Goal: Task Accomplishment & Management: Use online tool/utility

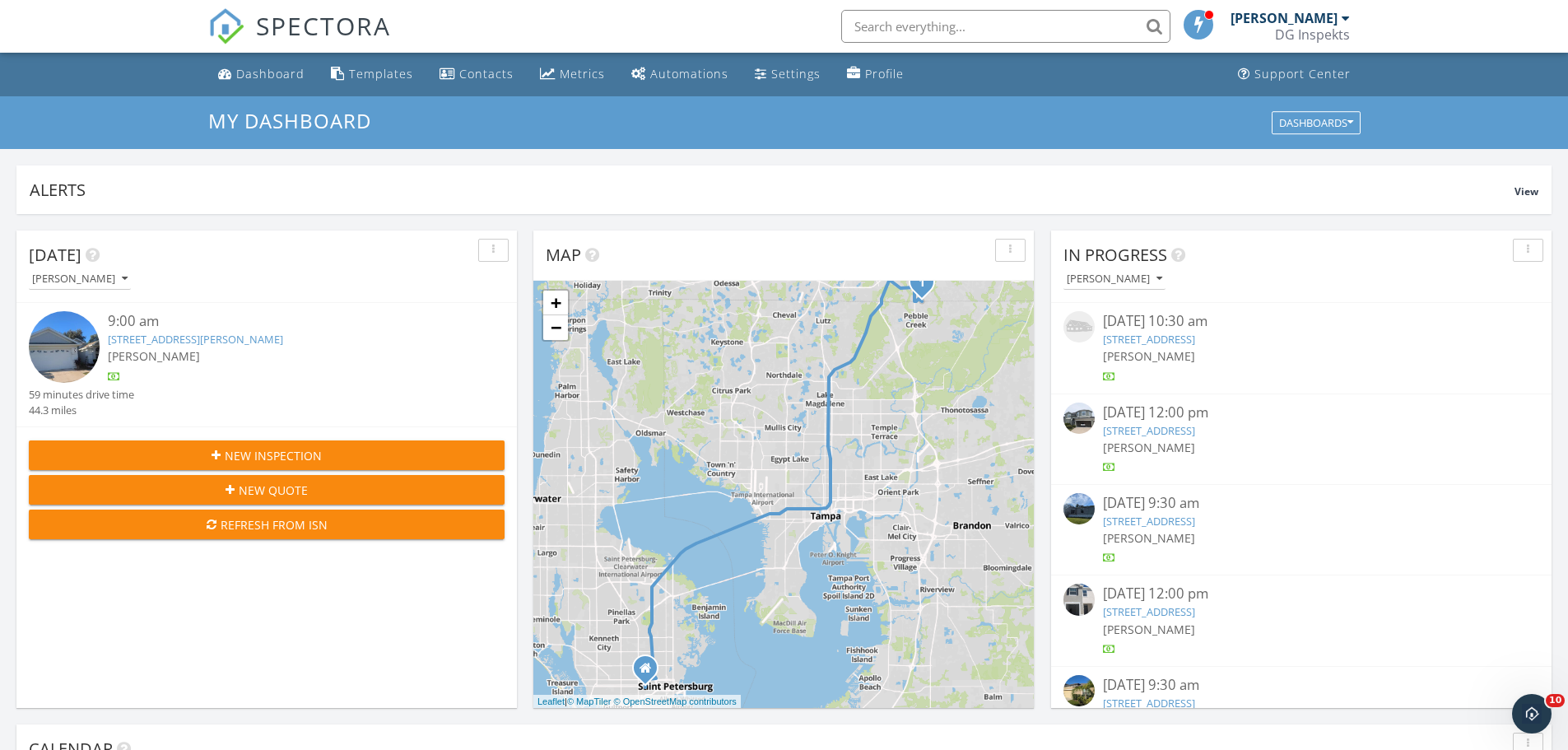
scroll to position [1523, 1594]
click at [1001, 18] on input "text" at bounding box center [1006, 26] width 329 height 33
type input "plymouth"
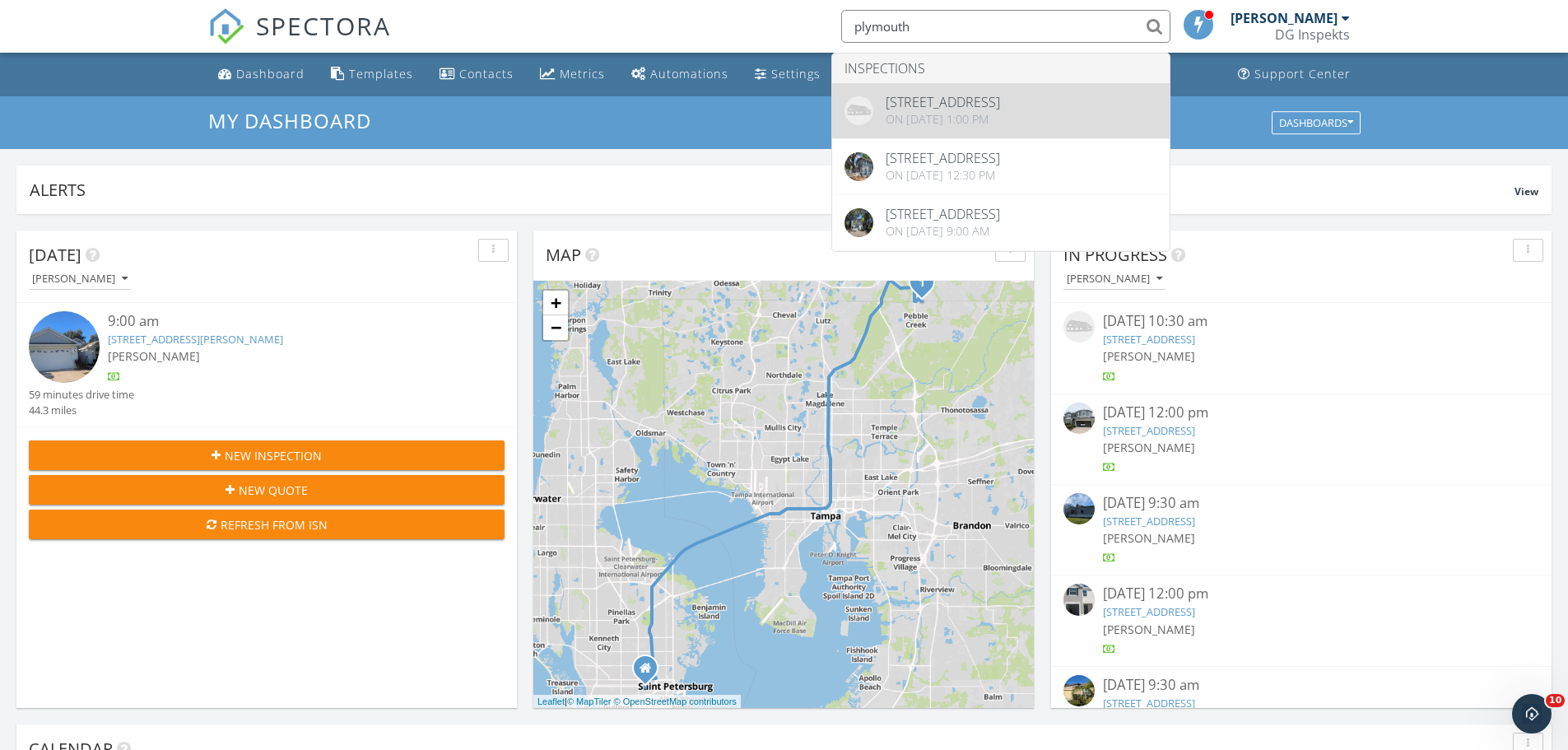
drag, startPoint x: 983, startPoint y: 103, endPoint x: 967, endPoint y: 97, distance: 17.1
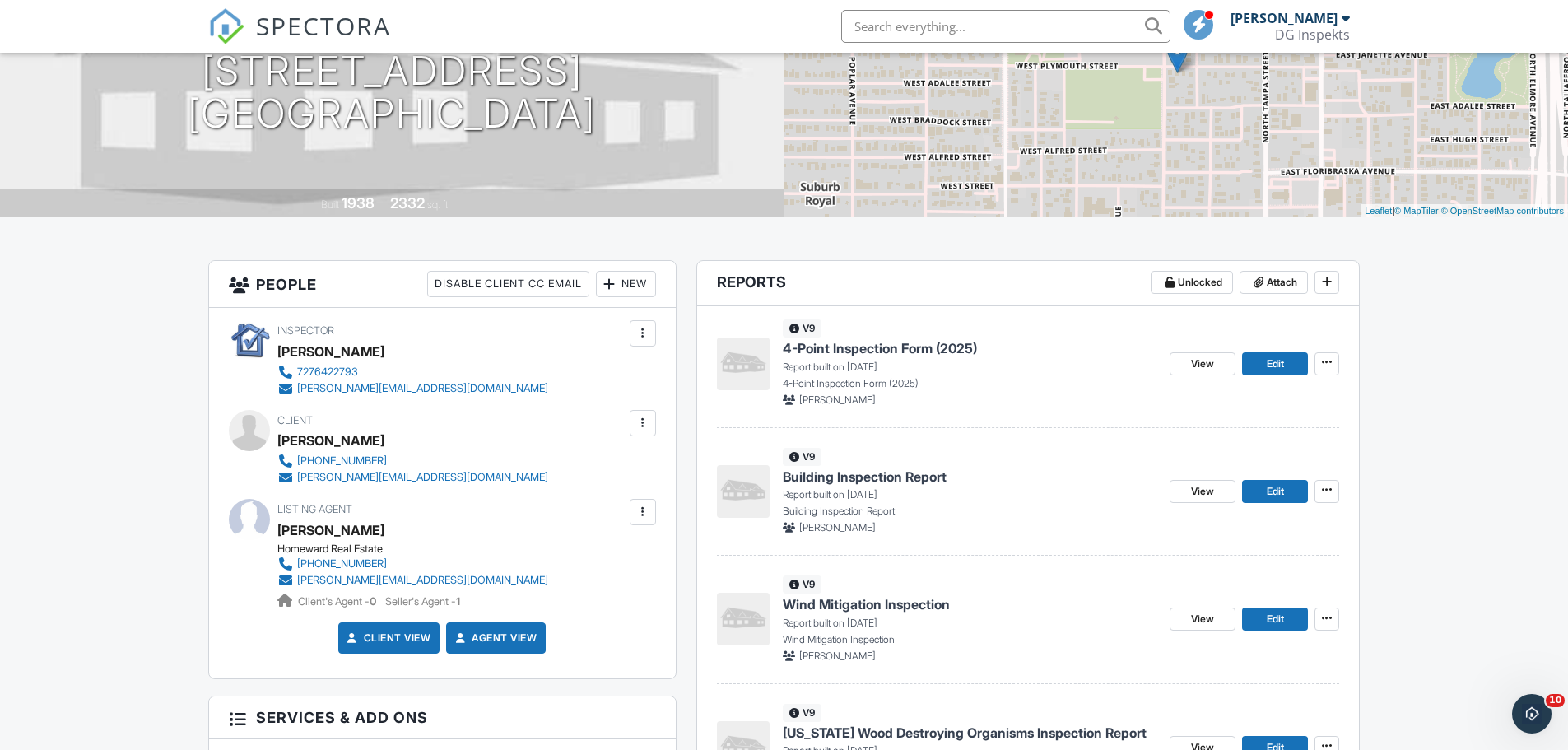
scroll to position [247, 0]
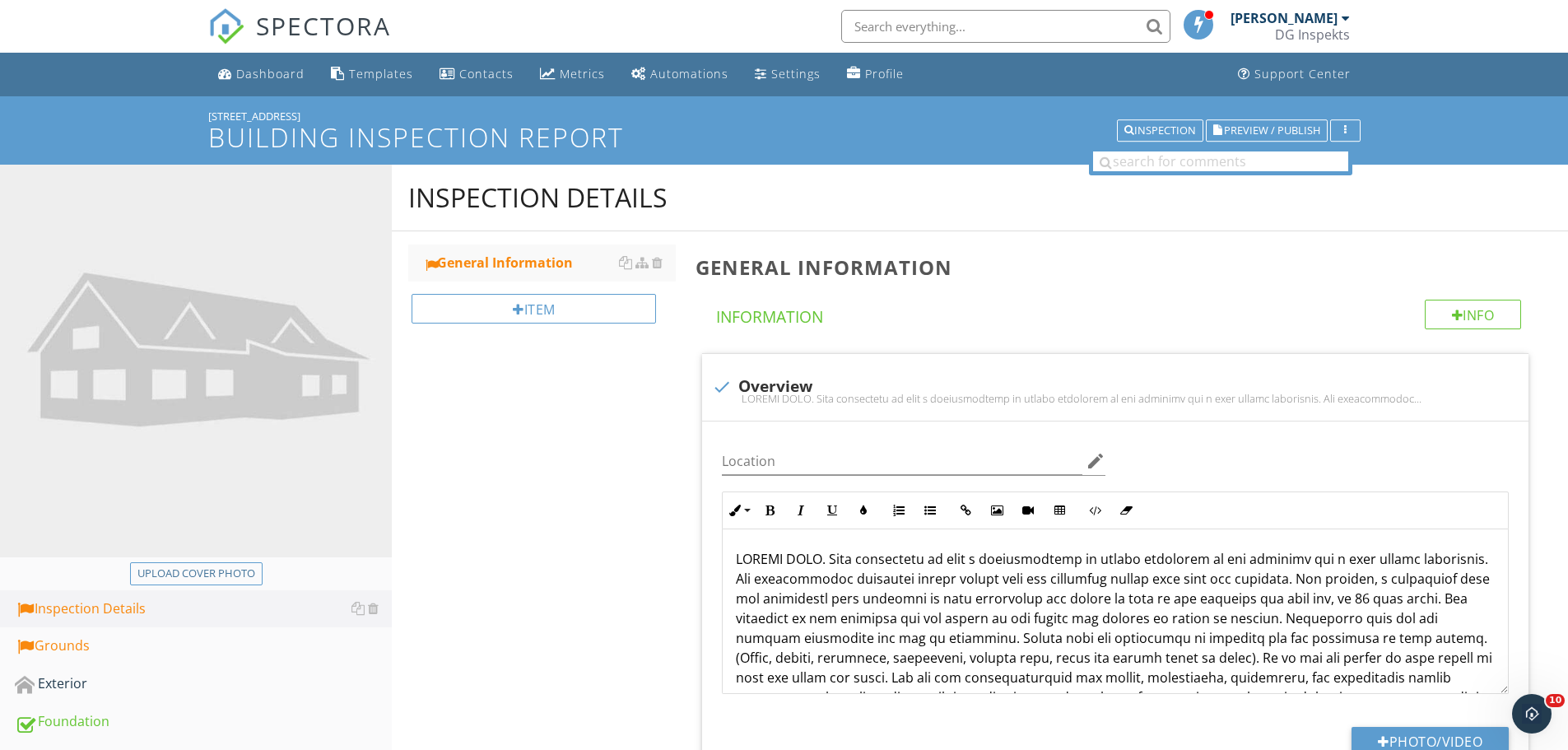
scroll to position [329, 0]
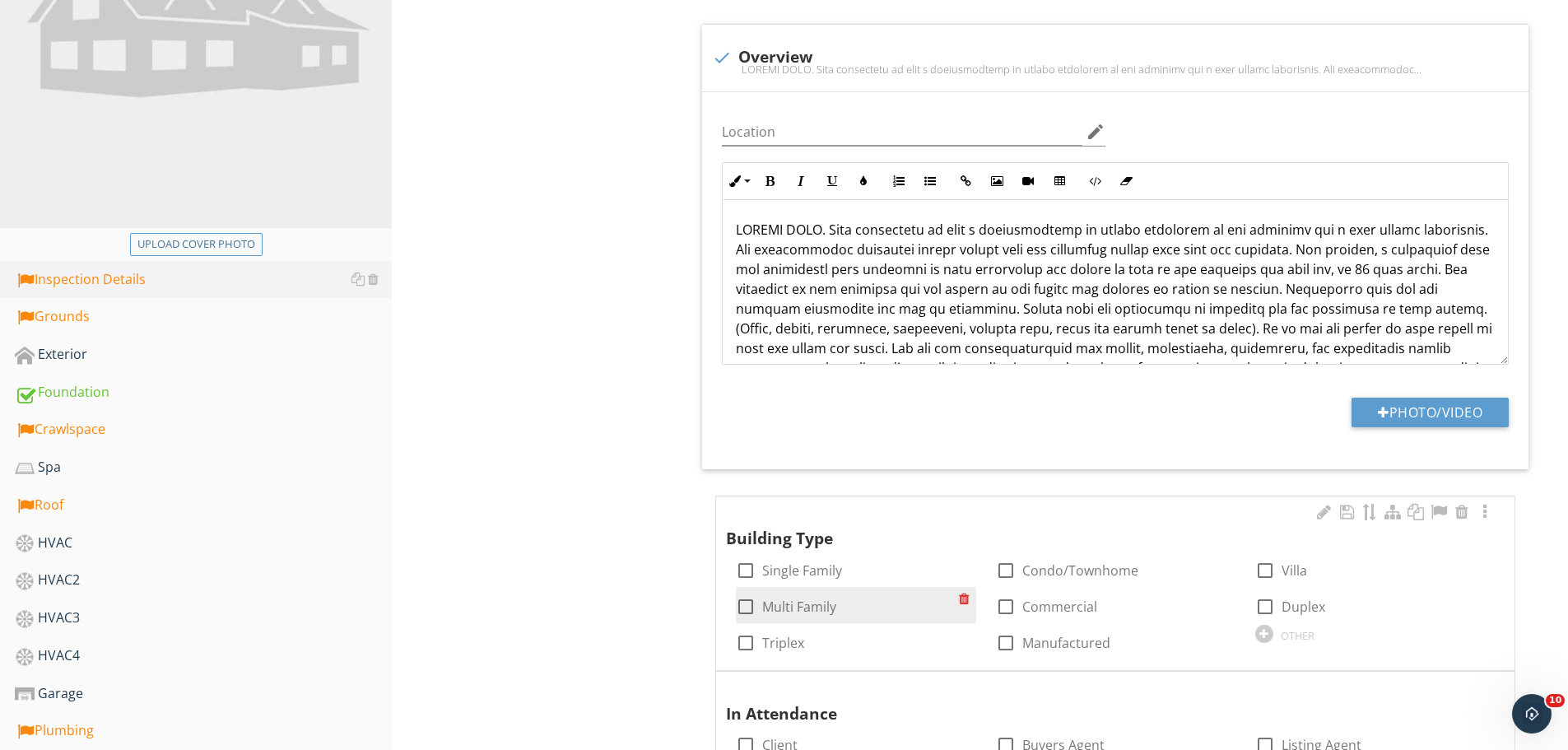
click at [747, 602] on div at bounding box center [745, 606] width 28 height 28
checkbox input "true"
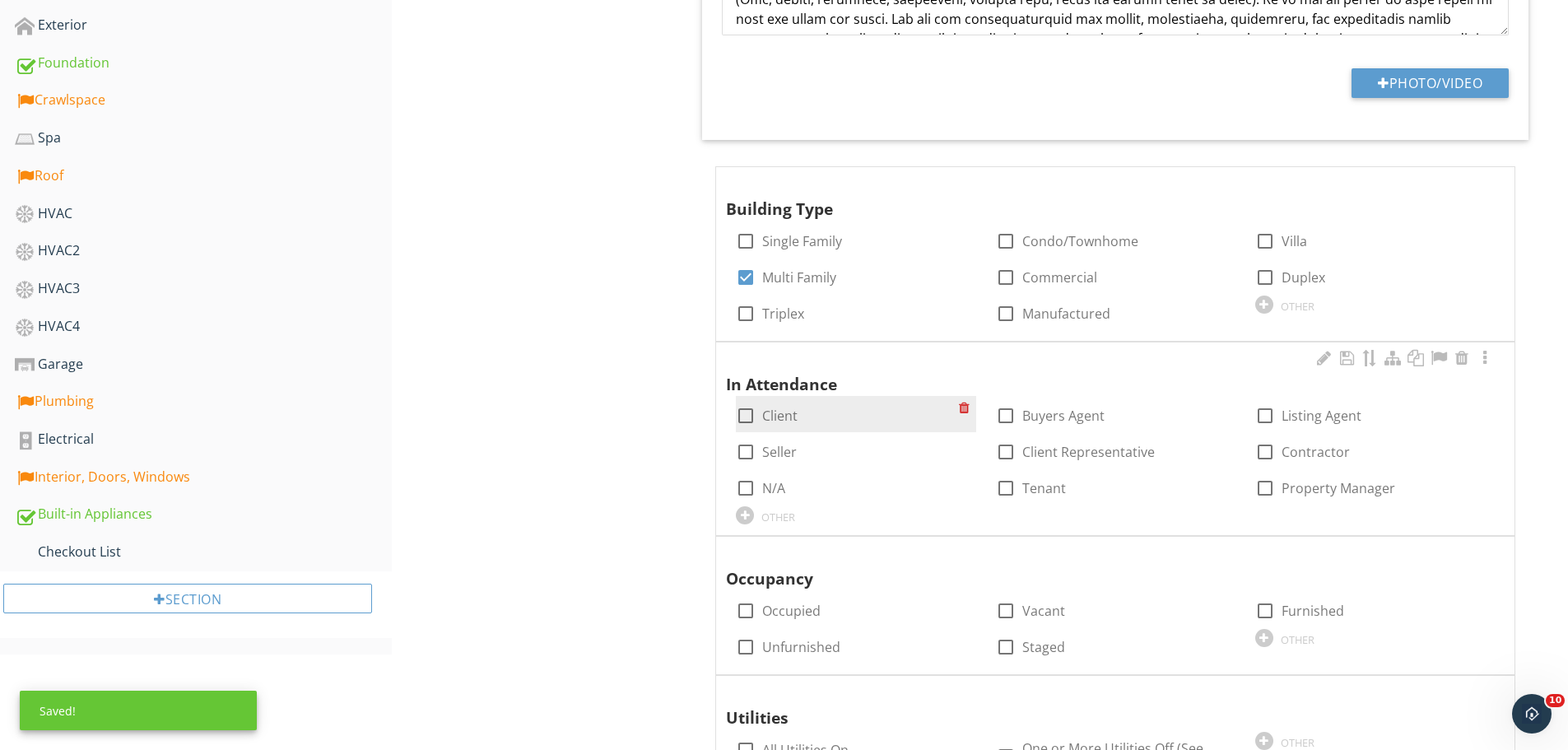
click at [748, 420] on div at bounding box center [745, 415] width 28 height 28
checkbox input "true"
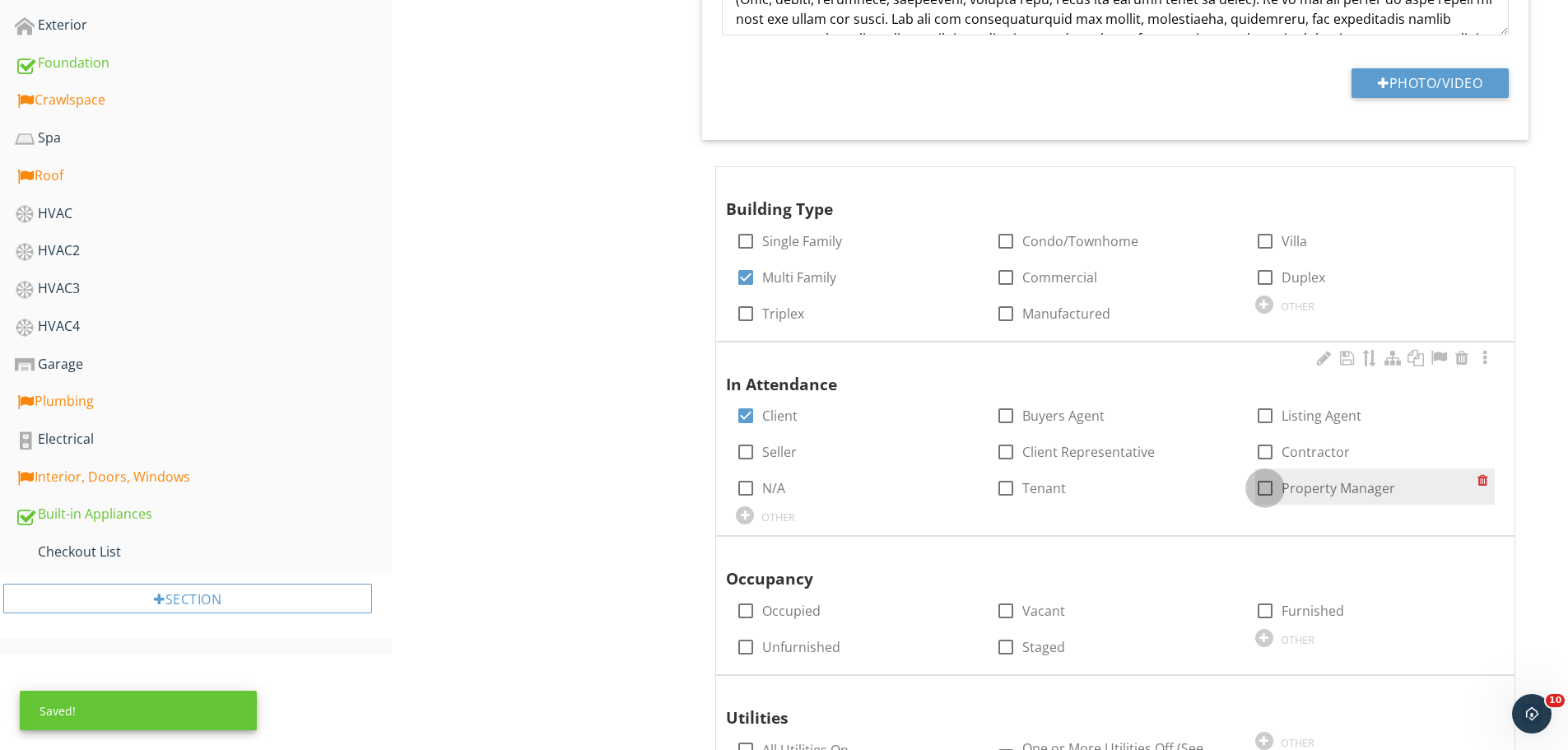
click at [1268, 492] on div at bounding box center [1264, 487] width 28 height 28
checkbox input "true"
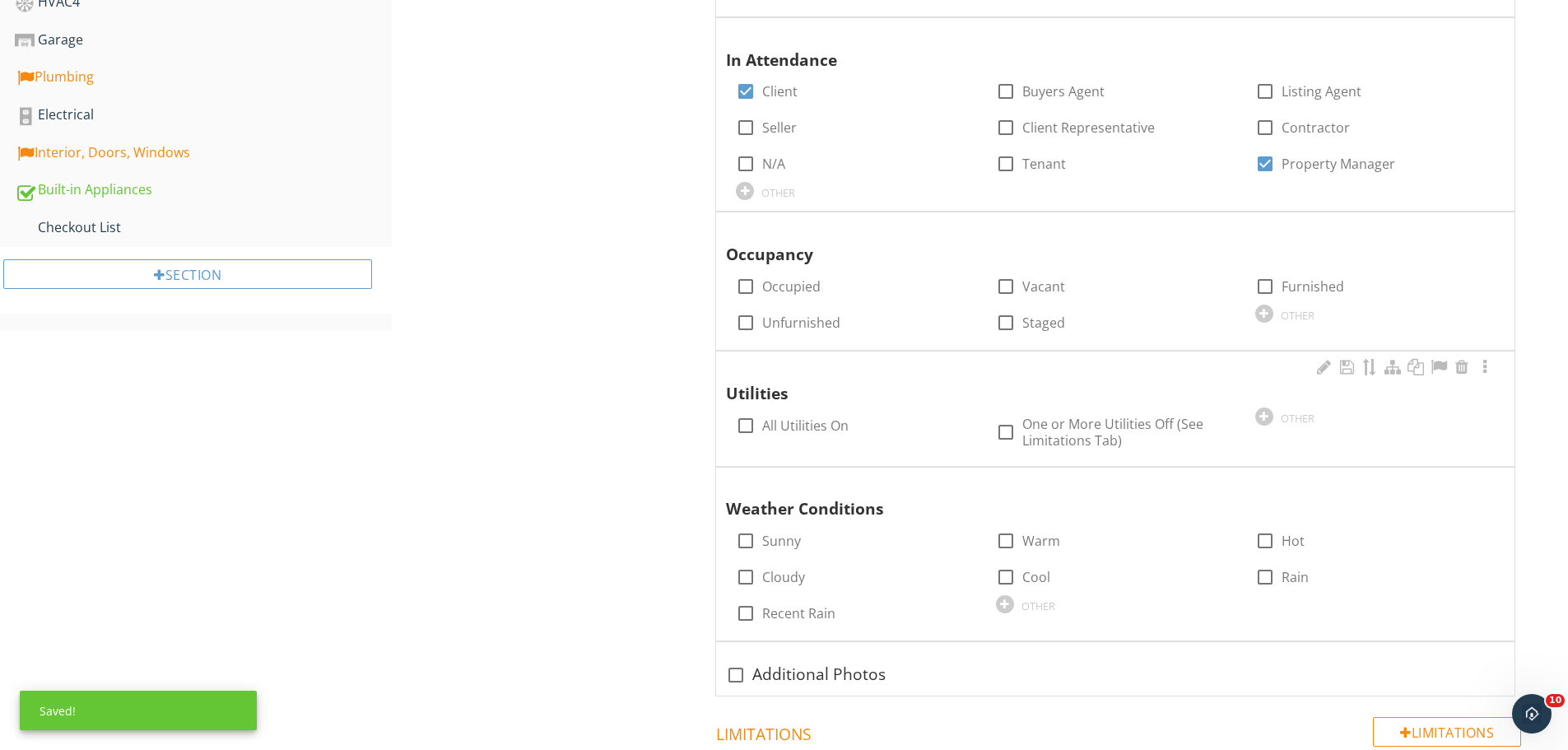
scroll to position [987, 0]
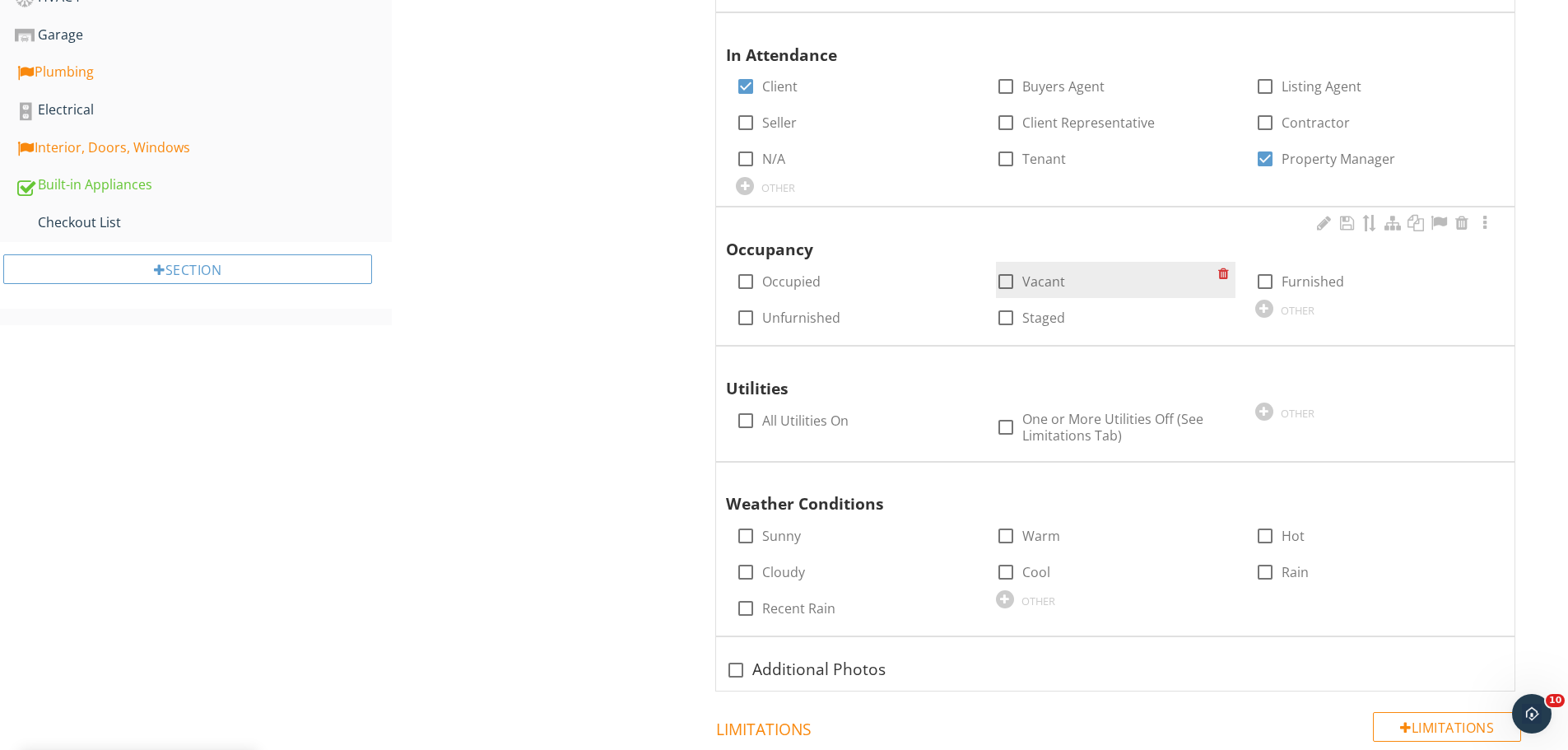
click at [1009, 284] on div at bounding box center [1005, 281] width 28 height 28
checkbox input "true"
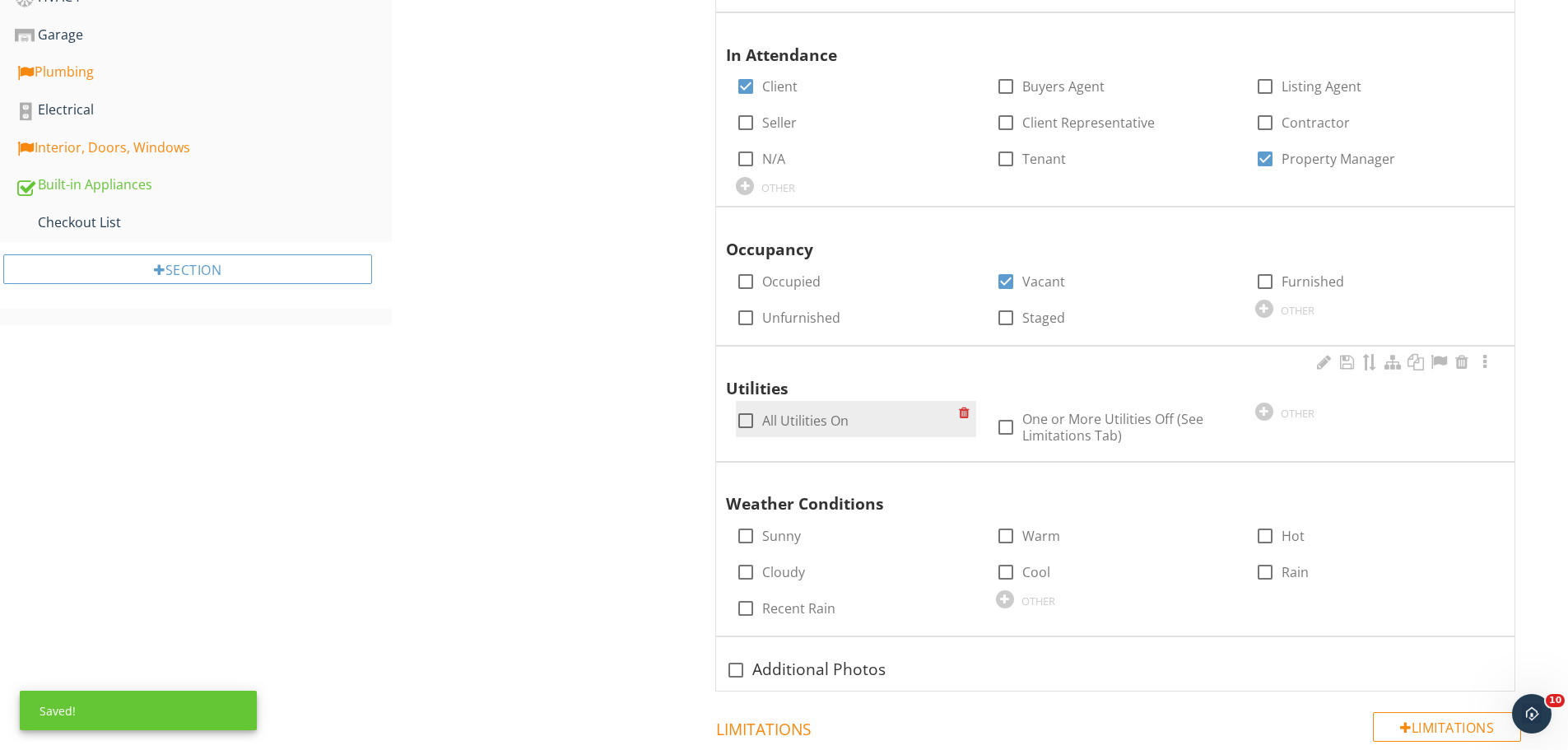
click at [749, 417] on div at bounding box center [745, 420] width 28 height 28
checkbox input "true"
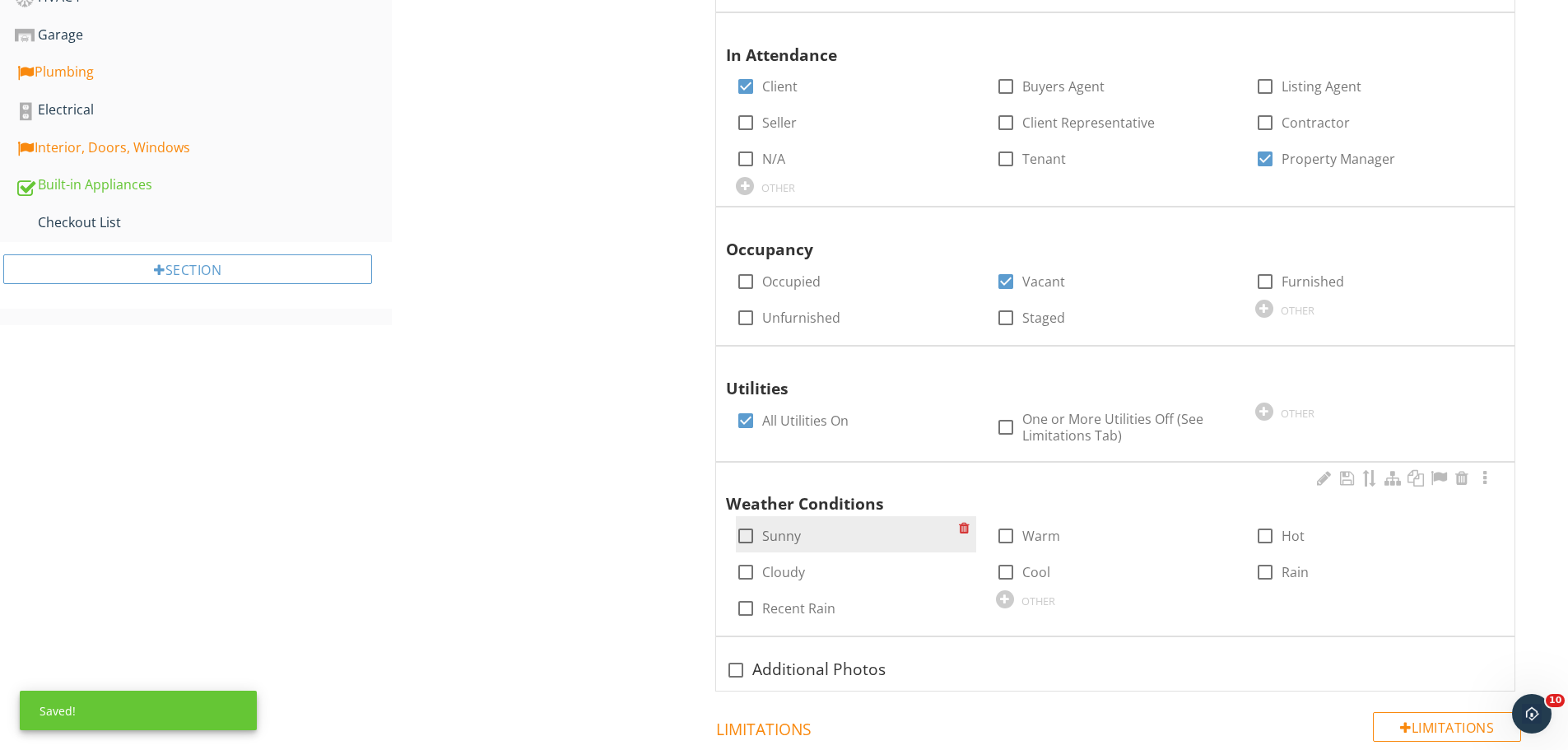
click at [743, 531] on div at bounding box center [745, 535] width 28 height 28
checkbox input "true"
click at [1267, 531] on div at bounding box center [1264, 535] width 28 height 28
checkbox input "true"
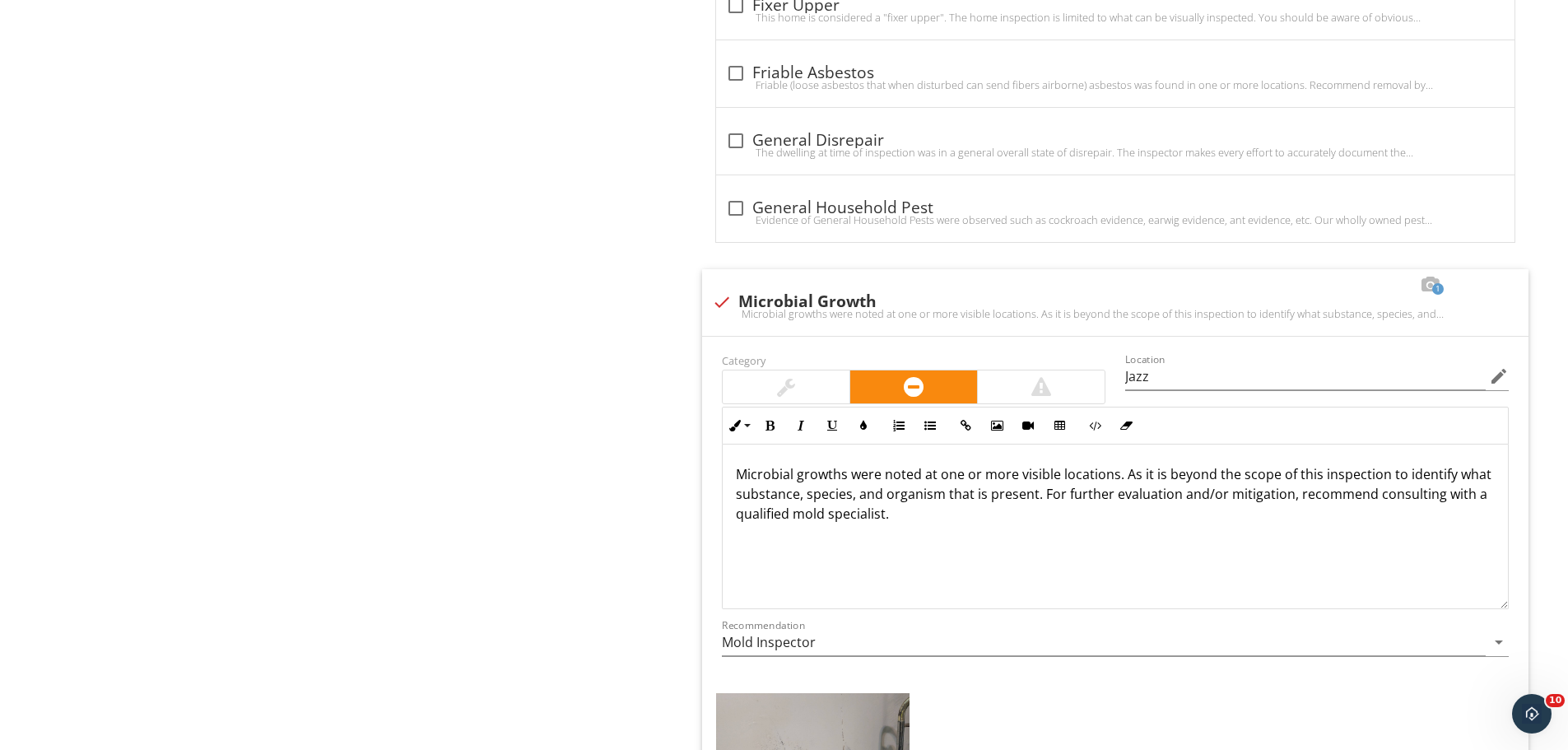
scroll to position [2222, 0]
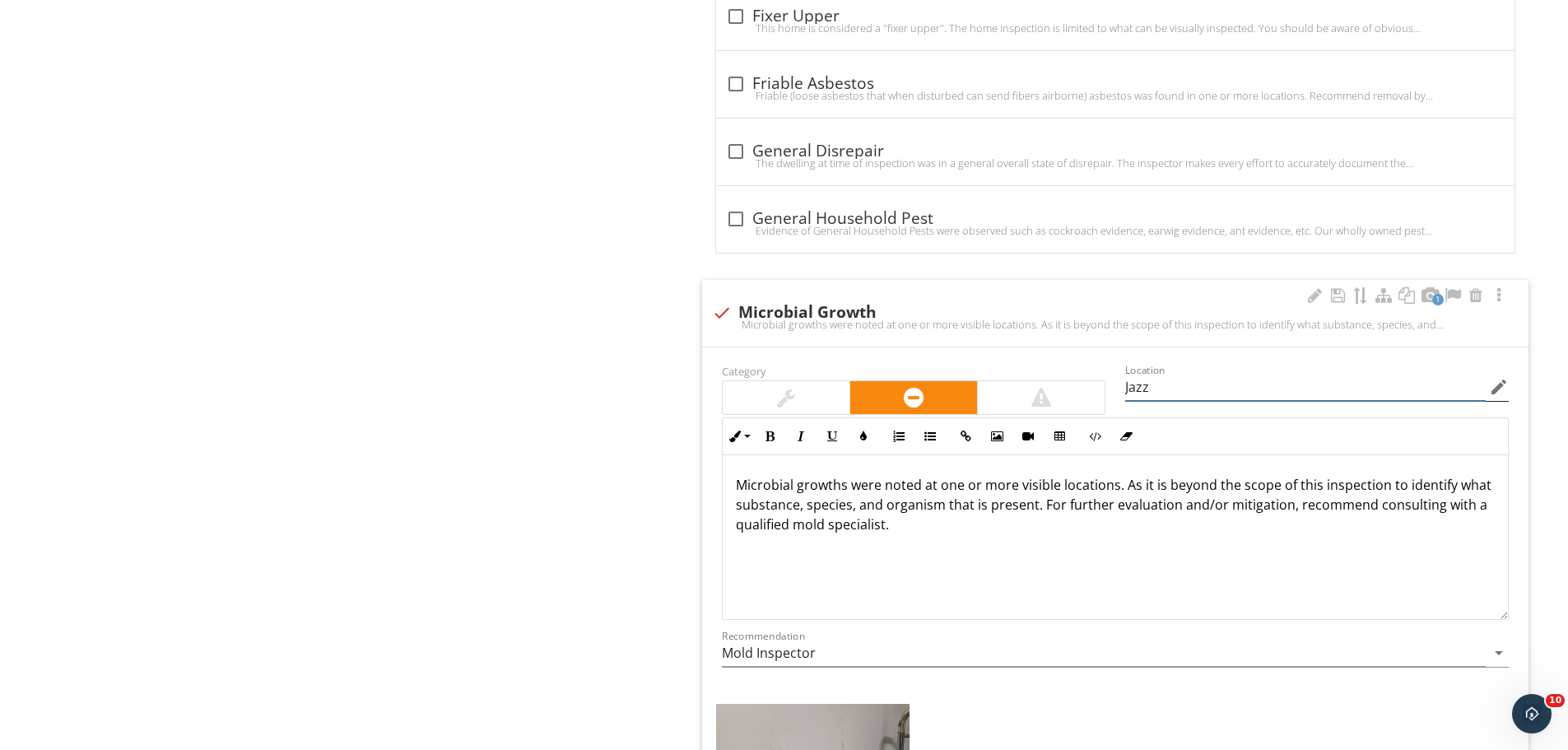
click at [1175, 387] on input "Jazz" at bounding box center [1305, 387] width 360 height 27
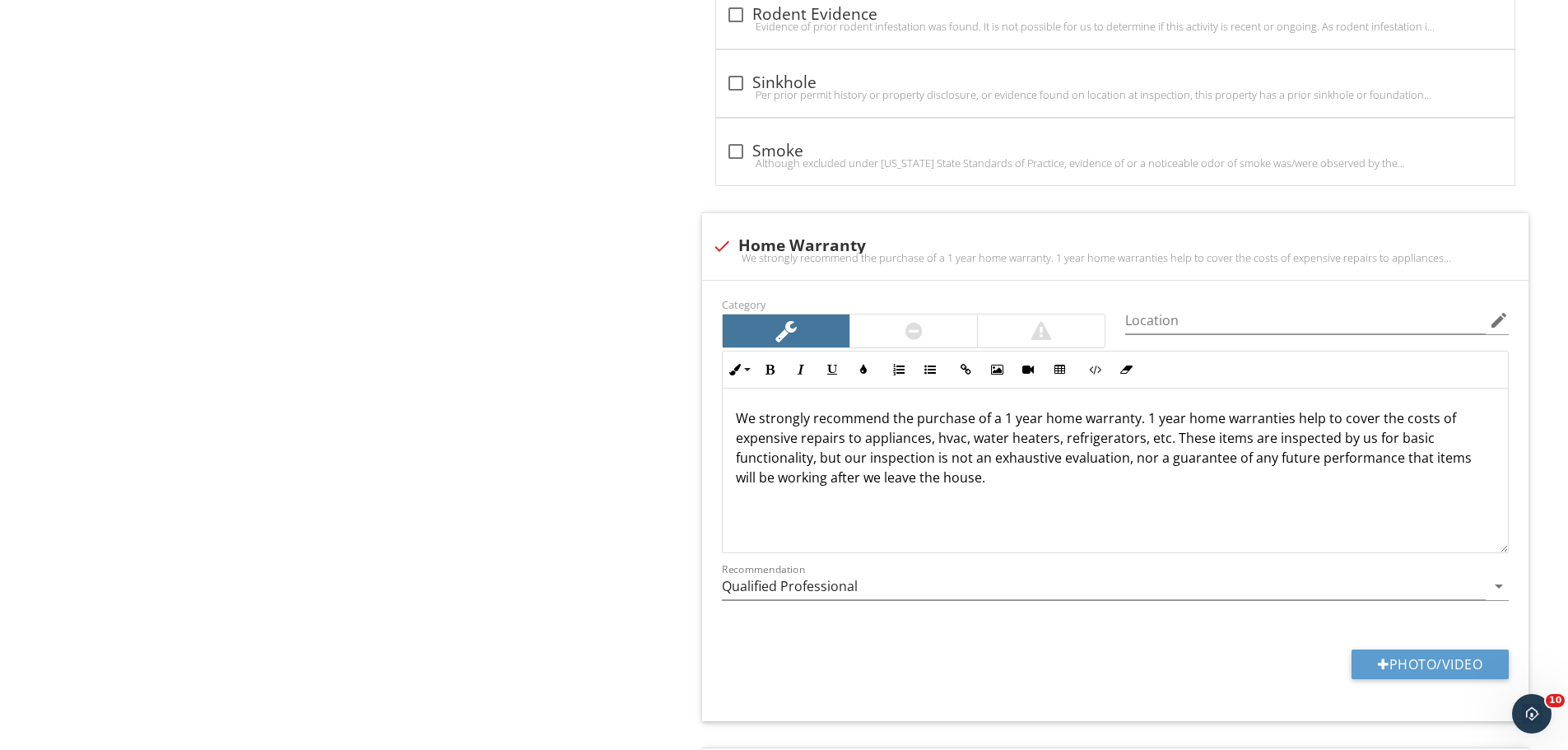
scroll to position [3293, 0]
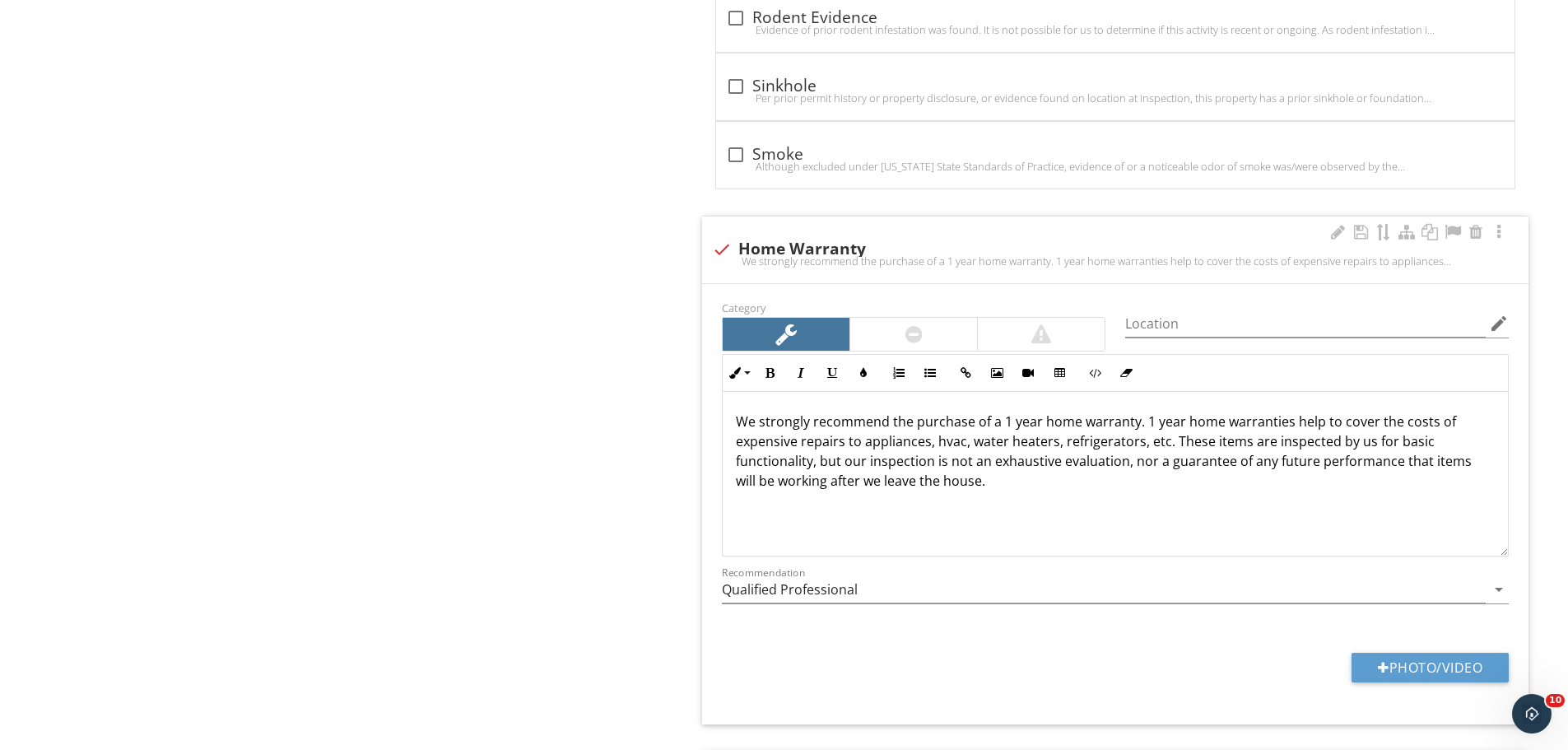
type input "Jazz Room"
click at [723, 247] on div at bounding box center [722, 249] width 28 height 28
checkbox input "true"
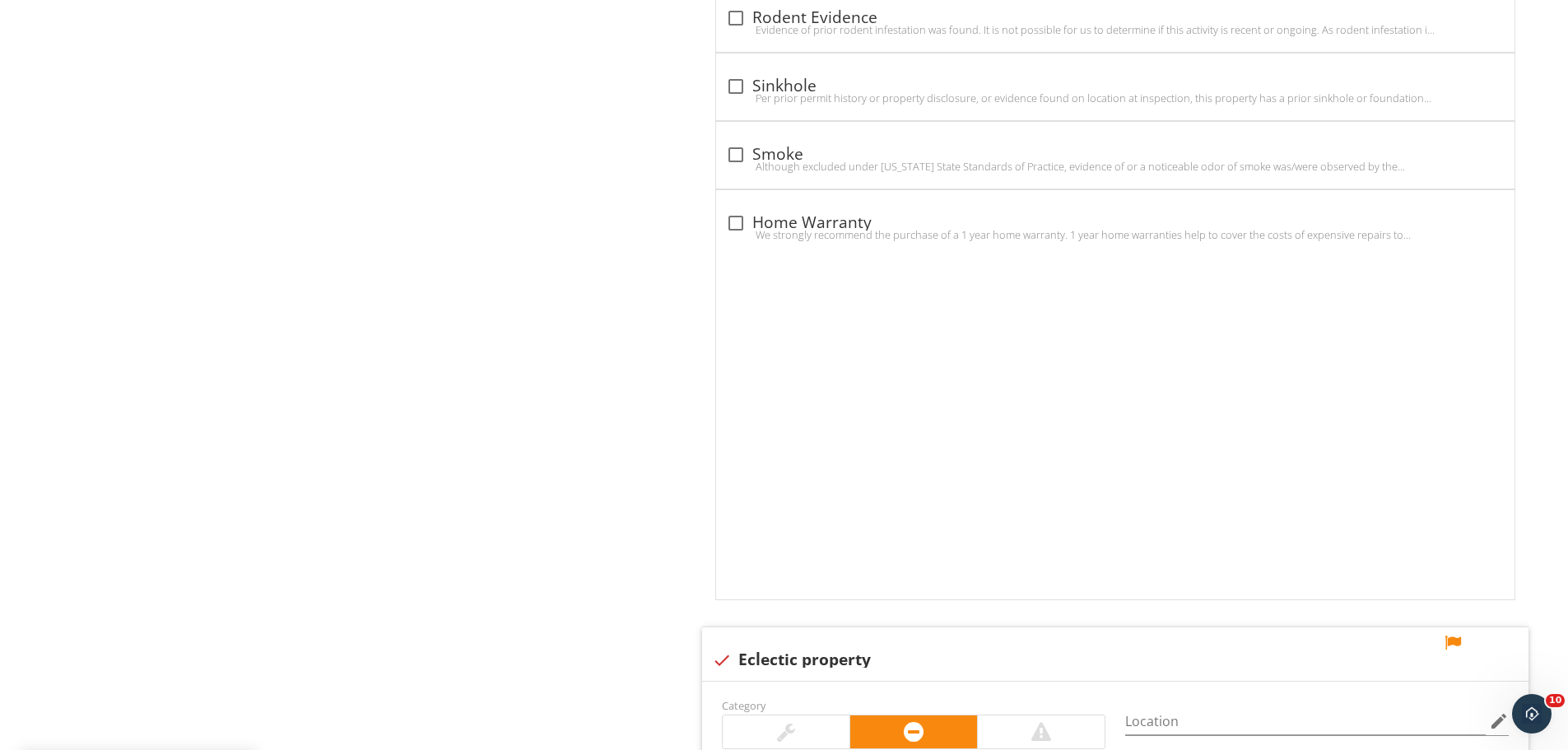
scroll to position [3390, 0]
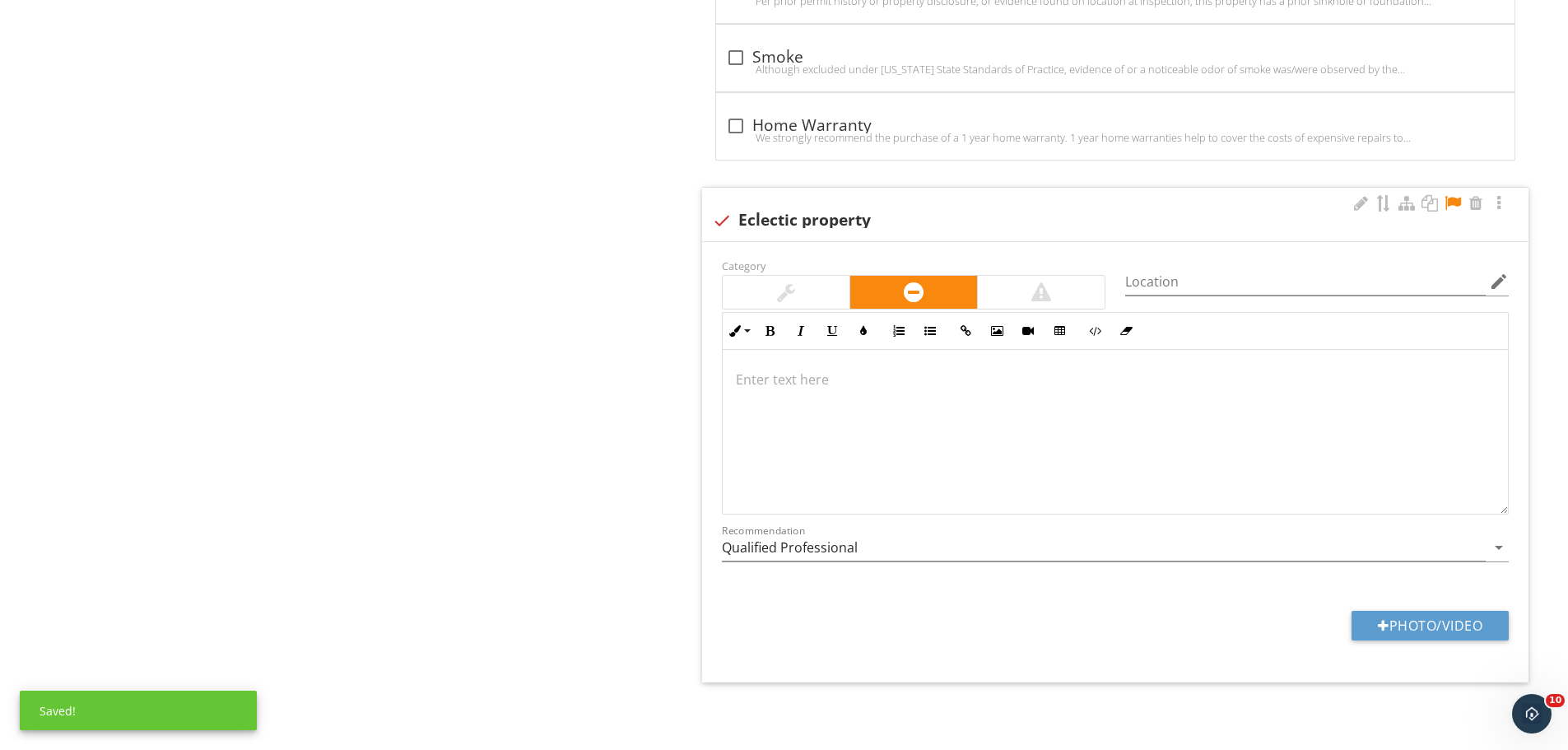
click at [1455, 204] on div at bounding box center [1453, 203] width 20 height 17
click at [922, 391] on div at bounding box center [1115, 431] width 785 height 165
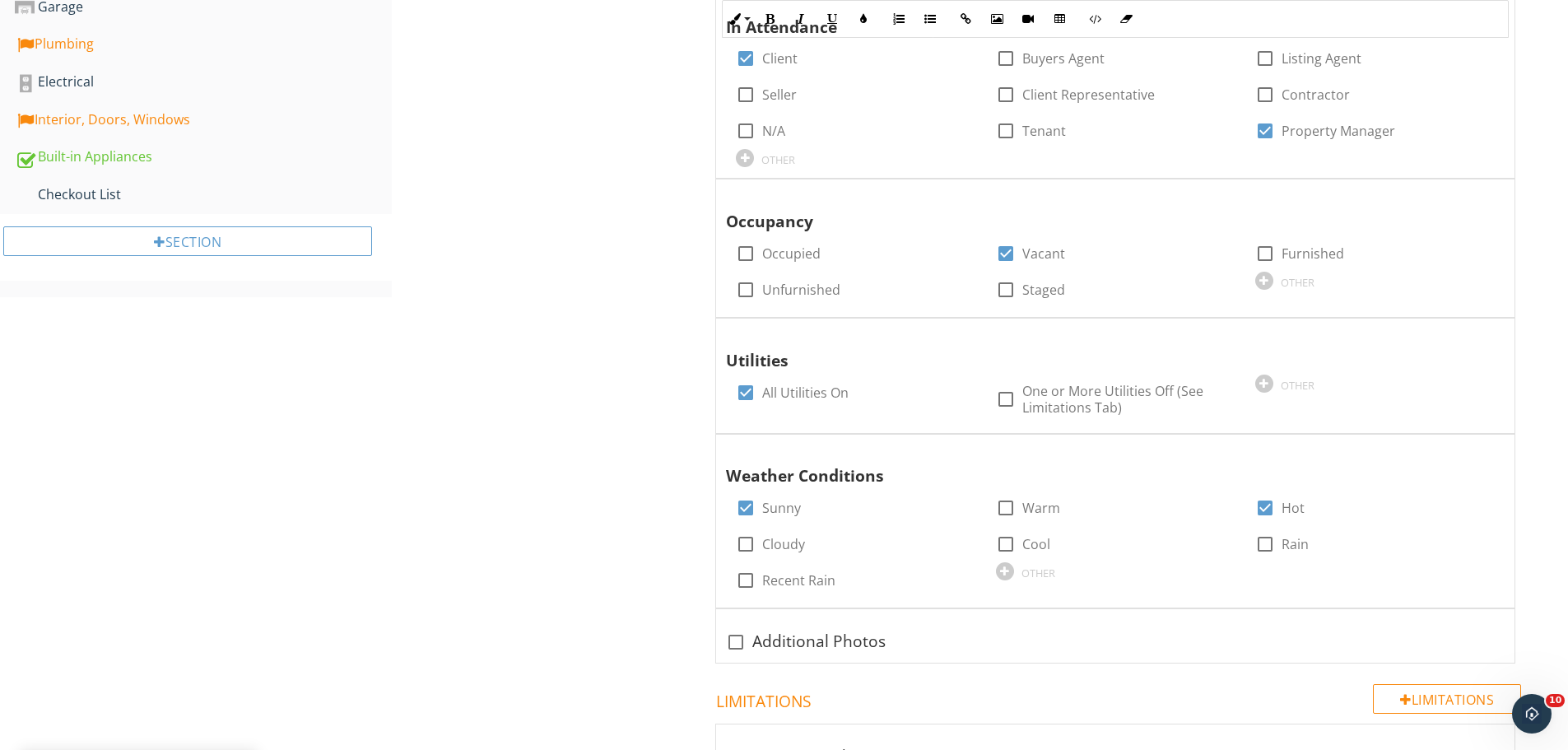
scroll to position [192, 0]
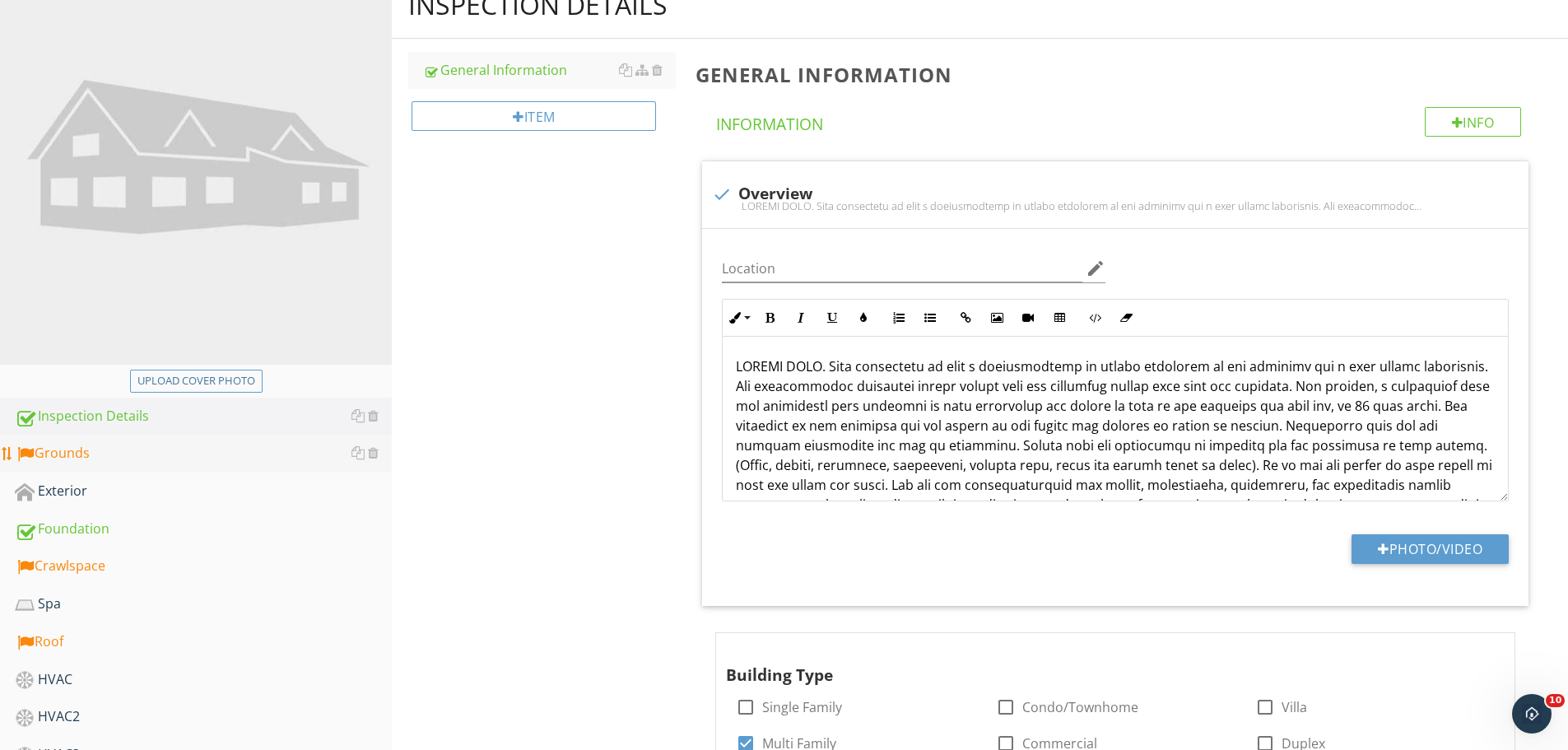
click at [192, 454] on div "Grounds" at bounding box center [203, 454] width 377 height 22
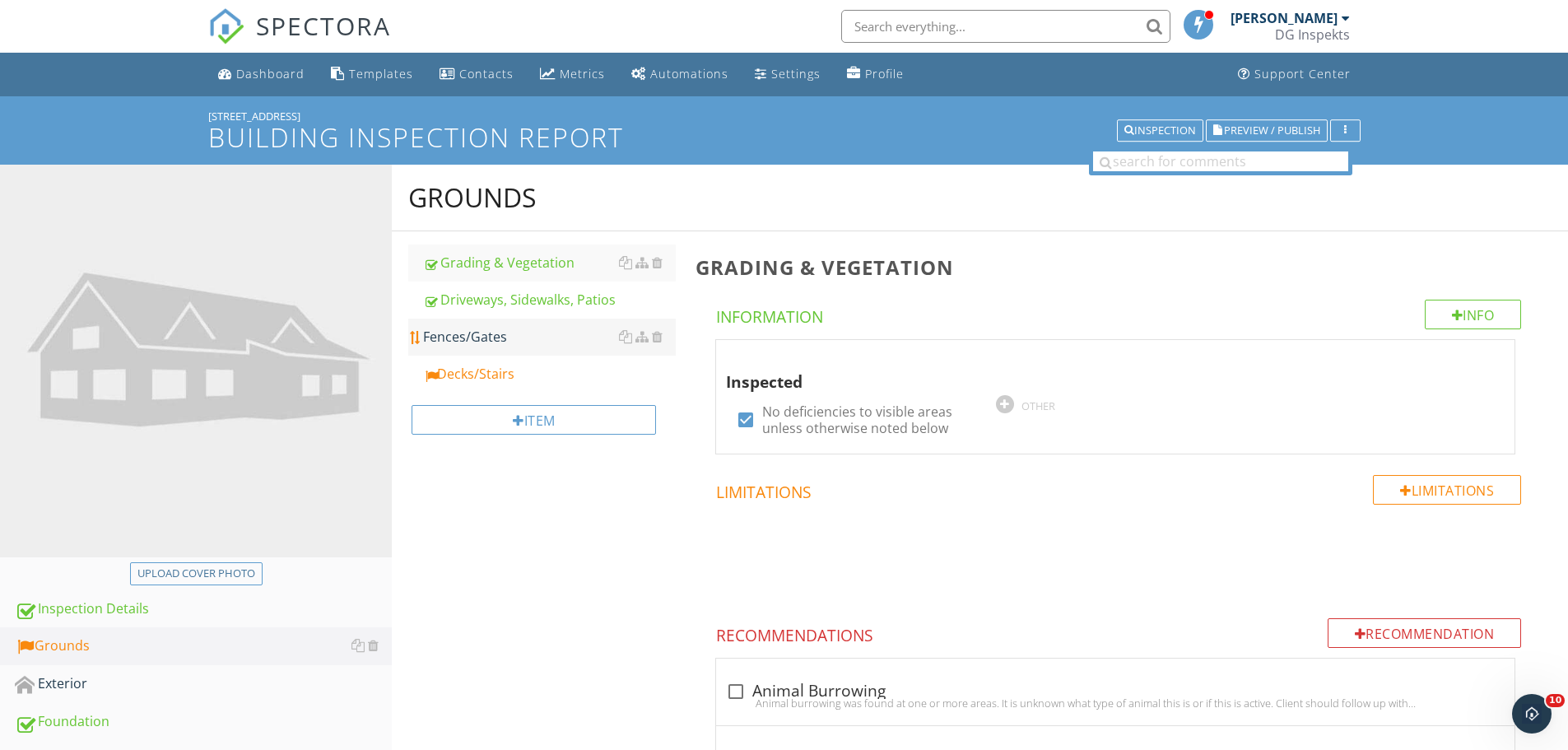
click at [495, 338] on div "Fences/Gates" at bounding box center [549, 337] width 253 height 20
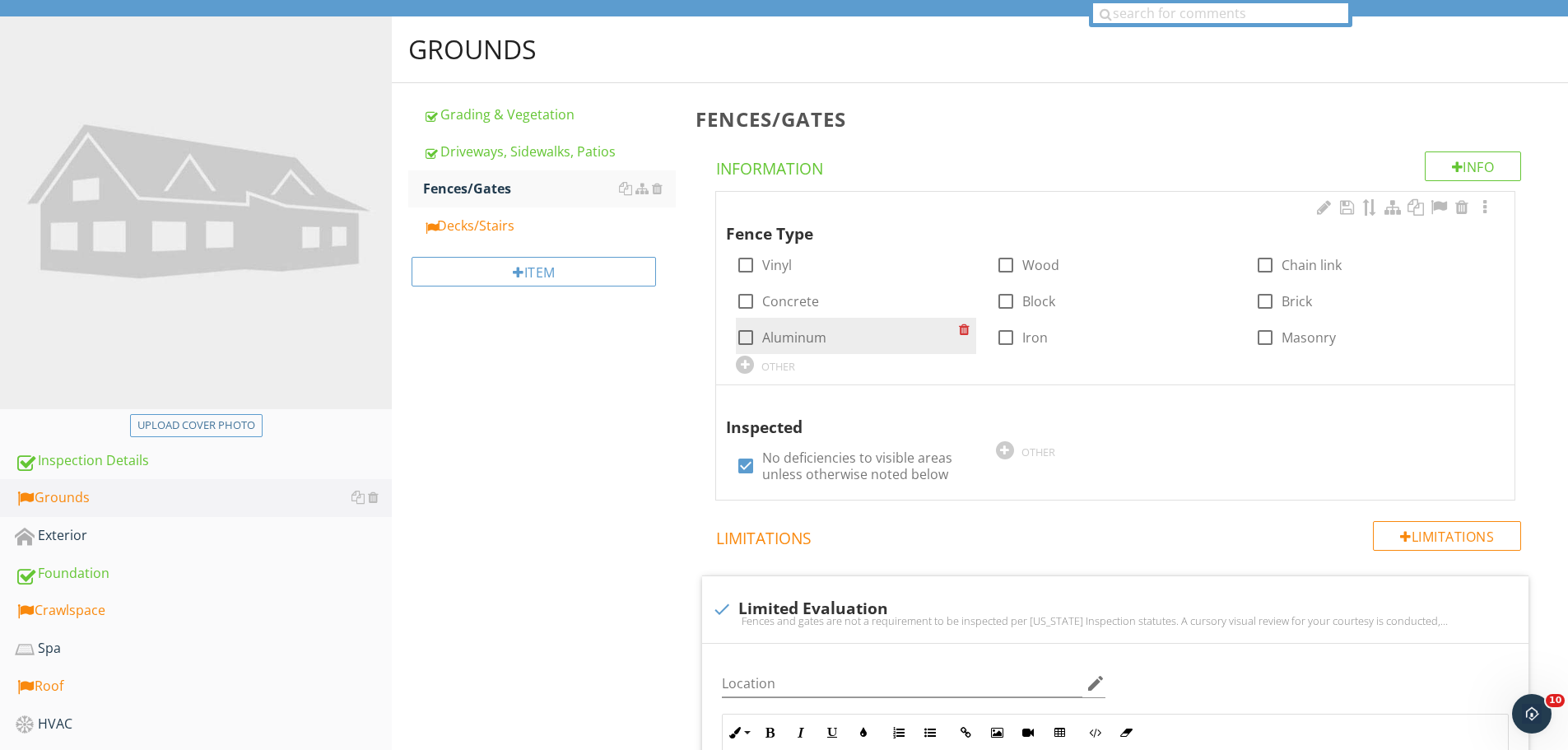
scroll to position [165, 0]
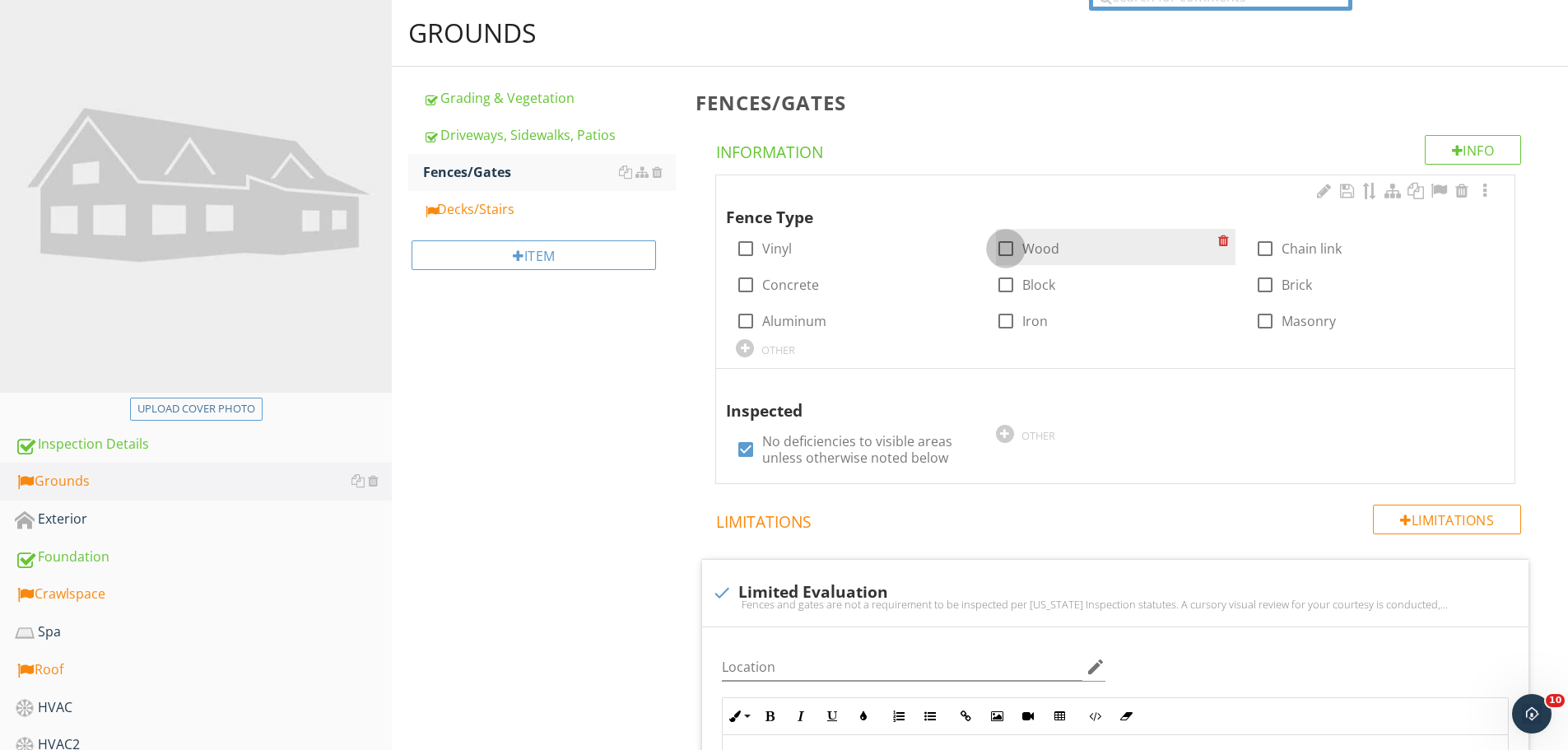
click at [1011, 250] on div at bounding box center [1005, 248] width 28 height 28
checkbox input "true"
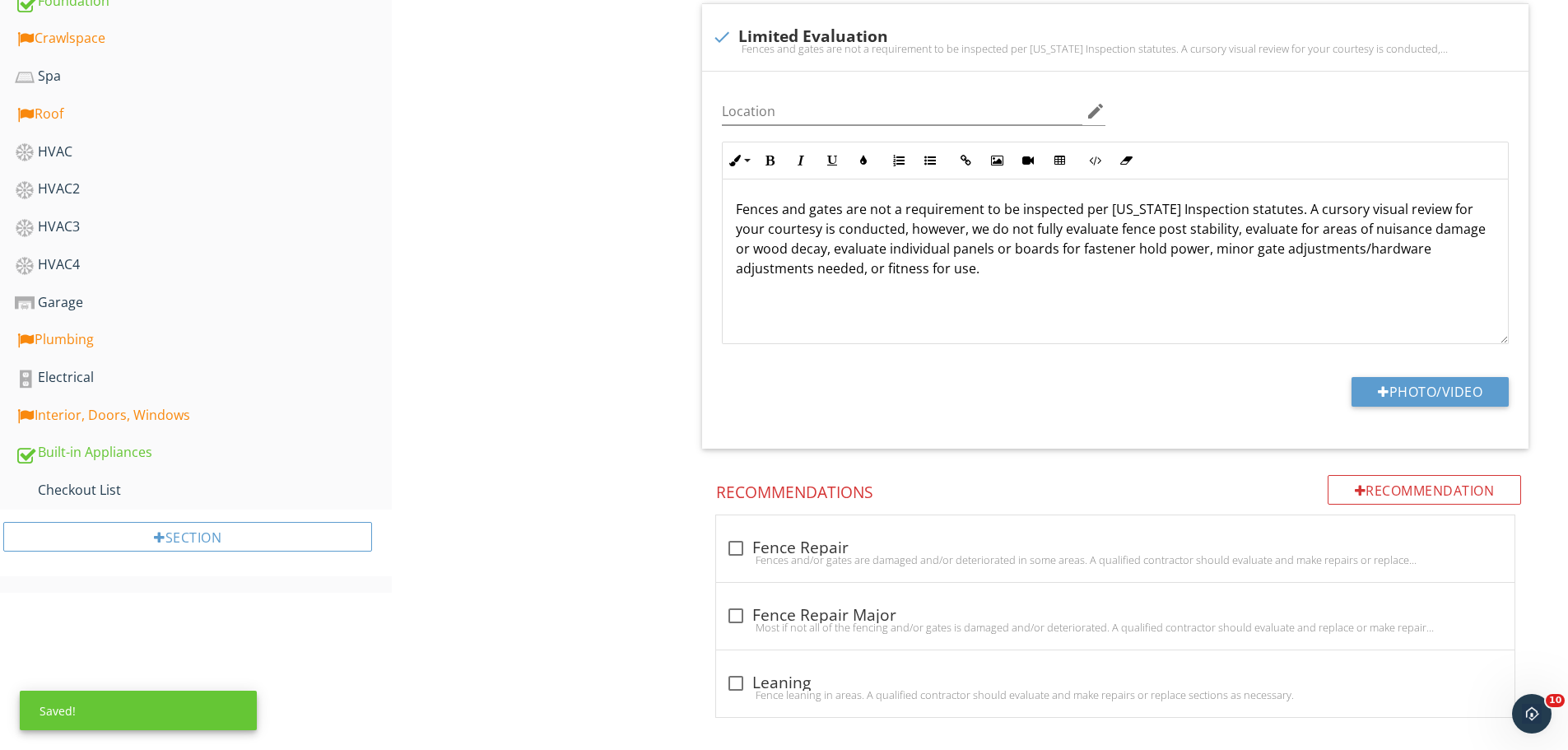
scroll to position [0, 0]
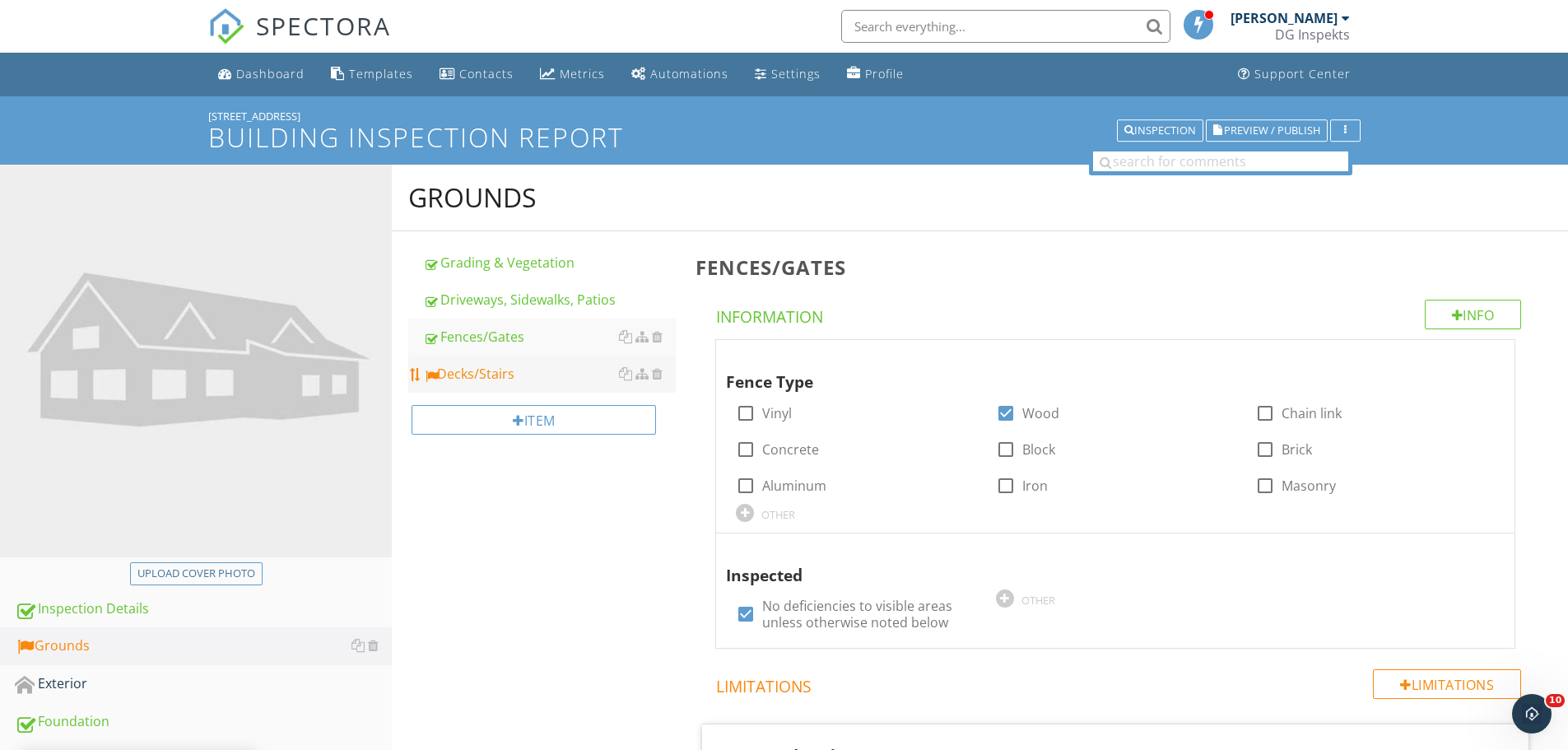
click at [475, 381] on div "Decks/Stairs" at bounding box center [549, 374] width 253 height 20
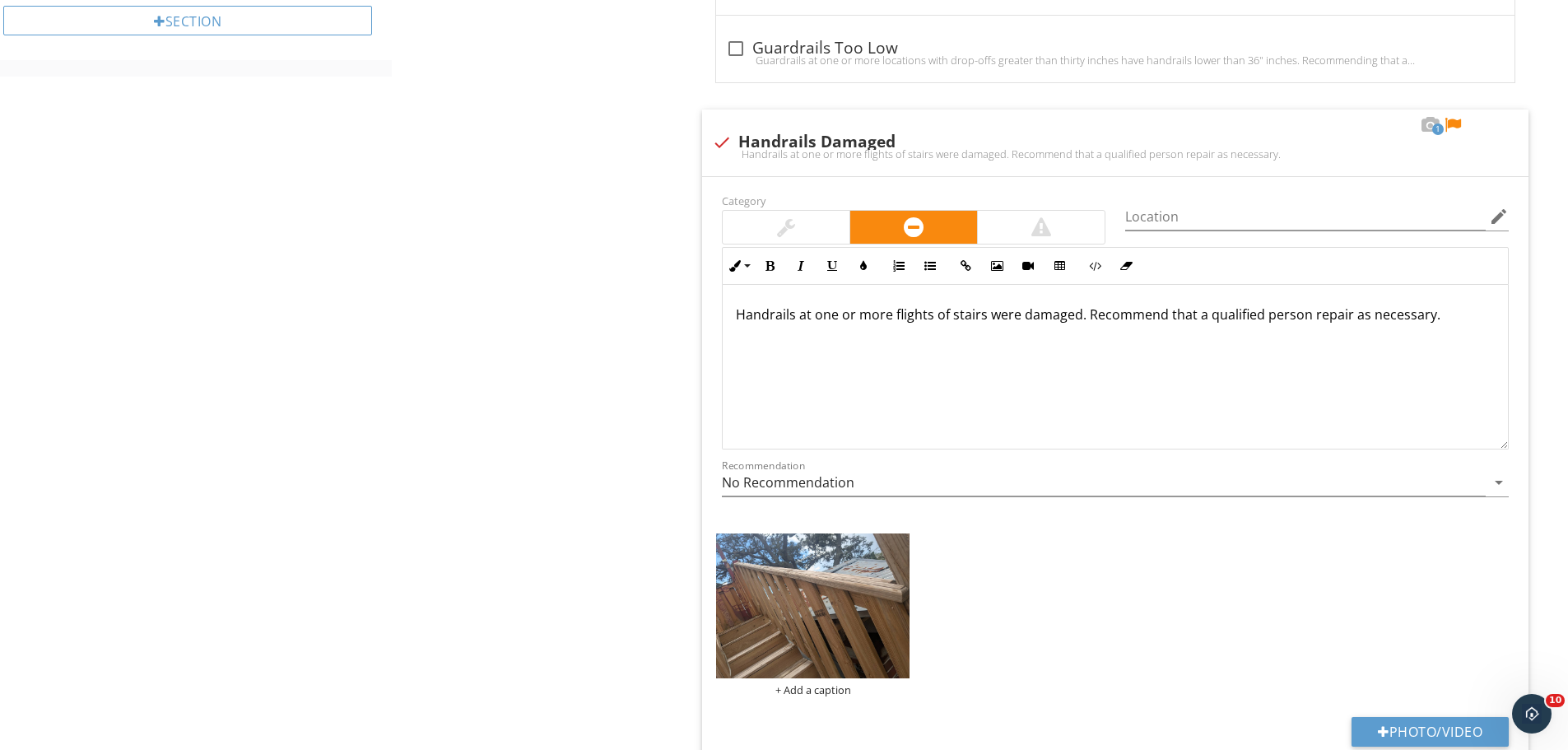
scroll to position [1235, 0]
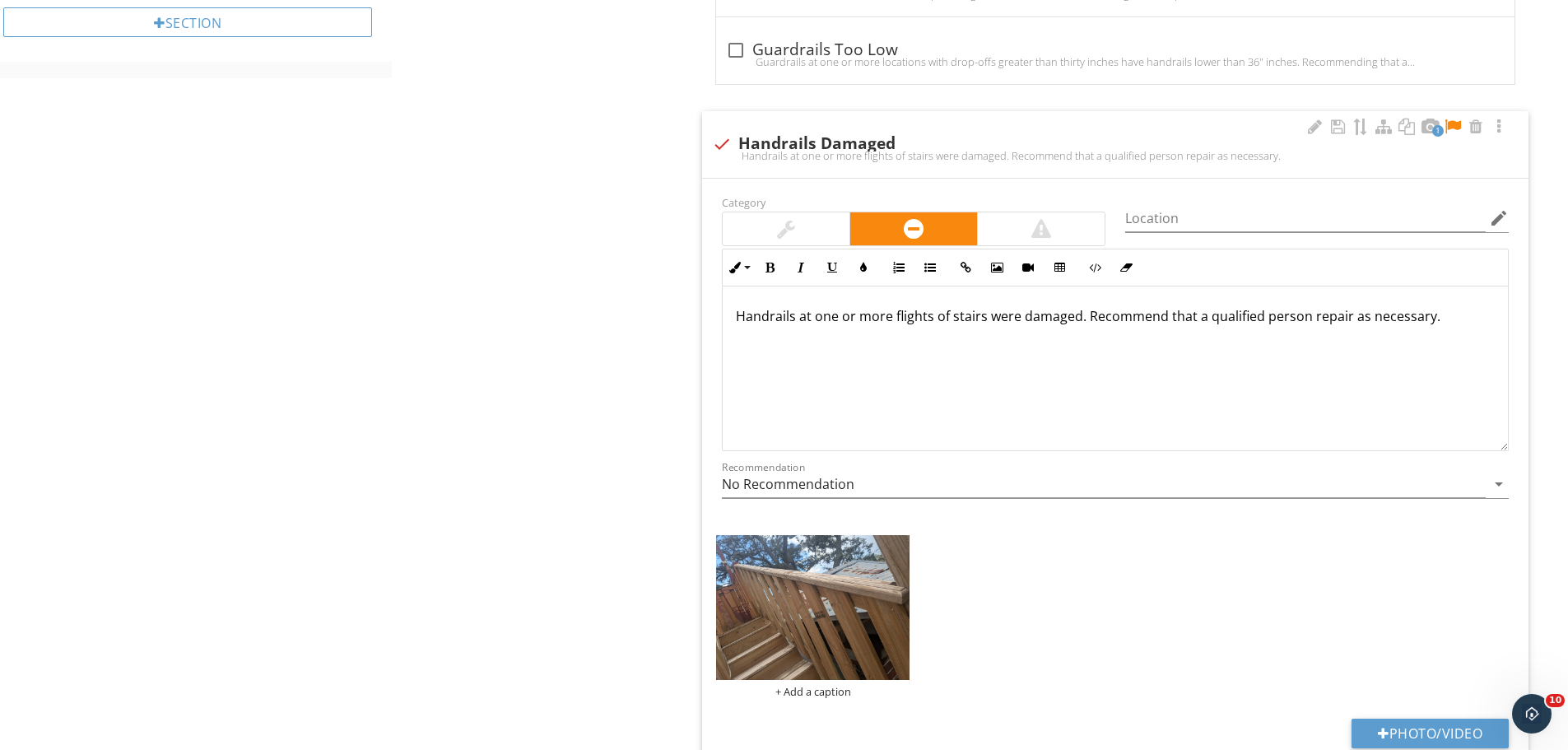
click at [1452, 125] on div at bounding box center [1453, 127] width 20 height 17
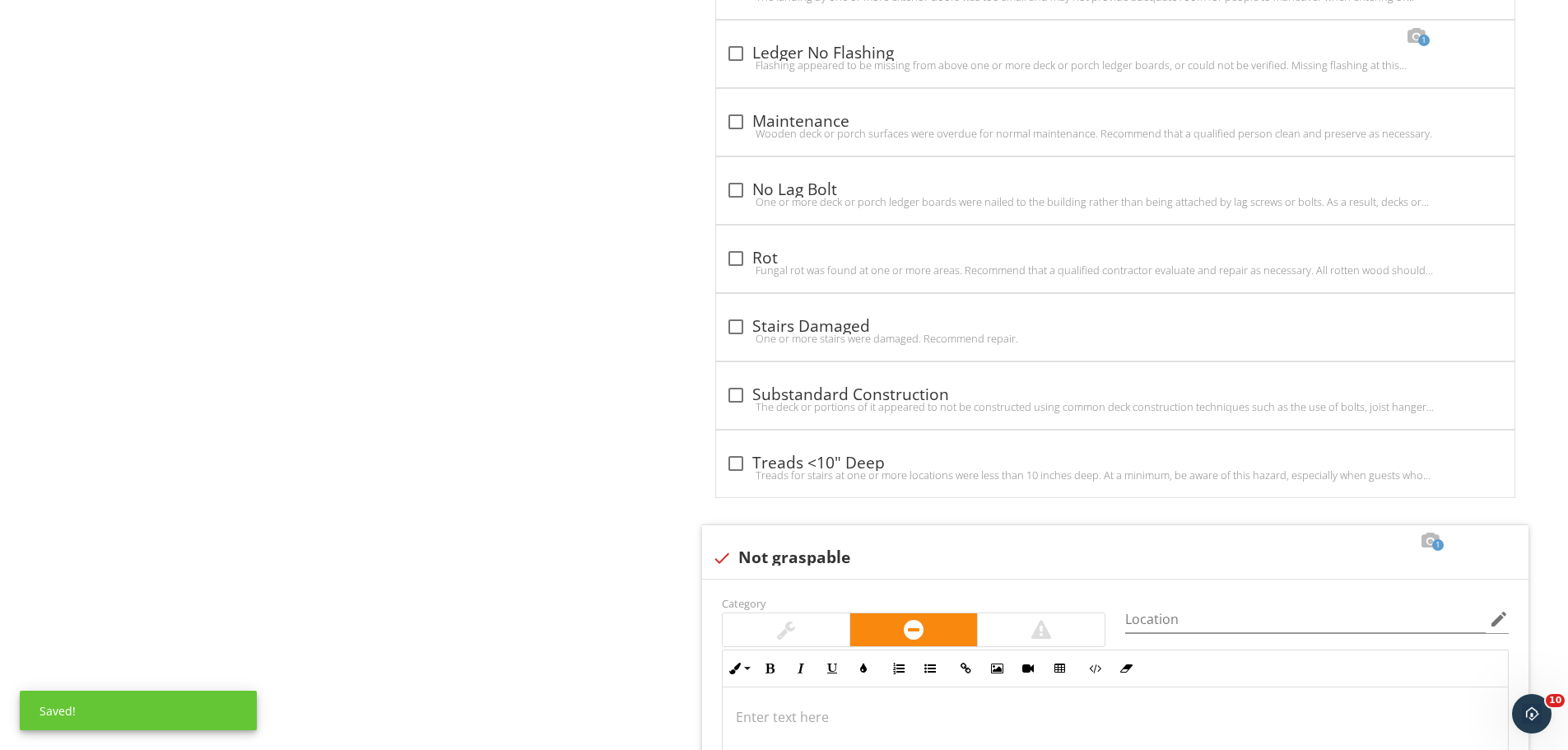
scroll to position [2717, 0]
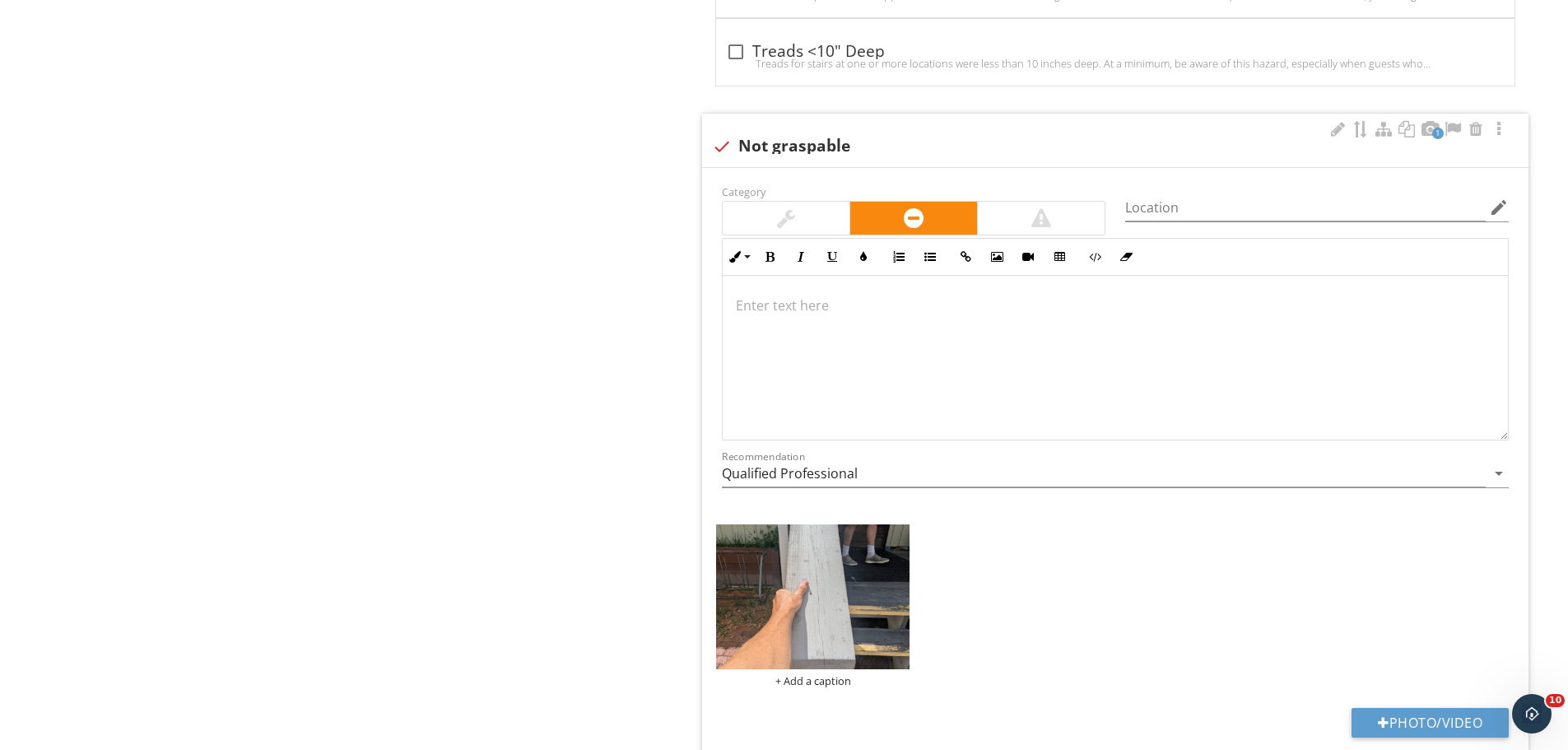
click at [890, 343] on div at bounding box center [1115, 358] width 785 height 165
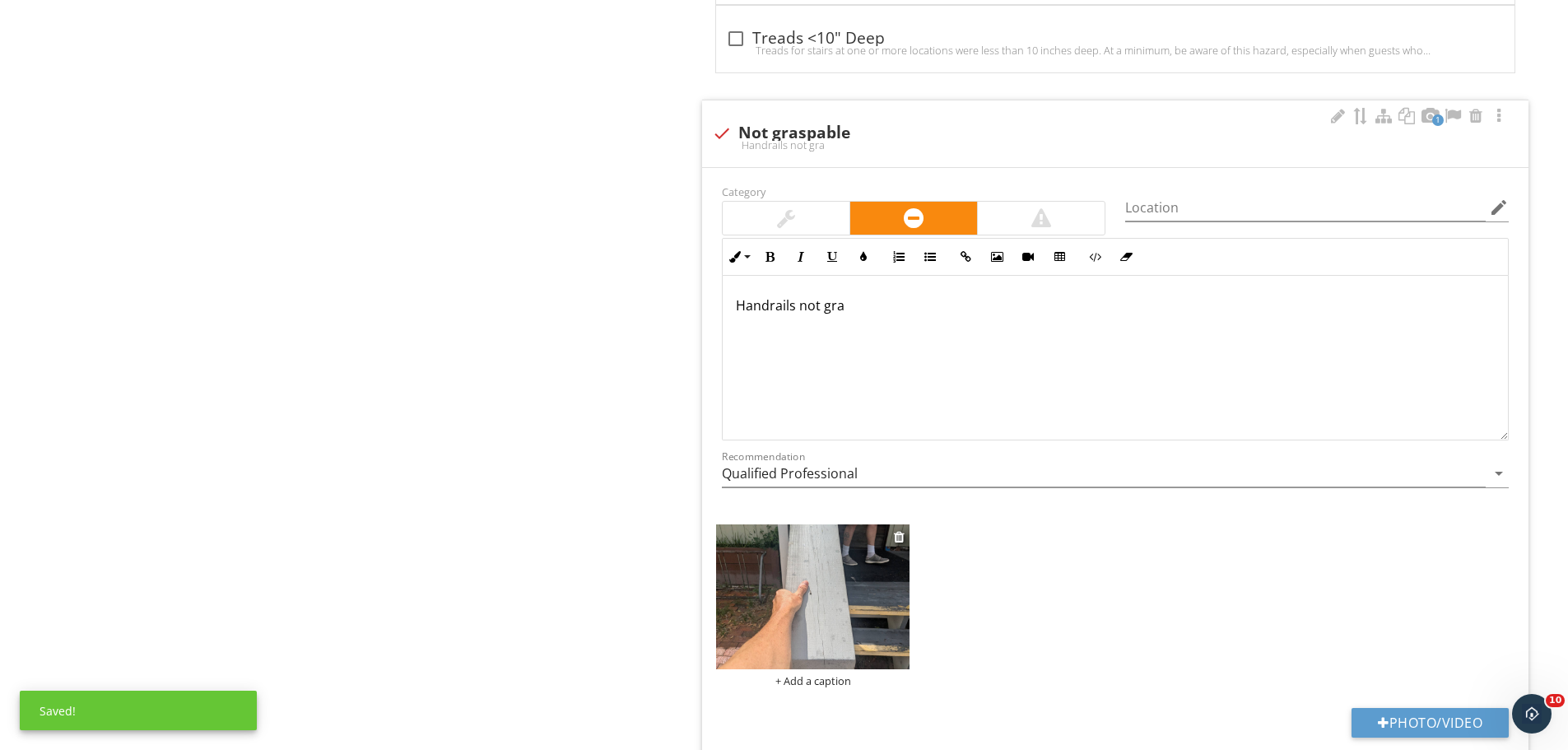
click at [857, 620] on img at bounding box center [812, 596] width 193 height 145
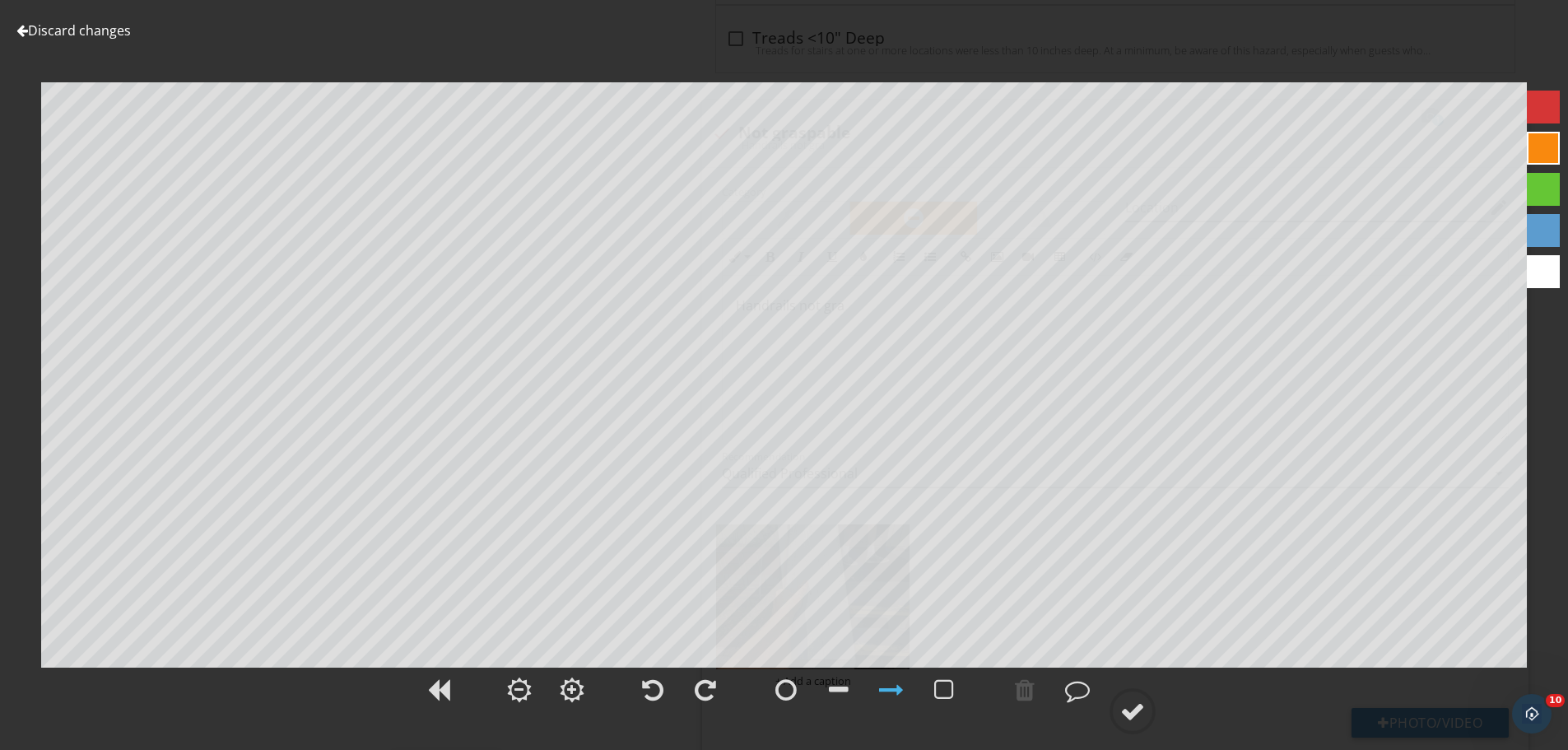
click at [100, 25] on link "Discard changes" at bounding box center [74, 31] width 115 height 18
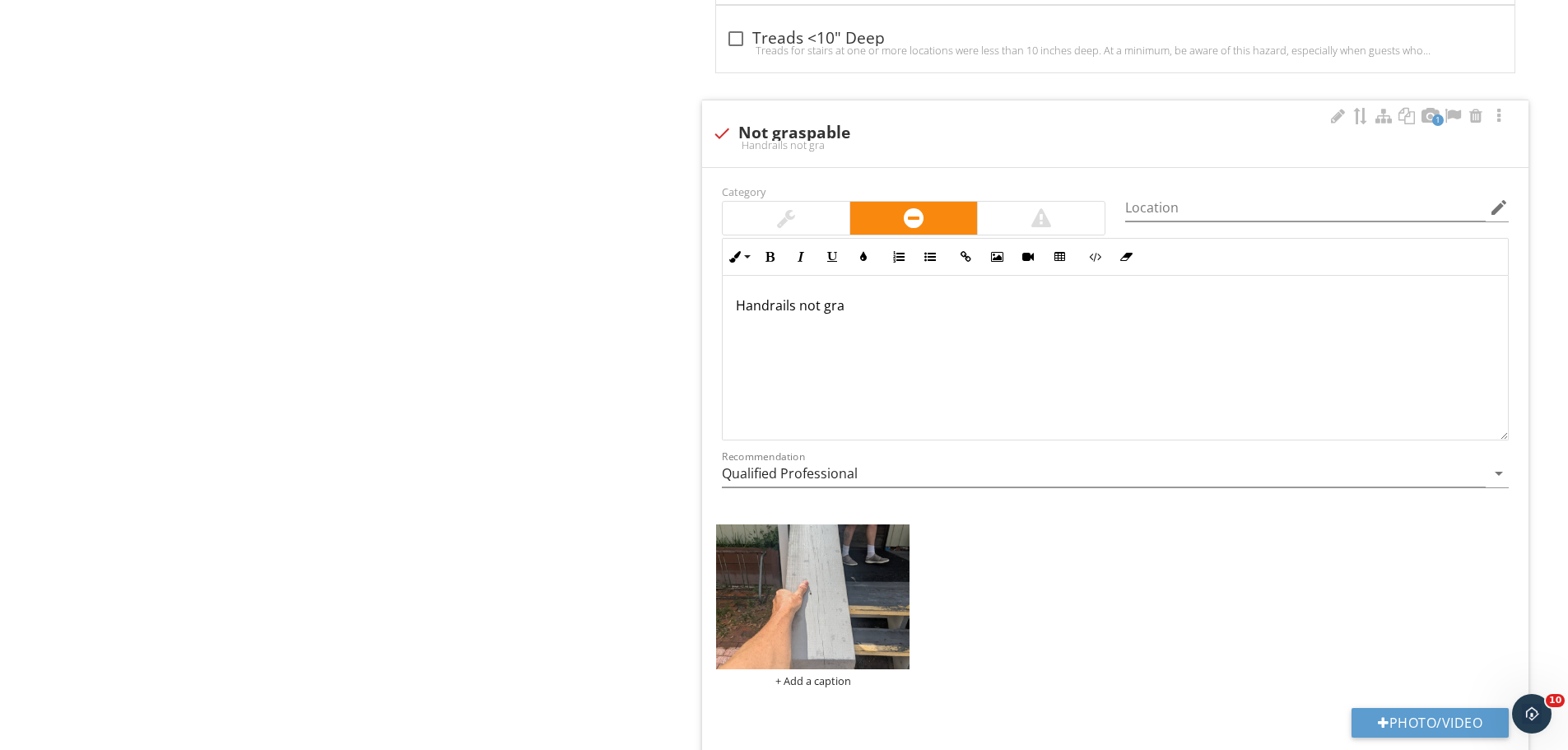
click at [853, 308] on p "Handrails not gra" at bounding box center [1116, 305] width 759 height 20
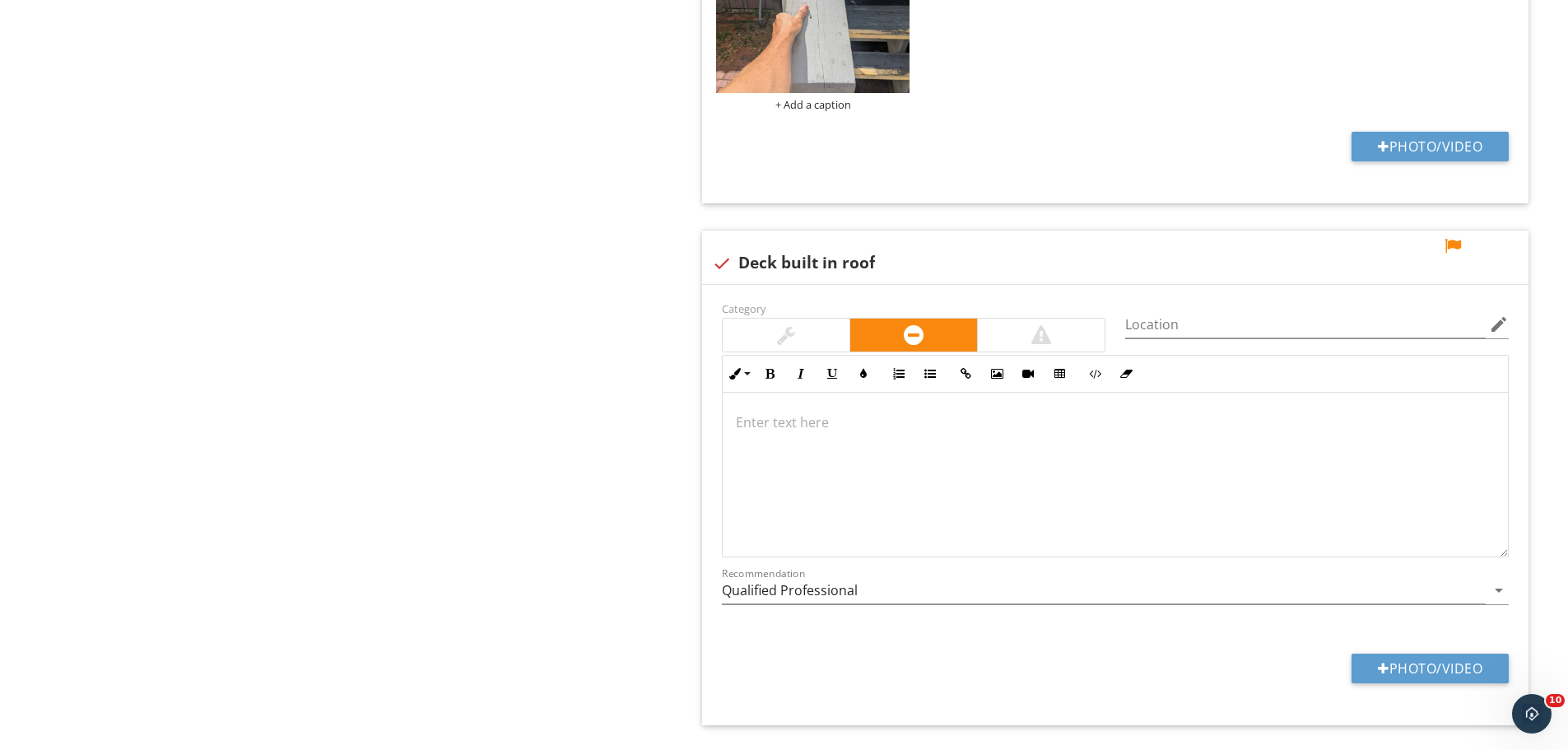
scroll to position [3349, 0]
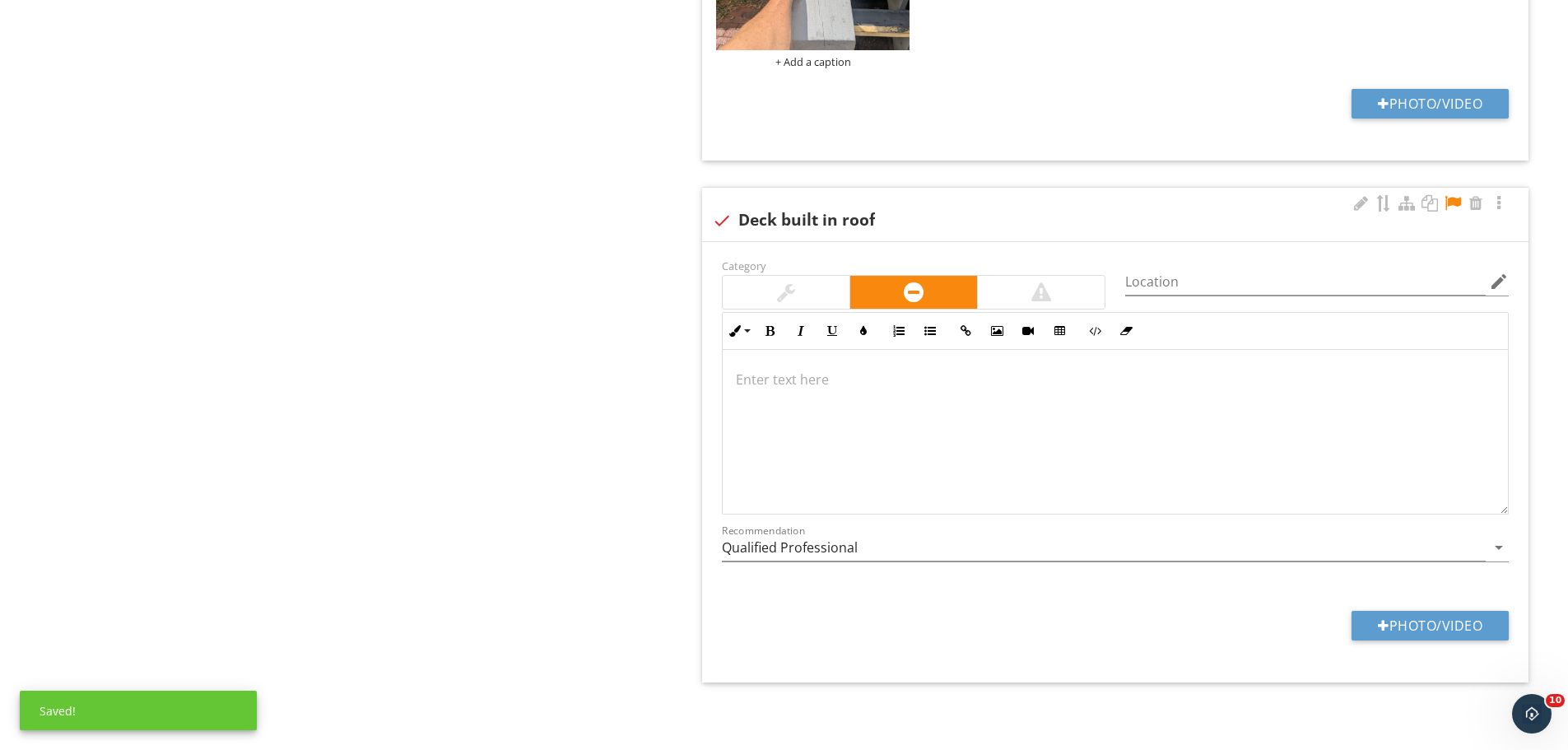
click at [1453, 205] on div at bounding box center [1453, 203] width 20 height 17
click at [925, 385] on p at bounding box center [1116, 380] width 759 height 20
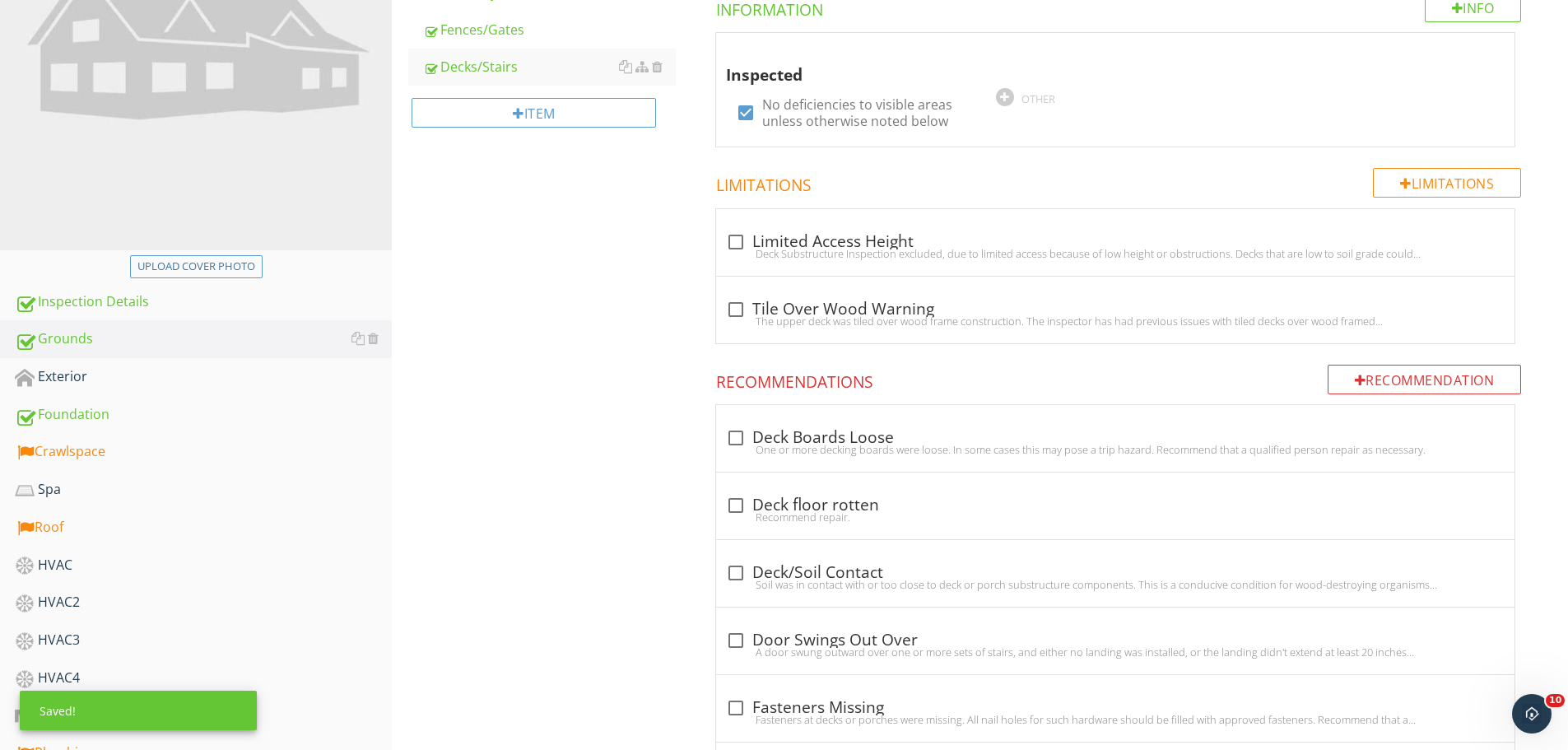
scroll to position [234, 0]
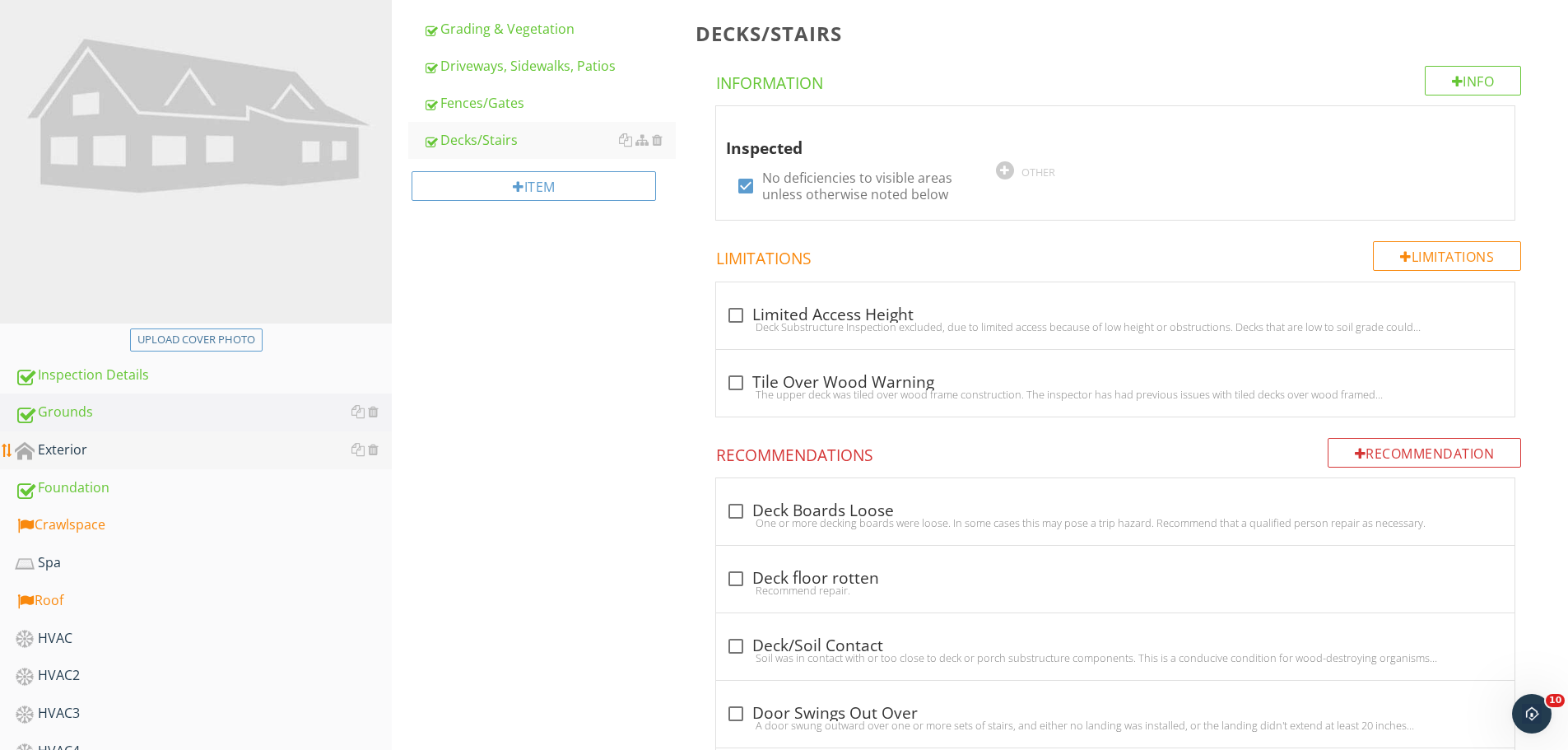
click at [33, 451] on div at bounding box center [25, 452] width 20 height 20
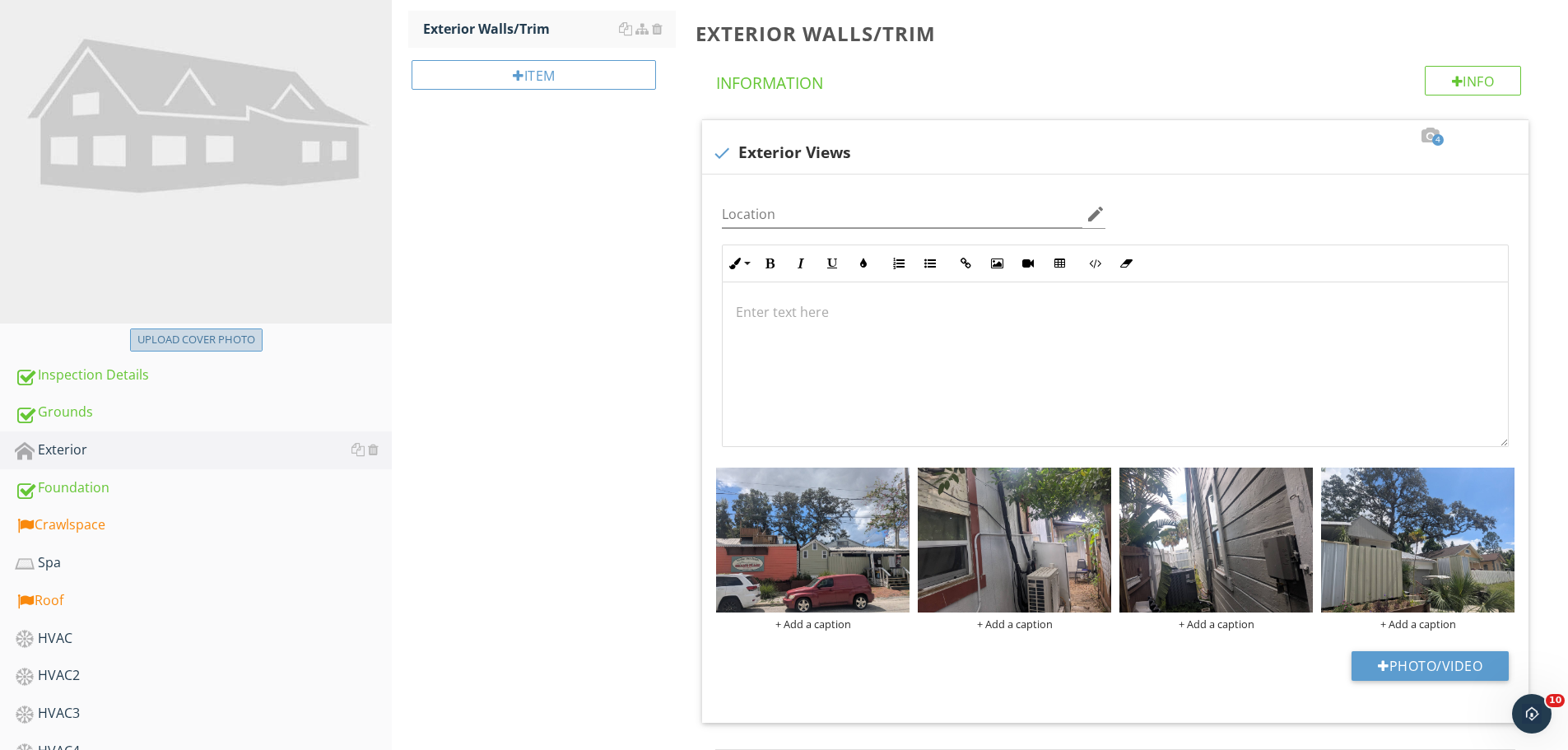
click at [238, 332] on div "Upload cover photo" at bounding box center [196, 340] width 118 height 17
type input "C:\fakepath\photo.jpg"
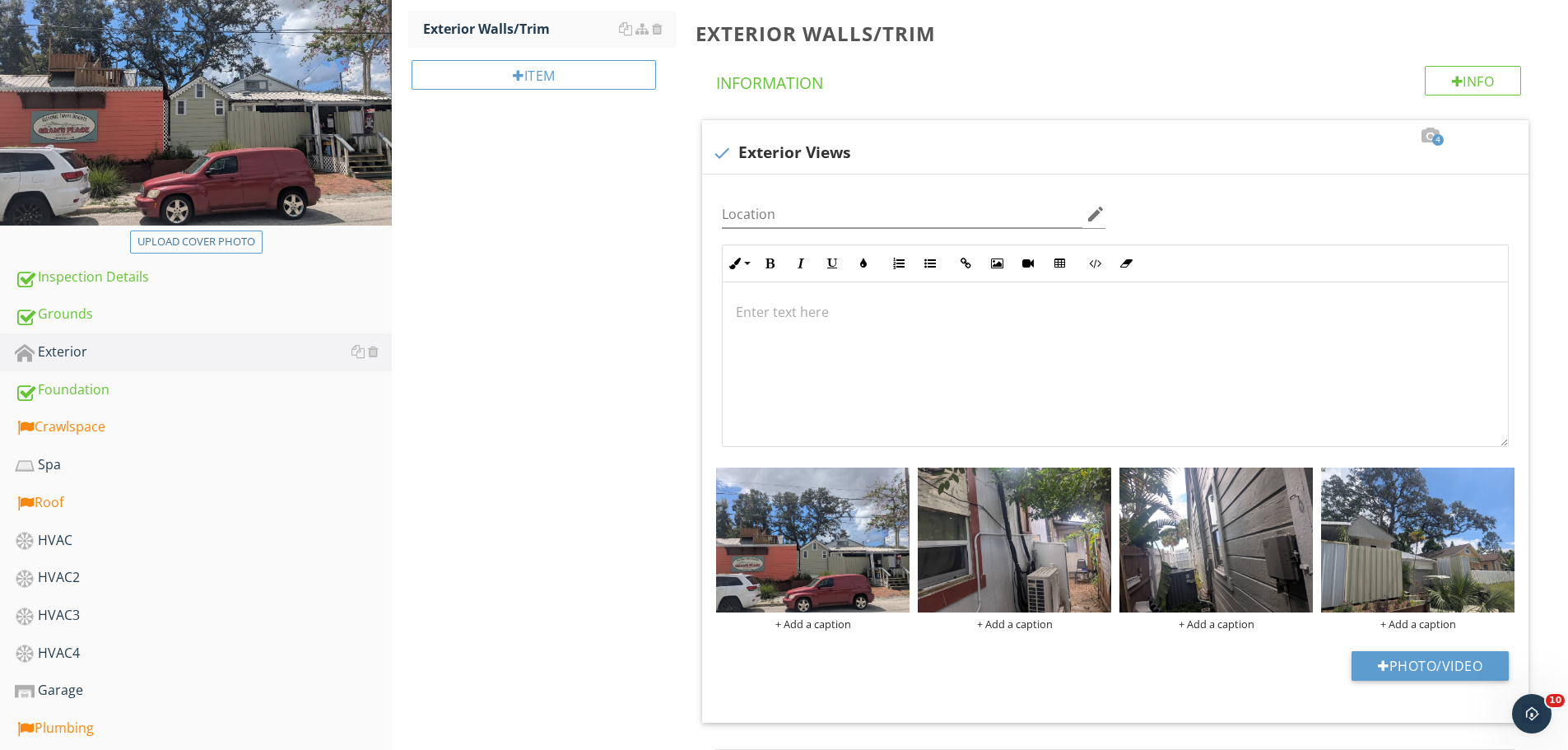
scroll to position [645, 0]
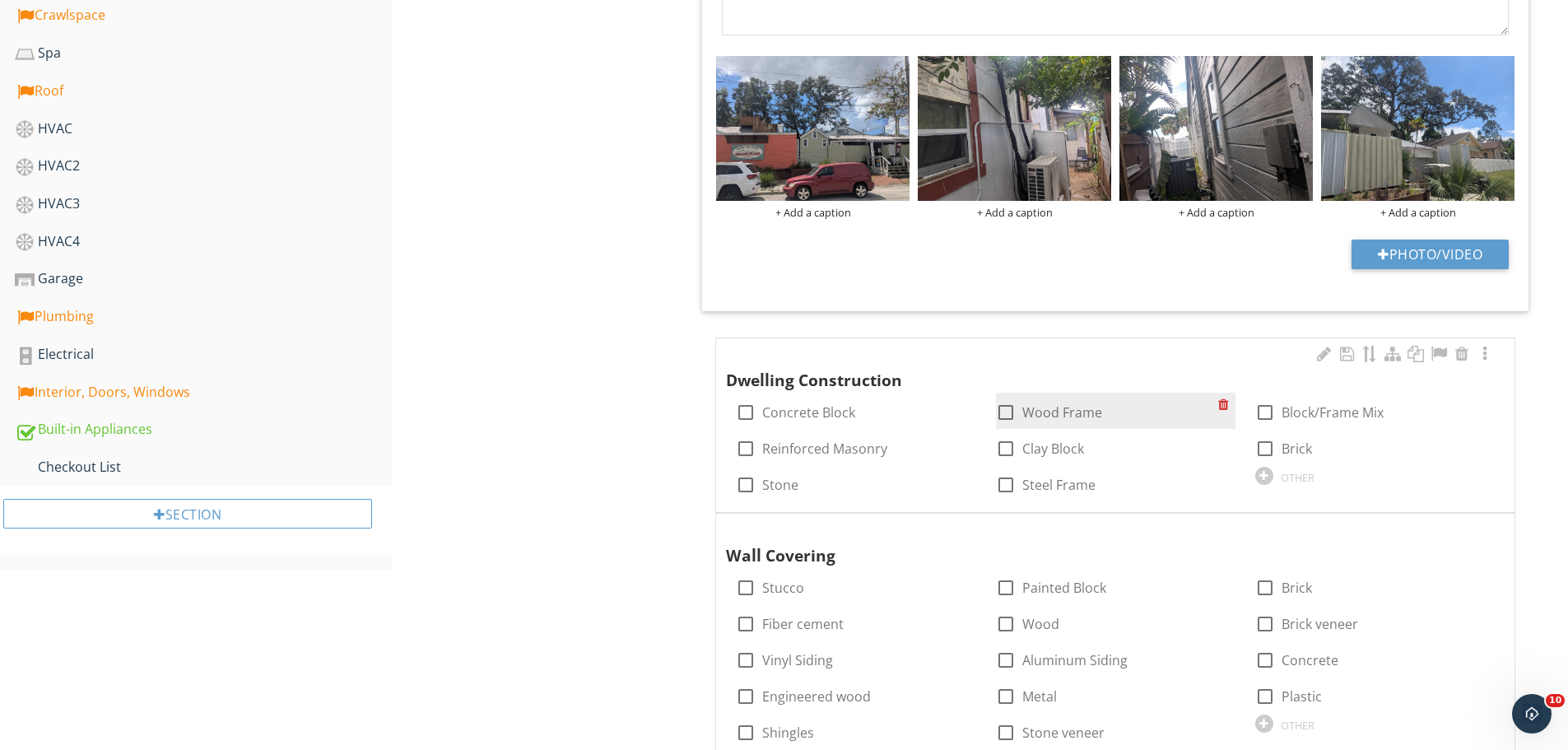
click at [1009, 403] on div at bounding box center [1005, 411] width 28 height 28
checkbox input "true"
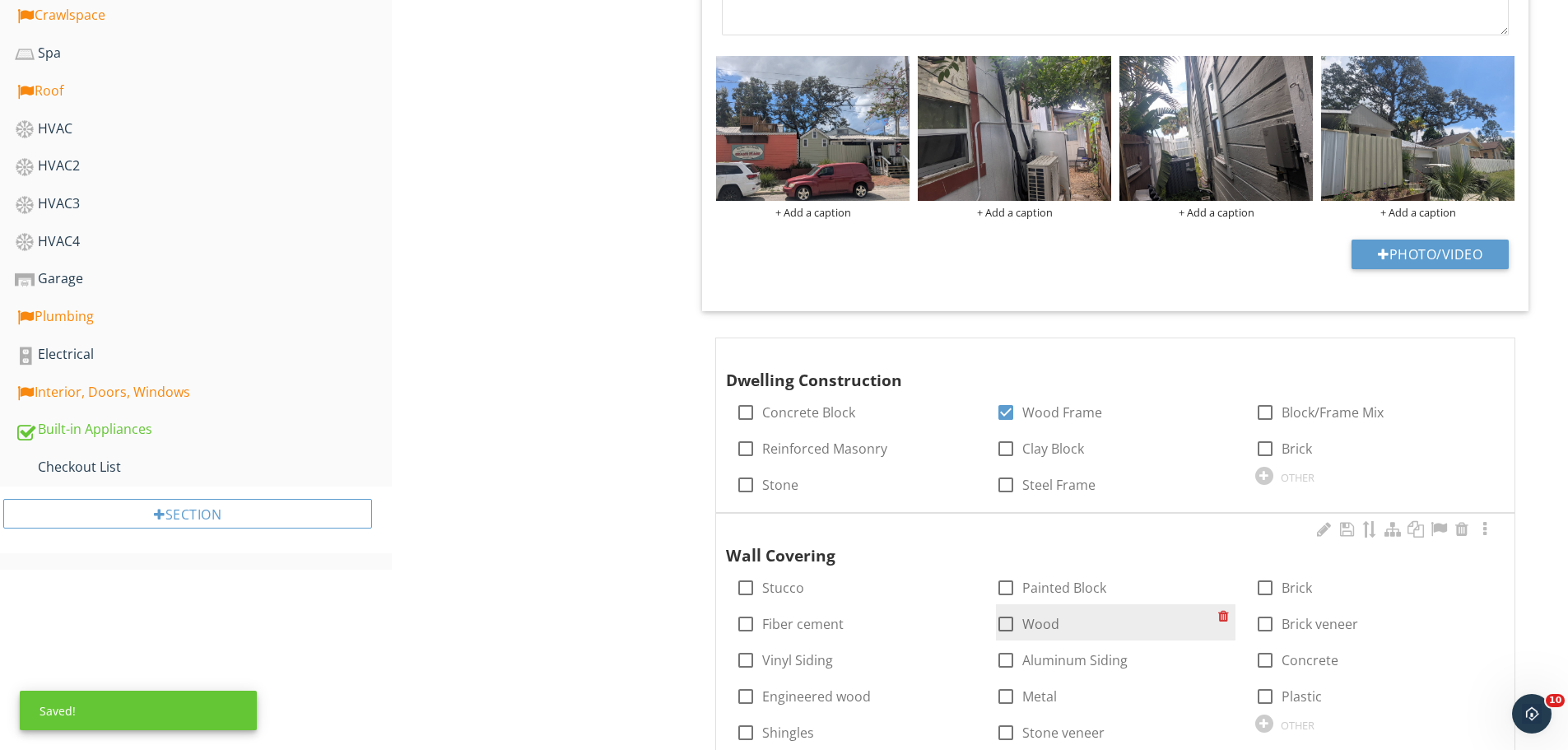
click at [1006, 622] on div at bounding box center [1005, 623] width 28 height 28
checkbox input "true"
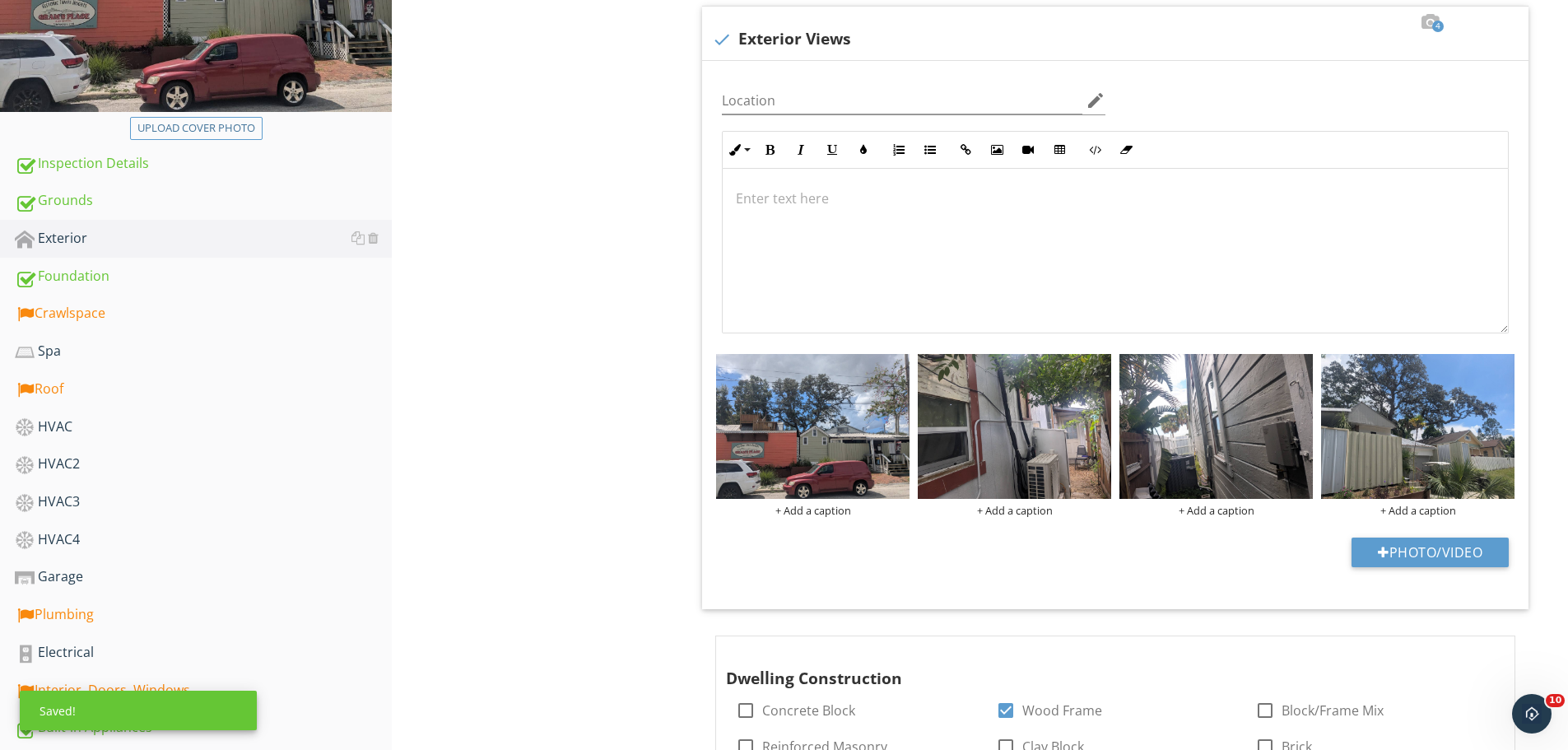
scroll to position [316, 0]
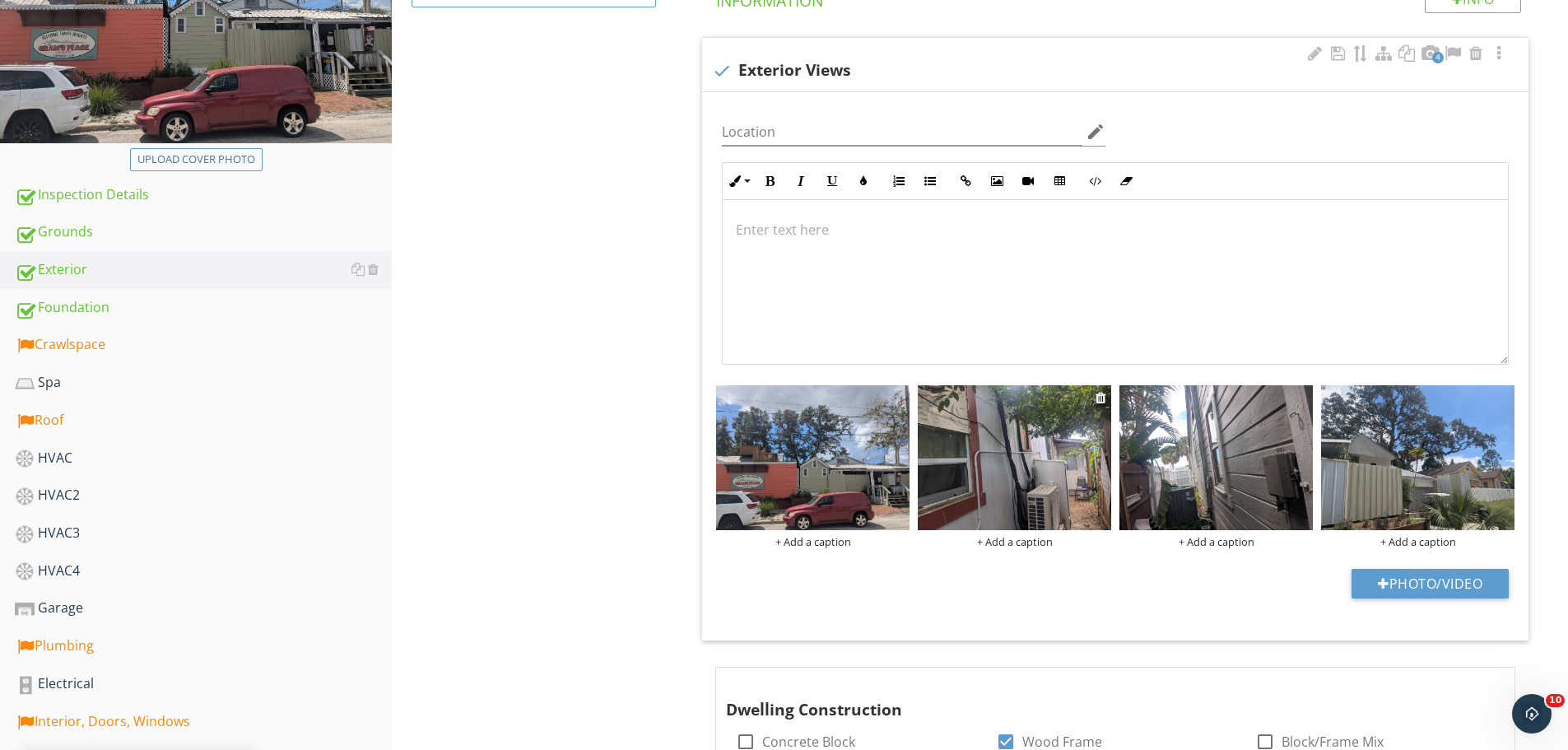
click at [959, 461] on img at bounding box center [1014, 457] width 193 height 145
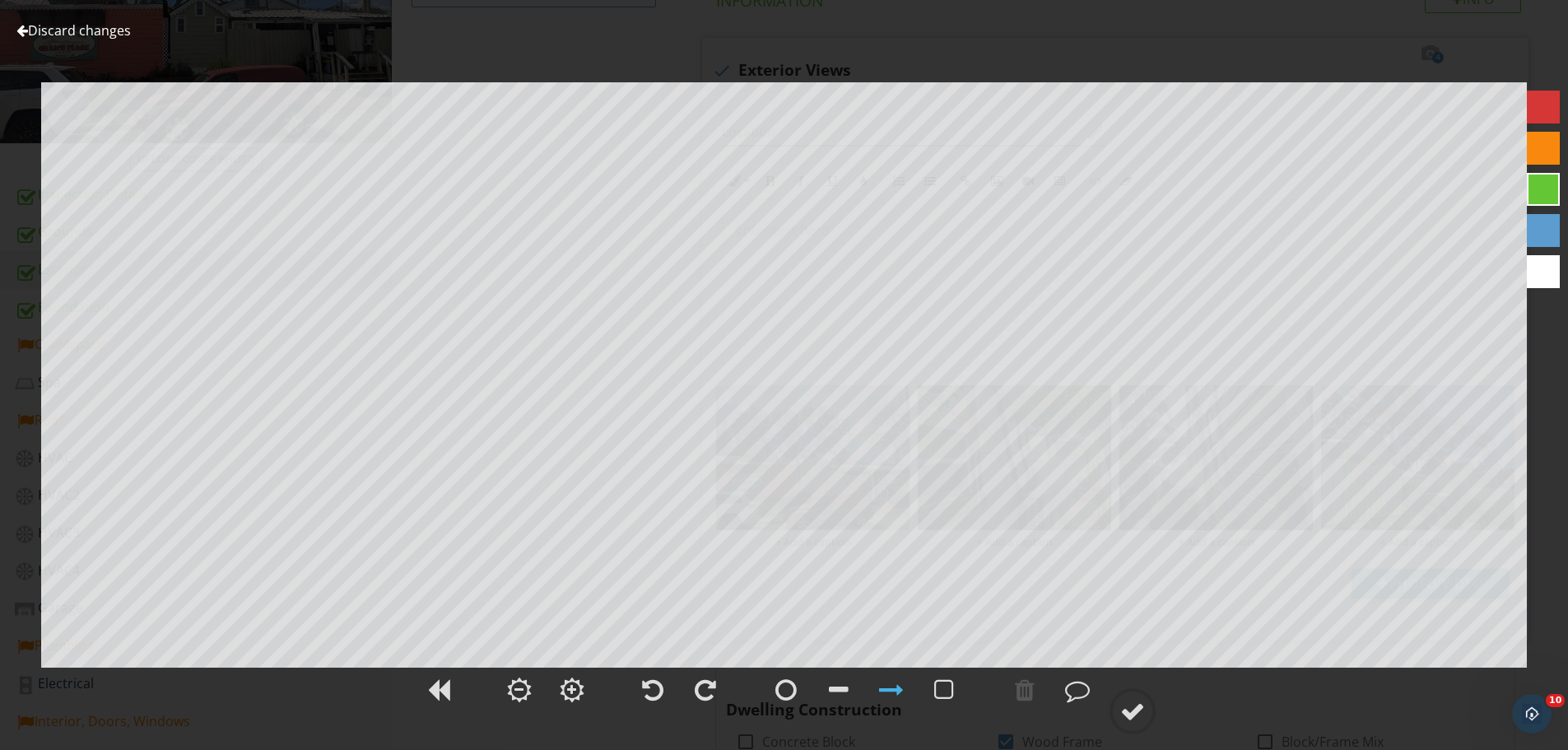
click at [81, 24] on link "Discard changes" at bounding box center [74, 31] width 115 height 18
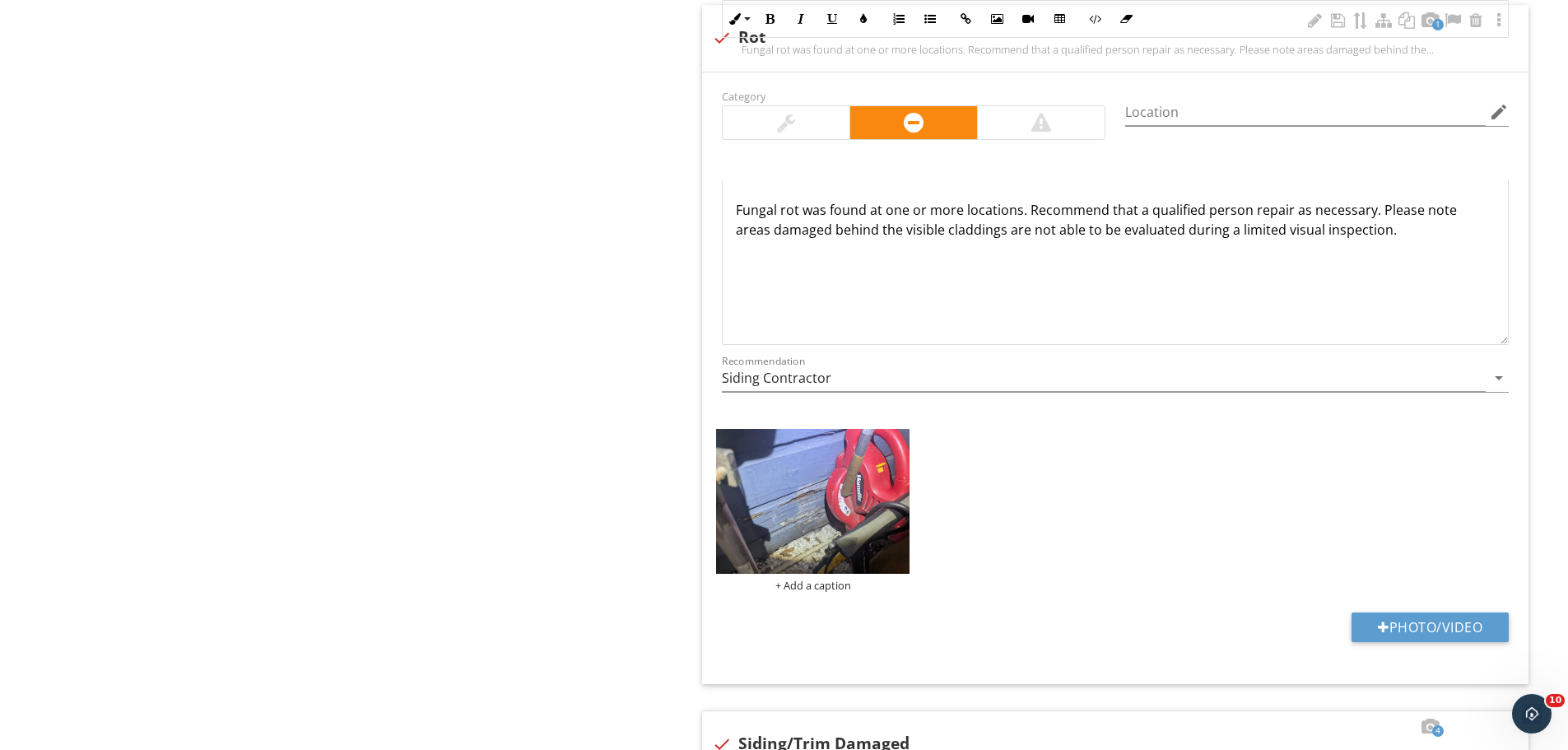
scroll to position [3444, 0]
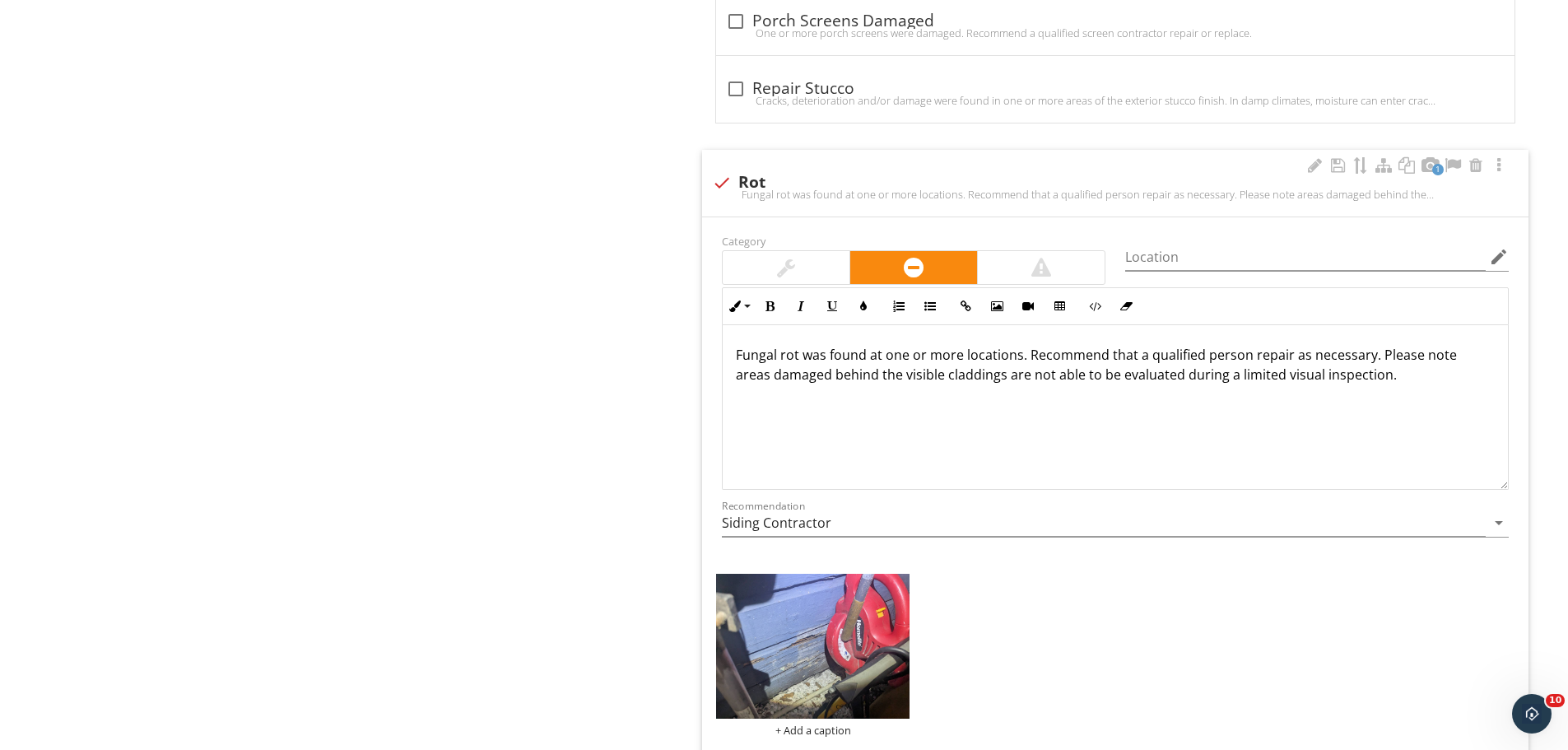
click at [716, 184] on div at bounding box center [722, 182] width 28 height 28
checkbox input "true"
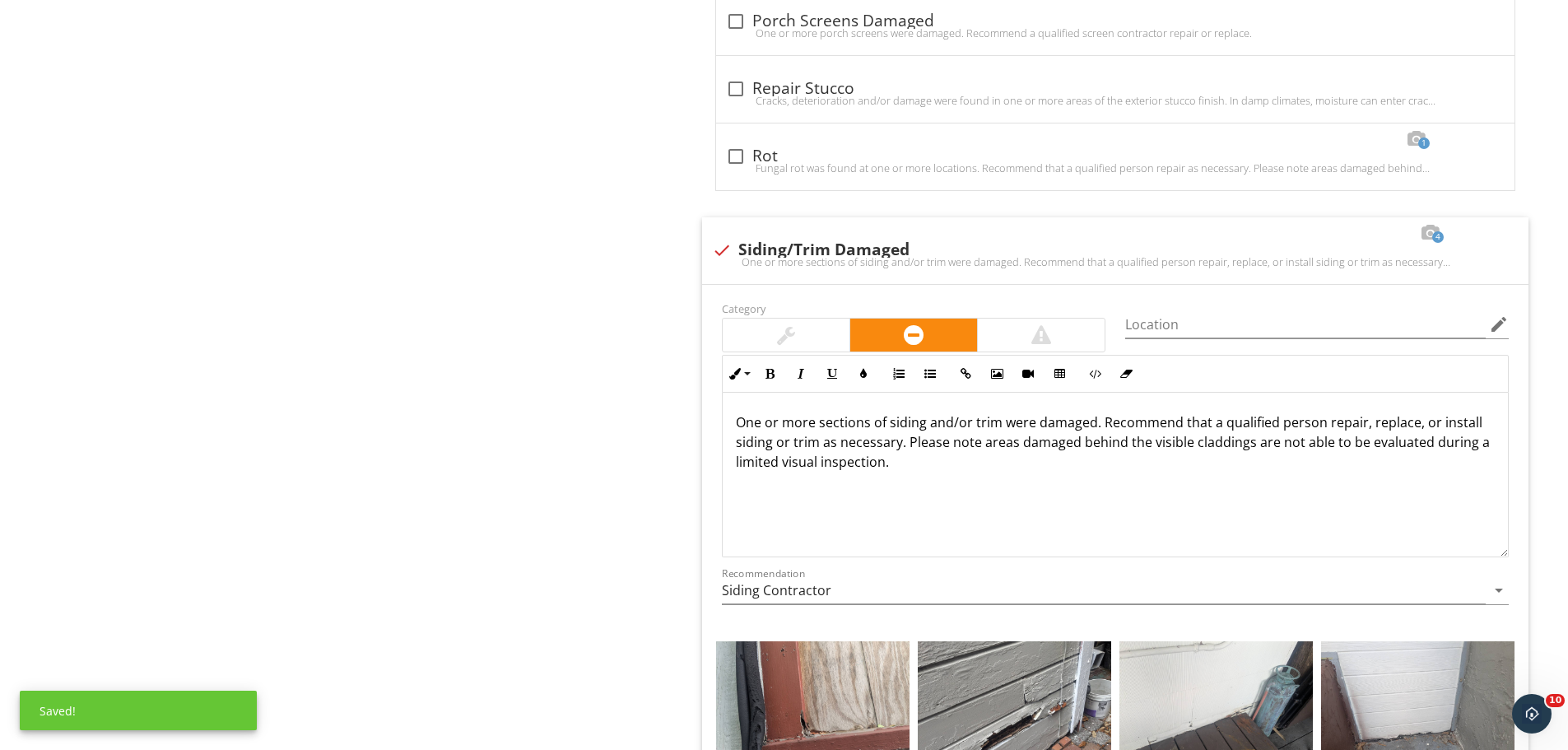
scroll to position [3938, 0]
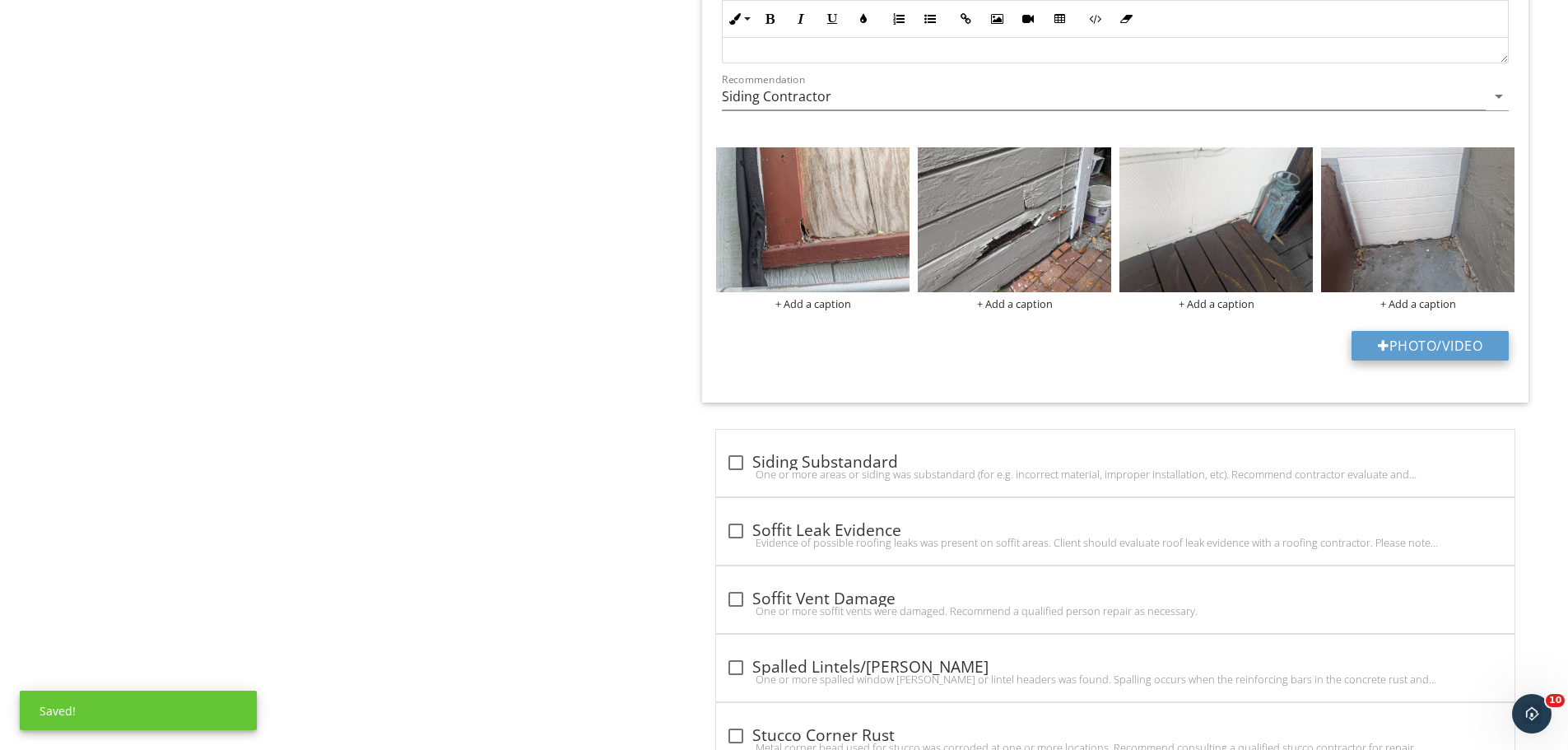
click at [1396, 345] on button "Photo/Video" at bounding box center [1430, 345] width 157 height 29
type input "C:\fakepath\photo (1).jpg"
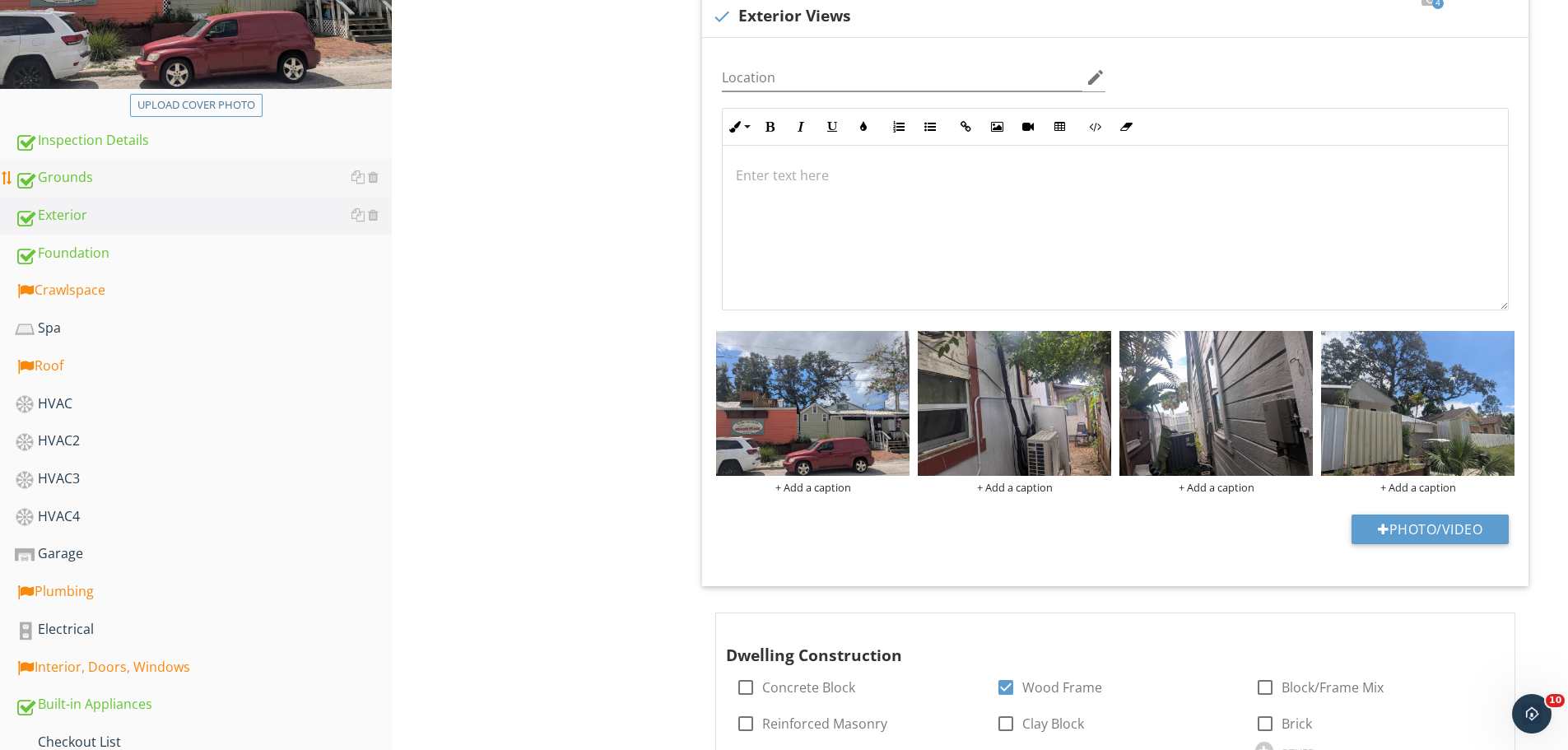
scroll to position [383, 0]
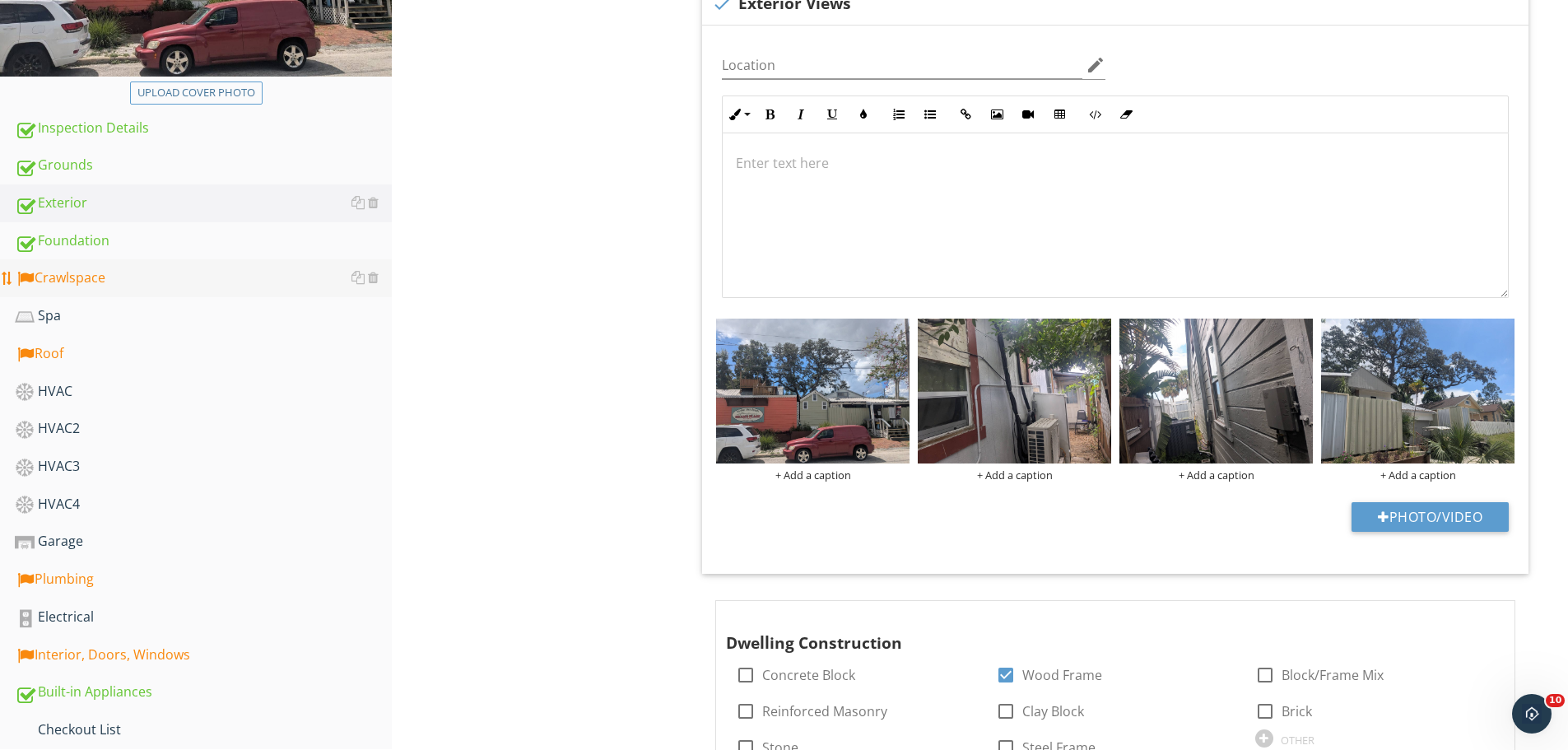
click at [105, 280] on div "Crawlspace" at bounding box center [203, 278] width 377 height 22
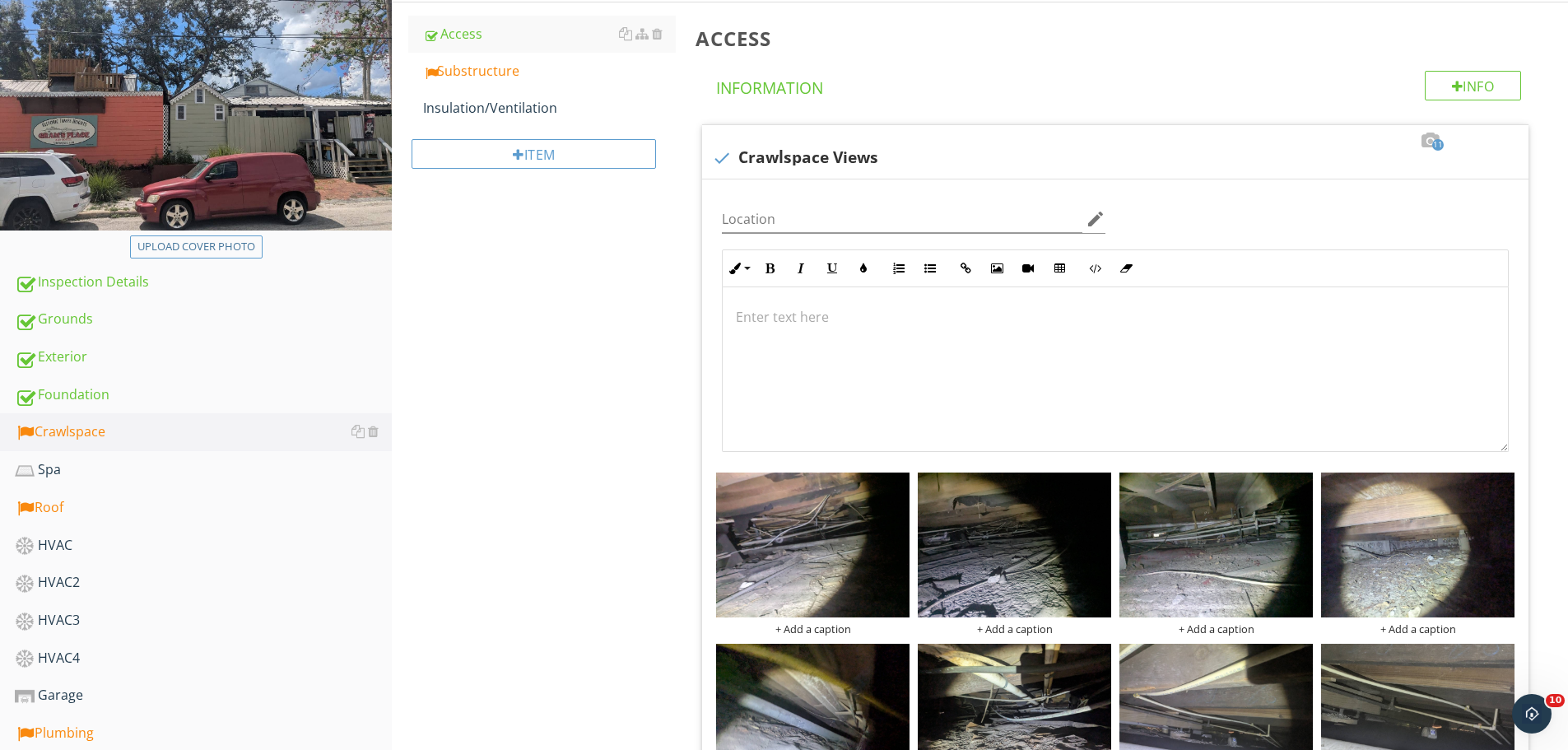
scroll to position [54, 0]
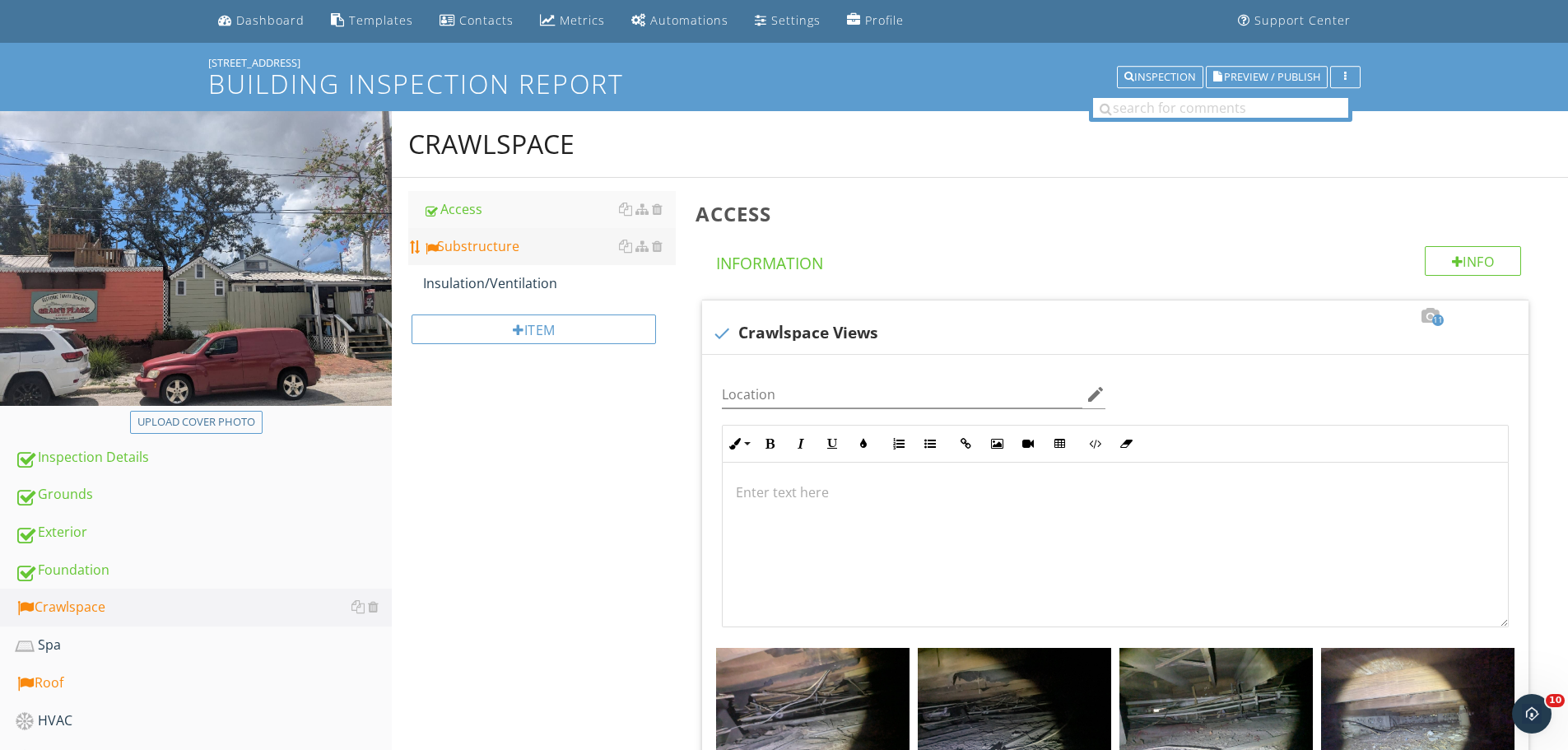
click at [490, 248] on div "Substructure" at bounding box center [549, 247] width 253 height 20
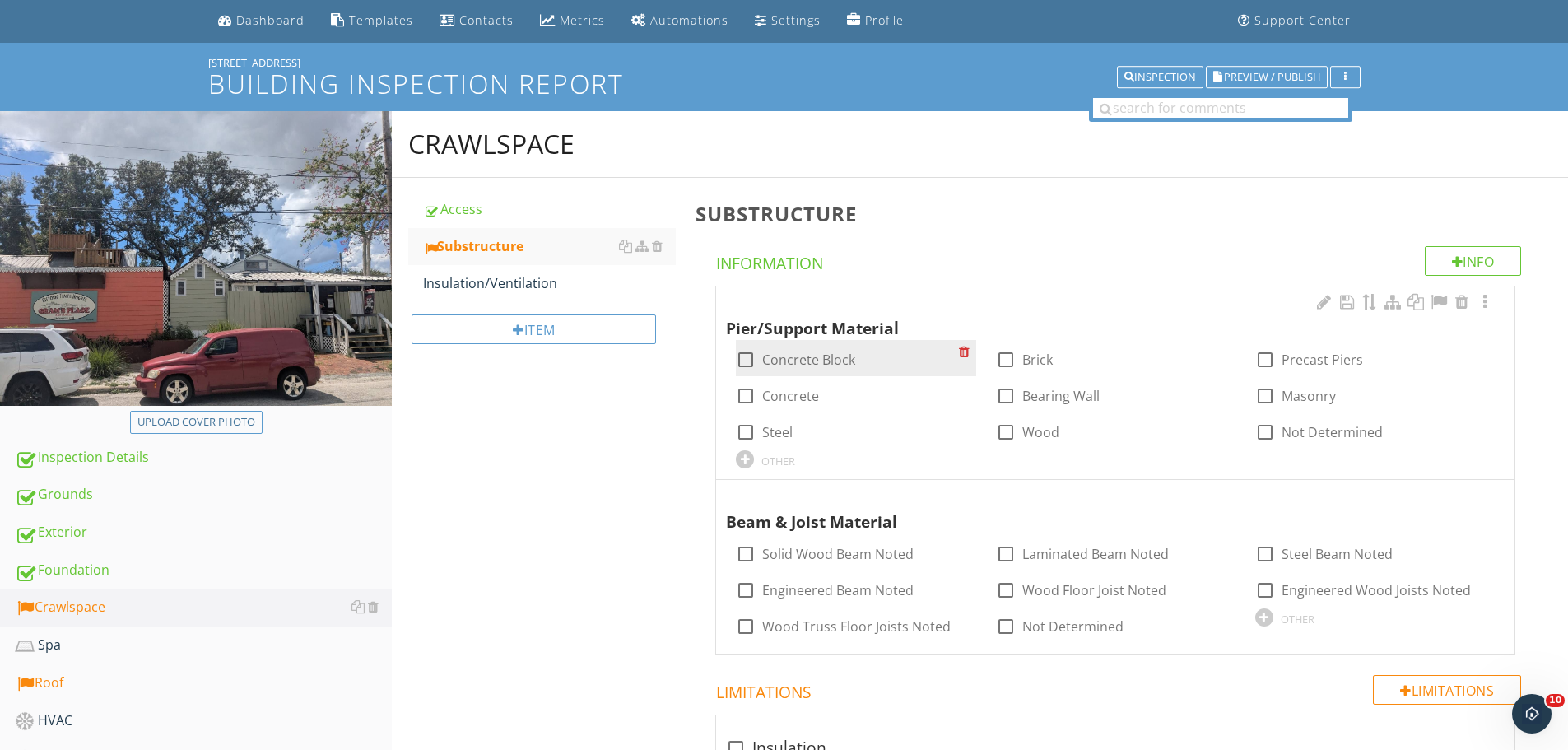
click at [749, 344] on div "check_box_outline_blank Concrete Block" at bounding box center [856, 358] width 239 height 36
click at [781, 363] on label "Concrete Block" at bounding box center [809, 360] width 93 height 17
checkbox input "true"
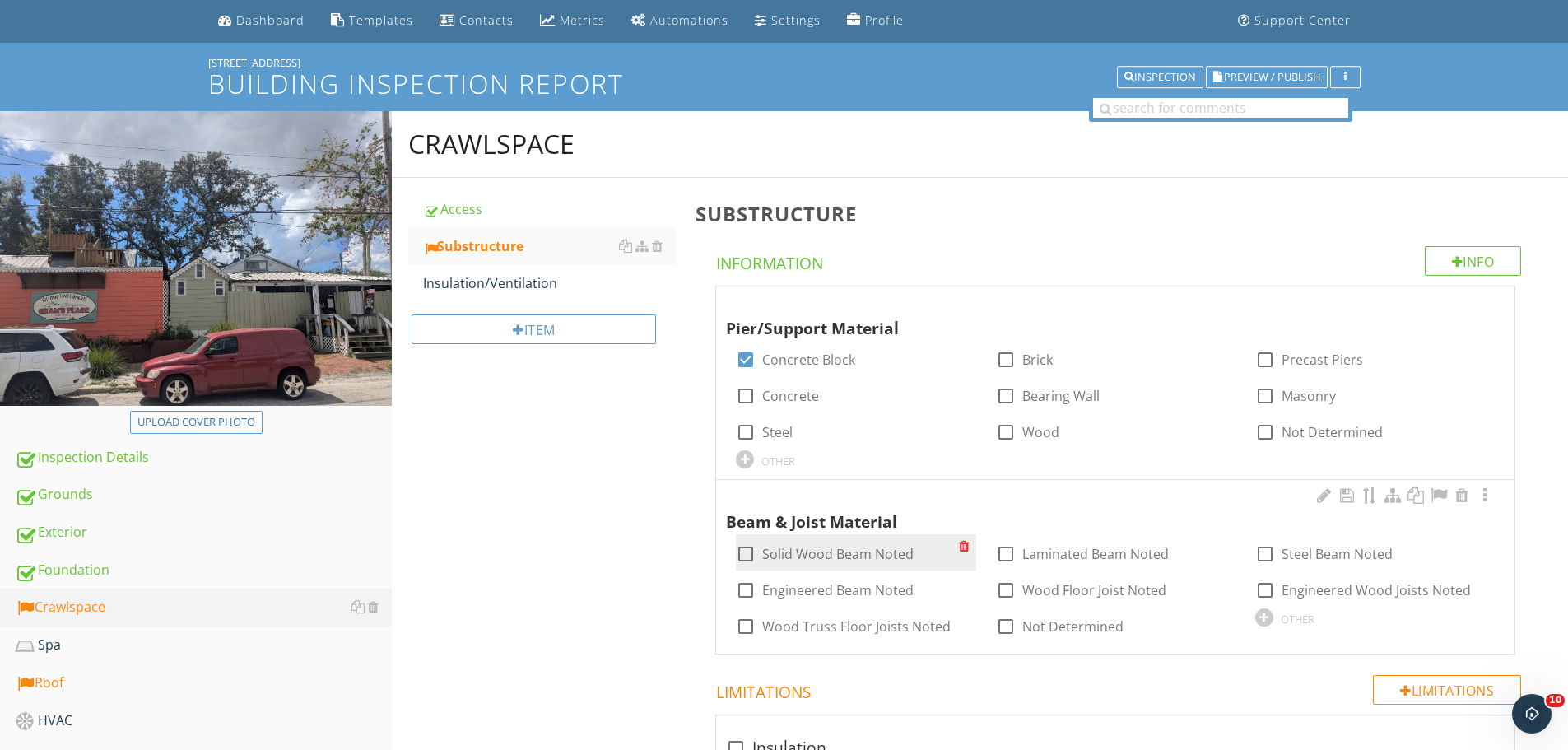
click at [753, 548] on div at bounding box center [745, 554] width 28 height 28
checkbox input "true"
click at [1001, 589] on div at bounding box center [1005, 589] width 28 height 28
checkbox input "true"
click at [470, 246] on div "Substructure" at bounding box center [549, 247] width 253 height 20
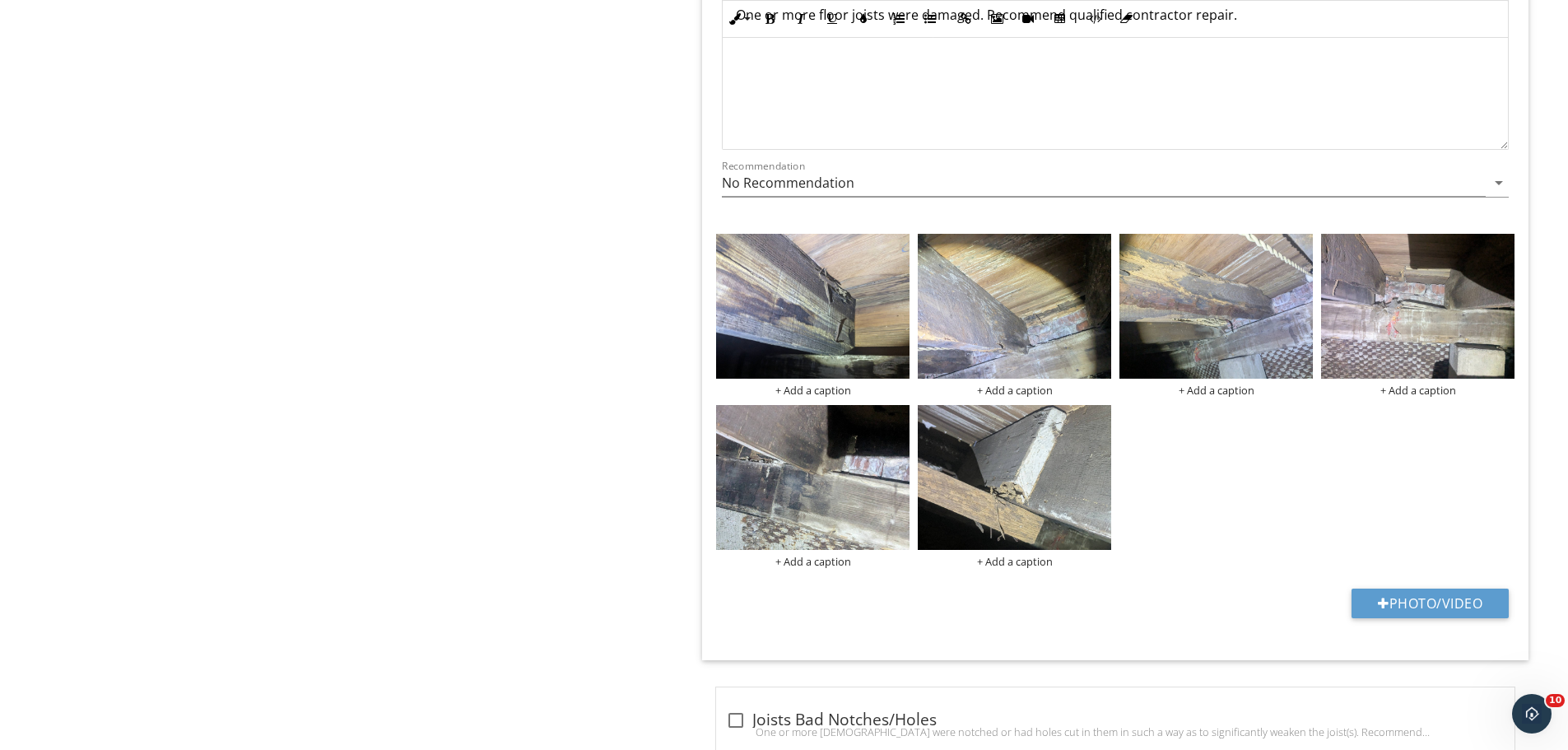
scroll to position [2029, 0]
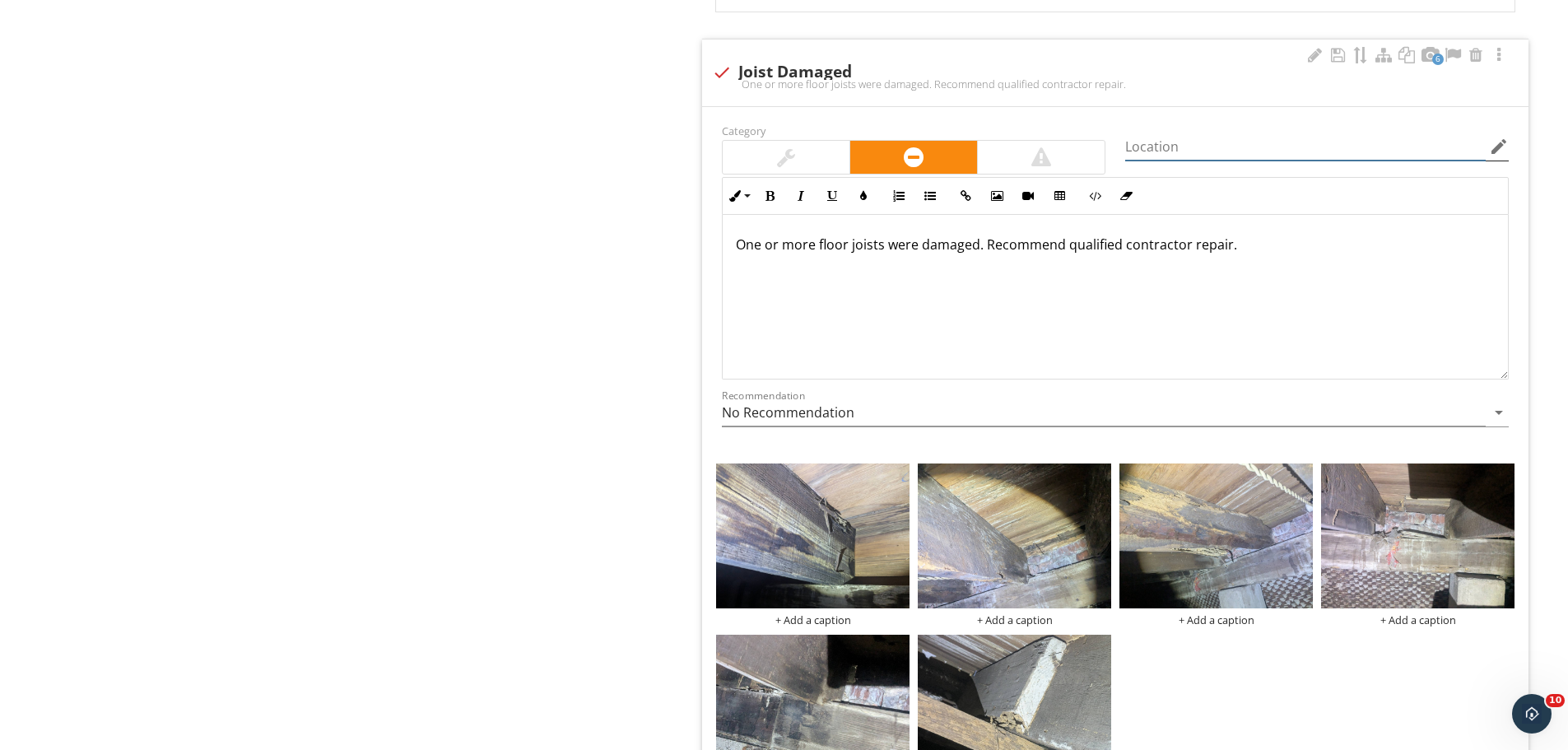
click at [1192, 145] on input "Location" at bounding box center [1305, 146] width 360 height 27
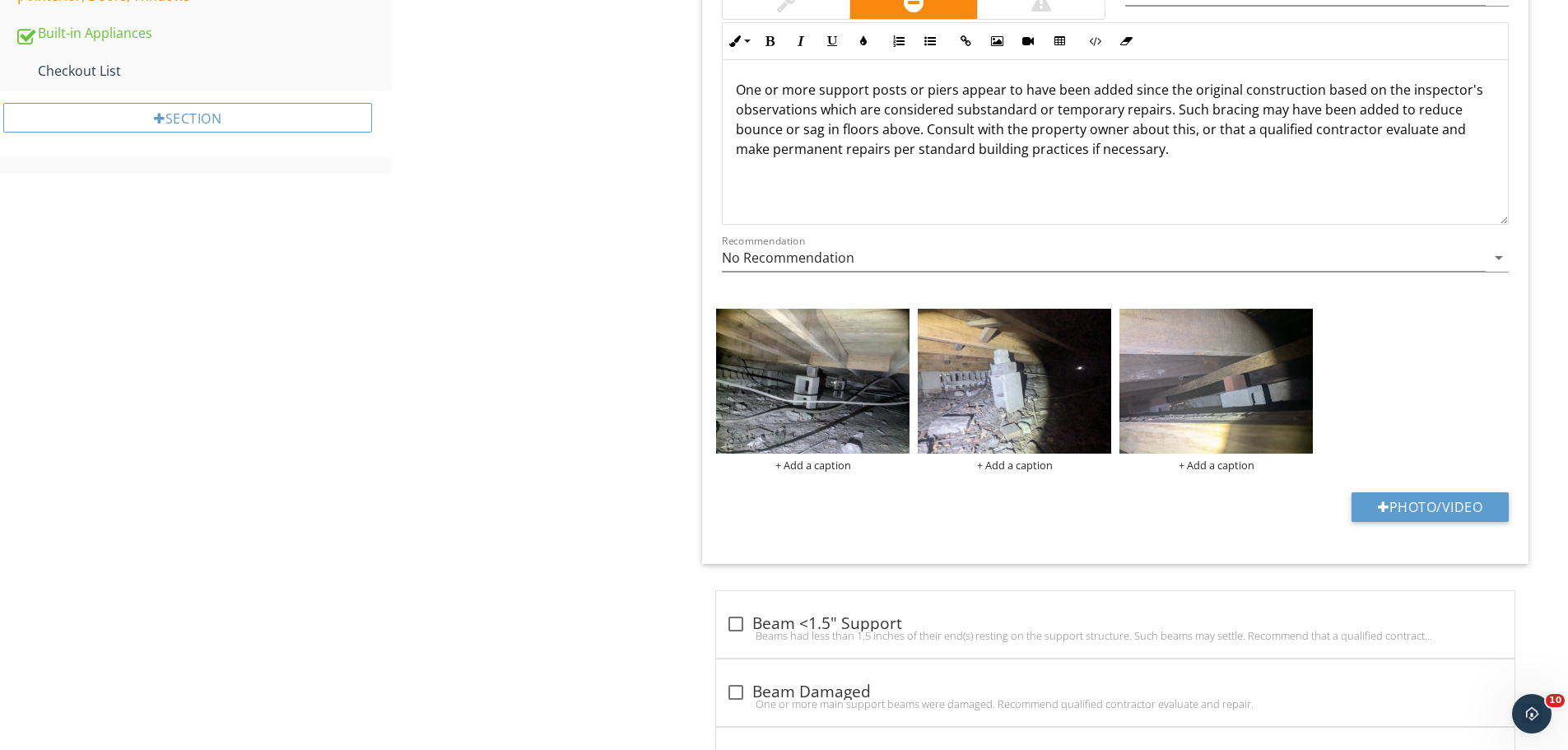
scroll to position [794, 0]
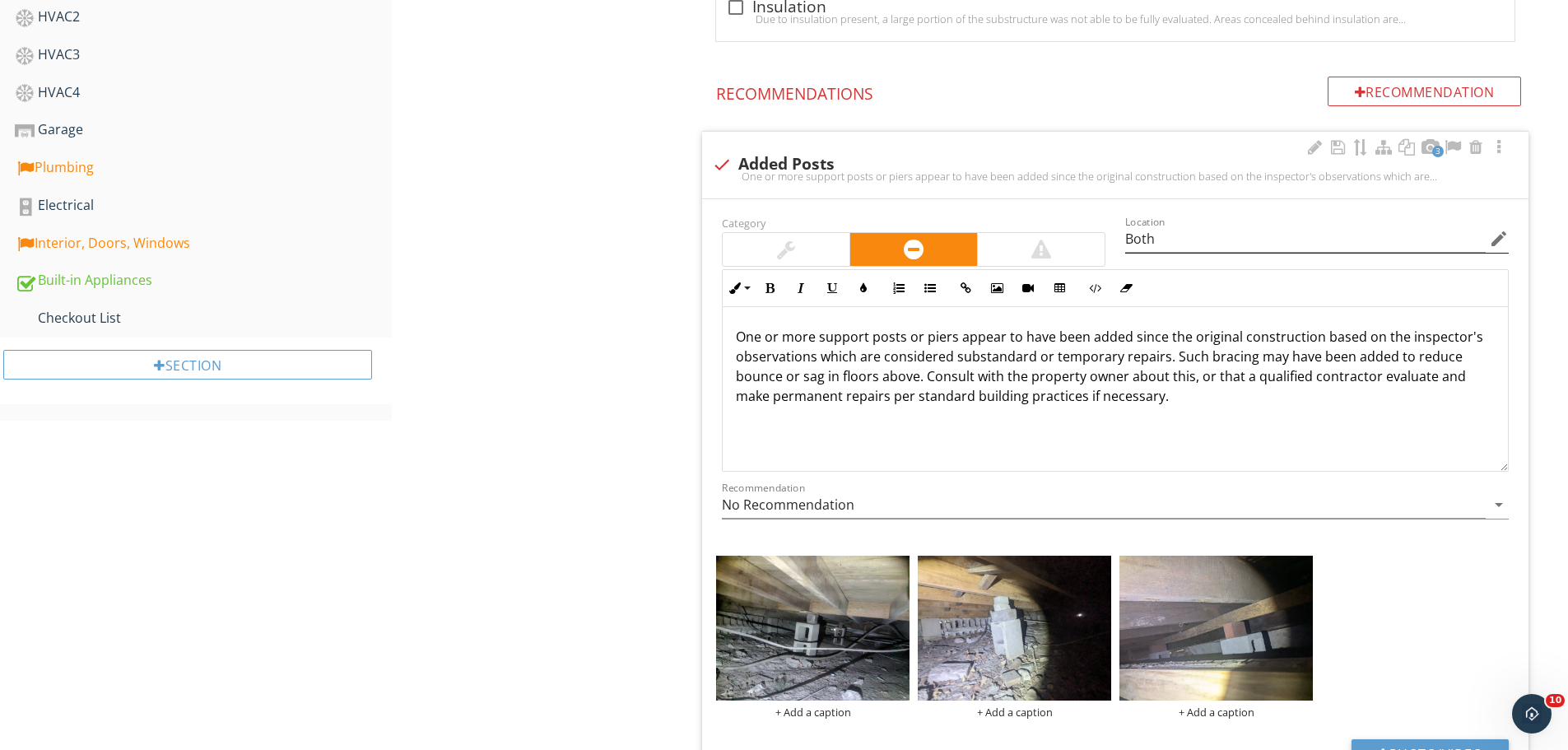
type input "206 Plymouth Building"
click at [1180, 242] on input "Both" at bounding box center [1305, 239] width 360 height 27
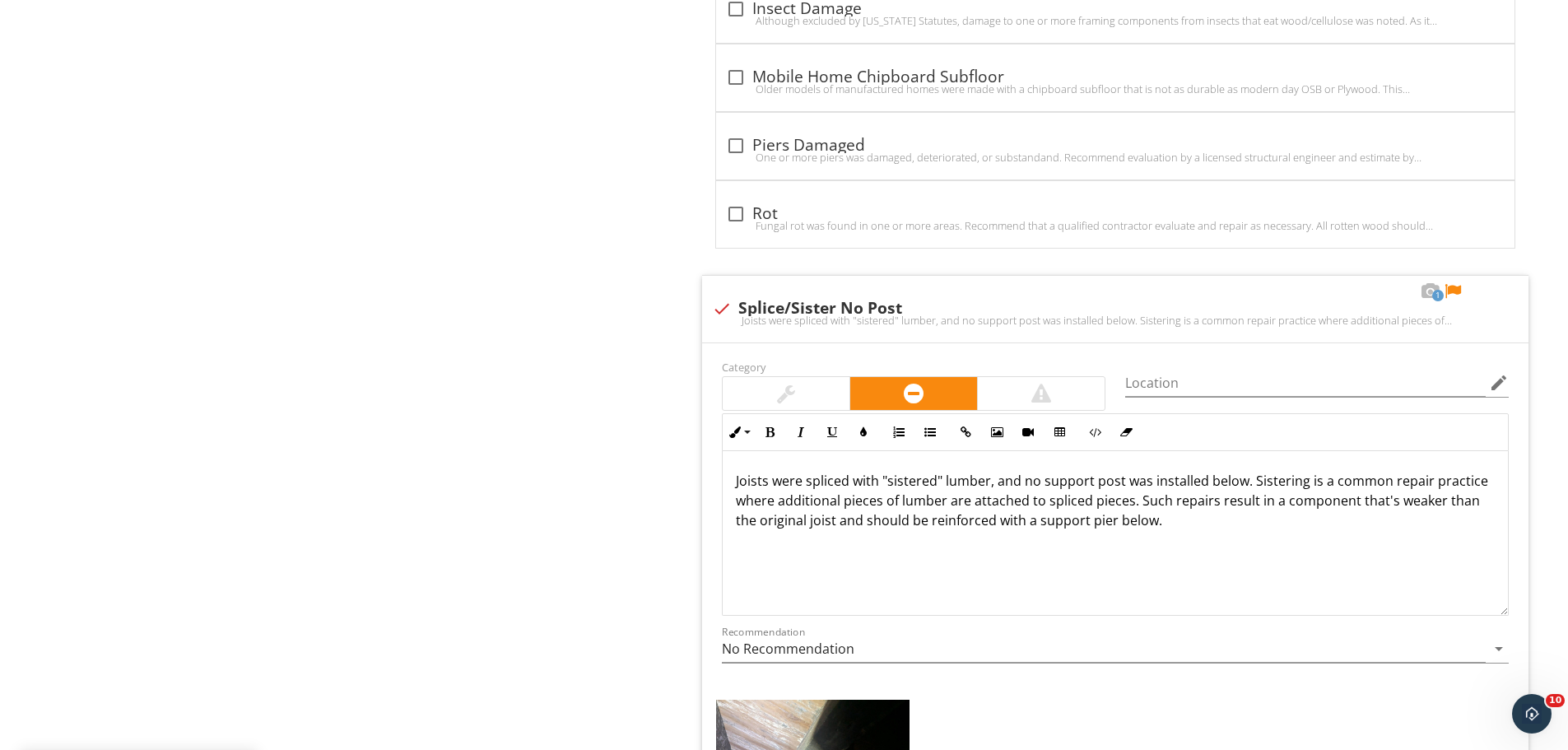
scroll to position [3263, 0]
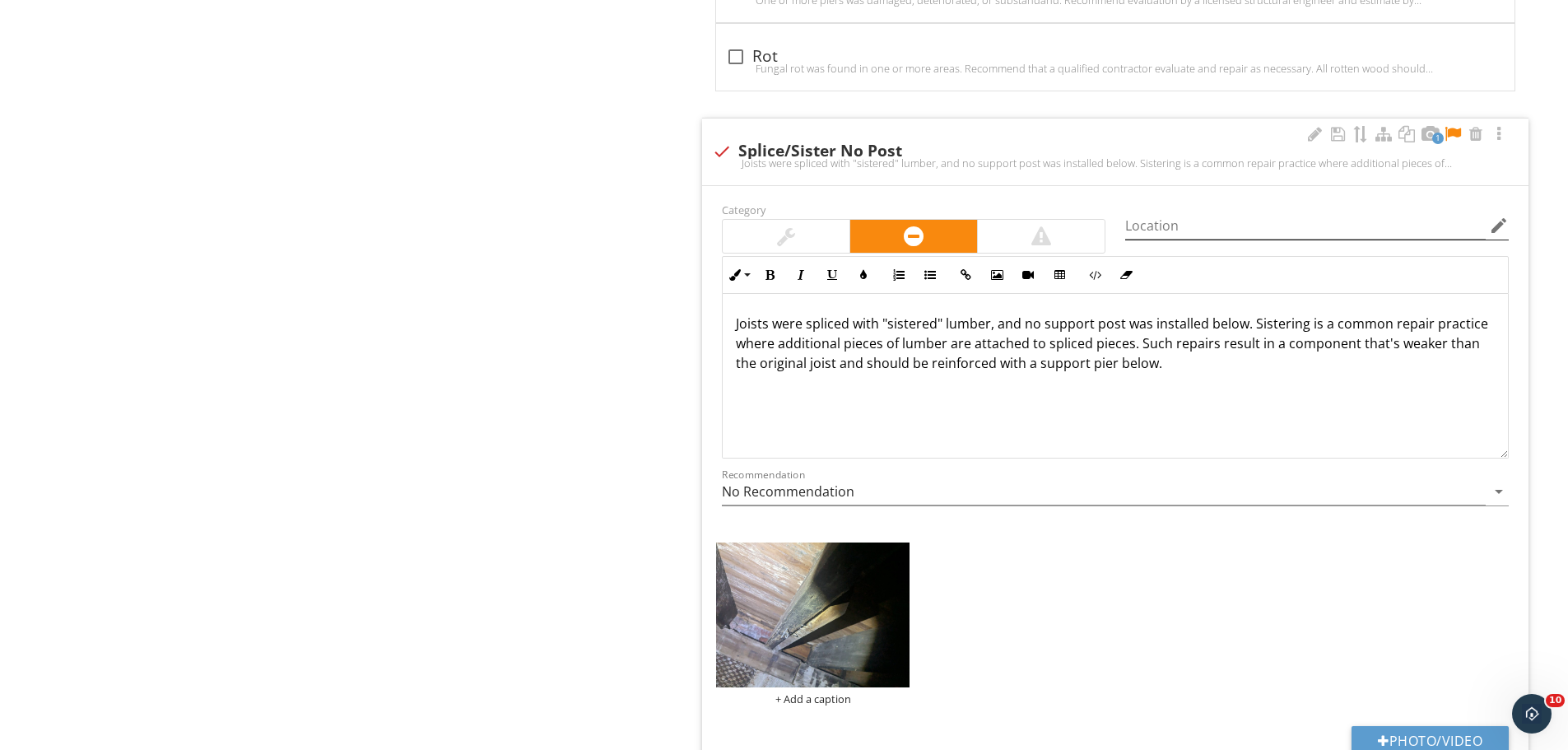
type input "Both crawlspaces"
click at [1205, 227] on input "Location" at bounding box center [1305, 226] width 360 height 27
type input "Plymouth crawlspace"
click at [1453, 135] on div at bounding box center [1453, 135] width 20 height 17
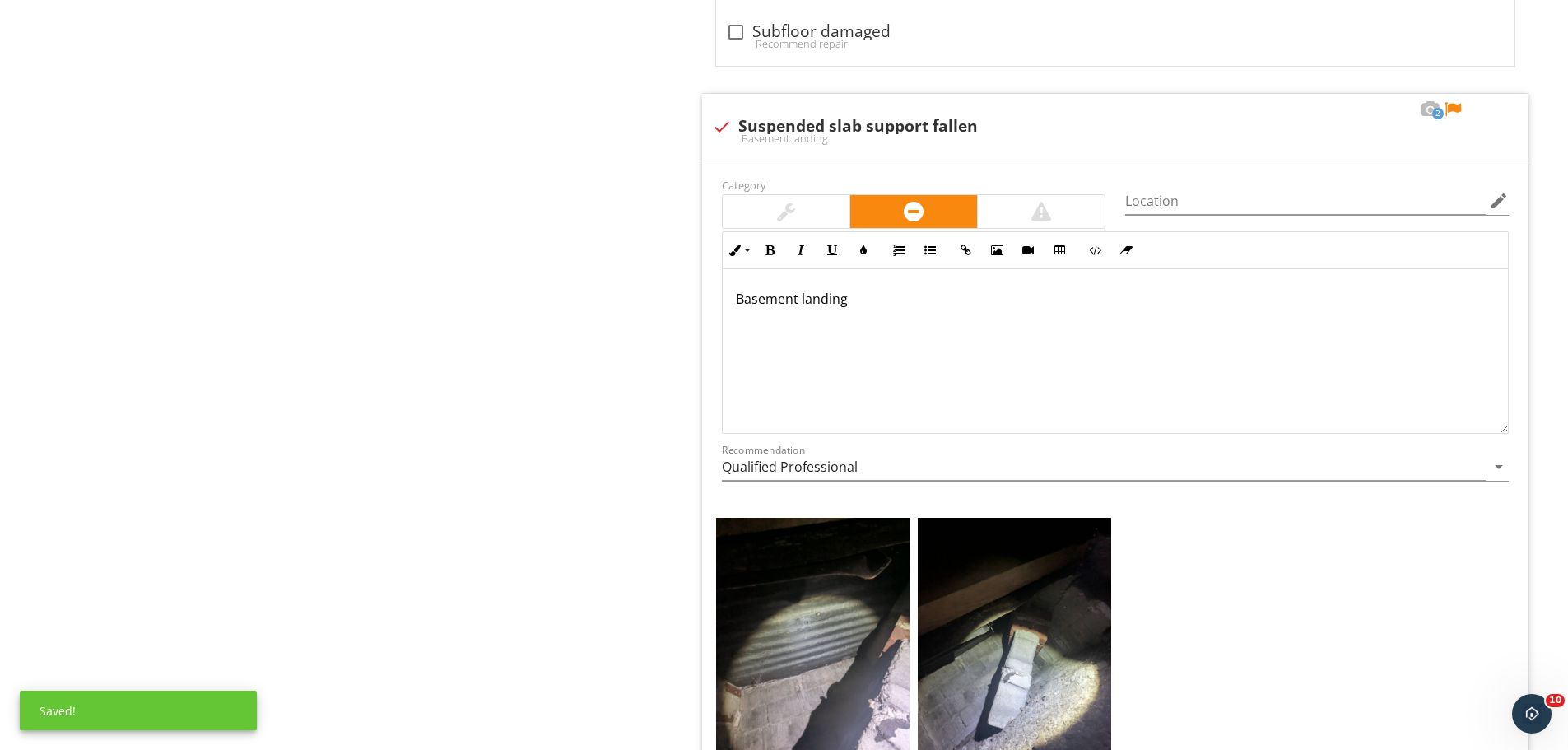
scroll to position [4169, 0]
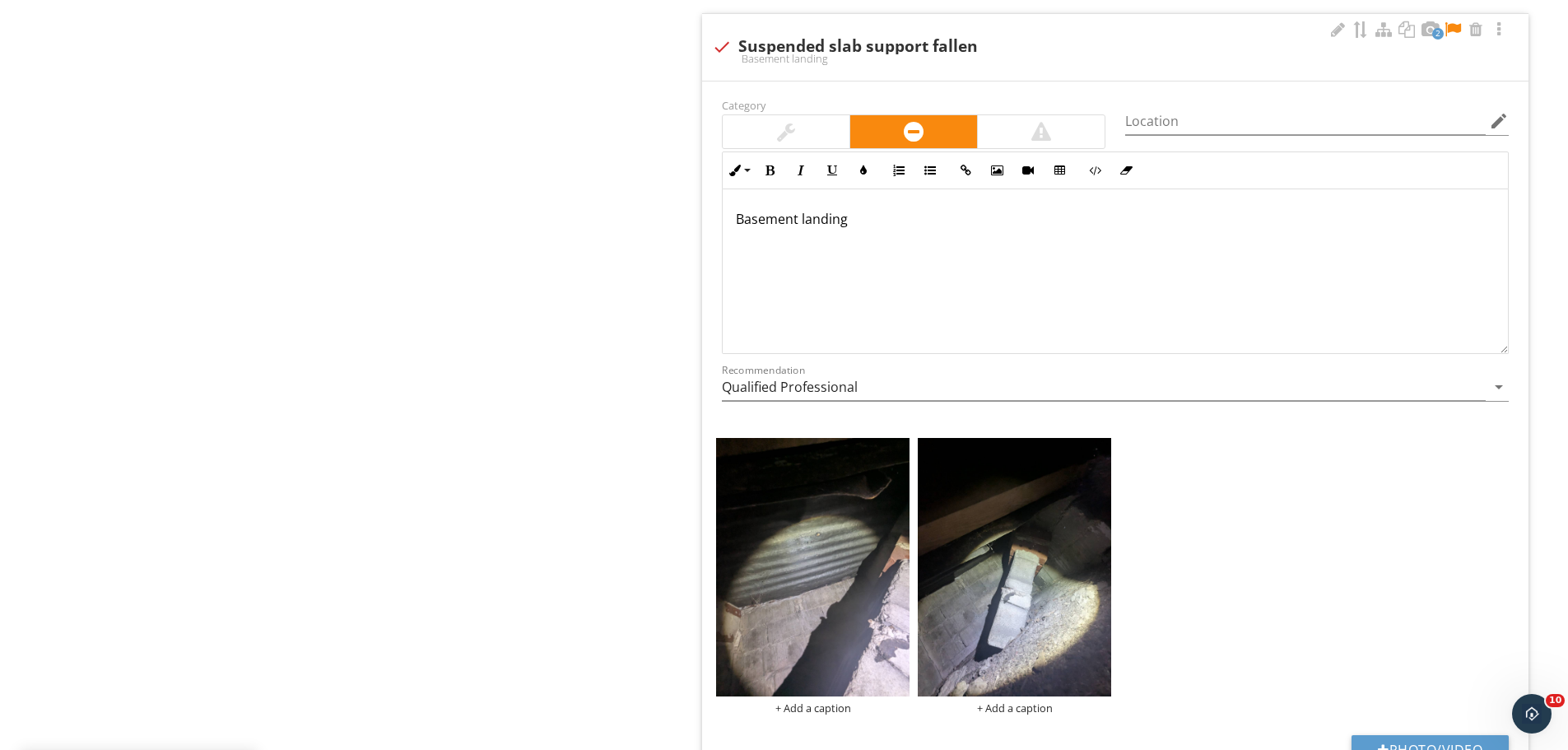
click at [864, 222] on p "Basement landing" at bounding box center [1116, 219] width 759 height 20
click at [1454, 25] on div at bounding box center [1453, 30] width 20 height 17
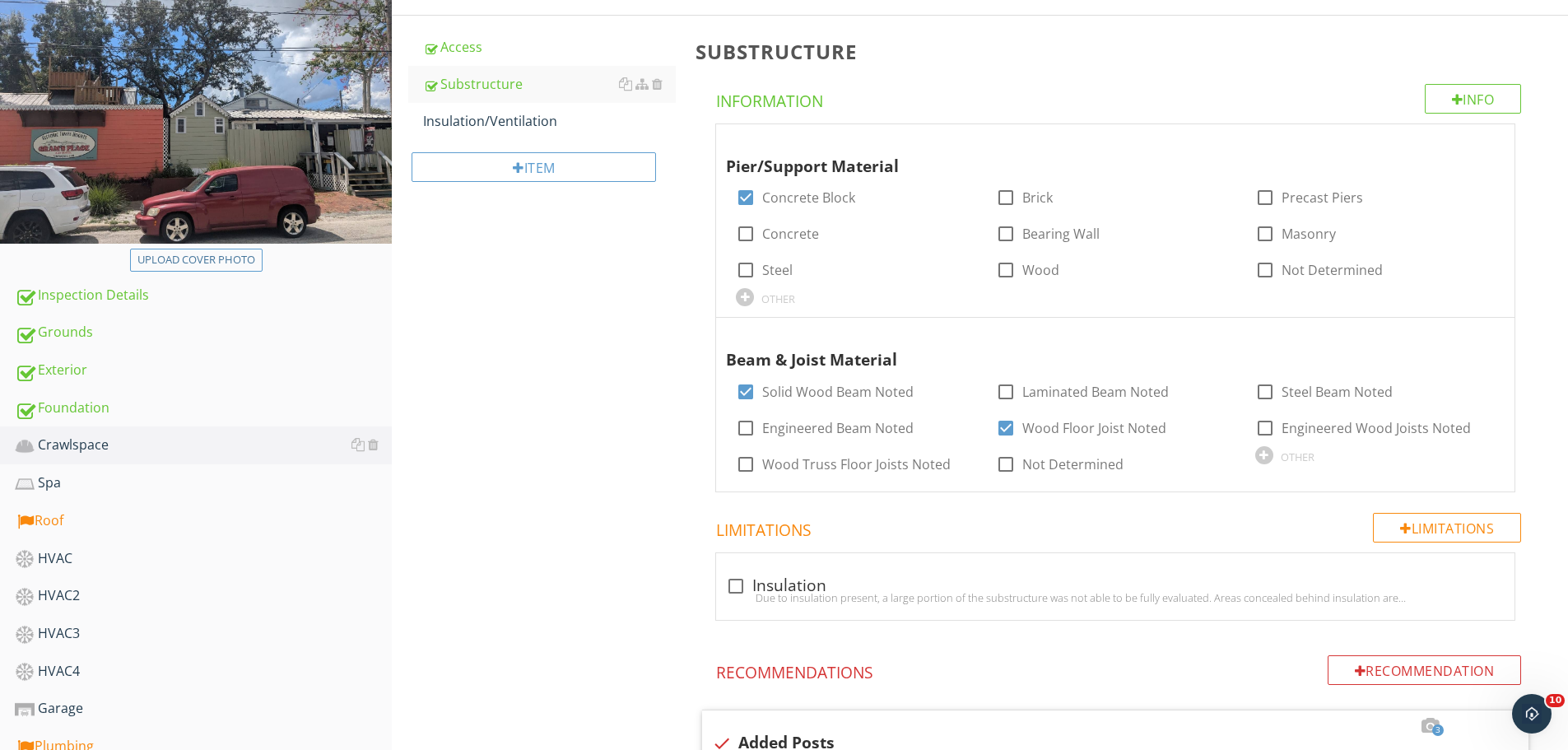
scroll to position [178, 0]
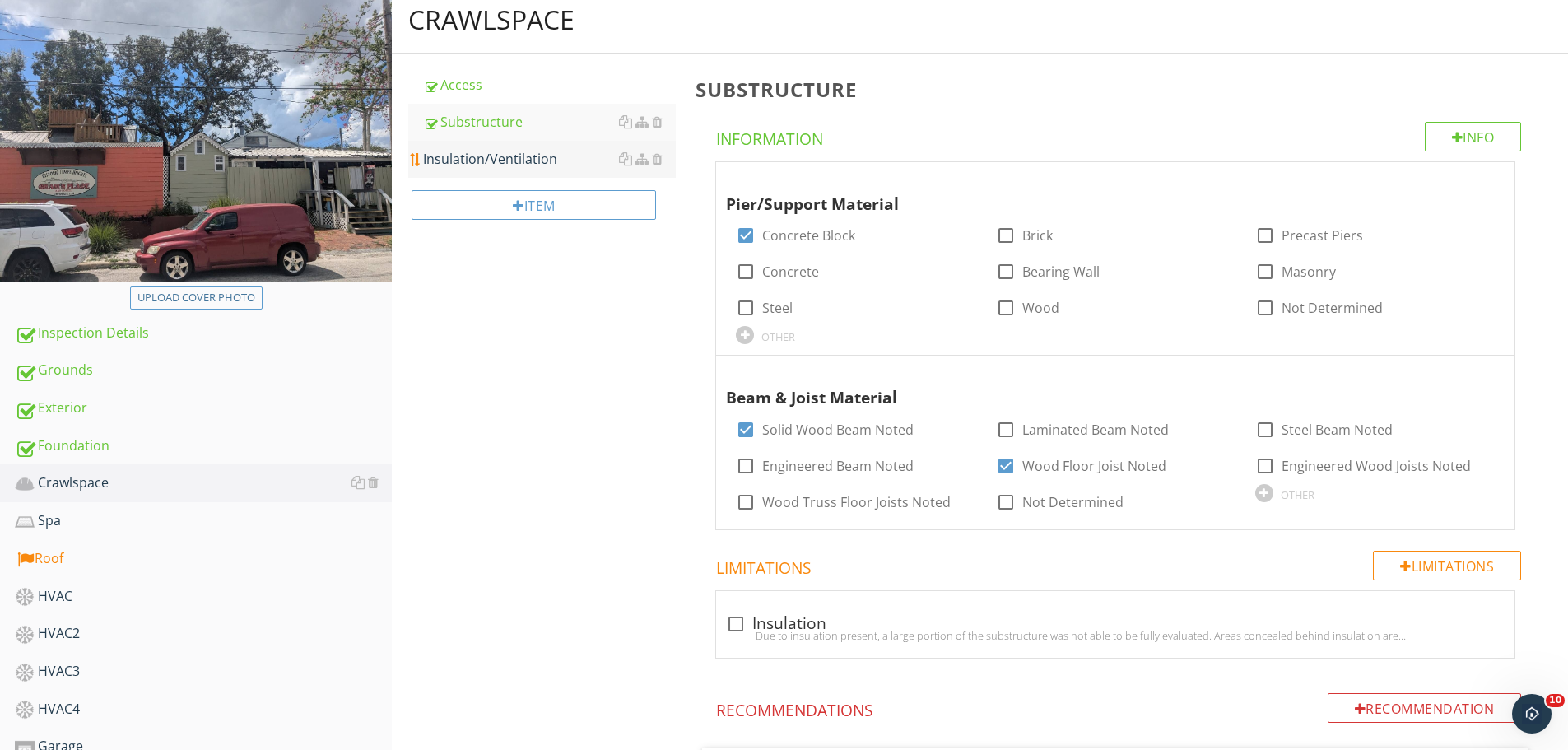
click at [515, 157] on div "Insulation/Ventilation" at bounding box center [549, 159] width 253 height 20
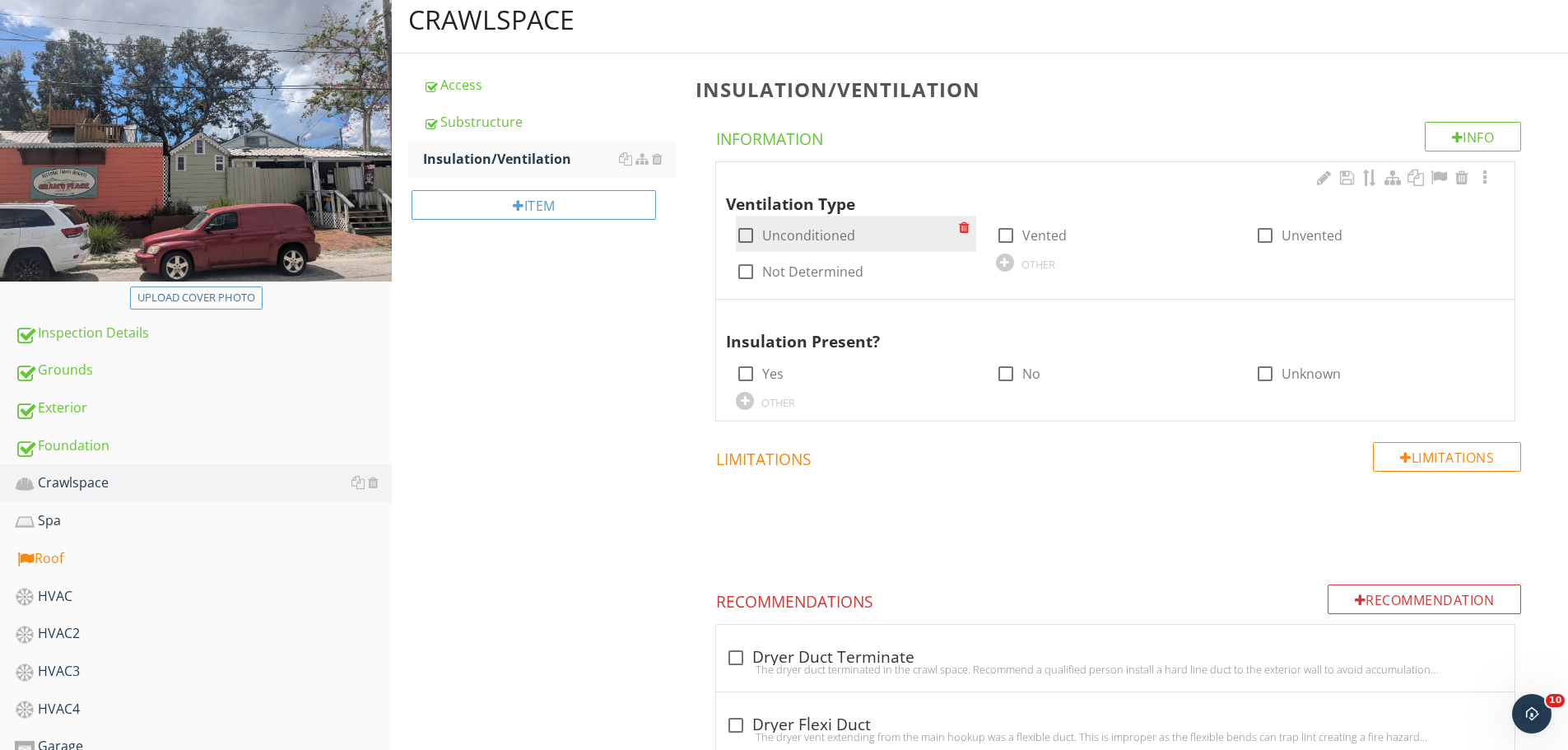
click at [762, 237] on div "check_box_outline_blank Unconditioned" at bounding box center [795, 236] width 120 height 20
click at [1010, 232] on div at bounding box center [1005, 235] width 28 height 28
checkbox input "true"
click at [772, 232] on label "Unconditioned" at bounding box center [809, 236] width 93 height 17
checkbox input "true"
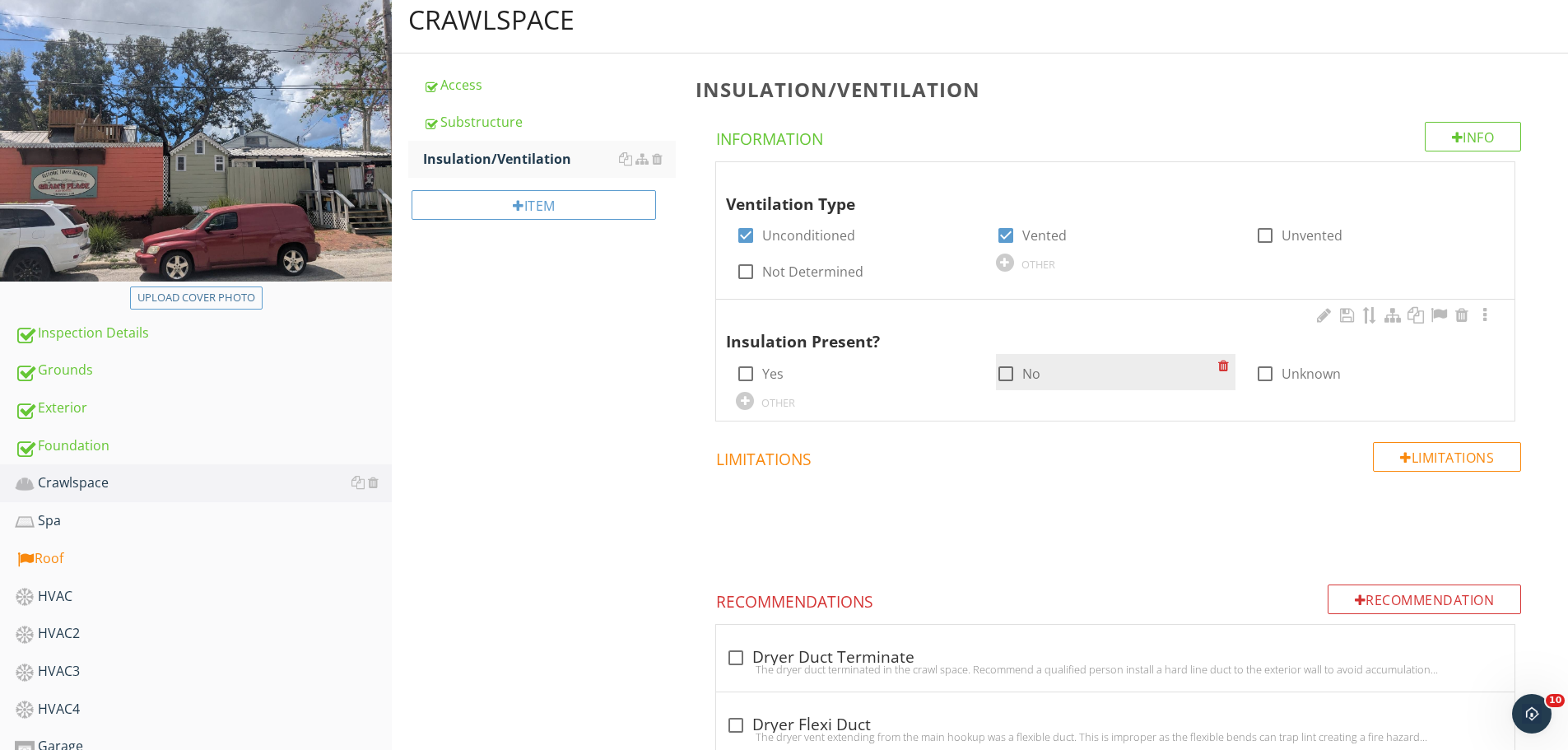
click at [1004, 375] on div at bounding box center [1005, 373] width 28 height 28
checkbox input "true"
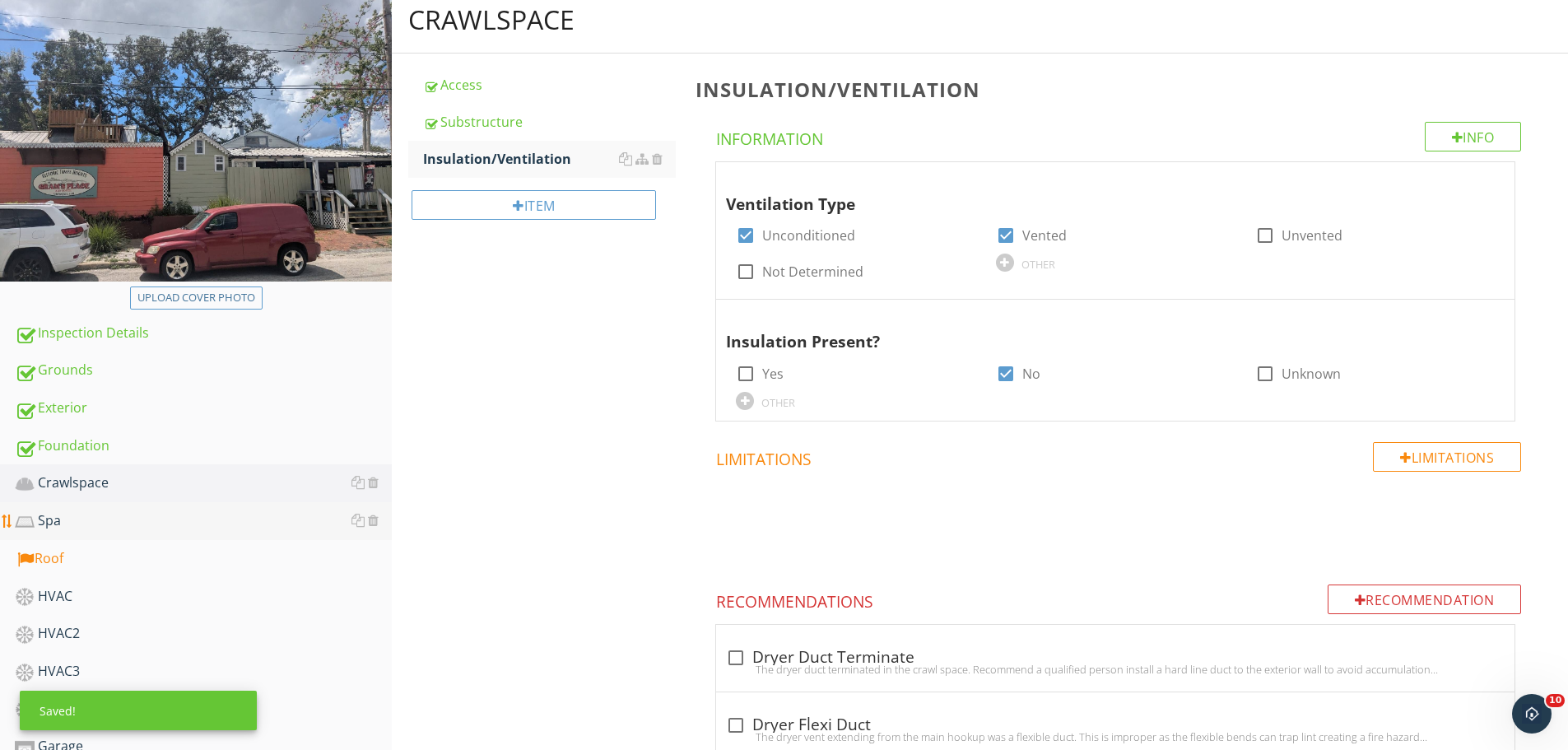
click at [112, 523] on div "Spa" at bounding box center [203, 521] width 377 height 22
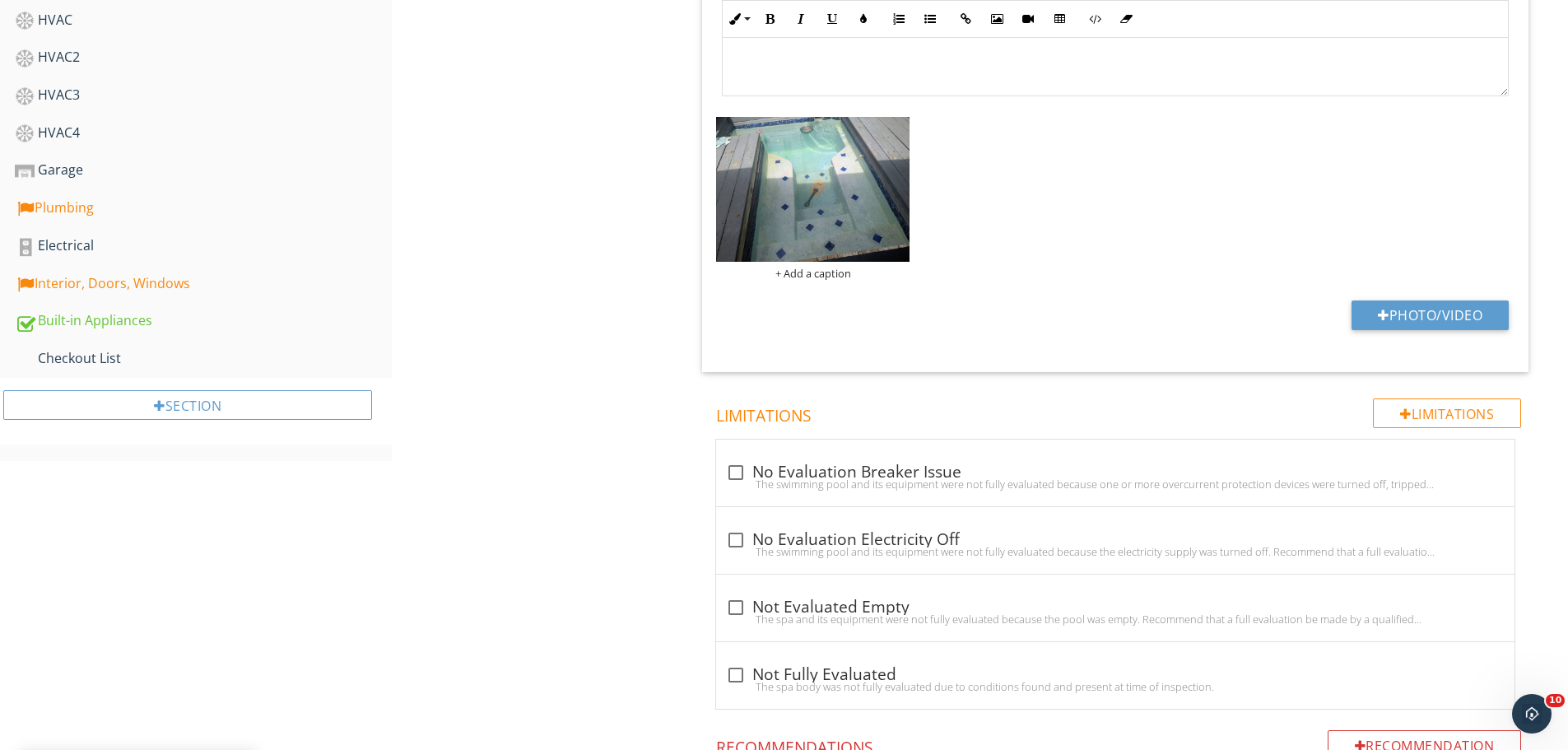
scroll to position [13, 0]
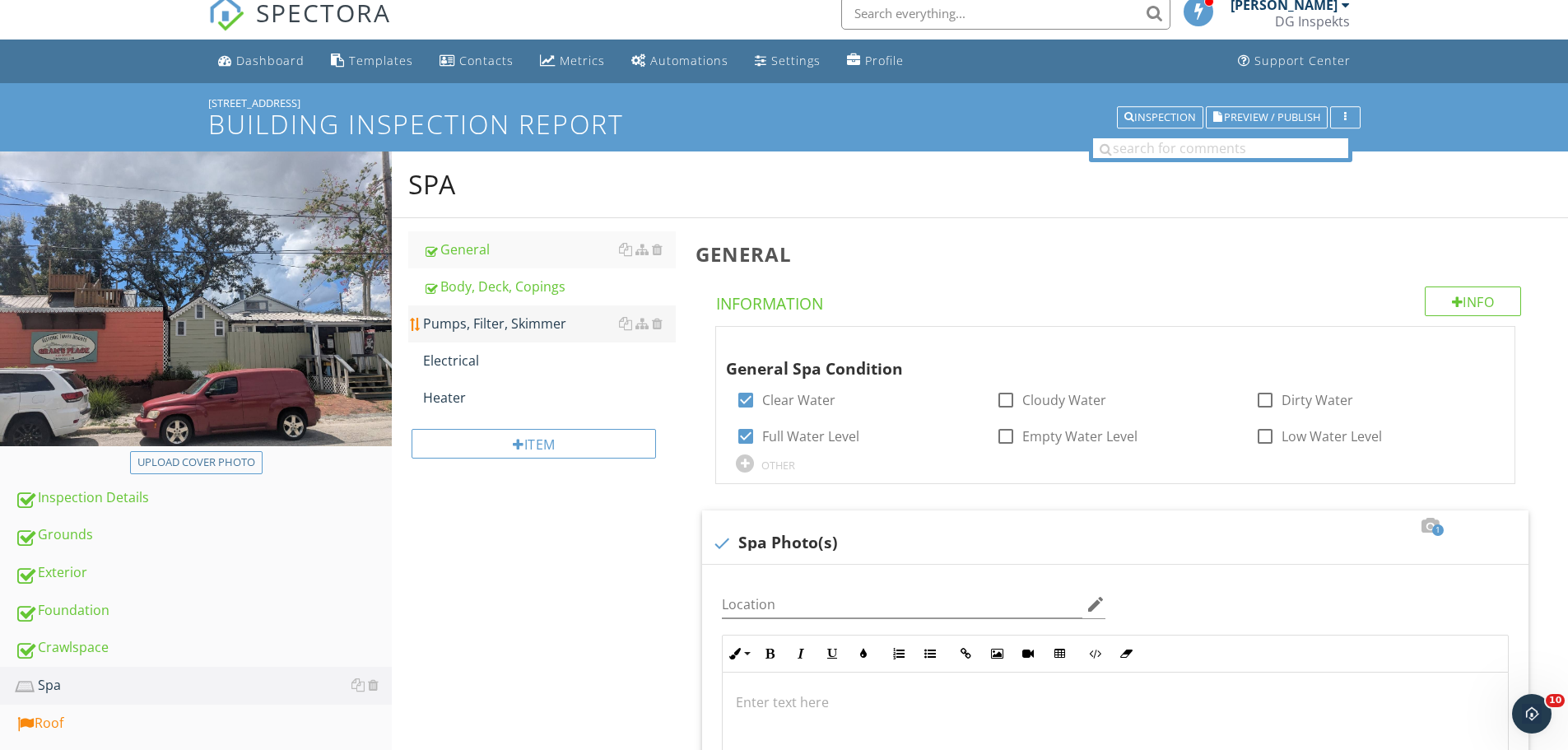
click at [472, 320] on div "Pumps, Filter, Skimmer" at bounding box center [549, 324] width 253 height 20
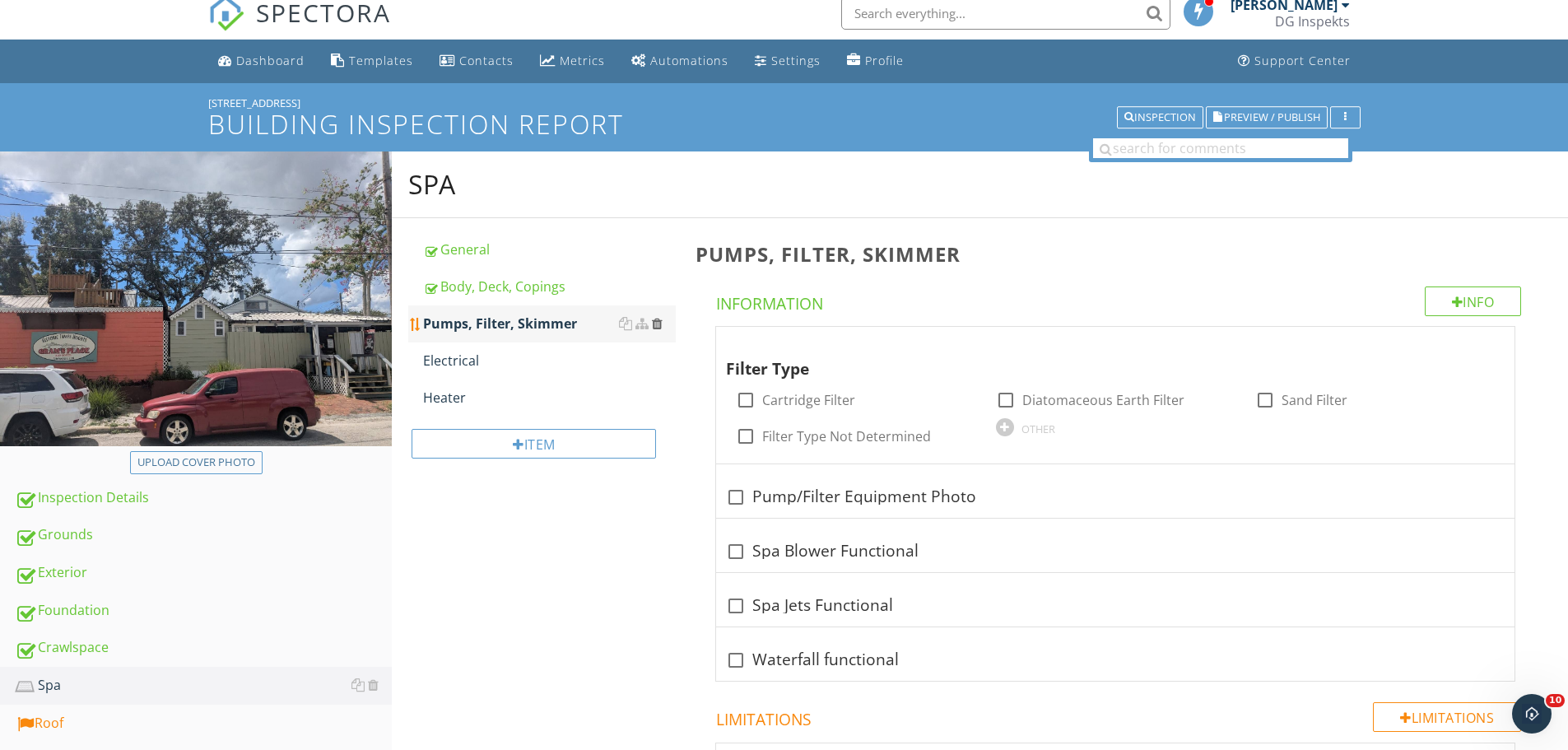
click at [656, 324] on div at bounding box center [657, 324] width 11 height 13
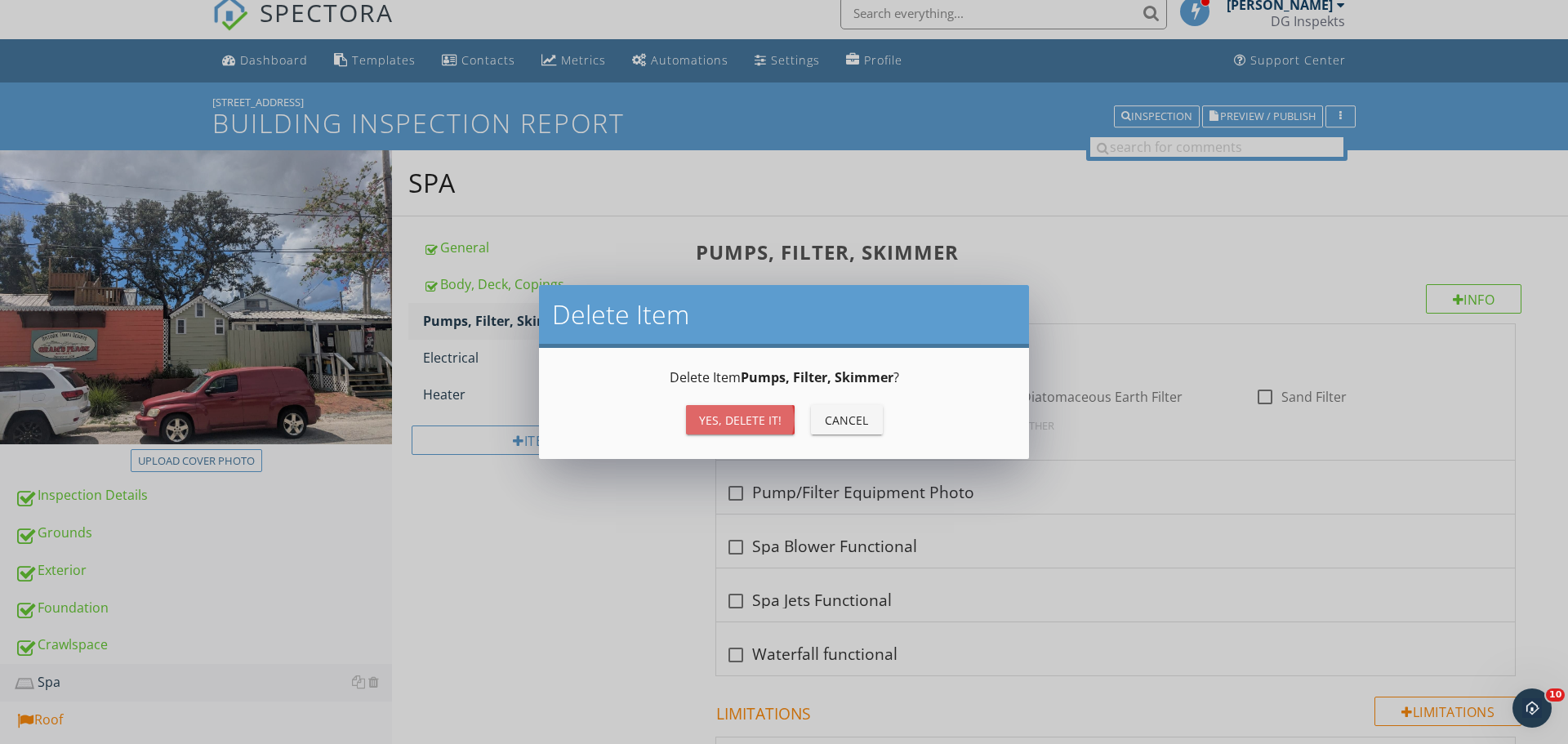
click at [761, 417] on div "Yes, Delete it!" at bounding box center [740, 420] width 82 height 17
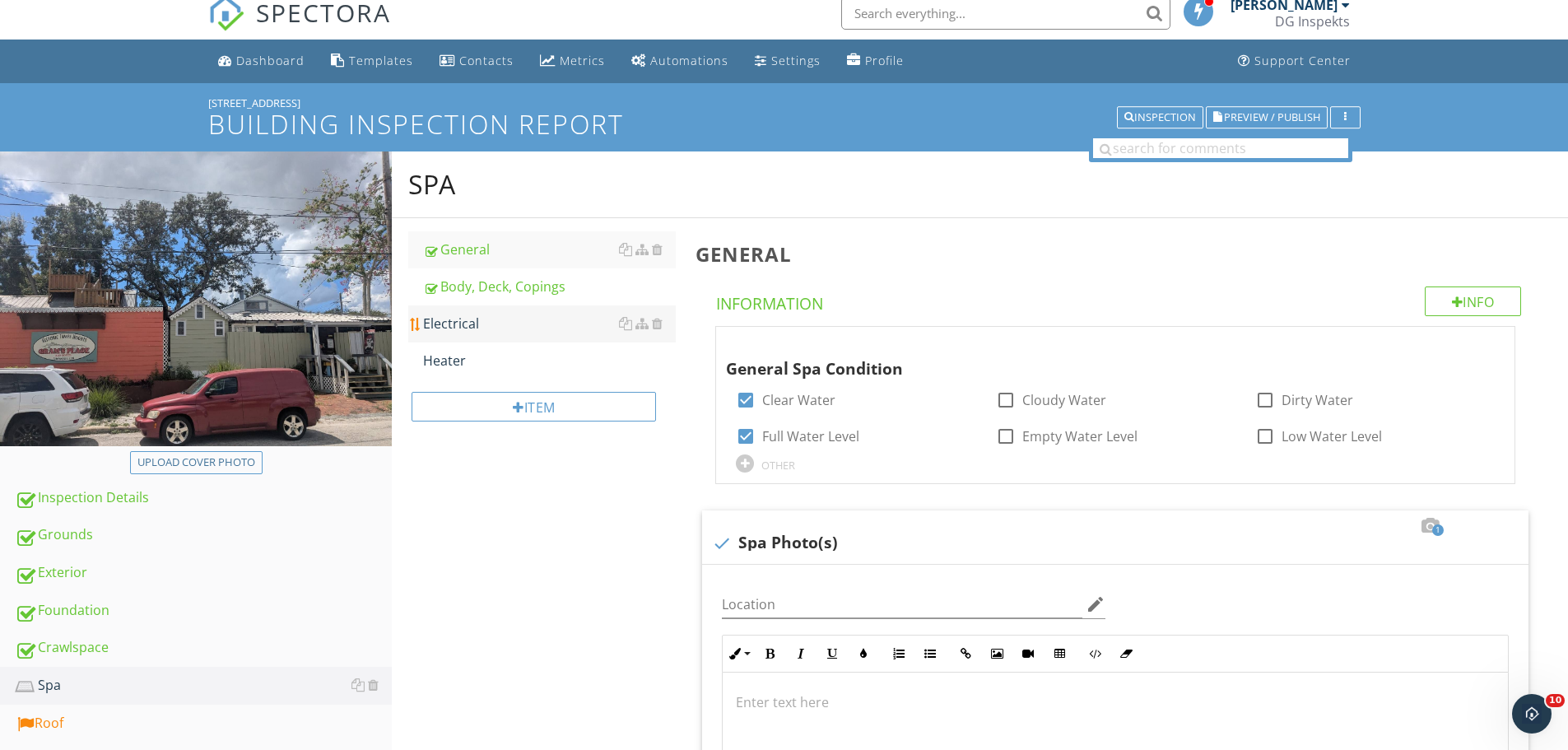
click at [478, 328] on div "Electrical" at bounding box center [549, 324] width 253 height 20
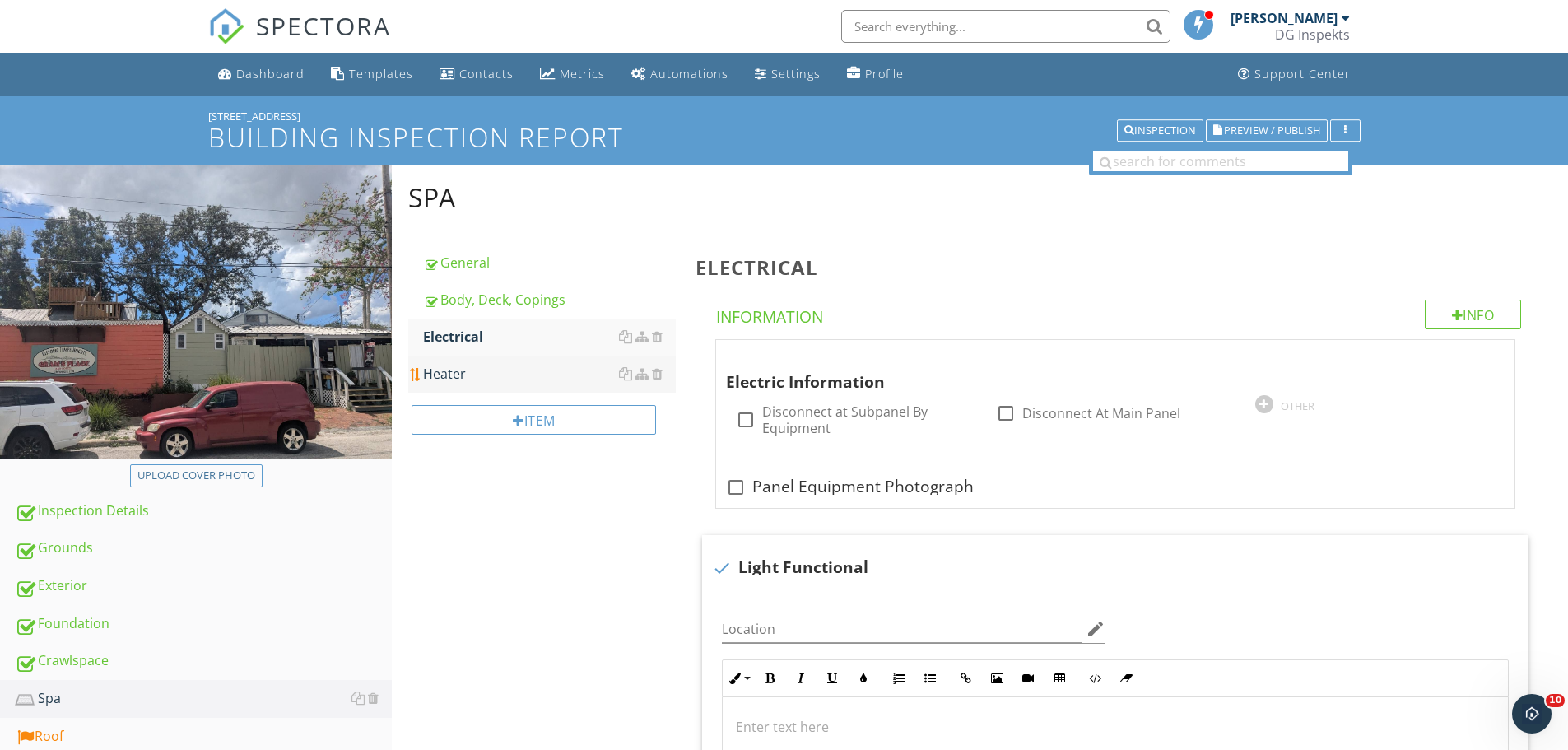
click at [514, 371] on div "Heater" at bounding box center [549, 374] width 253 height 20
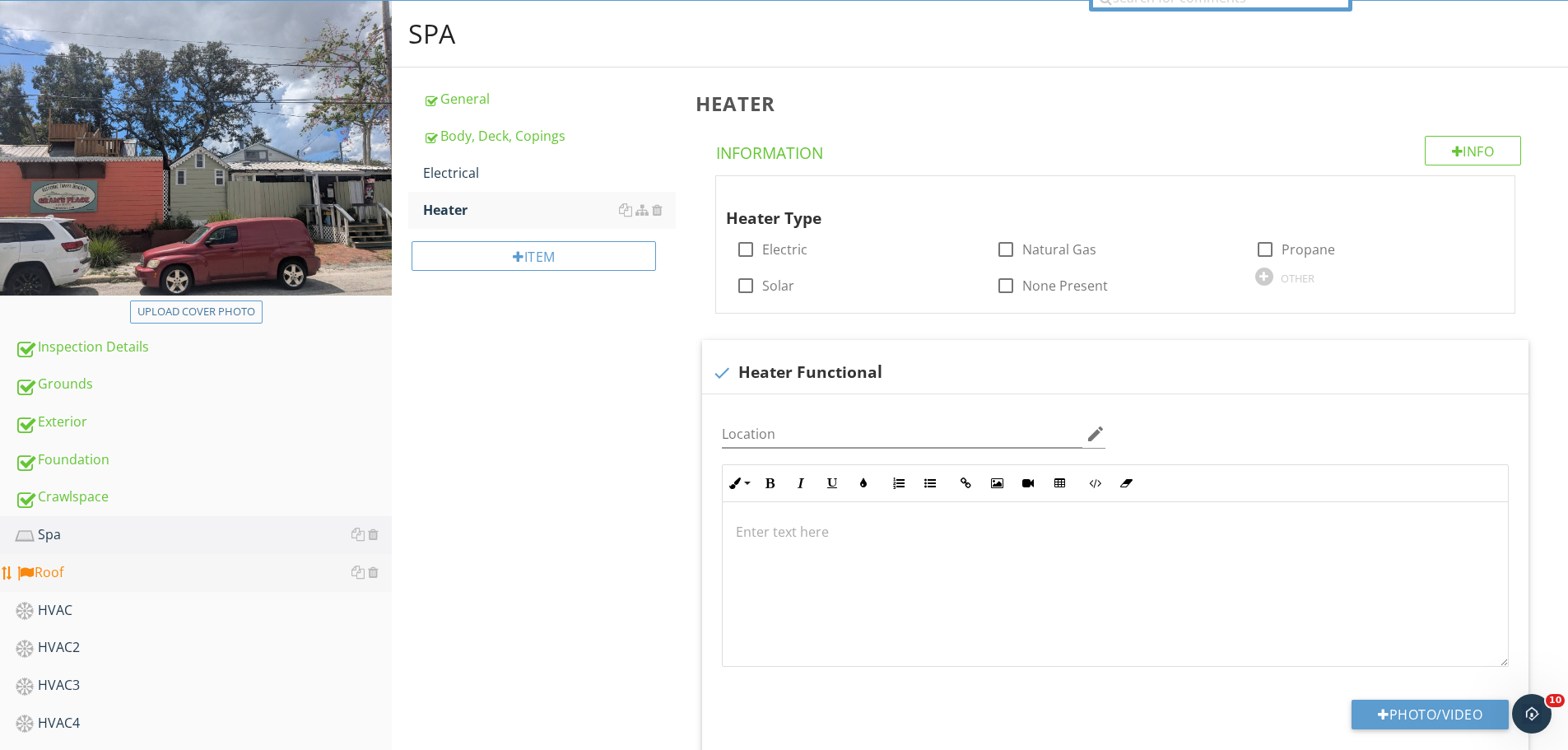
scroll to position [165, 0]
click at [166, 579] on div "Roof" at bounding box center [203, 572] width 377 height 22
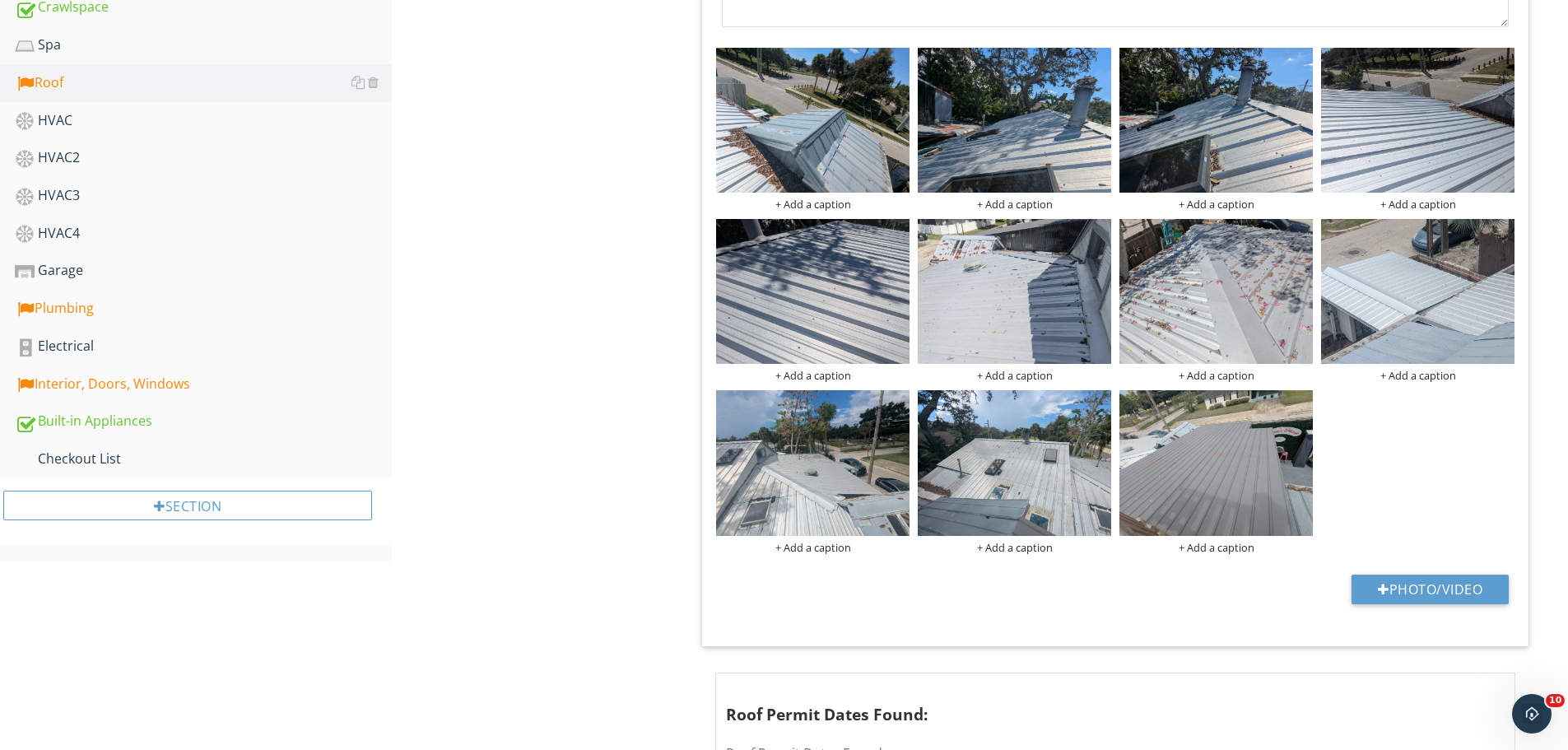
scroll to position [823, 0]
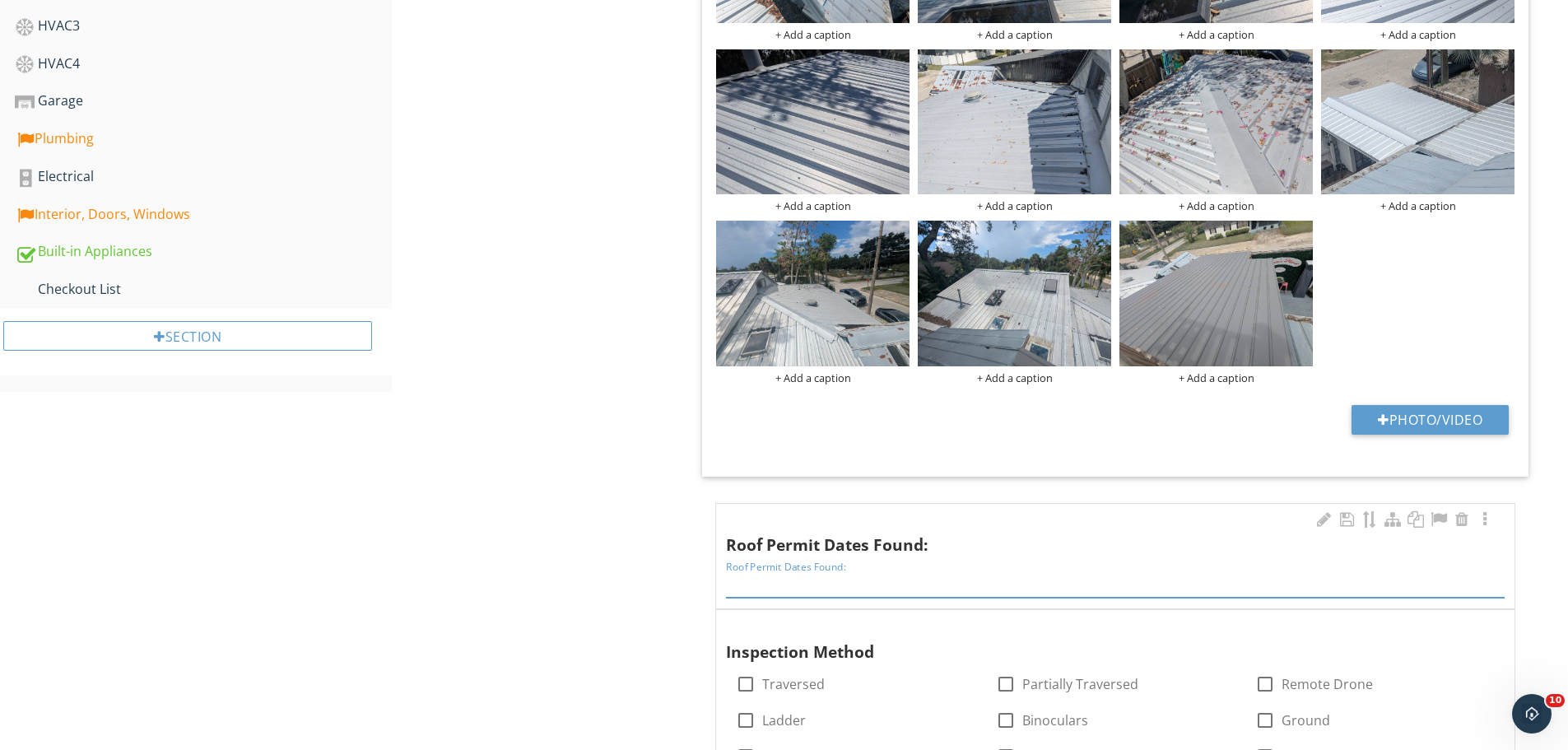
click at [769, 592] on input "Roof Permit Dates Found:" at bounding box center [1115, 584] width 779 height 27
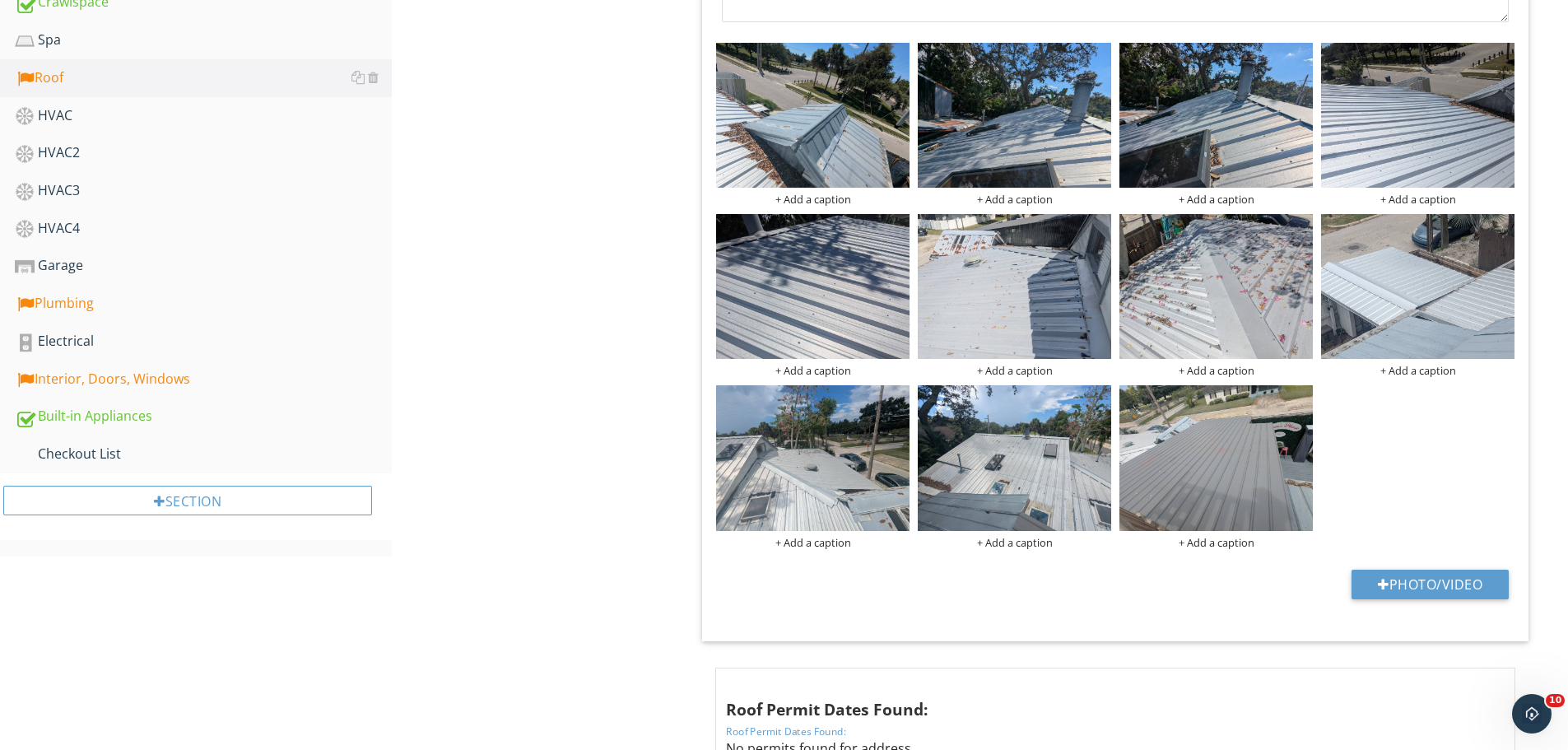
scroll to position [906, 0]
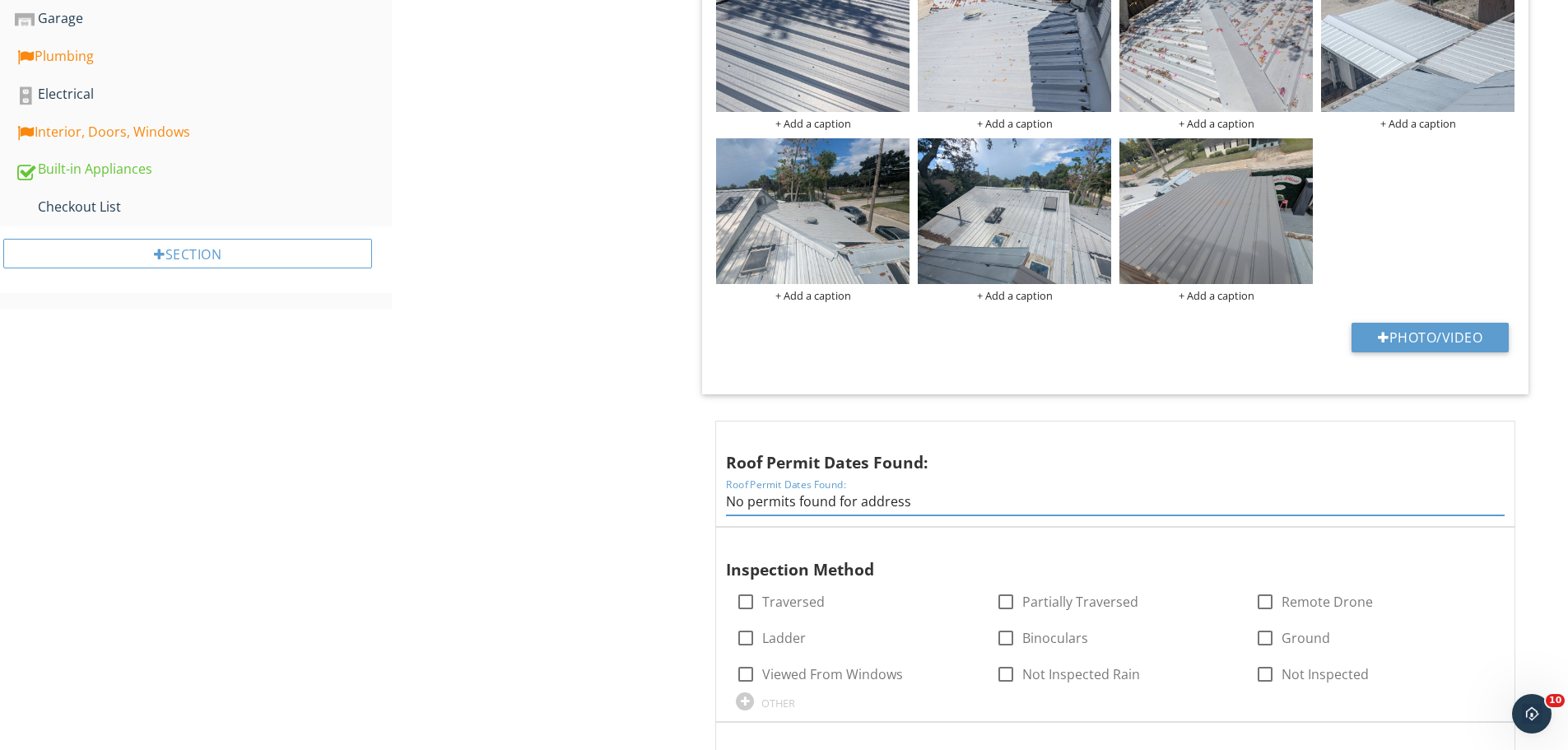
drag, startPoint x: 793, startPoint y: 503, endPoint x: 107, endPoint y: 377, distance: 697.5
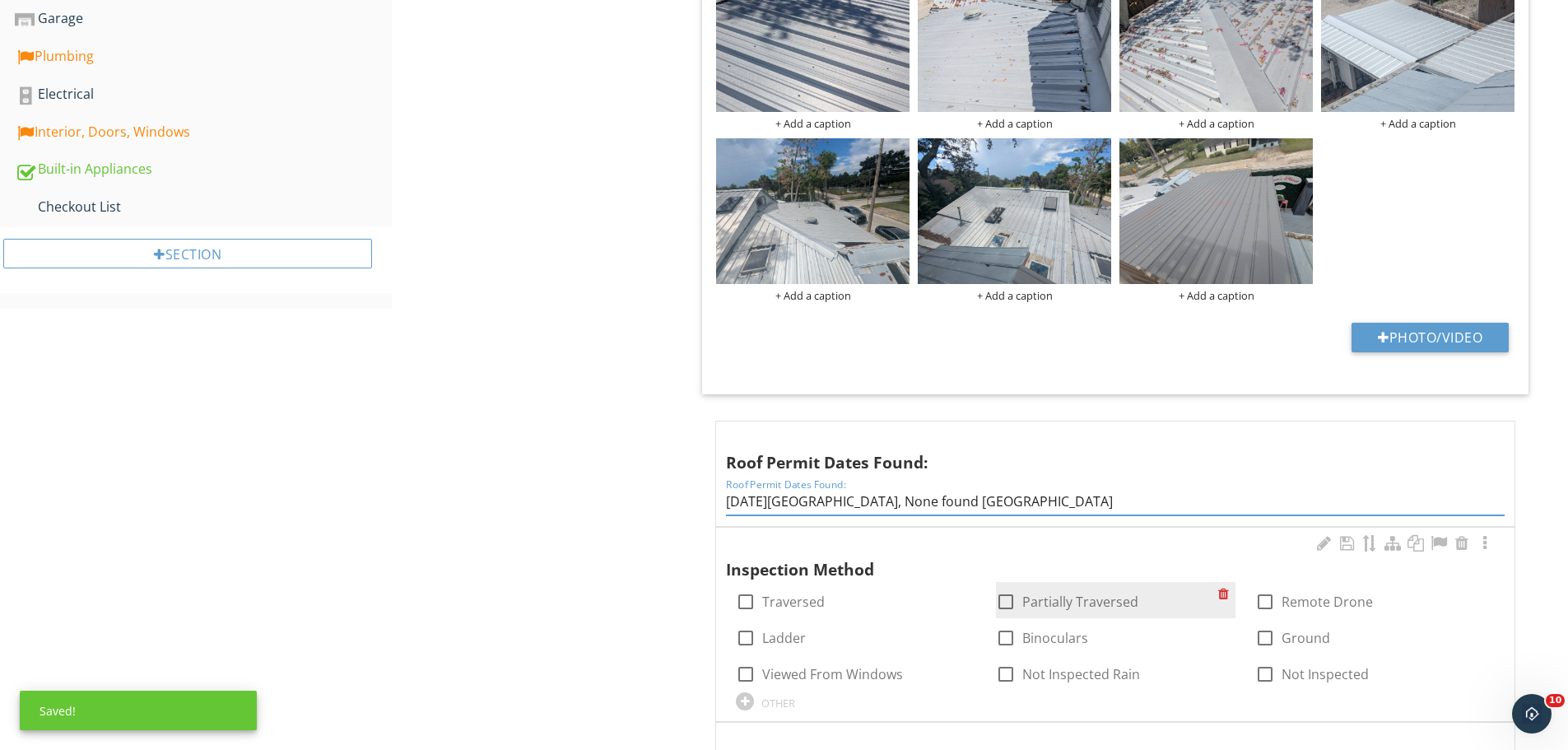
type input "6/3/20 Ola Building, None found Plymouth building"
click at [1013, 599] on div at bounding box center [1005, 601] width 28 height 28
checkbox input "true"
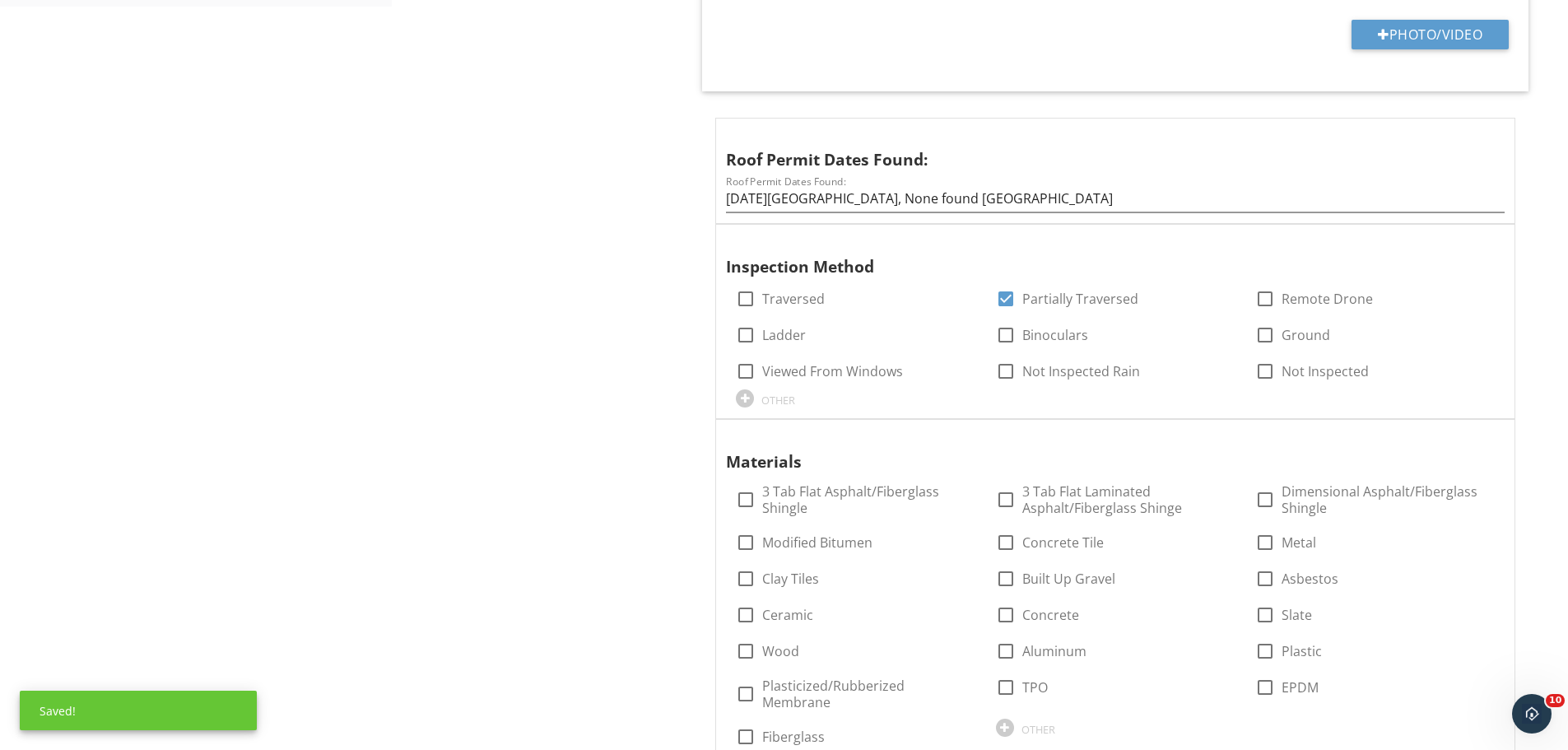
scroll to position [1400, 0]
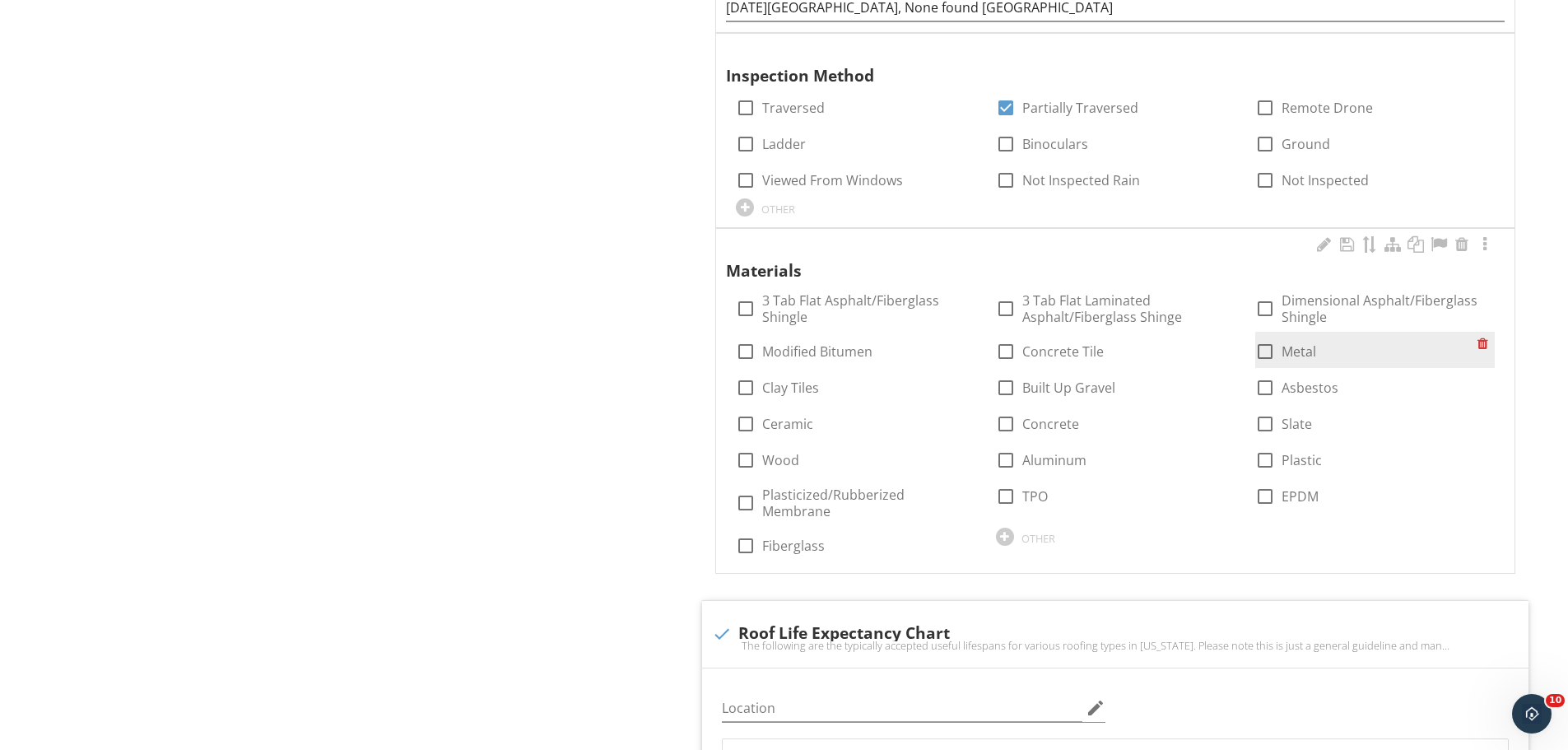
click at [1264, 348] on div at bounding box center [1264, 351] width 28 height 28
checkbox input "true"
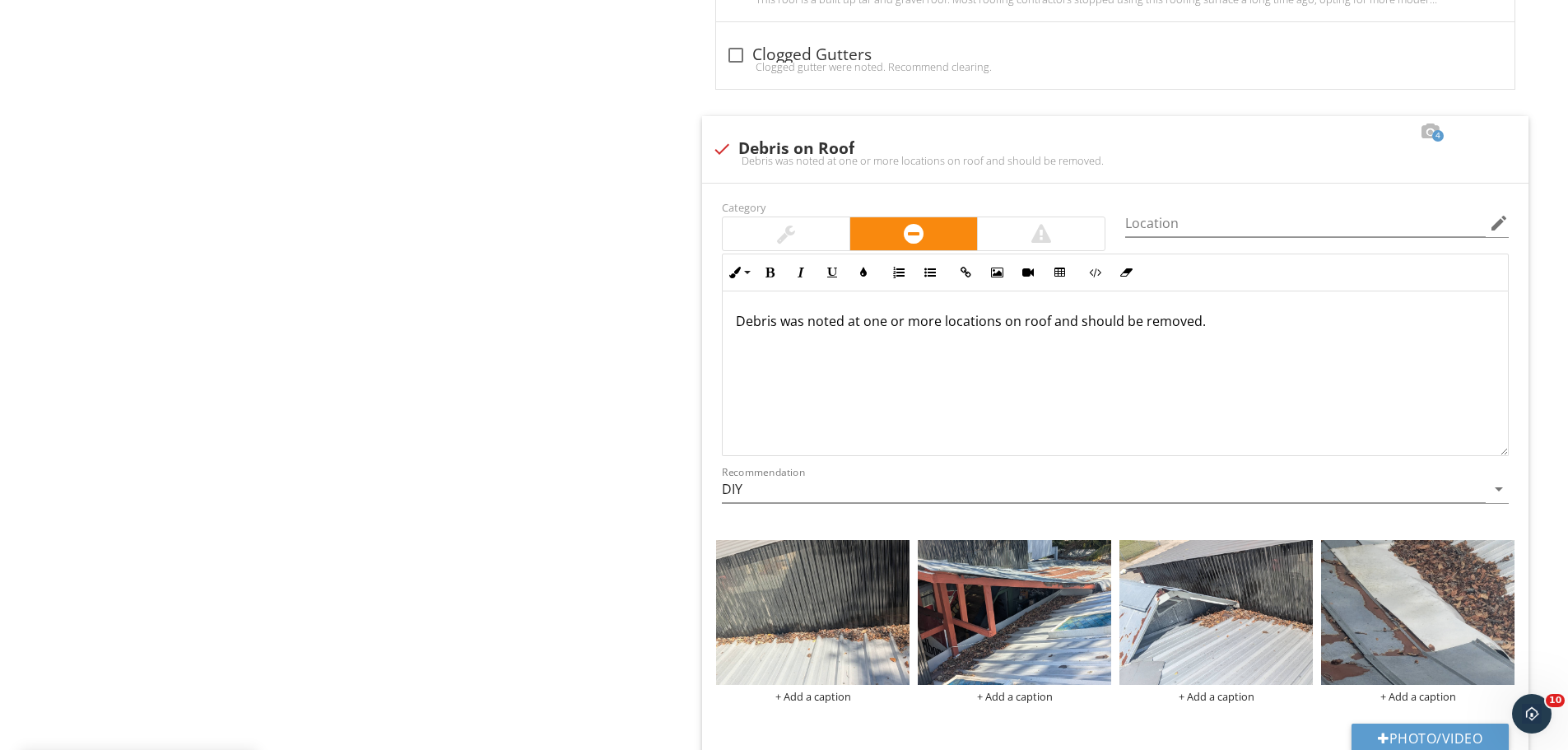
scroll to position [2798, 0]
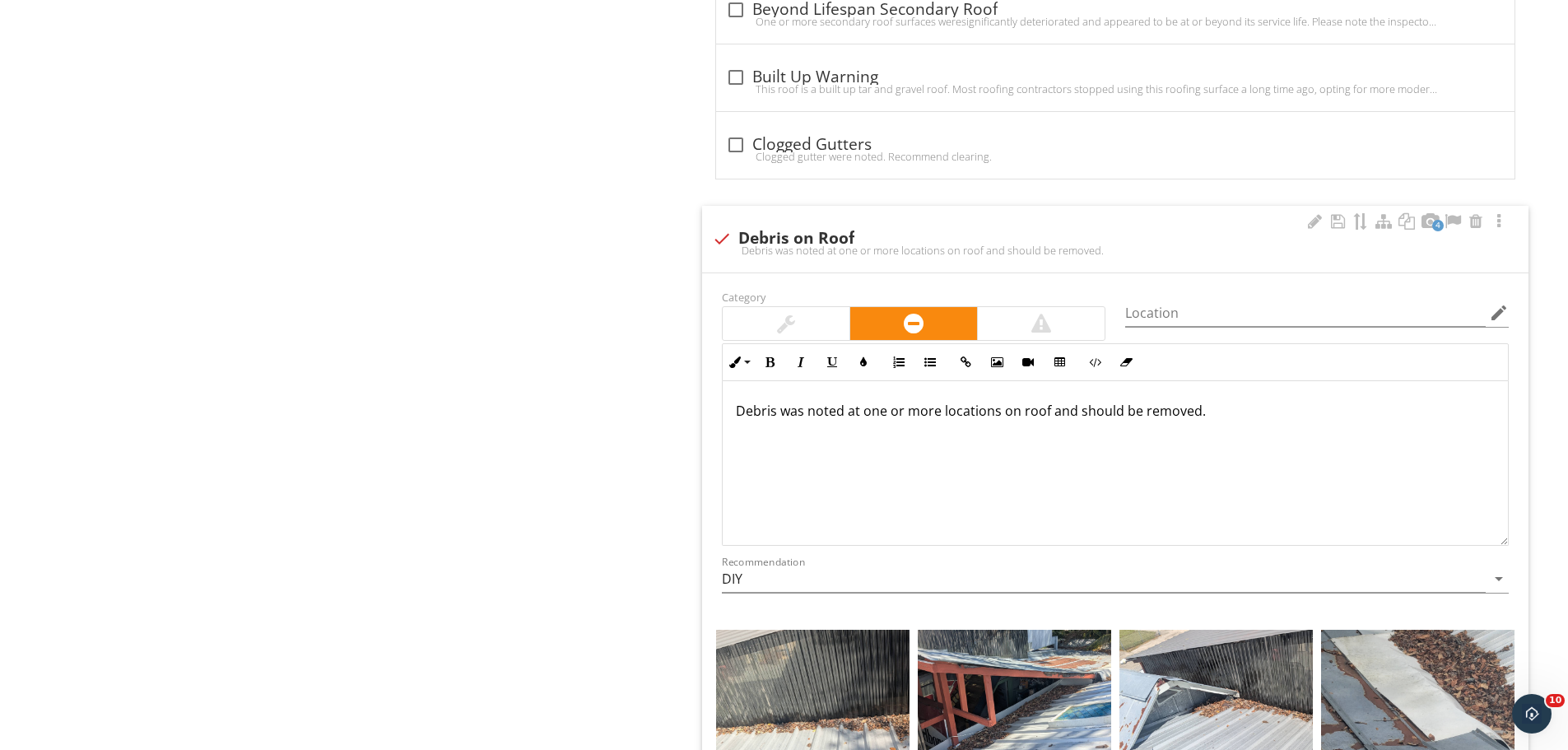
click at [1202, 401] on p "Debris was noted at one or more locations on roof and should be removed." at bounding box center [1116, 411] width 759 height 20
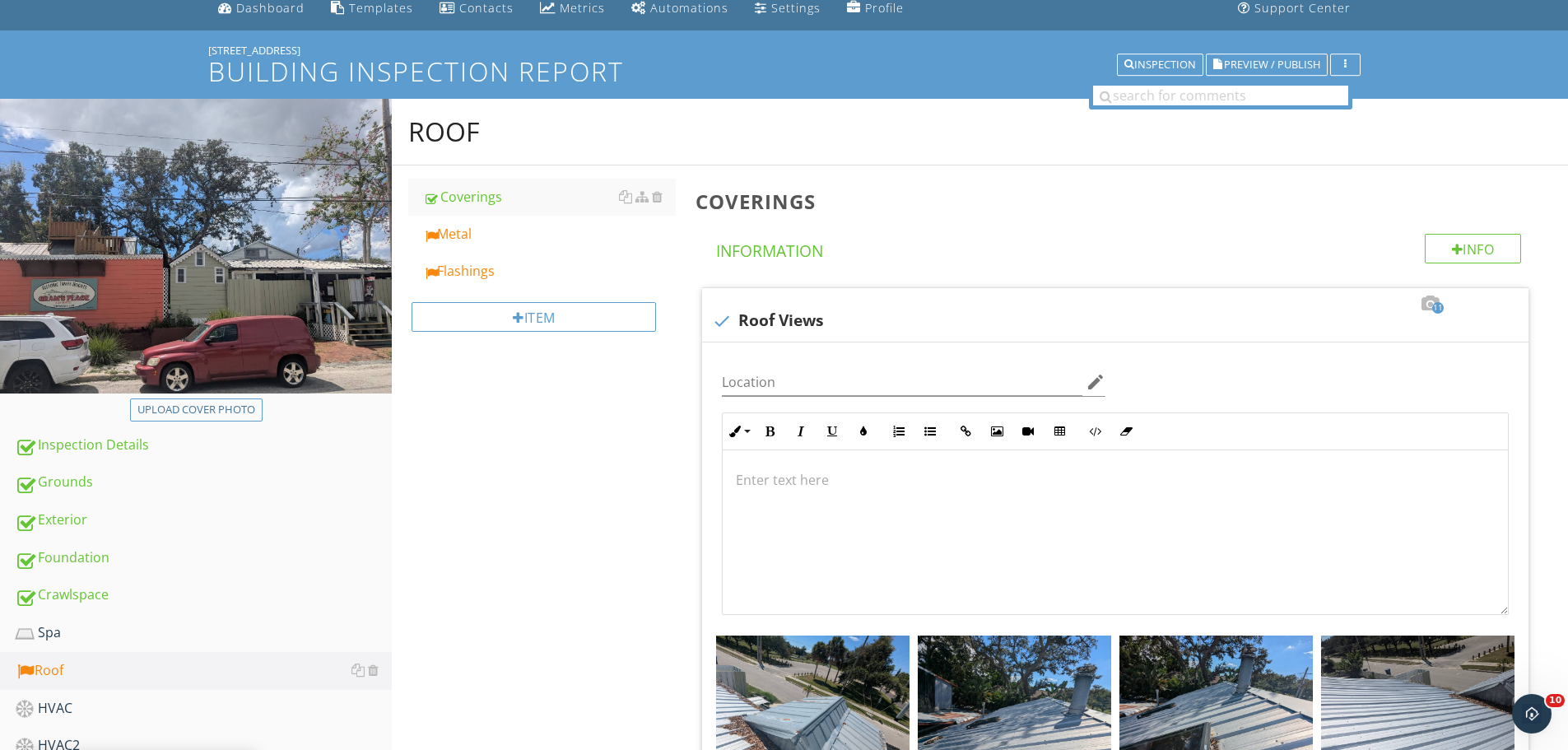
scroll to position [0, 0]
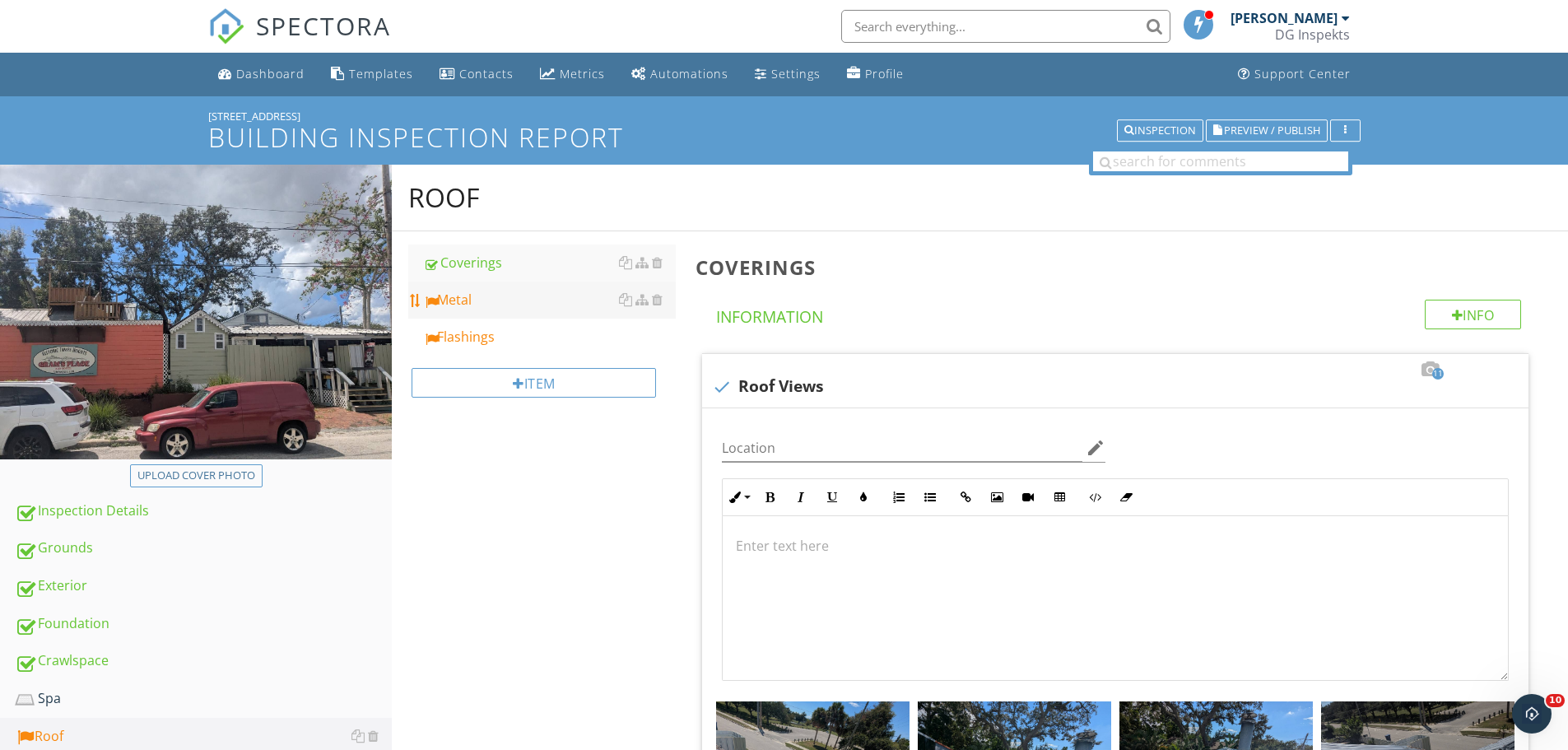
click at [488, 283] on link "Metal" at bounding box center [549, 299] width 253 height 36
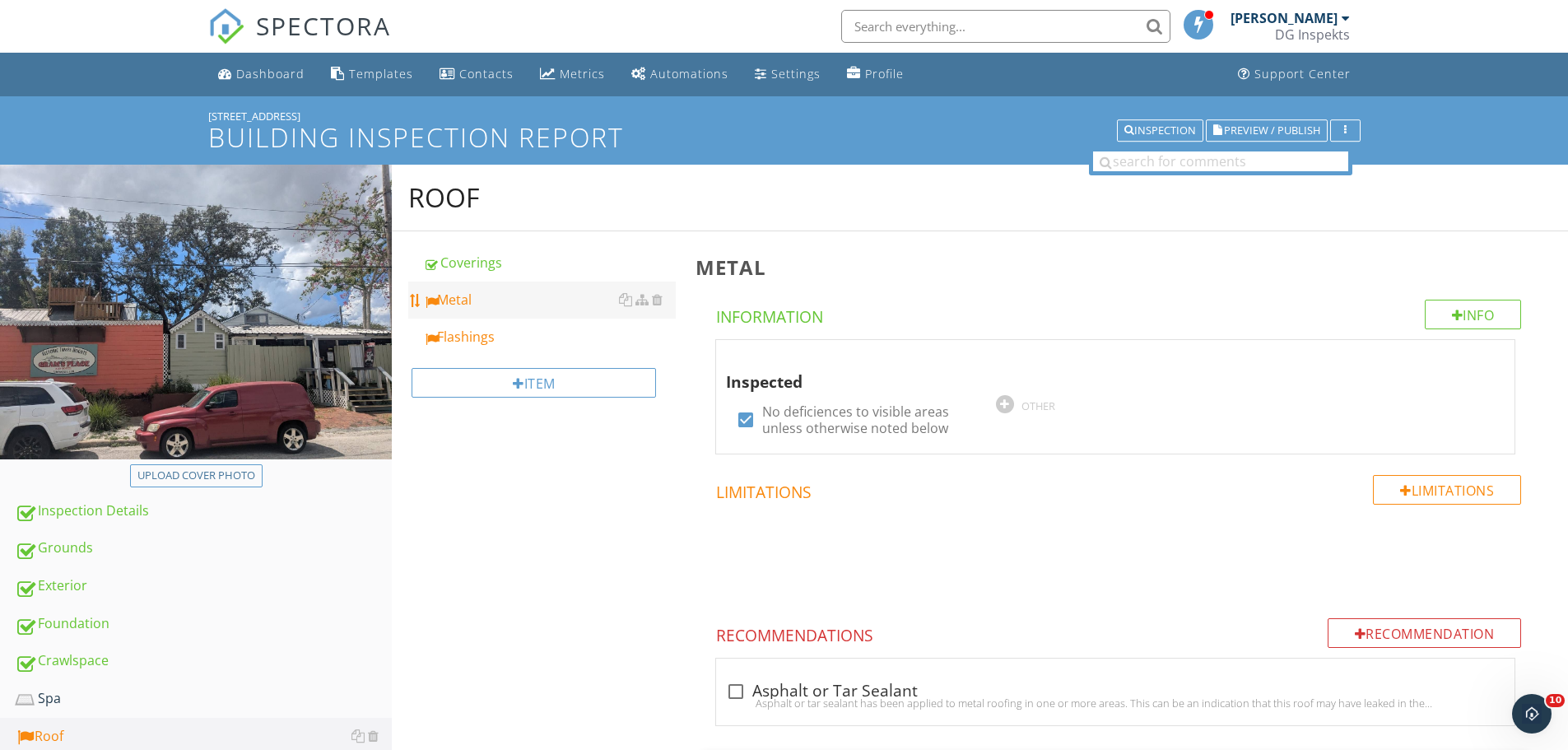
click at [485, 293] on div "Metal" at bounding box center [549, 300] width 253 height 20
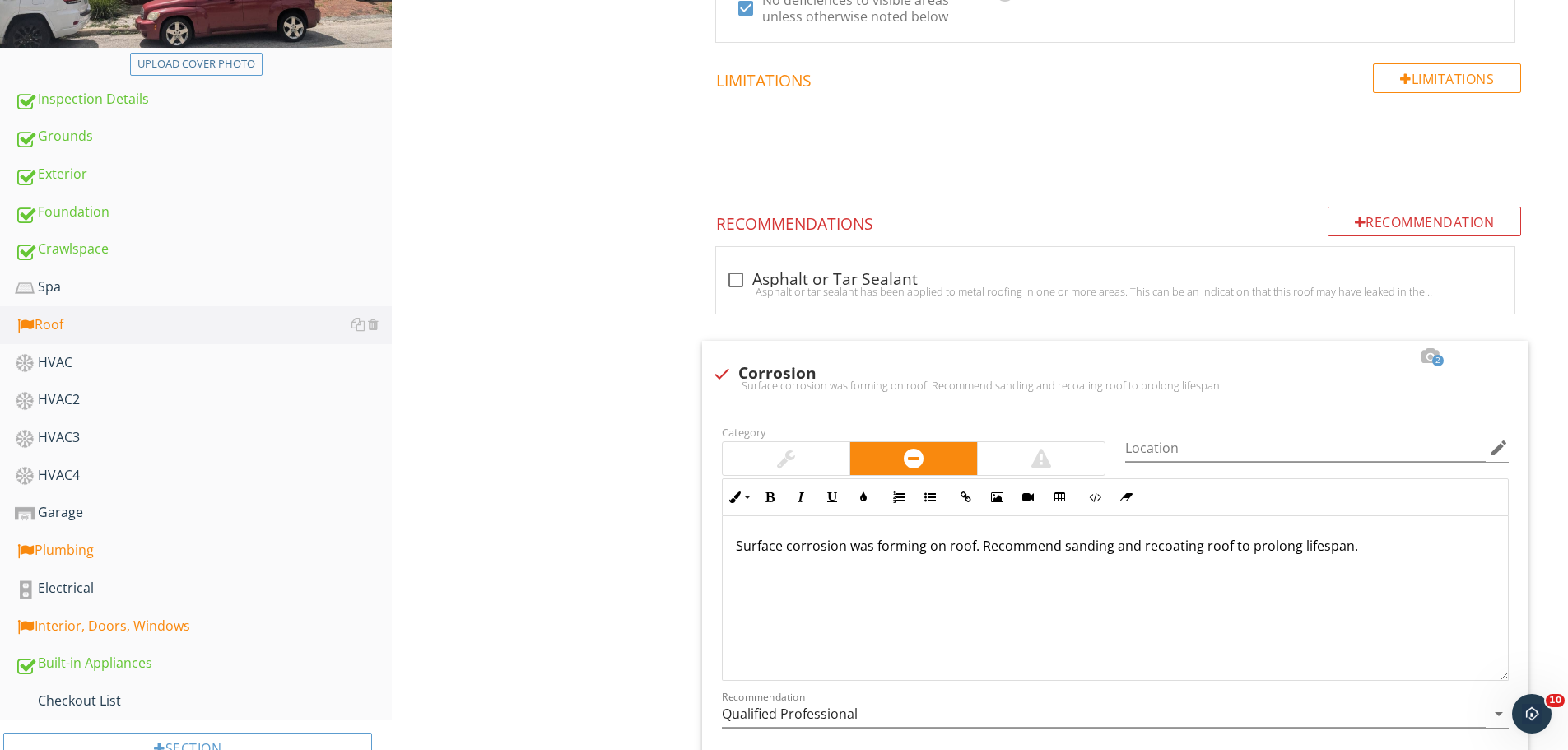
scroll to position [741, 0]
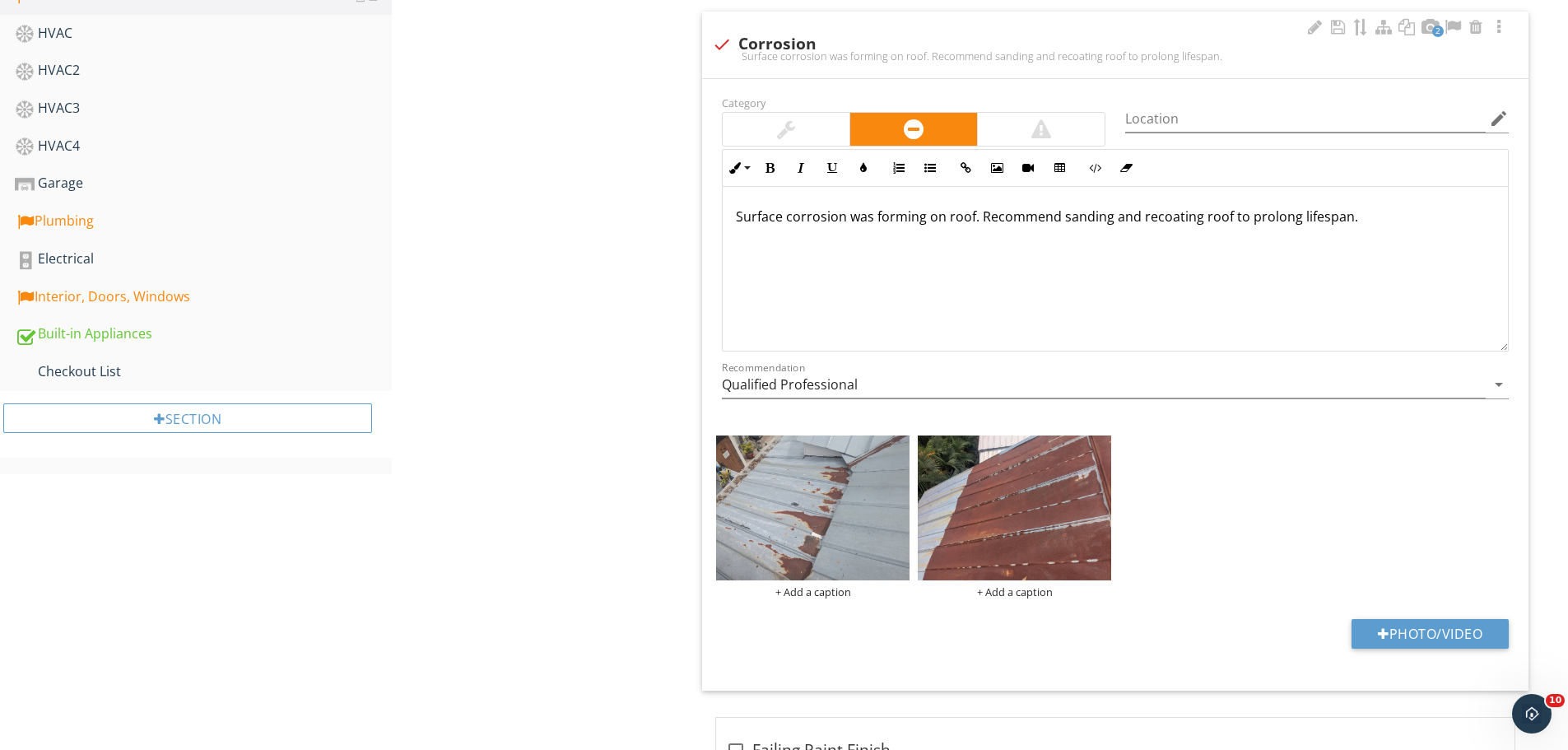
drag, startPoint x: 1361, startPoint y: 209, endPoint x: 1061, endPoint y: 216, distance: 300.1
click at [1061, 216] on p "Surface corrosion was forming on roof. Recommend sanding and recoating roof to …" at bounding box center [1116, 217] width 759 height 20
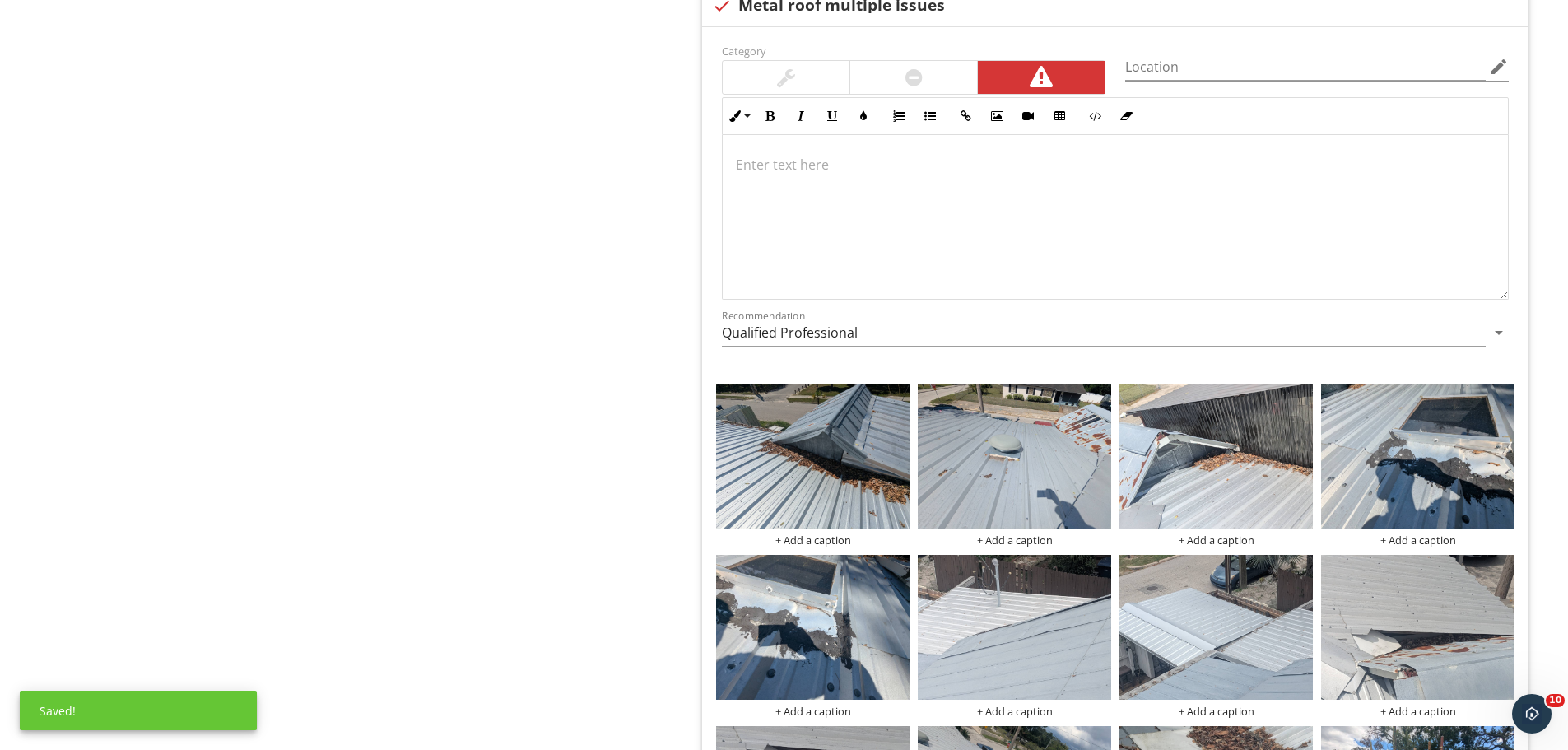
scroll to position [1893, 0]
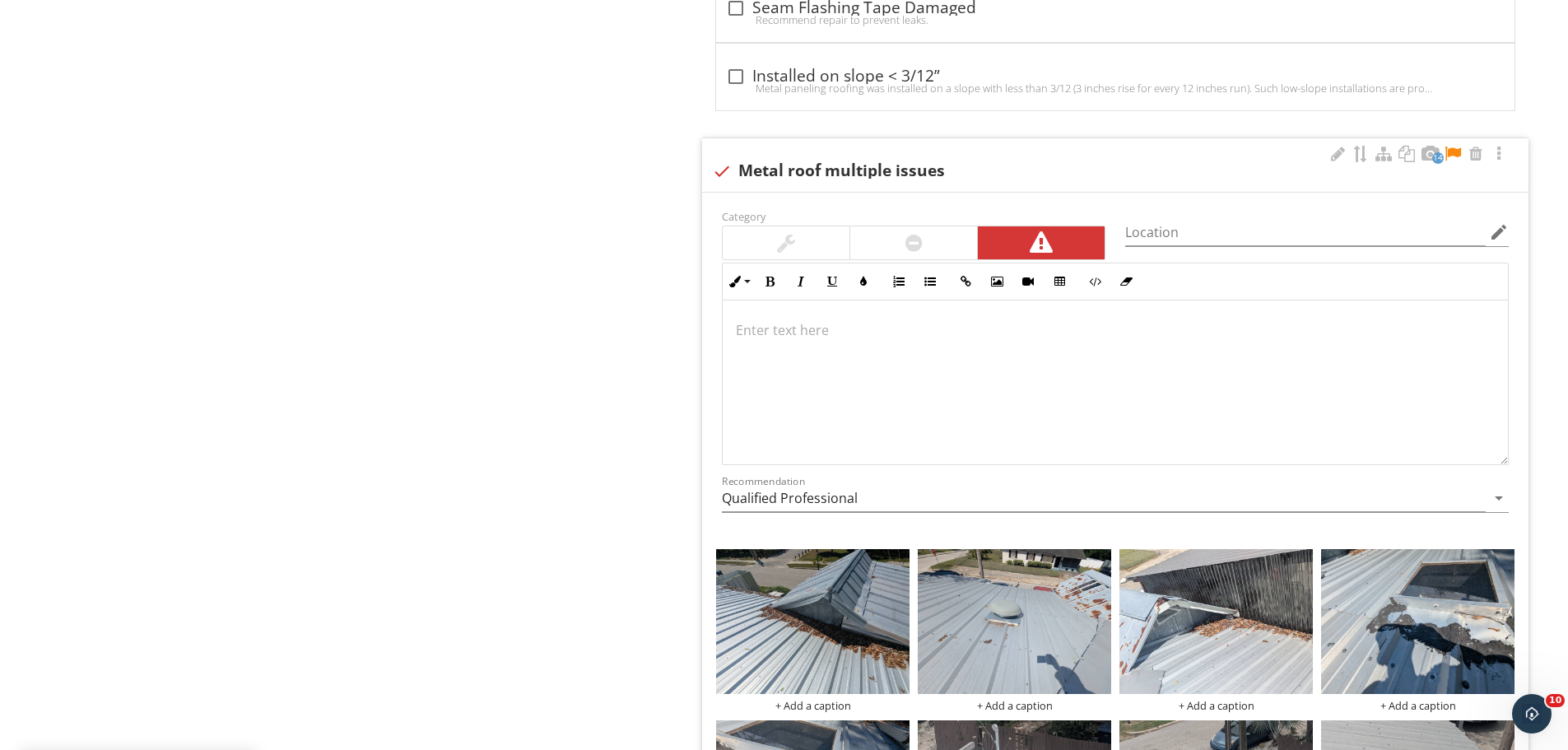
click at [901, 350] on div at bounding box center [1115, 382] width 785 height 165
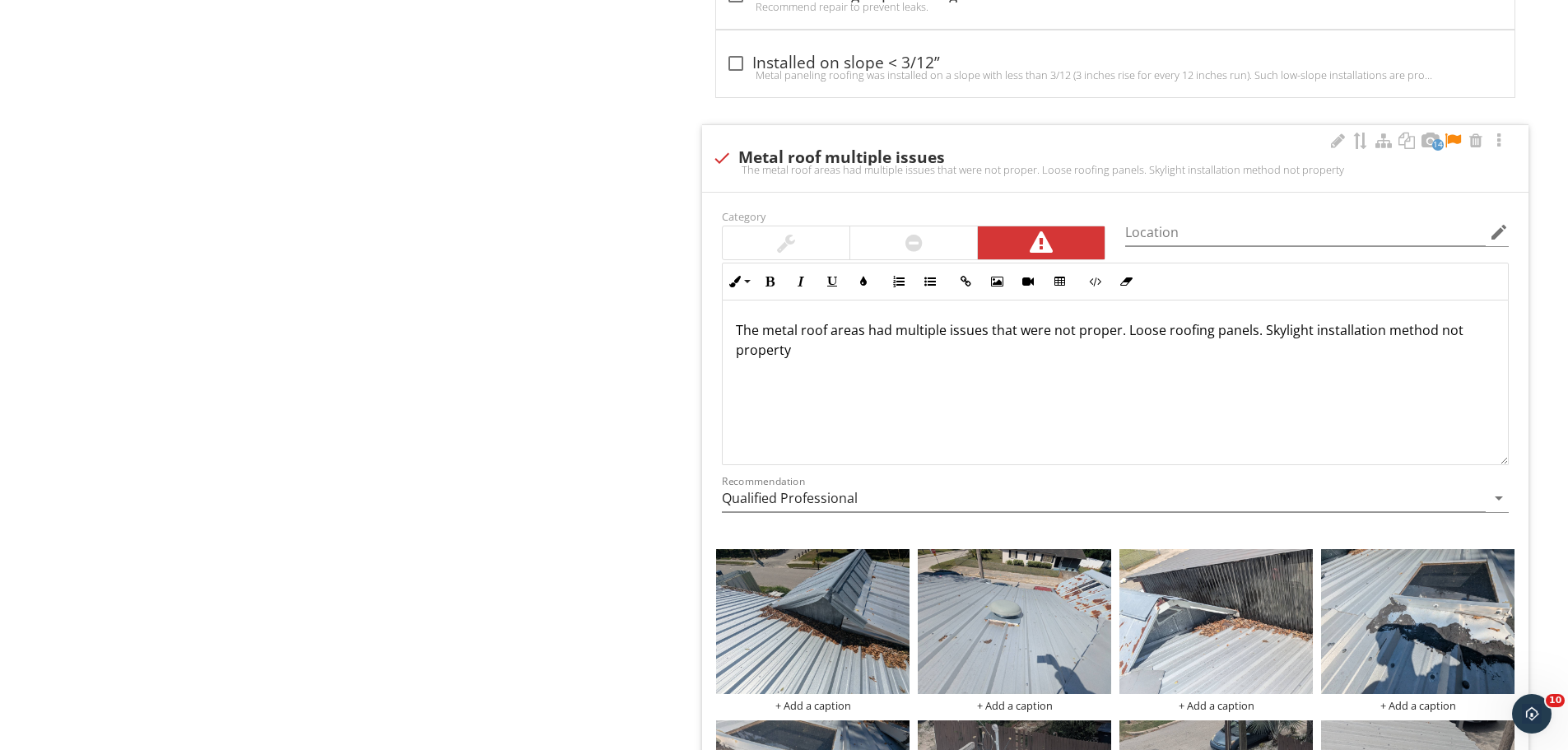
click at [1308, 329] on p "The metal roof areas had multiple issues that were not proper. Loose roofing pa…" at bounding box center [1116, 339] width 759 height 39
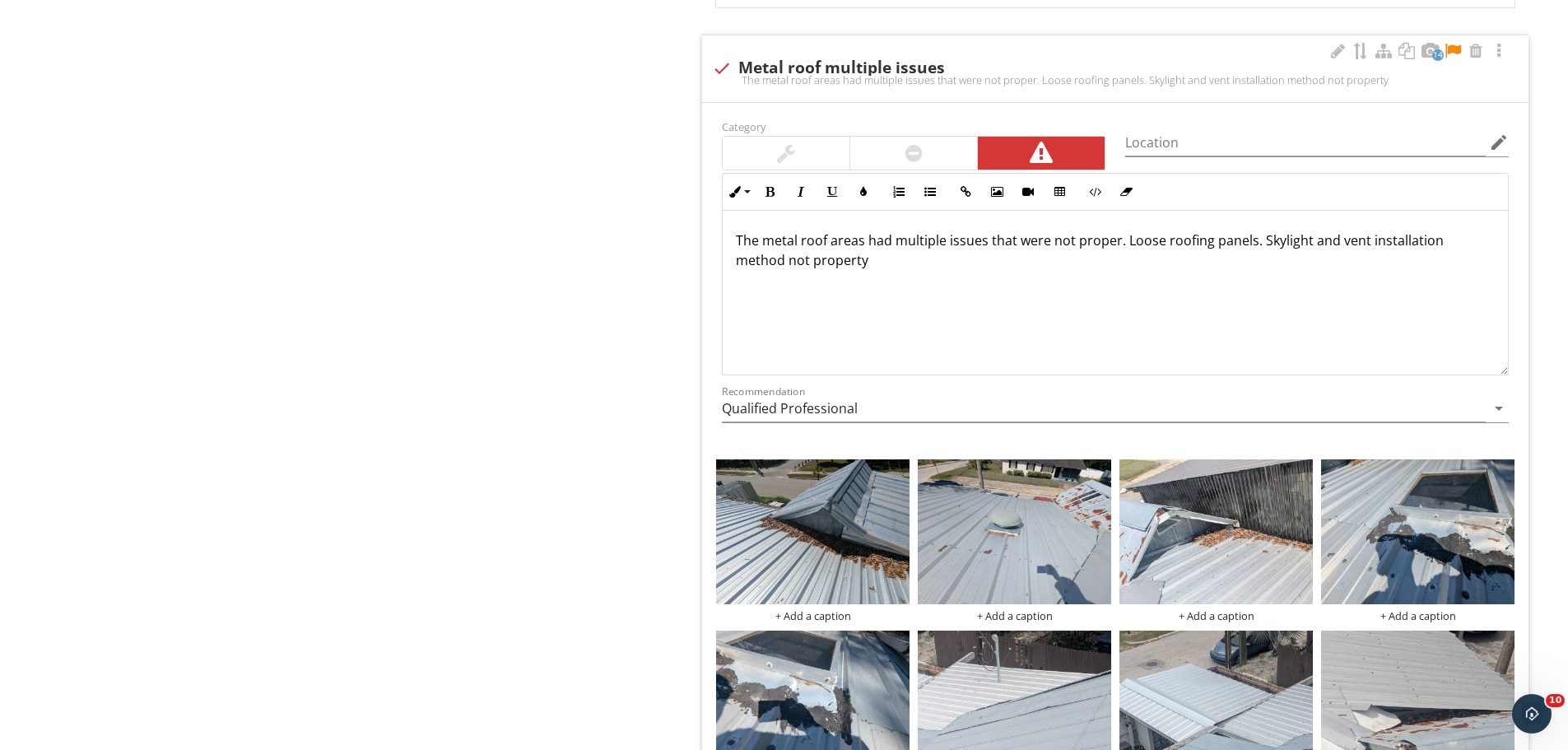
scroll to position [1988, 0]
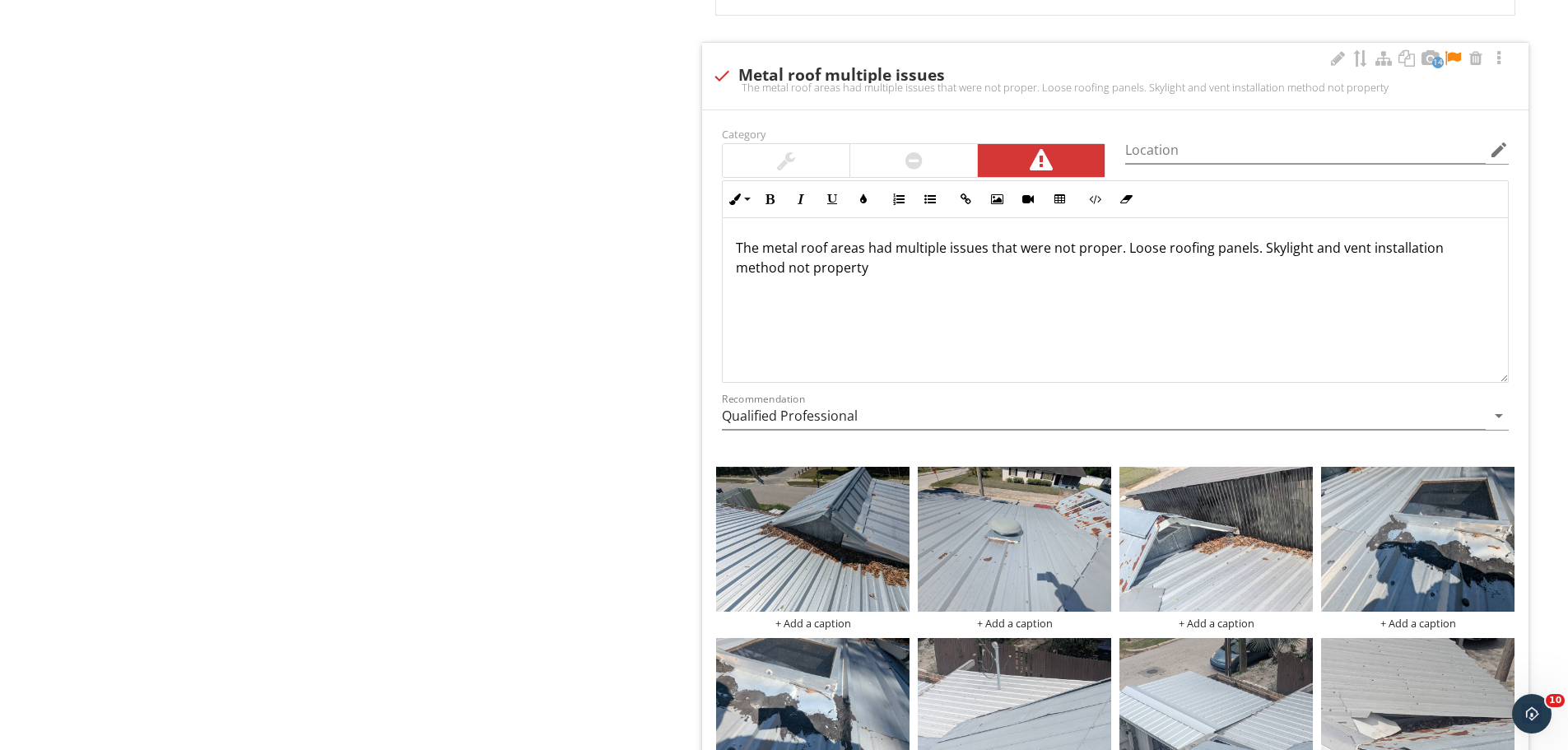
click at [875, 270] on p "The metal roof areas had multiple issues that were not proper. Loose roofing pa…" at bounding box center [1116, 258] width 759 height 39
click at [1462, 58] on div at bounding box center [1453, 59] width 20 height 17
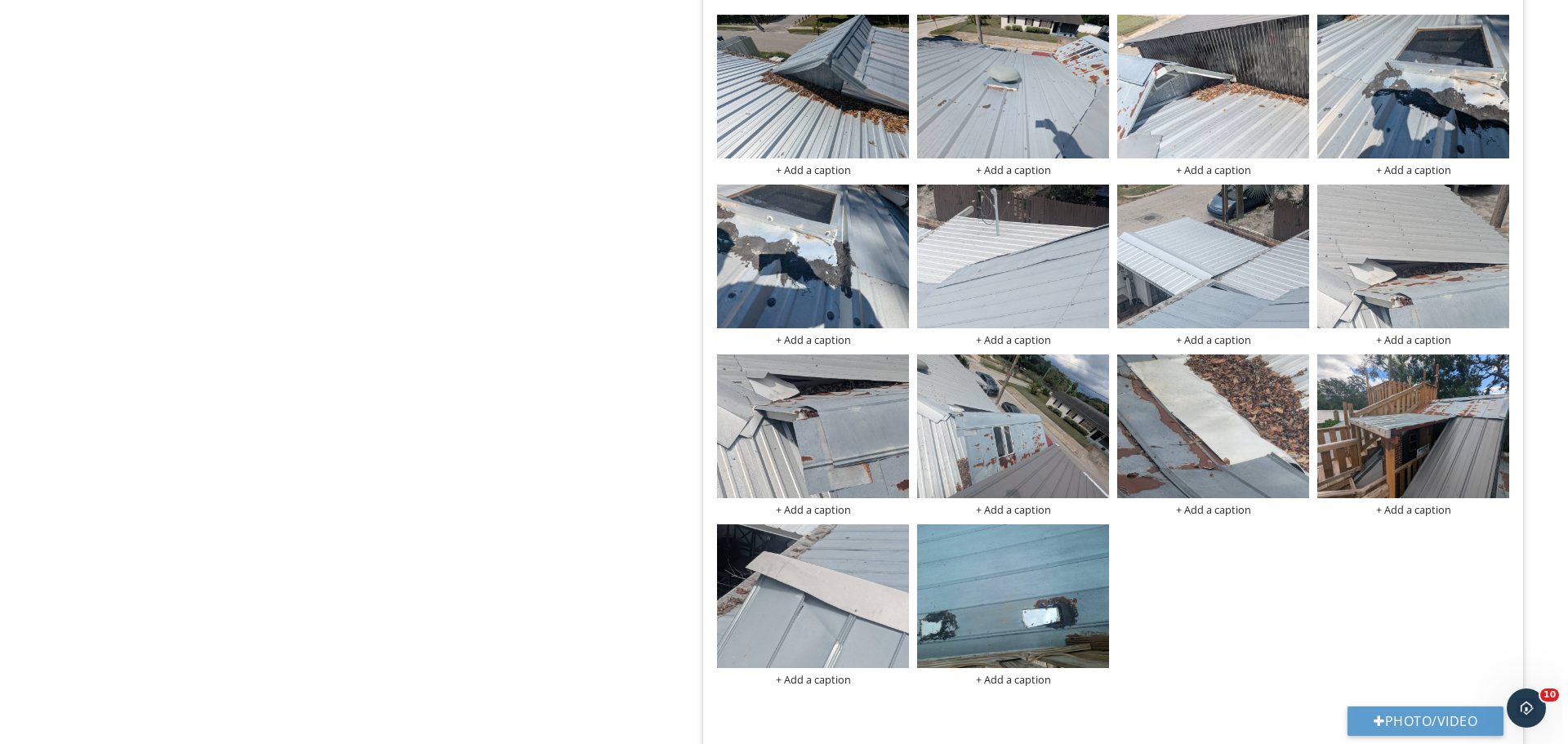
scroll to position [2381, 0]
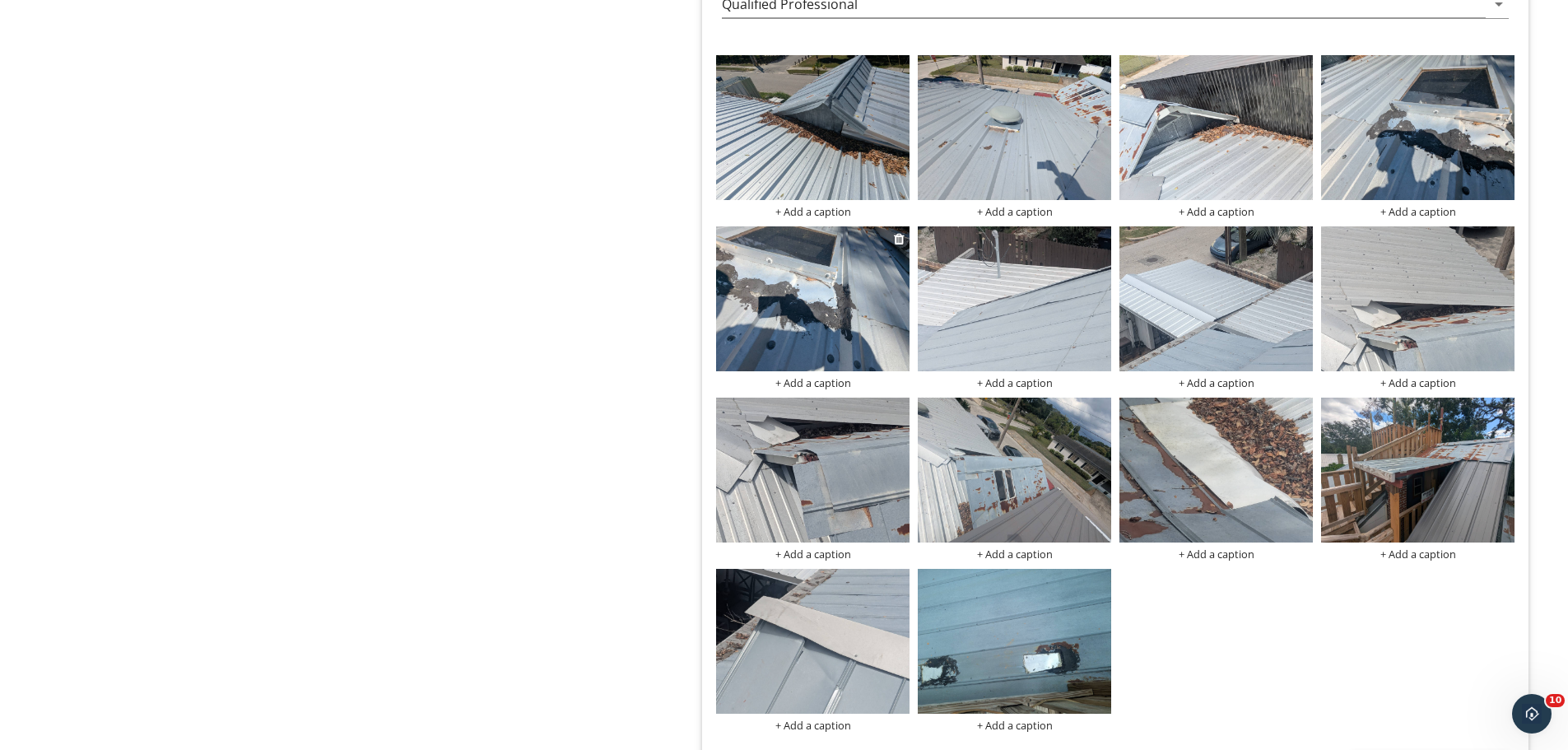
click at [820, 383] on div "+ Add a caption" at bounding box center [812, 383] width 193 height 13
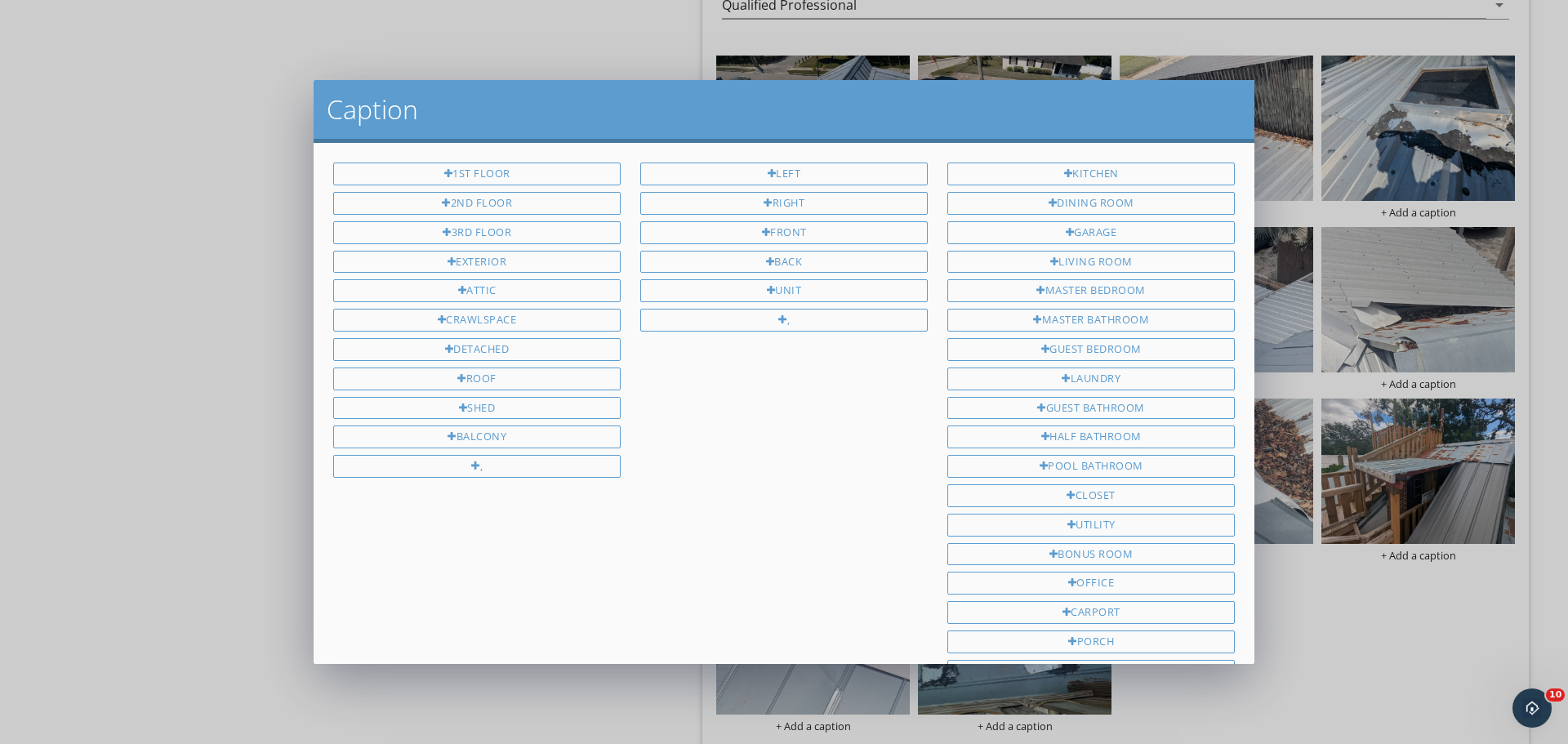
scroll to position [218, 0]
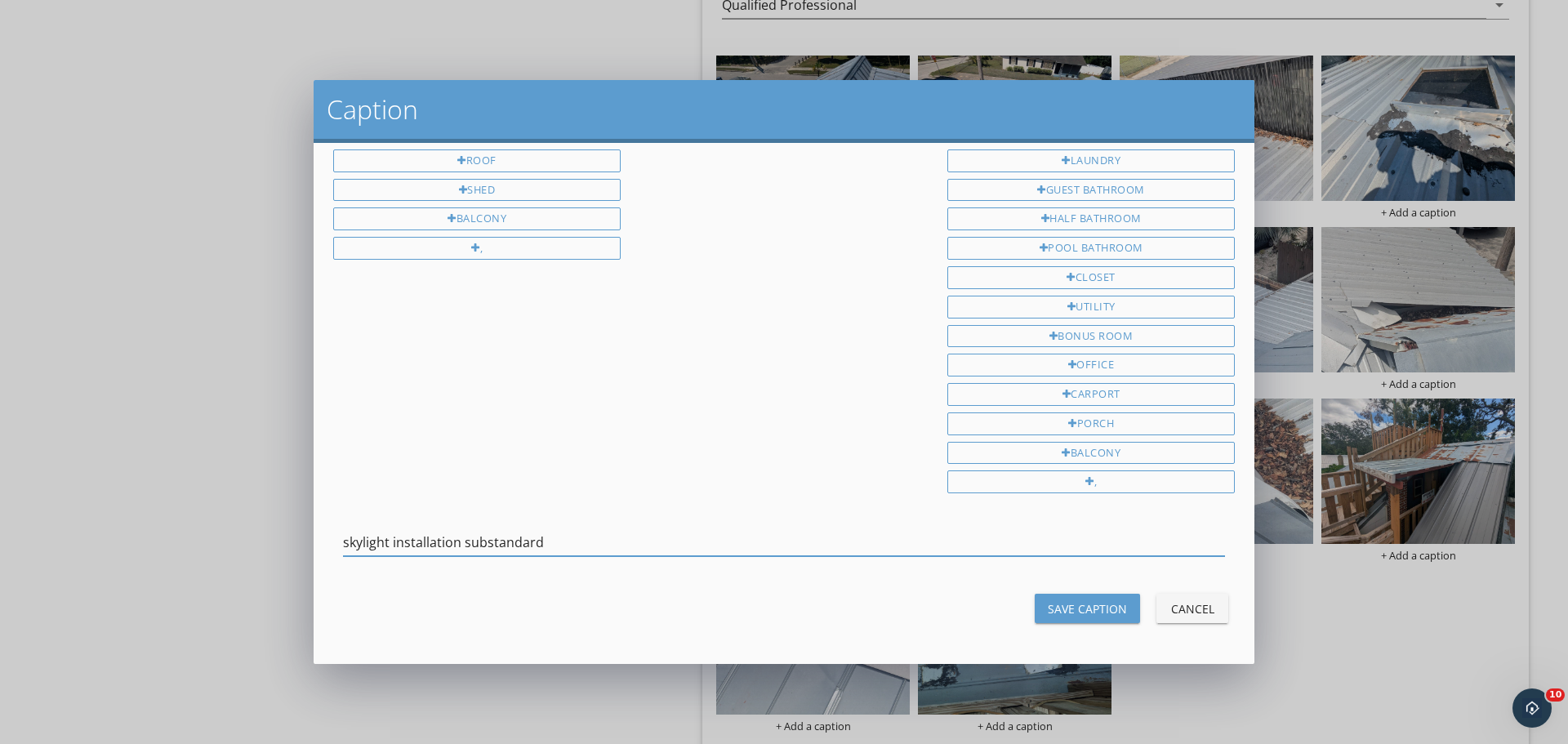
drag, startPoint x: 616, startPoint y: 543, endPoint x: 139, endPoint y: 528, distance: 477.2
click at [139, 528] on div "Caption 1st Floor 2nd Floor 3rd Floor Exterior Attic Crawlspace Detached Roof S…" at bounding box center [784, 372] width 1568 height 744
type input "skylight installation substandard"
click at [1085, 609] on div "Save Caption" at bounding box center [1087, 609] width 79 height 17
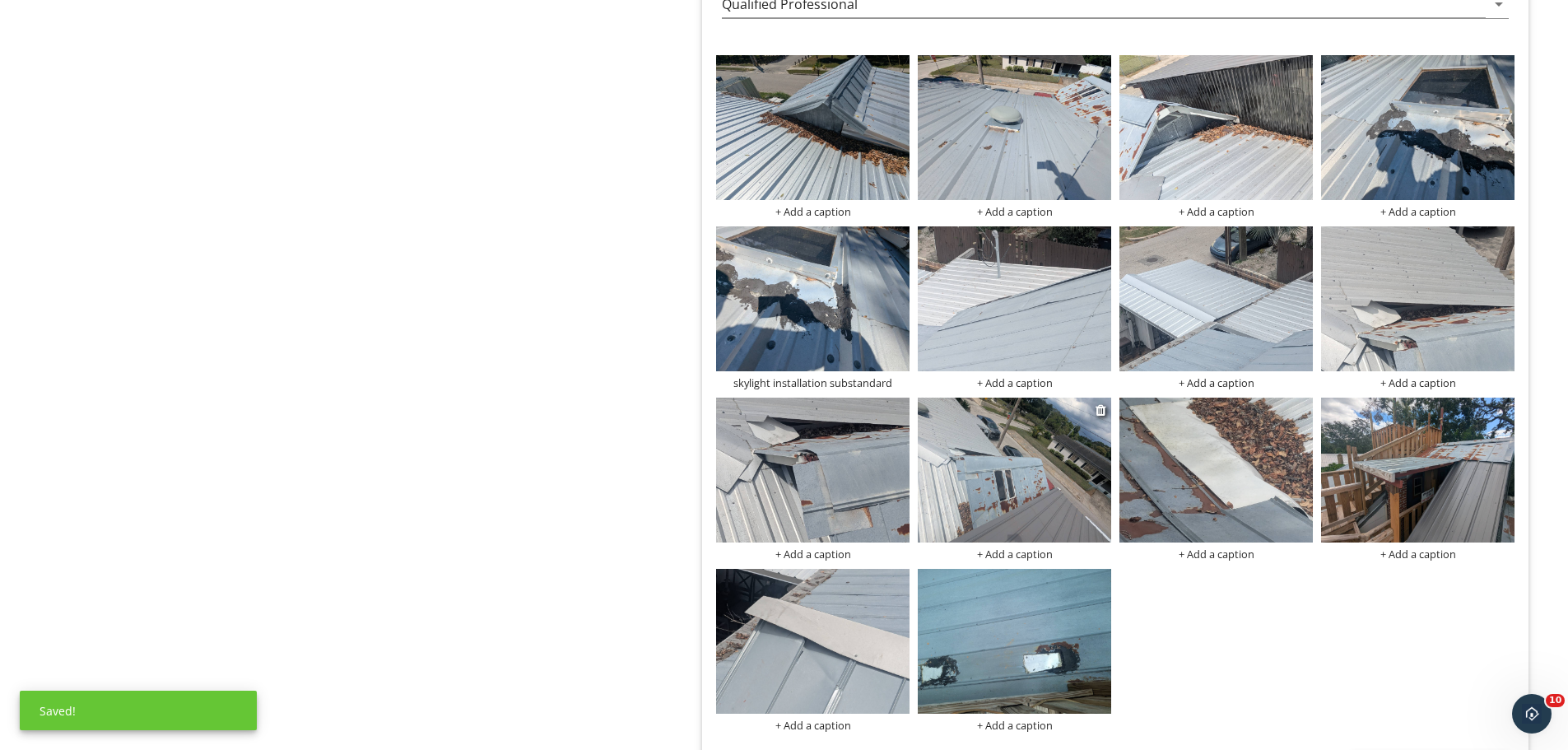
click at [1016, 548] on div "+ Add a caption" at bounding box center [1014, 554] width 193 height 13
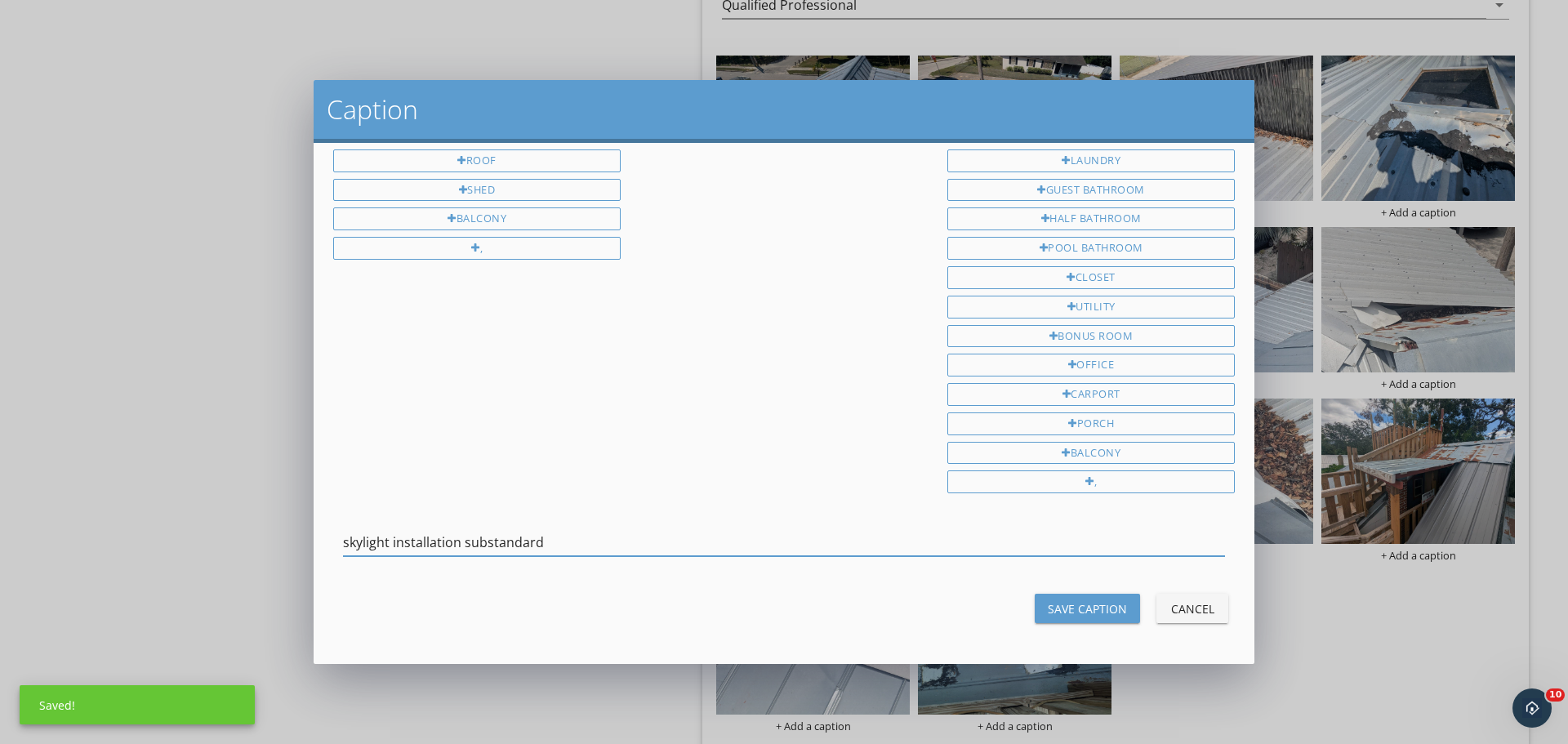
type input "skylight installation substandard"
click at [1064, 601] on div "Save Caption" at bounding box center [1087, 609] width 79 height 17
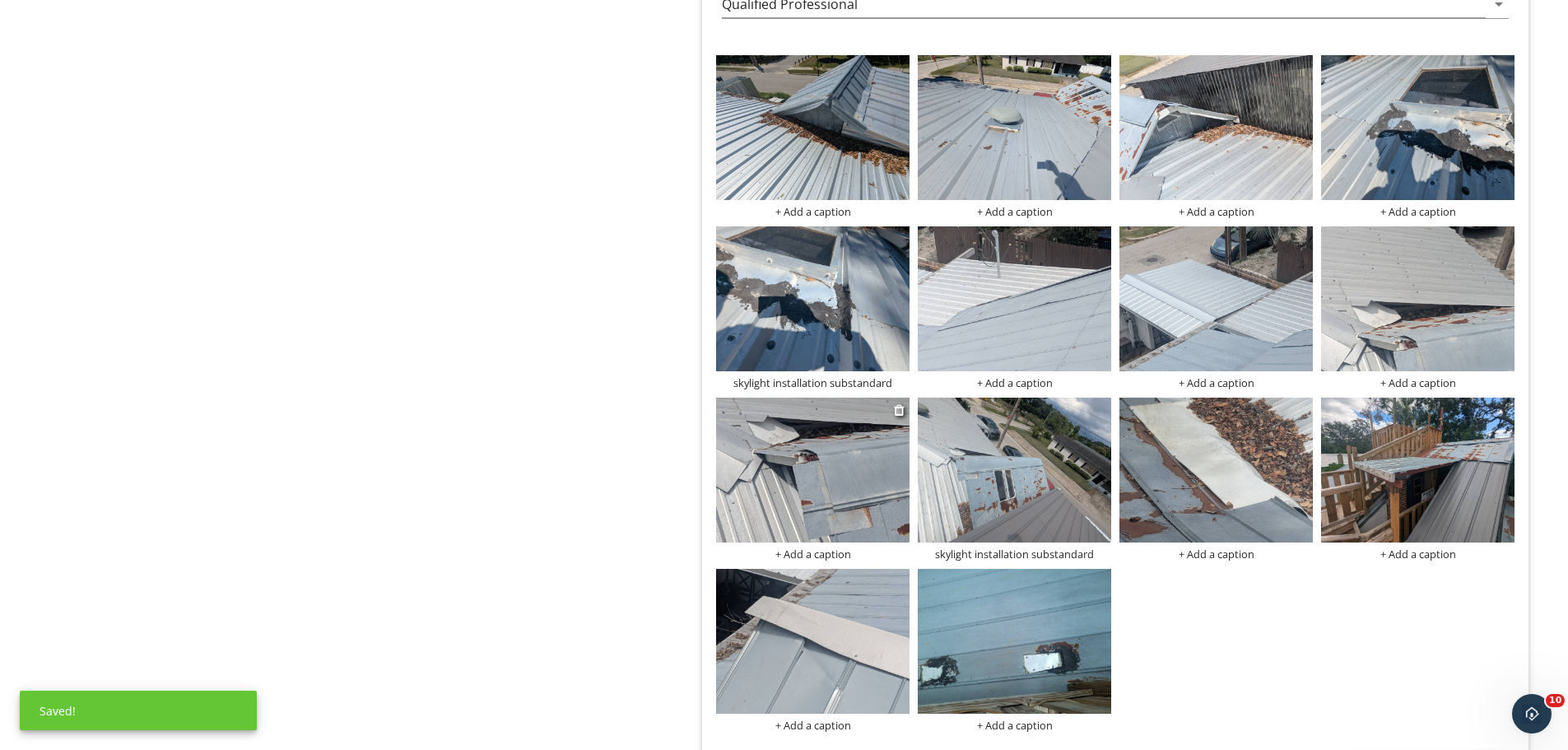
click at [817, 508] on img at bounding box center [812, 469] width 193 height 145
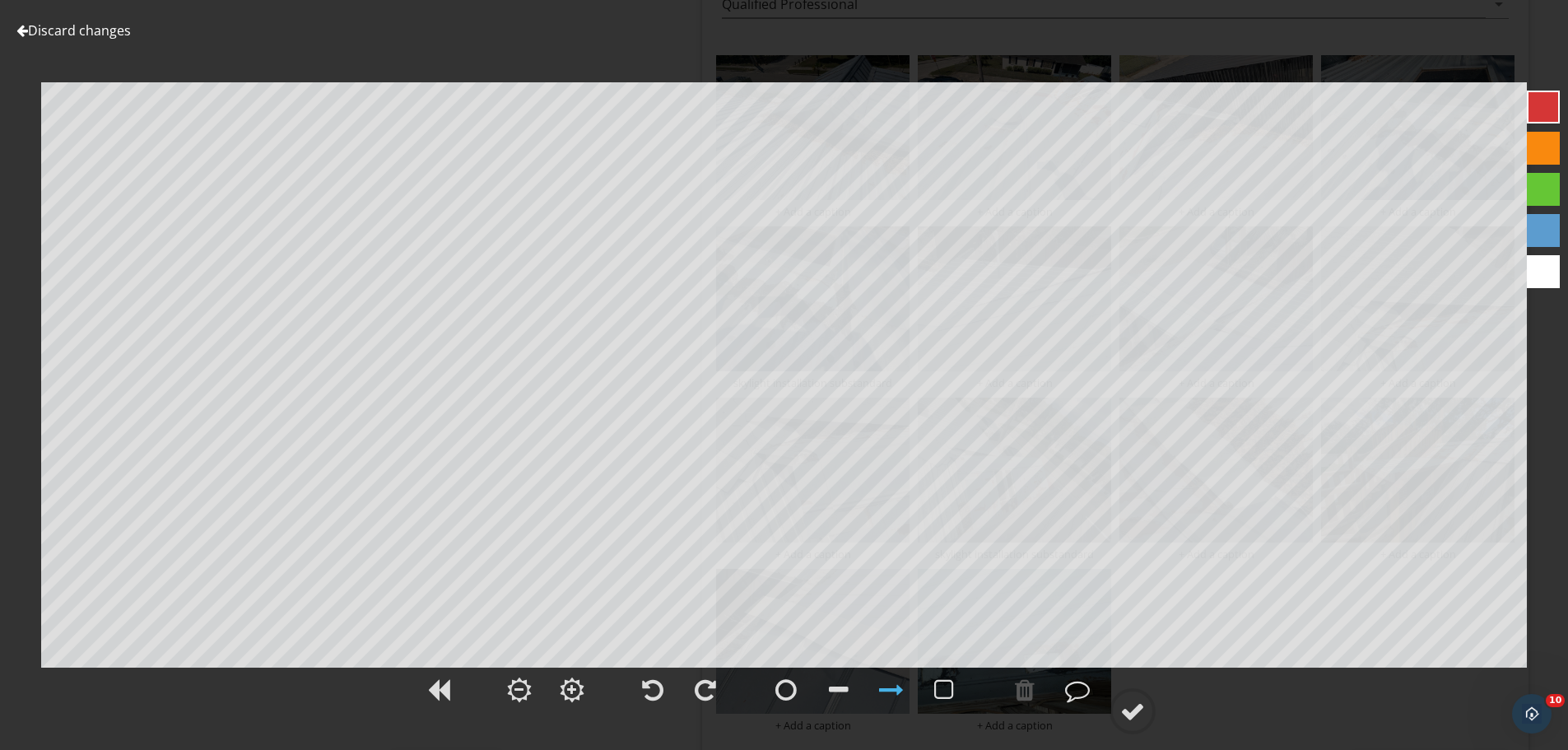
click at [54, 37] on link "Discard changes" at bounding box center [74, 31] width 115 height 18
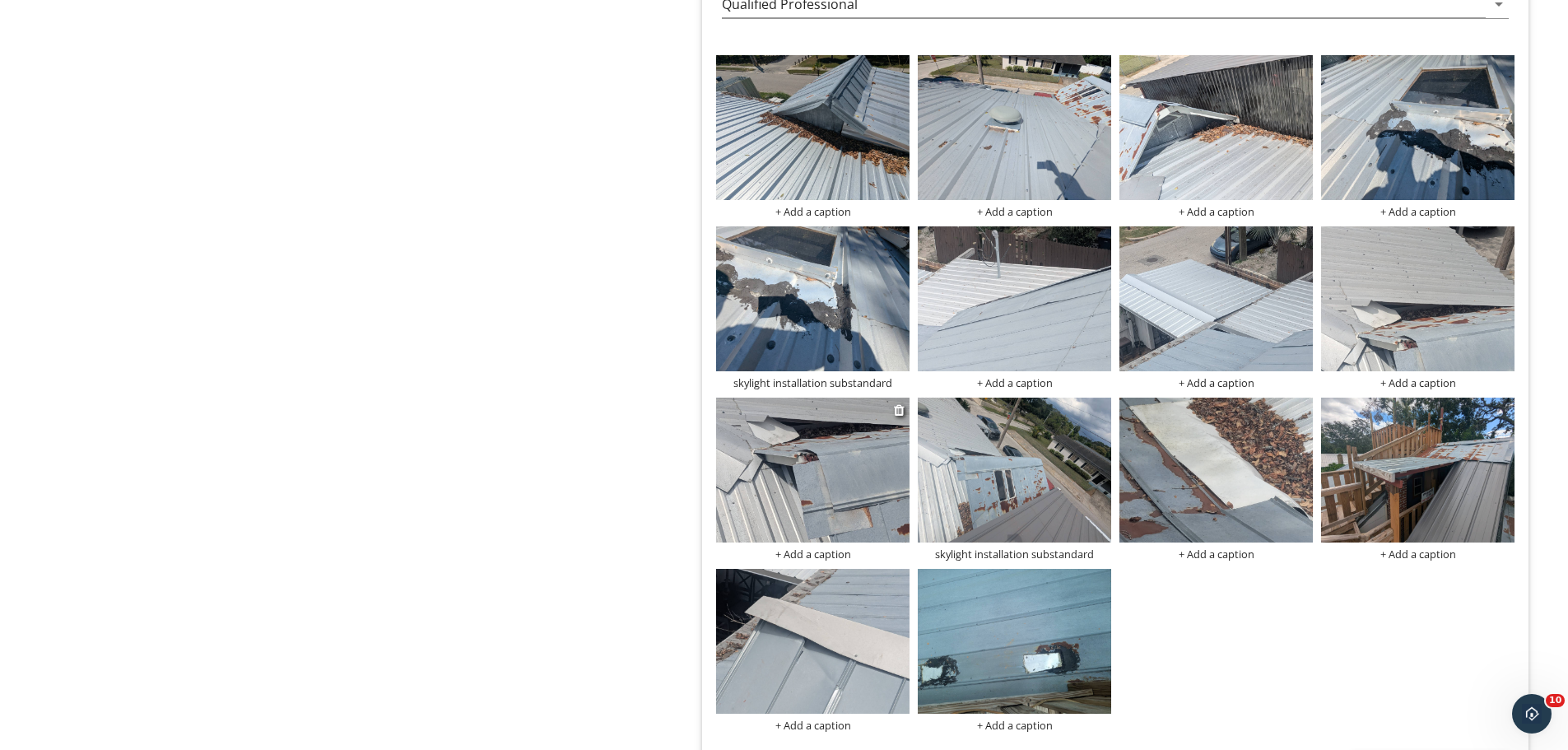
click at [828, 548] on div "+ Add a caption" at bounding box center [812, 554] width 193 height 13
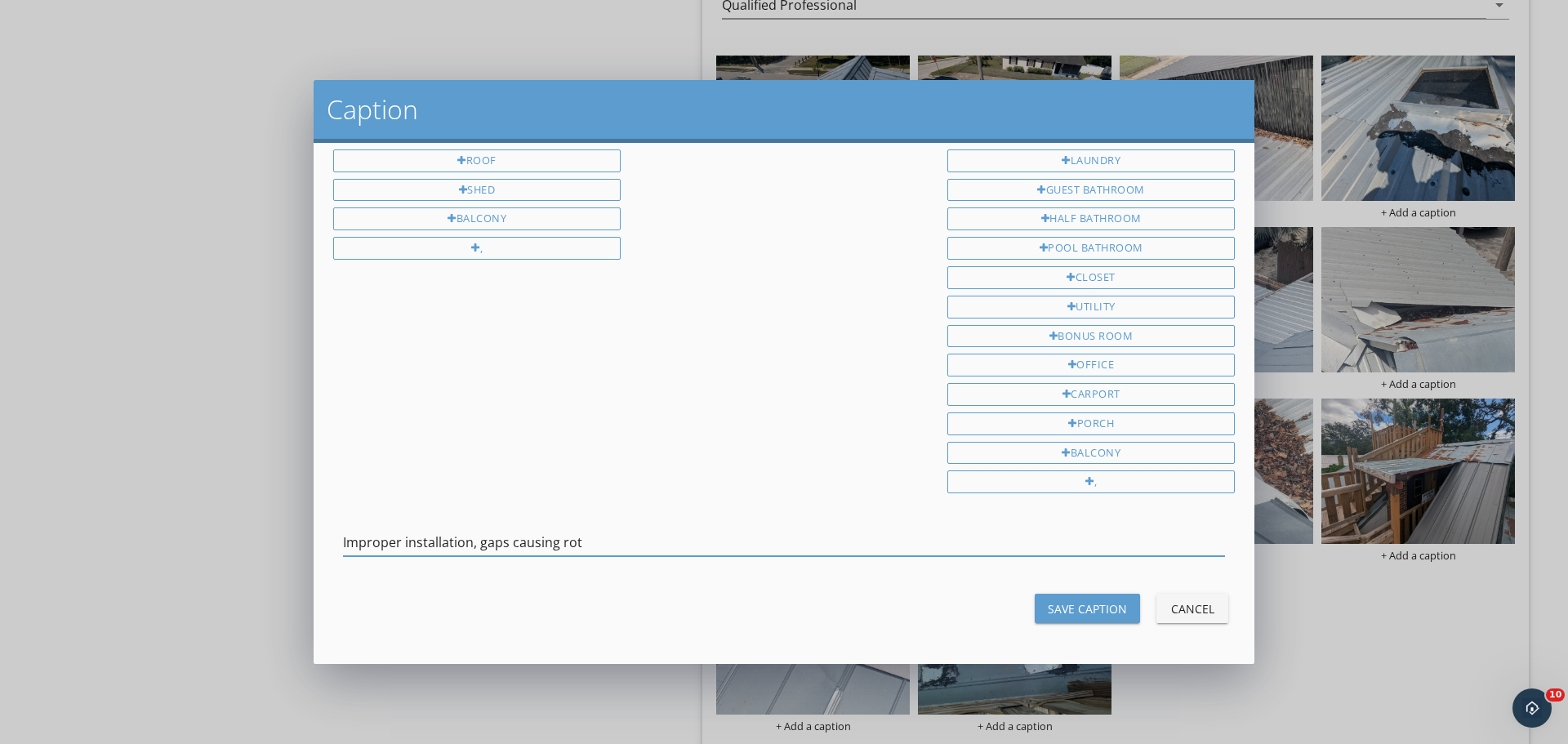
type input "Improper installation, gaps causing rot"
click at [1096, 607] on div "Save Caption" at bounding box center [1087, 609] width 79 height 17
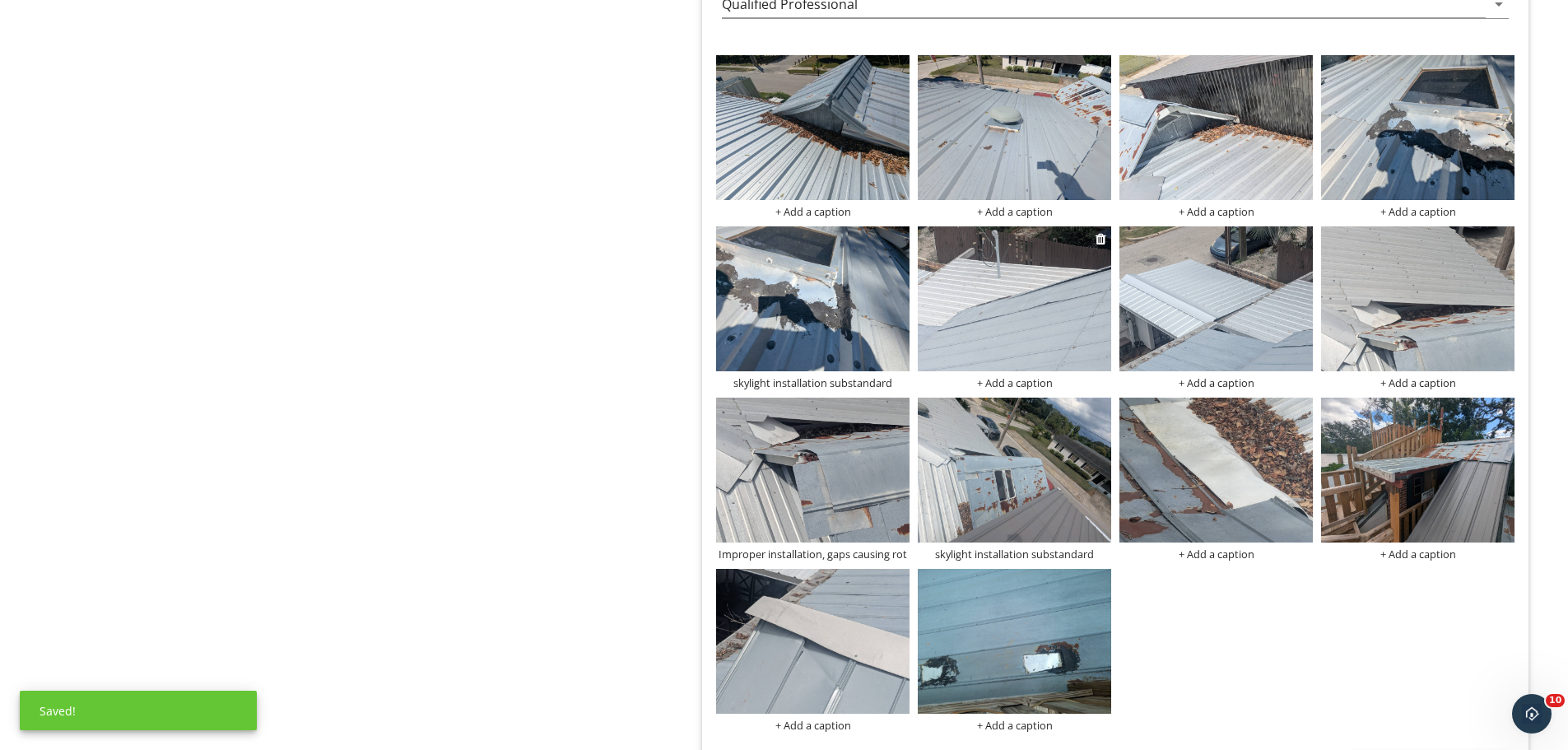
click at [1008, 313] on img at bounding box center [1014, 298] width 193 height 145
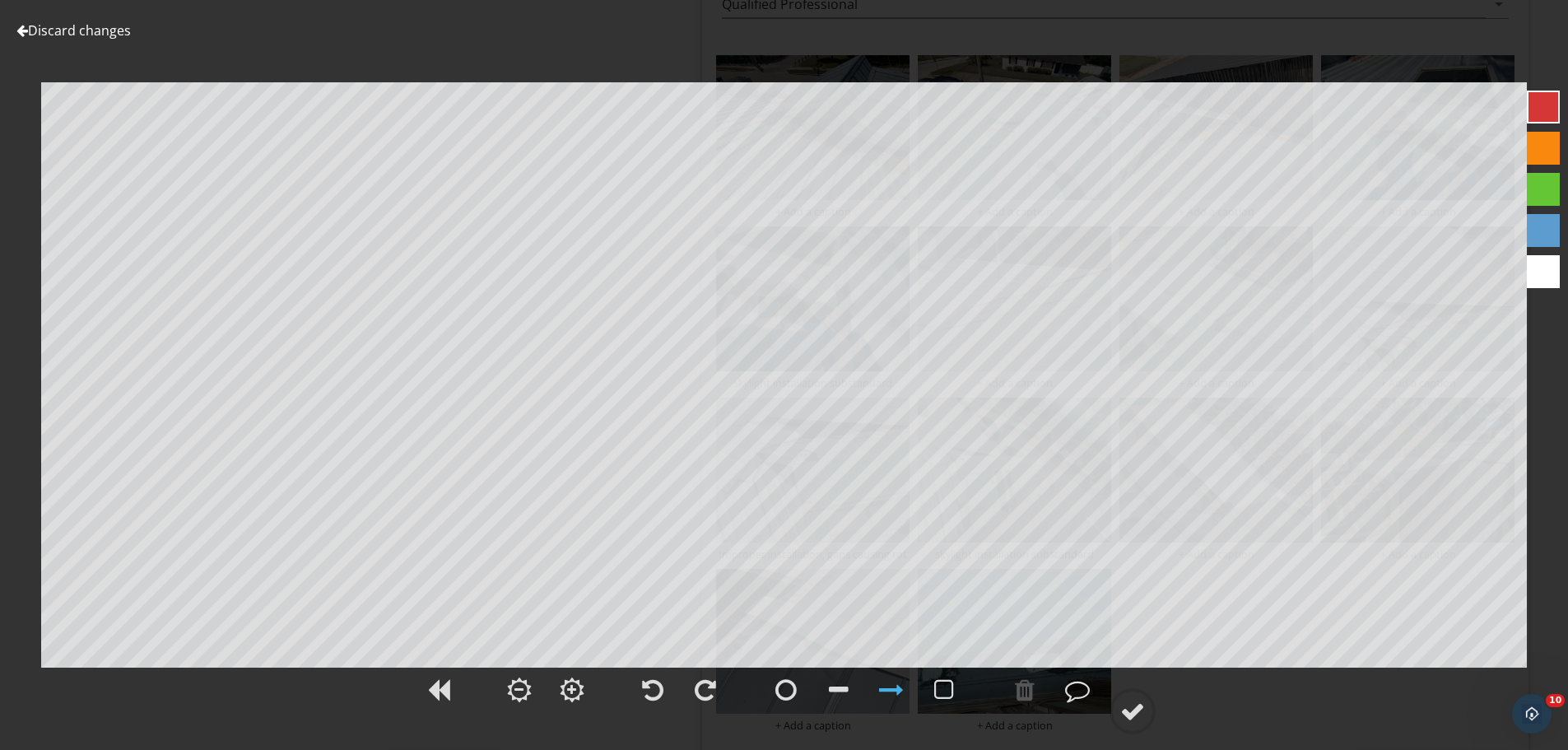
click at [122, 31] on link "Discard changes" at bounding box center [74, 31] width 115 height 18
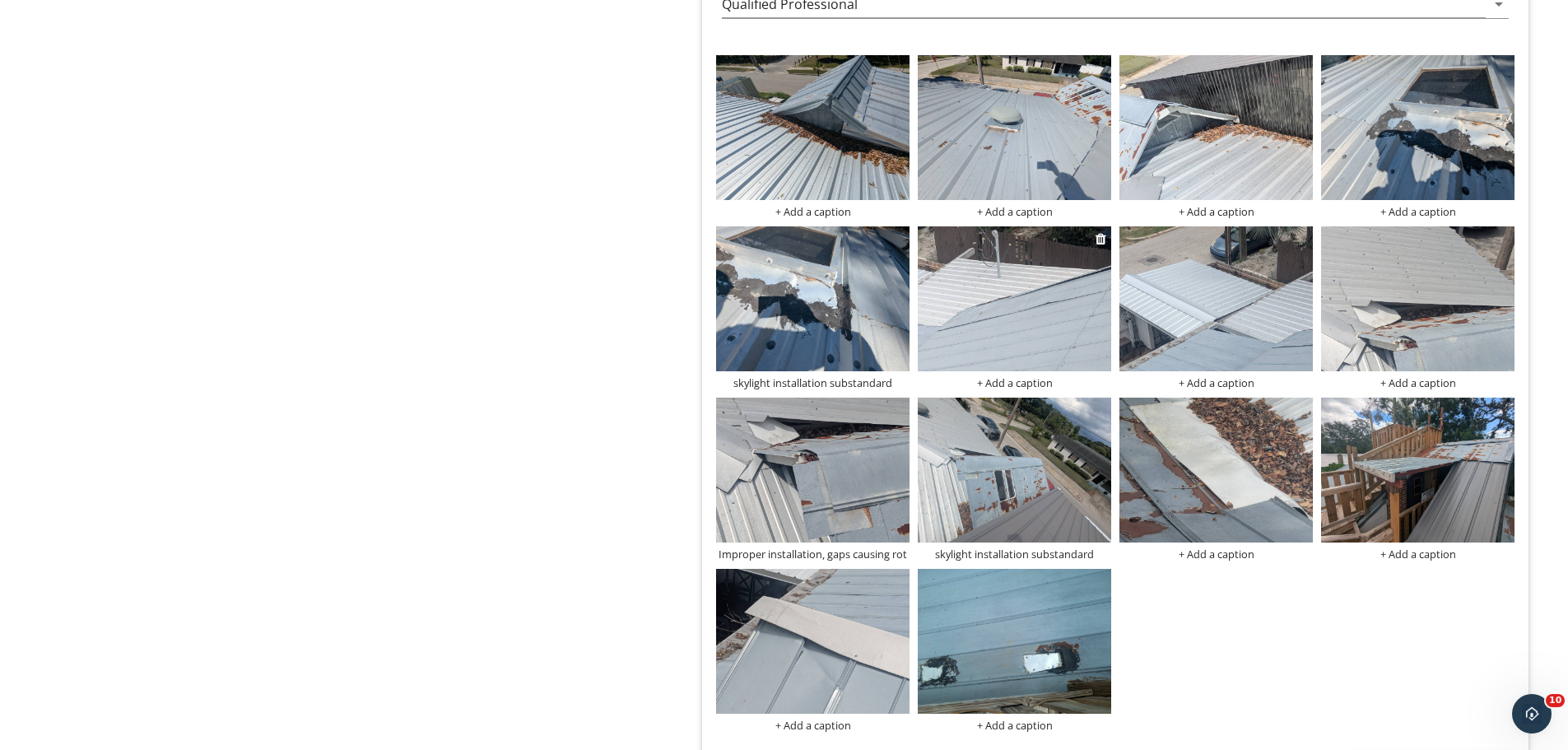
click at [1019, 380] on div "+ Add a caption" at bounding box center [1014, 383] width 193 height 13
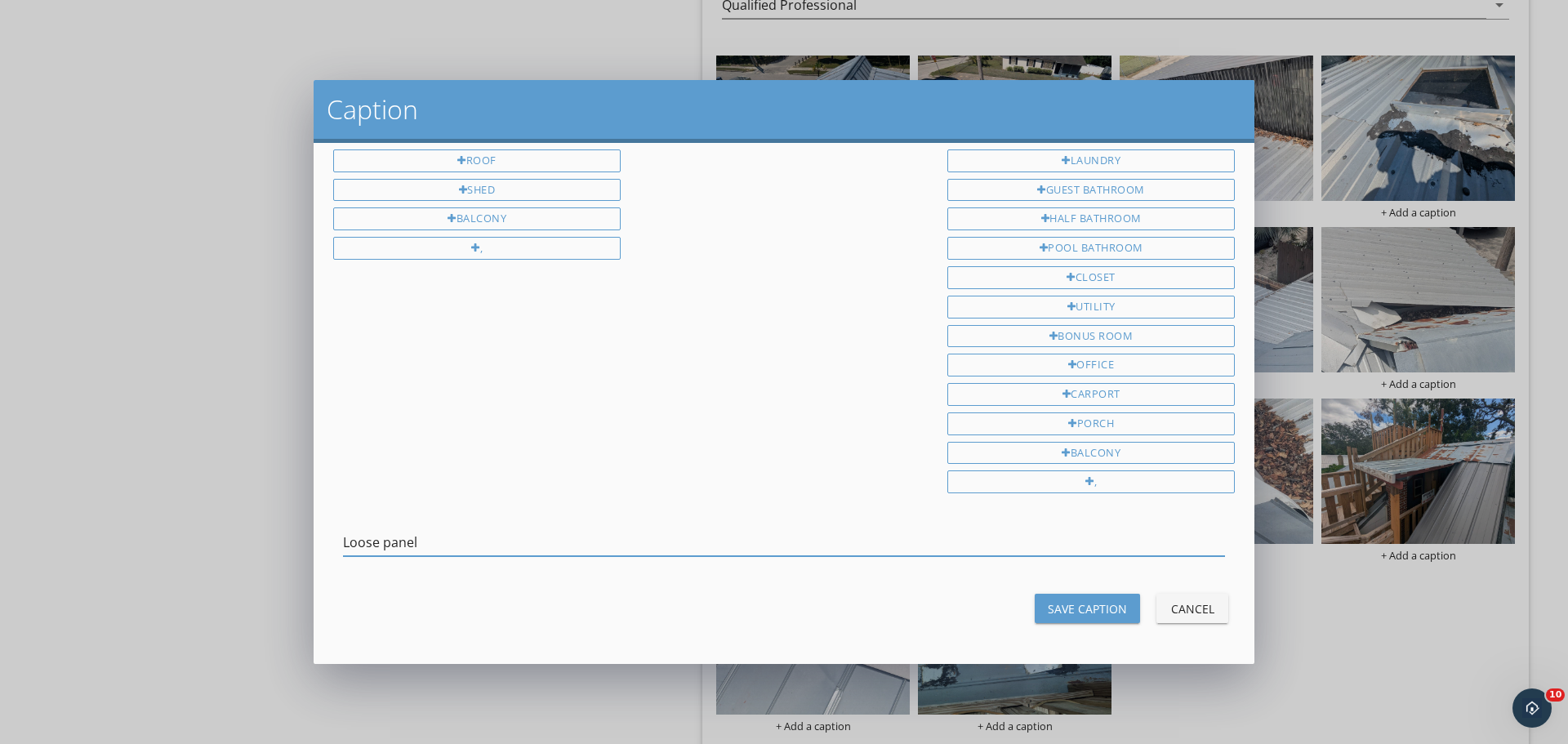
type input "Loose panel"
click at [1051, 610] on div "Save Caption" at bounding box center [1087, 609] width 79 height 17
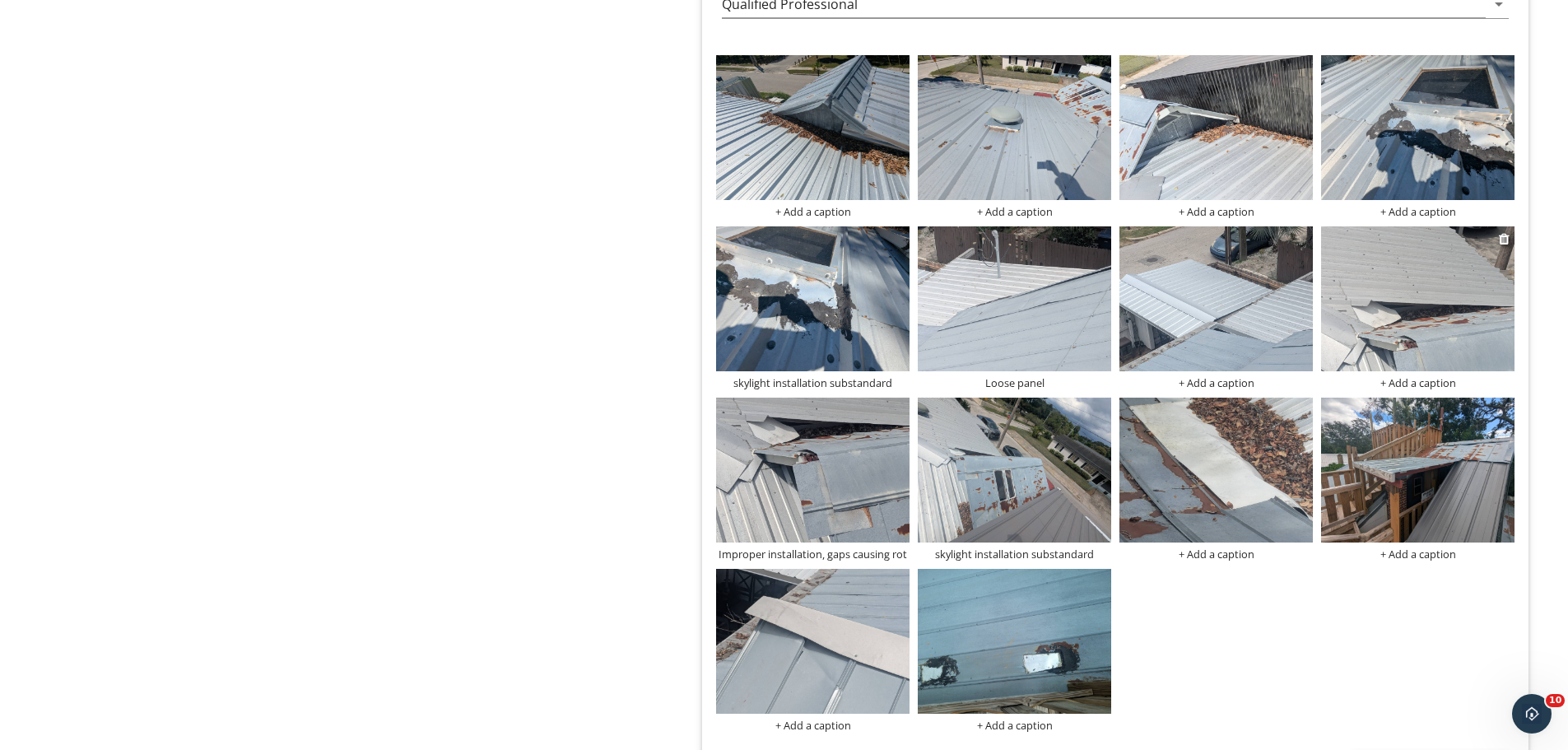
click at [1429, 326] on img at bounding box center [1417, 298] width 193 height 145
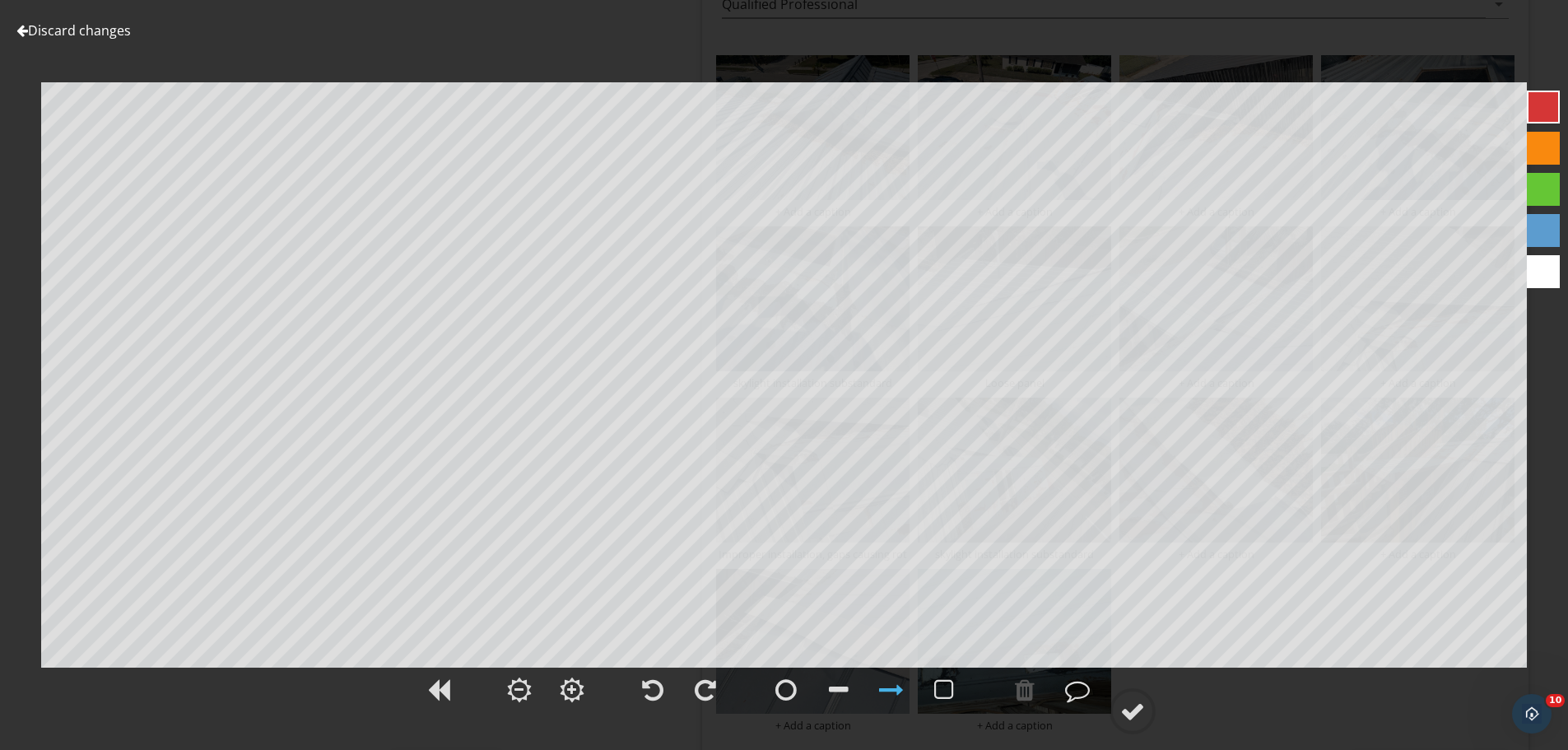
click at [38, 33] on link "Discard changes" at bounding box center [74, 31] width 115 height 18
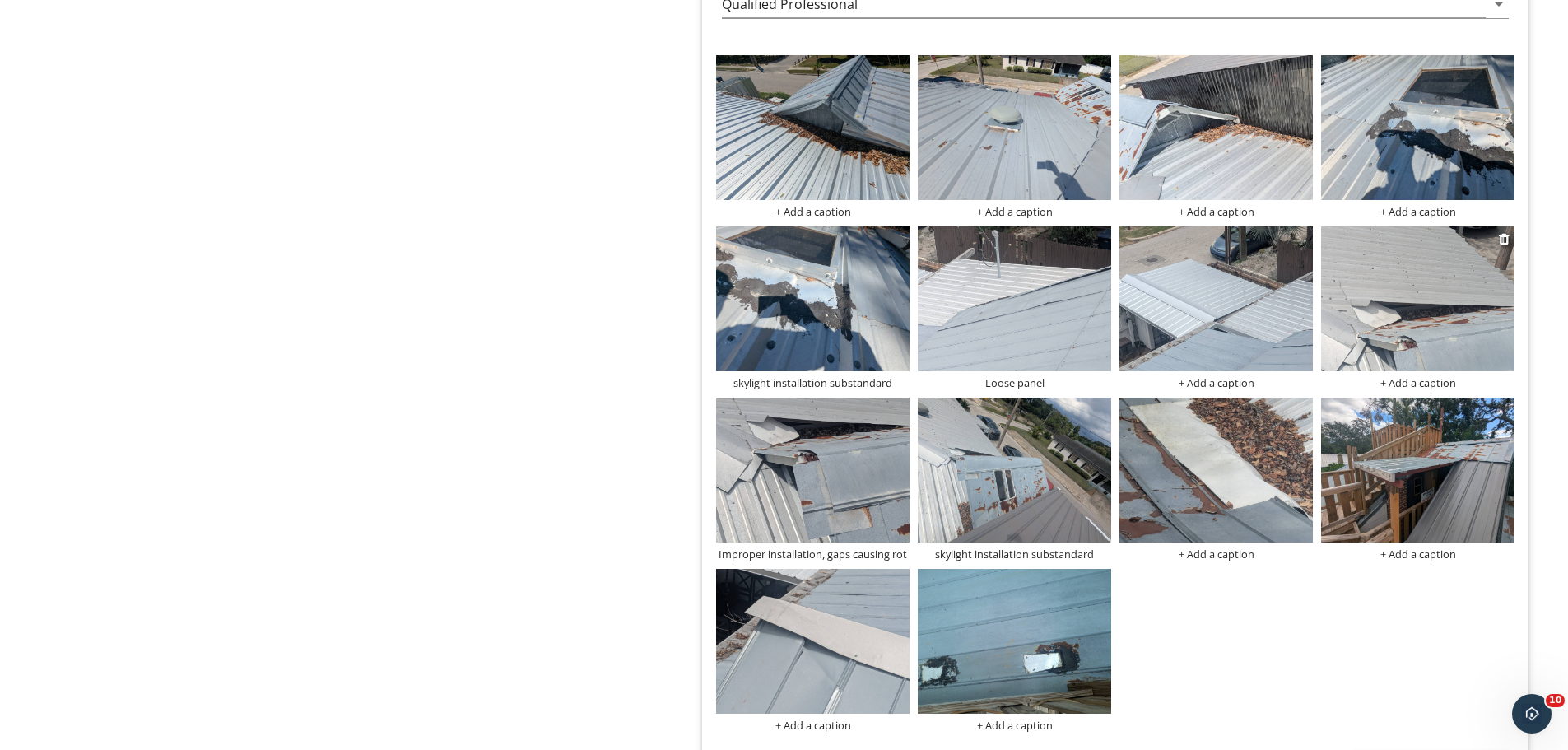
click at [1401, 384] on div "+ Add a caption" at bounding box center [1417, 383] width 193 height 13
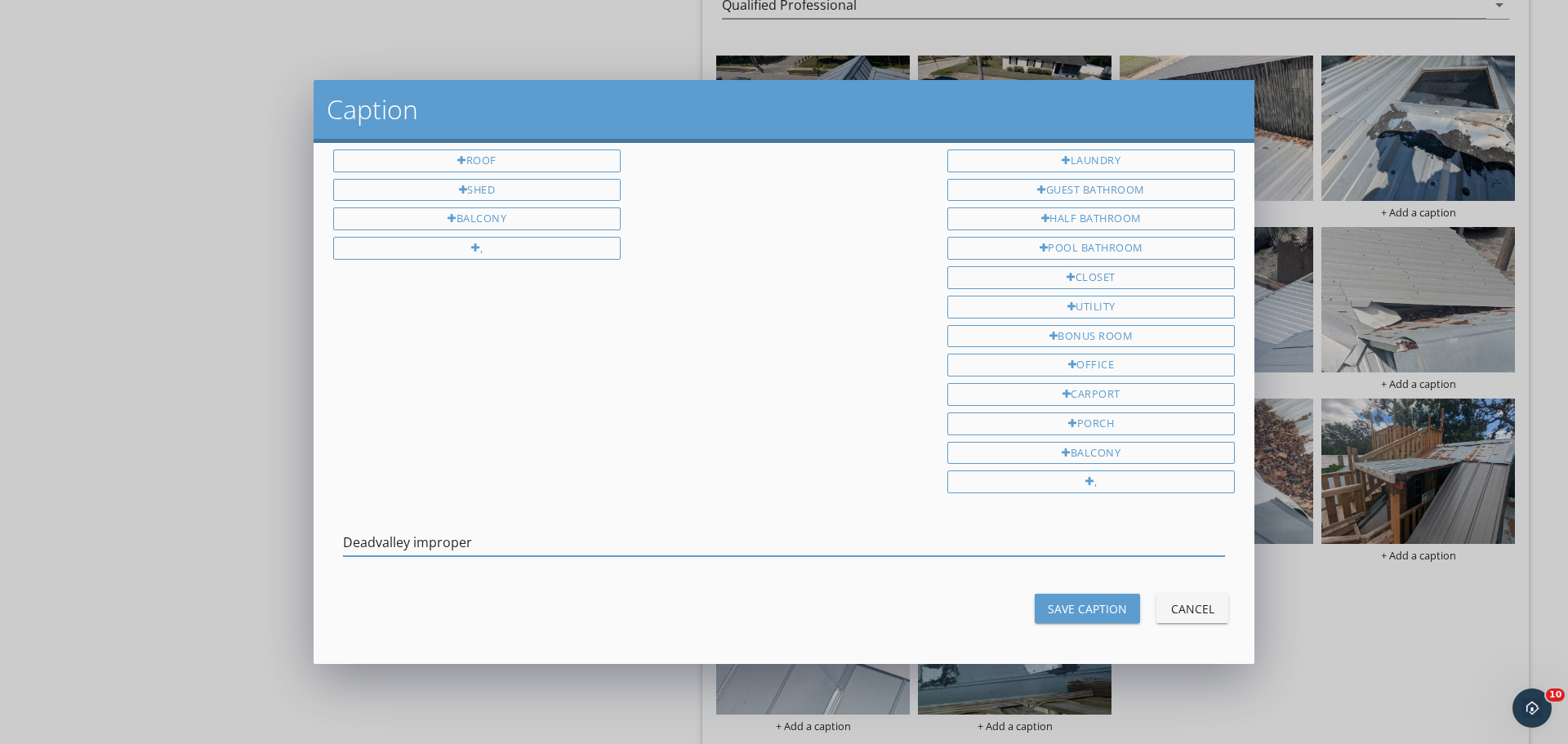
type input "Deadvalley improper"
click at [1108, 619] on button "Save Caption" at bounding box center [1087, 608] width 105 height 29
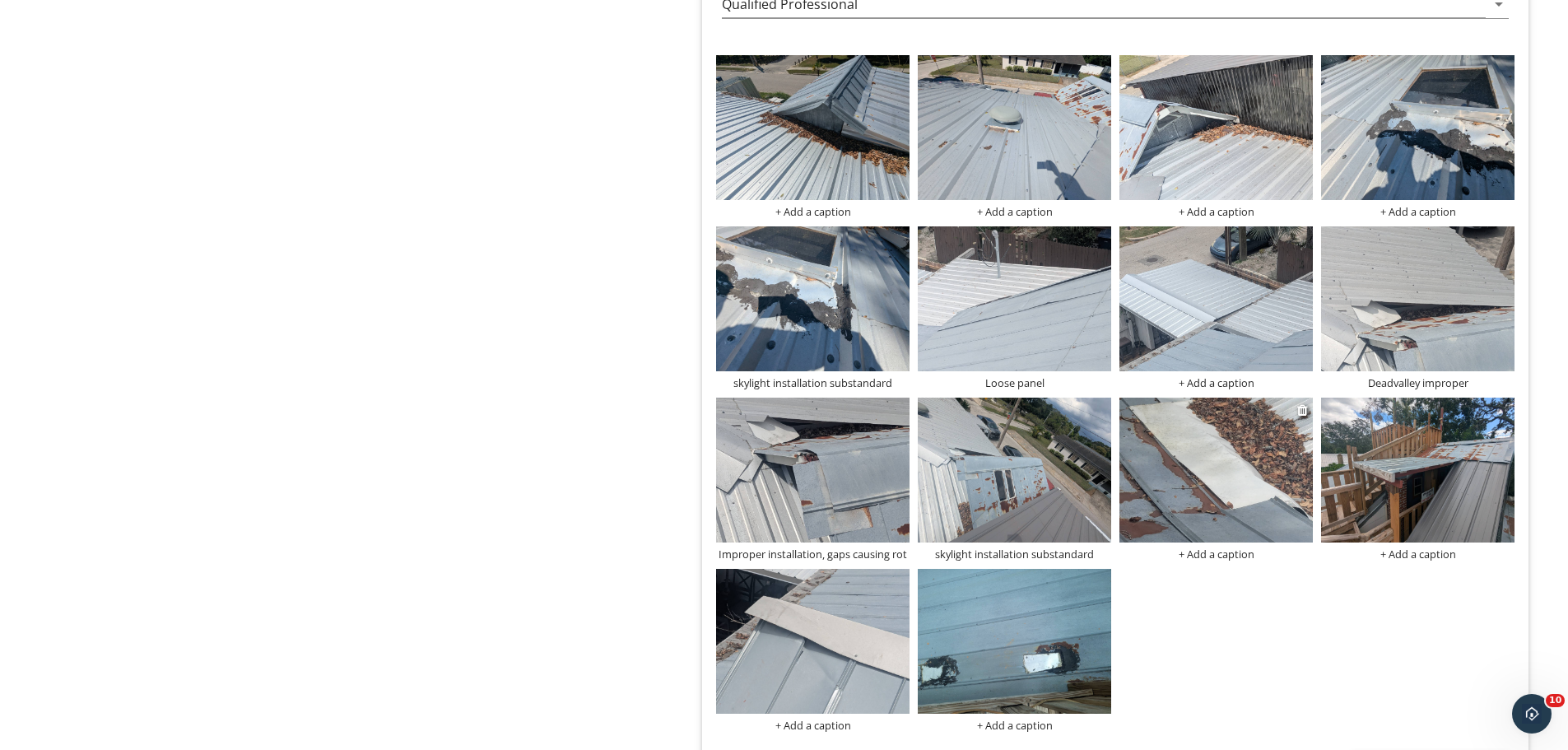
click at [1222, 557] on div "+ Add a caption" at bounding box center [1216, 554] width 193 height 13
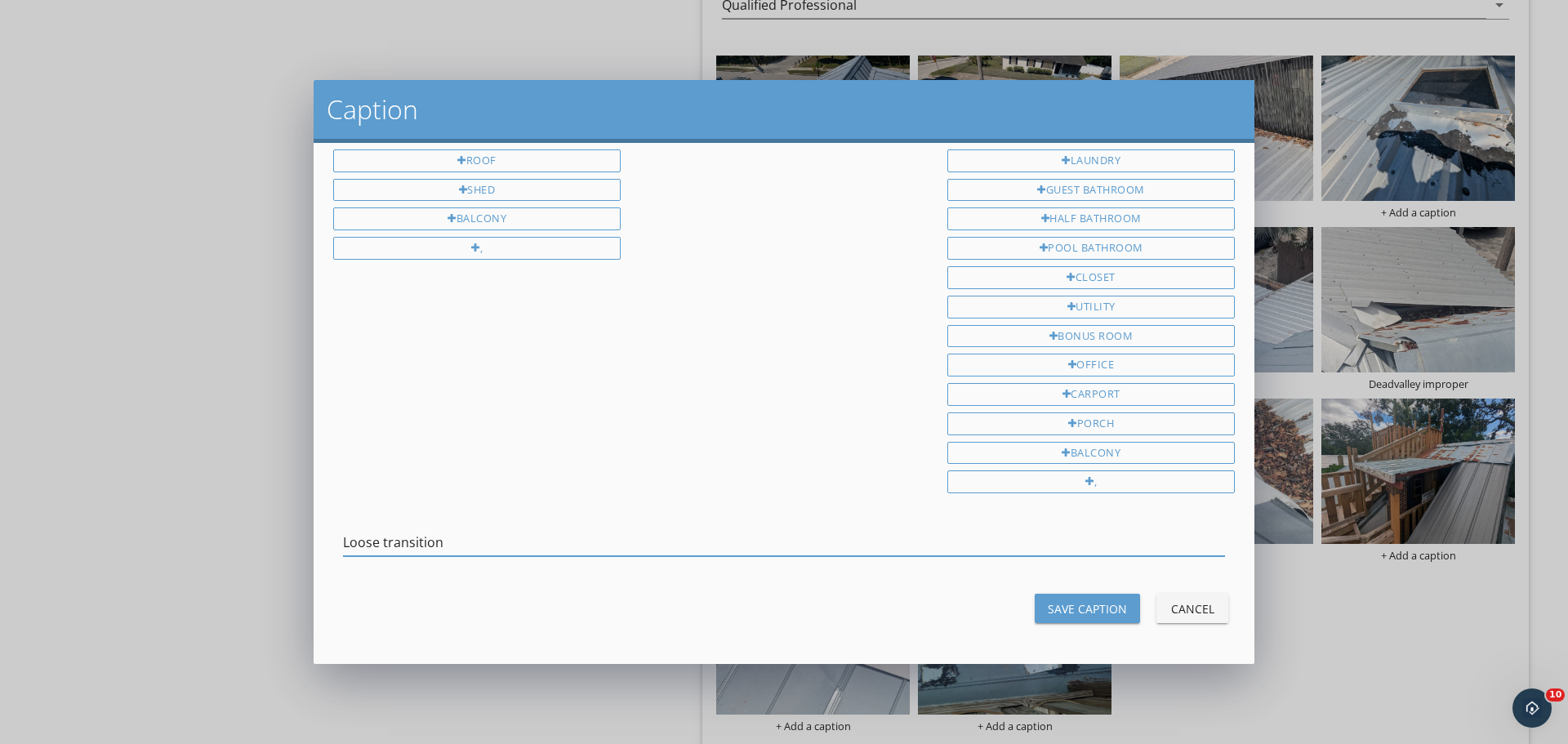
type input "Loose transition"
click at [1054, 612] on div "Save Caption" at bounding box center [1087, 609] width 79 height 17
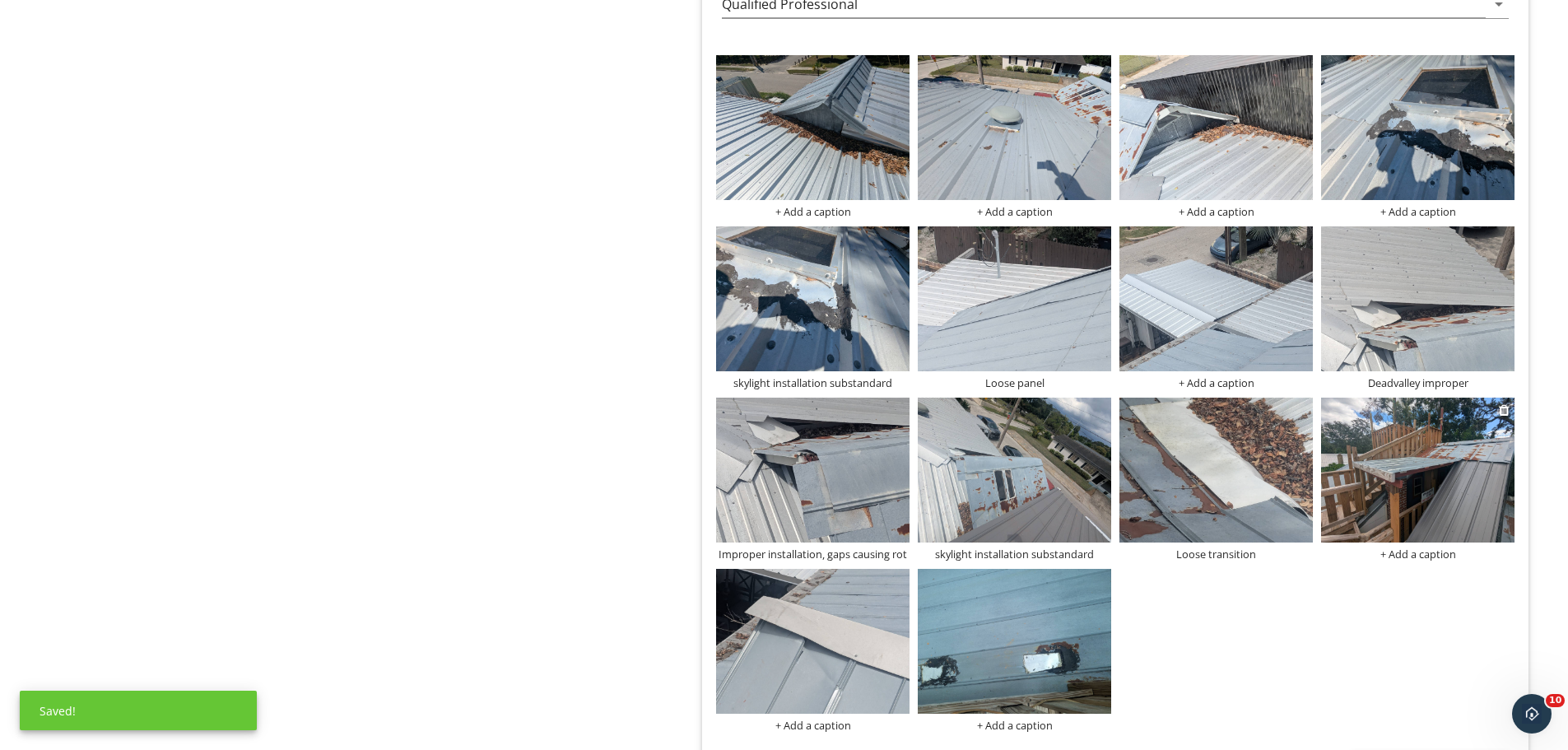
click at [1422, 555] on div "+ Add a caption" at bounding box center [1417, 554] width 193 height 13
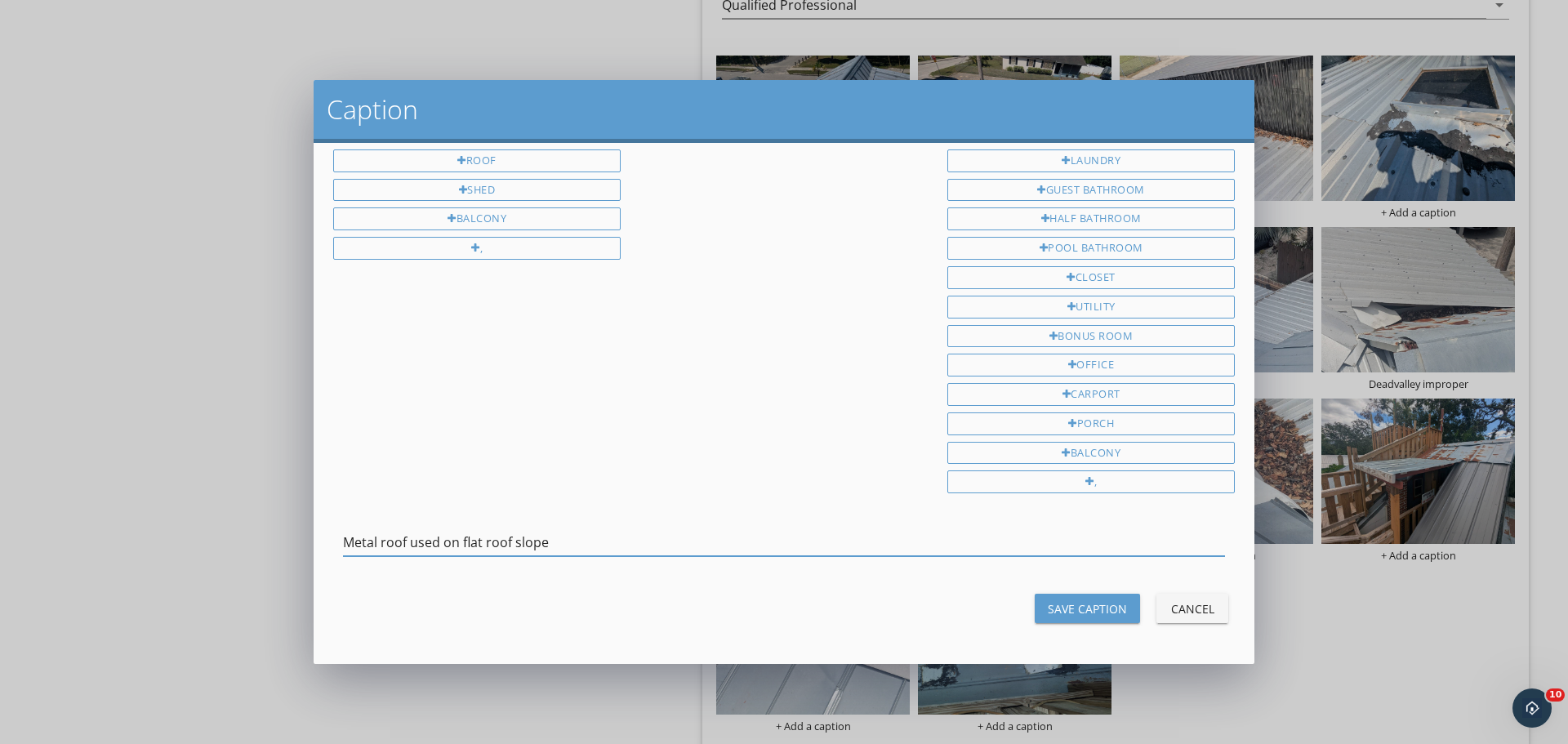
type input "Metal roof used on flat roof slope"
click at [1094, 610] on div "Save Caption" at bounding box center [1087, 609] width 79 height 17
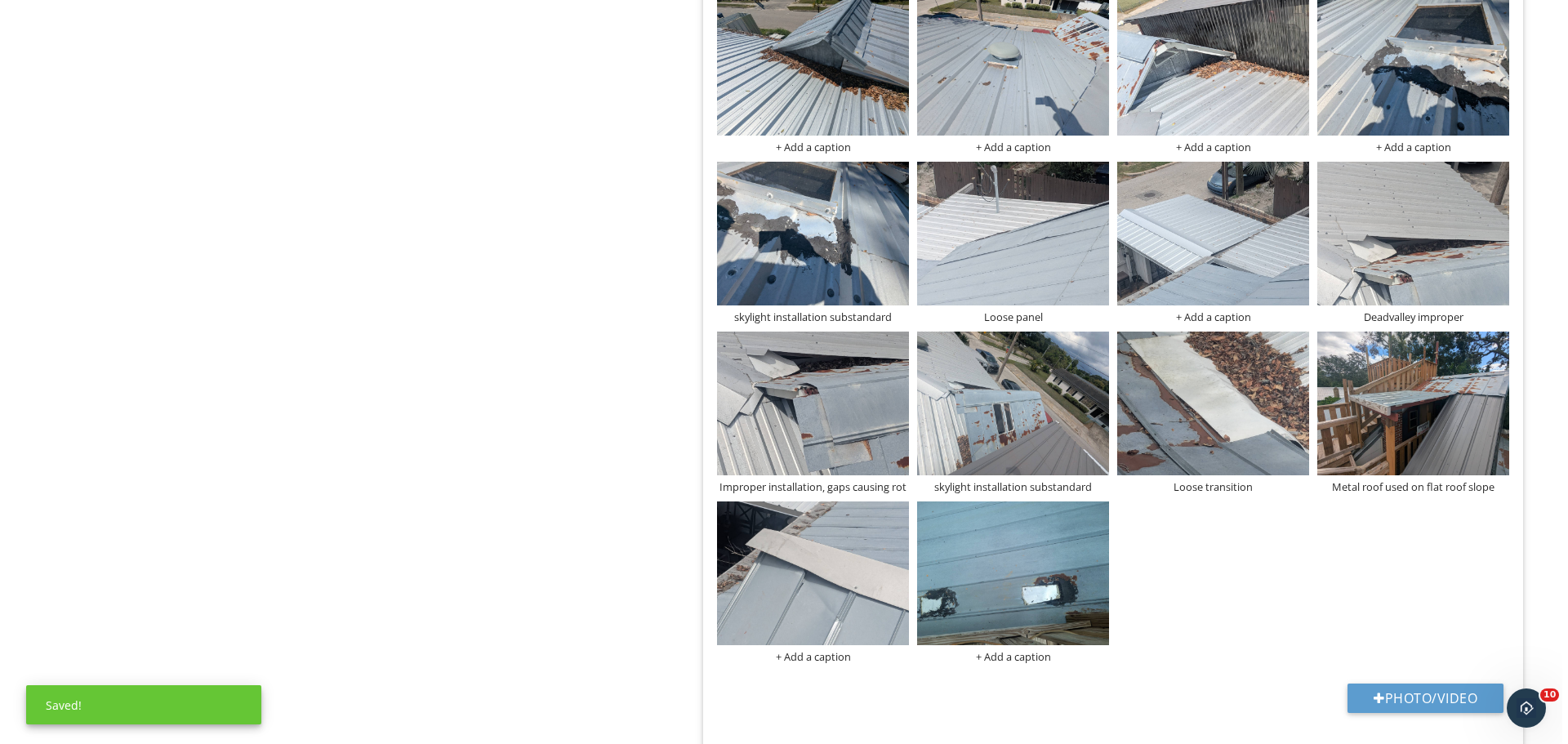
scroll to position [2463, 0]
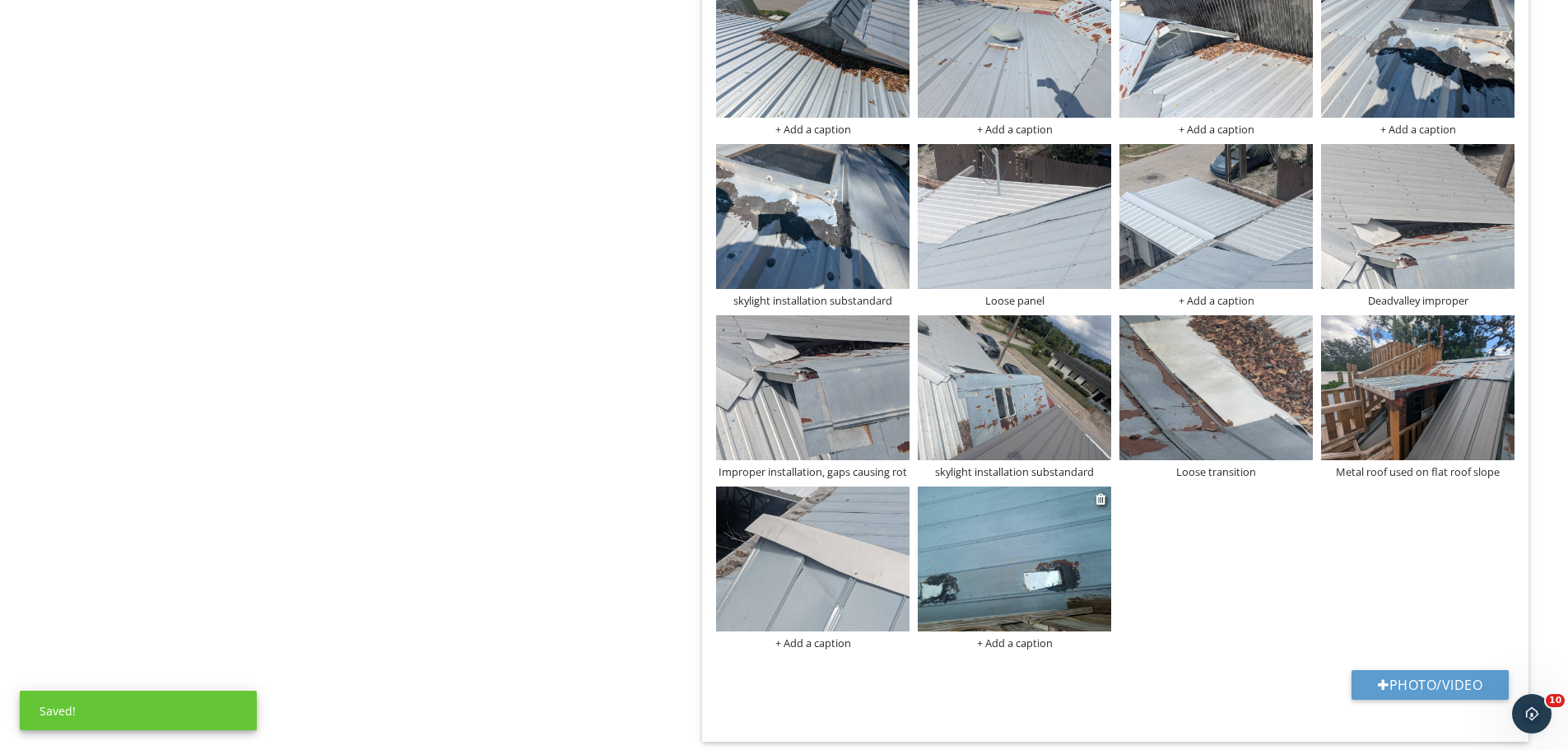
click at [1025, 647] on div "+ Add a caption" at bounding box center [1014, 643] width 193 height 13
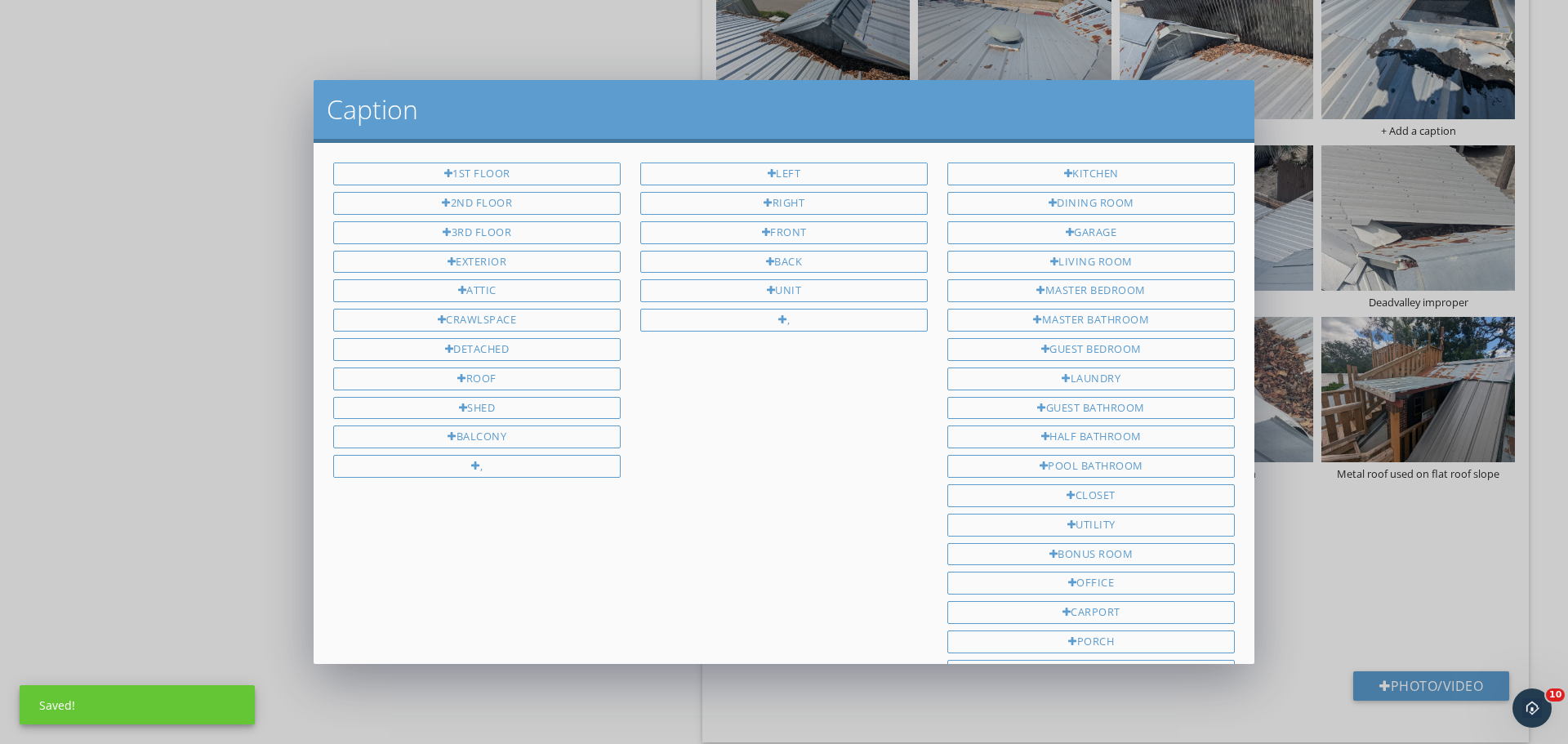
scroll to position [218, 0]
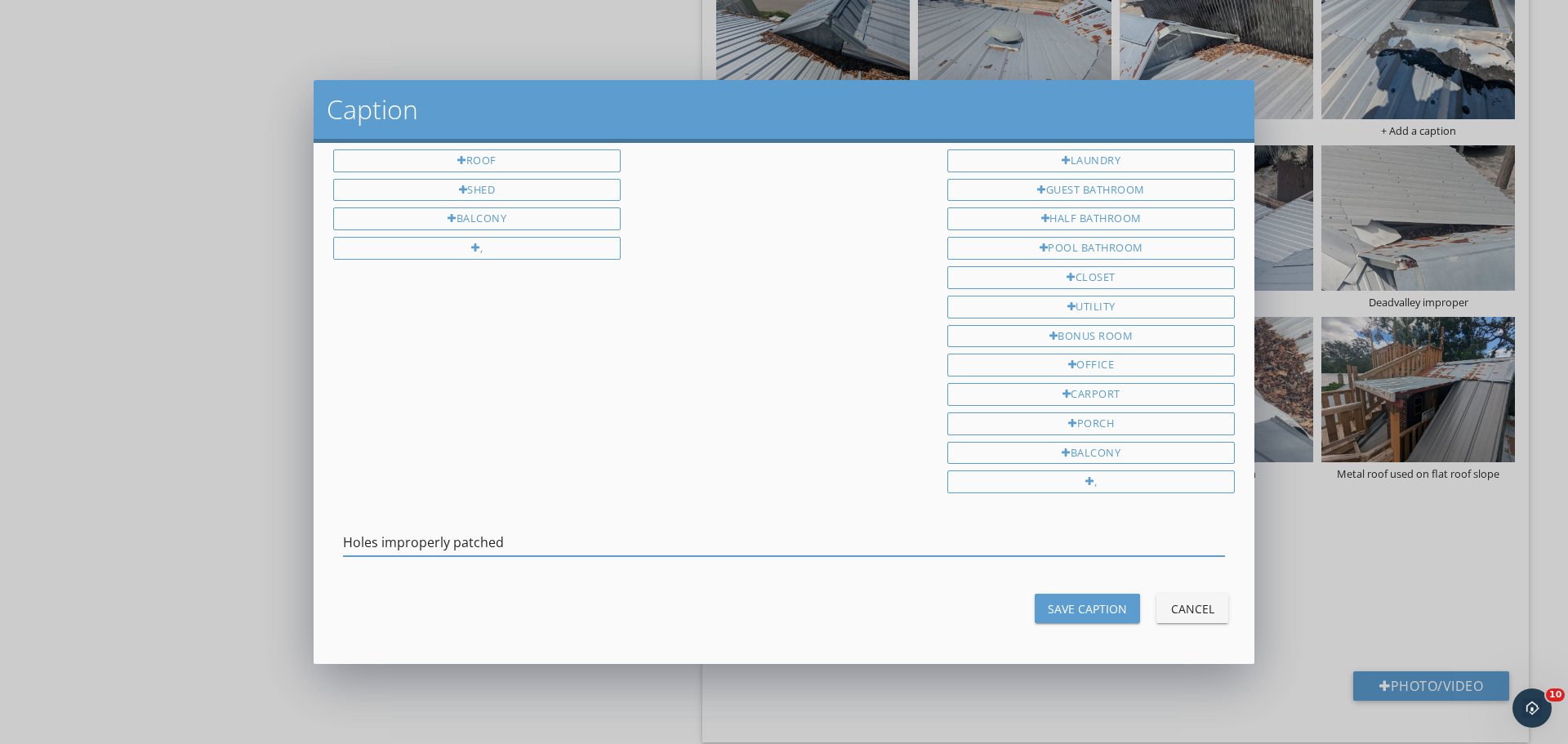
type input "Holes improperly patched"
click at [1075, 611] on div "Save Caption" at bounding box center [1087, 609] width 79 height 17
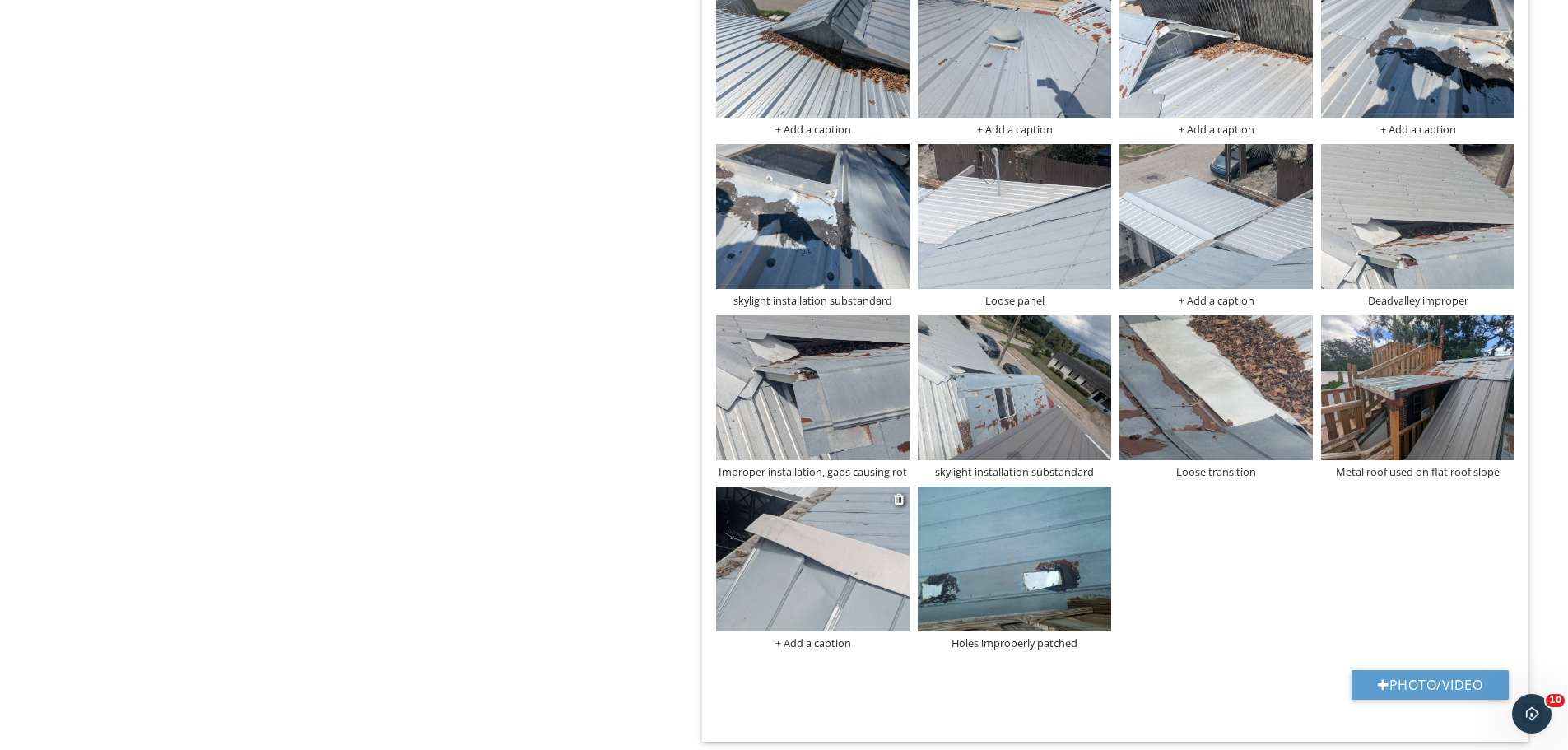
click at [831, 643] on div "+ Add a caption" at bounding box center [812, 643] width 193 height 13
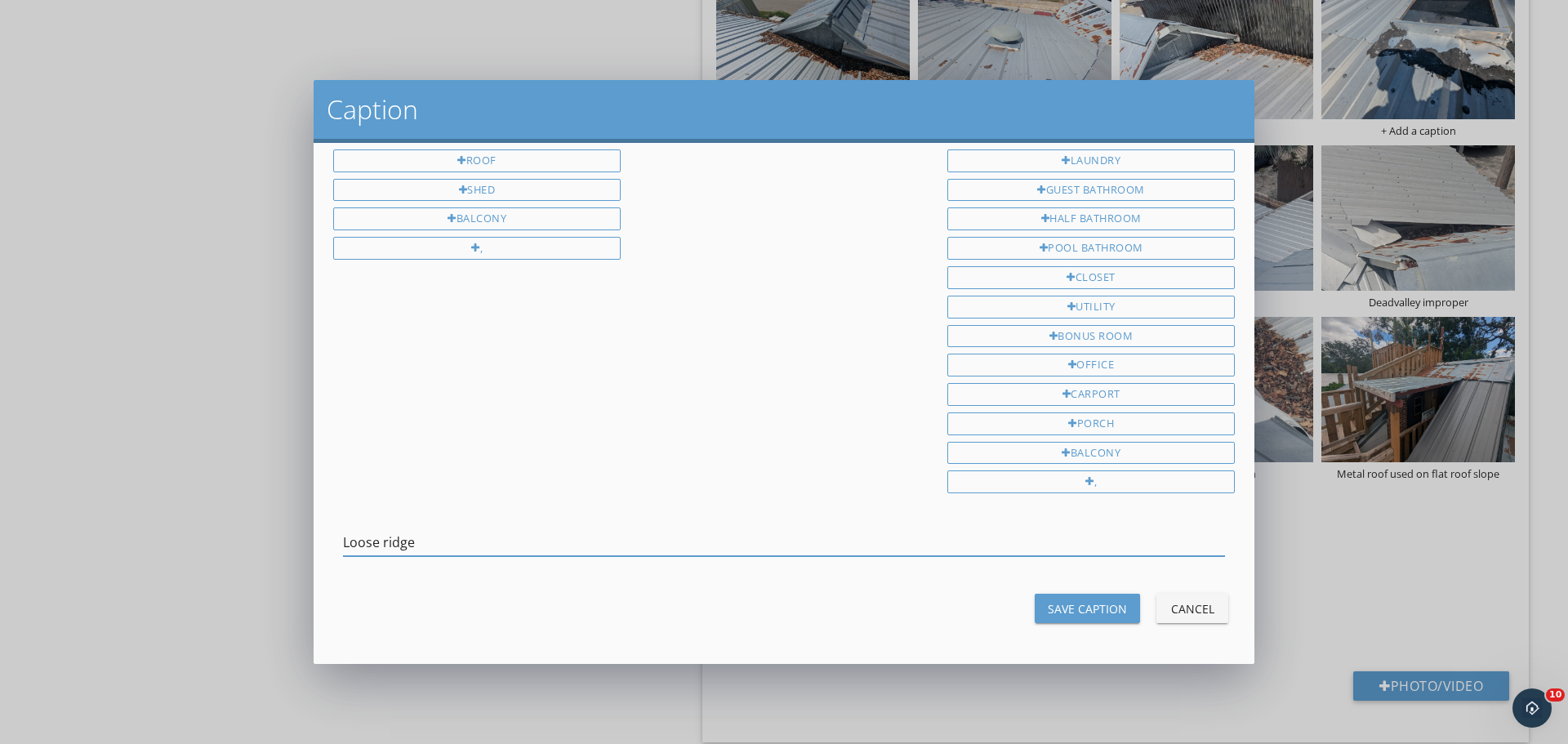
type input "Loose ridge"
click at [1101, 620] on button "Save Caption" at bounding box center [1087, 608] width 105 height 29
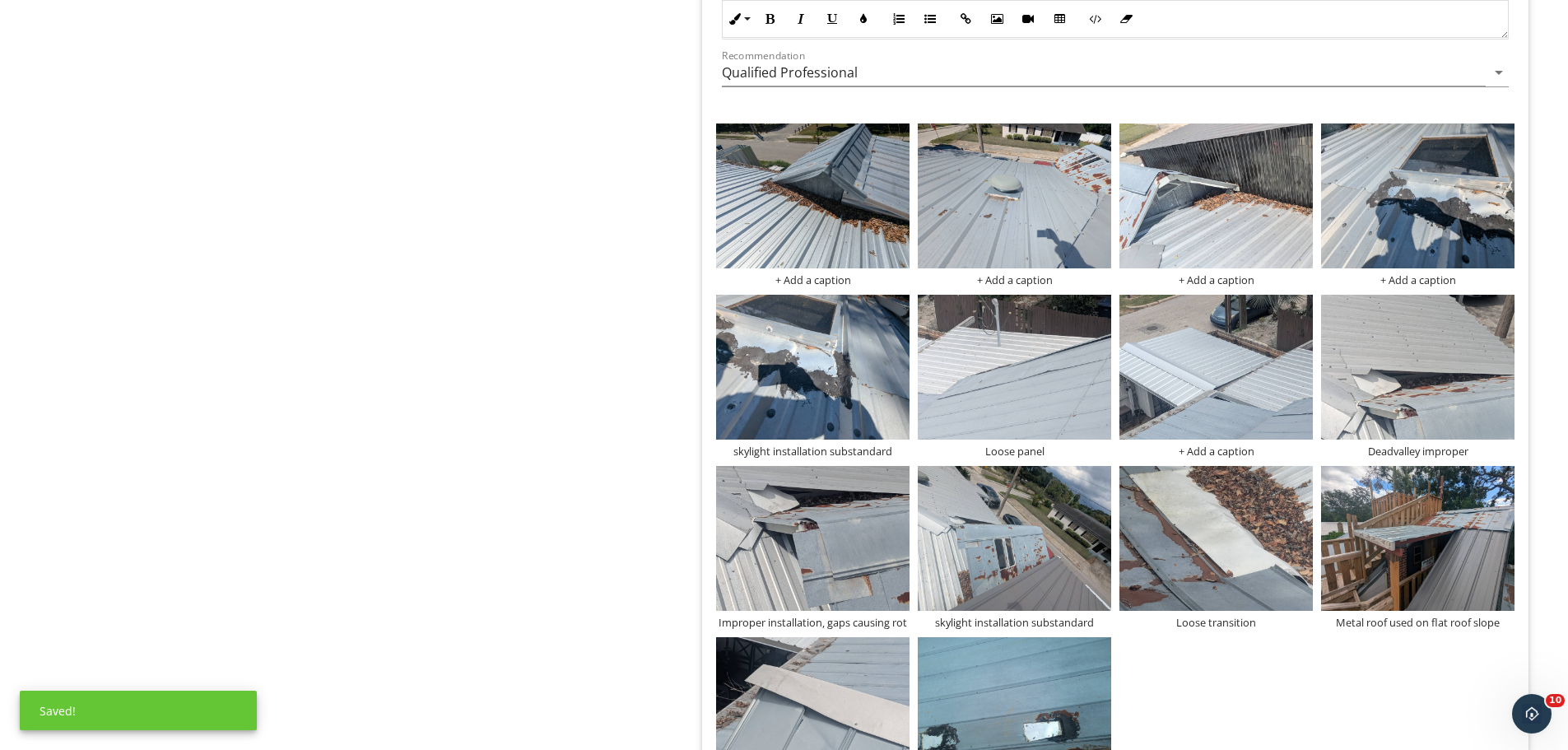
scroll to position [2318, 0]
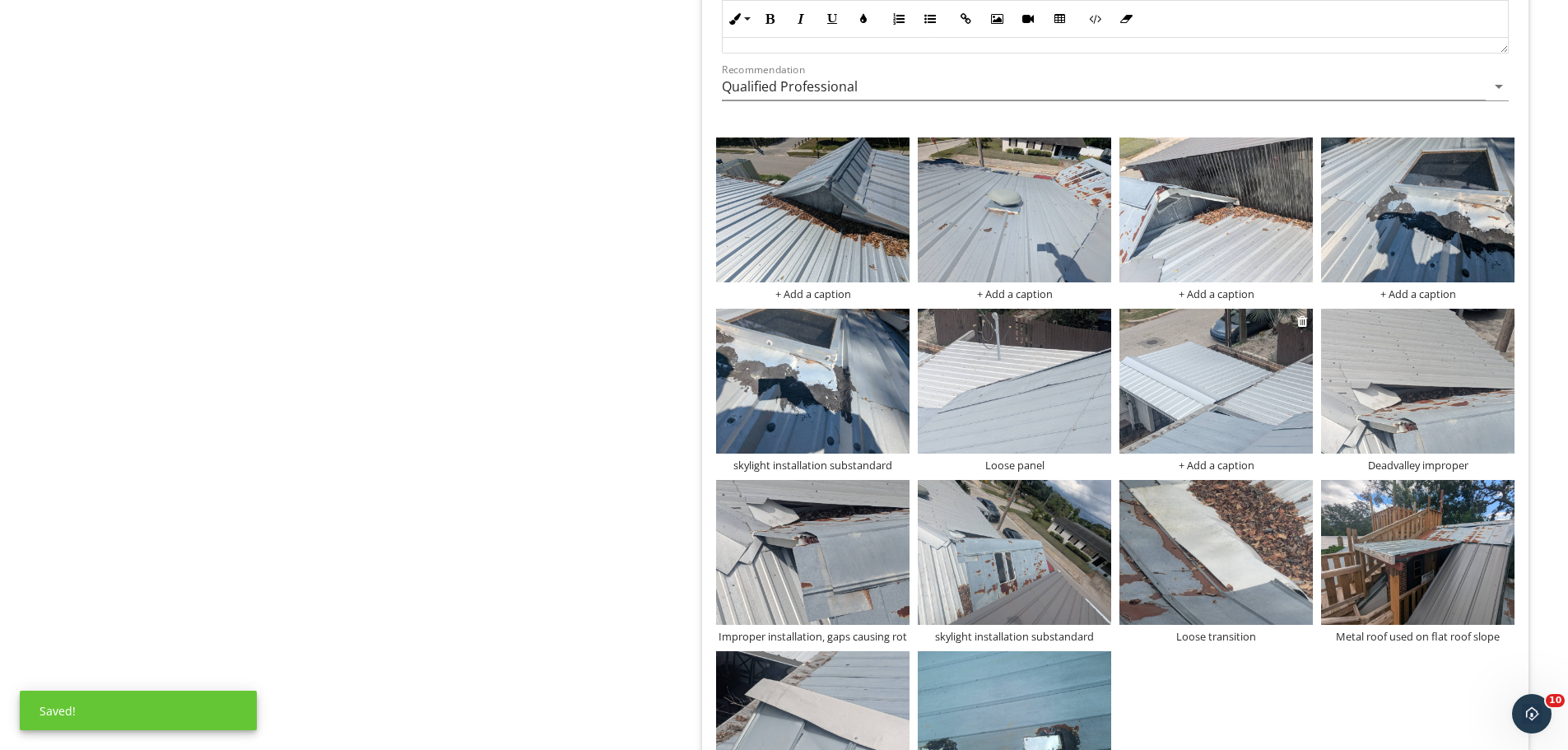
click at [1227, 386] on img at bounding box center [1216, 380] width 193 height 145
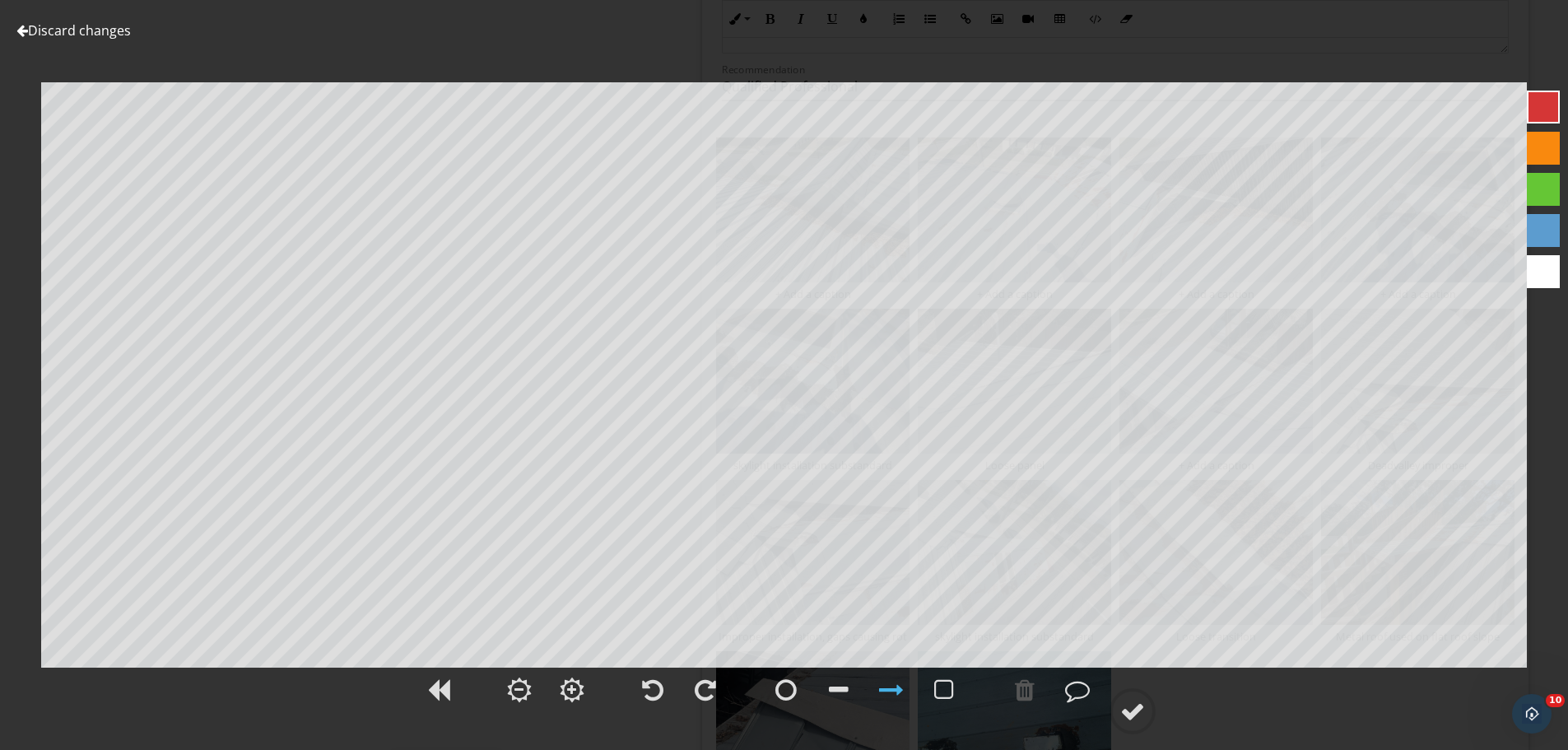
click at [43, 35] on link "Discard changes" at bounding box center [74, 31] width 115 height 18
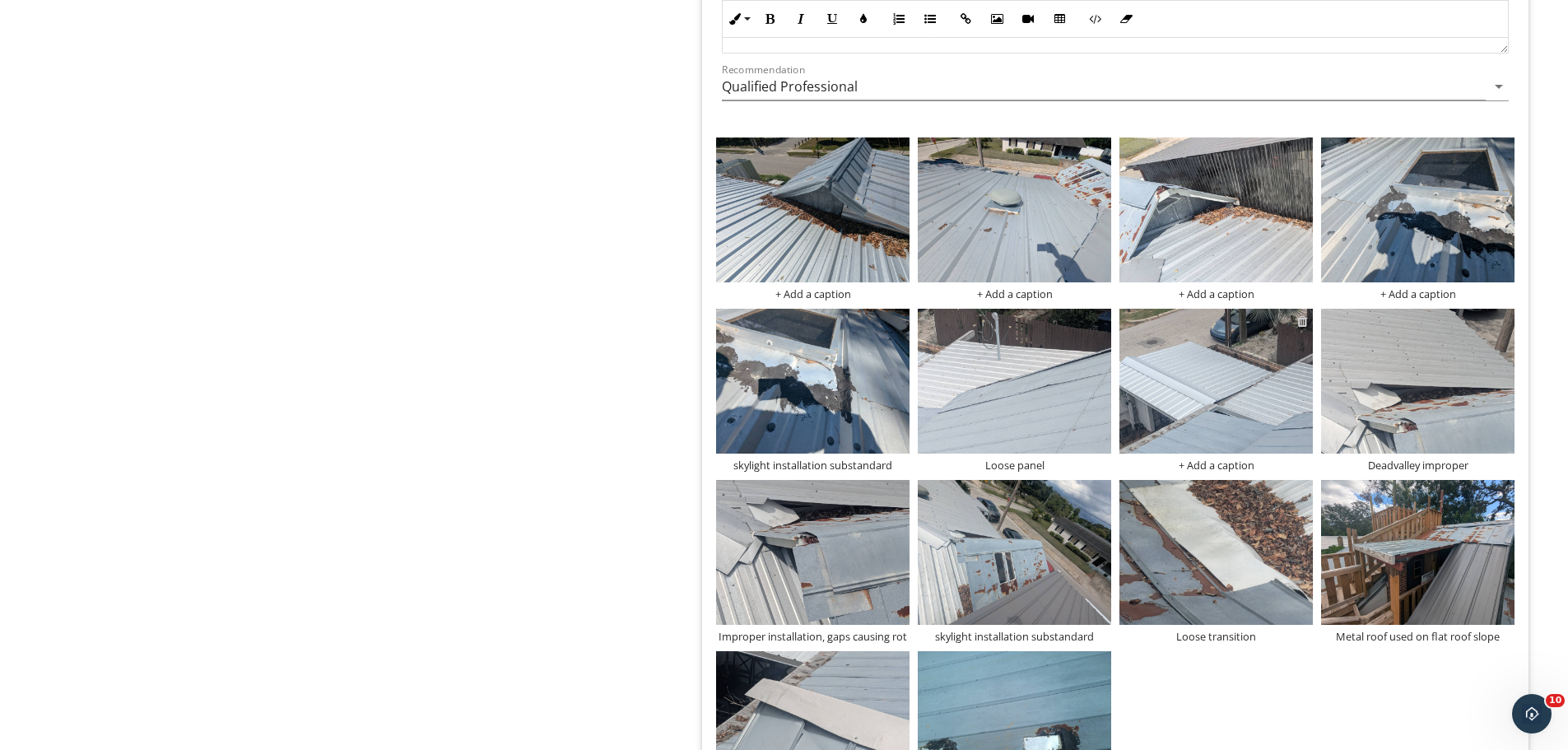
click at [1303, 323] on div at bounding box center [1303, 321] width 11 height 13
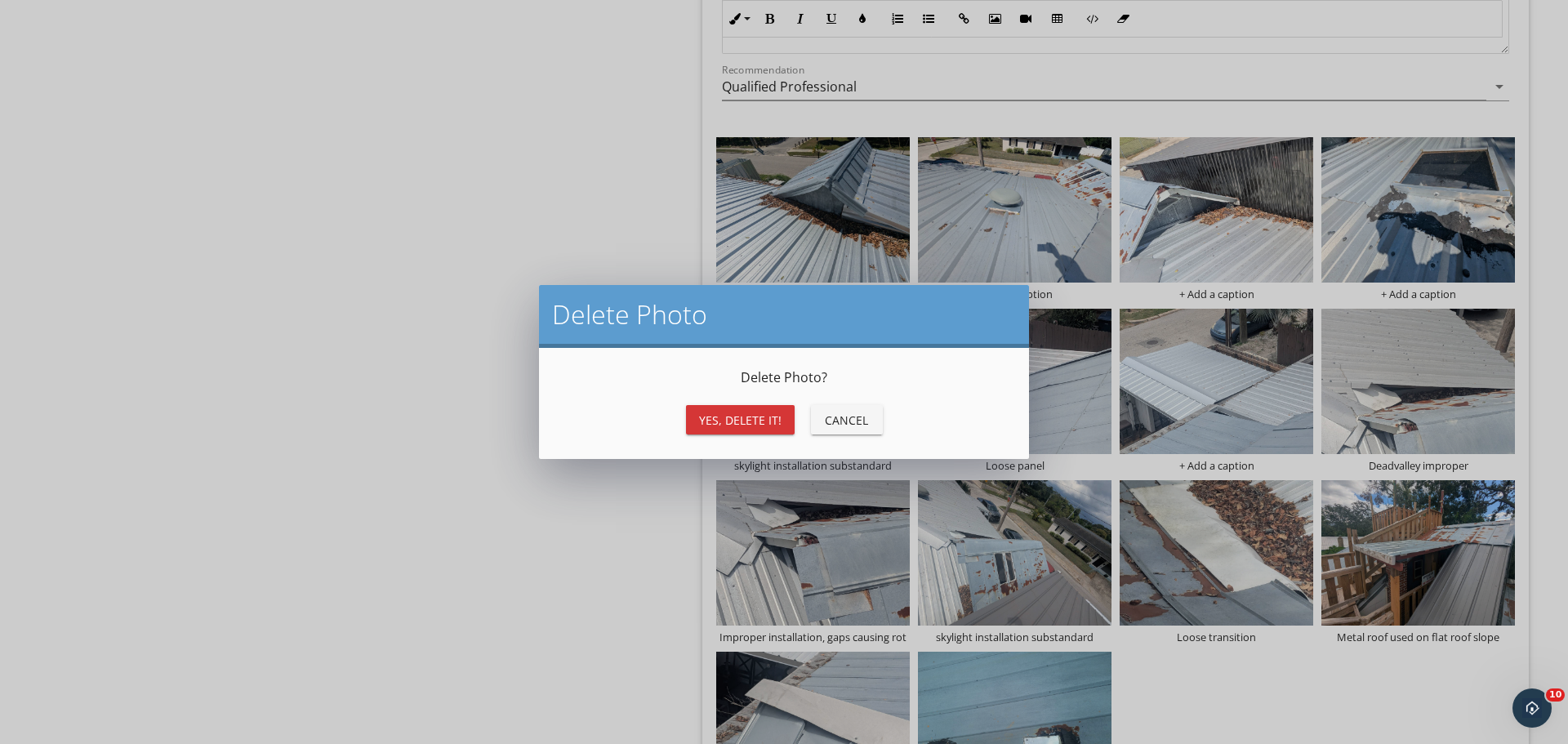
click at [826, 423] on div "Cancel" at bounding box center [846, 420] width 46 height 17
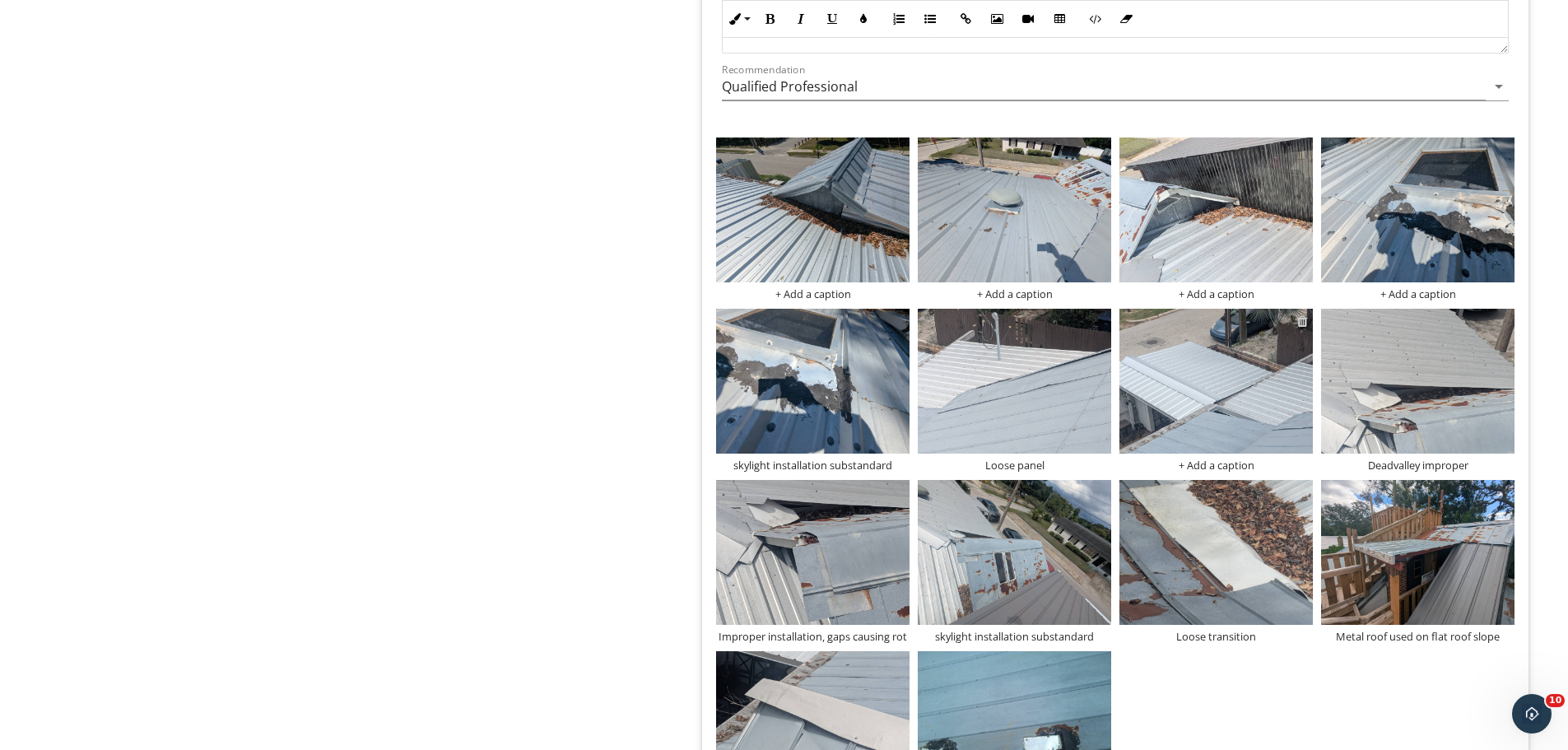
click at [1300, 316] on div at bounding box center [1303, 321] width 11 height 13
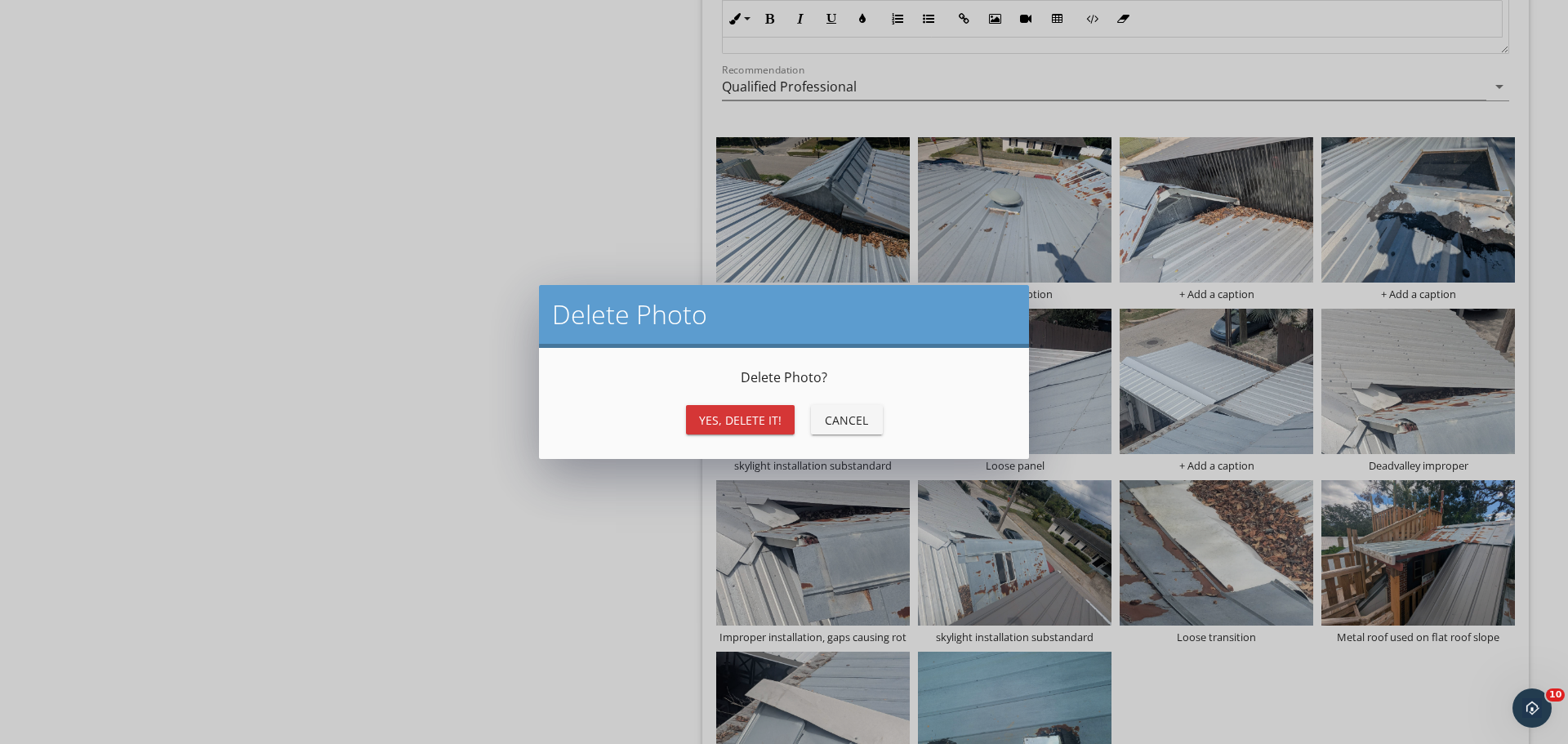
click at [740, 420] on div "Yes, Delete it!" at bounding box center [740, 420] width 82 height 17
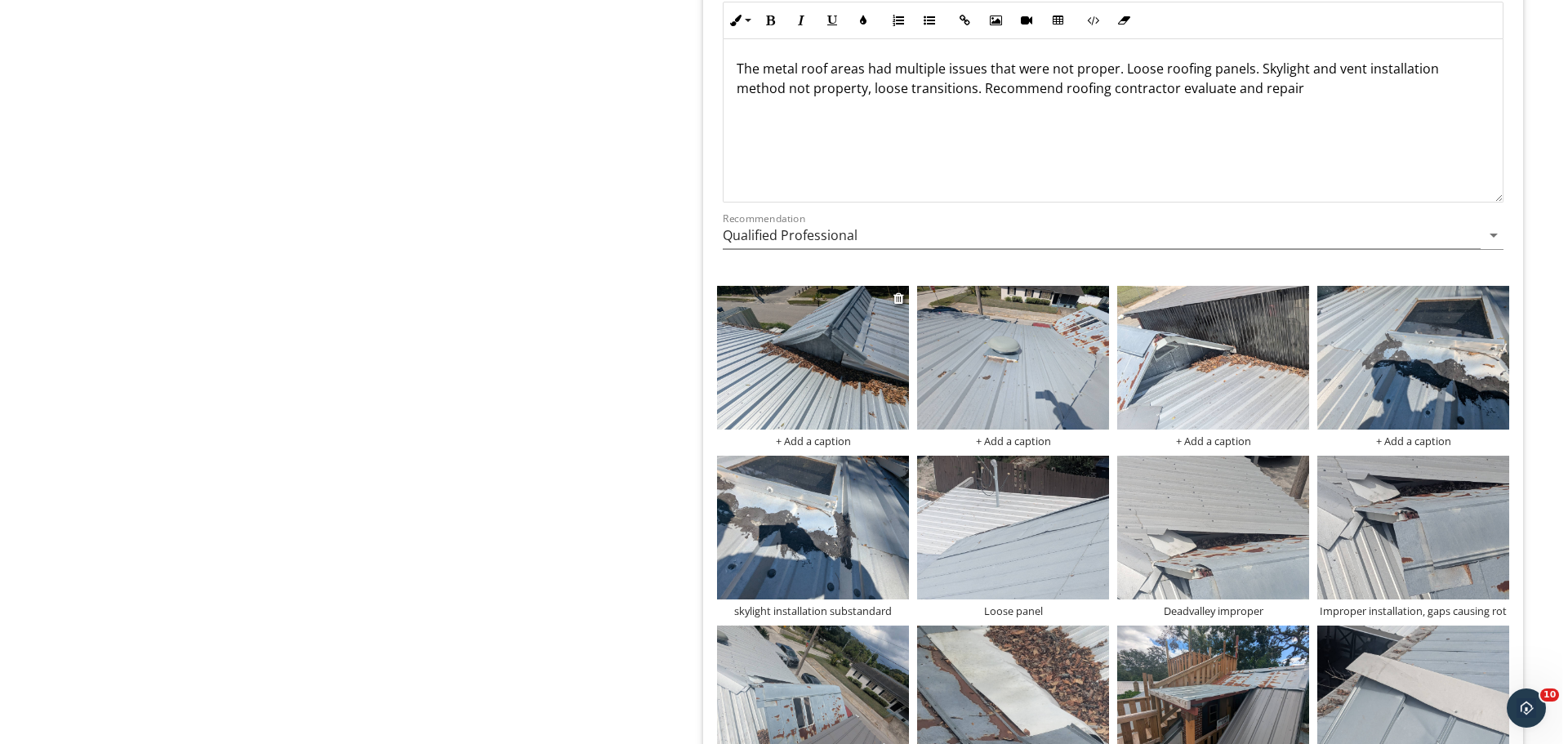
scroll to position [2136, 0]
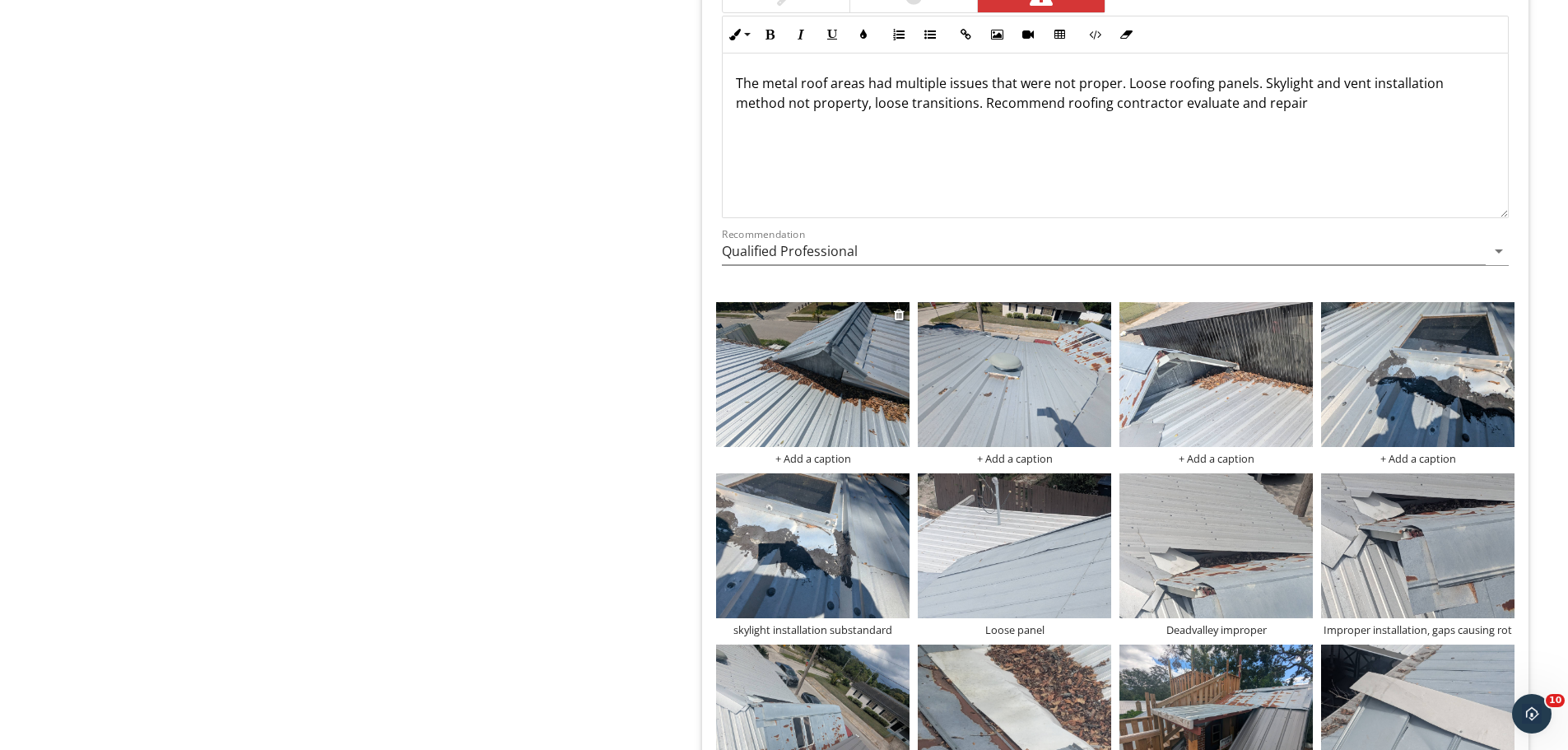
click at [790, 366] on img at bounding box center [812, 374] width 193 height 145
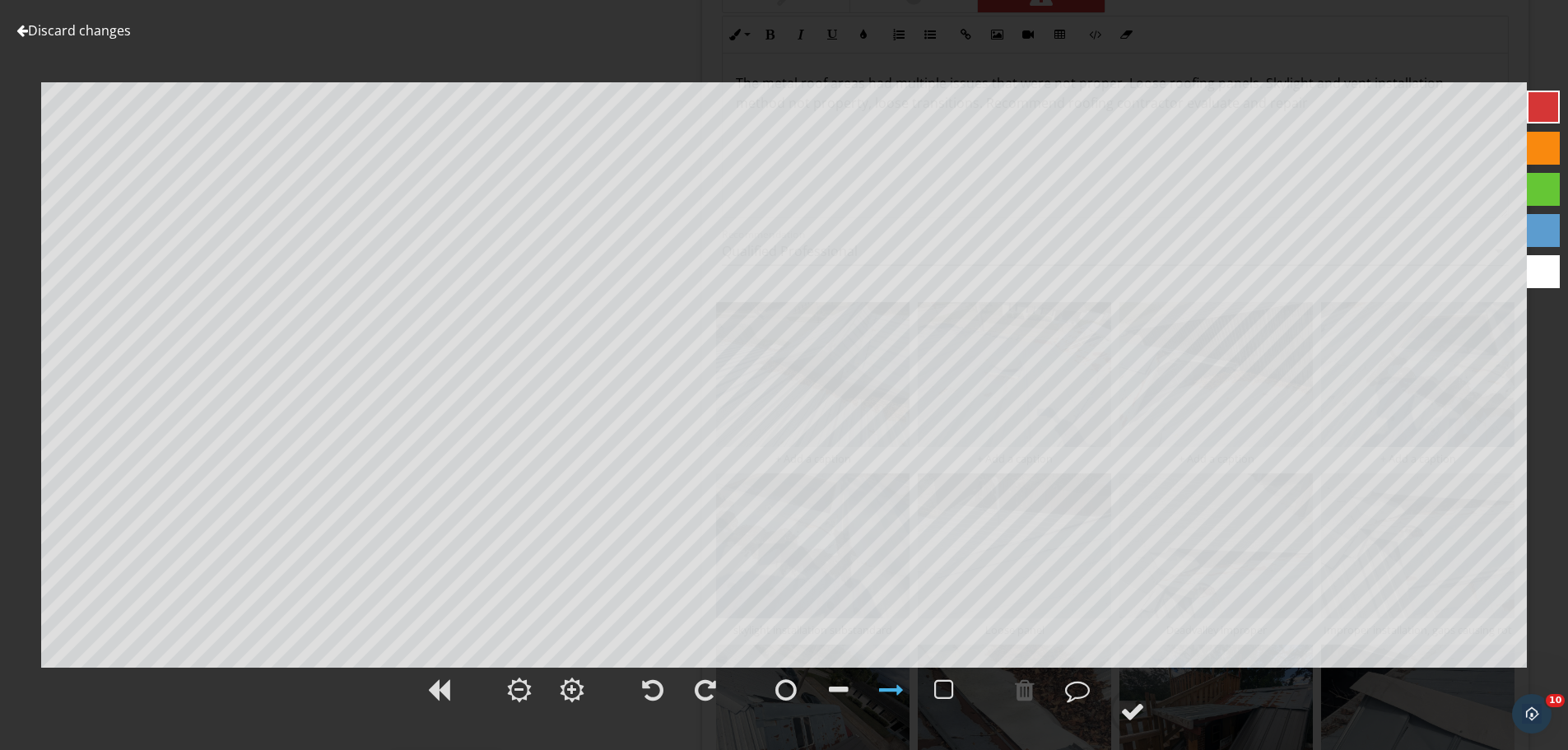
click at [1536, 149] on div at bounding box center [1543, 148] width 33 height 33
click at [1126, 709] on div at bounding box center [1133, 712] width 25 height 25
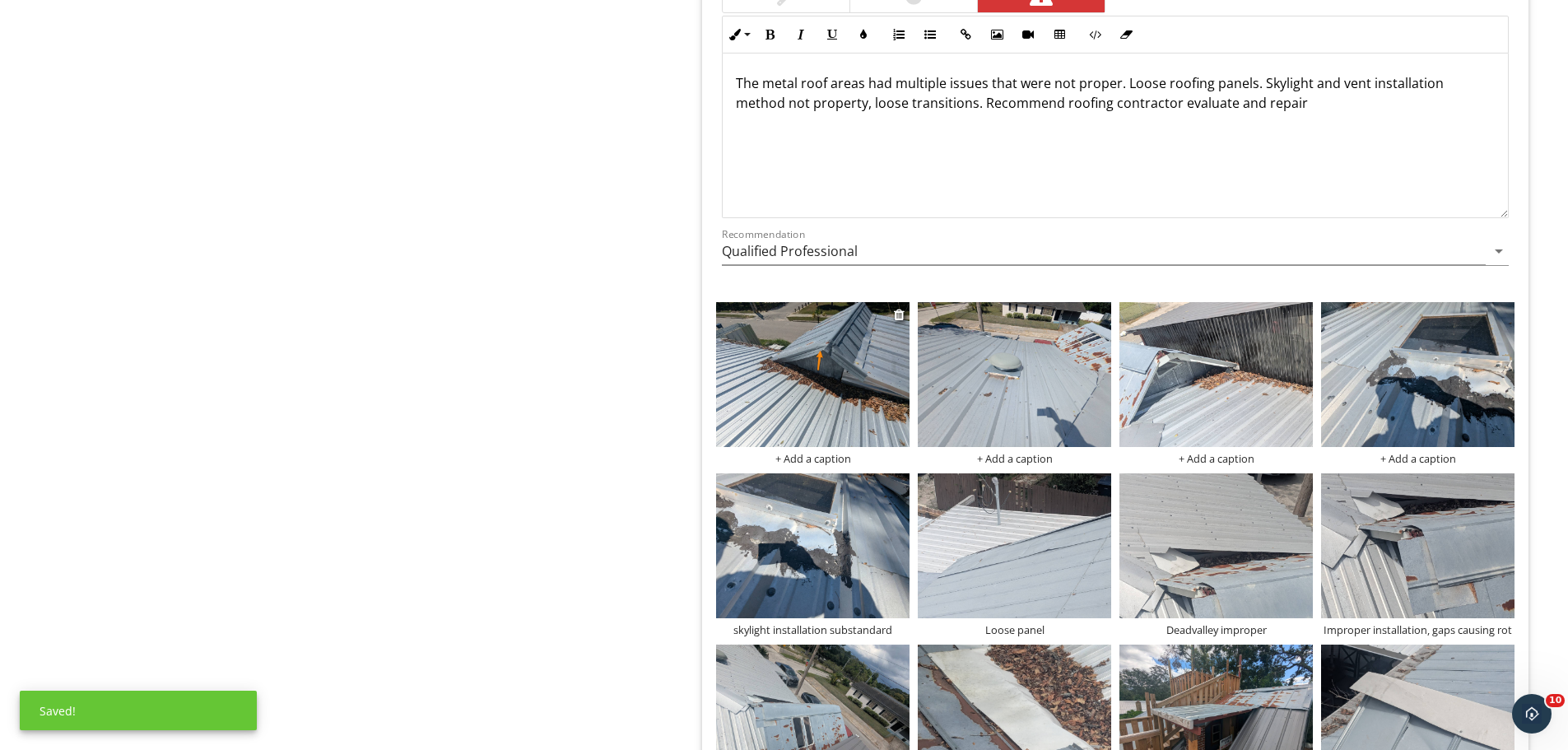
click at [810, 460] on div "+ Add a caption" at bounding box center [812, 458] width 193 height 13
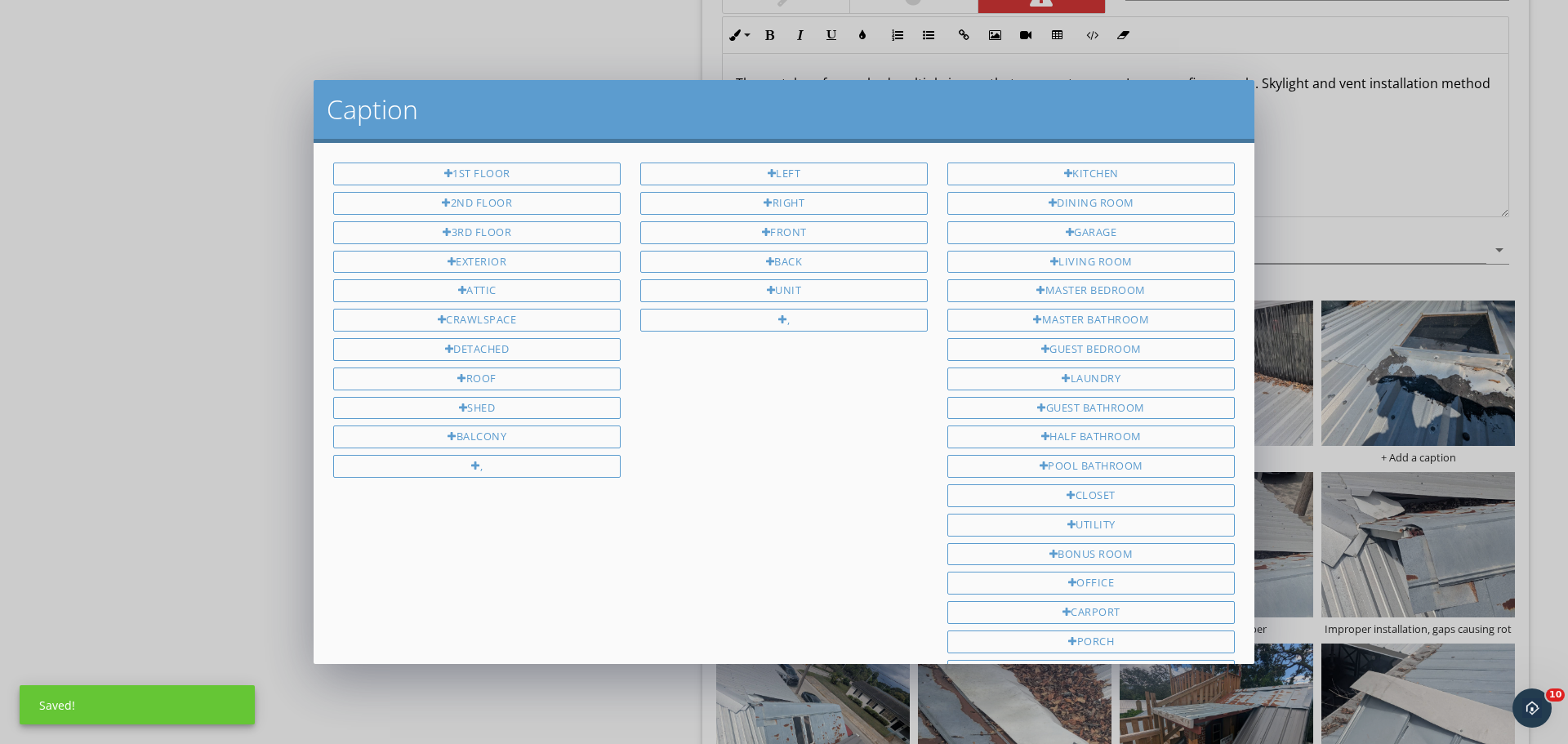
scroll to position [218, 0]
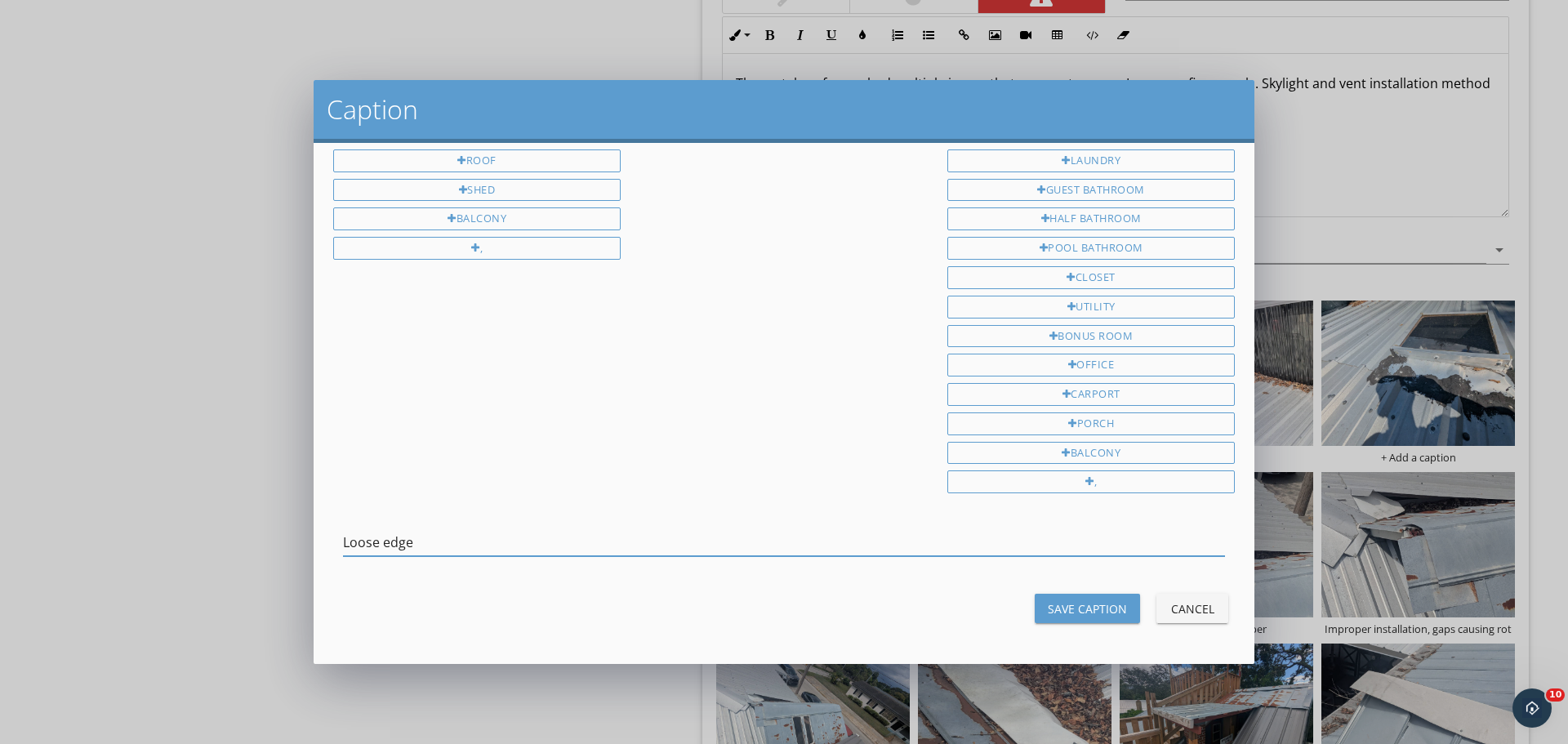
type input "Loose edge"
click at [1096, 610] on div "Save Caption" at bounding box center [1087, 609] width 79 height 17
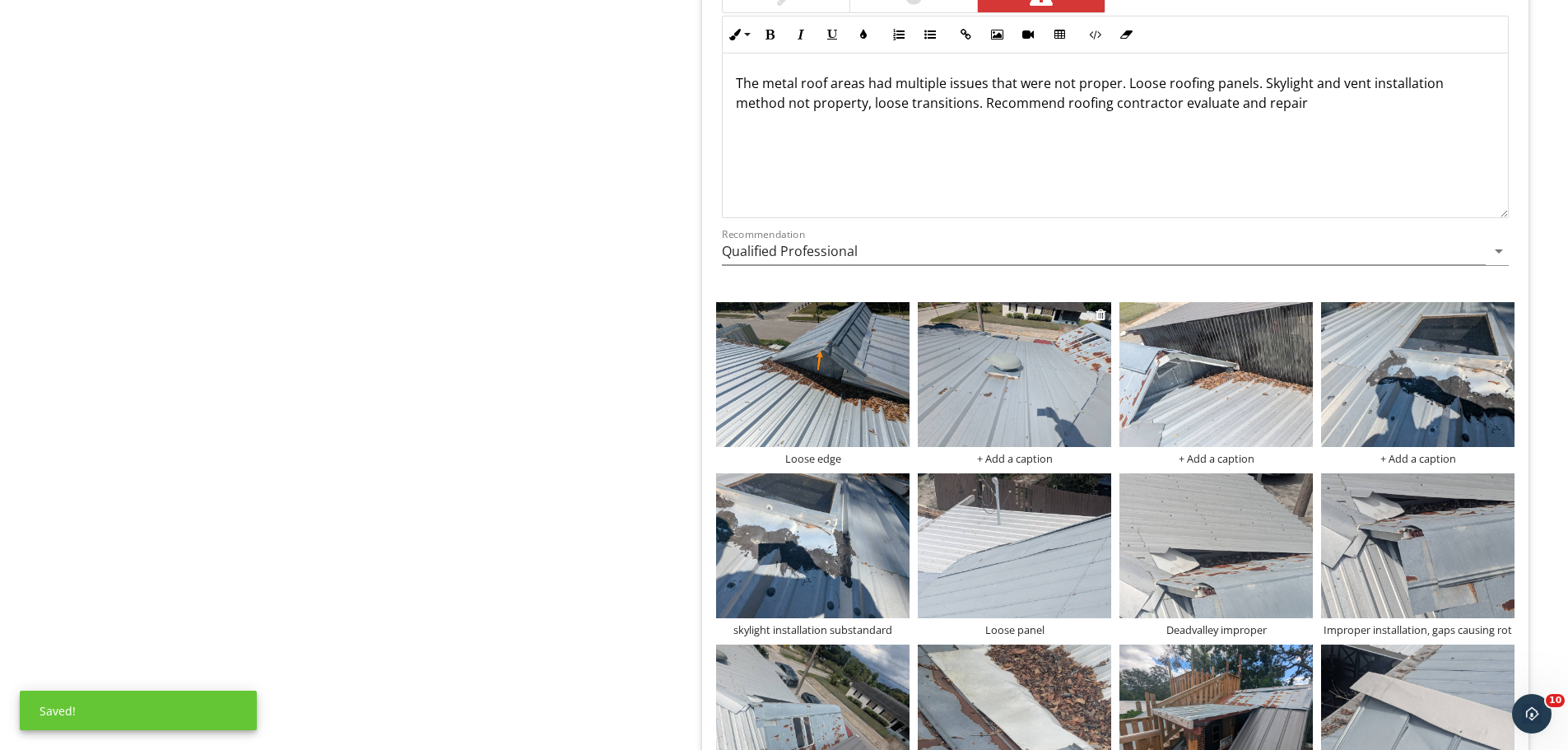
click at [1024, 460] on div "+ Add a caption" at bounding box center [1014, 458] width 193 height 13
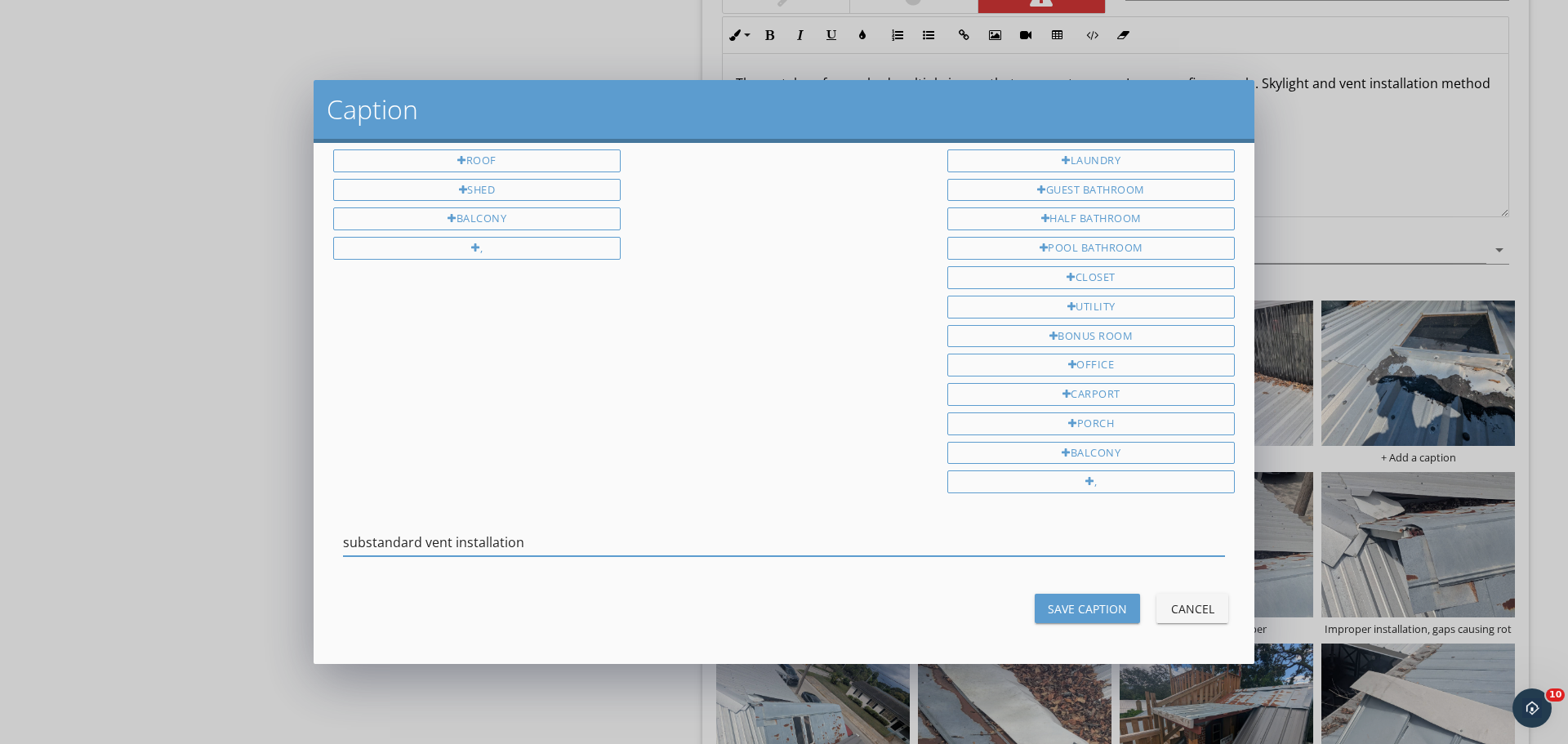
type input "substandard vent installation"
click at [1081, 618] on button "Save Caption" at bounding box center [1087, 608] width 105 height 29
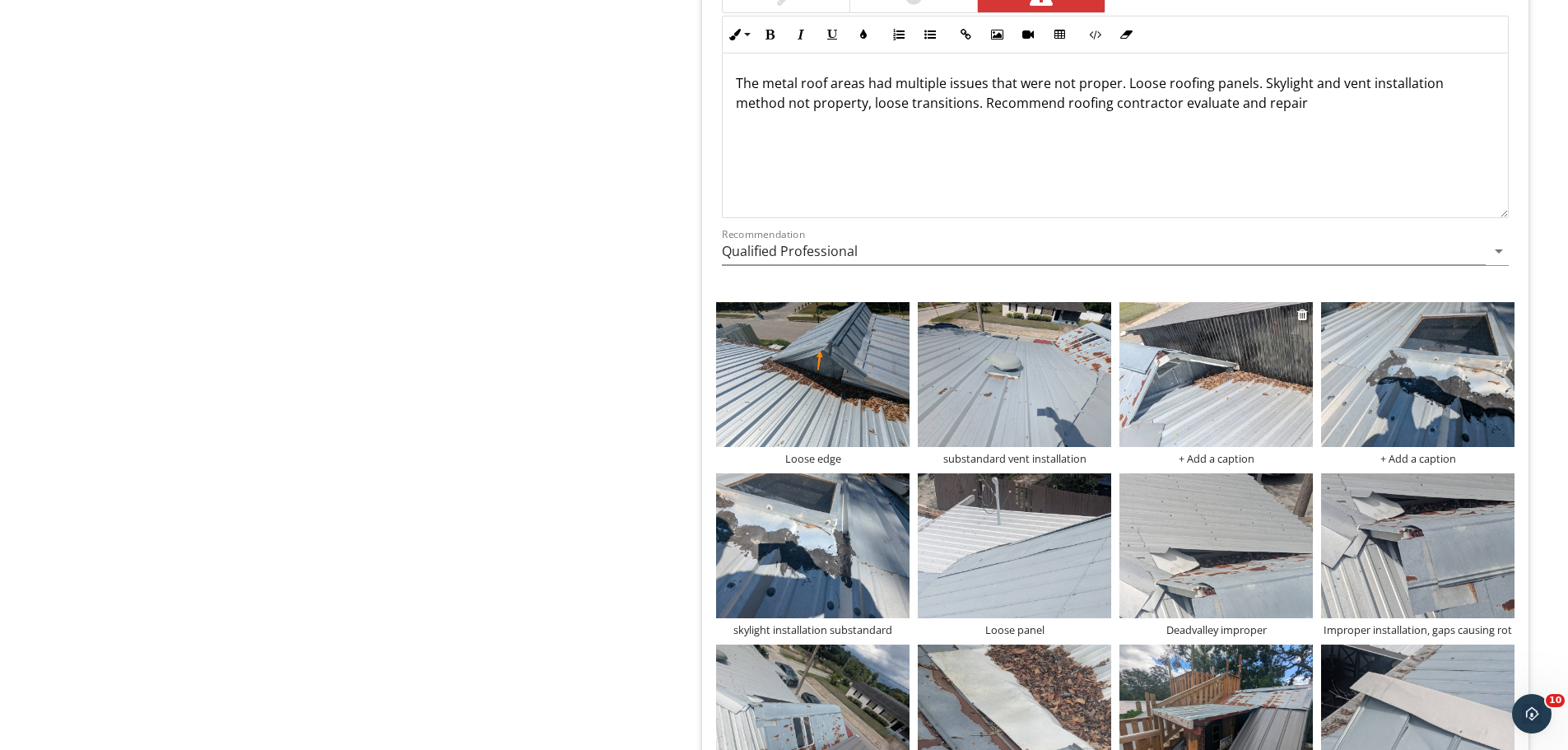
click at [1238, 357] on img at bounding box center [1216, 374] width 193 height 145
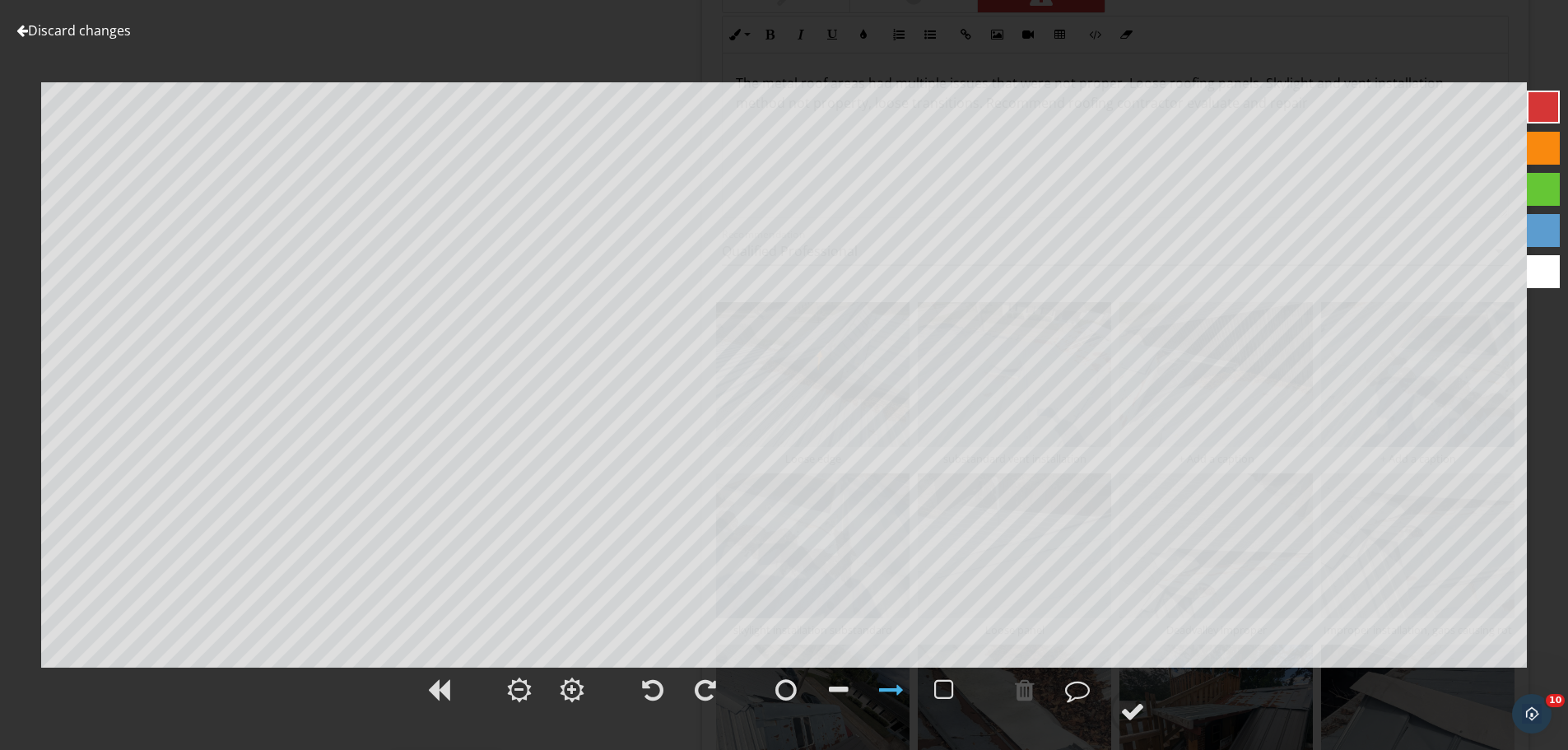
click at [104, 29] on link "Discard changes" at bounding box center [74, 31] width 115 height 18
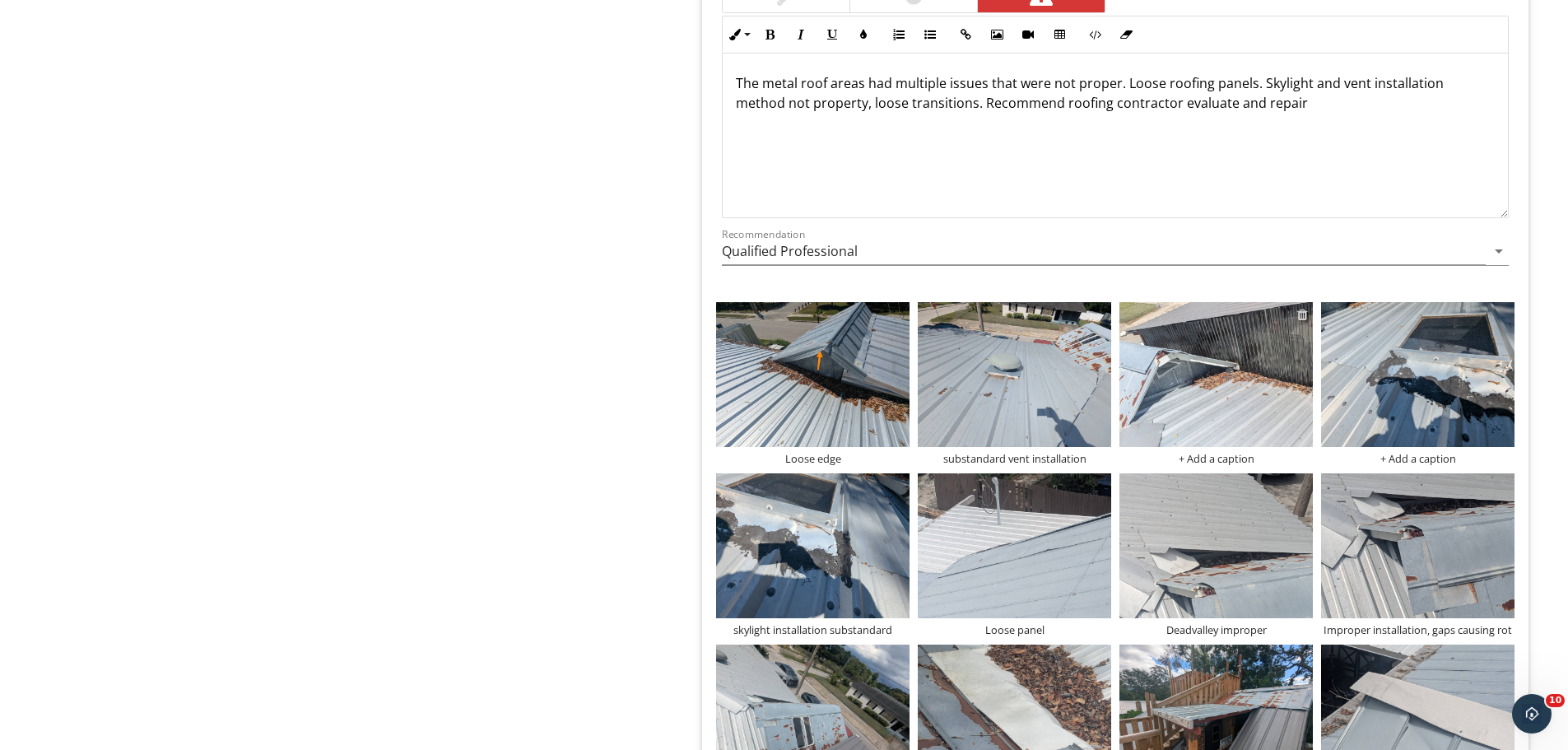
click at [1302, 311] on div at bounding box center [1303, 314] width 11 height 13
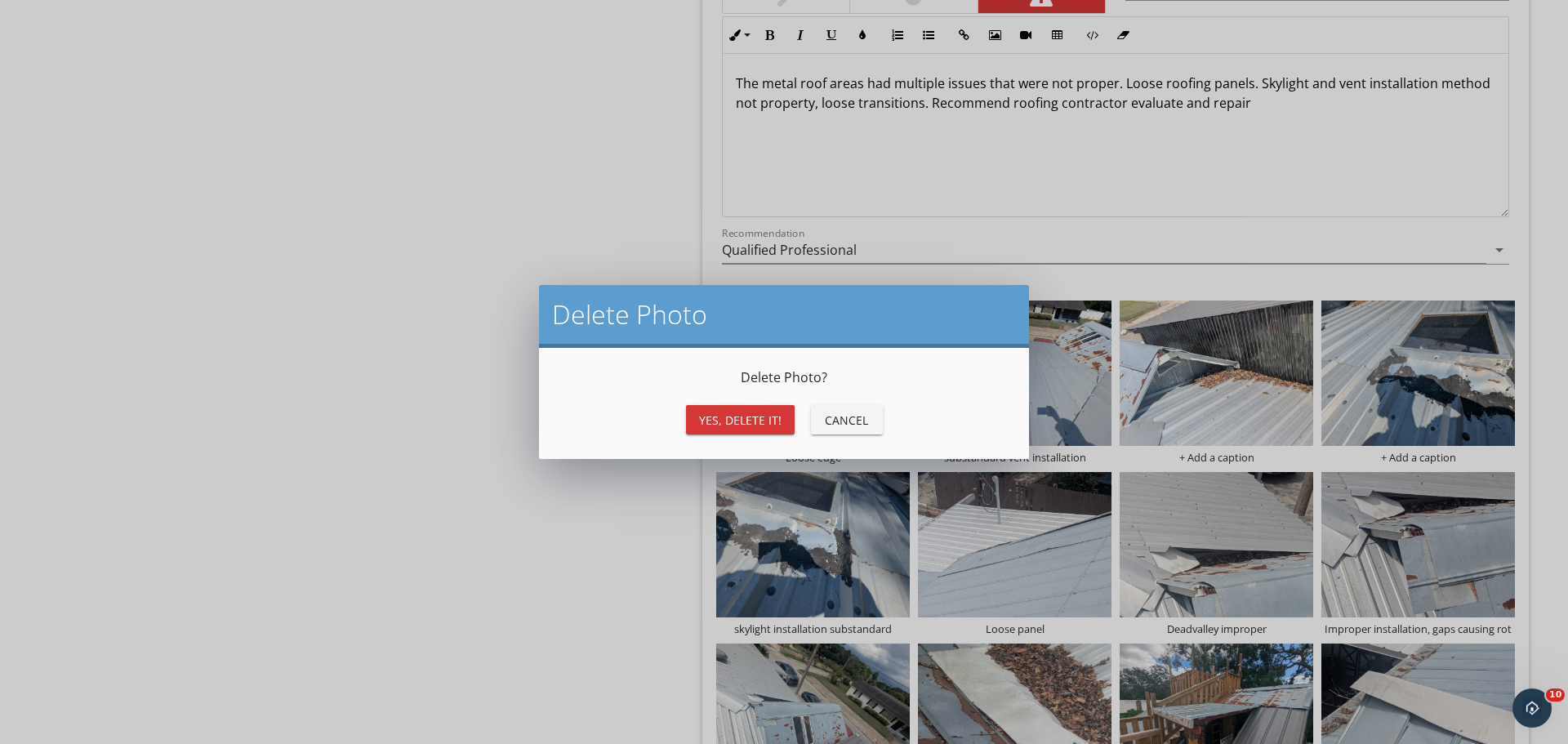
click at [740, 417] on div "Yes, Delete it!" at bounding box center [740, 420] width 82 height 17
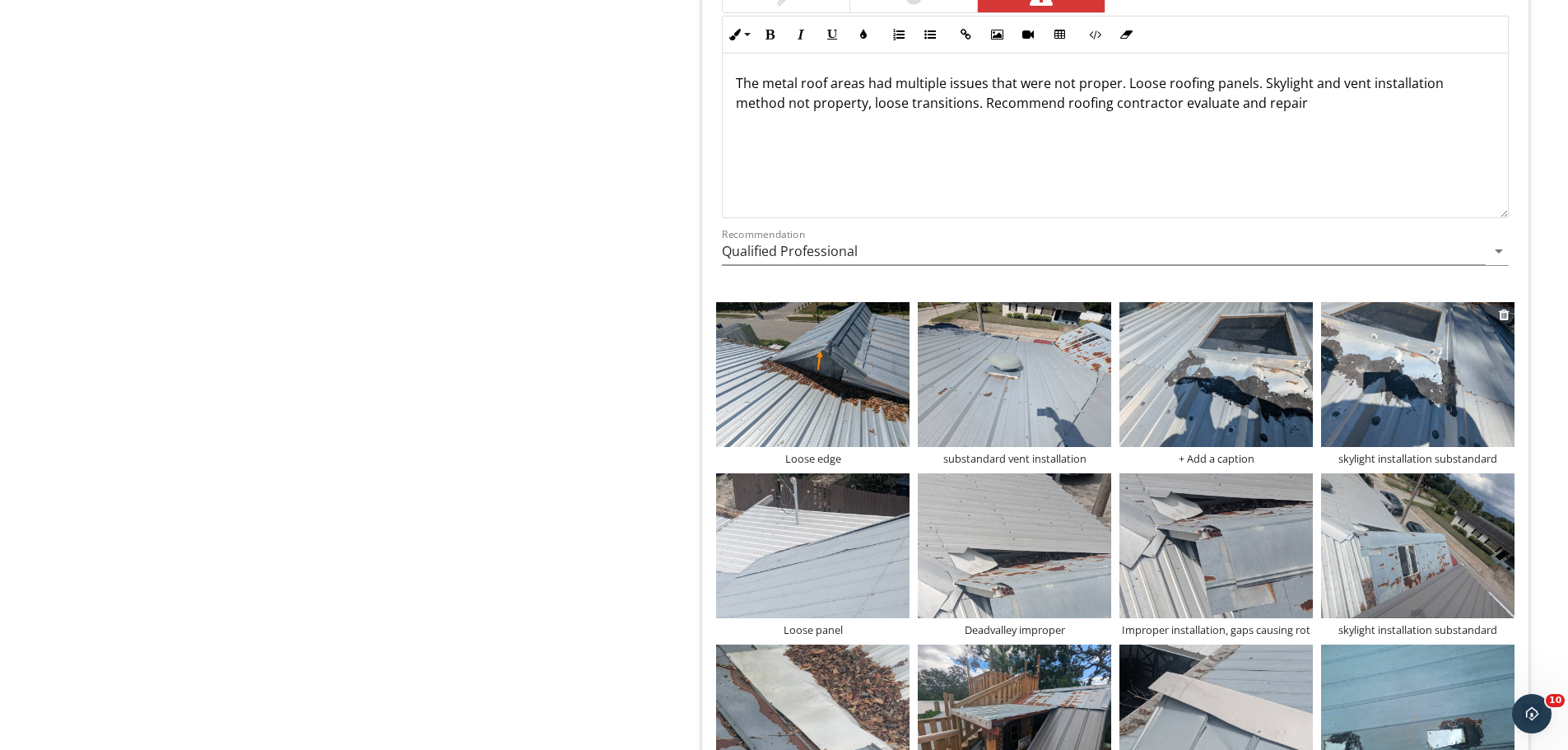
click at [1440, 461] on div "skylight installation substandard" at bounding box center [1417, 458] width 193 height 13
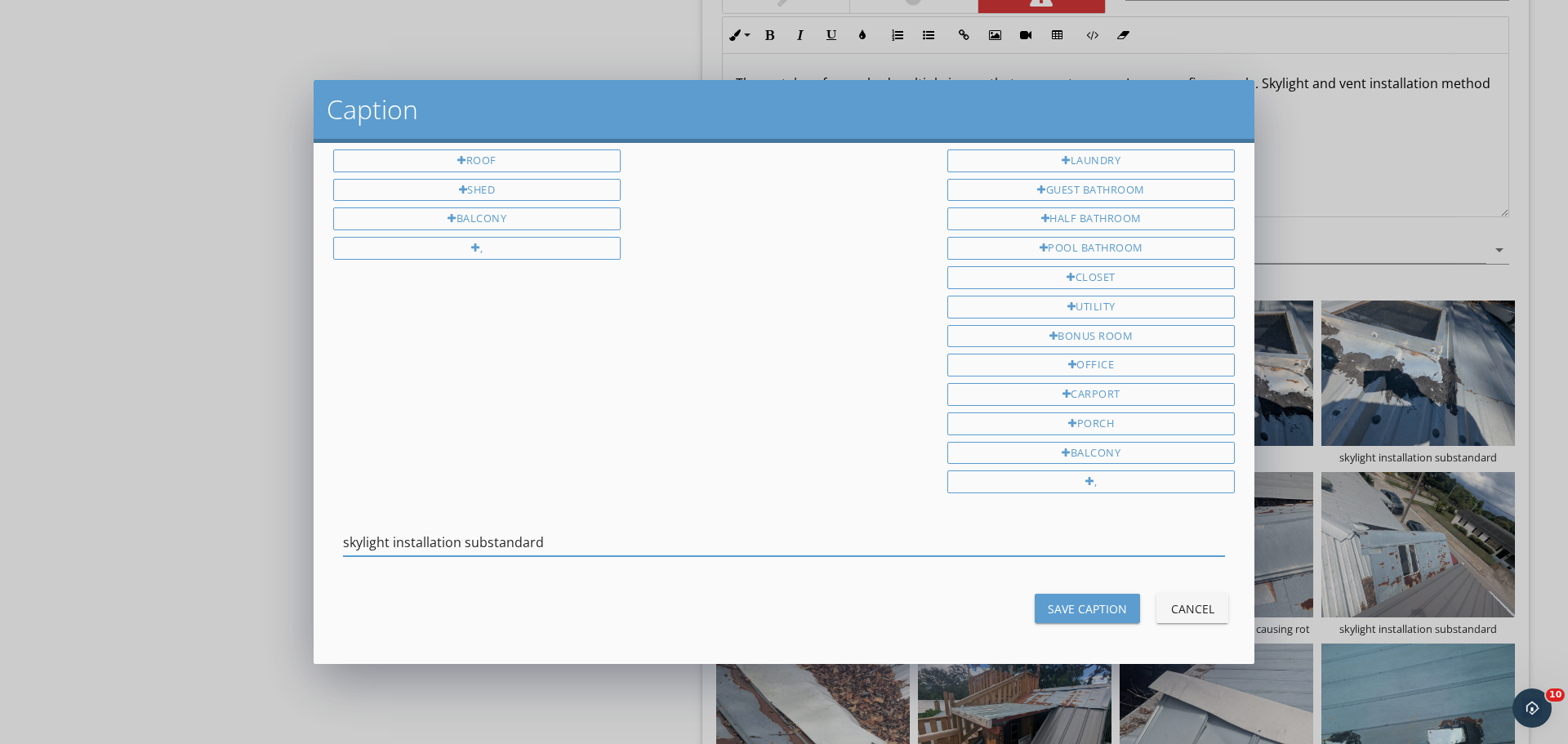
drag, startPoint x: 588, startPoint y: 538, endPoint x: 108, endPoint y: 518, distance: 480.4
click at [108, 518] on div "Caption 1st Floor 2nd Floor 3rd Floor Exterior Attic Crawlspace Detached Roof S…" at bounding box center [784, 372] width 1568 height 744
click at [1088, 609] on div "Save Caption" at bounding box center [1087, 609] width 79 height 17
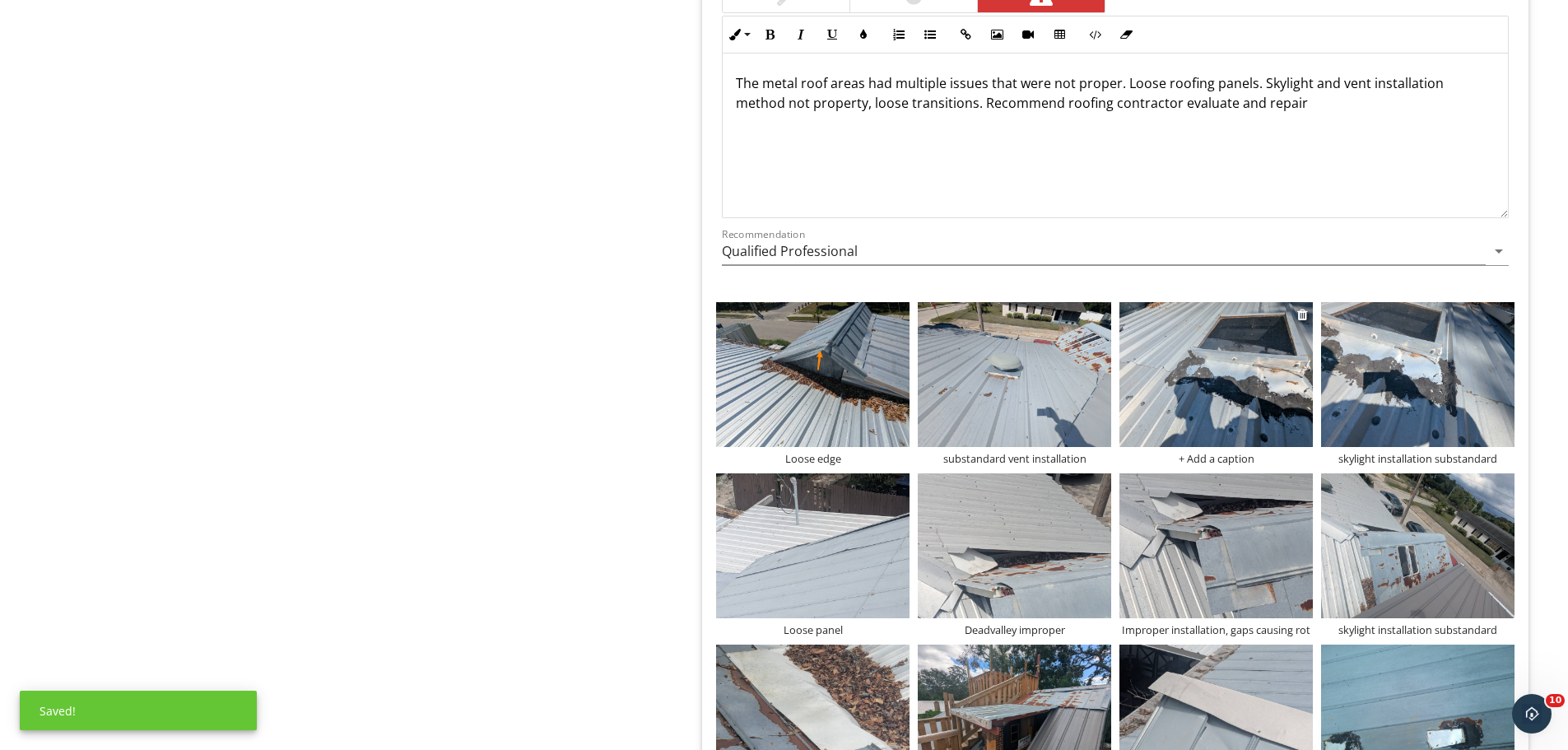
click at [1205, 458] on div "+ Add a caption" at bounding box center [1216, 458] width 193 height 13
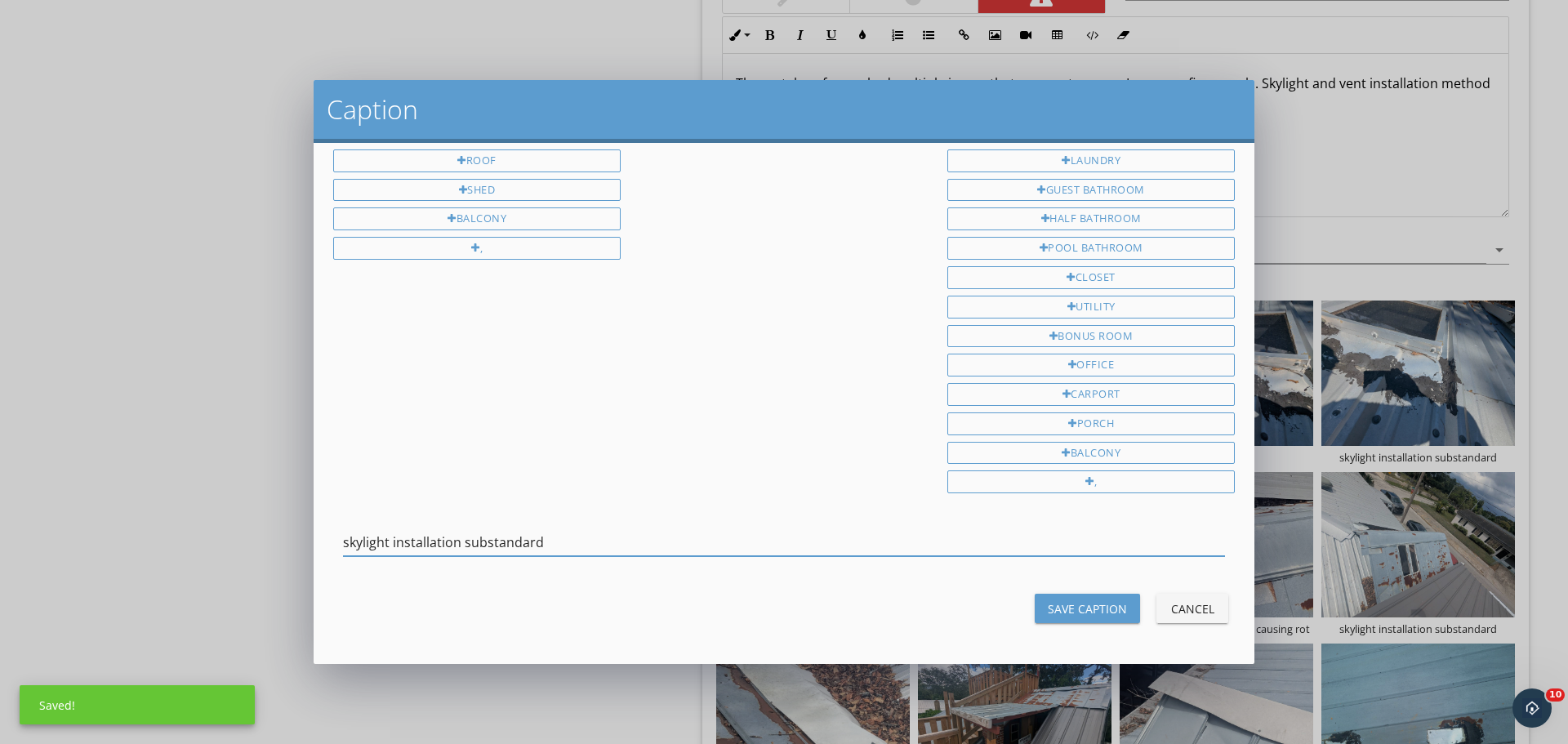
type input "skylight installation substandard"
drag, startPoint x: 1066, startPoint y: 607, endPoint x: 735, endPoint y: 552, distance: 335.5
click at [1063, 606] on div "Save Caption" at bounding box center [1087, 609] width 79 height 17
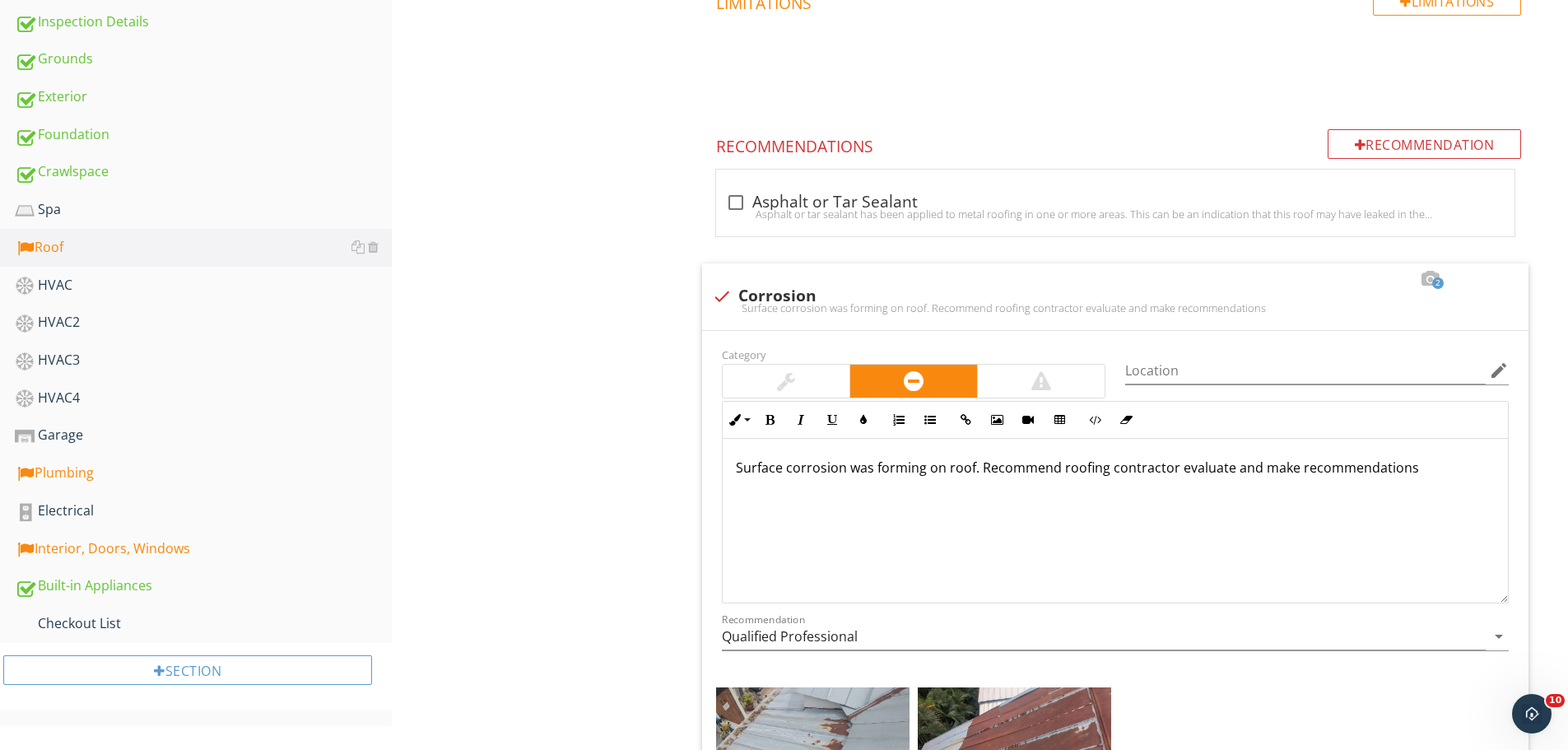
scroll to position [0, 0]
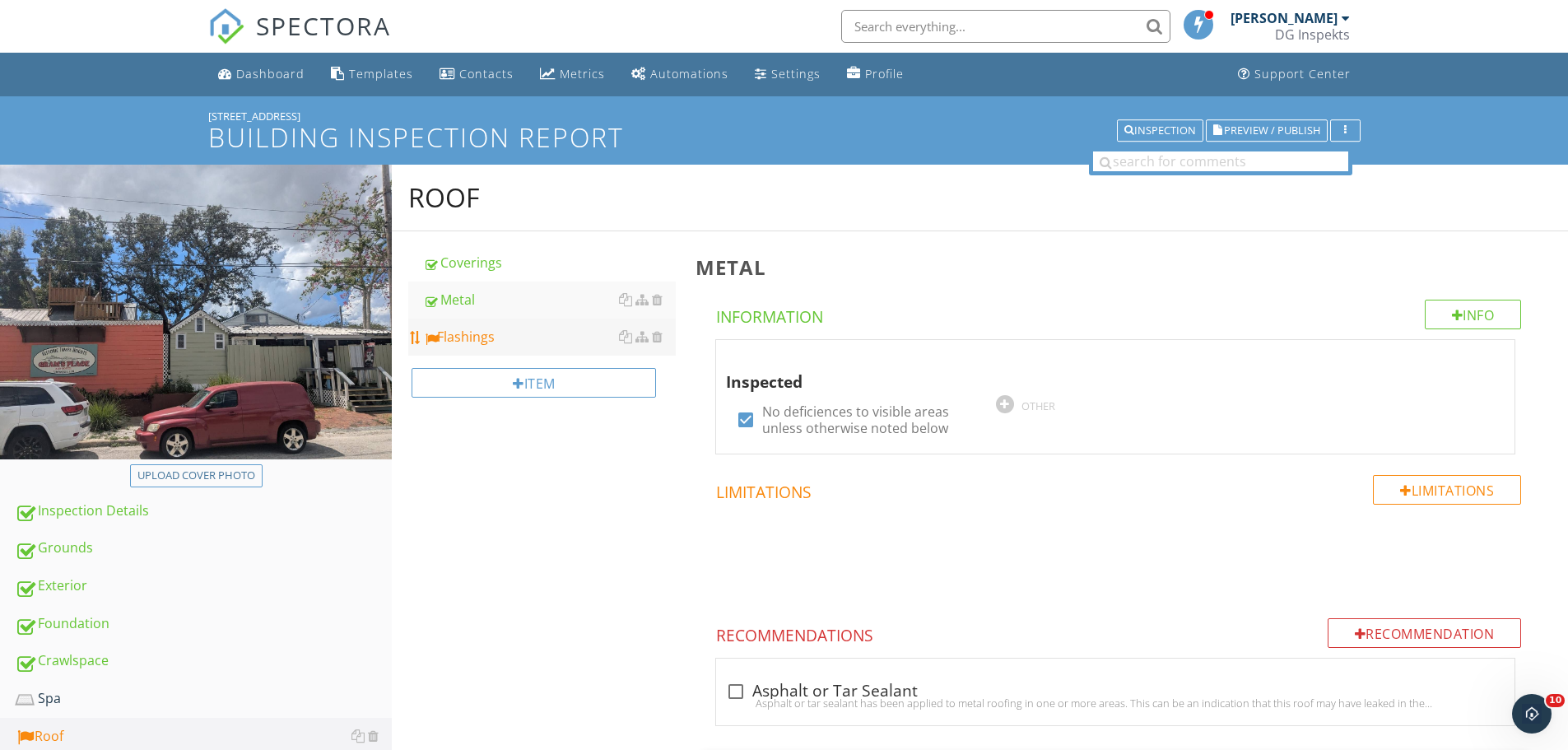
click at [509, 347] on link "Flashings" at bounding box center [549, 336] width 253 height 36
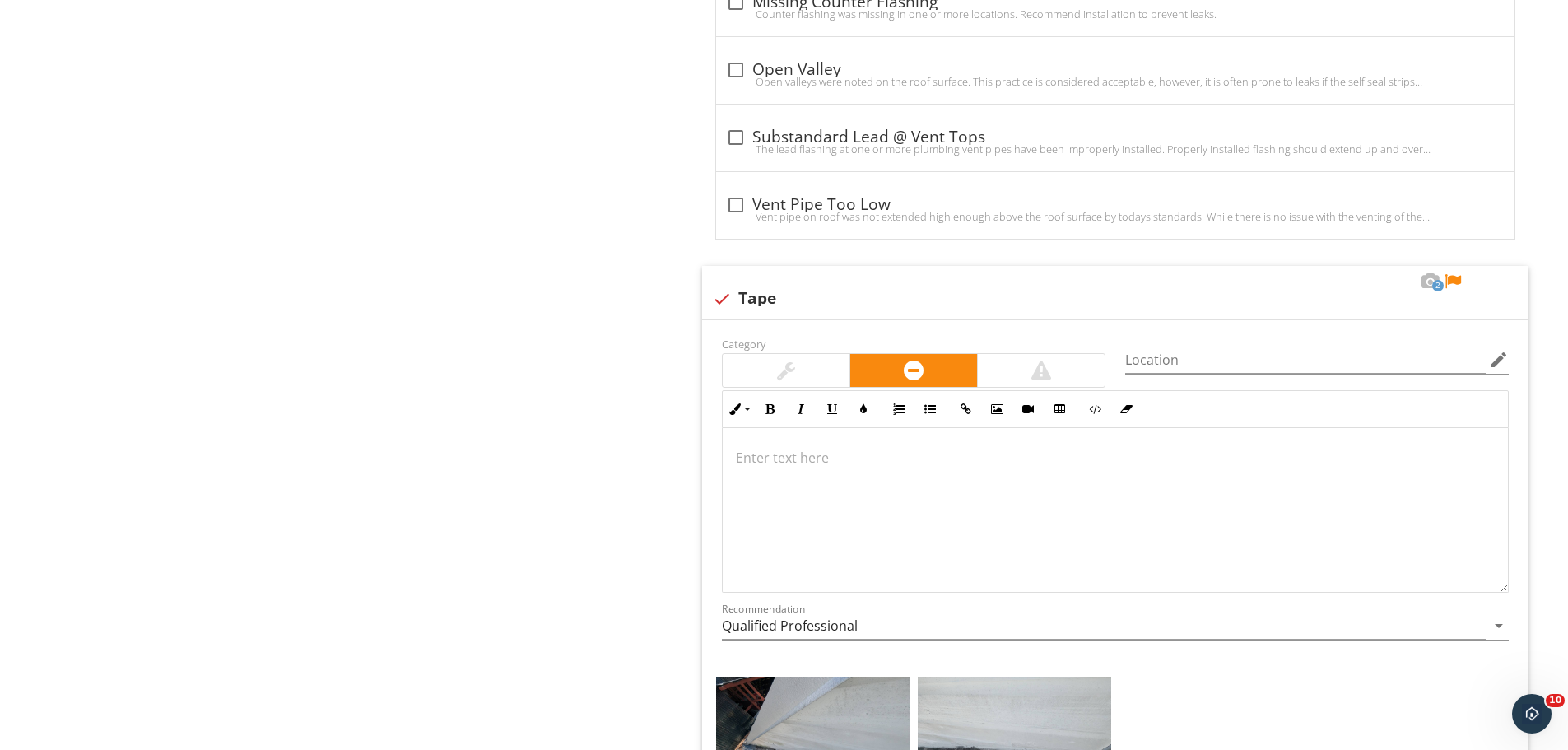
scroll to position [1482, 0]
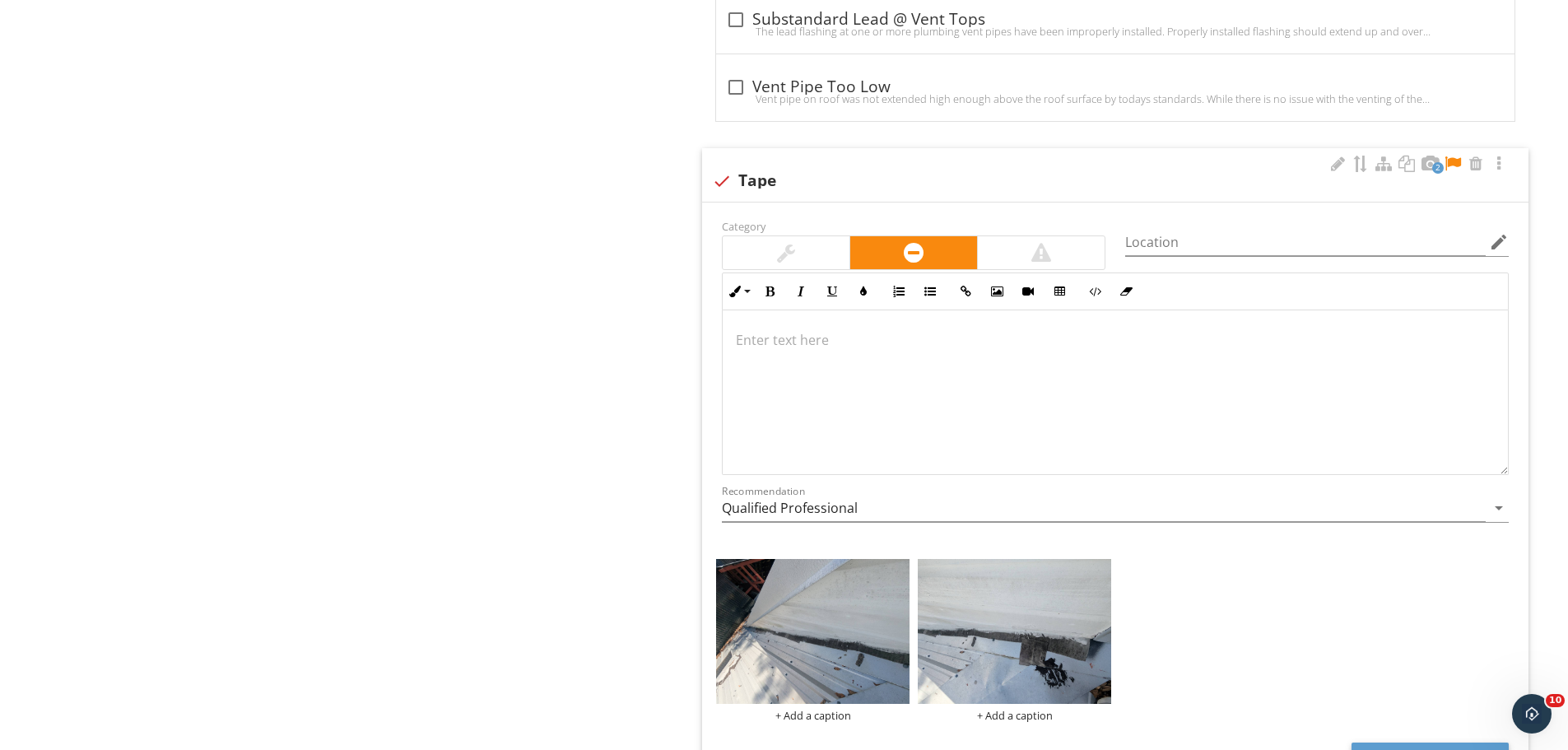
click at [810, 342] on p at bounding box center [1116, 340] width 759 height 20
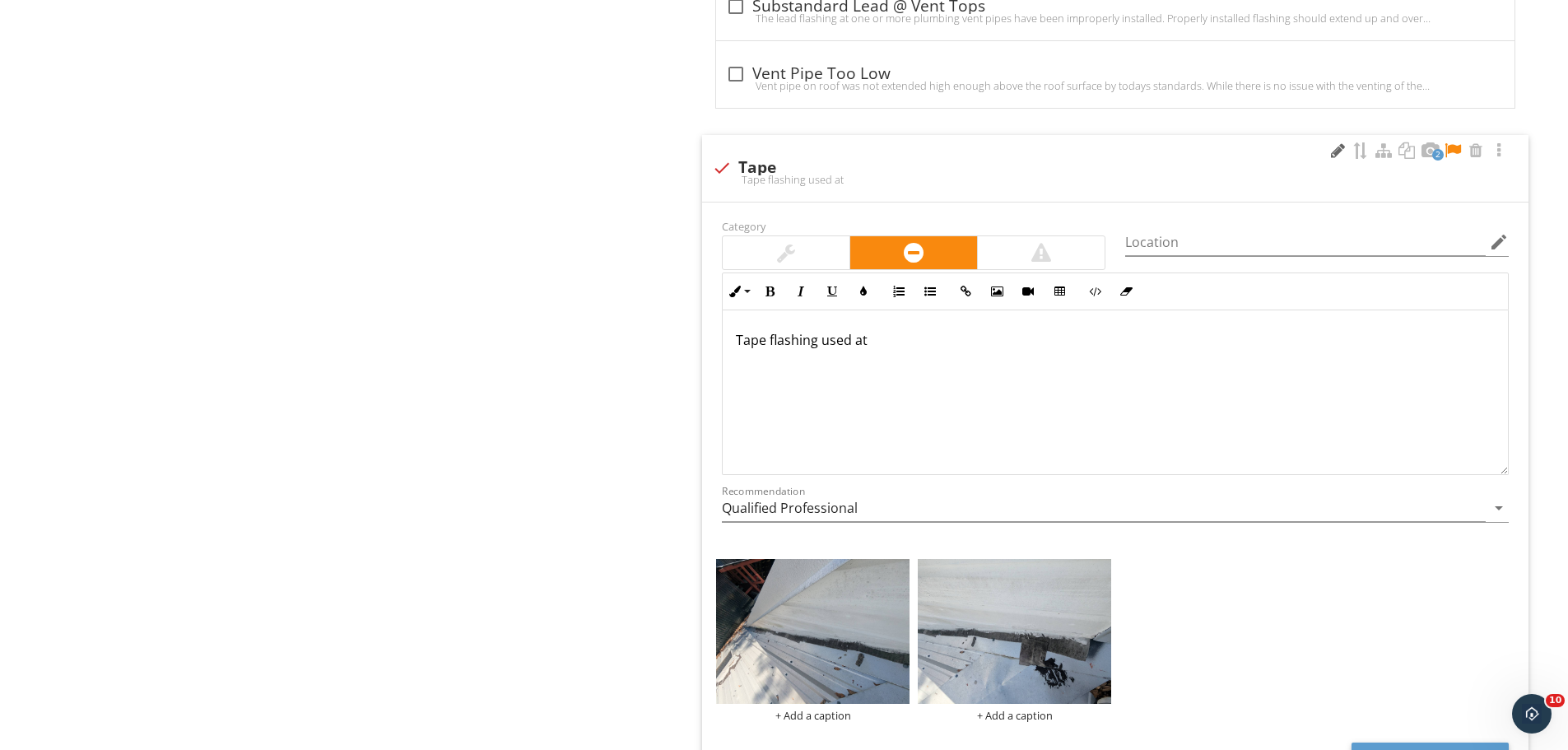
click at [1328, 150] on div at bounding box center [1338, 151] width 20 height 17
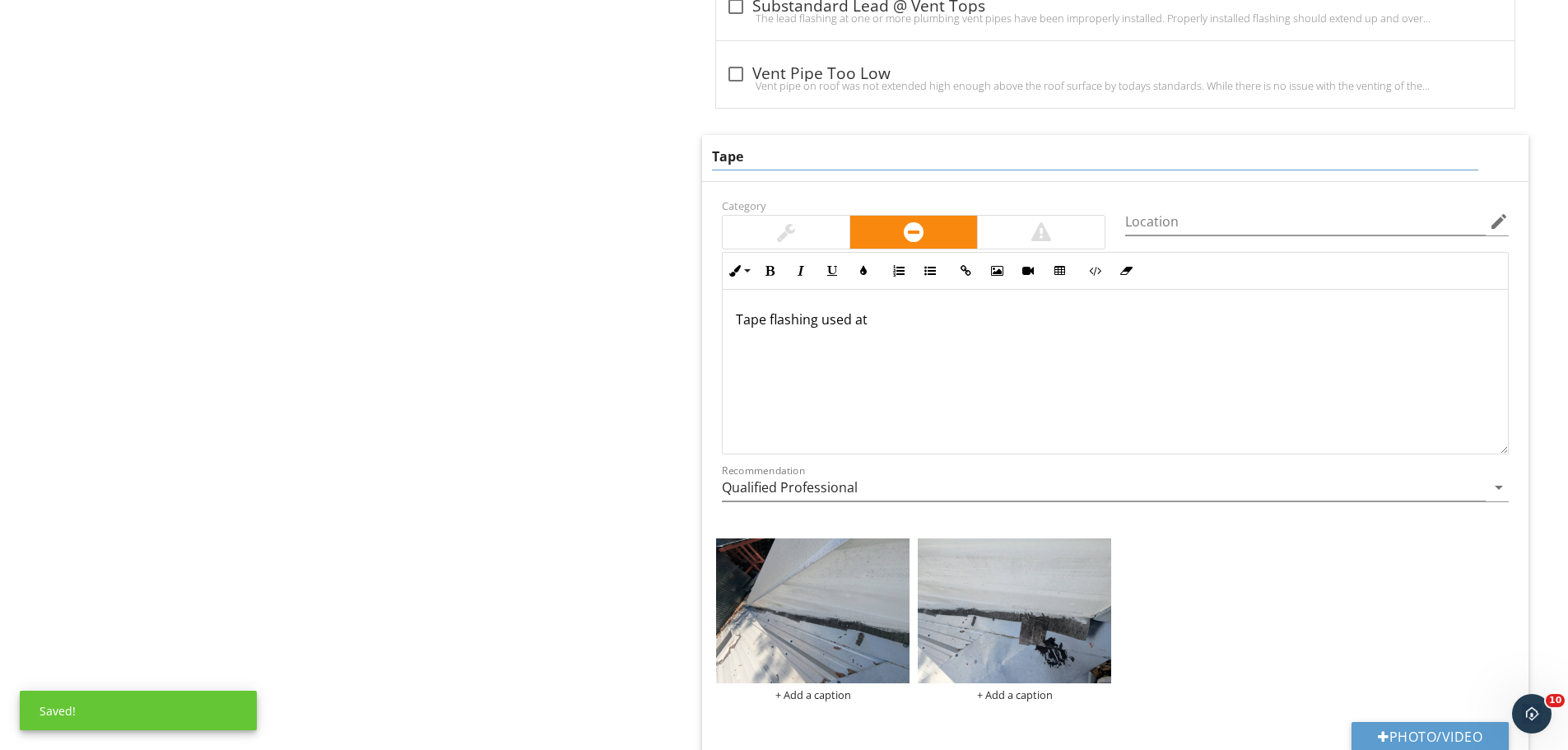
click at [835, 166] on input "Tape" at bounding box center [1096, 156] width 767 height 27
type input "Tape flashing"
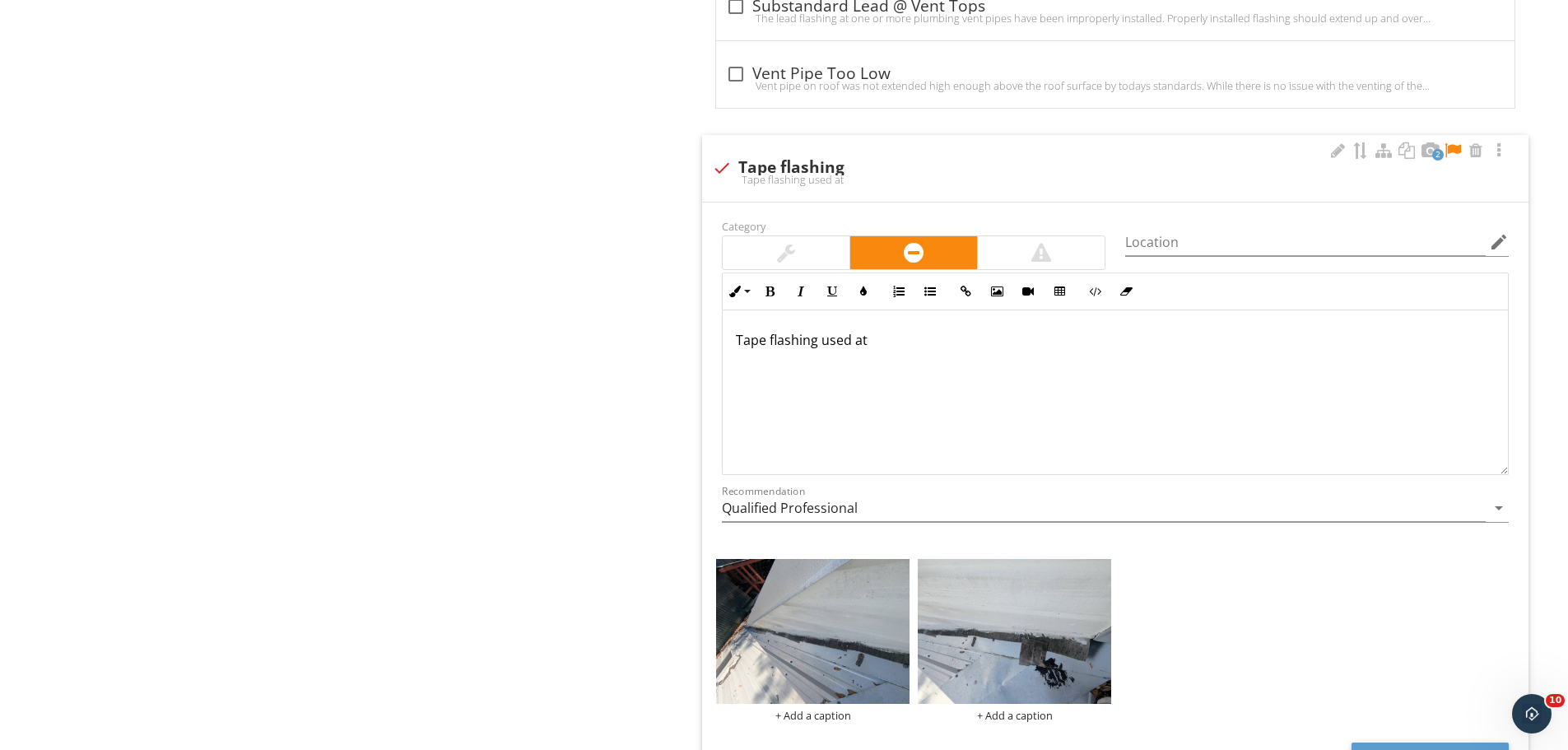
click at [917, 323] on div "Tape flashing used at" at bounding box center [1115, 392] width 785 height 165
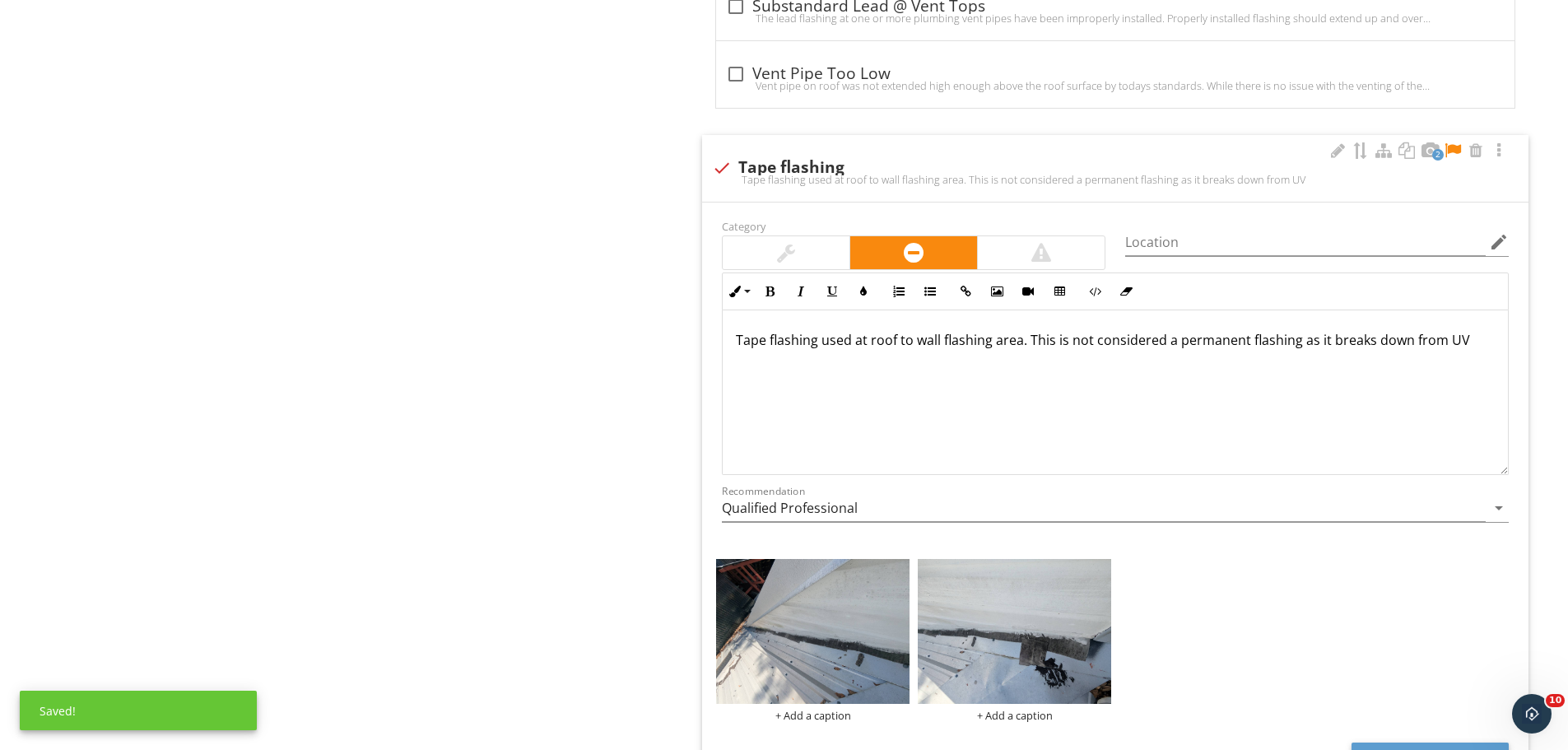
click at [1451, 151] on div at bounding box center [1453, 151] width 20 height 17
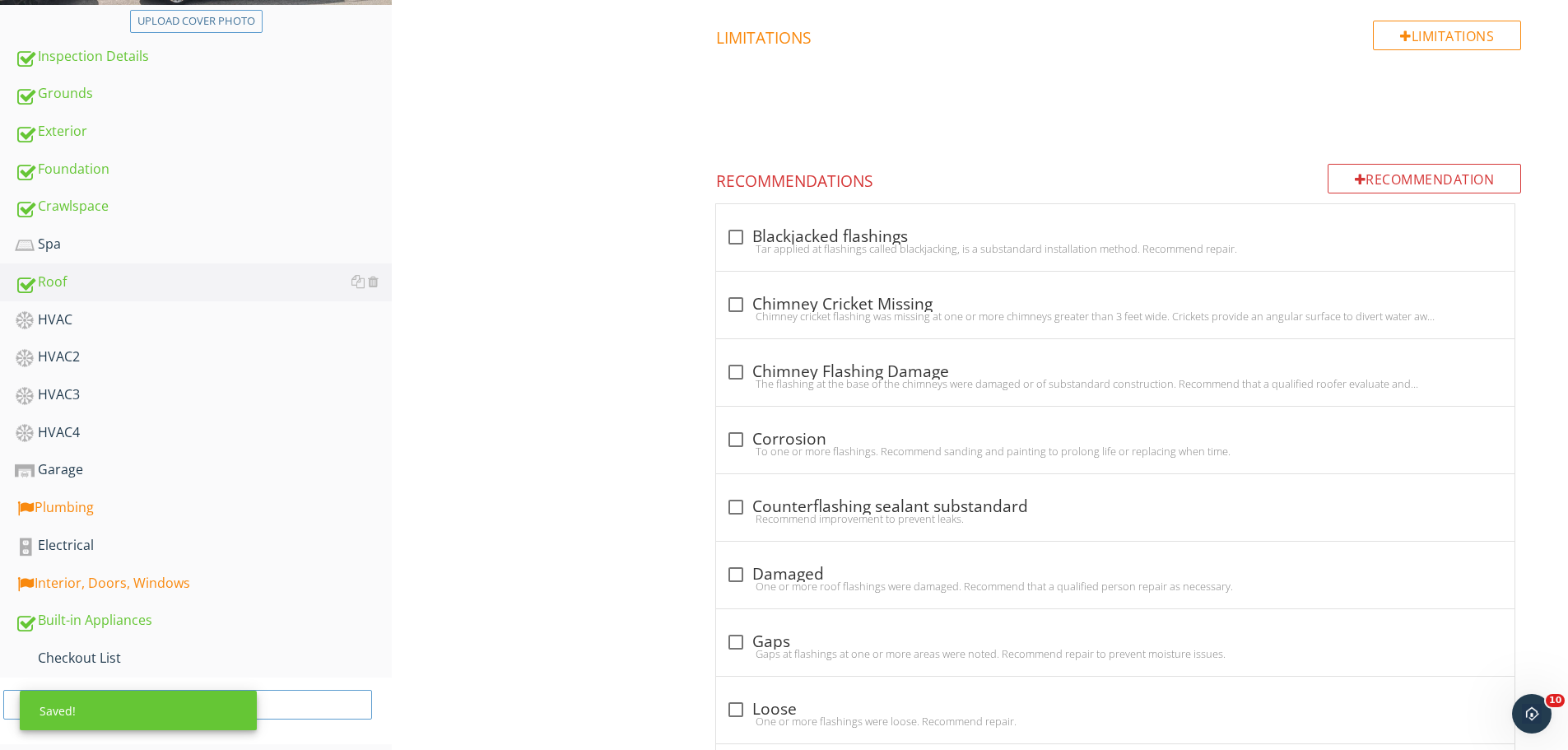
scroll to position [145, 0]
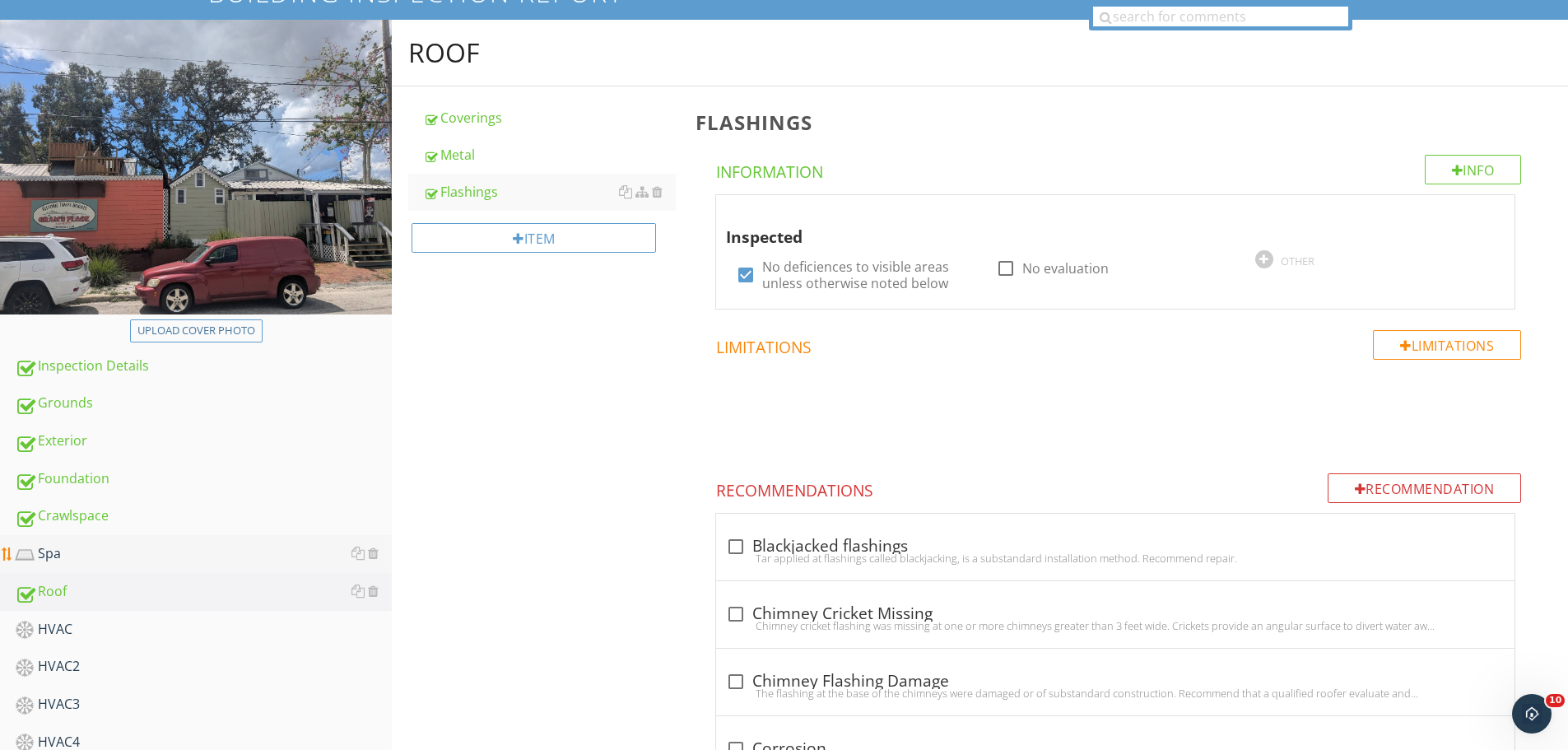
click at [60, 556] on div "Spa" at bounding box center [203, 554] width 377 height 22
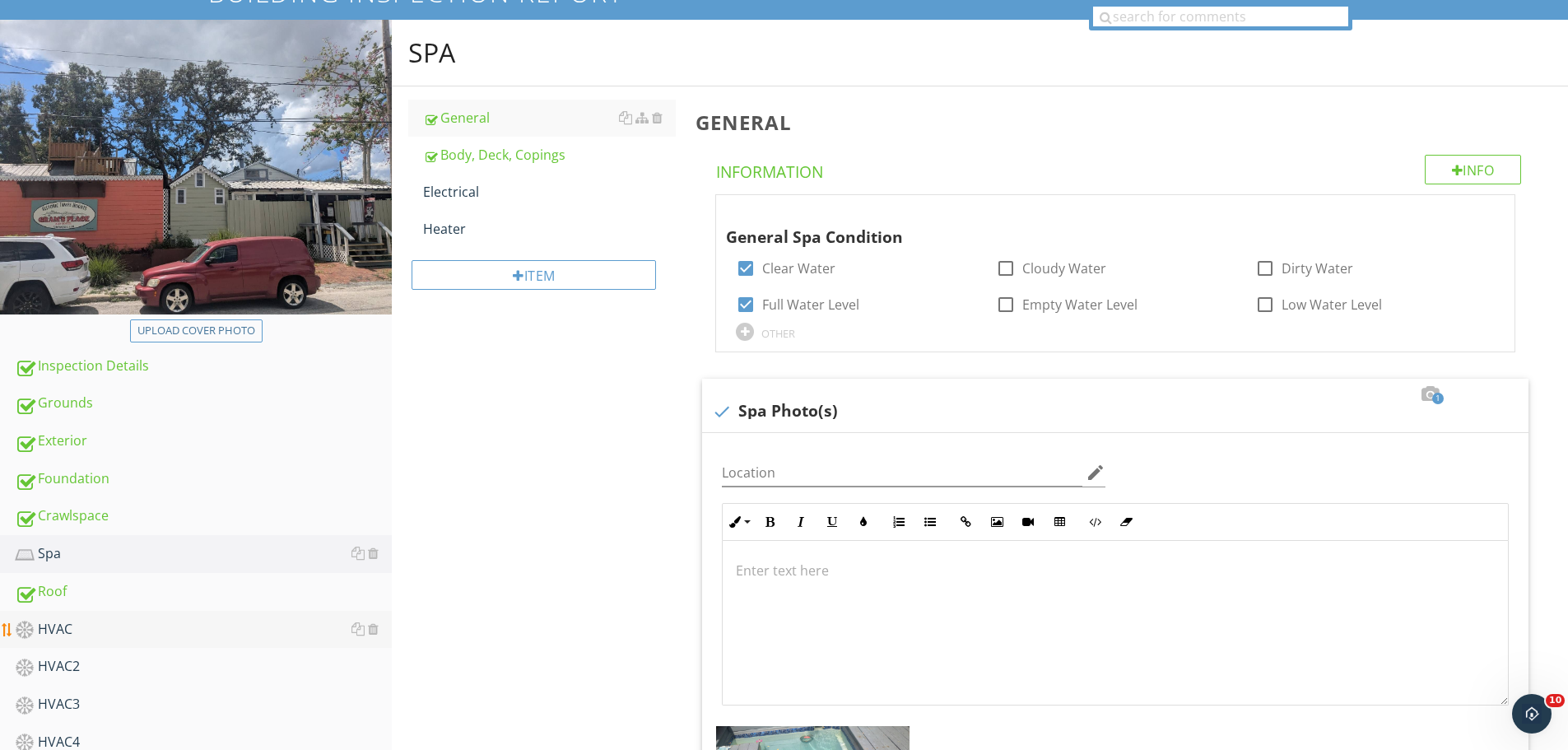
click at [60, 634] on div "HVAC" at bounding box center [203, 630] width 377 height 22
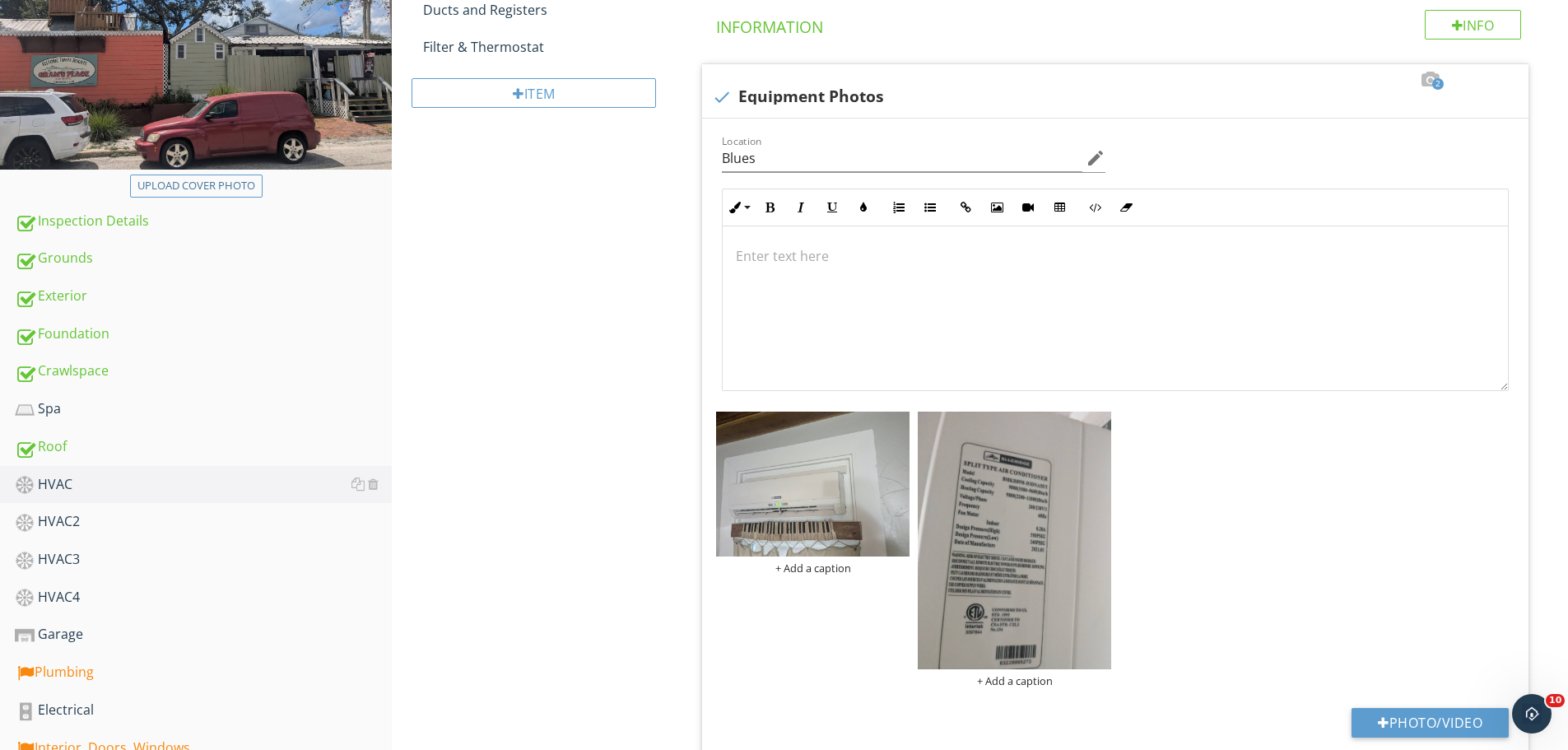
scroll to position [63, 0]
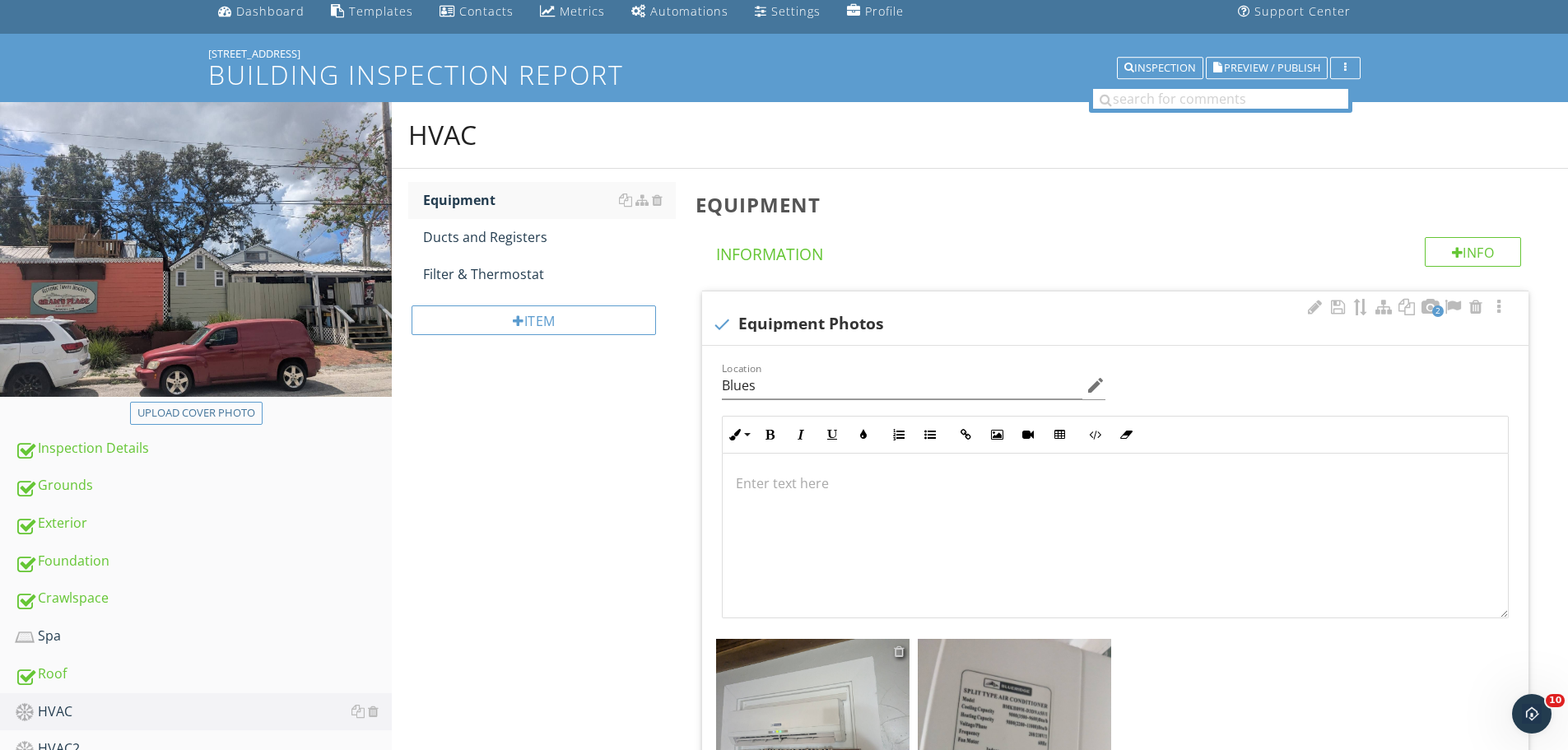
click at [900, 650] on div at bounding box center [899, 651] width 11 height 13
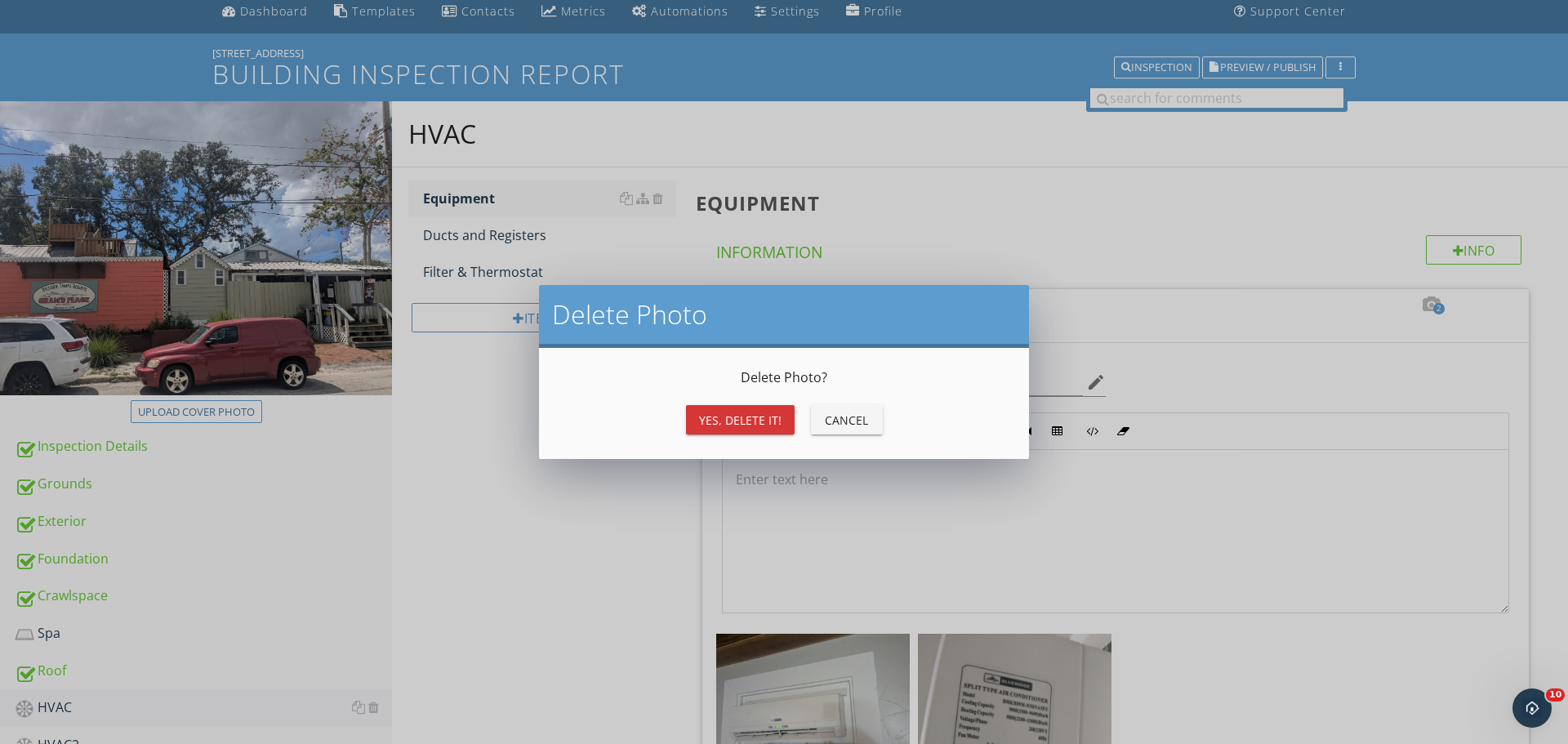
click at [760, 423] on div "Yes, Delete it!" at bounding box center [740, 420] width 82 height 17
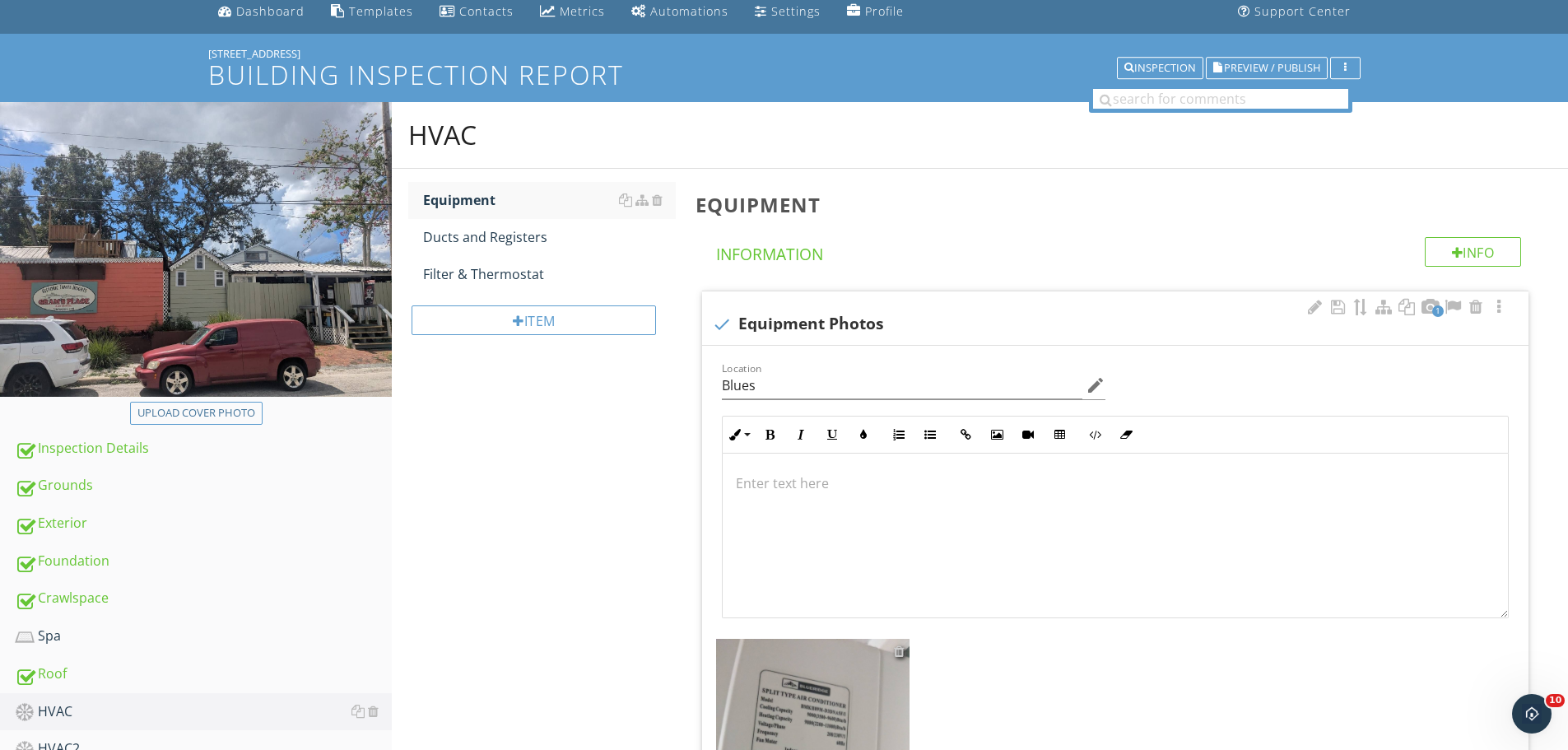
click at [897, 654] on div at bounding box center [899, 651] width 11 height 13
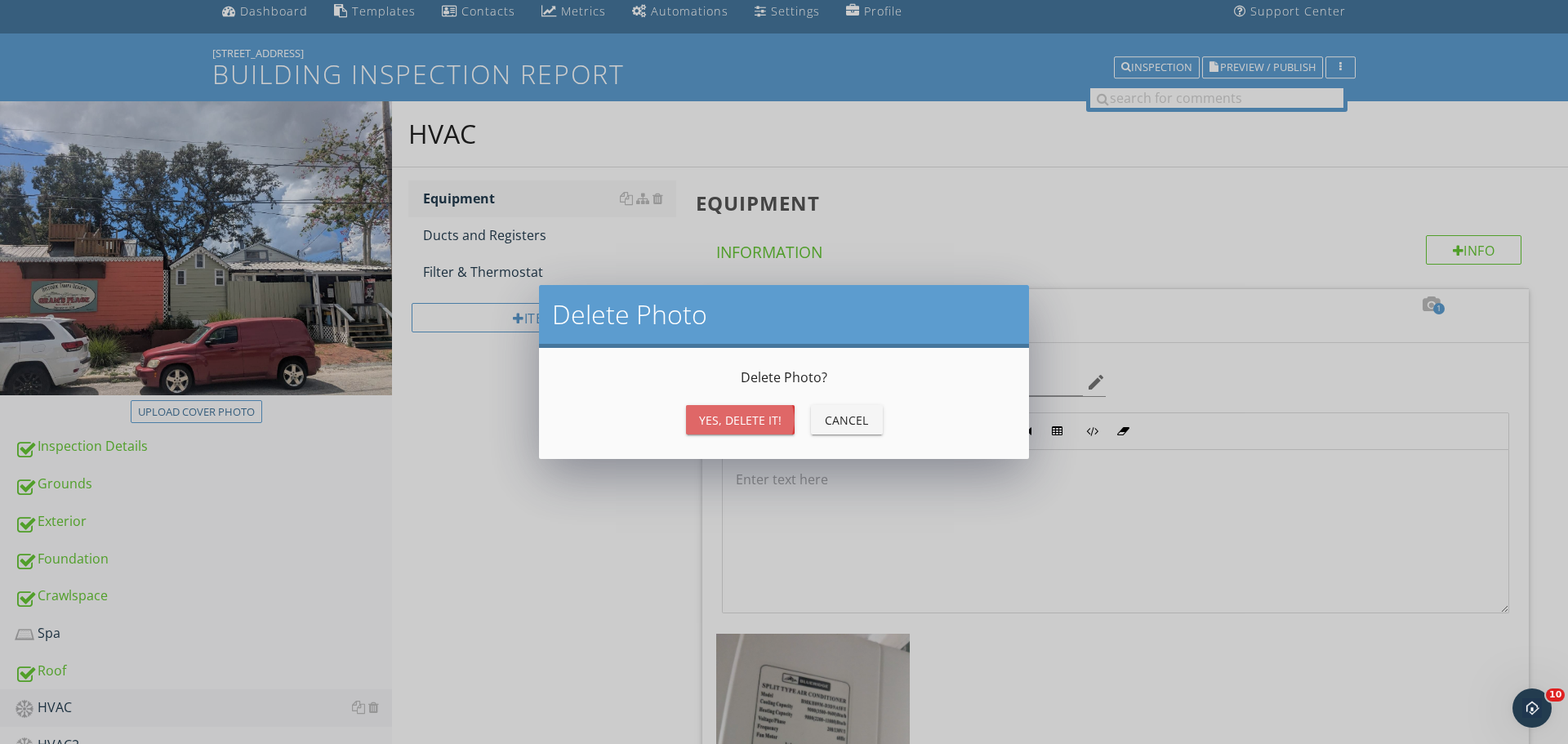
click at [712, 421] on div "Yes, Delete it!" at bounding box center [740, 420] width 82 height 17
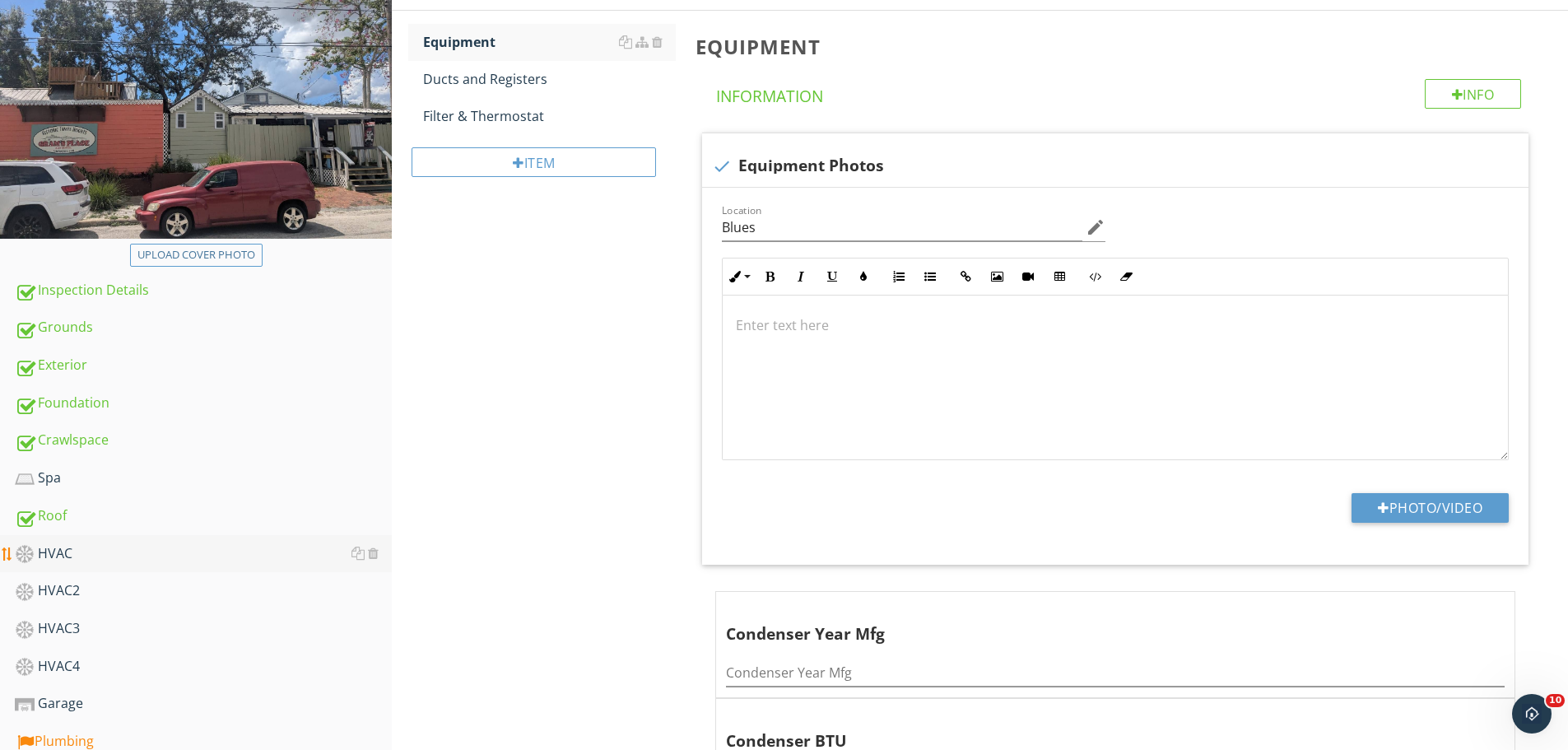
scroll to position [227, 0]
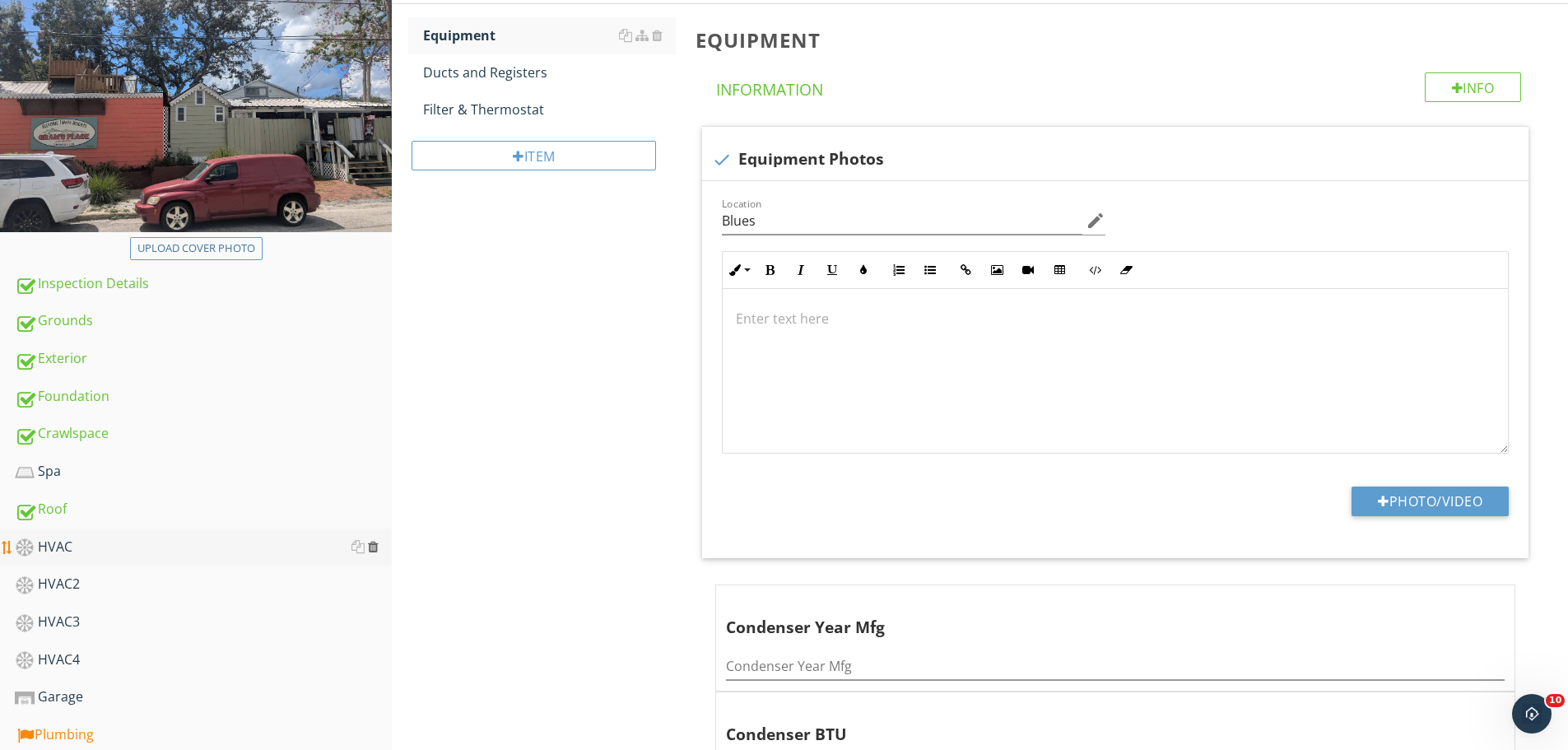
click at [373, 545] on div at bounding box center [373, 547] width 11 height 13
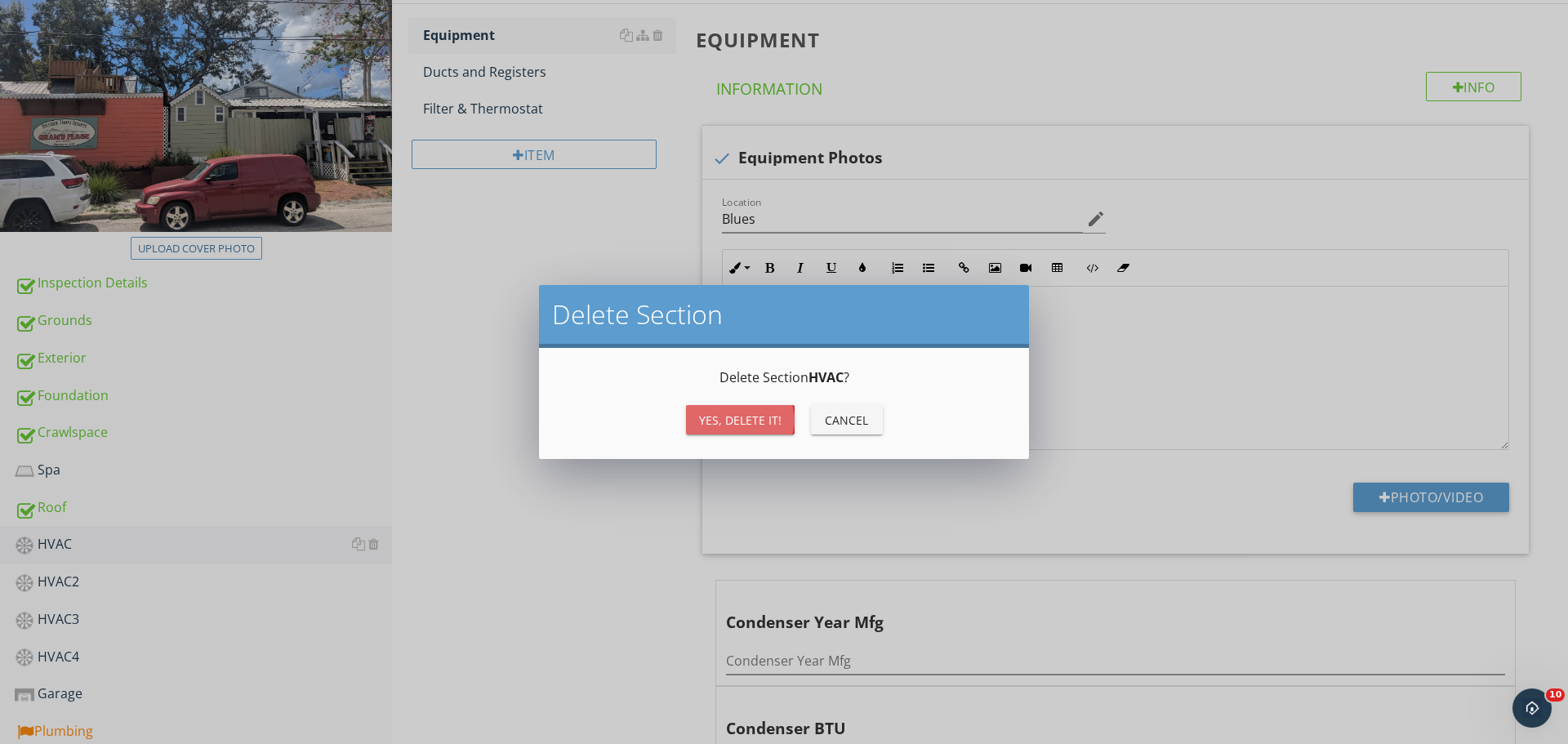
click at [728, 421] on div "Yes, Delete it!" at bounding box center [740, 420] width 82 height 17
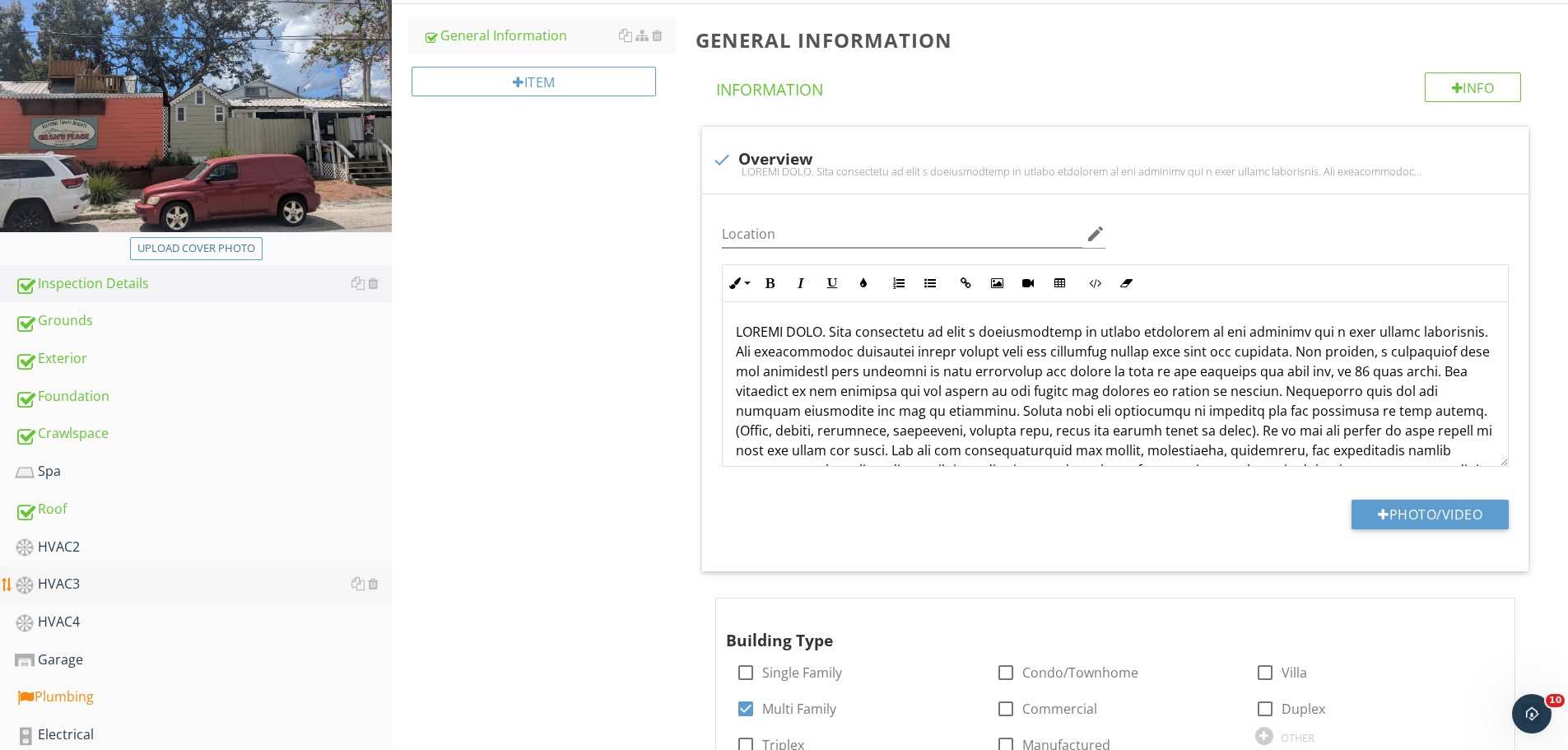
click at [99, 577] on div "HVAC3" at bounding box center [203, 584] width 377 height 22
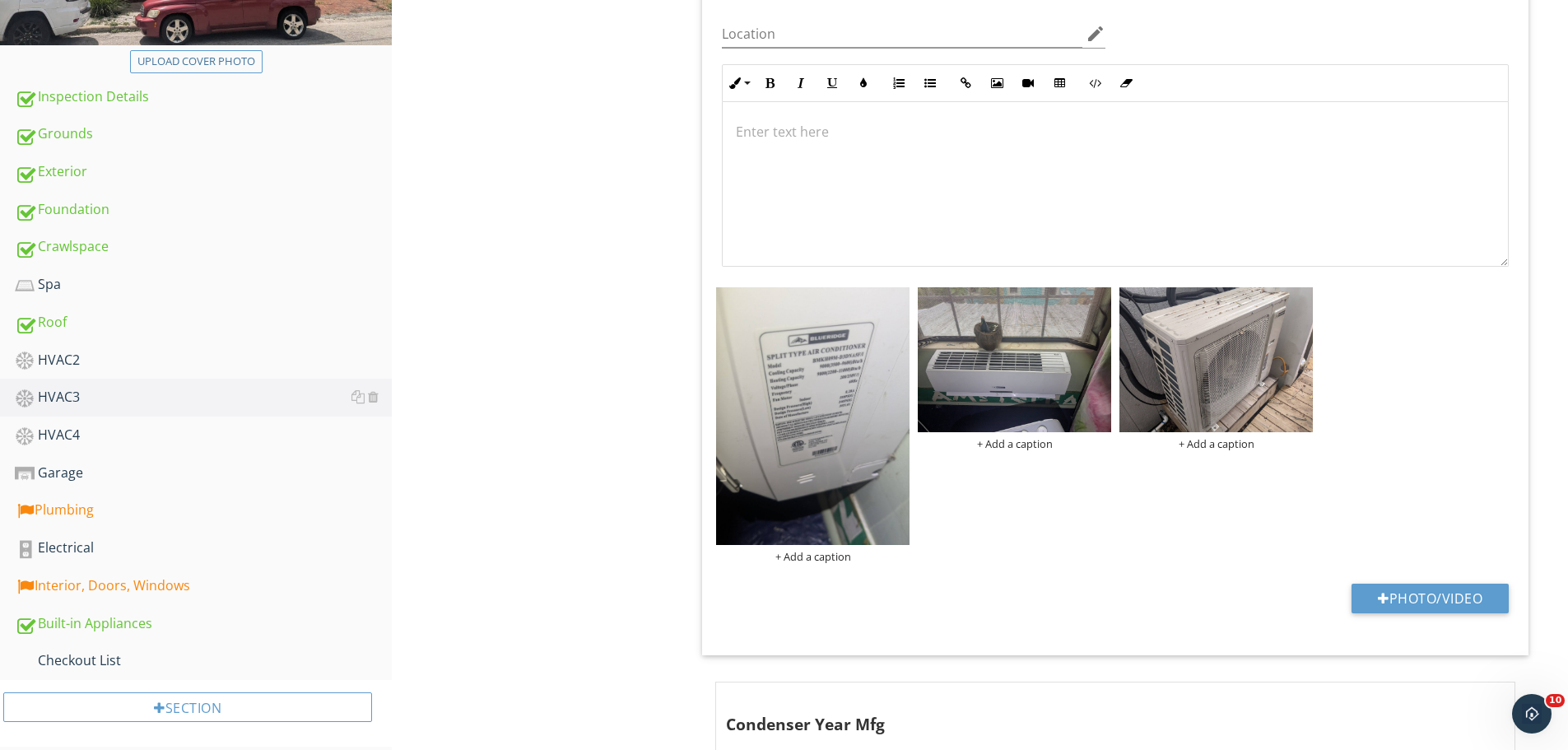
scroll to position [474, 0]
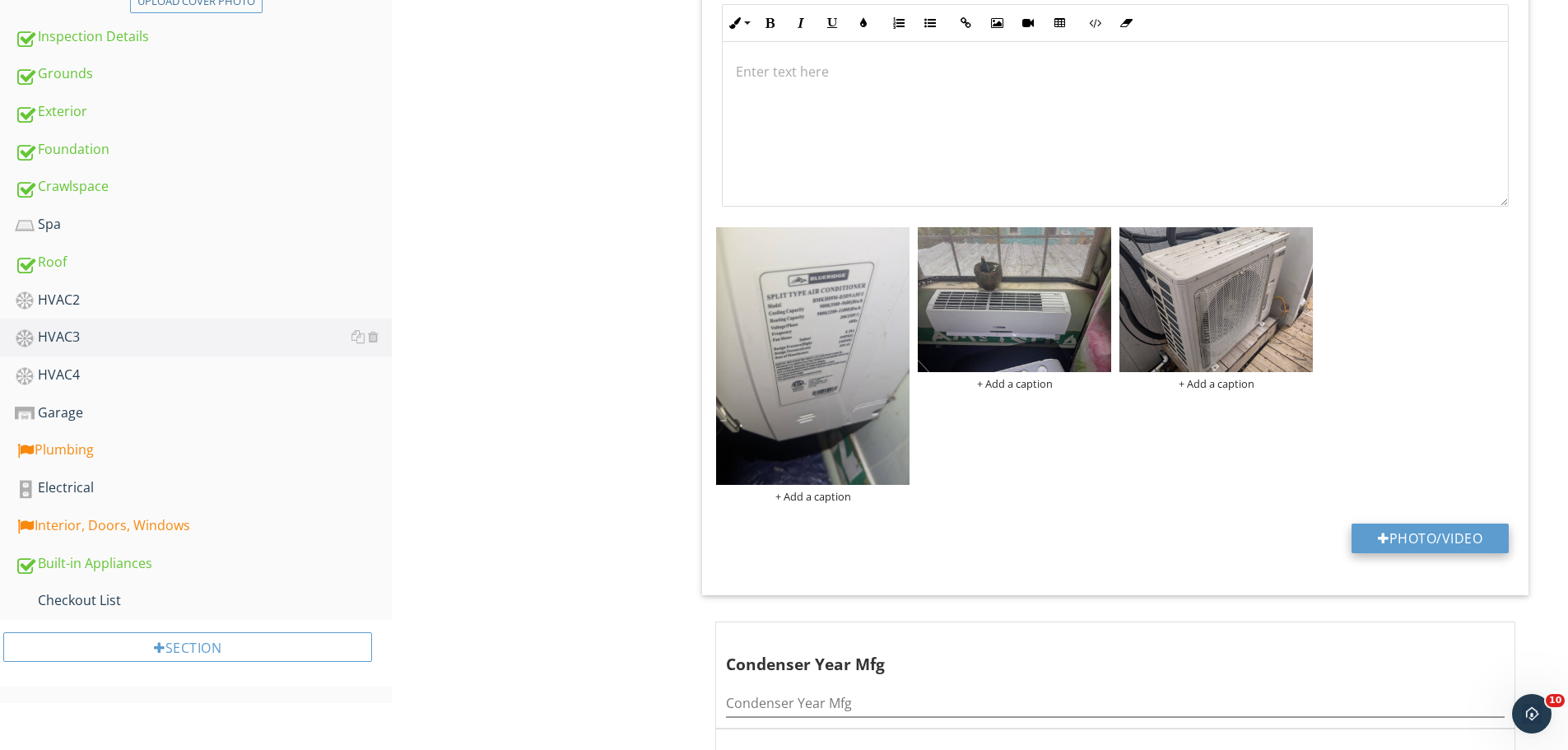
click at [1469, 550] on button "Photo/Video" at bounding box center [1430, 538] width 157 height 29
type input "C:\fakepath\photo (3).jpg"
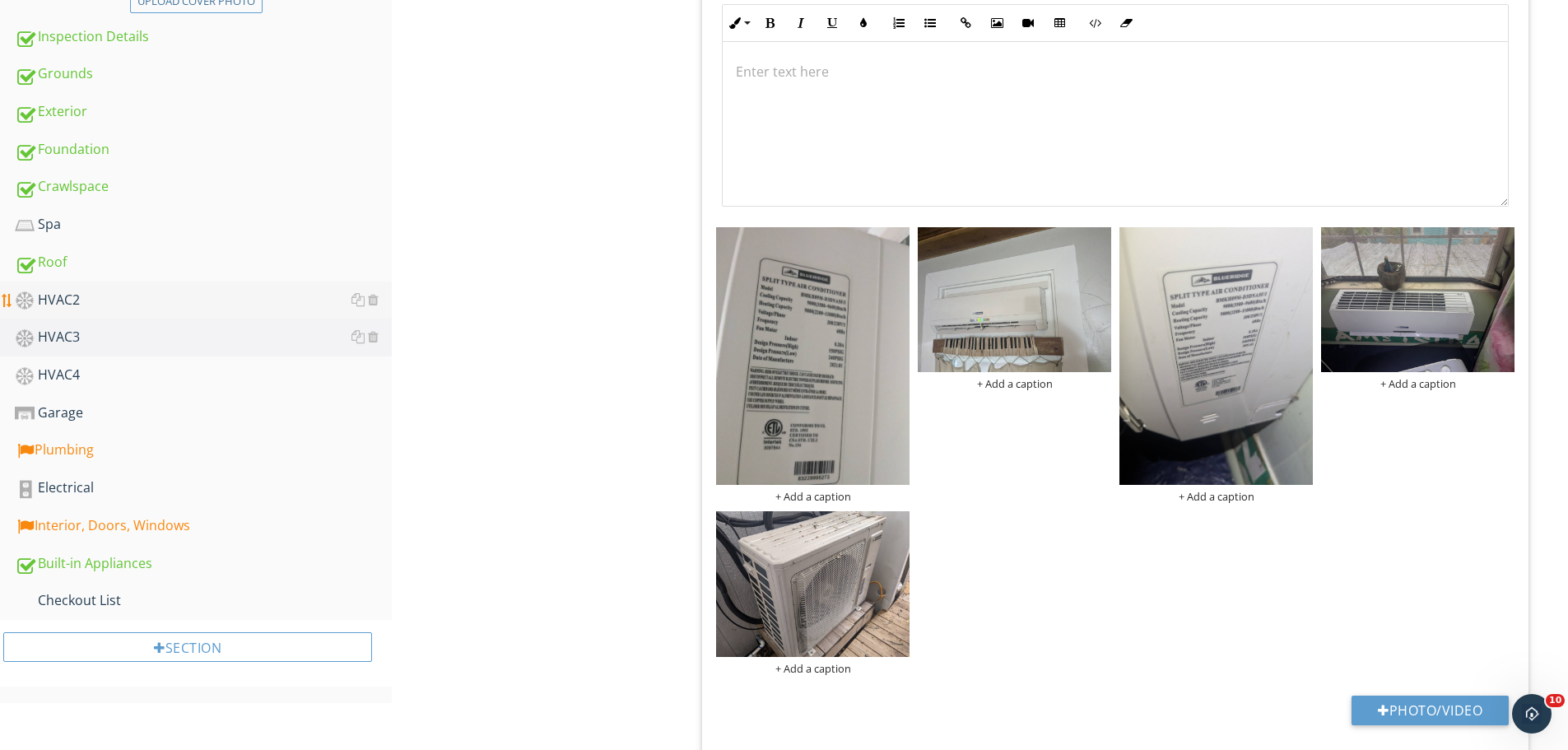
click at [132, 294] on div "HVAC2" at bounding box center [203, 301] width 377 height 22
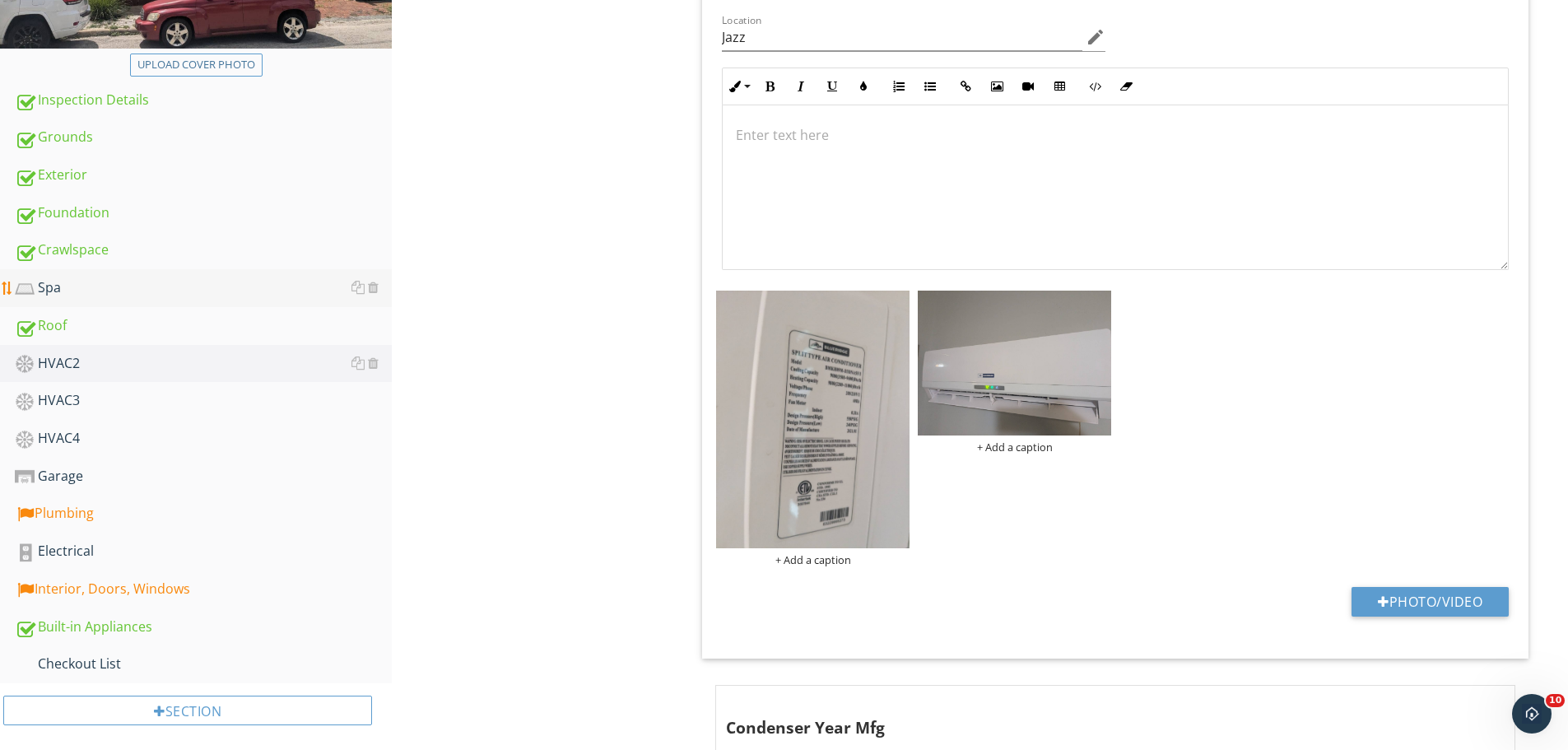
scroll to position [309, 0]
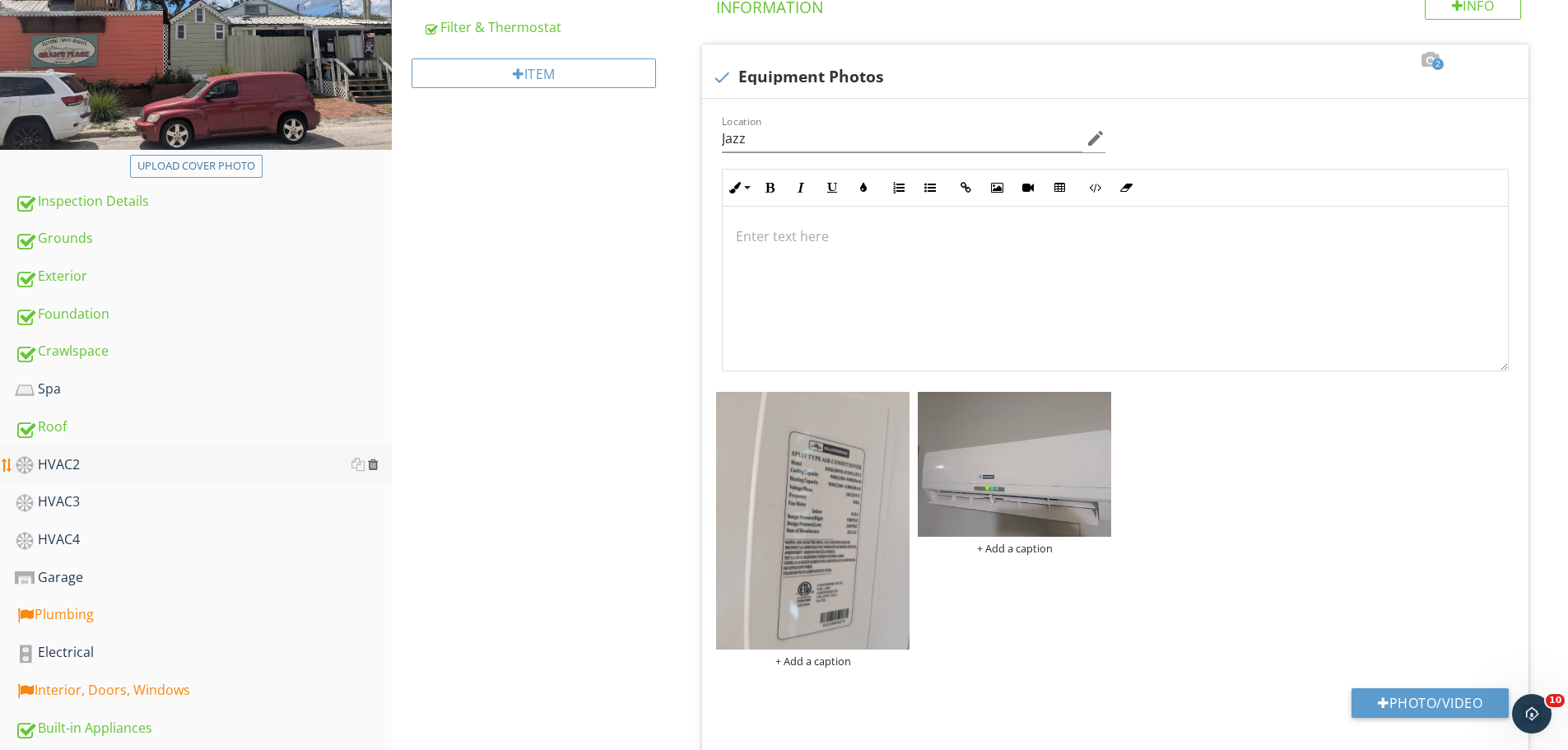
click at [375, 458] on div at bounding box center [373, 464] width 11 height 13
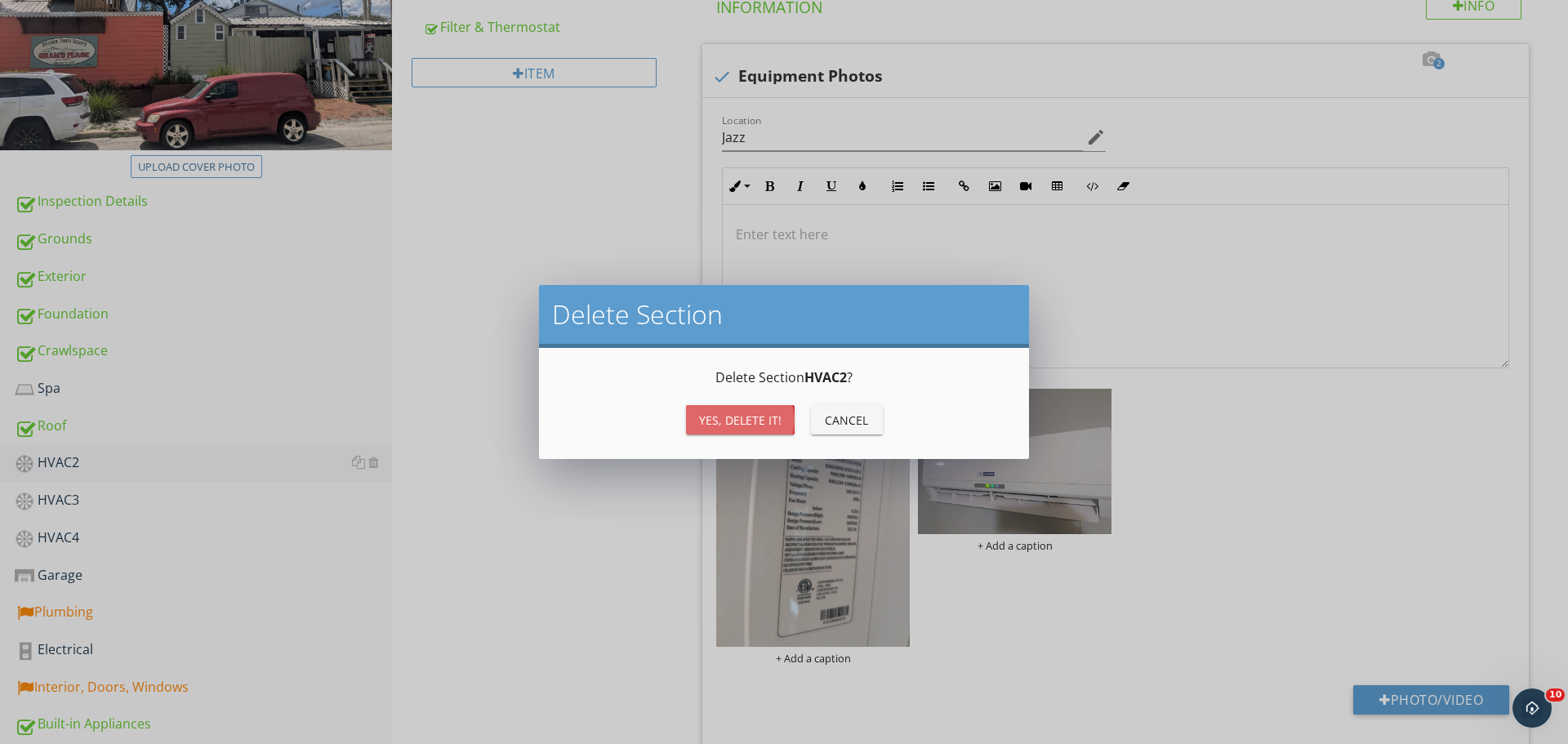
click at [743, 413] on div "Yes, Delete it!" at bounding box center [740, 420] width 82 height 17
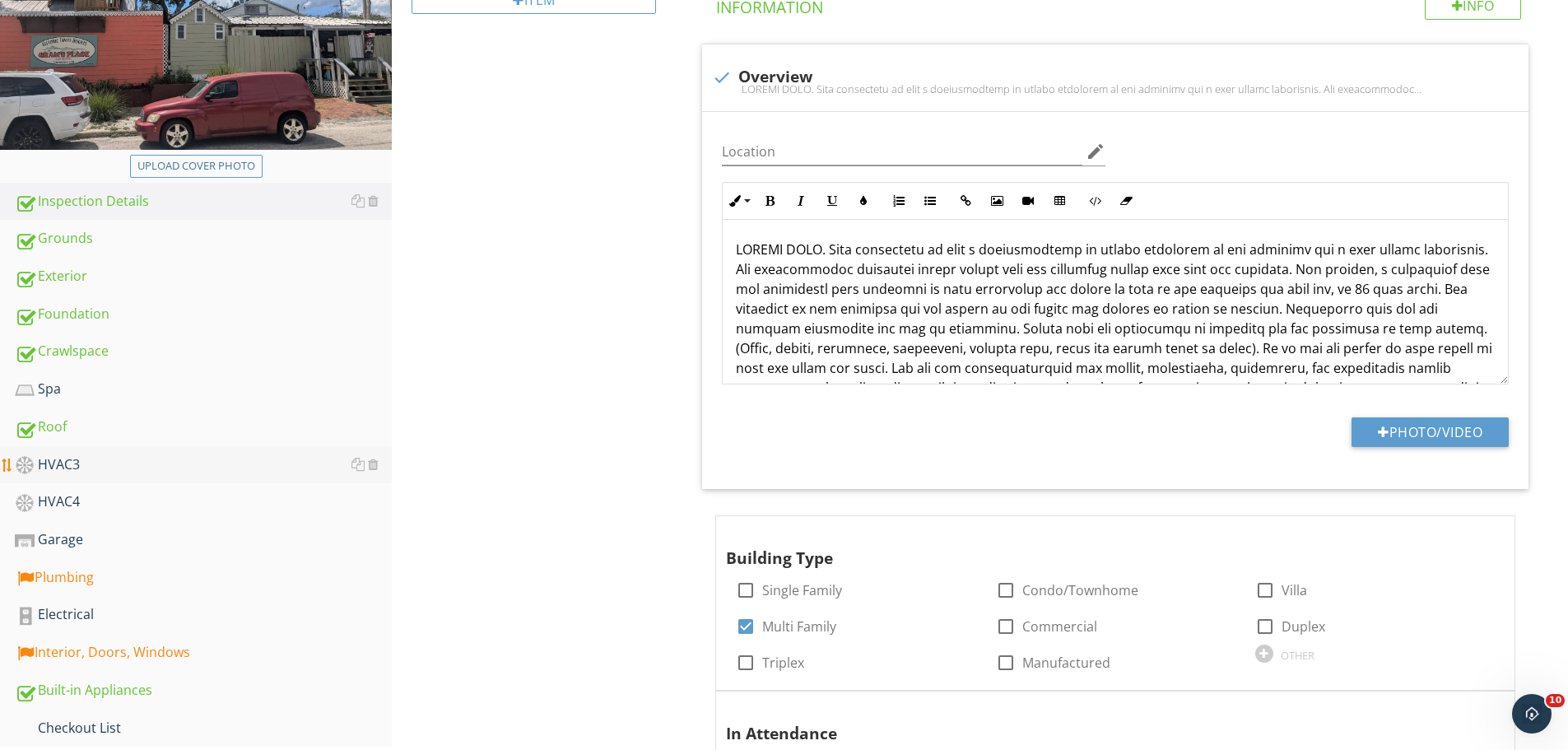
click at [83, 465] on div "HVAC3" at bounding box center [203, 465] width 377 height 22
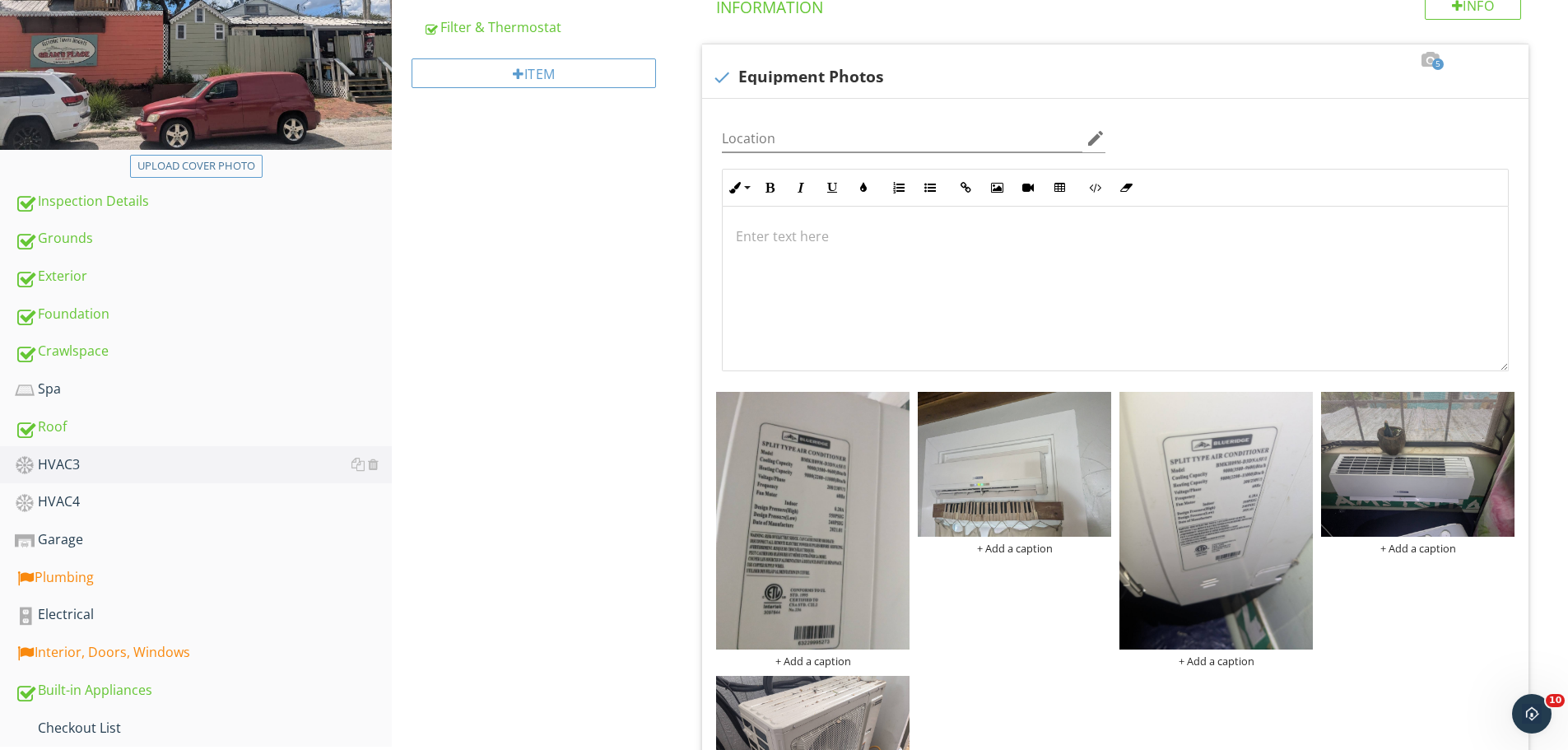
scroll to position [639, 0]
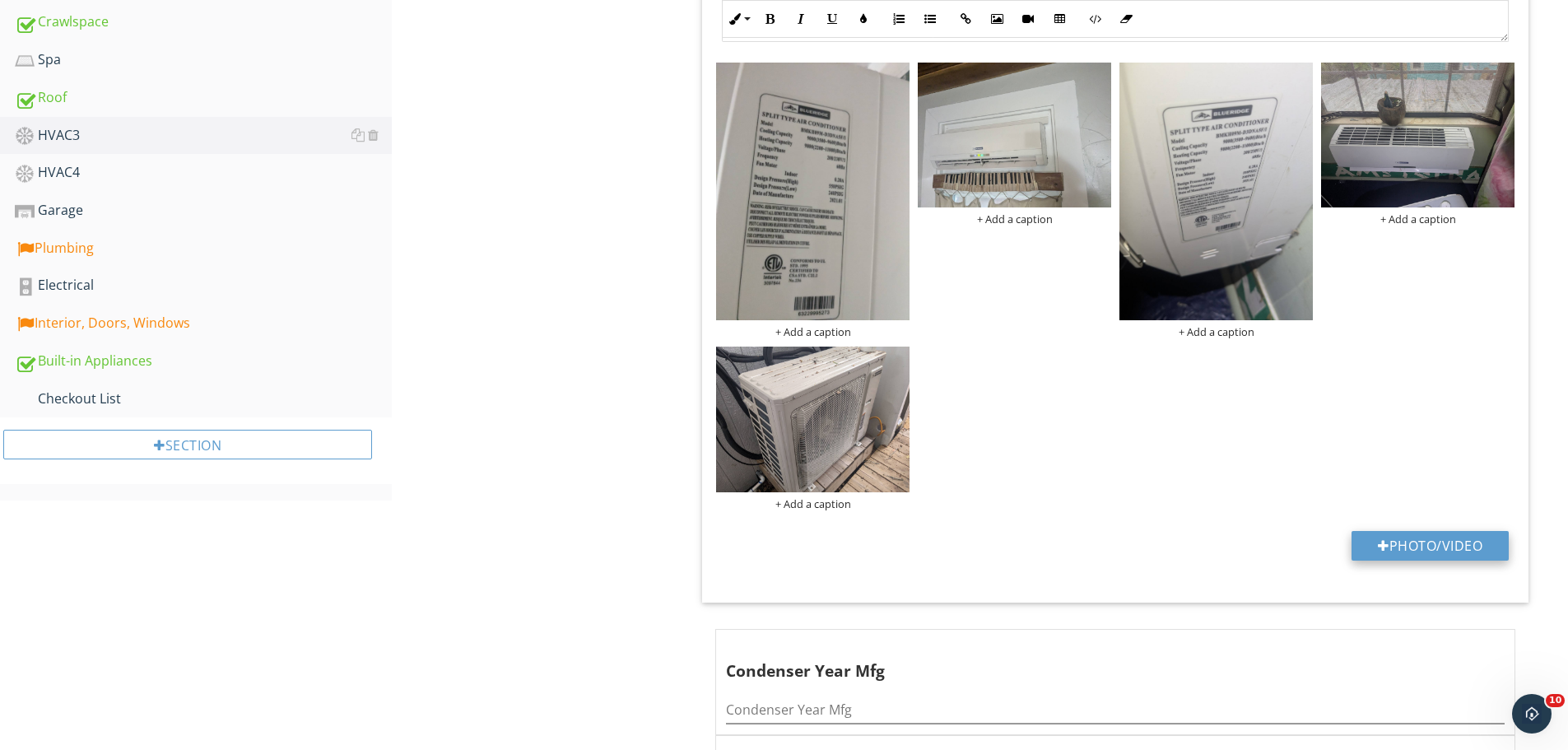
click at [1409, 552] on button "Photo/Video" at bounding box center [1430, 545] width 157 height 29
type input "C:\fakepath\photo (5).jpg"
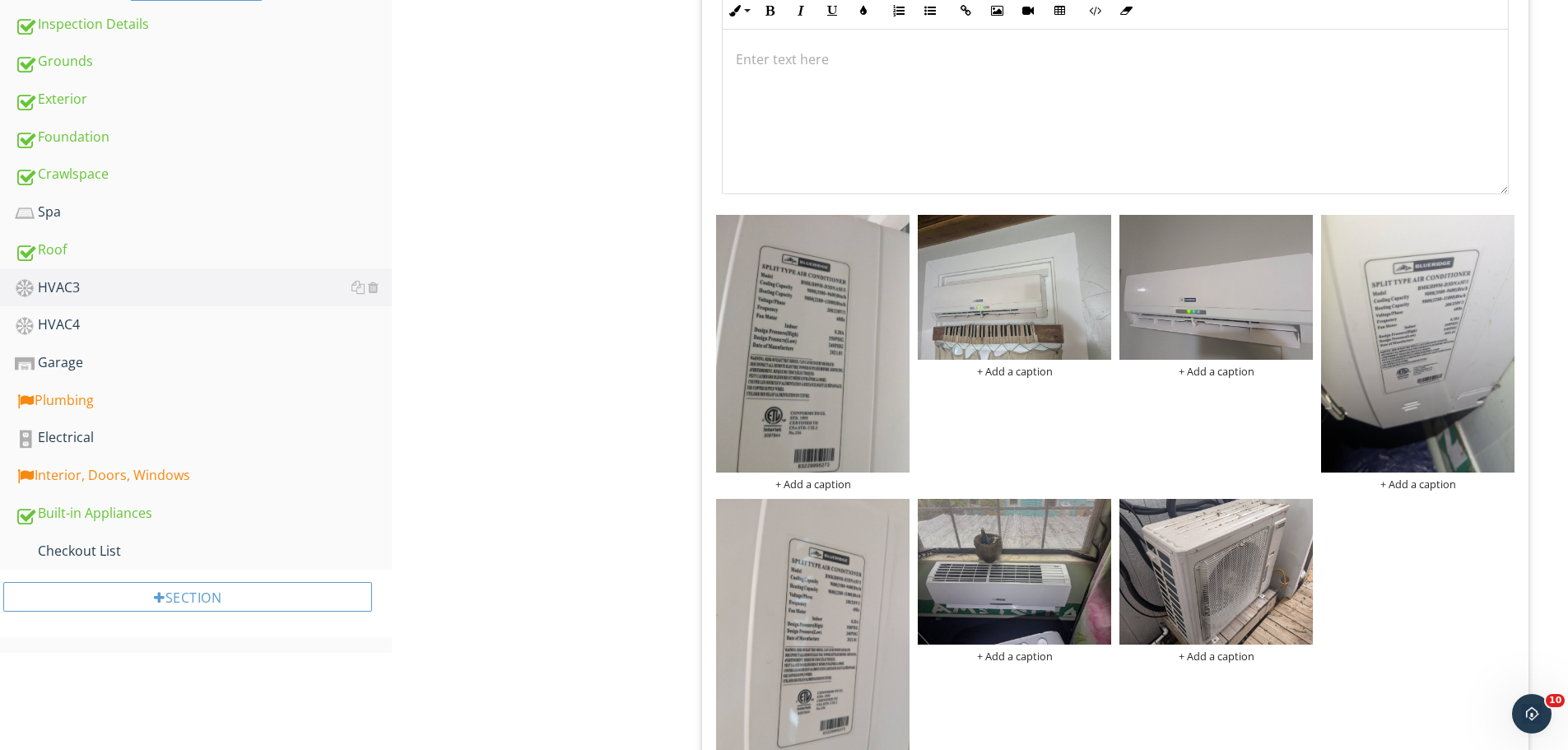
scroll to position [474, 0]
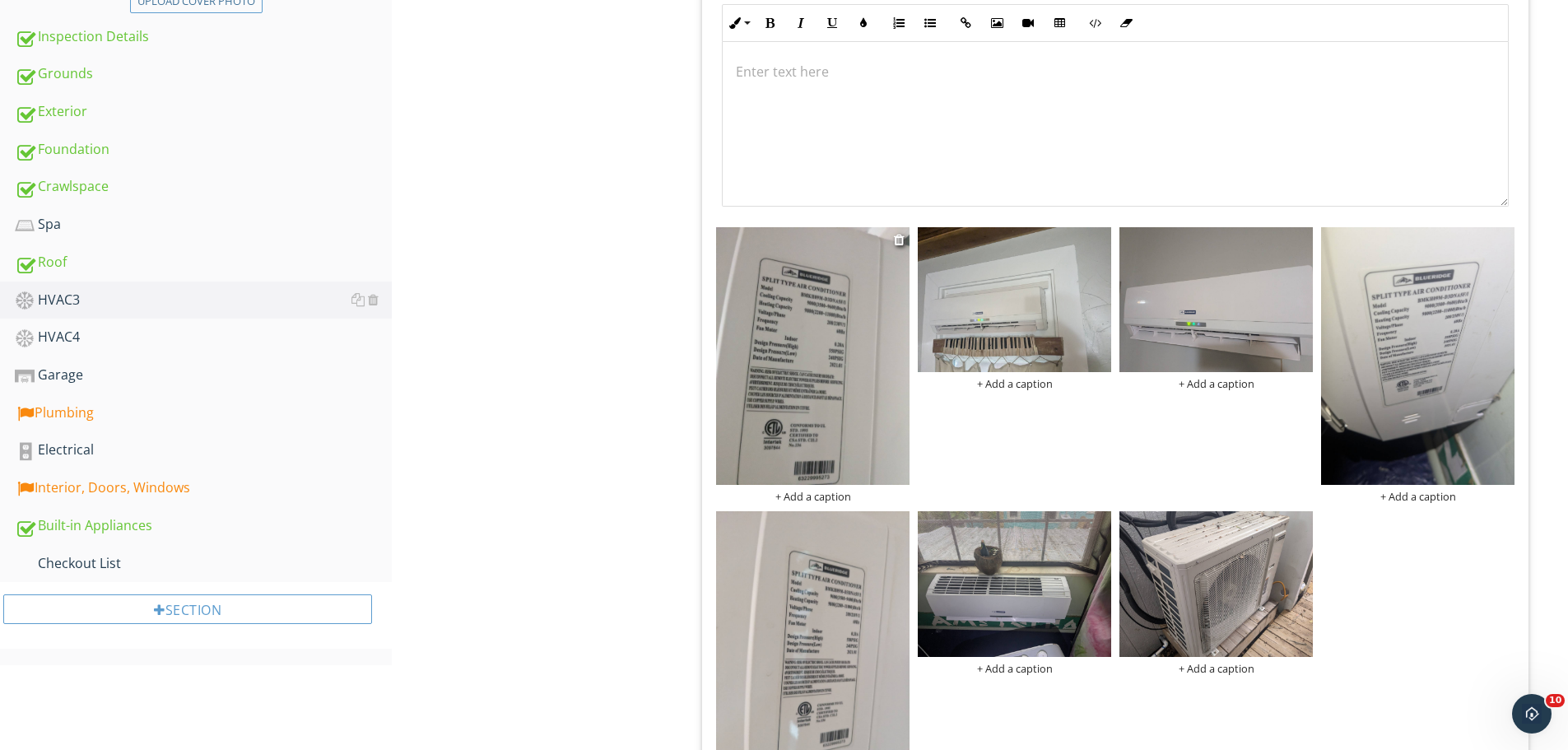
click at [861, 385] on img at bounding box center [812, 356] width 193 height 258
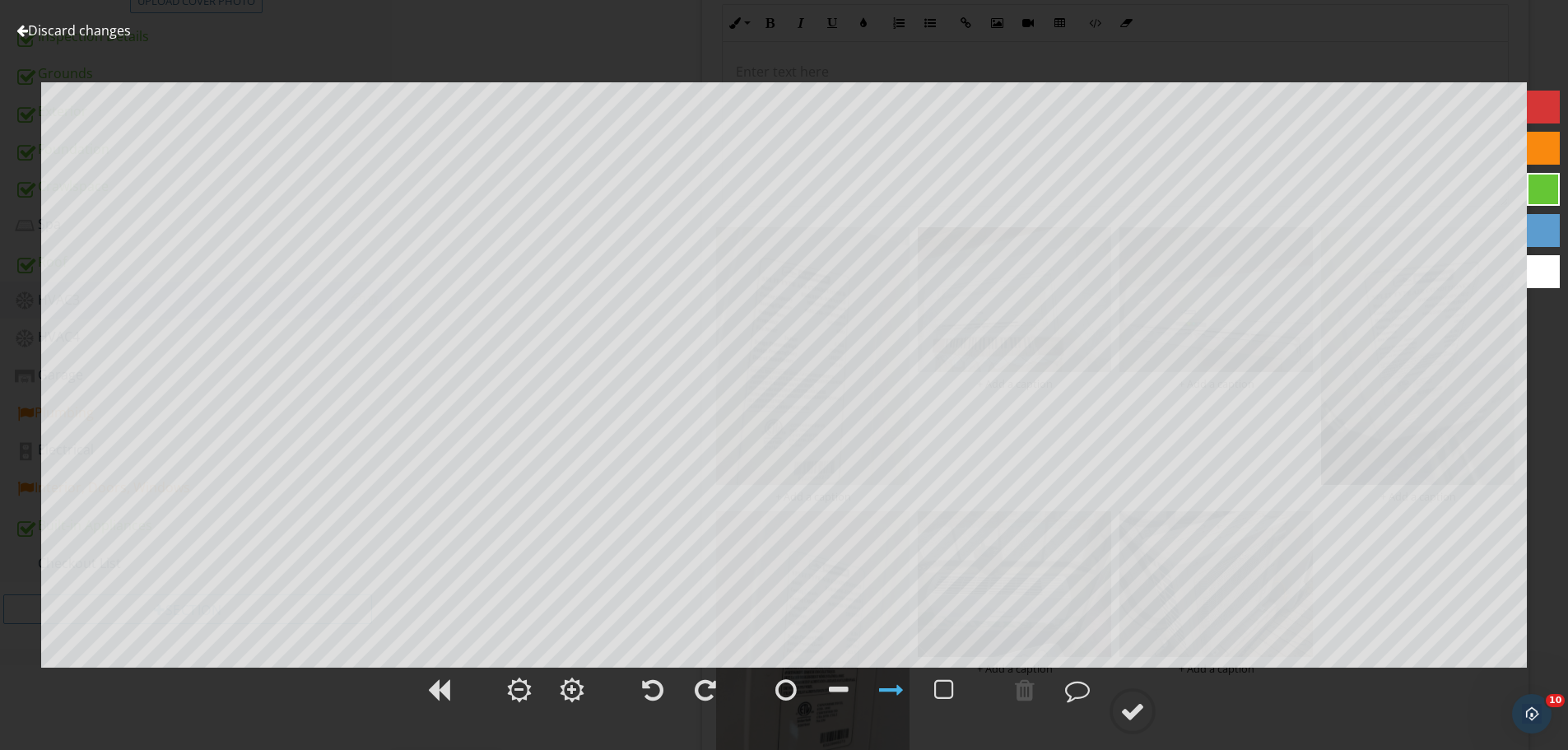
click at [55, 28] on link "Discard changes" at bounding box center [74, 31] width 115 height 18
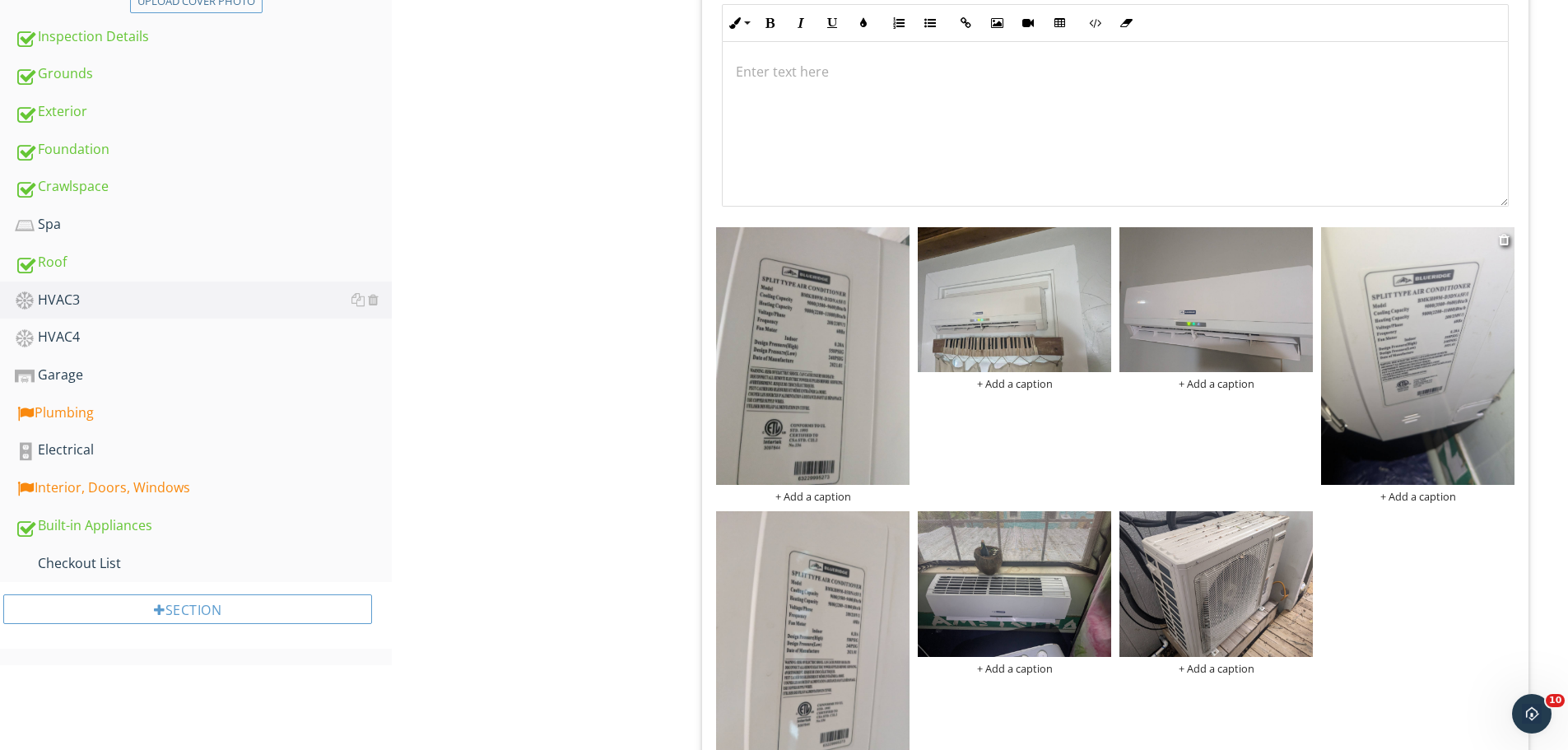
click at [1443, 319] on img at bounding box center [1417, 356] width 193 height 258
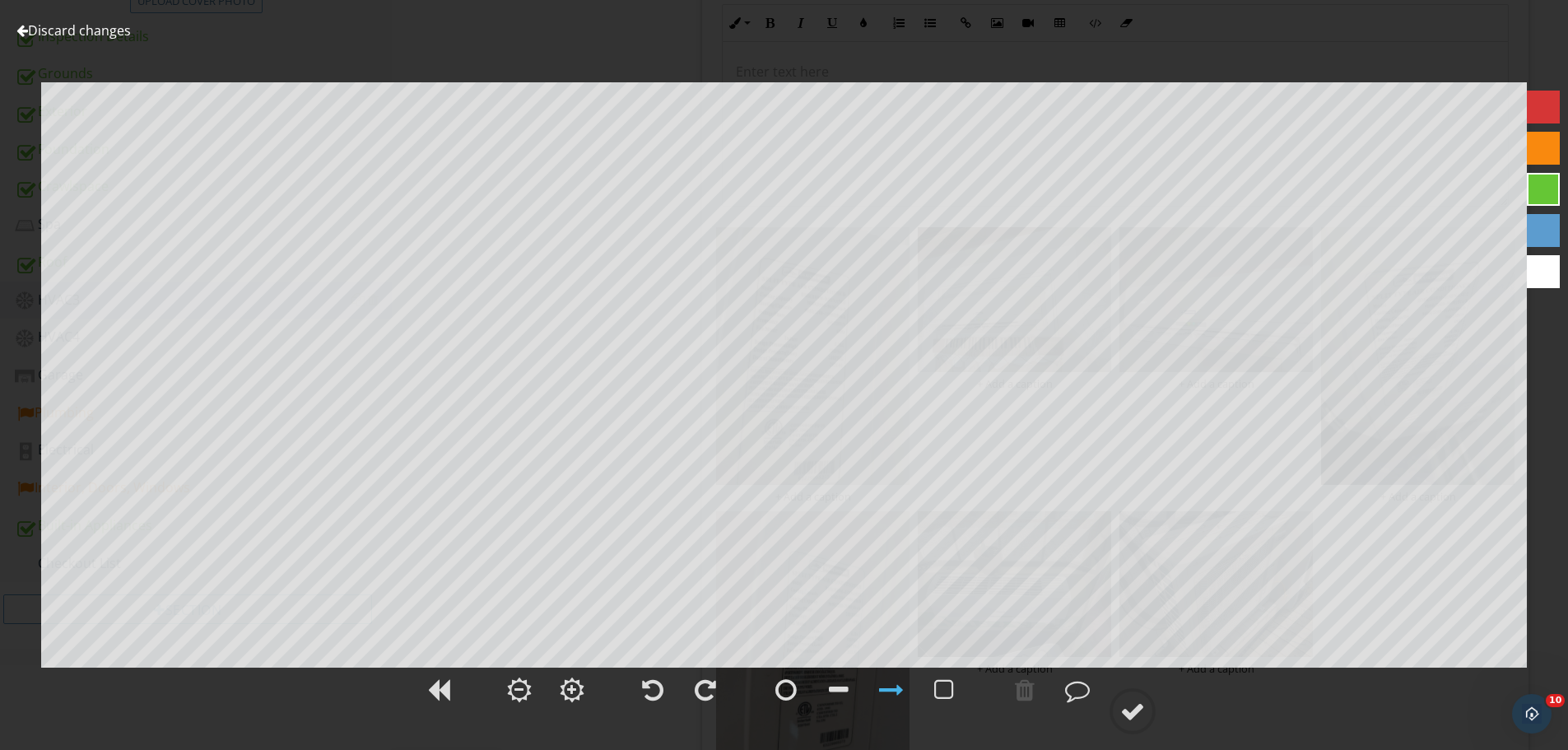
click at [70, 33] on link "Discard changes" at bounding box center [74, 31] width 115 height 18
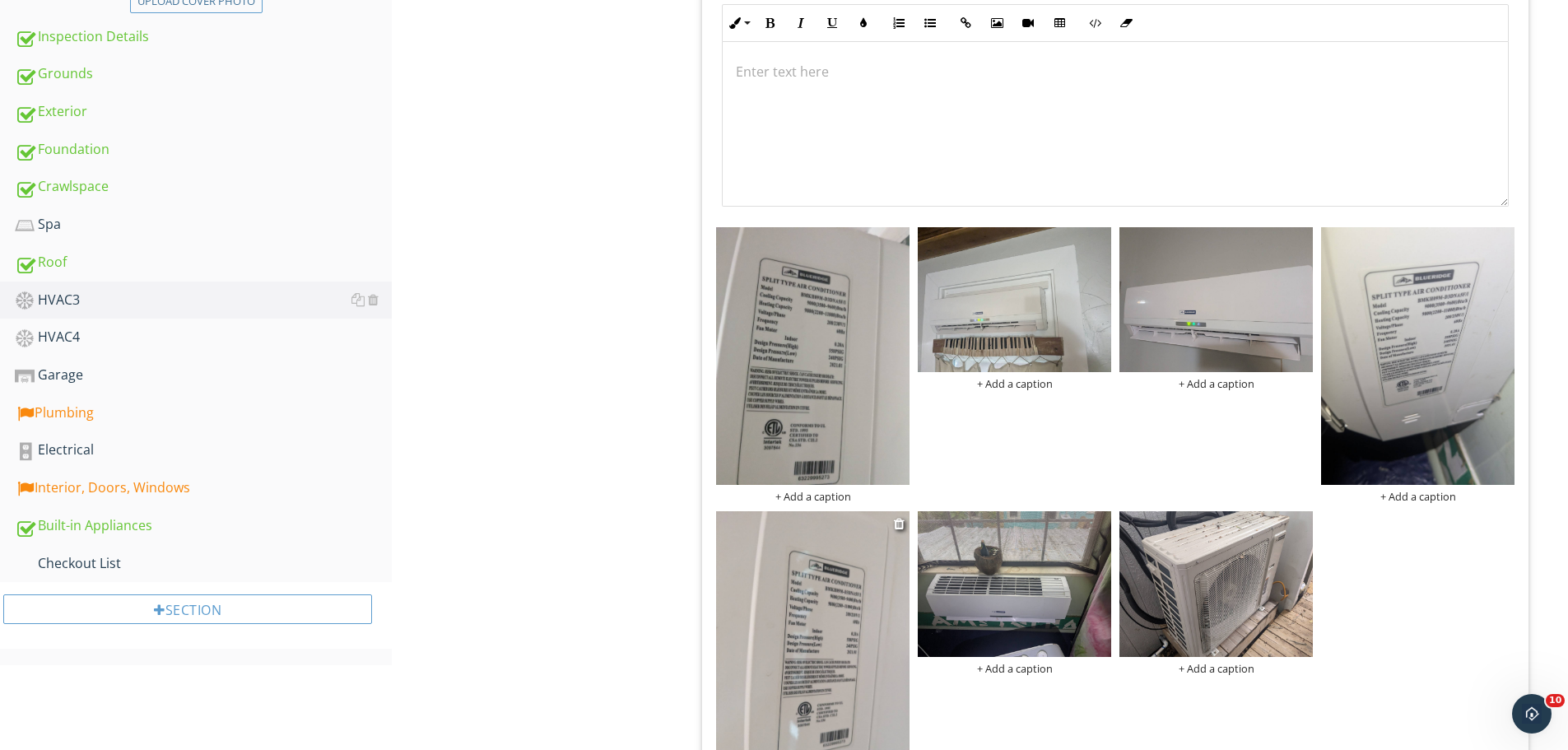
click at [851, 628] on img at bounding box center [812, 640] width 193 height 258
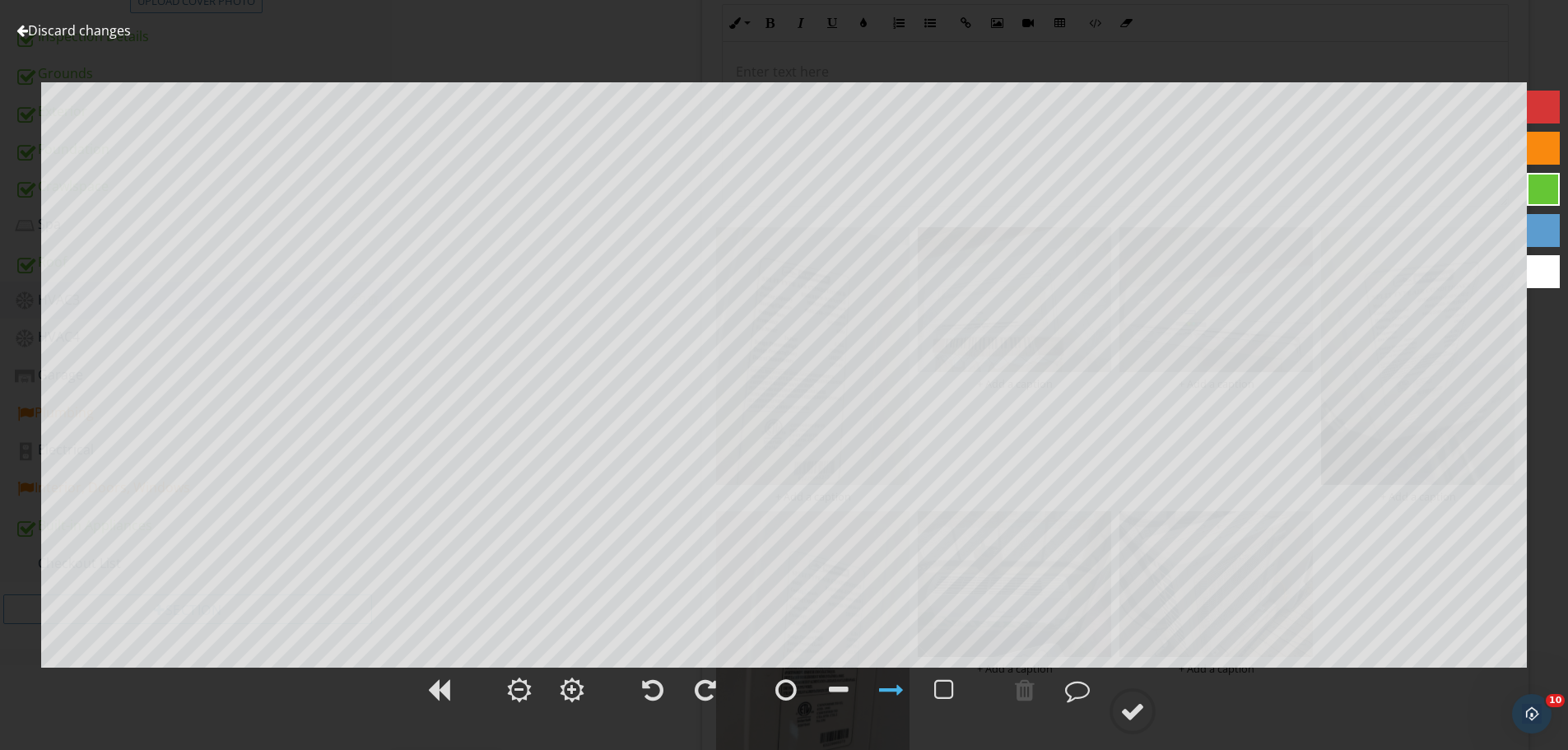
click at [100, 30] on link "Discard changes" at bounding box center [74, 31] width 115 height 18
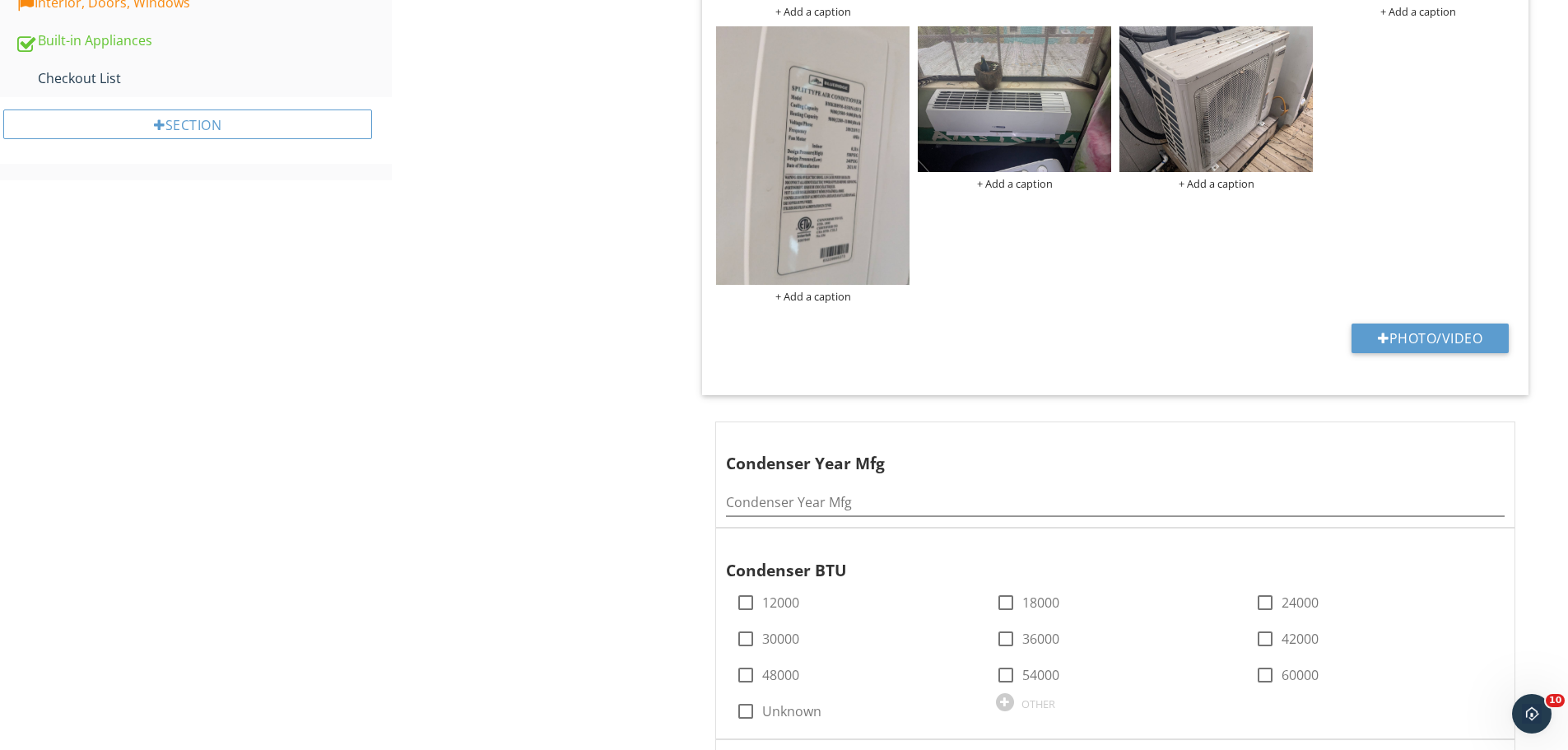
scroll to position [1235, 0]
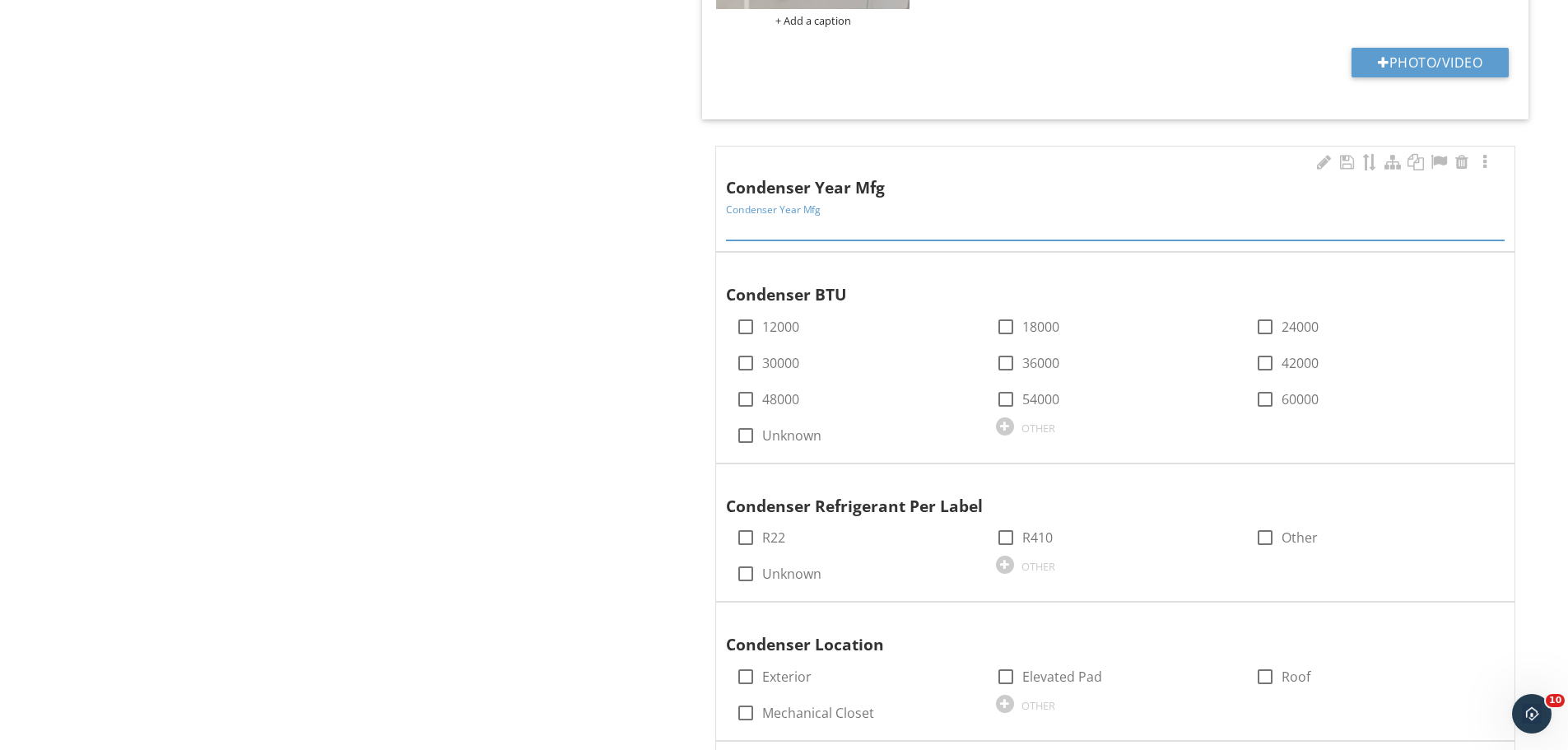
click at [812, 232] on input "Condenser Year Mfg" at bounding box center [1115, 227] width 779 height 27
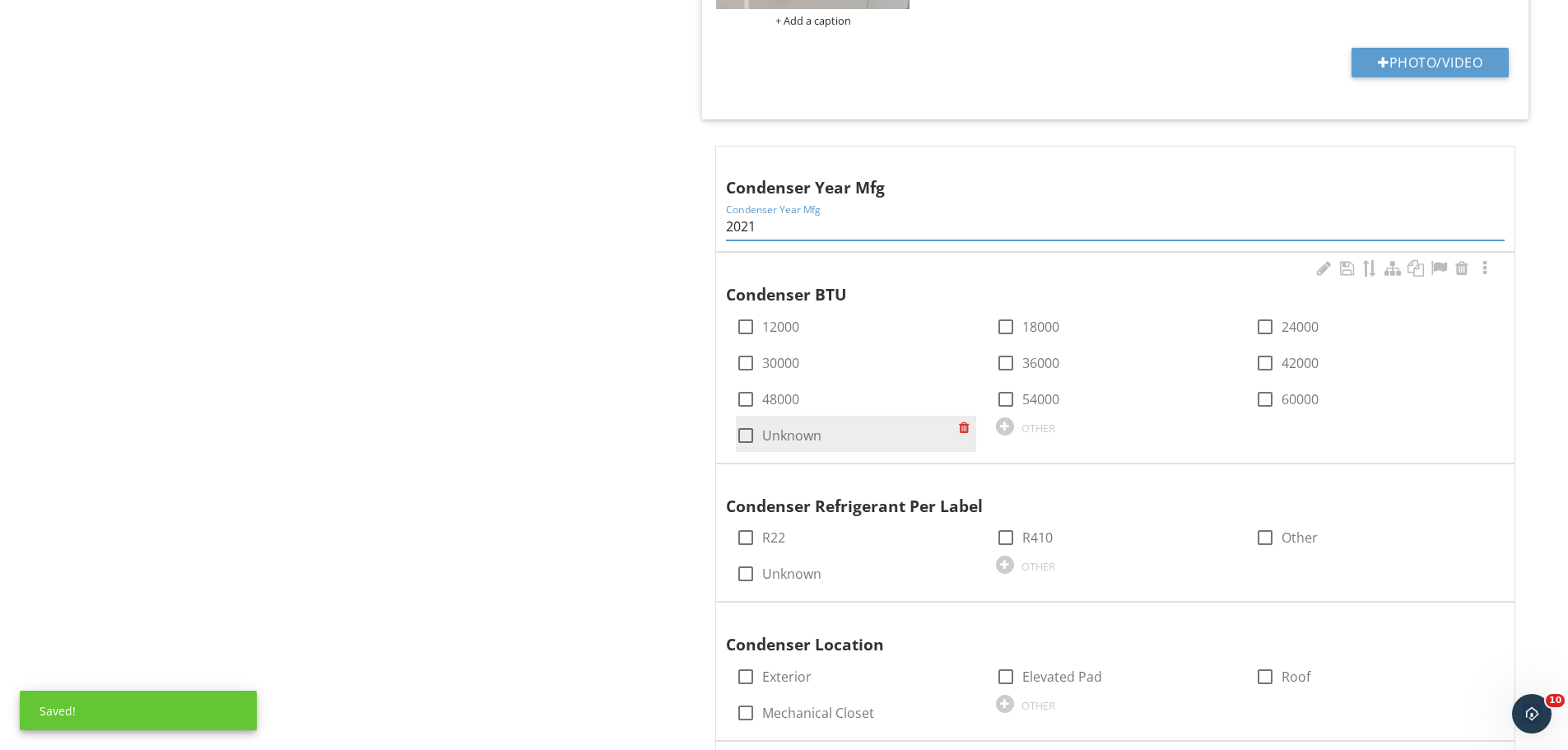
type input "2021"
click at [750, 429] on div at bounding box center [745, 435] width 28 height 28
checkbox input "true"
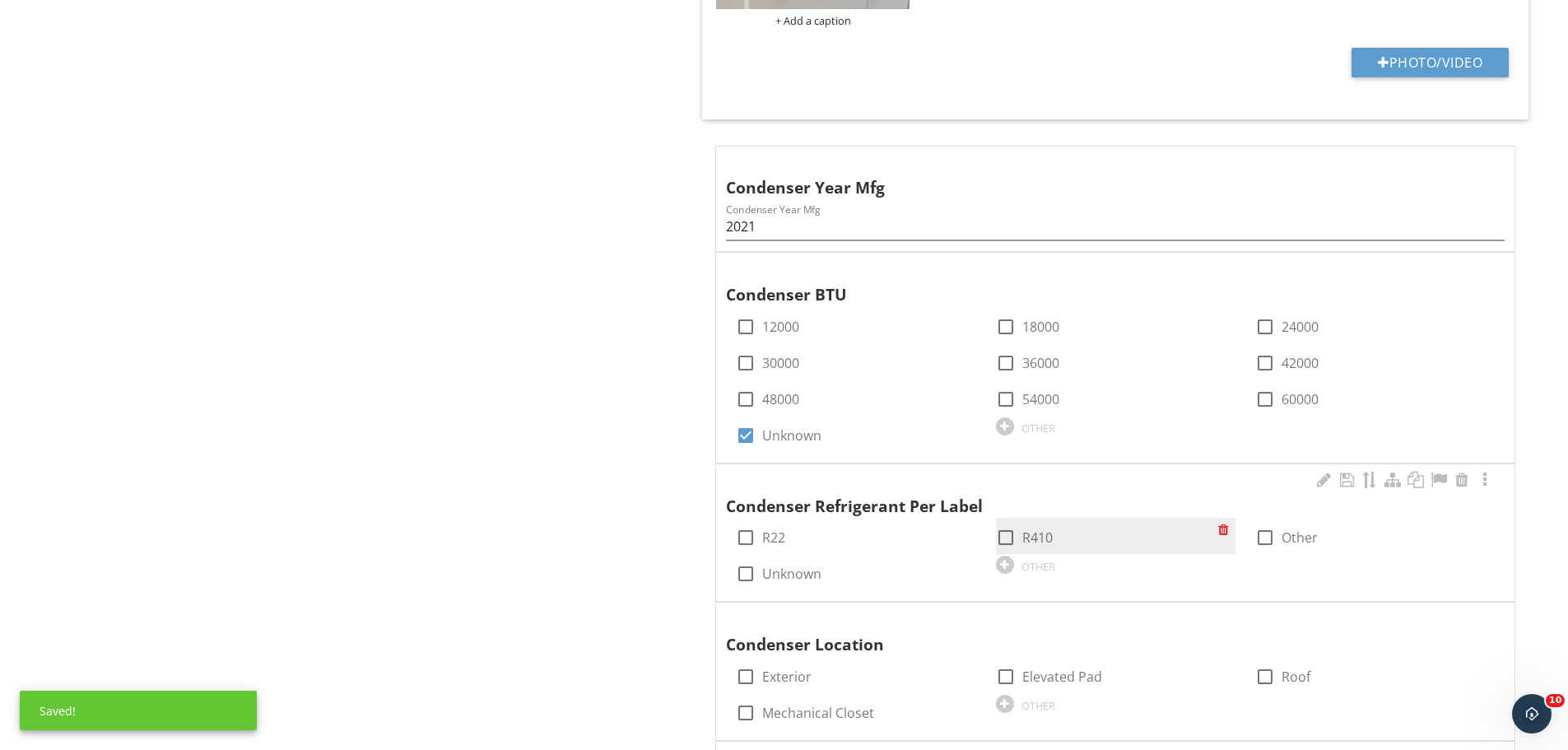
click at [1009, 538] on div at bounding box center [1005, 537] width 28 height 28
checkbox input "true"
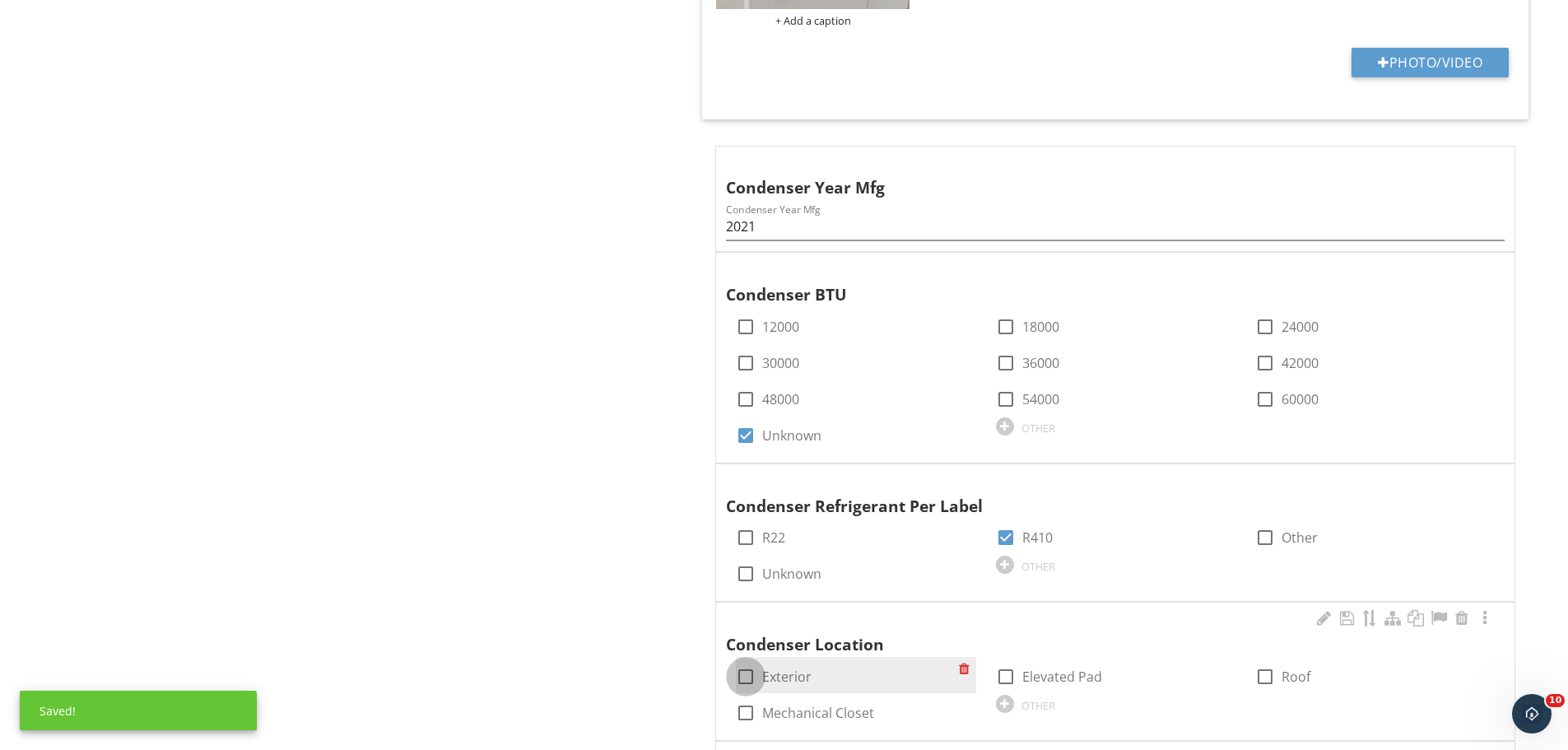
drag, startPoint x: 753, startPoint y: 674, endPoint x: 631, endPoint y: 441, distance: 263.0
click at [753, 672] on div at bounding box center [745, 676] width 28 height 28
checkbox input "true"
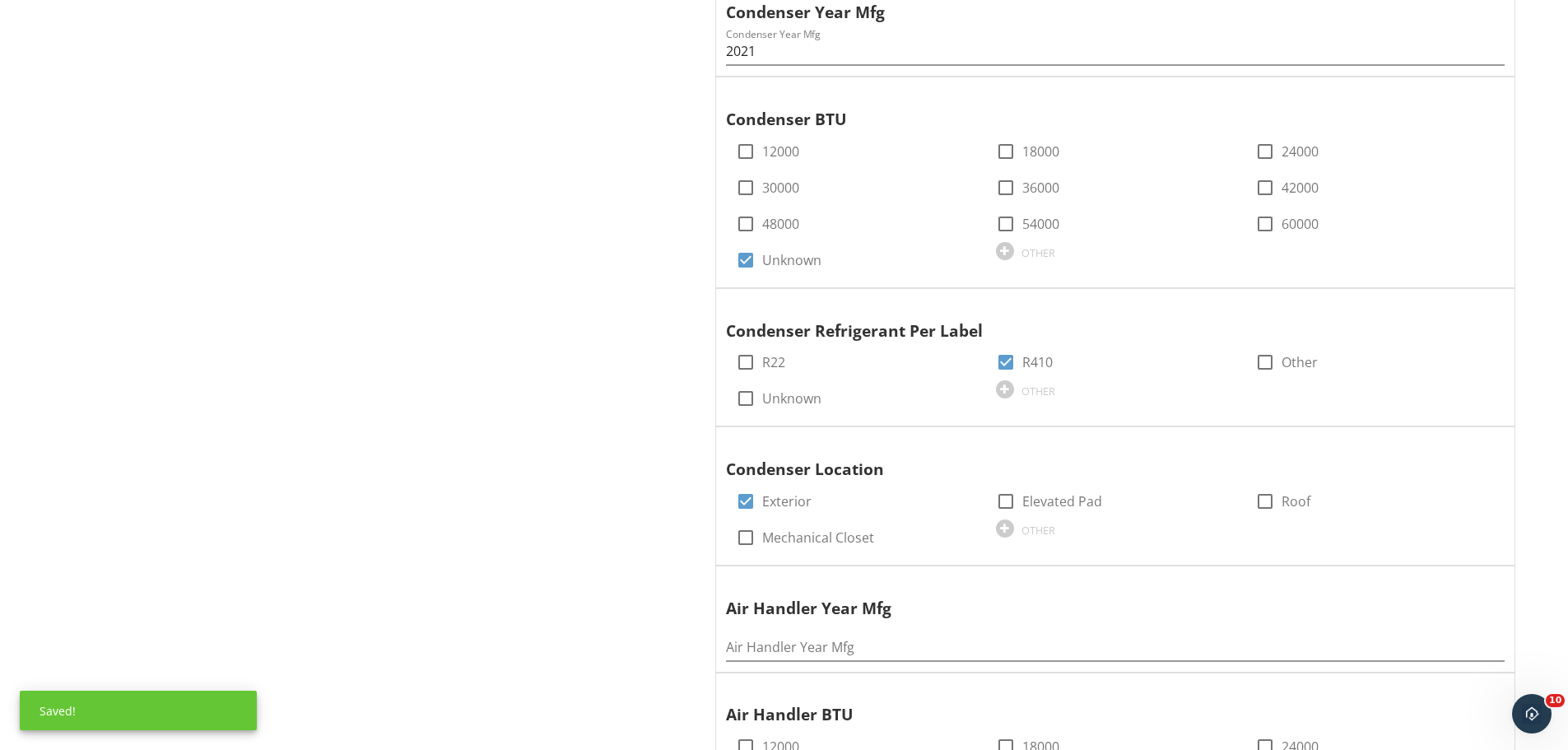
scroll to position [1646, 0]
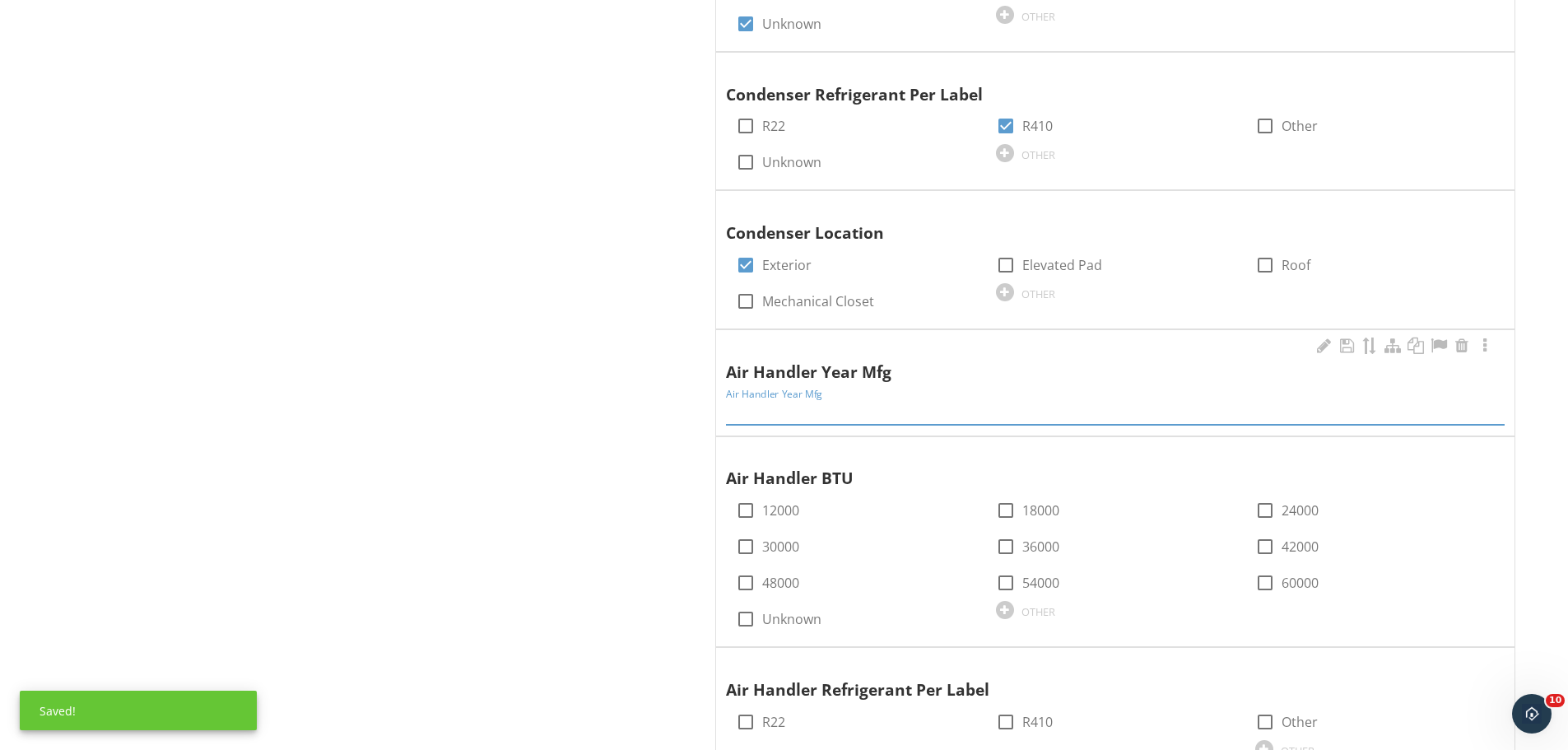
click at [838, 421] on input "Air Handler Year Mfg" at bounding box center [1115, 411] width 779 height 27
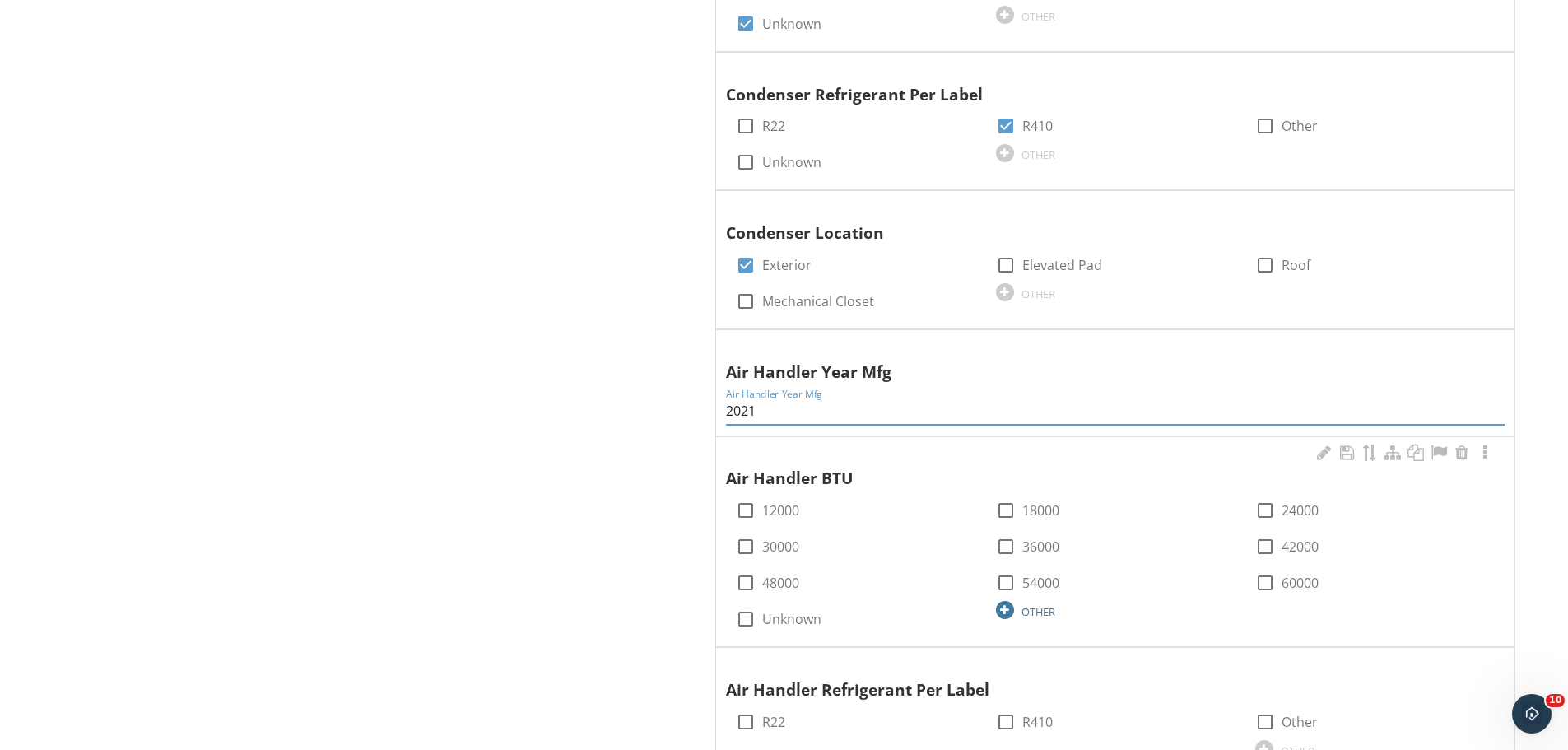
type input "2021"
click at [1009, 608] on div at bounding box center [1005, 610] width 18 height 18
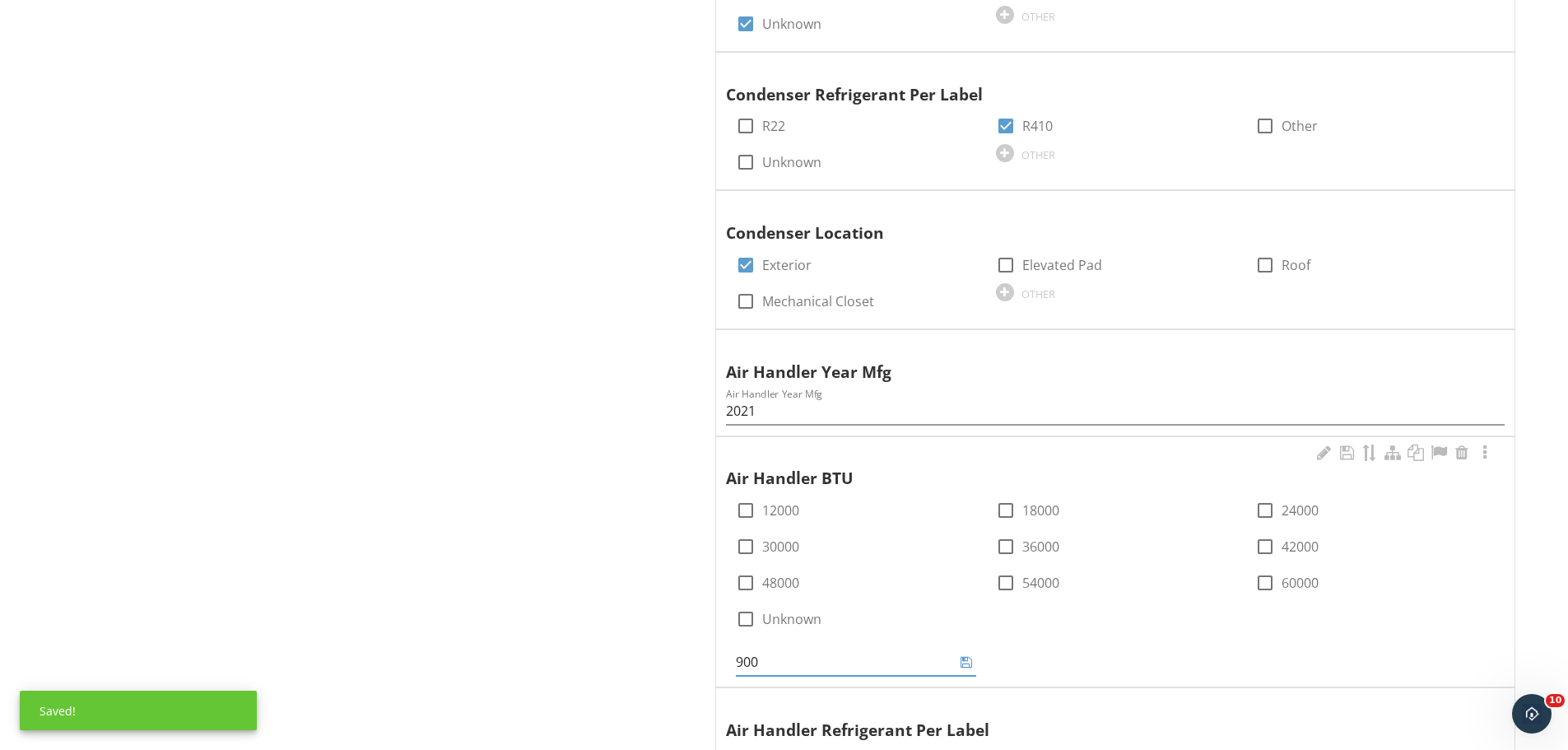
type input "9000"
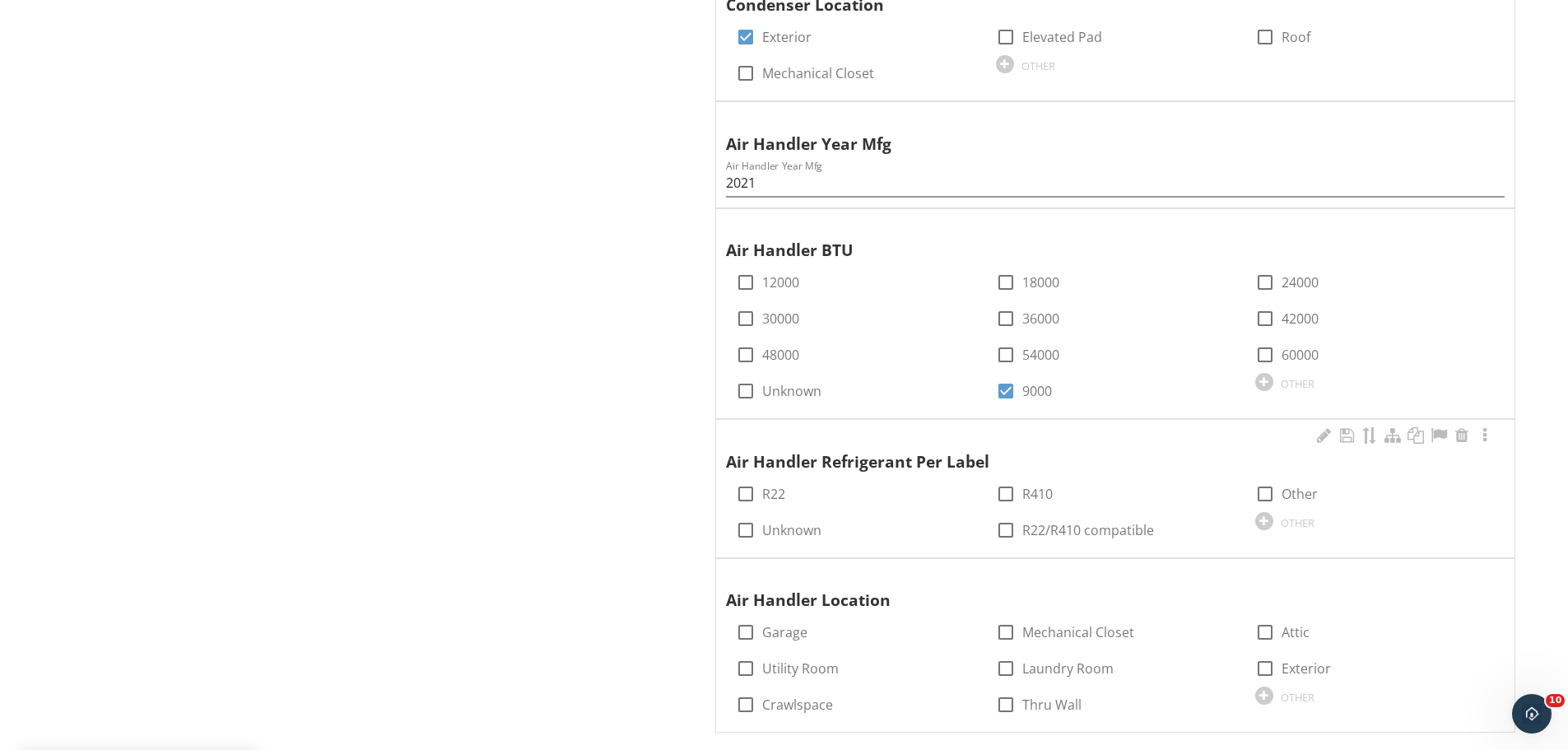
scroll to position [1893, 0]
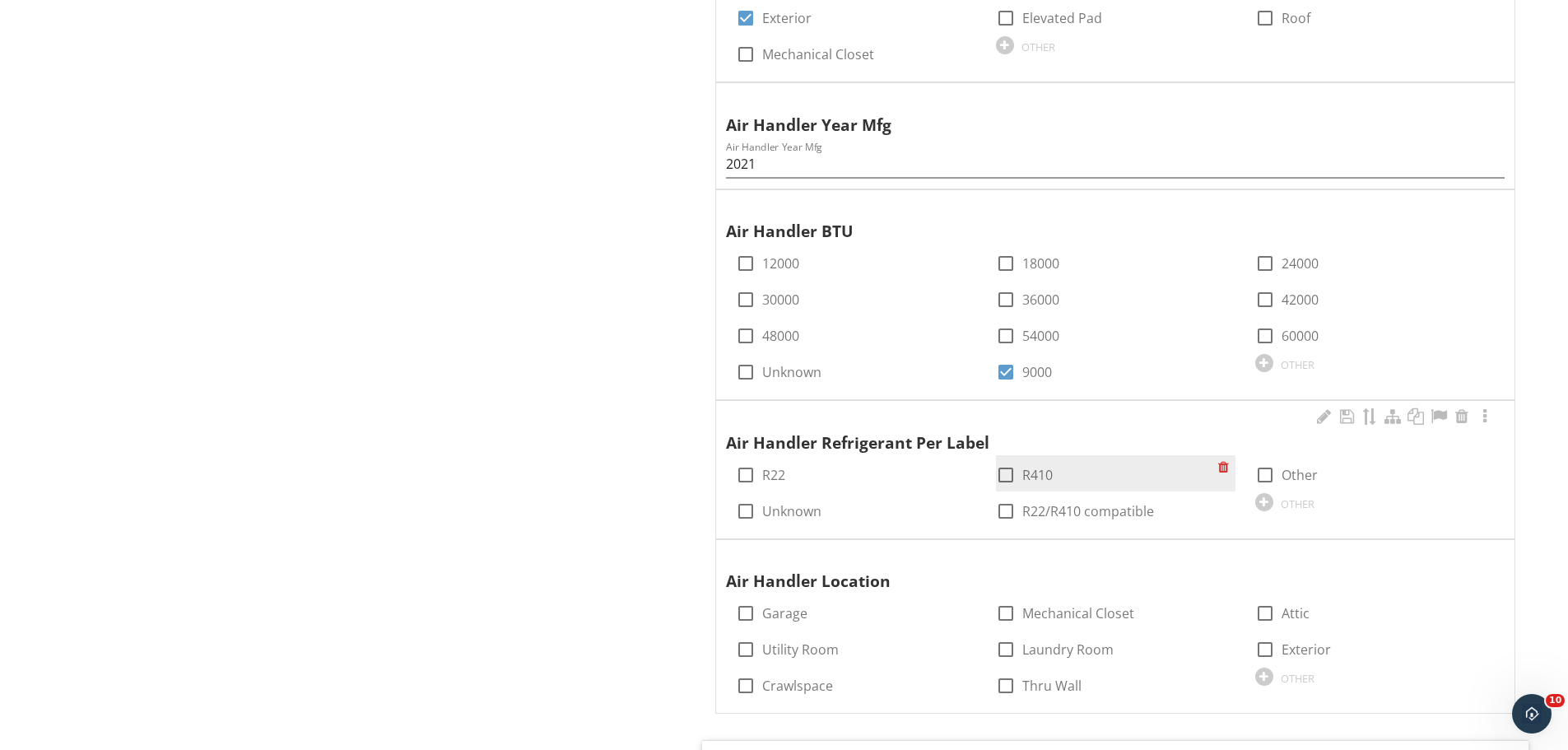
click at [1015, 470] on div at bounding box center [1005, 474] width 28 height 28
checkbox input "true"
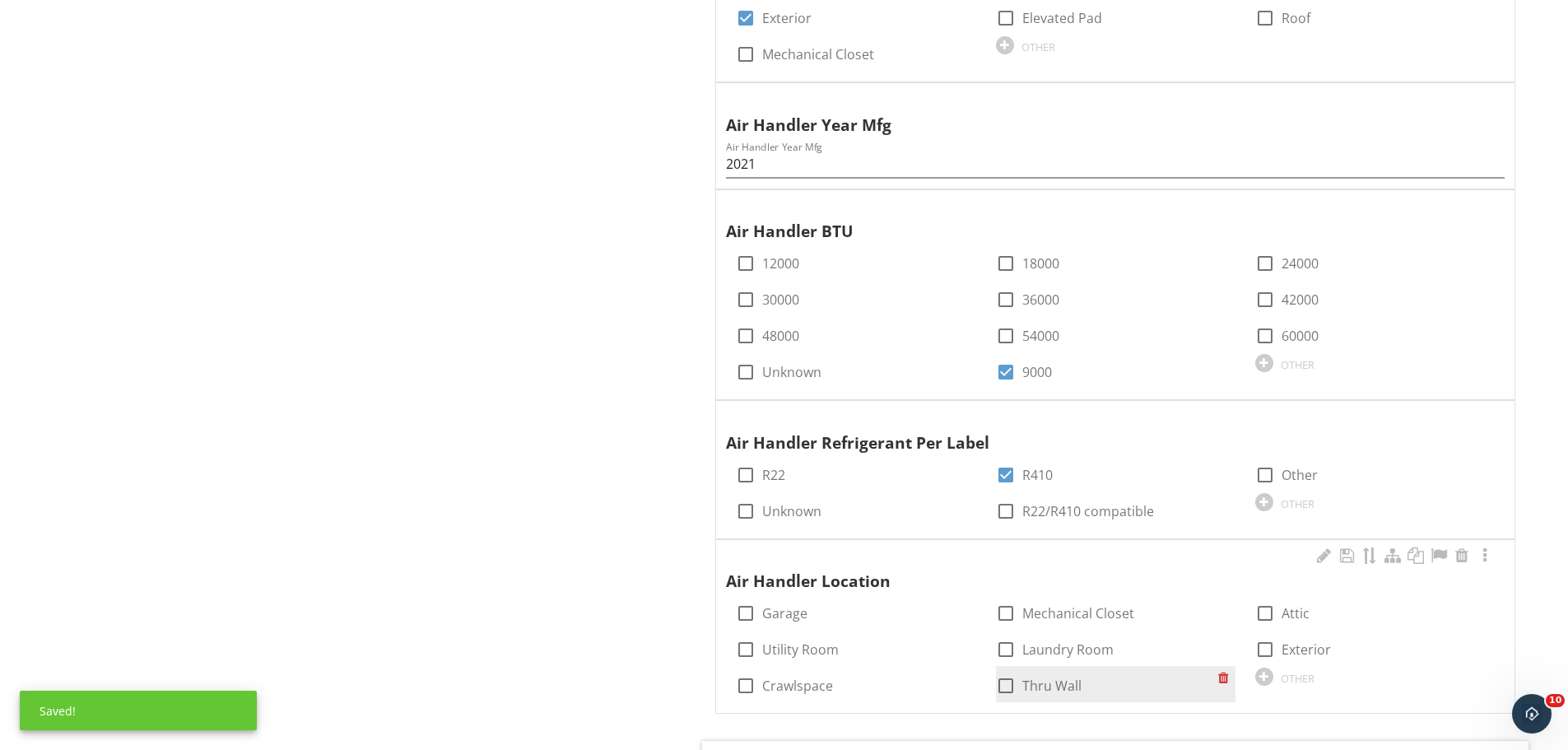
click at [1006, 683] on div at bounding box center [1005, 685] width 28 height 28
checkbox input "true"
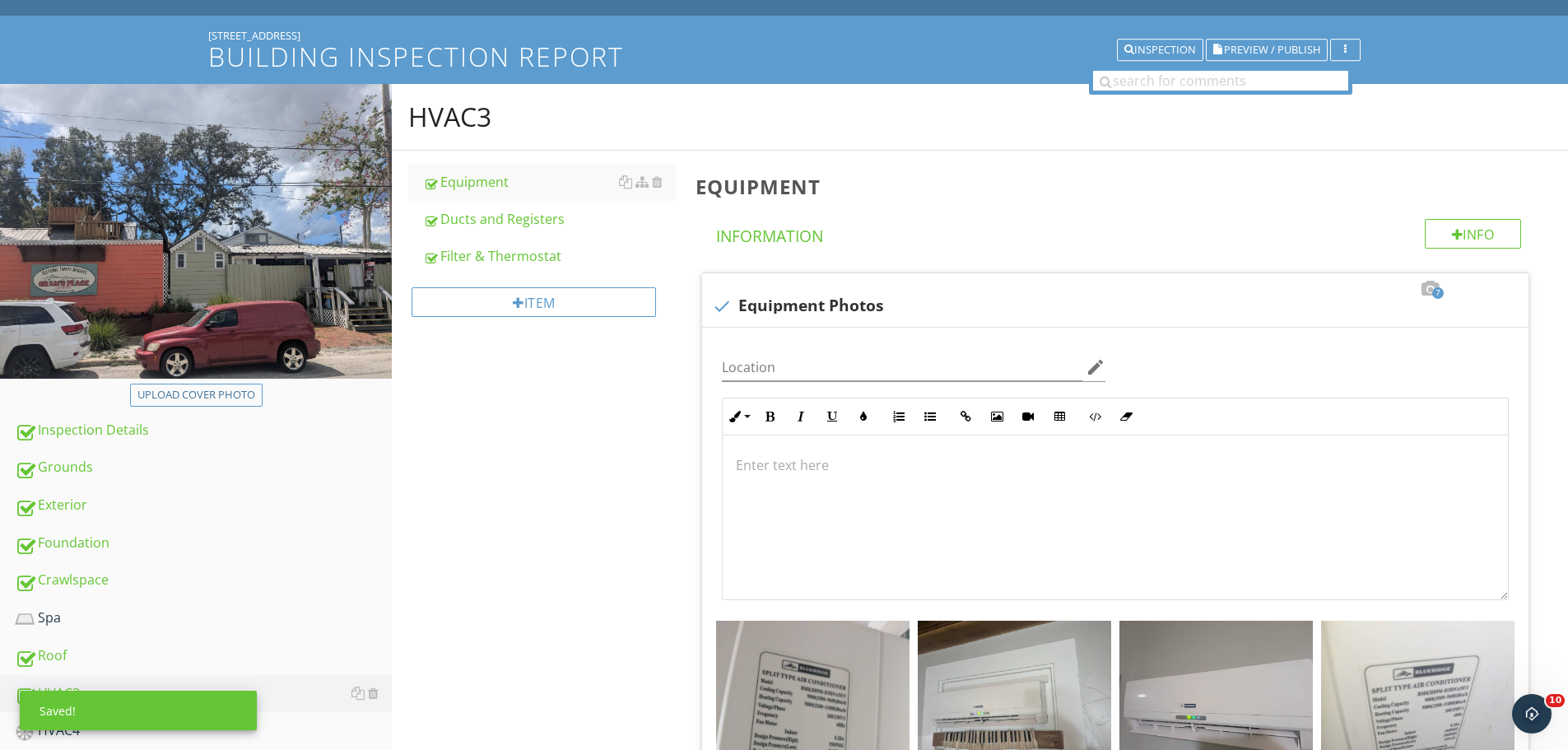
scroll to position [0, 0]
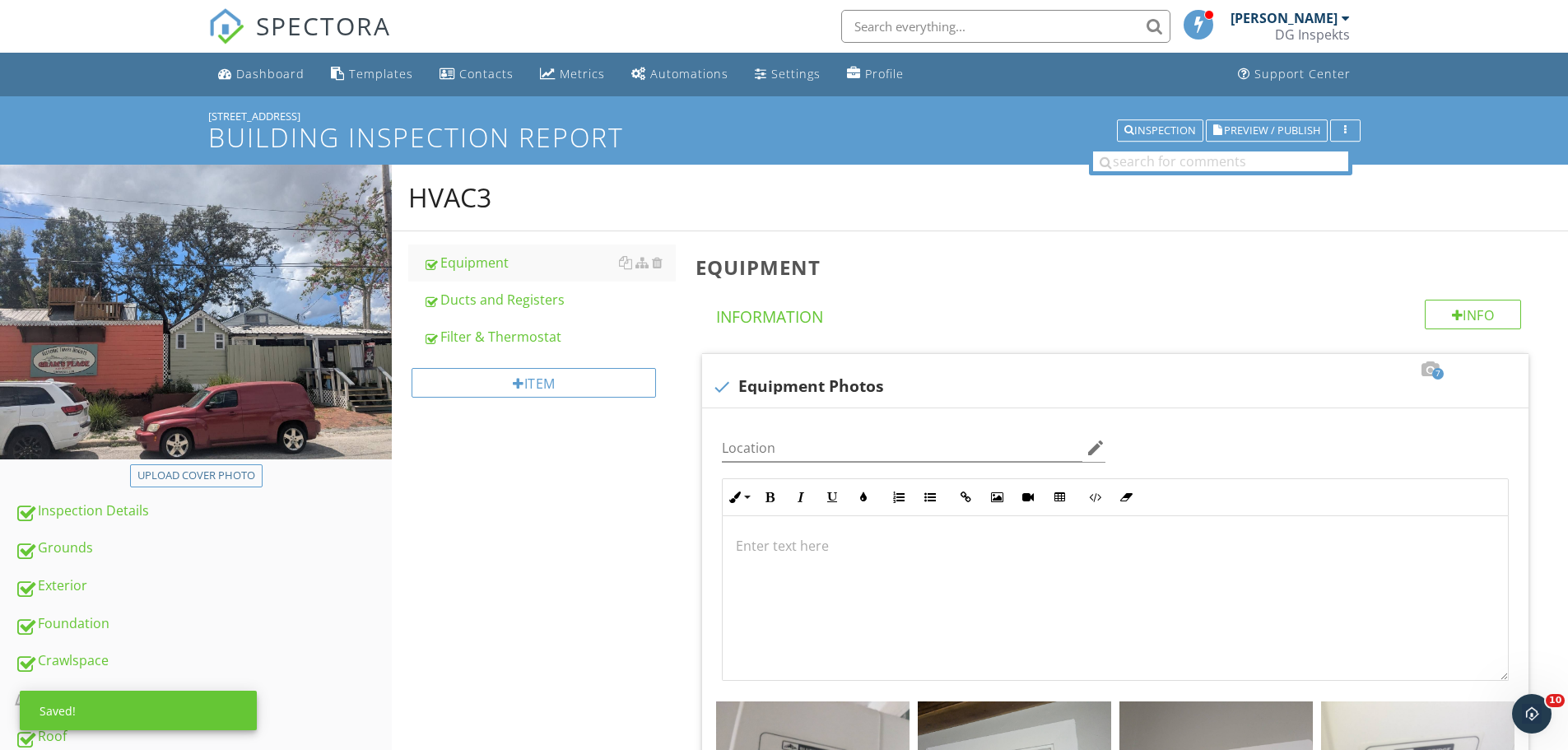
click at [514, 304] on div "Ducts and Registers" at bounding box center [549, 300] width 253 height 20
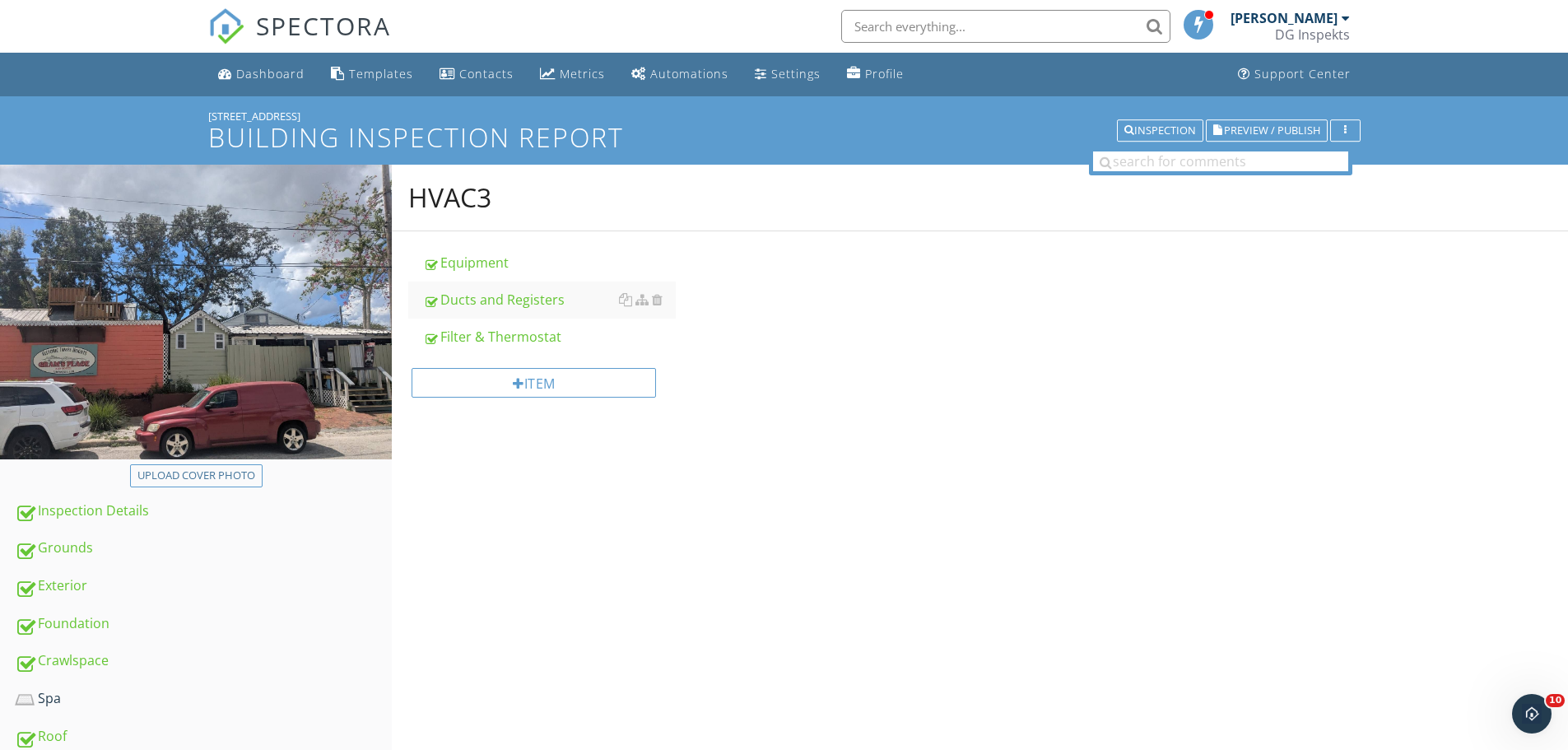
scroll to position [165, 0]
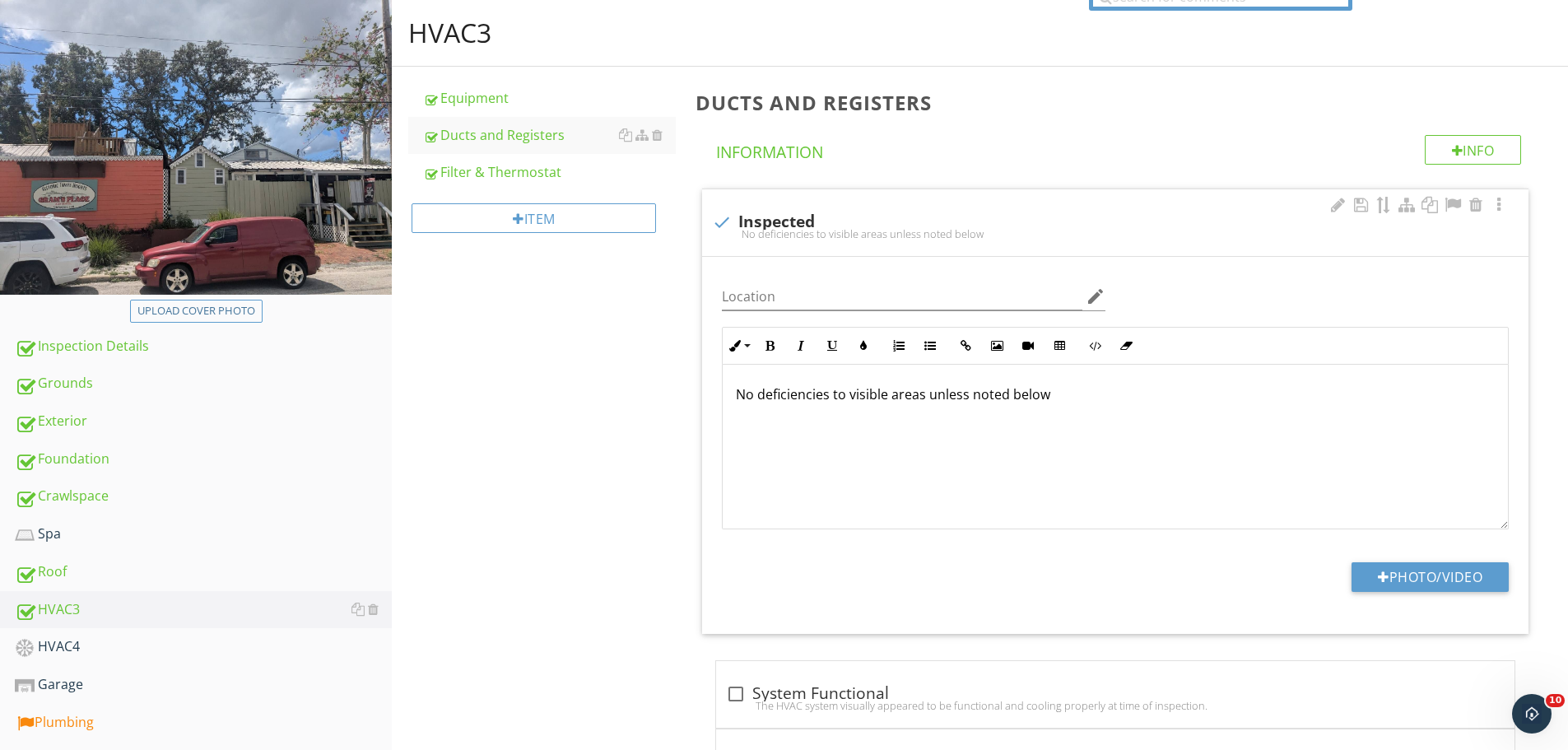
click at [730, 220] on div at bounding box center [722, 222] width 28 height 28
checkbox input "true"
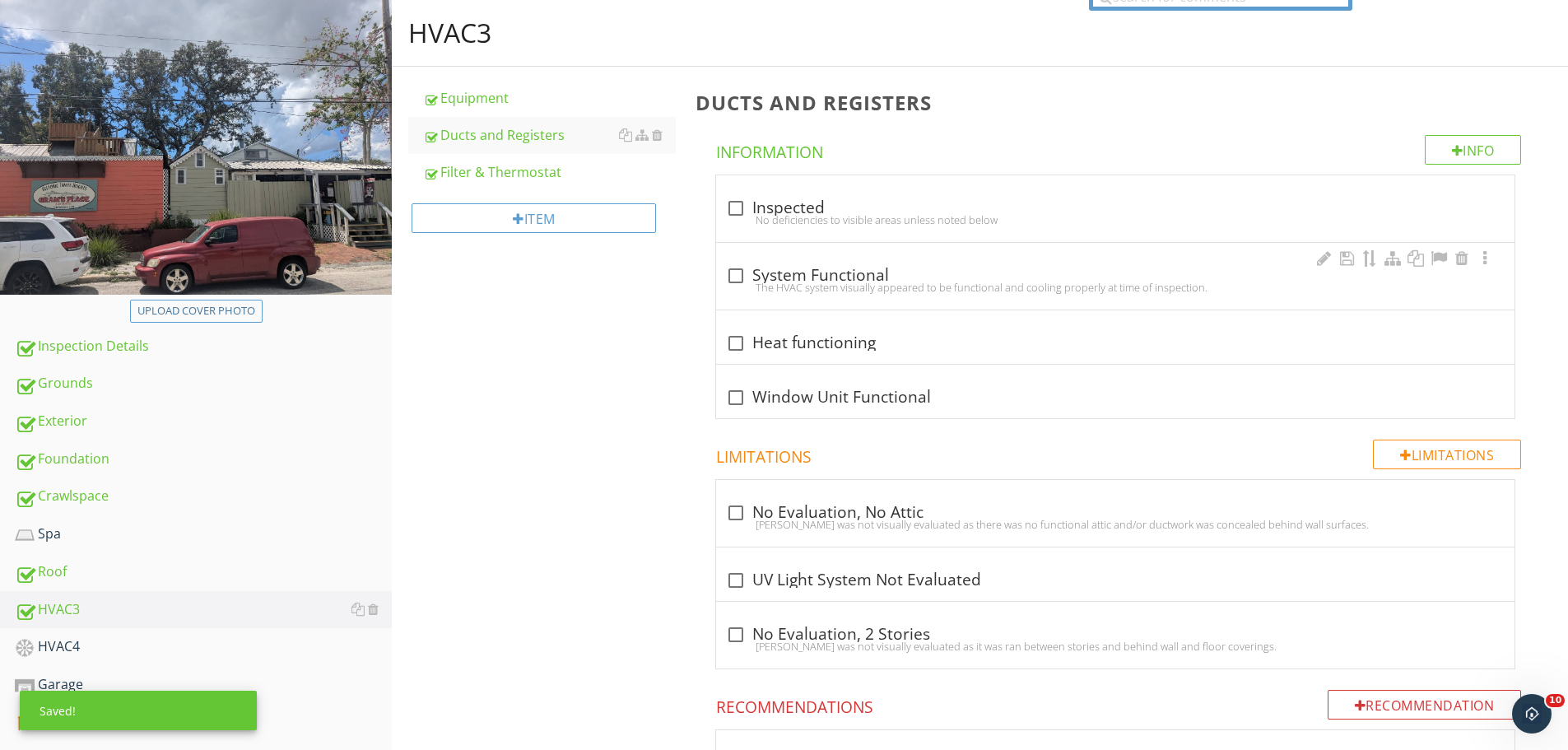
click at [738, 269] on div at bounding box center [735, 275] width 28 height 28
checkbox input "true"
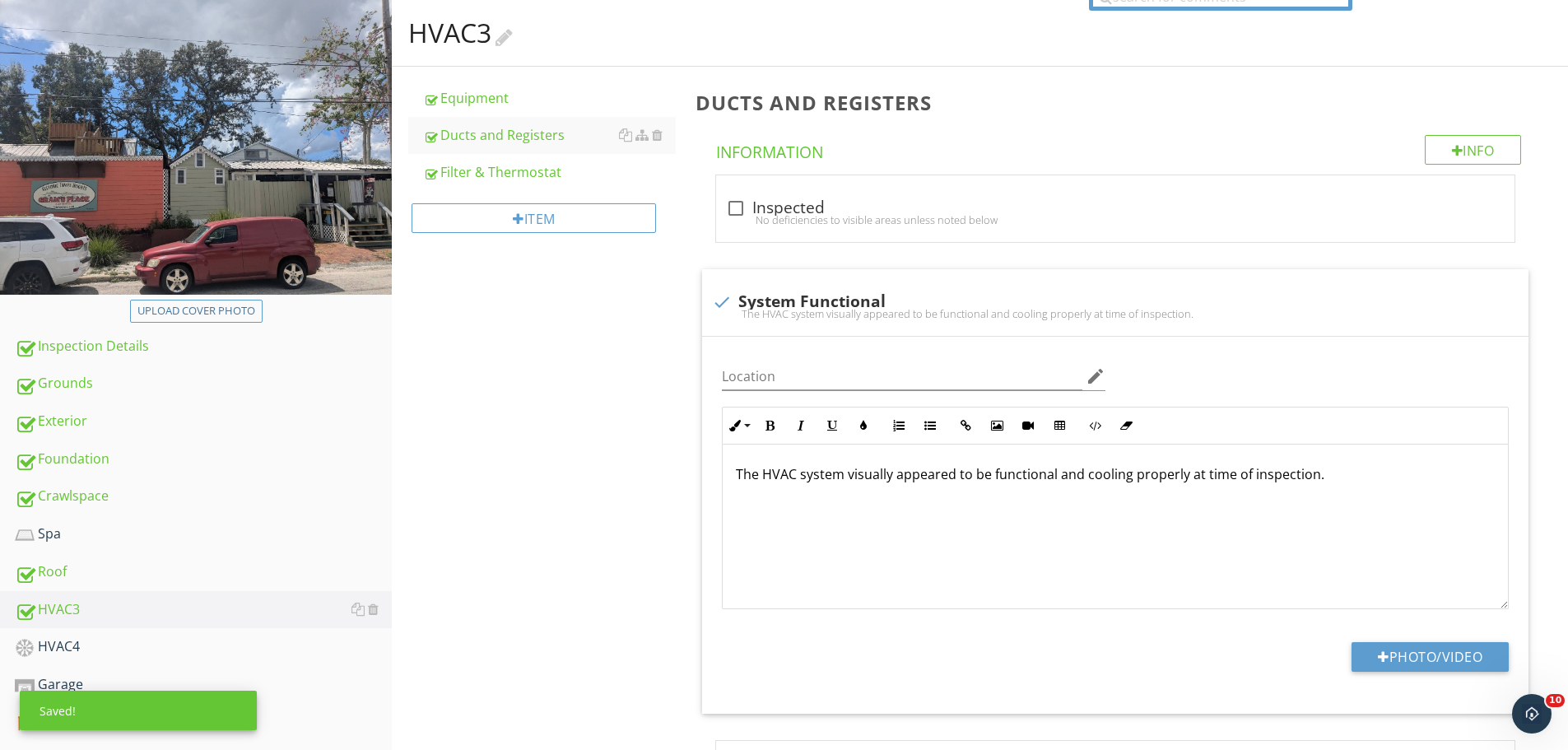
click at [512, 36] on div at bounding box center [504, 36] width 18 height 23
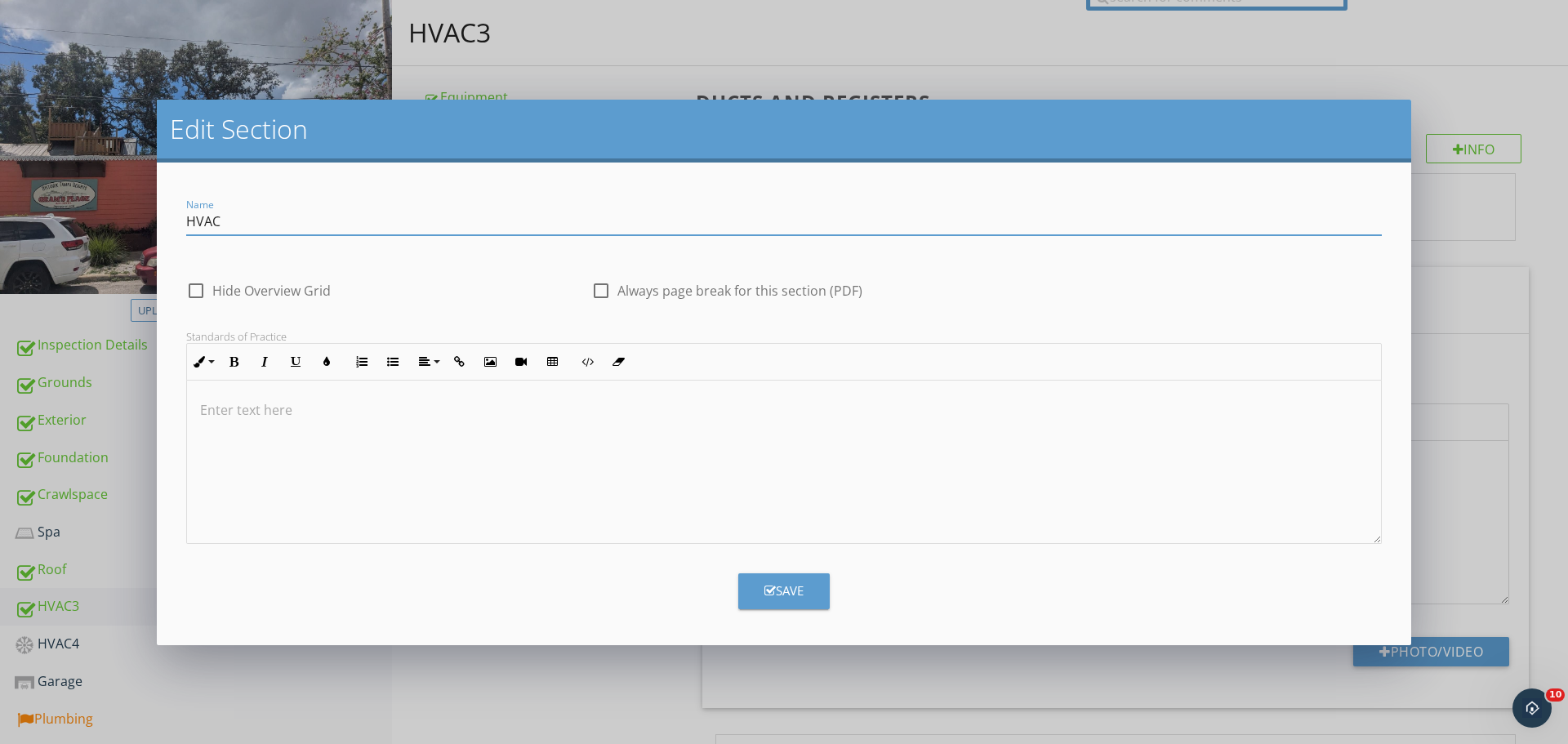
type input "HVAC"
click at [788, 580] on button "Save" at bounding box center [784, 591] width 91 height 36
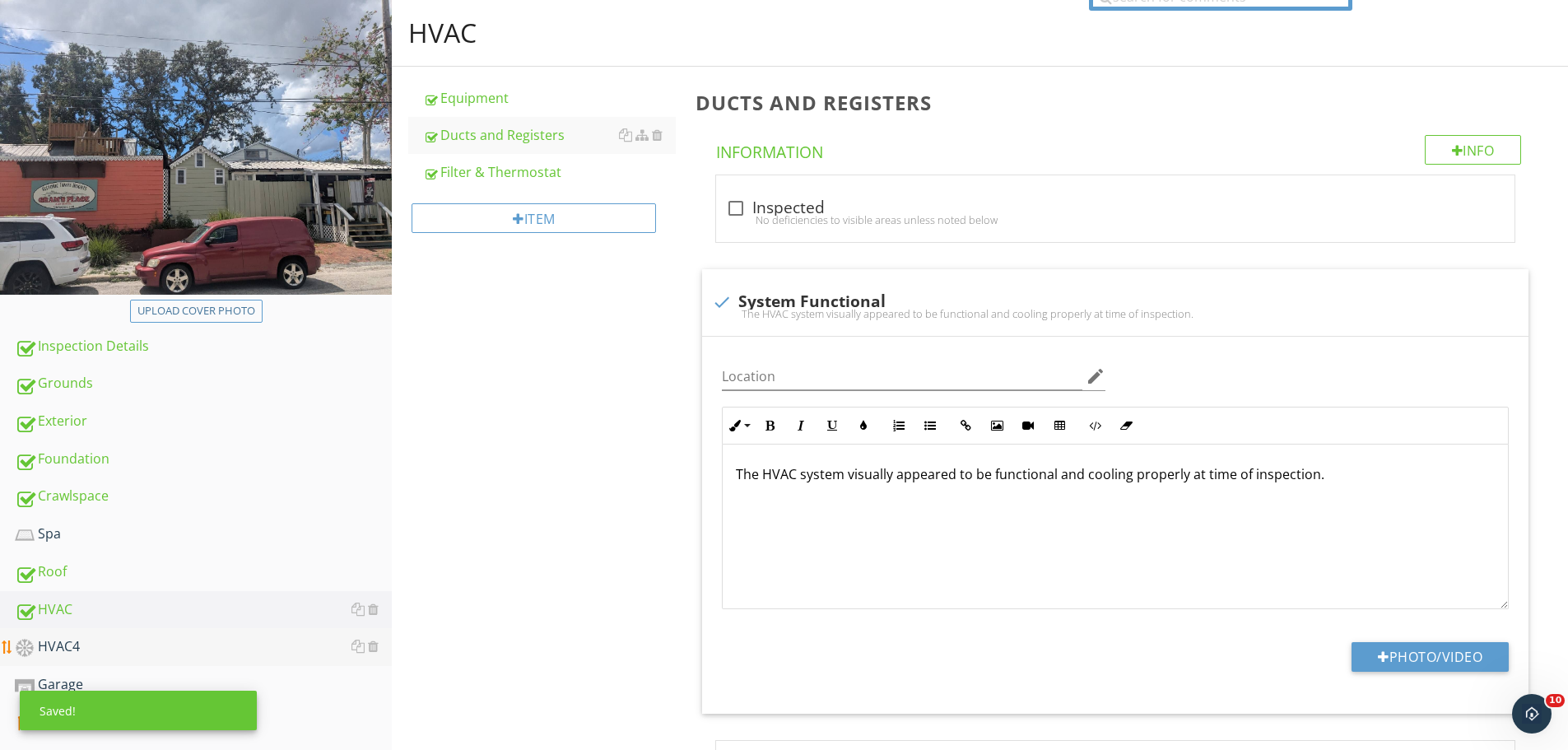
click at [74, 647] on div "HVAC4" at bounding box center [203, 647] width 377 height 22
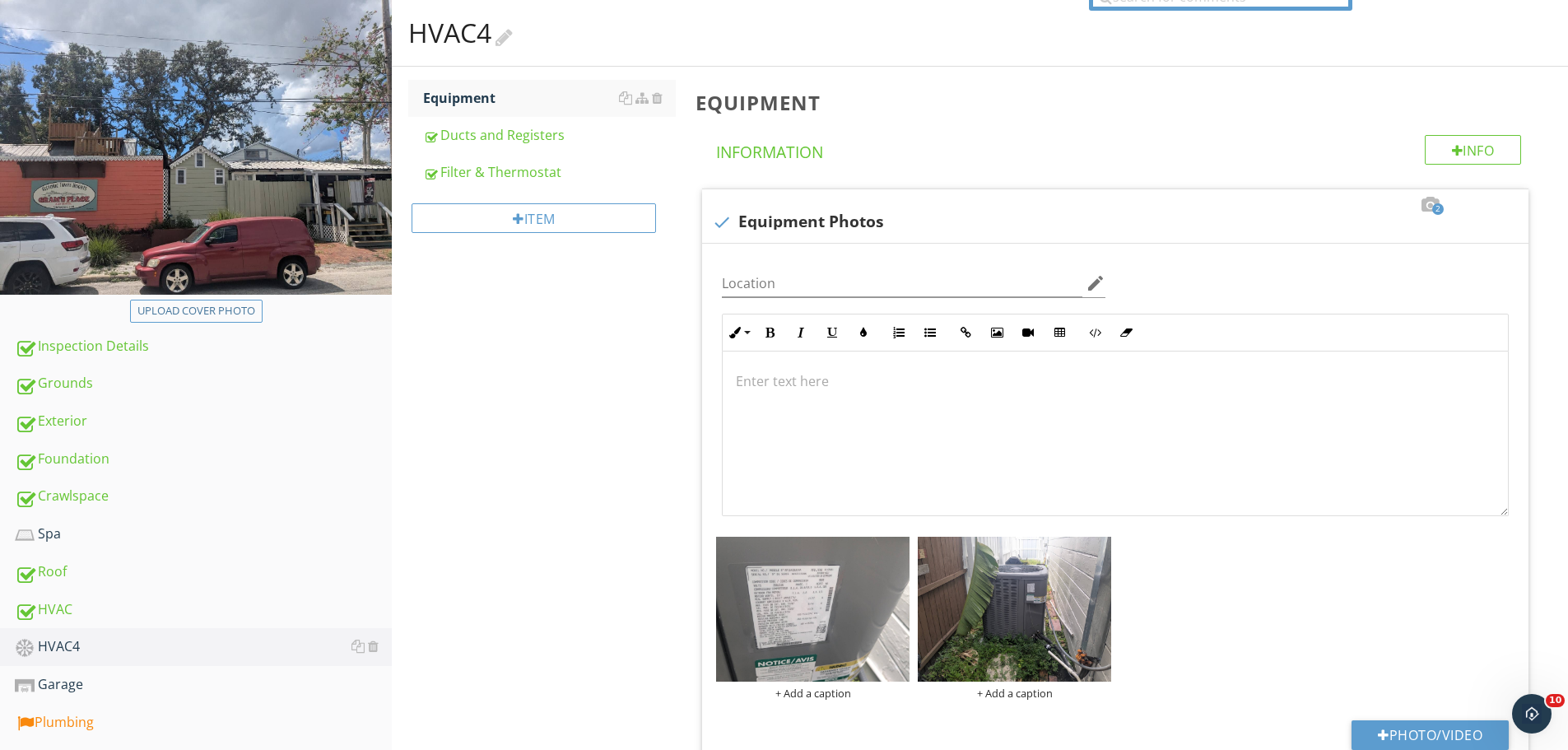
click at [513, 36] on div at bounding box center [504, 36] width 18 height 23
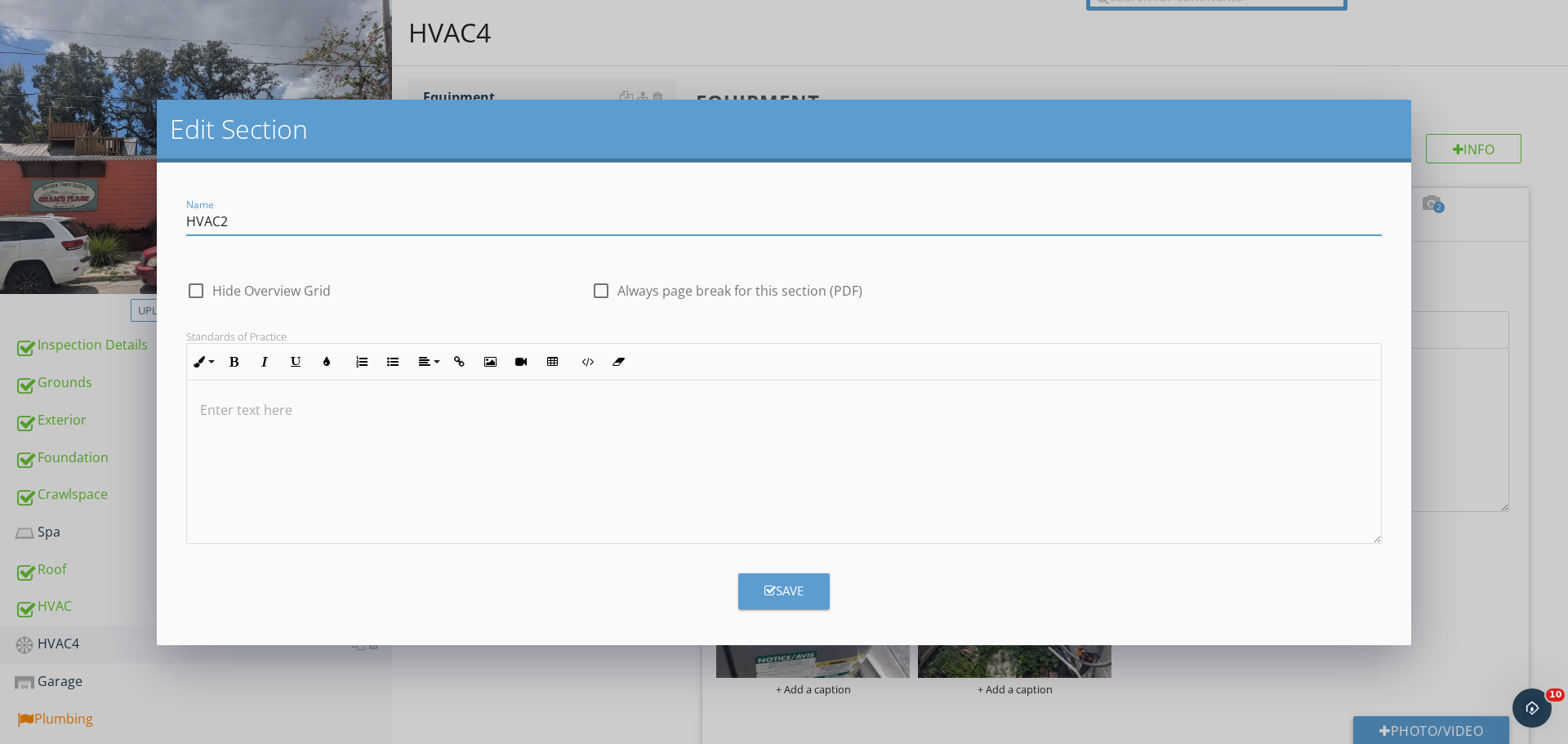
type input "HVAC2"
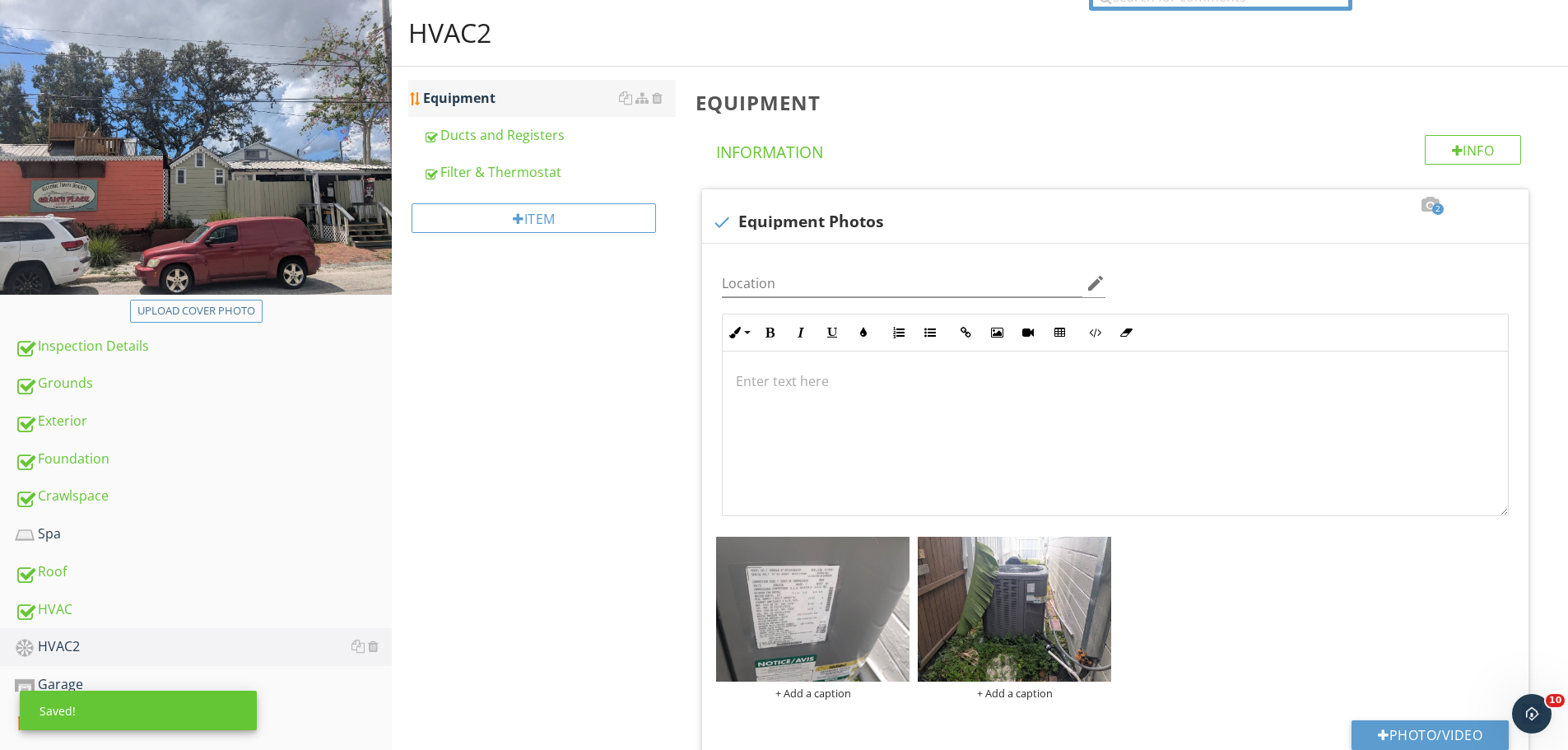
click at [501, 113] on link "Equipment" at bounding box center [549, 97] width 253 height 36
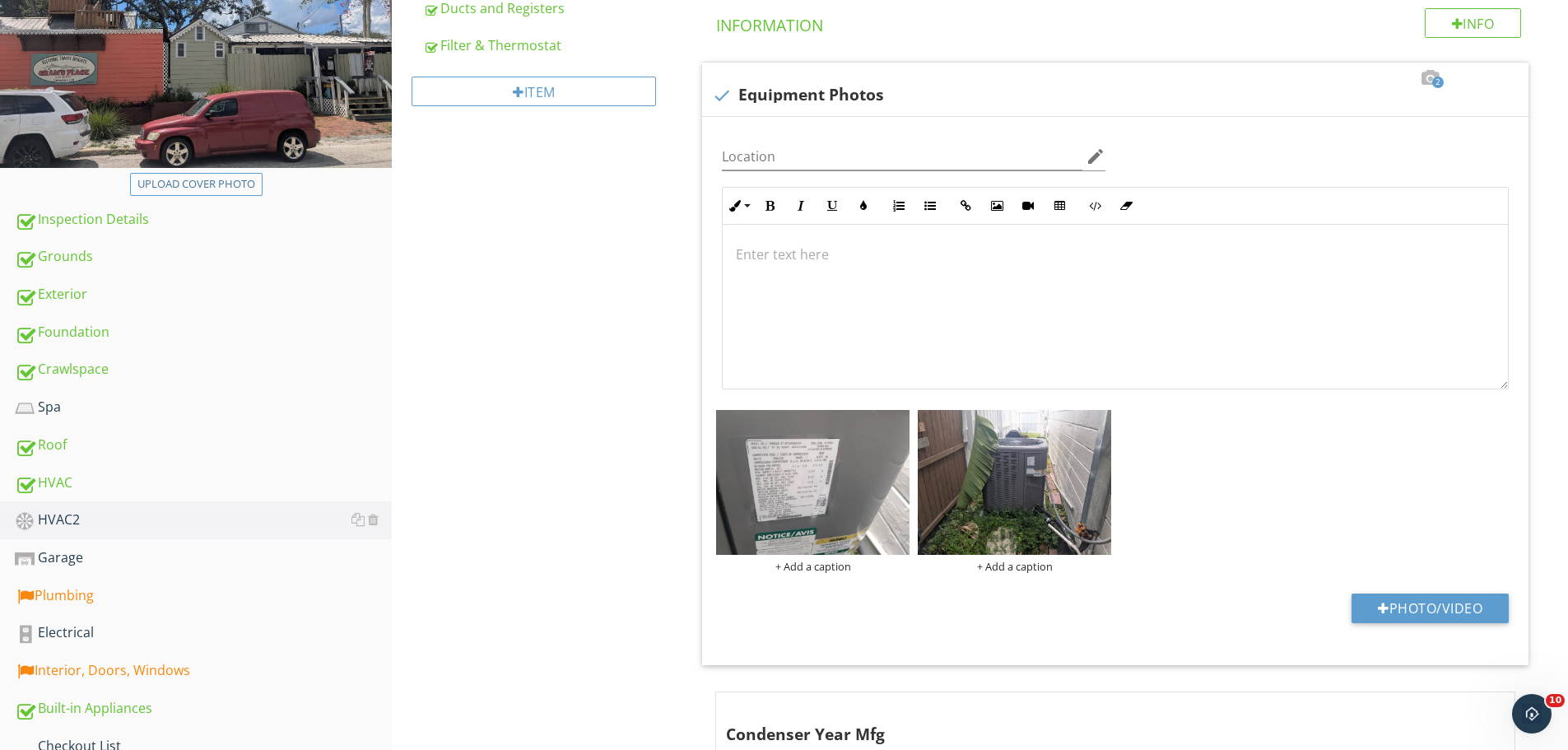
scroll to position [329, 0]
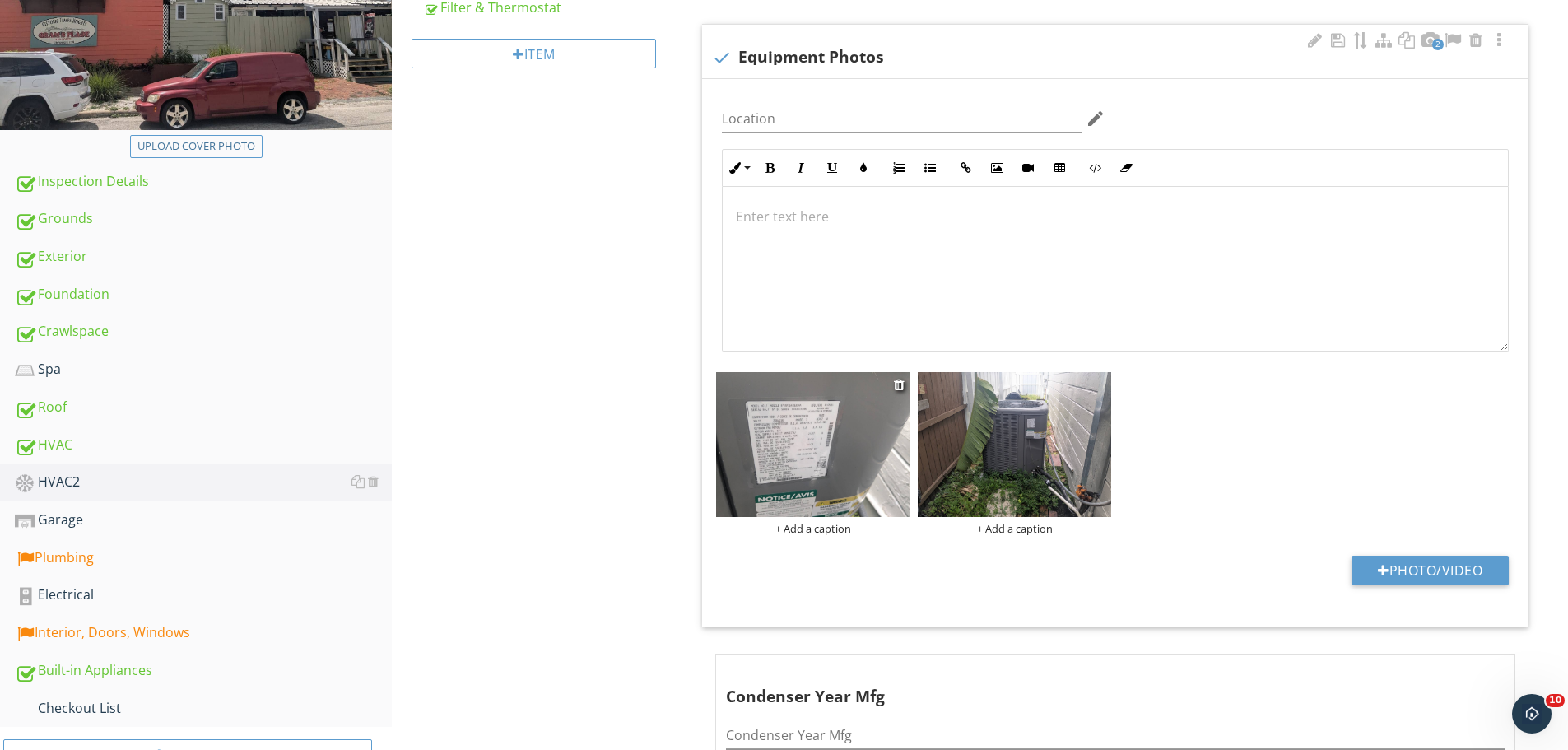
click at [784, 423] on img at bounding box center [812, 444] width 193 height 145
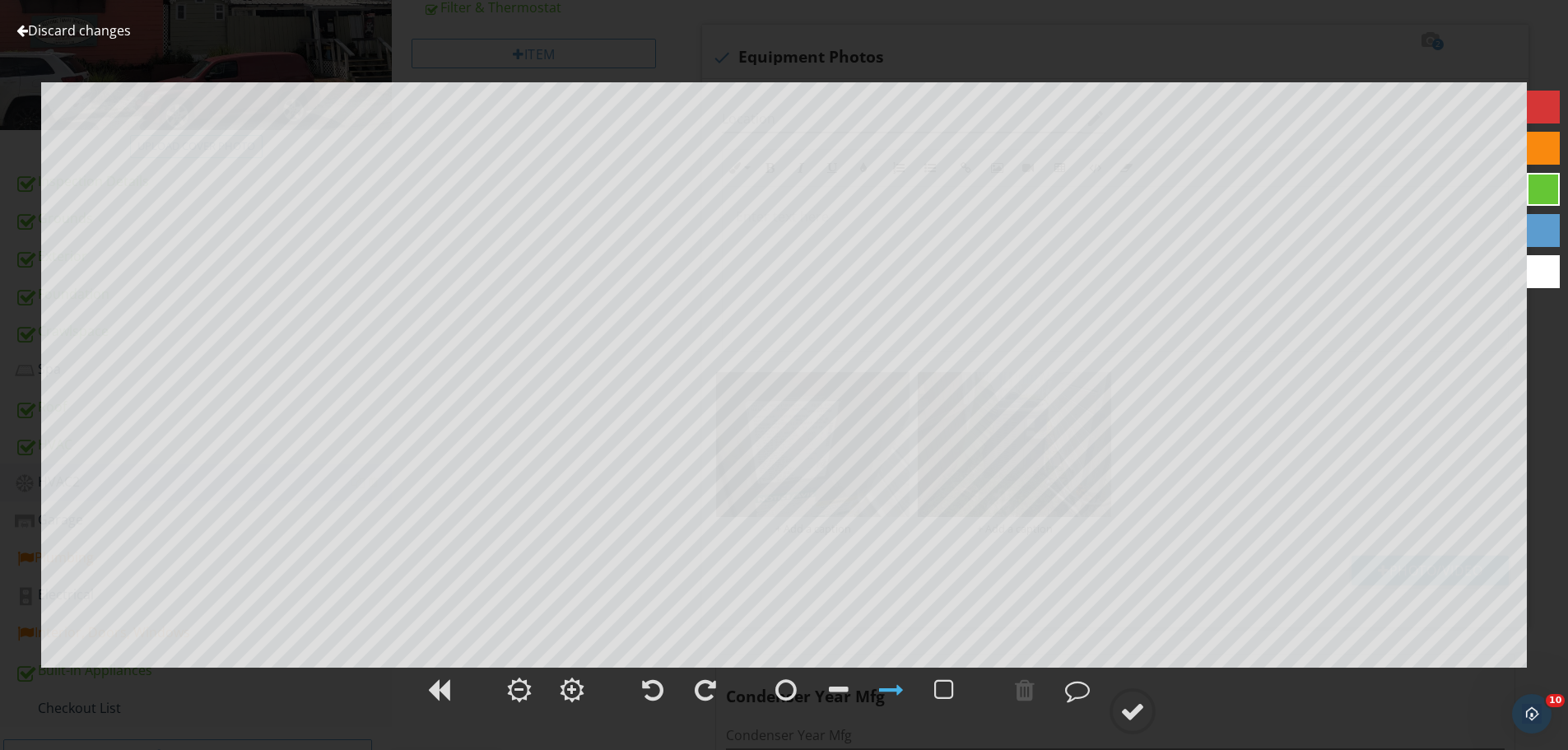
click at [101, 28] on link "Discard changes" at bounding box center [74, 31] width 115 height 18
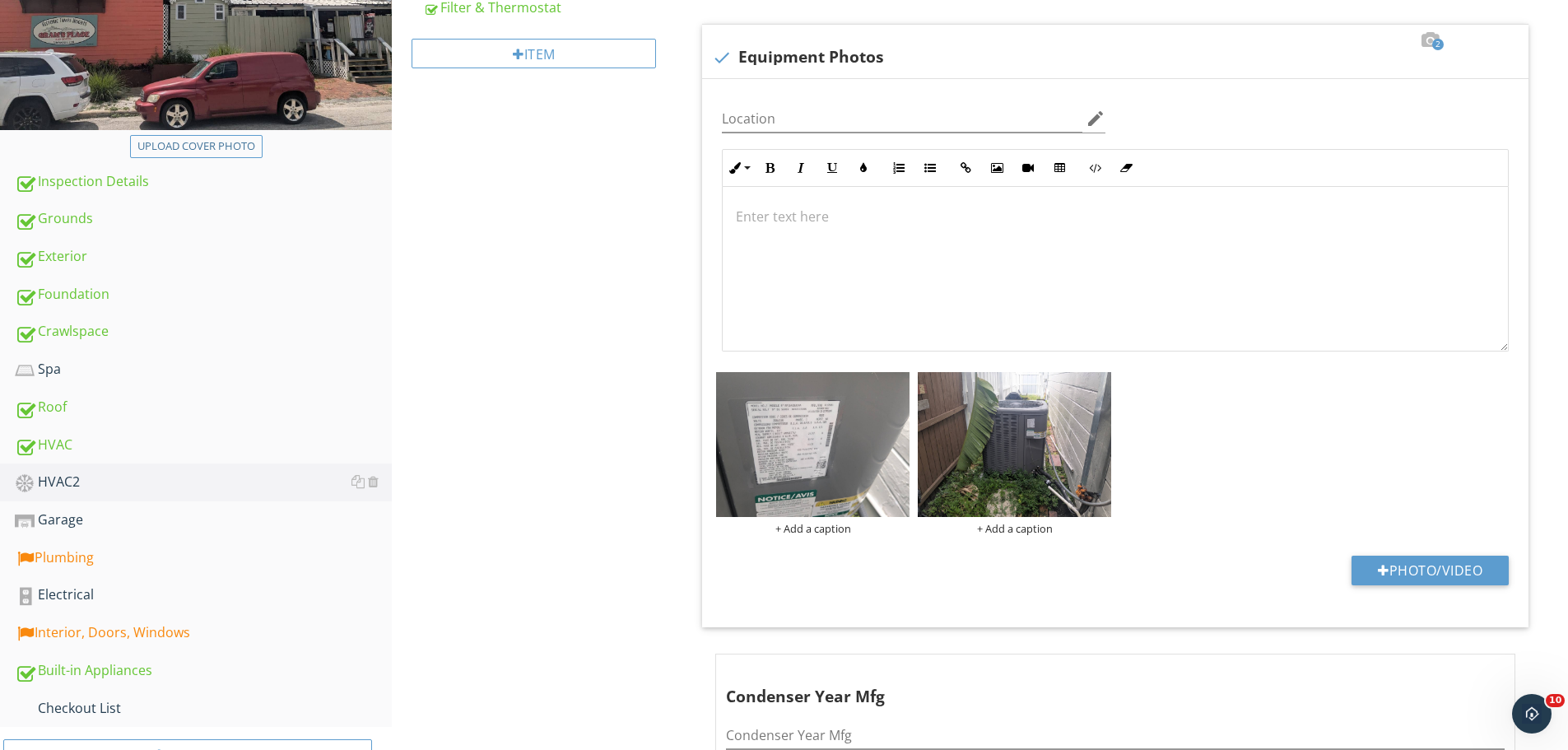
scroll to position [741, 0]
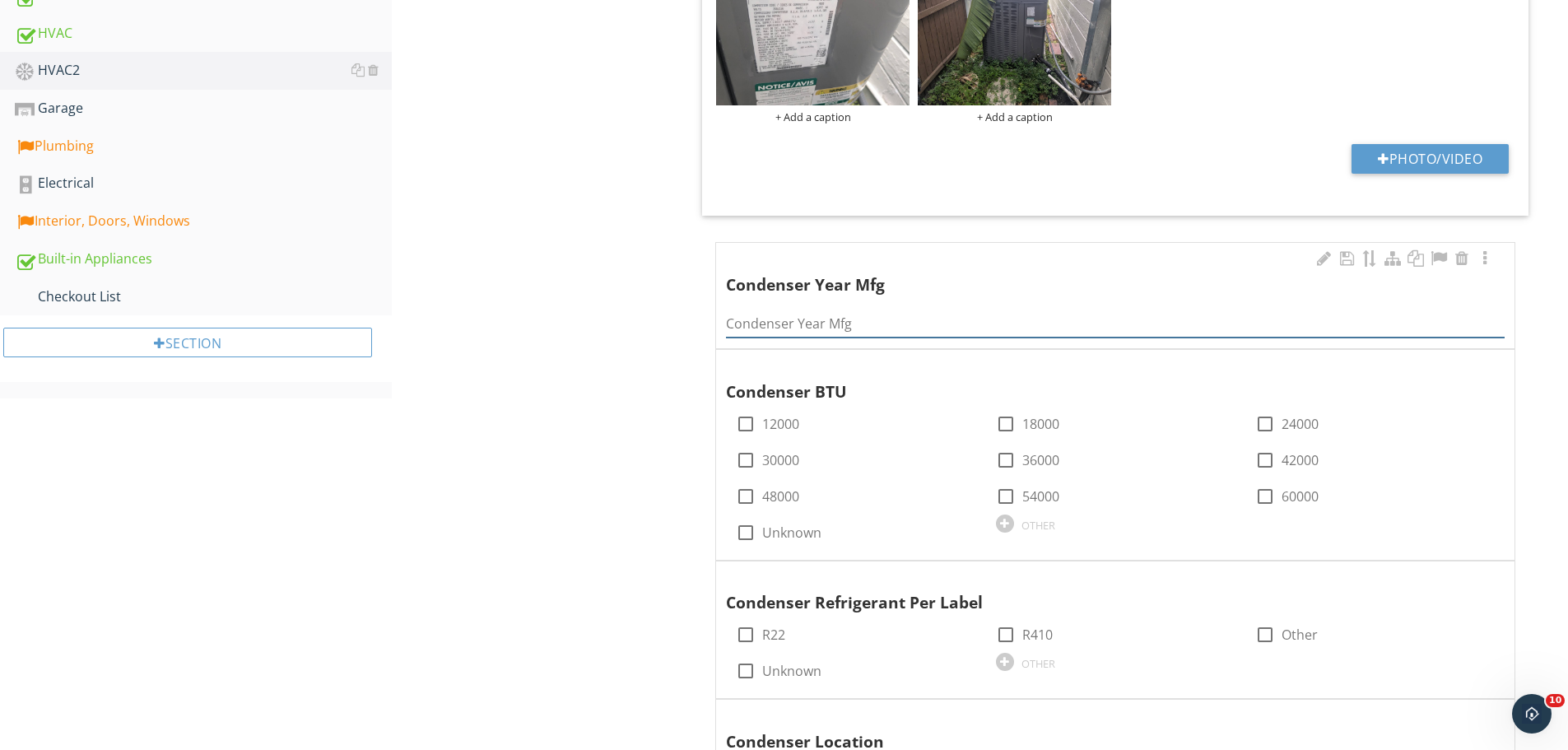
click at [896, 319] on input "Condenser Year Mfg" at bounding box center [1115, 324] width 779 height 27
type input "2021"
click at [1274, 456] on div at bounding box center [1264, 460] width 28 height 28
checkbox input "true"
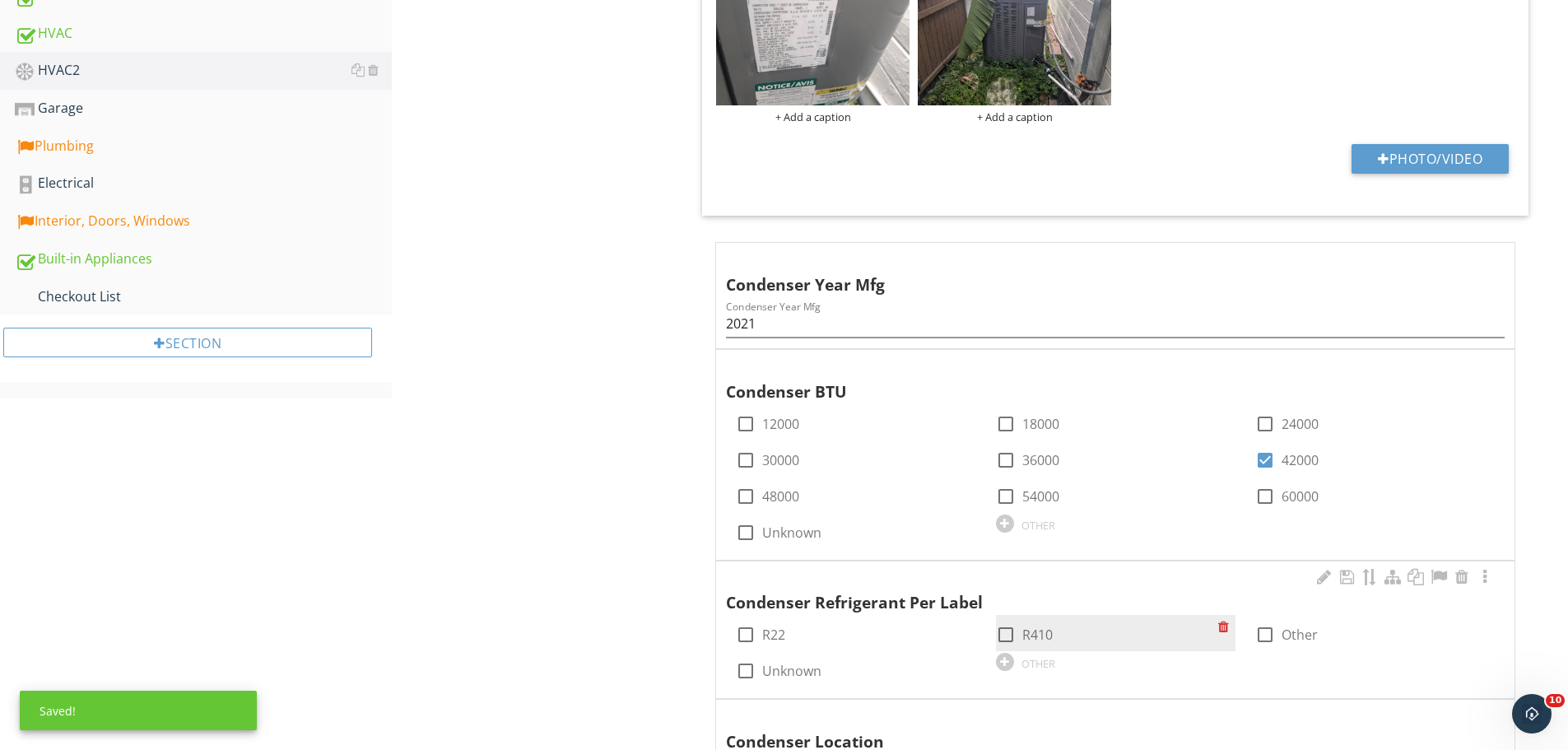
click at [1019, 630] on div at bounding box center [1005, 634] width 28 height 28
checkbox input "true"
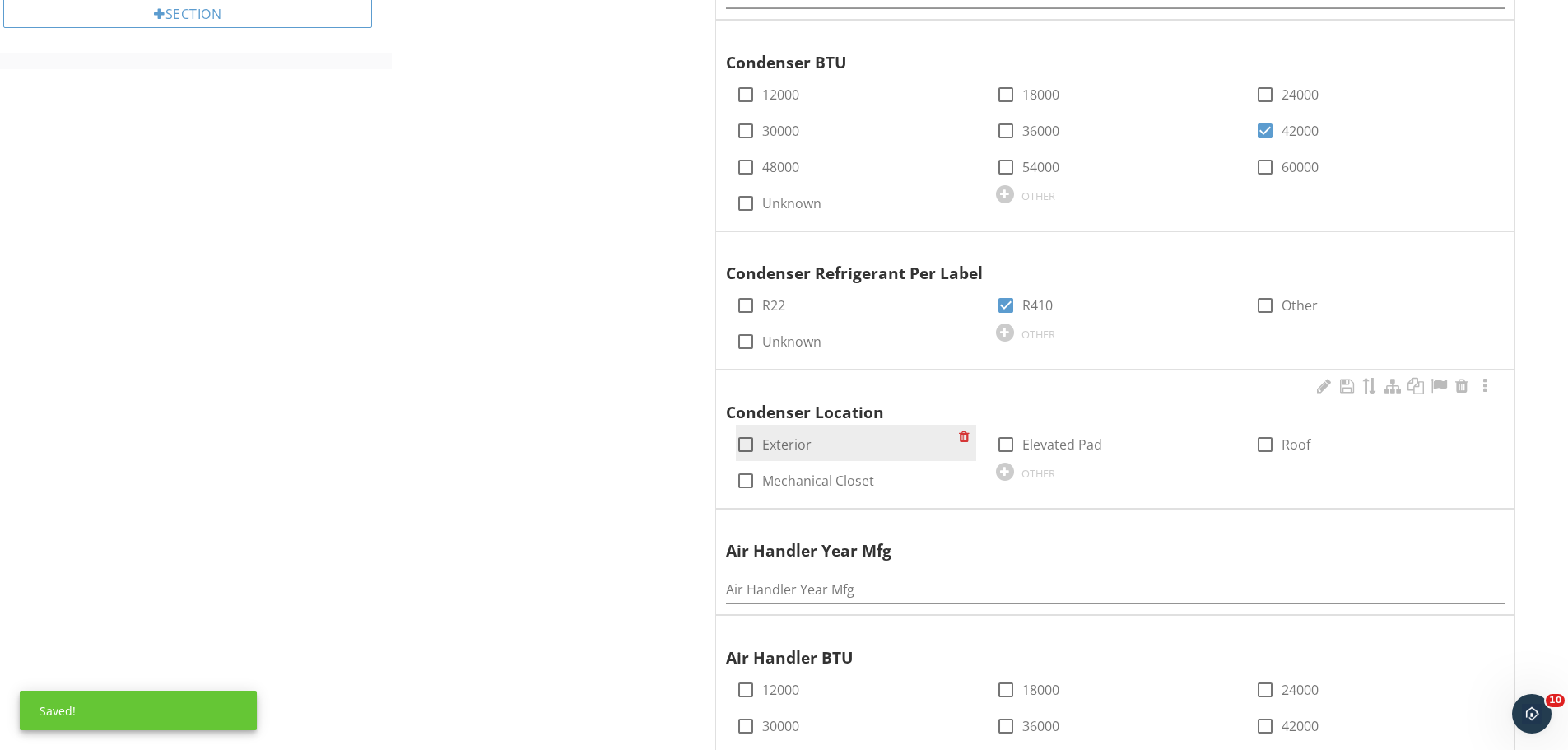
click at [753, 446] on div at bounding box center [745, 444] width 28 height 28
checkbox input "true"
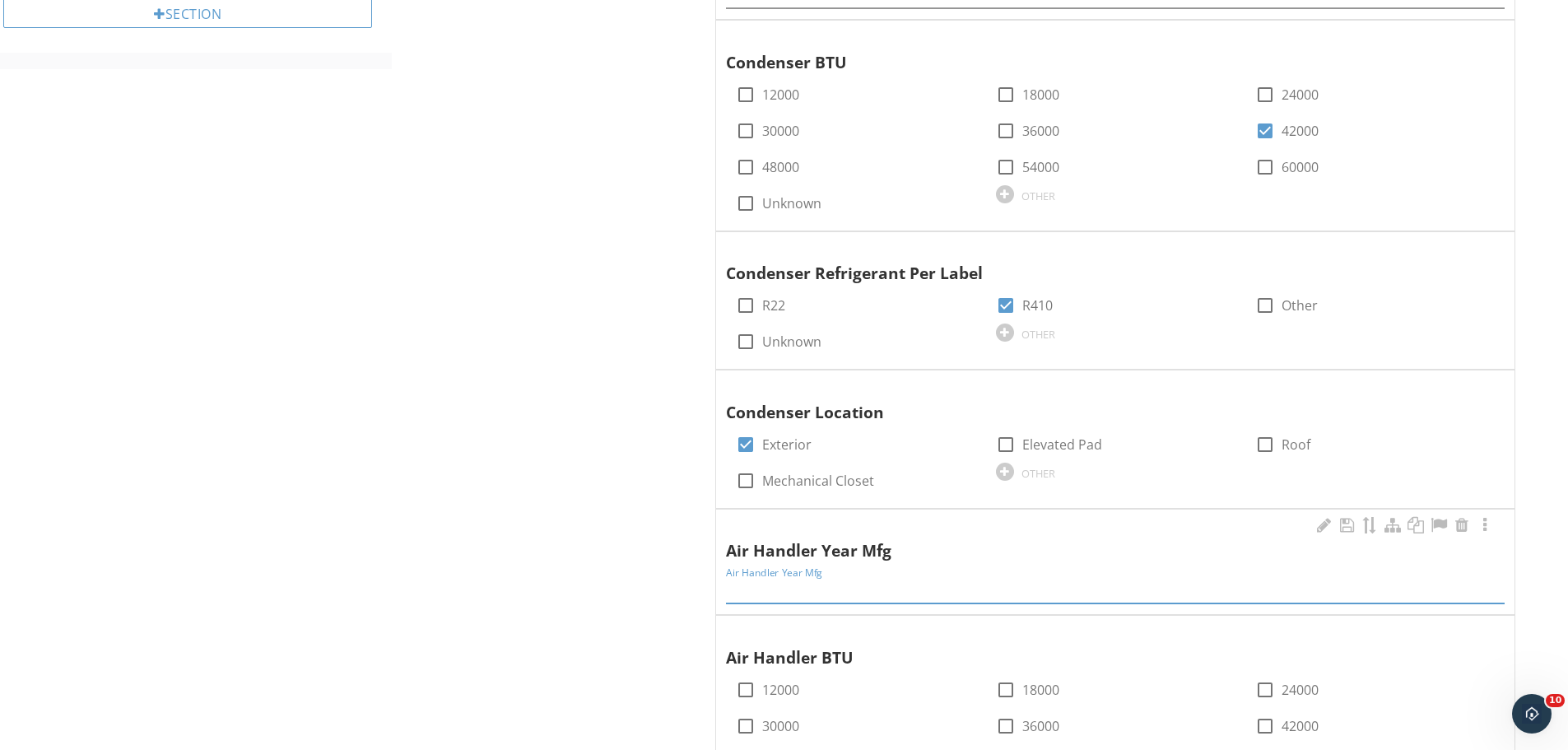
click at [850, 589] on input "Air Handler Year Mfg" at bounding box center [1115, 589] width 779 height 27
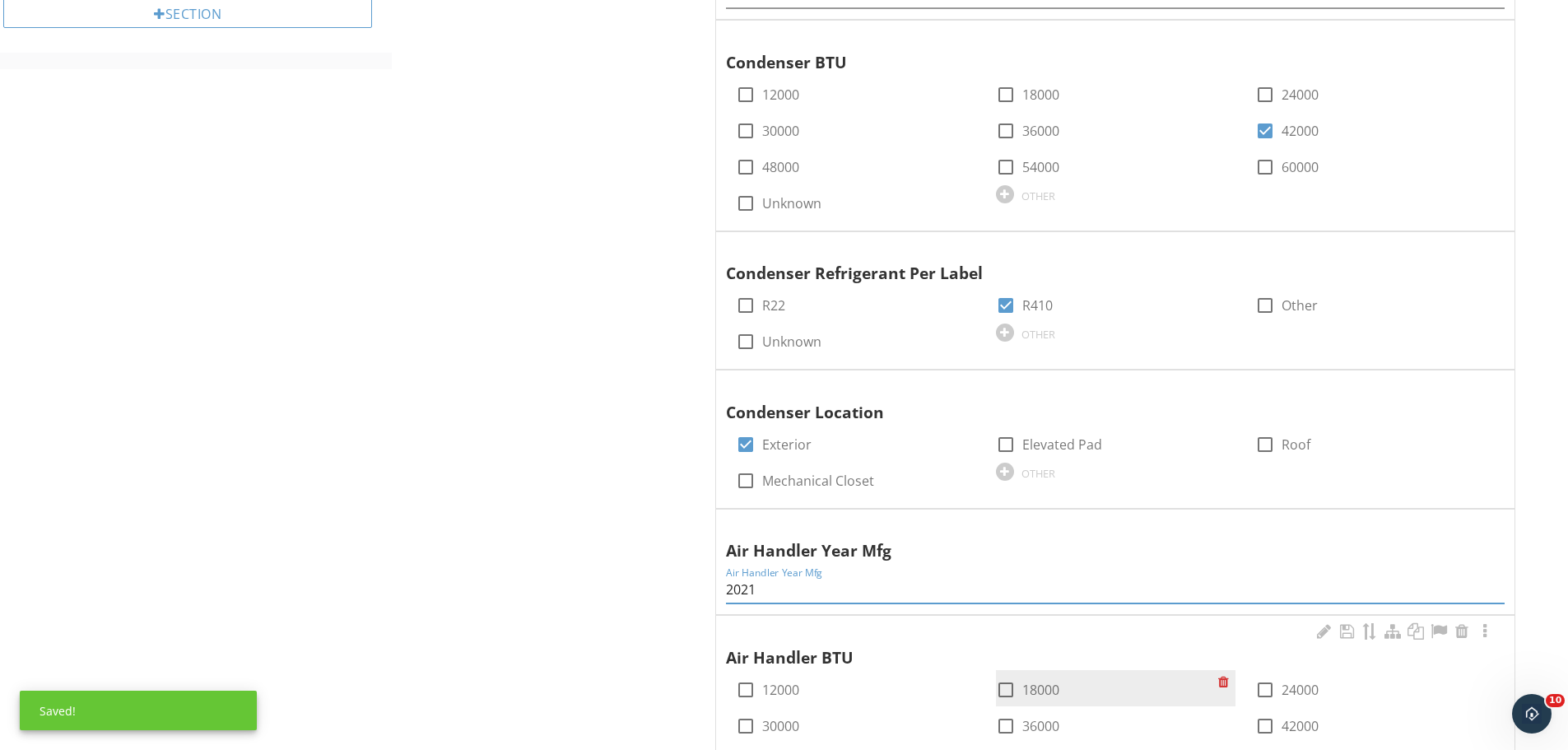
scroll to position [1317, 0]
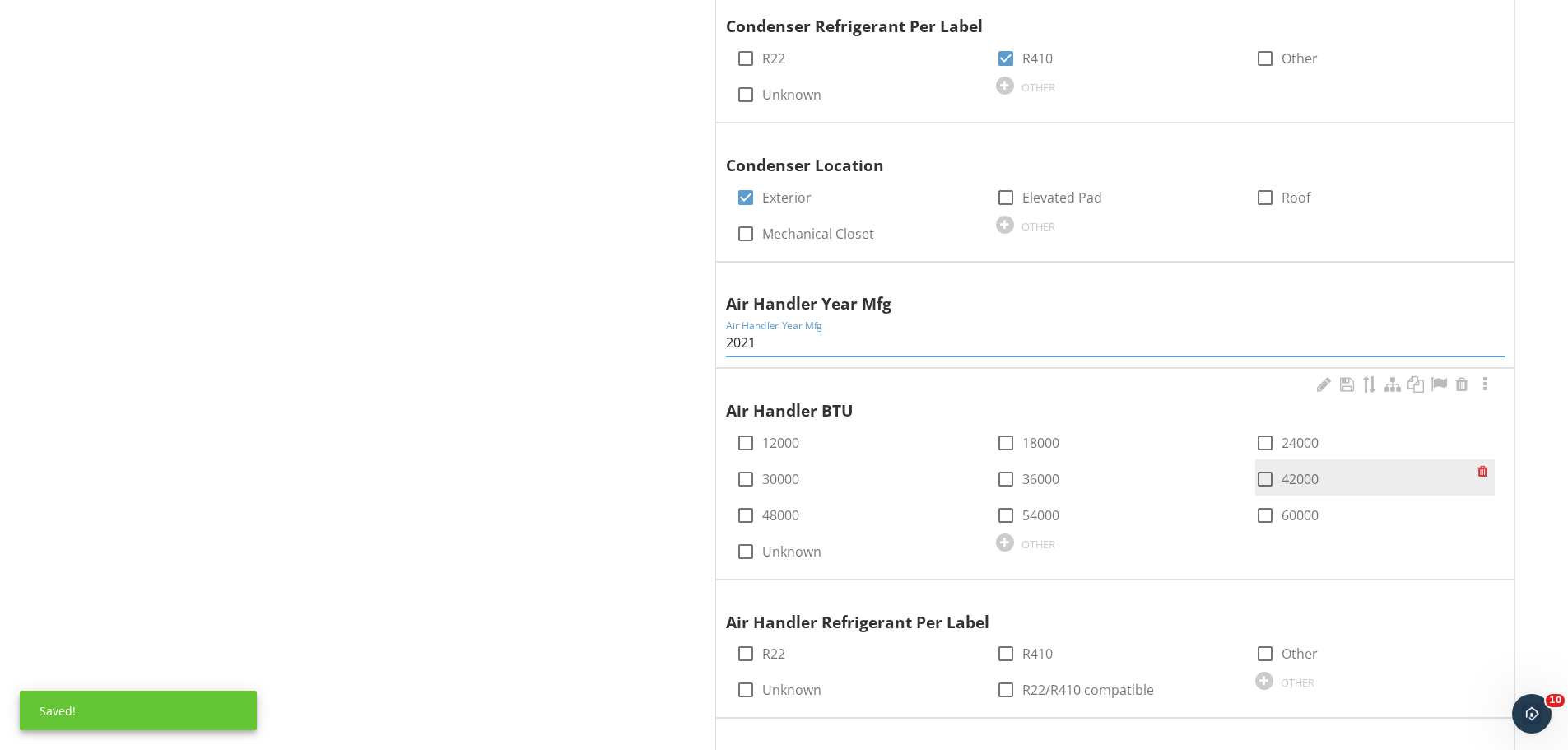
type input "2021"
click at [1268, 476] on div at bounding box center [1264, 478] width 28 height 28
checkbox input "true"
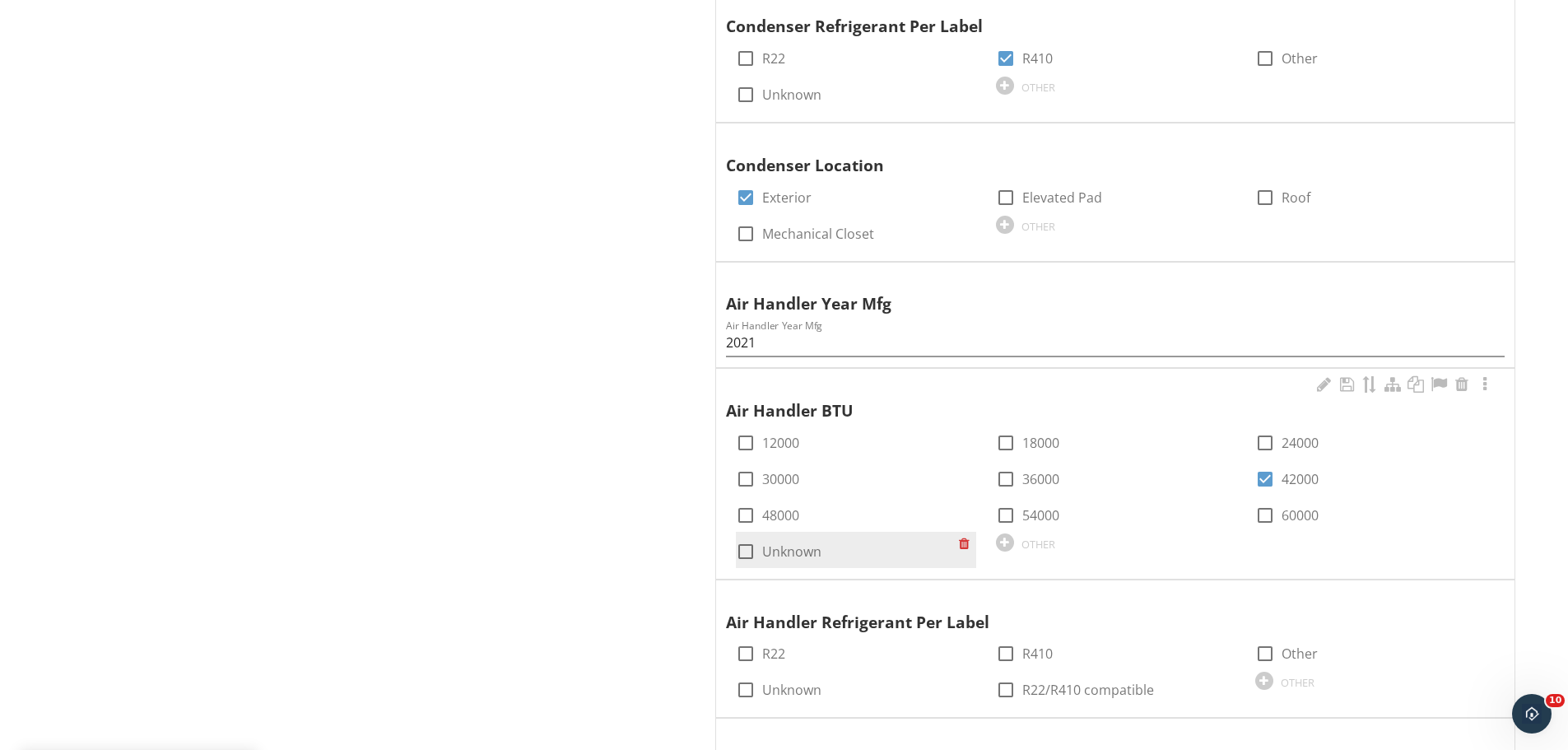
click at [1007, 651] on div at bounding box center [1005, 653] width 28 height 28
checkbox input "true"
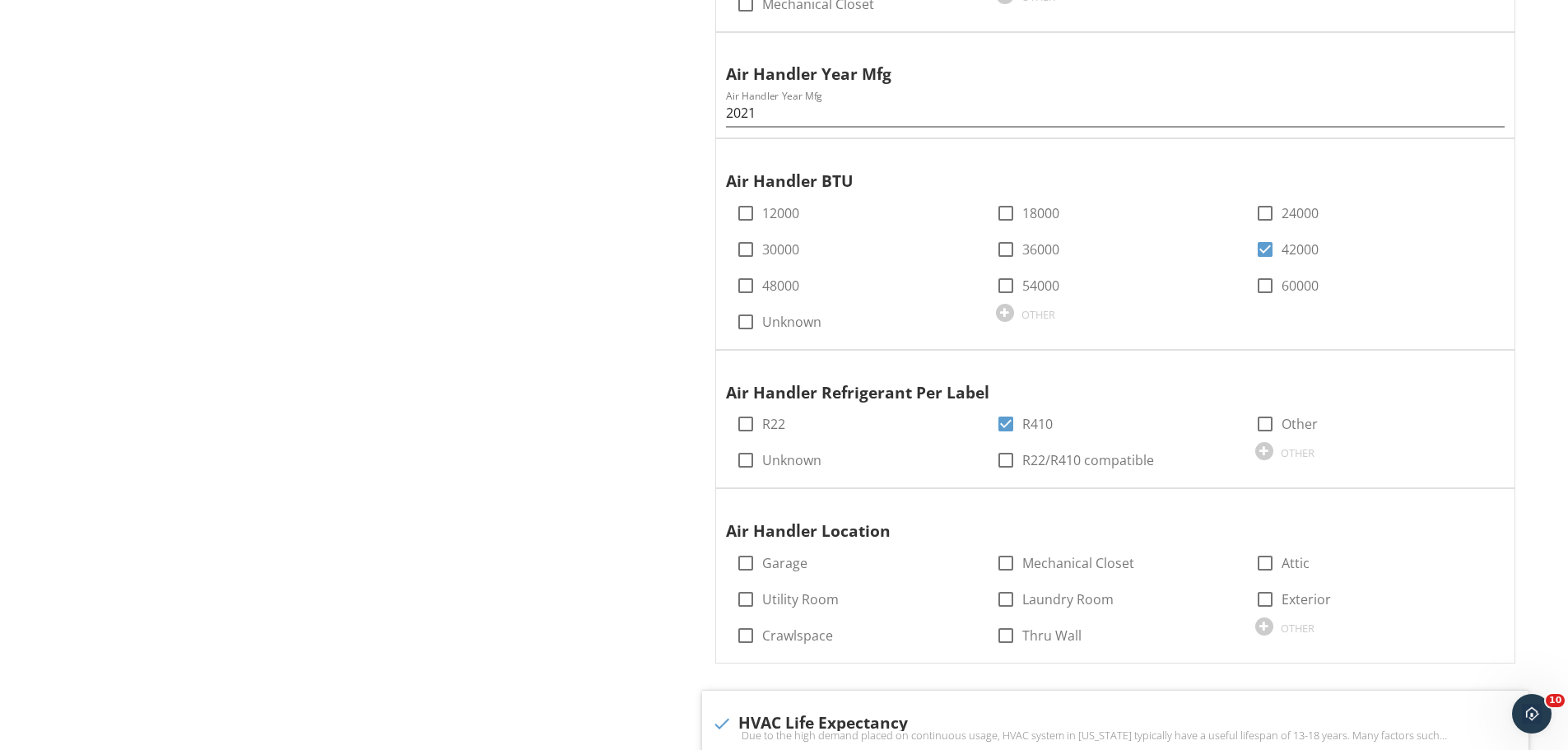
scroll to position [1728, 0]
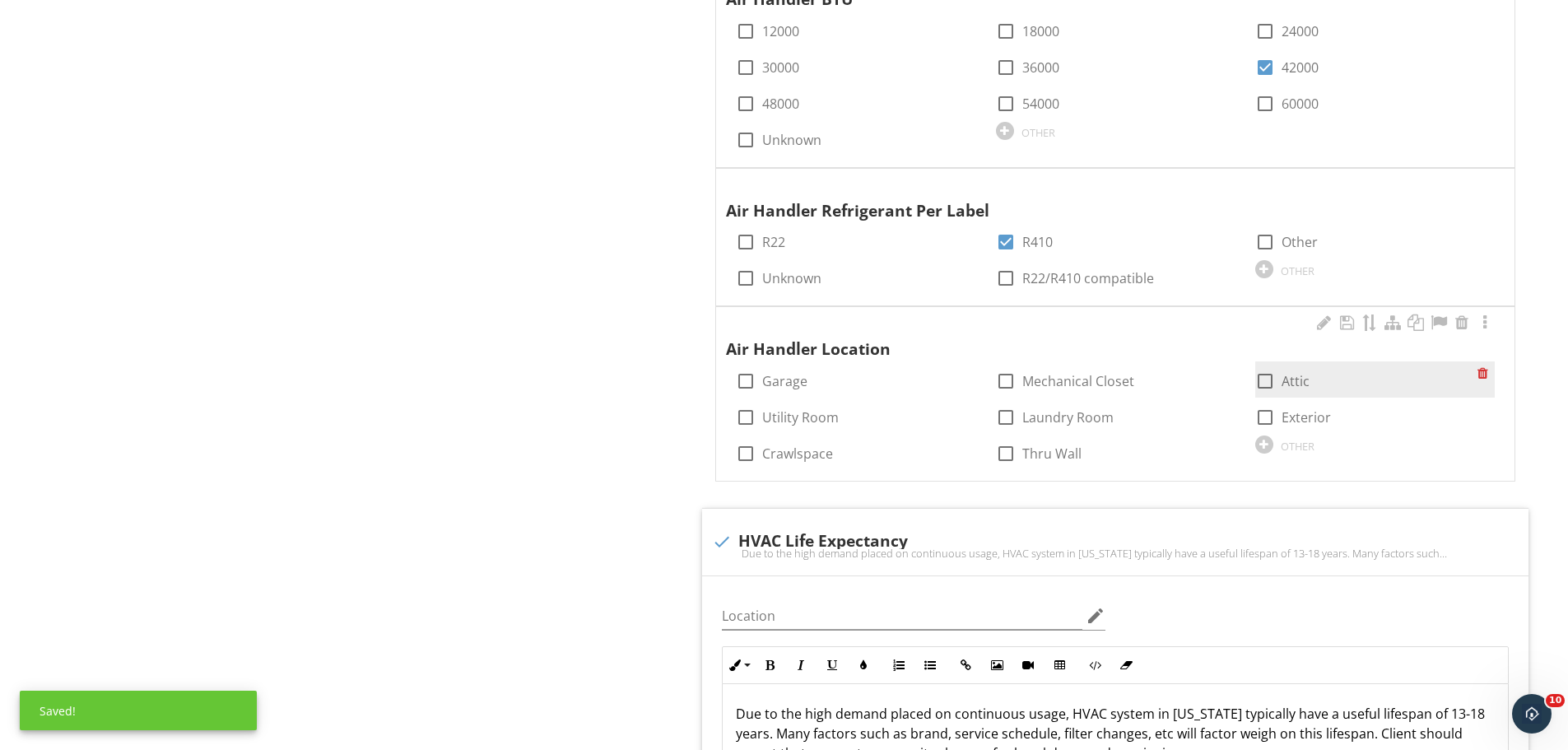
click at [1265, 379] on div at bounding box center [1264, 380] width 28 height 28
checkbox input "true"
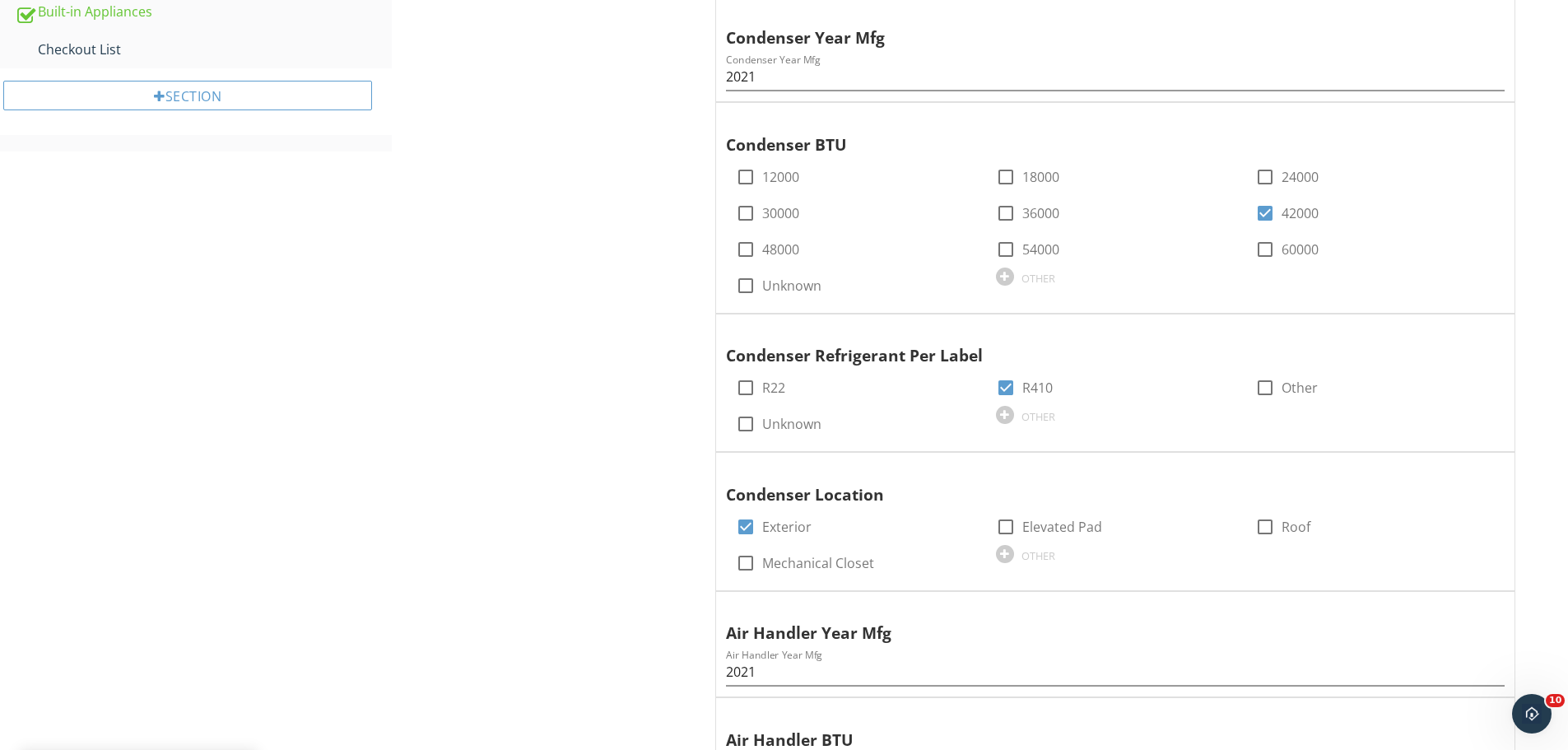
scroll to position [247, 0]
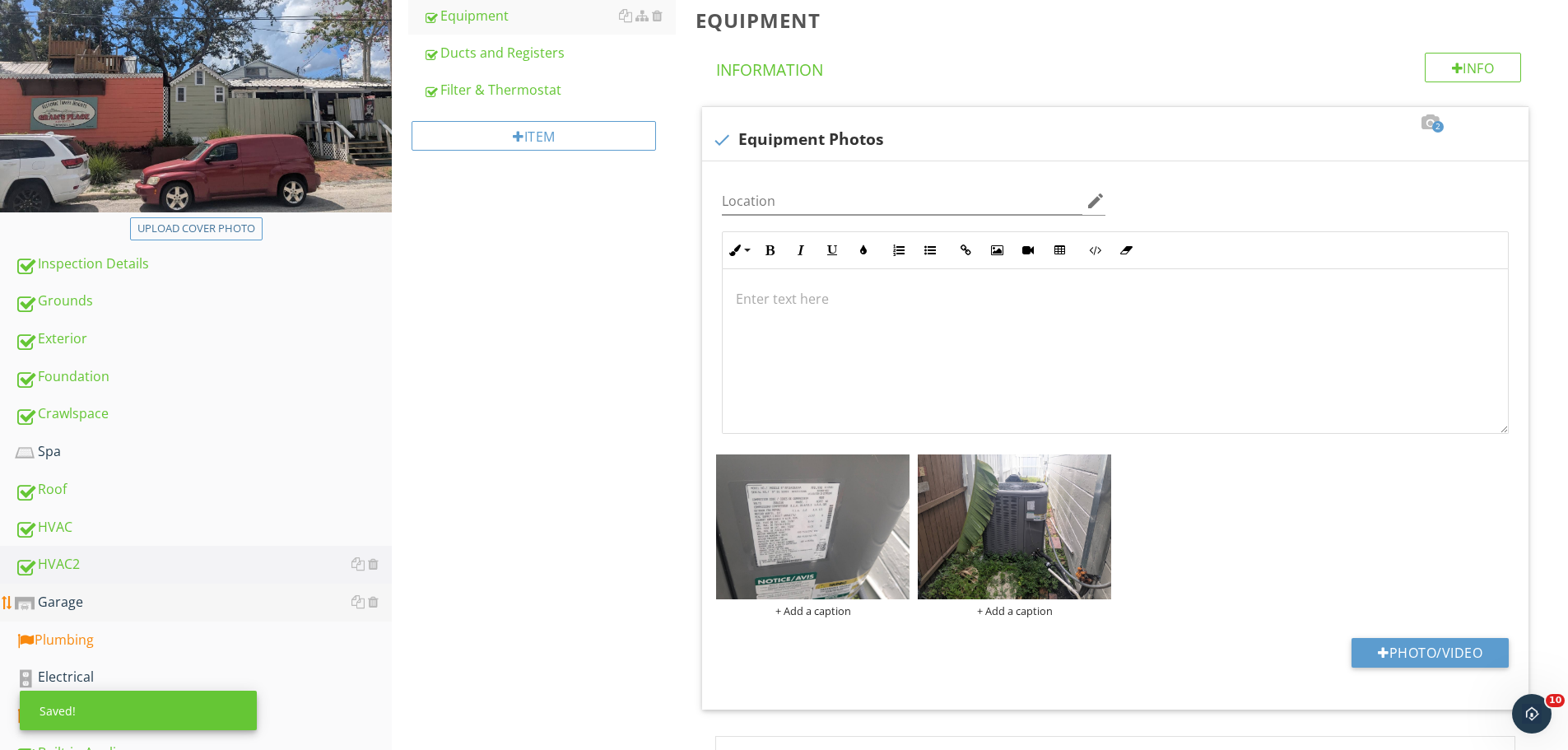
click at [69, 599] on div "Garage" at bounding box center [203, 603] width 377 height 22
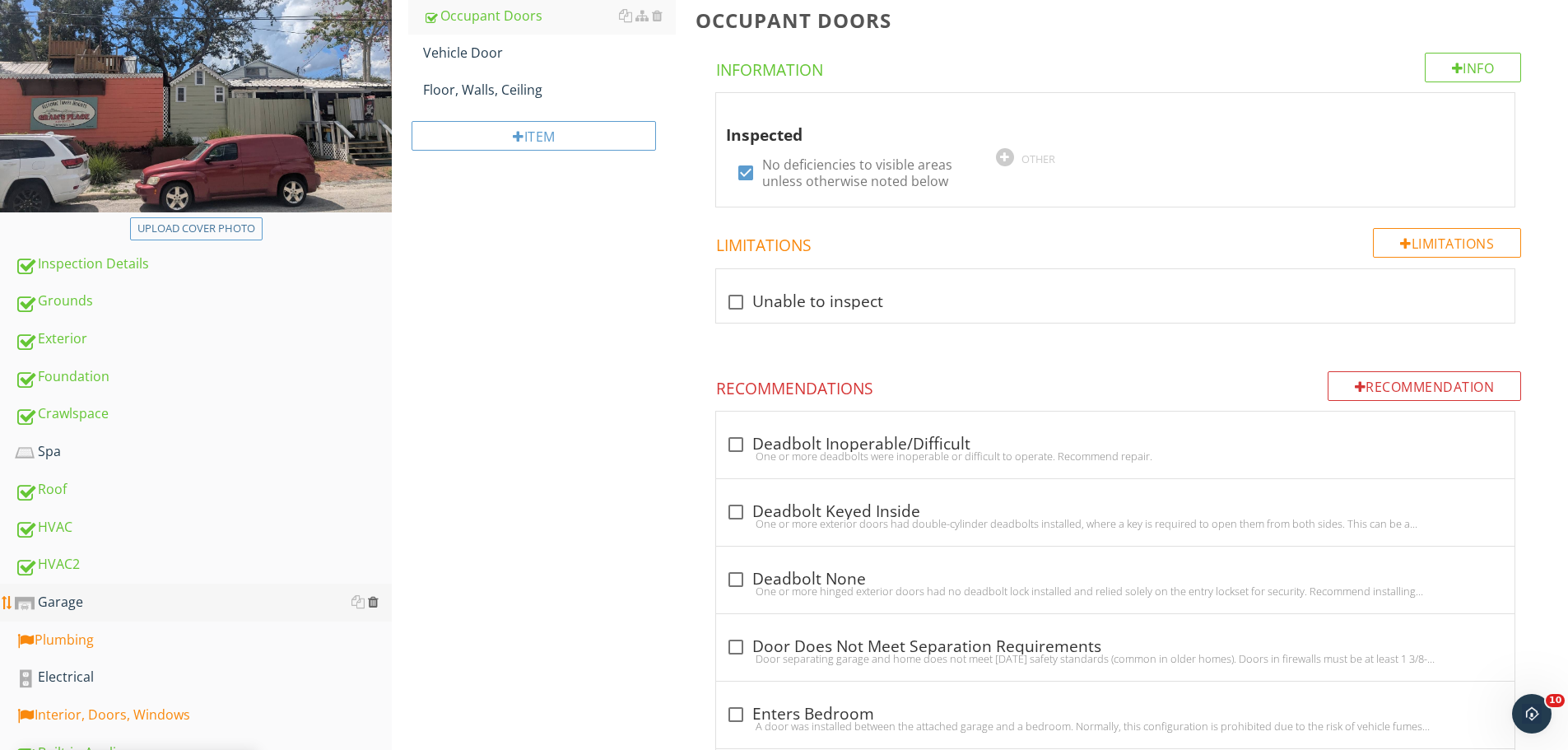
click at [376, 600] on div at bounding box center [373, 602] width 11 height 13
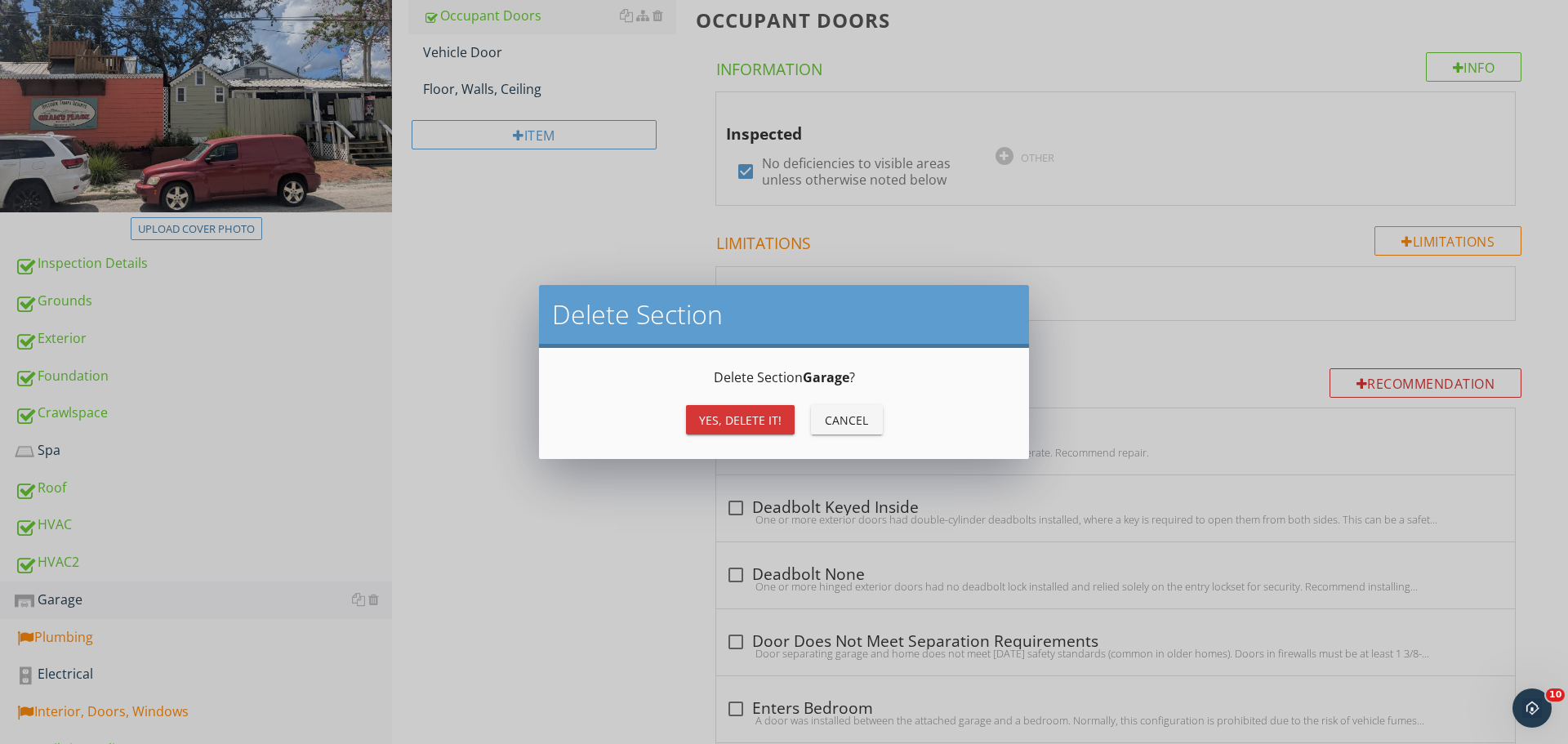
click at [788, 425] on button "Yes, Delete it!" at bounding box center [740, 419] width 109 height 29
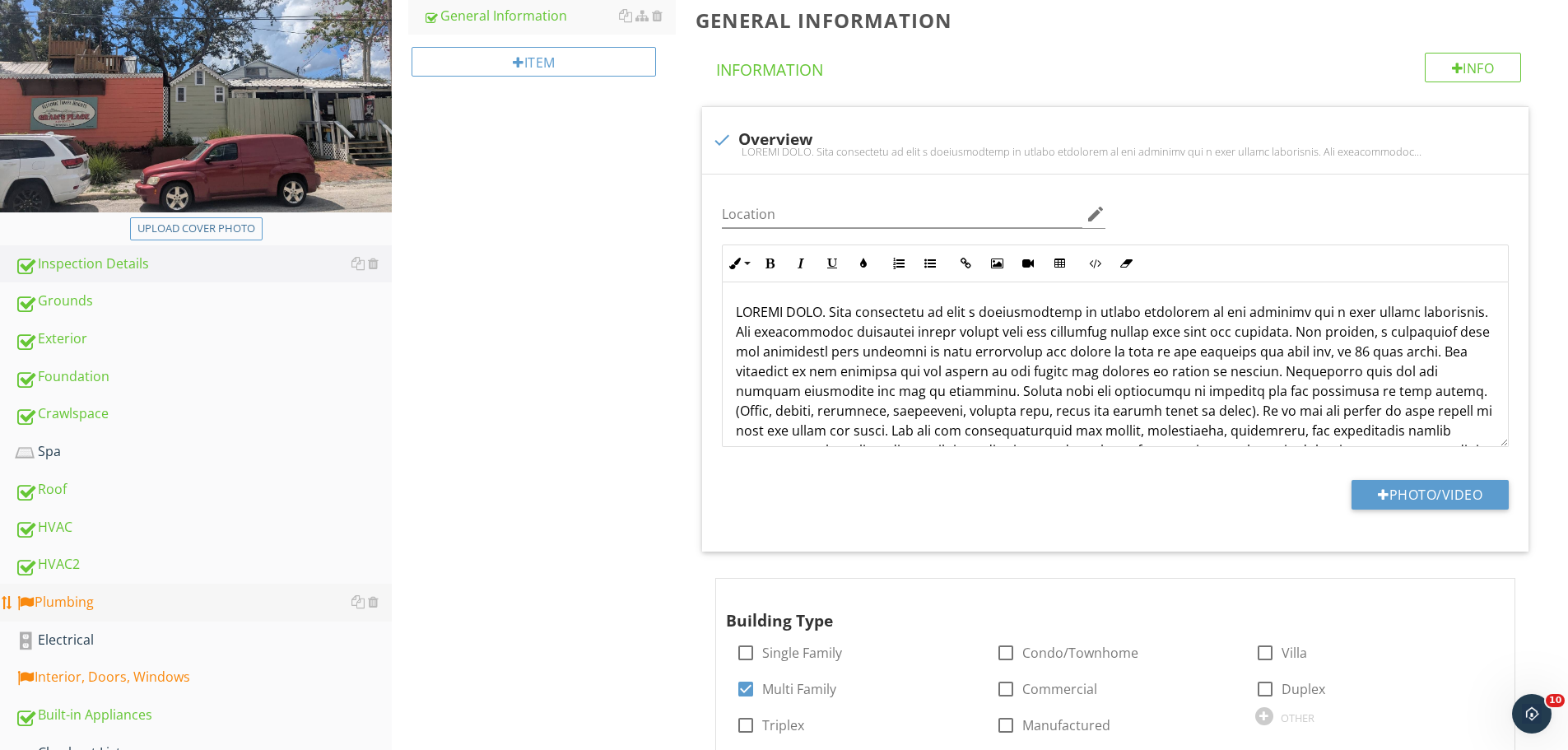
click at [62, 605] on div "Plumbing" at bounding box center [203, 603] width 377 height 22
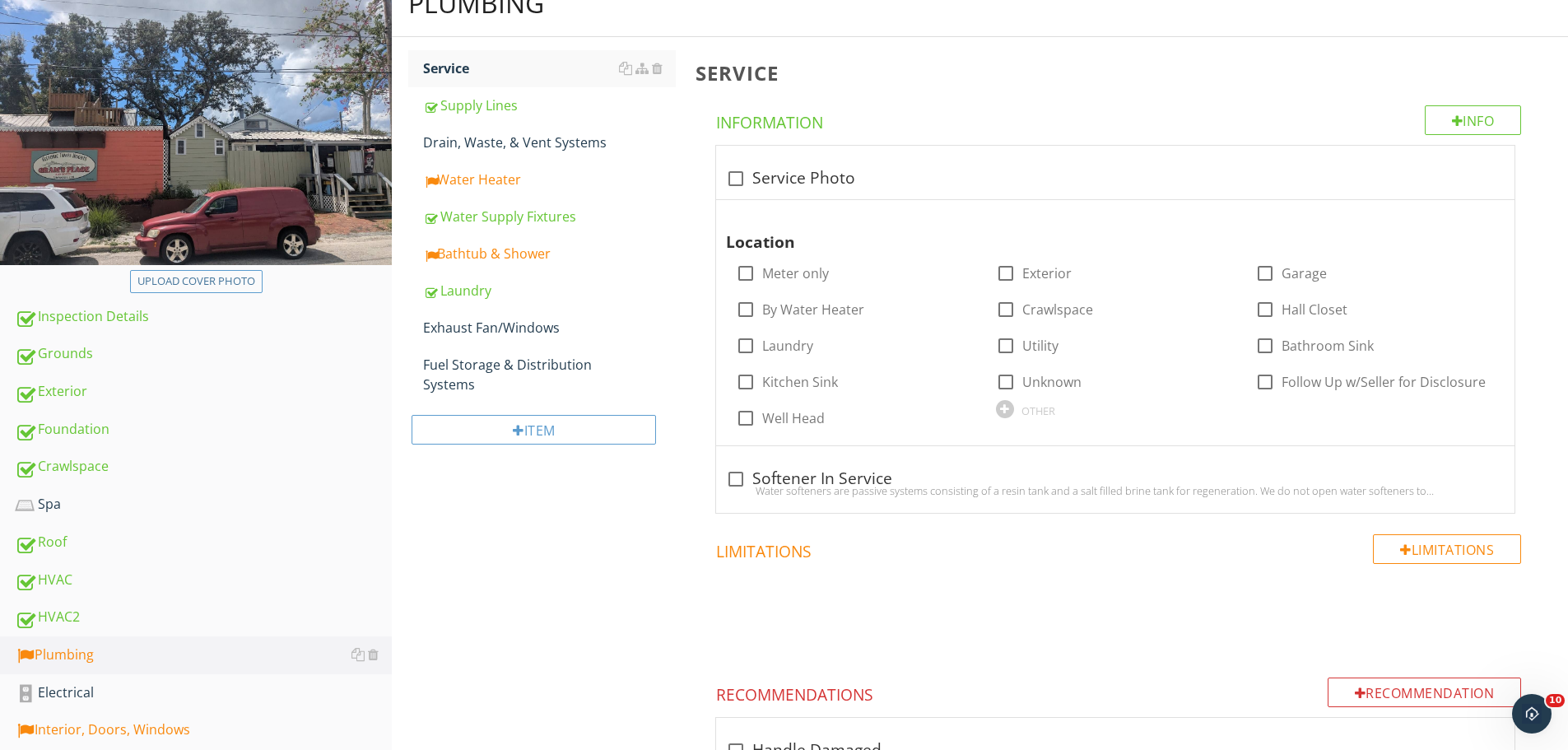
scroll to position [165, 0]
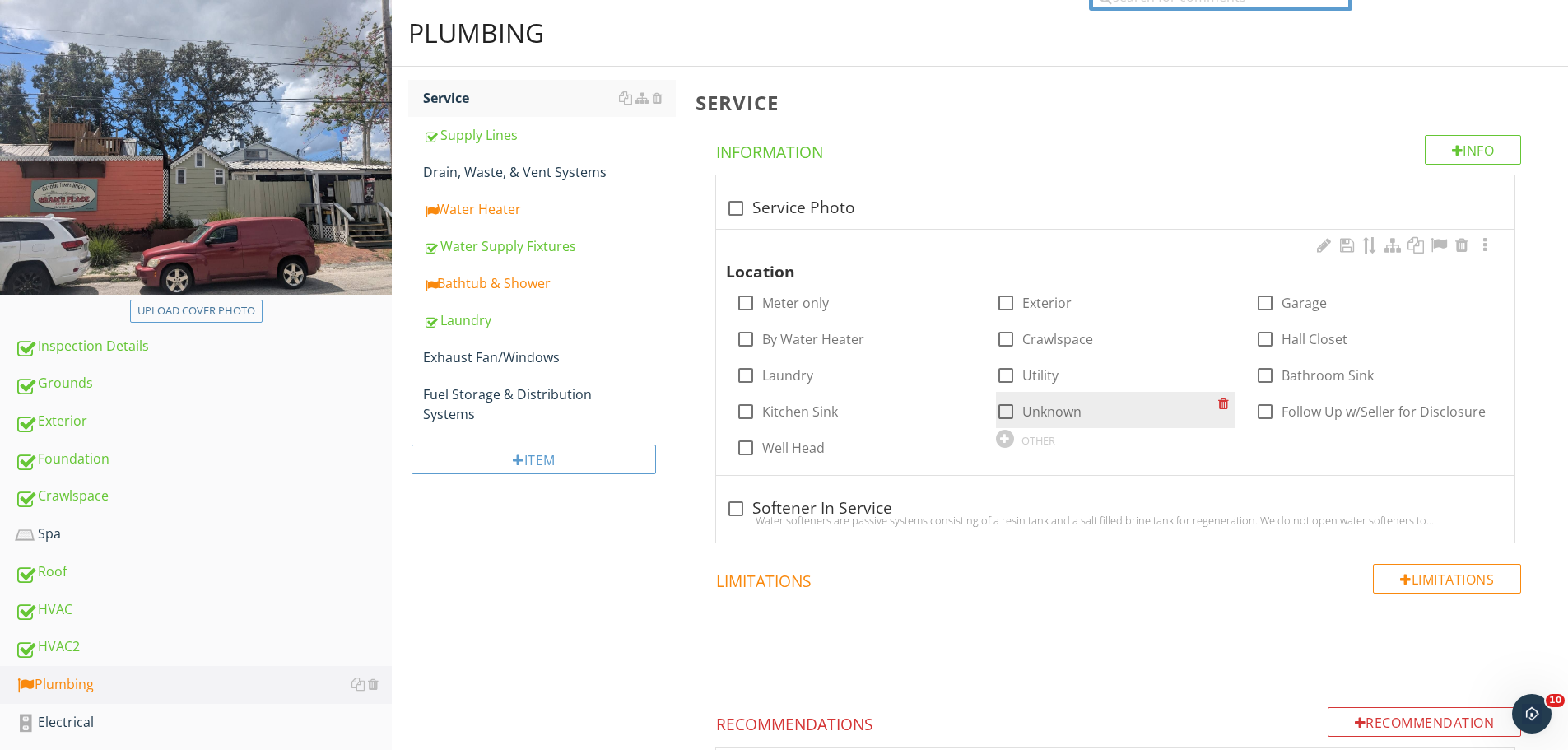
click at [1005, 411] on div at bounding box center [1005, 411] width 28 height 28
checkbox input "true"
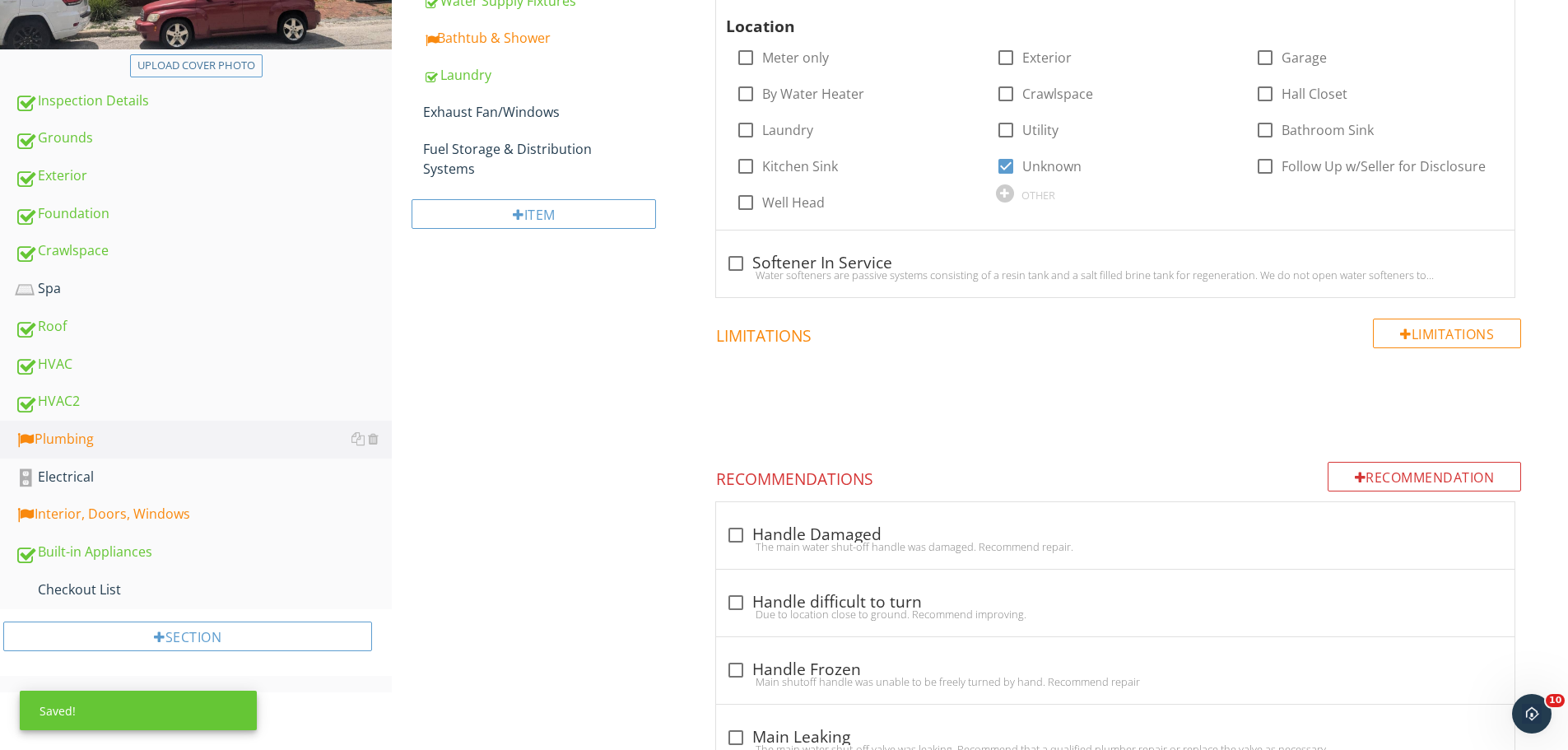
scroll to position [329, 0]
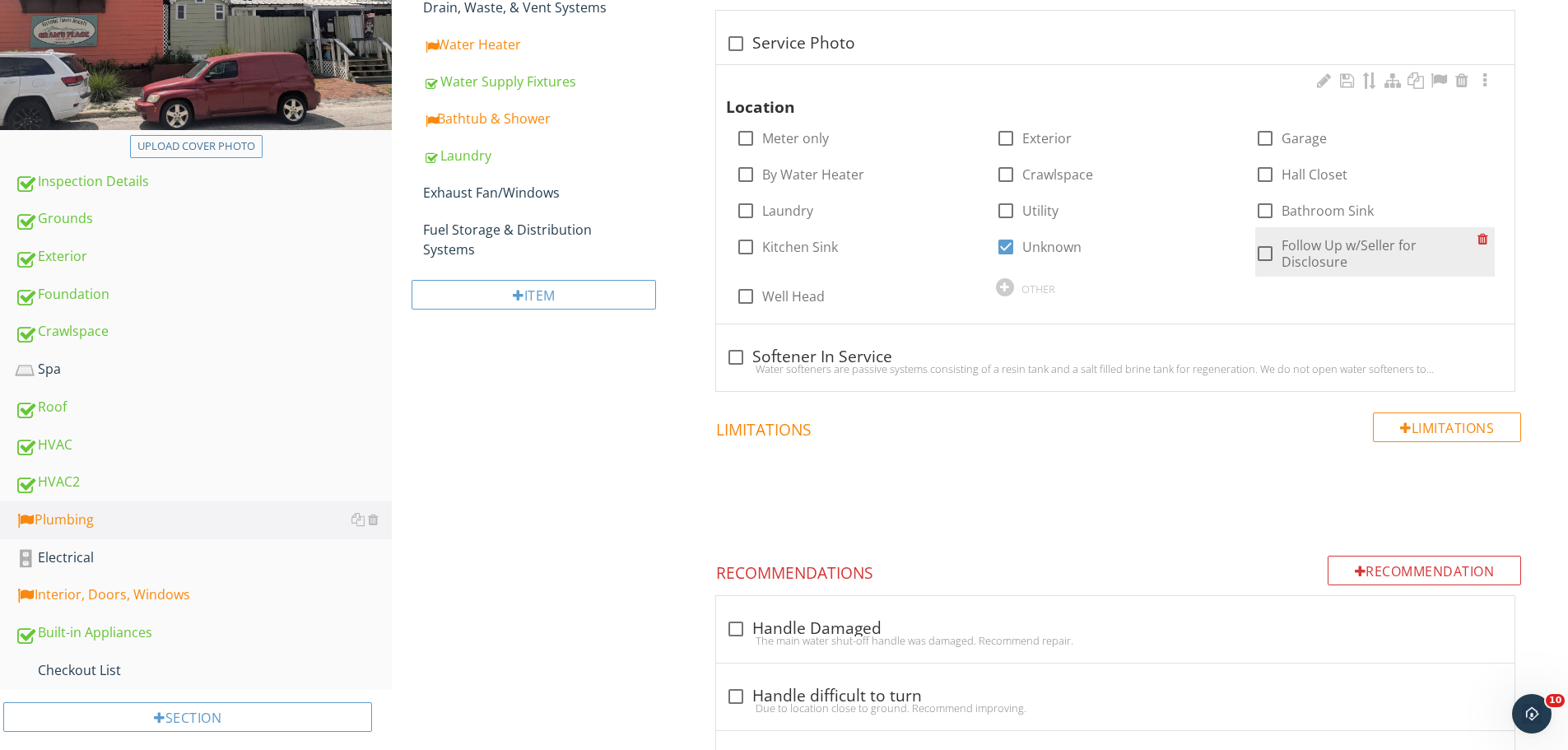
click at [1271, 240] on div at bounding box center [1264, 253] width 28 height 28
checkbox input "true"
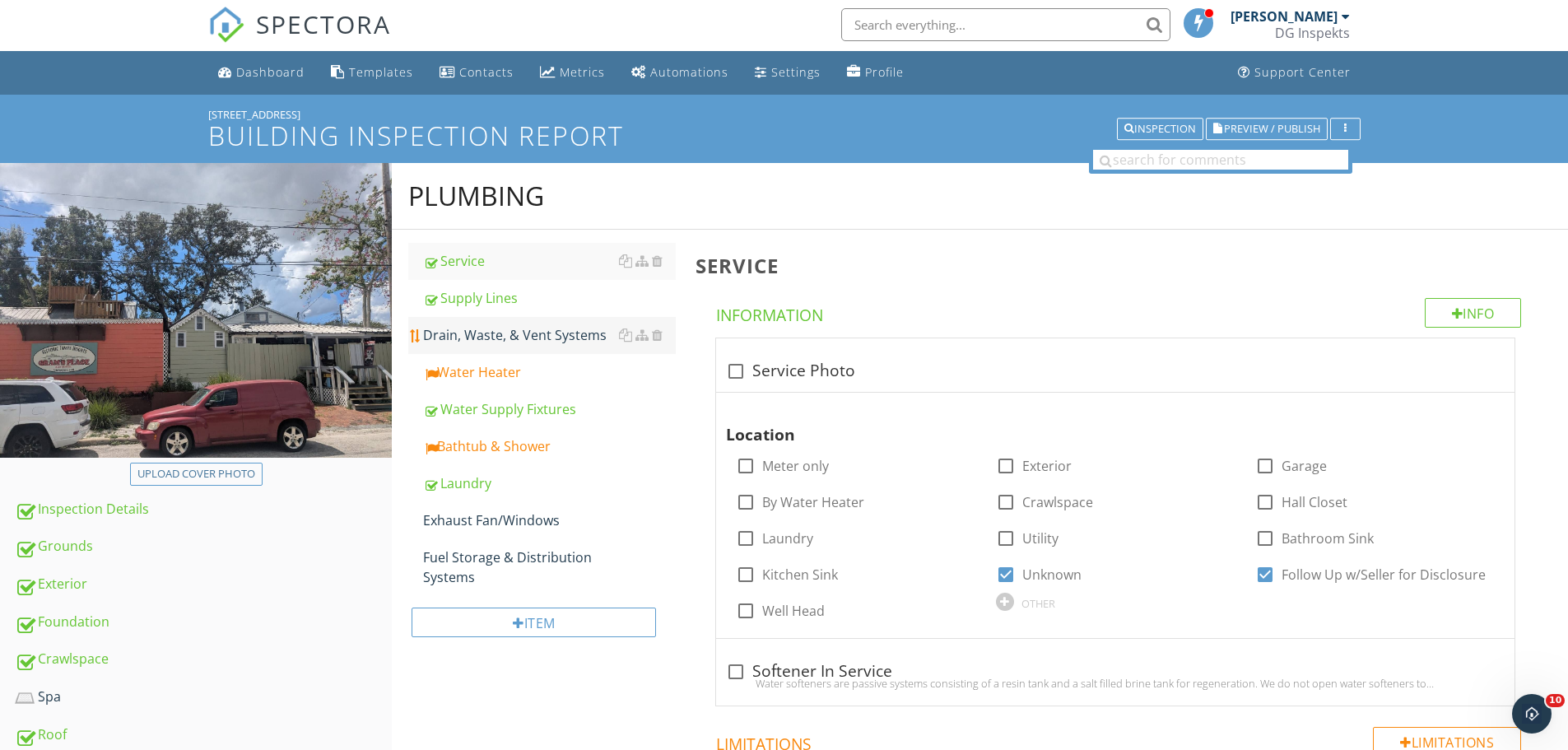
scroll to position [0, 0]
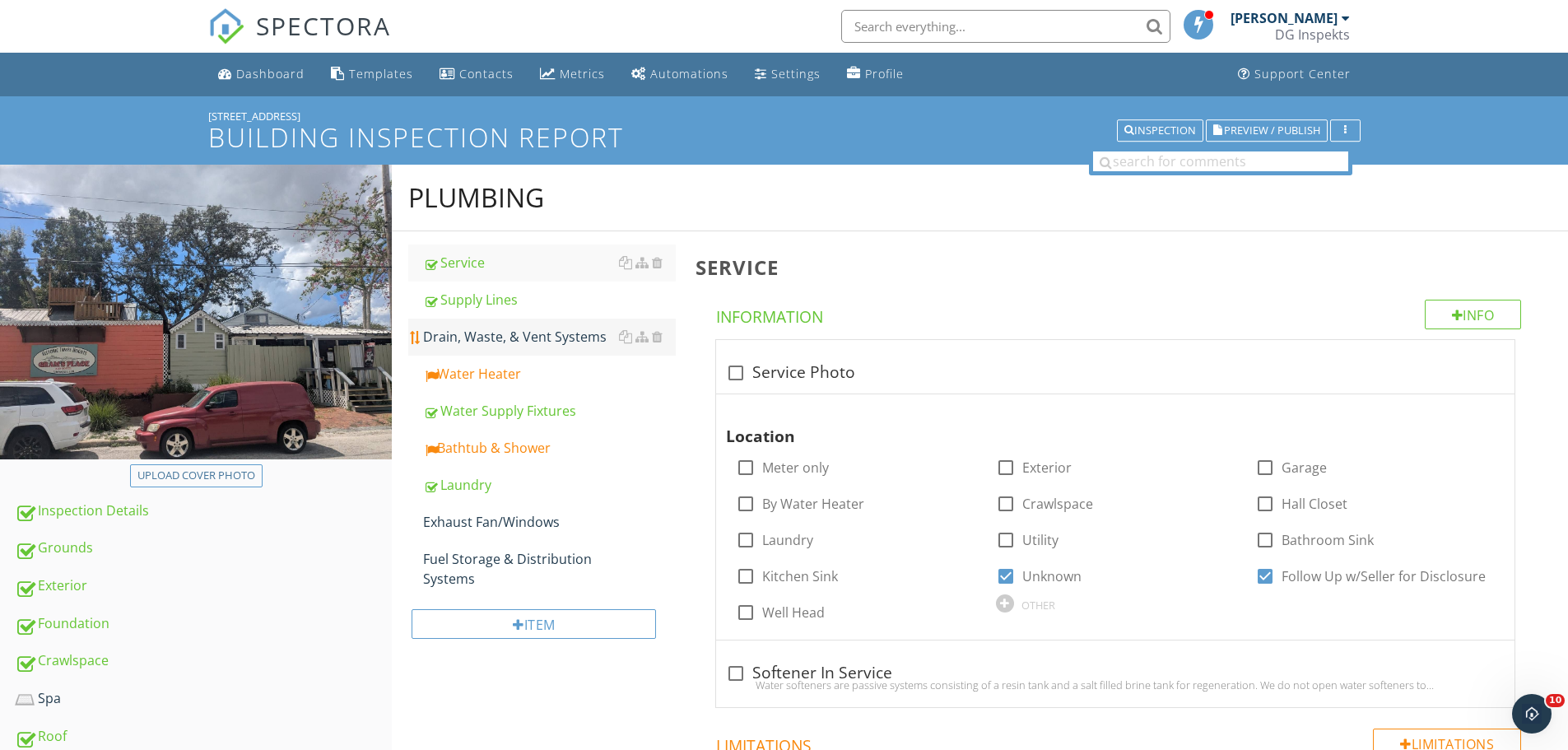
click at [503, 324] on link "Drain, Waste, & Vent Systems" at bounding box center [549, 336] width 253 height 36
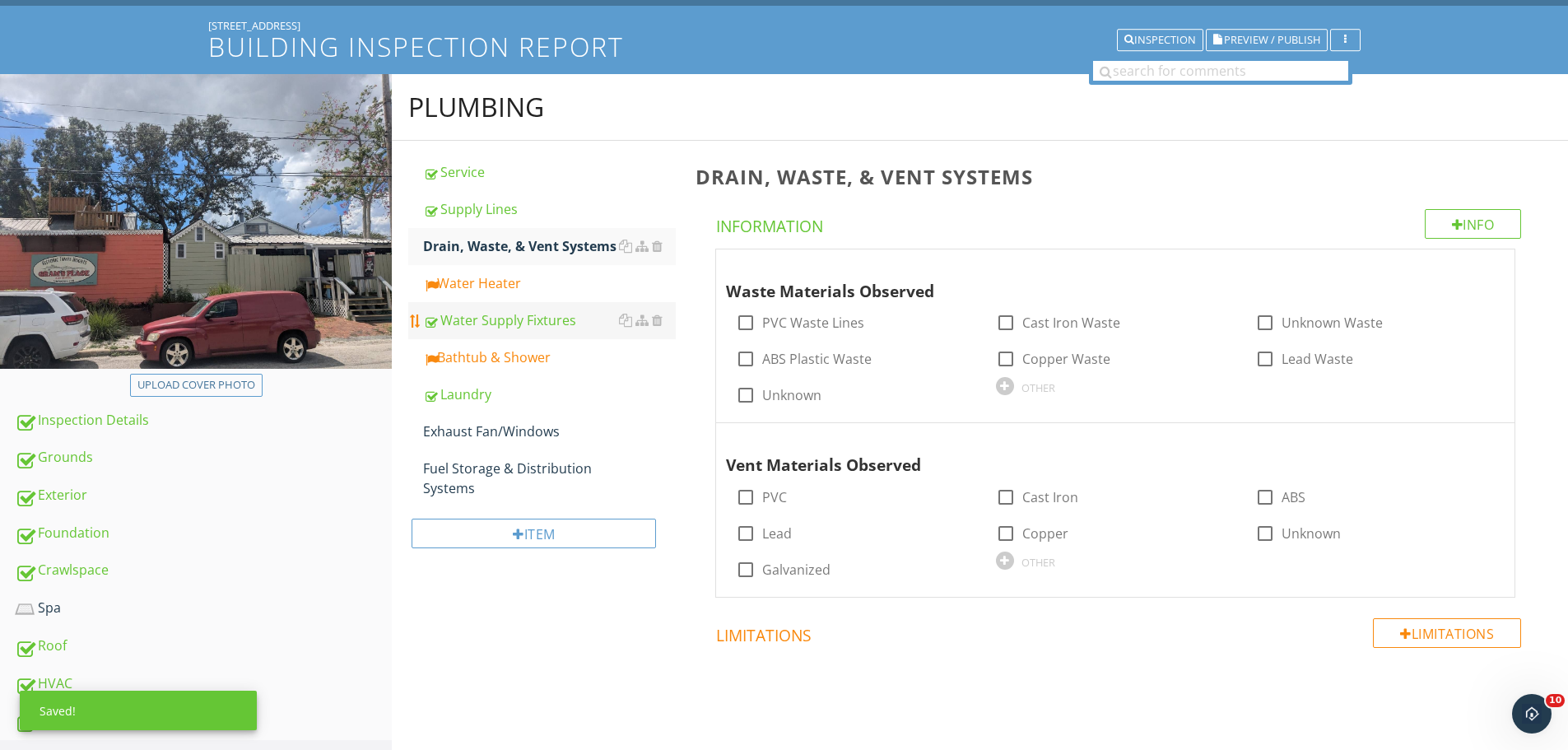
scroll to position [165, 0]
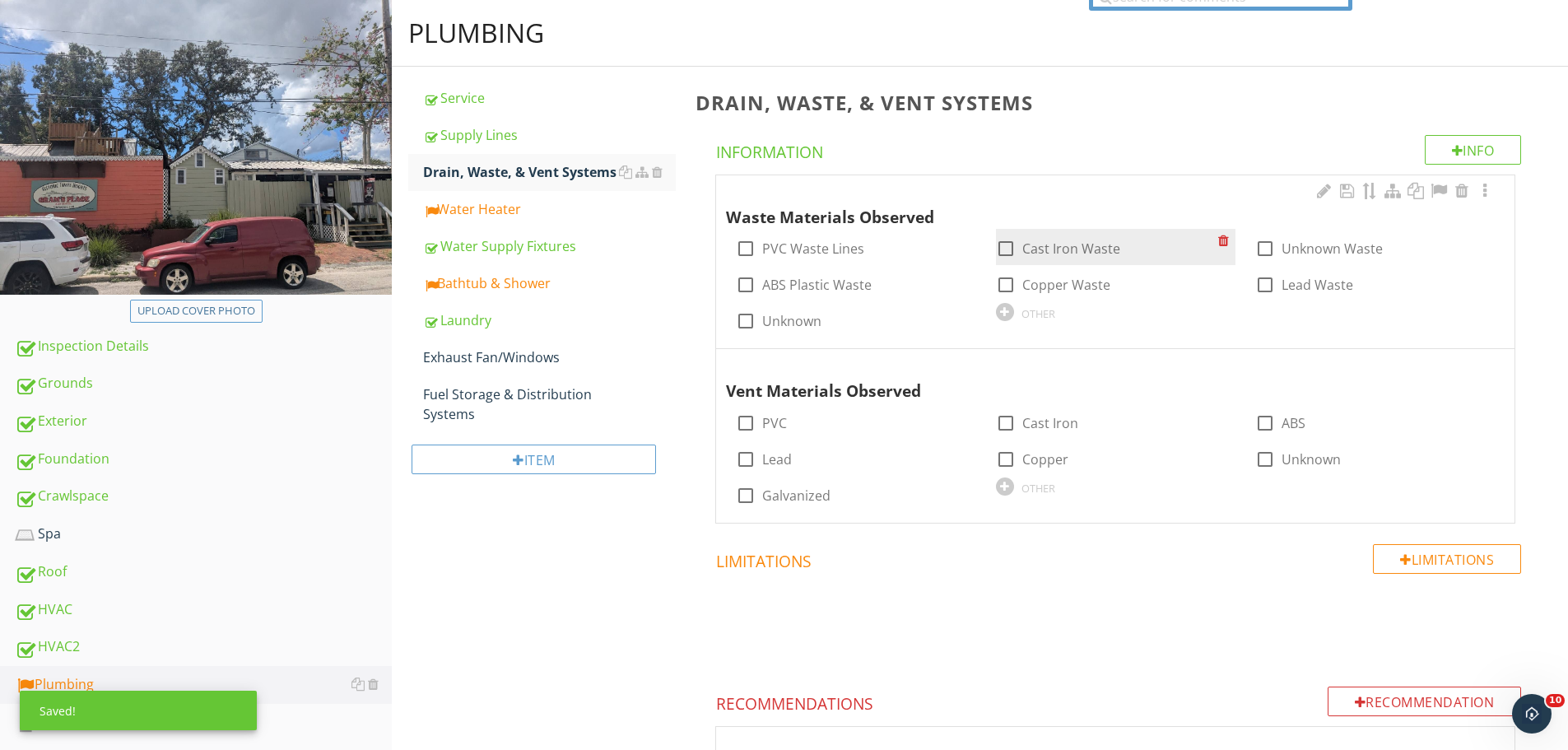
click at [1039, 249] on label "Cast Iron Waste" at bounding box center [1071, 248] width 98 height 17
checkbox input "true"
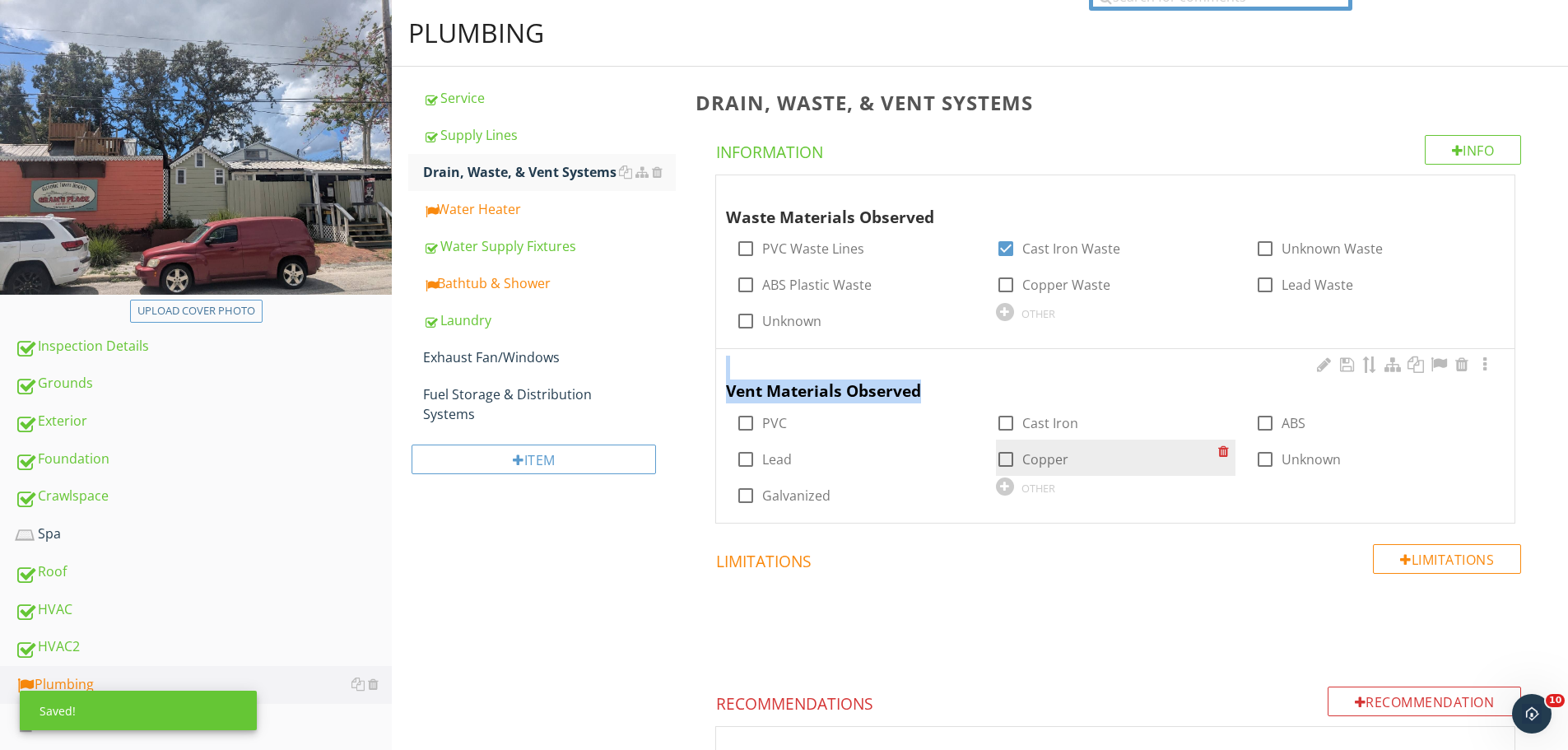
click at [1036, 458] on div "Vent Materials Observed check_box_outline_blank PVC check_box_outline_blank Cas…" at bounding box center [1115, 432] width 779 height 158
click at [1020, 426] on div "check_box_outline_blank Cast Iron" at bounding box center [1037, 423] width 82 height 20
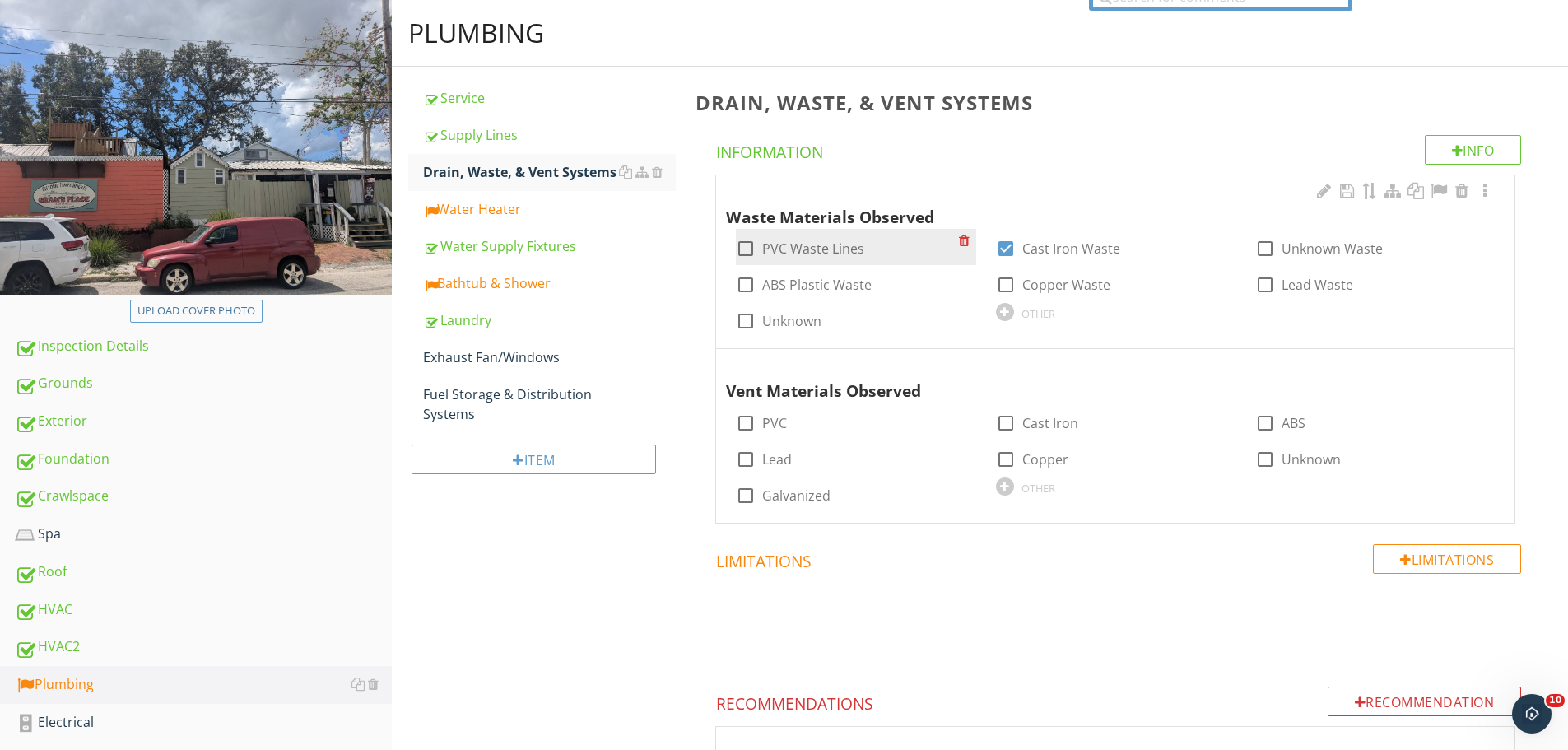
click at [752, 248] on div at bounding box center [745, 248] width 28 height 28
checkbox input "true"
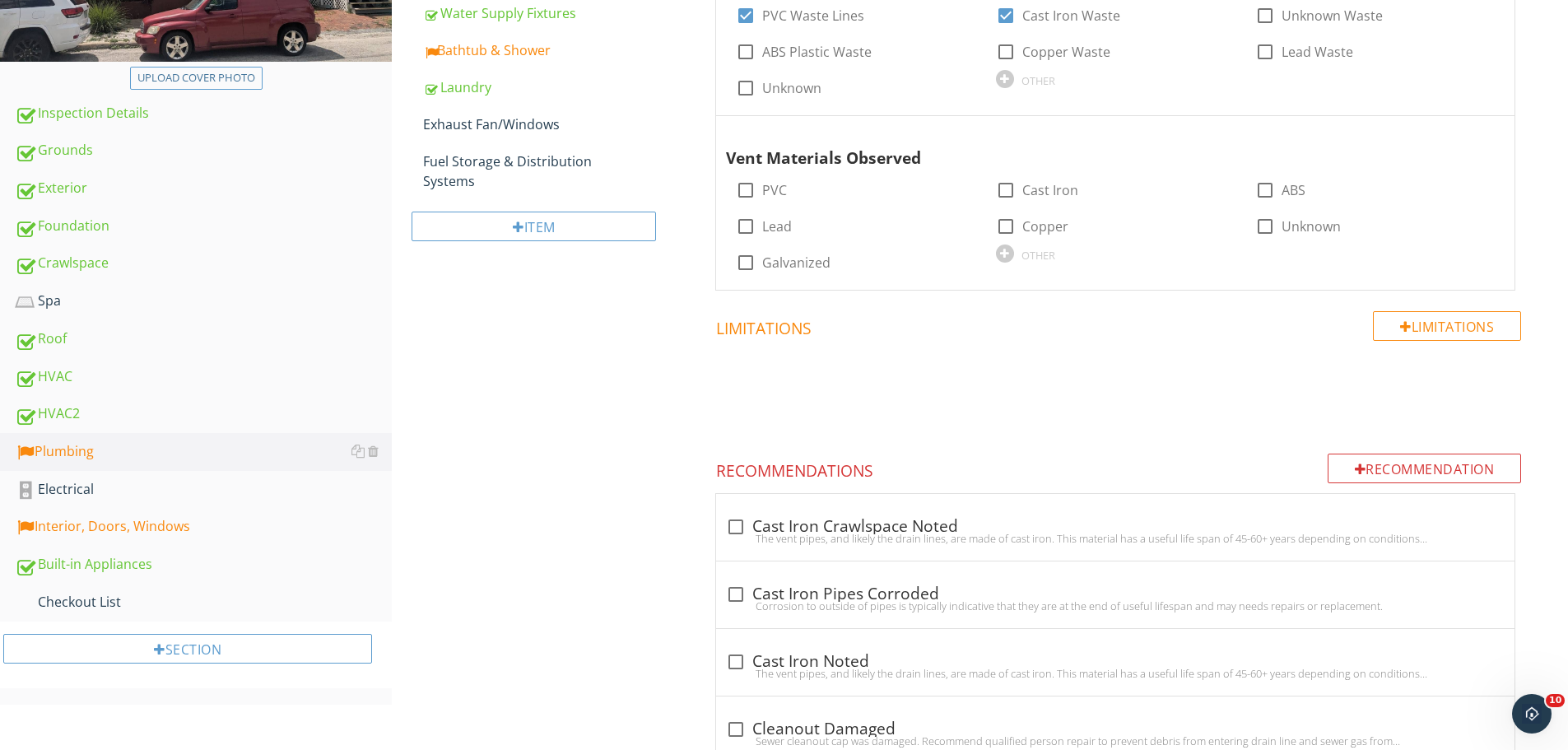
scroll to position [102, 0]
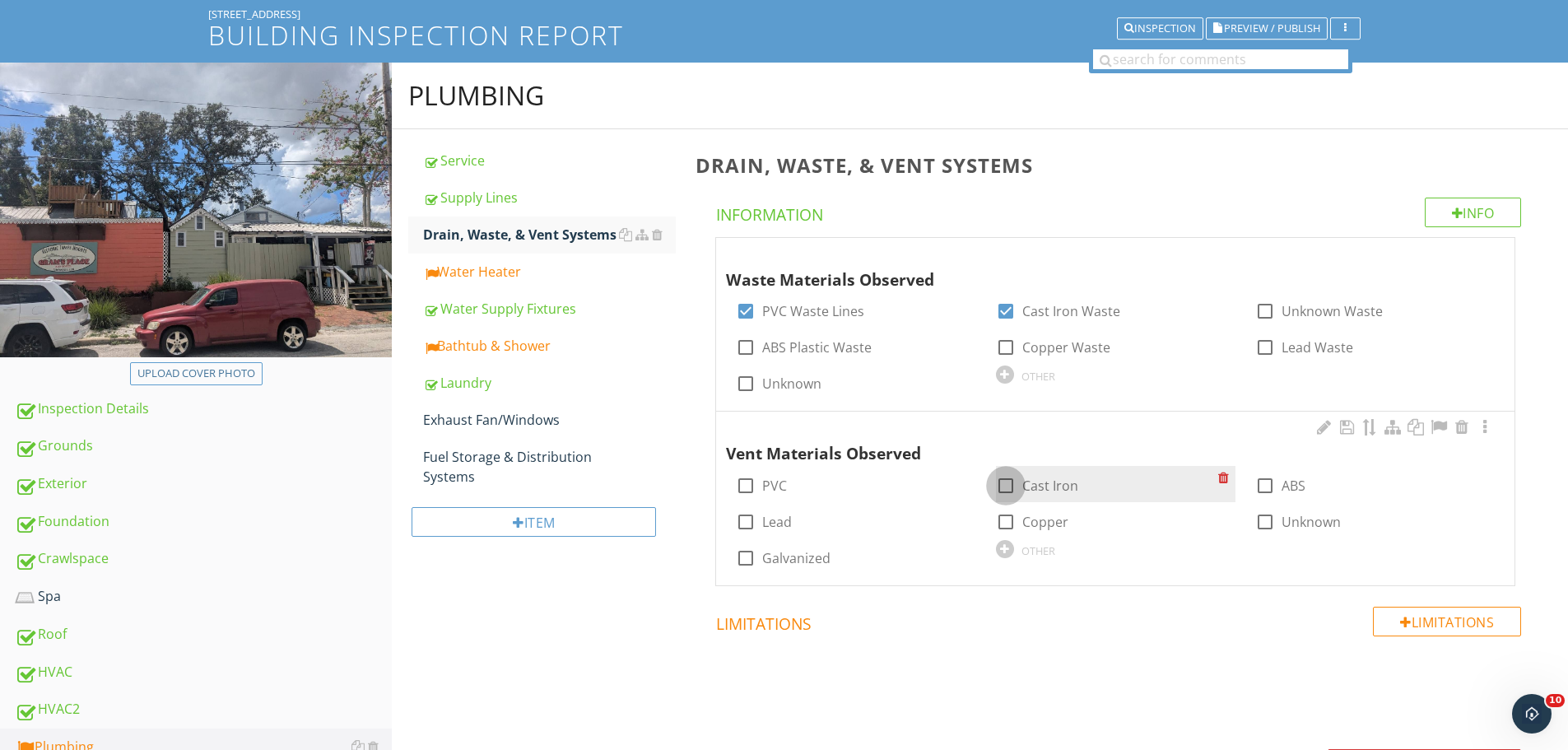
click at [1010, 479] on div at bounding box center [1005, 485] width 28 height 28
checkbox input "true"
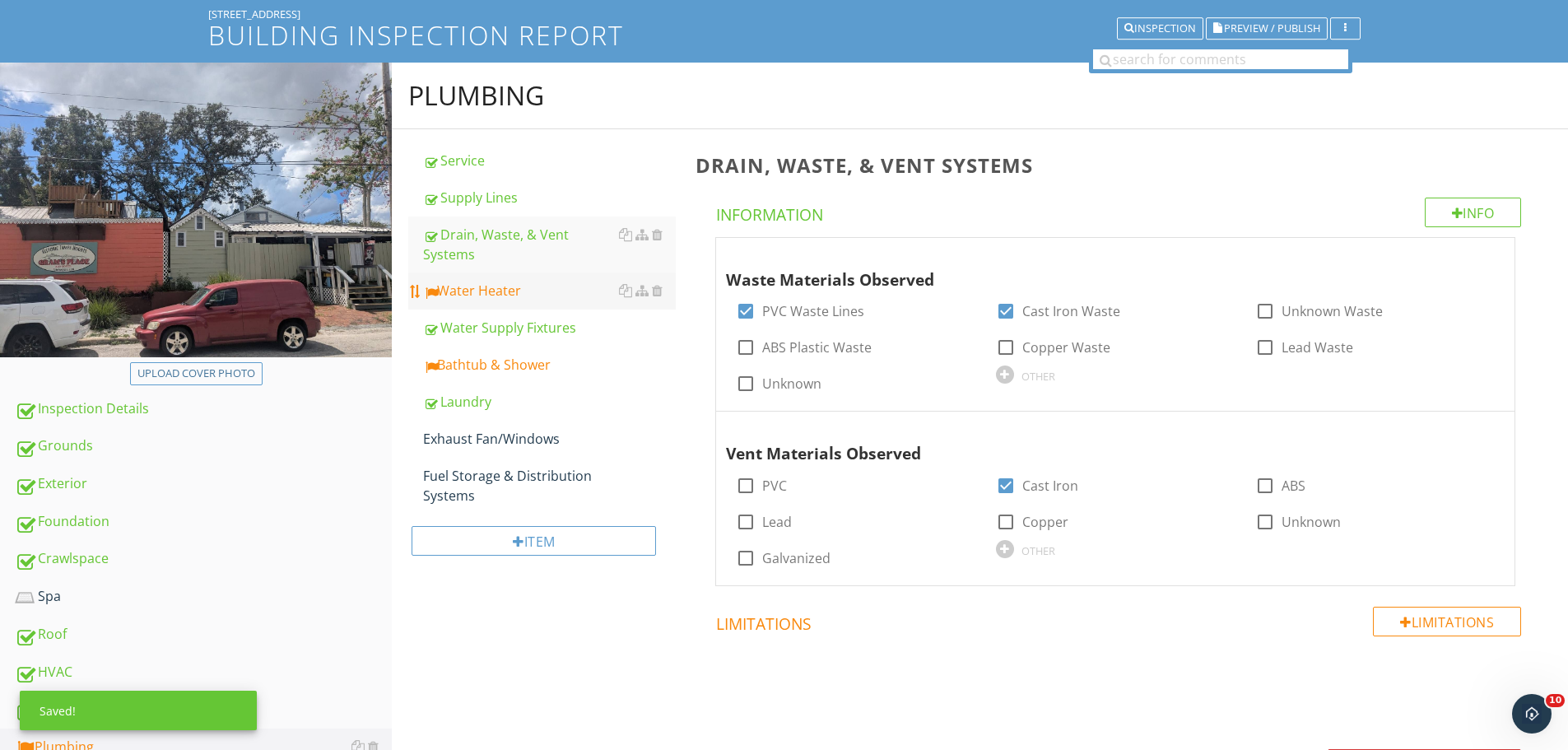
click at [504, 293] on div "Water Heater" at bounding box center [549, 291] width 253 height 20
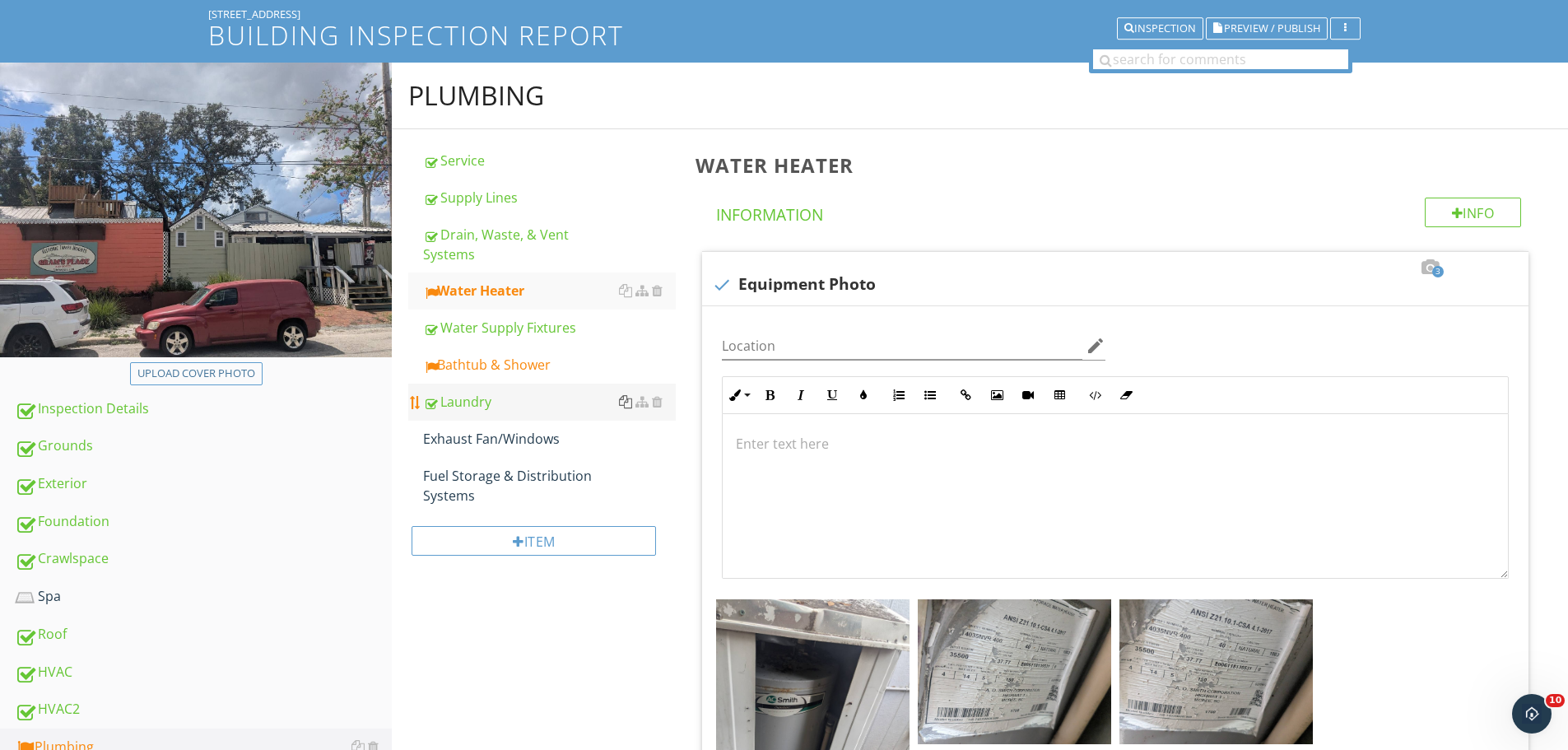
scroll to position [349, 0]
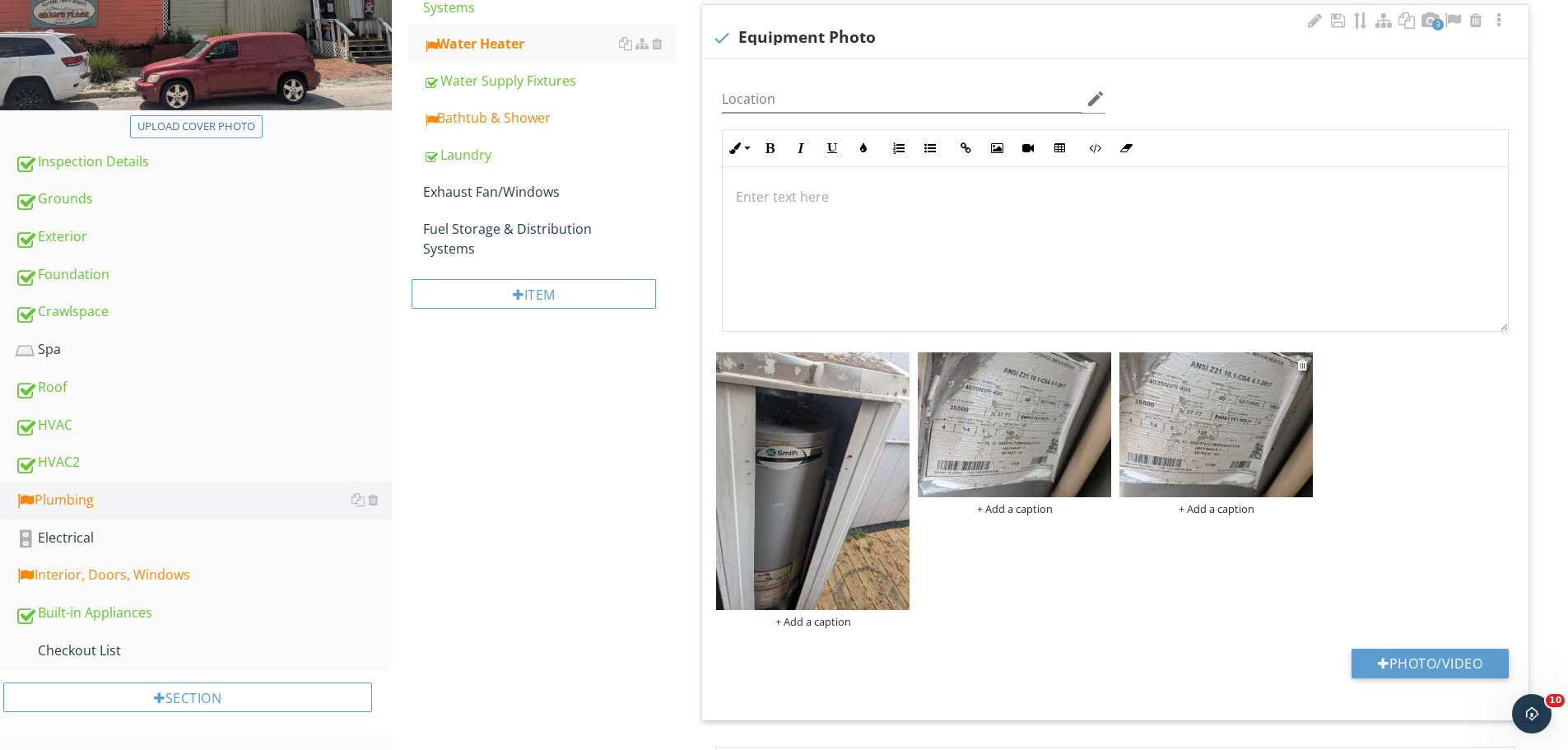
click at [1164, 426] on img at bounding box center [1216, 424] width 193 height 145
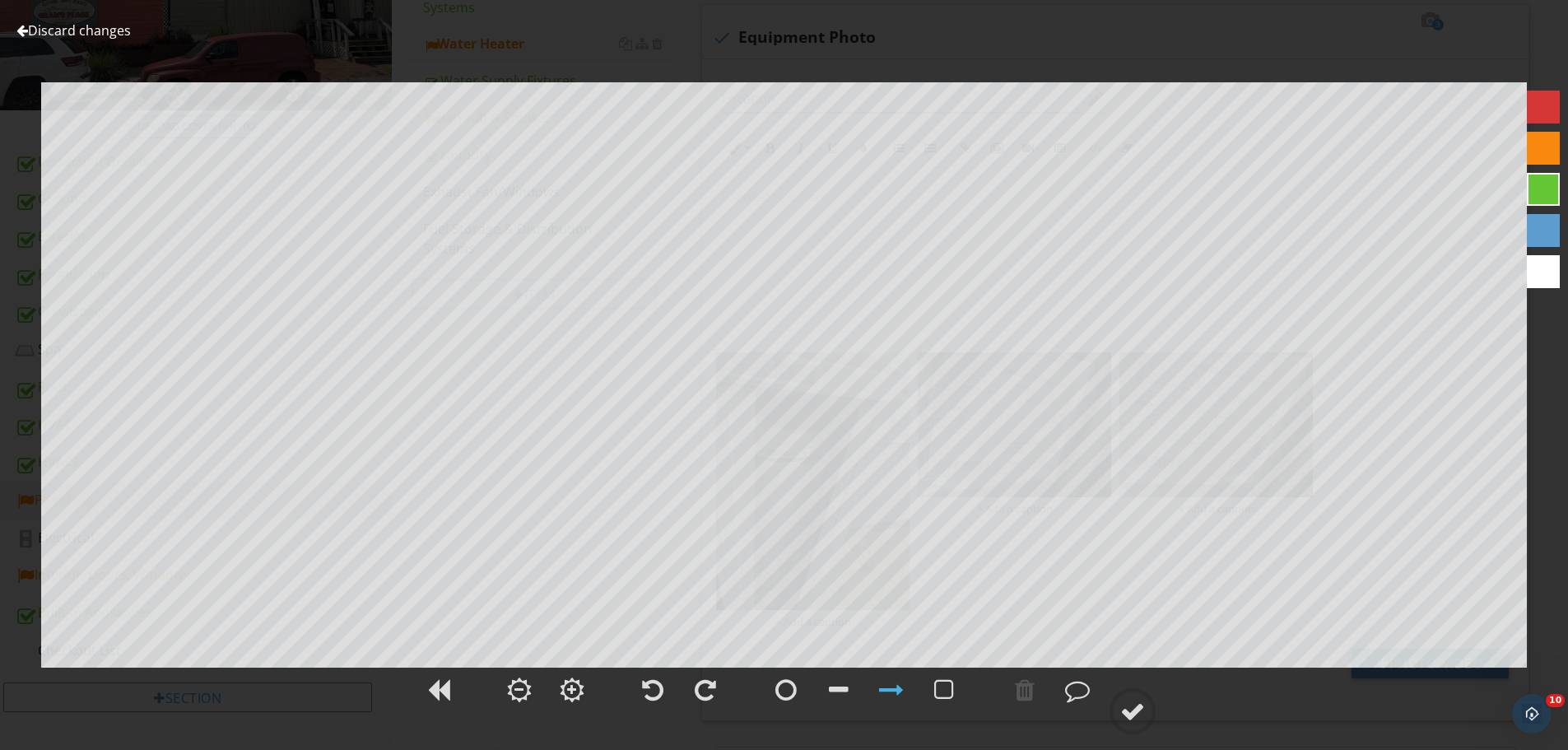
click at [96, 28] on link "Discard changes" at bounding box center [74, 31] width 115 height 18
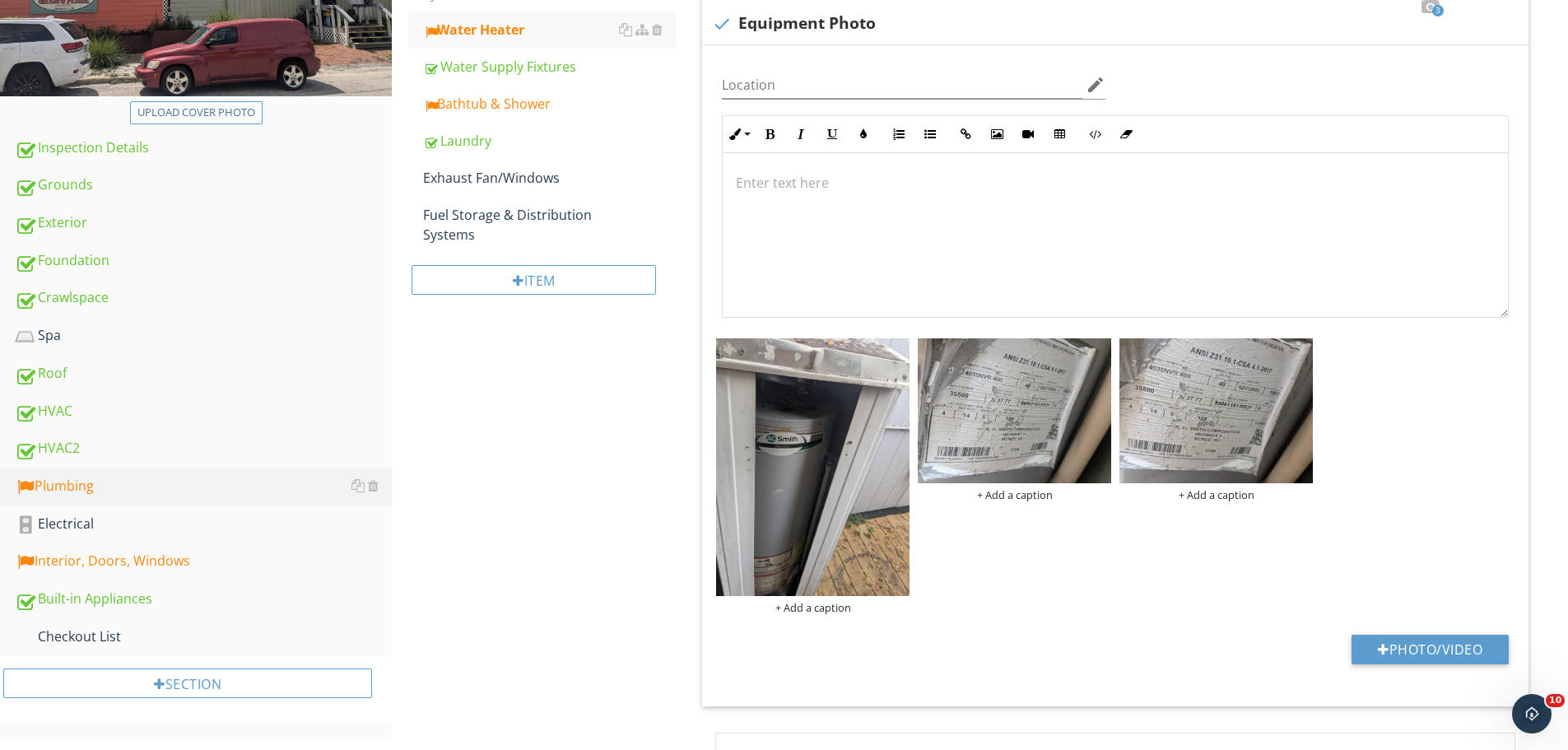
scroll to position [761, 0]
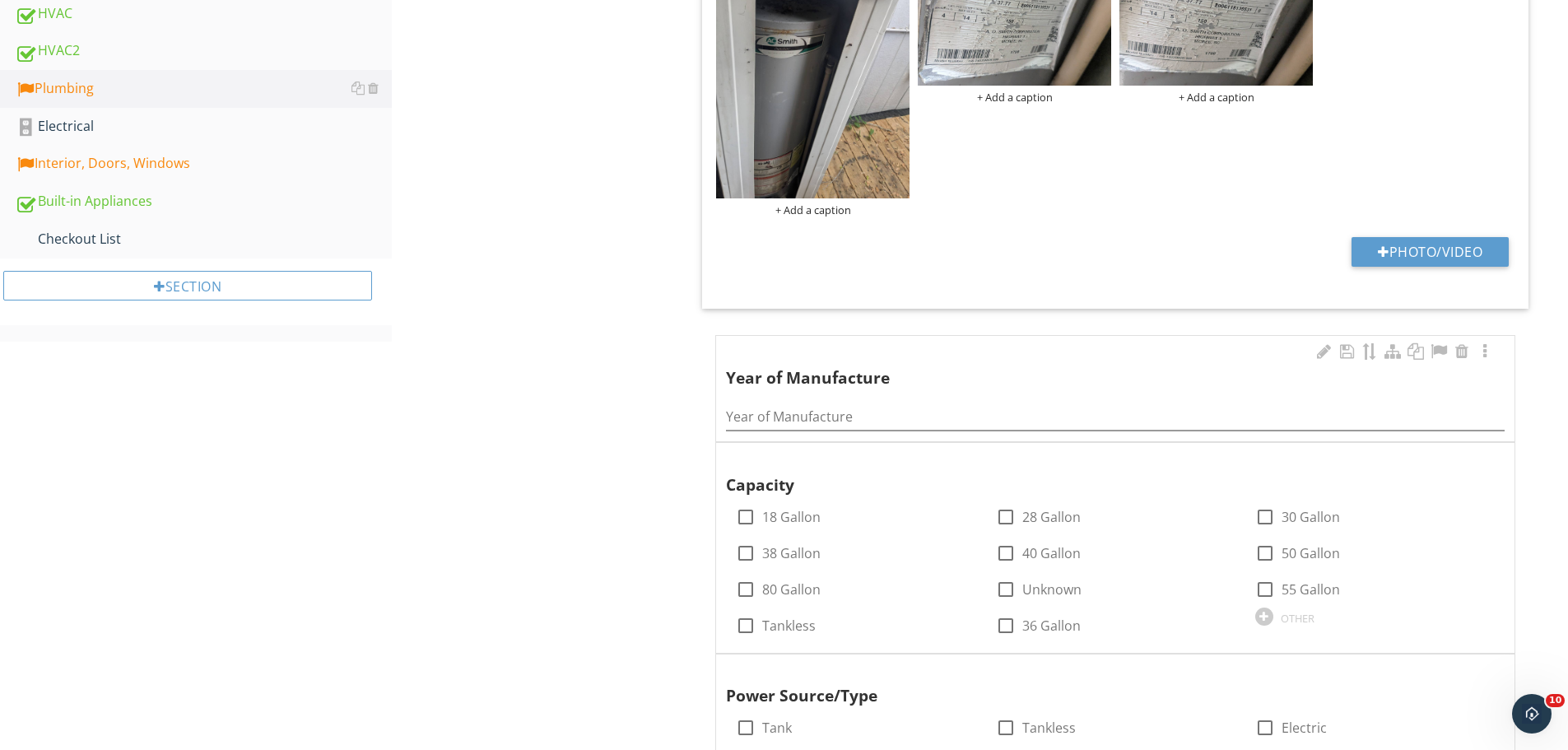
click at [815, 401] on div "Year of Manufacture" at bounding box center [1115, 412] width 779 height 37
click at [846, 418] on input "Year of Manufacture" at bounding box center [1115, 416] width 779 height 27
type input "2020"
click at [999, 553] on div at bounding box center [1005, 553] width 28 height 28
checkbox input "true"
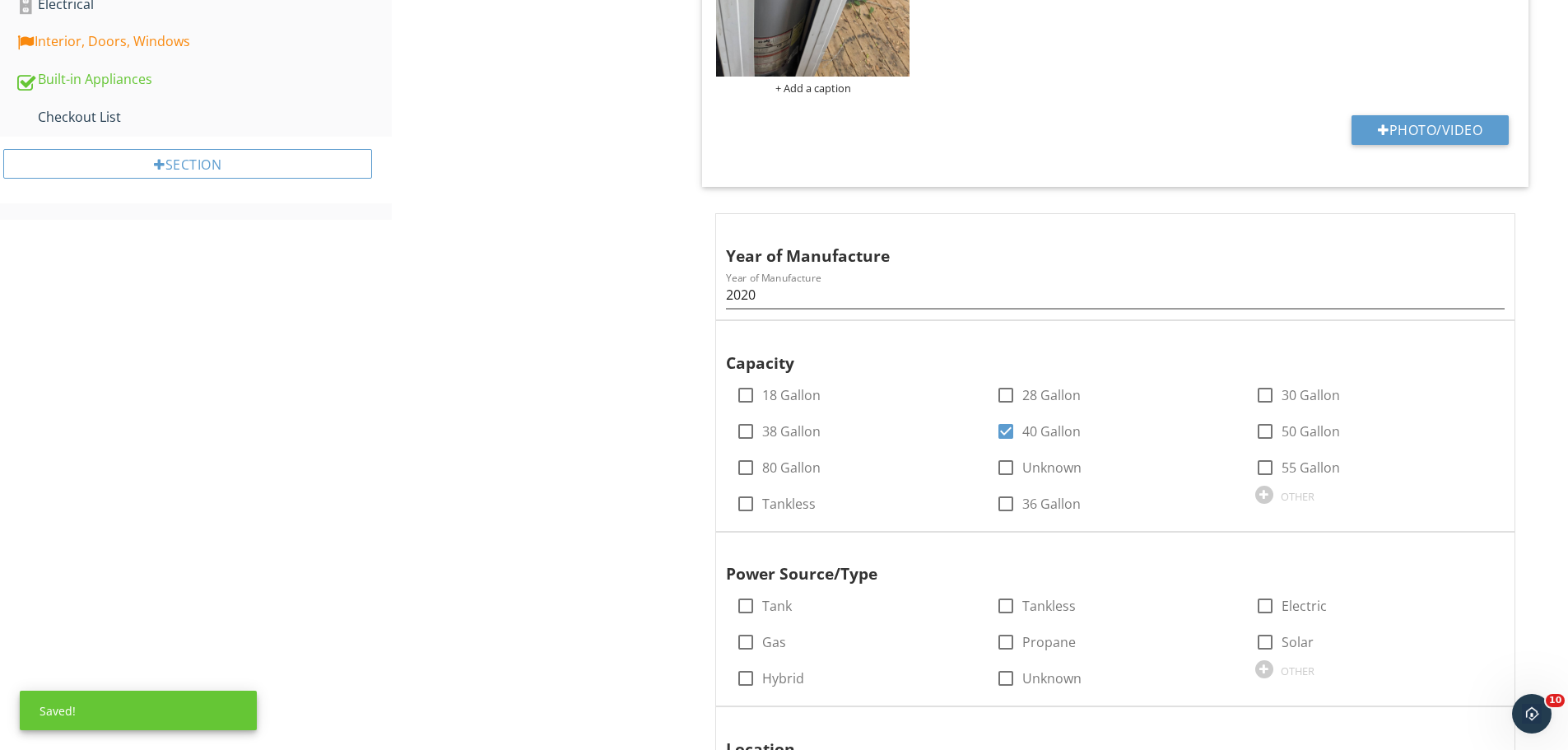
scroll to position [1008, 0]
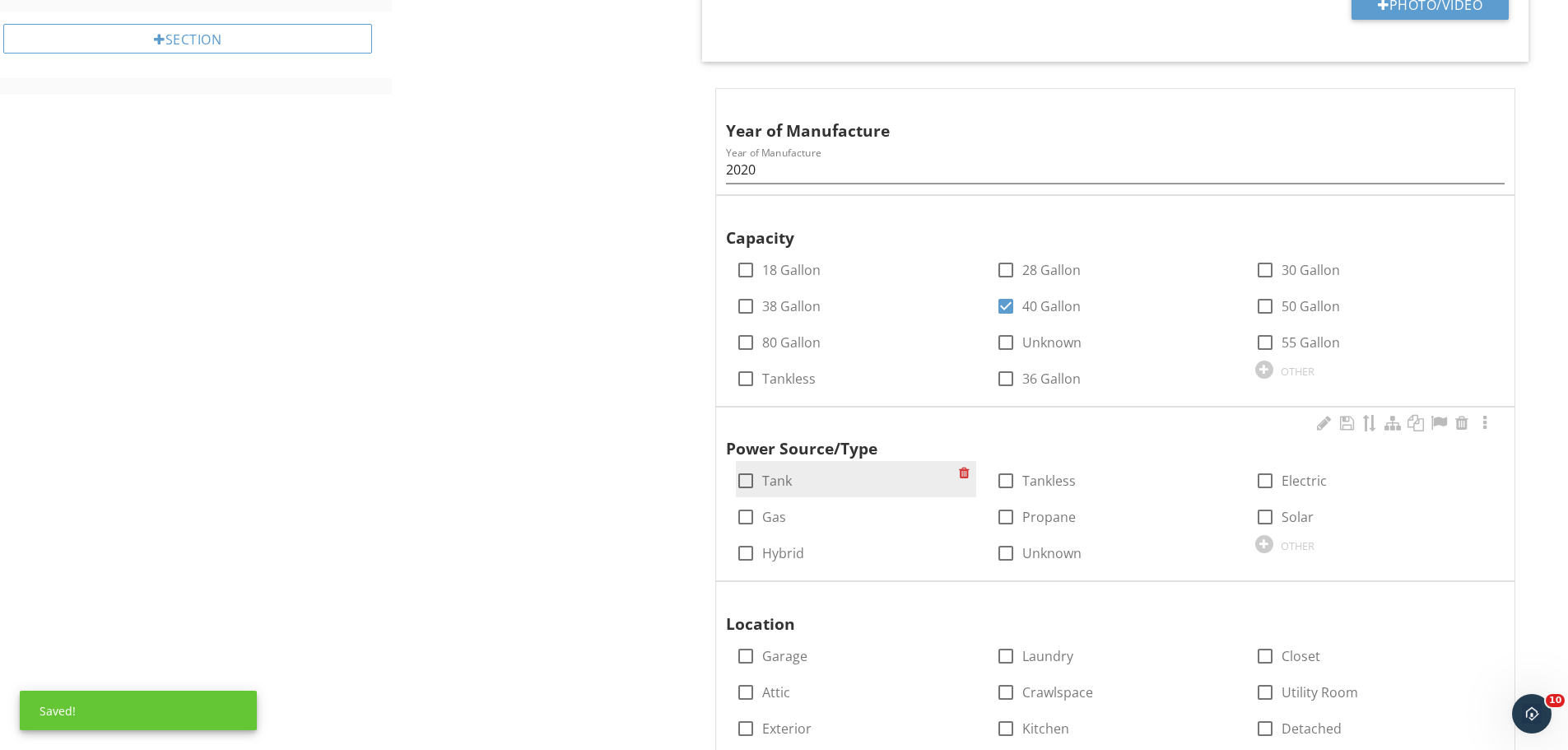
click at [762, 474] on div "check_box_outline_blank Tank" at bounding box center [764, 481] width 56 height 20
click at [764, 521] on label "Gas" at bounding box center [774, 517] width 24 height 17
checkbox input "true"
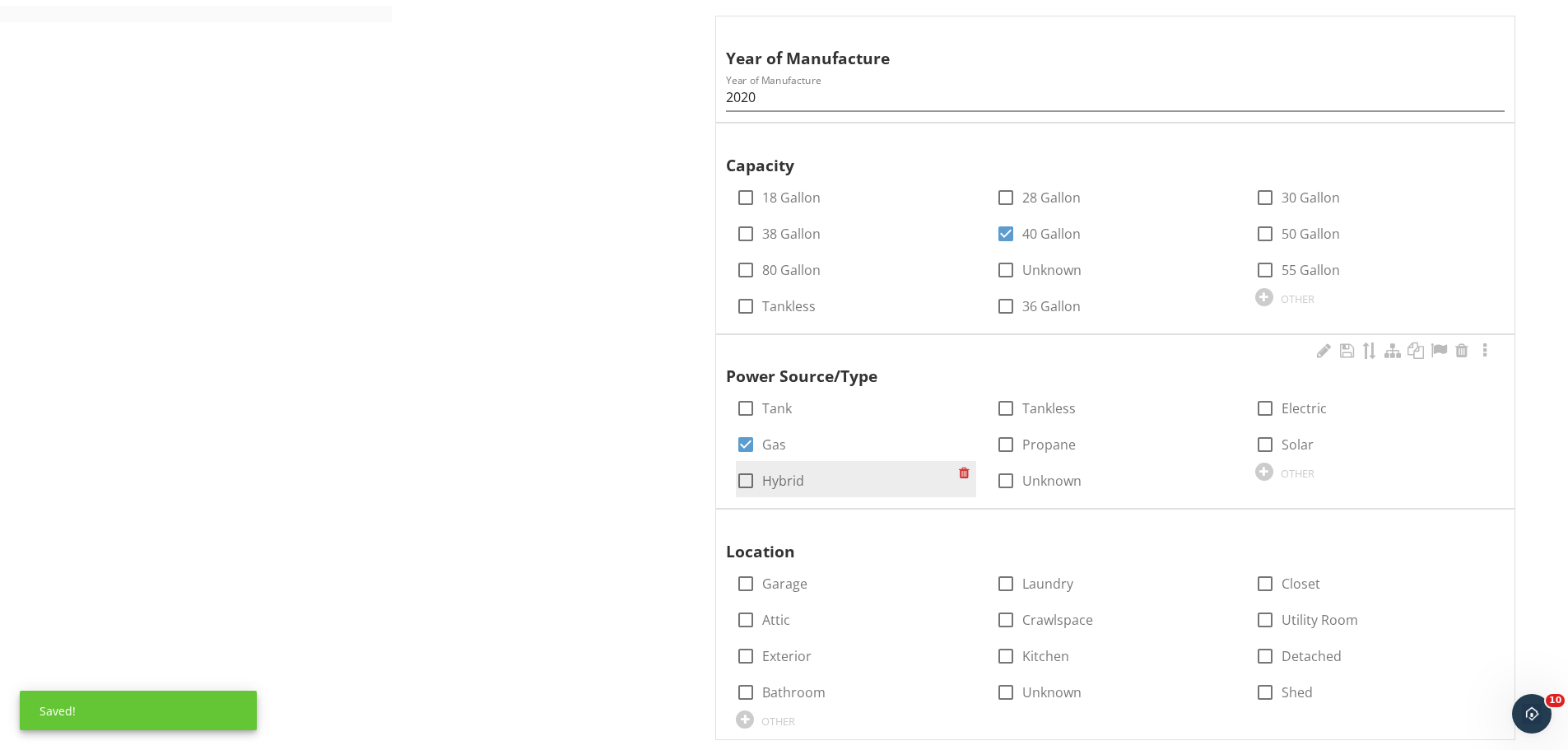
scroll to position [1172, 0]
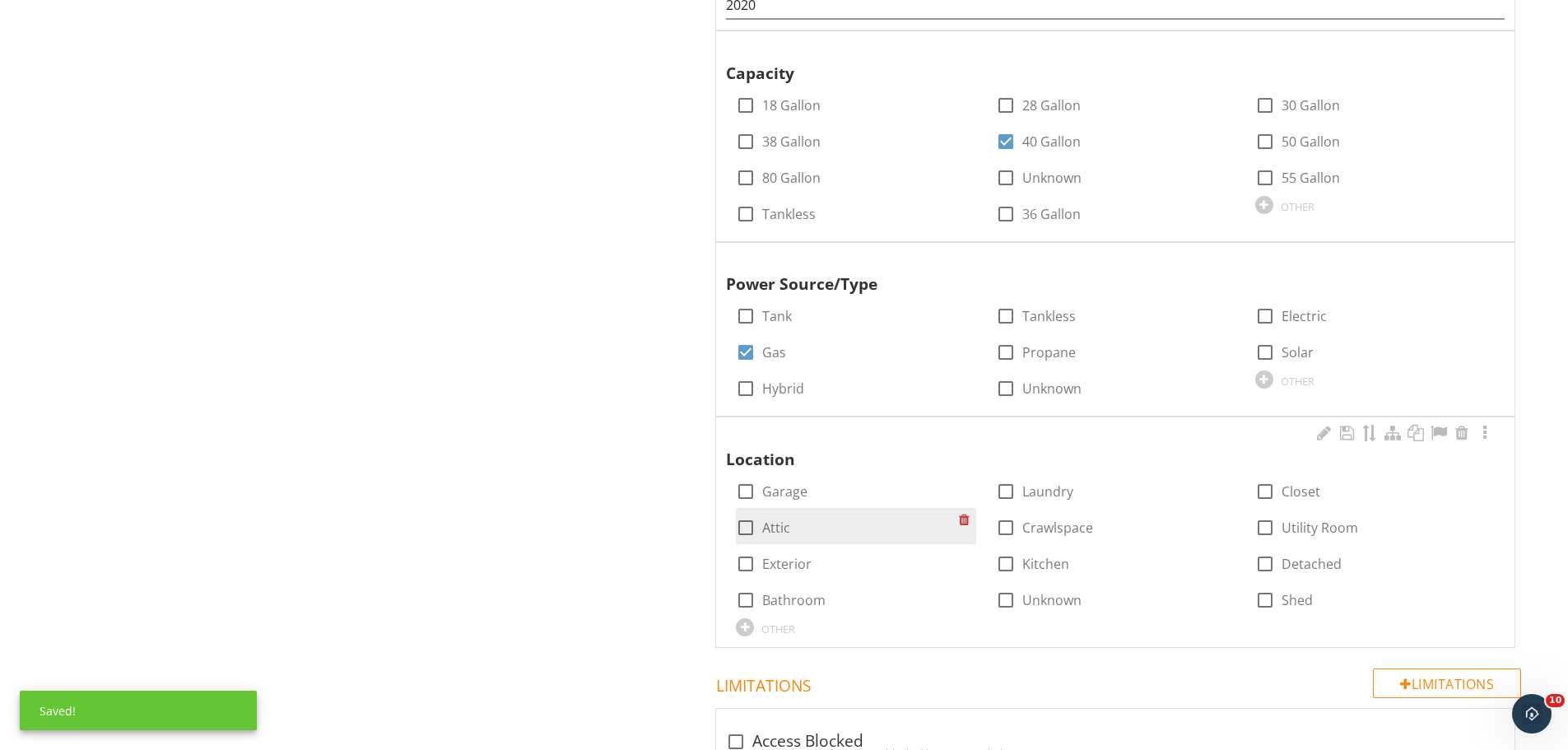
click at [748, 566] on div at bounding box center [745, 564] width 28 height 28
checkbox input "true"
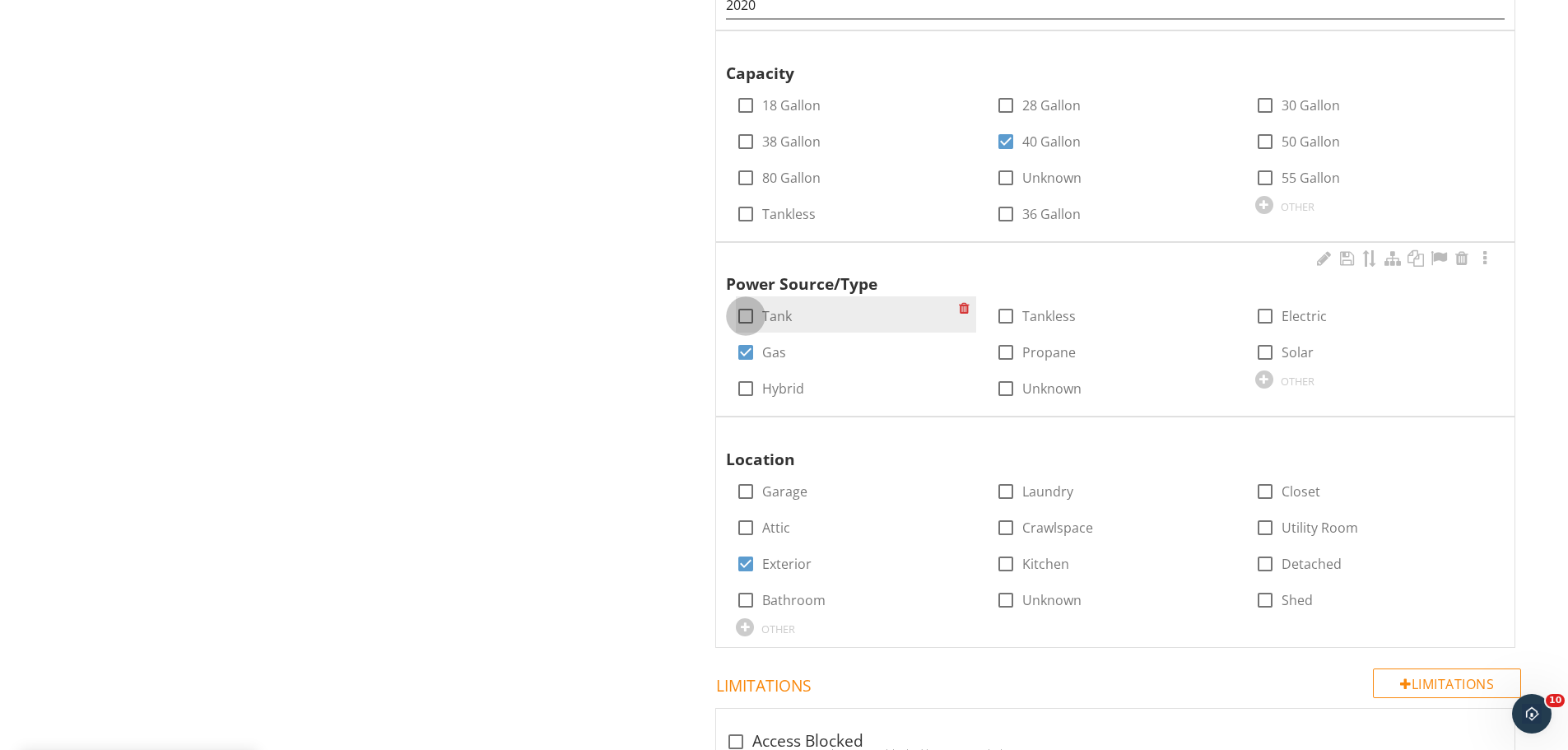
click at [756, 309] on div at bounding box center [745, 315] width 28 height 28
checkbox input "true"
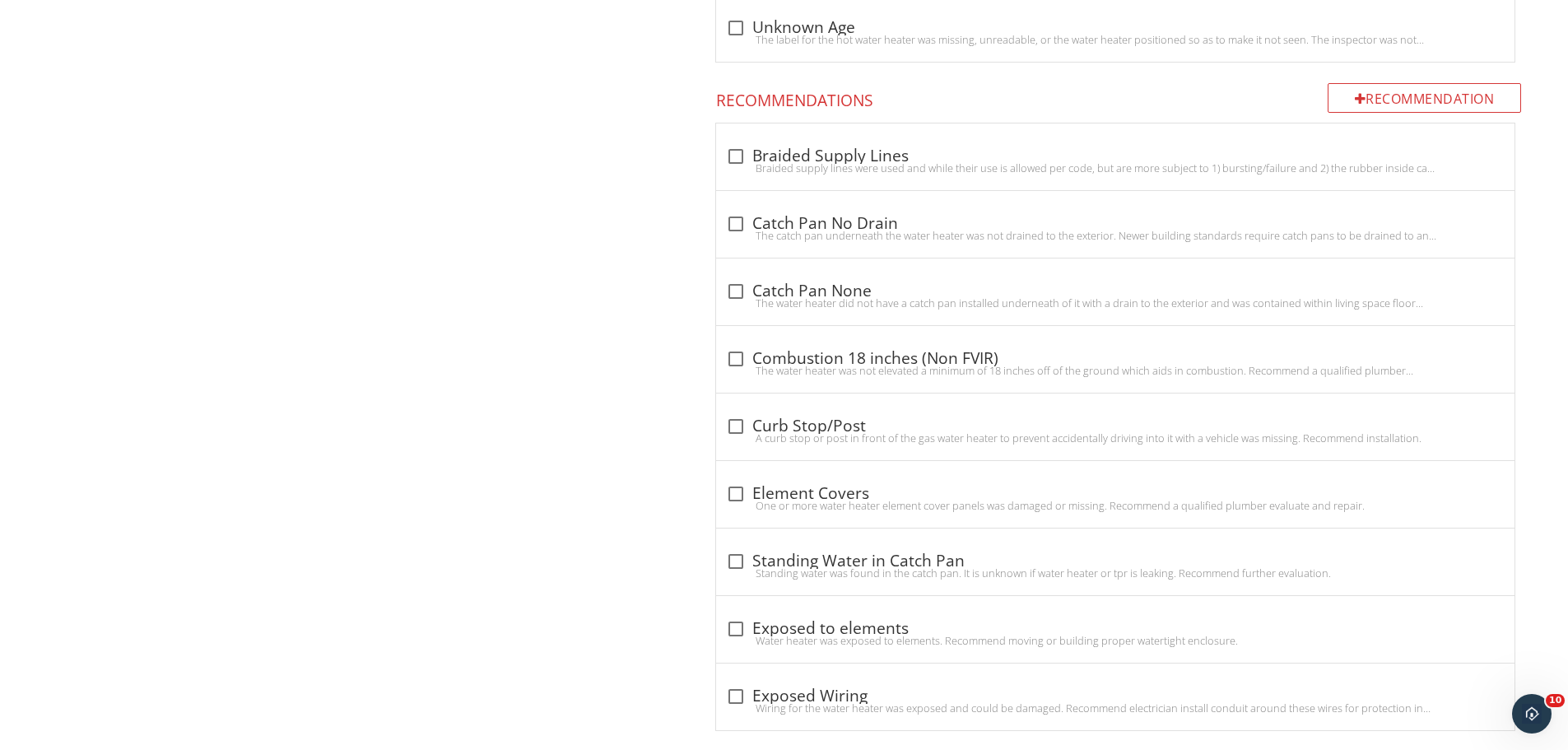
scroll to position [2355, 0]
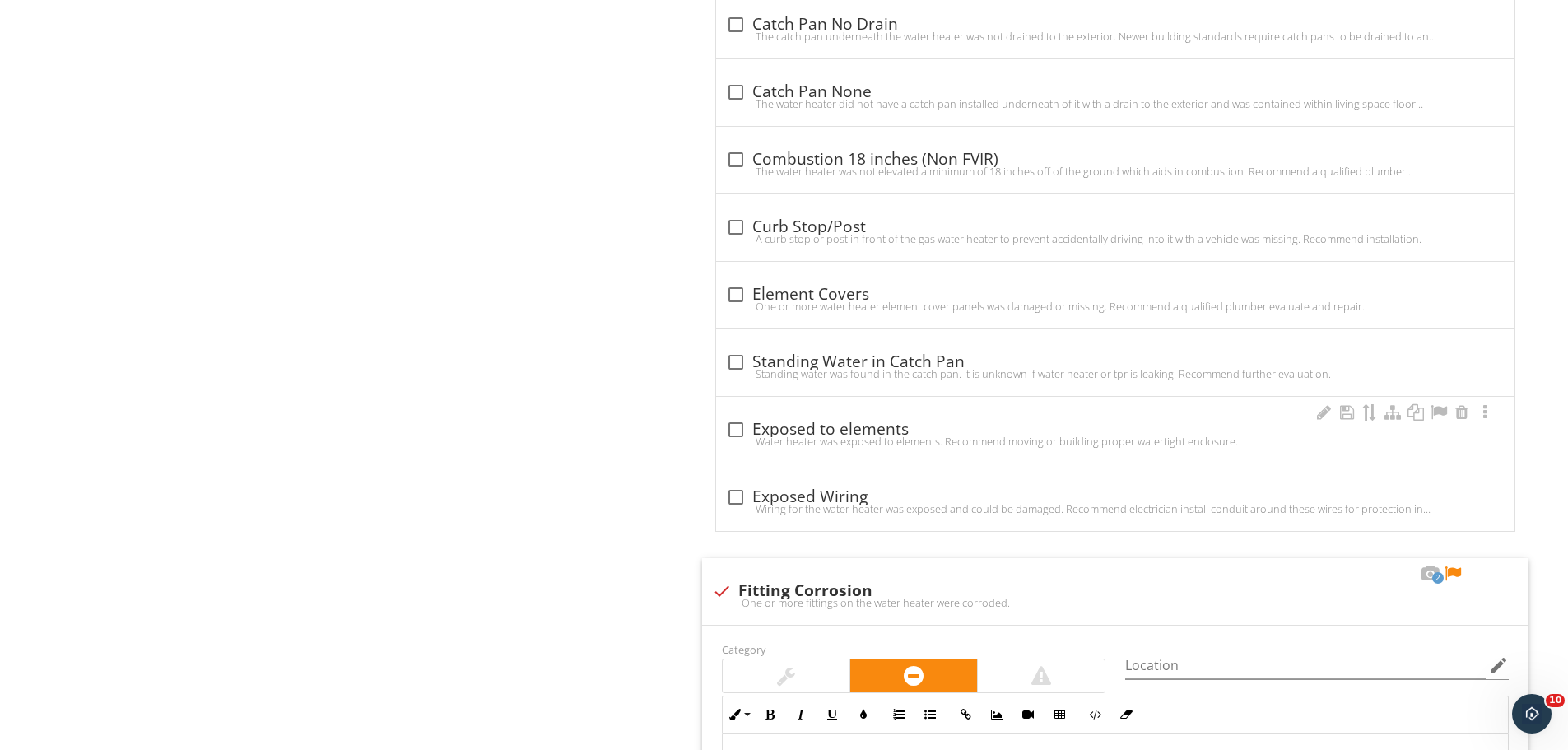
click at [742, 427] on div at bounding box center [735, 429] width 28 height 28
checkbox input "true"
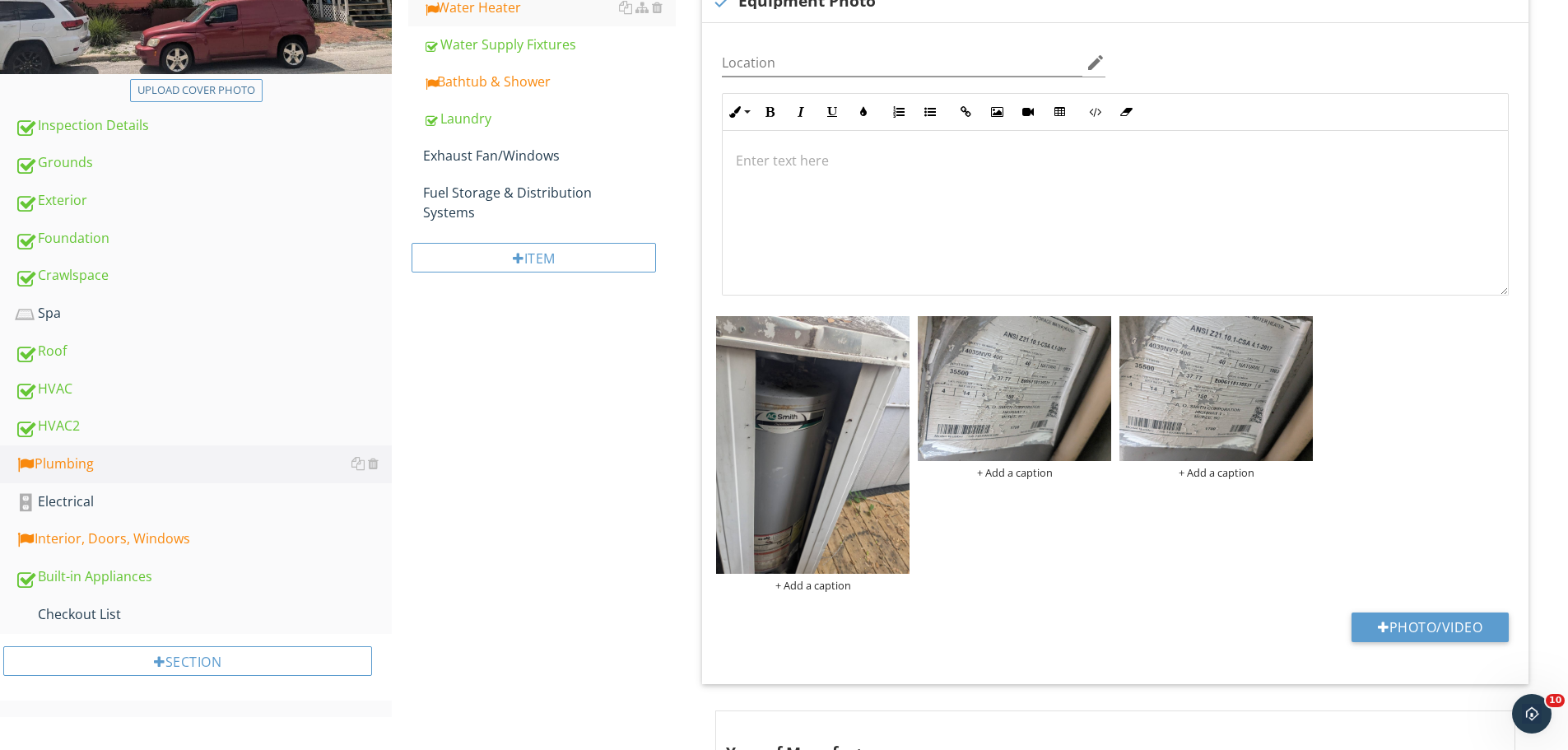
scroll to position [297, 0]
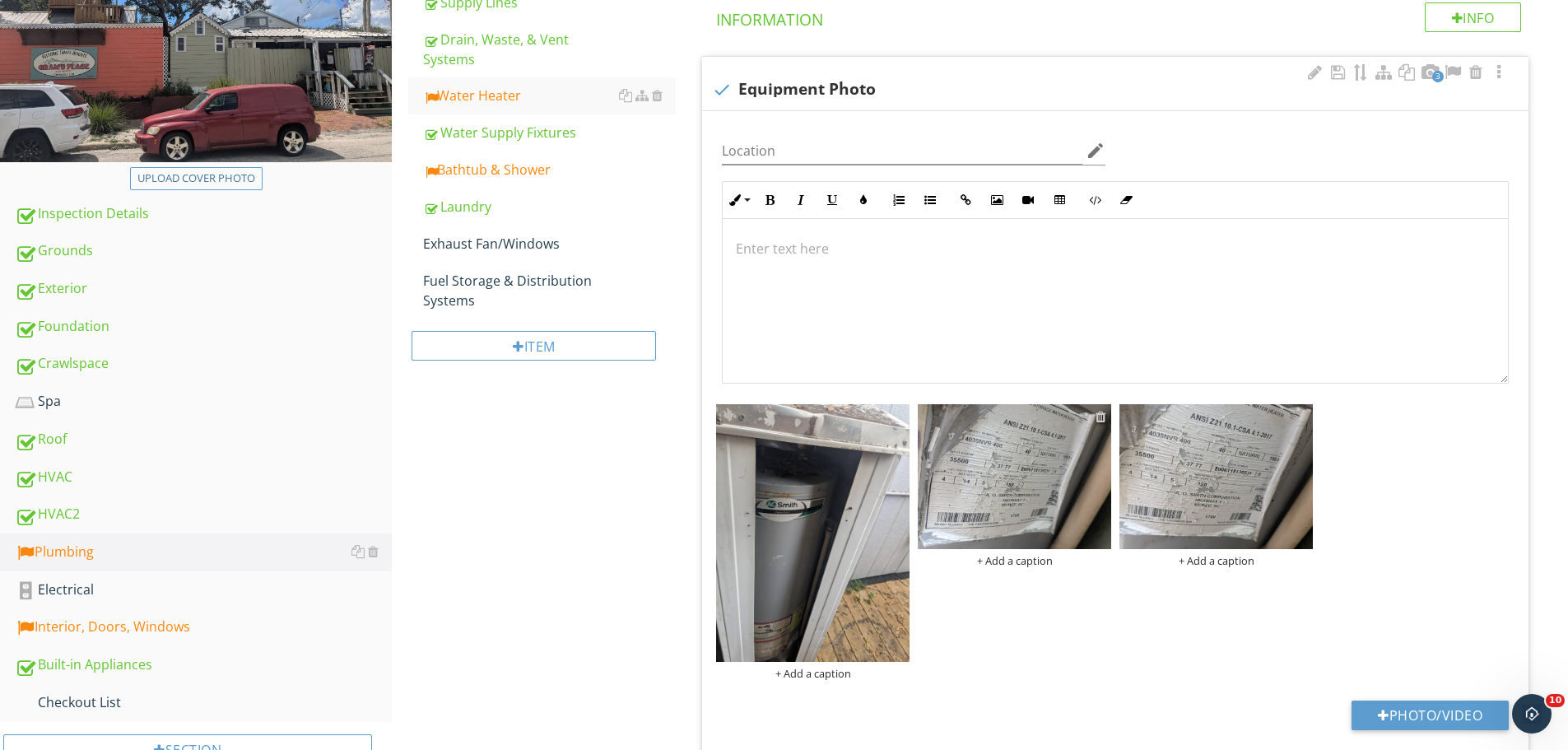
click at [1099, 414] on div at bounding box center [1101, 416] width 11 height 13
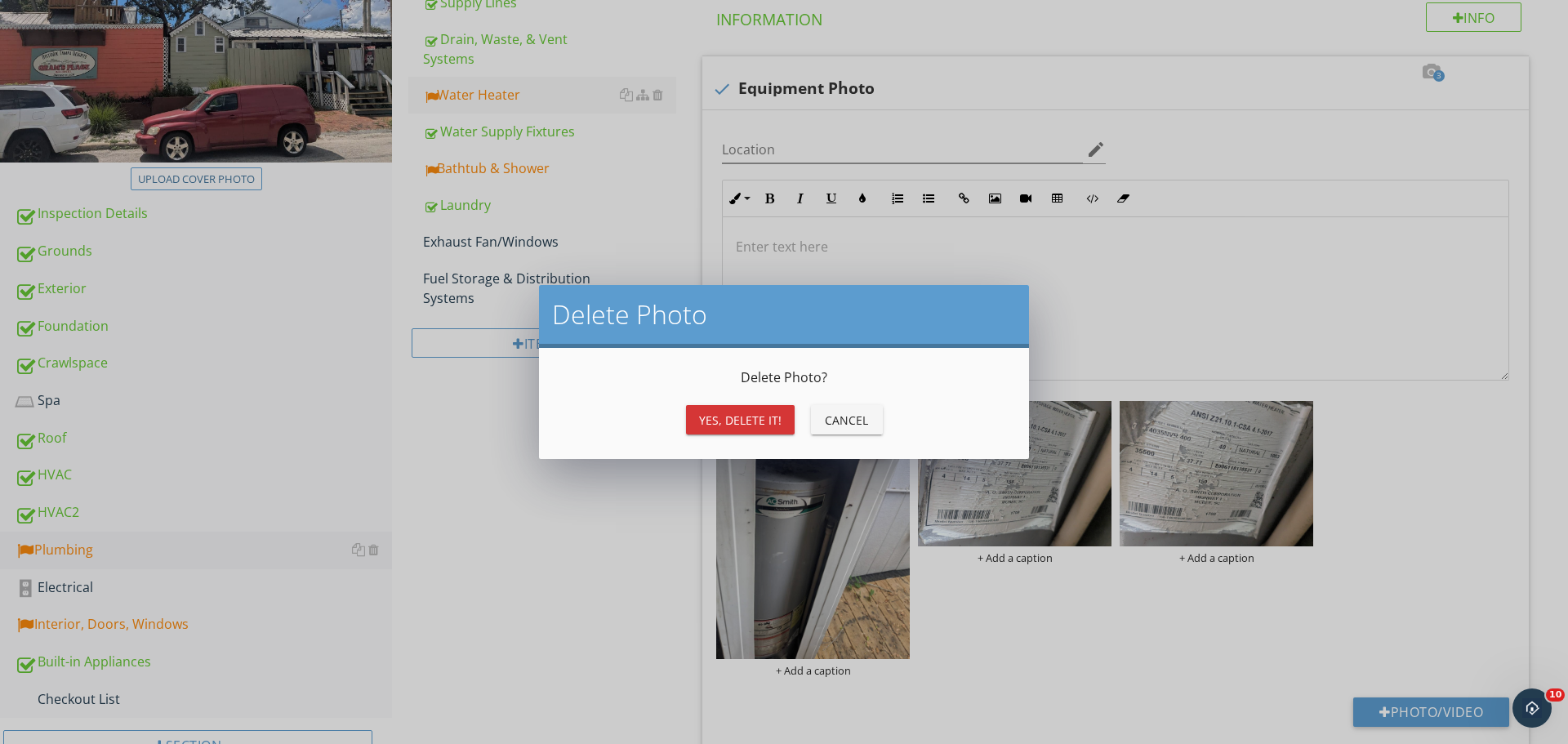
click at [762, 422] on div "Yes, Delete it!" at bounding box center [740, 420] width 82 height 17
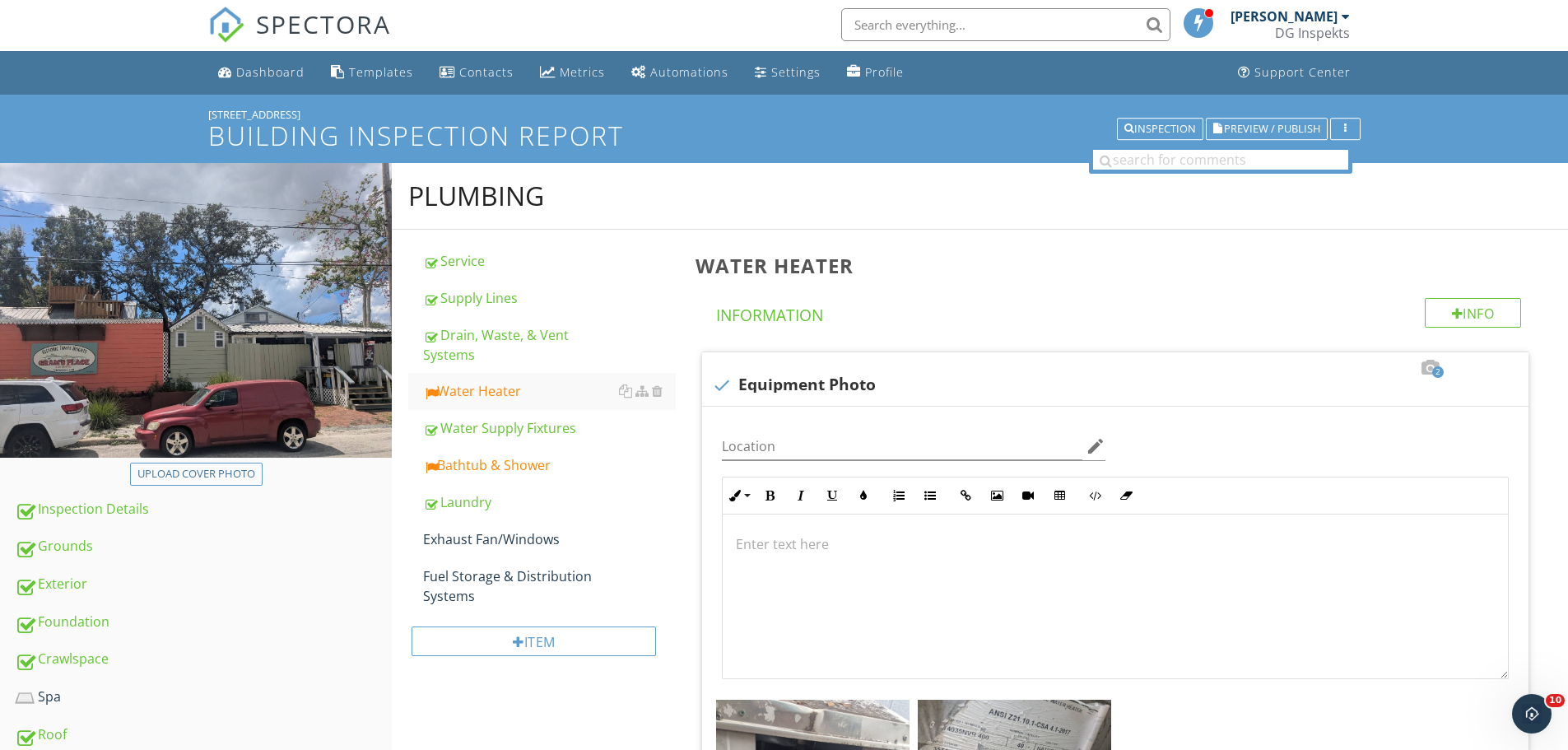
scroll to position [0, 0]
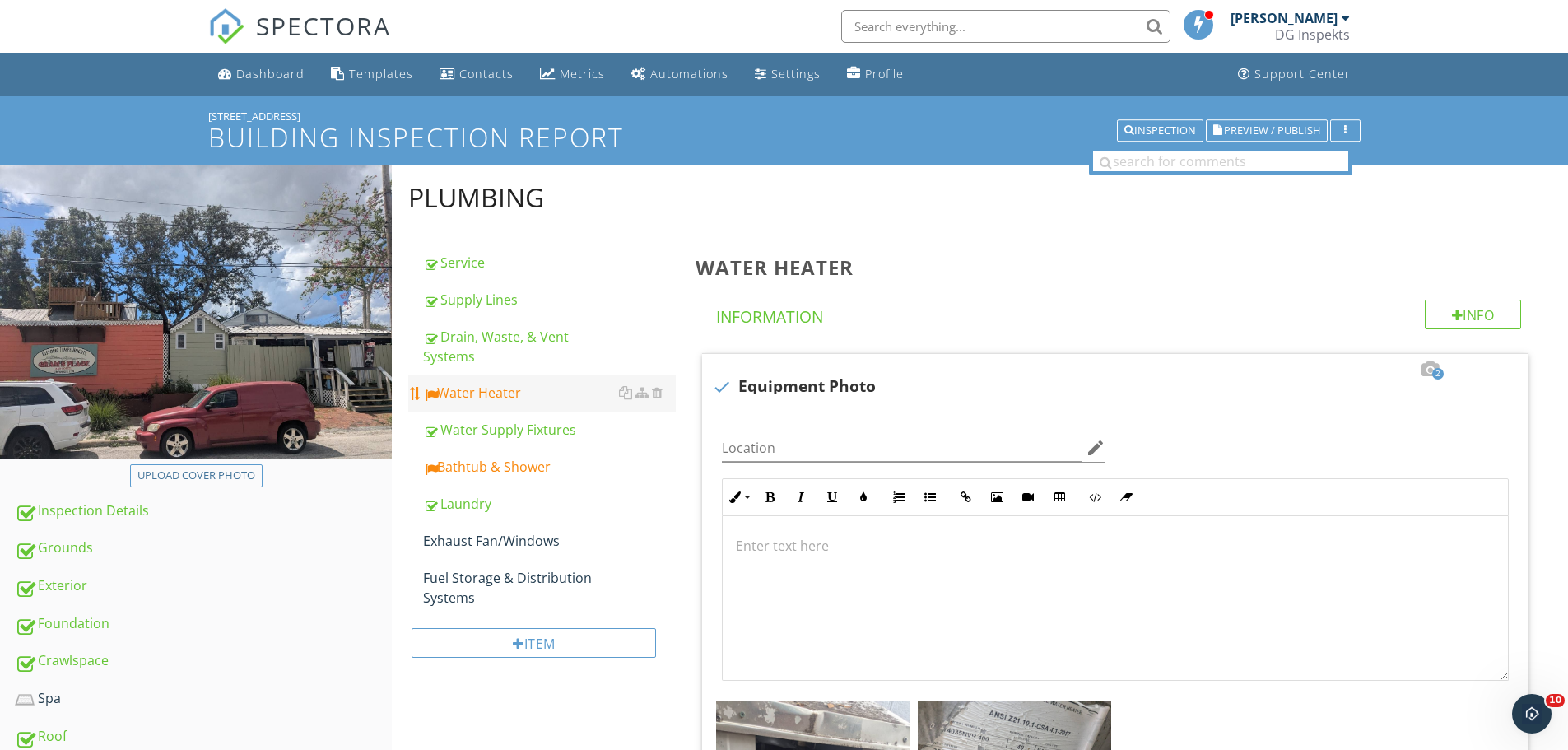
click at [509, 407] on link "Water Heater" at bounding box center [549, 392] width 253 height 36
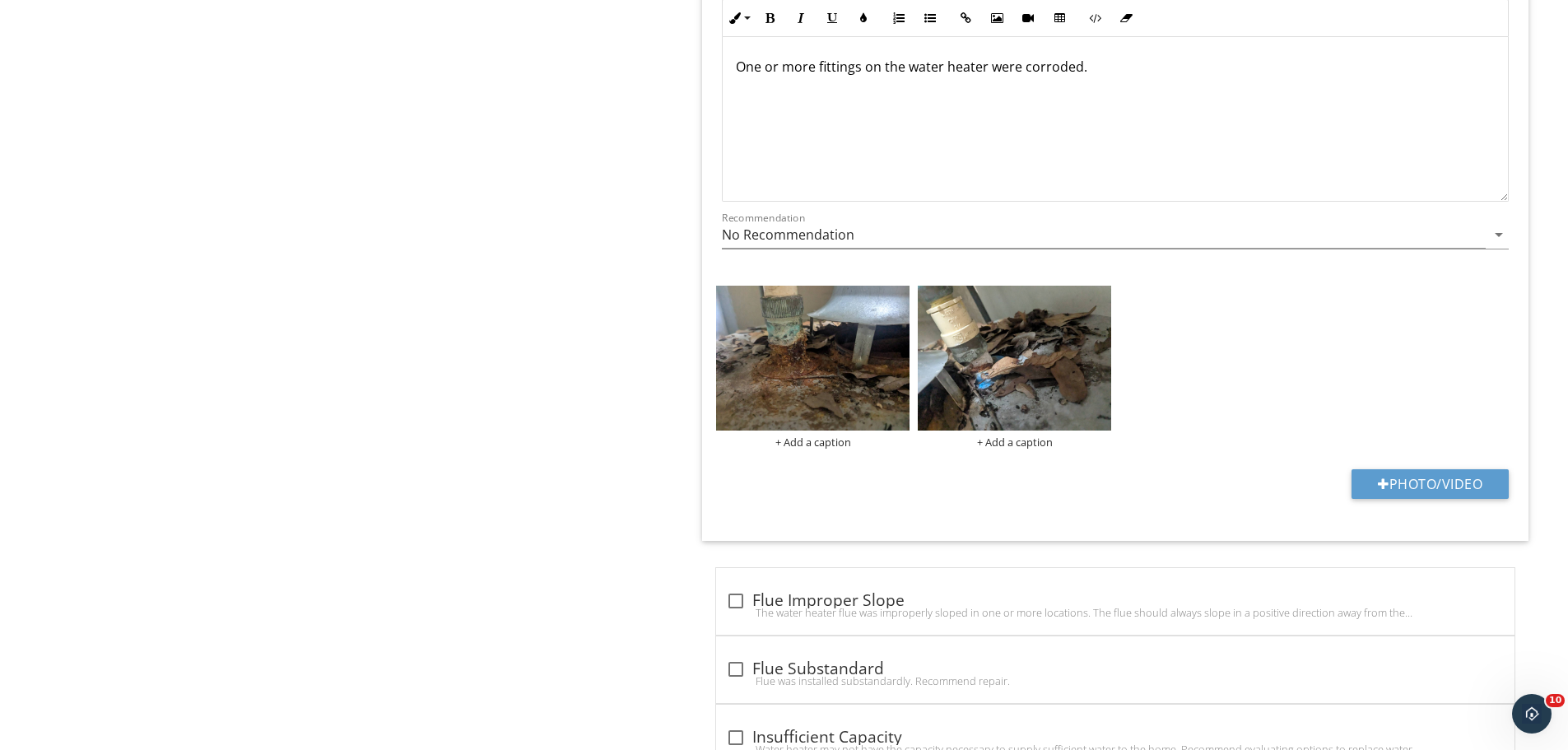
scroll to position [3375, 0]
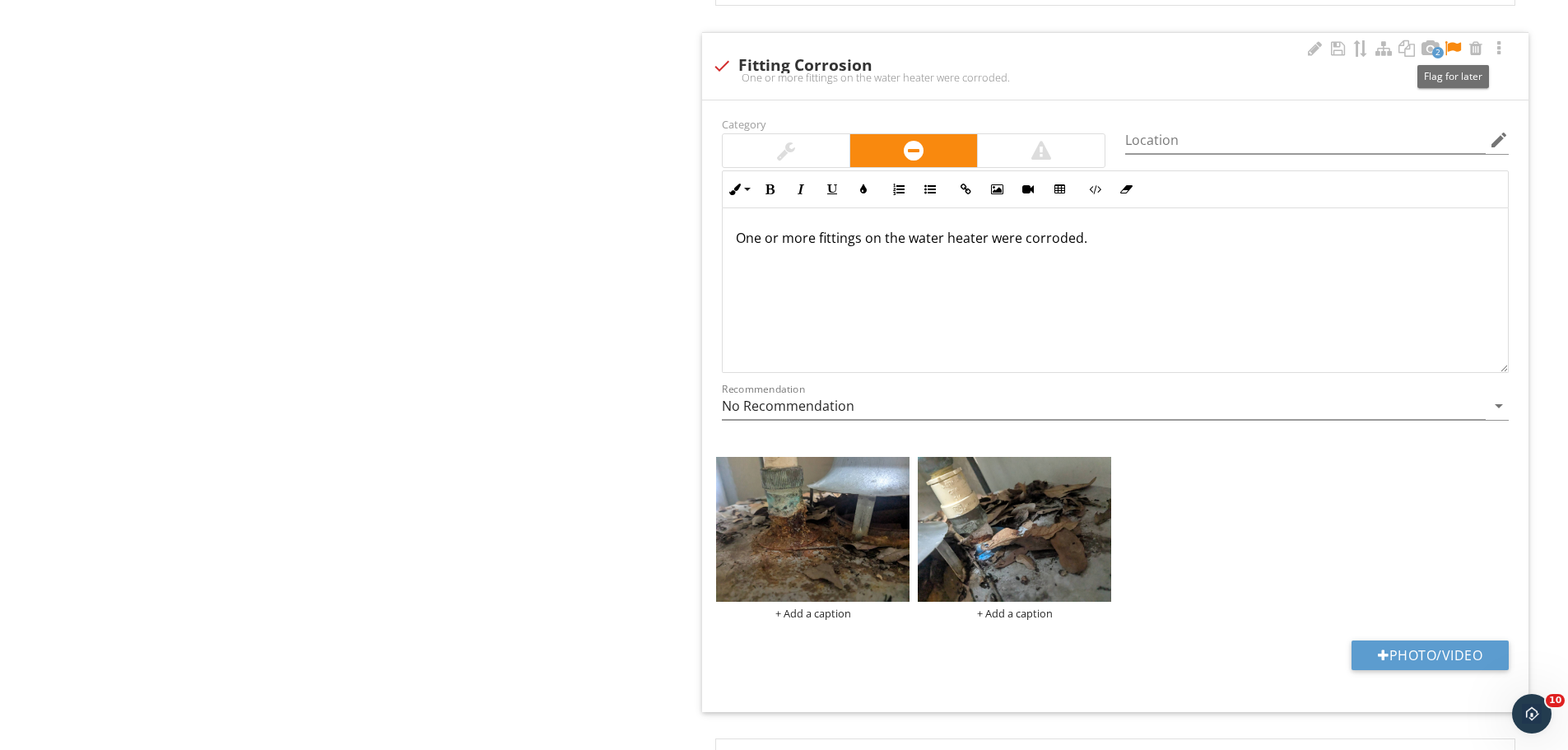
click at [1453, 50] on div at bounding box center [1453, 48] width 20 height 17
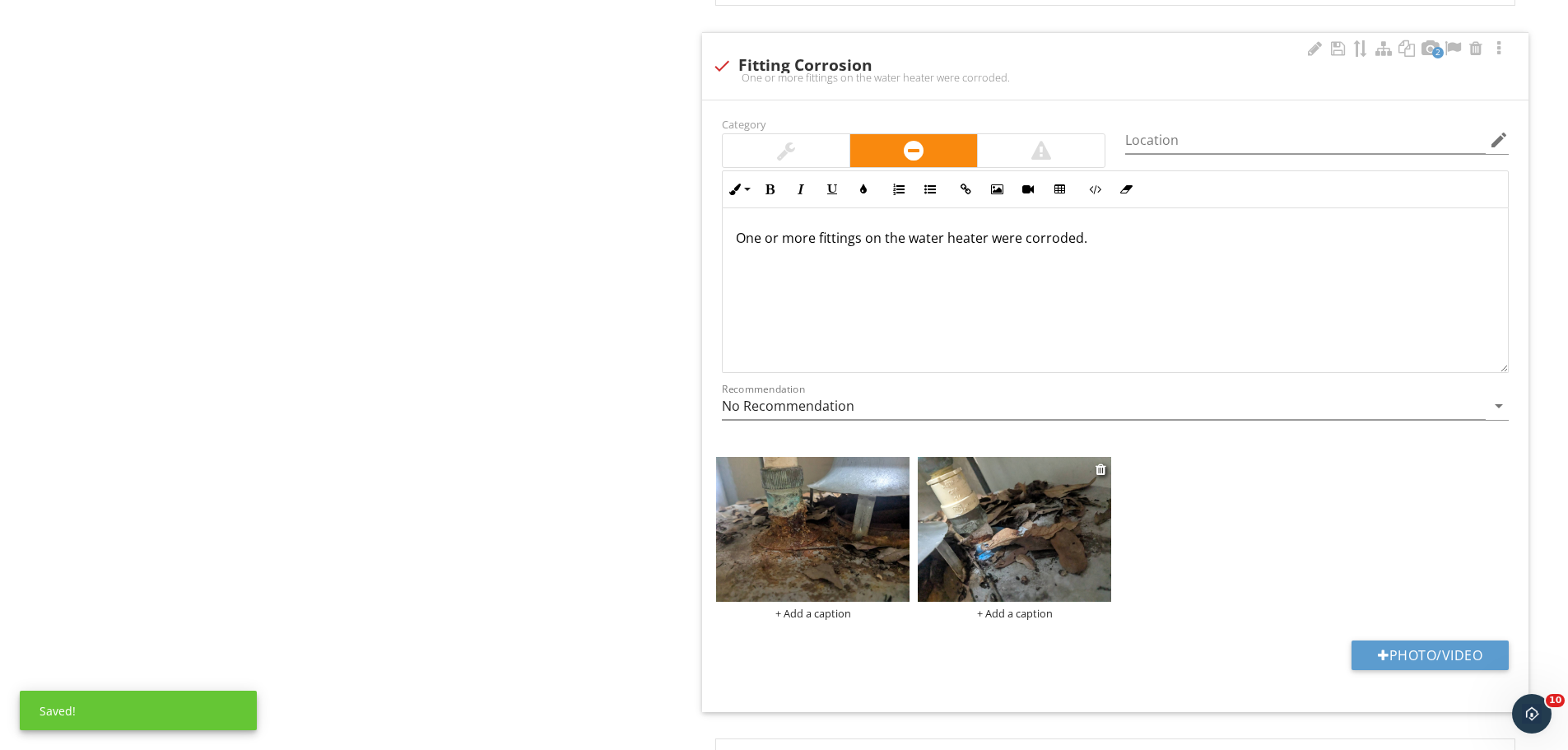
click at [1019, 547] on img at bounding box center [1014, 528] width 193 height 145
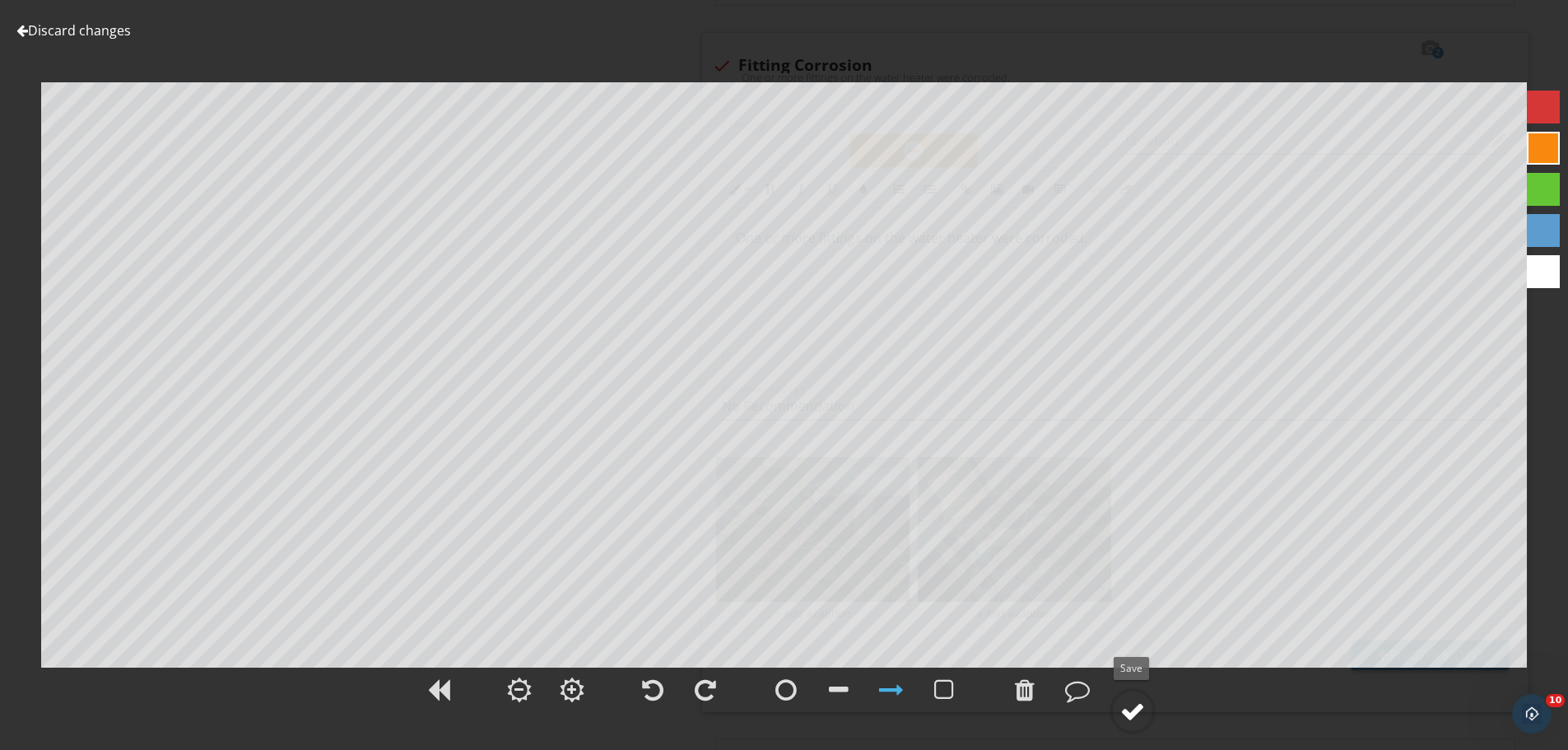
click at [1131, 710] on div at bounding box center [1133, 712] width 25 height 25
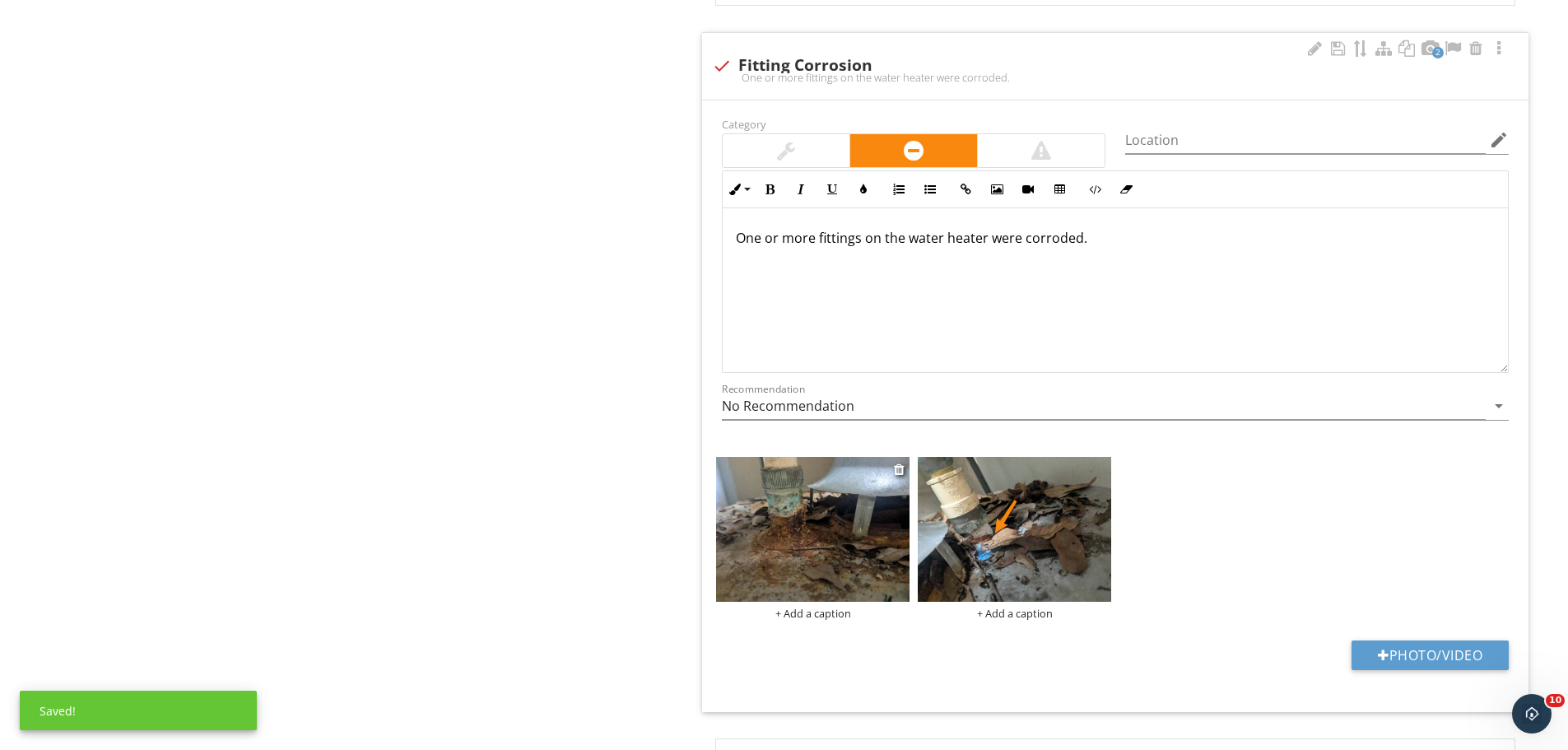
click at [816, 594] on img at bounding box center [812, 528] width 193 height 145
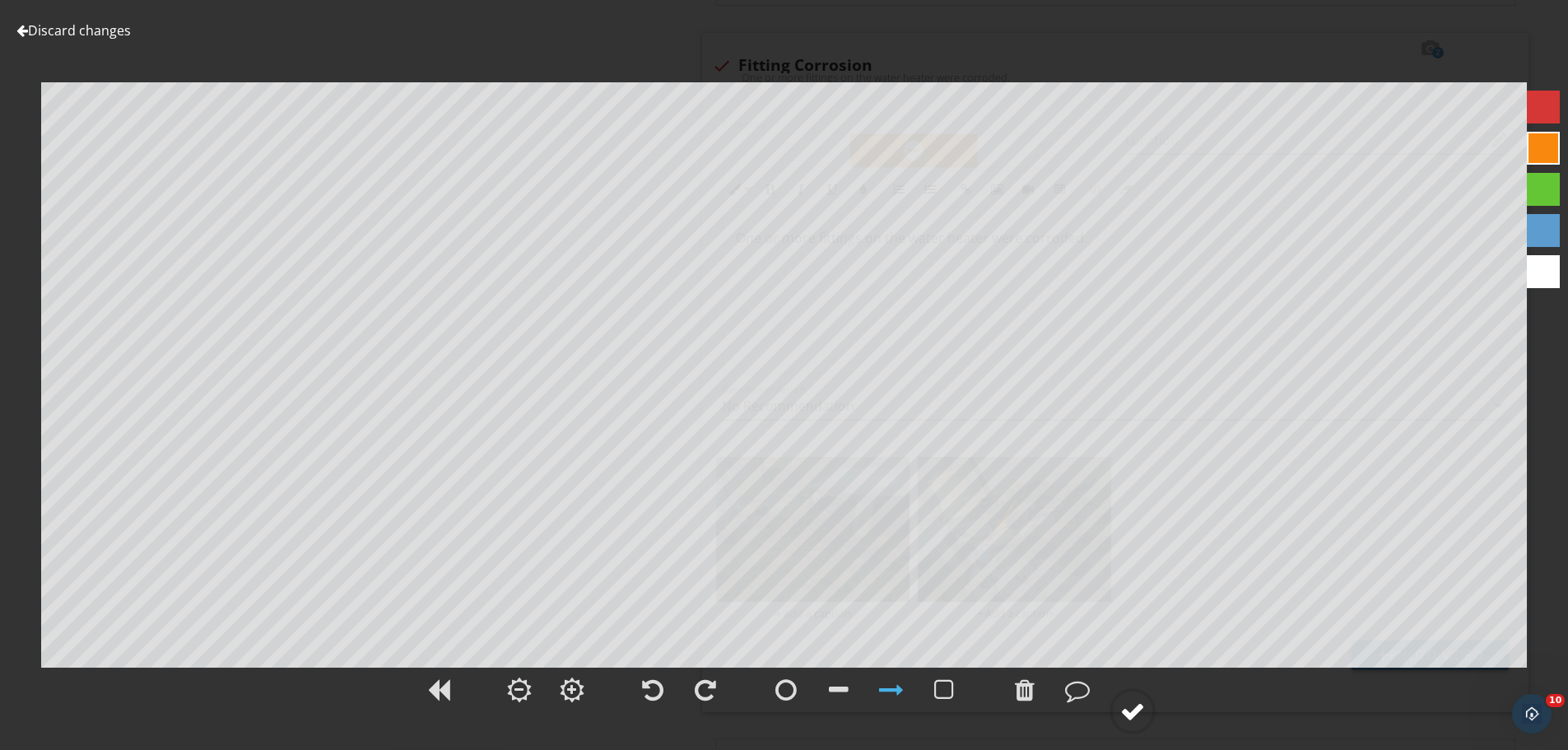
click at [1131, 708] on div at bounding box center [1133, 712] width 25 height 25
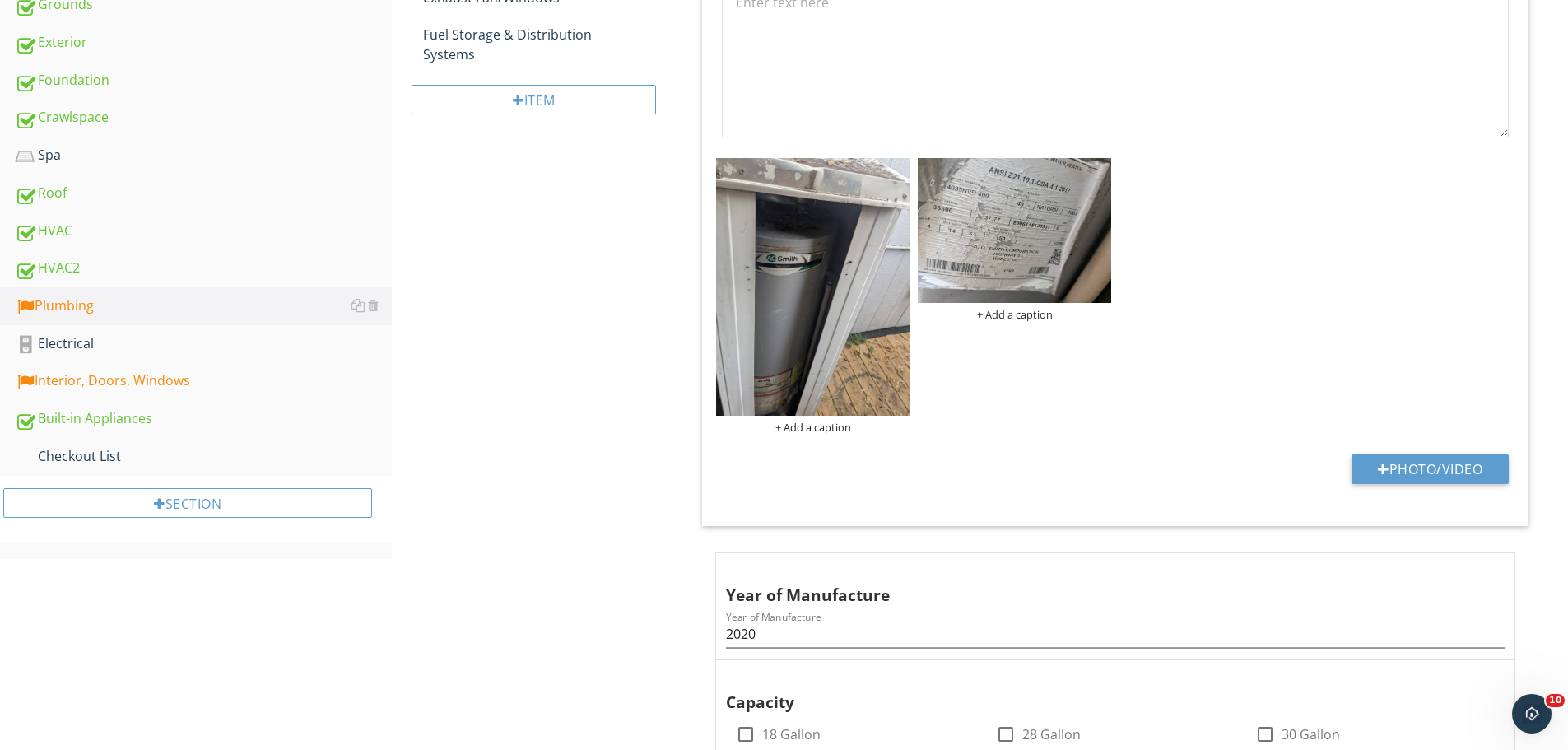
scroll to position [0, 0]
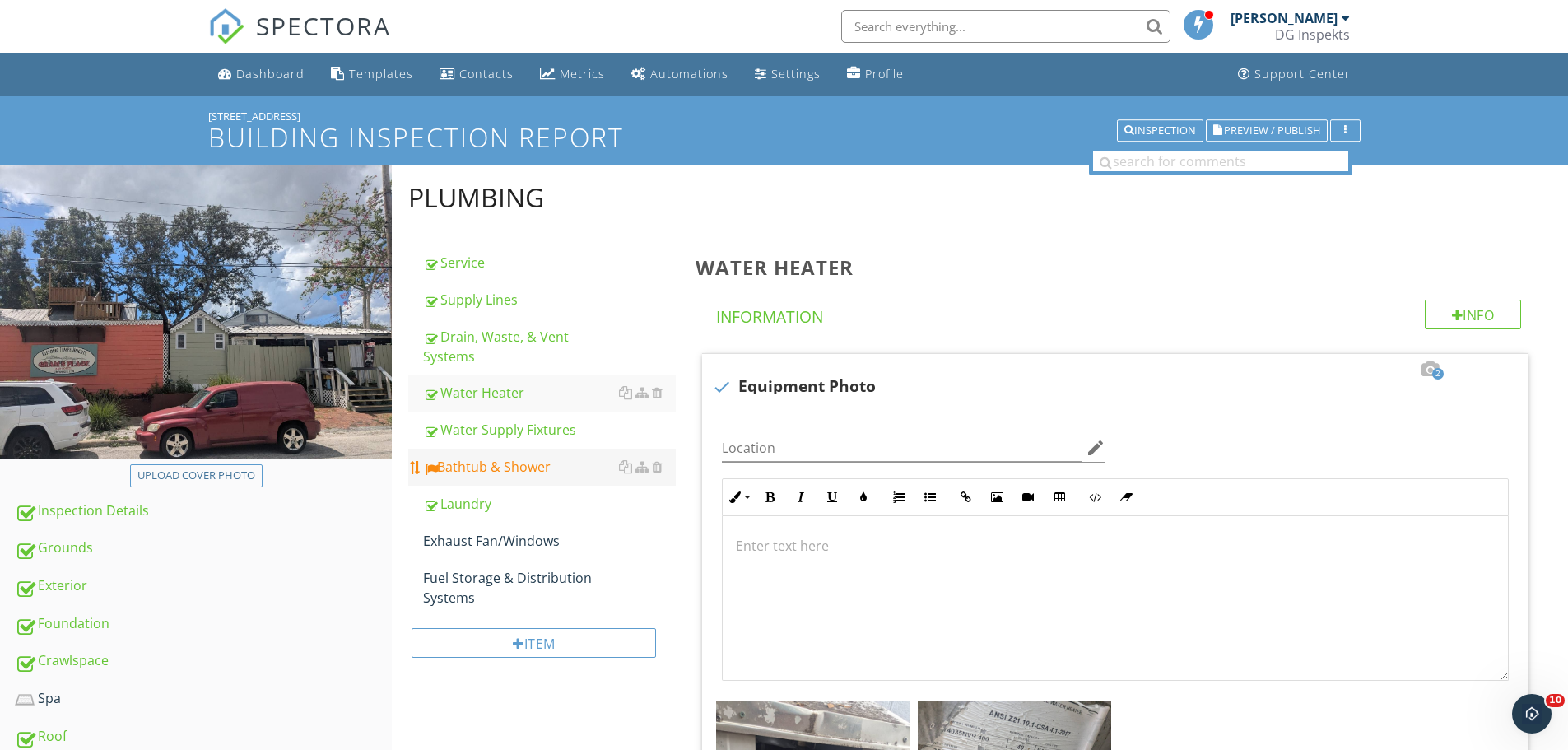
click at [508, 472] on div "Bathtub & Shower" at bounding box center [549, 467] width 253 height 20
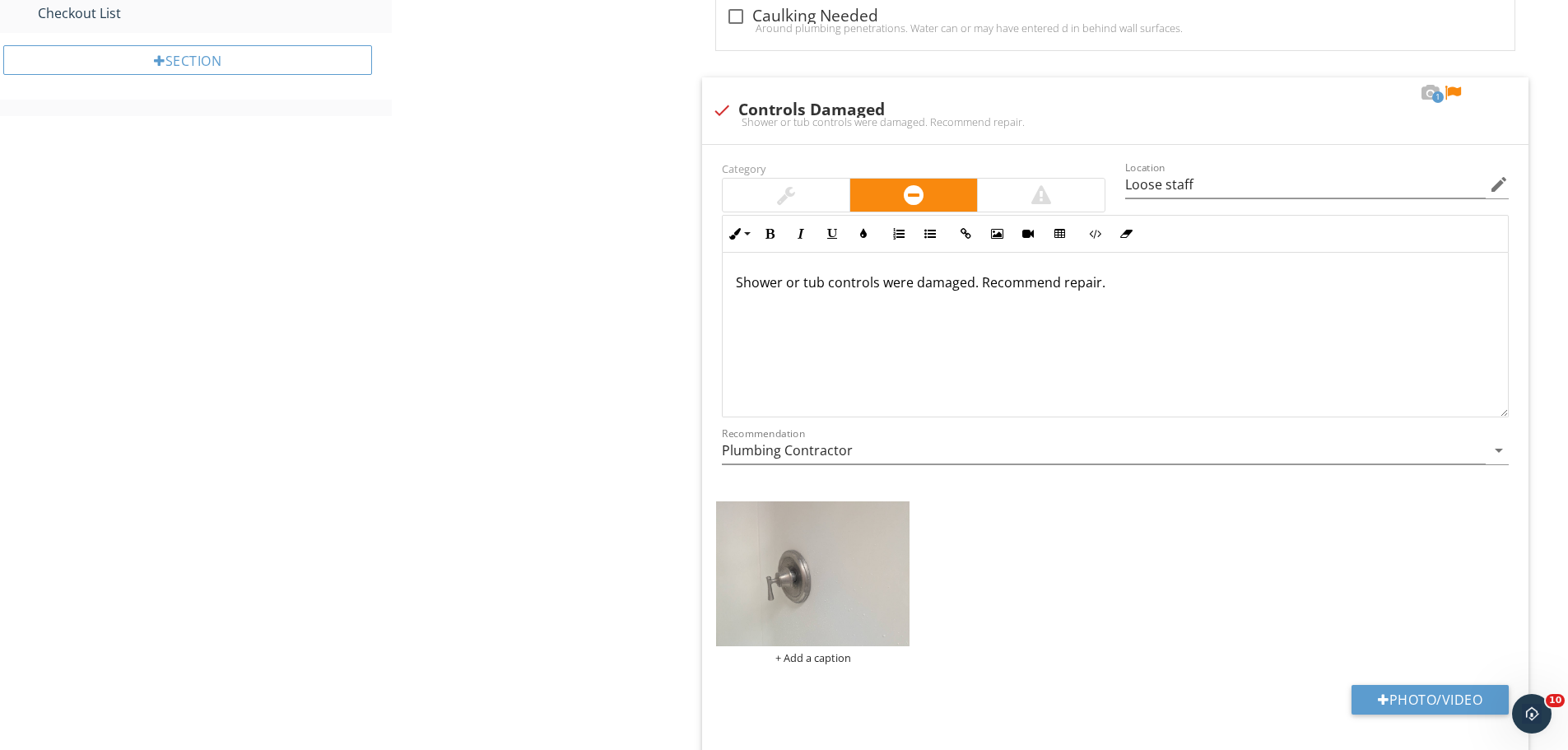
scroll to position [987, 0]
click at [1458, 89] on div at bounding box center [1453, 91] width 20 height 17
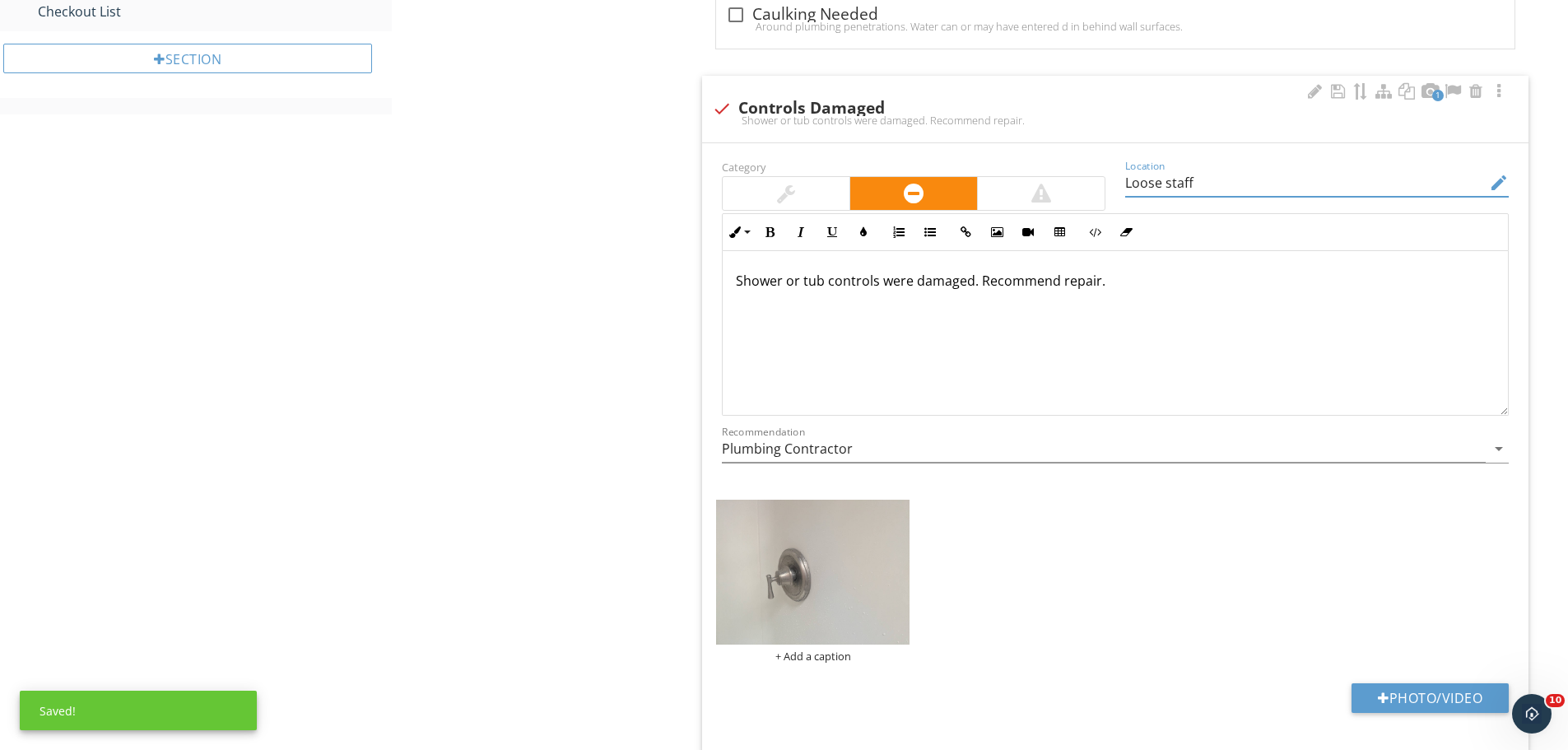
click at [1233, 185] on input "Loose staff" at bounding box center [1305, 183] width 360 height 27
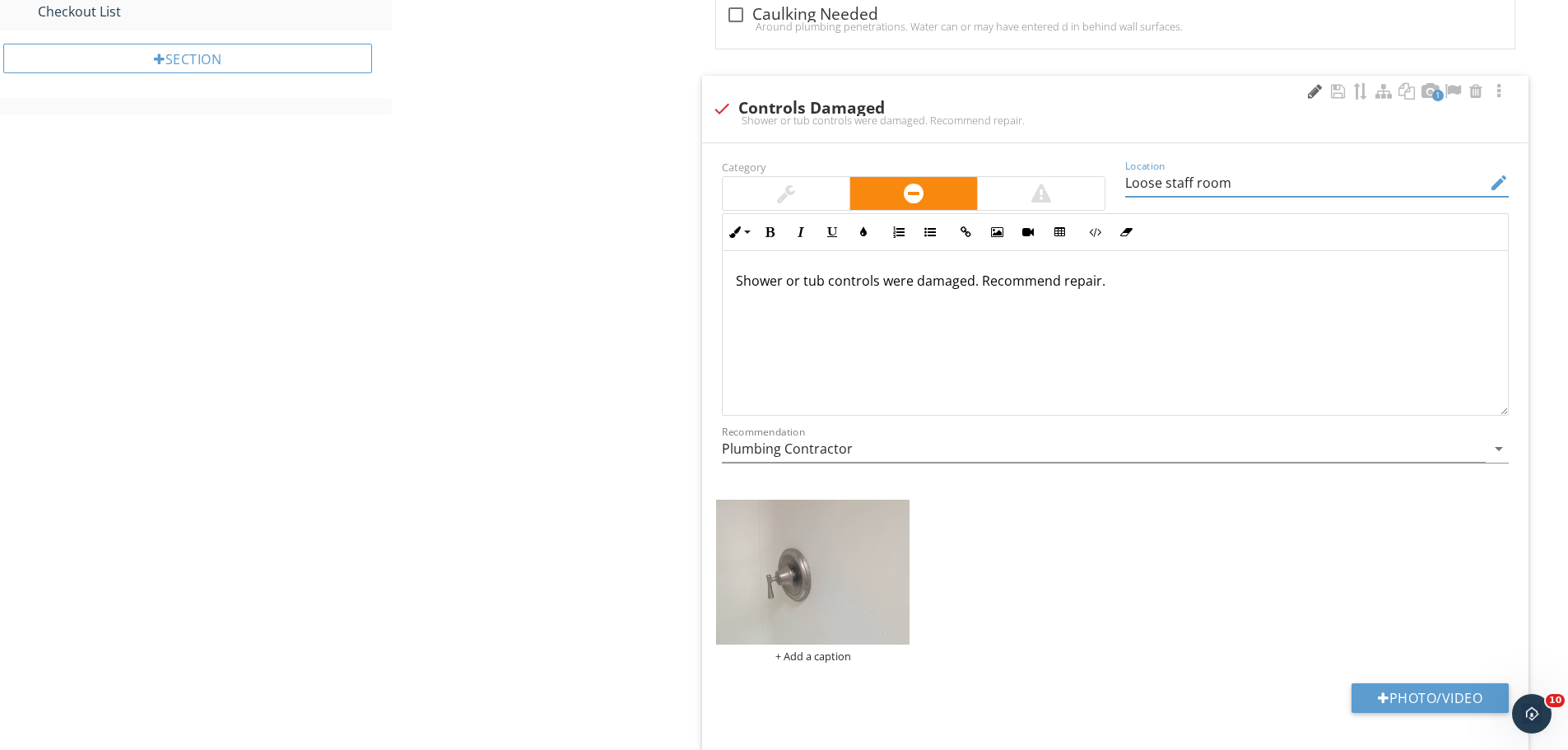
type input "Loose staff room"
click at [1310, 85] on div at bounding box center [1315, 91] width 20 height 17
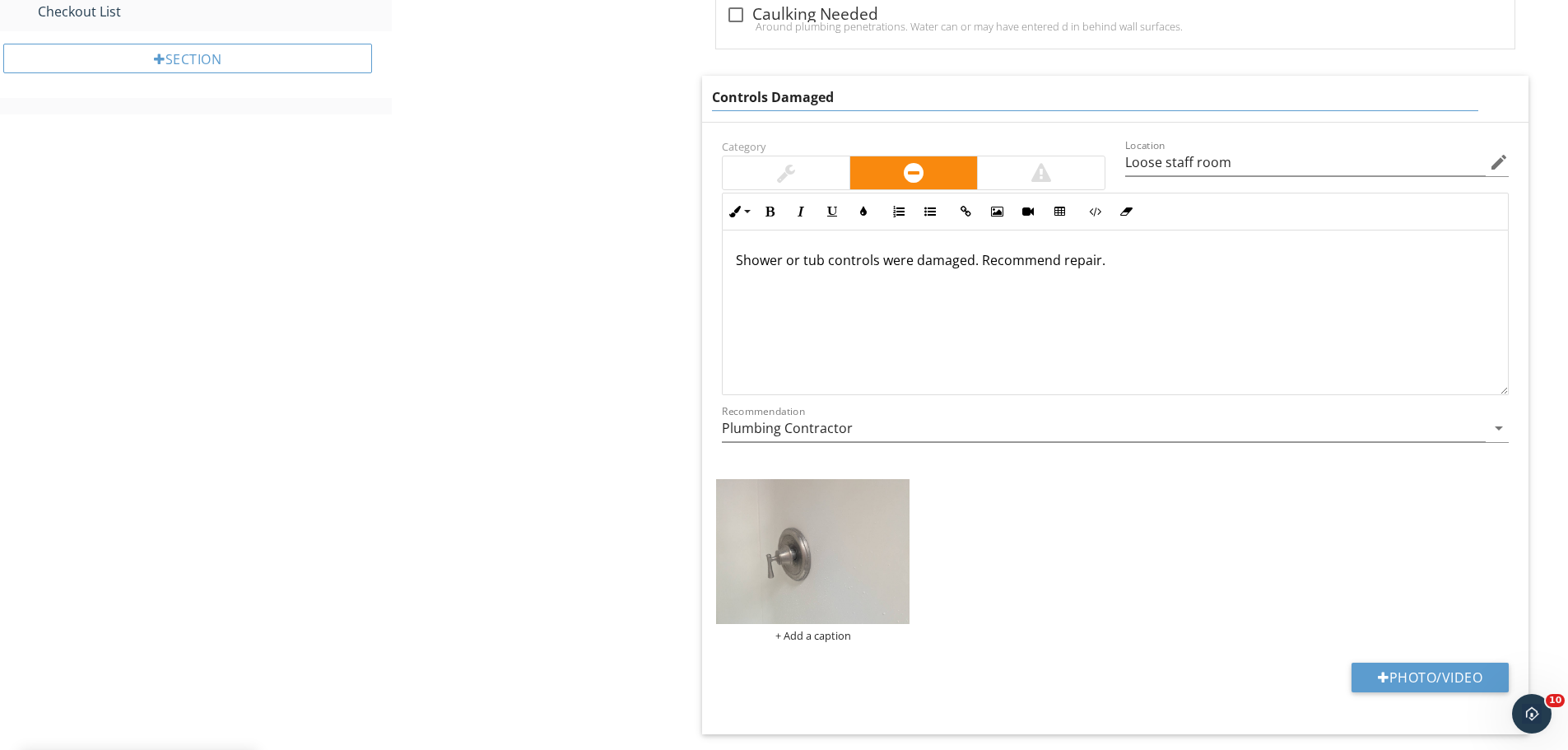
drag, startPoint x: 868, startPoint y: 96, endPoint x: 776, endPoint y: 92, distance: 92.1
click at [776, 92] on input "Controls Damaged" at bounding box center [1096, 97] width 767 height 27
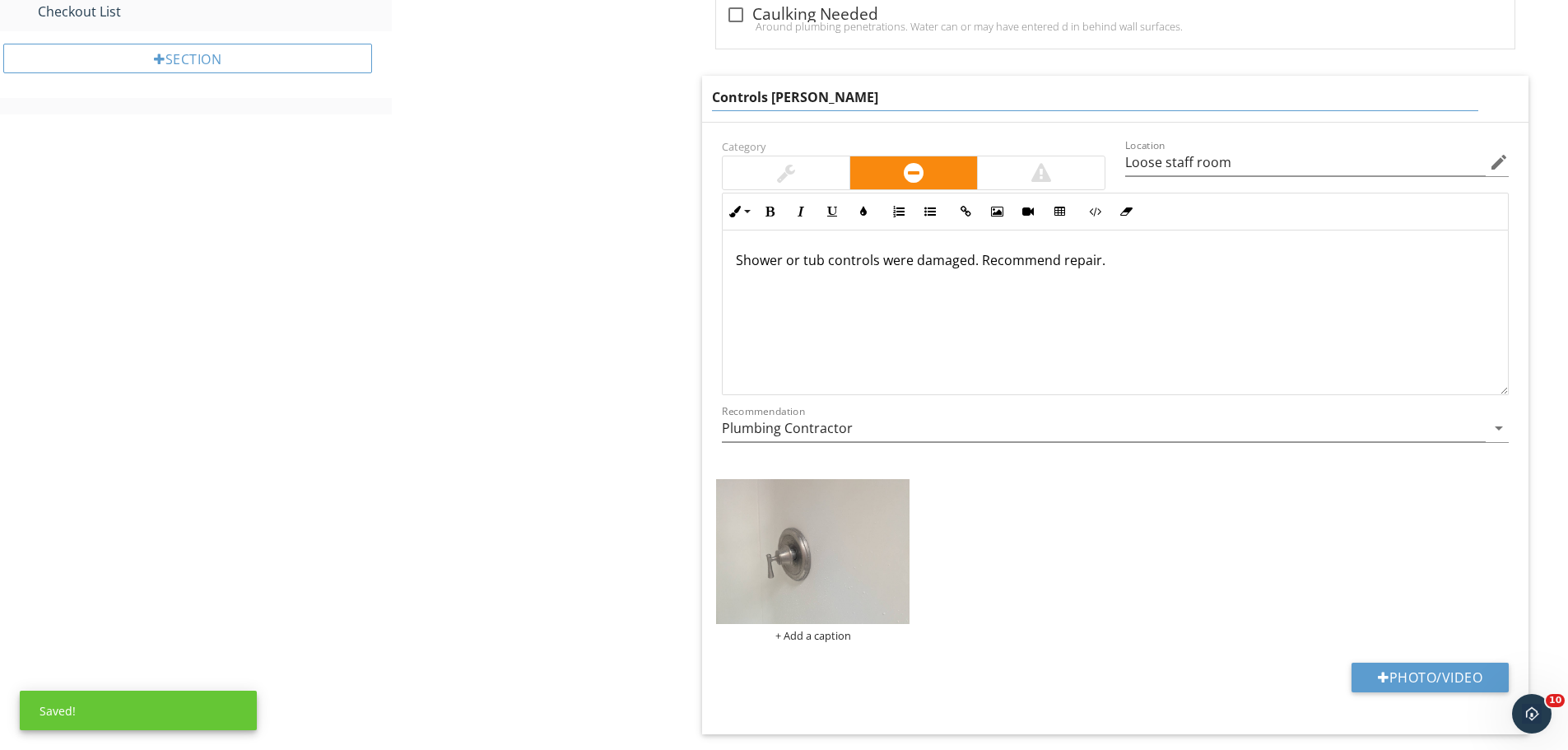
type input "Controls Loose"
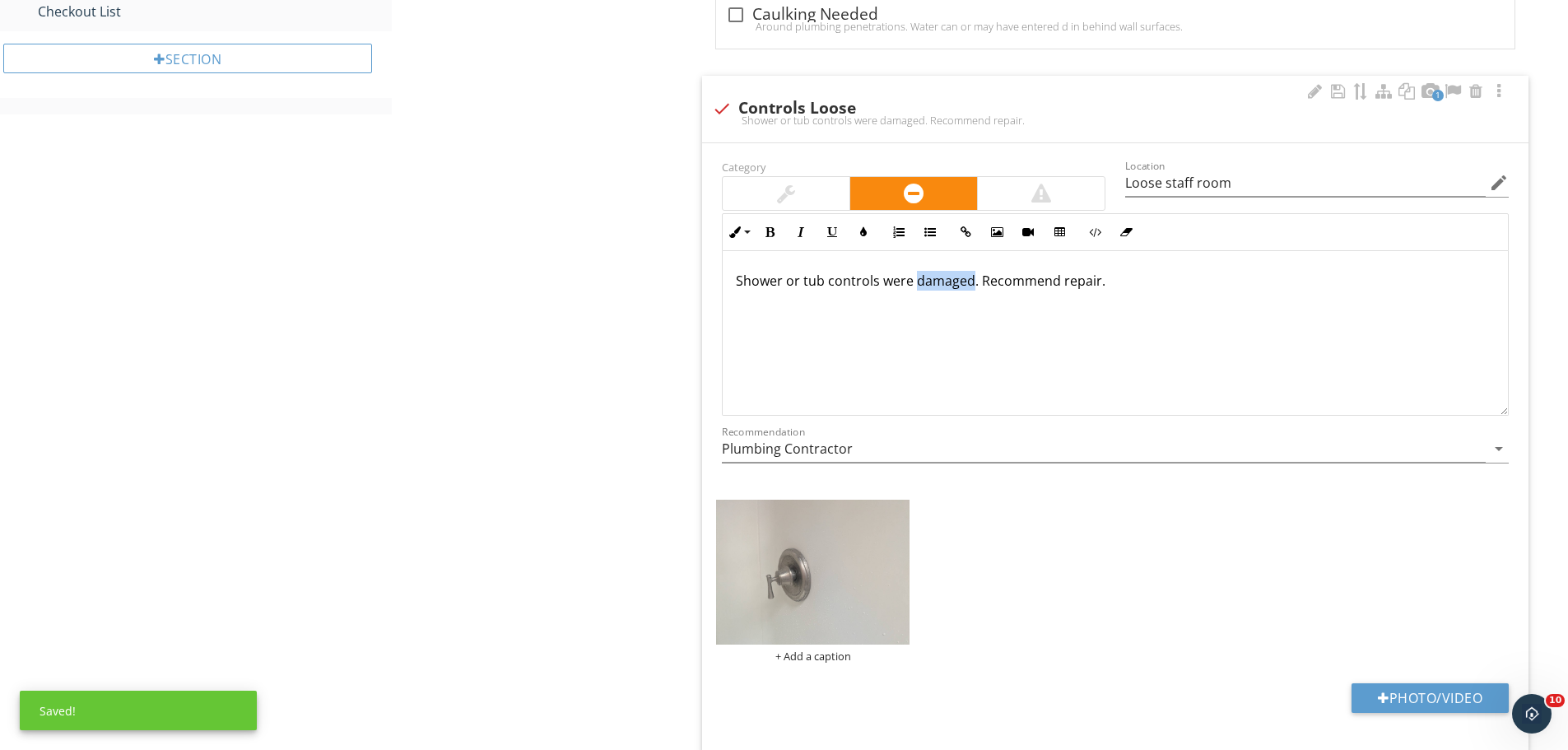
drag, startPoint x: 967, startPoint y: 258, endPoint x: 913, endPoint y: 273, distance: 56.0
click at [913, 273] on p "Shower or tub controls were damaged. Recommend repair." at bounding box center [1116, 281] width 759 height 20
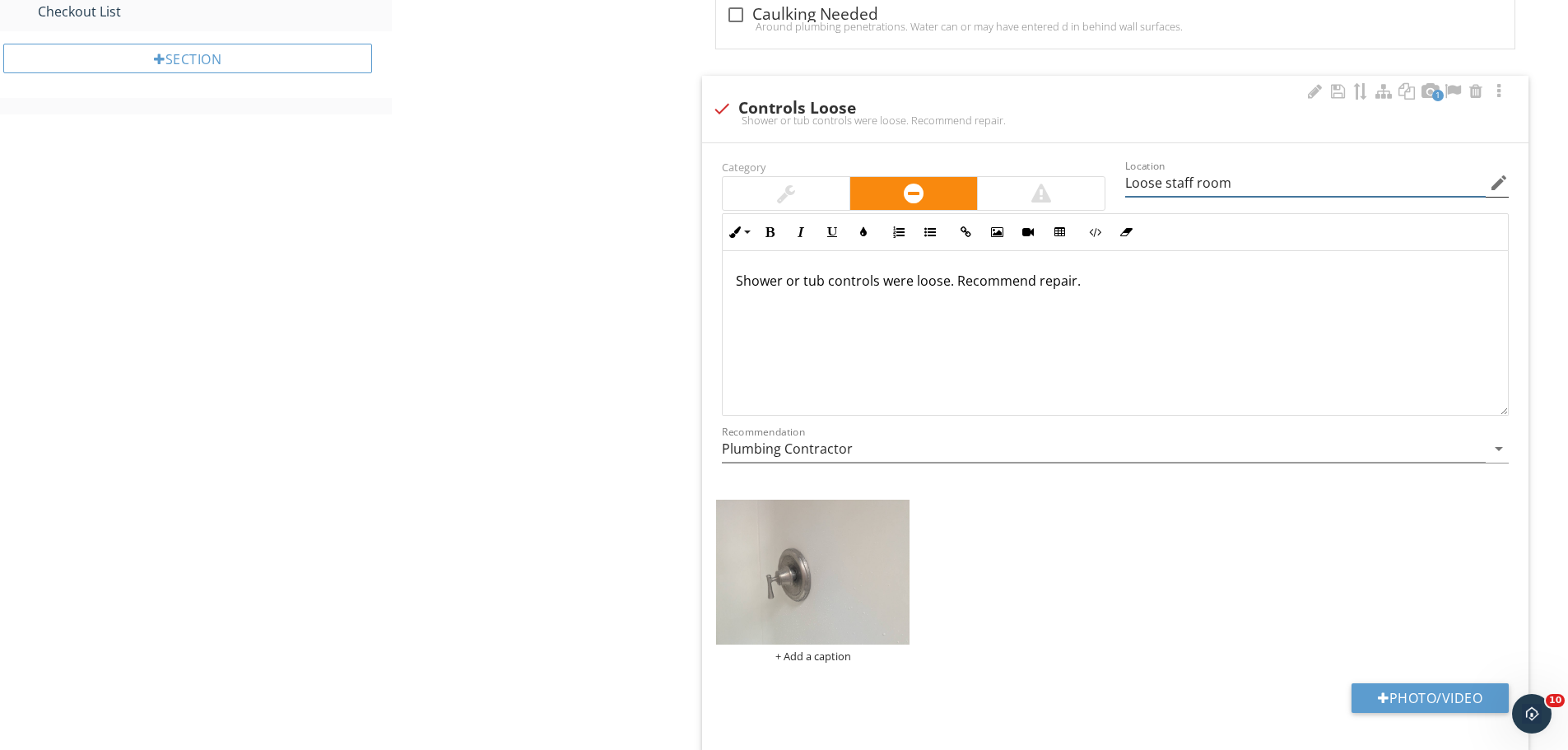
click at [1170, 186] on input "Loose staff room" at bounding box center [1305, 183] width 360 height 27
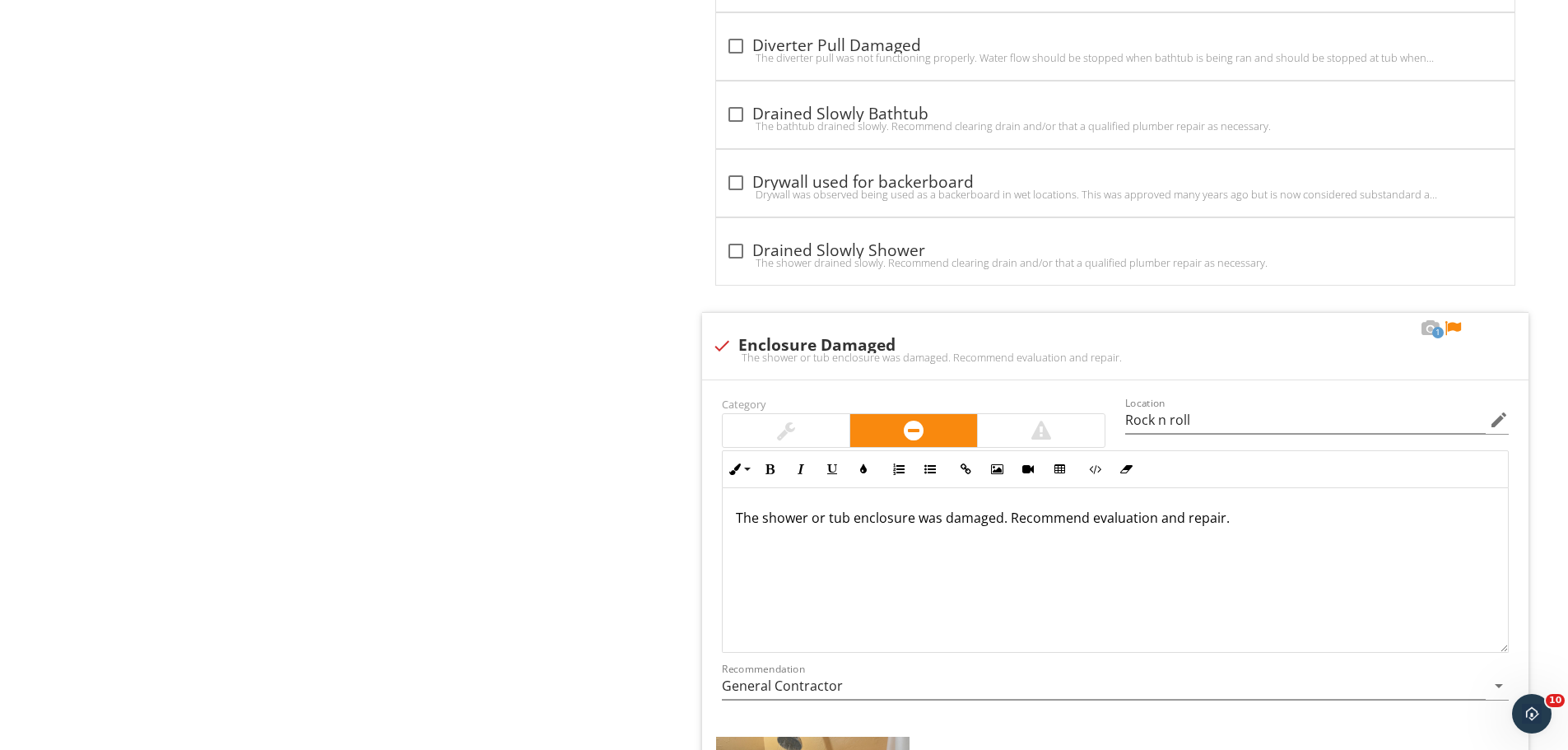
scroll to position [2140, 0]
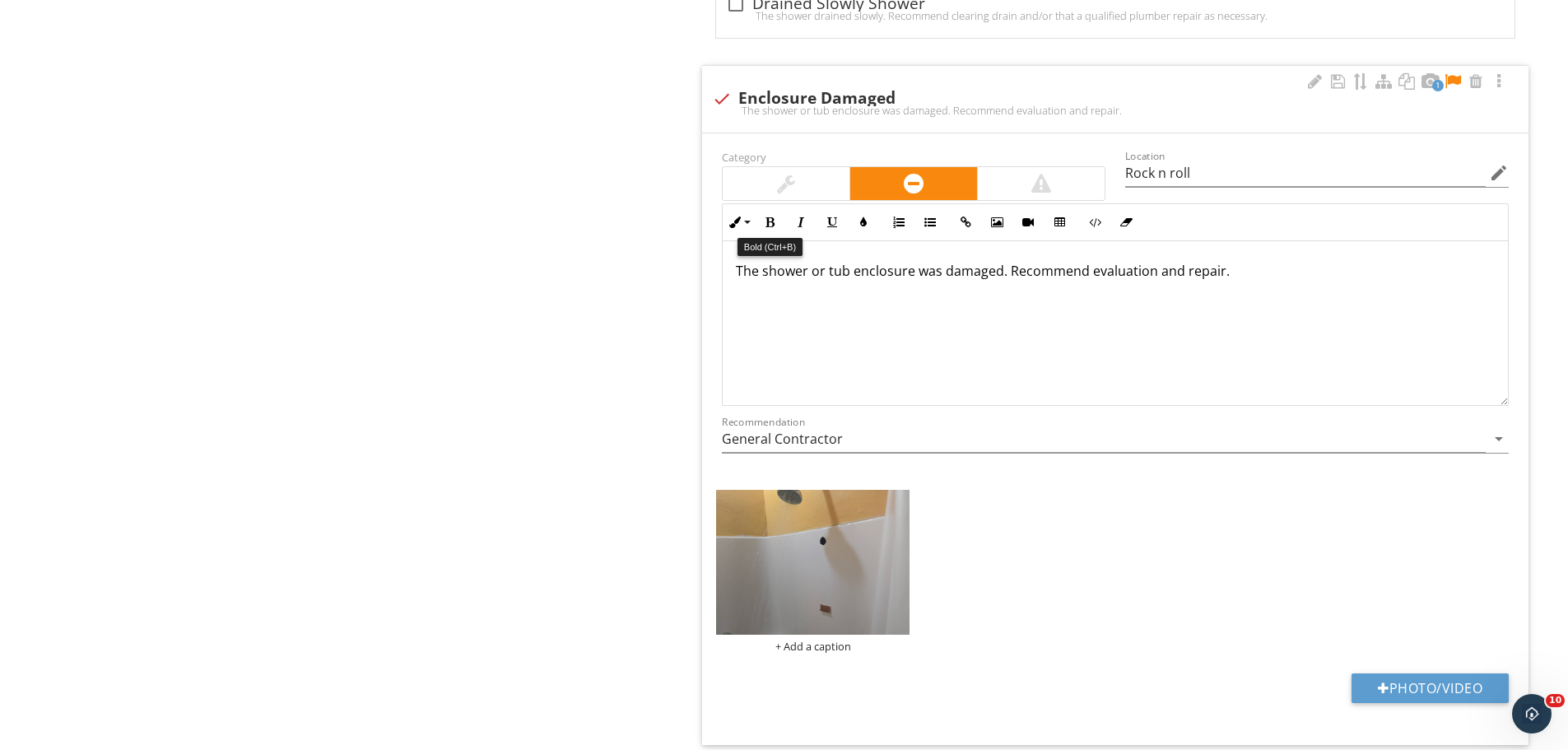
type input "Loose @ staff room"
click at [780, 185] on div at bounding box center [786, 184] width 18 height 20
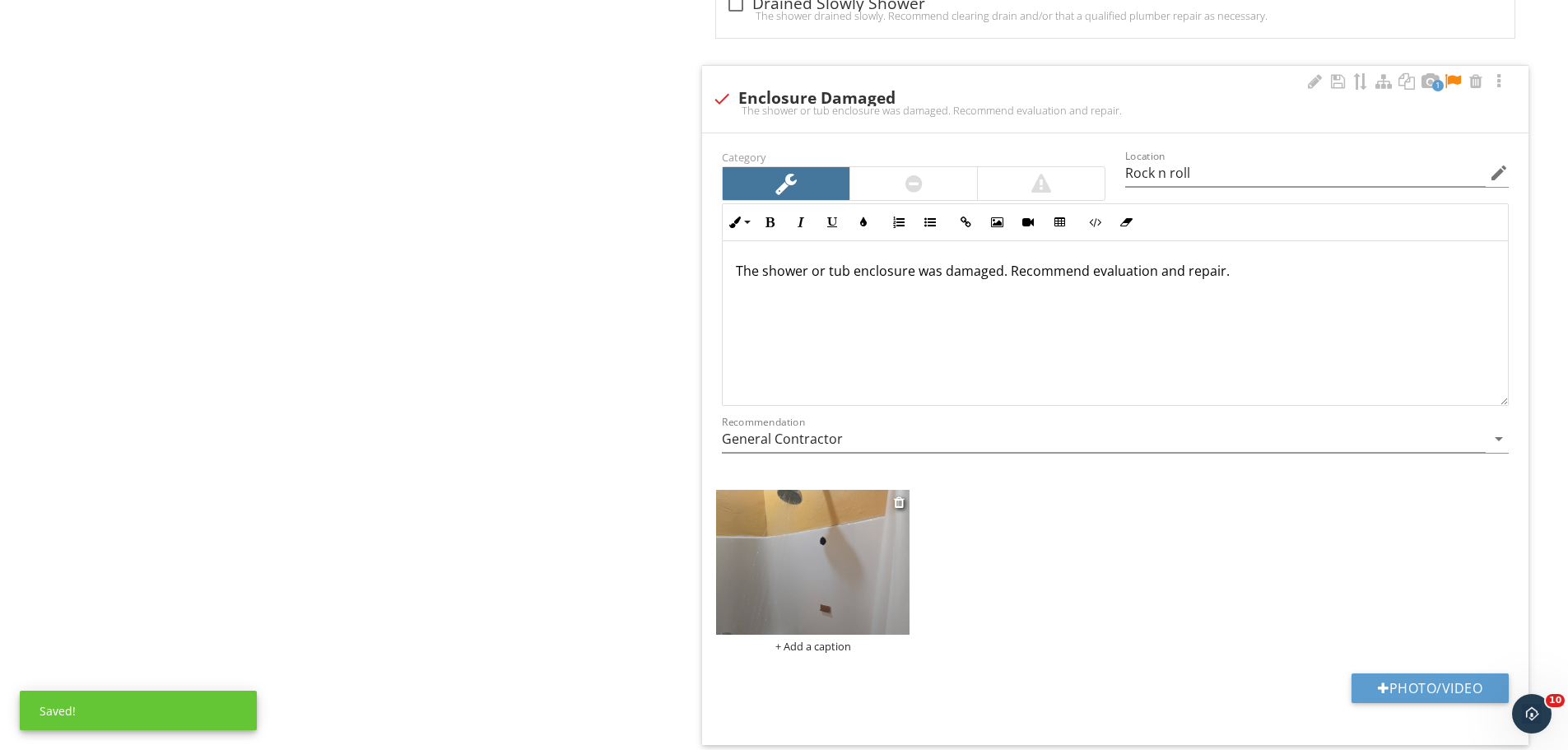
click at [815, 597] on img at bounding box center [812, 562] width 193 height 145
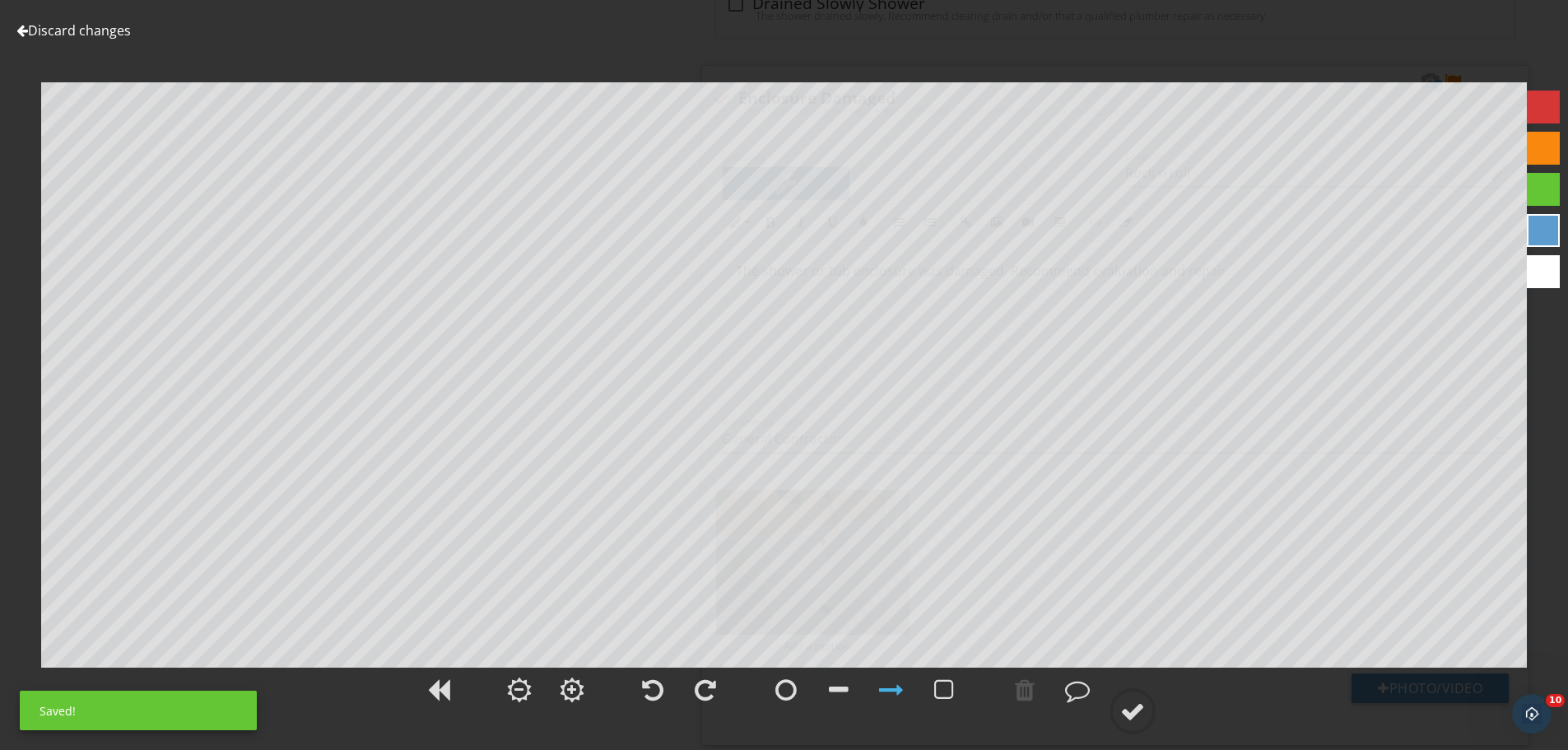
click at [1552, 141] on div at bounding box center [1543, 148] width 33 height 33
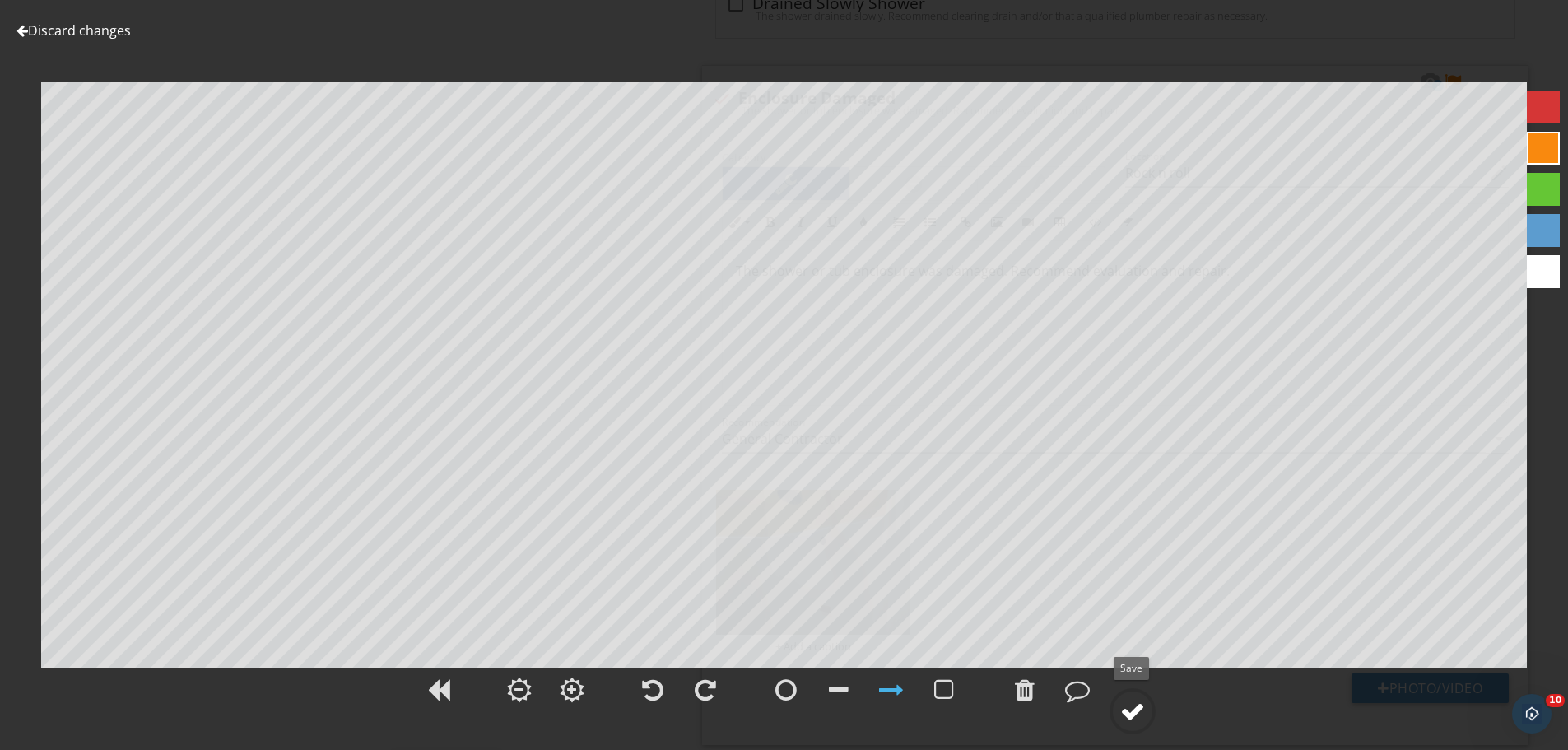
click at [1136, 712] on div at bounding box center [1133, 712] width 25 height 25
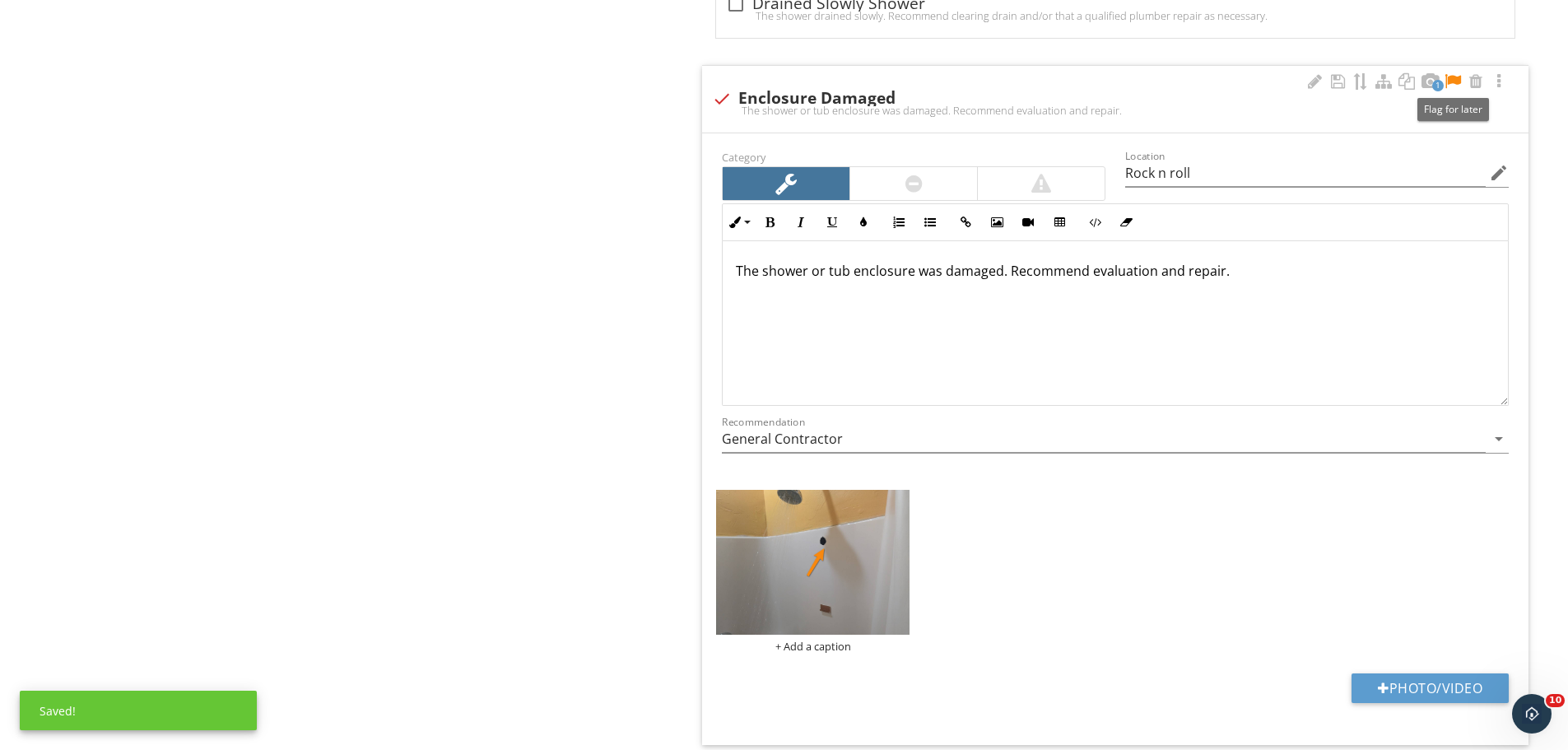
click at [1456, 75] on div at bounding box center [1453, 82] width 20 height 17
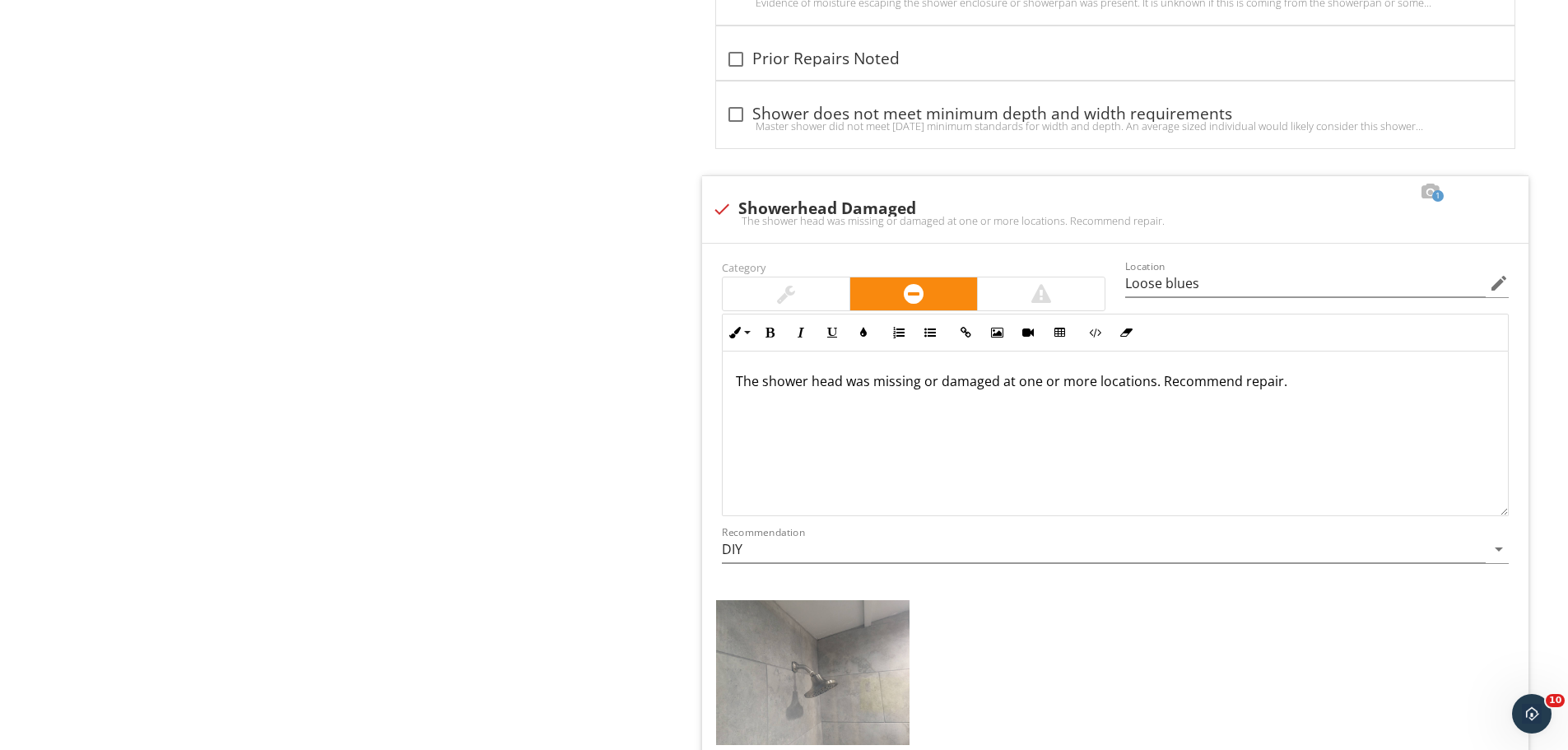
scroll to position [3210, 0]
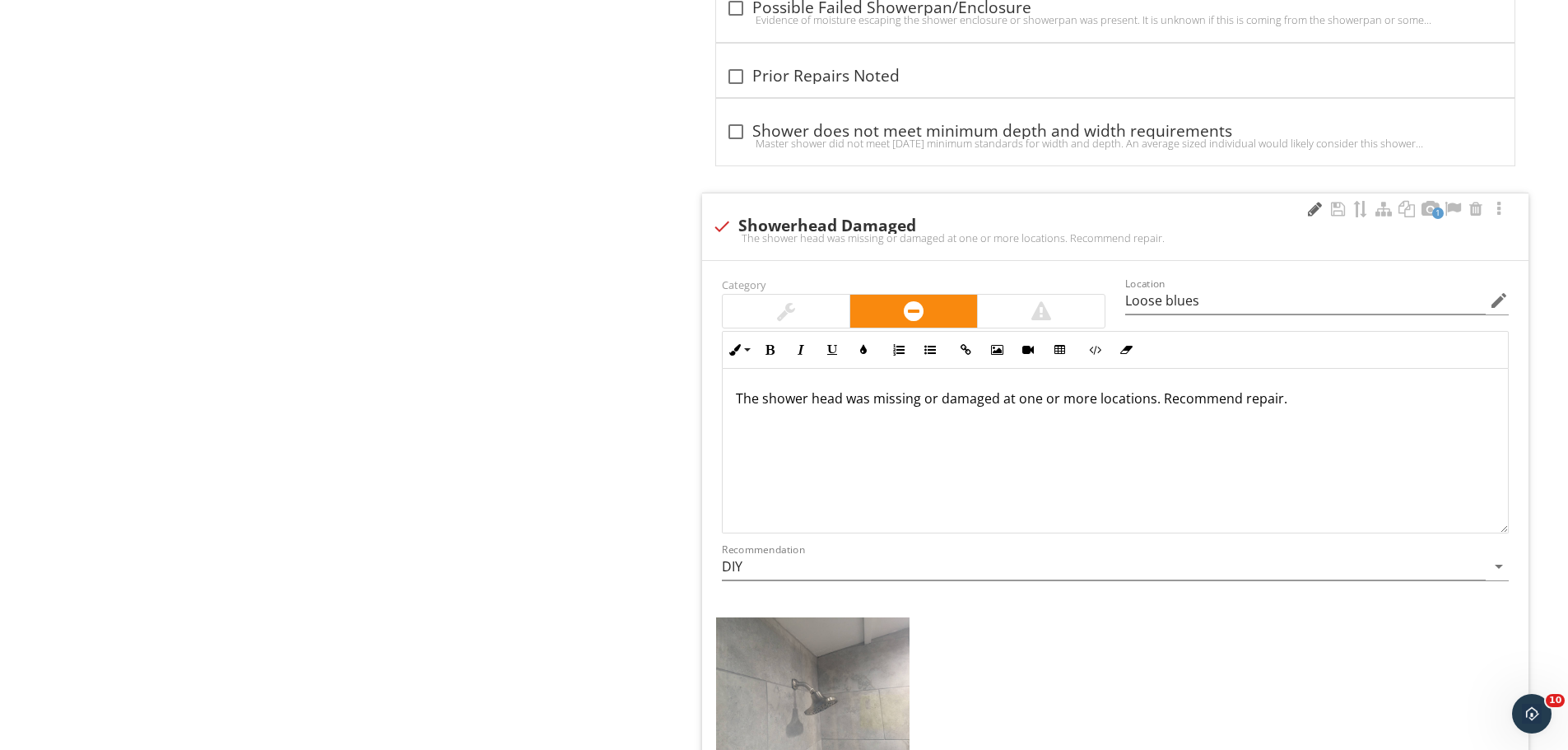
click at [1320, 206] on div at bounding box center [1315, 209] width 20 height 17
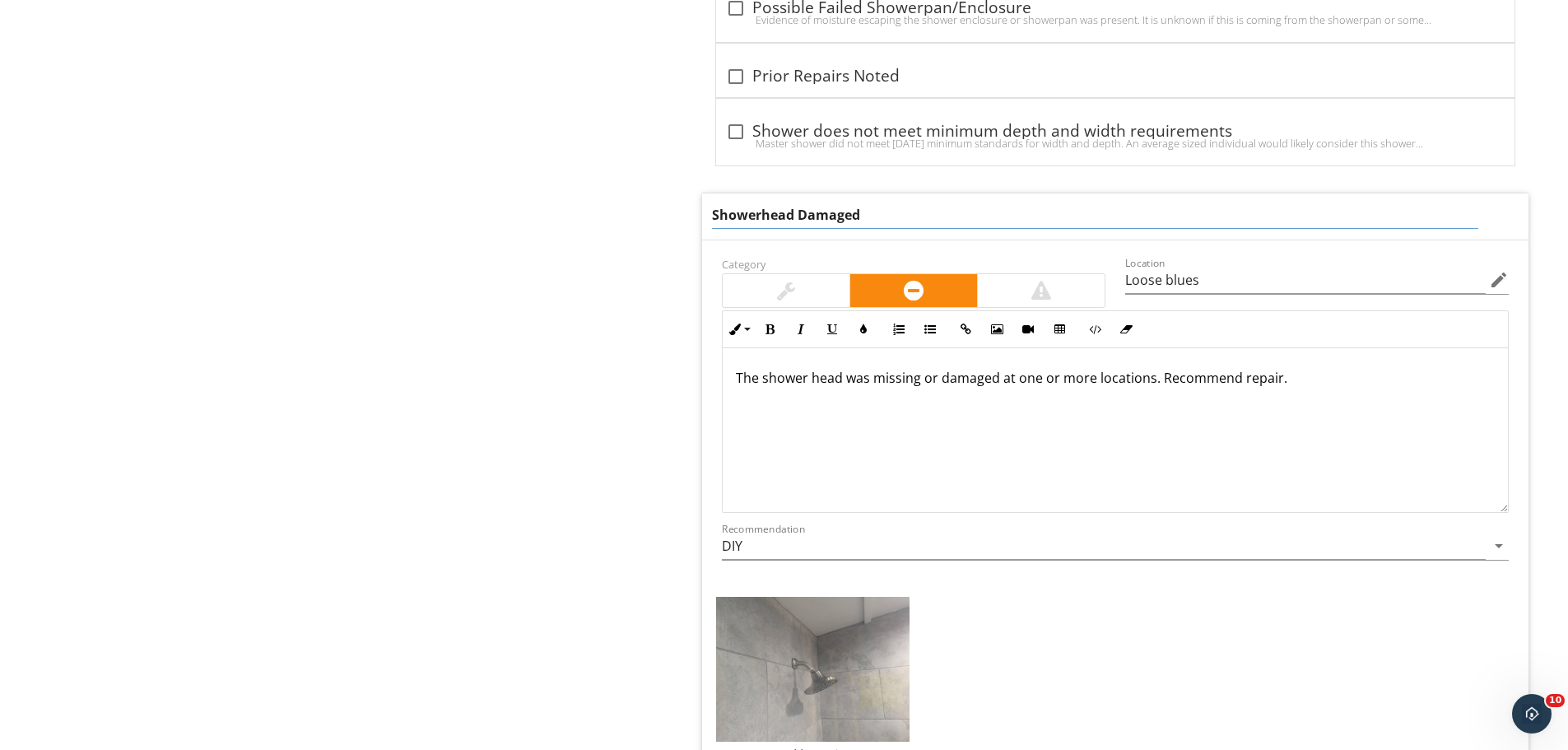
drag, startPoint x: 887, startPoint y: 216, endPoint x: 797, endPoint y: 222, distance: 90.2
click at [797, 222] on input "Showerhead Damaged" at bounding box center [1096, 215] width 767 height 27
type input "Showerhead Loose"
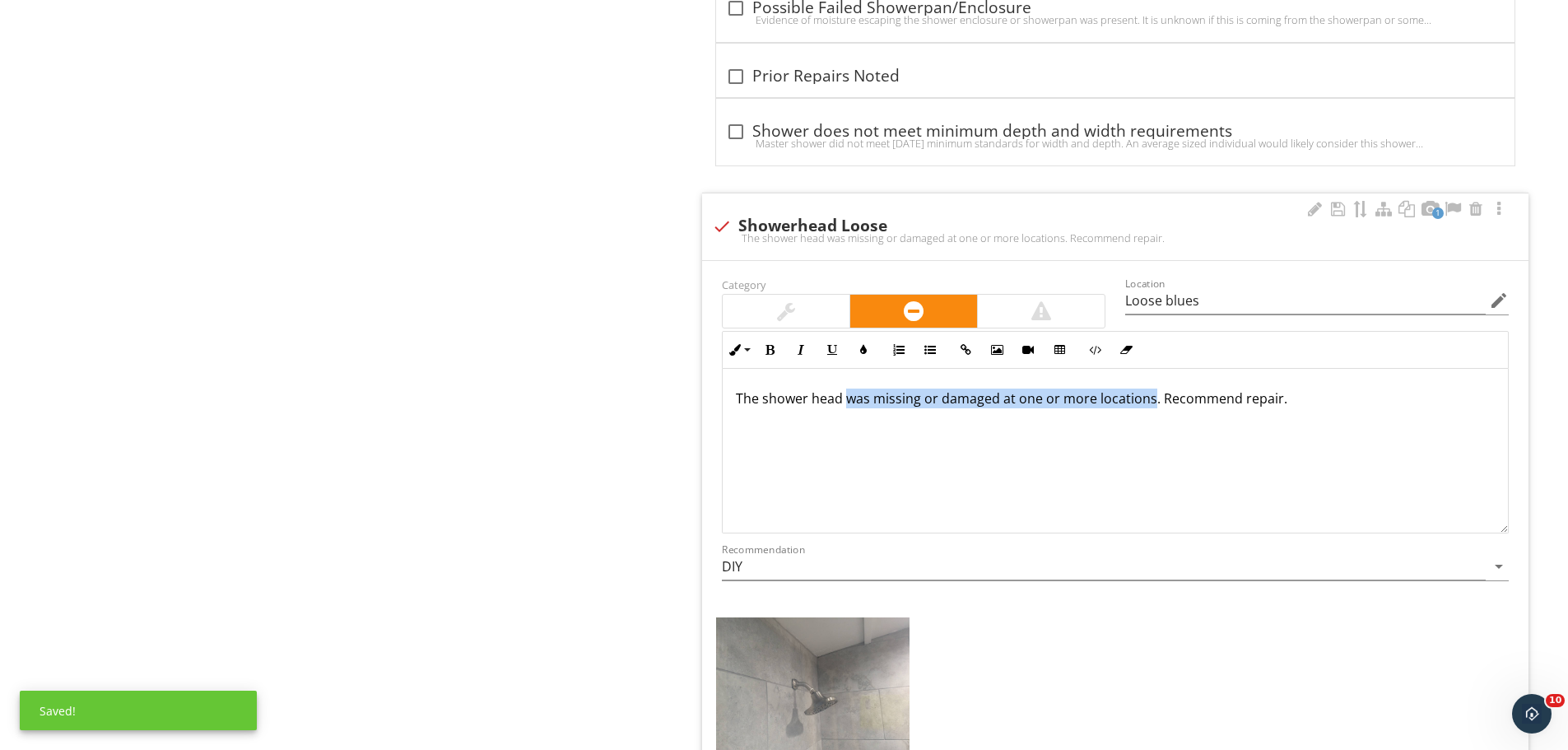
drag, startPoint x: 1149, startPoint y: 375, endPoint x: 844, endPoint y: 385, distance: 305.2
click at [844, 385] on div "The shower head was missing or damaged at one or more locations. Recommend repa…" at bounding box center [1115, 451] width 785 height 165
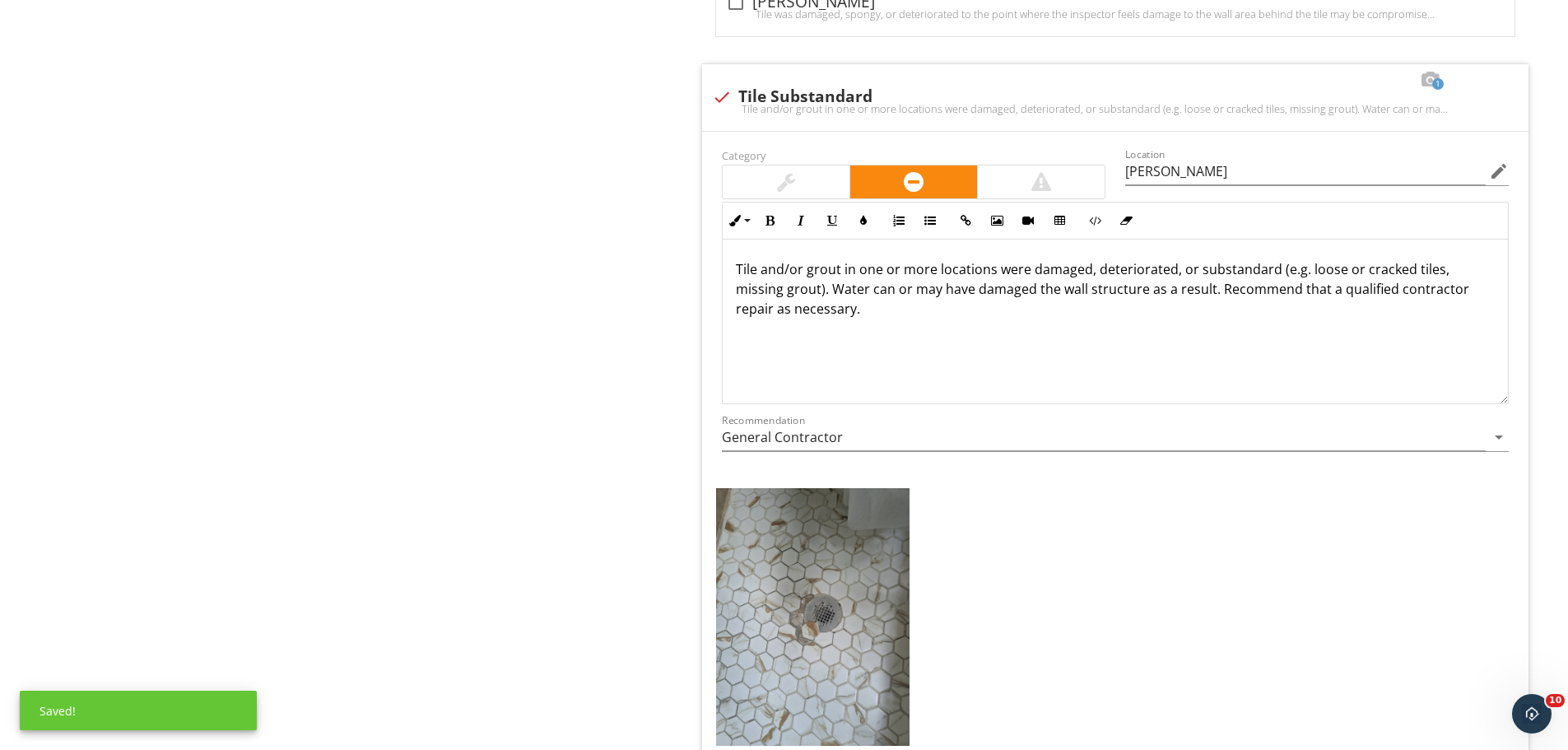
scroll to position [4198, 0]
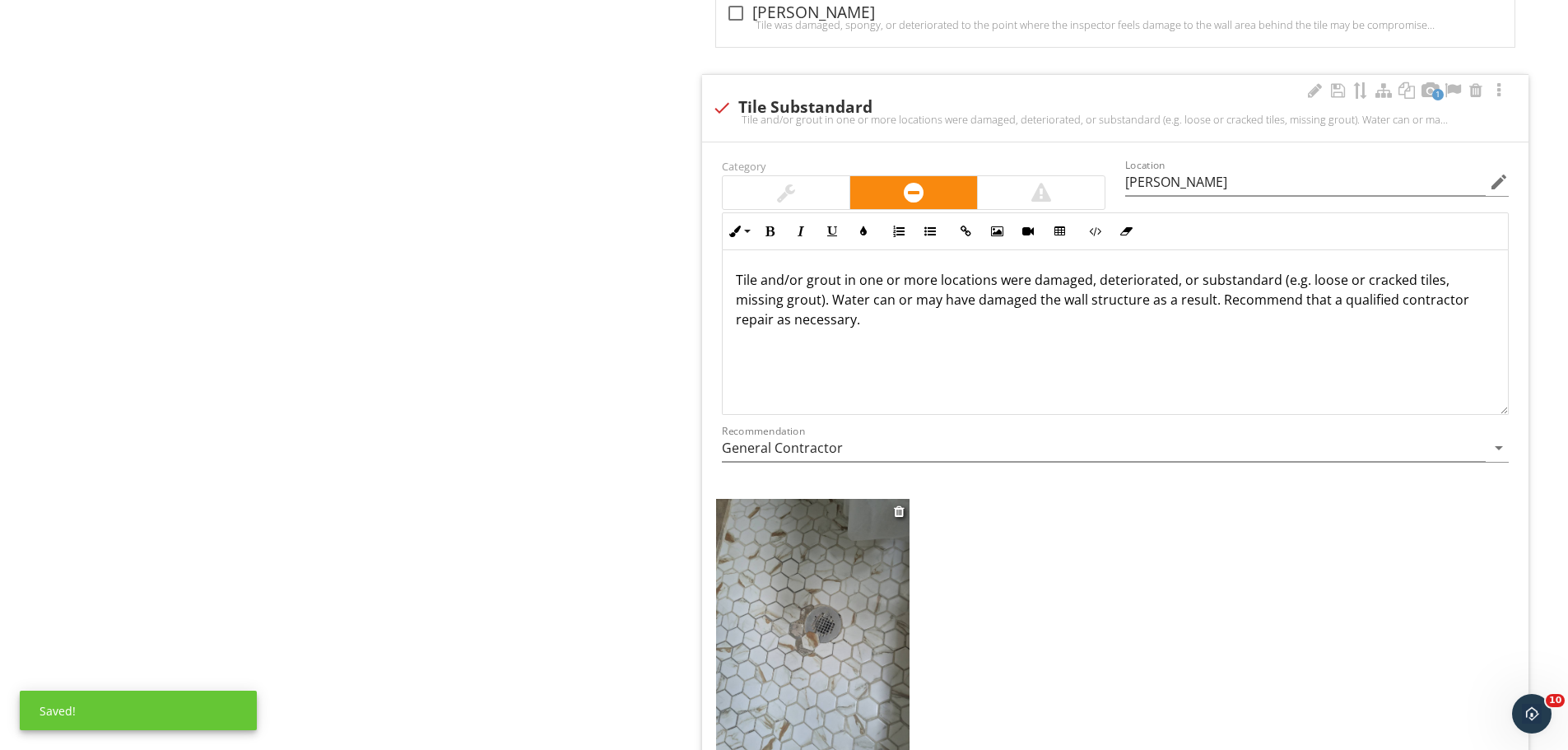
click at [810, 680] on img at bounding box center [812, 628] width 193 height 258
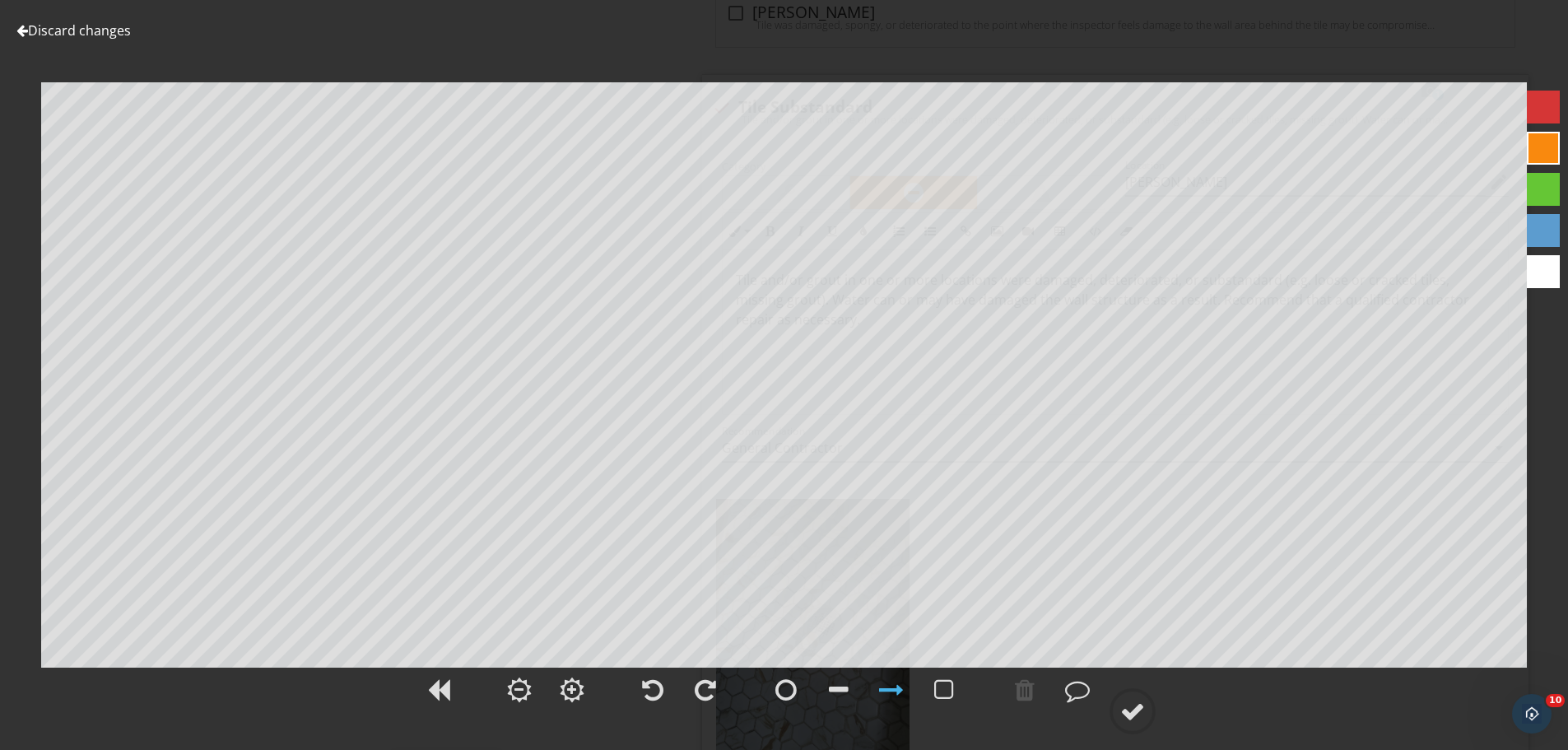
click at [80, 28] on link "Discard changes" at bounding box center [74, 31] width 115 height 18
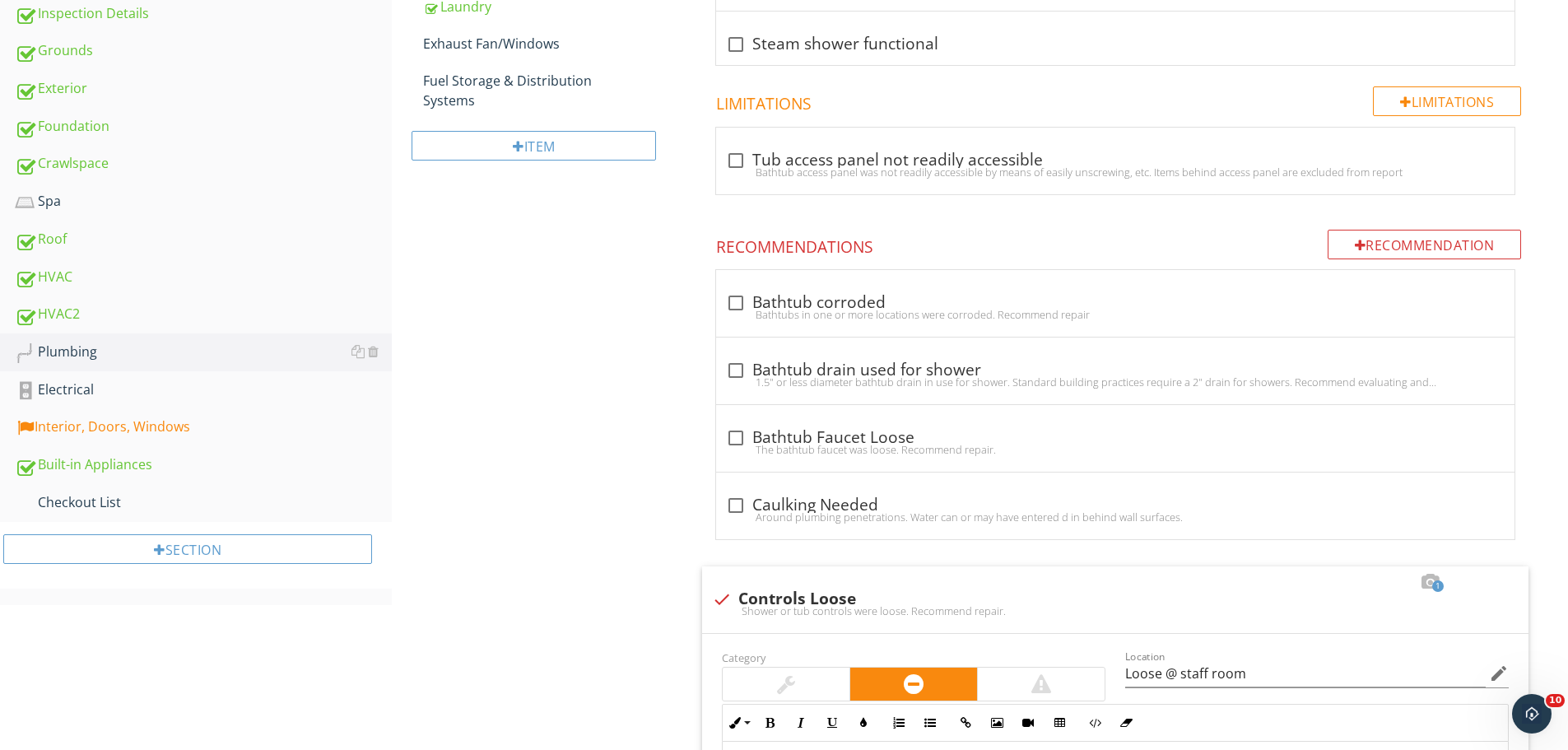
scroll to position [272, 0]
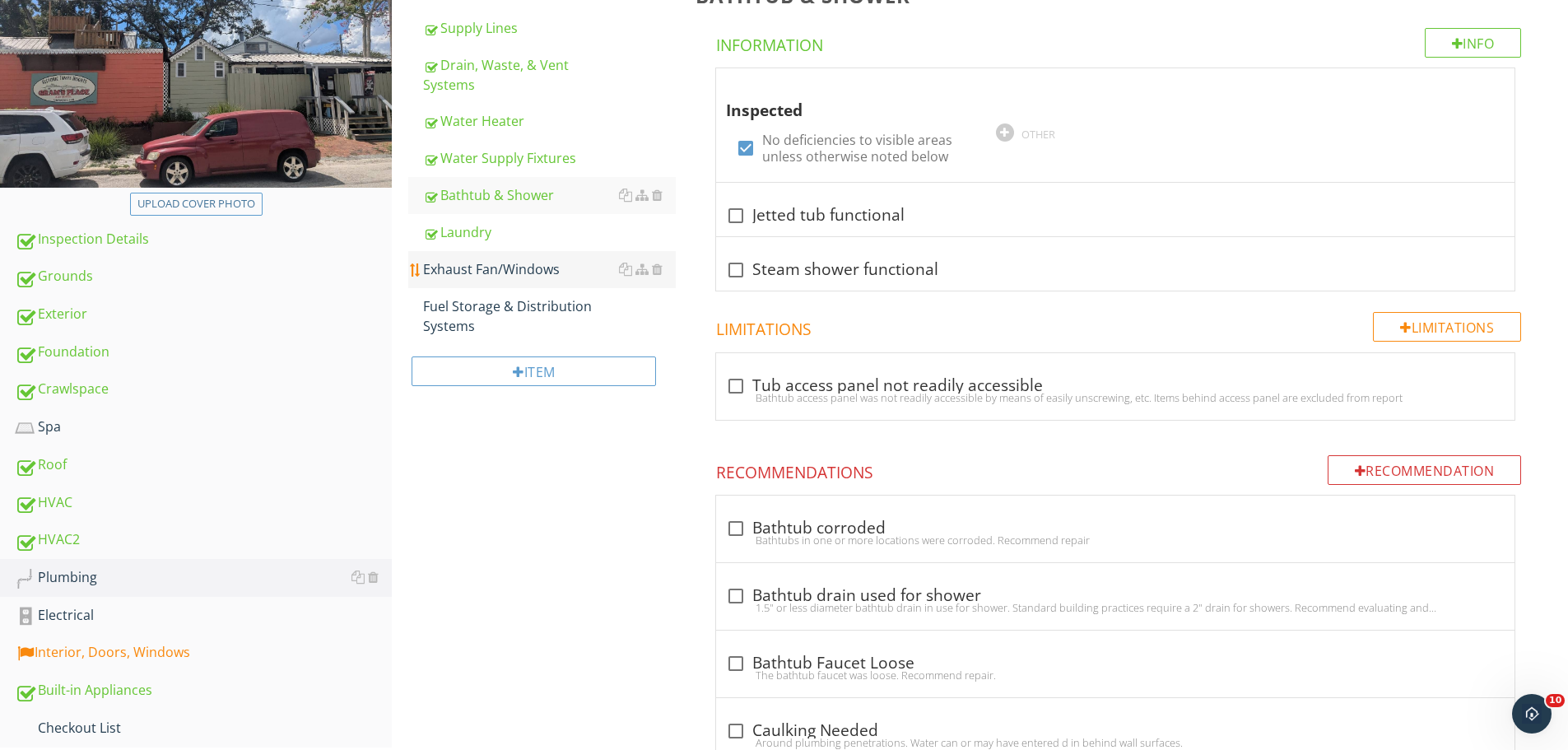
click at [498, 273] on div "Exhaust Fan/Windows" at bounding box center [549, 269] width 253 height 20
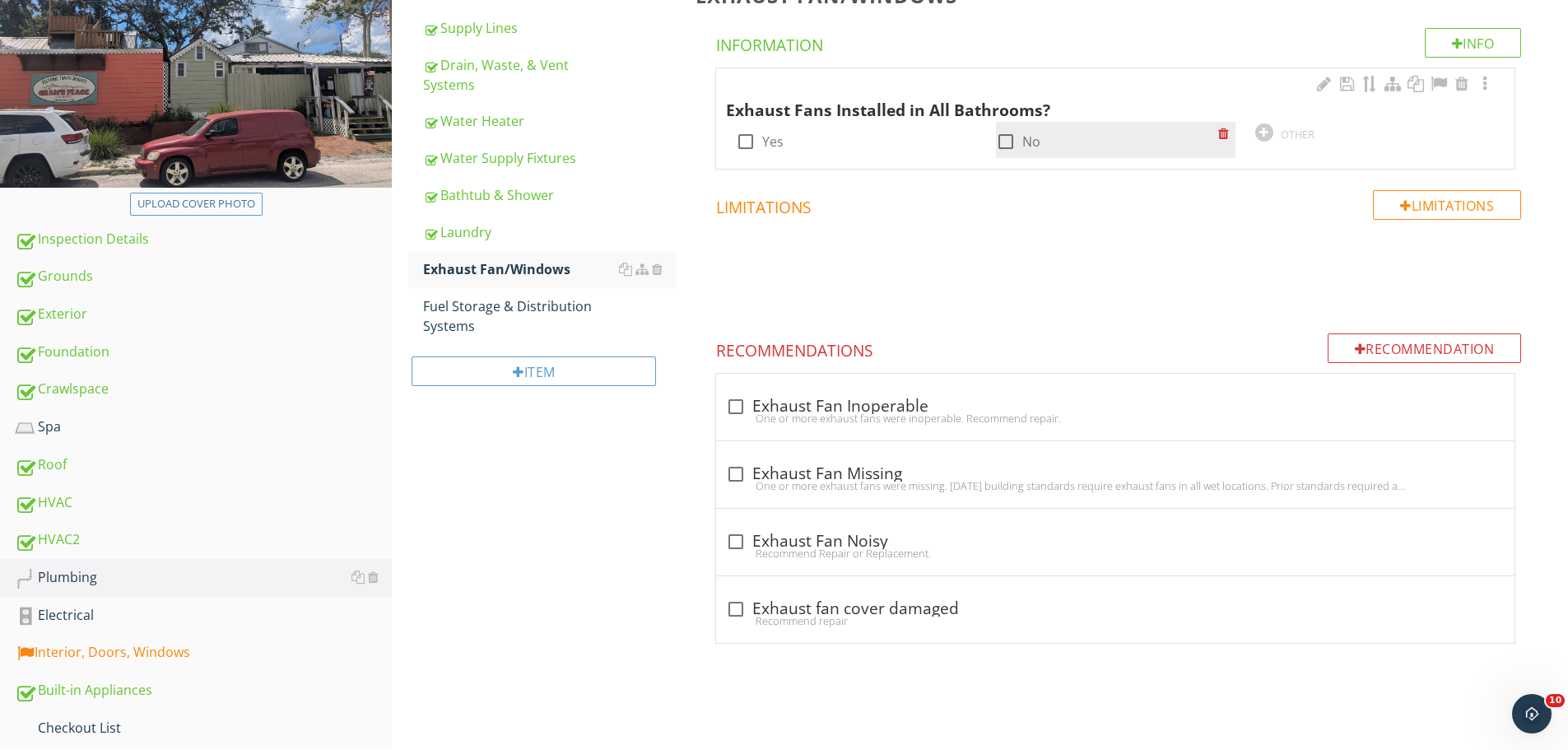
click at [1017, 138] on div at bounding box center [1005, 141] width 28 height 28
checkbox input "true"
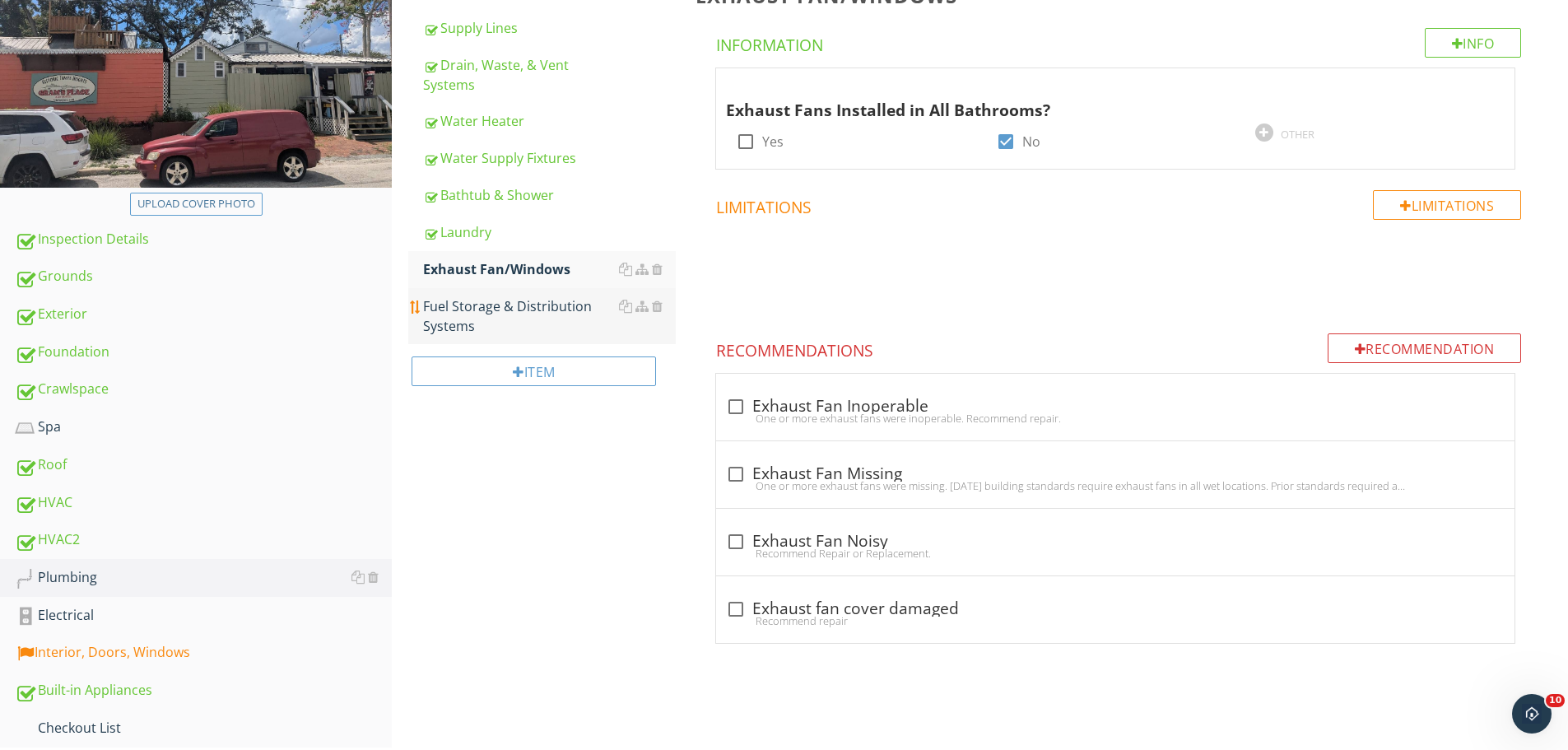
click at [539, 318] on div "Fuel Storage & Distribution Systems" at bounding box center [549, 315] width 253 height 39
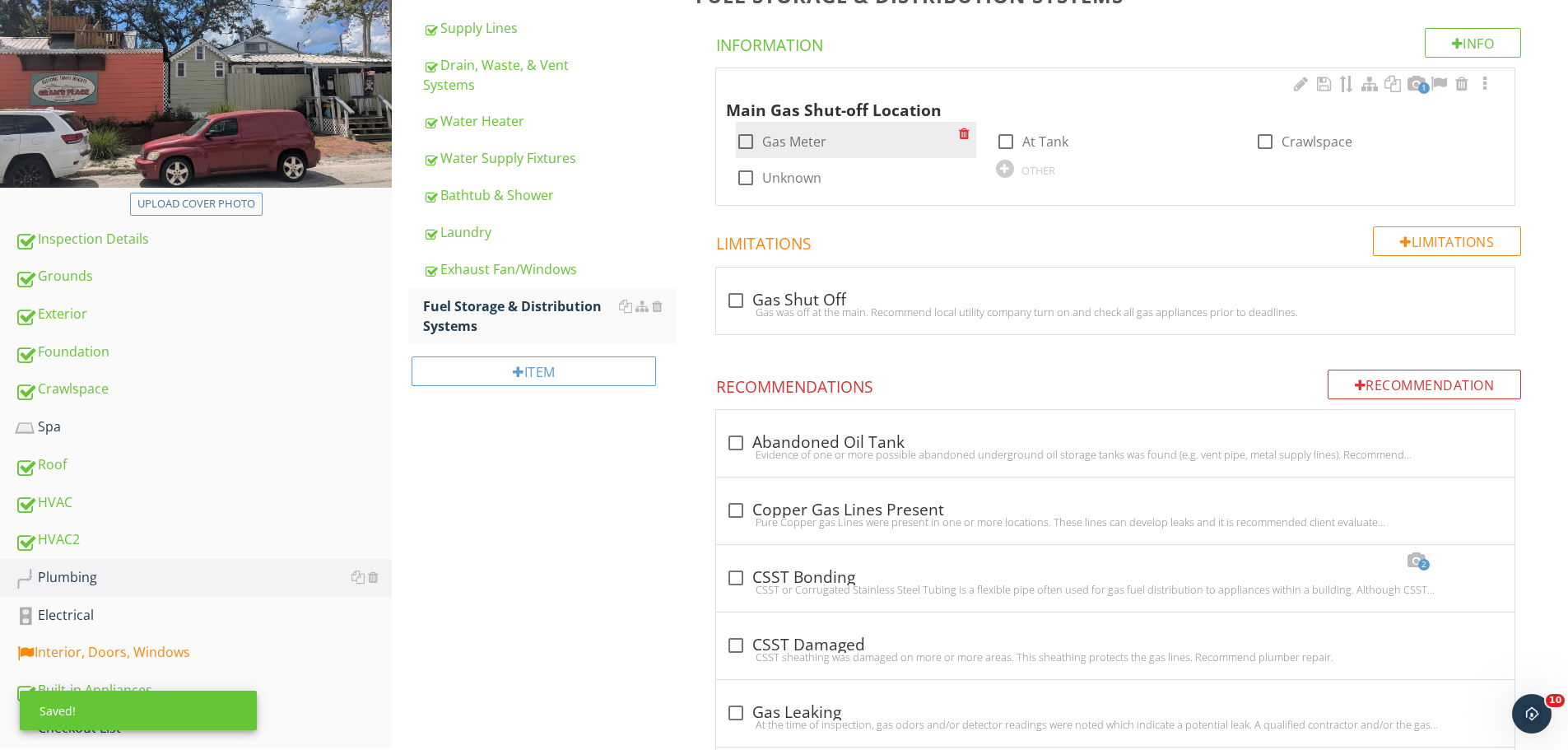
click at [750, 133] on div at bounding box center [745, 141] width 28 height 28
checkbox input "true"
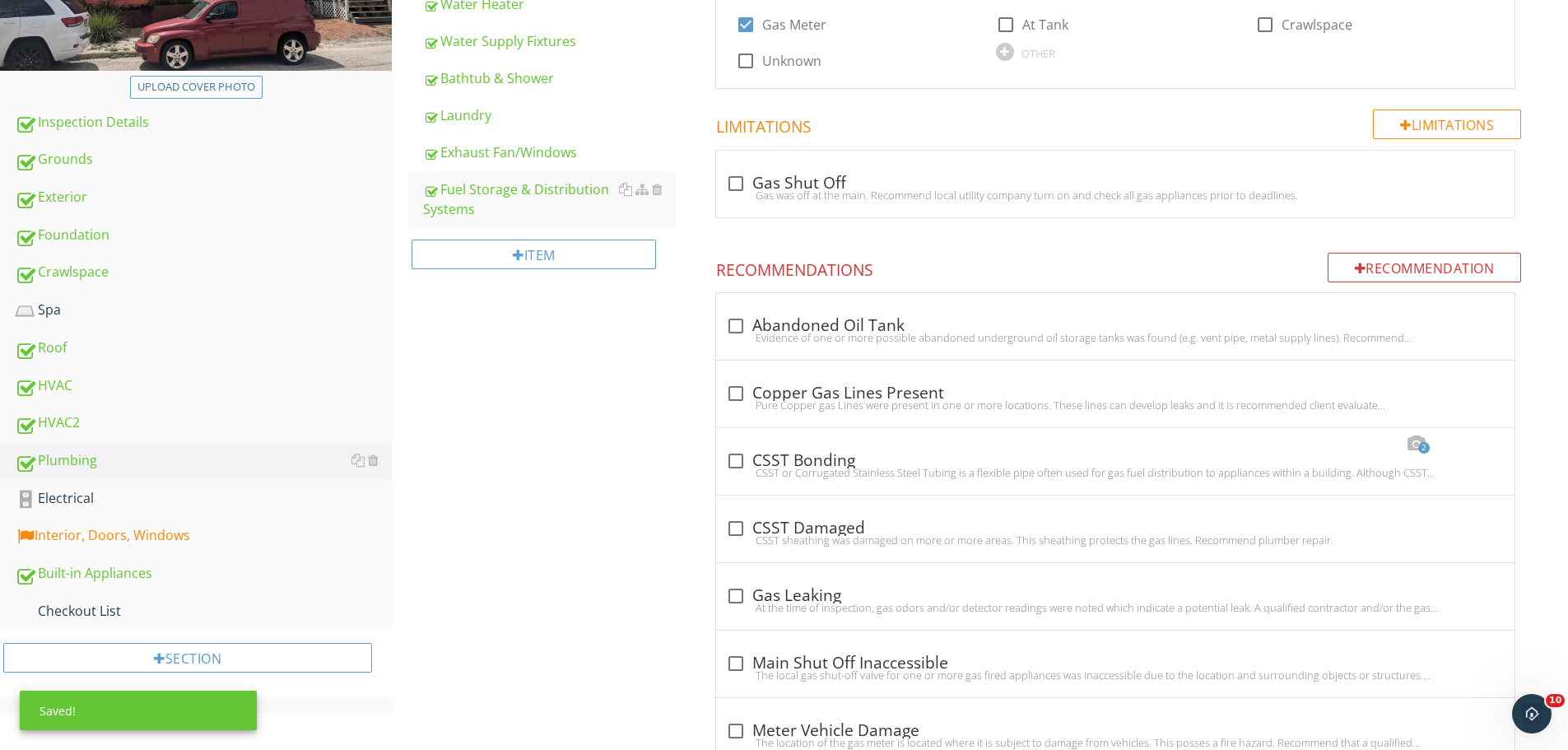
scroll to position [411, 0]
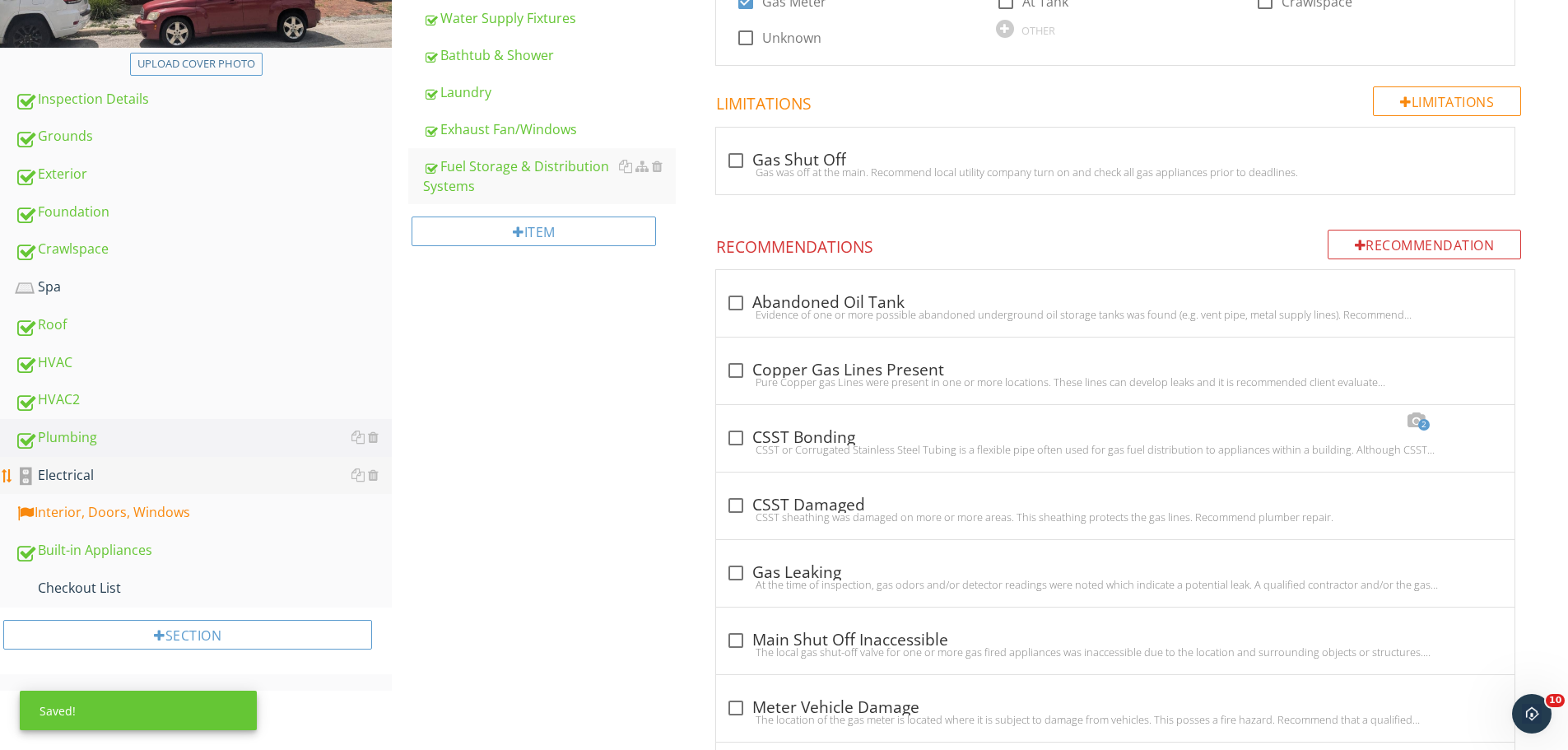
click at [120, 472] on div "Electrical" at bounding box center [203, 476] width 377 height 22
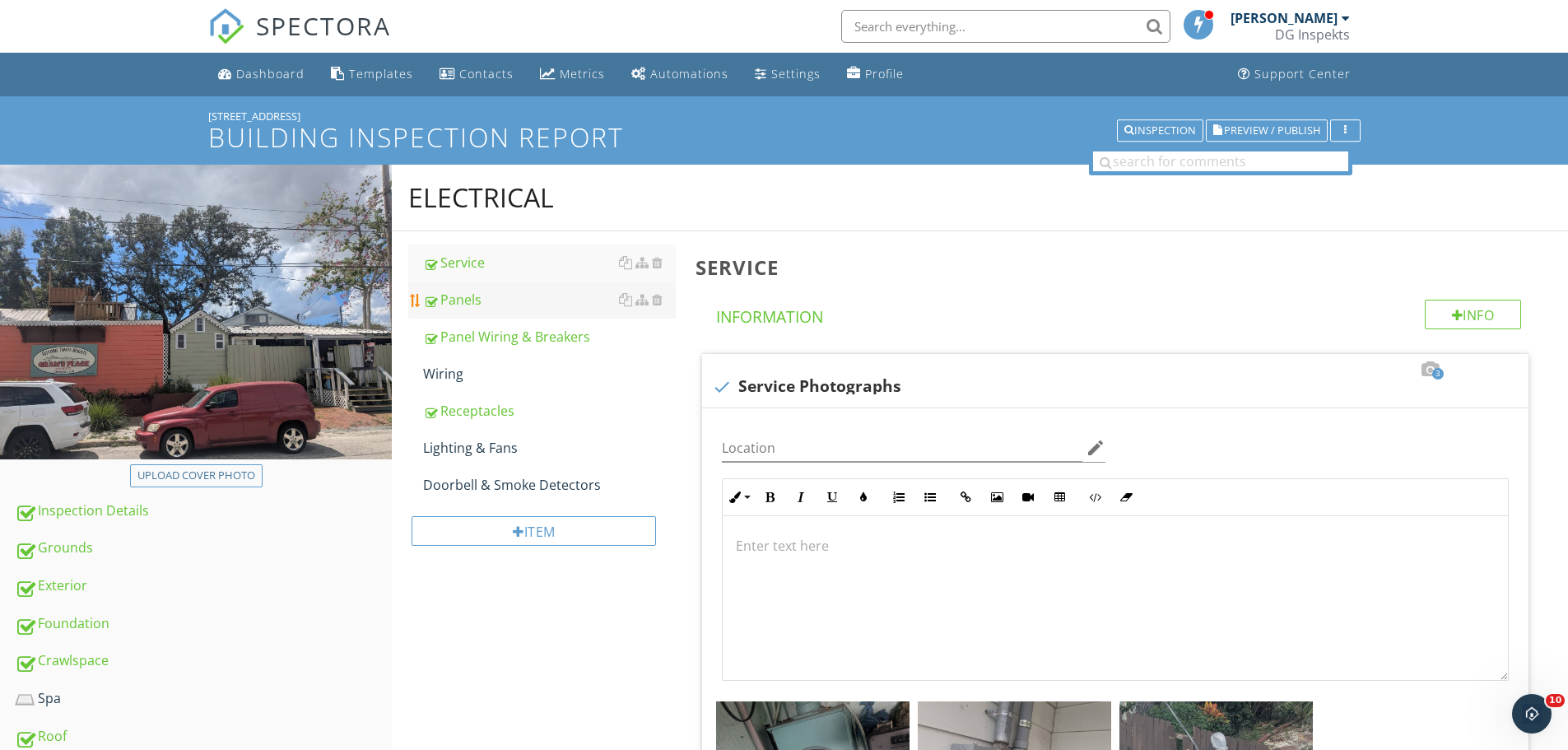
click at [450, 309] on div "Panels" at bounding box center [549, 300] width 253 height 20
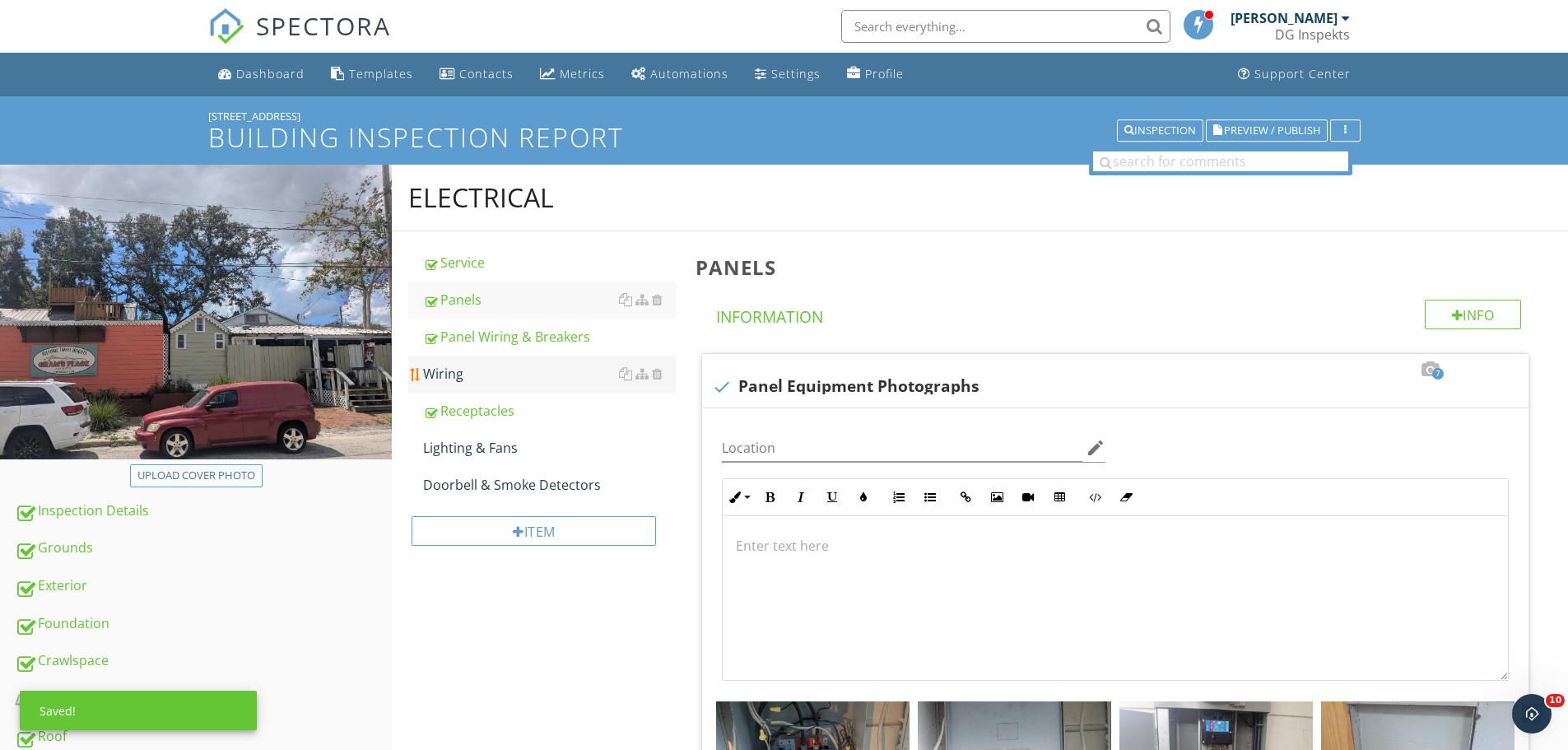
click at [458, 377] on div "Wiring" at bounding box center [549, 374] width 253 height 20
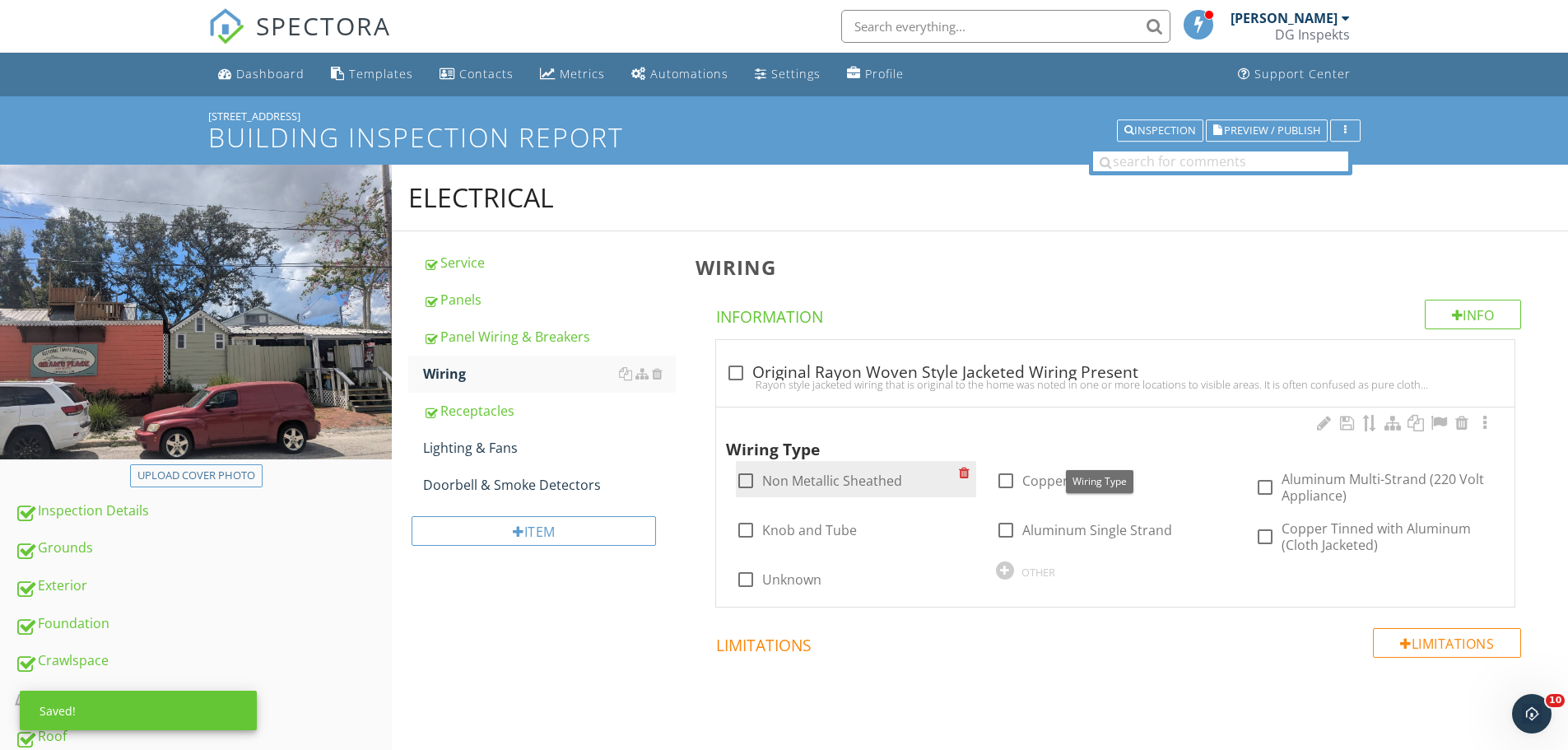
drag, startPoint x: 774, startPoint y: 482, endPoint x: 908, endPoint y: 478, distance: 134.1
click at [776, 482] on label "Non Metallic Sheathed" at bounding box center [832, 481] width 140 height 17
checkbox input "true"
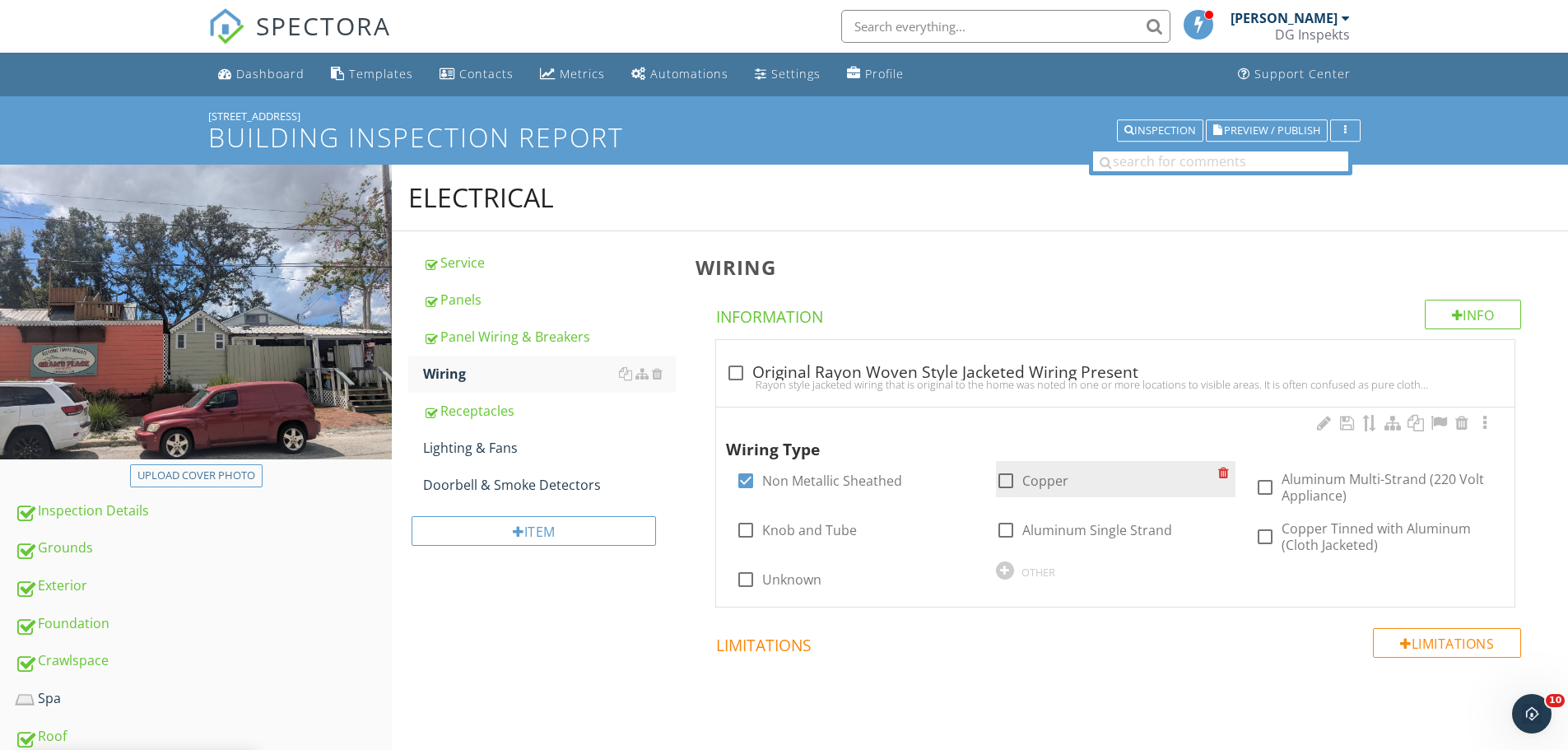
click at [1015, 481] on div at bounding box center [1005, 480] width 28 height 28
checkbox input "true"
click at [479, 451] on div "Lighting & Fans" at bounding box center [549, 448] width 253 height 20
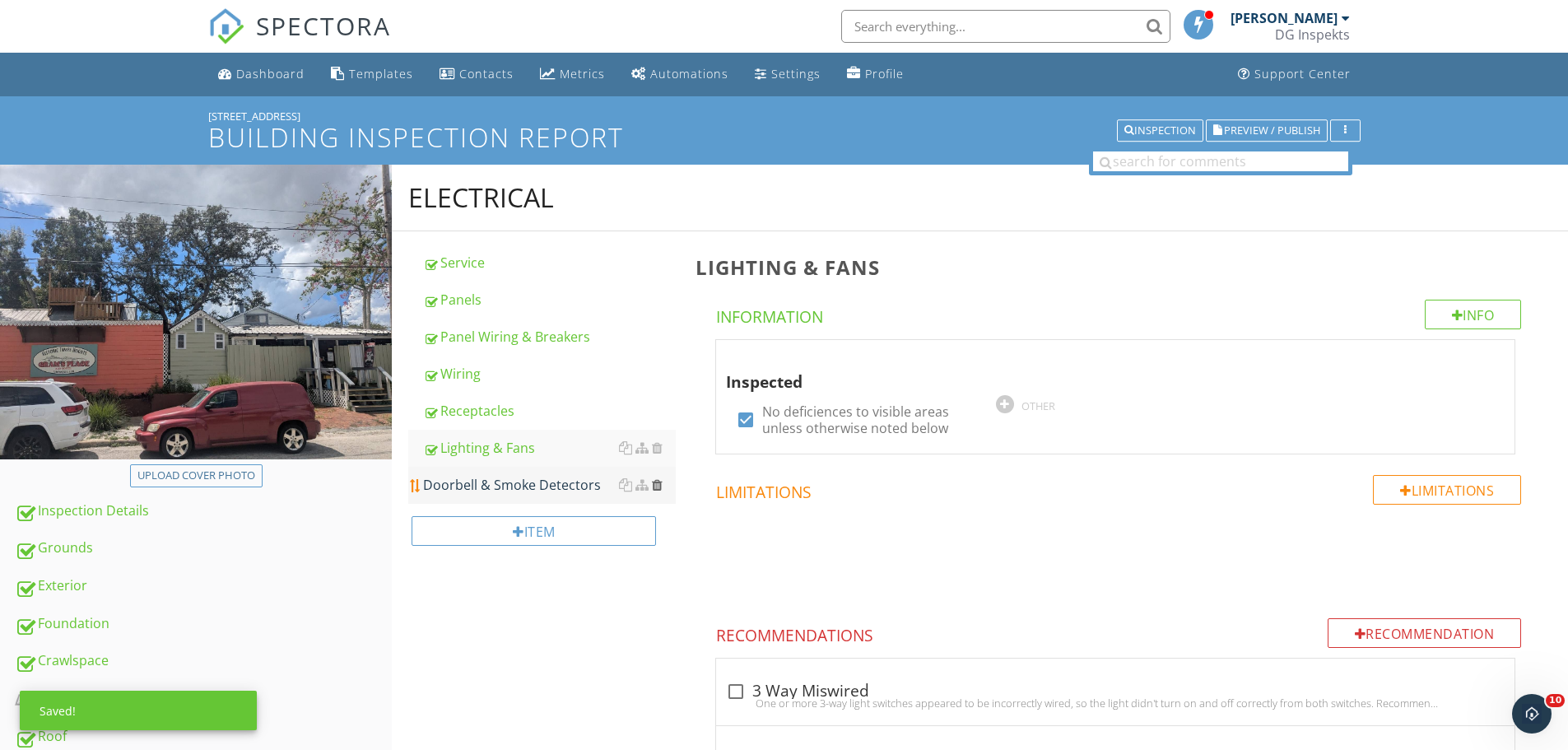
click at [658, 481] on div at bounding box center [657, 485] width 11 height 13
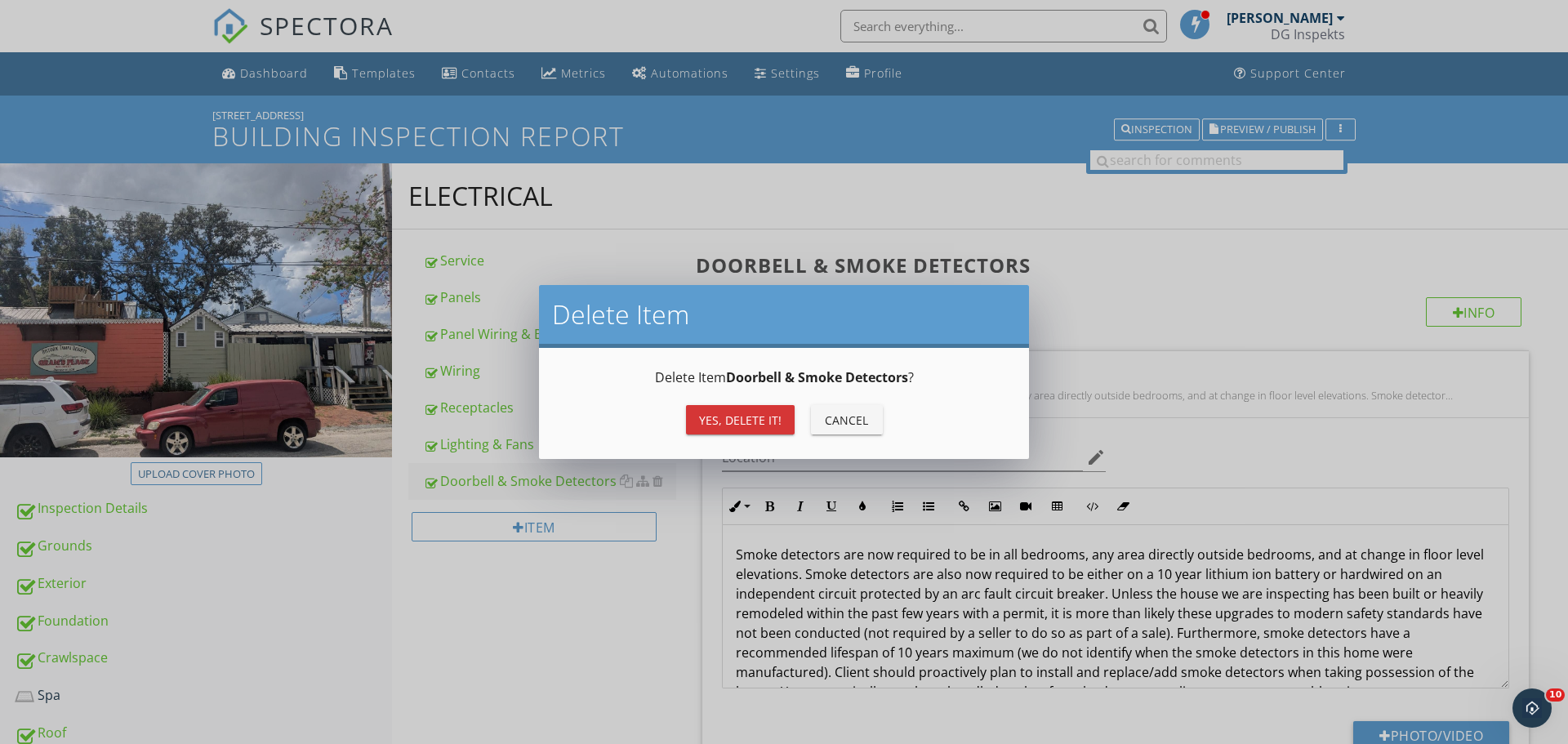
click at [864, 421] on div "Cancel" at bounding box center [846, 420] width 46 height 17
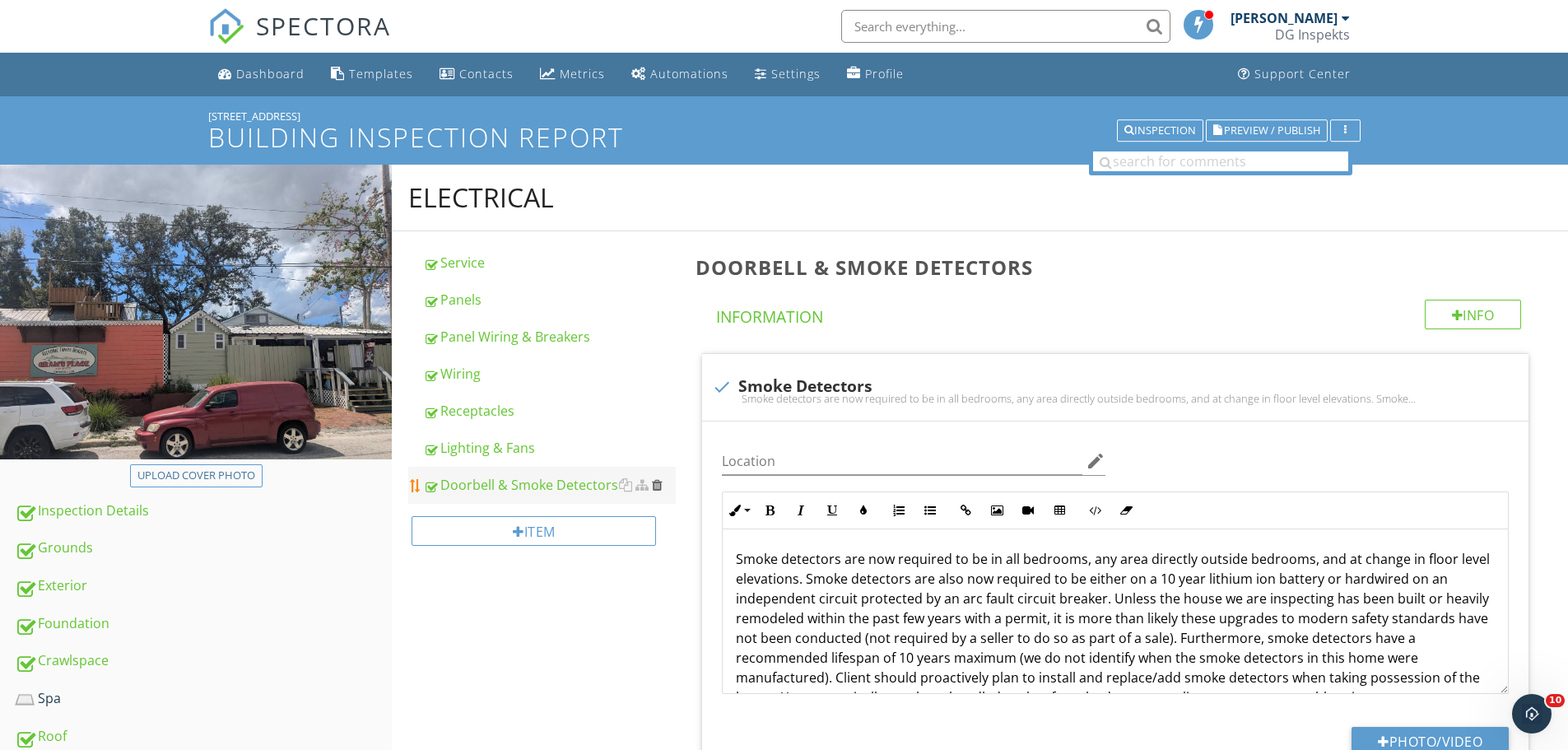
click at [656, 484] on div at bounding box center [657, 485] width 11 height 13
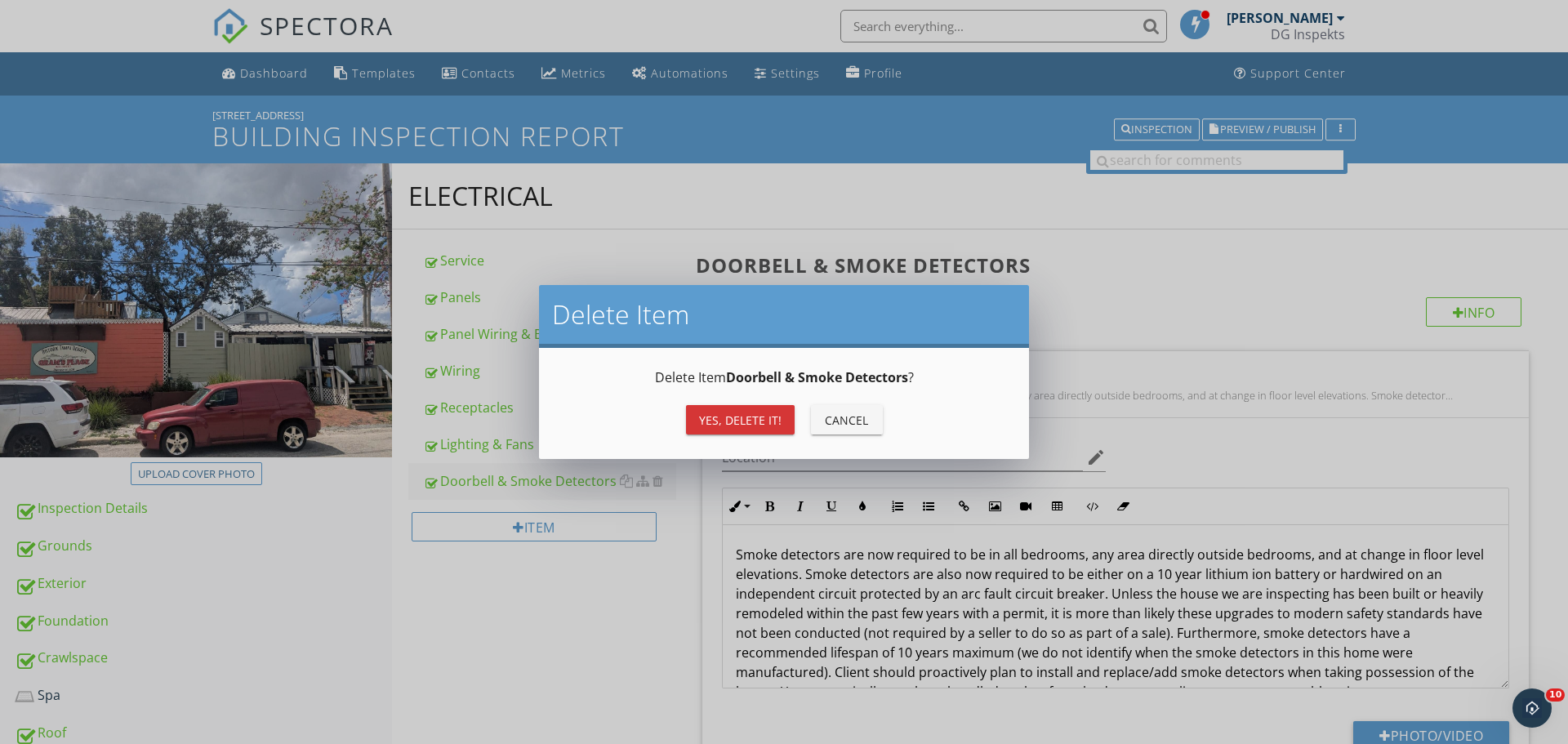
click at [742, 430] on button "Yes, Delete it!" at bounding box center [740, 419] width 109 height 29
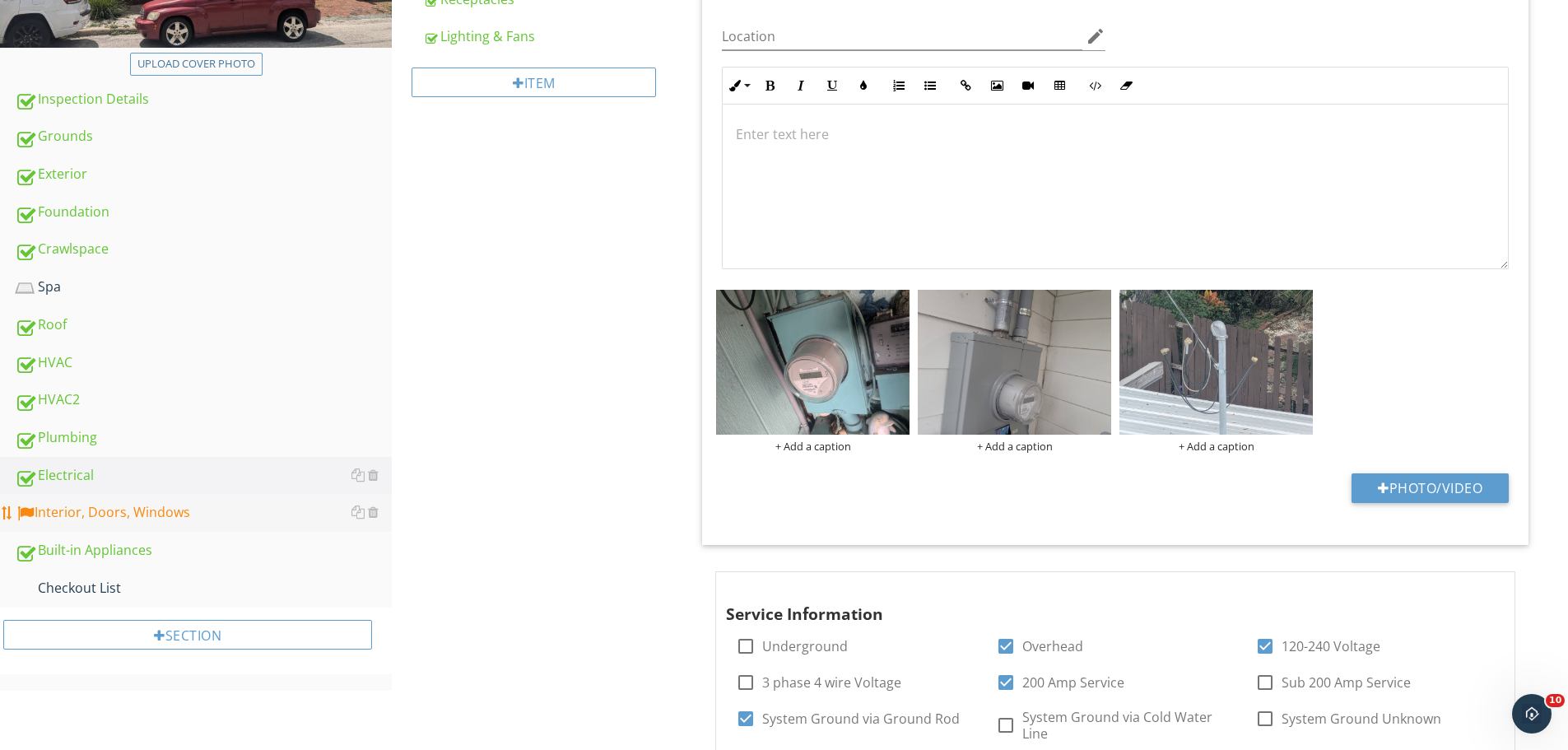
click at [117, 515] on div "Interior, Doors, Windows" at bounding box center [203, 513] width 377 height 22
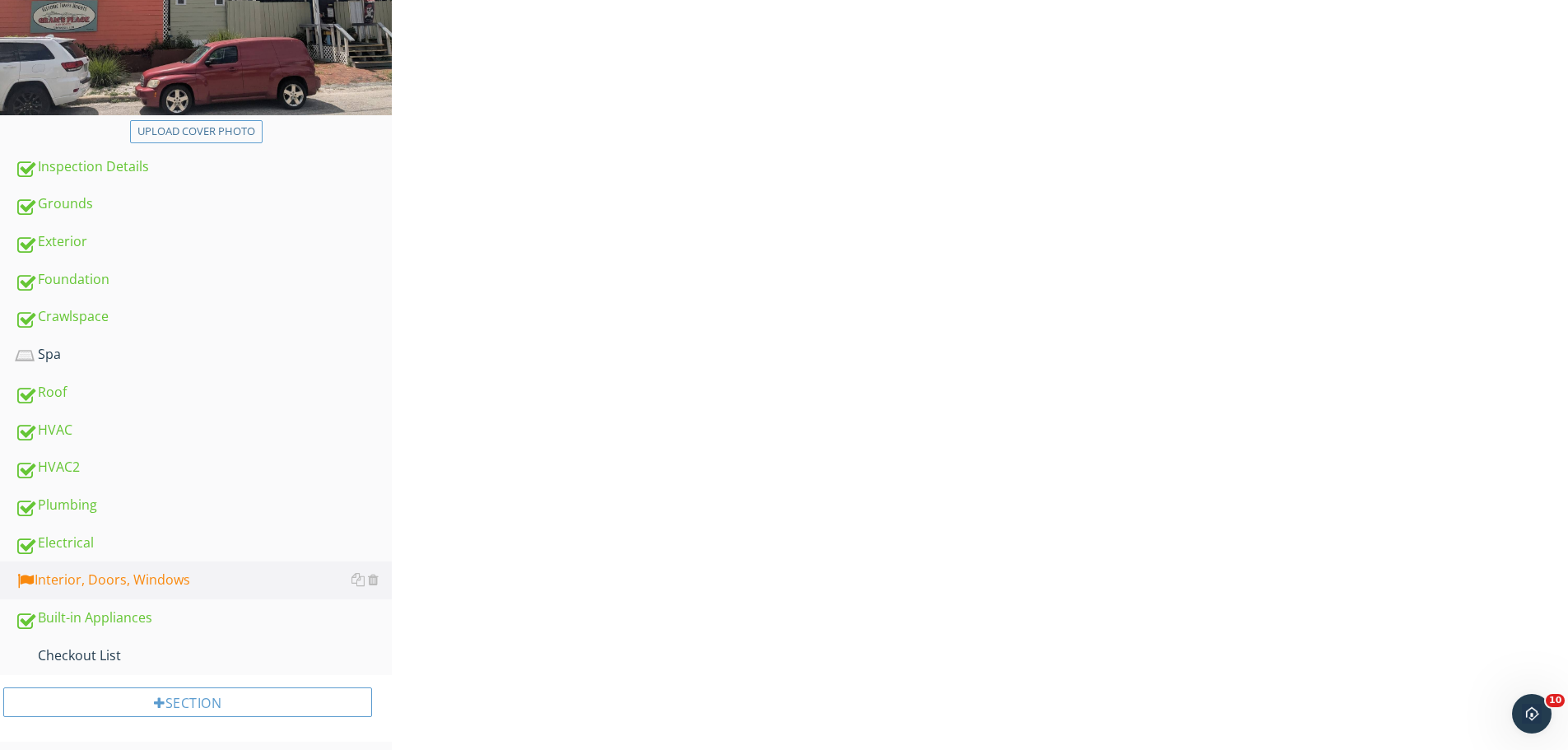
scroll to position [110, 0]
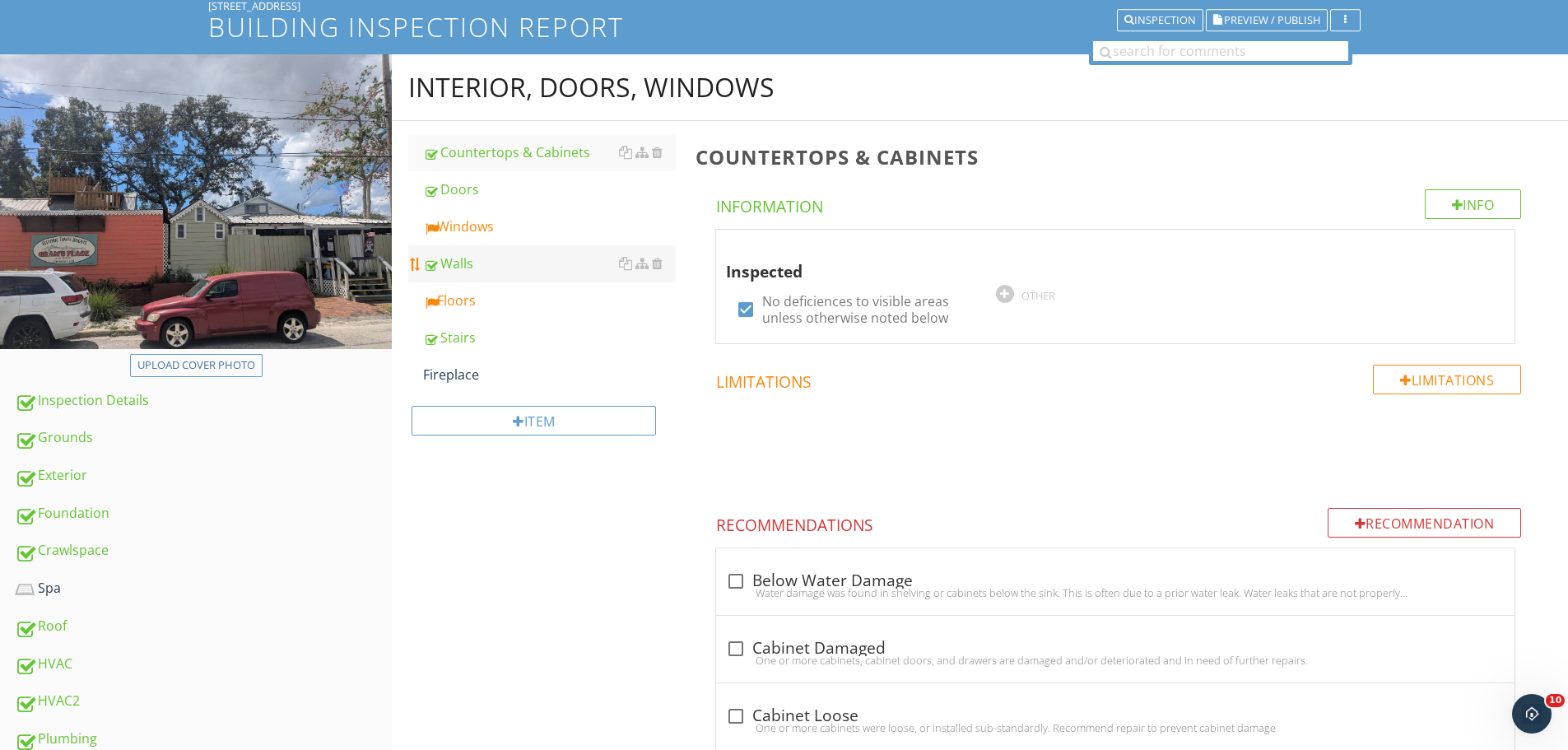
click at [487, 226] on div "Windows" at bounding box center [549, 227] width 253 height 20
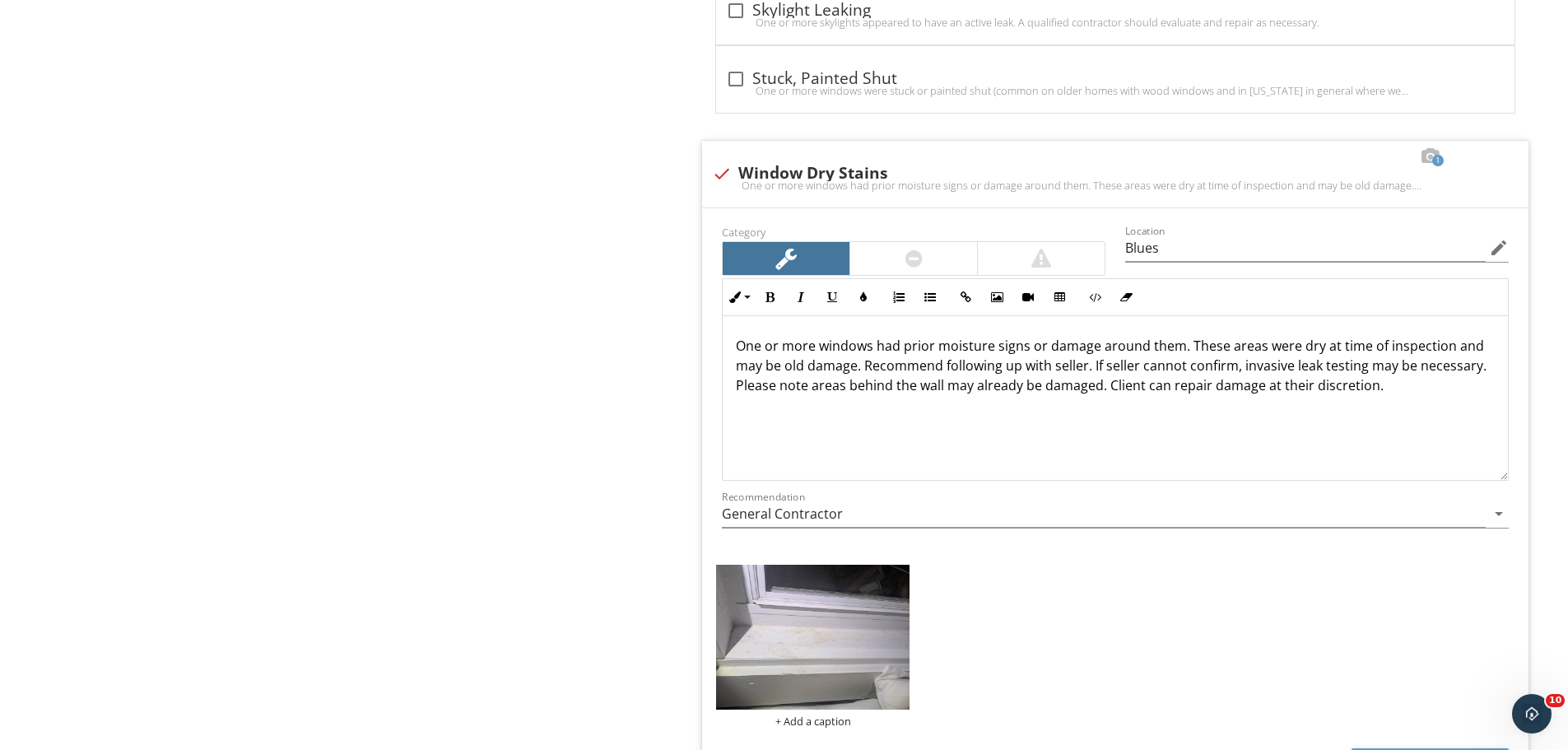
scroll to position [2497, 0]
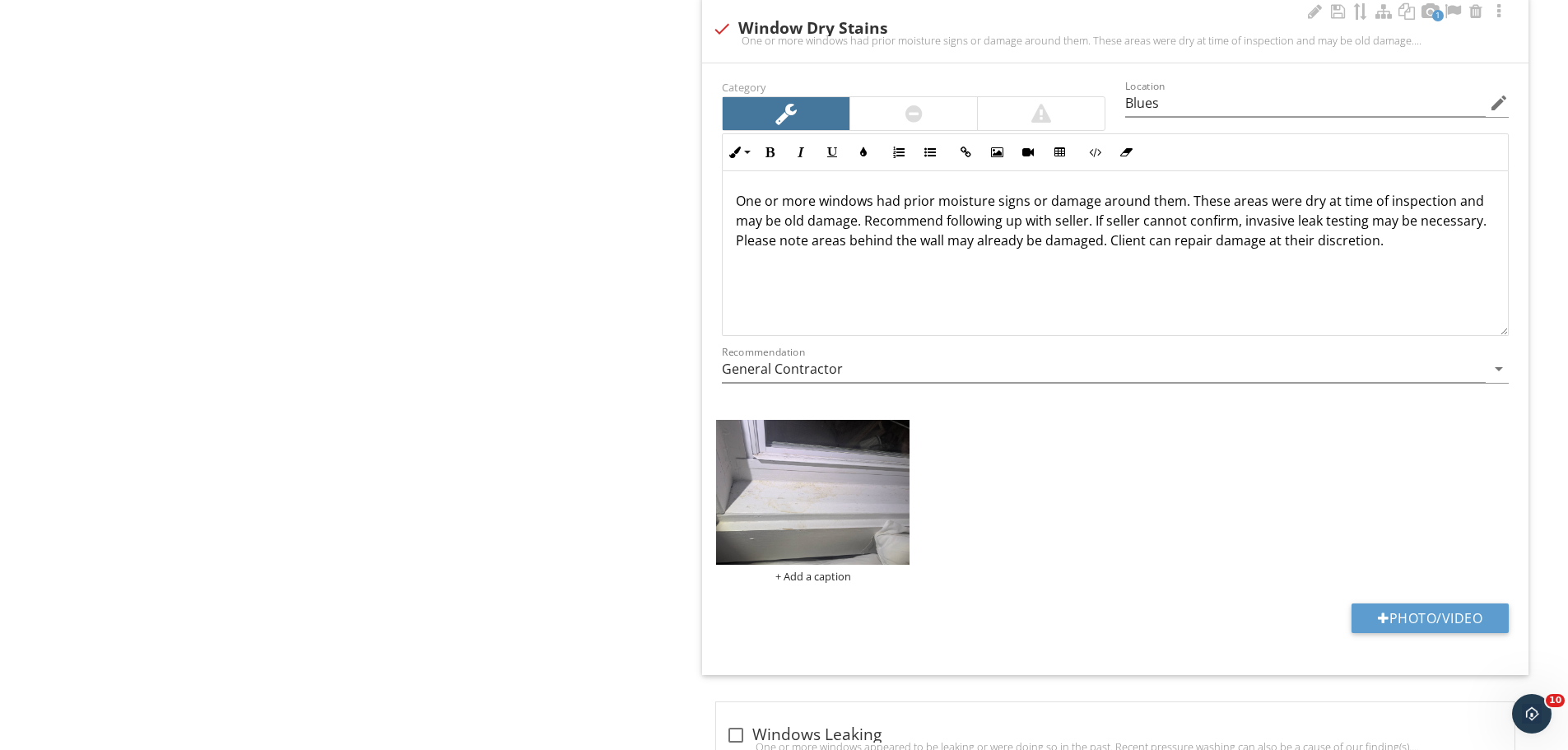
click at [894, 117] on div at bounding box center [914, 113] width 127 height 33
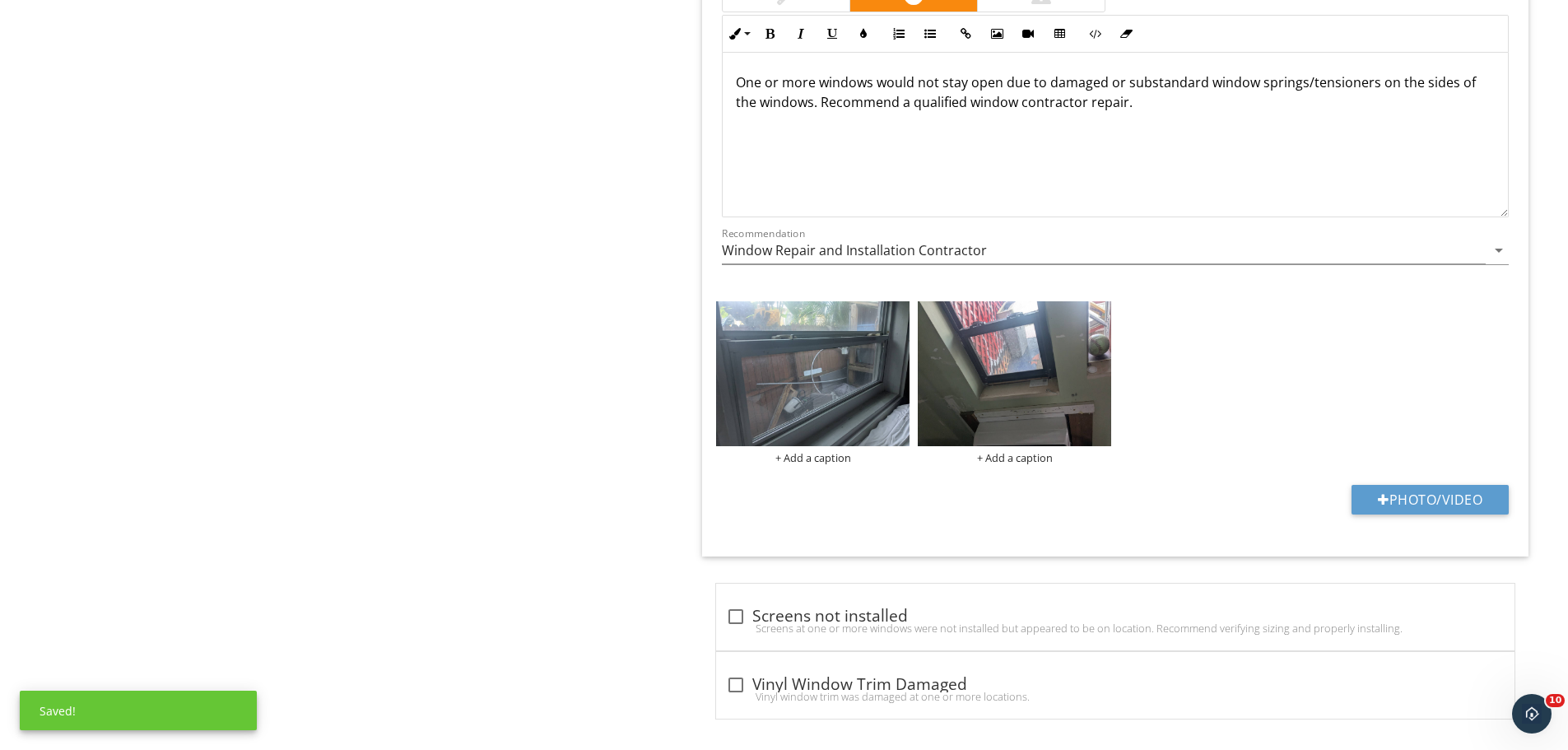
scroll to position [3156, 0]
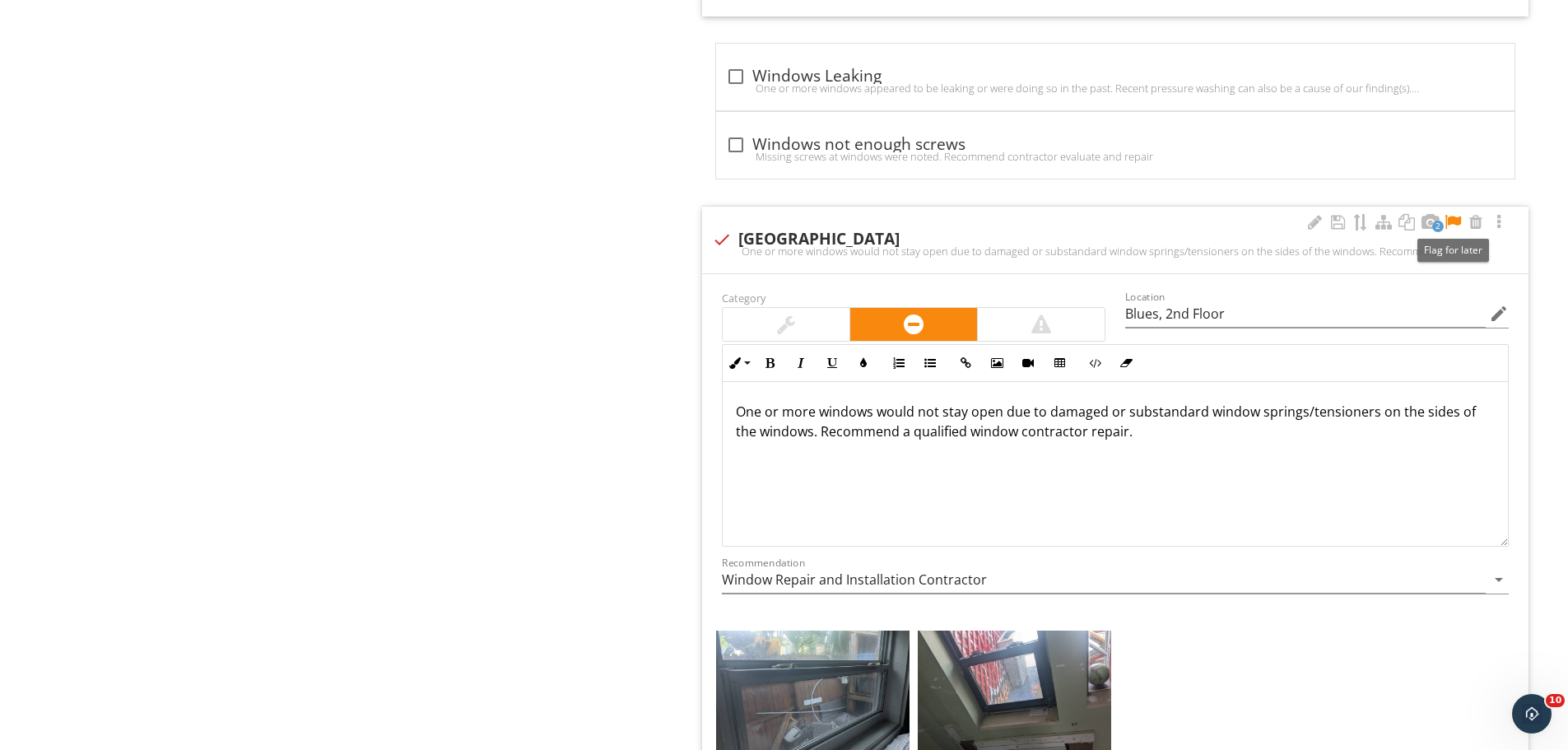
click at [1454, 217] on div at bounding box center [1453, 222] width 20 height 17
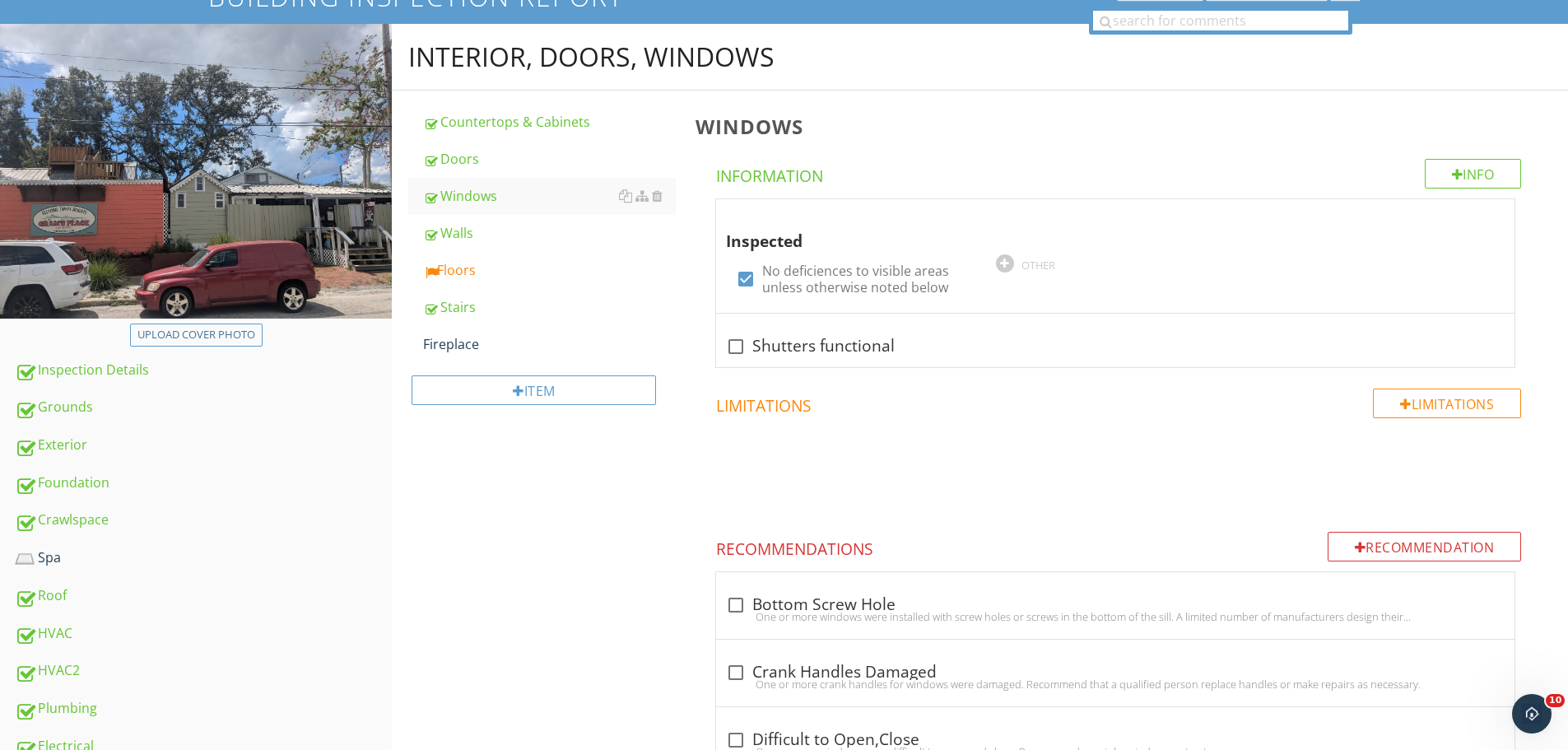
scroll to position [0, 0]
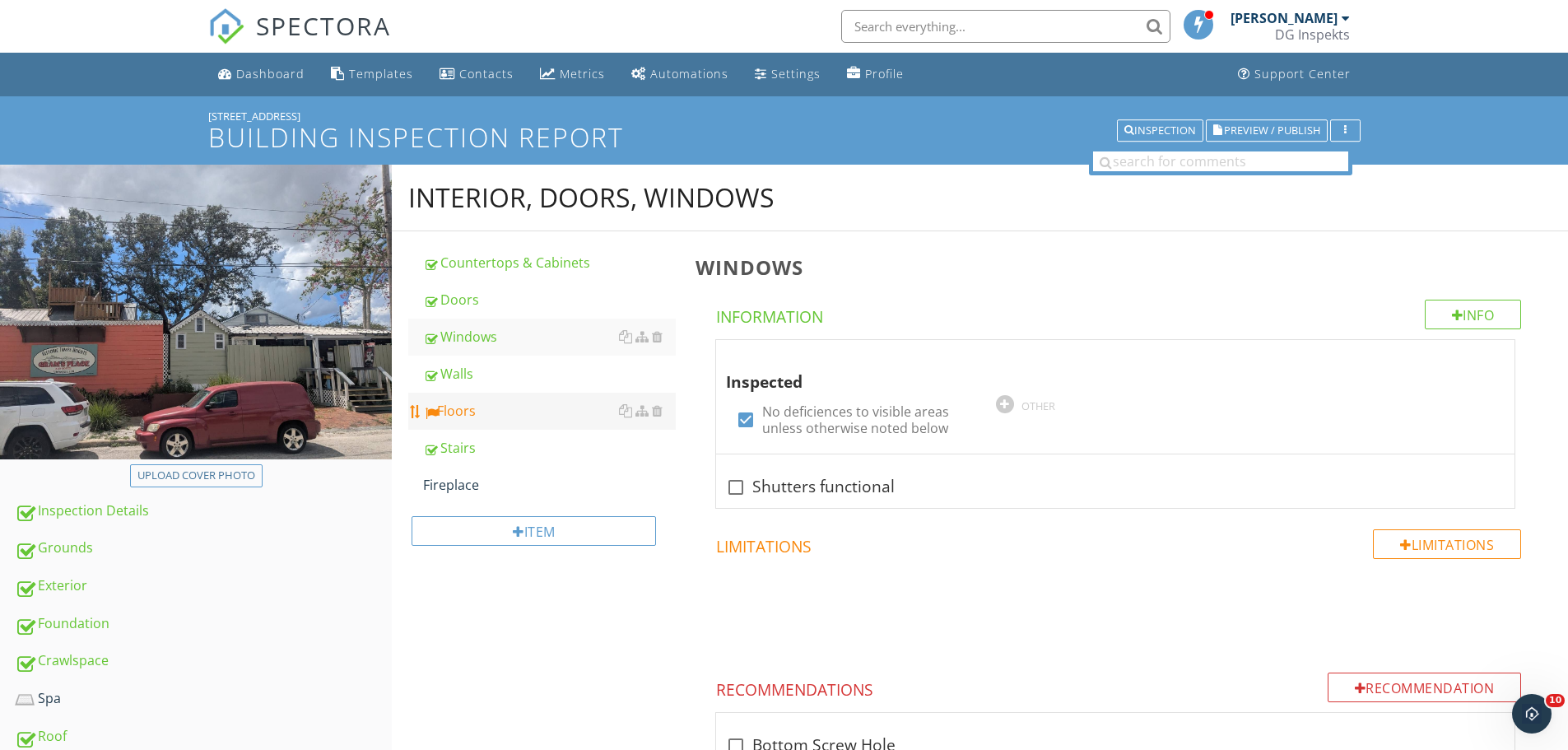
click at [473, 407] on div "Floors" at bounding box center [549, 411] width 253 height 20
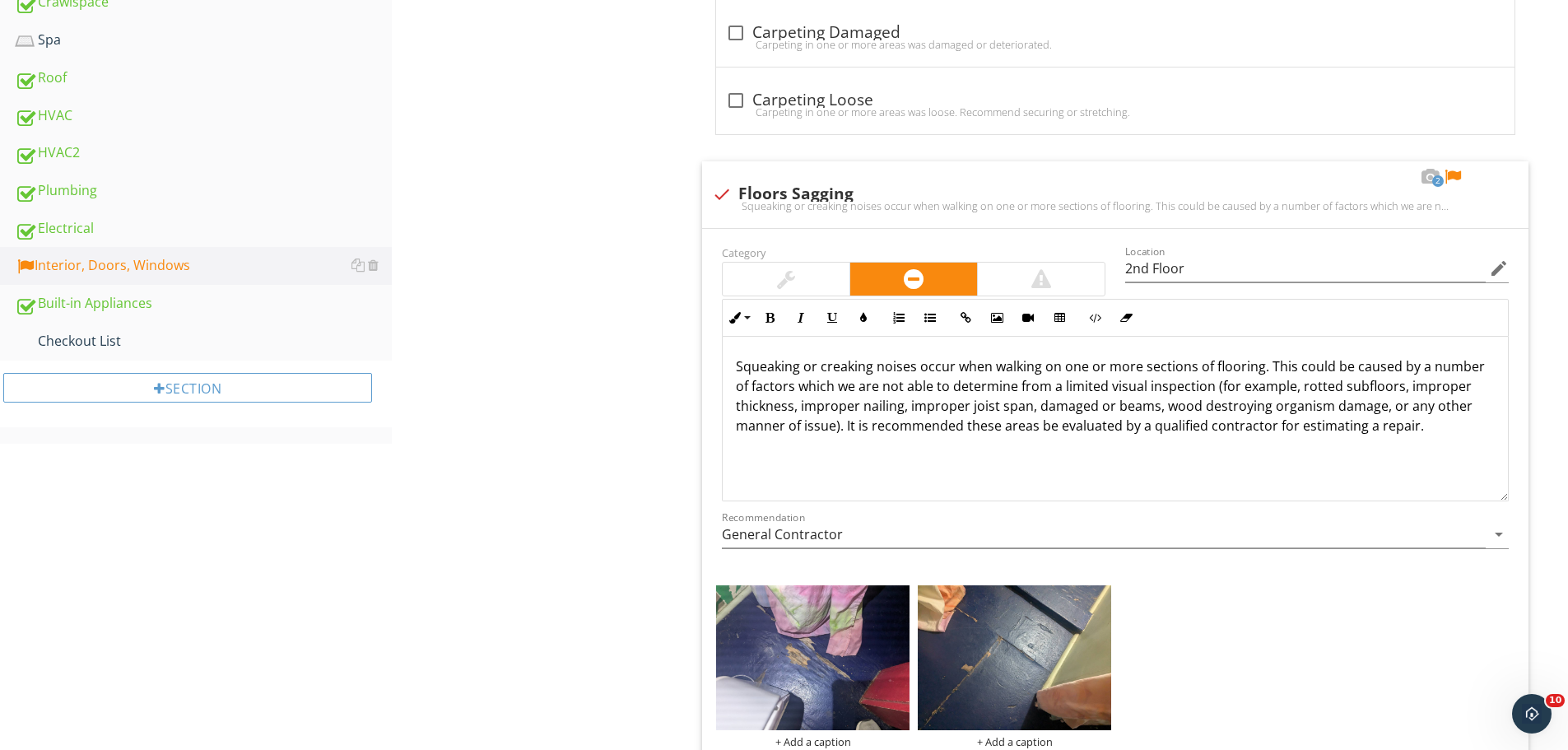
scroll to position [741, 0]
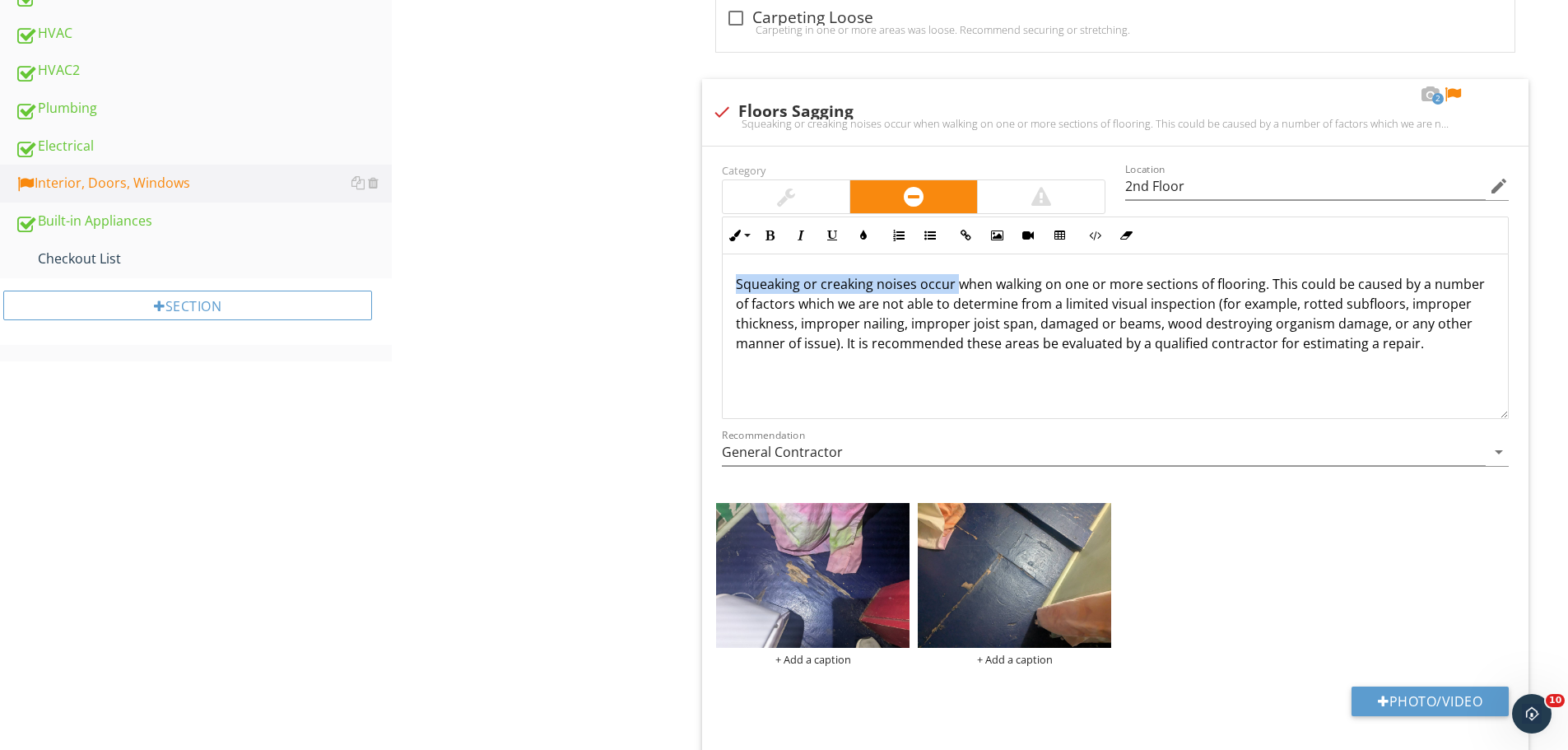
drag, startPoint x: 954, startPoint y: 282, endPoint x: 550, endPoint y: 269, distance: 404.2
click at [550, 269] on div "Interior, Doors, Windows Countertops & Cabinets Doors Windows Walls Floors Stai…" at bounding box center [980, 671] width 1177 height 2494
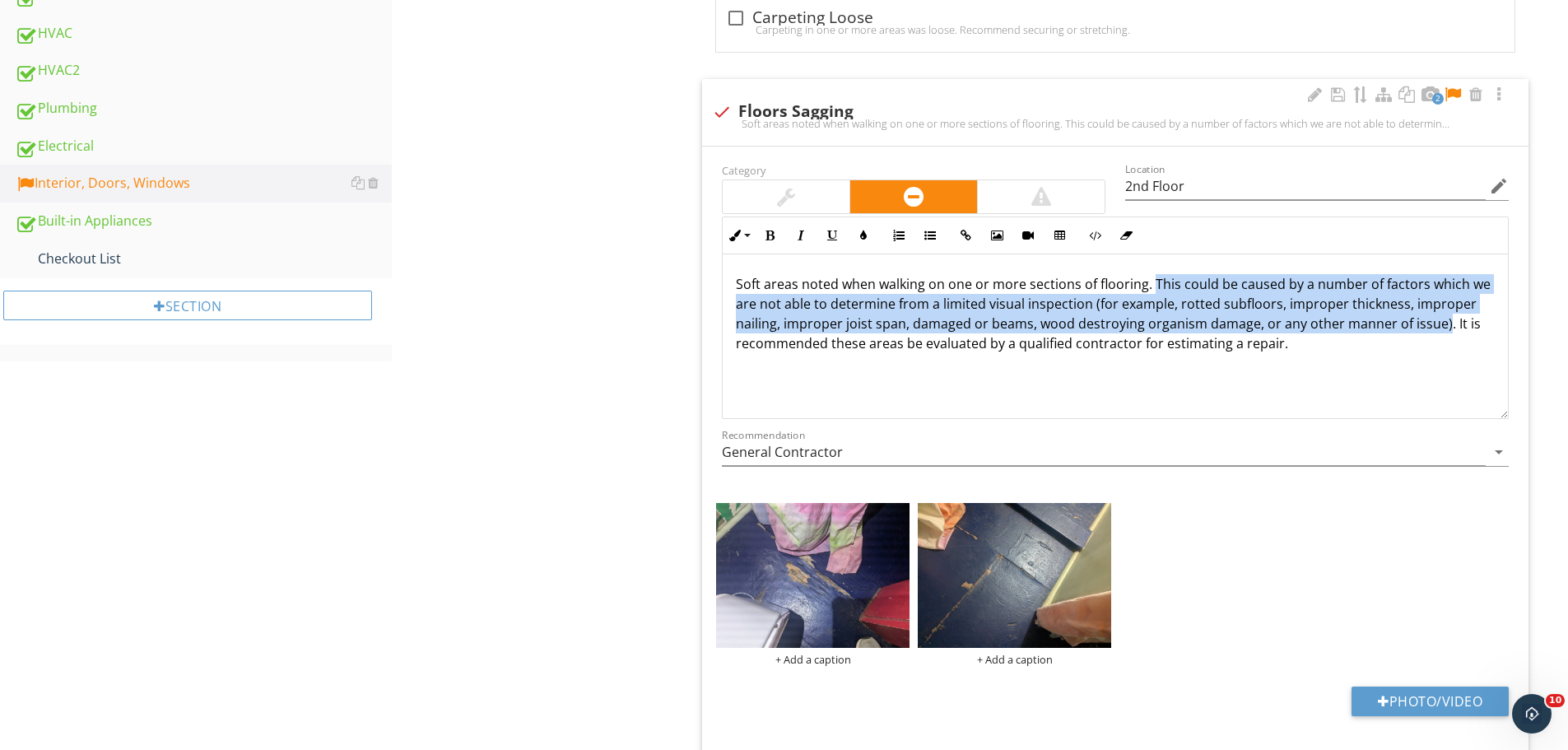
drag, startPoint x: 1154, startPoint y: 285, endPoint x: 1442, endPoint y: 324, distance: 290.6
click at [1442, 324] on p "Soft areas noted when walking on one or more sections of flooring. This could b…" at bounding box center [1116, 314] width 759 height 79
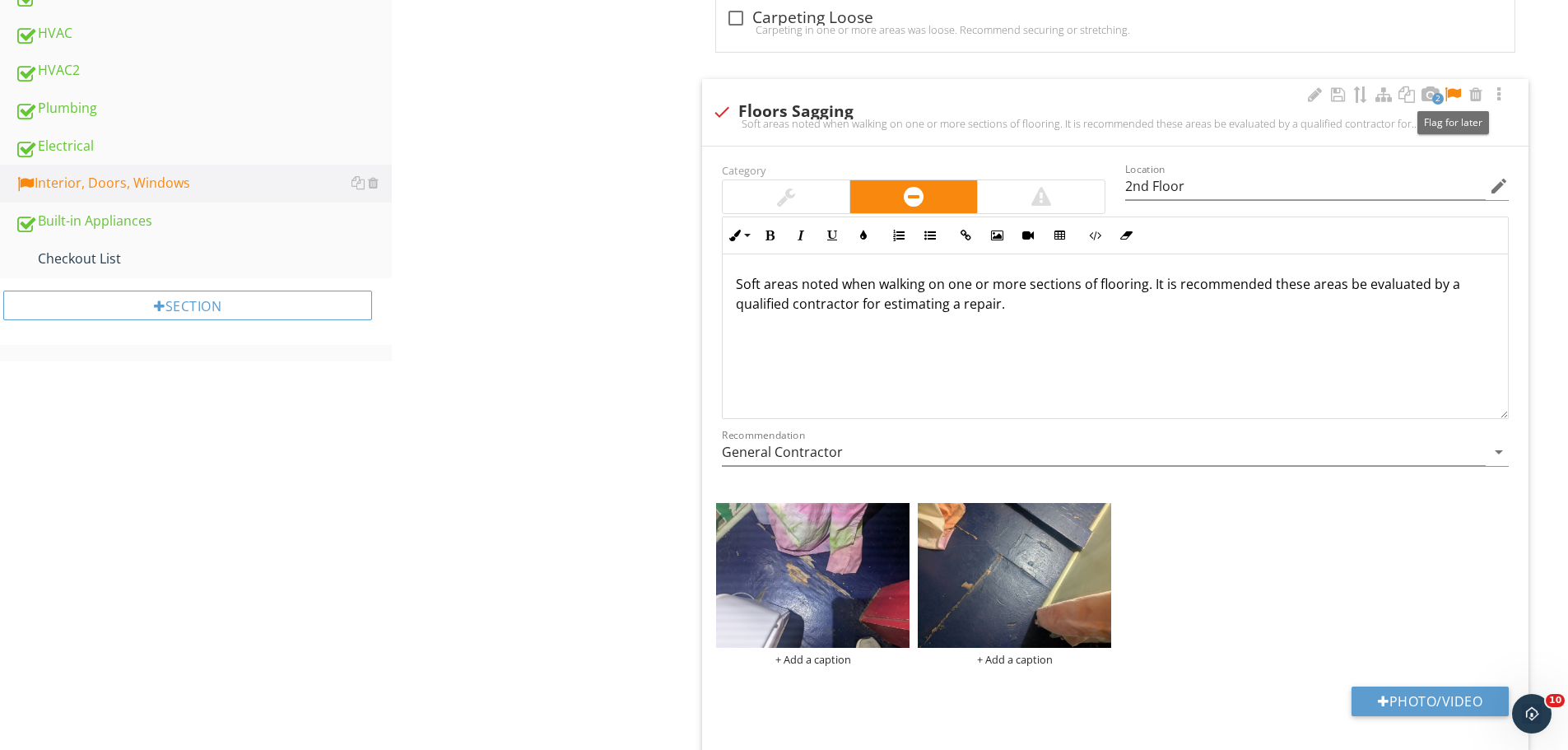
click at [1454, 90] on div at bounding box center [1453, 94] width 20 height 17
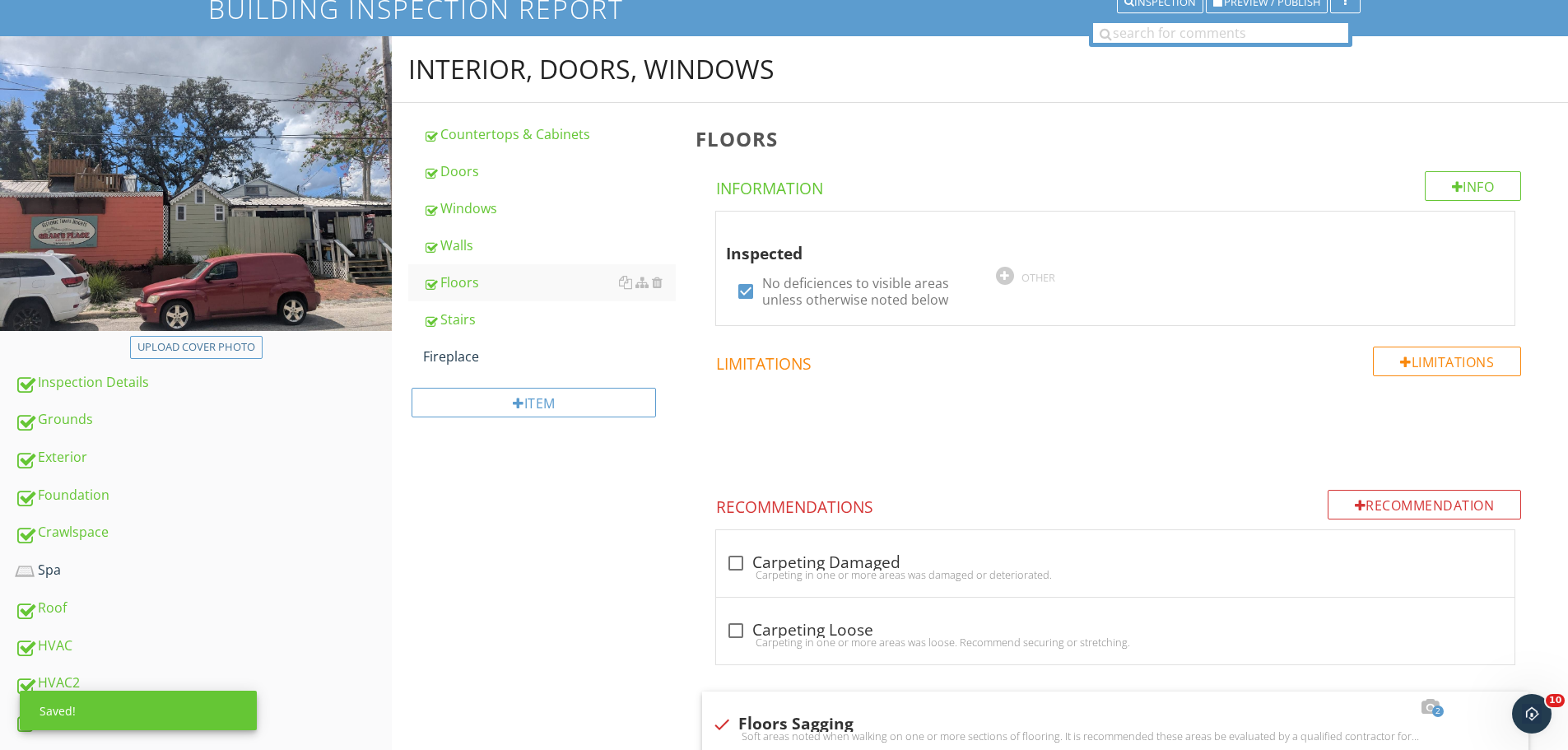
scroll to position [0, 0]
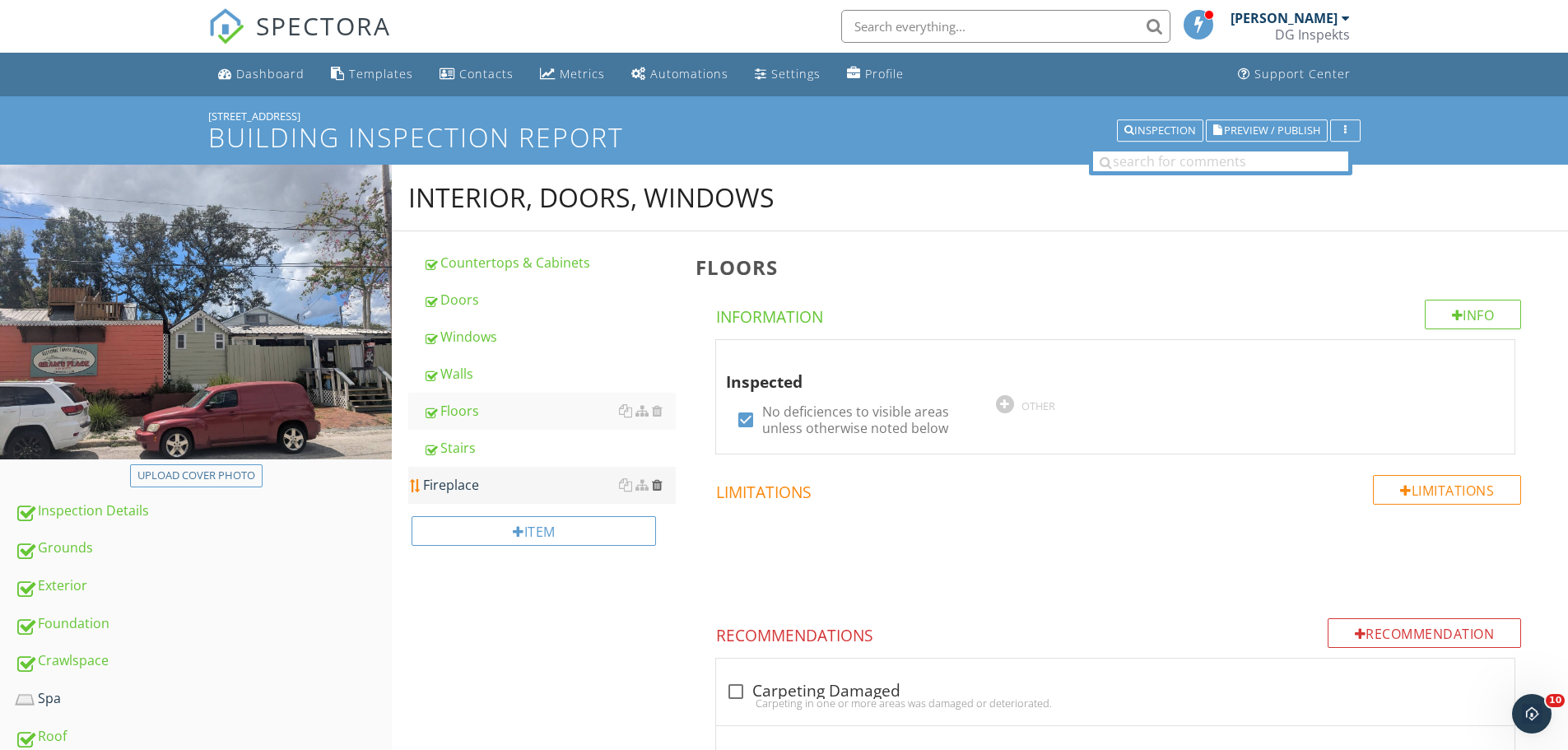
click at [661, 483] on div at bounding box center [657, 485] width 11 height 13
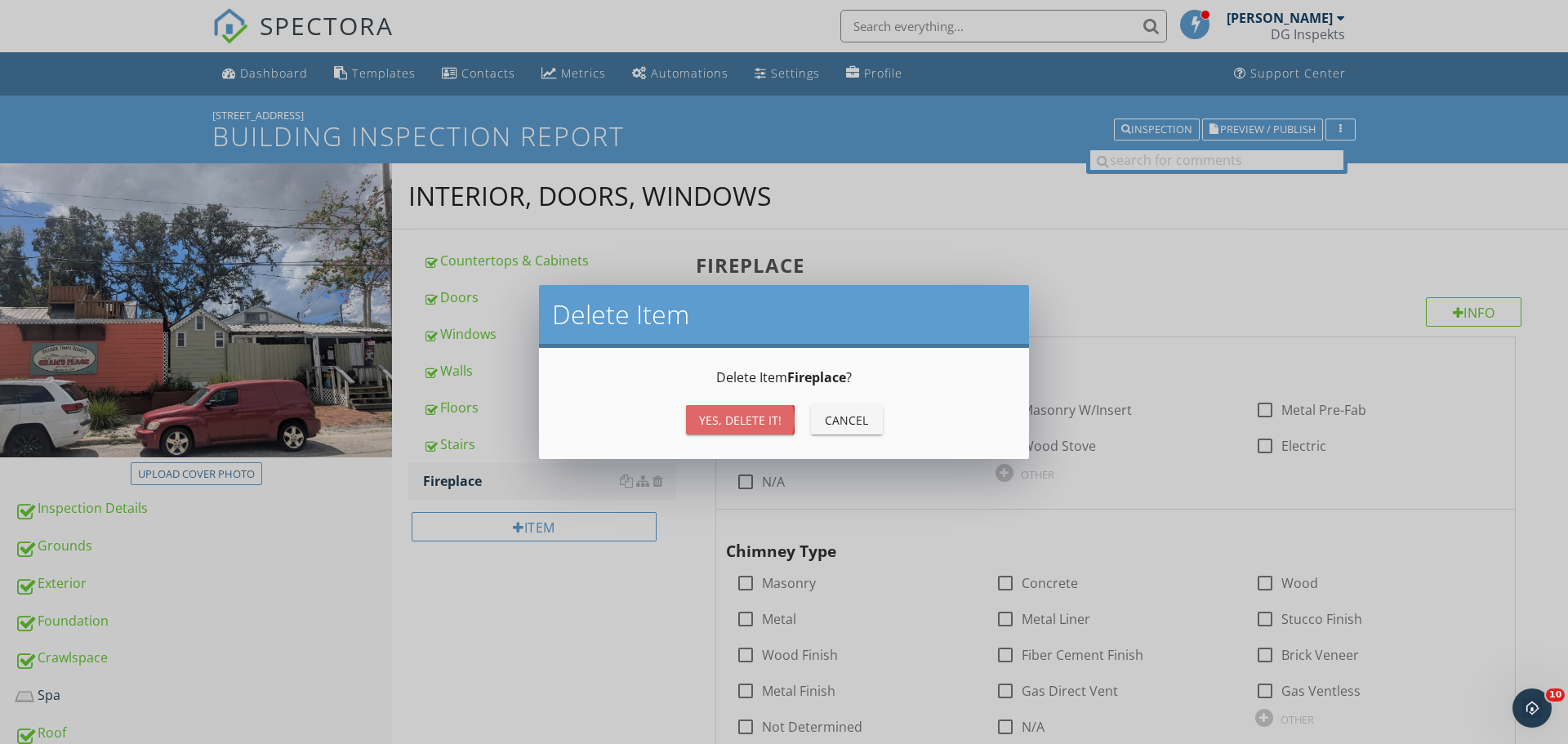
click at [772, 417] on div "Yes, Delete it!" at bounding box center [740, 420] width 82 height 17
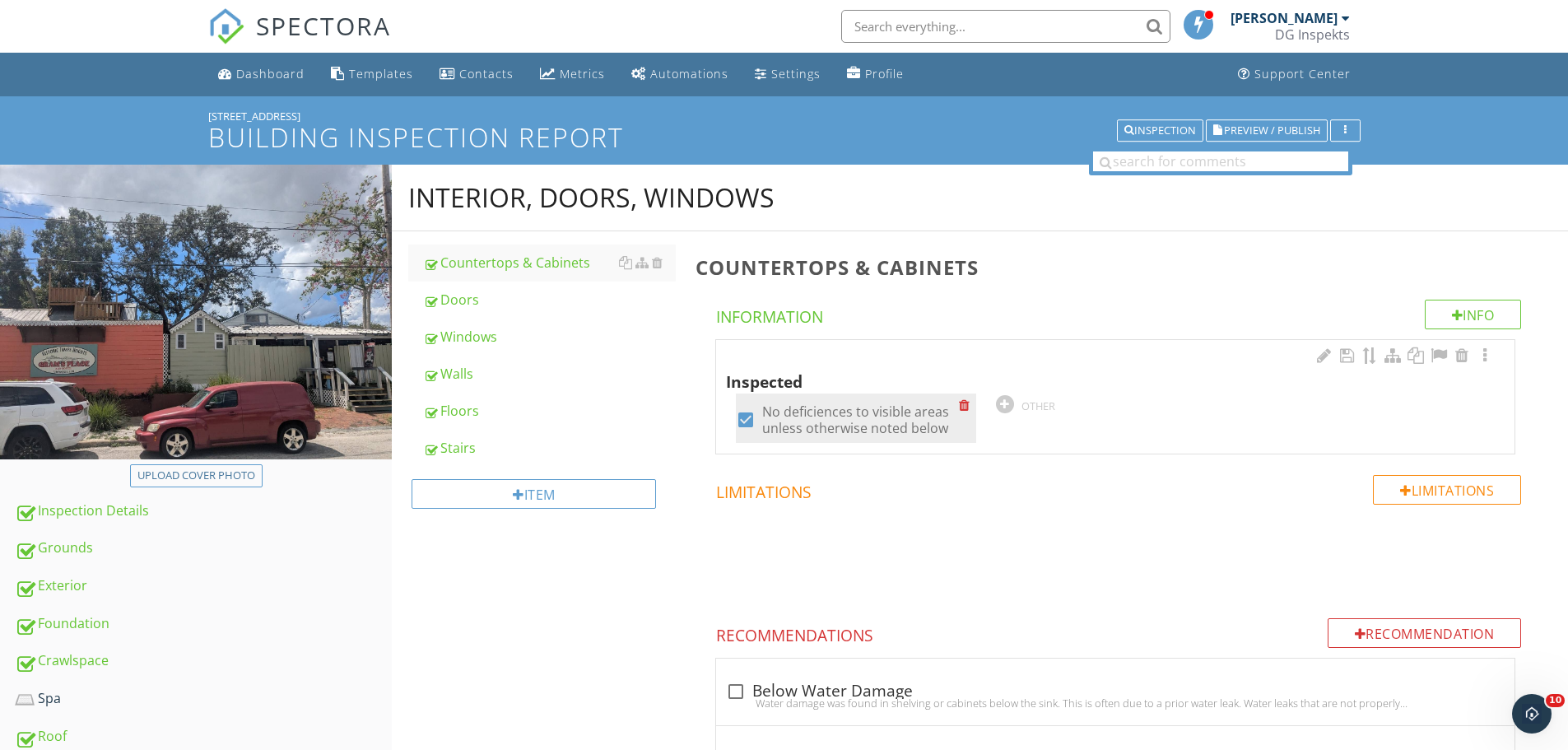
click at [751, 420] on div at bounding box center [745, 419] width 28 height 28
click at [746, 421] on div at bounding box center [745, 419] width 28 height 28
checkbox input "true"
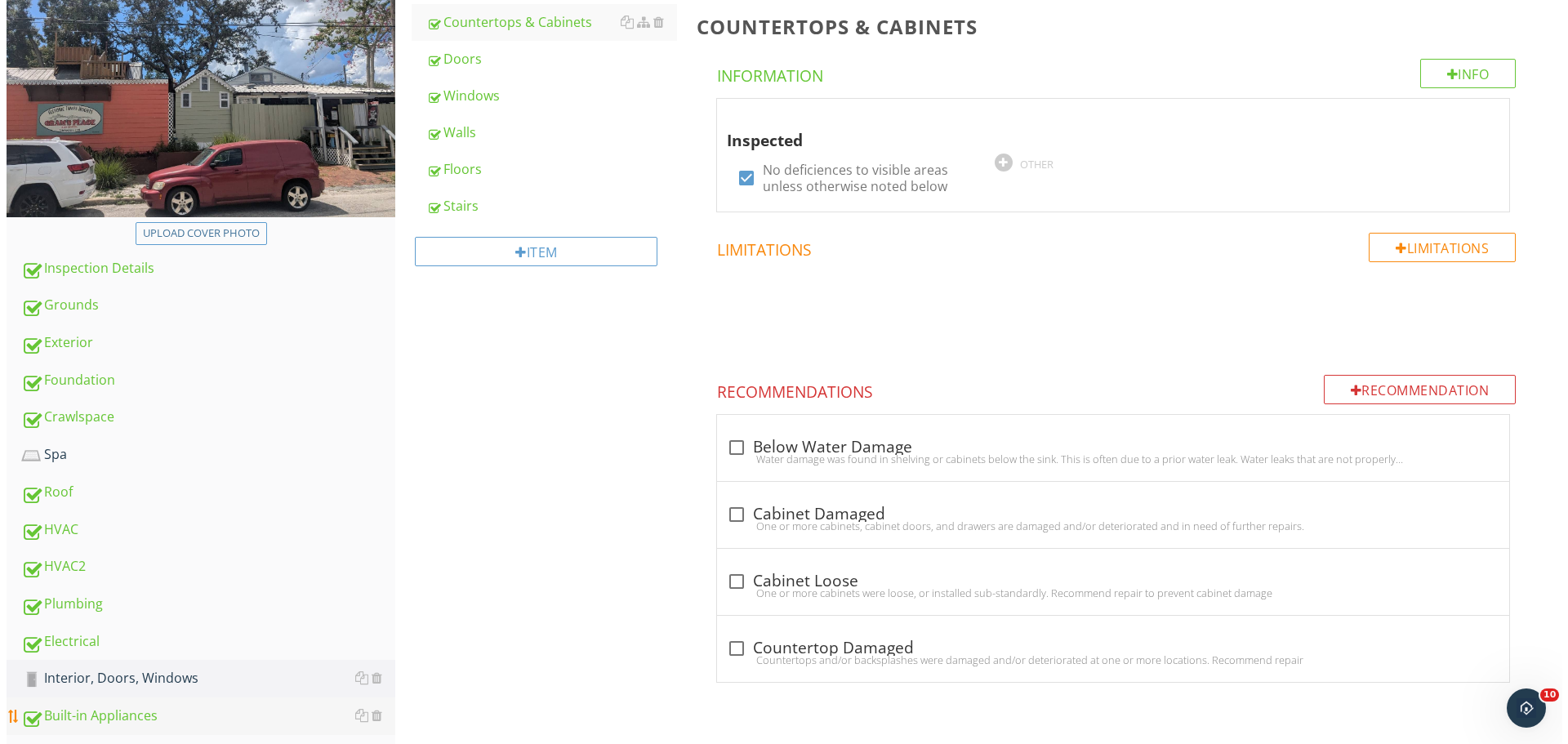
scroll to position [349, 0]
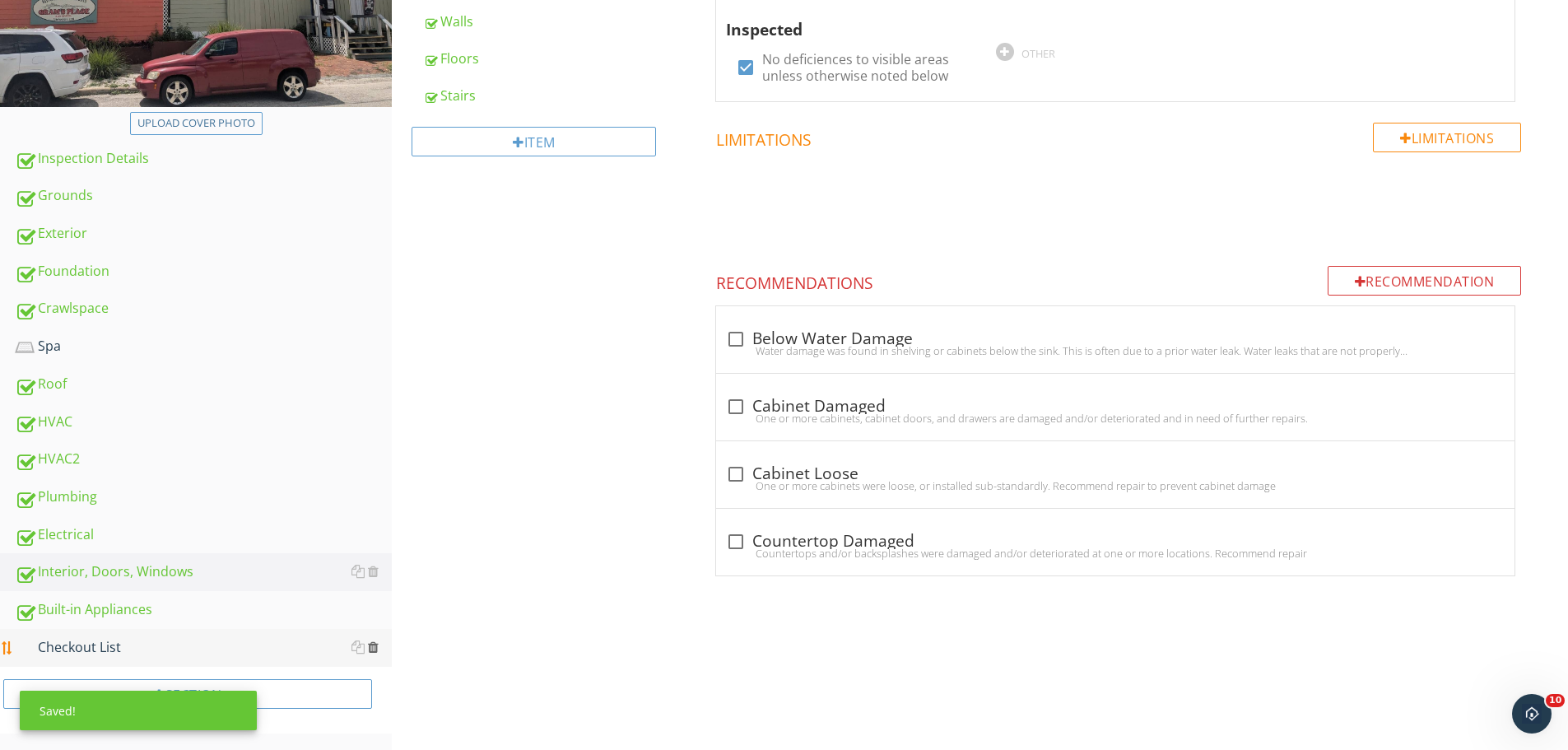
click at [377, 647] on div at bounding box center [373, 647] width 11 height 13
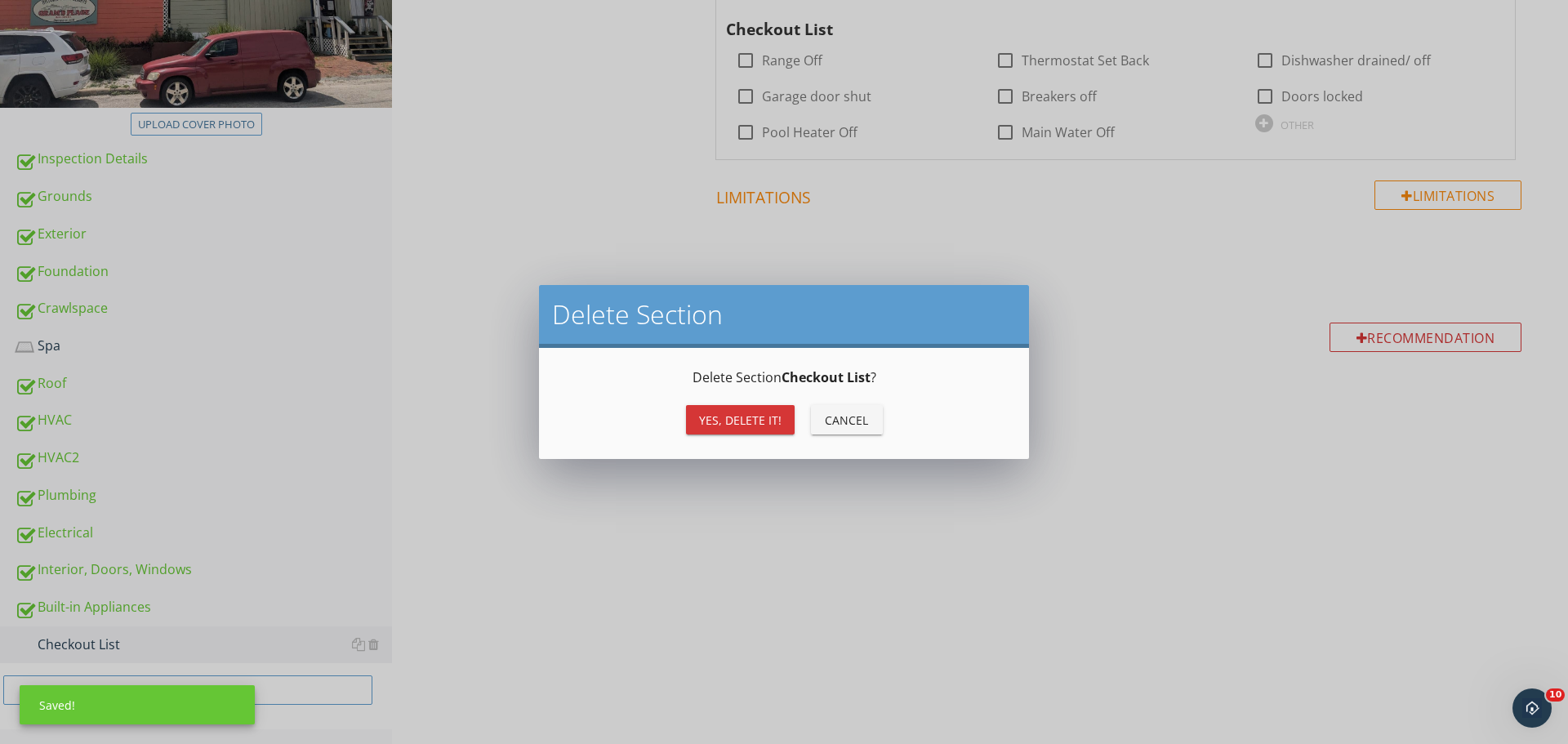
drag, startPoint x: 742, startPoint y: 430, endPoint x: 543, endPoint y: 561, distance: 238.2
click at [741, 430] on button "Yes, Delete it!" at bounding box center [740, 419] width 109 height 29
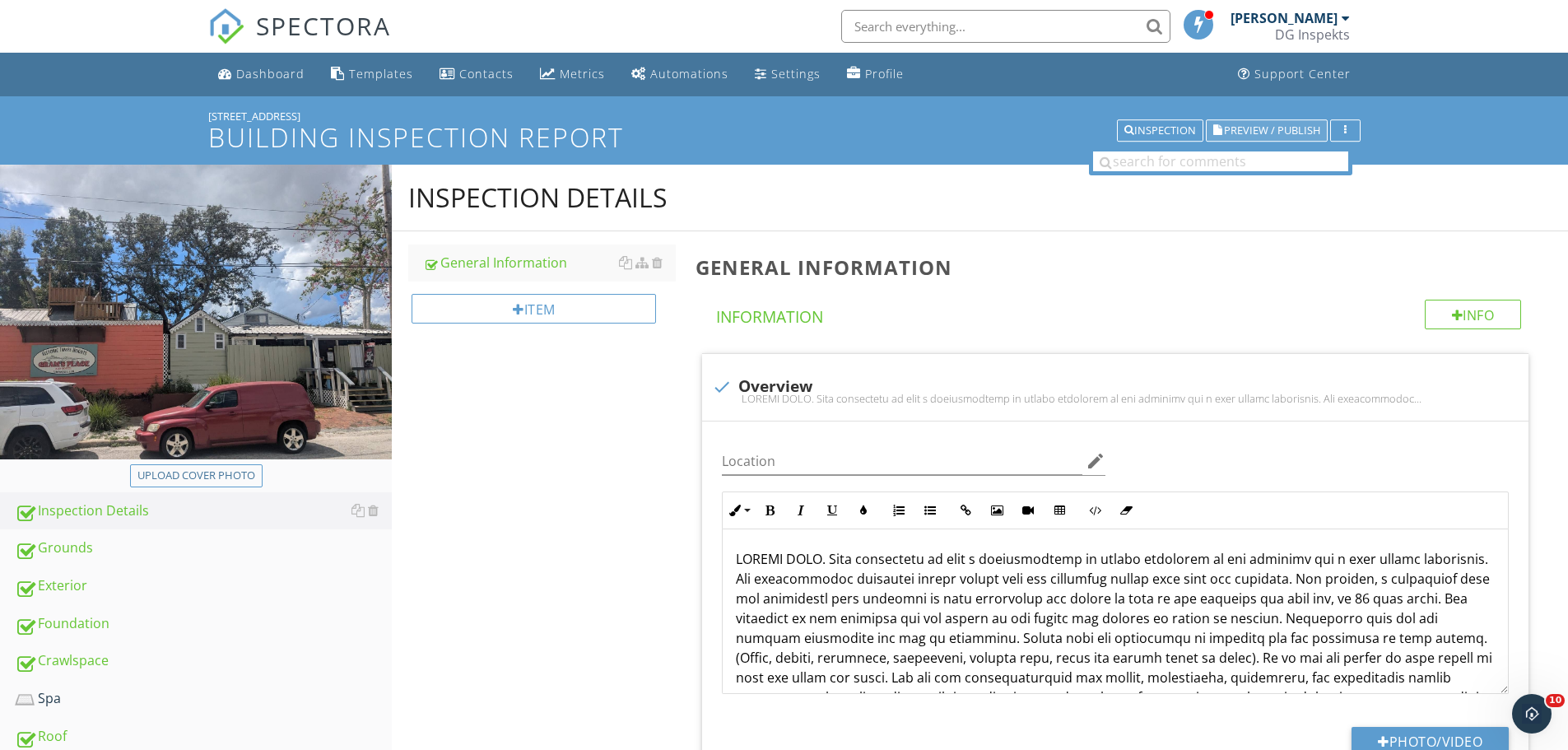
click at [1233, 128] on span "Preview / Publish" at bounding box center [1272, 130] width 96 height 11
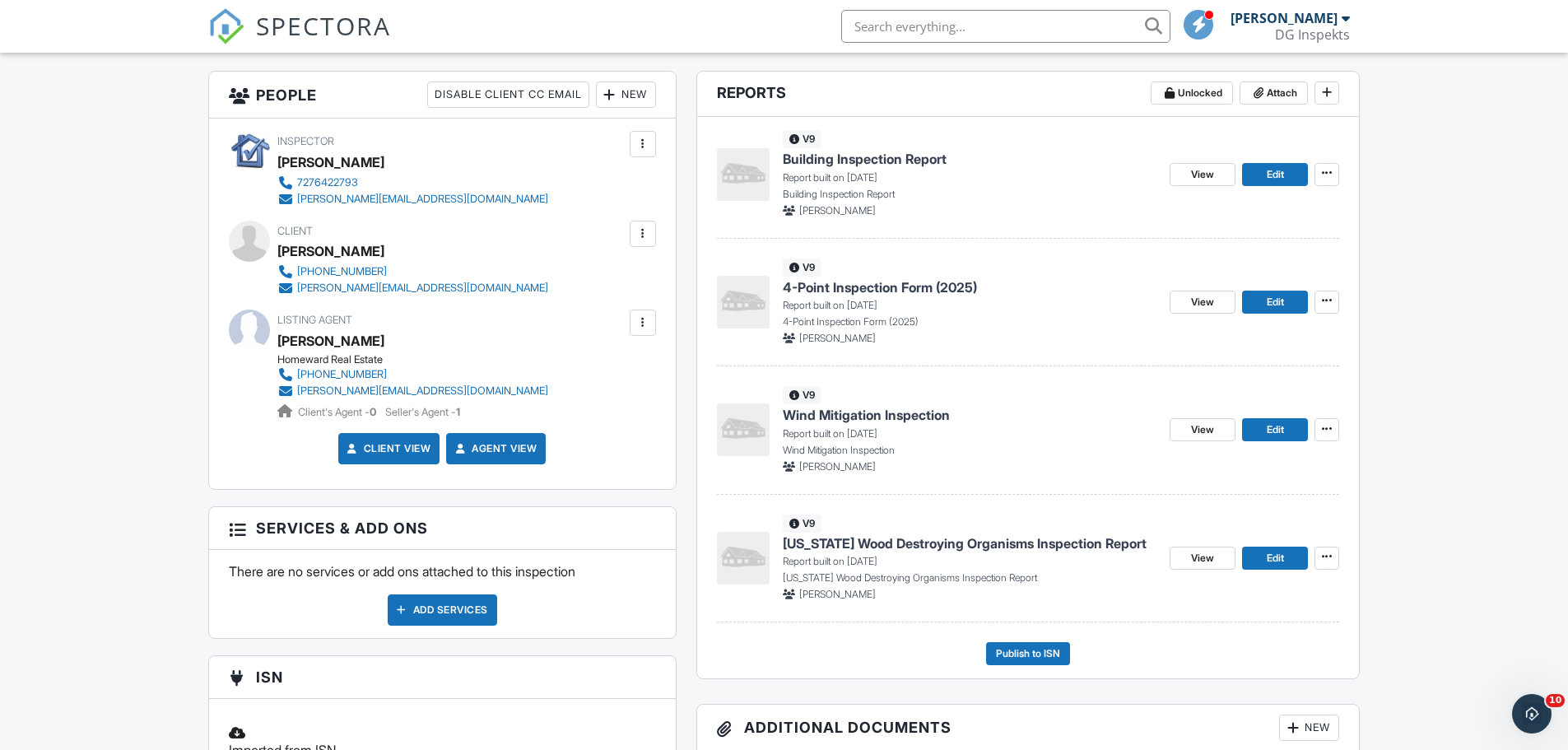
scroll to position [411, 0]
click at [1334, 559] on span at bounding box center [1327, 557] width 17 height 17
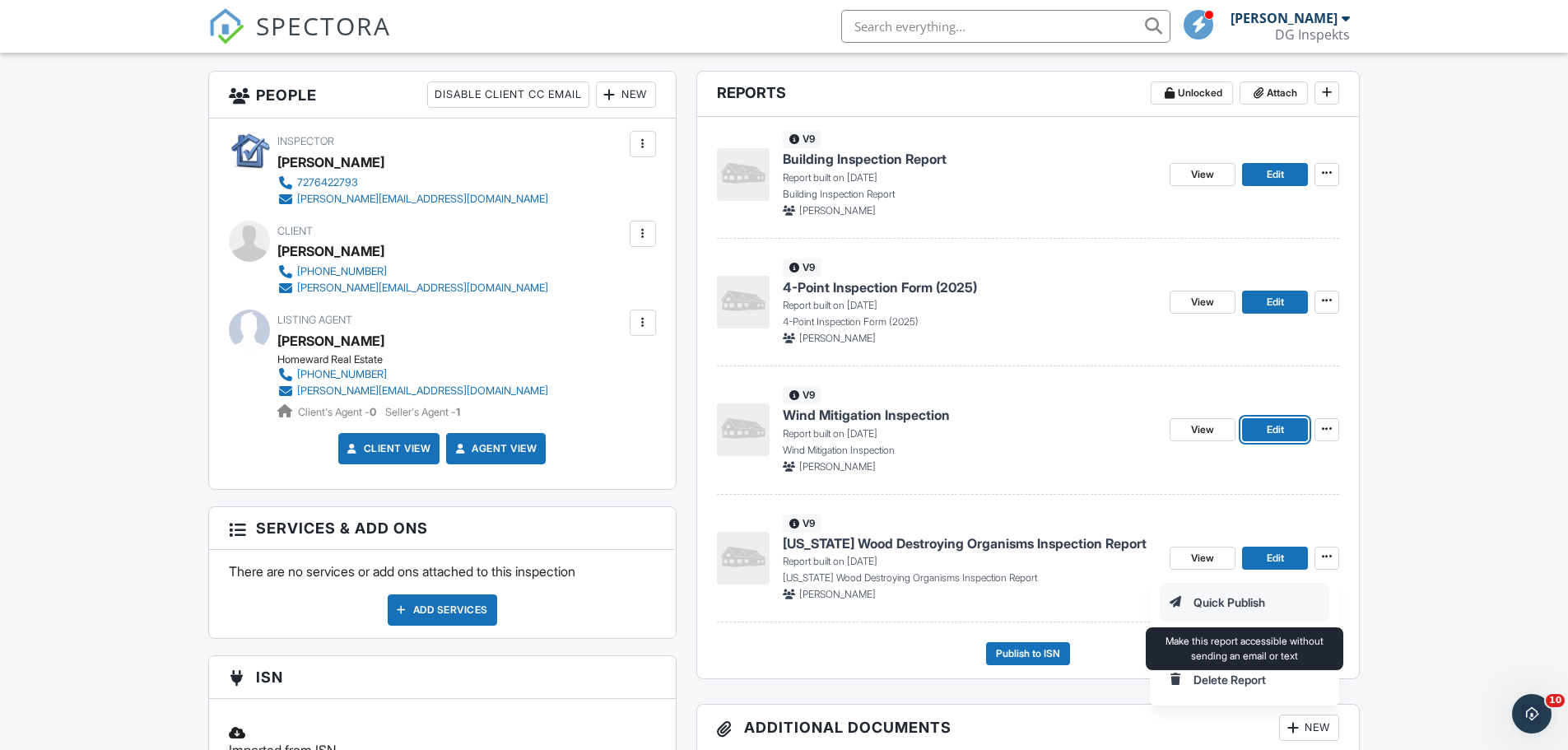
click at [1261, 603] on input "Quick Publish" at bounding box center [1244, 602] width 168 height 37
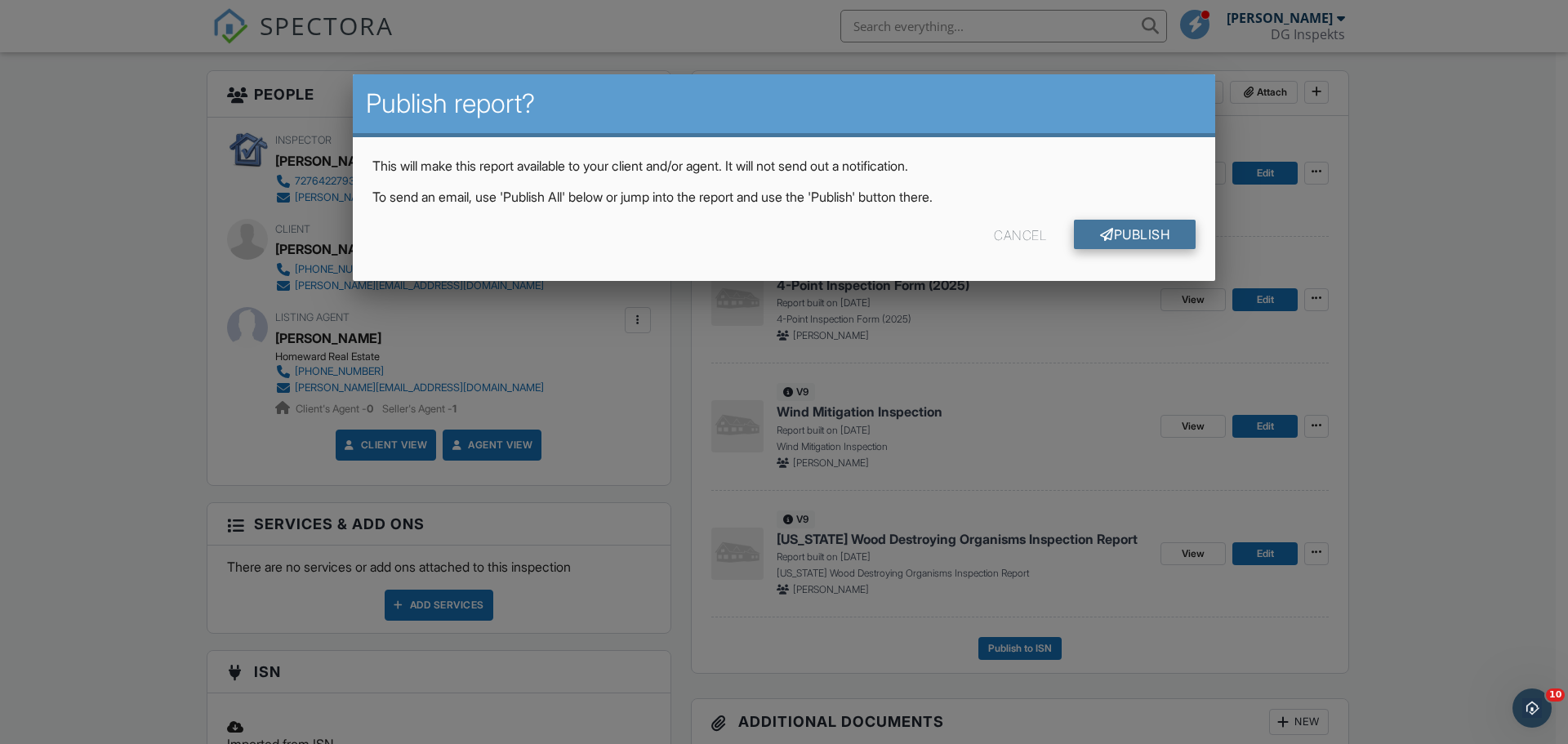
click at [1100, 231] on div at bounding box center [1107, 235] width 14 height 13
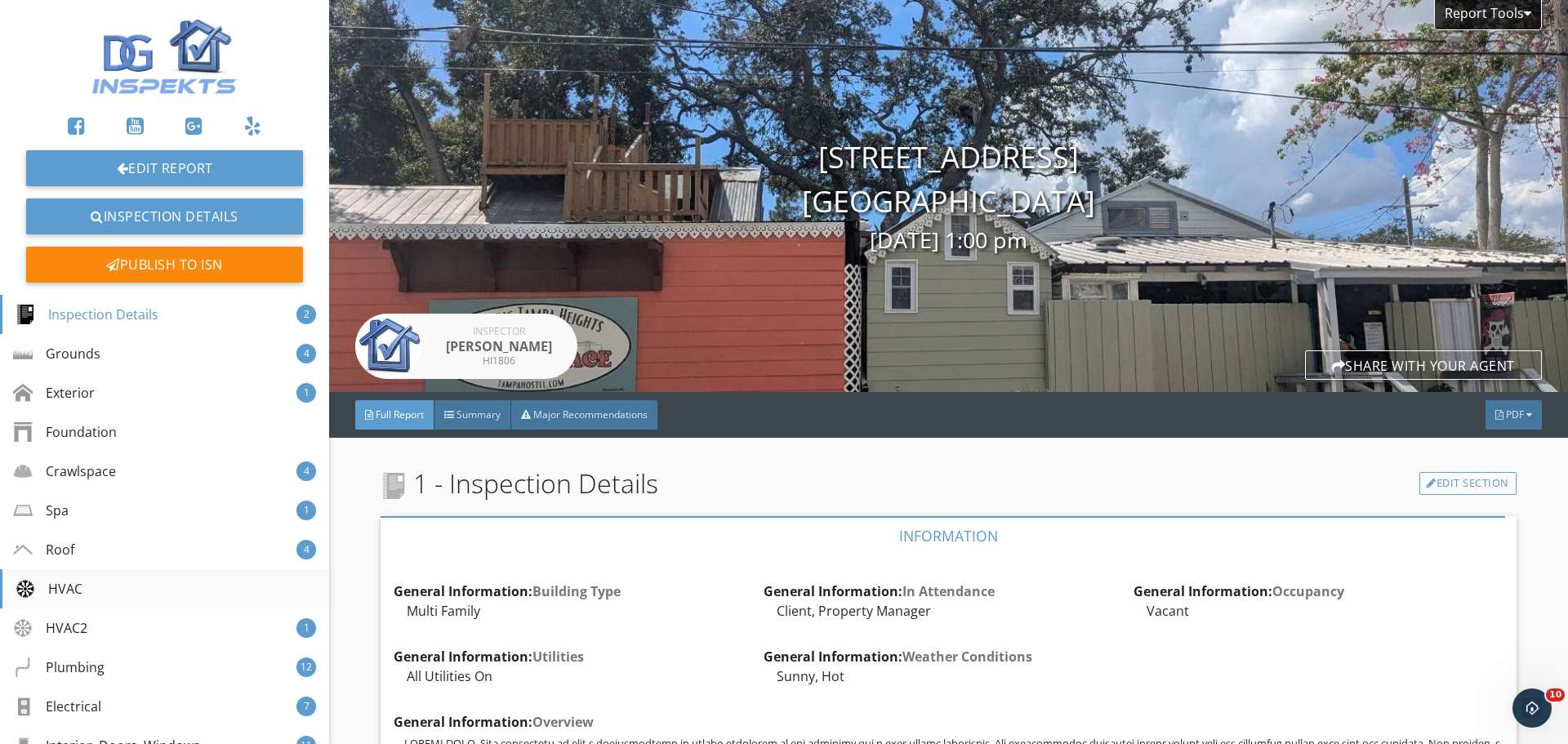
drag, startPoint x: 70, startPoint y: 708, endPoint x: 178, endPoint y: 602, distance: 151.3
click at [70, 708] on div "Electrical" at bounding box center [57, 707] width 88 height 20
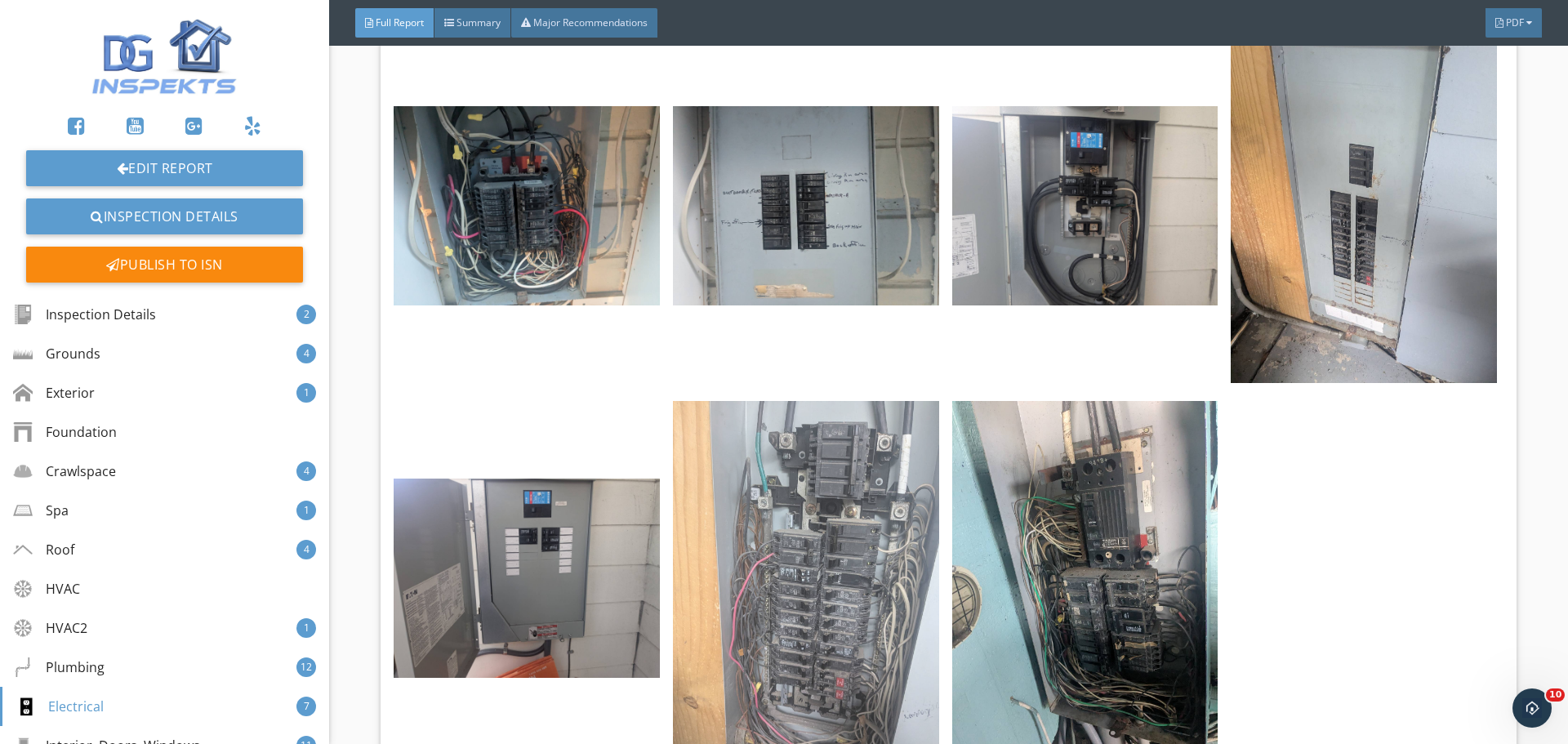
scroll to position [14309, 0]
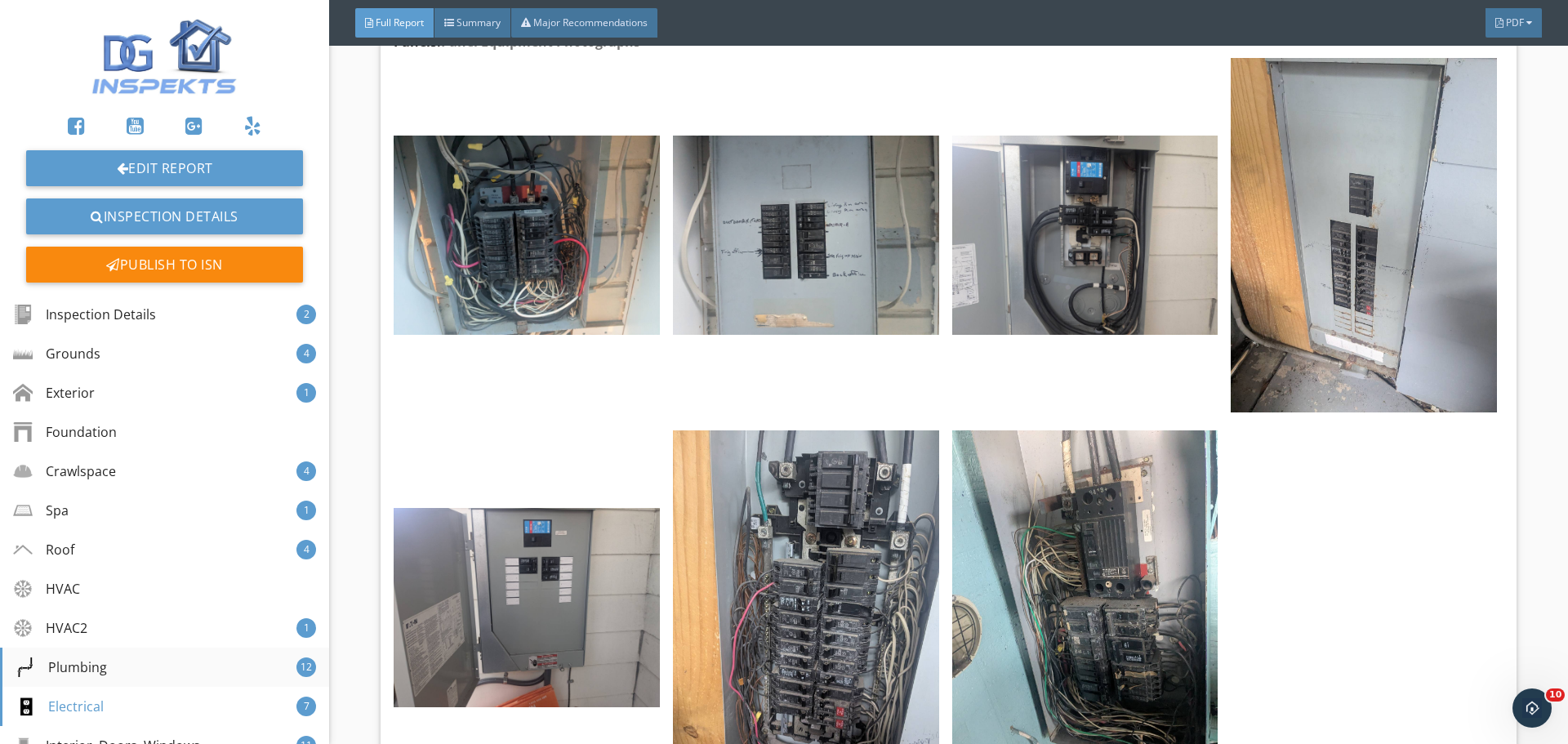
click at [107, 674] on div "Plumbing 12" at bounding box center [164, 667] width 329 height 39
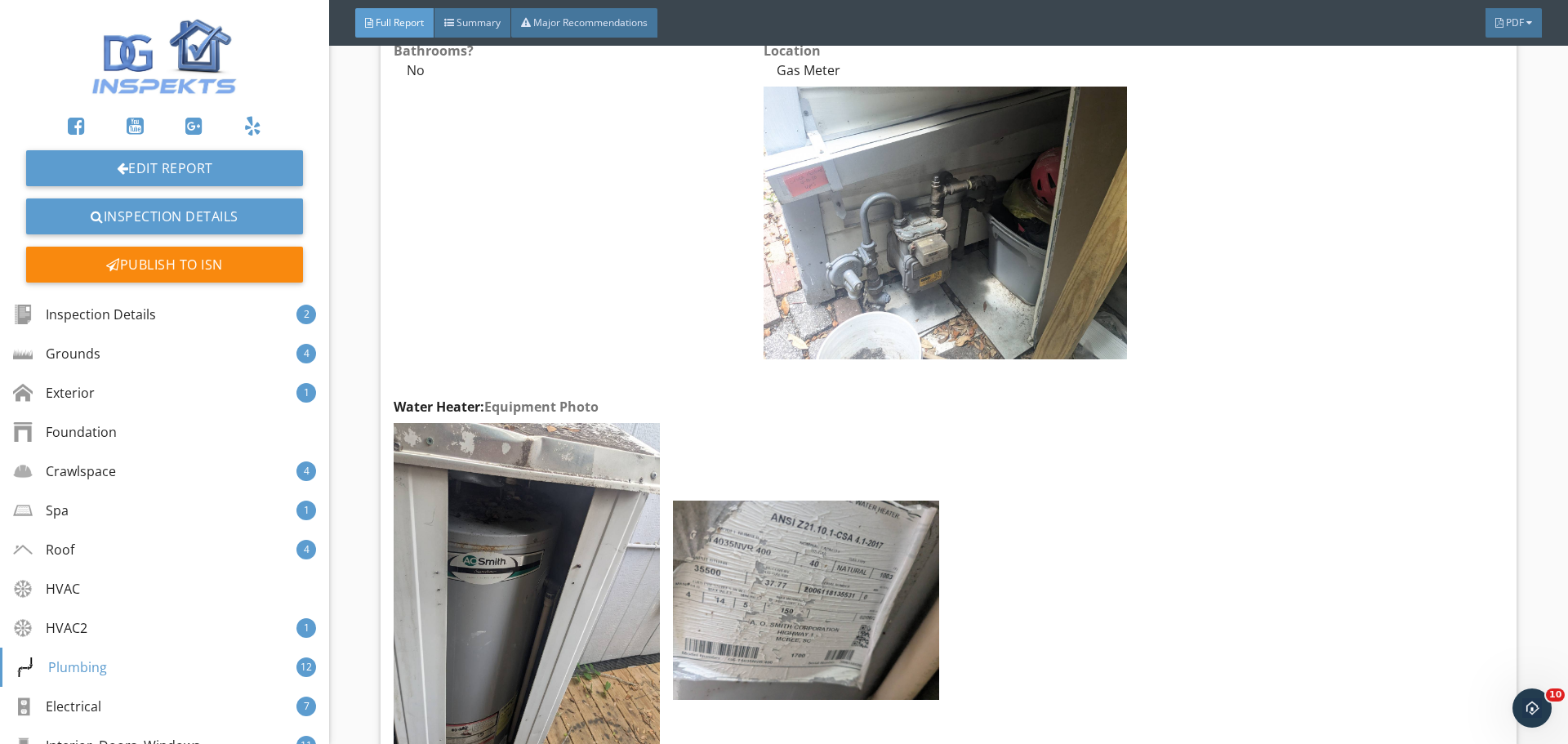
scroll to position [11386, 0]
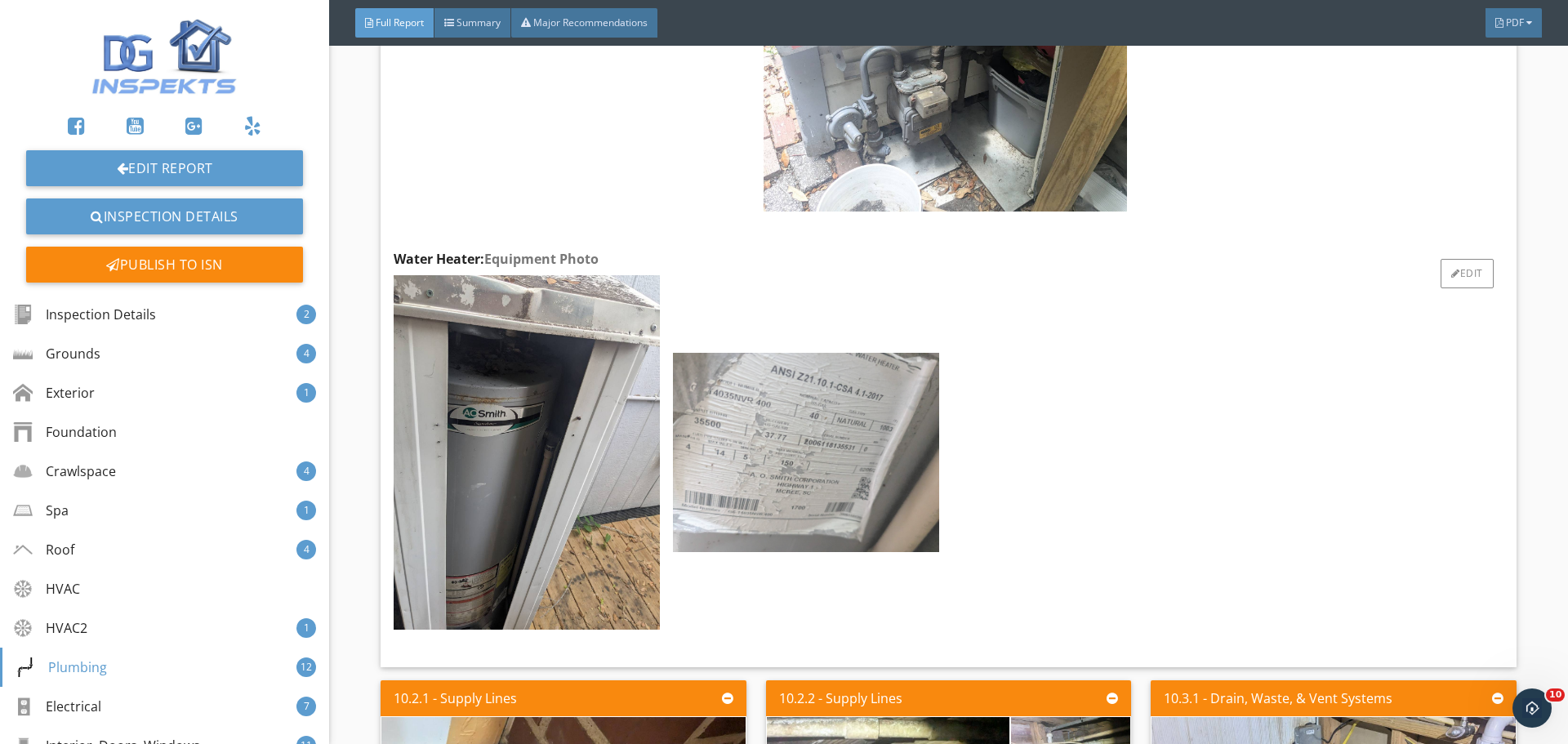
click at [787, 473] on img at bounding box center [806, 452] width 266 height 199
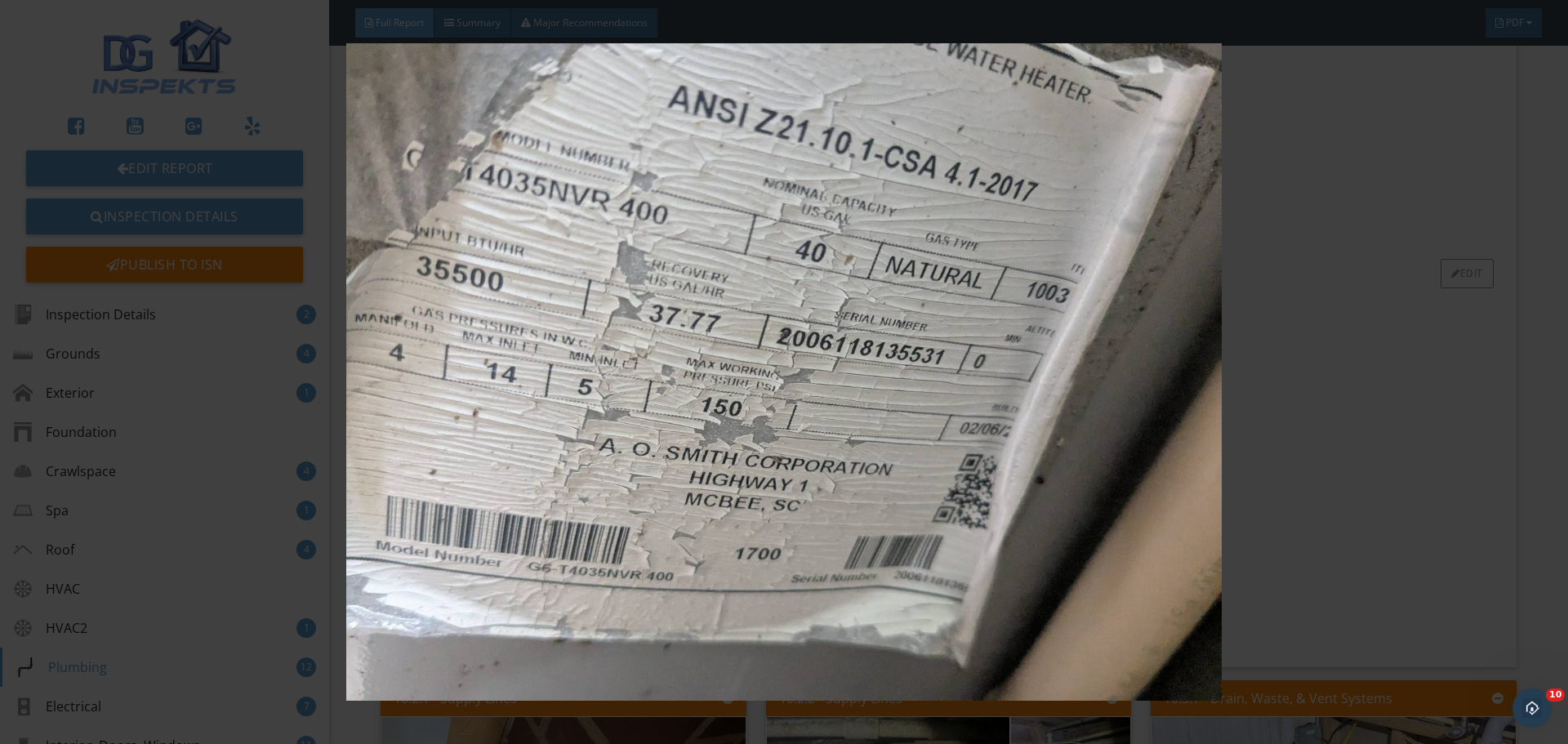
click at [787, 473] on img at bounding box center [784, 372] width 1440 height 657
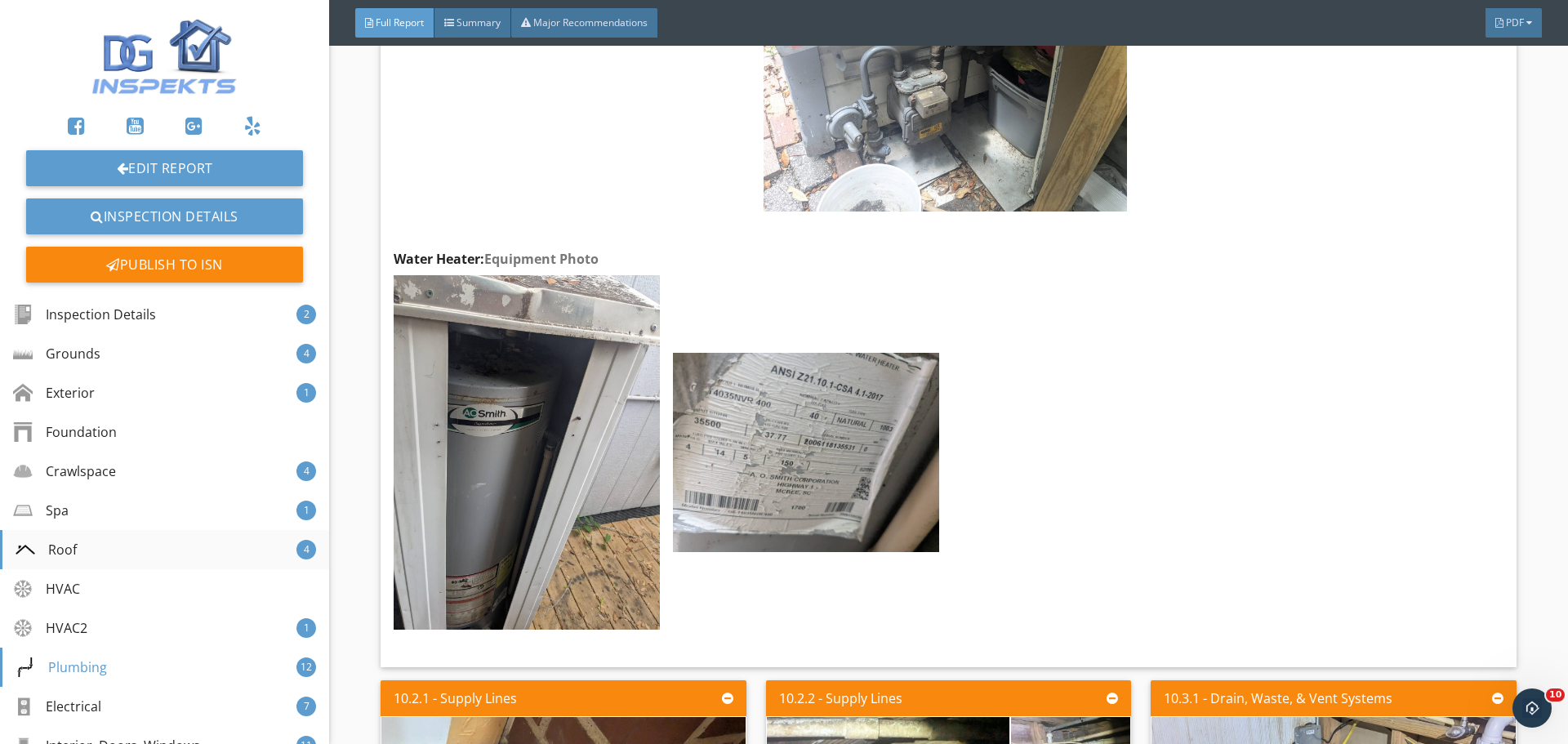
click at [146, 553] on div "Roof 4" at bounding box center [164, 549] width 329 height 39
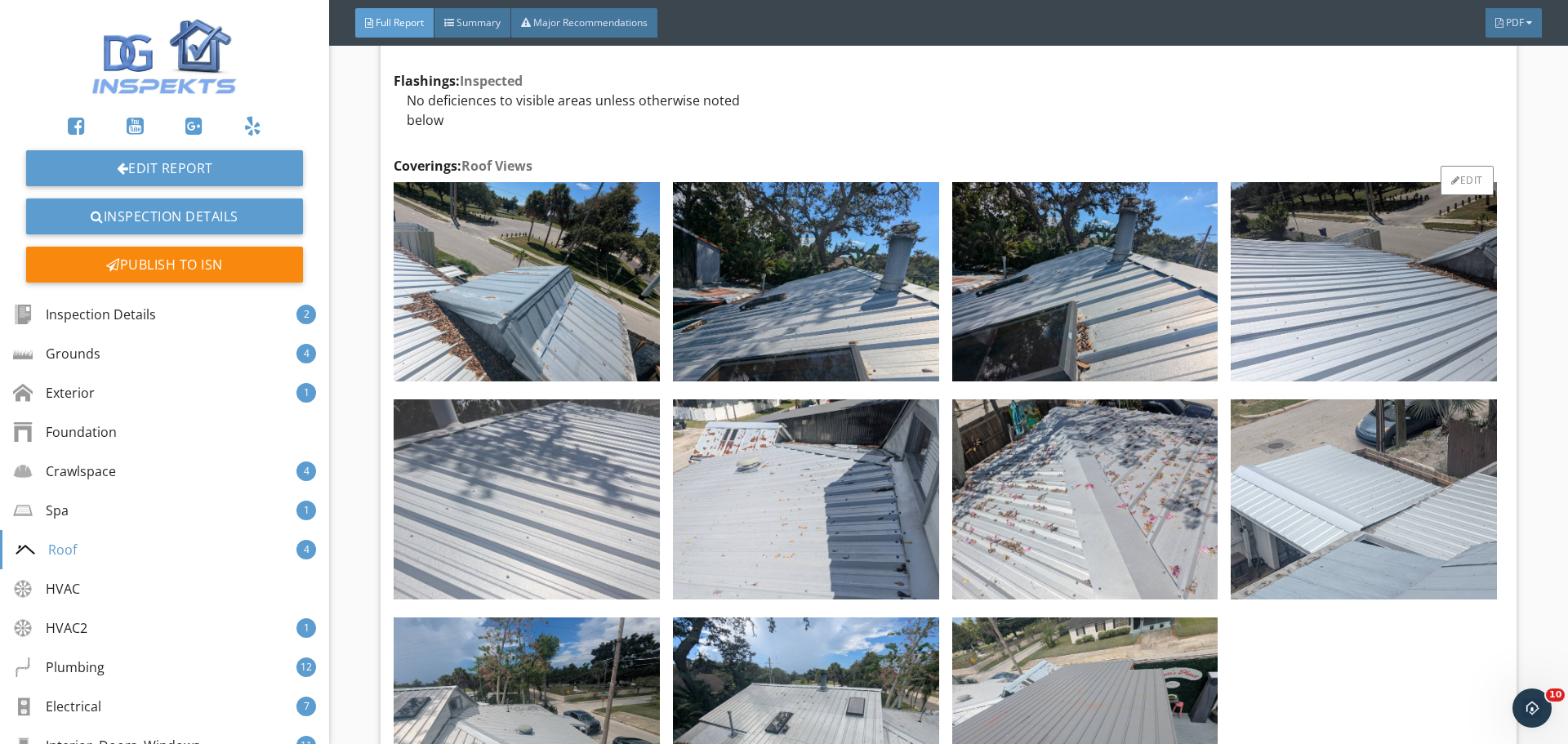
scroll to position [6574, 0]
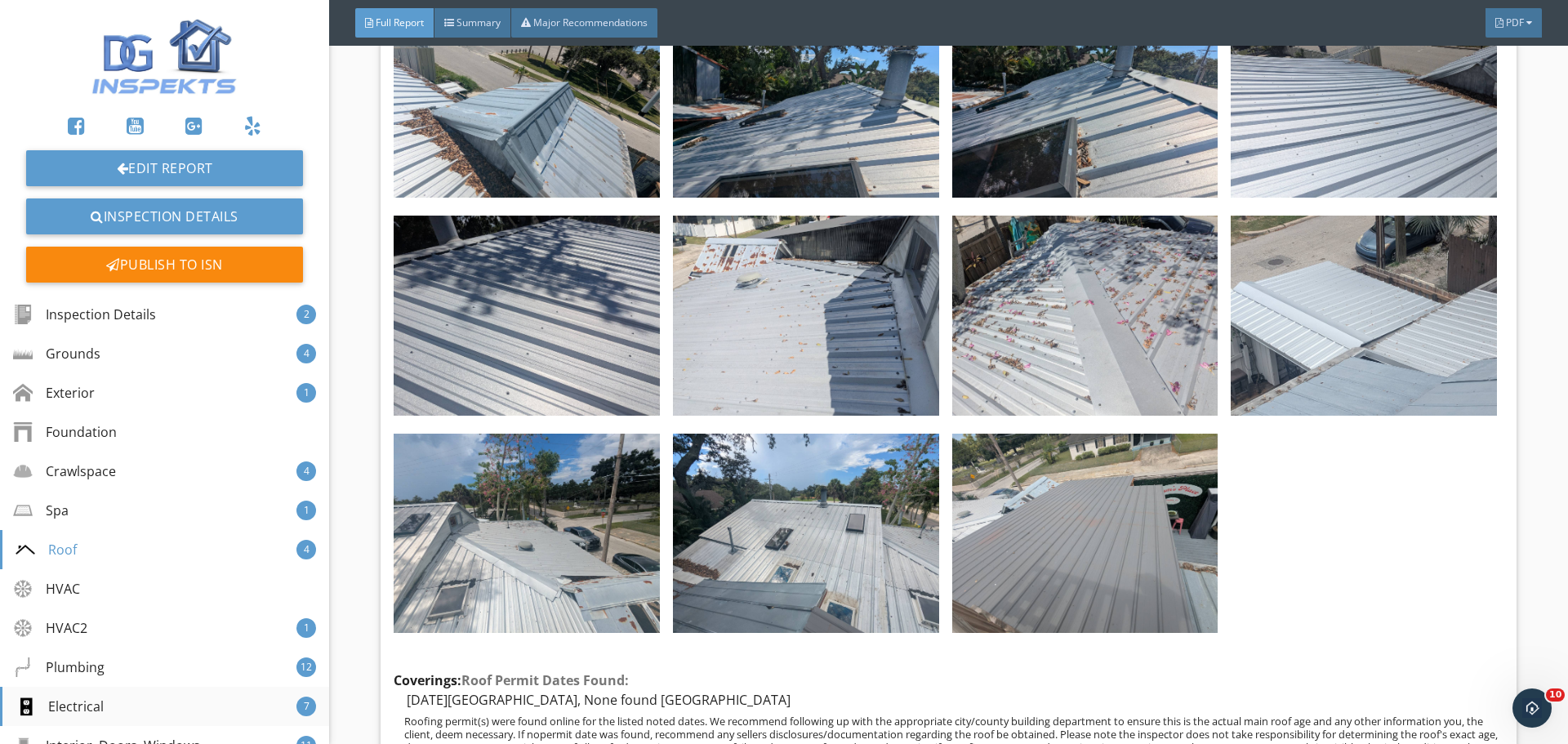
click at [83, 700] on div "Electrical" at bounding box center [60, 707] width 88 height 20
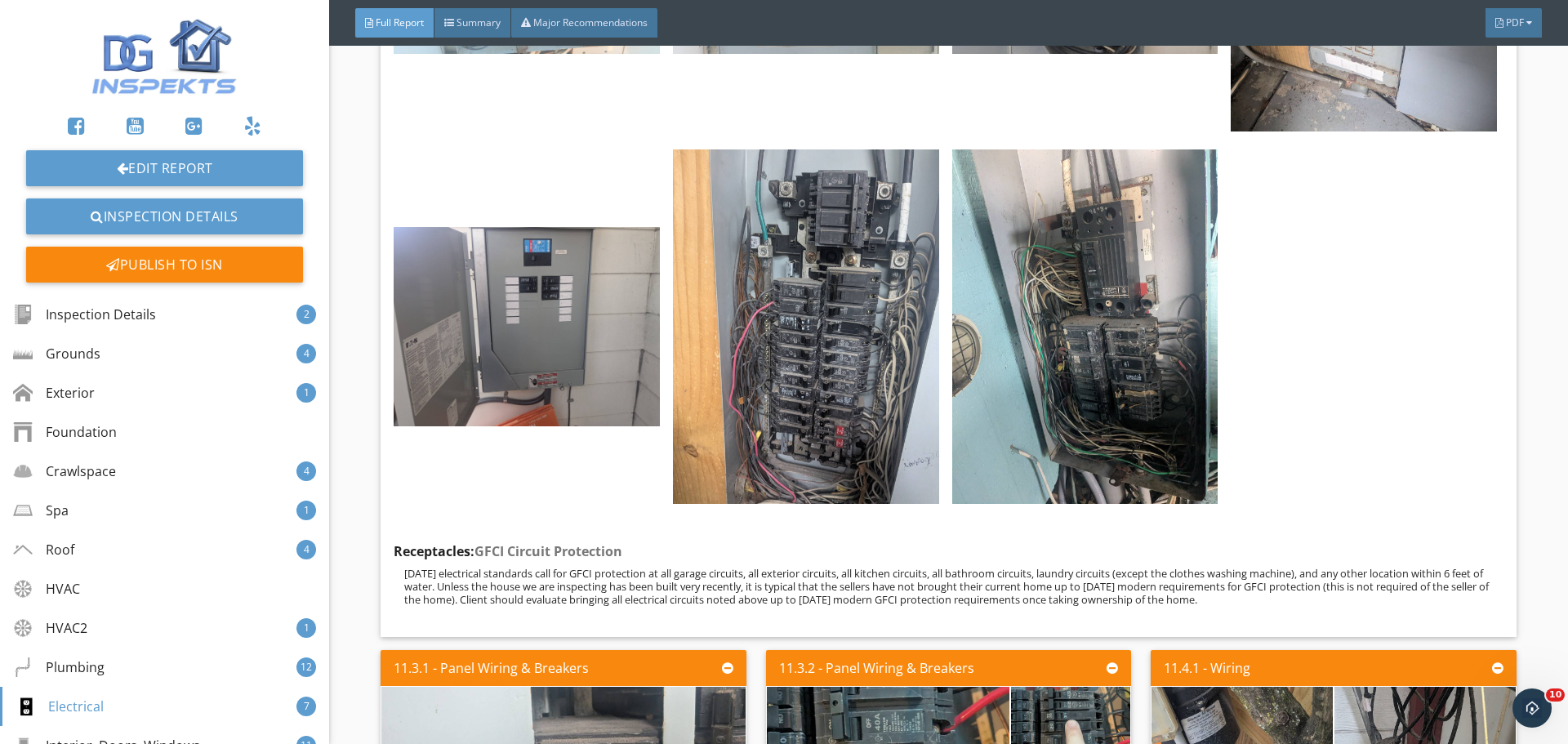
scroll to position [14999, 0]
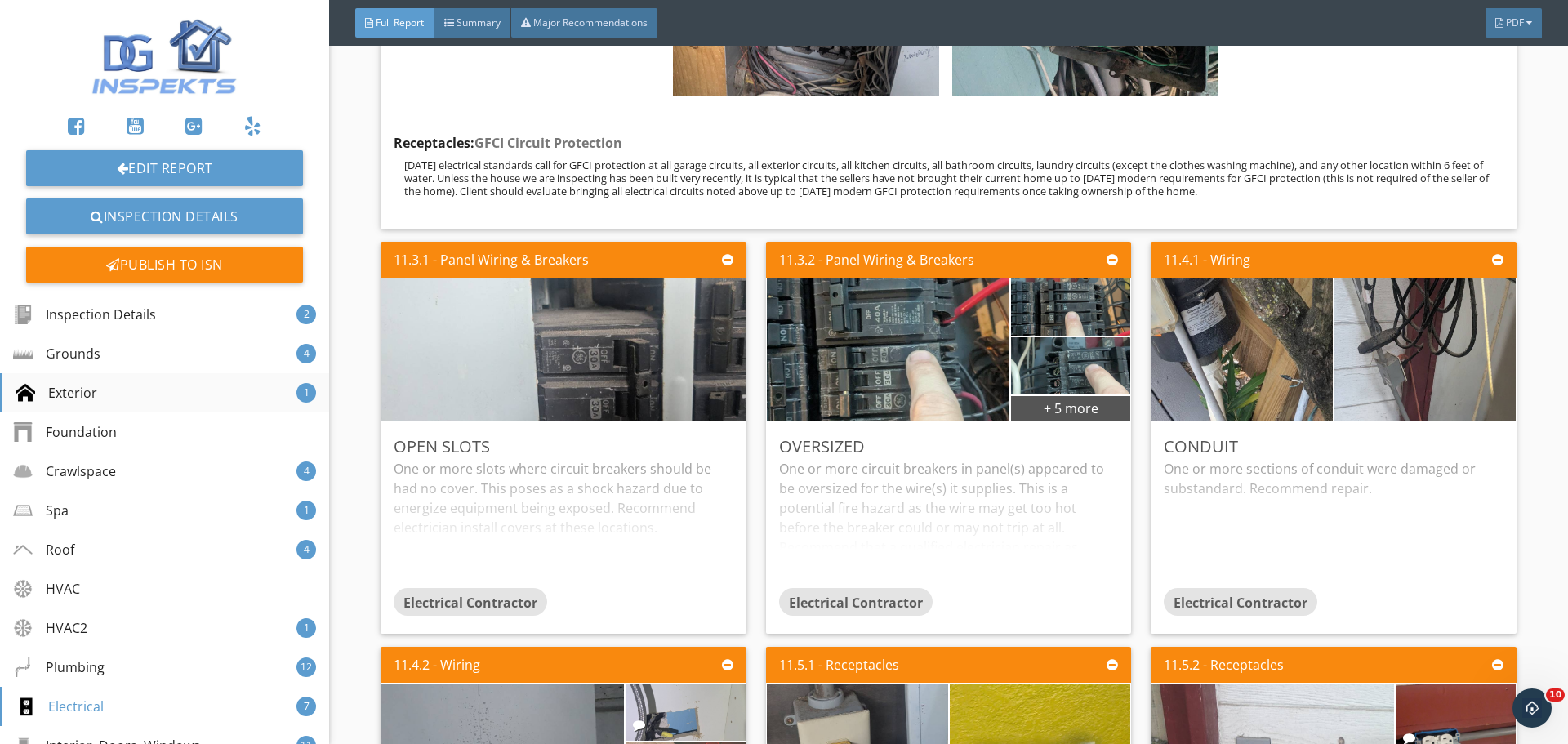
click at [145, 379] on div "Exterior 1" at bounding box center [164, 392] width 329 height 39
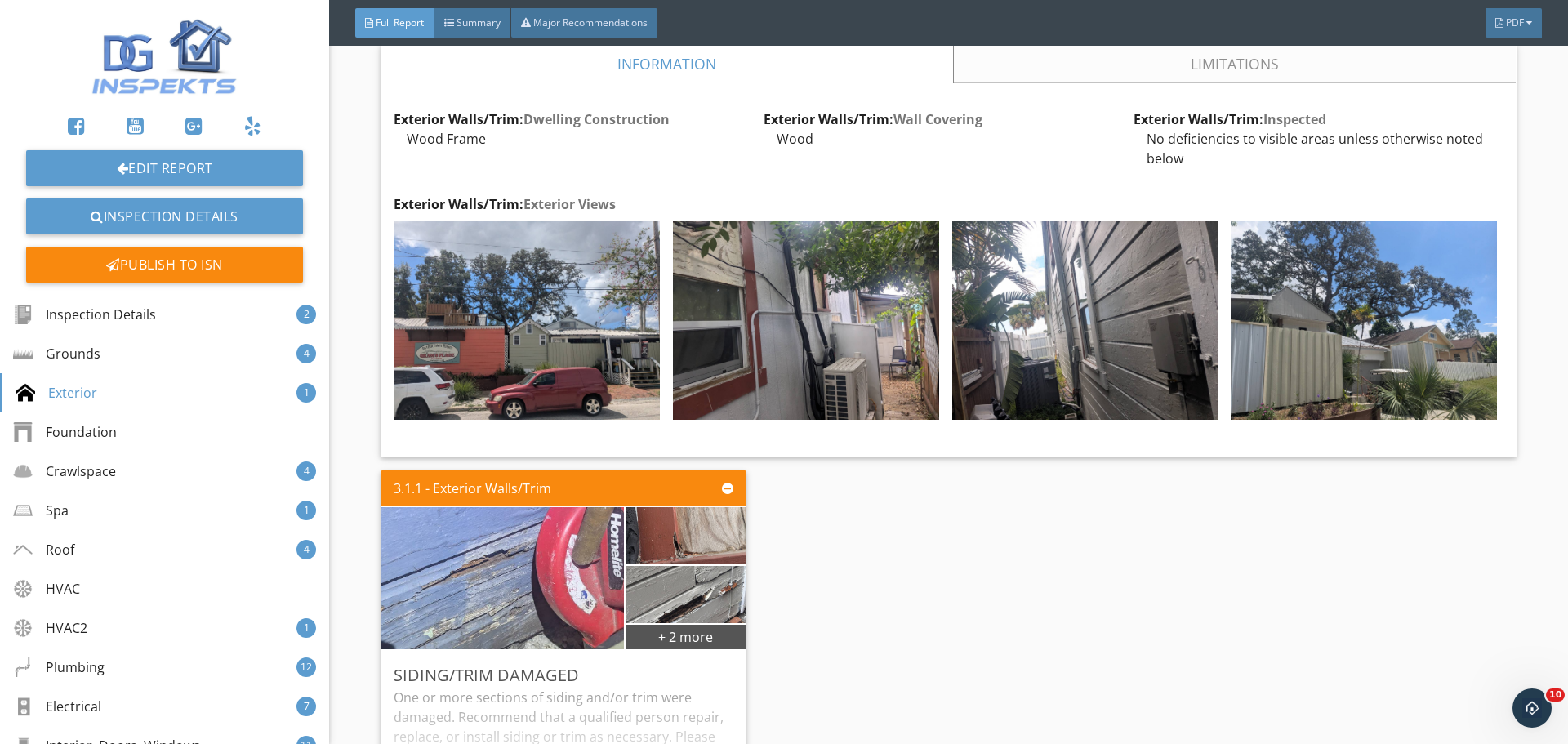
scroll to position [2395, 0]
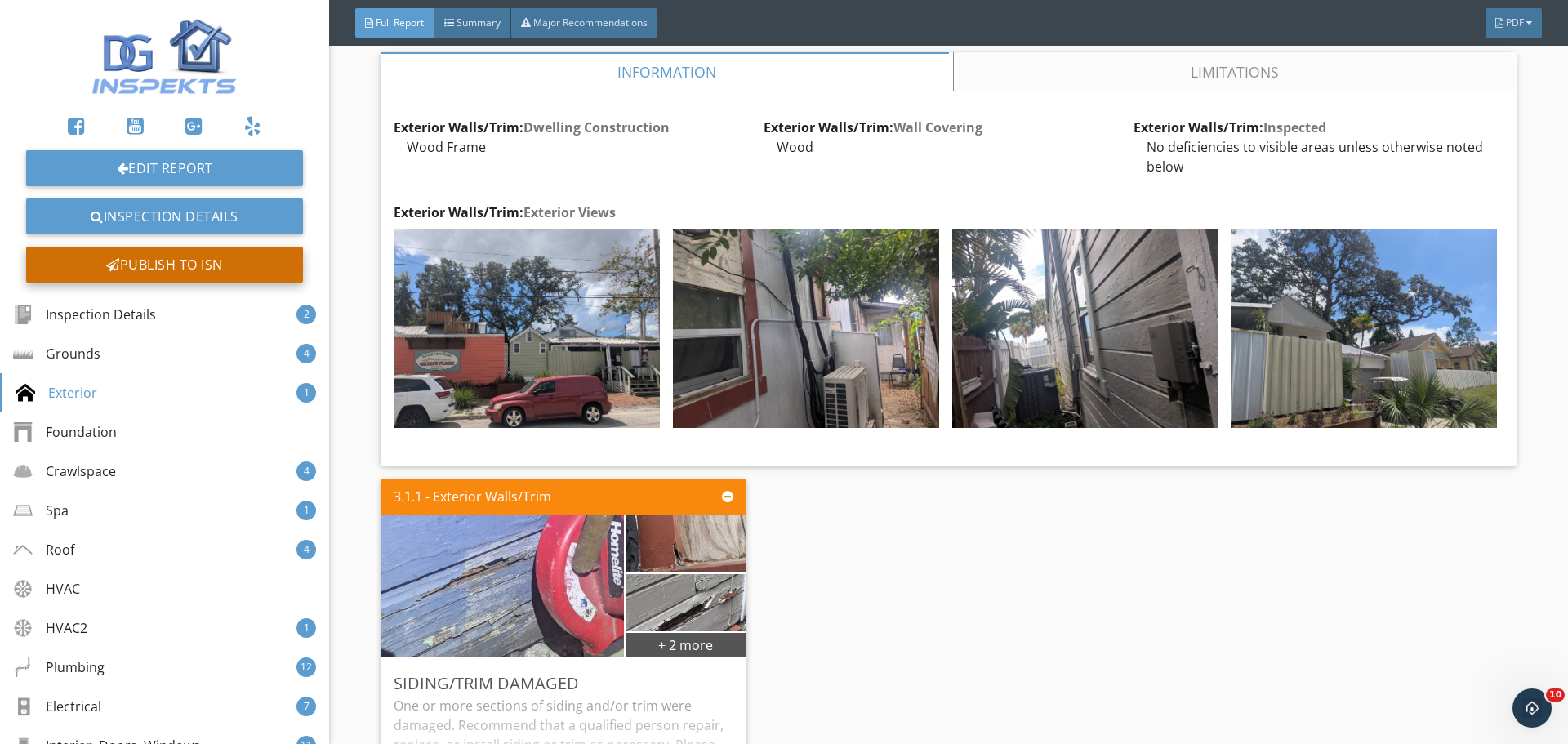
click at [196, 261] on div "Publish to ISN" at bounding box center [165, 264] width 277 height 36
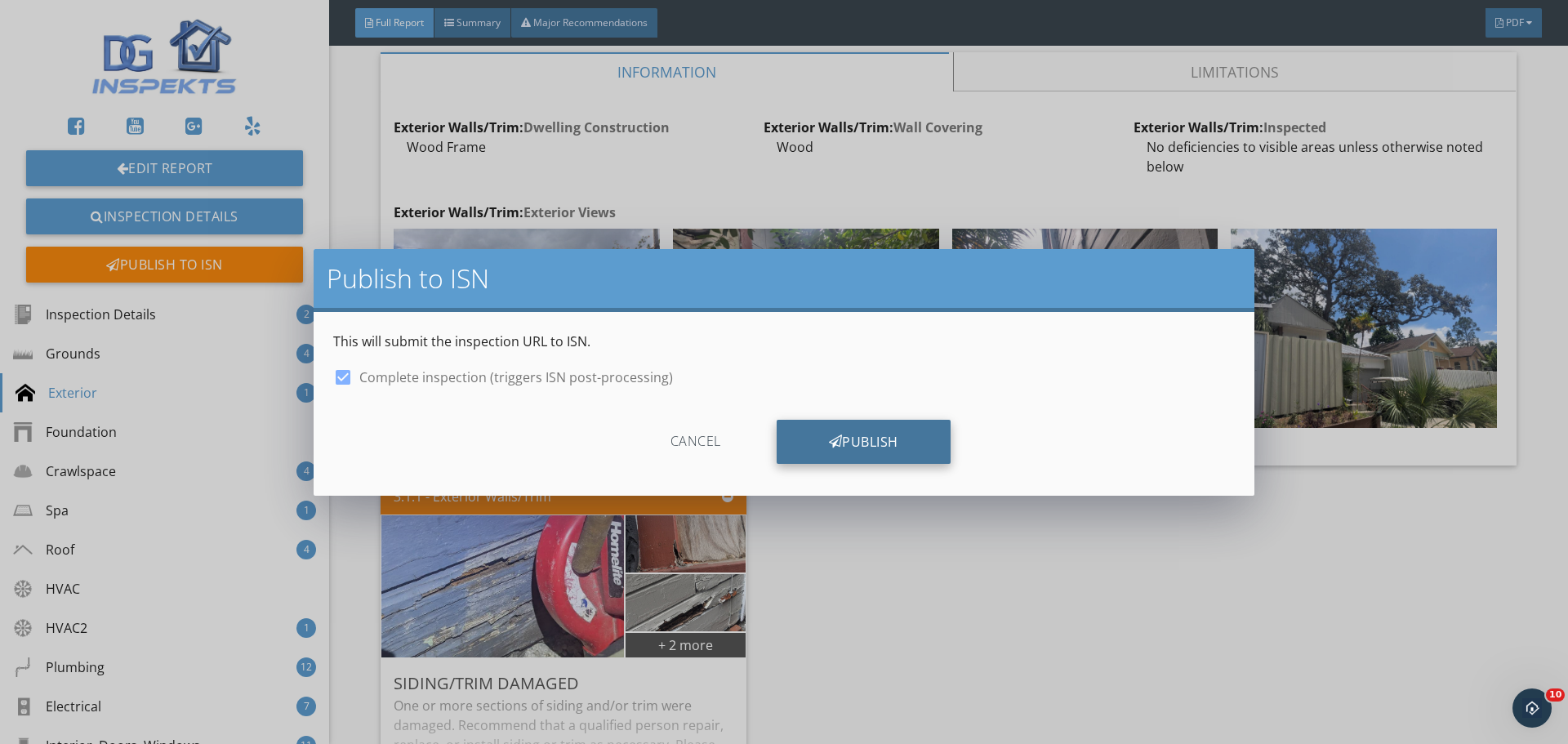
click at [870, 435] on div "Publish" at bounding box center [864, 441] width 174 height 44
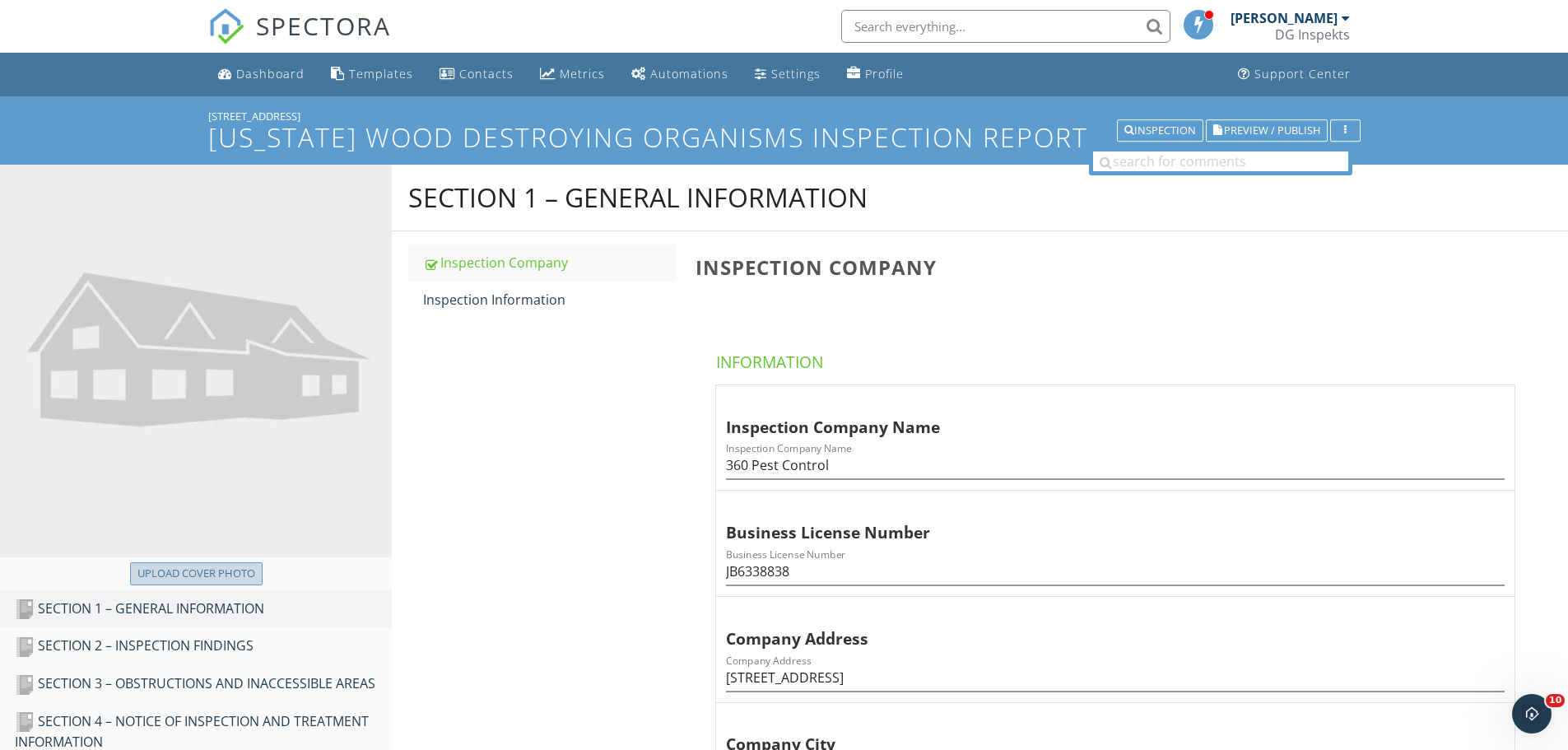
click at [245, 580] on div "Upload cover photo" at bounding box center [196, 574] width 118 height 17
type input "C:\fakepath\photo.jpg"
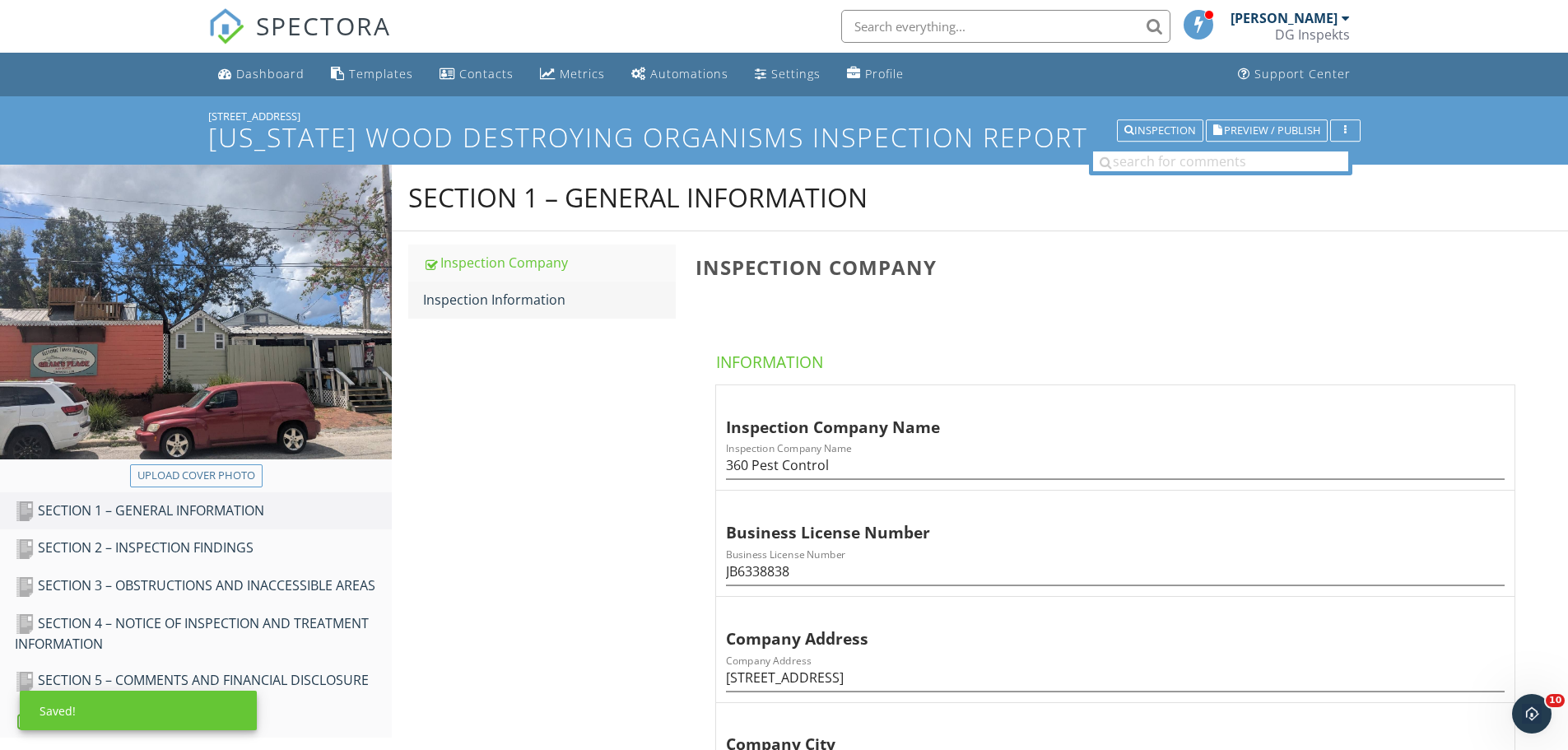
click at [512, 295] on div "Inspection Information" at bounding box center [549, 300] width 253 height 20
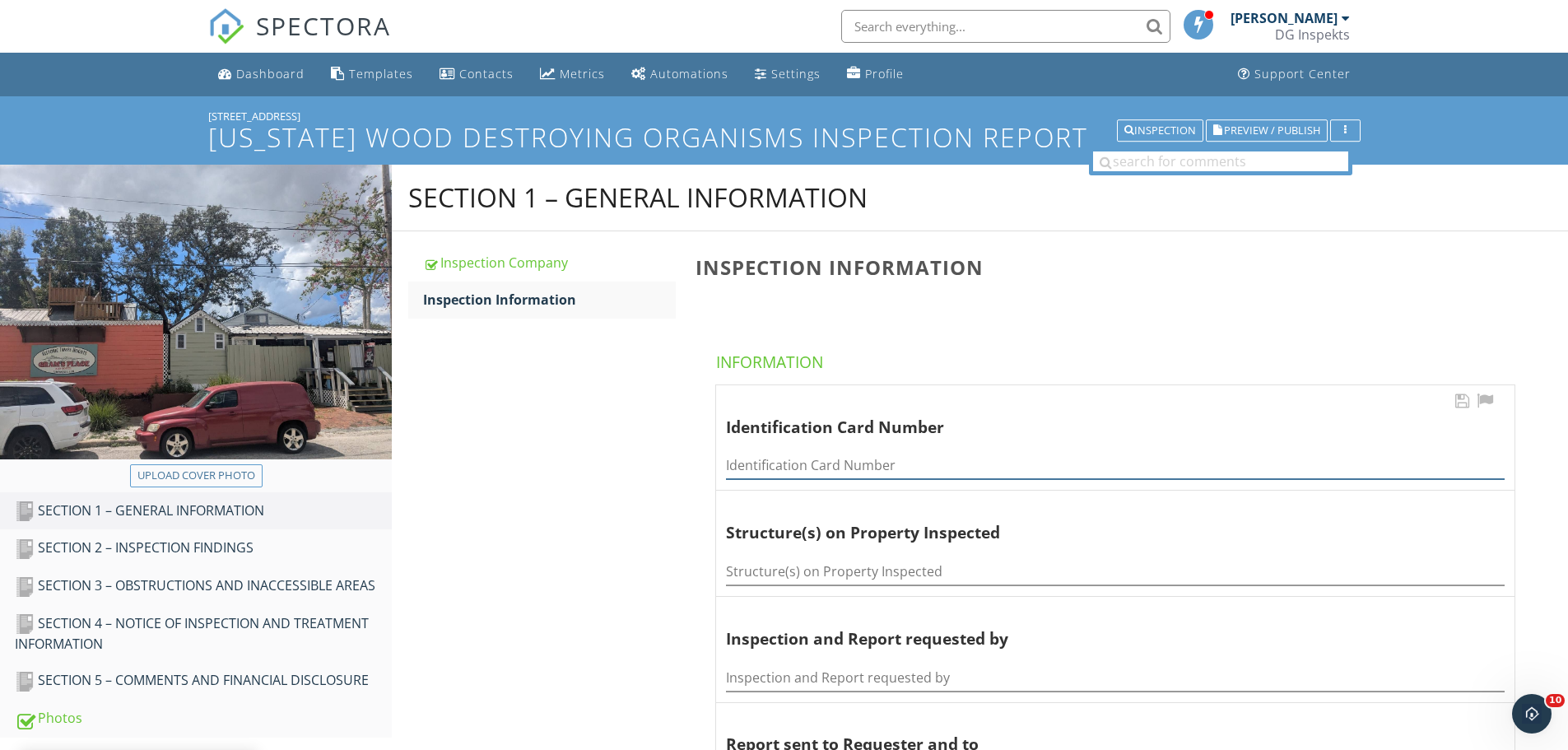
click at [758, 467] on input "Identification Card Number" at bounding box center [1115, 465] width 779 height 27
type input "JE226468"
type input "Multi Family Property"
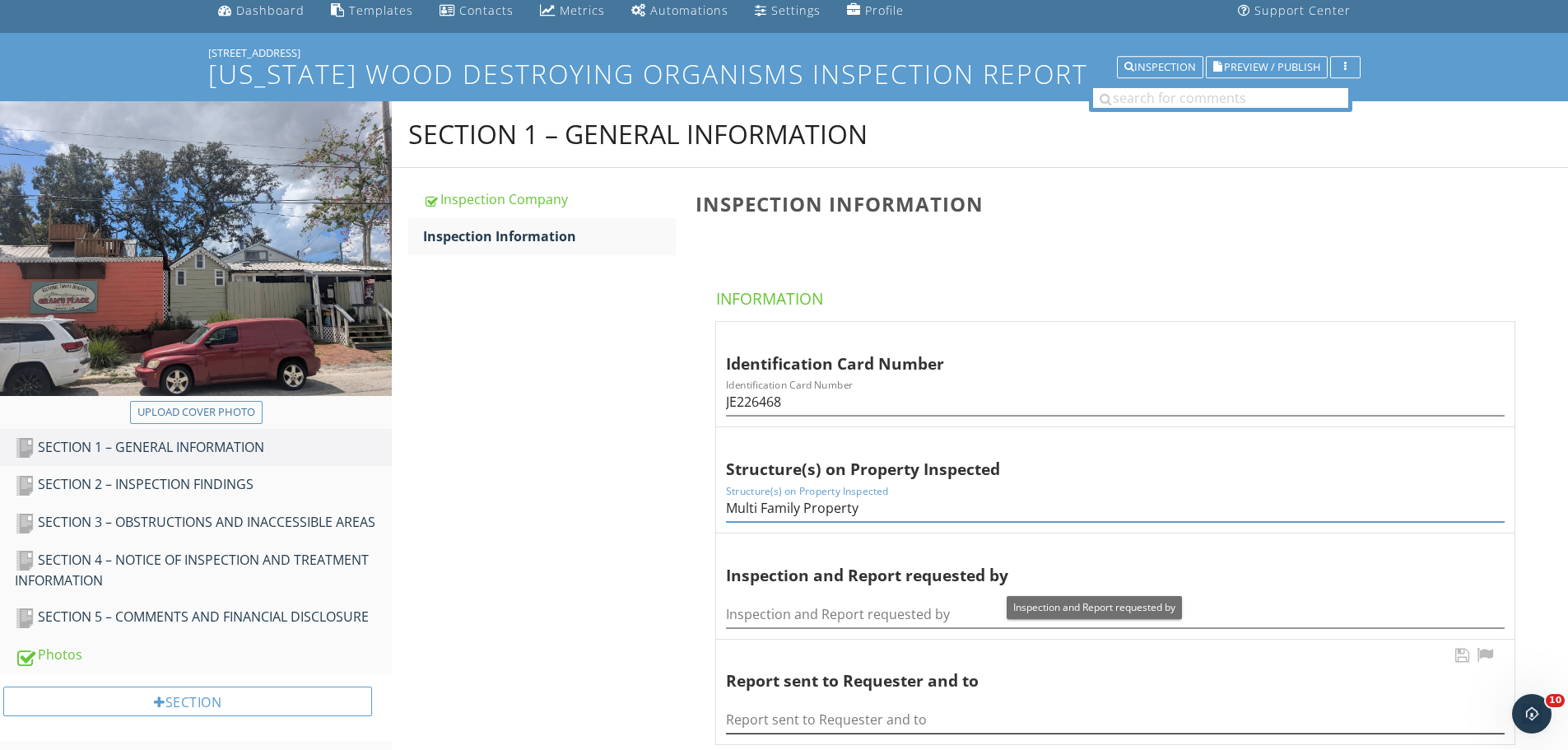
scroll to position [329, 0]
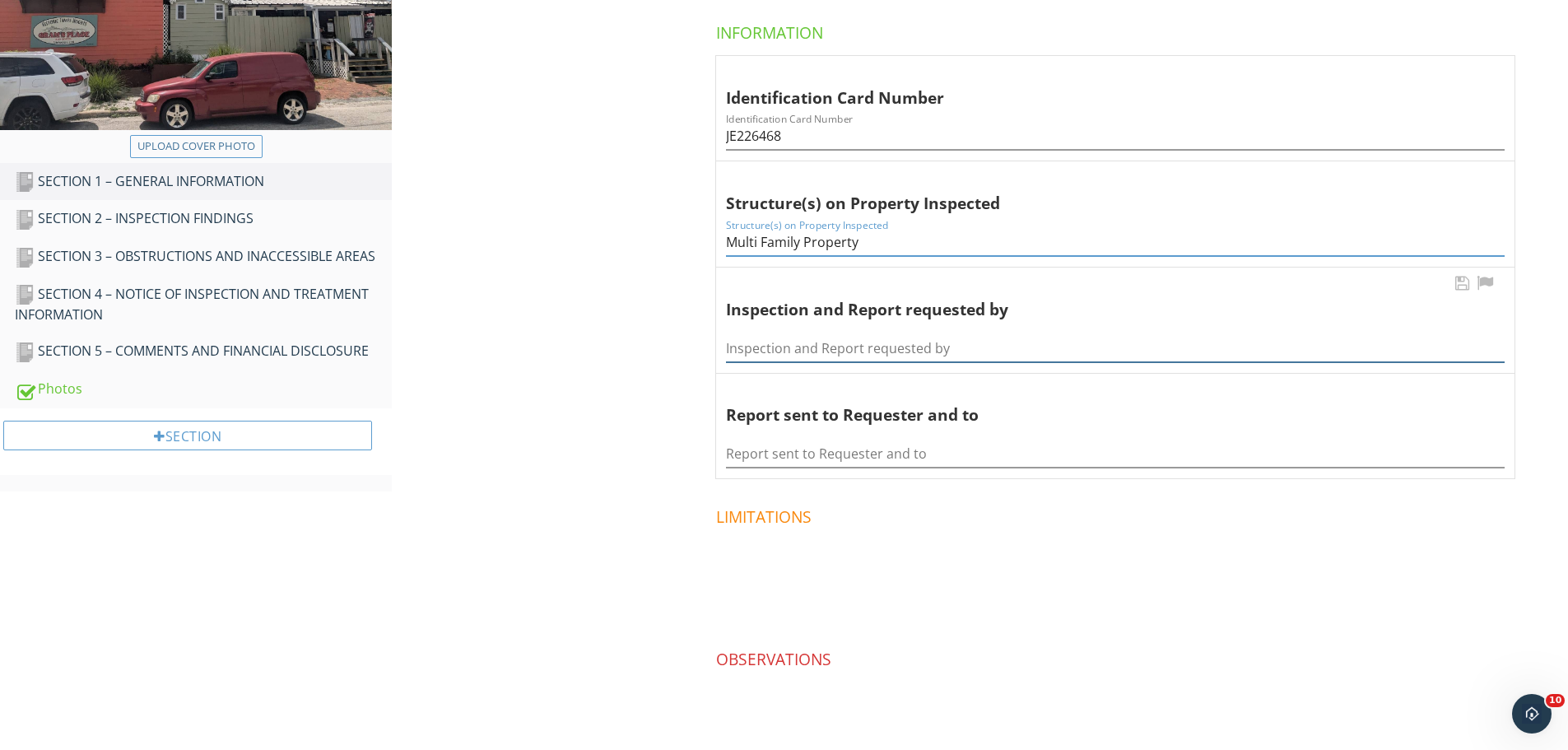
click at [790, 348] on input "Inspection and Report requested by" at bounding box center [1115, 349] width 779 height 27
paste input "[PERSON_NAME]"
type input "[PERSON_NAME]"
click at [783, 446] on input "Report sent to Requester and to" at bounding box center [1115, 454] width 779 height 27
paste input "[PERSON_NAME]"
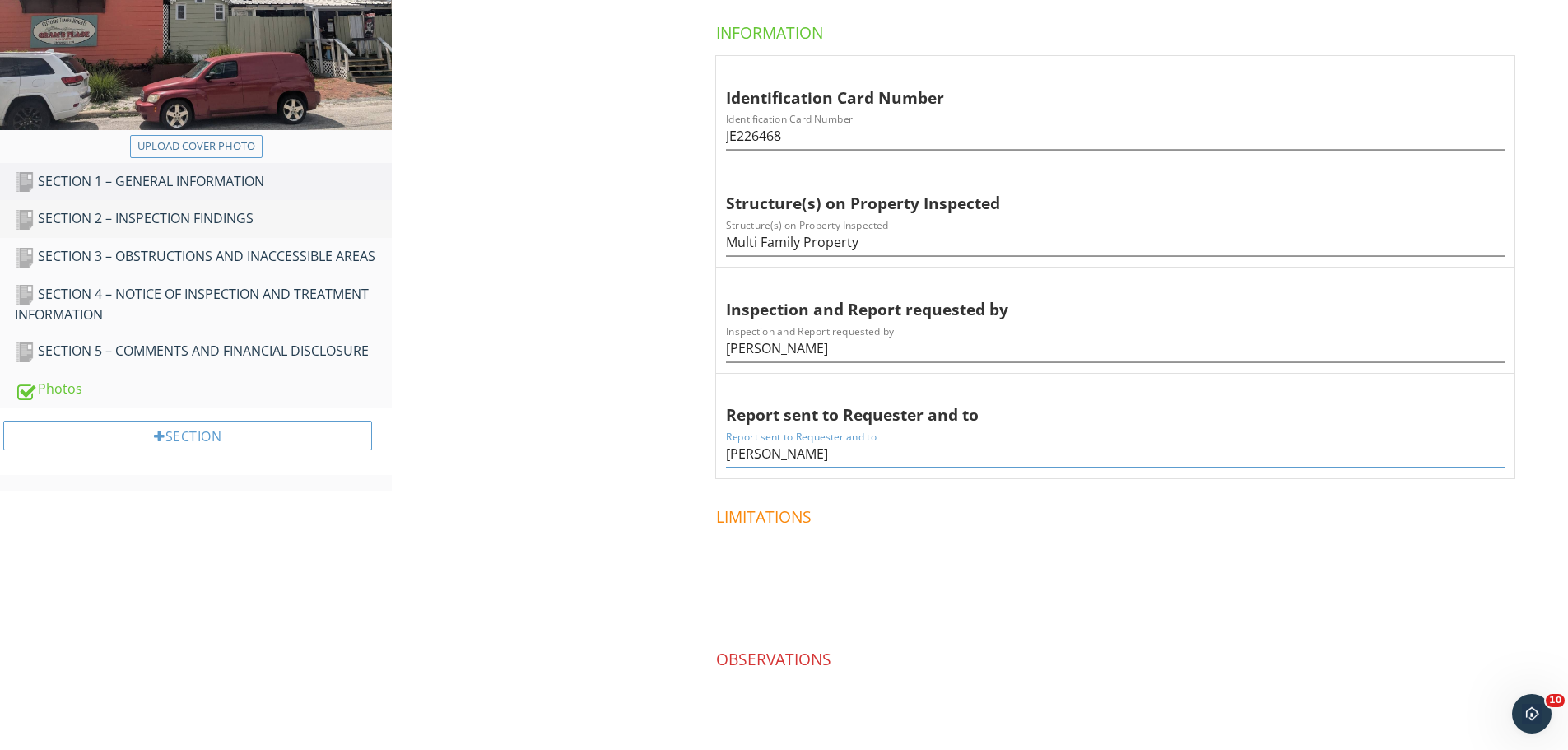
type input "[PERSON_NAME]"
click at [250, 221] on div "SECTION 2 – INSPECTION FINDINGS" at bounding box center [203, 219] width 377 height 22
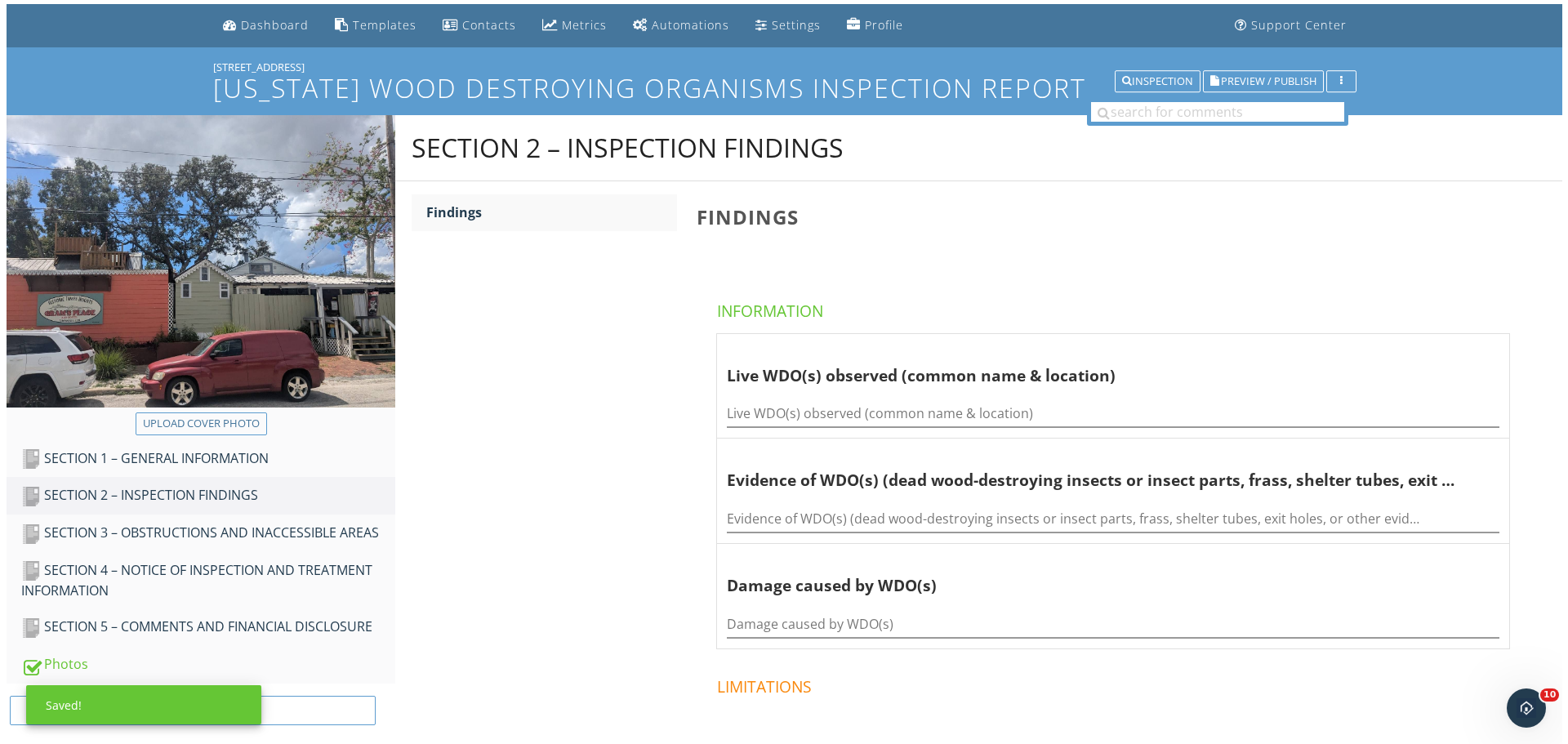
scroll to position [32, 0]
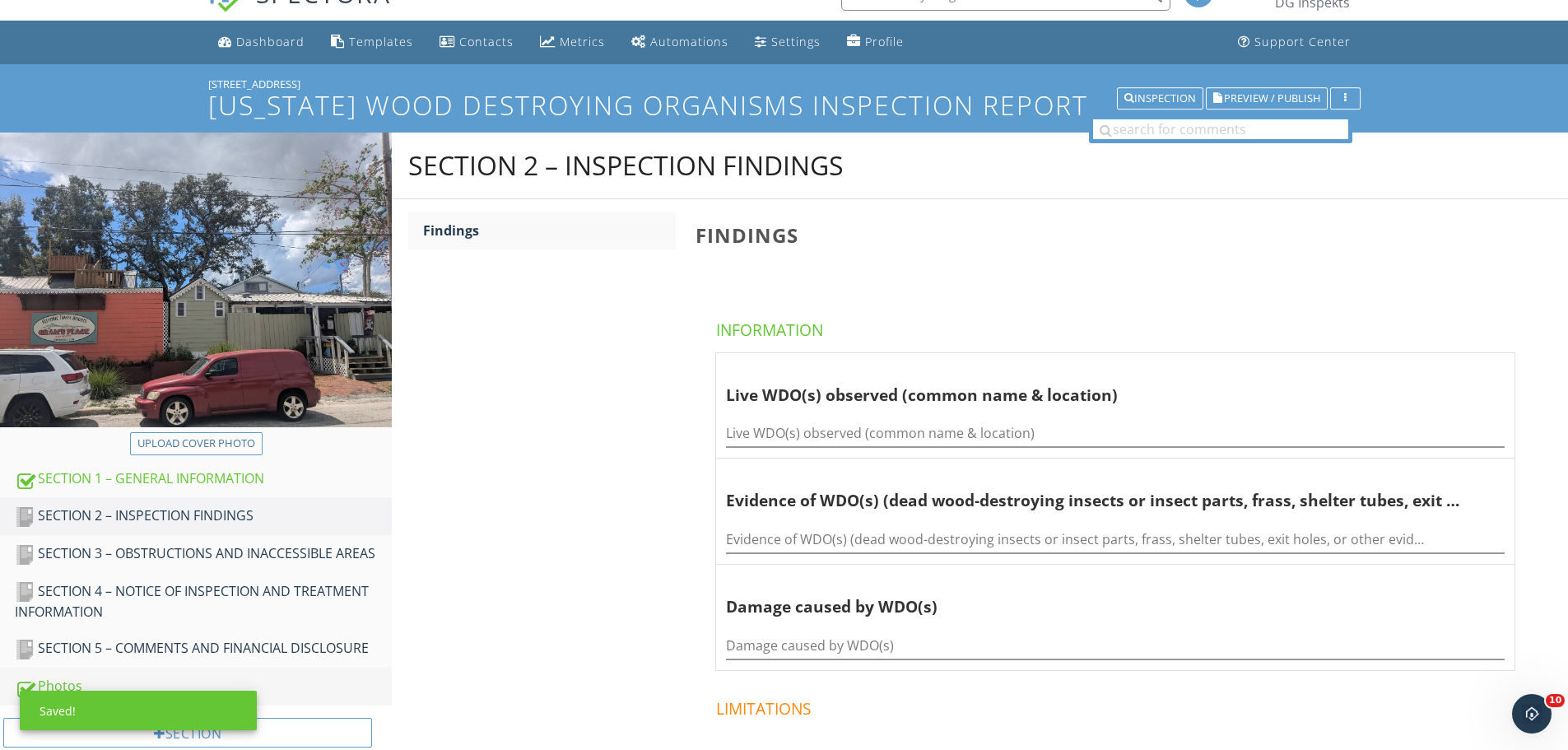
click at [289, 671] on link "Photos" at bounding box center [203, 686] width 377 height 38
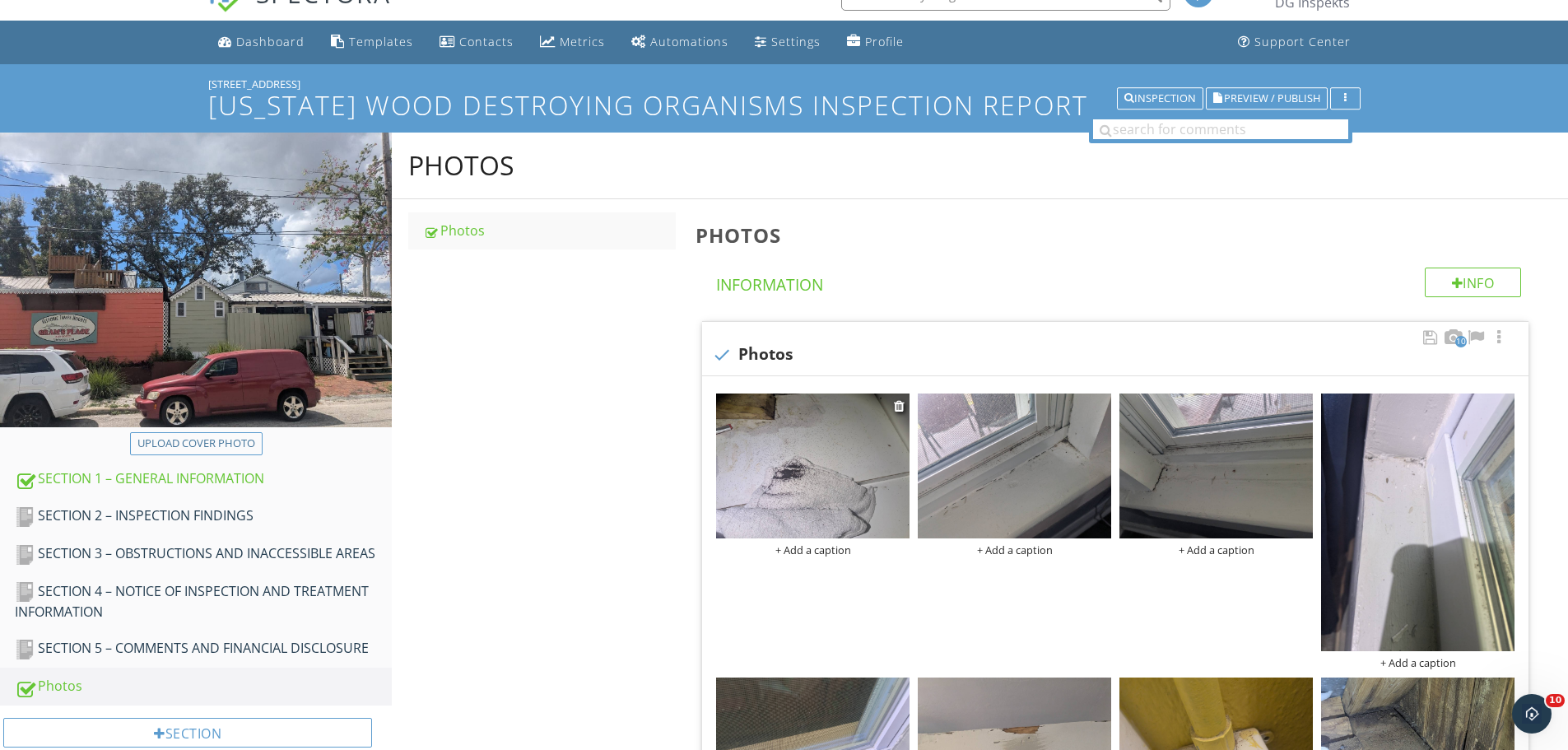
click at [820, 502] on img at bounding box center [812, 466] width 193 height 145
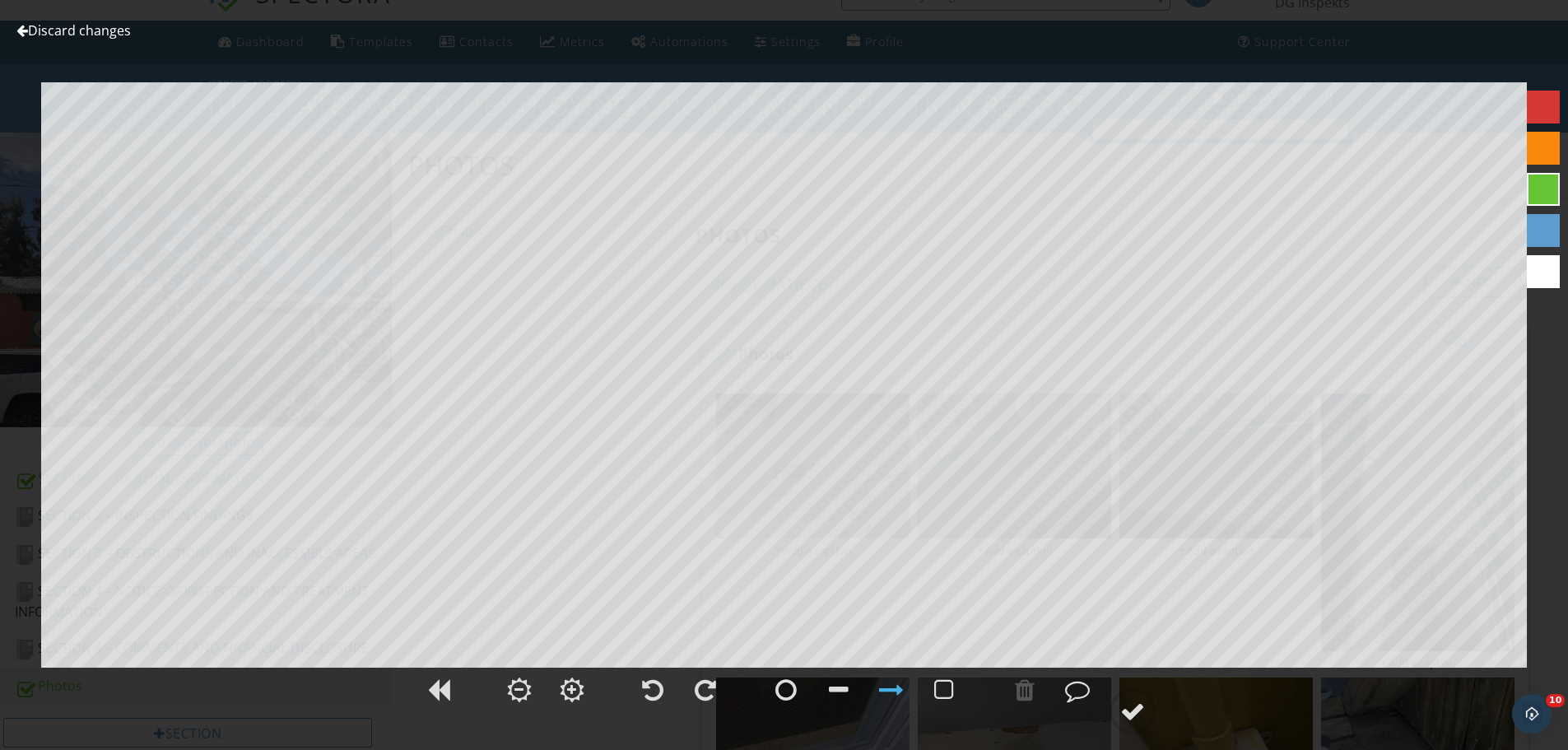
click at [110, 28] on link "Discard changes" at bounding box center [74, 31] width 115 height 18
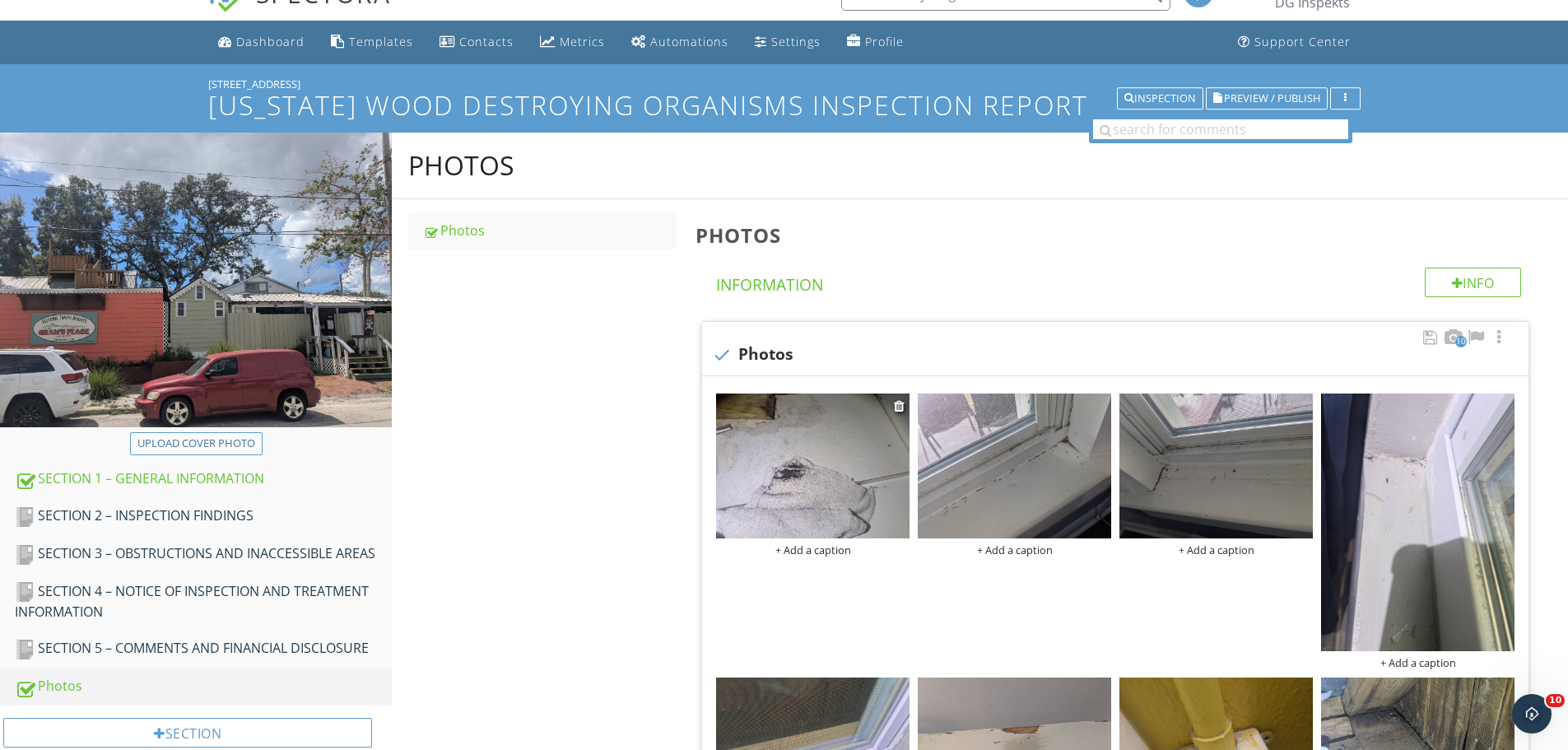
click at [808, 547] on div "+ Add a caption" at bounding box center [812, 550] width 193 height 13
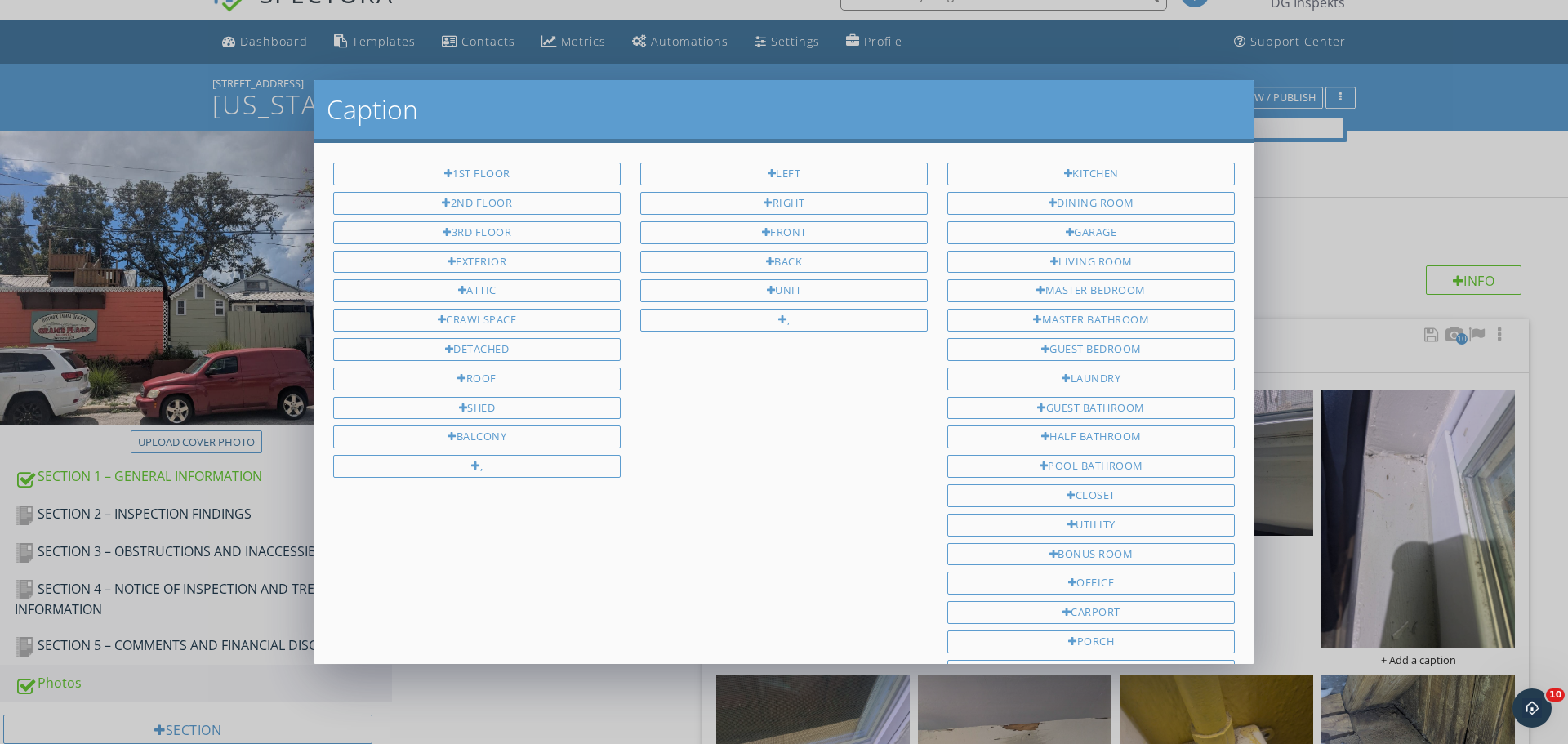
scroll to position [218, 0]
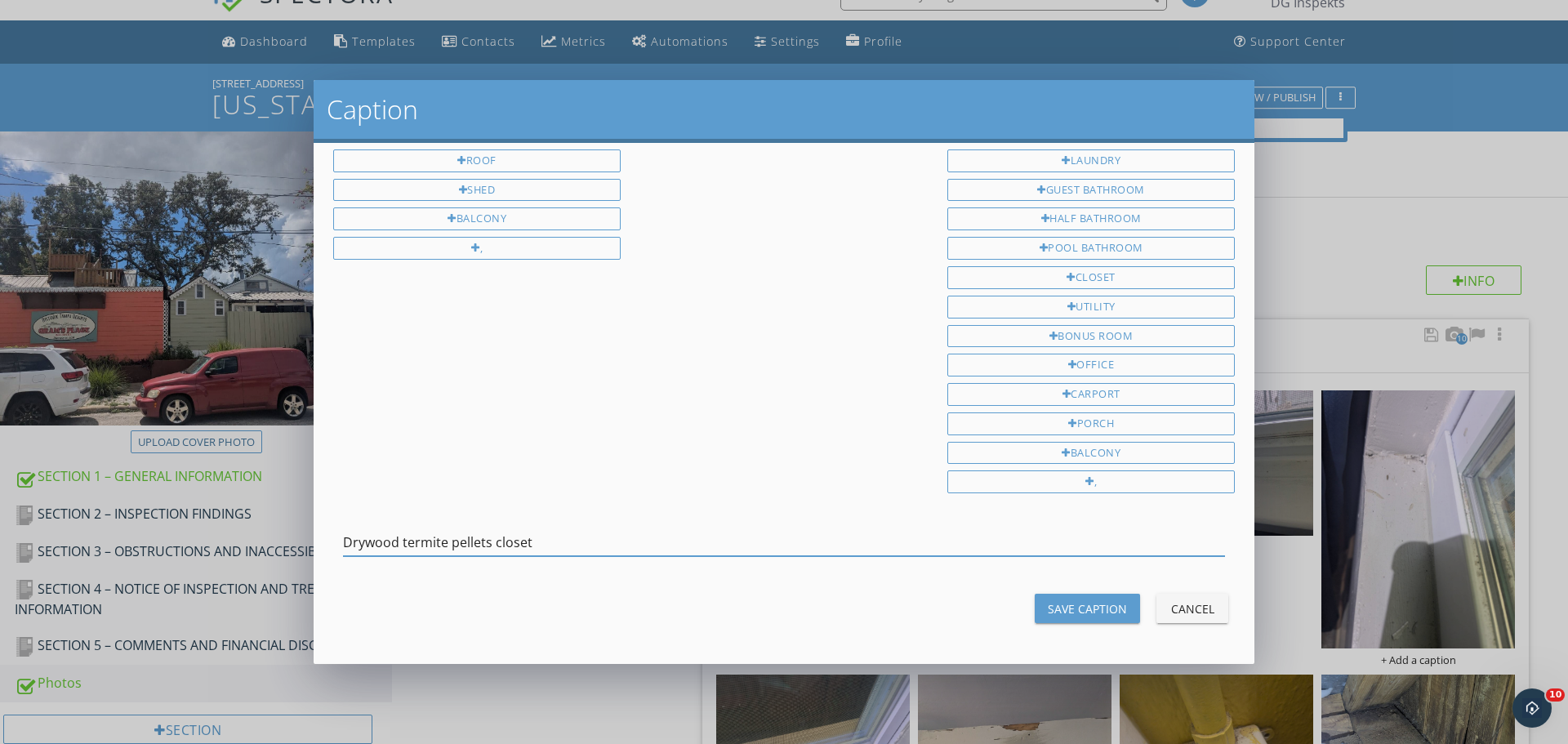
type input "Drywood termite pellets closet"
click at [1049, 604] on div "Save Caption" at bounding box center [1087, 609] width 79 height 17
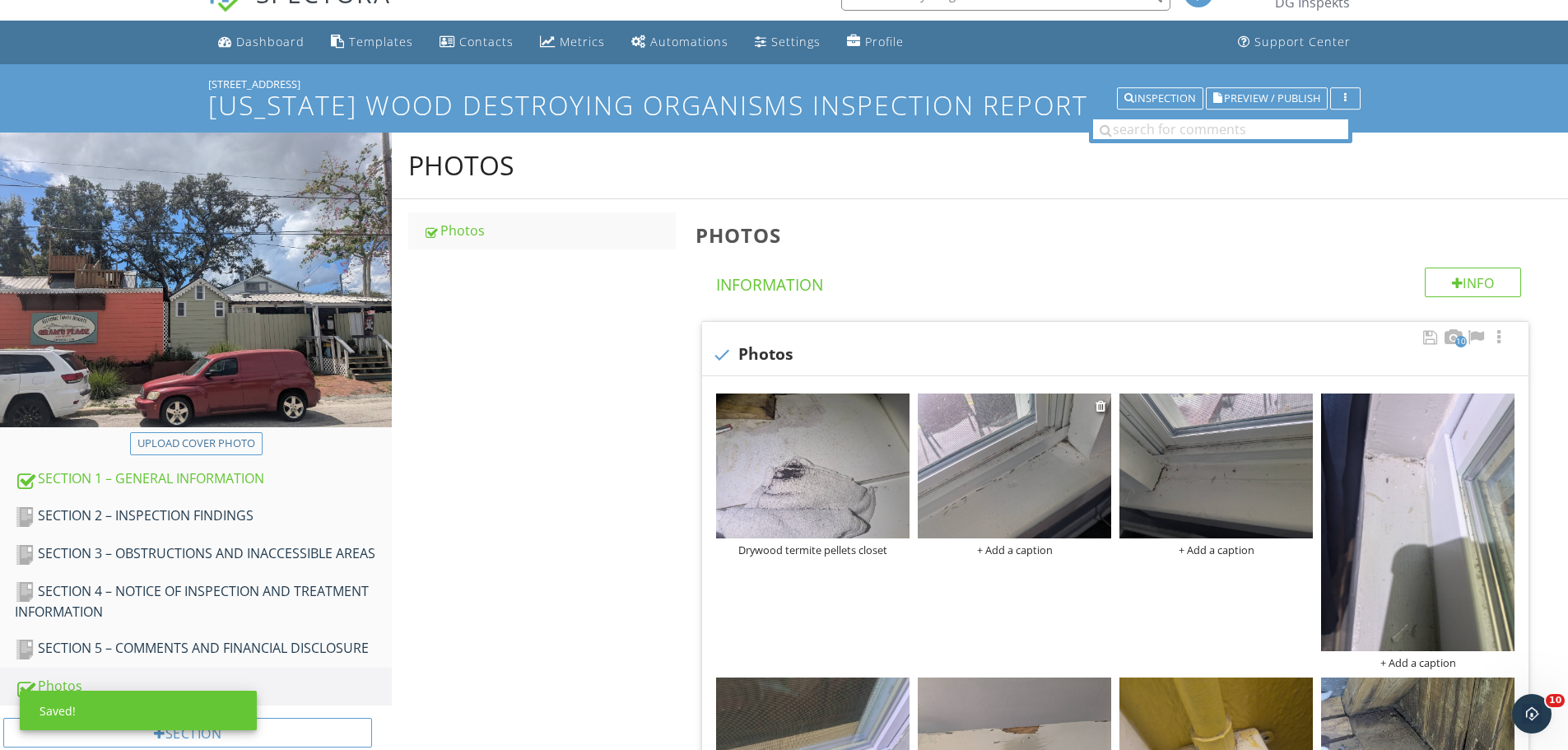
click at [1006, 556] on div "+ Add a caption" at bounding box center [1014, 550] width 193 height 13
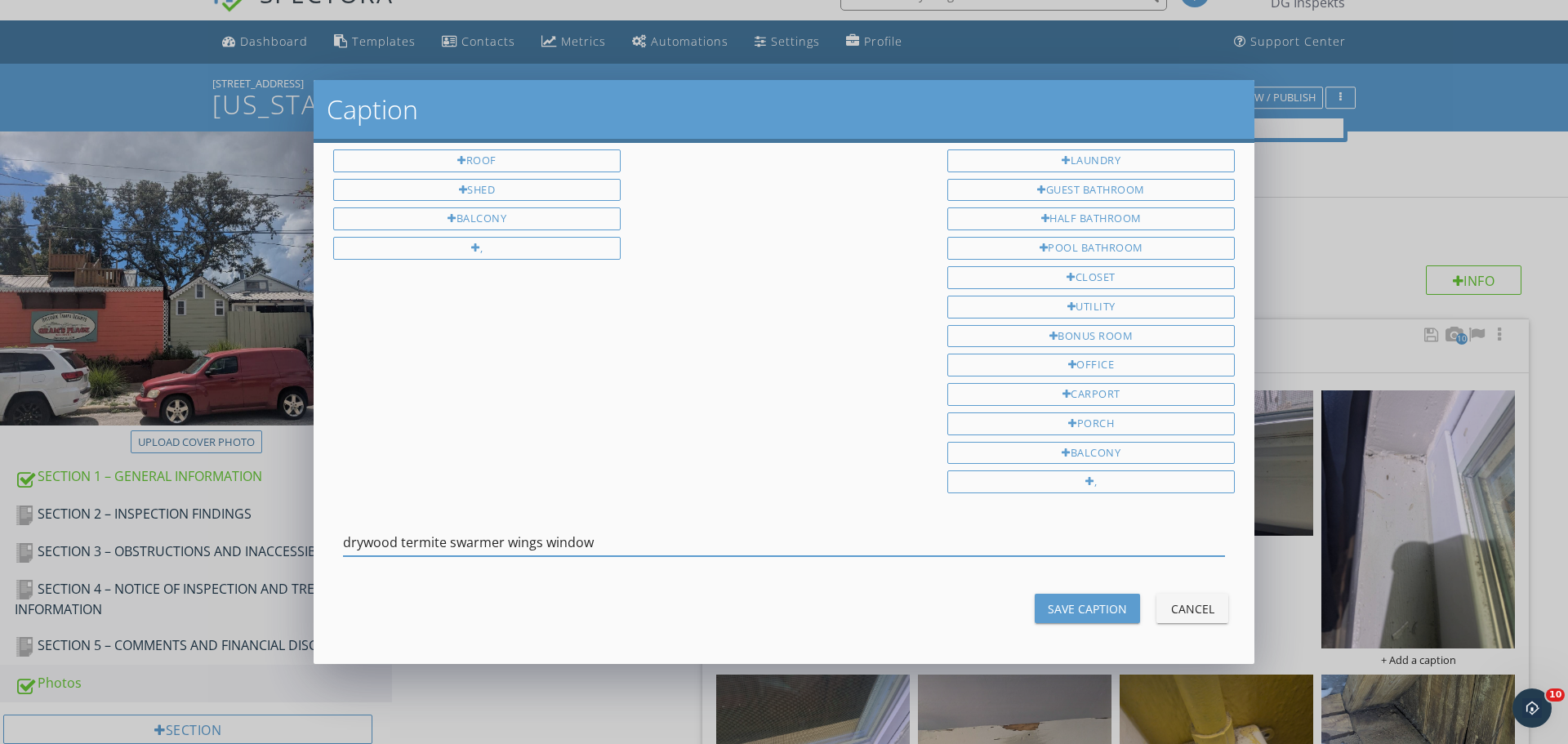
drag, startPoint x: 608, startPoint y: 547, endPoint x: 381, endPoint y: 563, distance: 227.6
click at [111, 536] on div "Caption 1st Floor 2nd Floor 3rd Floor Exterior Attic Crawlspace Detached Roof S…" at bounding box center [784, 372] width 1568 height 744
type input "drywood termite swarmer wings window"
click at [1081, 605] on div "Save Caption" at bounding box center [1087, 609] width 79 height 17
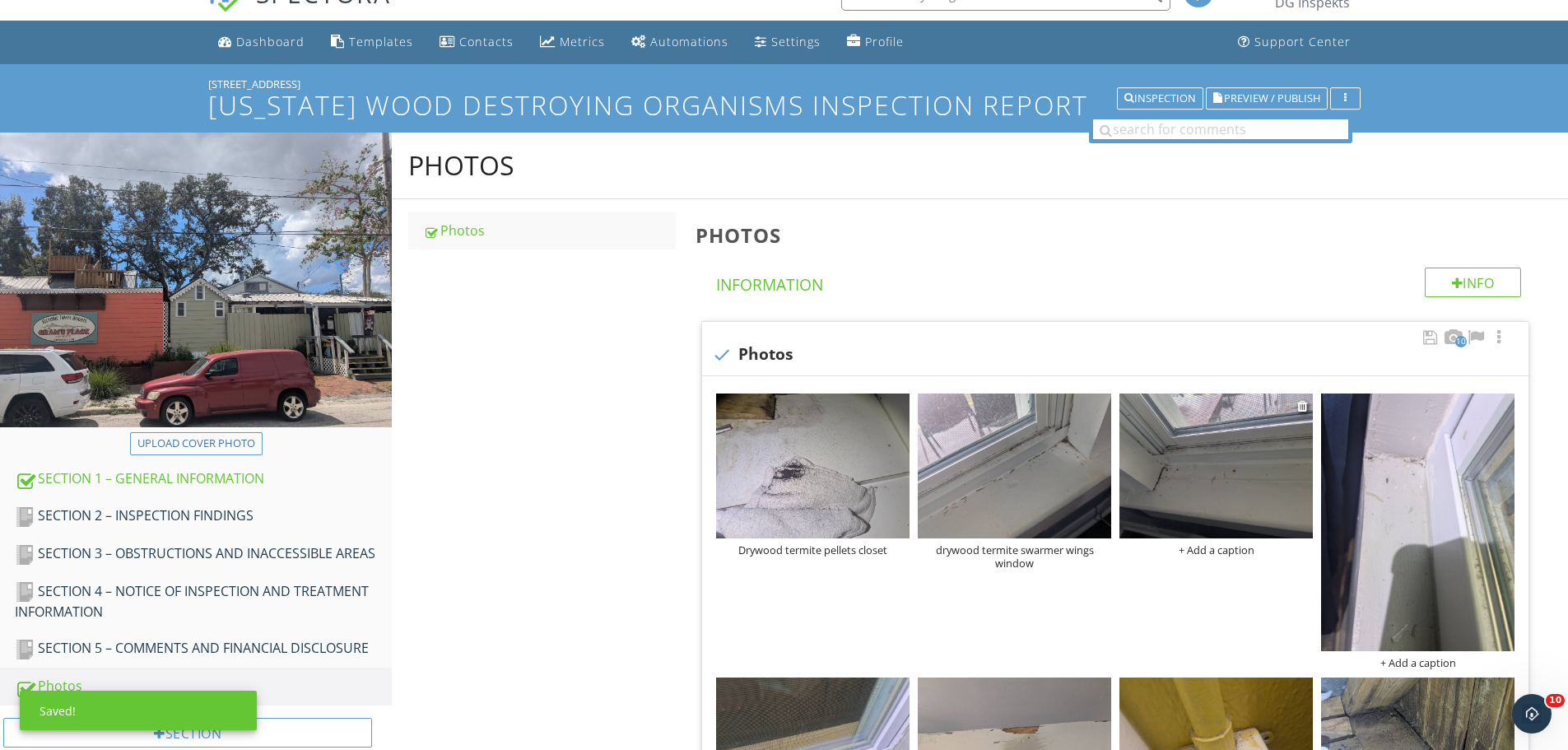
click at [1229, 552] on div "+ Add a caption" at bounding box center [1216, 550] width 193 height 13
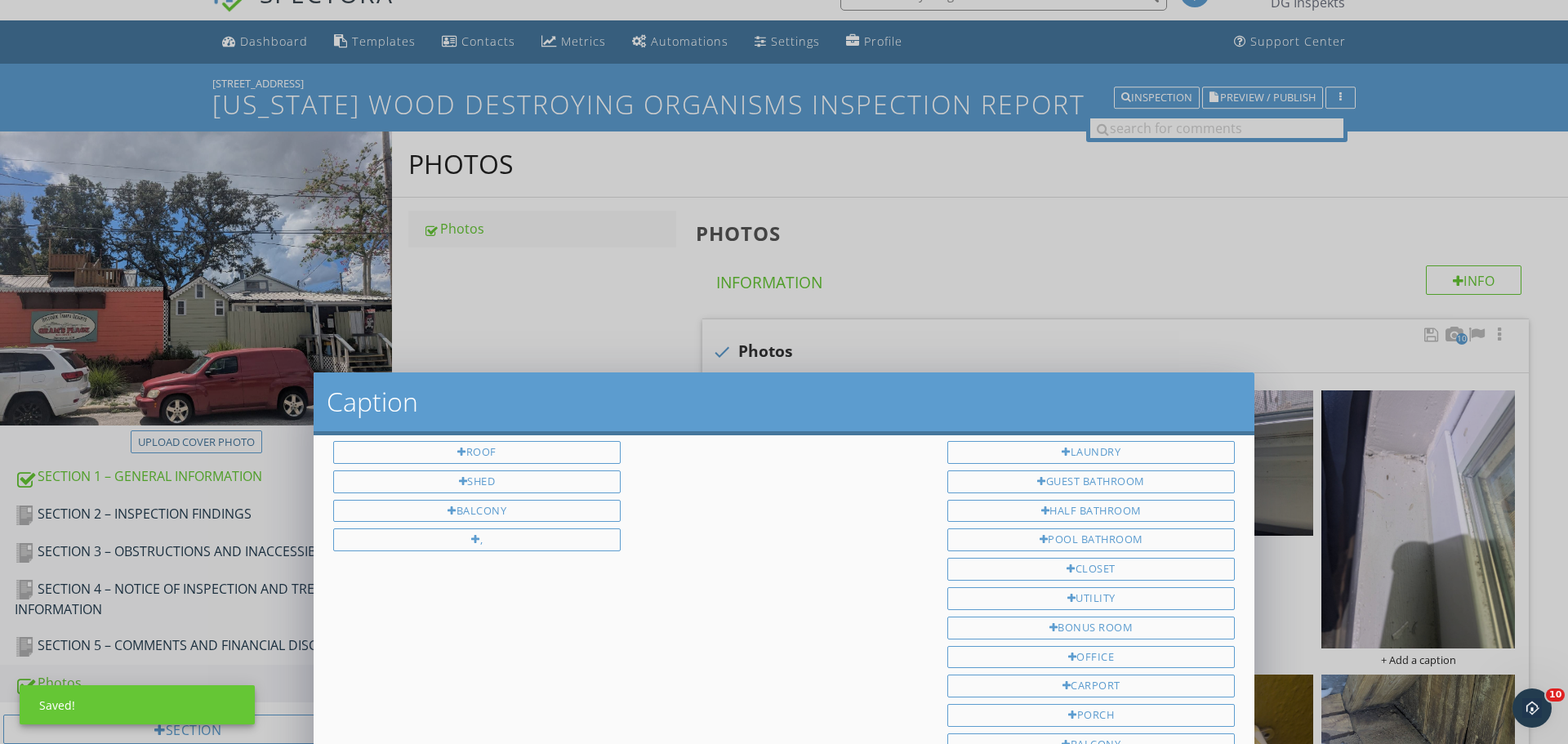
scroll to position [0, 0]
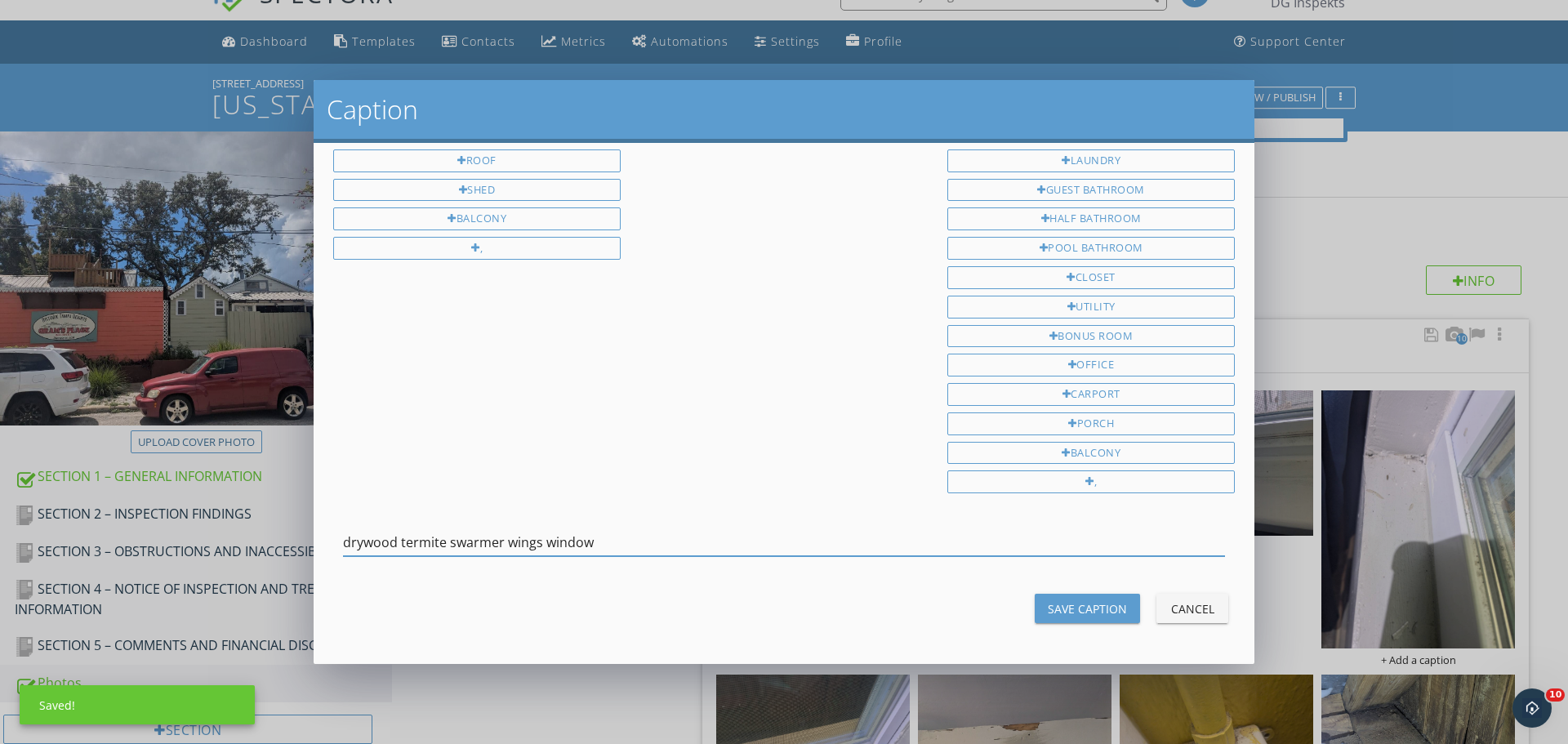
type input "drywood termite swarmer wings window"
click at [1096, 623] on button "Save Caption" at bounding box center [1087, 608] width 105 height 29
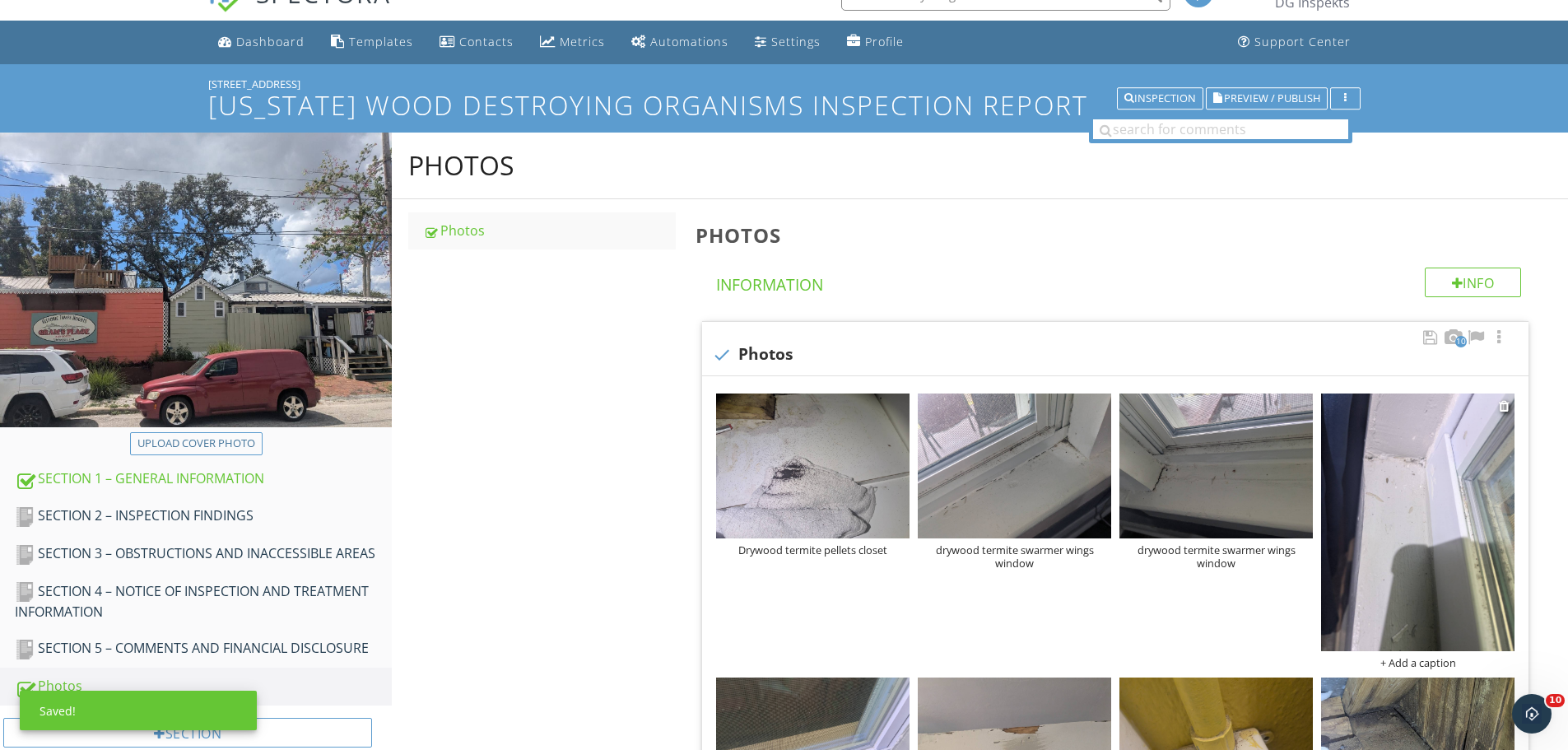
click at [1446, 660] on div "+ Add a caption" at bounding box center [1417, 663] width 193 height 13
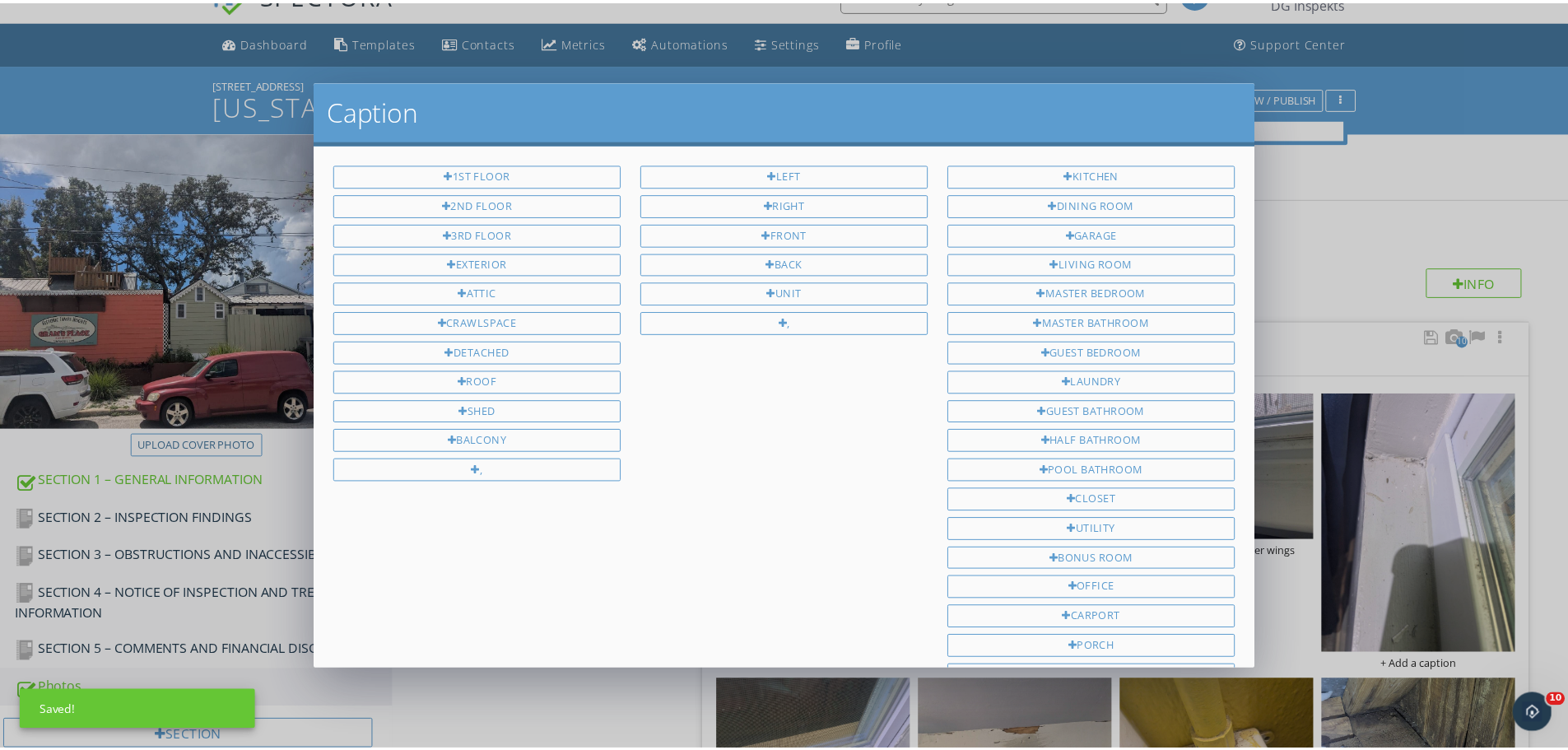
scroll to position [220, 0]
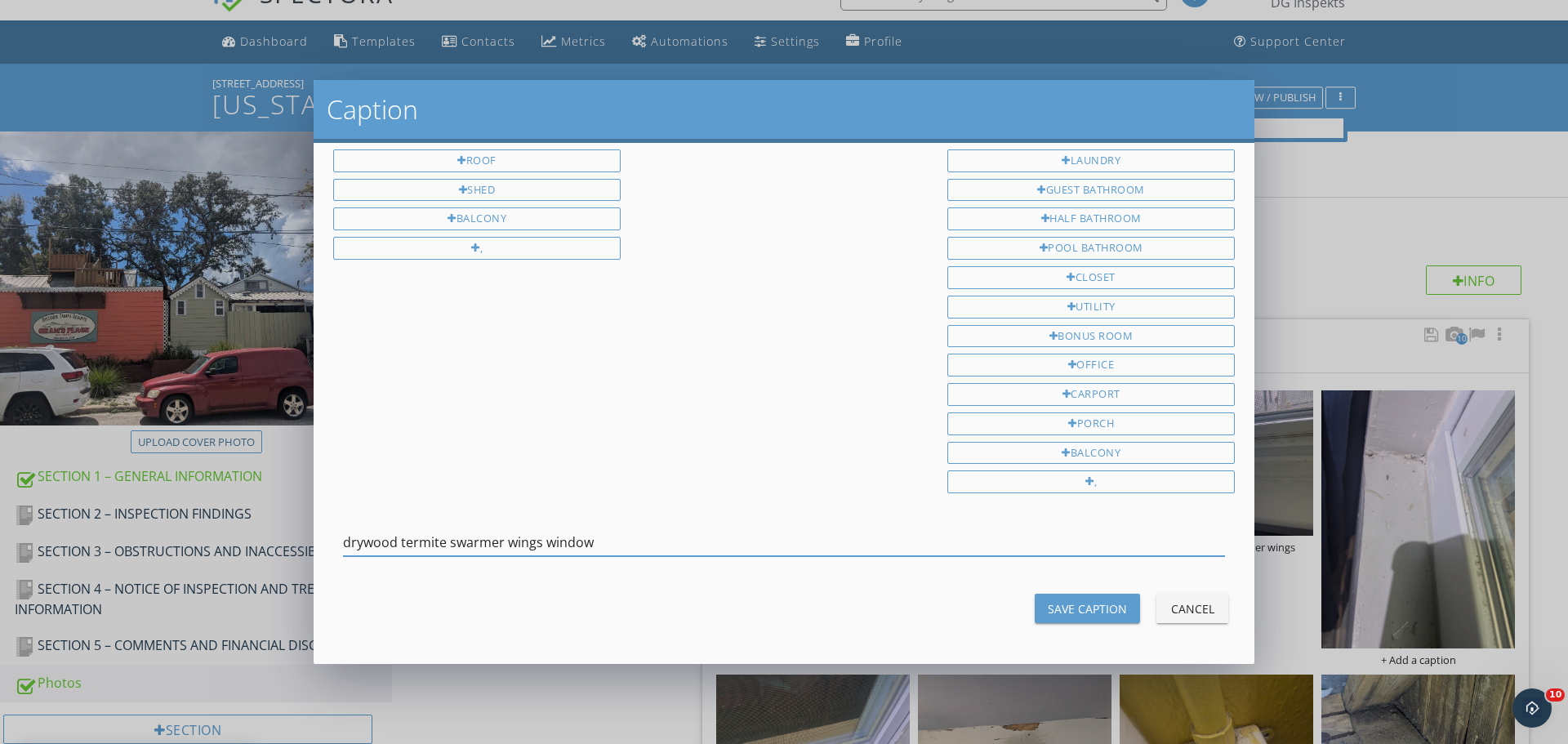
type input "drywood termite swarmer wings window"
click at [1079, 603] on div "Save Caption" at bounding box center [1087, 609] width 79 height 17
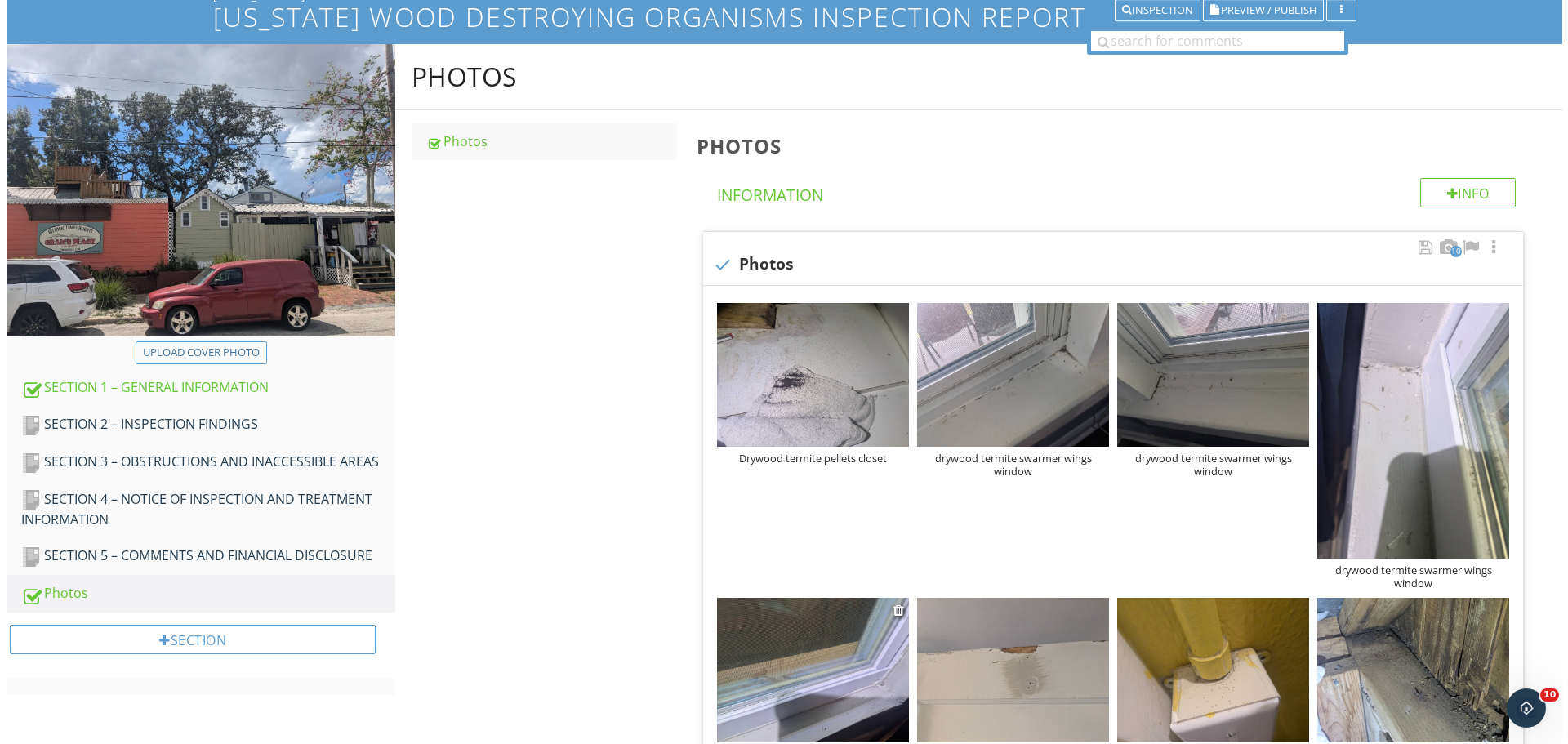
scroll to position [277, 0]
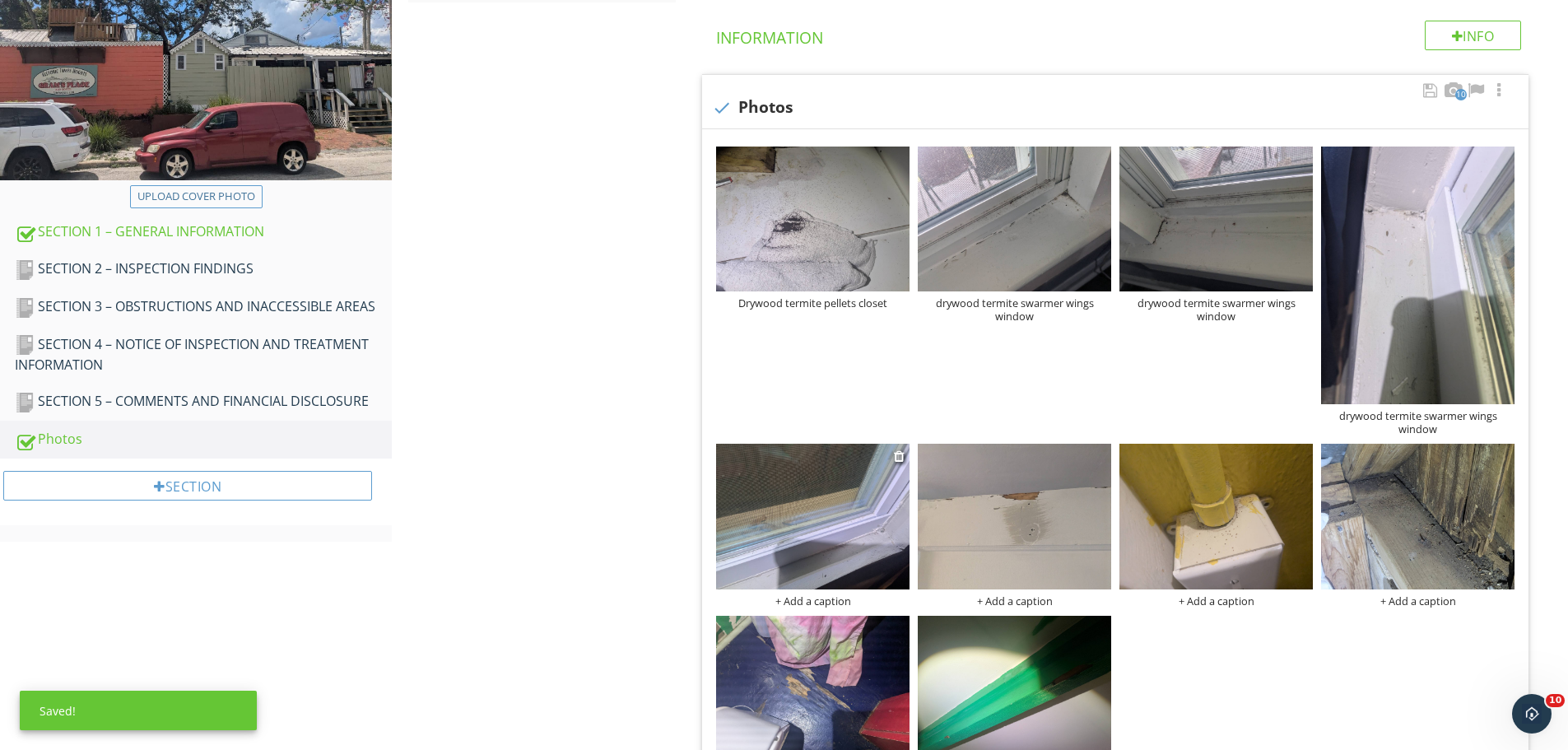
click at [809, 605] on div "+ Add a caption" at bounding box center [812, 601] width 193 height 13
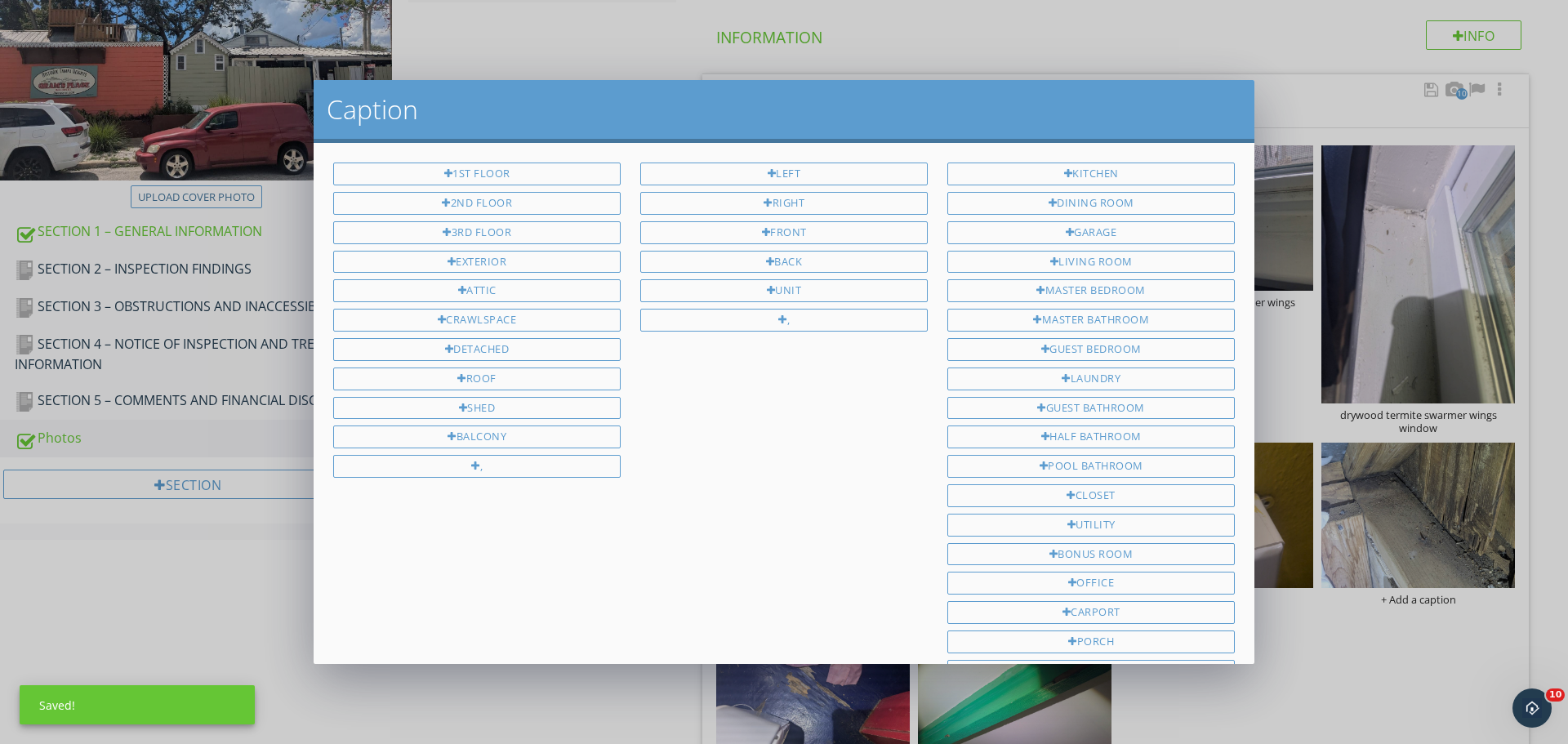
scroll to position [218, 0]
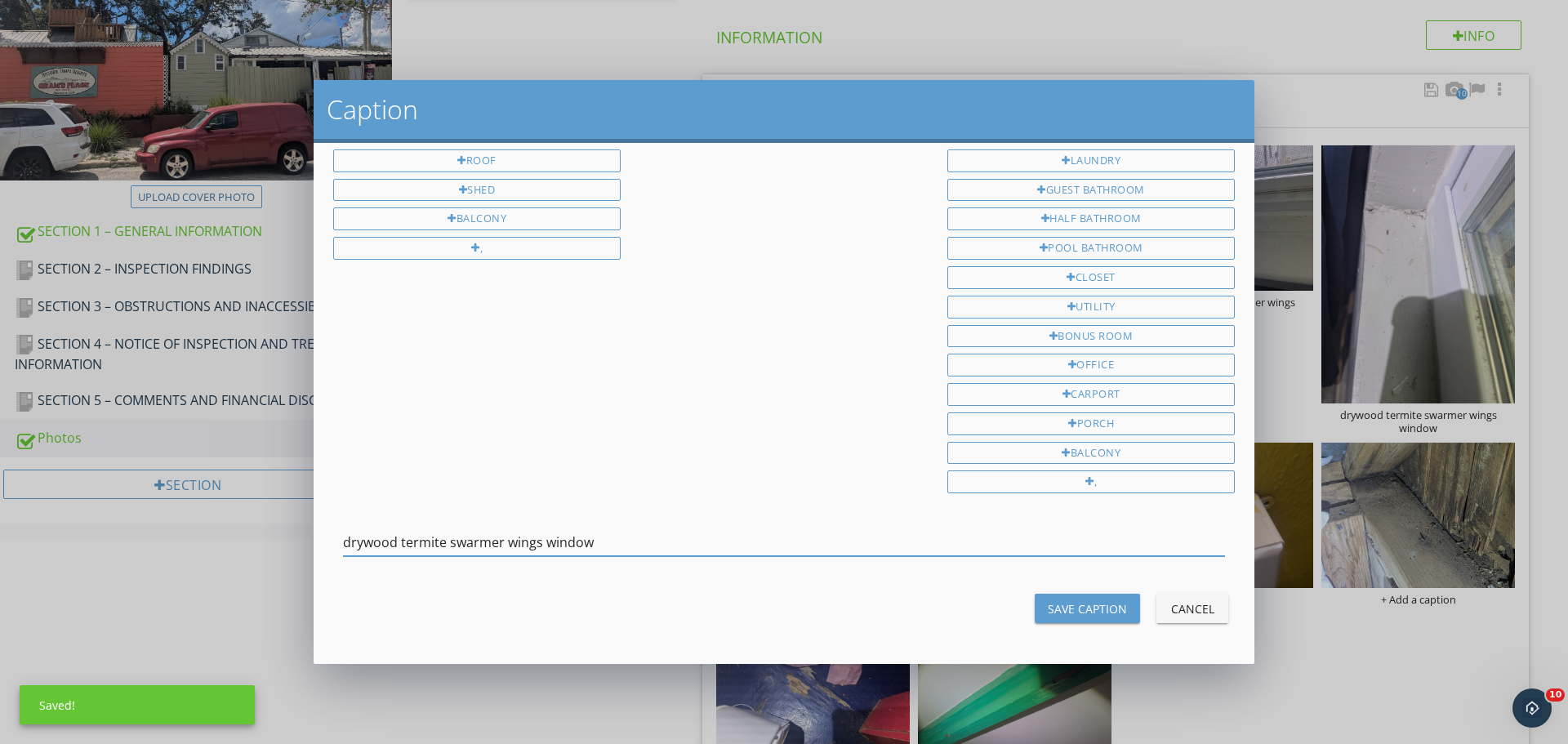
type input "drywood termite swarmer wings window"
click at [1048, 601] on div "Save Caption" at bounding box center [1087, 609] width 79 height 17
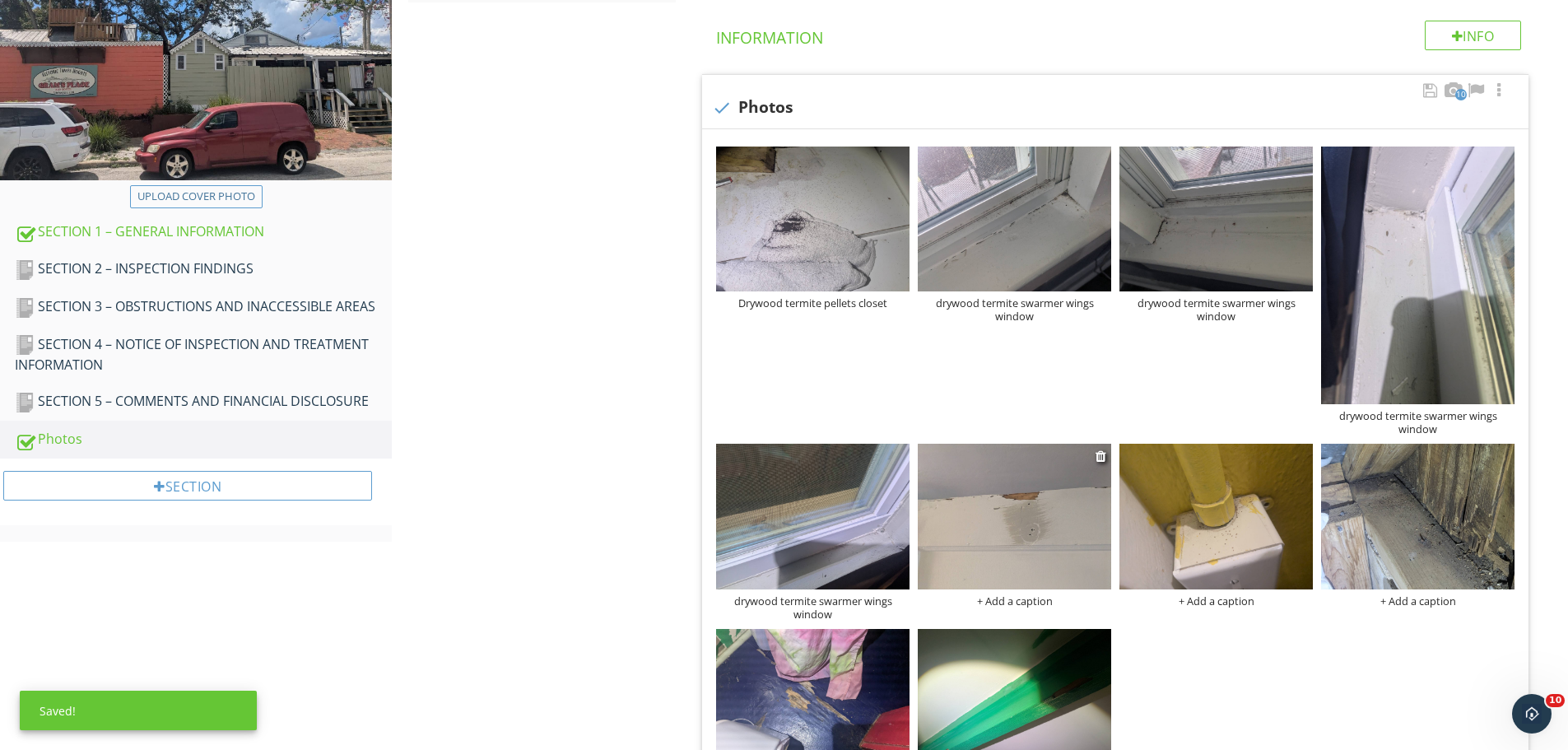
click at [1024, 532] on img at bounding box center [1014, 516] width 193 height 145
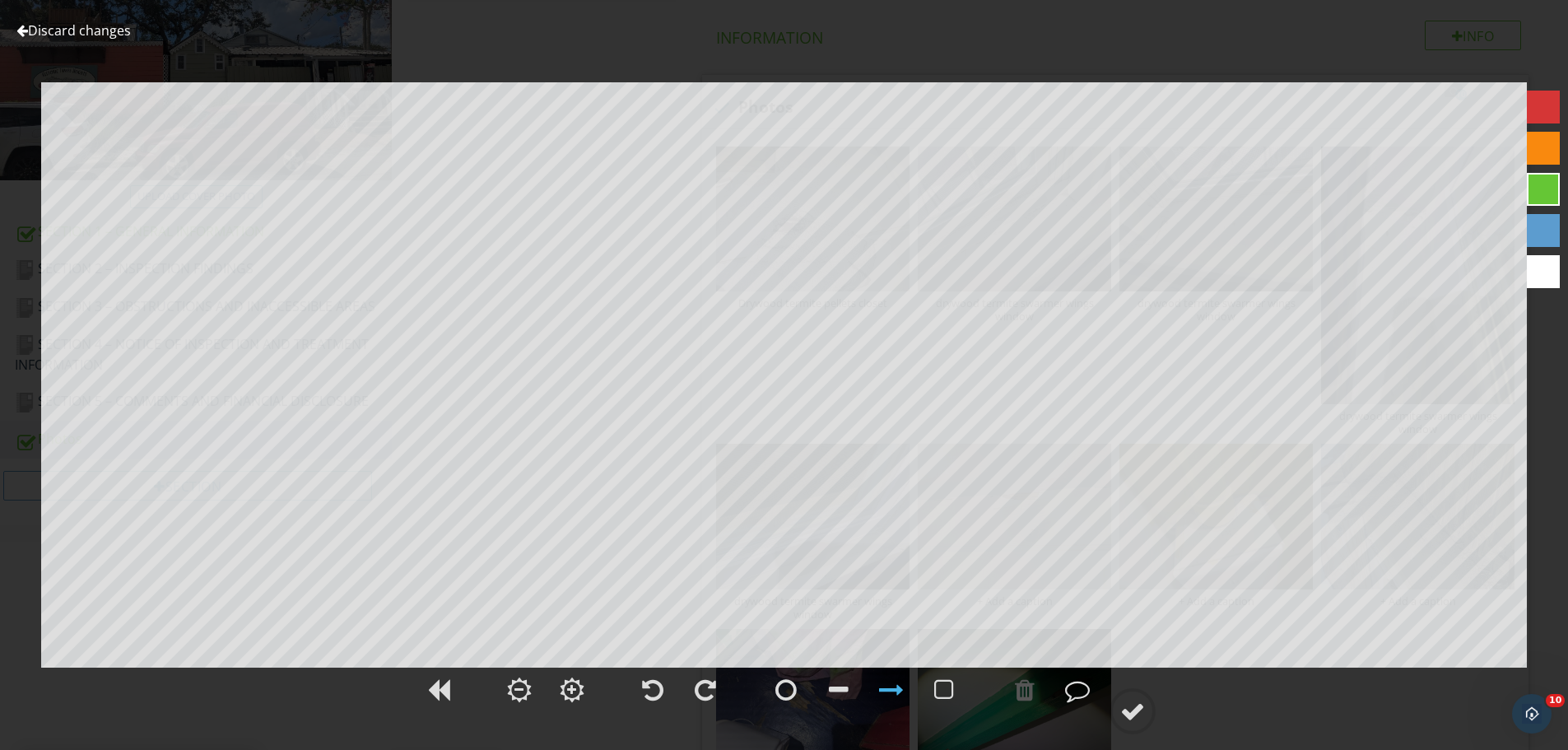
click at [74, 31] on link "Discard changes" at bounding box center [74, 31] width 115 height 18
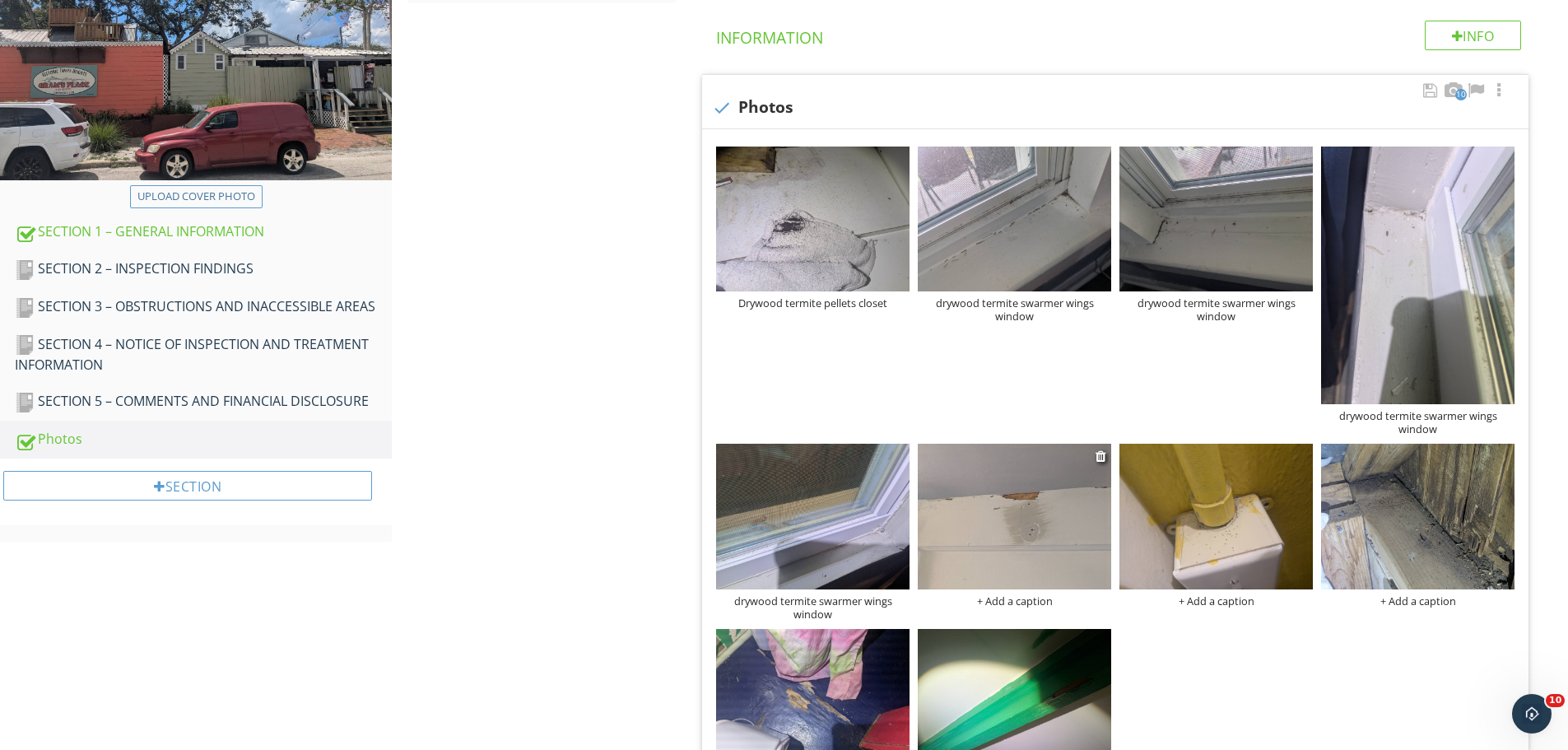
click at [1033, 599] on div "+ Add a caption" at bounding box center [1014, 601] width 193 height 13
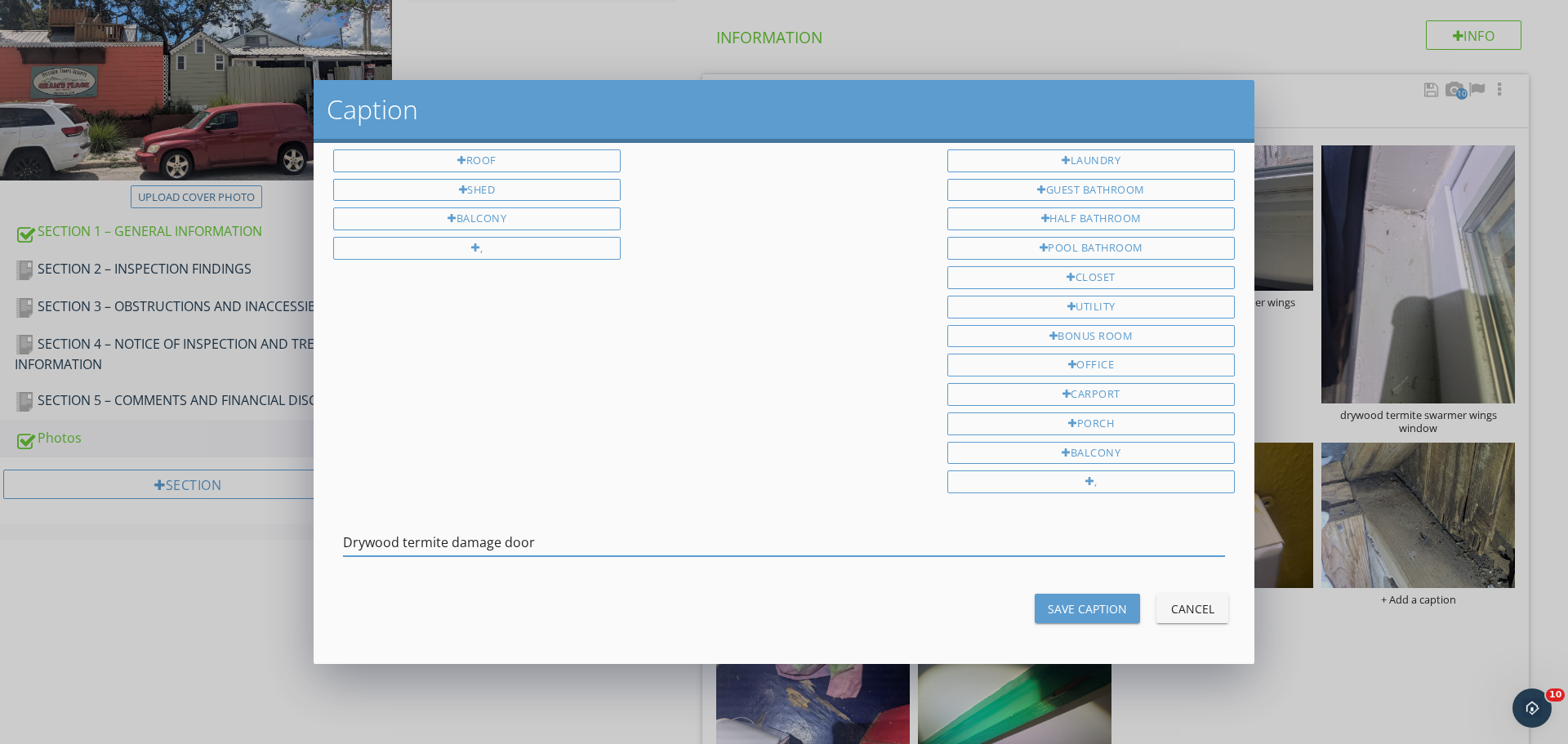
type input "Drywood termite damage door"
click at [1117, 610] on button "Save Caption" at bounding box center [1087, 608] width 105 height 29
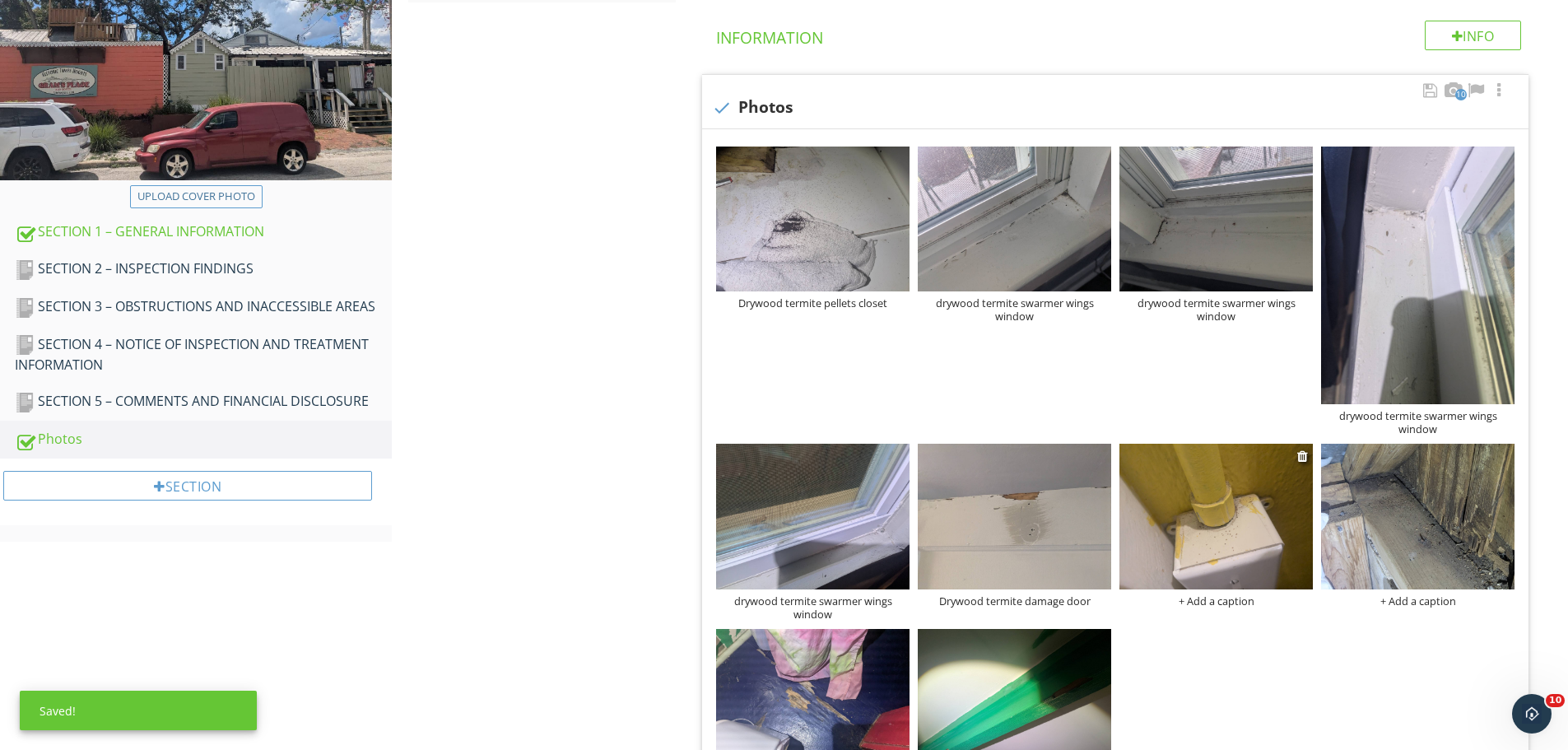
click at [1228, 603] on div "+ Add a caption" at bounding box center [1216, 601] width 193 height 13
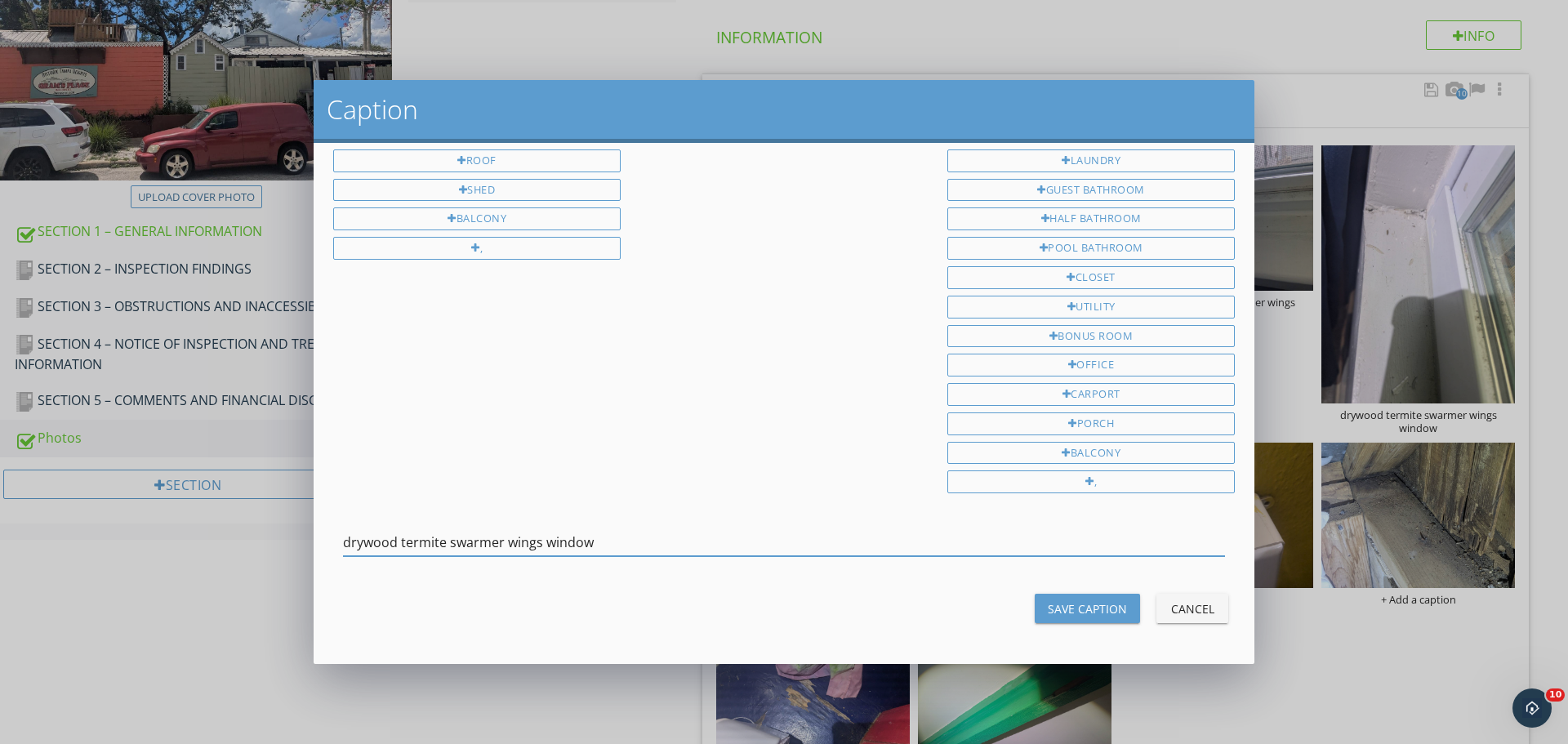
drag, startPoint x: 637, startPoint y: 548, endPoint x: 450, endPoint y: 536, distance: 187.4
click at [450, 536] on input "drywood termite swarmer wings window" at bounding box center [783, 542] width 882 height 27
type input "drywood termite pellets hallway"
click at [1084, 605] on div "Save Caption" at bounding box center [1087, 609] width 79 height 17
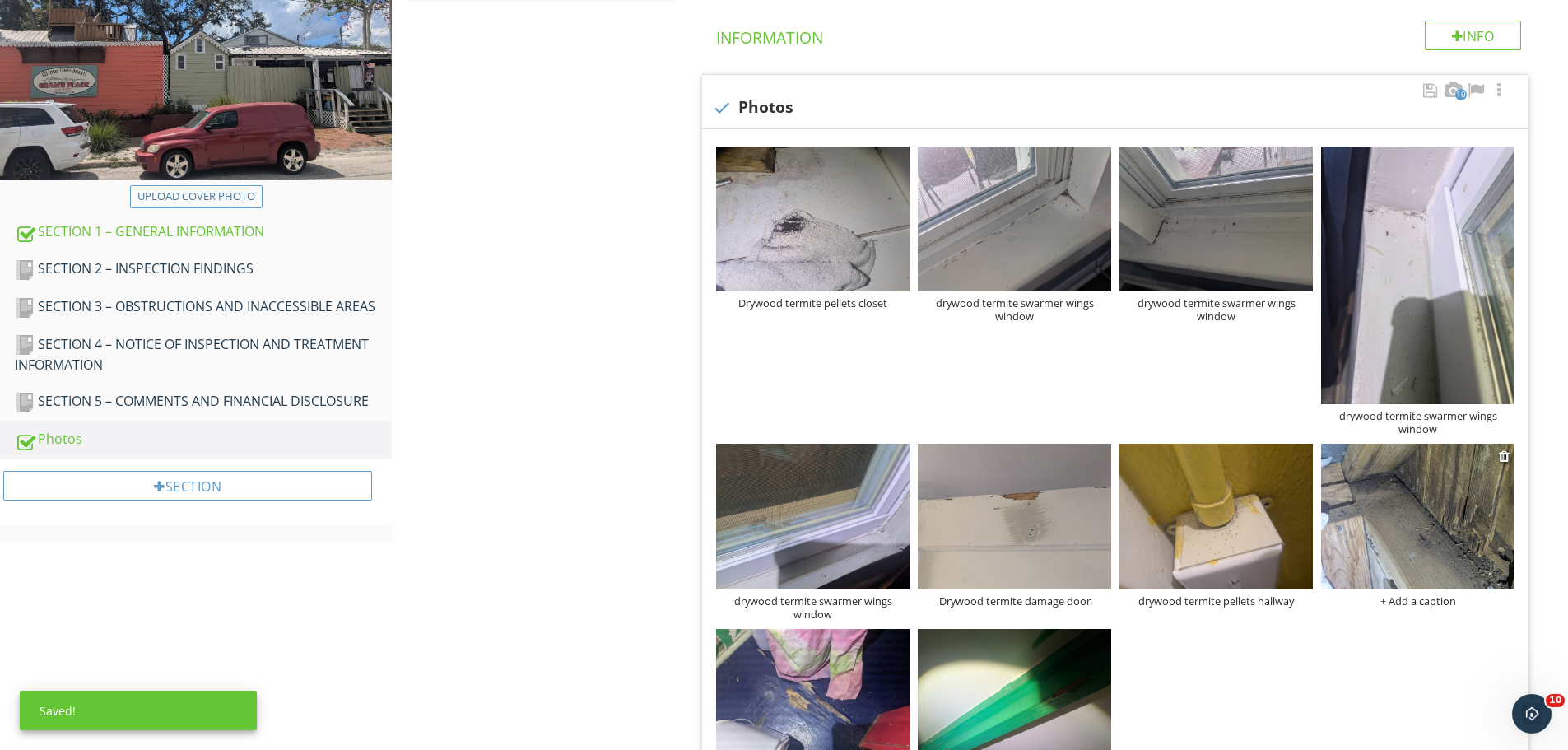
click at [1412, 602] on div "+ Add a caption" at bounding box center [1417, 601] width 193 height 13
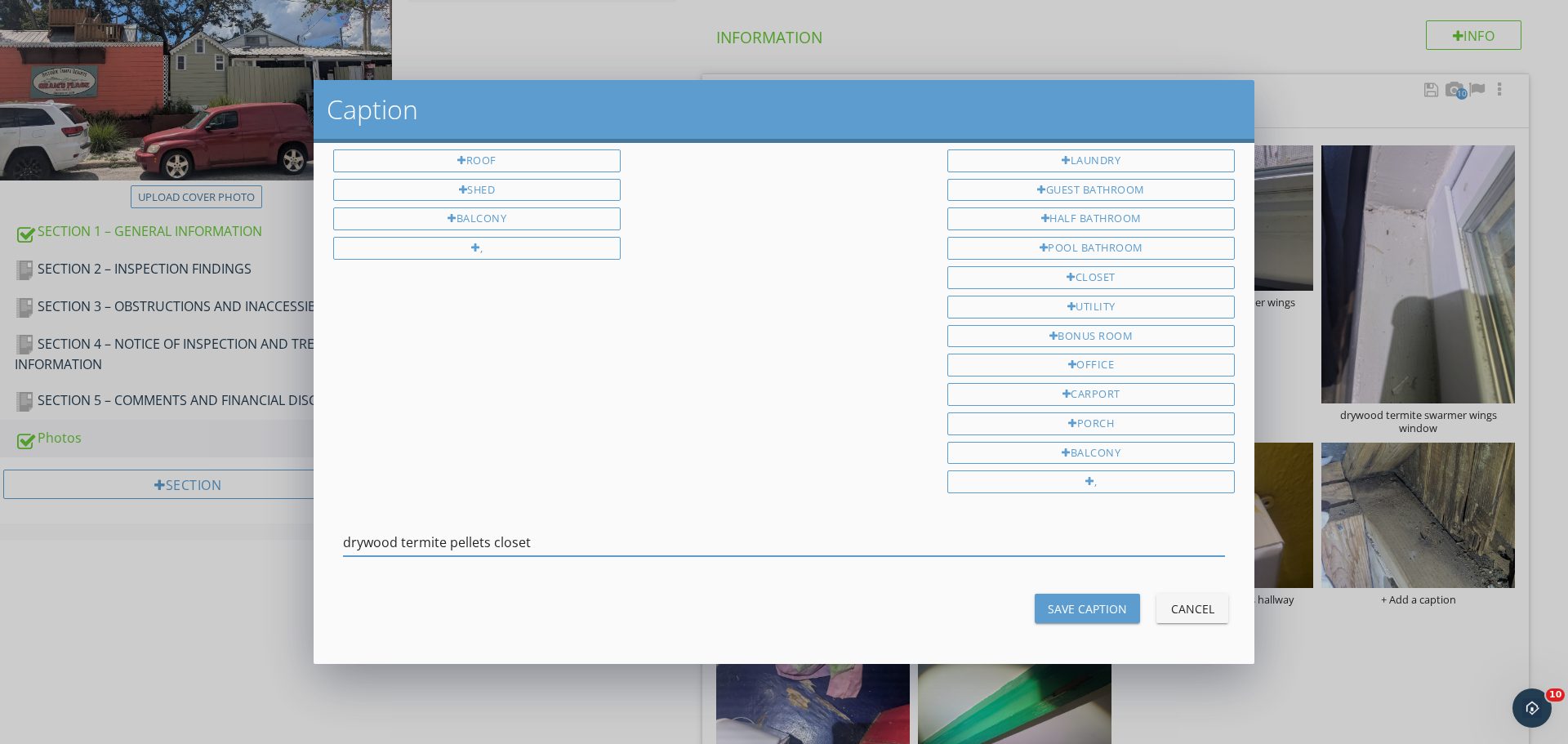
type input "drywood termite pellets closet"
click at [1070, 601] on div "Save Caption" at bounding box center [1087, 609] width 79 height 17
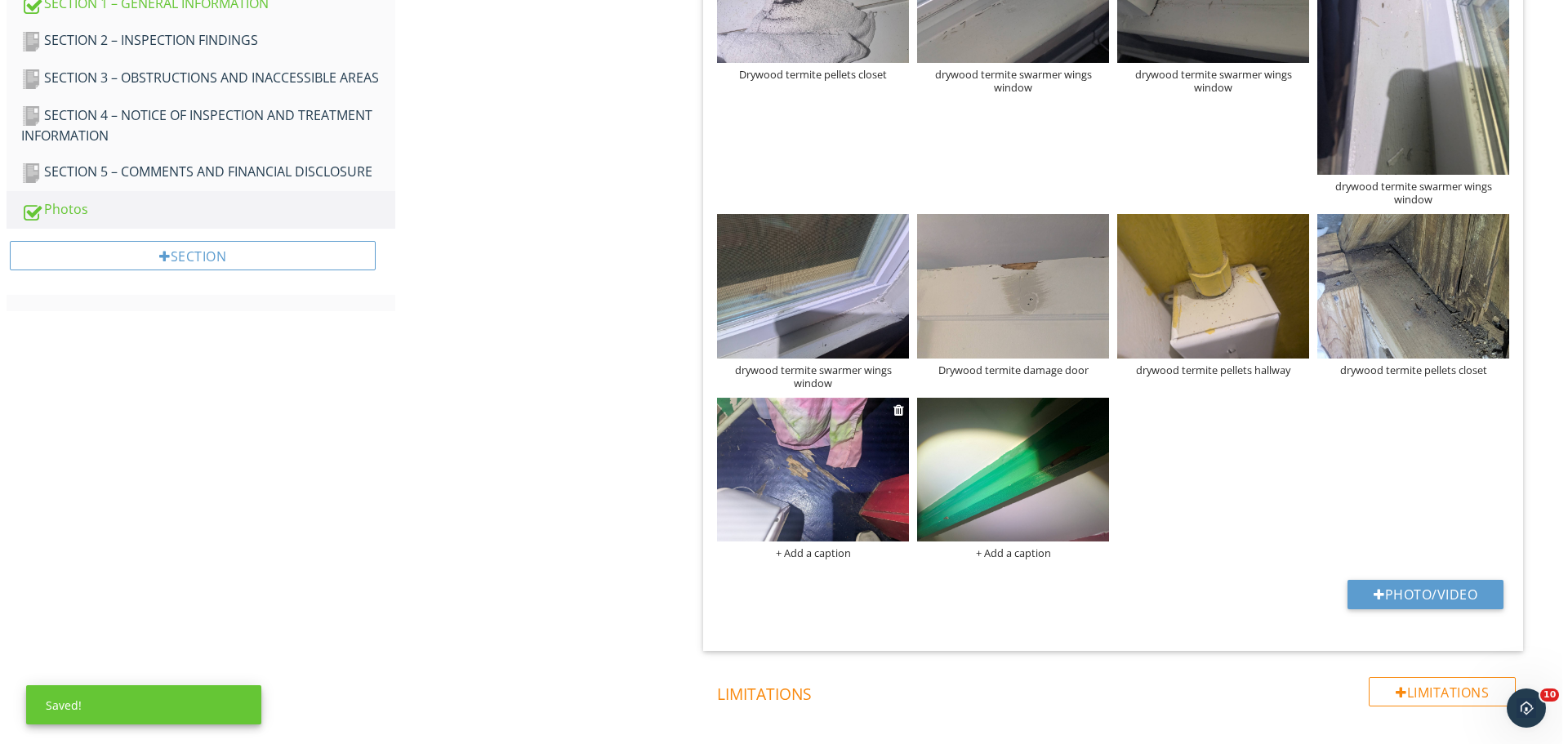
scroll to position [522, 0]
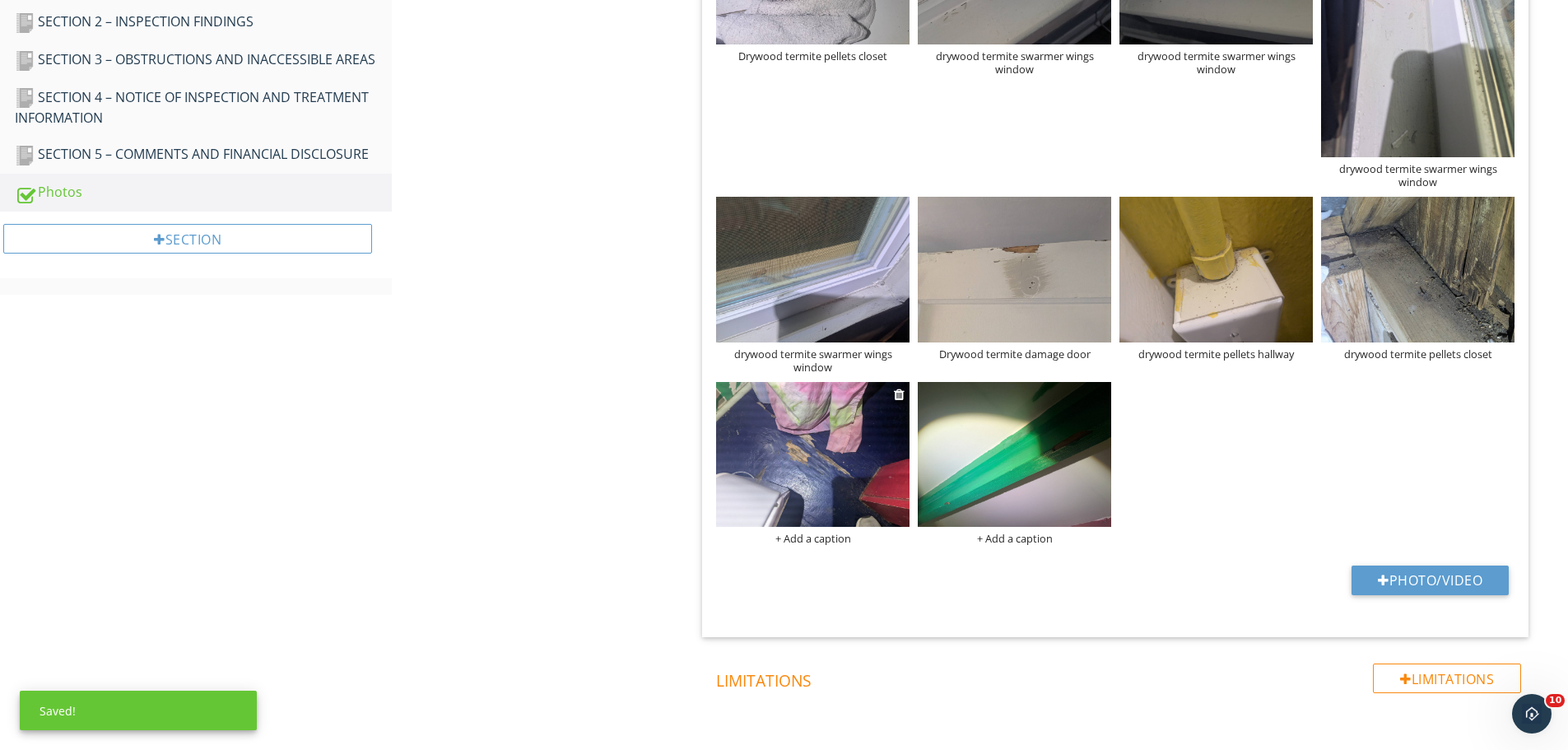
click at [819, 486] on img at bounding box center [812, 454] width 193 height 145
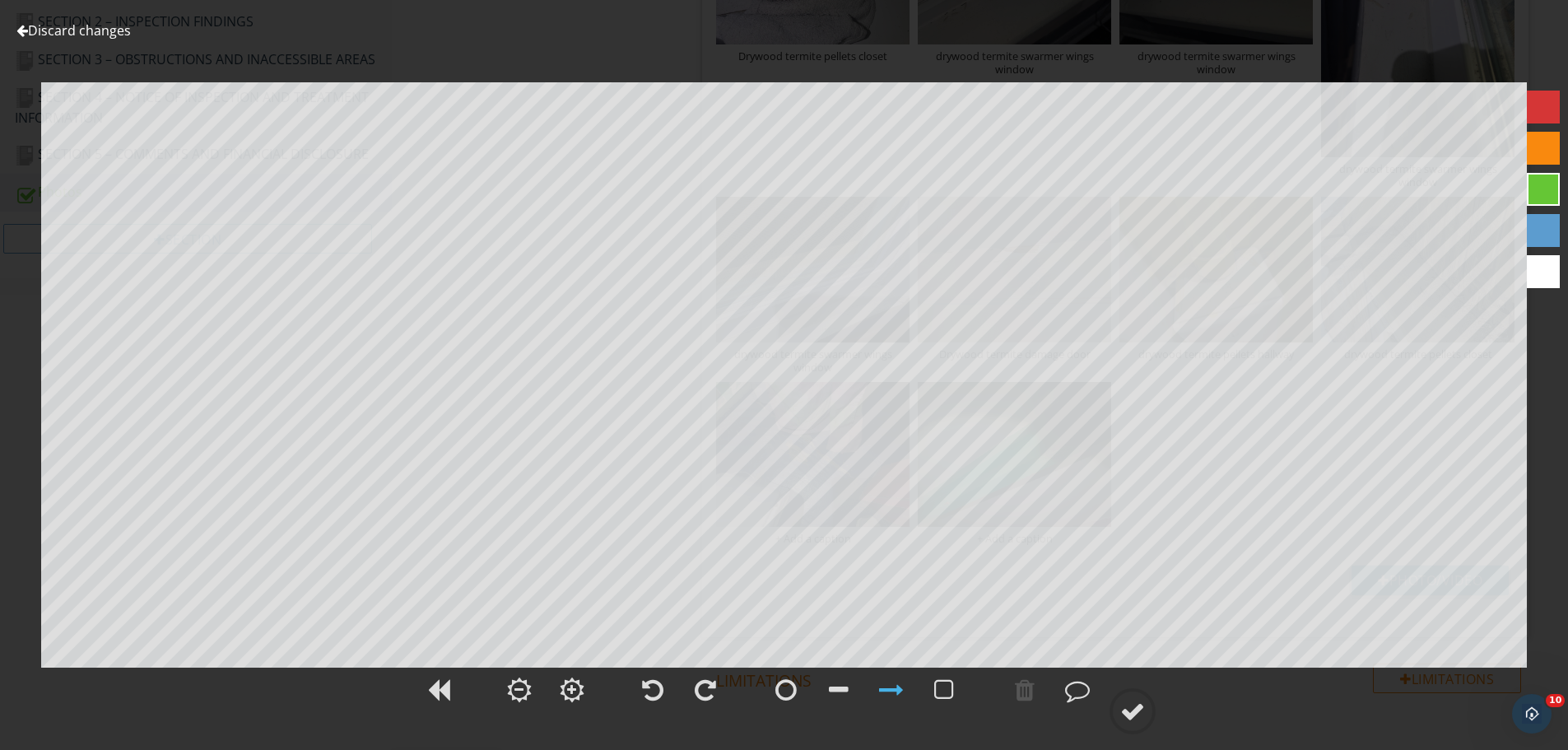
click at [103, 30] on link "Discard changes" at bounding box center [74, 31] width 115 height 18
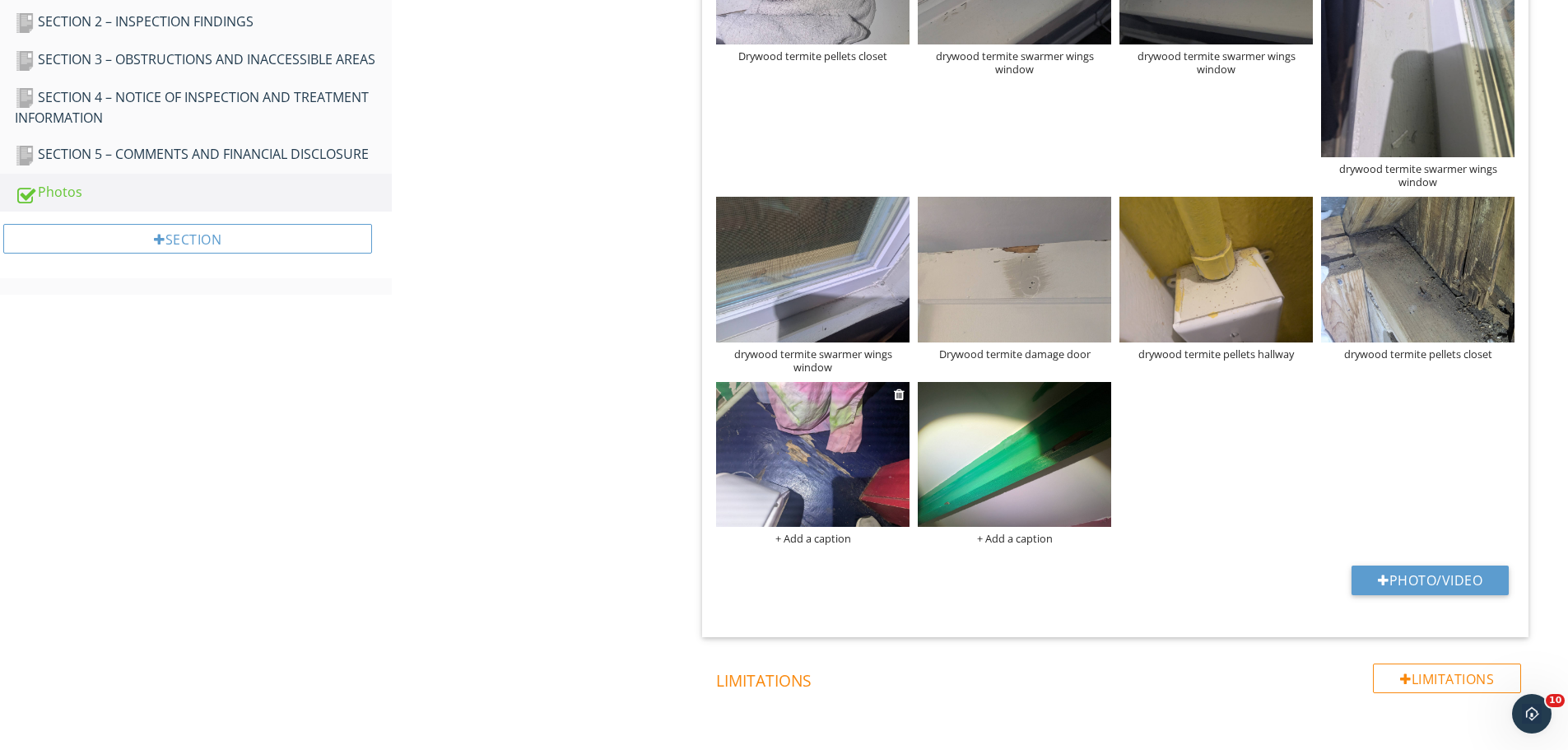
click at [810, 534] on div "+ Add a caption" at bounding box center [812, 538] width 193 height 13
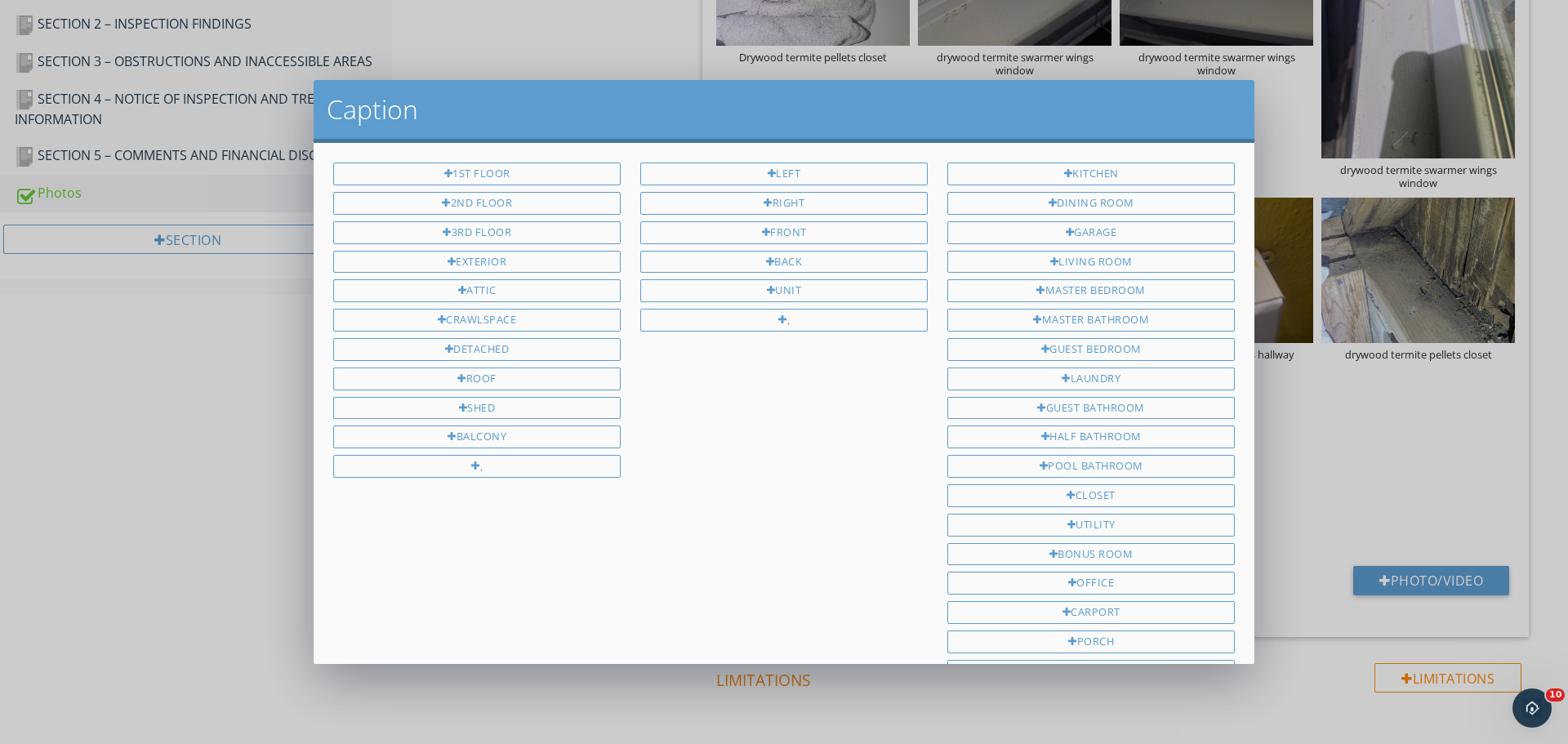
scroll to position [218, 0]
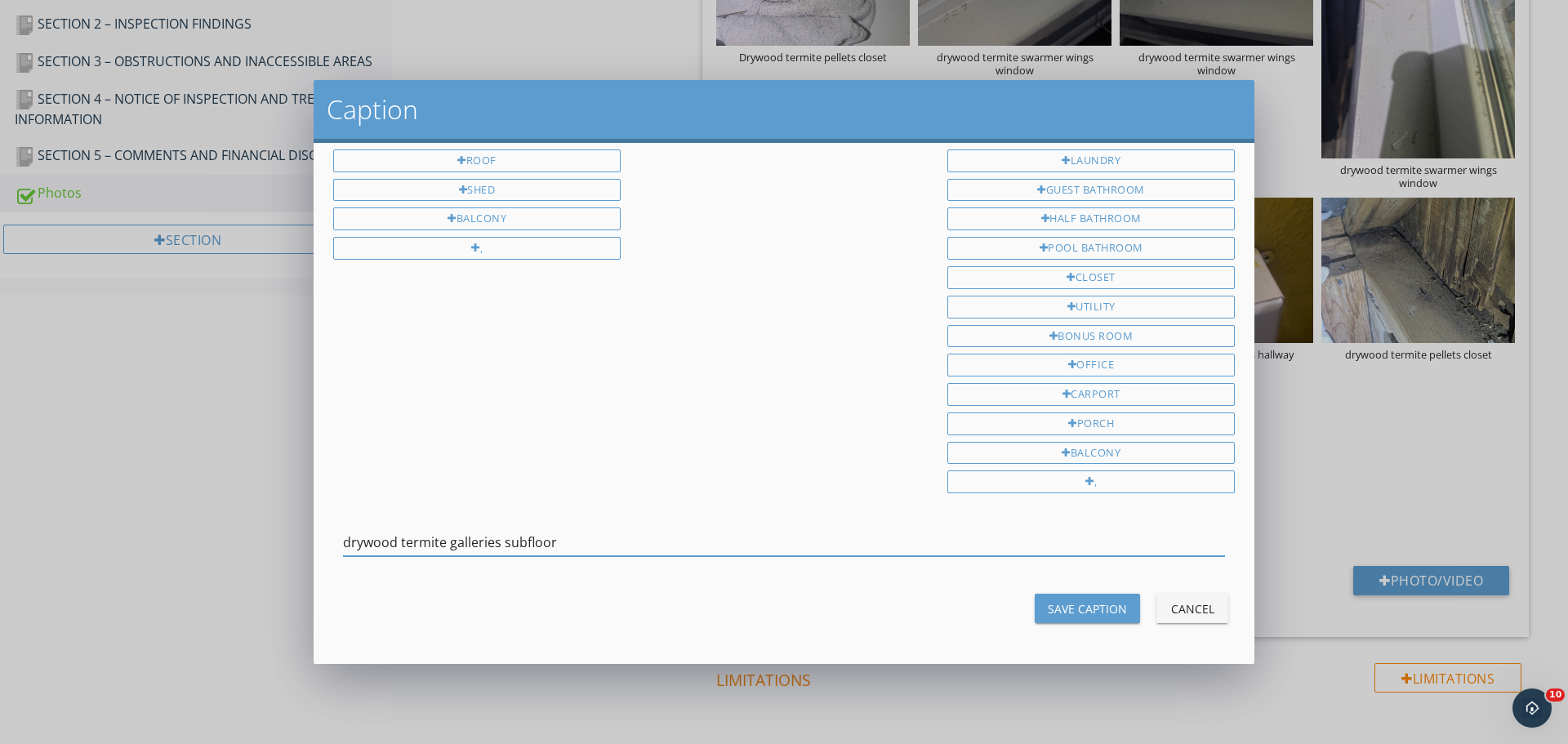
type input "drywood termite galleries subfloor"
click at [1064, 605] on div "Save Caption" at bounding box center [1087, 609] width 79 height 17
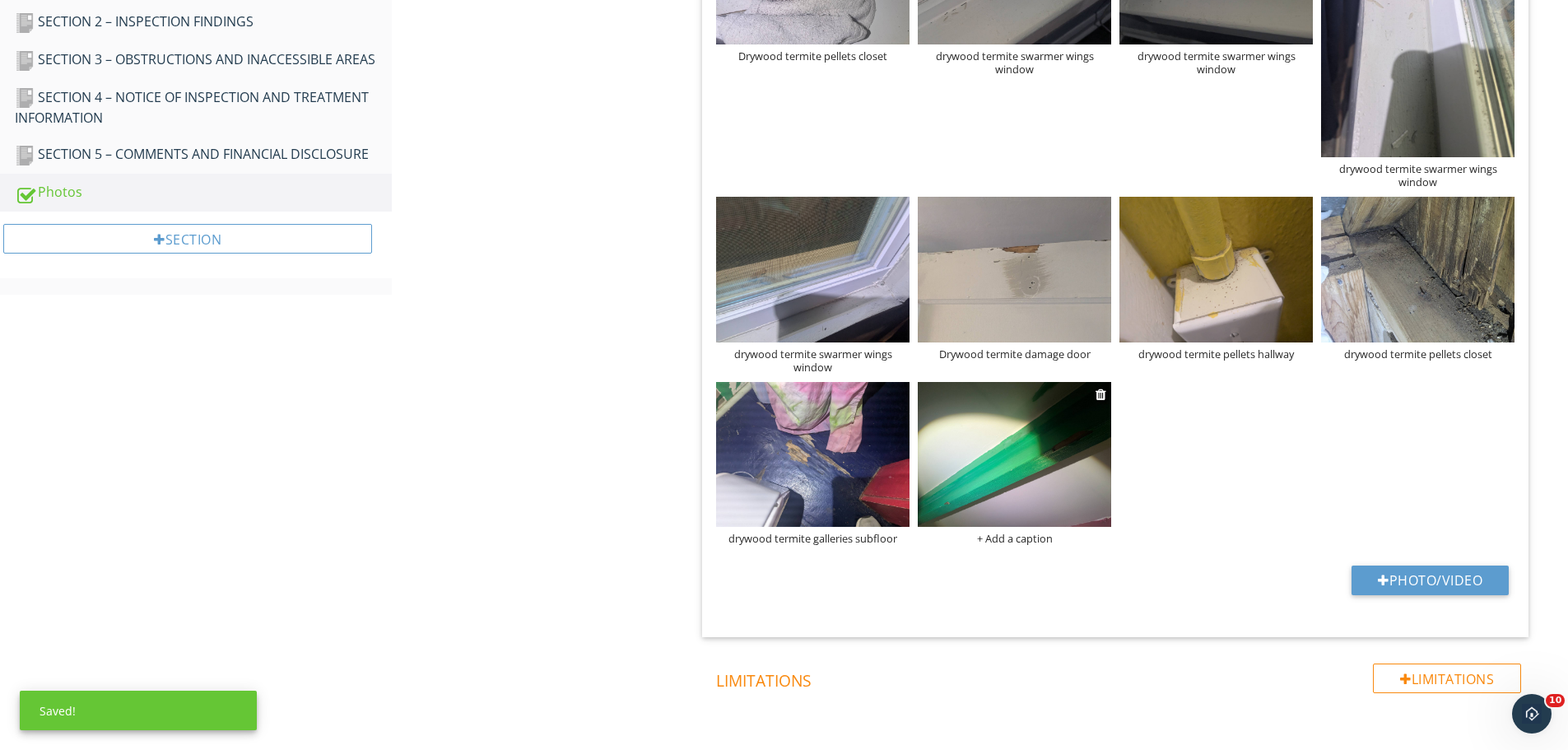
click at [1024, 494] on img at bounding box center [1014, 454] width 193 height 145
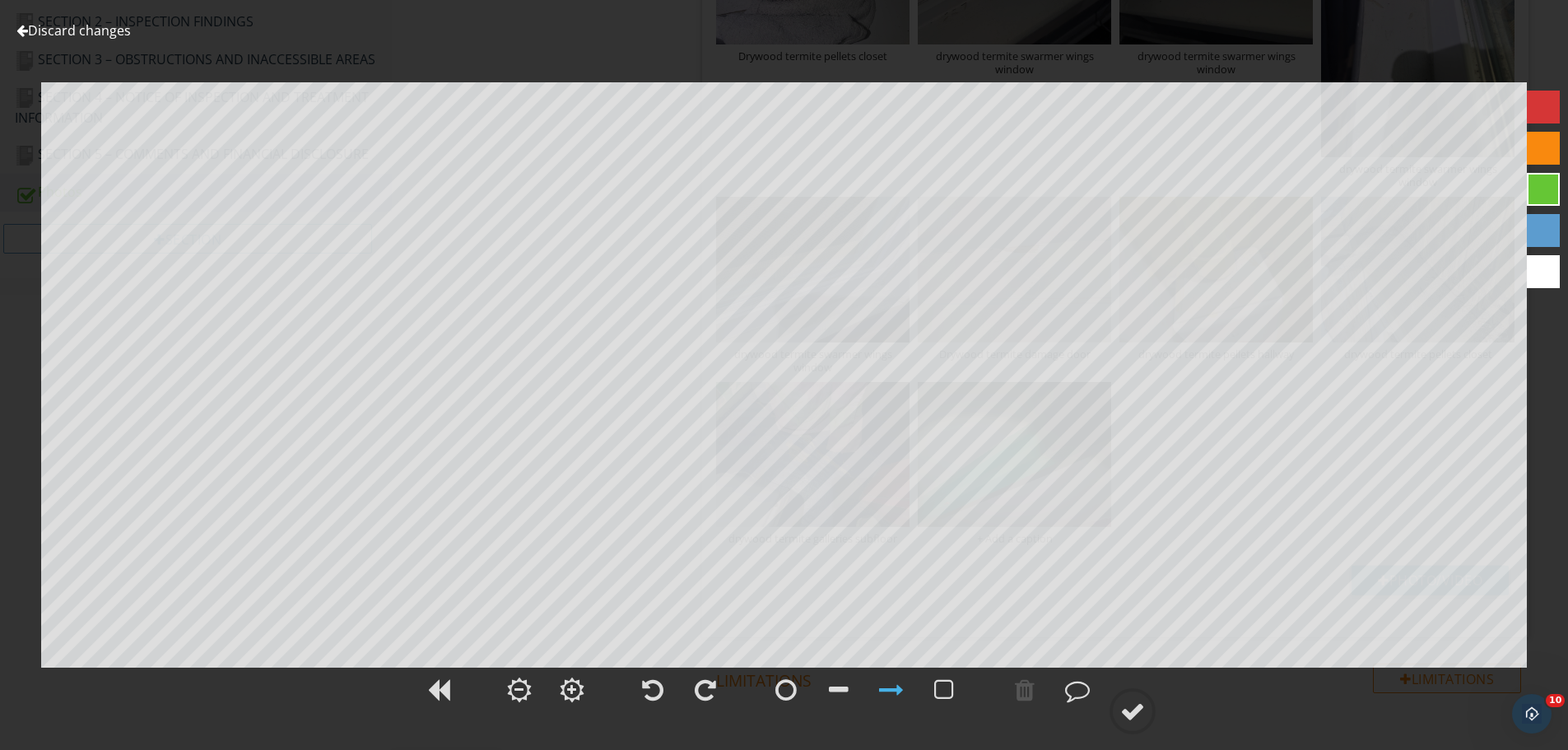
click at [106, 27] on link "Discard changes" at bounding box center [74, 31] width 115 height 18
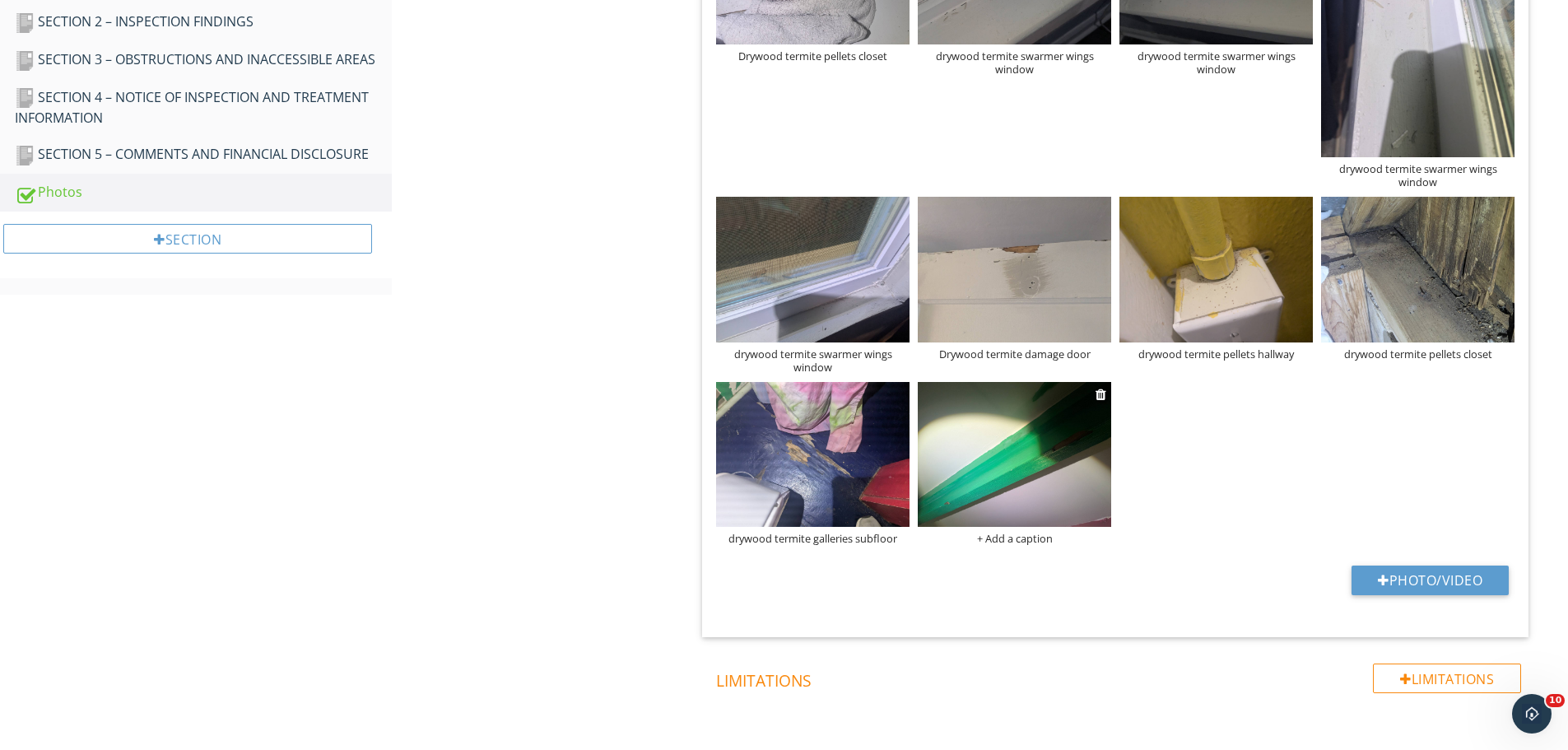
click at [1031, 539] on div "+ Add a caption" at bounding box center [1014, 538] width 193 height 13
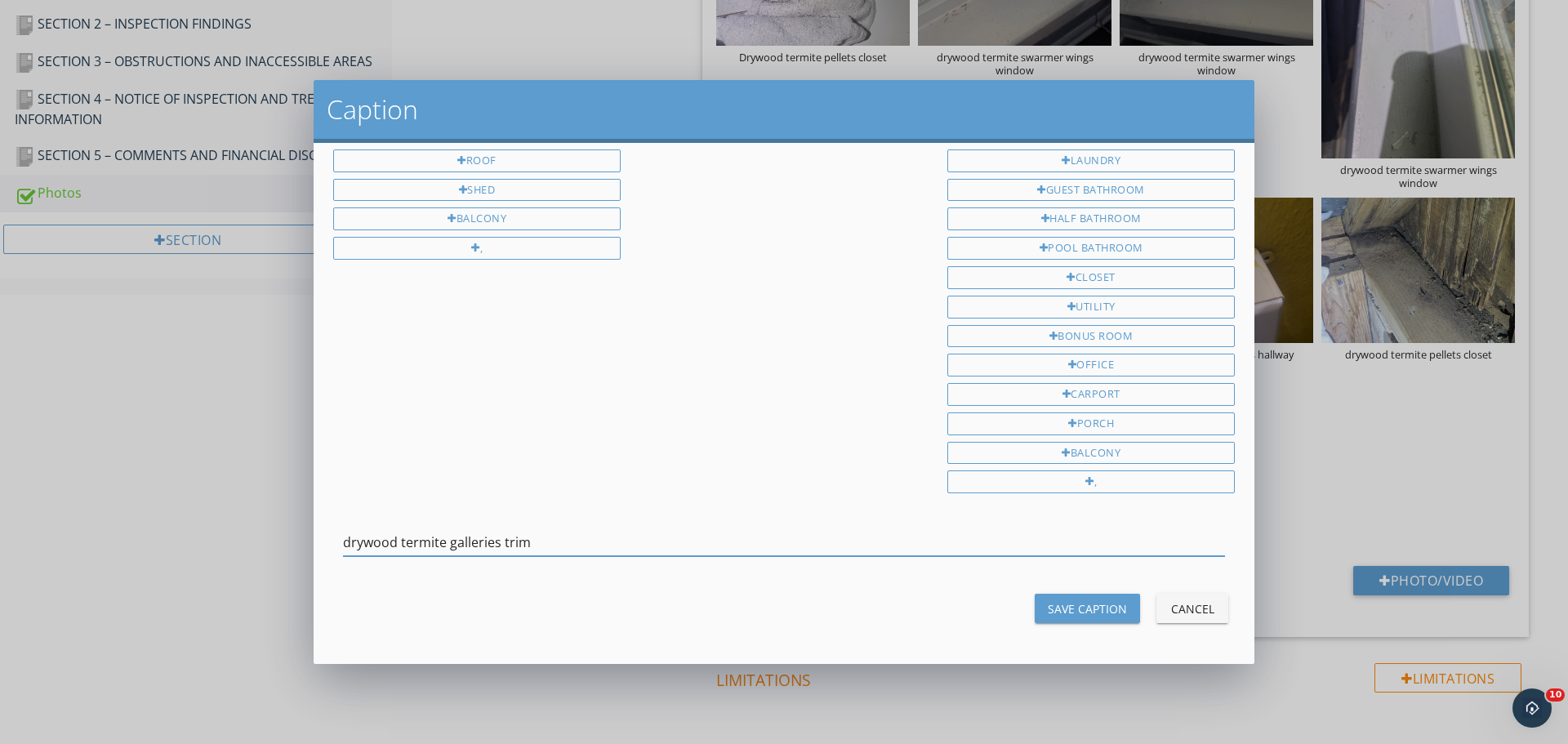
type input "drywood termite galleries trim"
click at [1074, 602] on div "Save Caption" at bounding box center [1087, 609] width 79 height 17
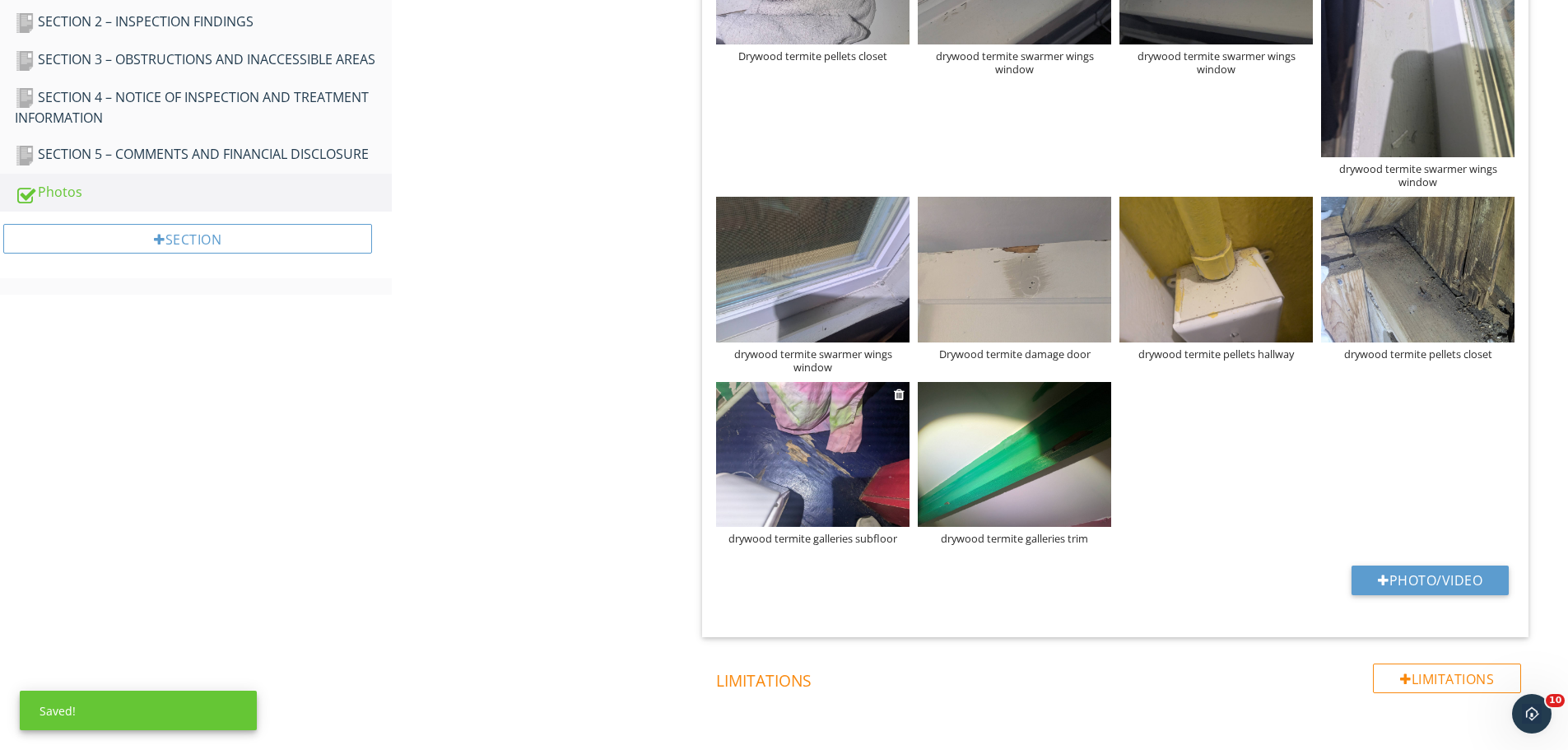
click at [782, 540] on div "drywood termite galleries subfloor" at bounding box center [812, 538] width 193 height 13
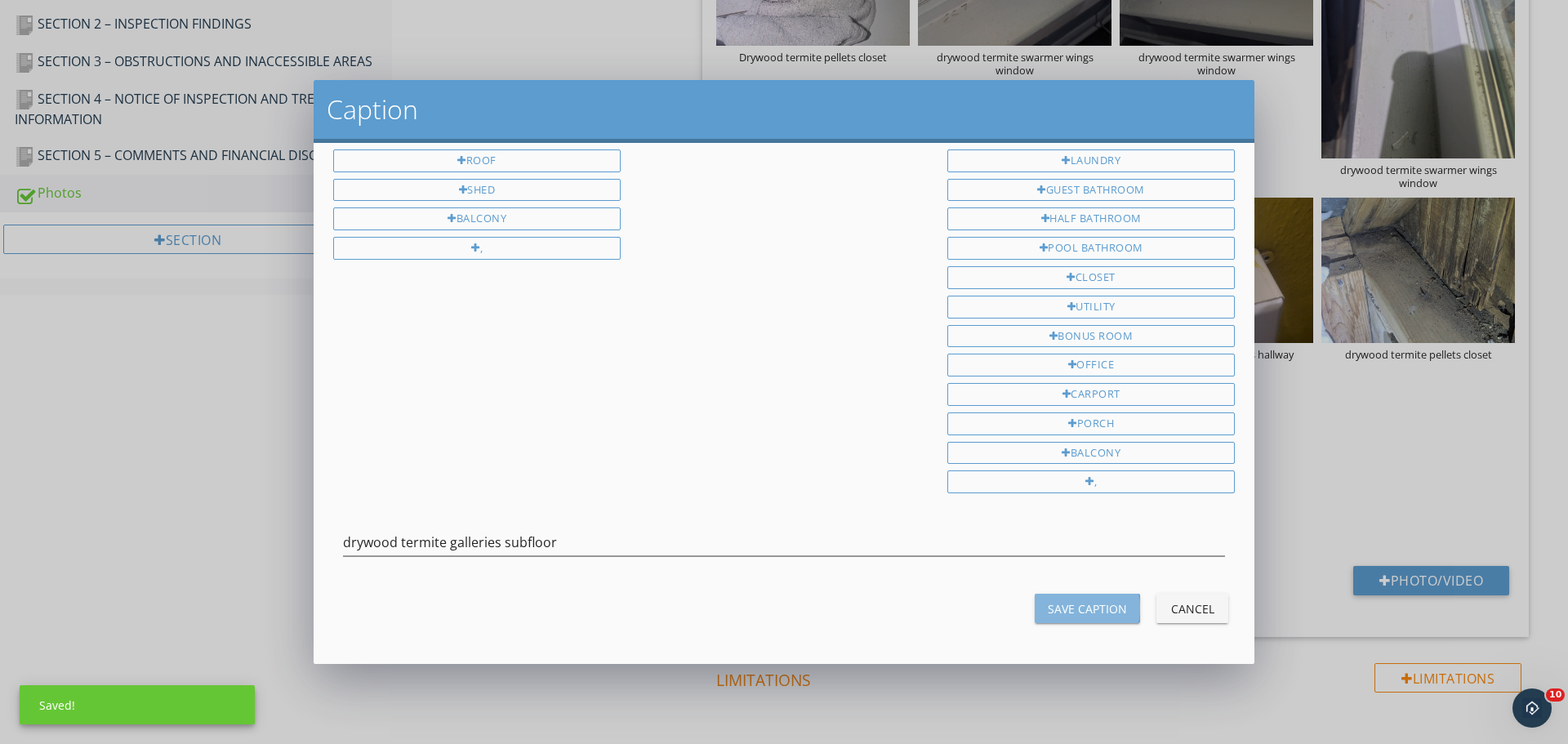
click at [1050, 607] on div "Save Caption" at bounding box center [1087, 609] width 79 height 17
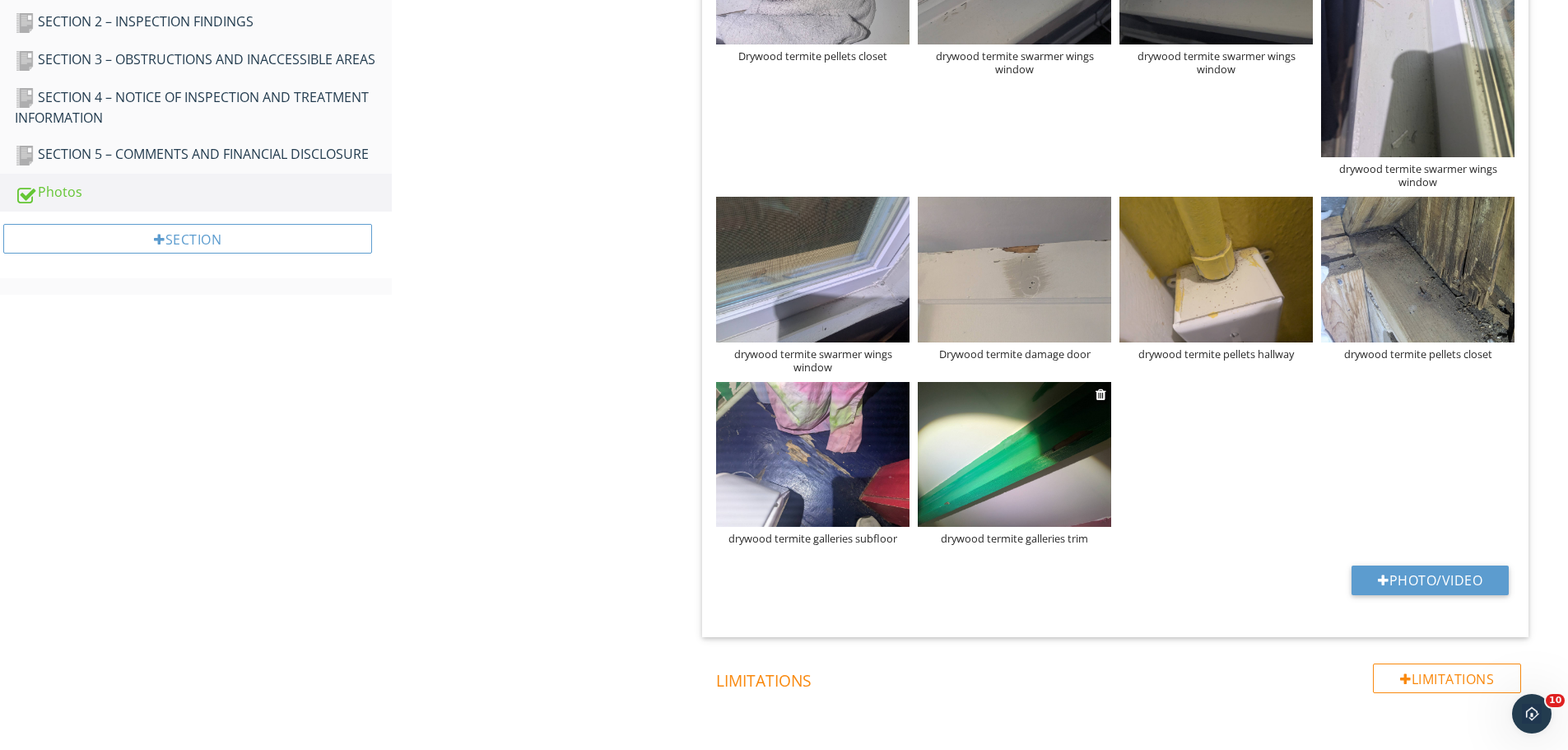
scroll to position [361, 0]
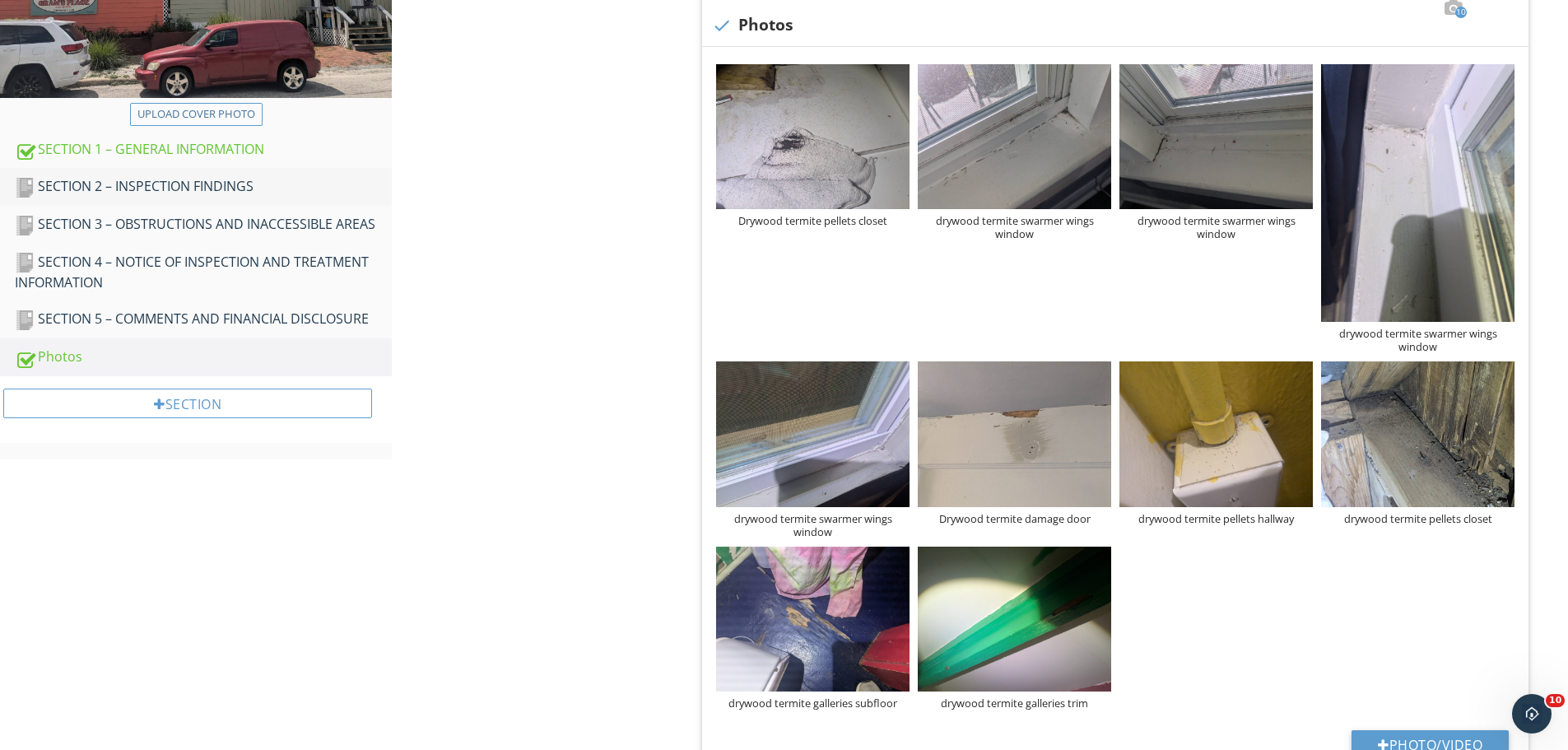
click at [232, 181] on div "SECTION 2 – INSPECTION FINDINGS" at bounding box center [203, 187] width 377 height 22
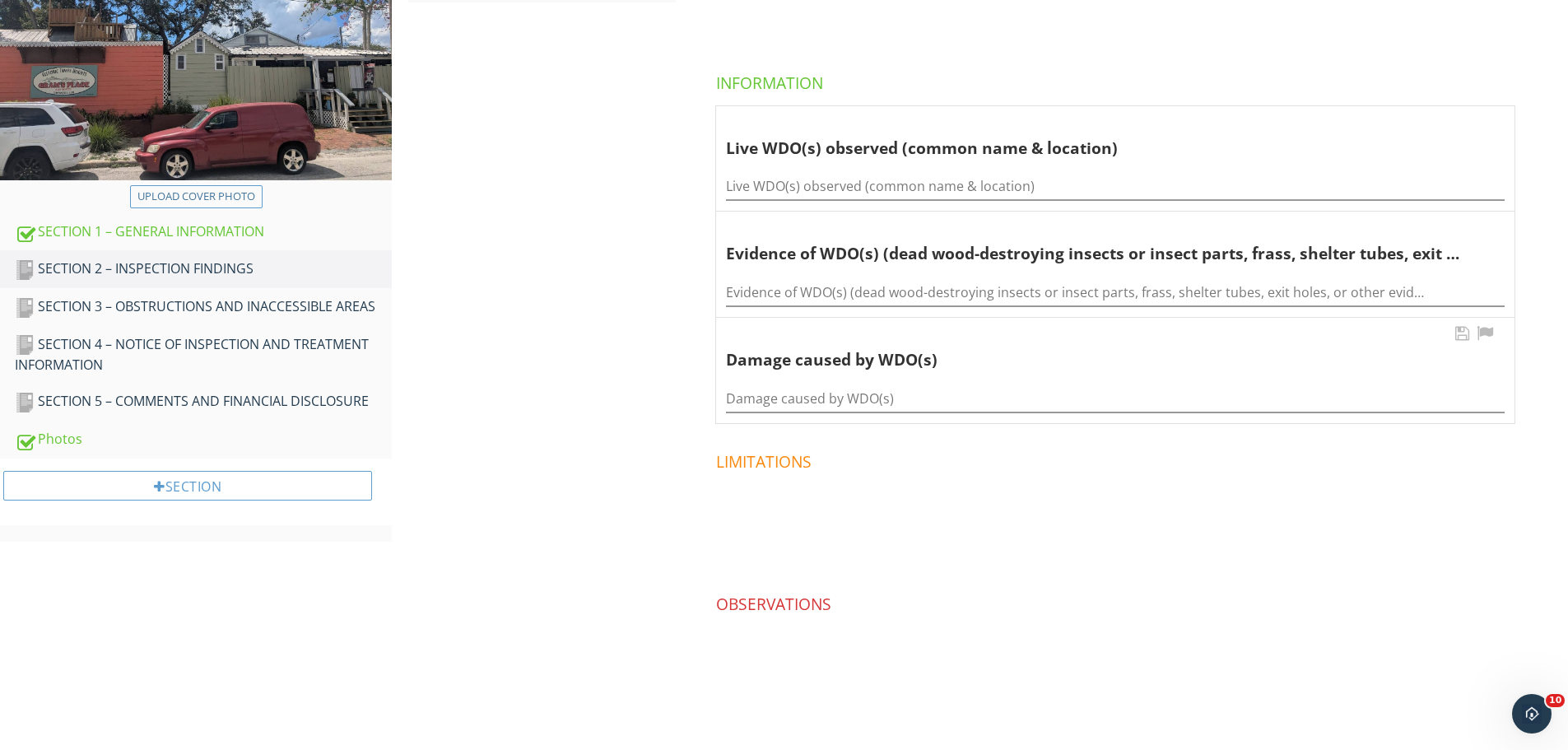
scroll to position [279, 0]
click at [835, 380] on div "Damage caused by WDO(s)" at bounding box center [1115, 394] width 779 height 37
click at [835, 383] on div "Damage caused by WDO(s)" at bounding box center [1115, 394] width 779 height 37
click at [835, 392] on input "Damage caused by WDO(s)" at bounding box center [1115, 399] width 779 height 27
type input "drywood termite galleries noted at unit door, hall trim, 2nd floor subfloor"
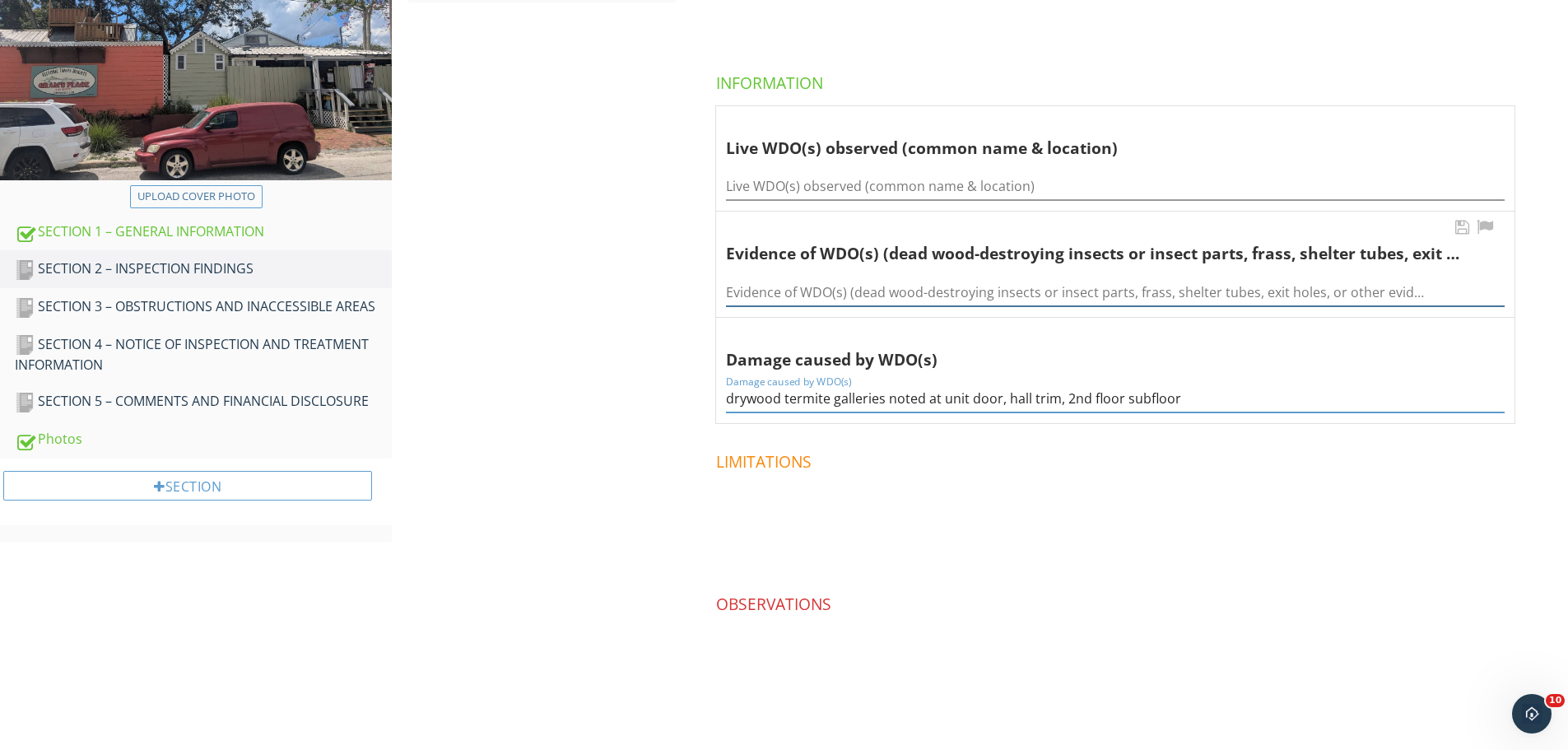
click at [829, 292] on input "Evidence of WDO(s) (dead wood-destroying insects or insect parts, frass, shelte…" at bounding box center [1115, 293] width 779 height 27
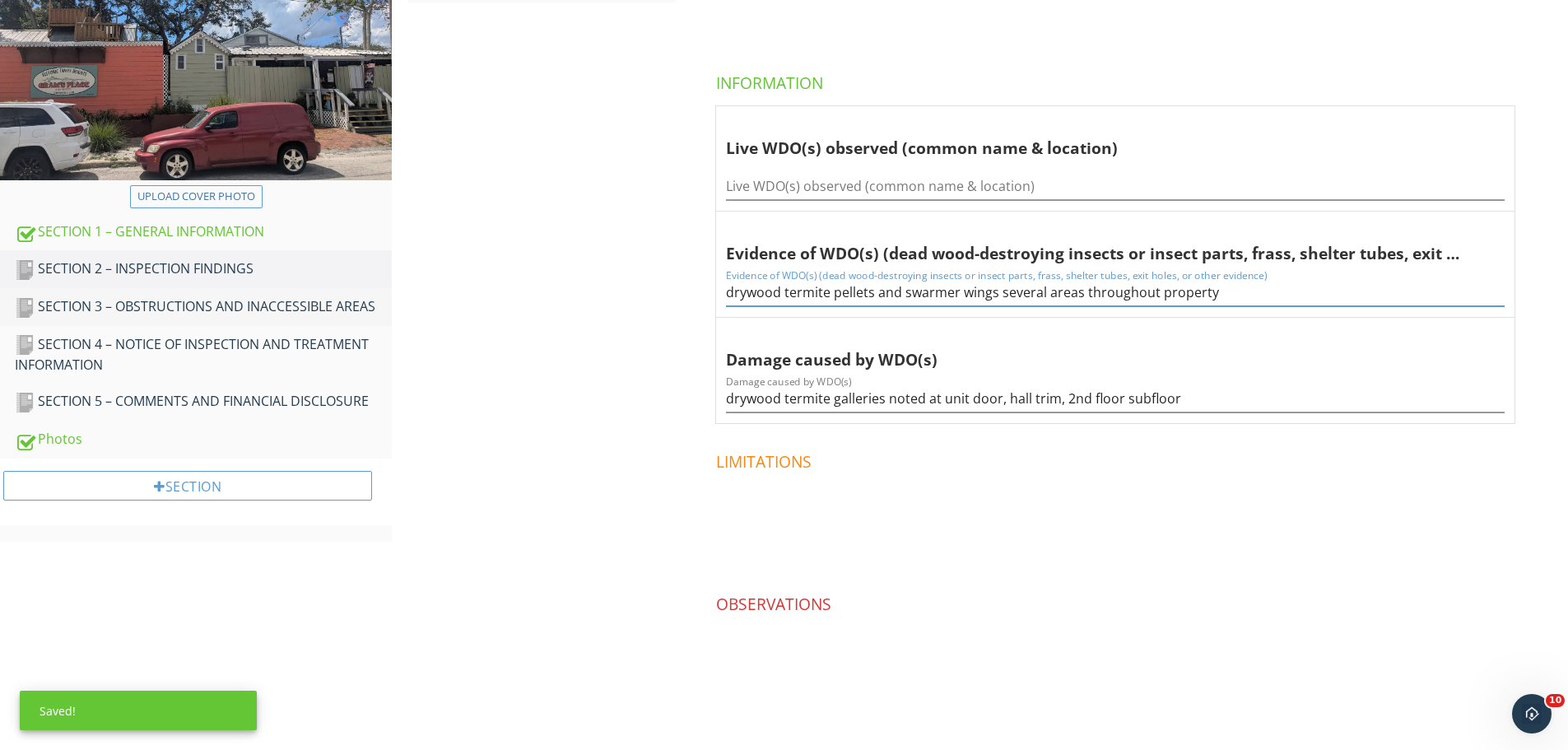
type input "drywood termite pellets and swarmer wings several areas throughout property"
click at [202, 296] on div "SECTION 3 – OBSTRUCTIONS AND INACCESSIBLE AREAS" at bounding box center [203, 307] width 377 height 22
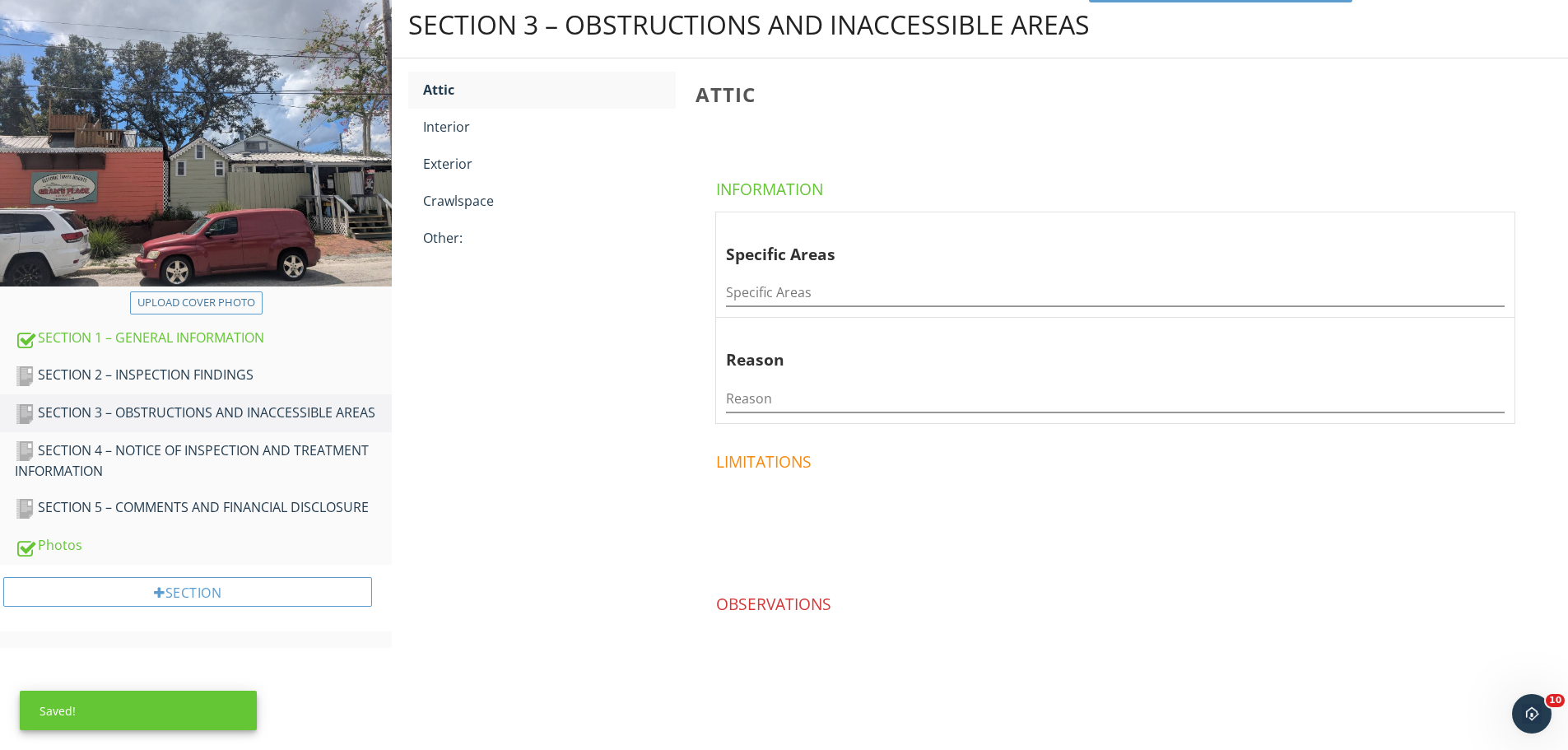
scroll to position [173, 0]
click at [235, 449] on div "SECTION 4 – NOTICE OF INSPECTION AND TREATMENT INFORMATION" at bounding box center [203, 461] width 377 height 41
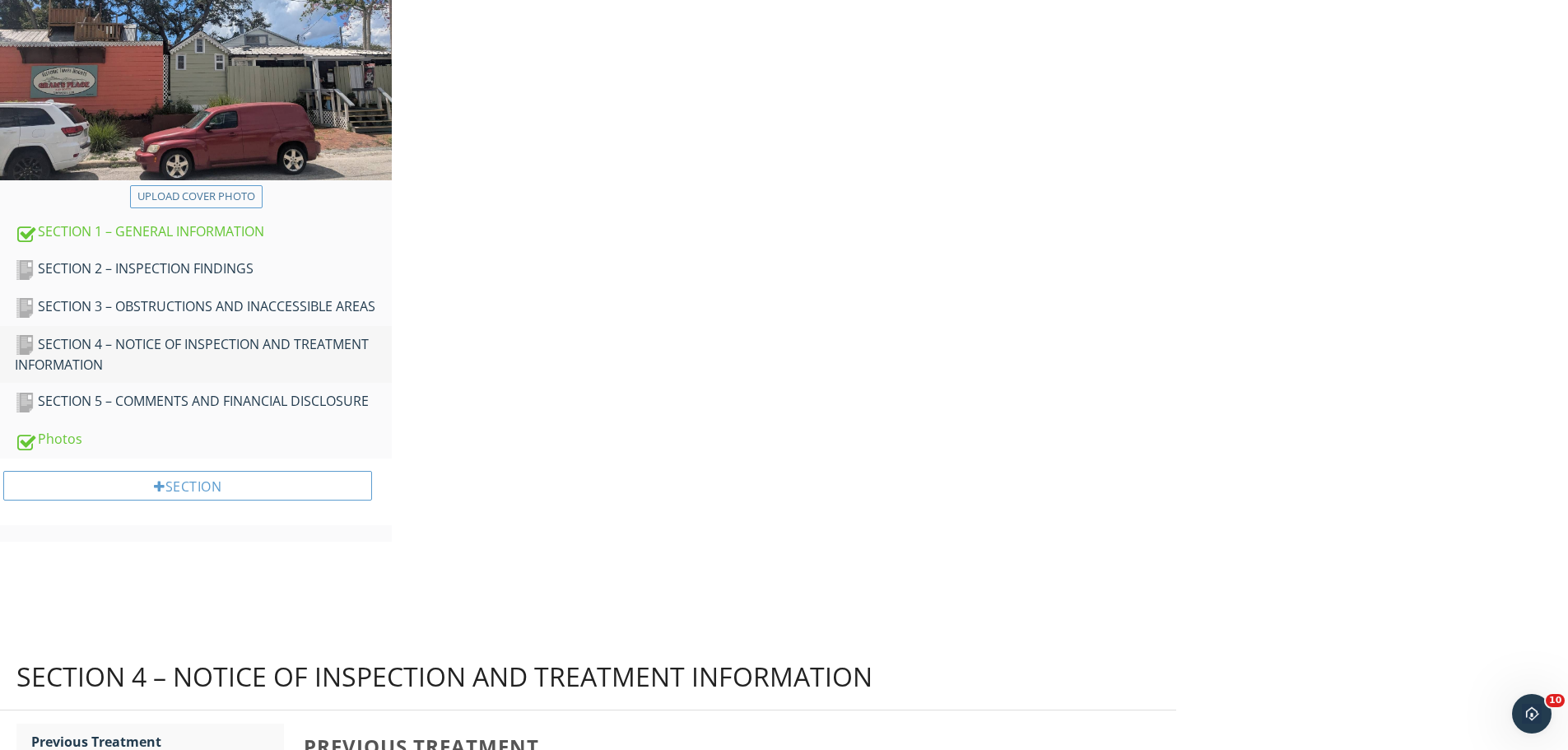
scroll to position [96, 0]
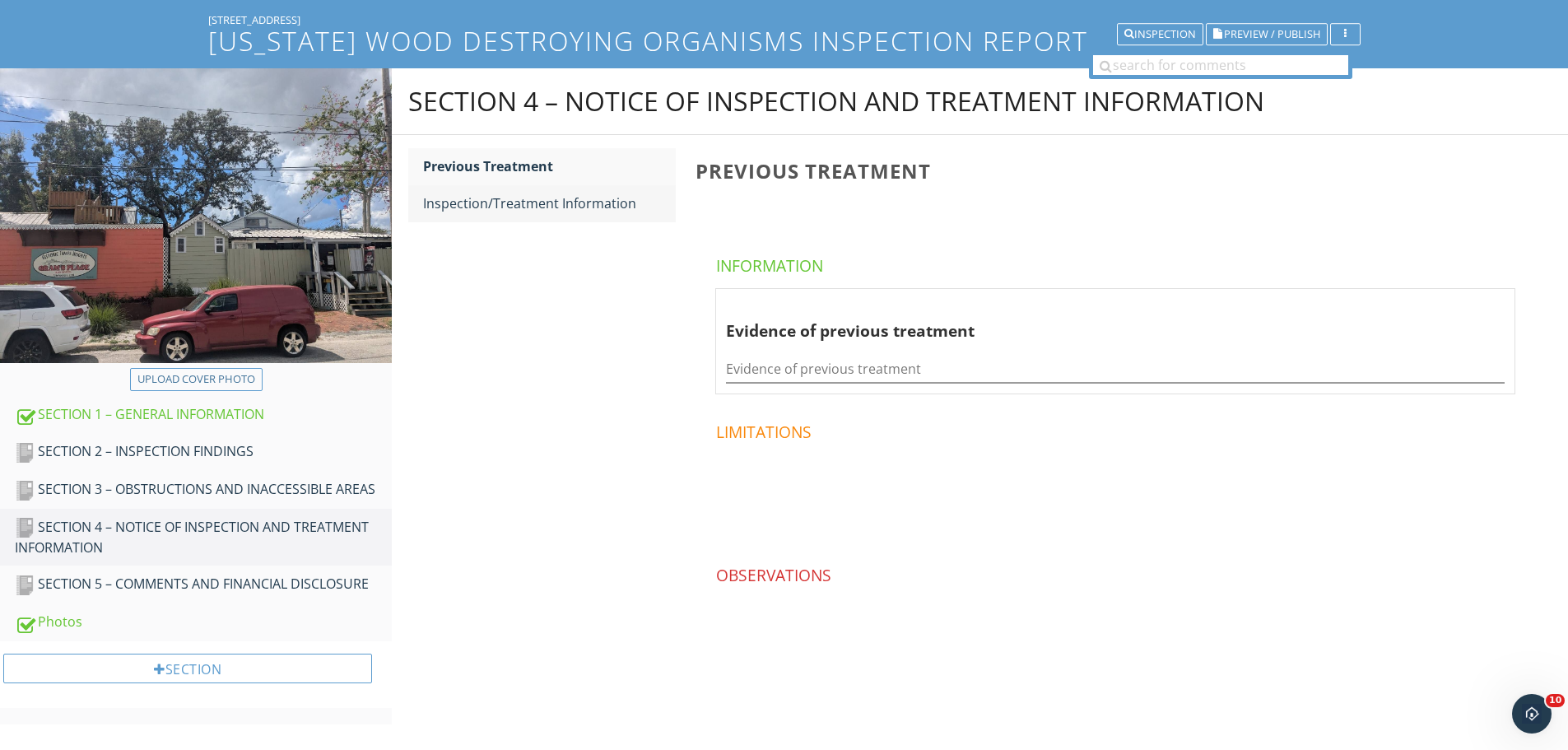
click at [503, 194] on div "Inspection/Treatment Information" at bounding box center [549, 203] width 253 height 20
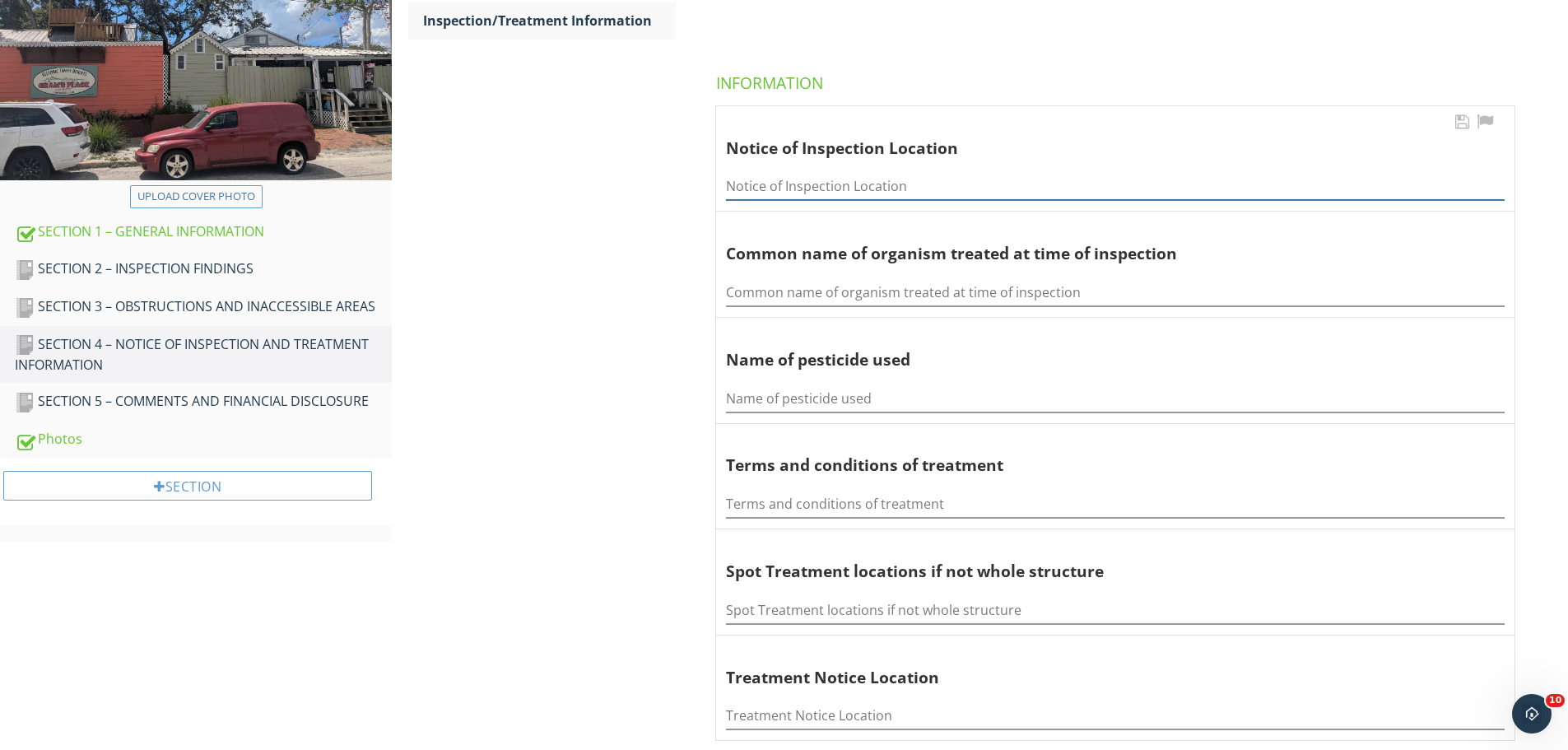
click at [785, 181] on input "Notice of Inspection Location" at bounding box center [1115, 186] width 779 height 27
type input "cabinet"
click at [313, 405] on div "SECTION 5 – COMMENTS AND FINANCIAL DISCLOSURE" at bounding box center [203, 402] width 377 height 22
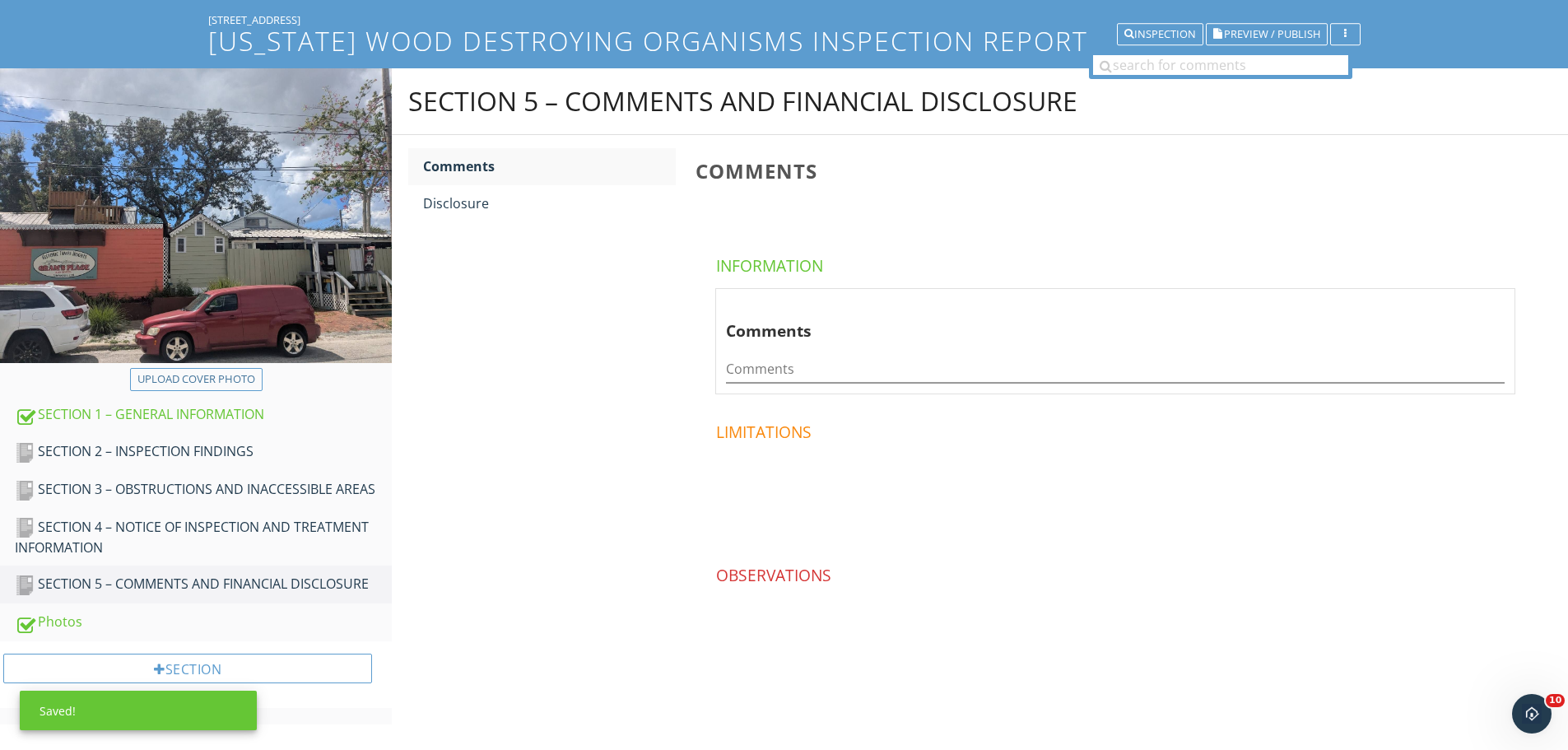
scroll to position [96, 0]
click at [774, 362] on input "Comments" at bounding box center [1115, 369] width 779 height 27
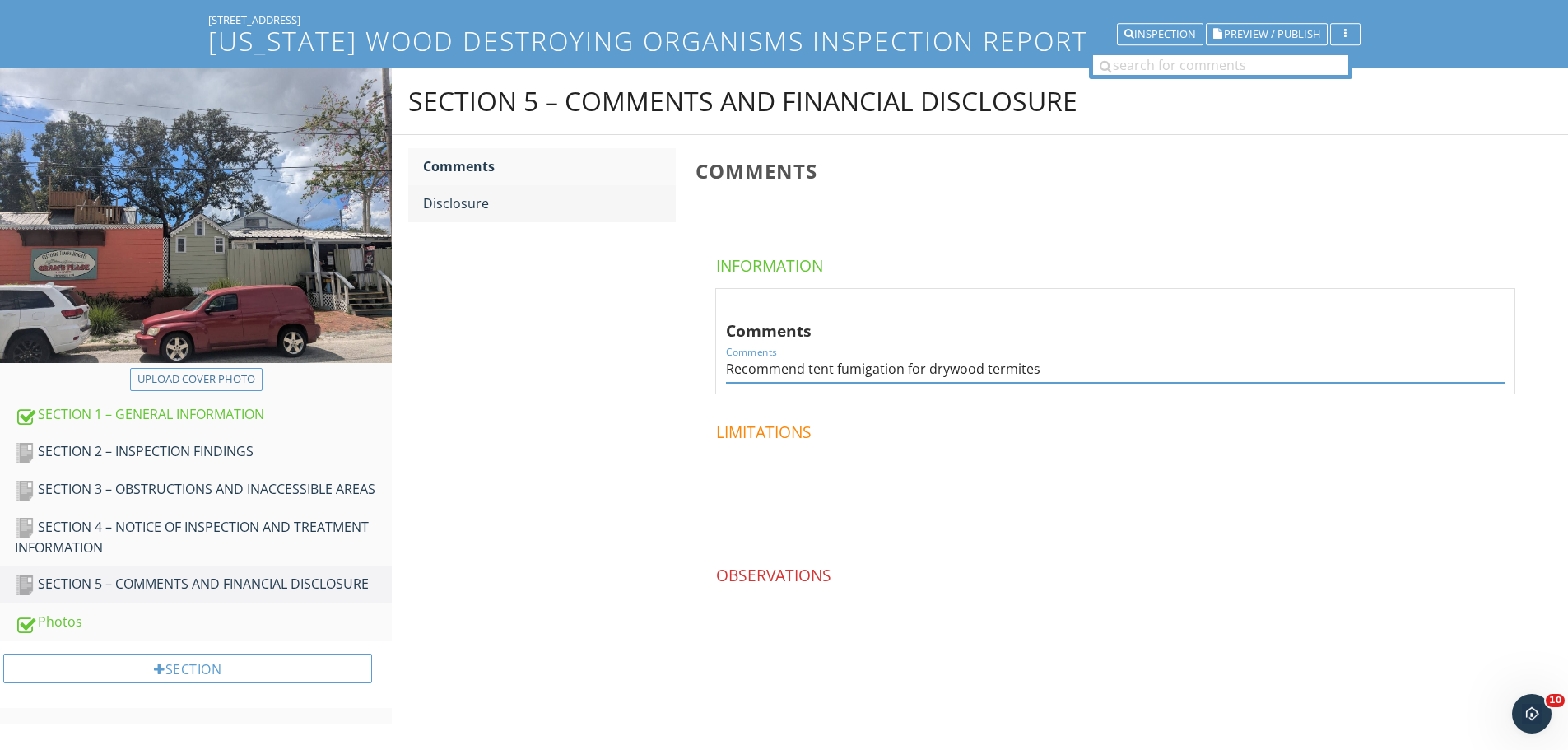
type input "Recommend tent fumigation for drywood termites"
click at [476, 199] on div "Disclosure" at bounding box center [549, 203] width 253 height 20
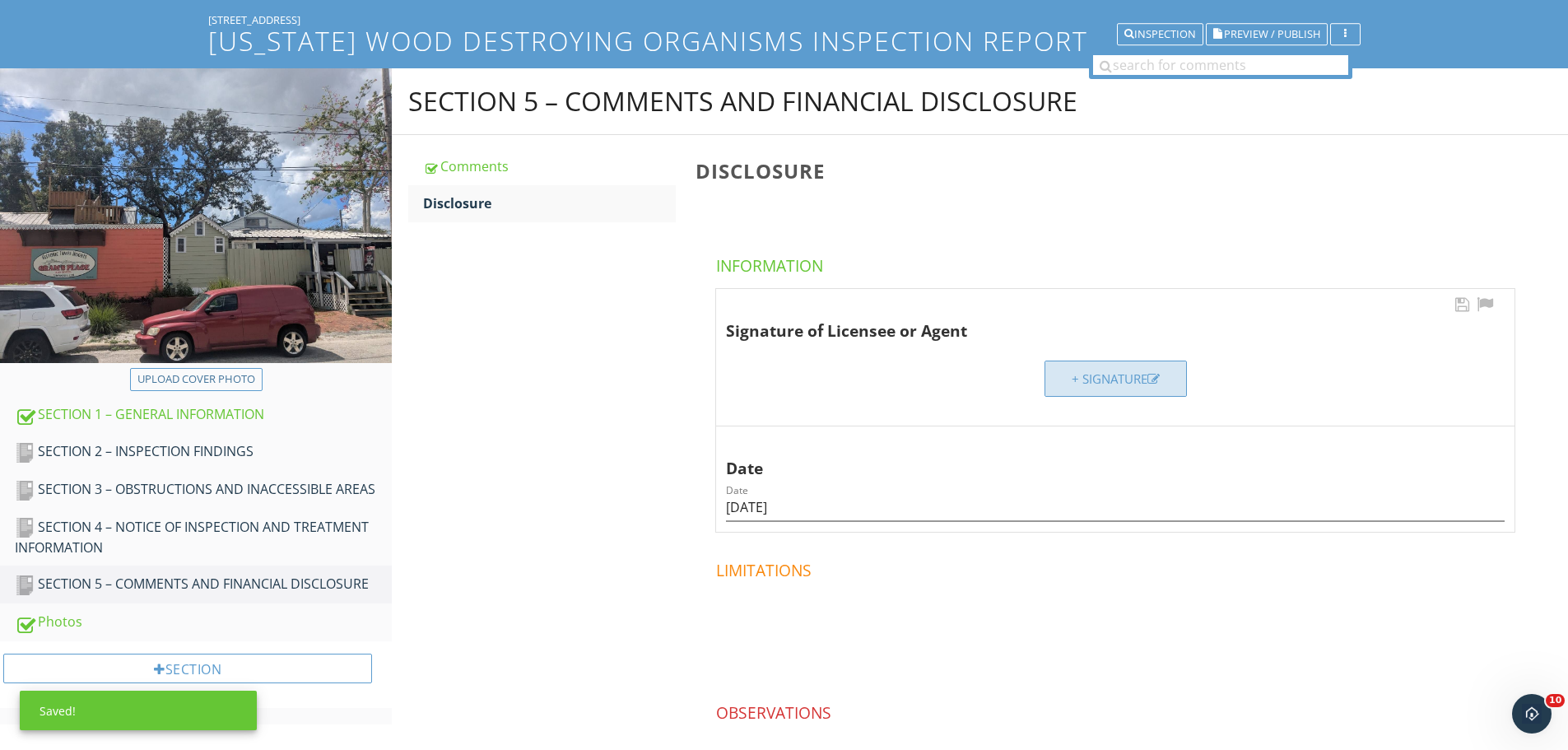
click at [1117, 388] on div "+ Signature" at bounding box center [1116, 379] width 88 height 19
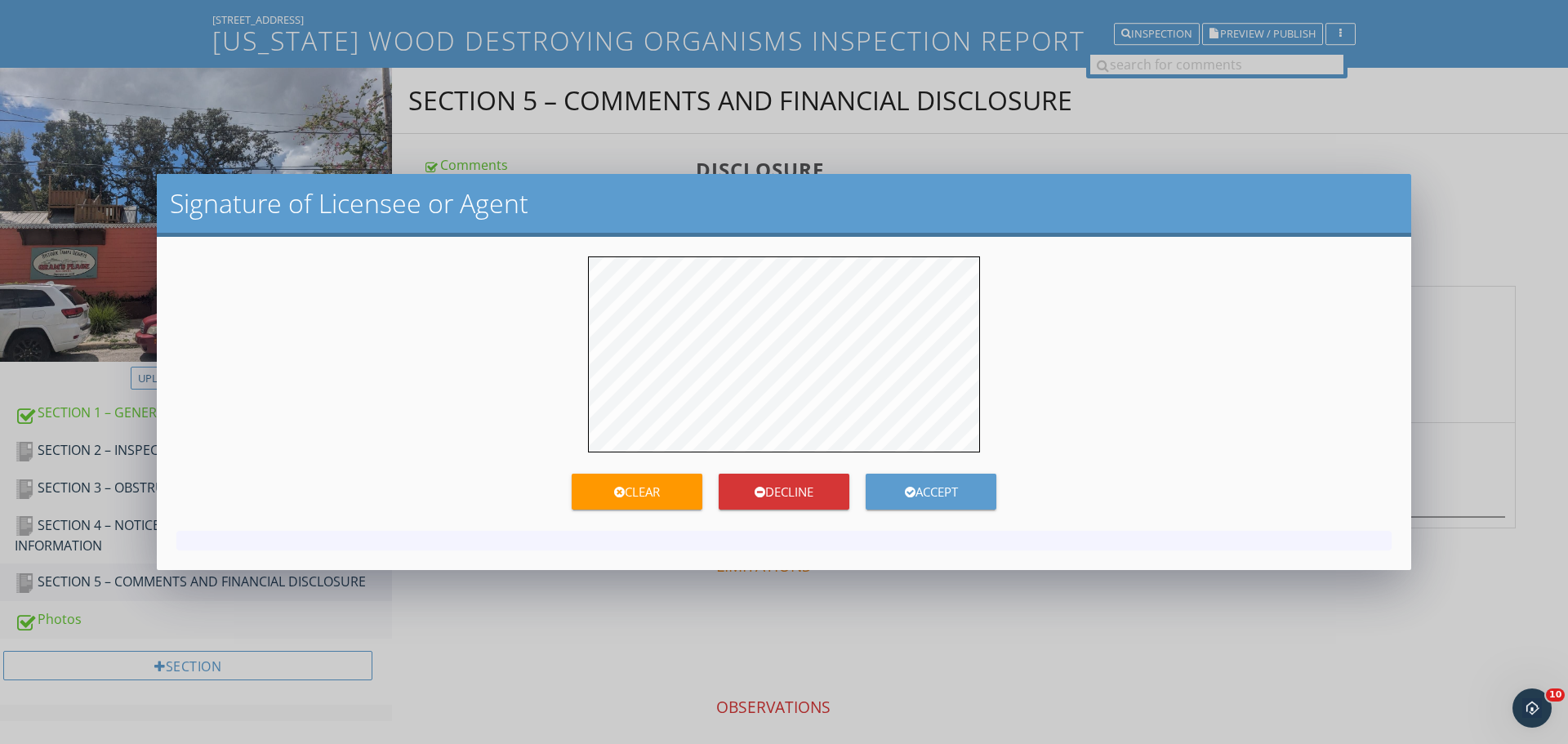
click at [931, 479] on button "Accept" at bounding box center [932, 491] width 131 height 36
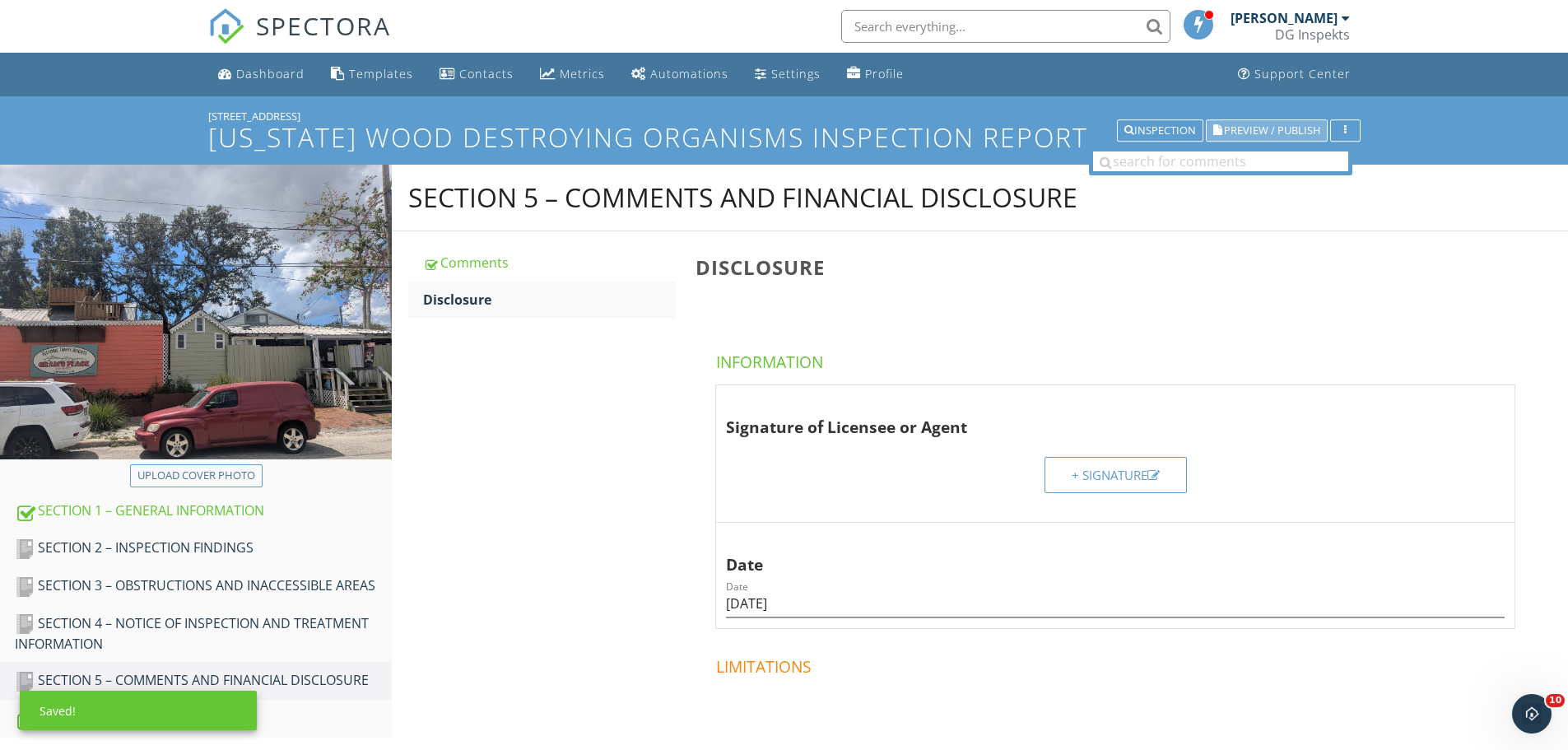
drag, startPoint x: 1269, startPoint y: 125, endPoint x: 925, endPoint y: 65, distance: 349.2
click at [1269, 125] on span "Preview / Publish" at bounding box center [1272, 130] width 96 height 11
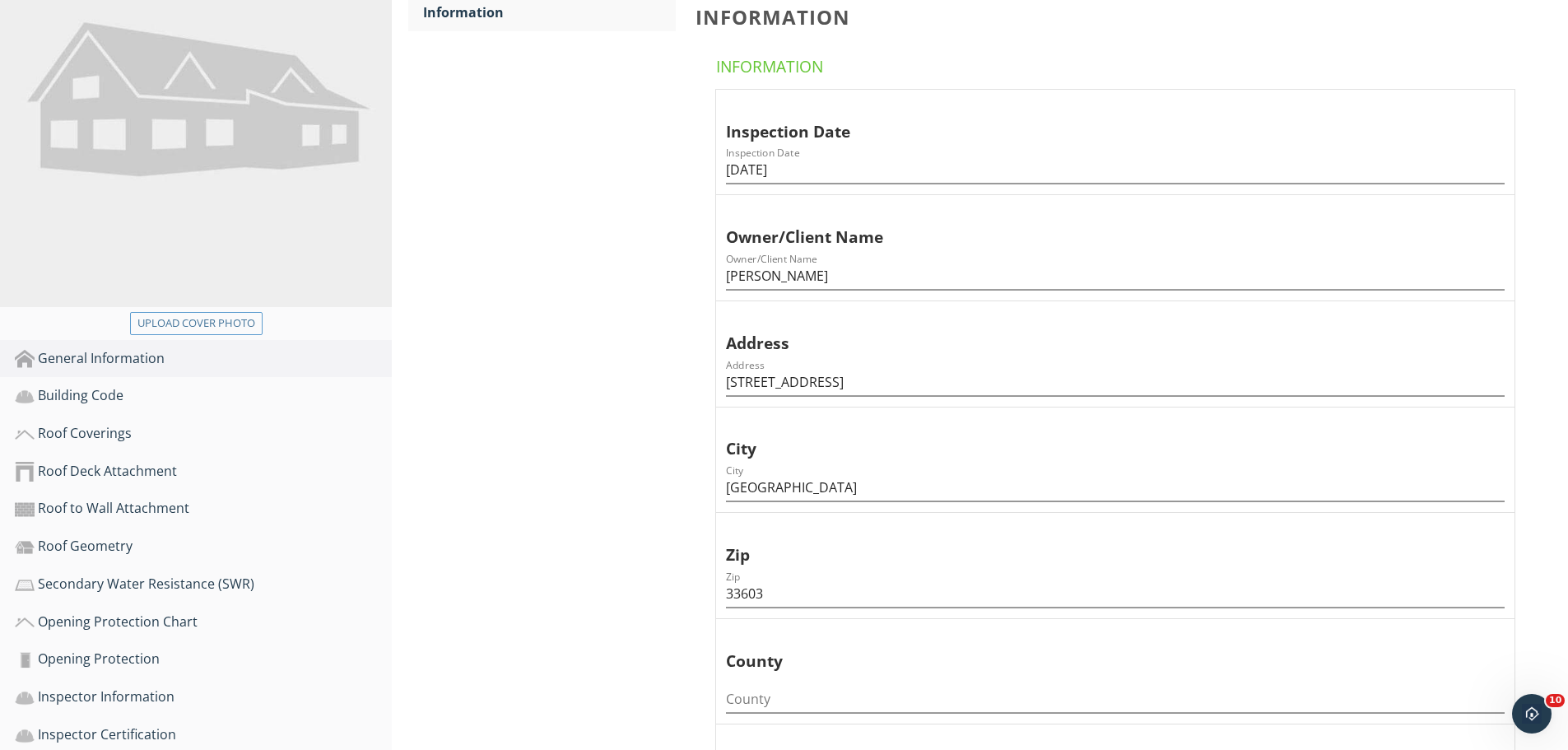
scroll to position [82, 0]
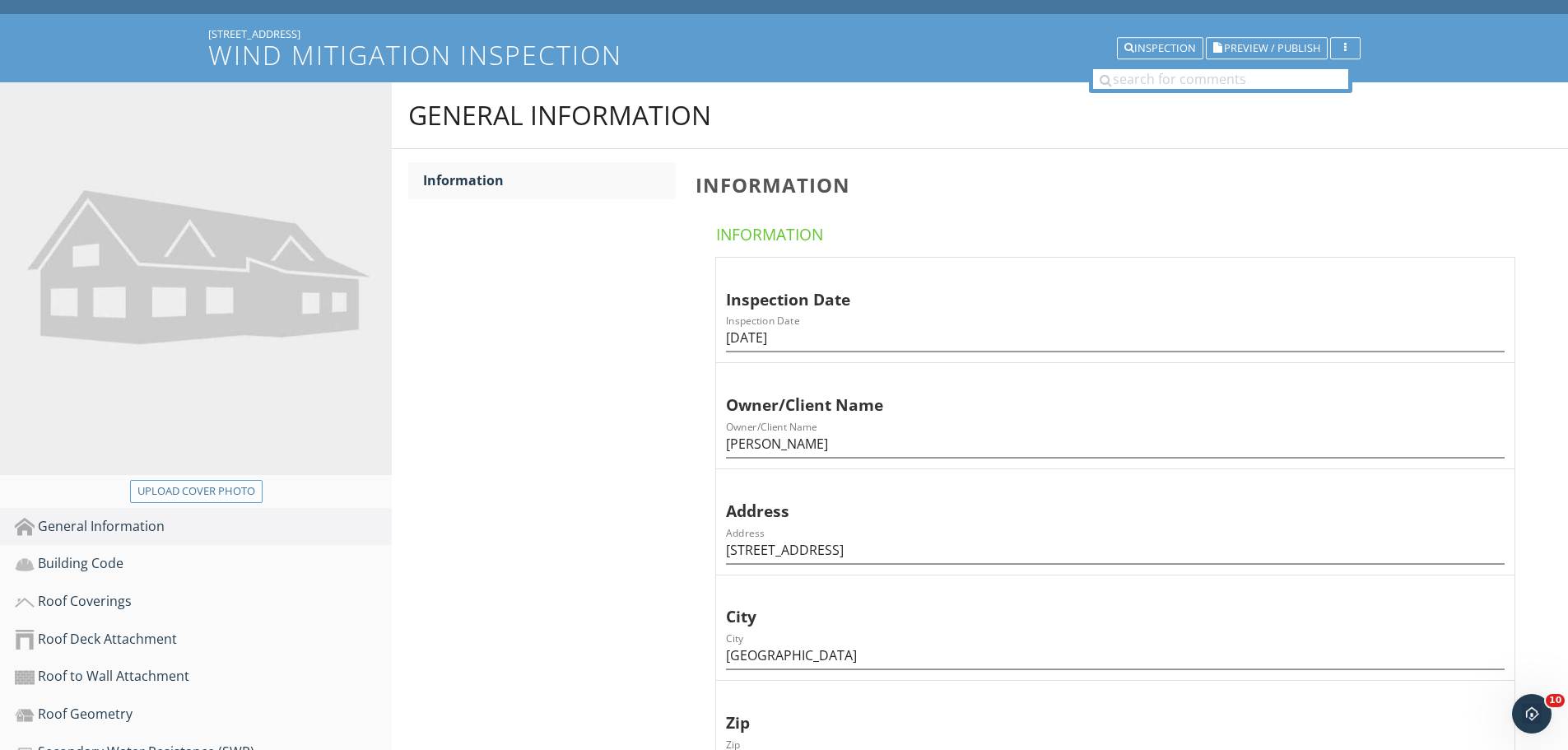
click at [256, 483] on button "Upload cover photo" at bounding box center [197, 492] width 132 height 23
type input "C:\fakepath\photo.jpg"
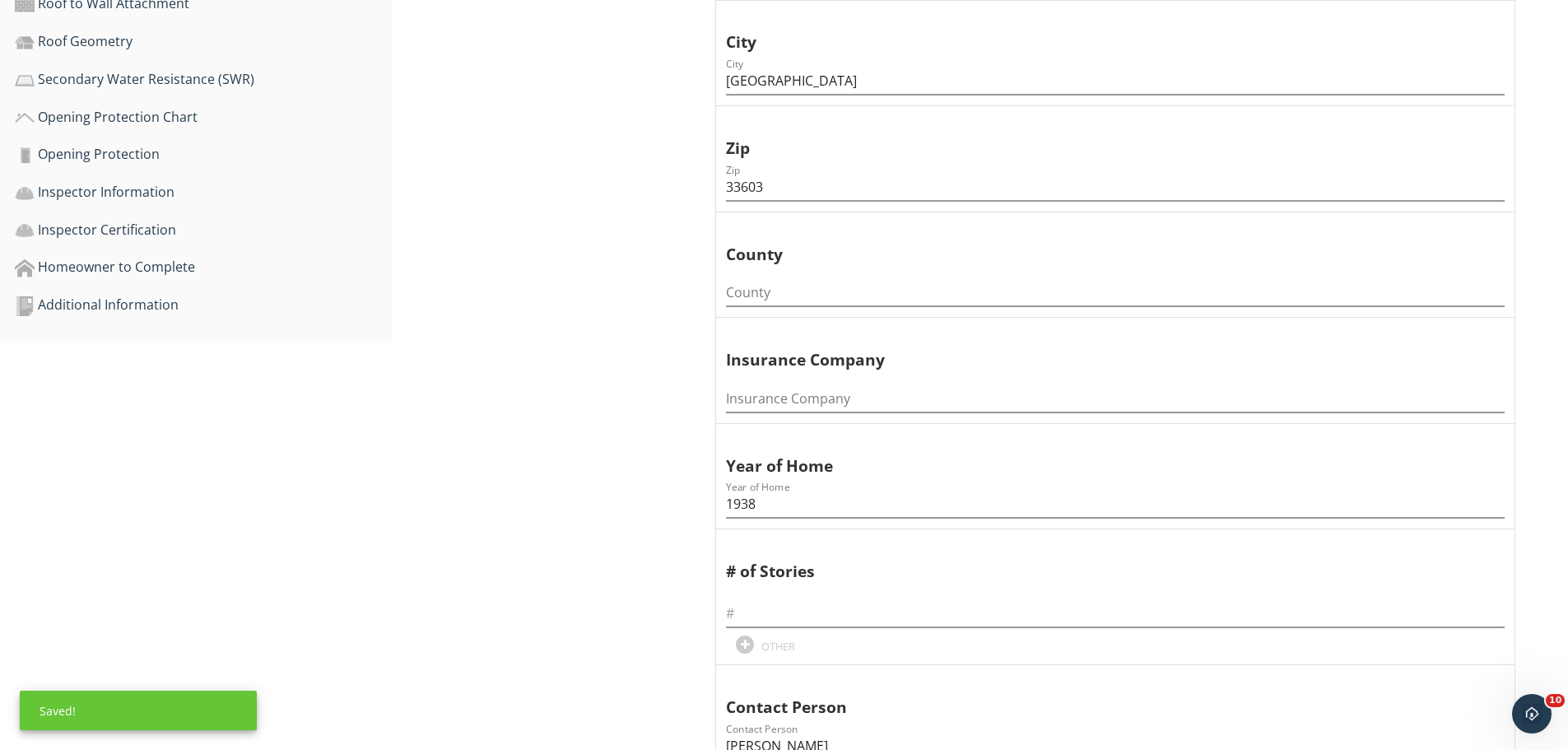
scroll to position [659, 0]
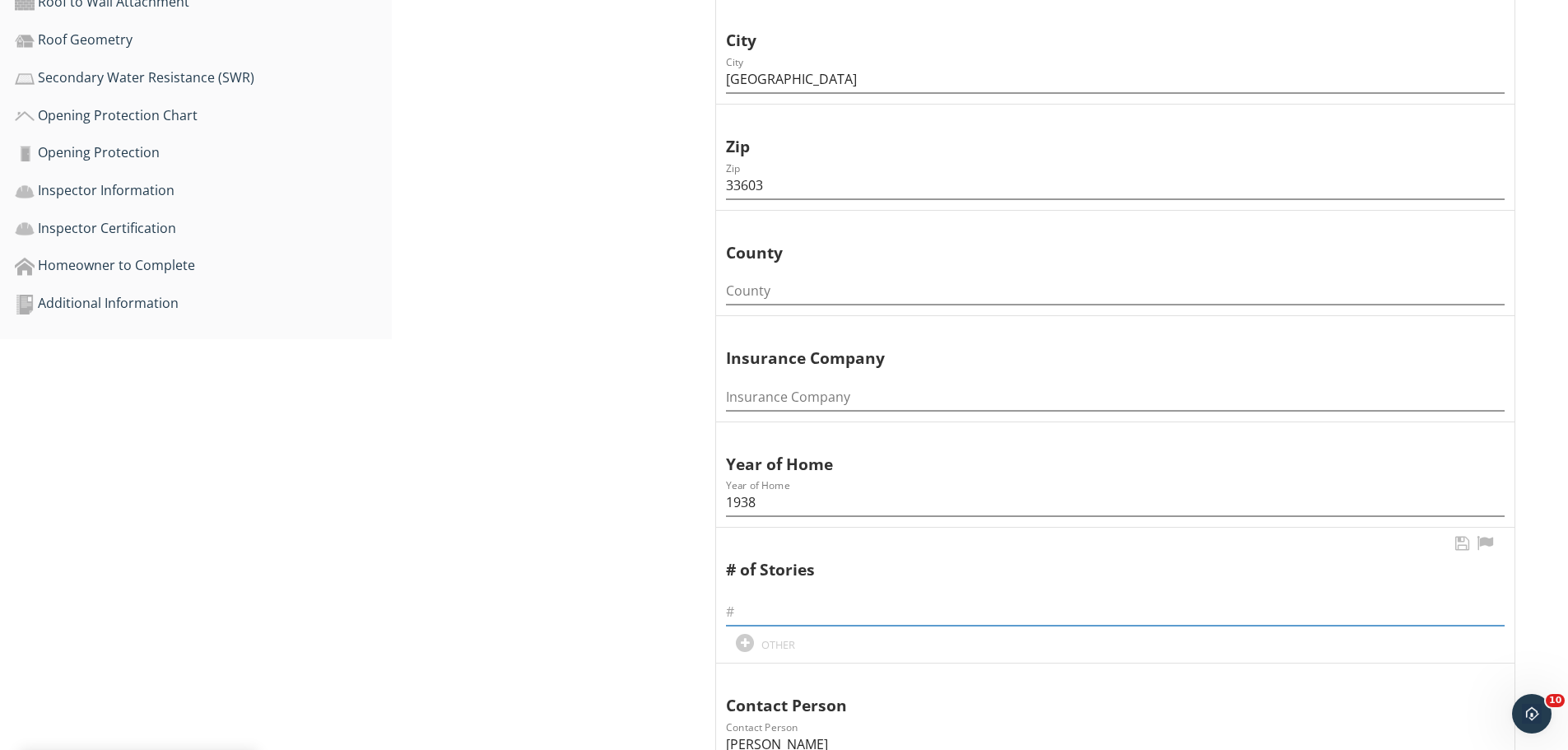
click at [757, 617] on input "text" at bounding box center [1115, 612] width 779 height 27
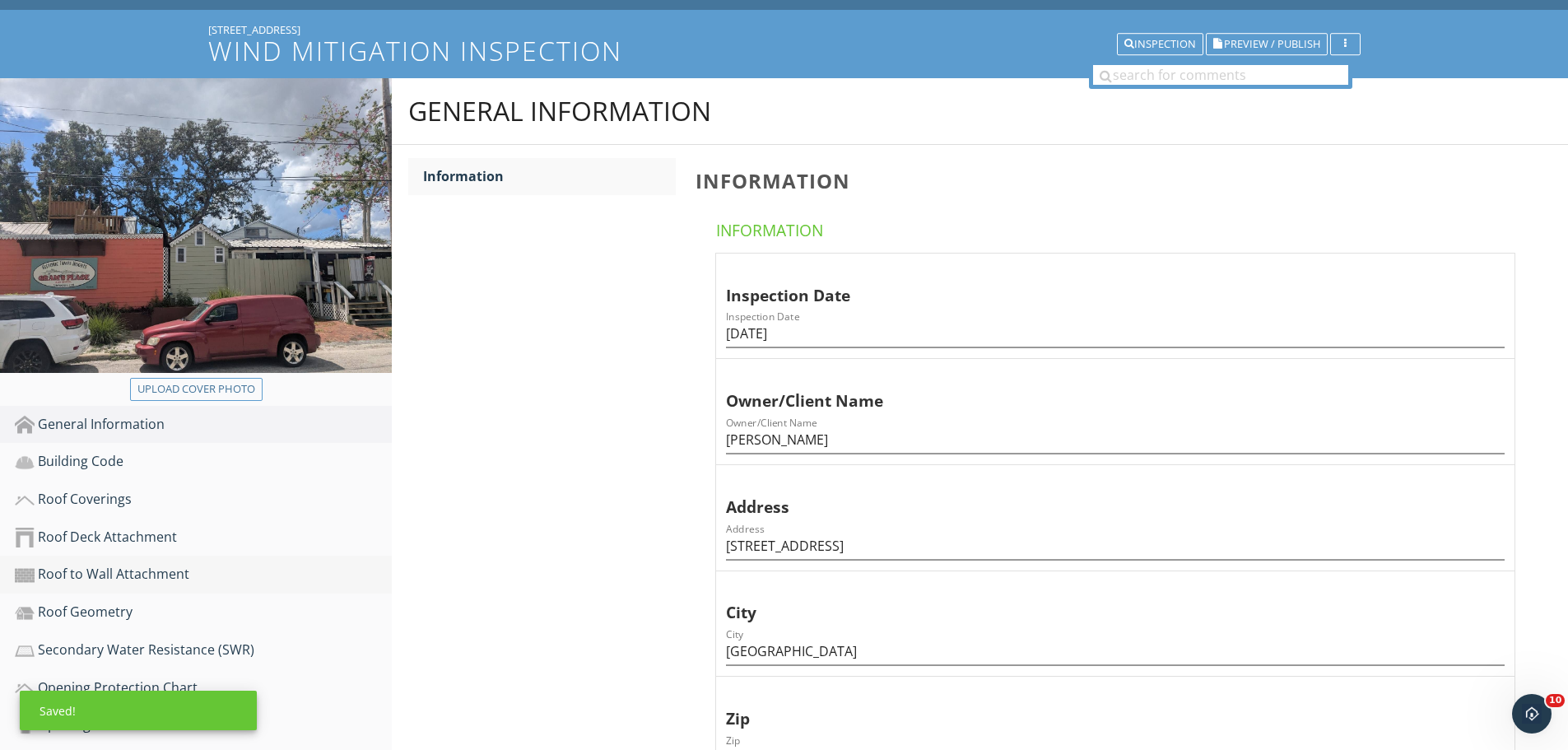
scroll to position [82, 0]
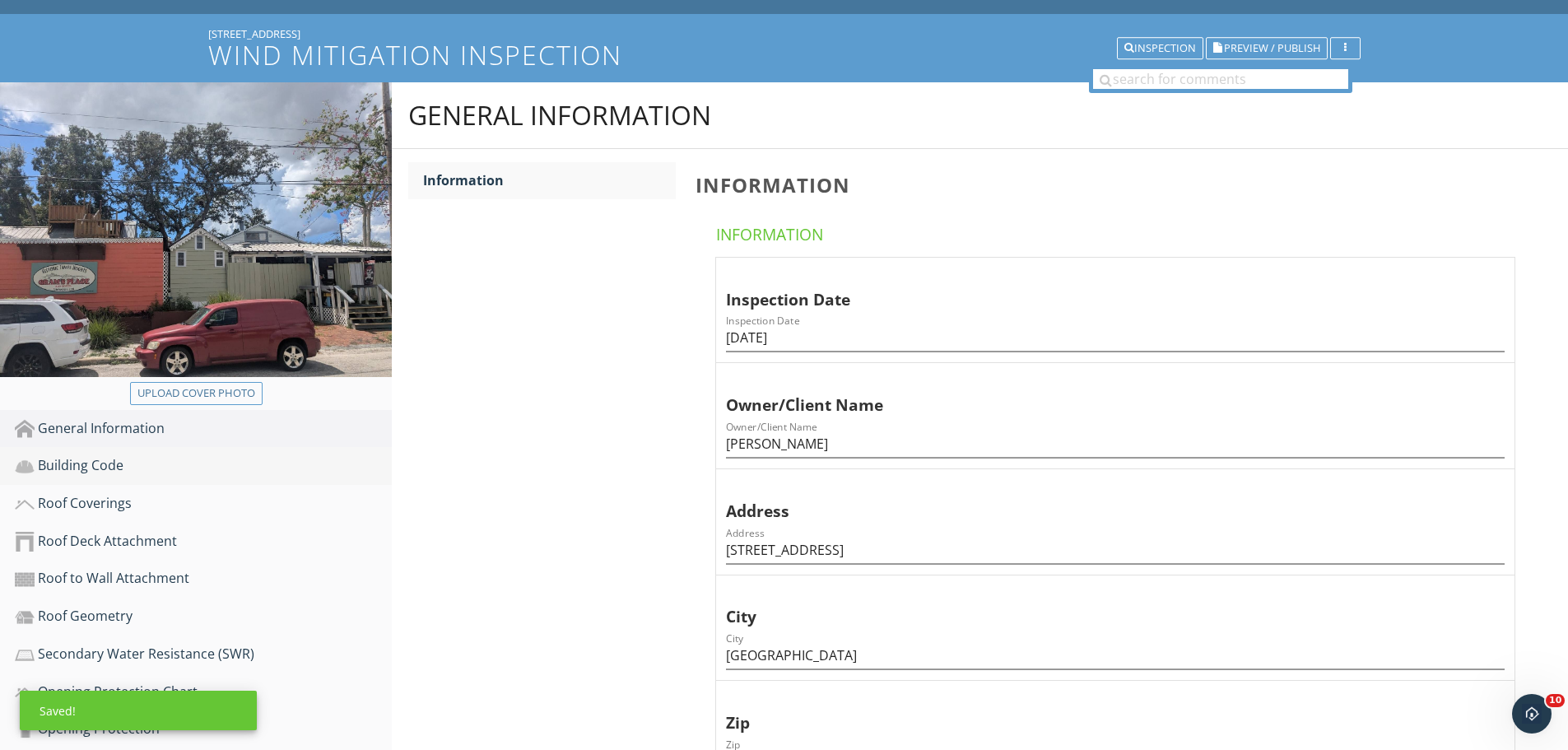
type input "2"
click at [141, 467] on div "Building Code" at bounding box center [203, 466] width 377 height 22
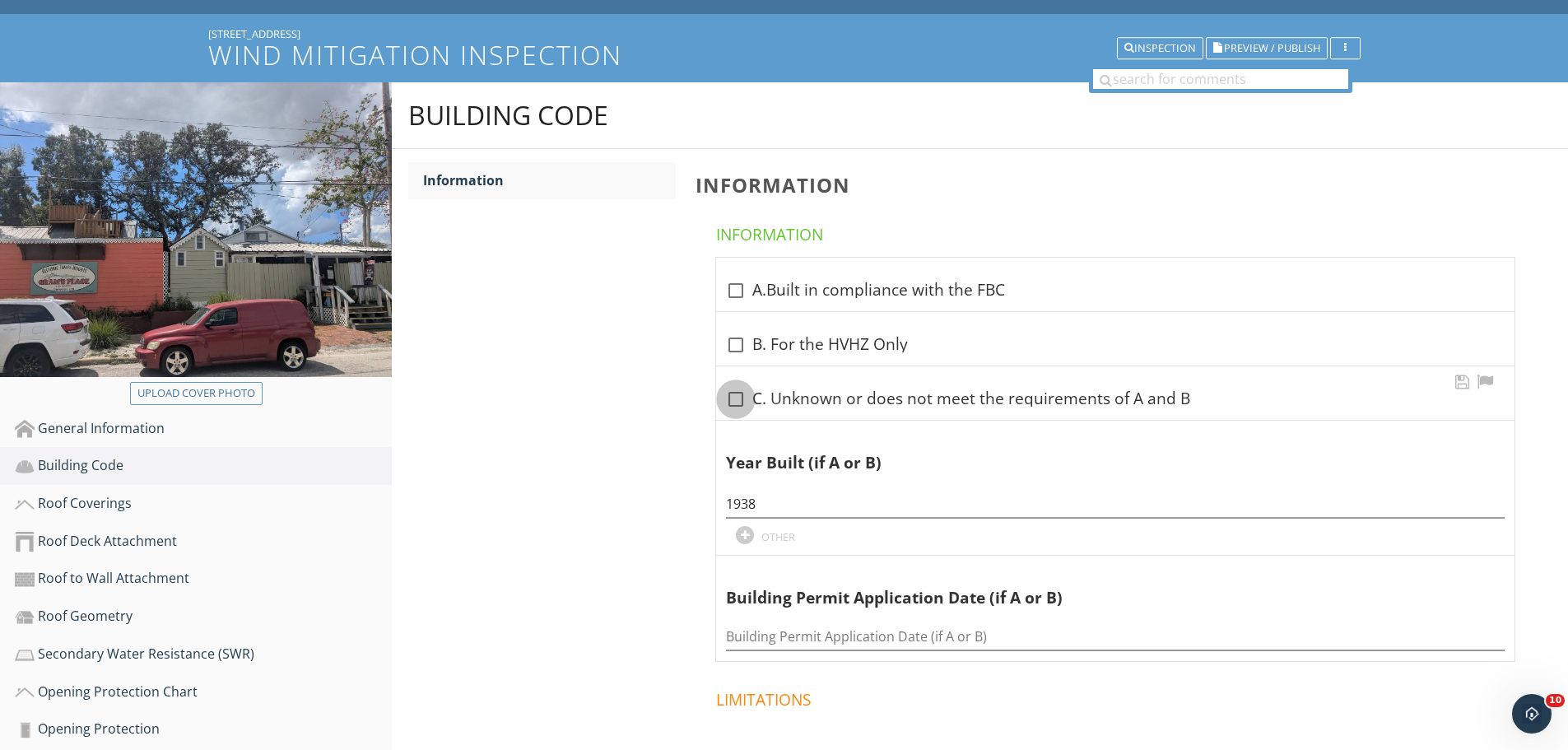
click at [740, 400] on div at bounding box center [735, 399] width 28 height 28
checkbox input "true"
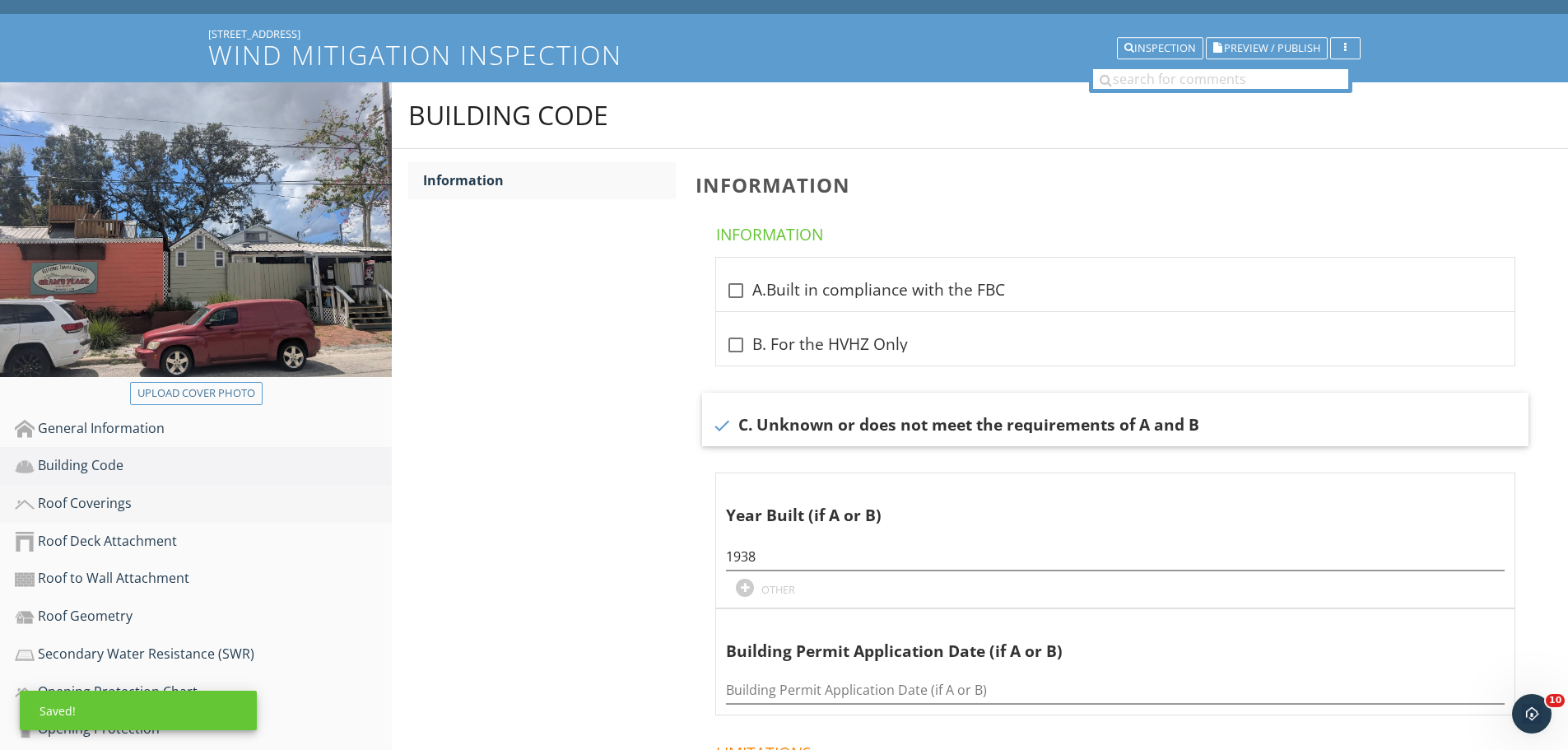
click at [100, 506] on div "Roof Coverings" at bounding box center [203, 504] width 377 height 22
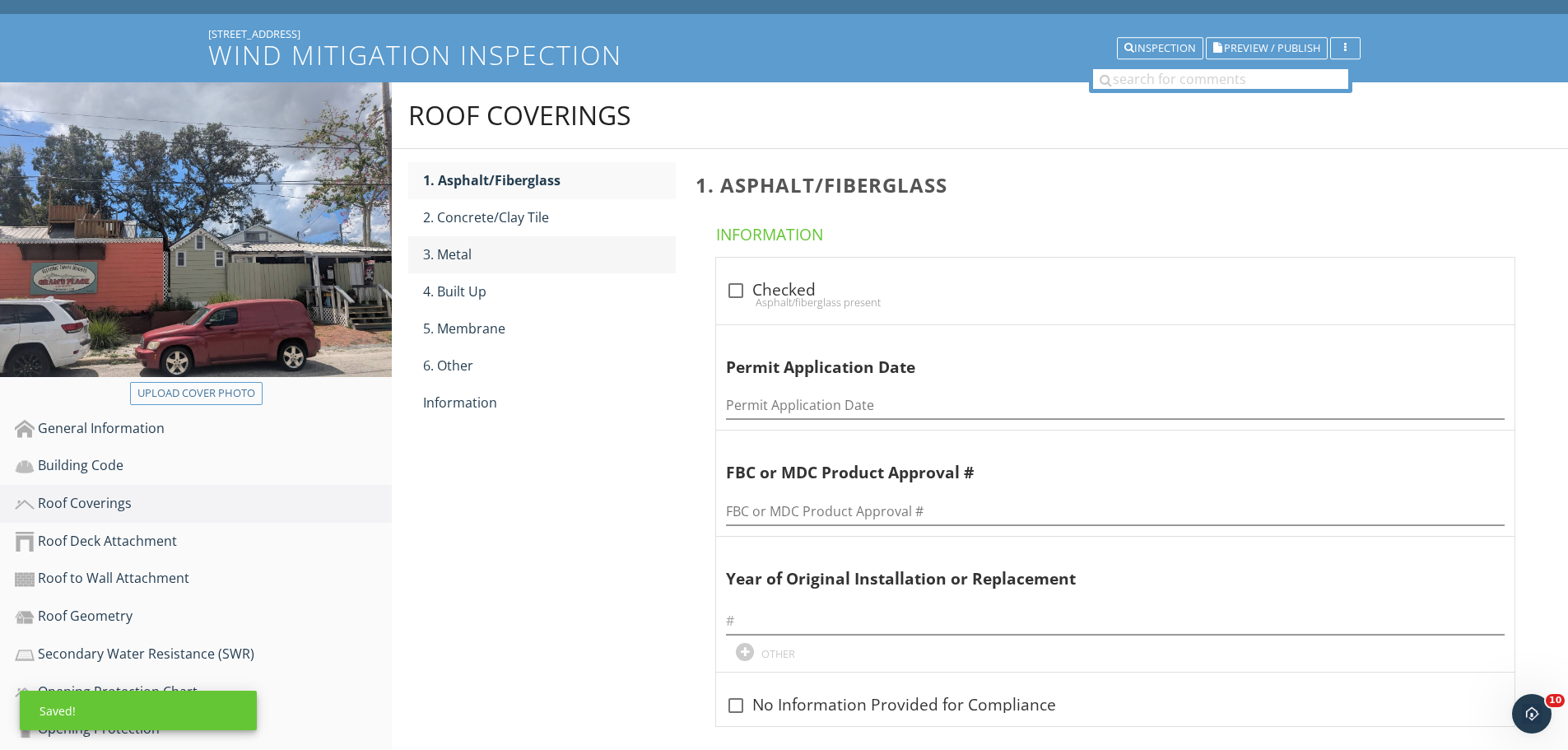
click at [434, 250] on div "3. Metal" at bounding box center [549, 254] width 253 height 20
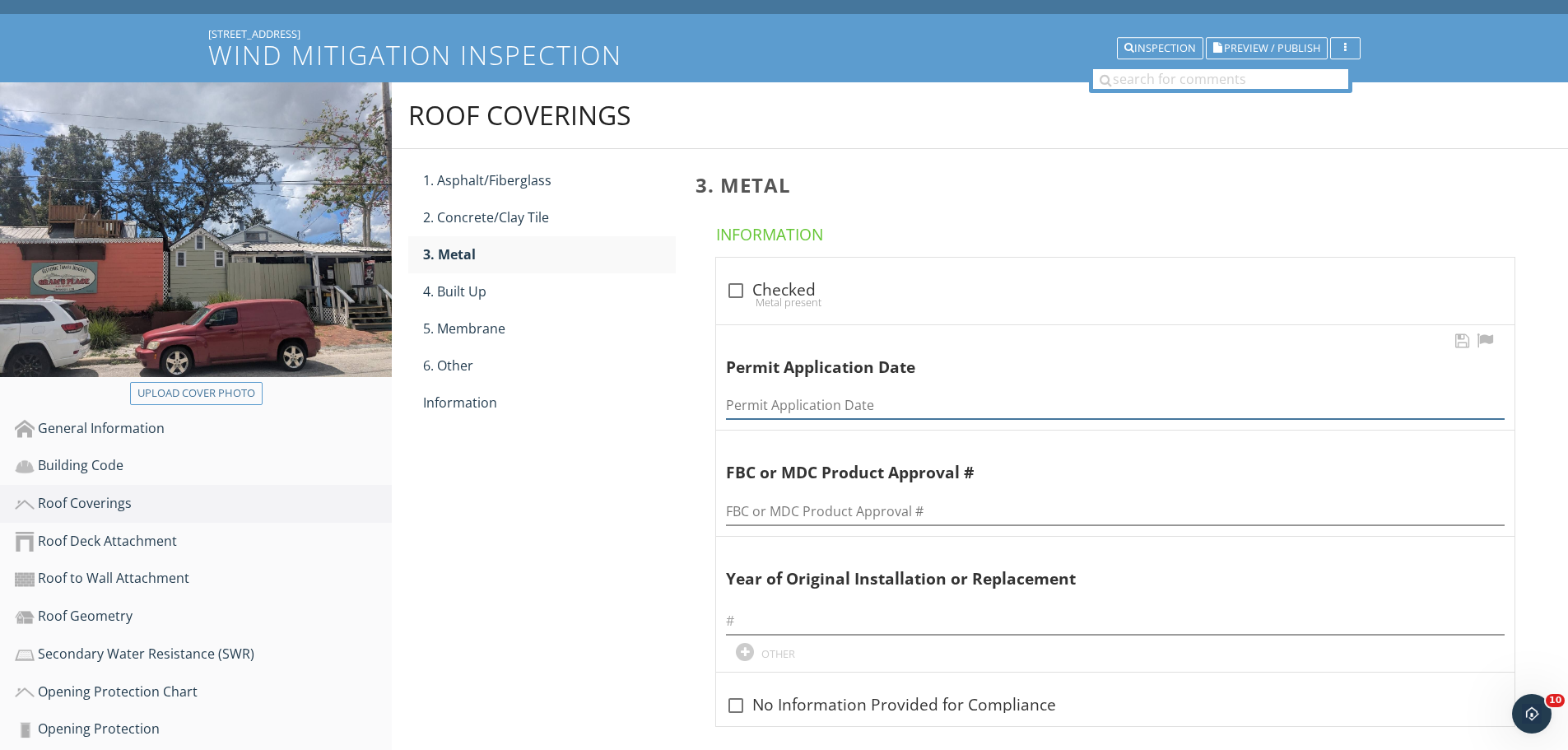
click at [757, 401] on input "Permit Application Date" at bounding box center [1115, 406] width 779 height 27
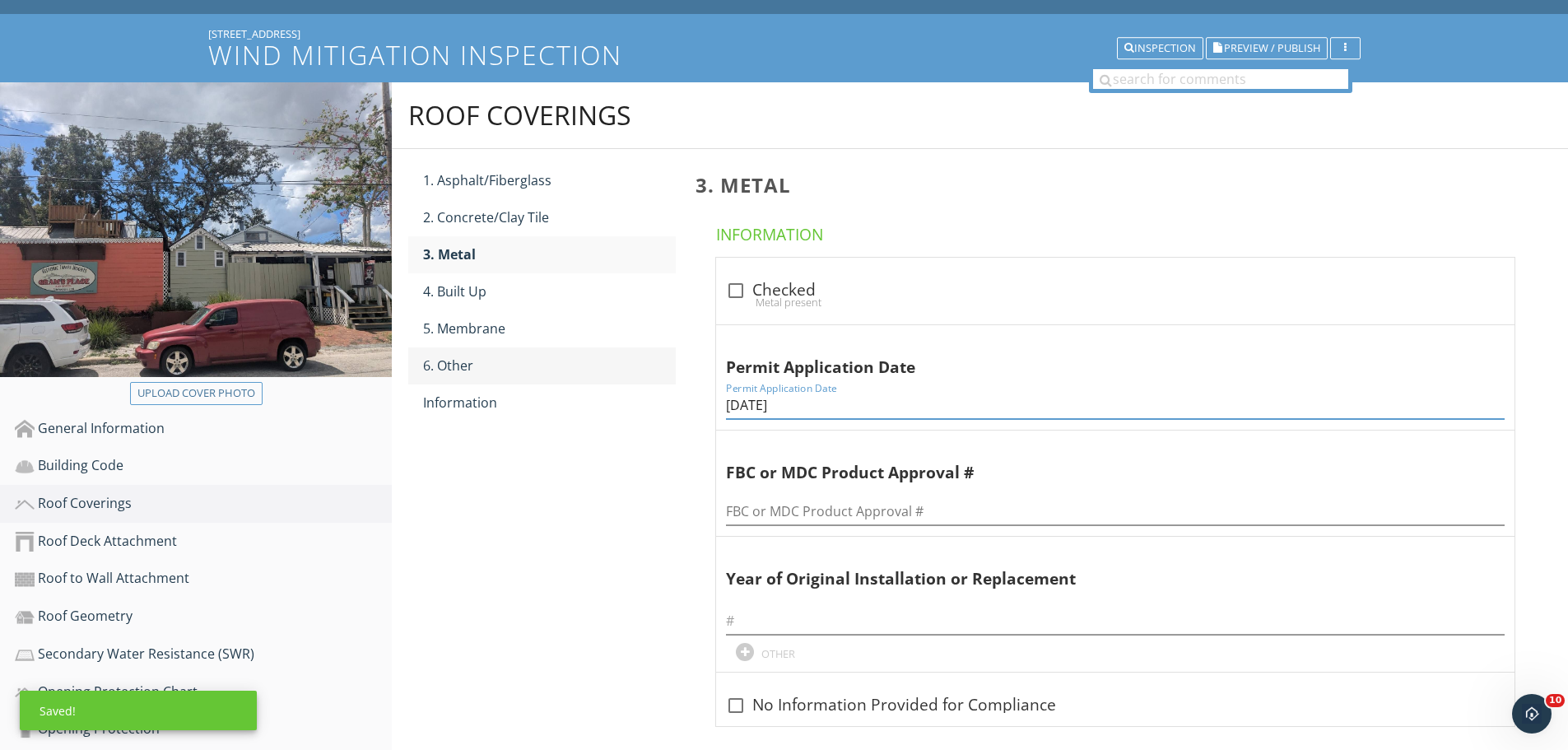
type input "[DATE]"
click at [481, 369] on div "6. Other" at bounding box center [549, 365] width 253 height 20
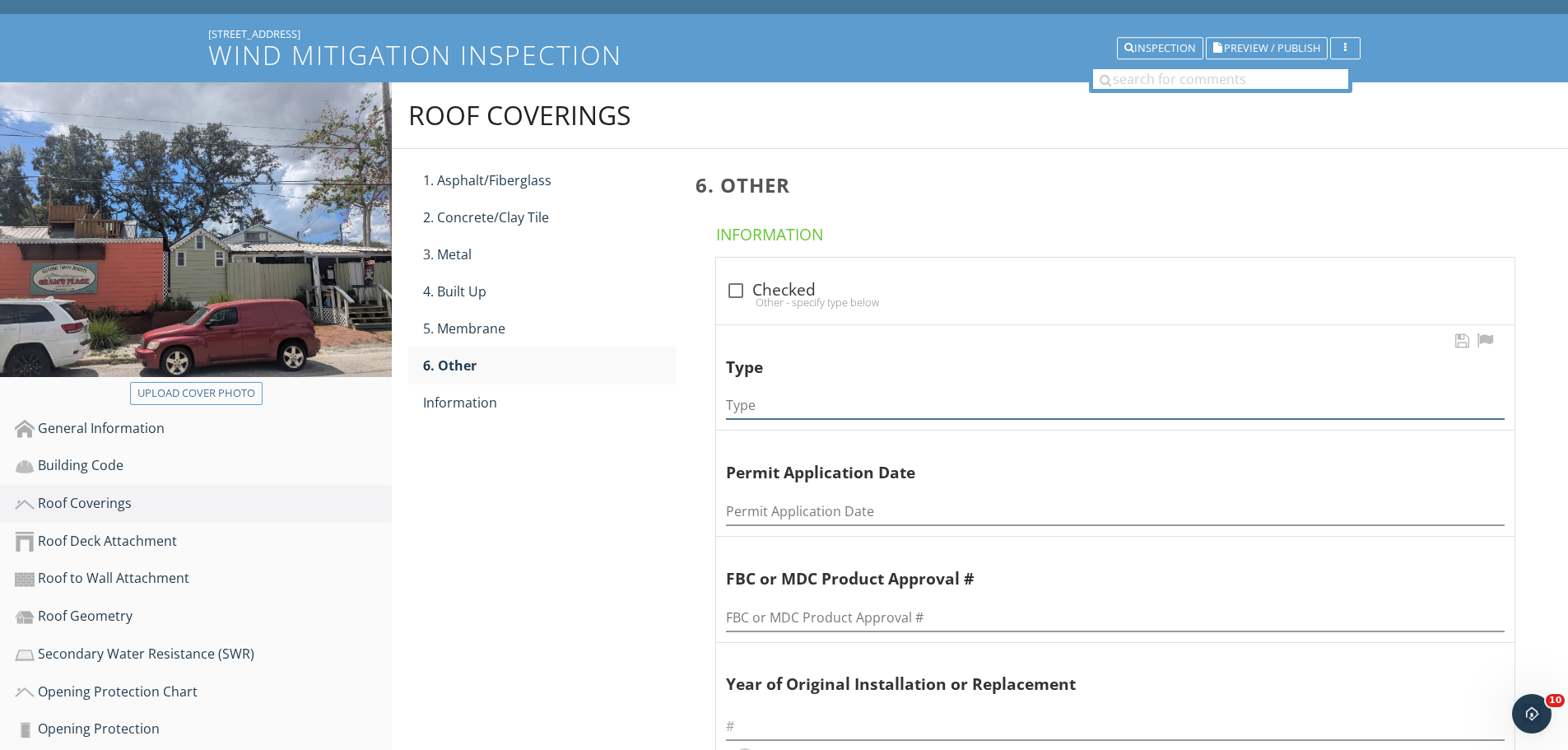
click at [769, 410] on input "Type" at bounding box center [1115, 406] width 779 height 27
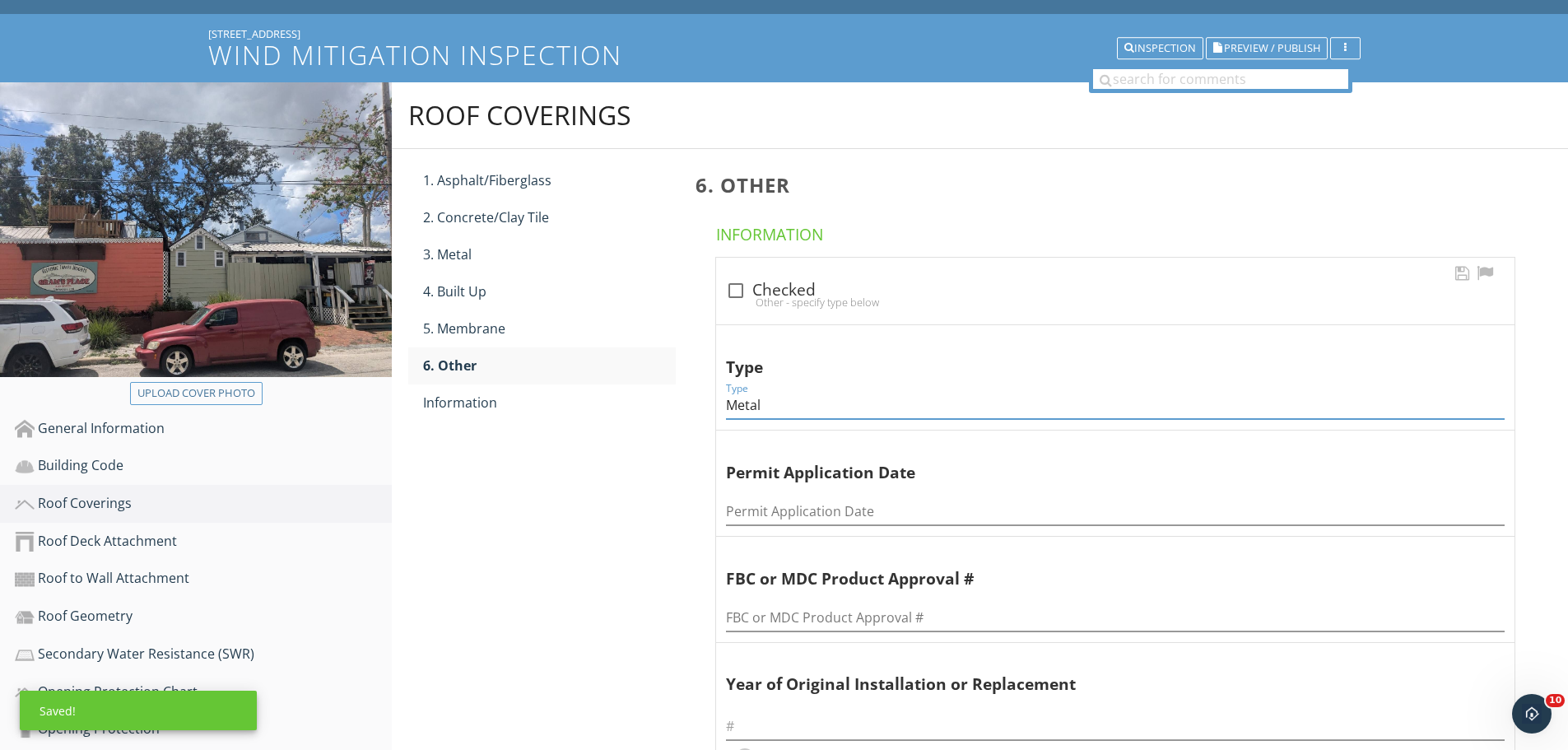
type input "Metal"
click at [730, 295] on div "Other - specify type below" at bounding box center [1115, 302] width 779 height 13
checkbox input "true"
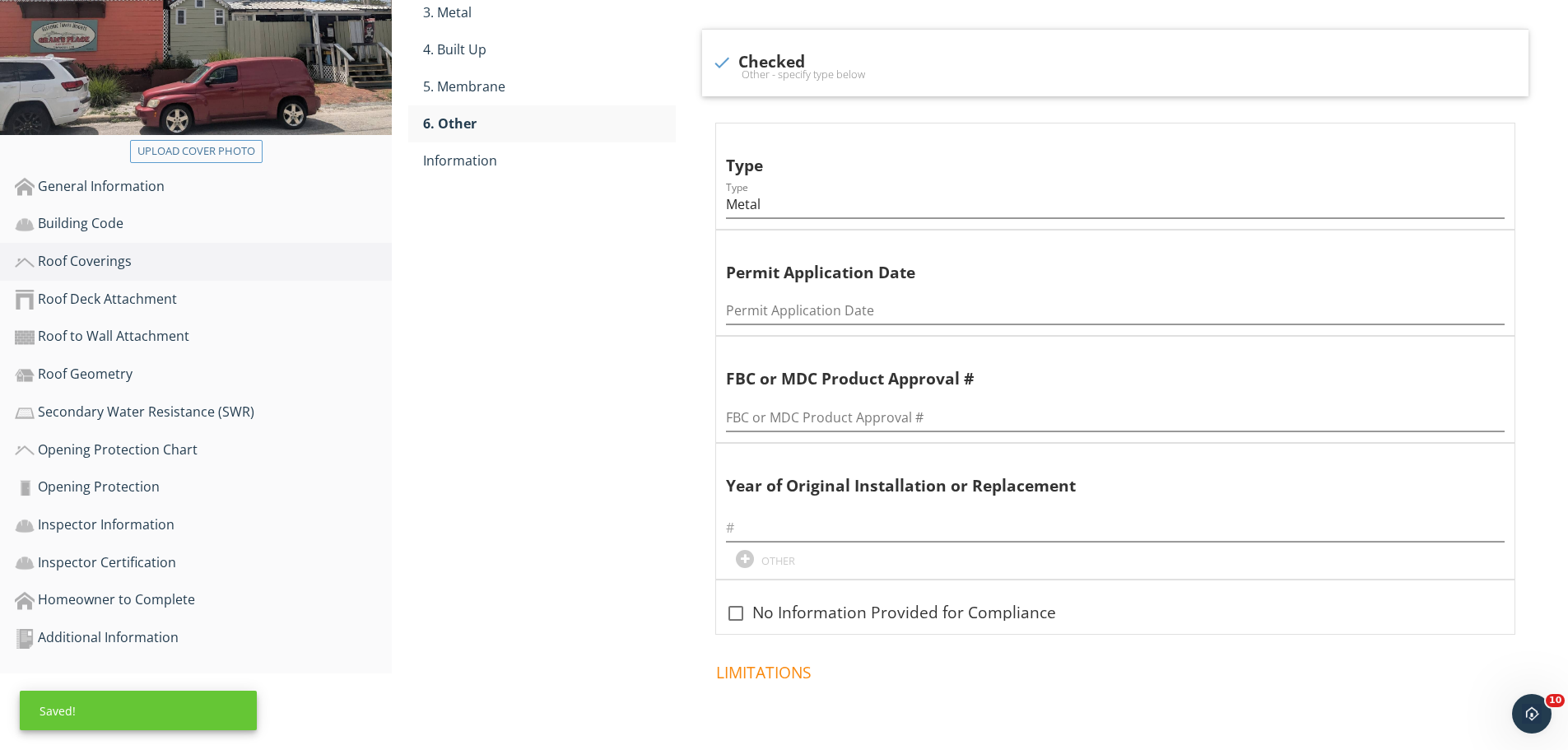
scroll to position [329, 0]
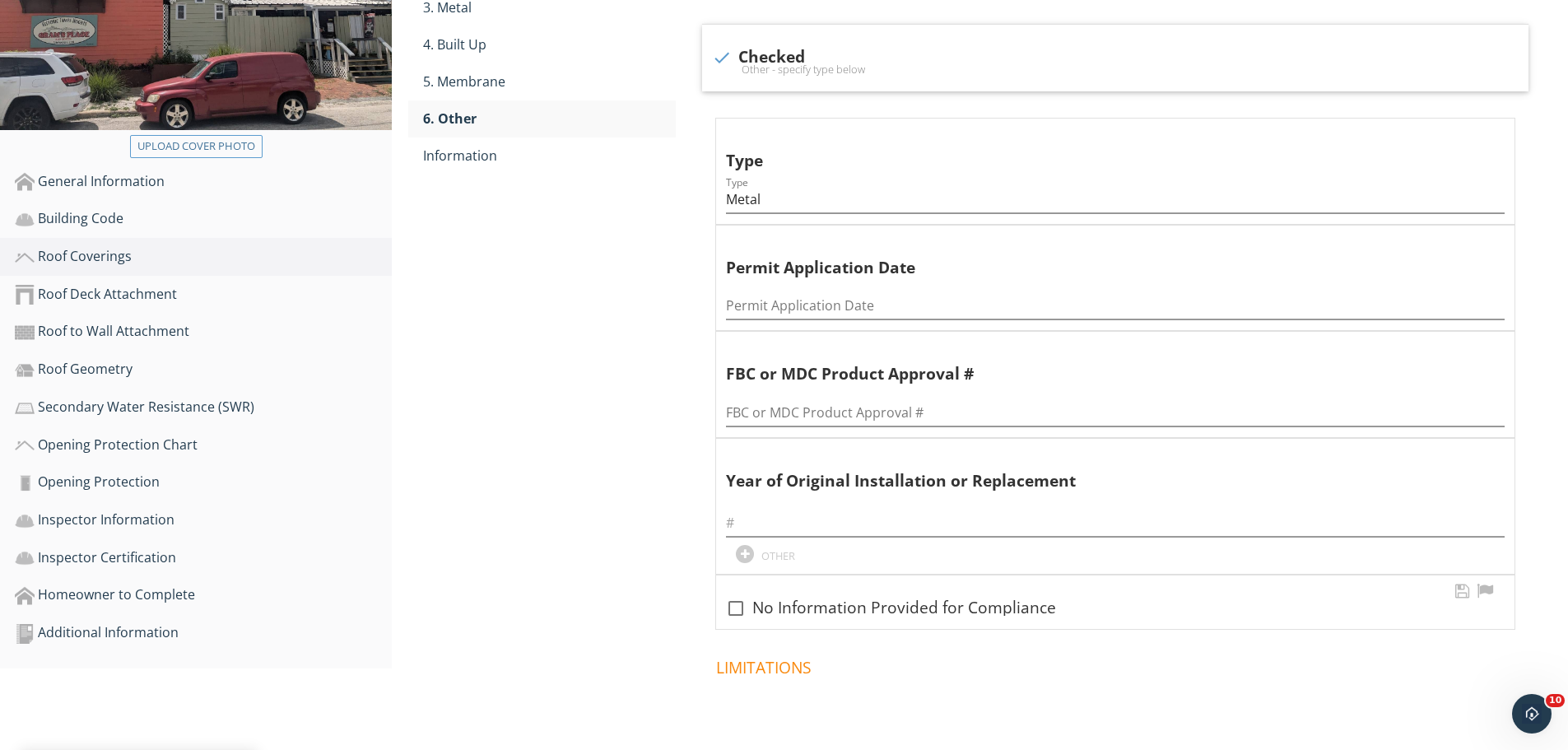
click at [738, 608] on div at bounding box center [735, 608] width 28 height 28
checkbox input "true"
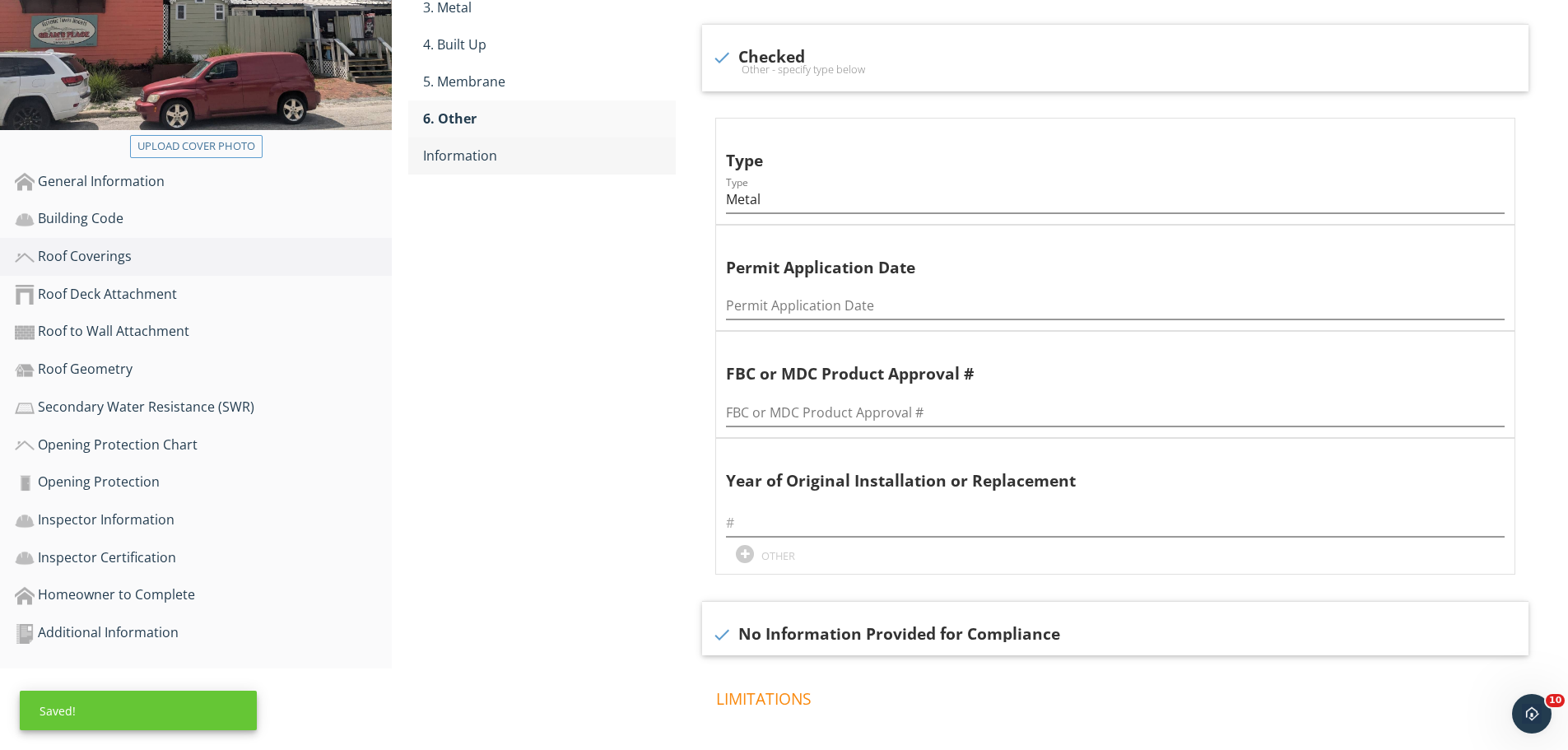
click at [447, 141] on link "Information" at bounding box center [549, 155] width 253 height 36
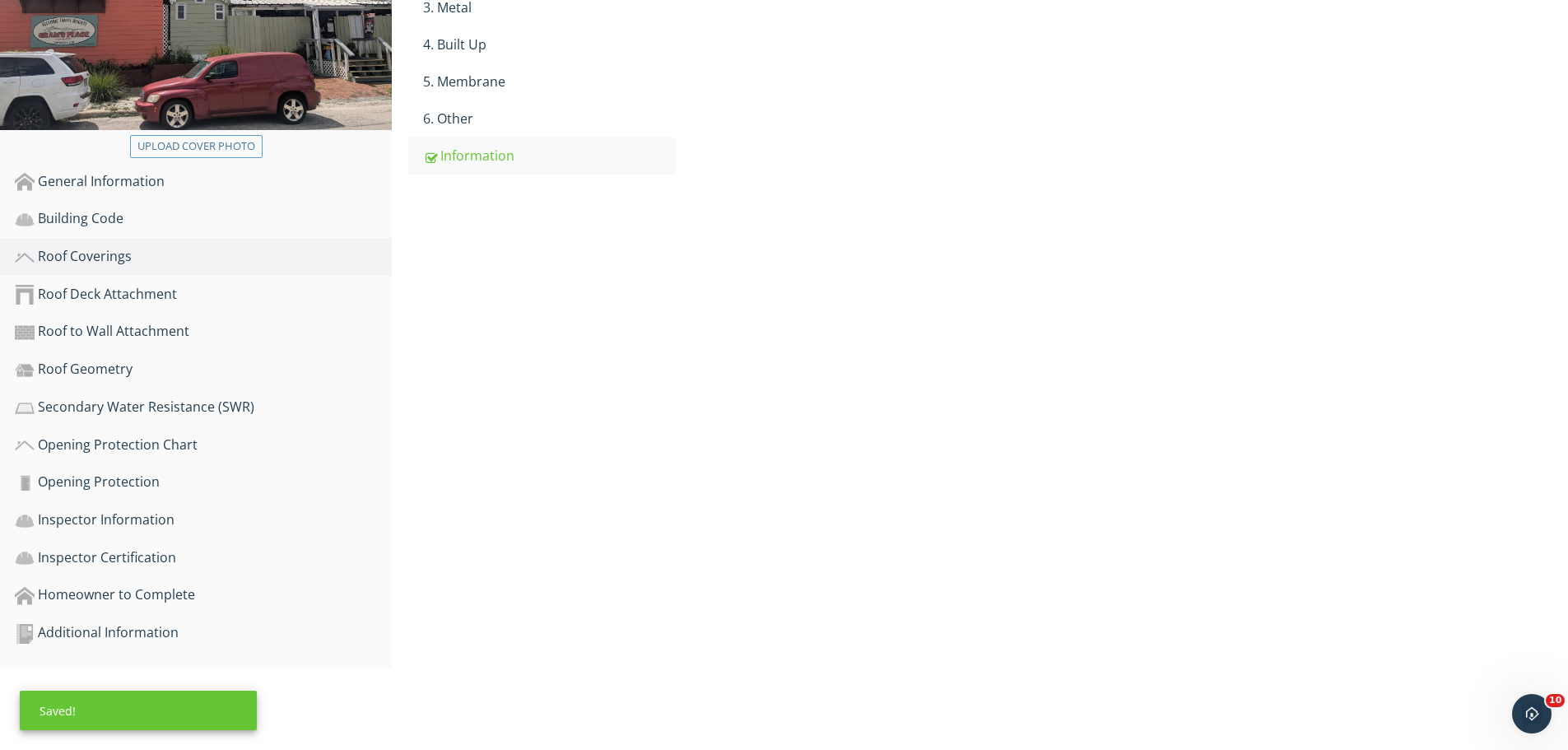
scroll to position [247, 0]
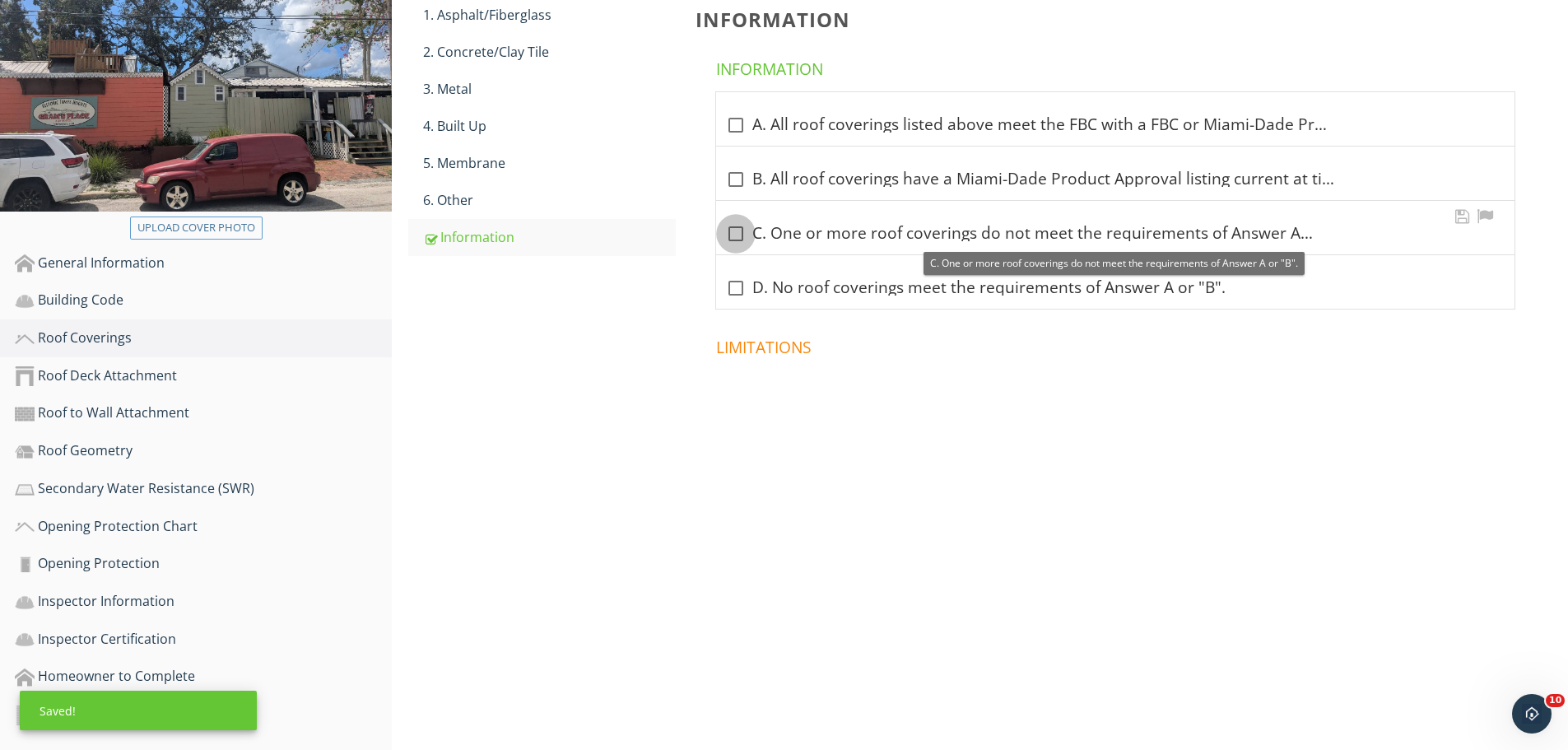
click at [733, 234] on div at bounding box center [735, 233] width 28 height 28
checkbox input "true"
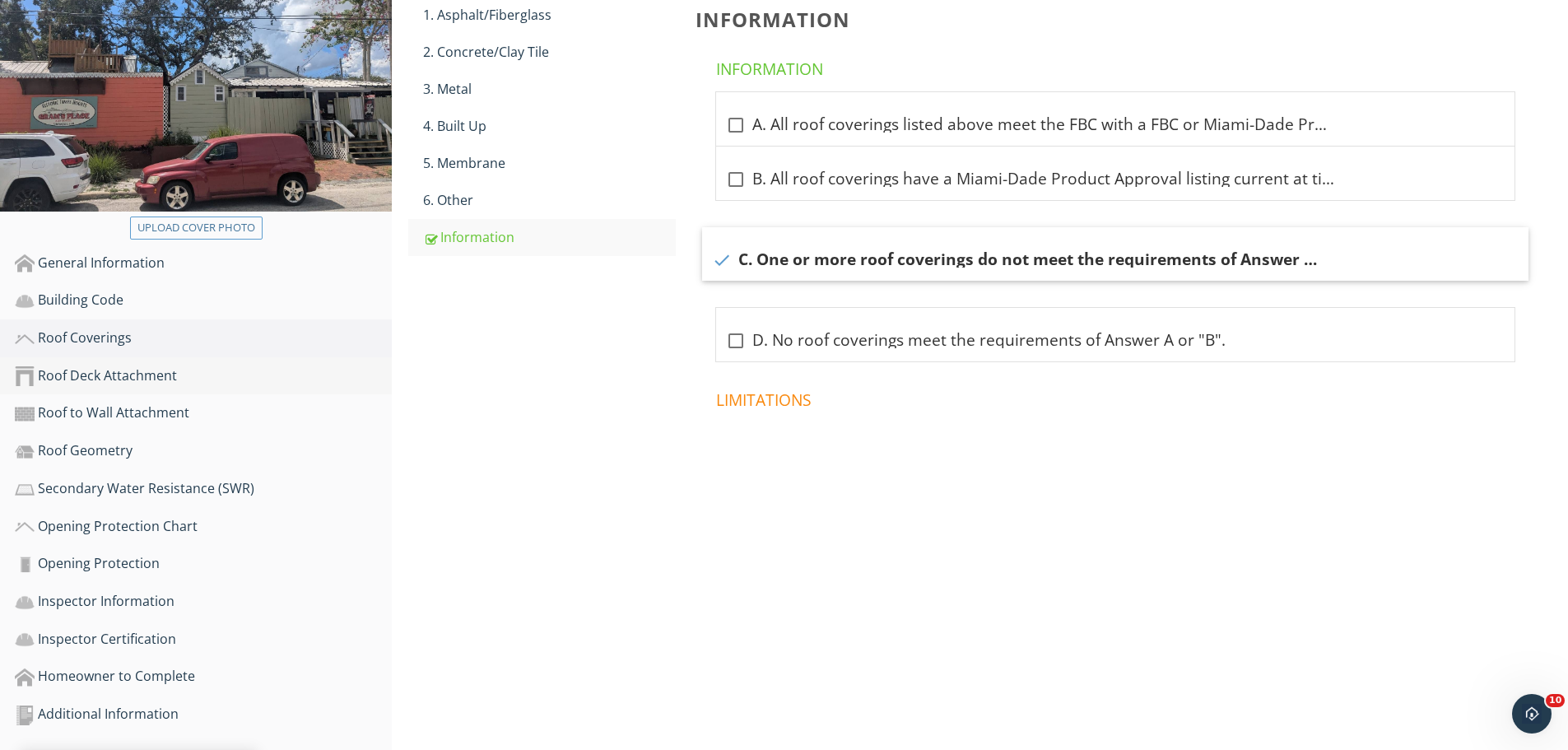
click at [96, 367] on div "Roof Deck Attachment" at bounding box center [203, 376] width 377 height 22
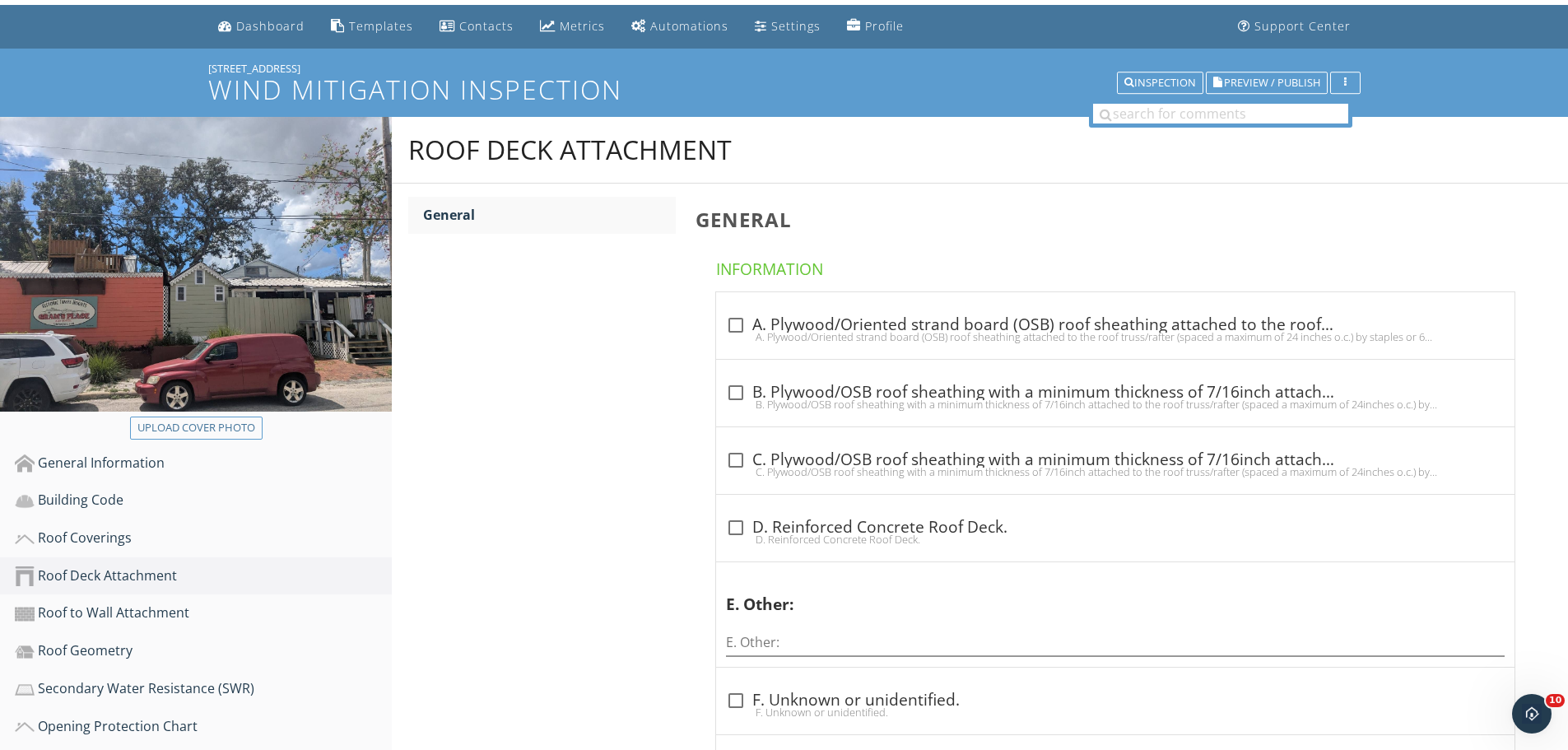
scroll to position [38, 0]
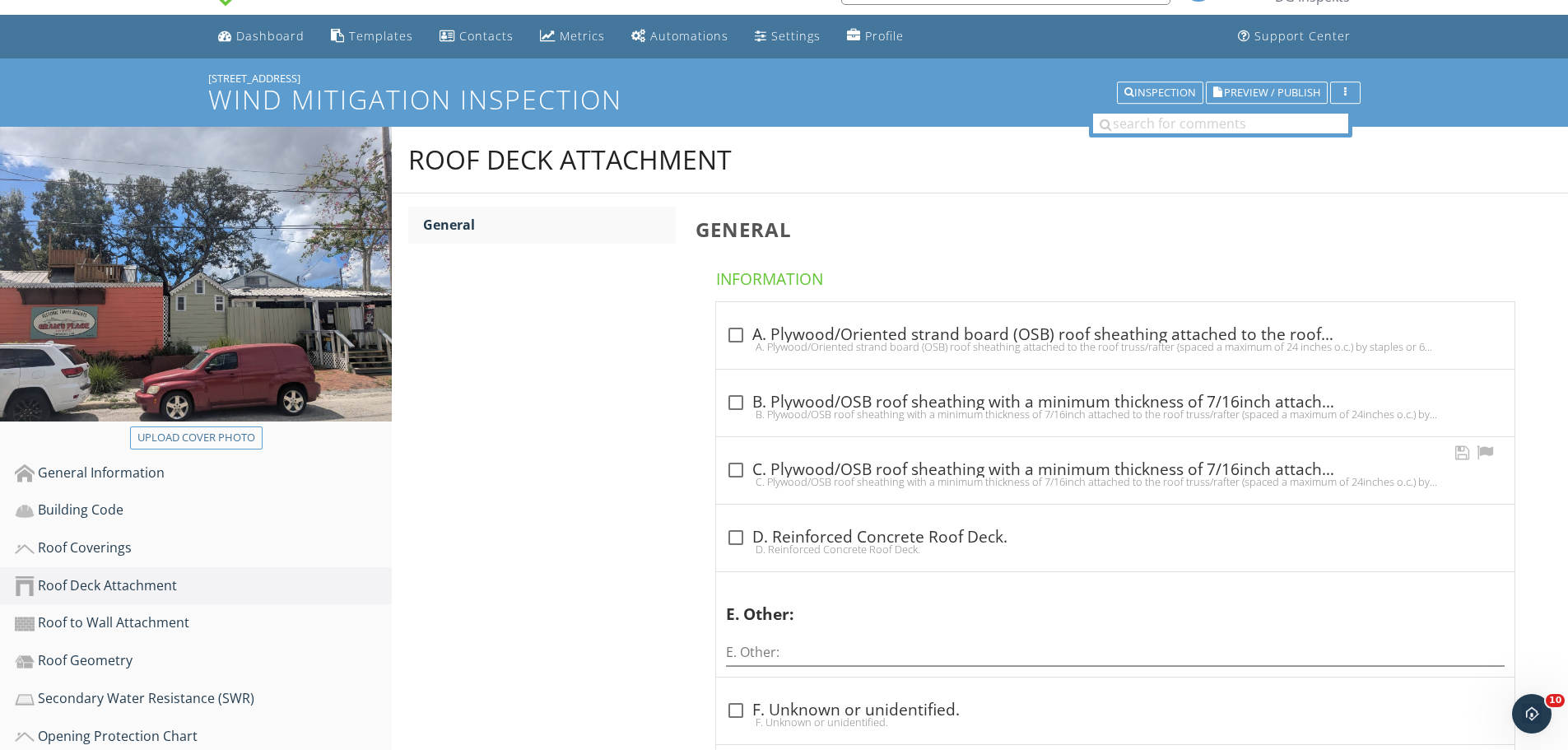
click at [729, 467] on div at bounding box center [735, 469] width 28 height 28
checkbox input "true"
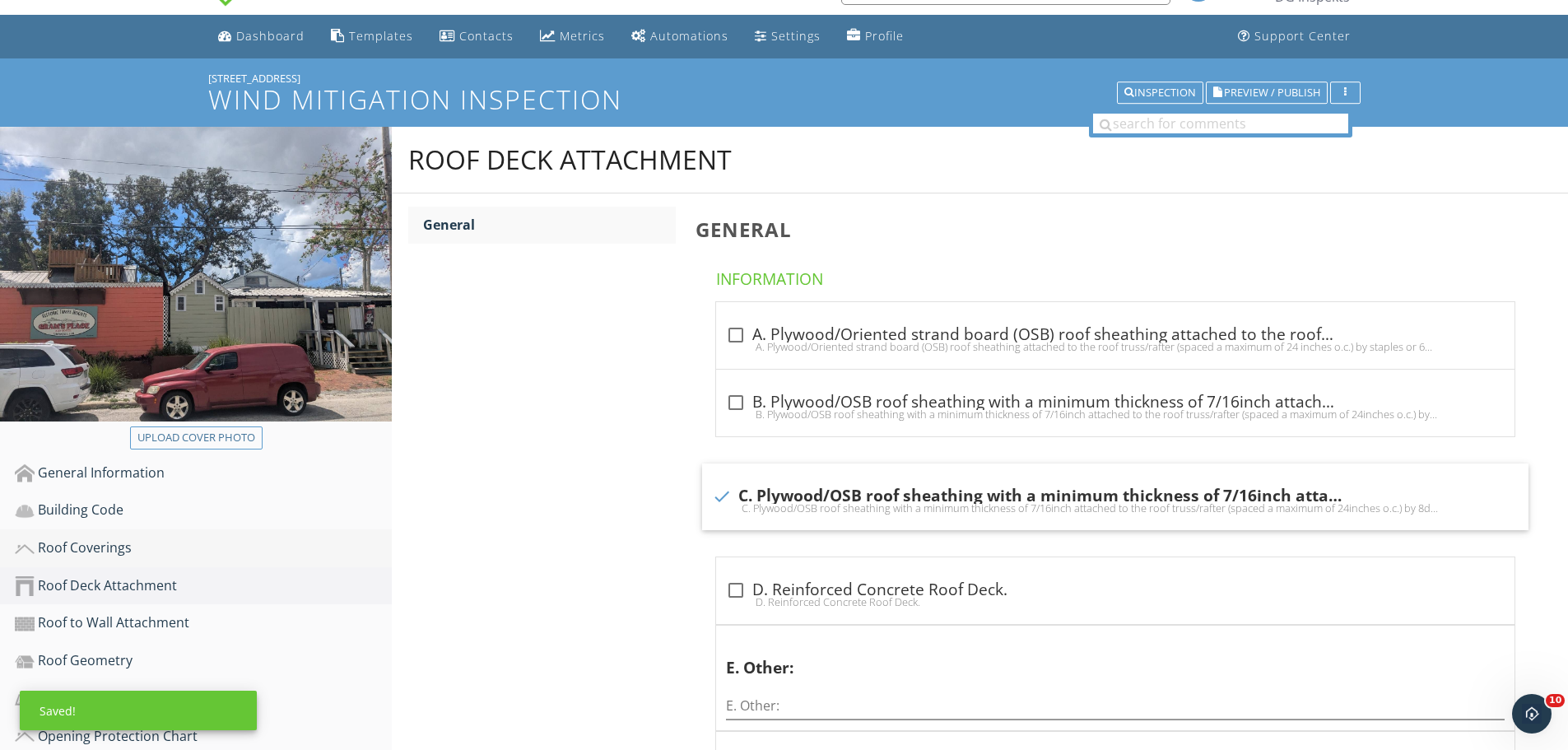
scroll to position [285, 0]
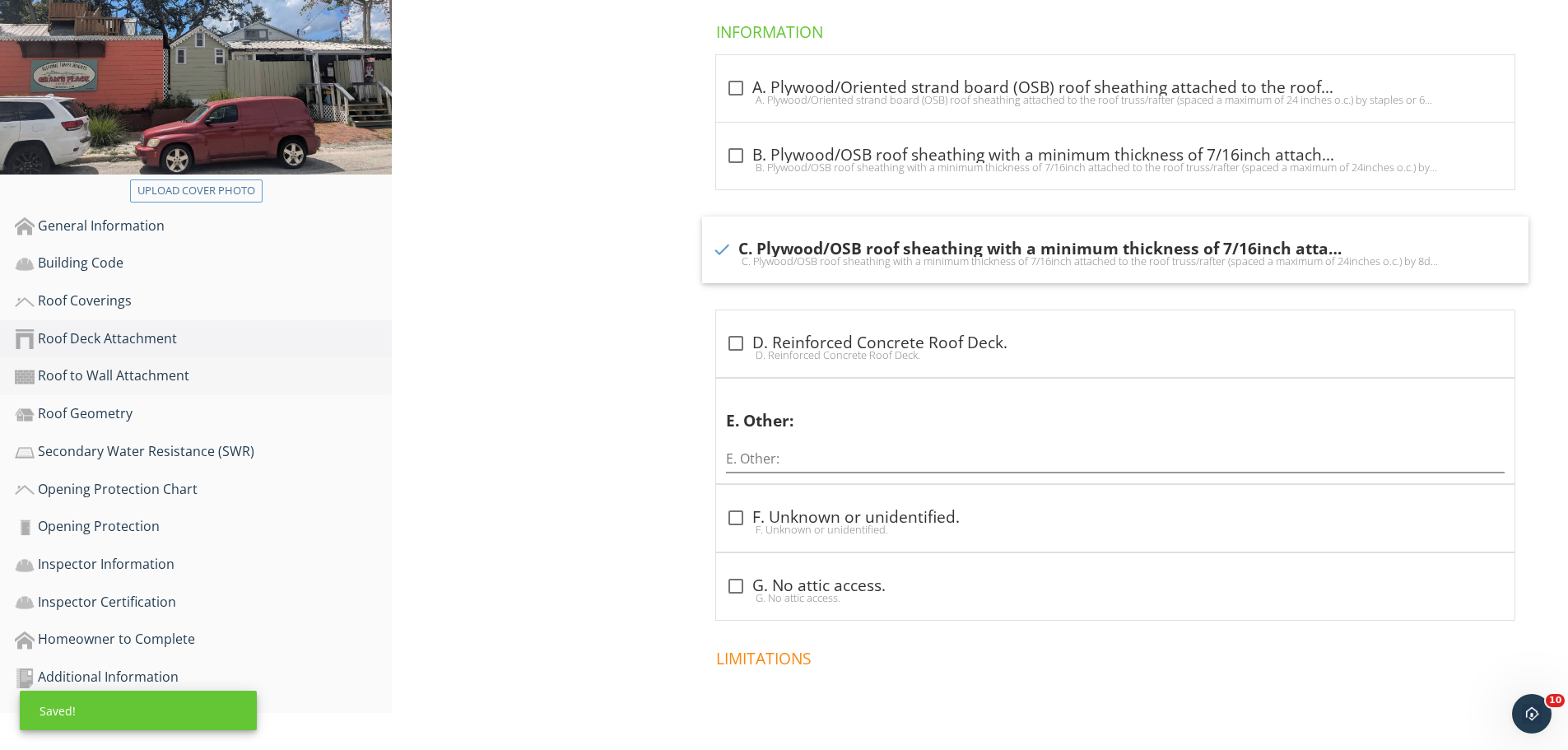
click at [133, 373] on div "Roof to Wall Attachment" at bounding box center [203, 376] width 377 height 22
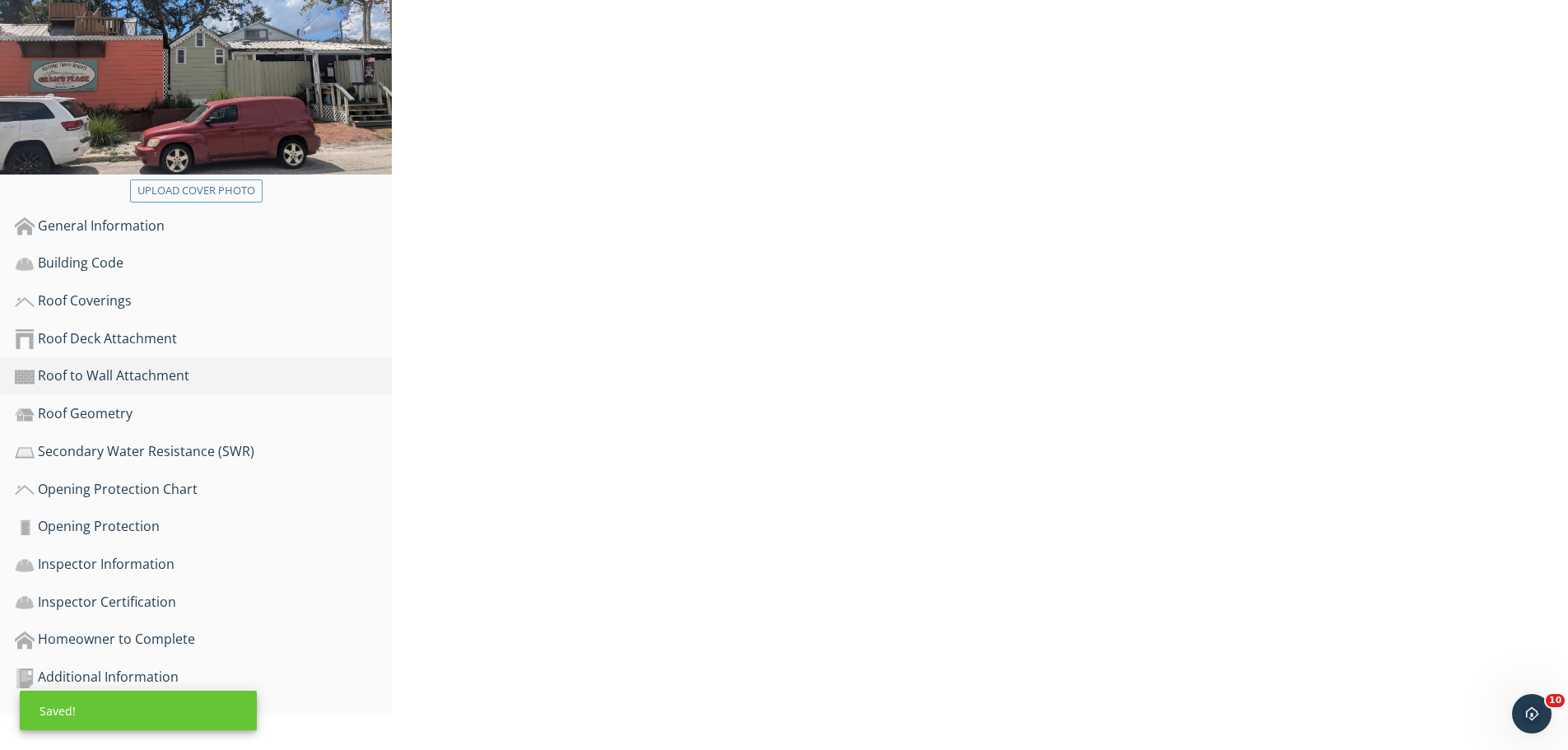
scroll to position [247, 0]
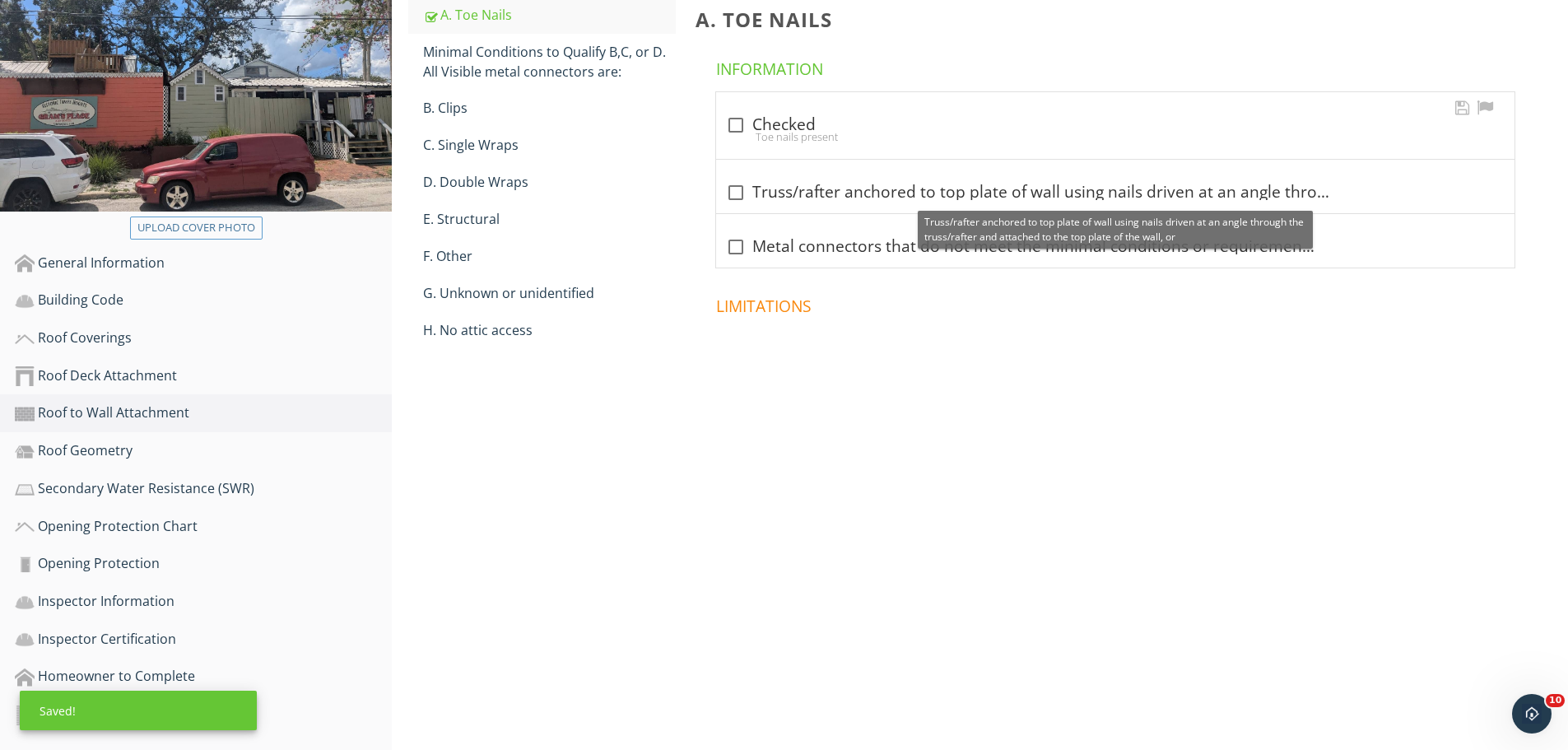
click at [732, 114] on div at bounding box center [735, 125] width 28 height 28
checkbox input "true"
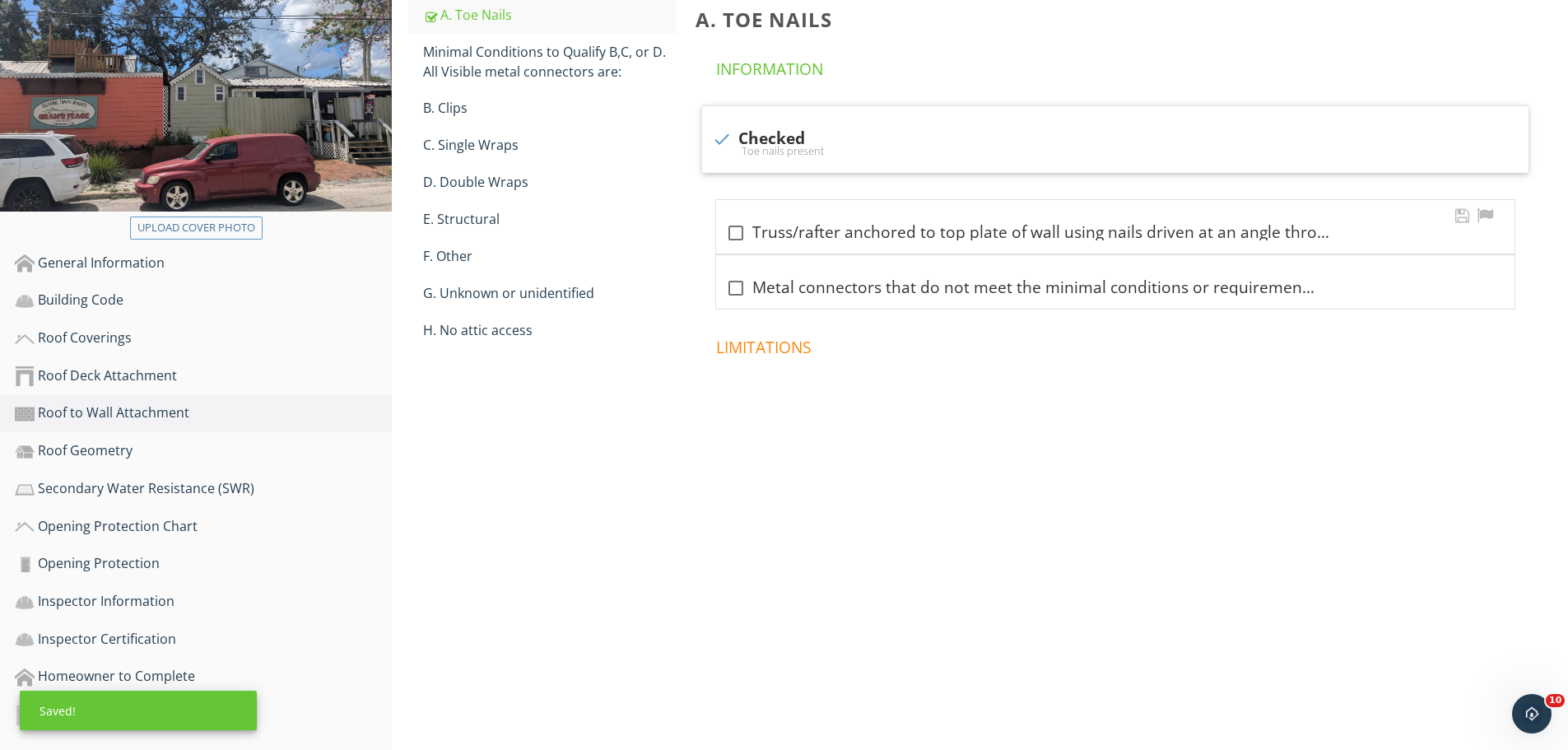
click at [736, 234] on div at bounding box center [735, 232] width 28 height 28
checkbox input "true"
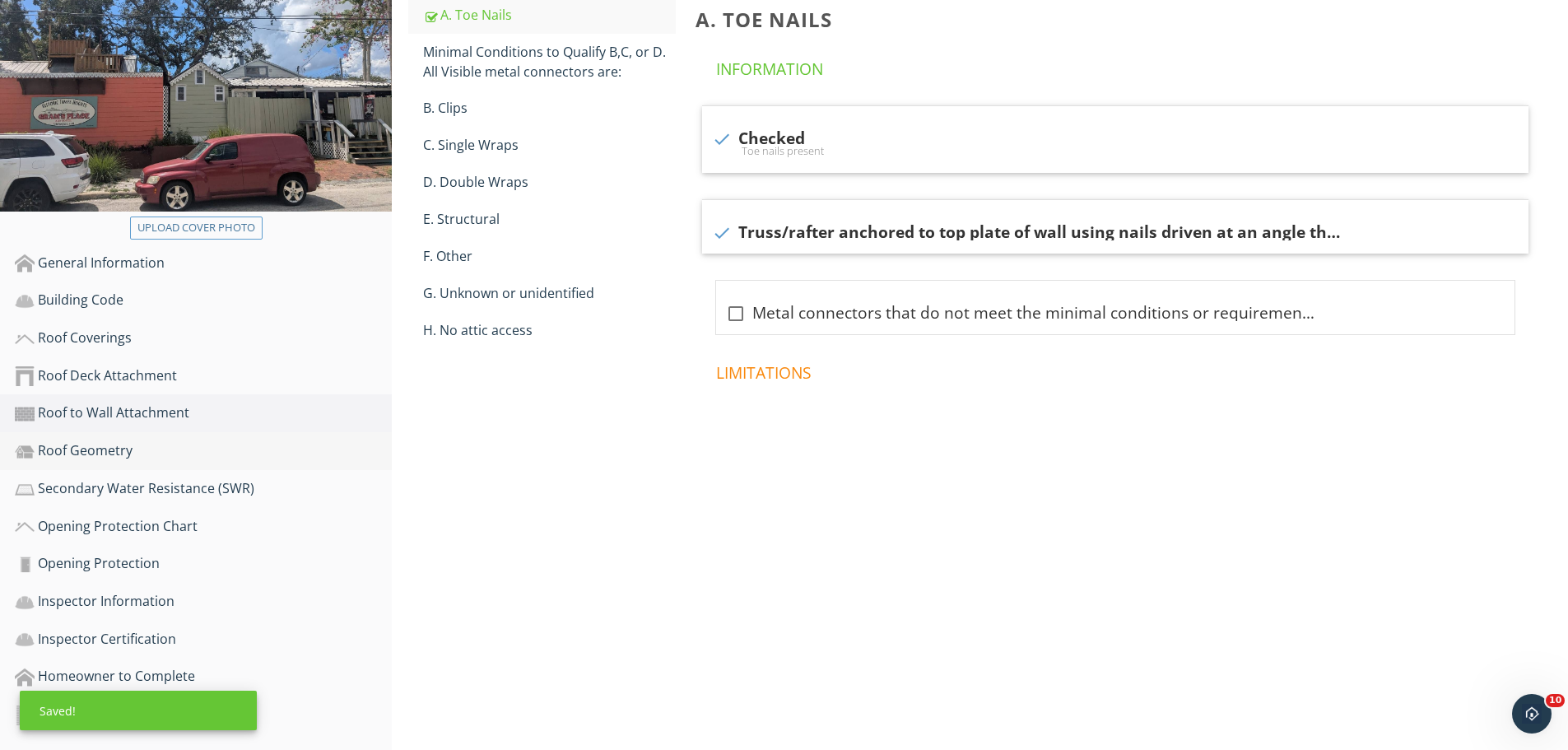
click at [126, 437] on link "Roof Geometry" at bounding box center [203, 451] width 377 height 38
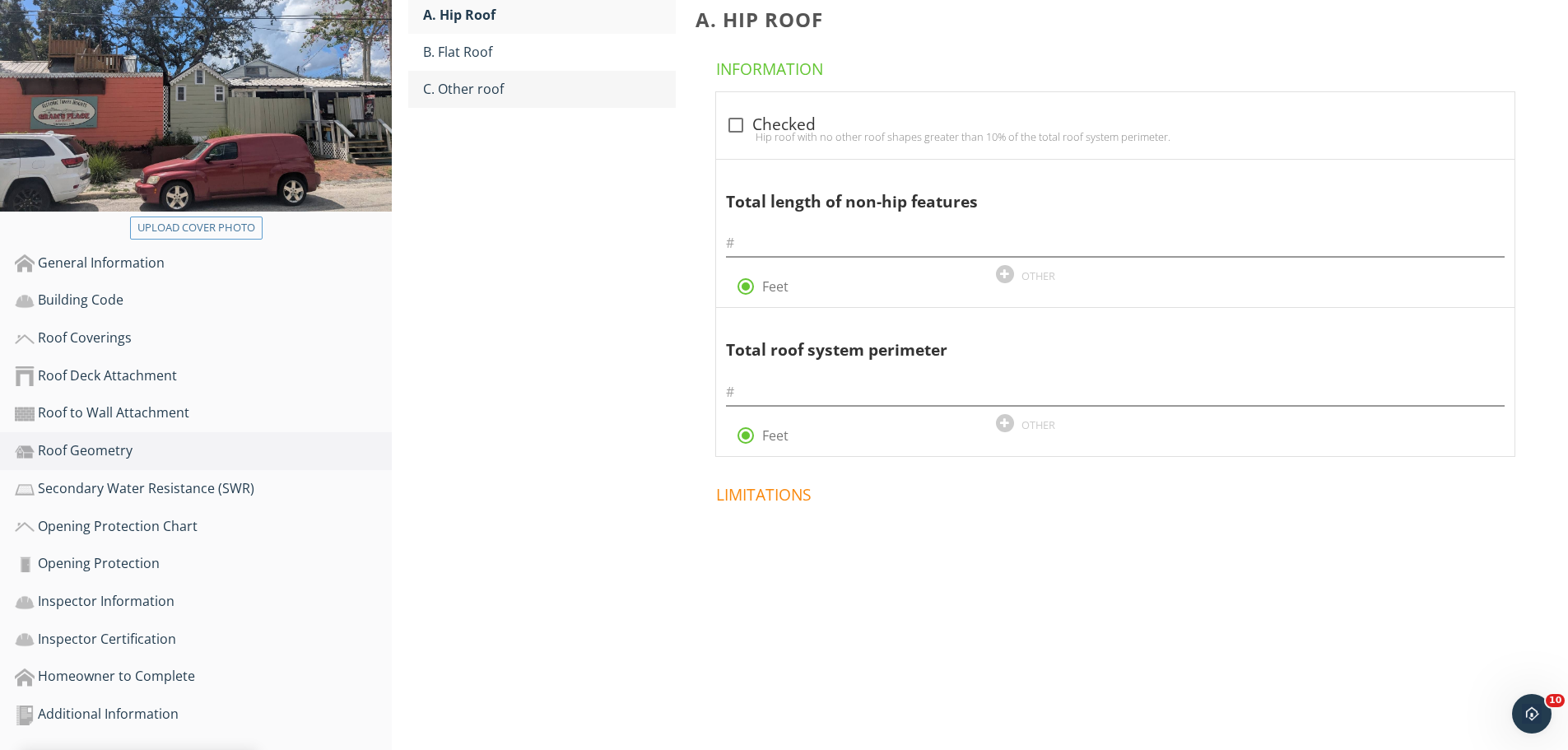
click at [497, 91] on div "C. Other roof" at bounding box center [549, 89] width 253 height 20
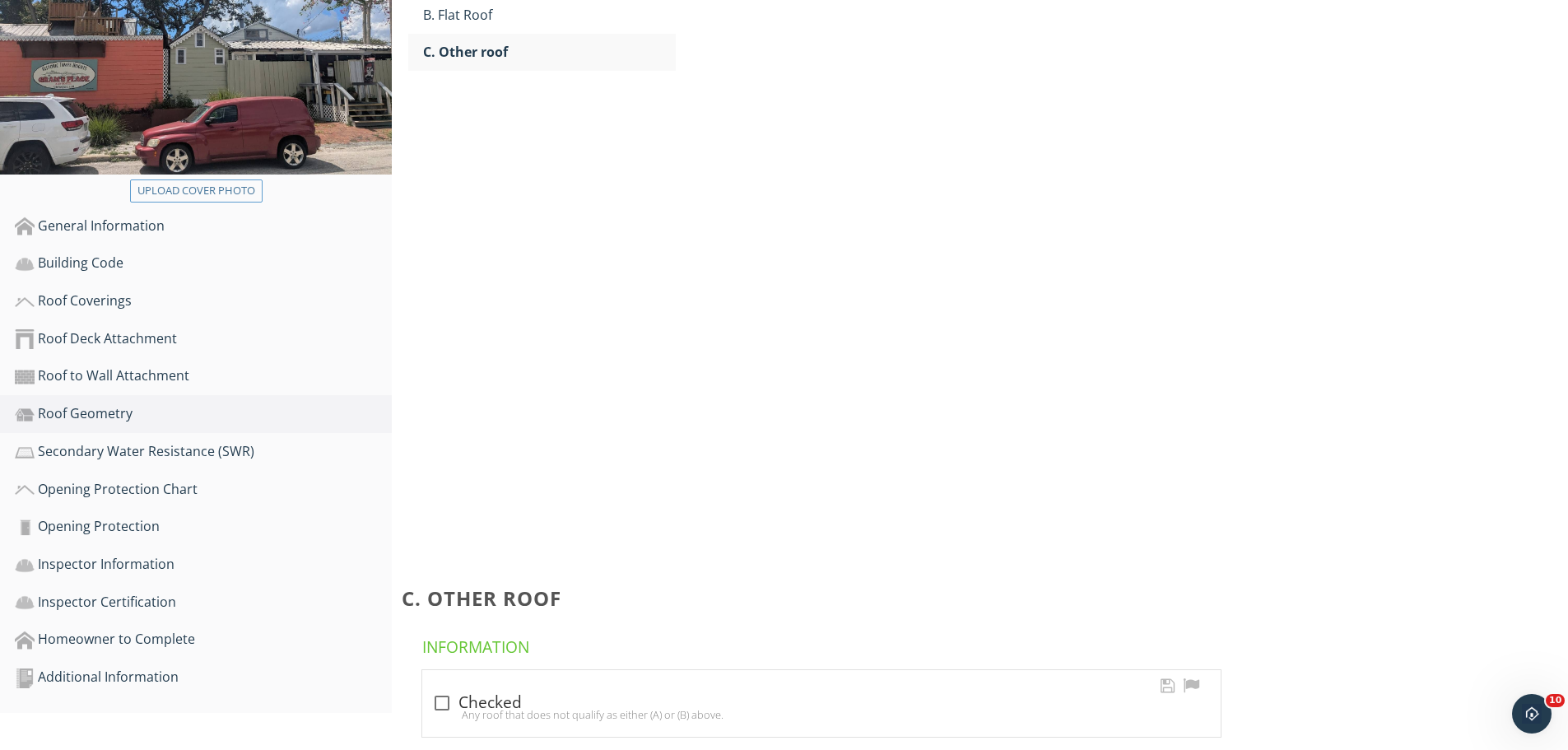
scroll to position [247, 0]
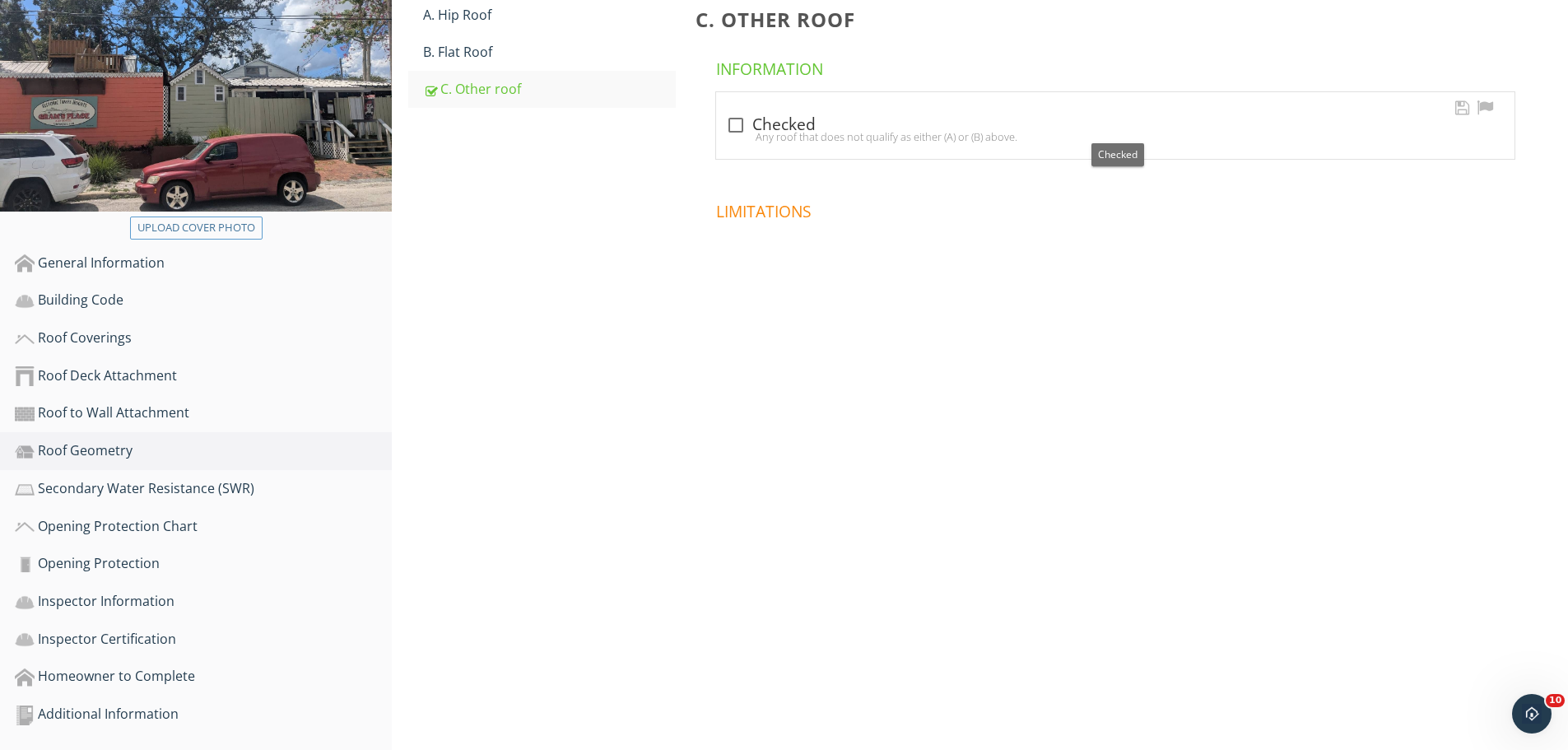
click at [739, 123] on div at bounding box center [735, 125] width 28 height 28
checkbox input "true"
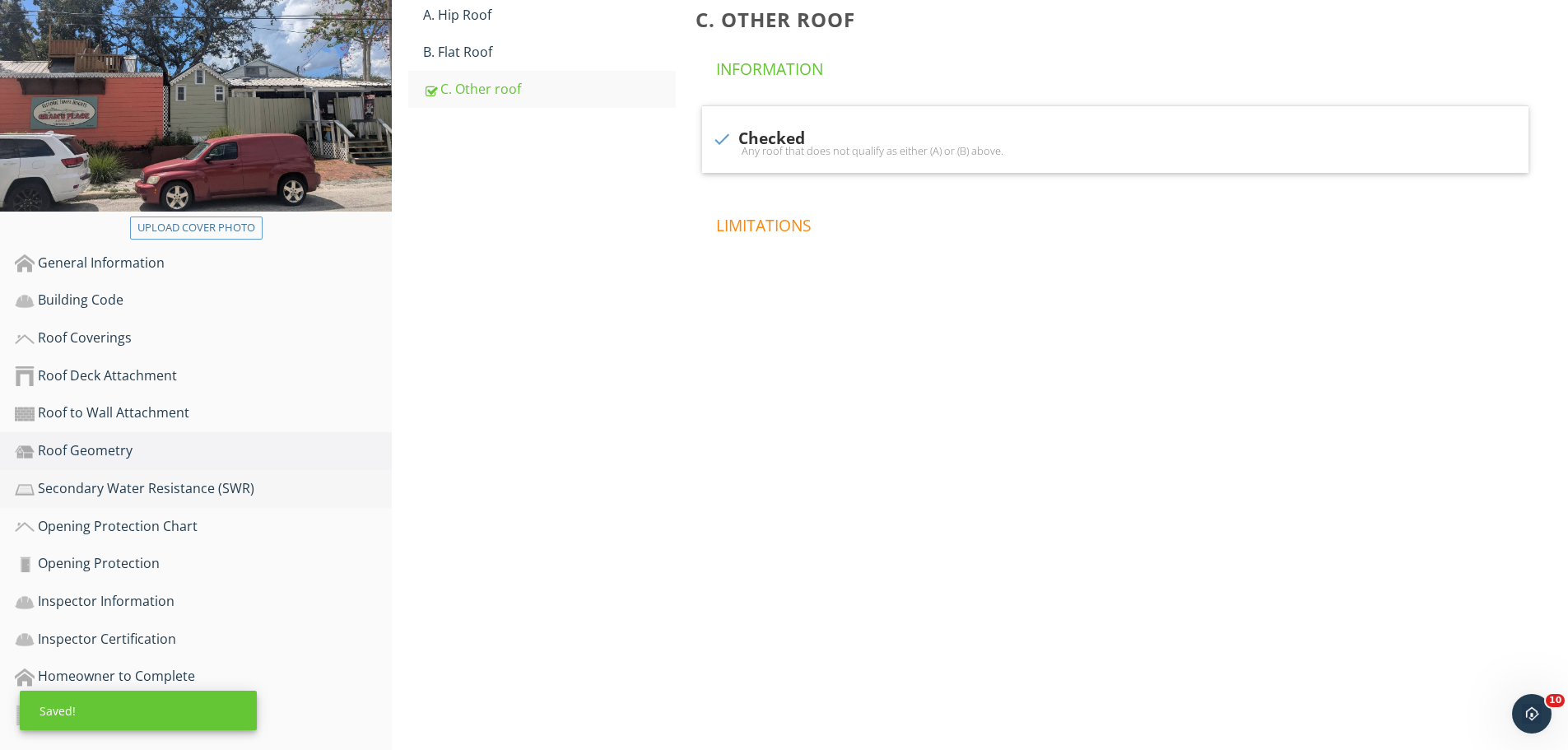
click at [59, 491] on div "Secondary Water Resistance (SWR)" at bounding box center [203, 489] width 377 height 22
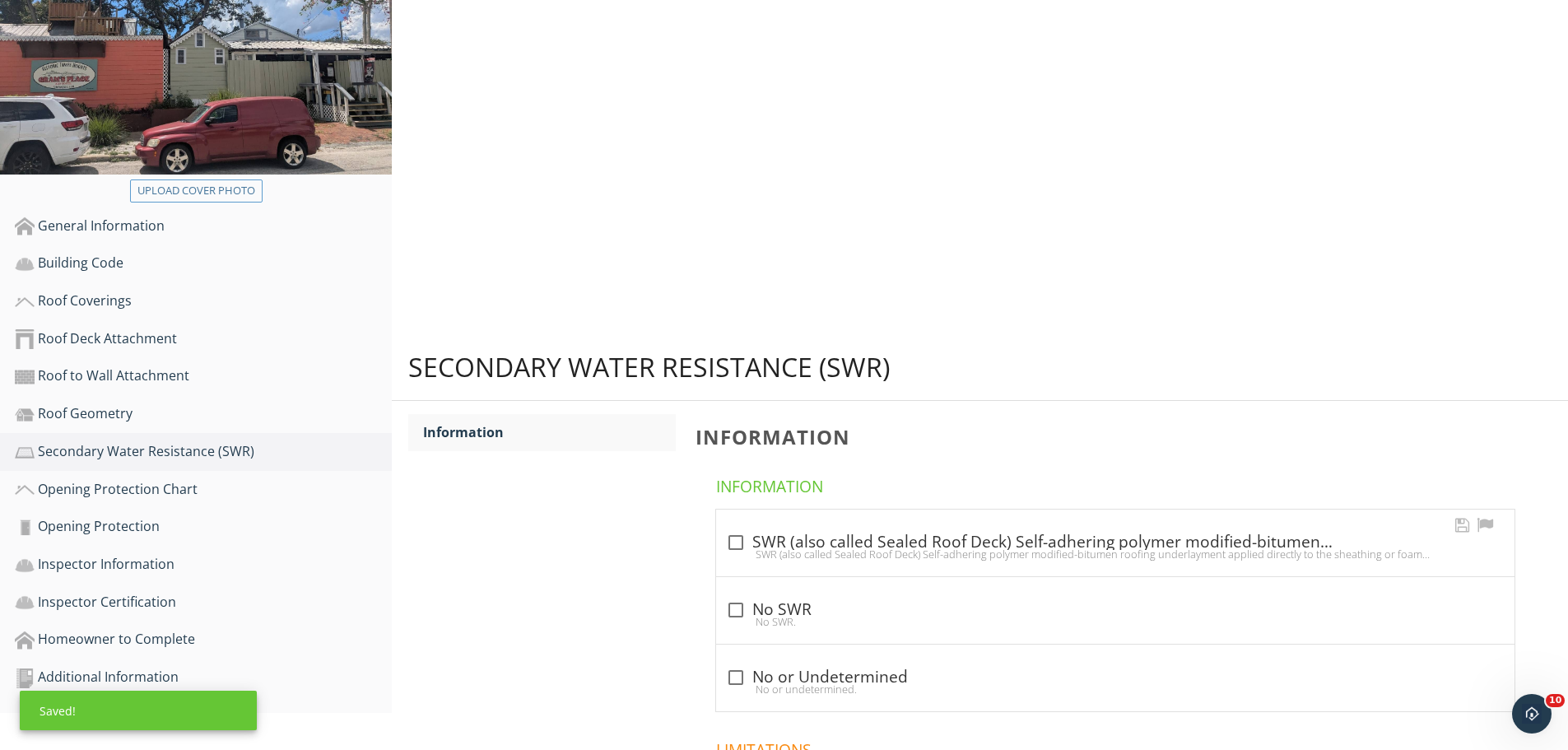
scroll to position [247, 0]
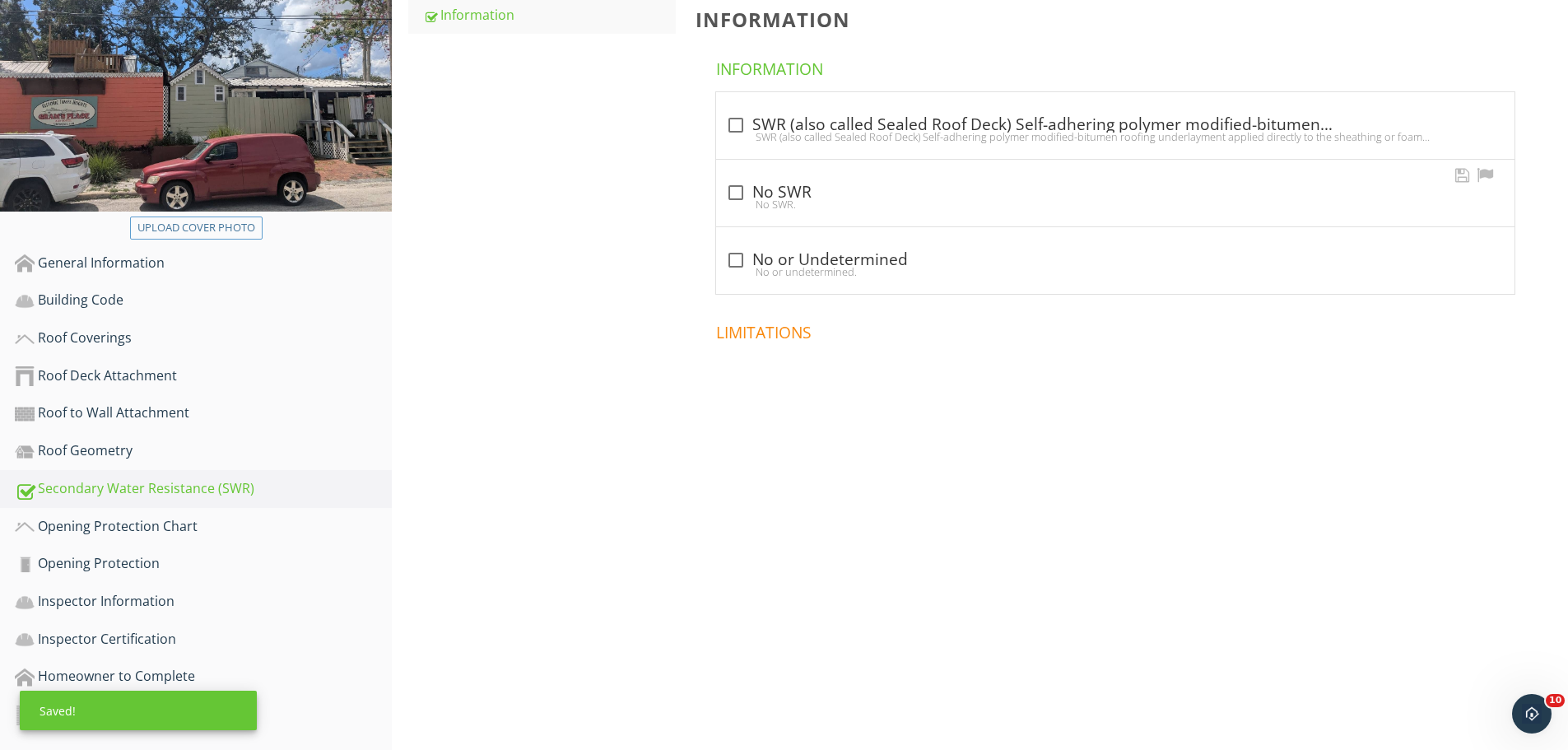
click at [731, 191] on div at bounding box center [735, 192] width 28 height 28
checkbox input "true"
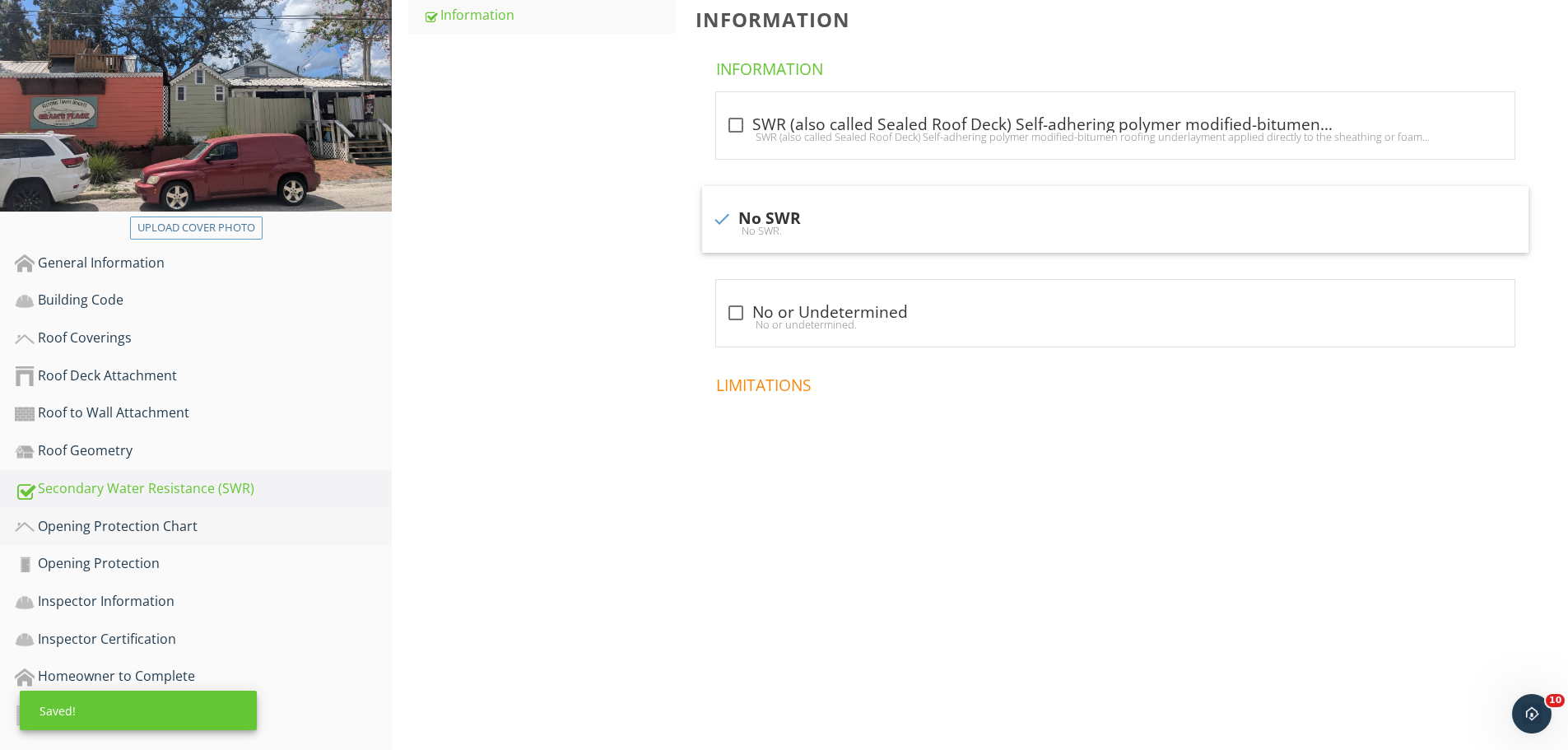
click at [94, 513] on link "Opening Protection Chart" at bounding box center [203, 526] width 377 height 38
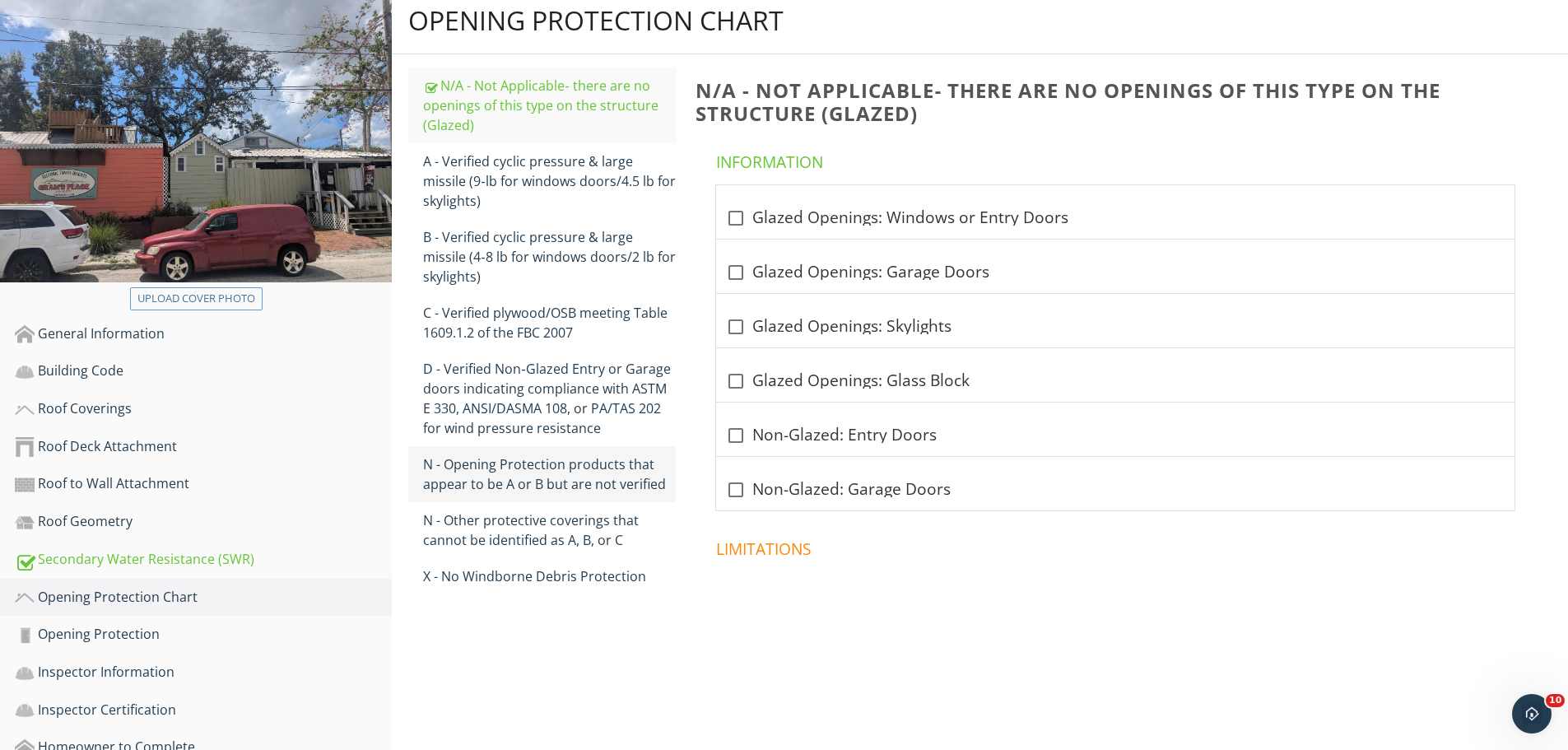
scroll to position [83, 0]
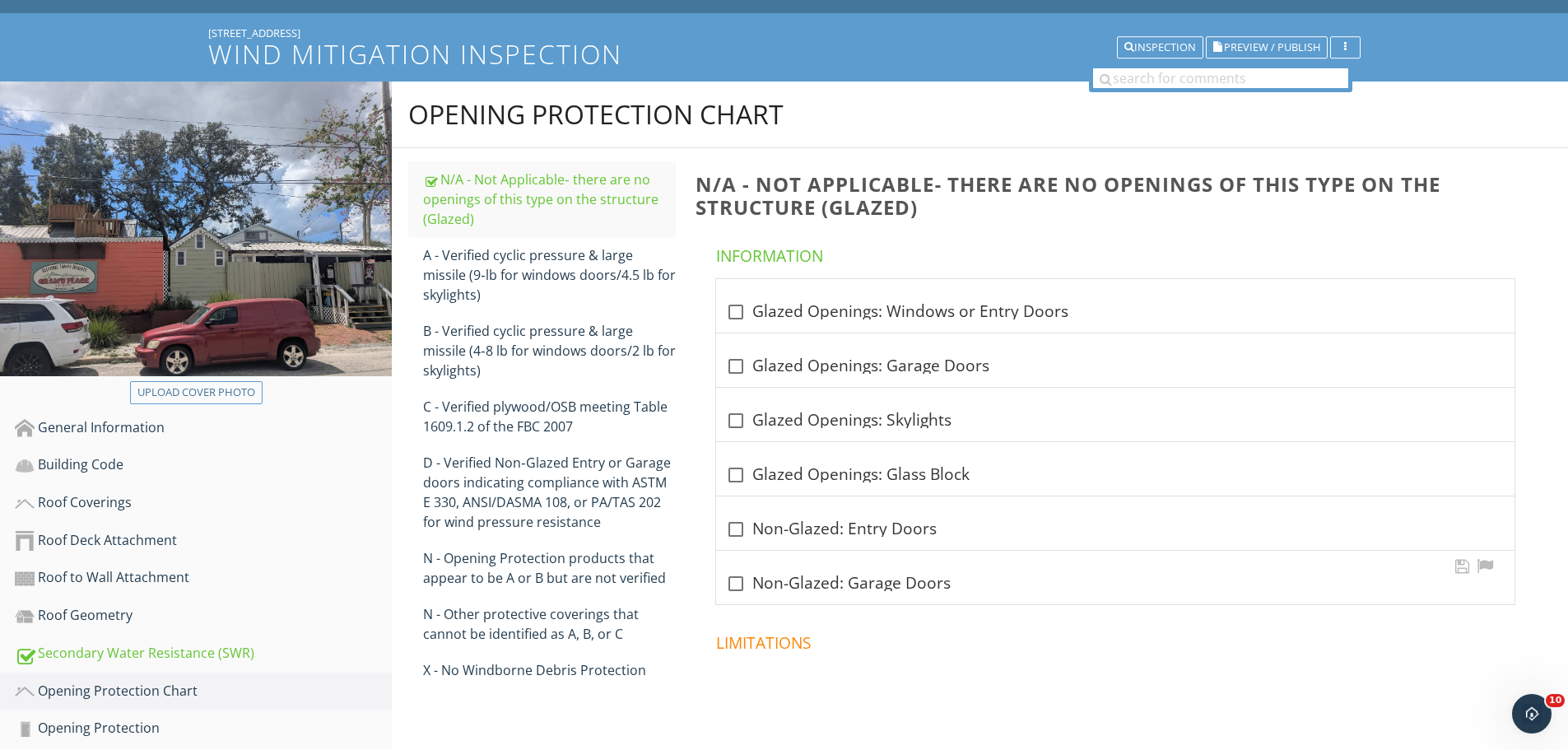
click at [746, 591] on div at bounding box center [735, 583] width 28 height 28
checkbox input "true"
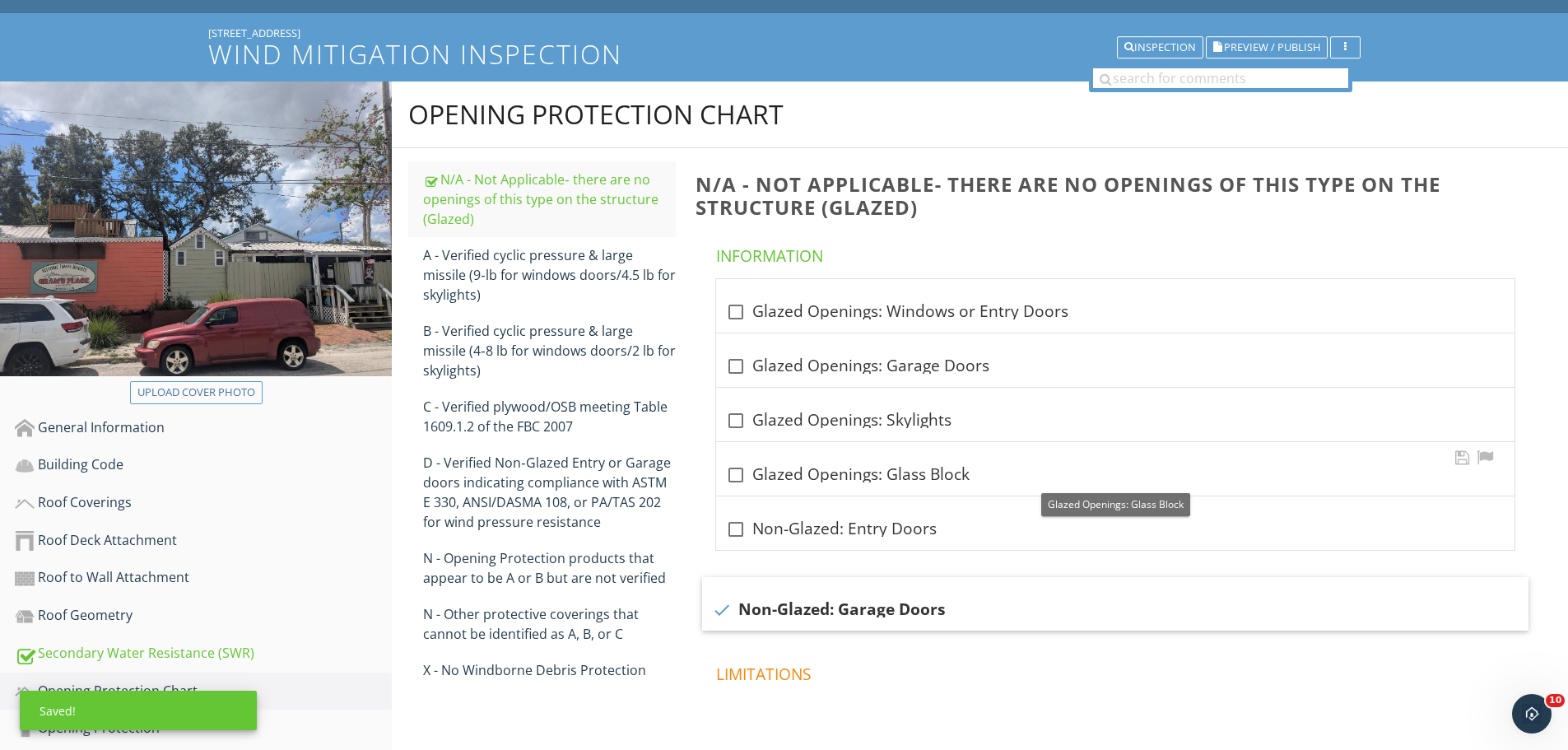
click at [738, 468] on div at bounding box center [735, 474] width 28 height 28
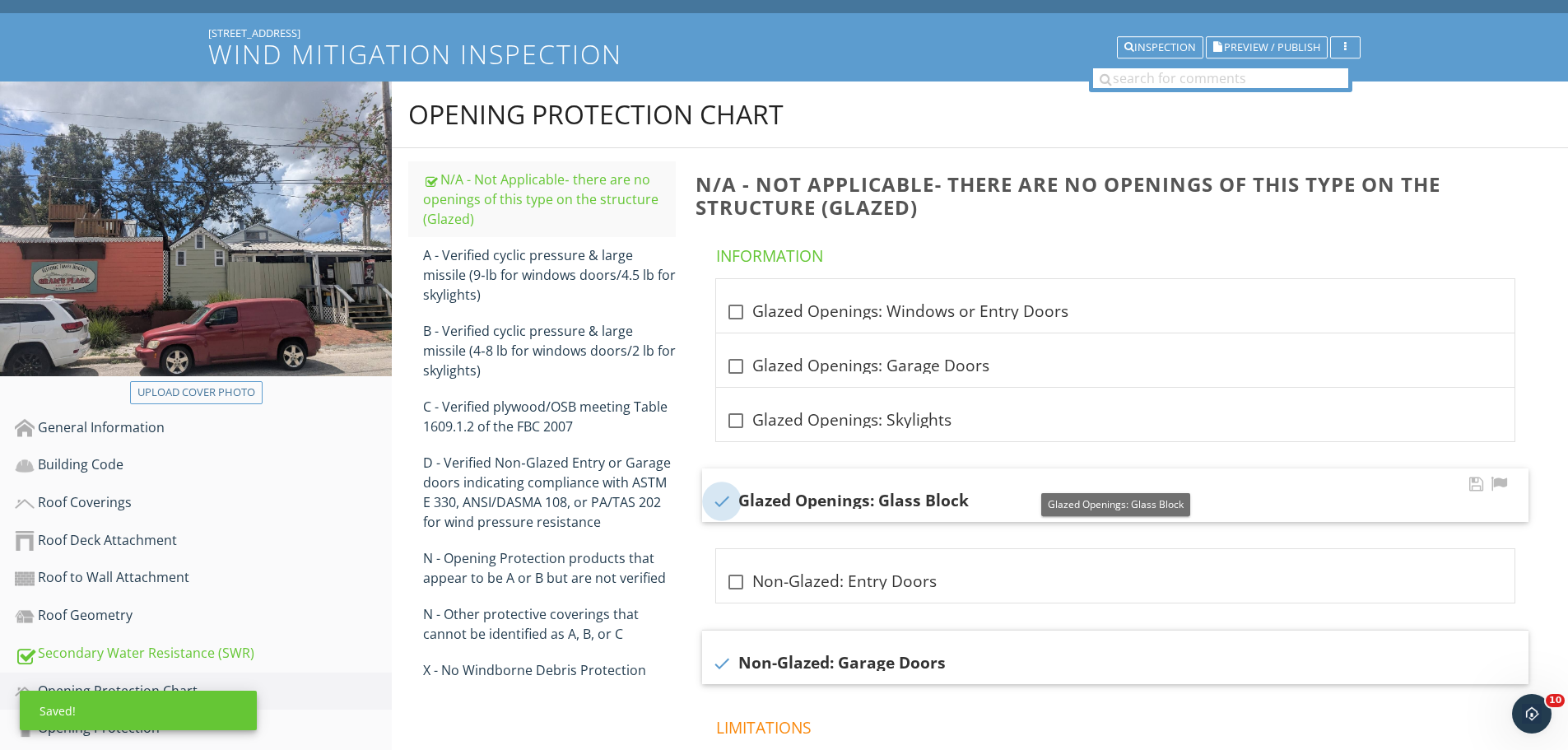
checkbox input "true"
click at [743, 421] on div at bounding box center [735, 420] width 28 height 28
checkbox input "true"
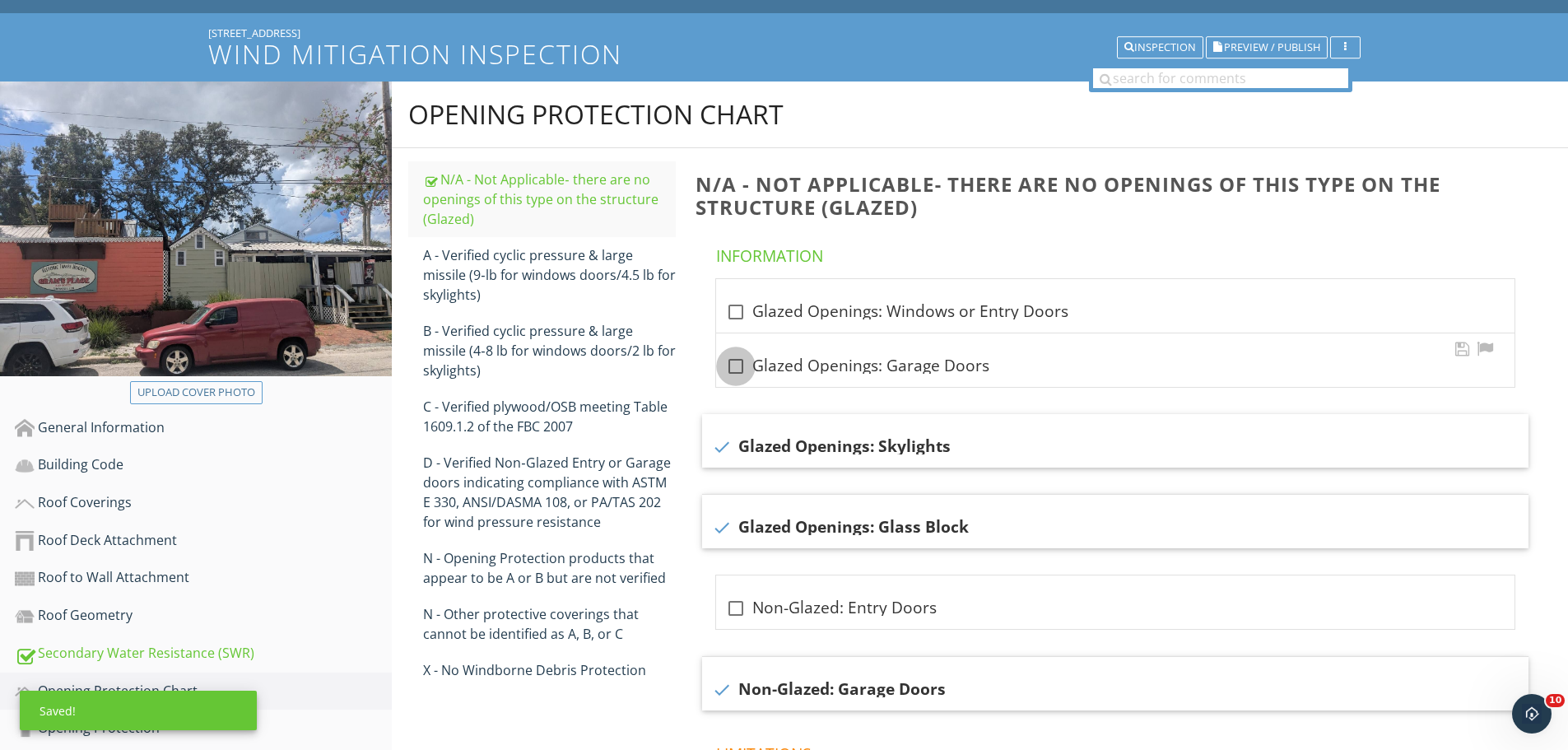
click at [738, 365] on div at bounding box center [735, 365] width 28 height 28
checkbox input "true"
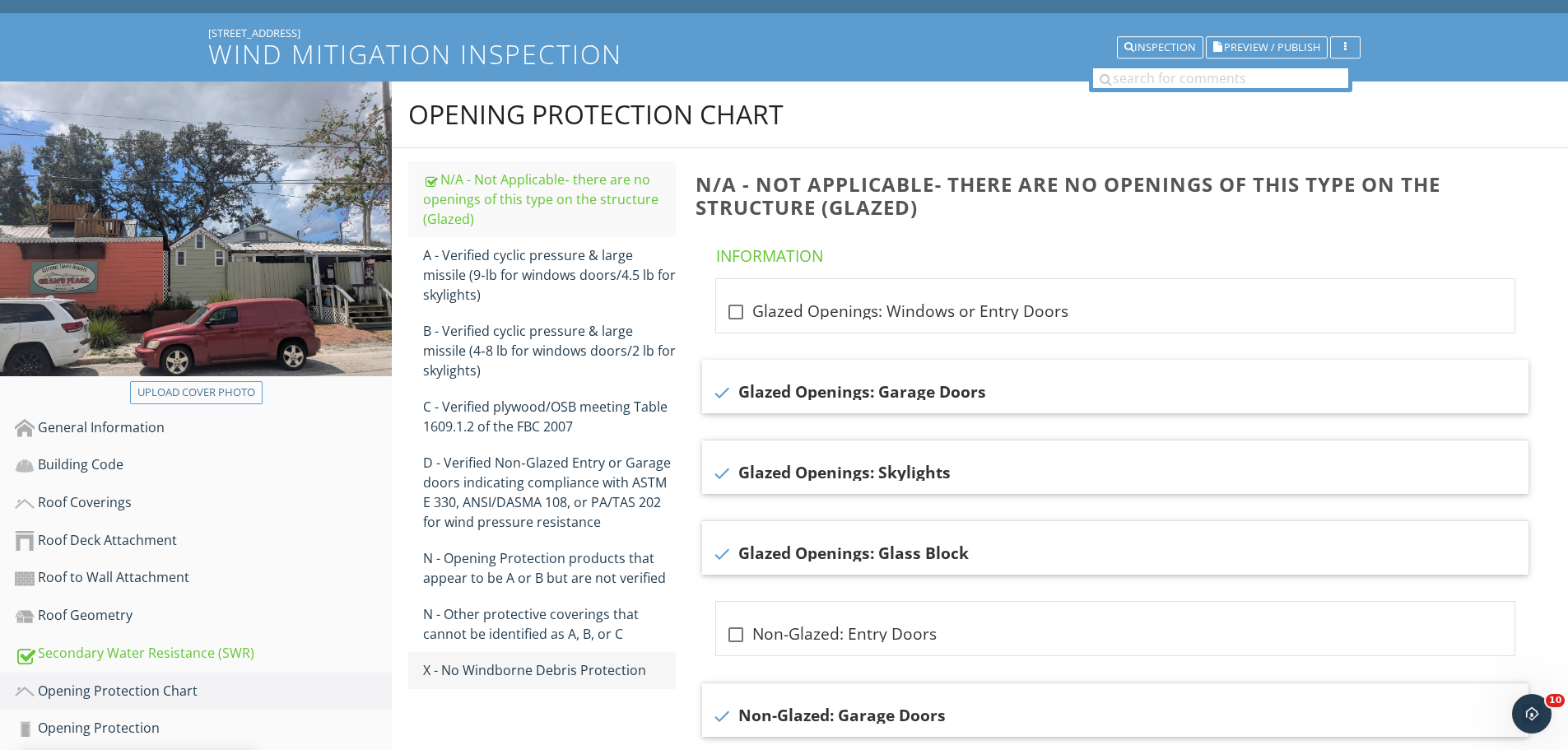
click at [582, 672] on div "X - No Windborne Debris Protection" at bounding box center [549, 671] width 253 height 20
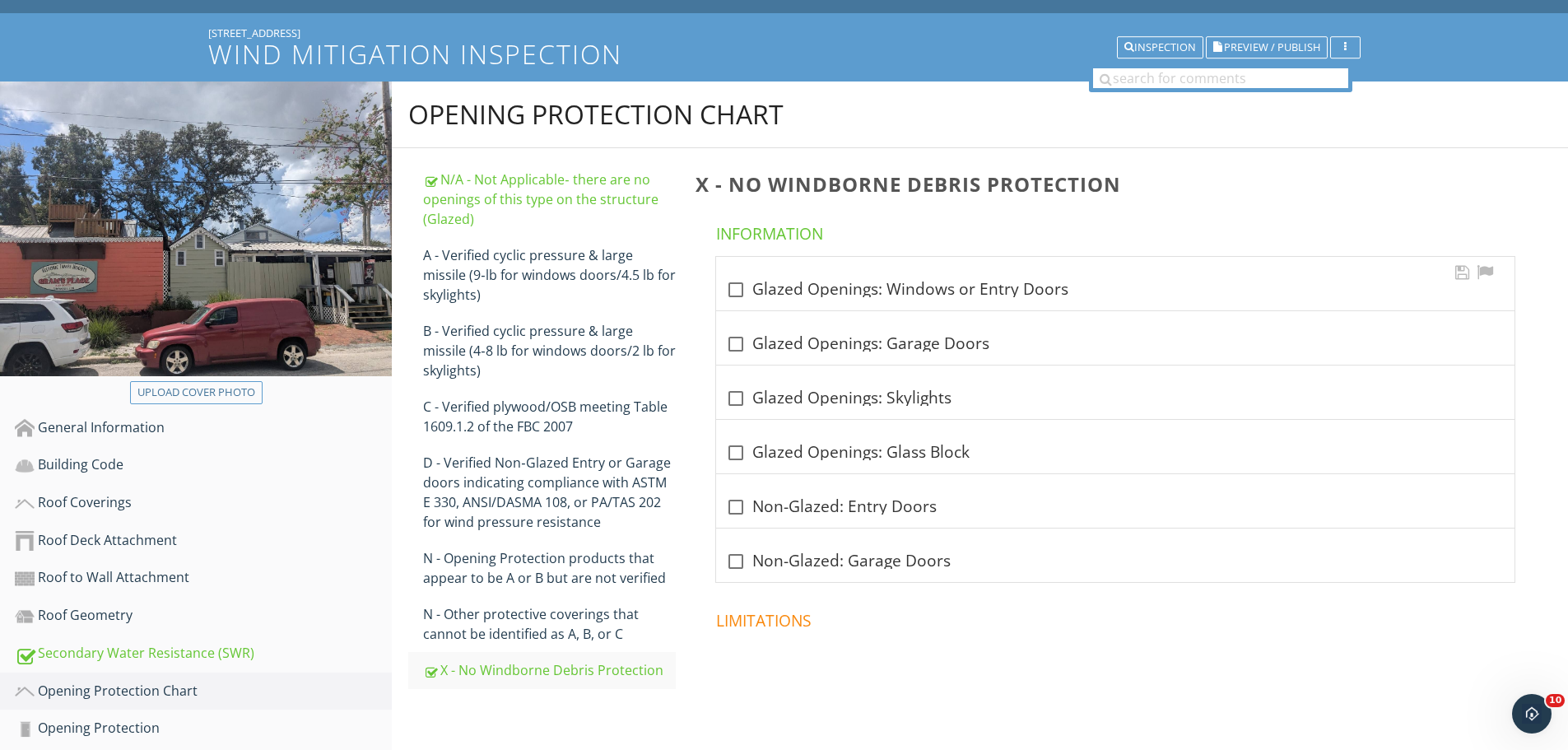
click at [804, 287] on div "check_box_outline_blank Glazed Openings: Windows or Entry Doors" at bounding box center [1115, 290] width 779 height 20
checkbox input "true"
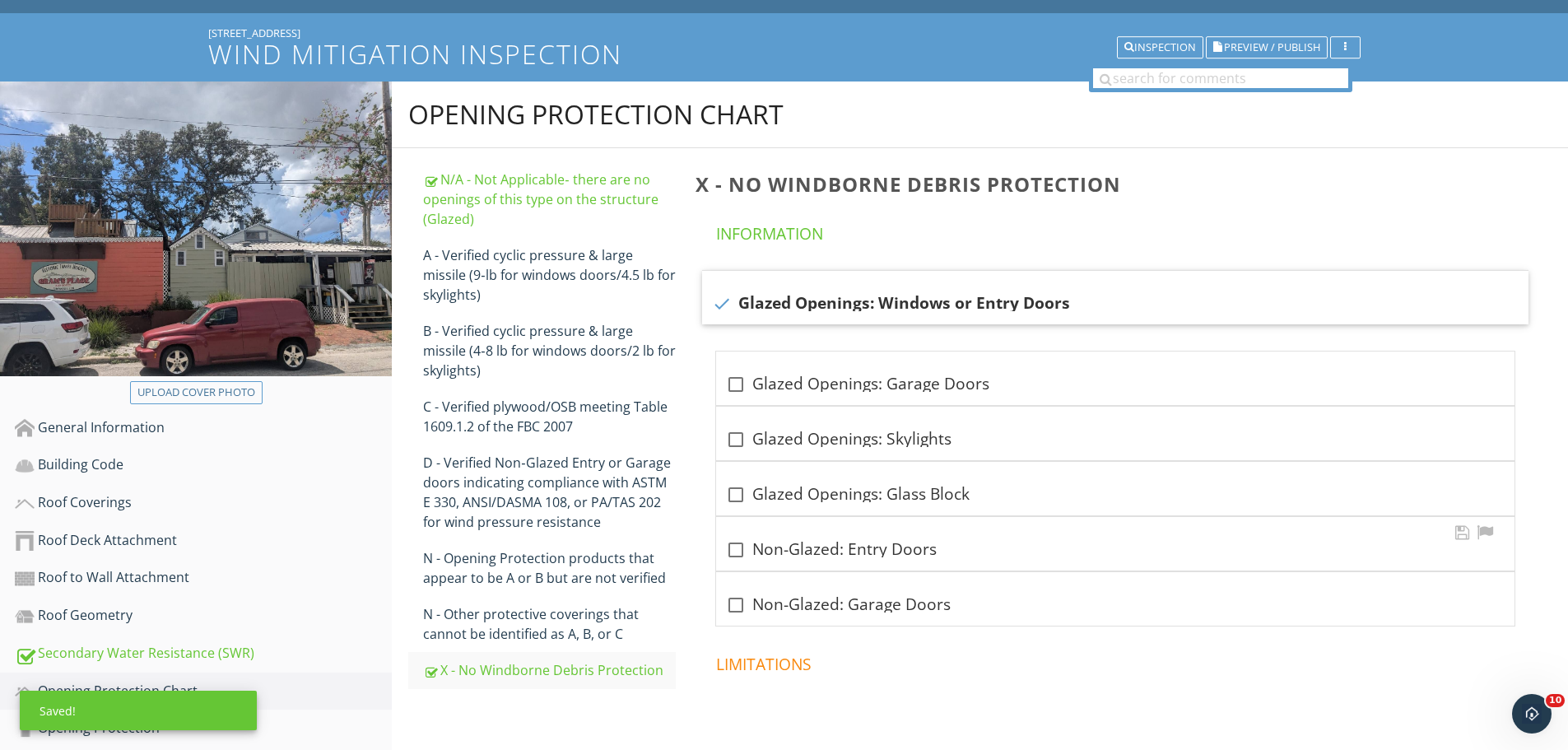
click at [736, 557] on div at bounding box center [735, 549] width 28 height 28
checkbox input "true"
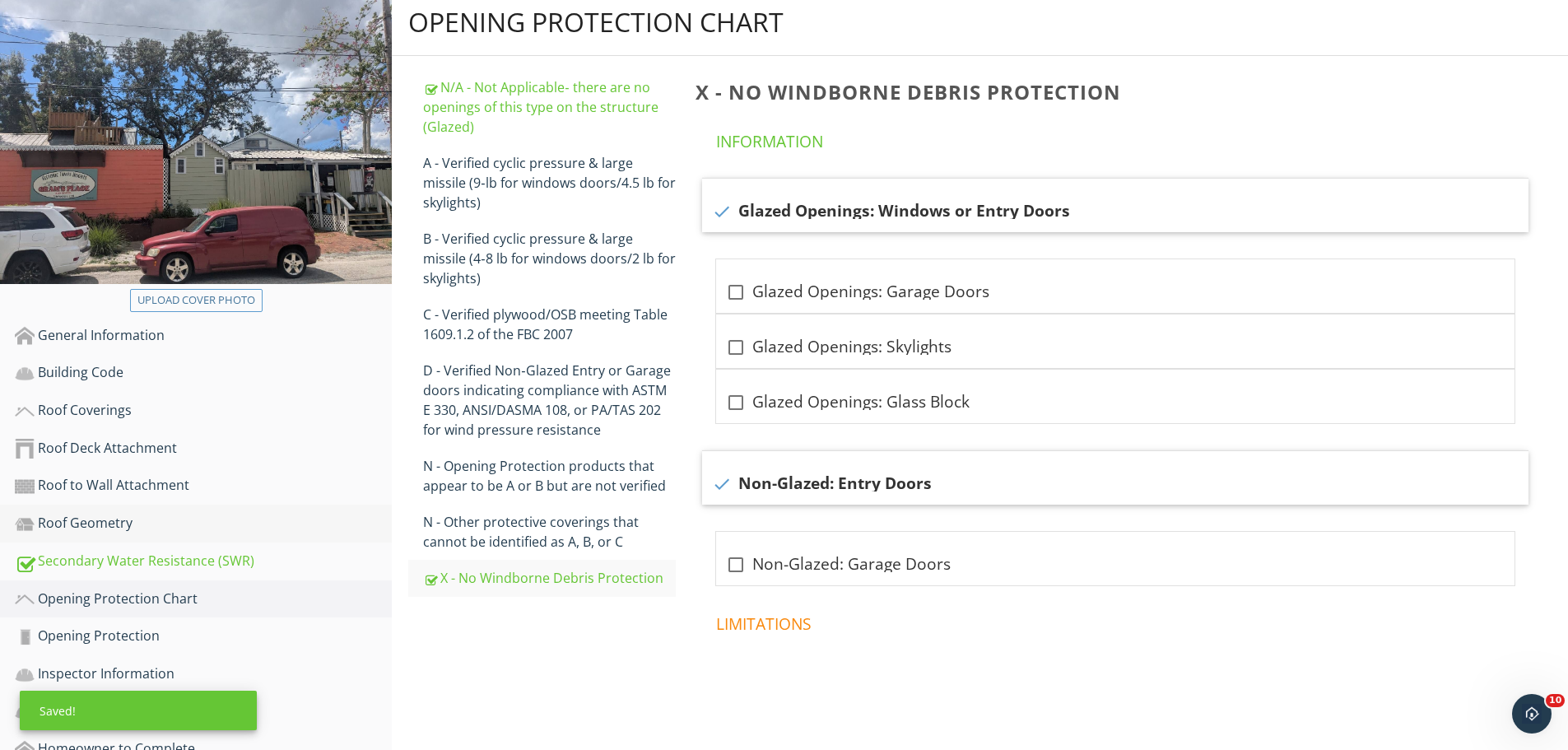
scroll to position [247, 0]
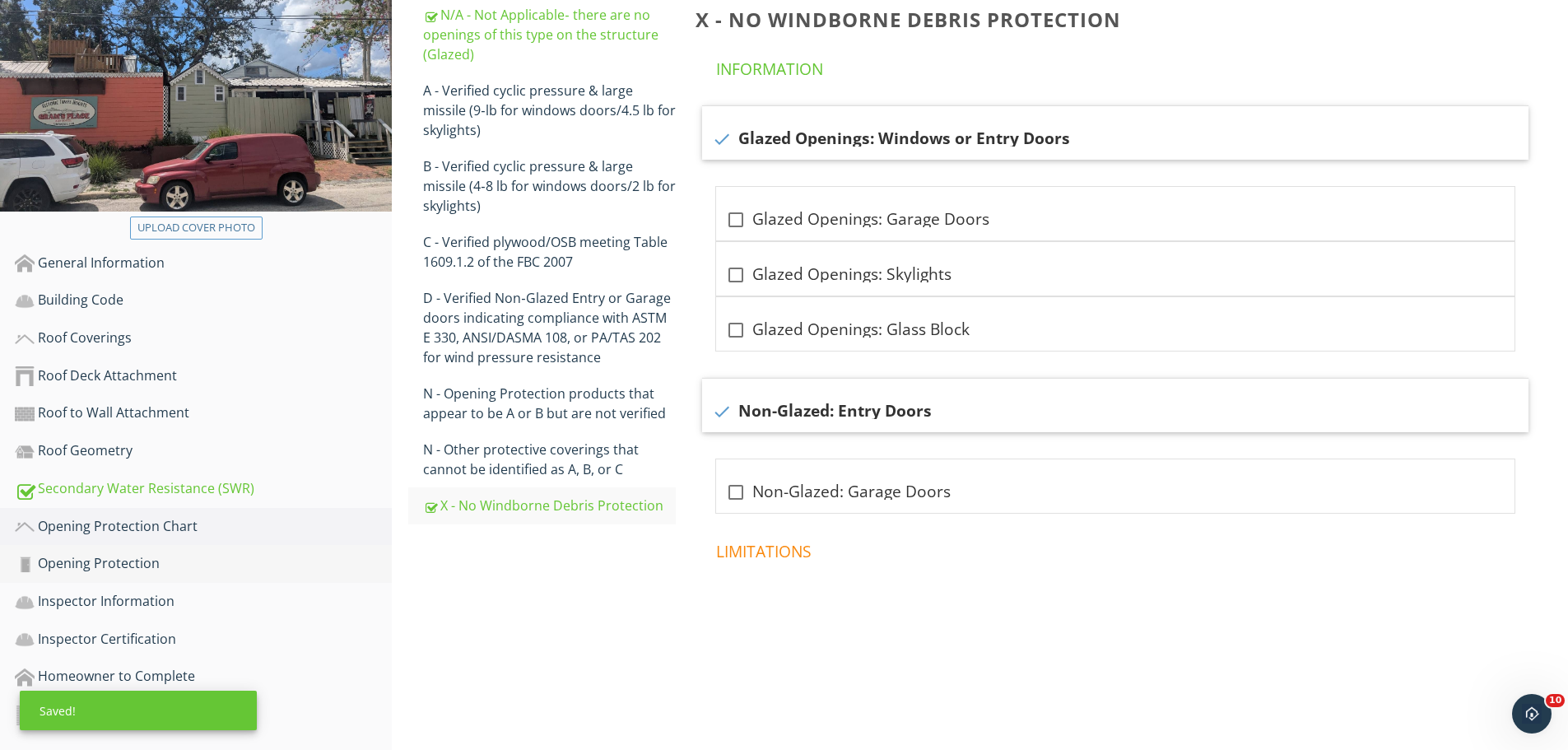
click at [90, 557] on div "Opening Protection" at bounding box center [203, 564] width 377 height 22
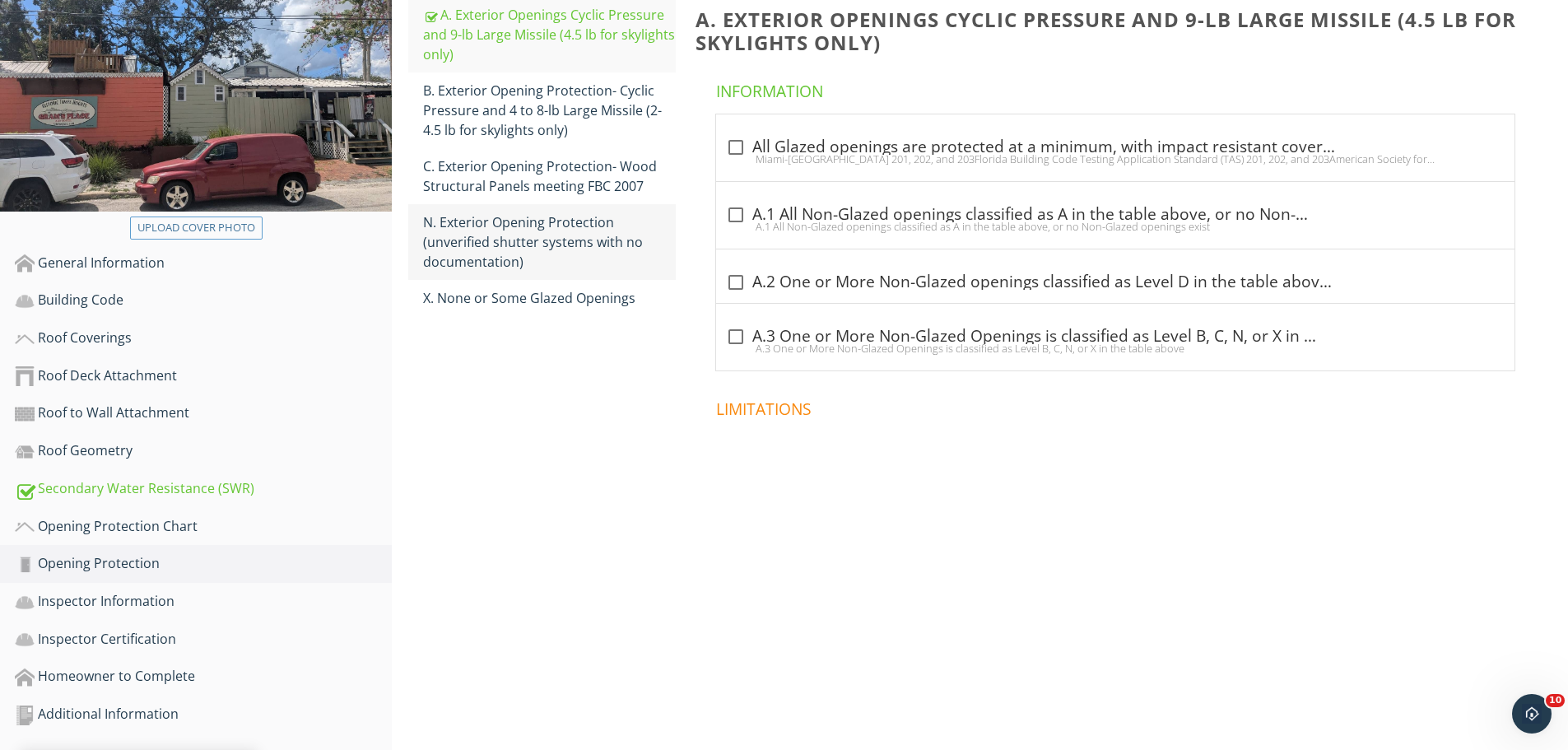
click at [497, 272] on div "N. Exterior Opening Protection (unverified shutter systems with no documentatio…" at bounding box center [549, 242] width 253 height 59
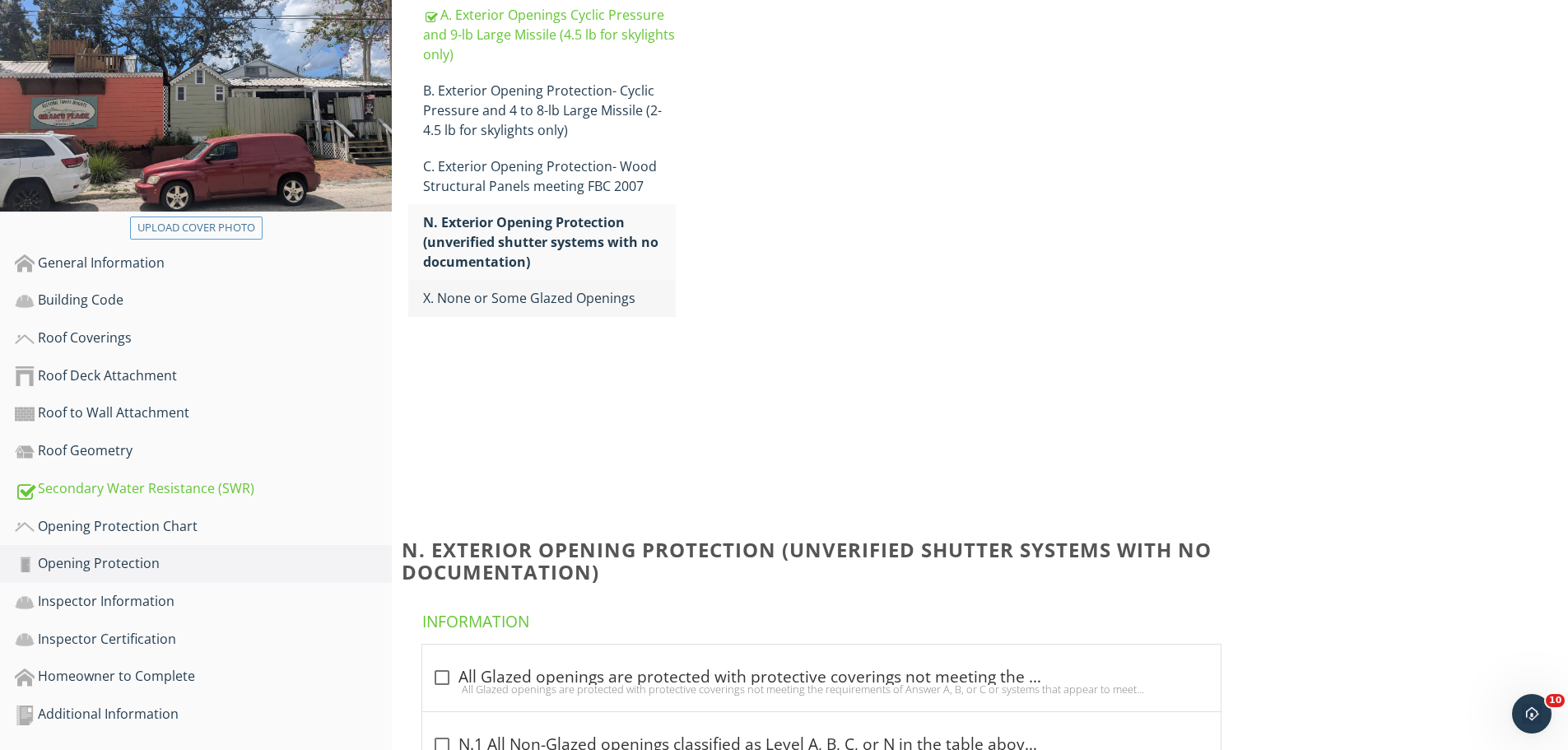
click at [493, 289] on div "X. None or Some Glazed Openings" at bounding box center [549, 298] width 253 height 20
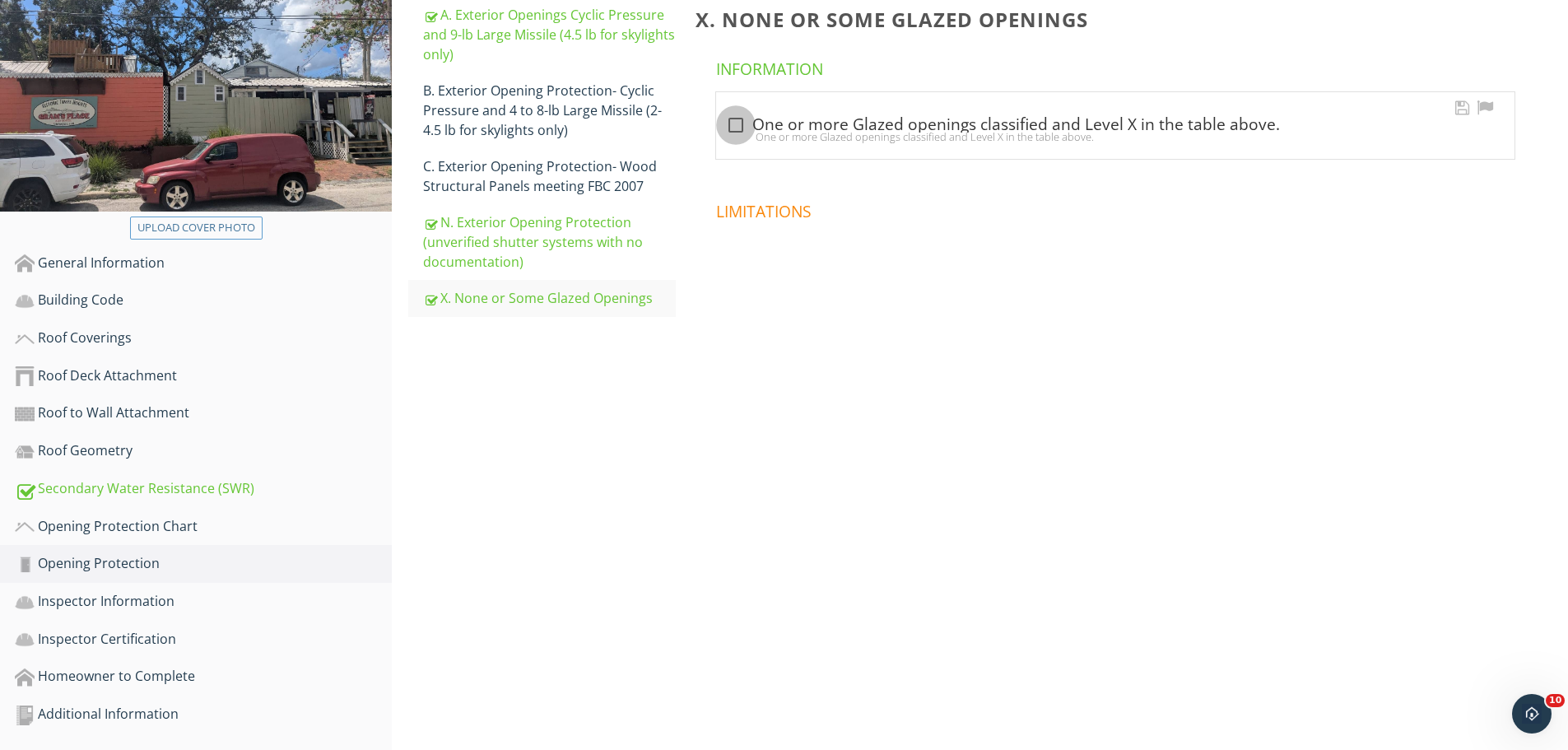
click at [729, 129] on div at bounding box center [735, 125] width 28 height 28
checkbox input "true"
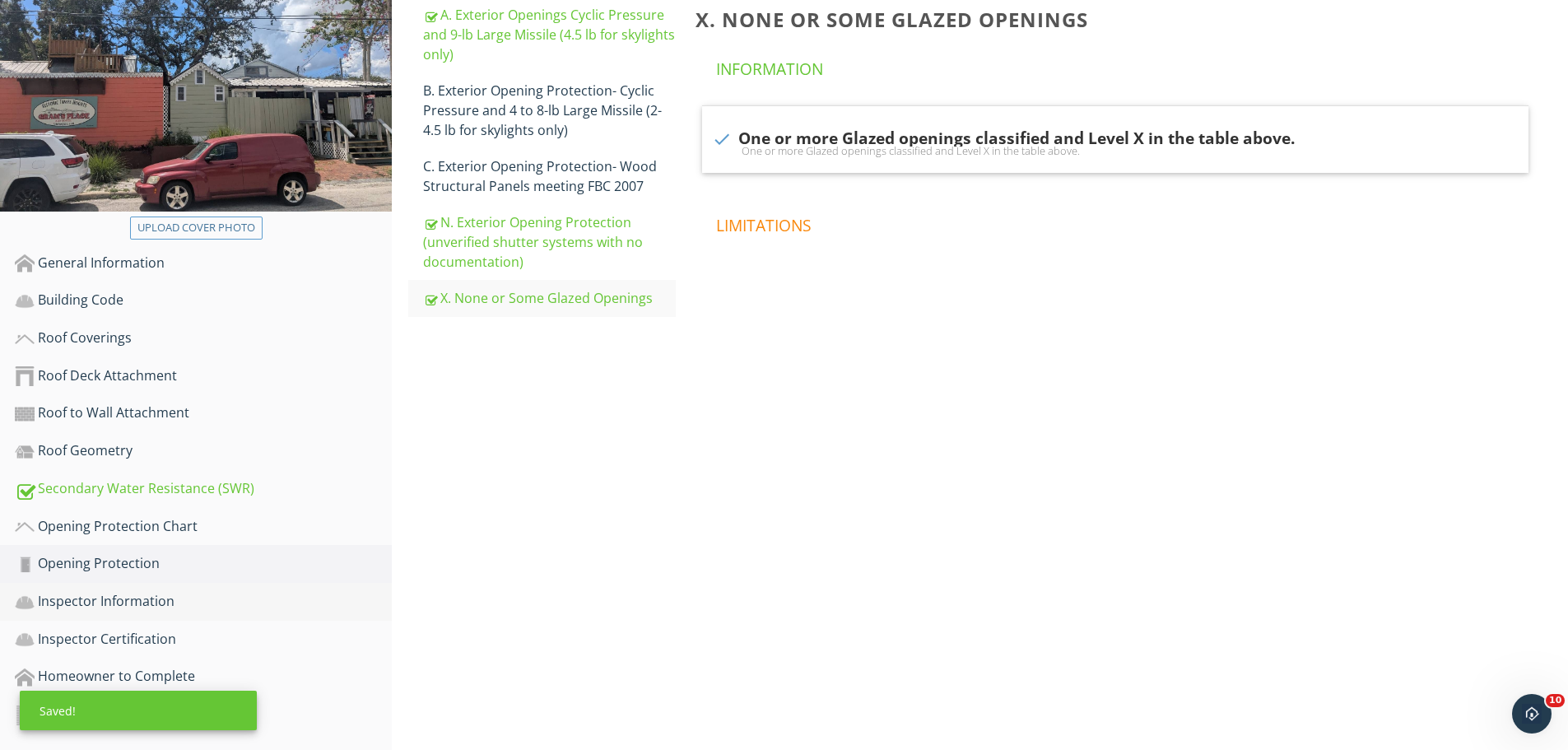
click at [103, 611] on div "Inspector Information" at bounding box center [203, 602] width 377 height 22
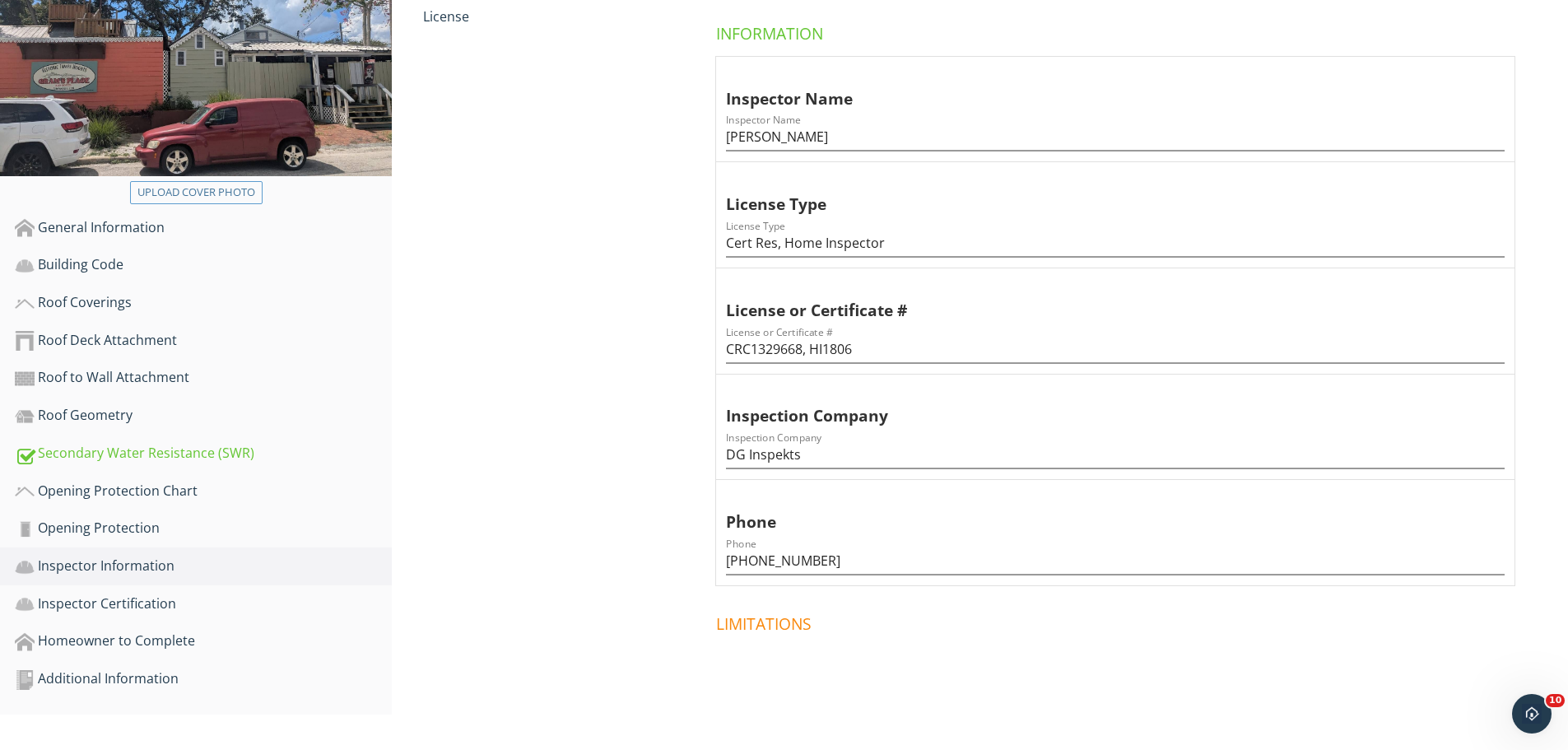
scroll to position [303, 0]
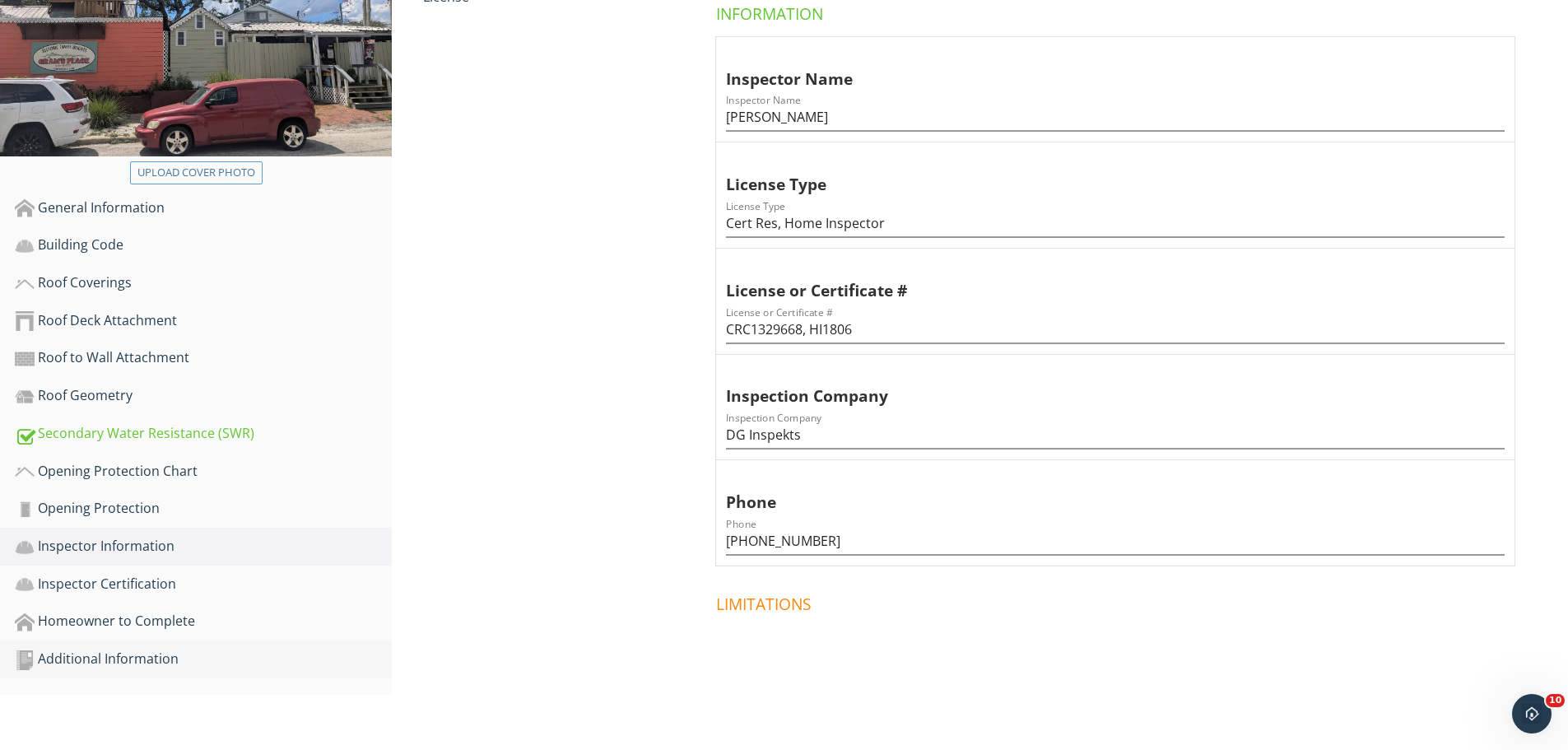
click at [109, 661] on div "Additional Information" at bounding box center [203, 660] width 377 height 22
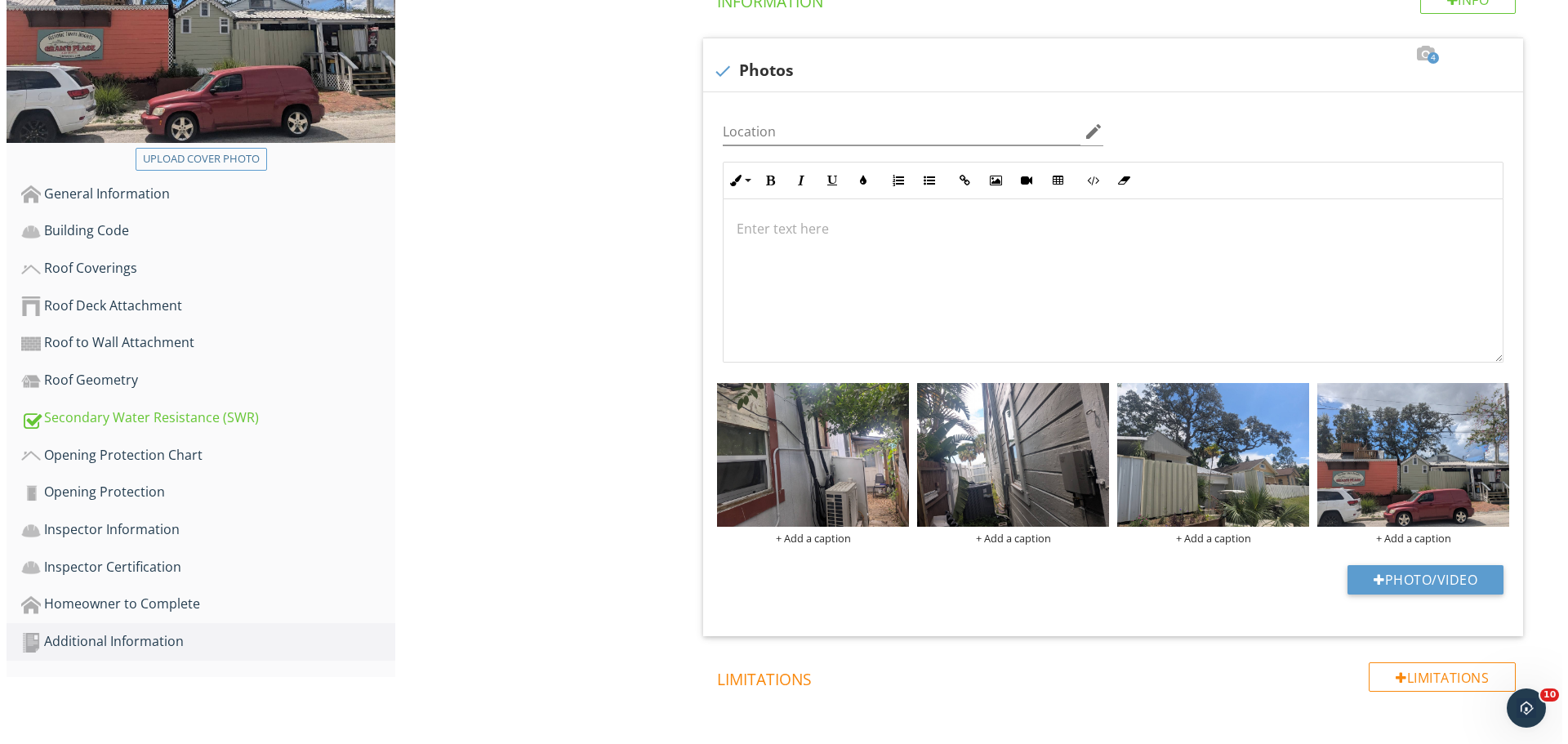
scroll to position [393, 0]
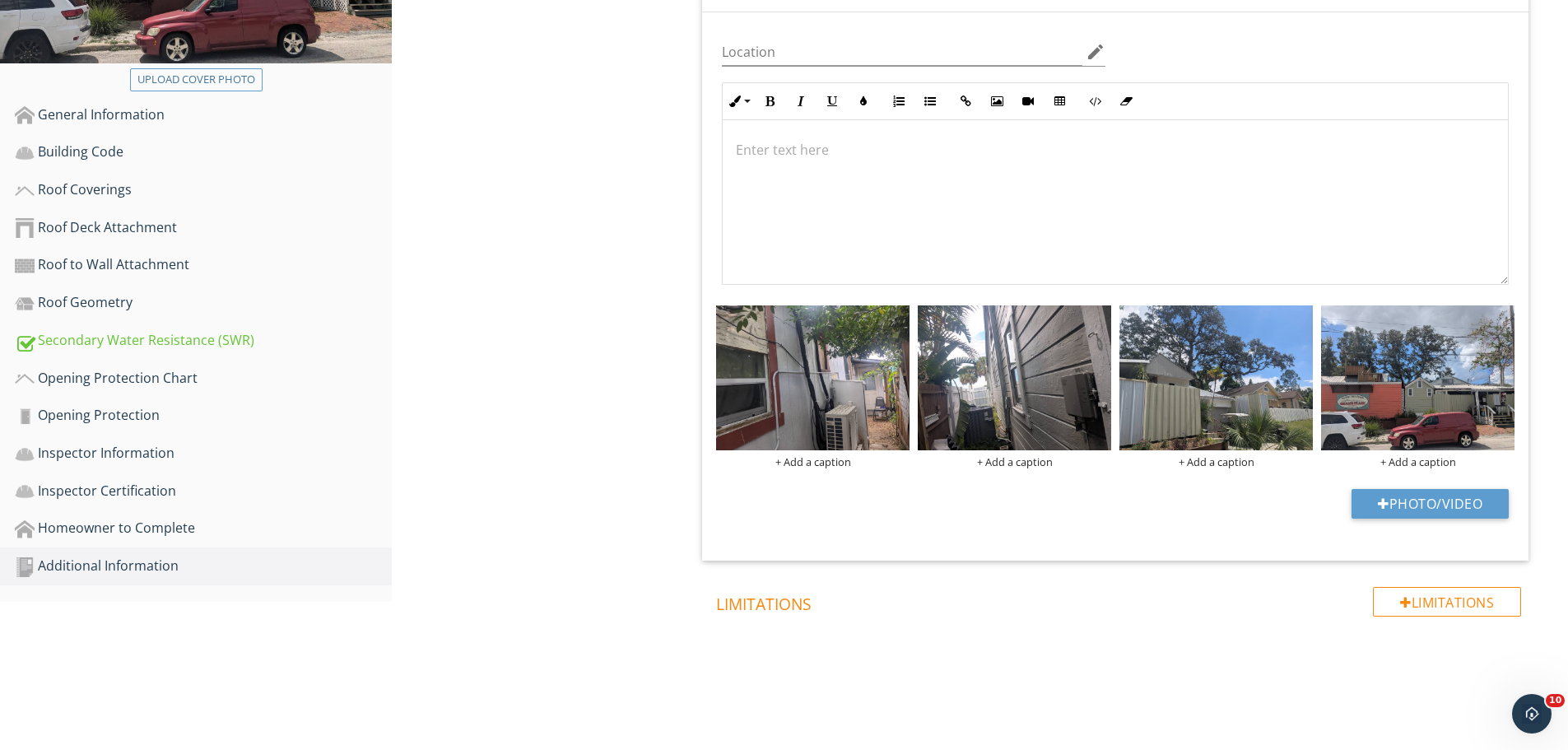
click at [535, 645] on div "Additional Information Photos Information Photos Info Information 4 check Photo…" at bounding box center [980, 258] width 1177 height 981
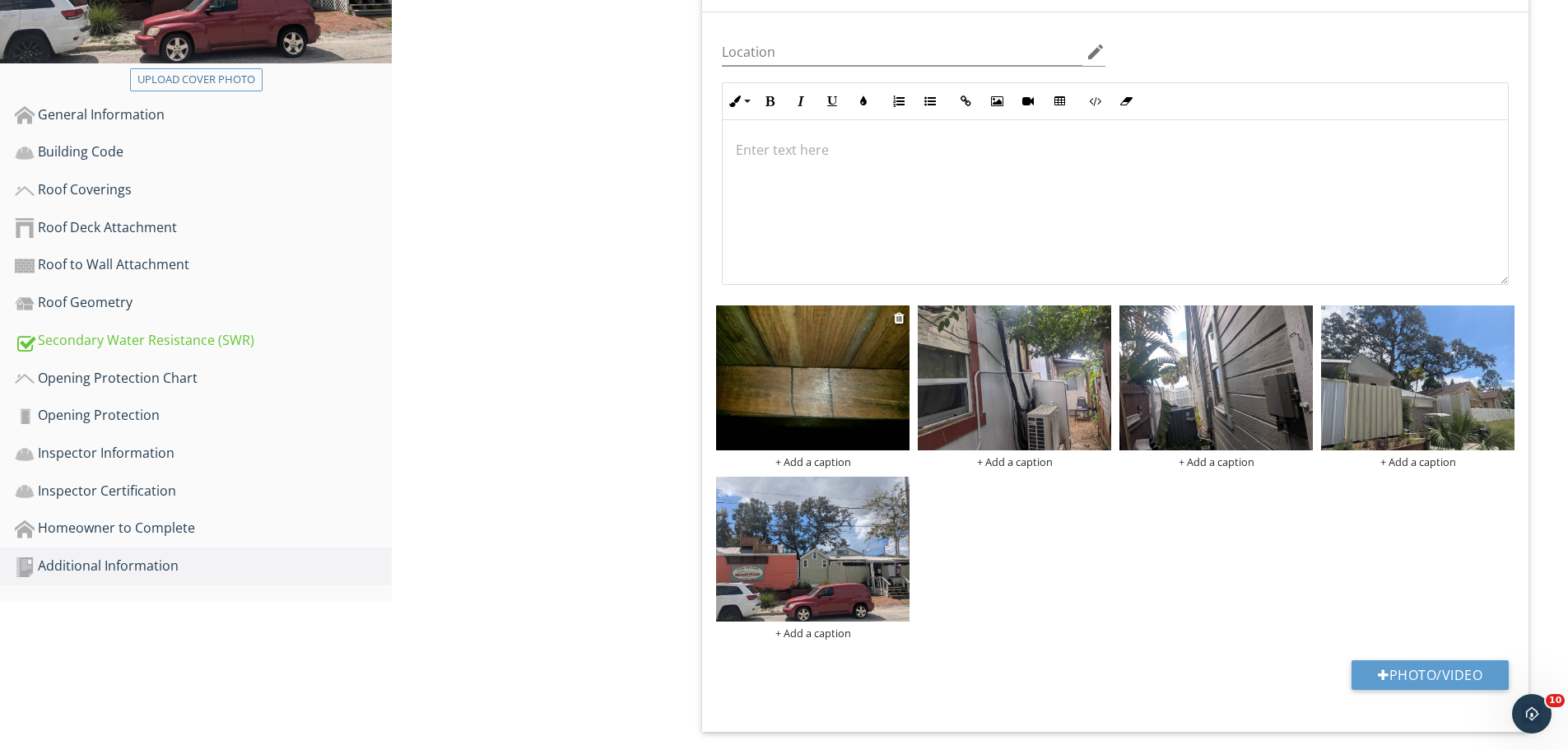
click at [803, 461] on div "+ Add a caption" at bounding box center [812, 462] width 193 height 13
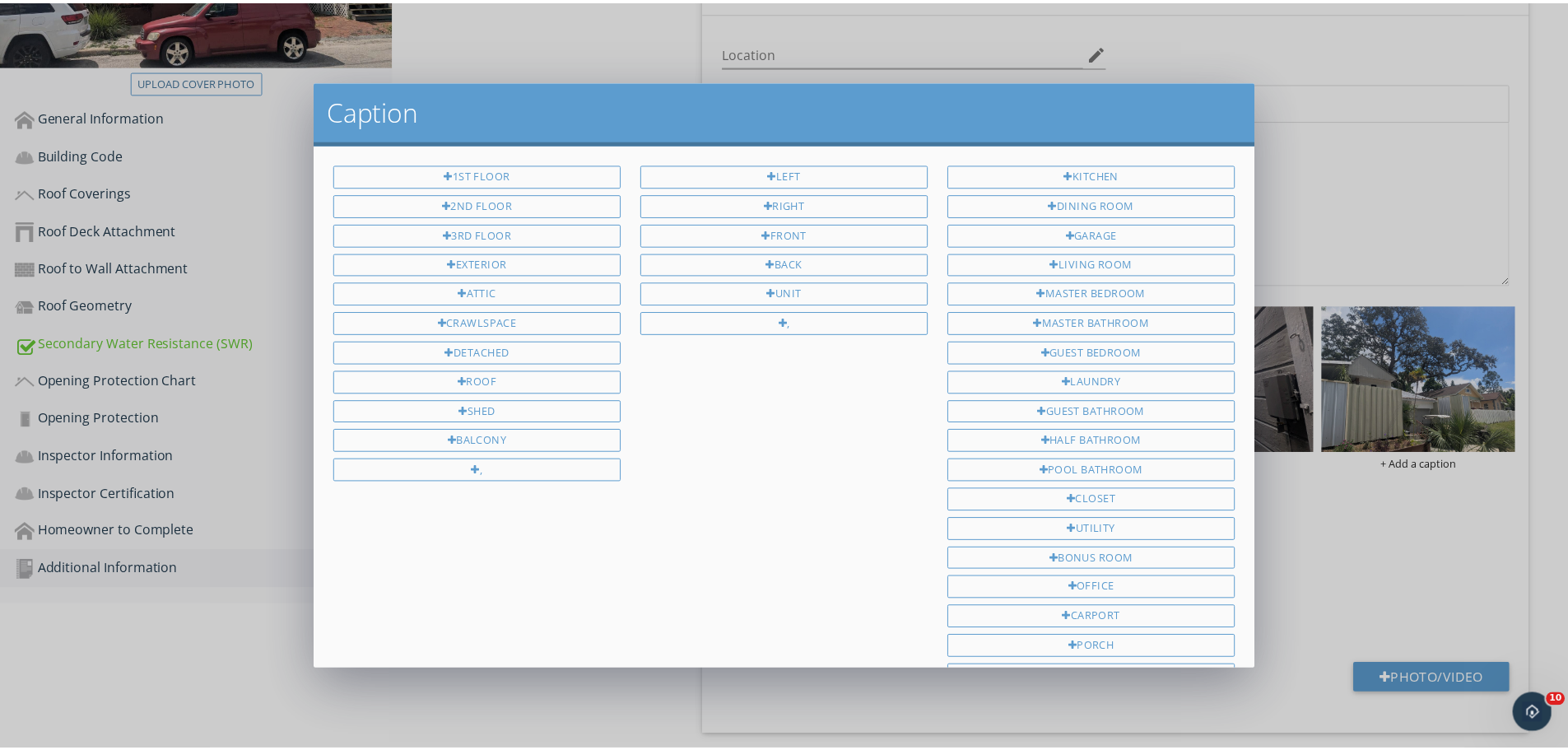
scroll to position [220, 0]
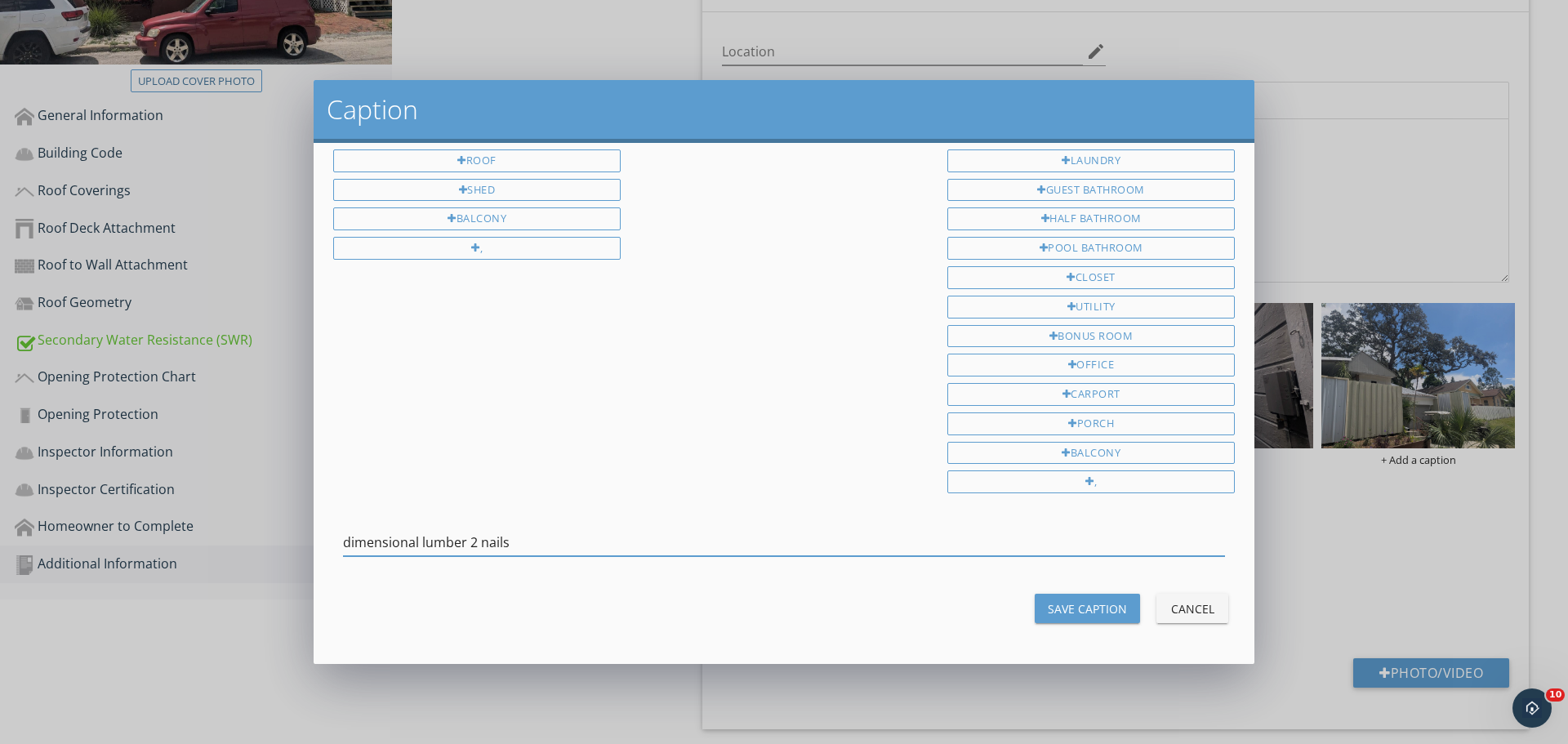
type input "dimensional lumber 2 nails"
click at [1088, 610] on div "Save Caption" at bounding box center [1087, 609] width 79 height 17
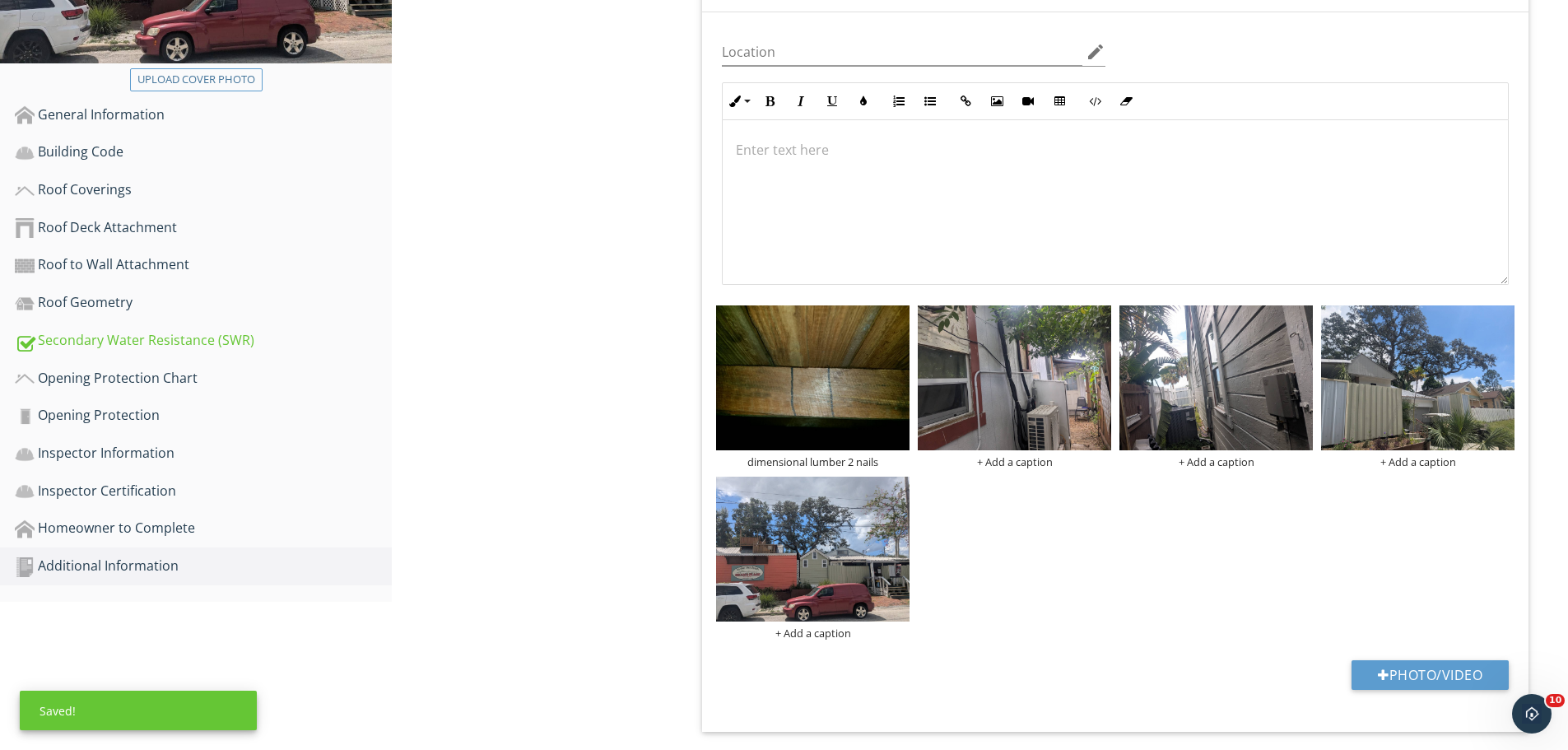
scroll to position [0, 0]
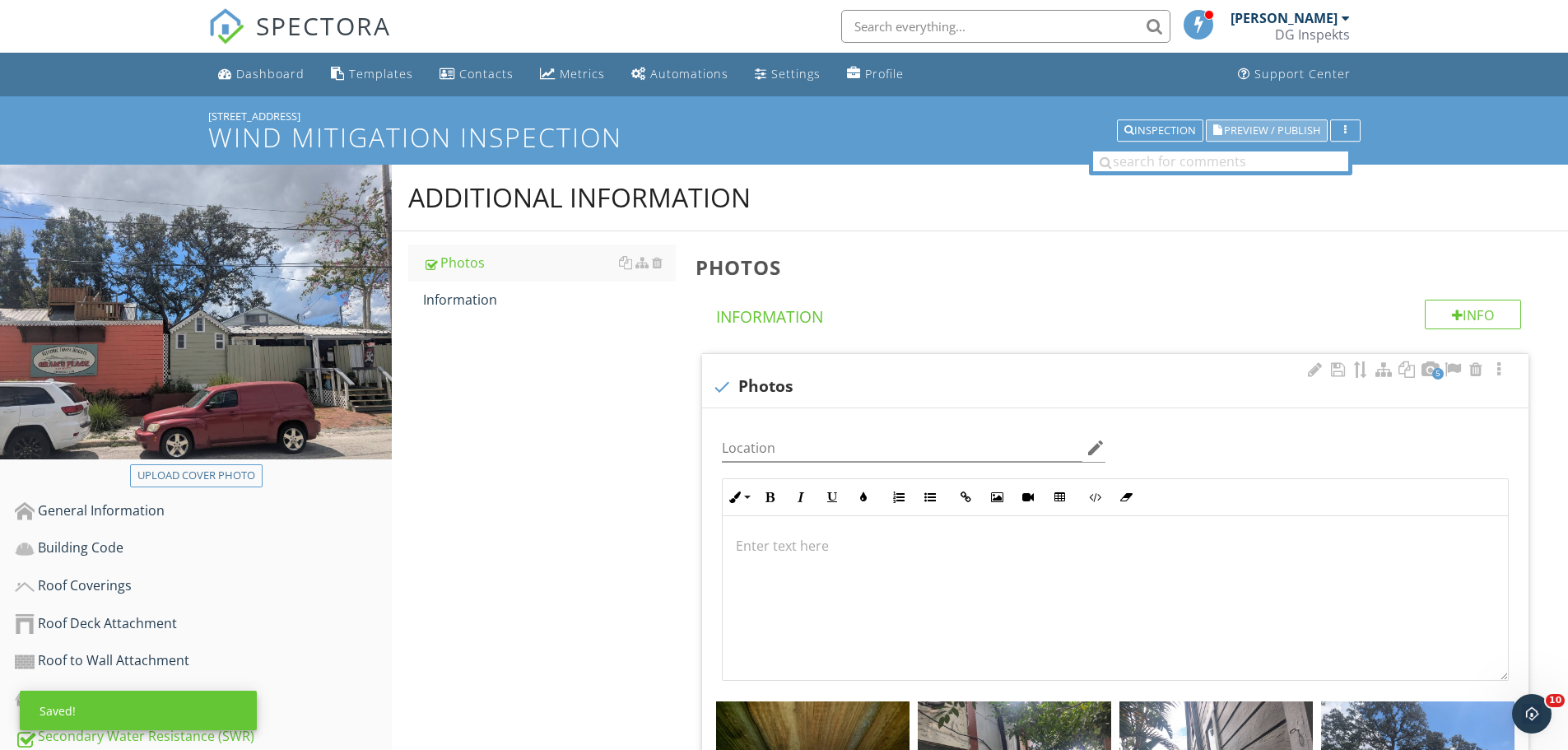
drag, startPoint x: 1310, startPoint y: 130, endPoint x: 1227, endPoint y: 115, distance: 84.3
click at [1310, 130] on span "Preview / Publish" at bounding box center [1272, 130] width 96 height 11
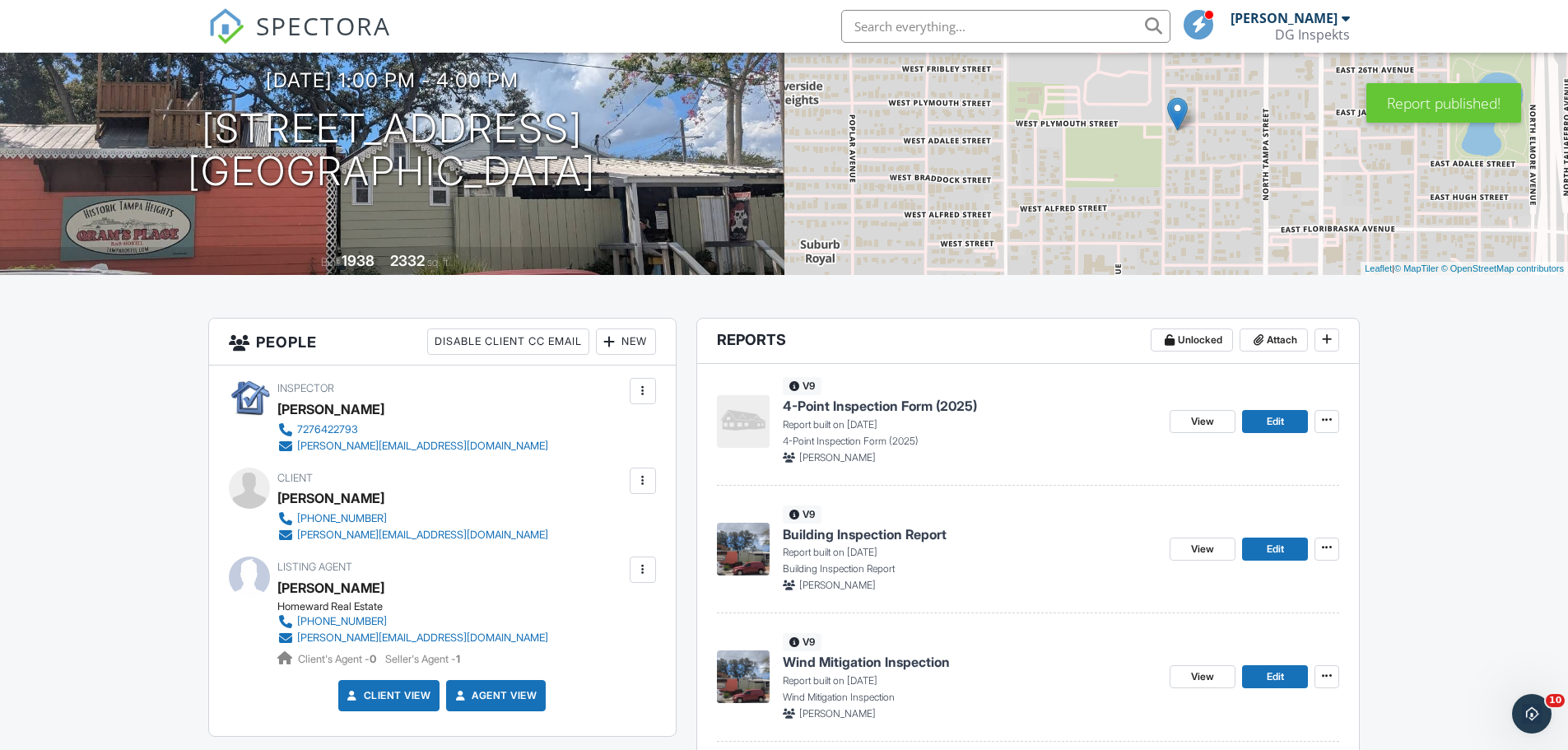
drag, startPoint x: 63, startPoint y: 609, endPoint x: 115, endPoint y: 584, distance: 57.7
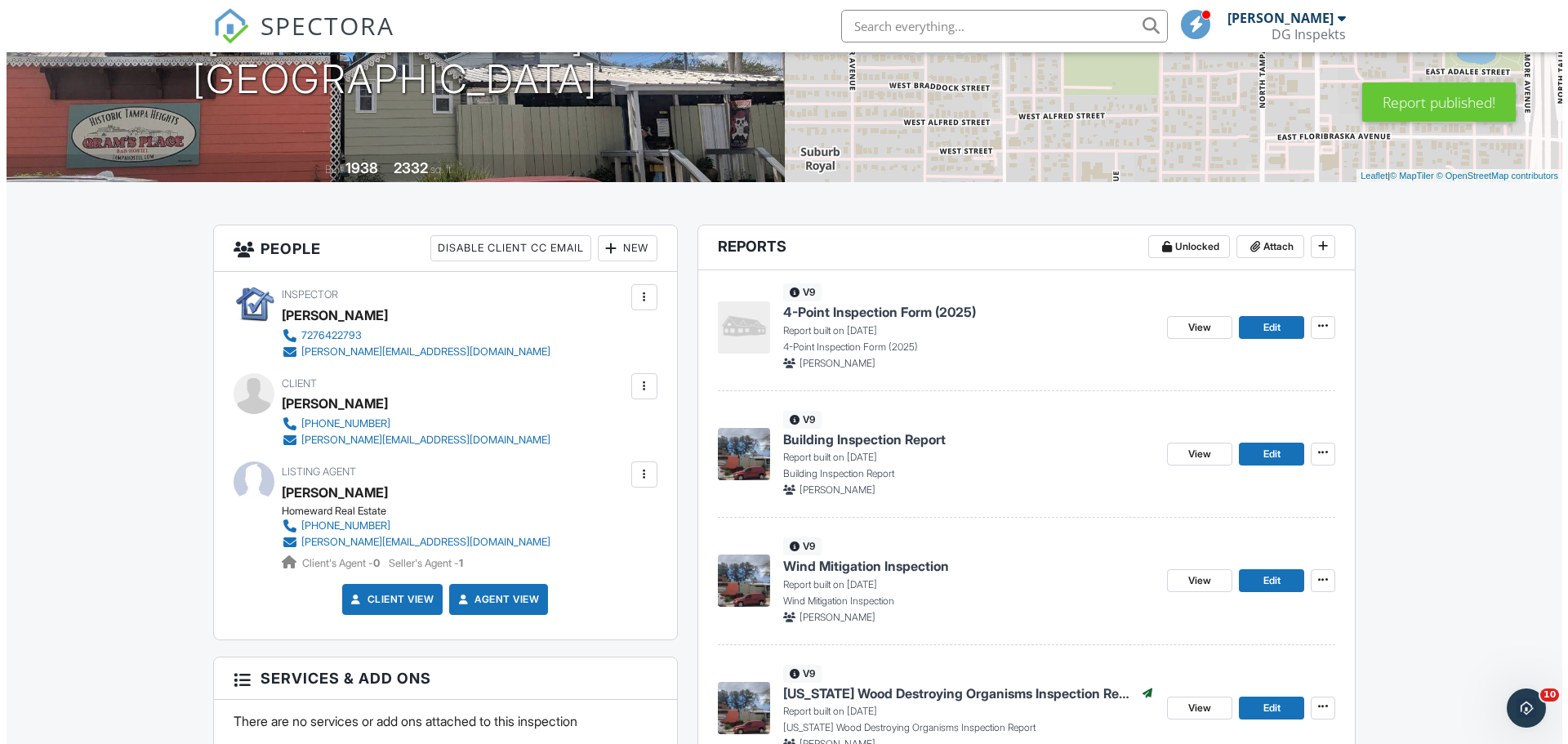
scroll to position [408, 0]
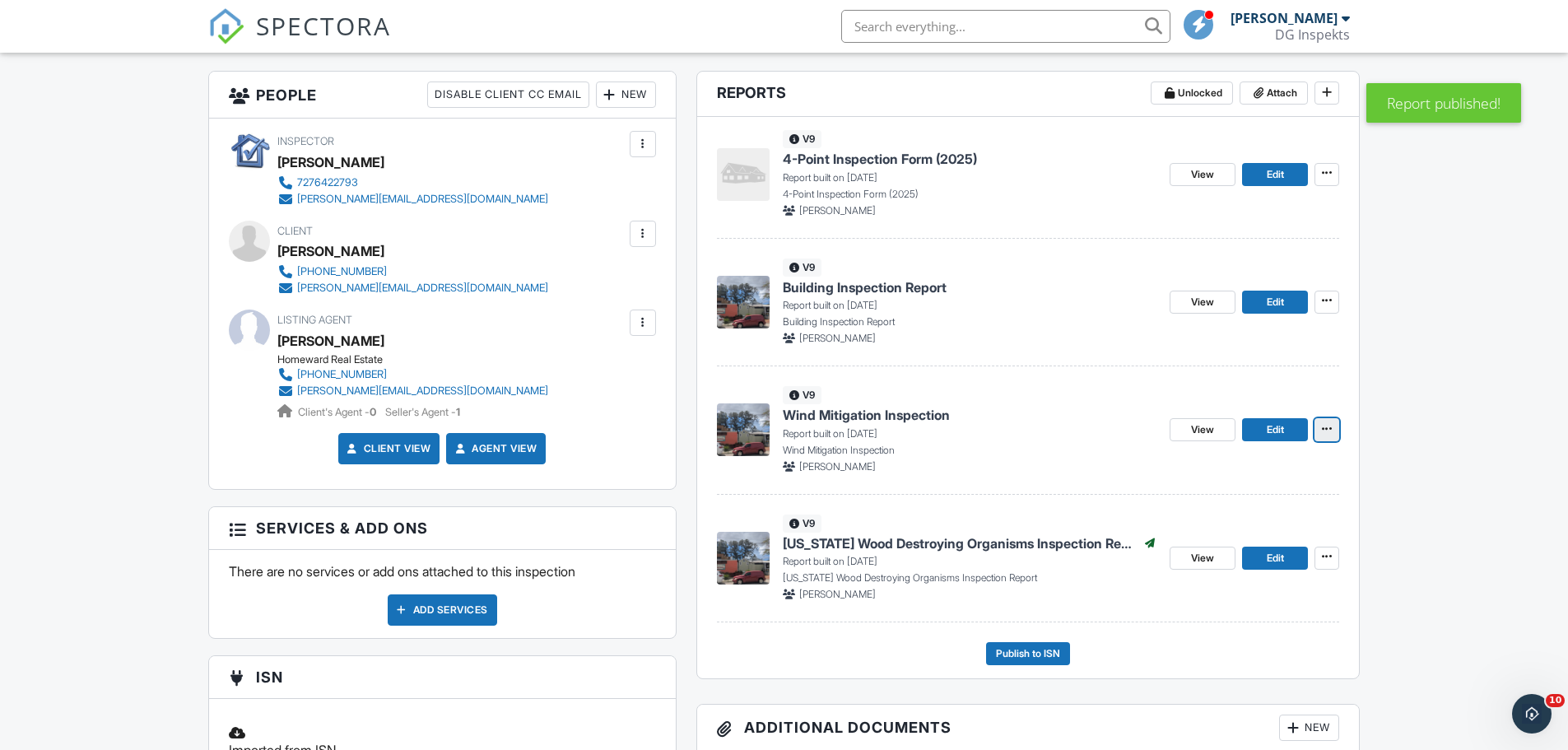
click at [1327, 430] on icon at bounding box center [1327, 429] width 10 height 12
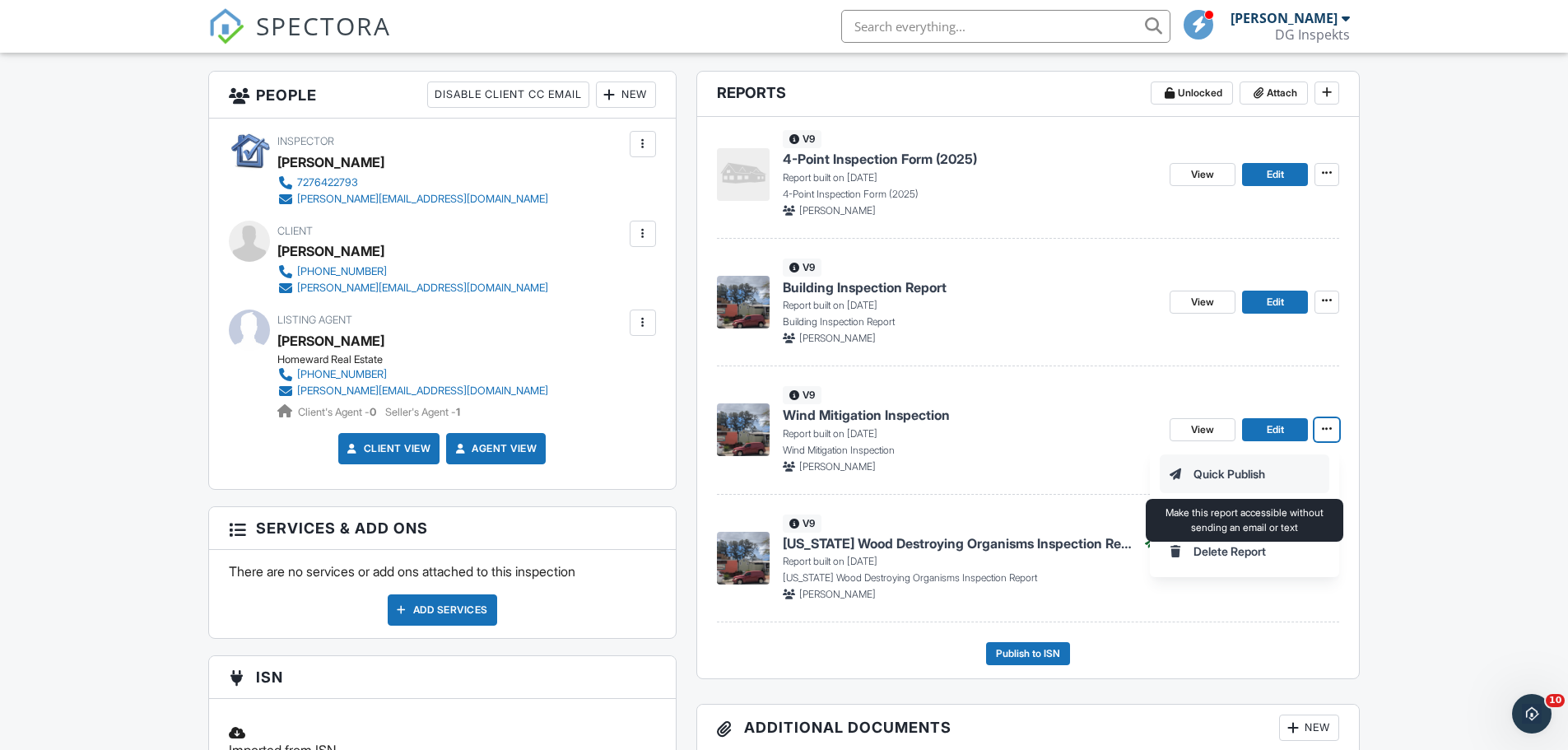
click at [1233, 471] on input "Quick Publish" at bounding box center [1244, 473] width 168 height 37
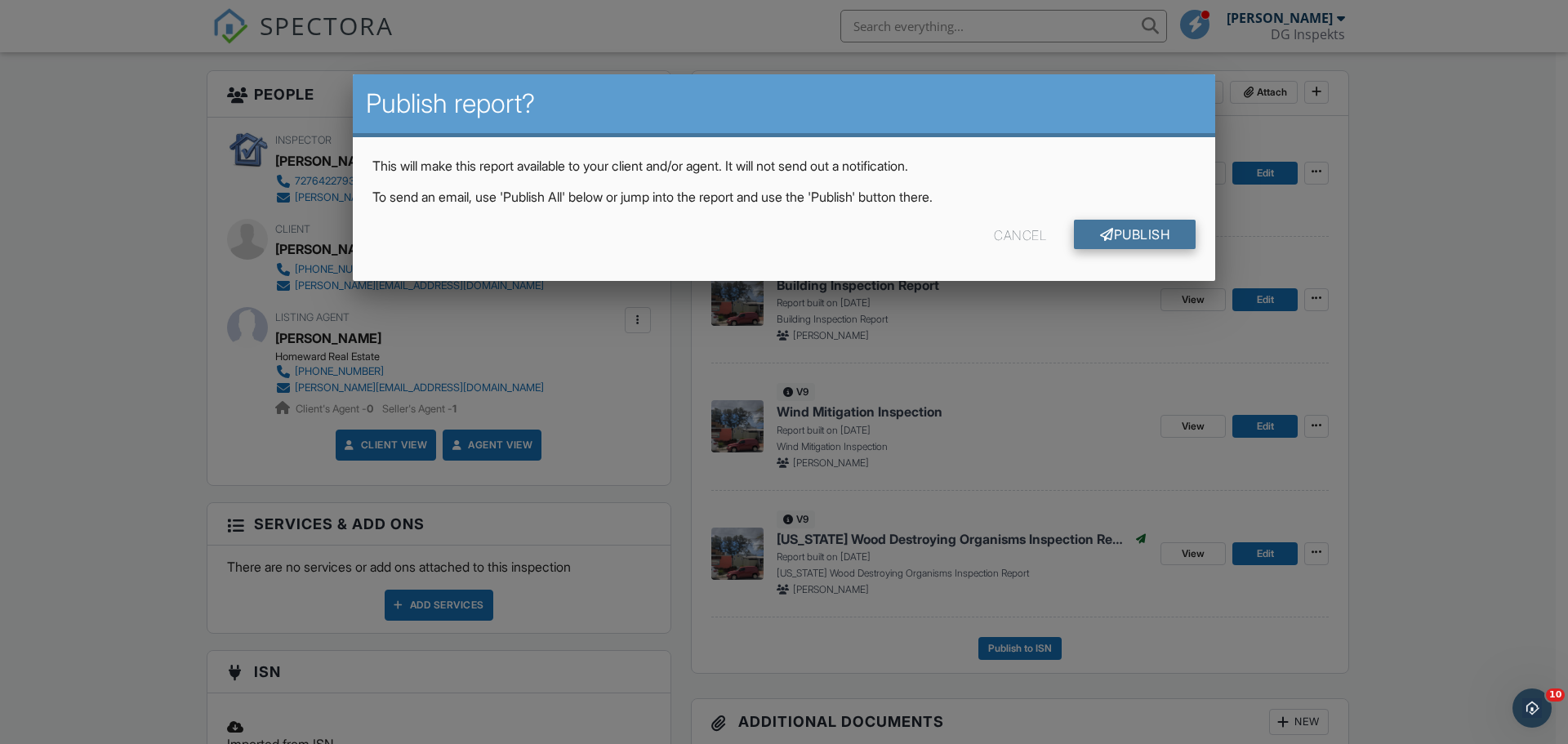
click at [1135, 235] on link "Publish" at bounding box center [1135, 234] width 122 height 29
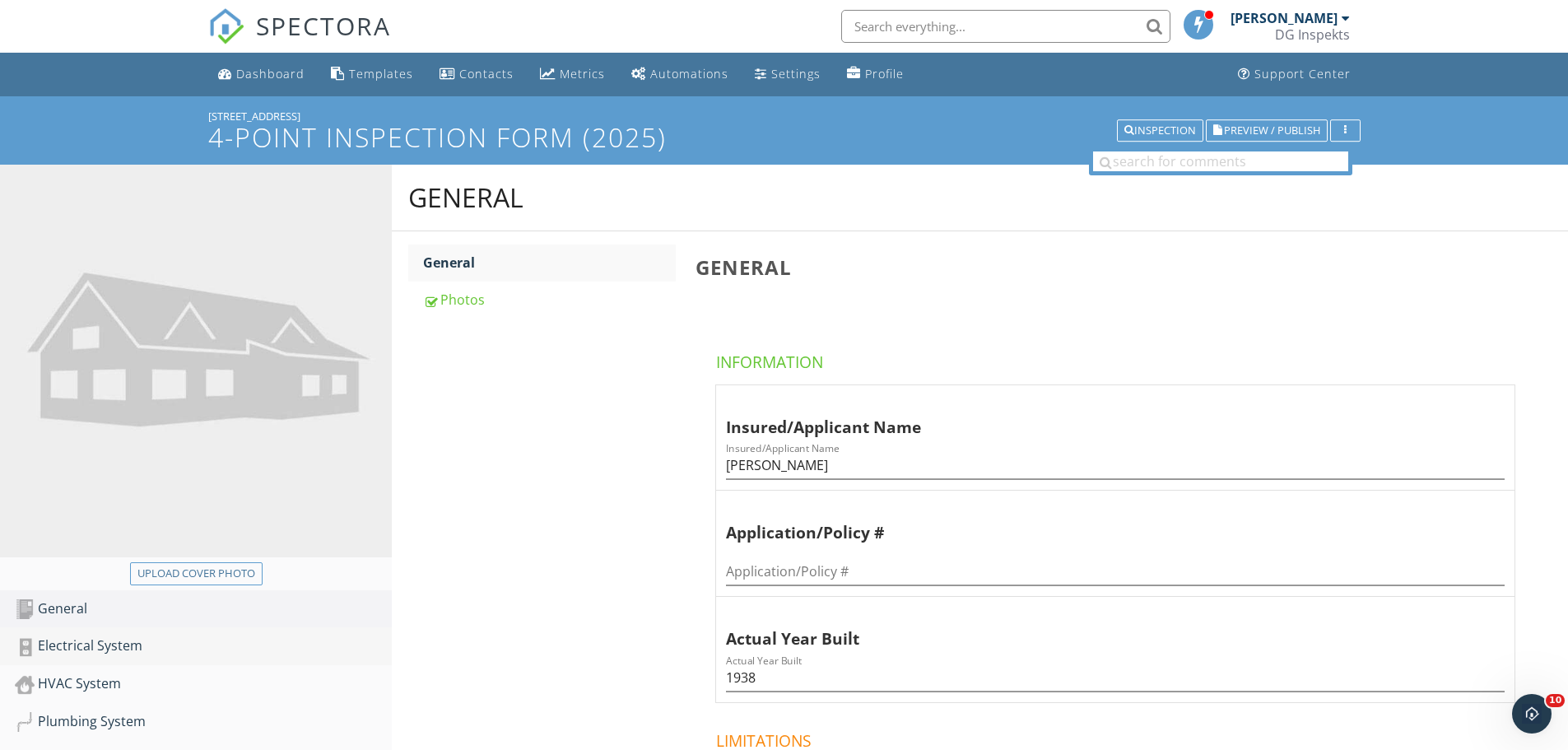
click at [90, 640] on div "Electrical System" at bounding box center [203, 646] width 377 height 22
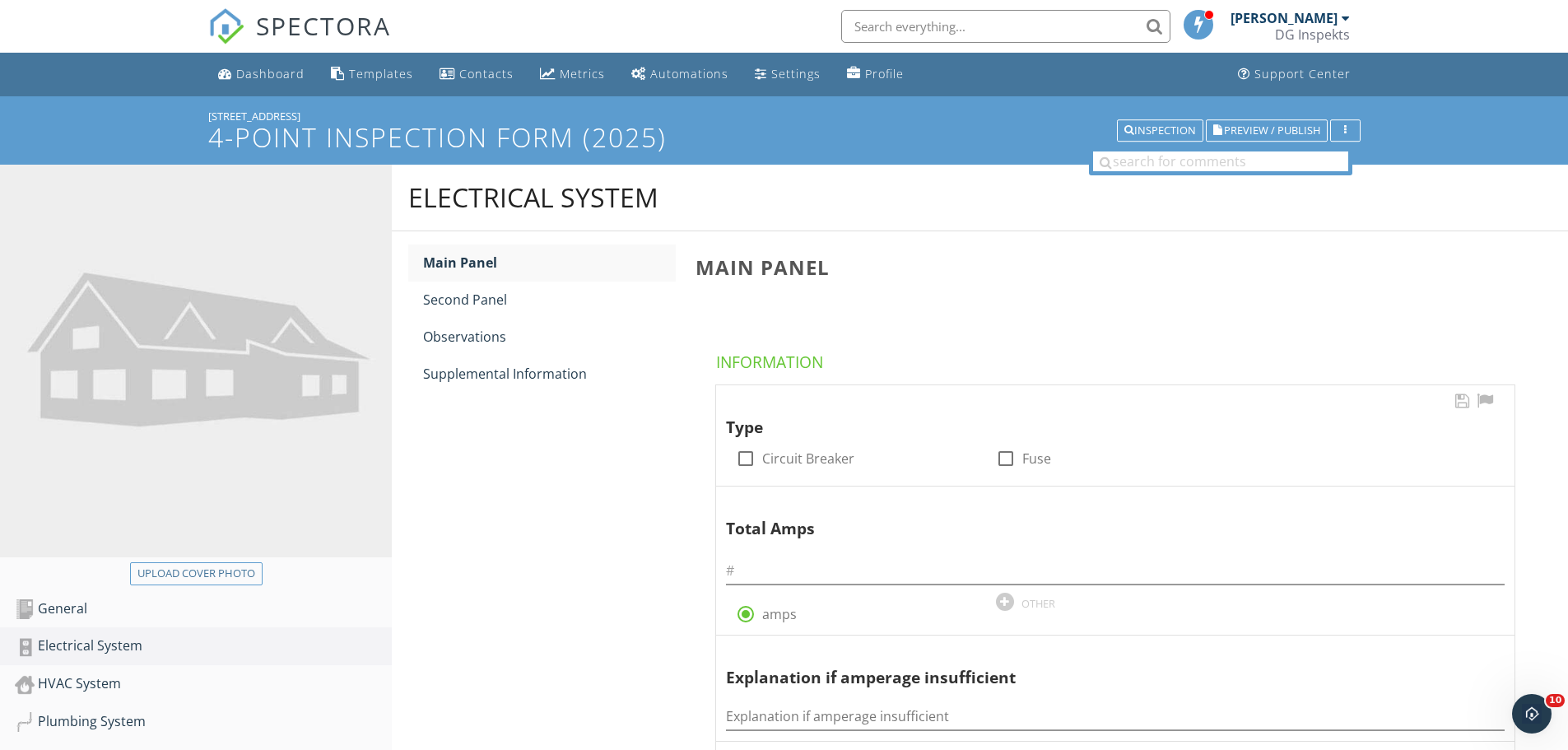
click at [762, 436] on div "Type" at bounding box center [1096, 416] width 739 height 48
click at [755, 452] on div at bounding box center [745, 458] width 28 height 28
checkbox input "true"
click at [784, 569] on input "text" at bounding box center [1115, 570] width 779 height 27
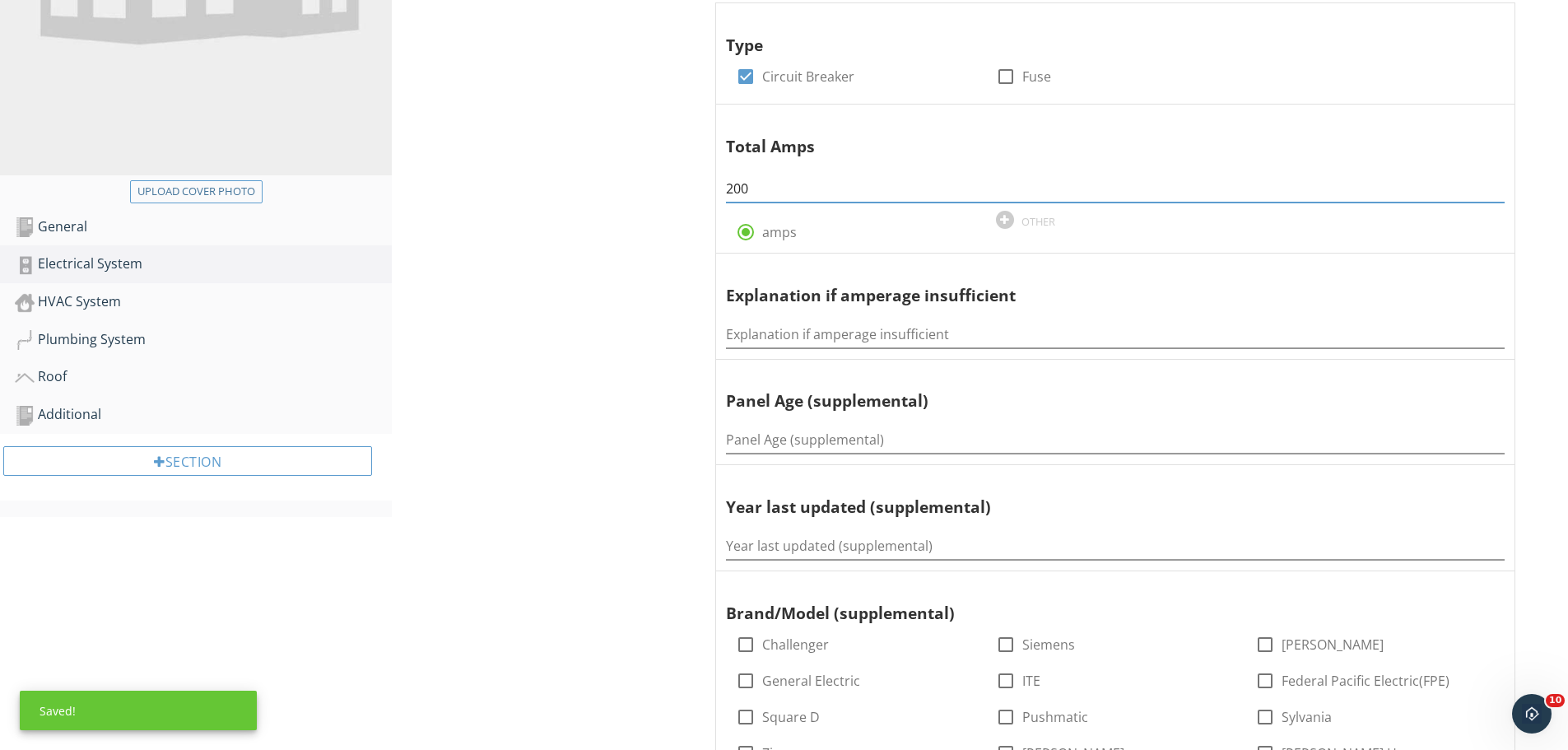
scroll to position [411, 0]
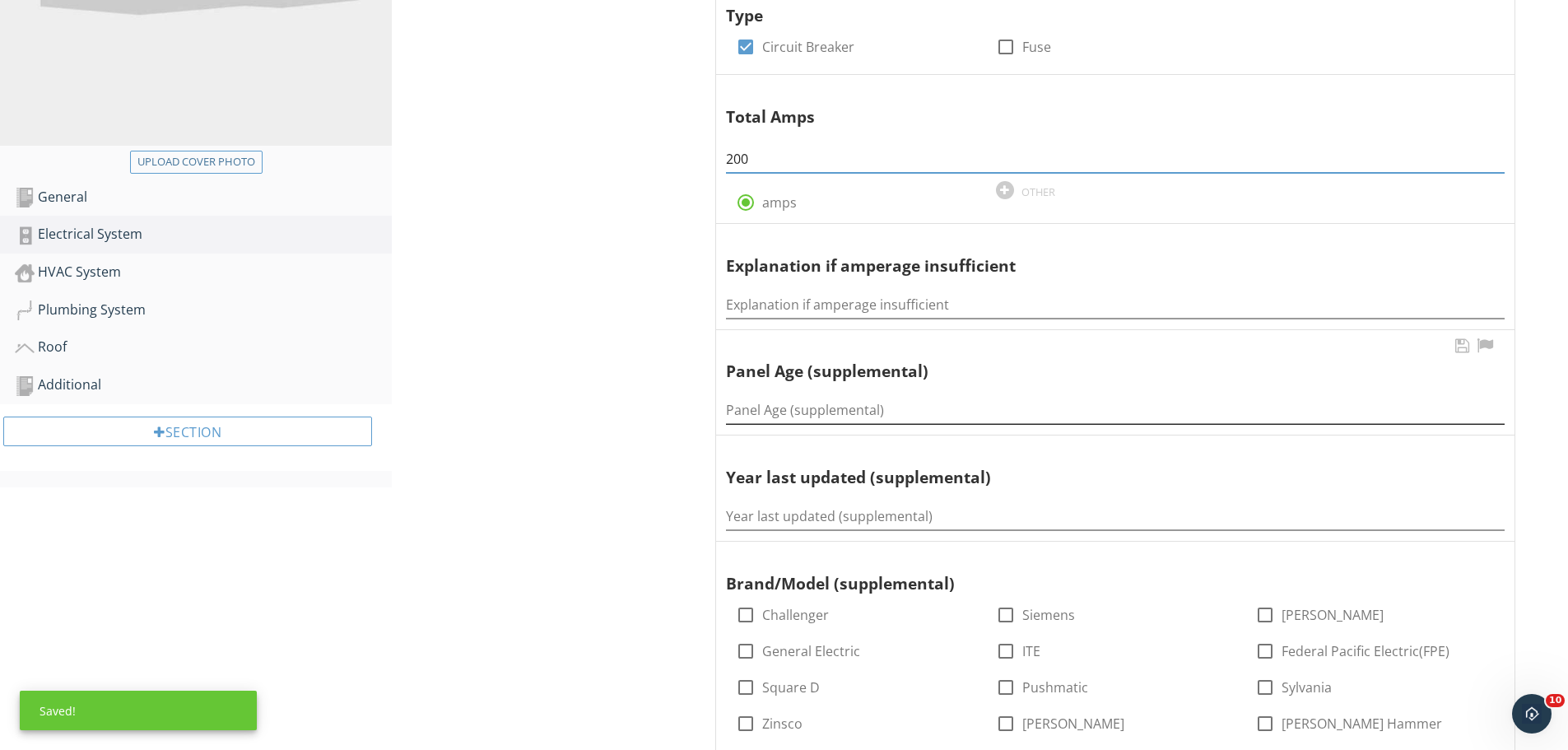
type input "200"
click at [768, 407] on input "Panel Age (supplemental)" at bounding box center [1115, 411] width 779 height 27
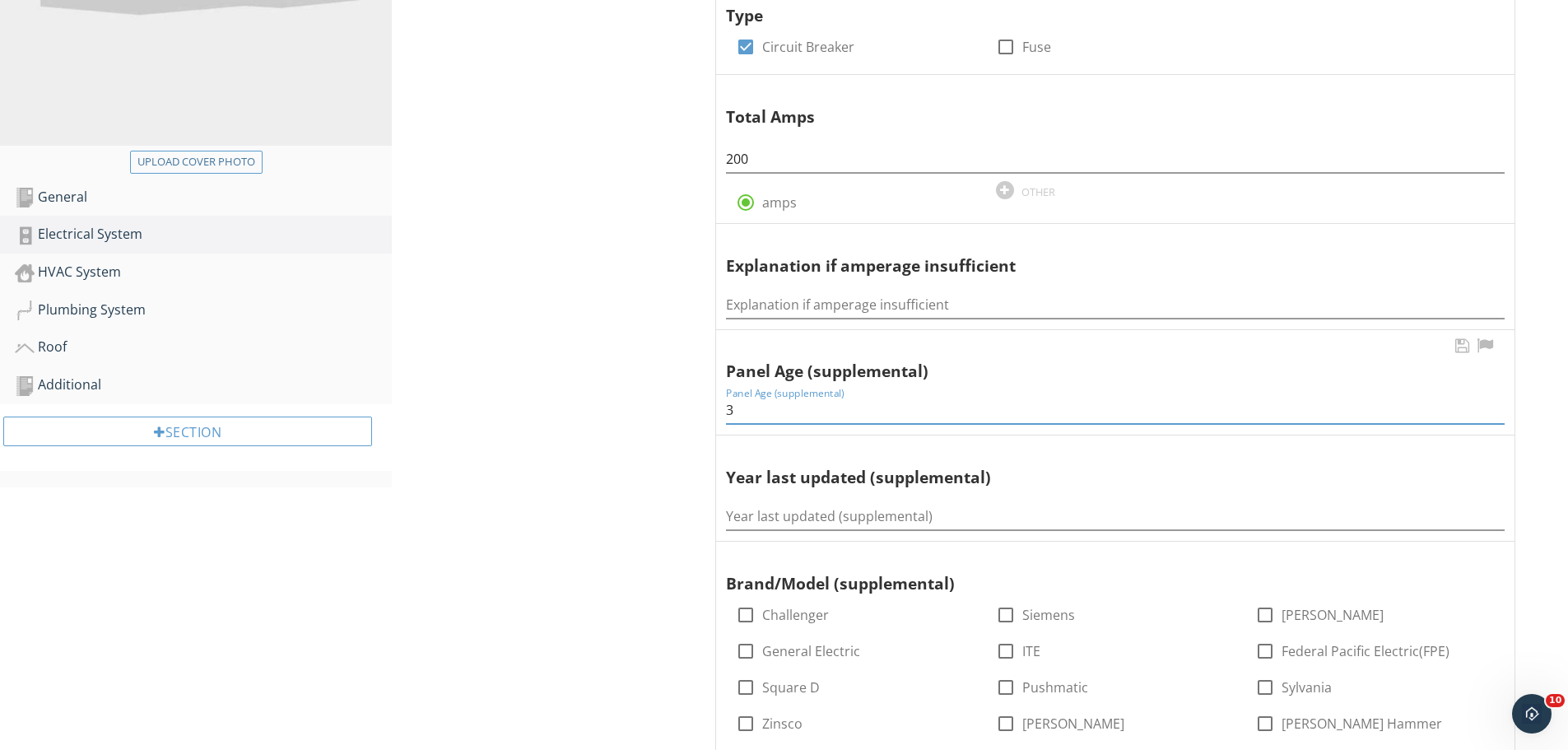
type input "3"
type input "2023"
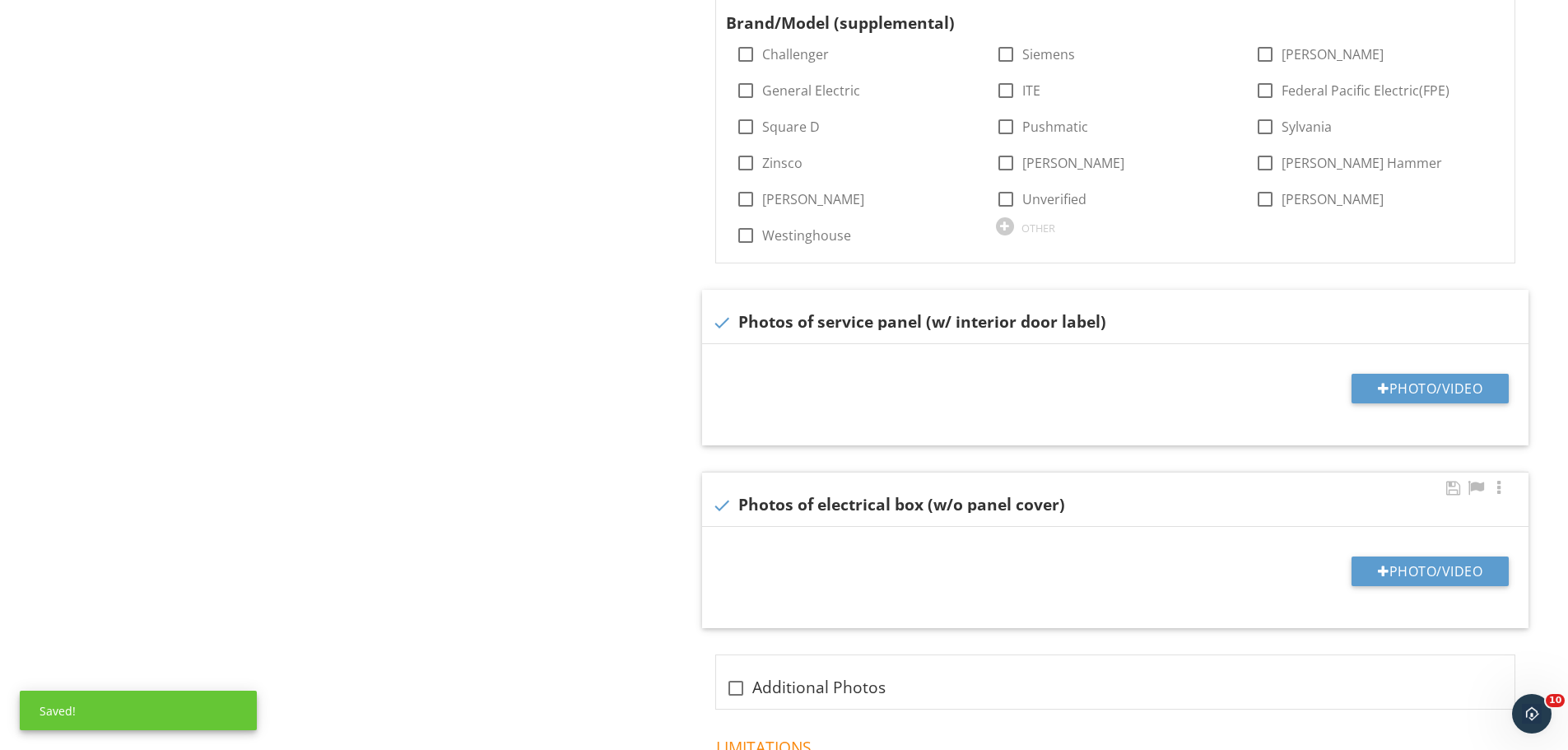
scroll to position [987, 0]
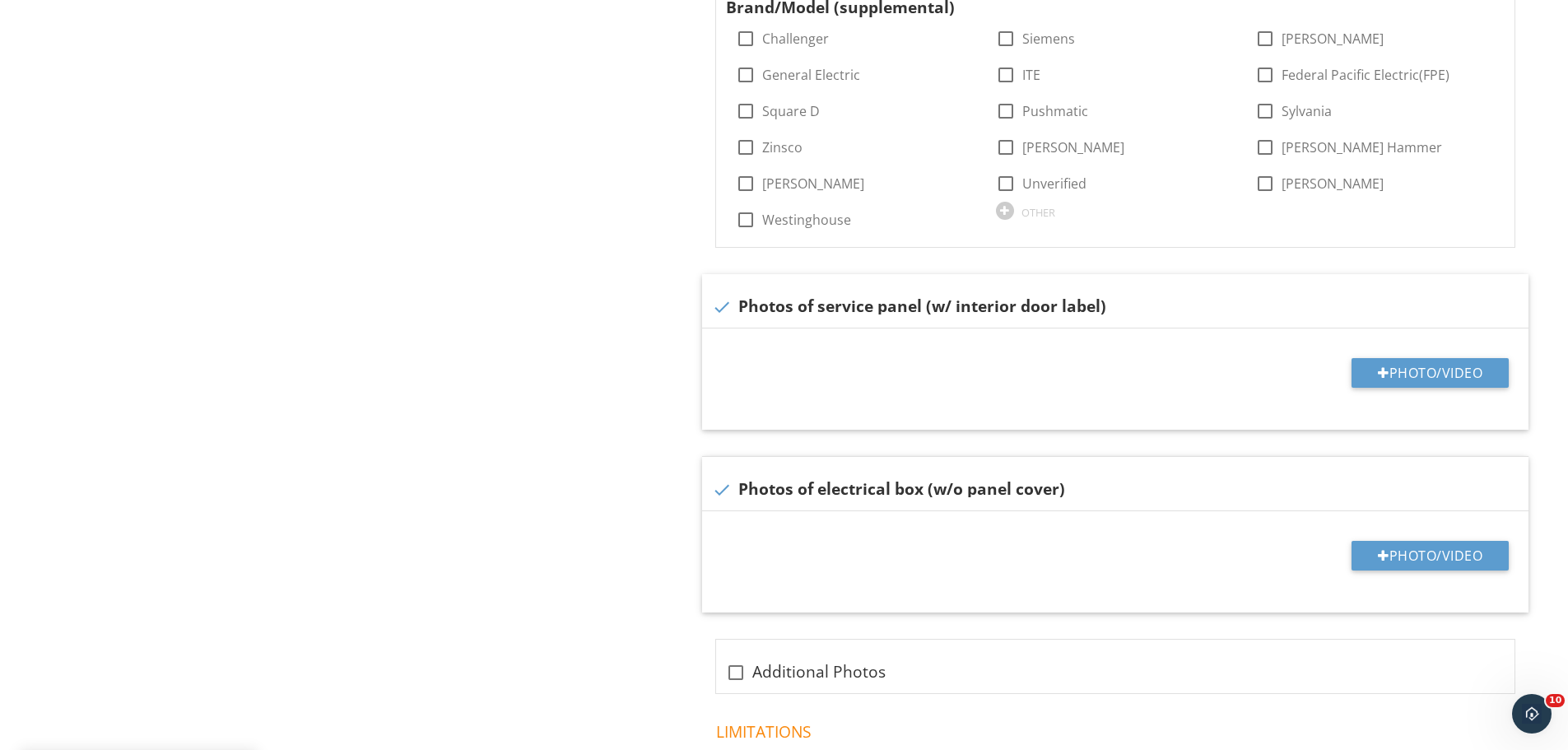
type input "2"
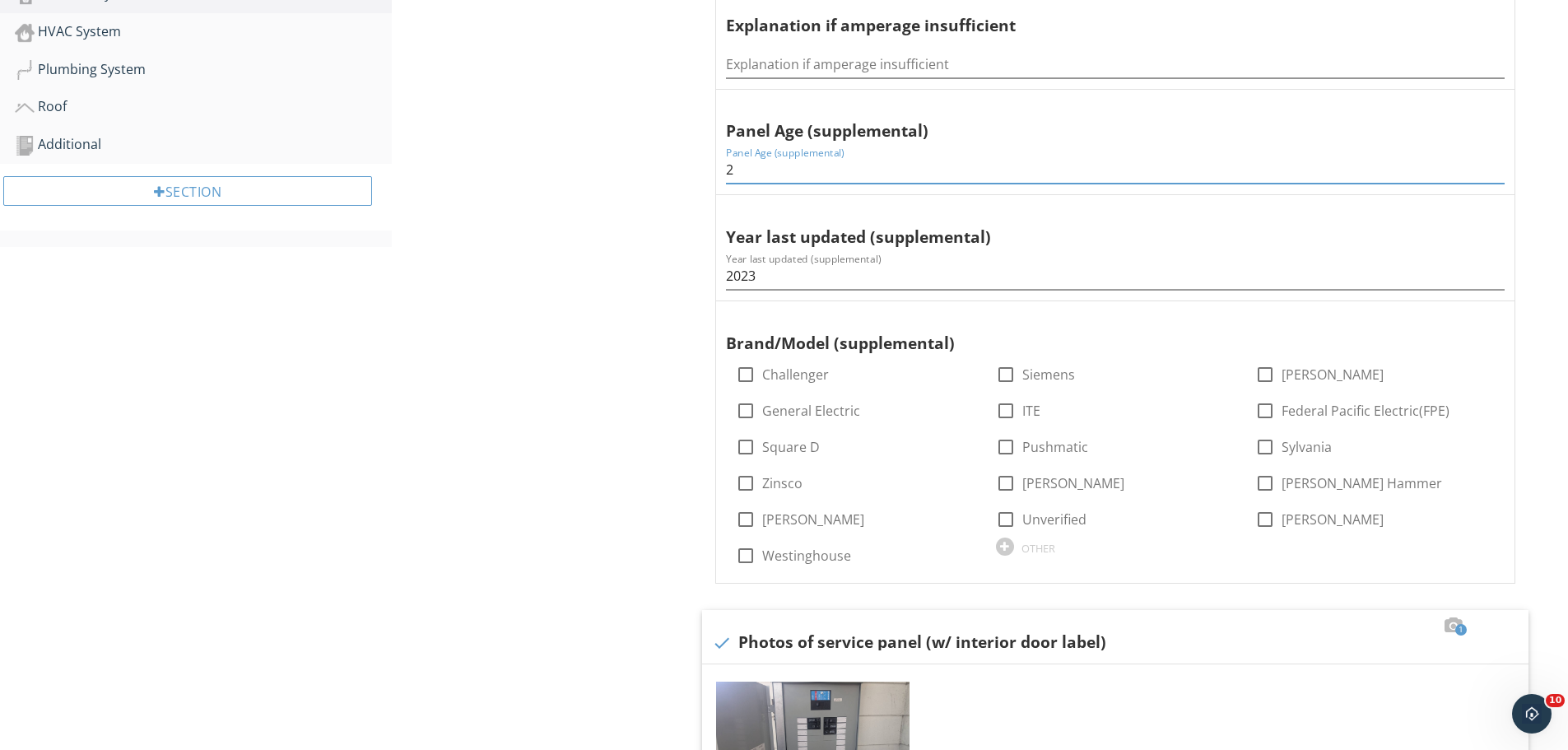
scroll to position [247, 0]
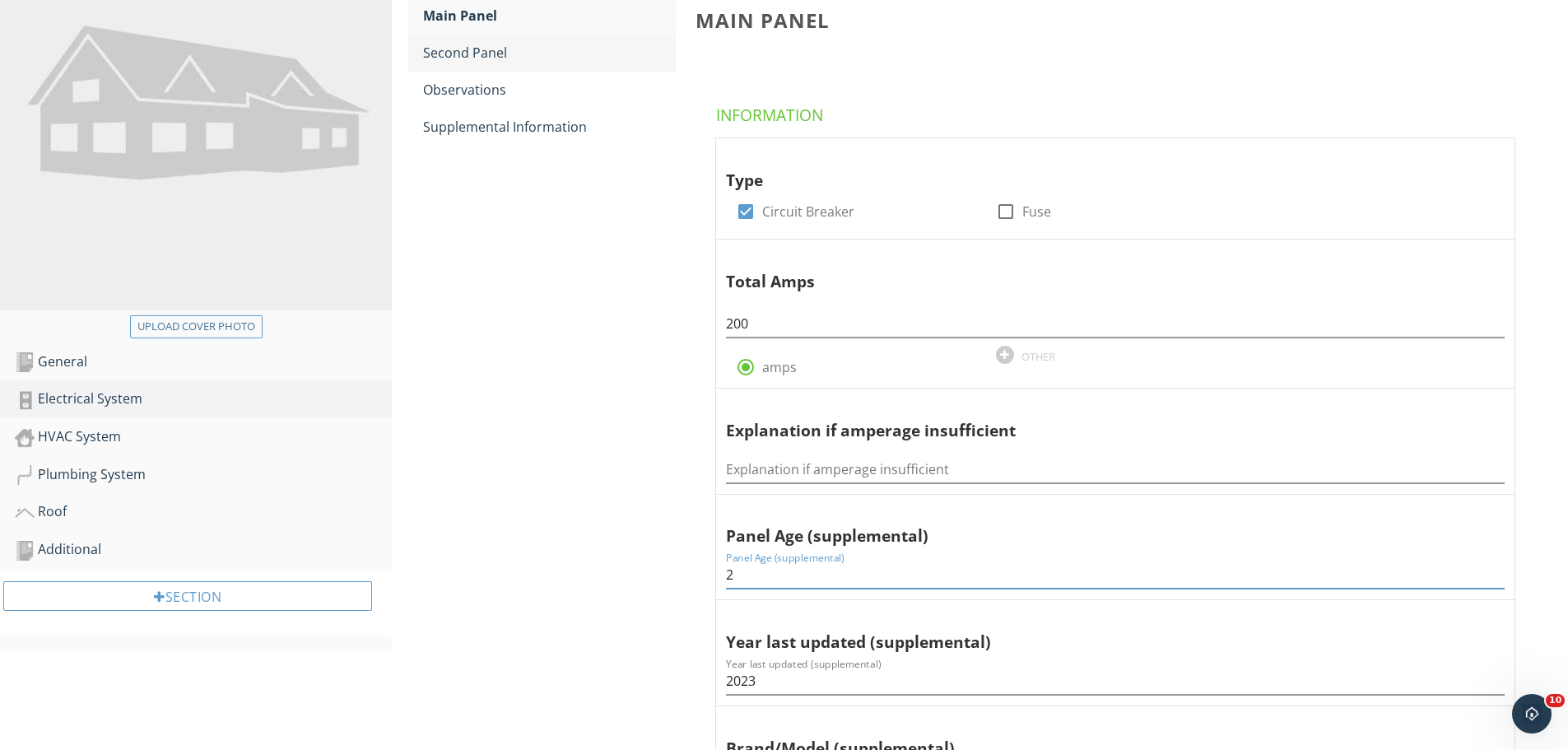
click at [475, 54] on div "Second Panel" at bounding box center [549, 53] width 253 height 20
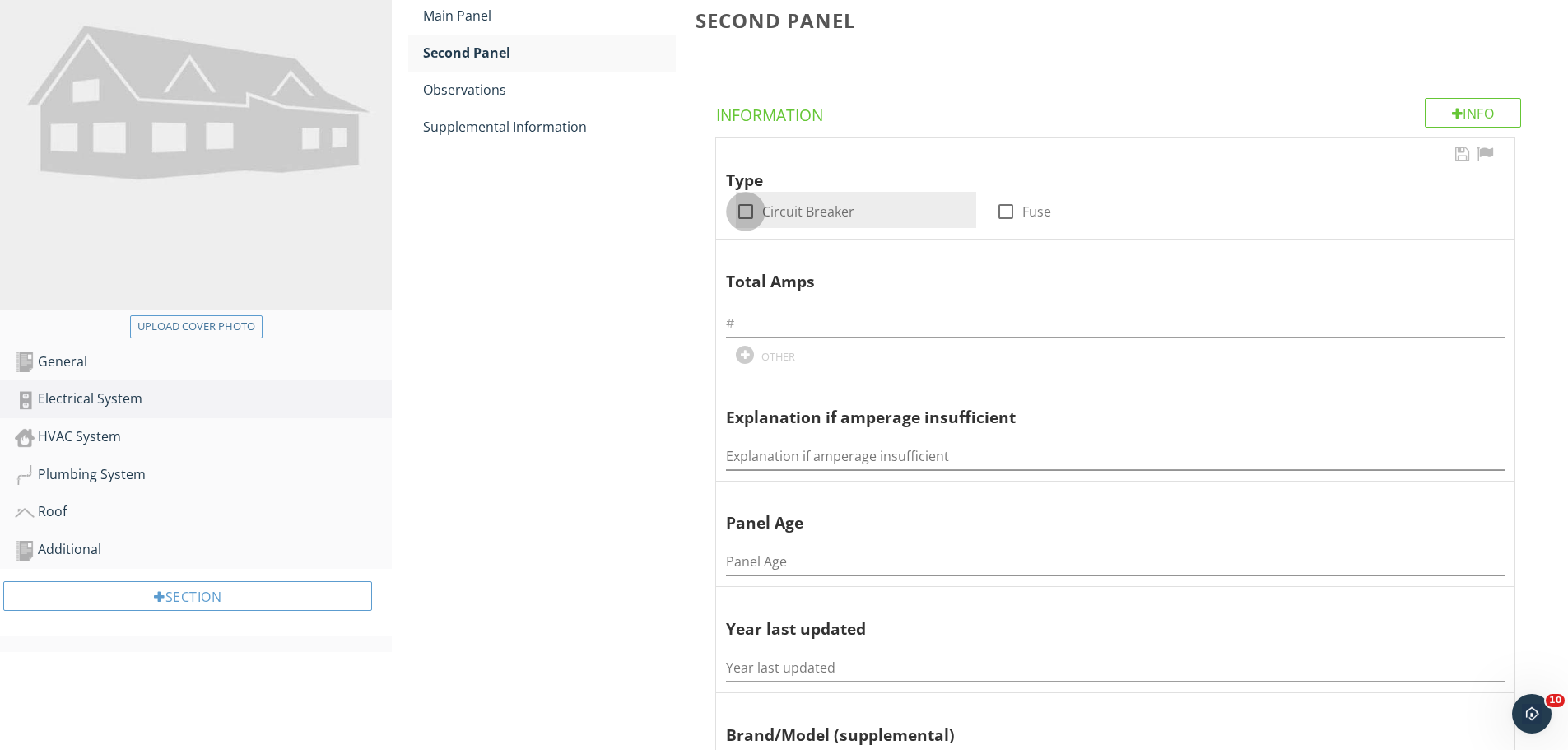
click at [749, 216] on div at bounding box center [745, 211] width 28 height 28
checkbox input "true"
click at [759, 313] on input "text" at bounding box center [1115, 324] width 779 height 27
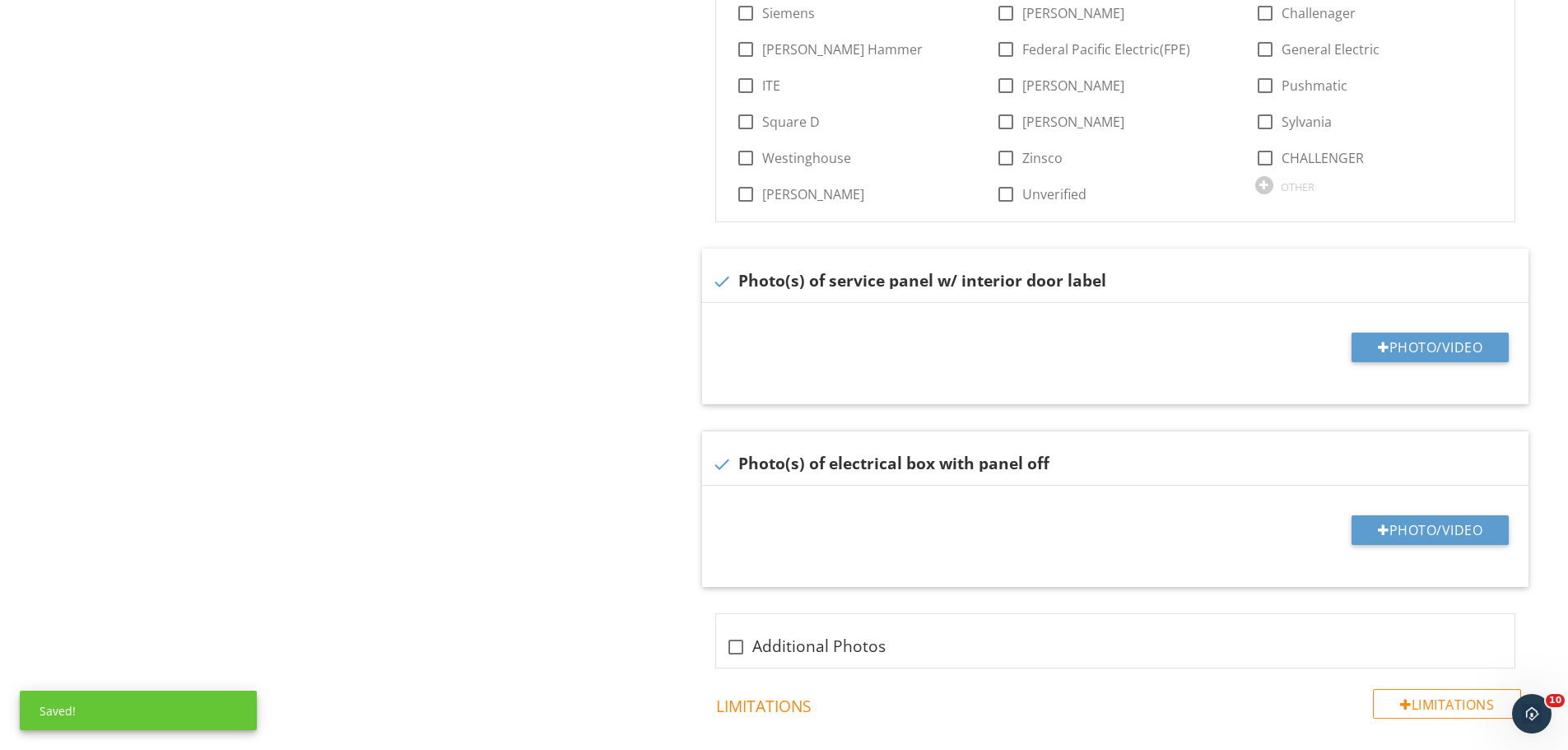
scroll to position [998, 0]
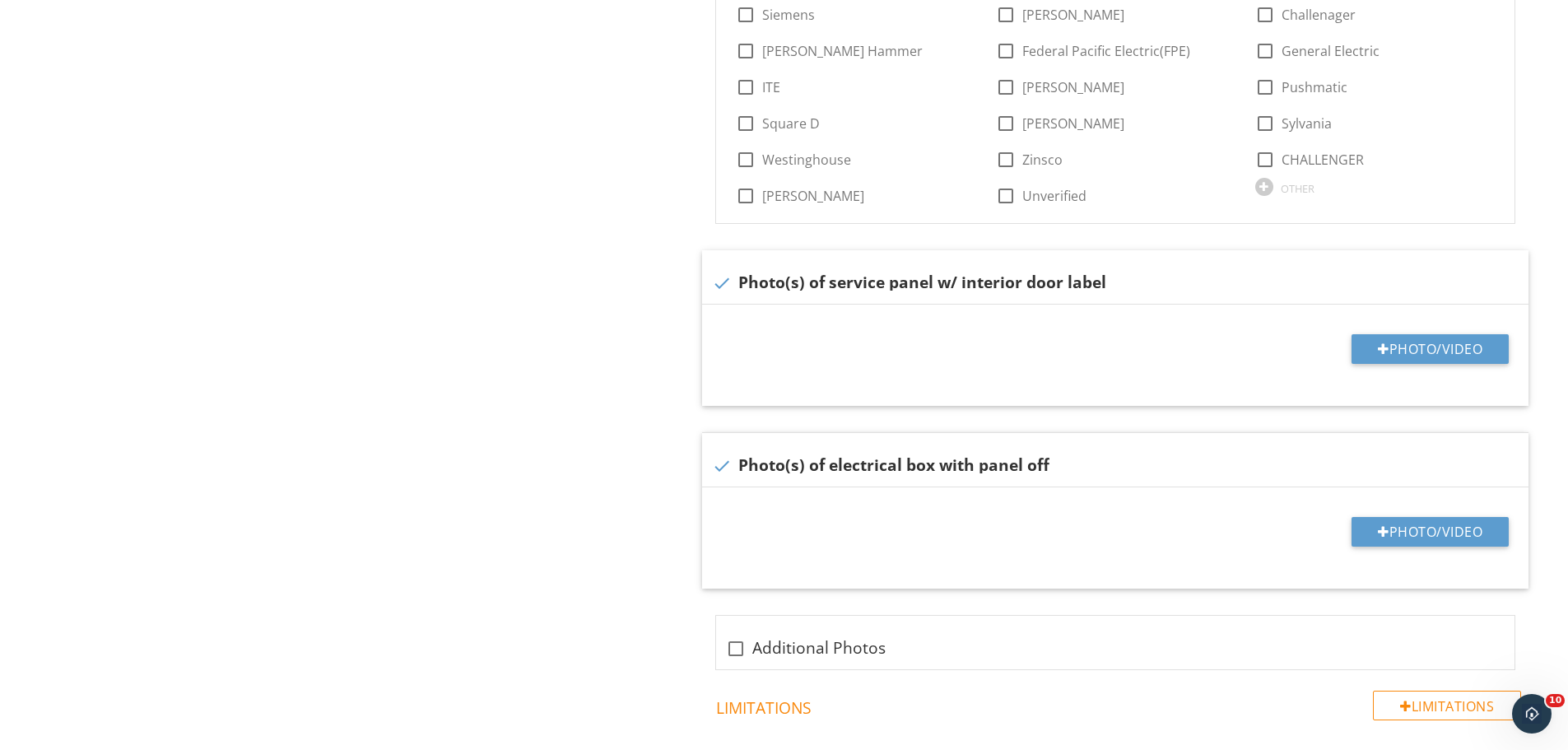
type input "200"
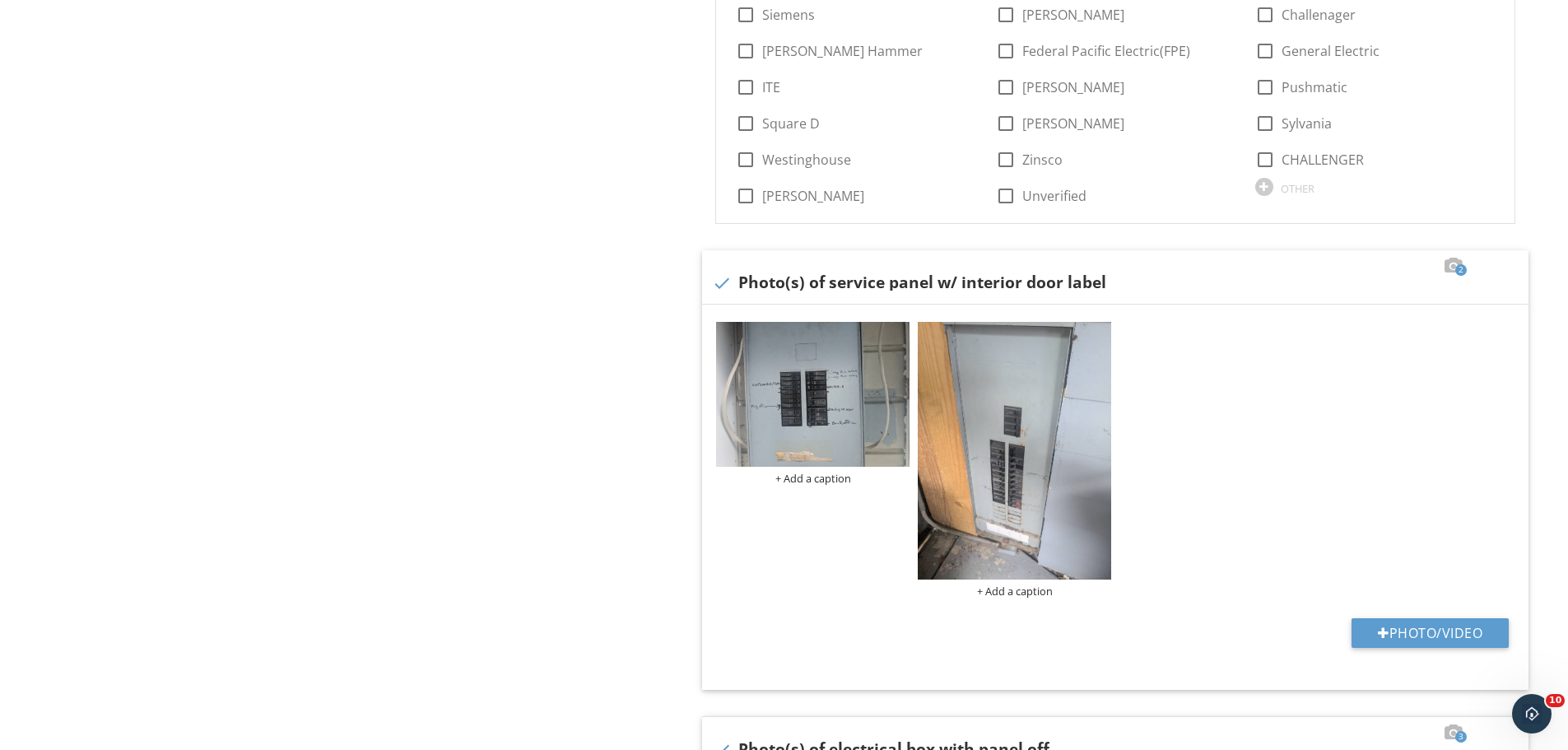
scroll to position [916, 0]
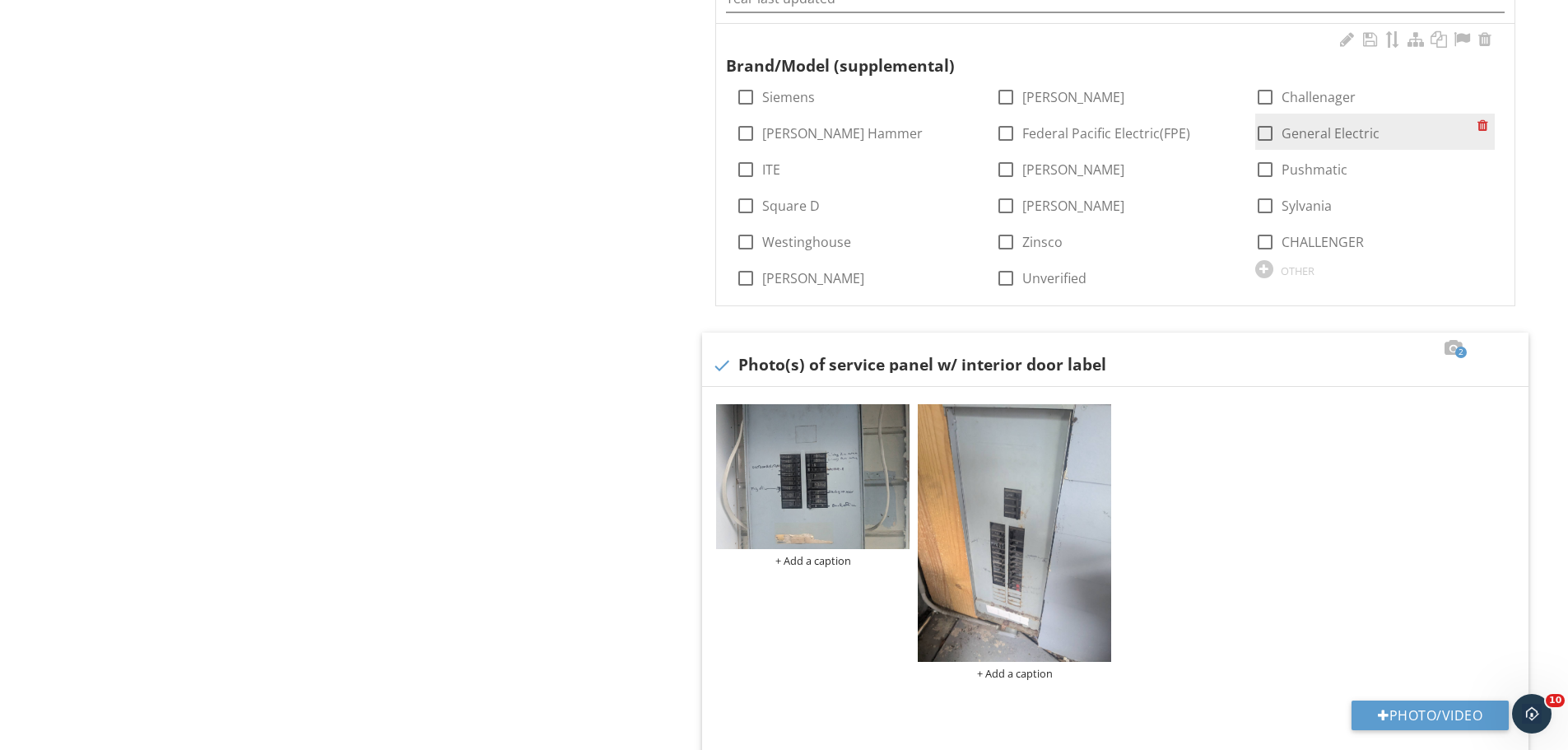
click at [1264, 136] on div at bounding box center [1264, 133] width 28 height 28
checkbox input "true"
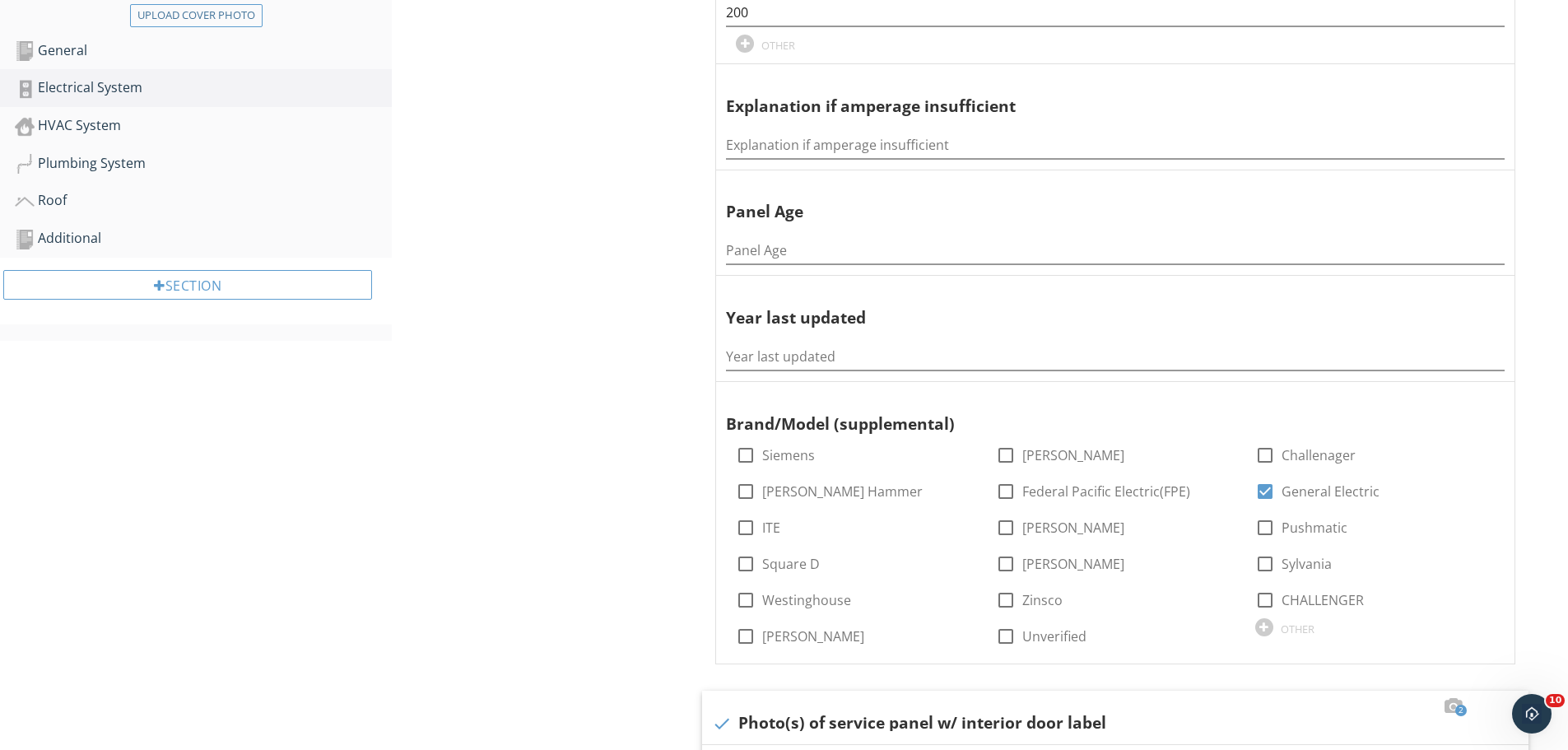
scroll to position [504, 0]
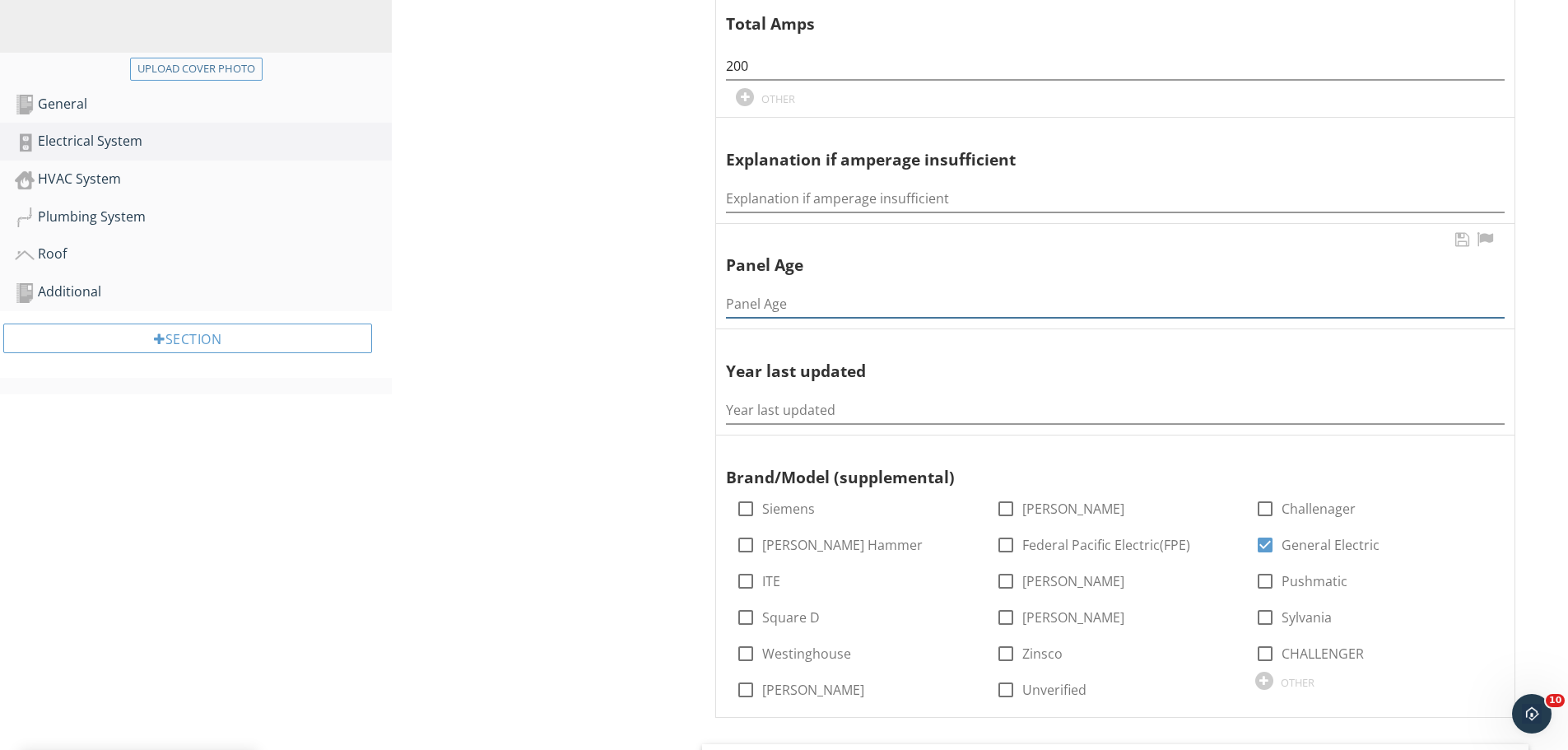
click at [749, 305] on input "Panel Age" at bounding box center [1115, 304] width 779 height 27
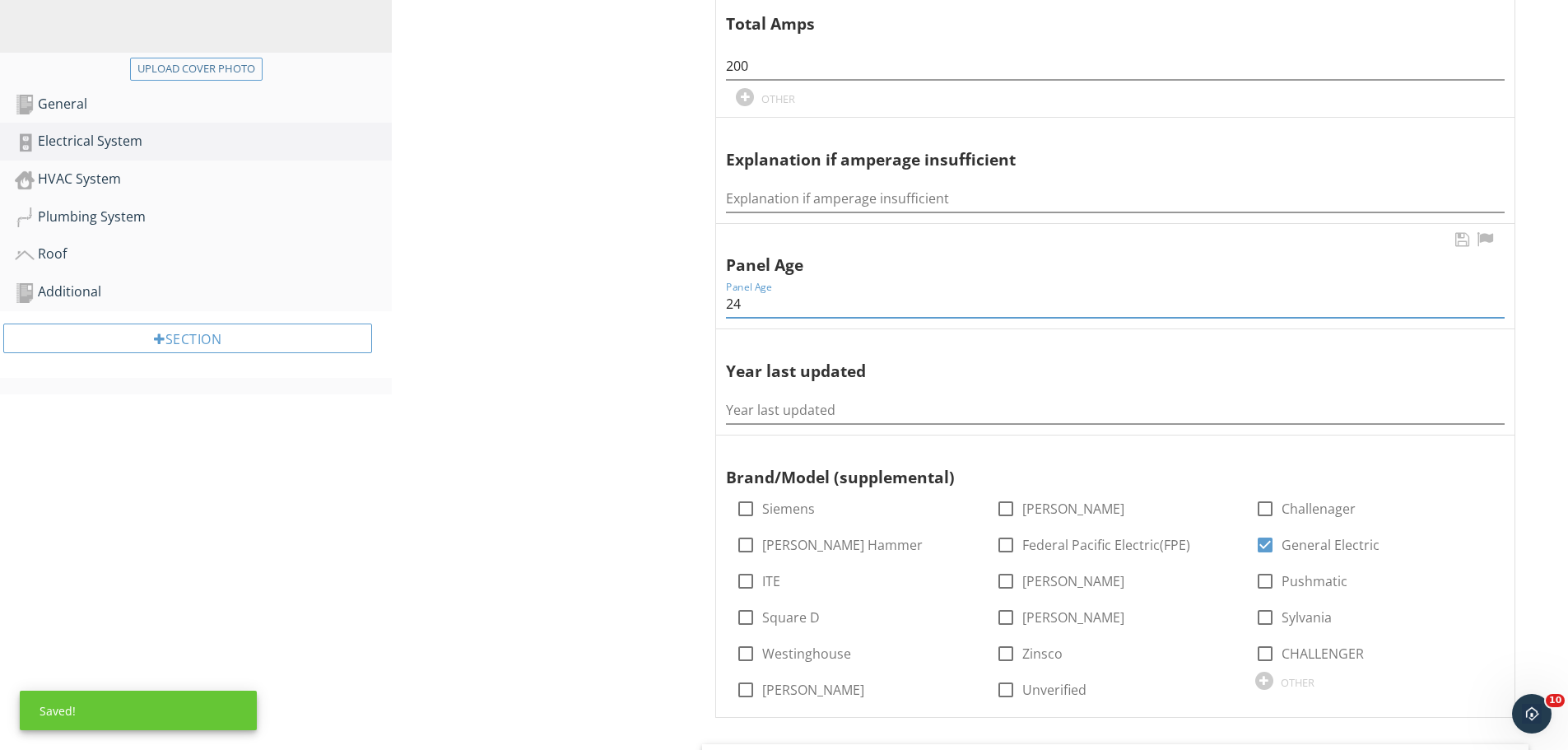
type input "24"
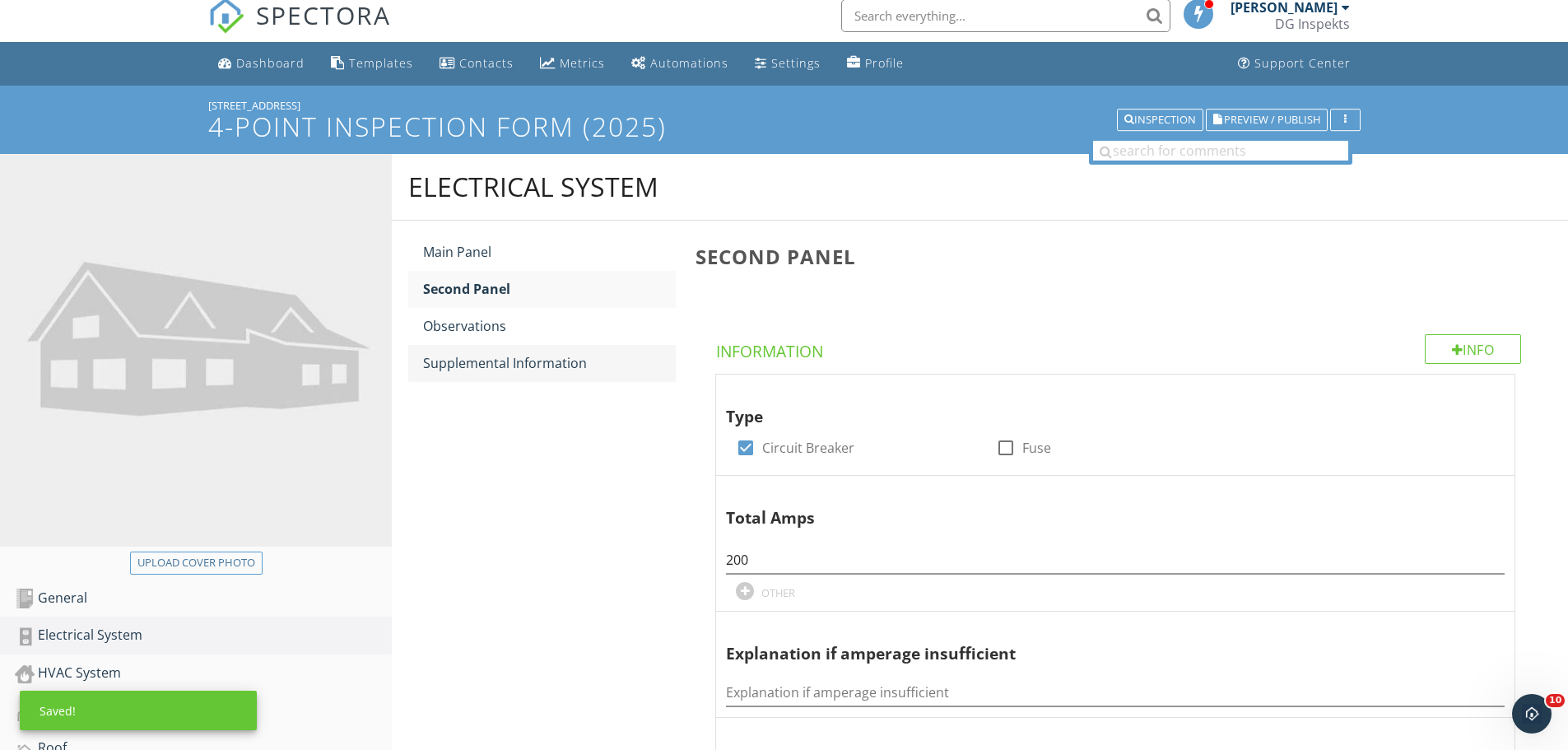
type input "2001"
click at [478, 365] on div "Supplemental Information" at bounding box center [549, 363] width 253 height 20
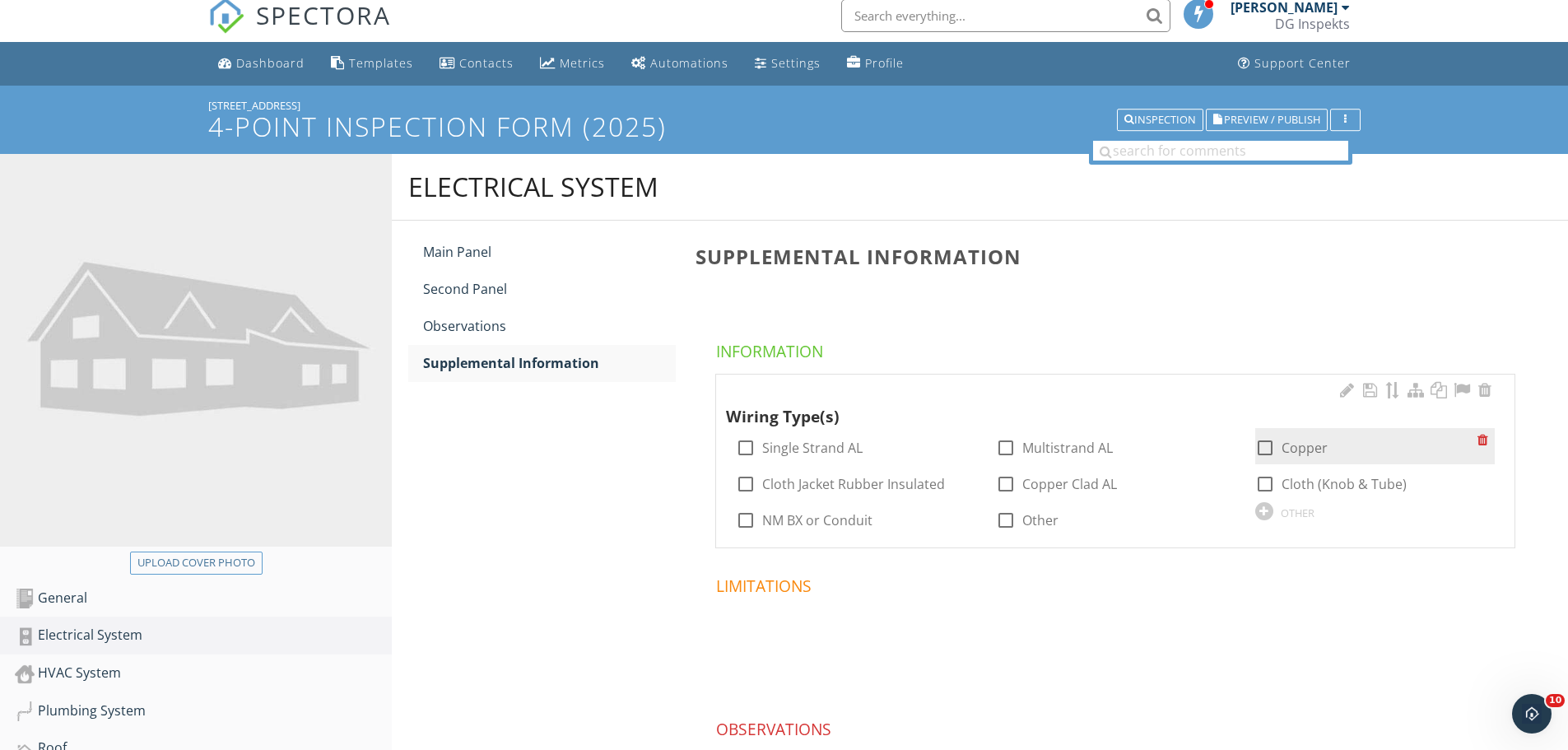
click at [1257, 443] on div at bounding box center [1264, 447] width 28 height 28
checkbox input "true"
click at [523, 320] on div "Observations" at bounding box center [549, 326] width 253 height 20
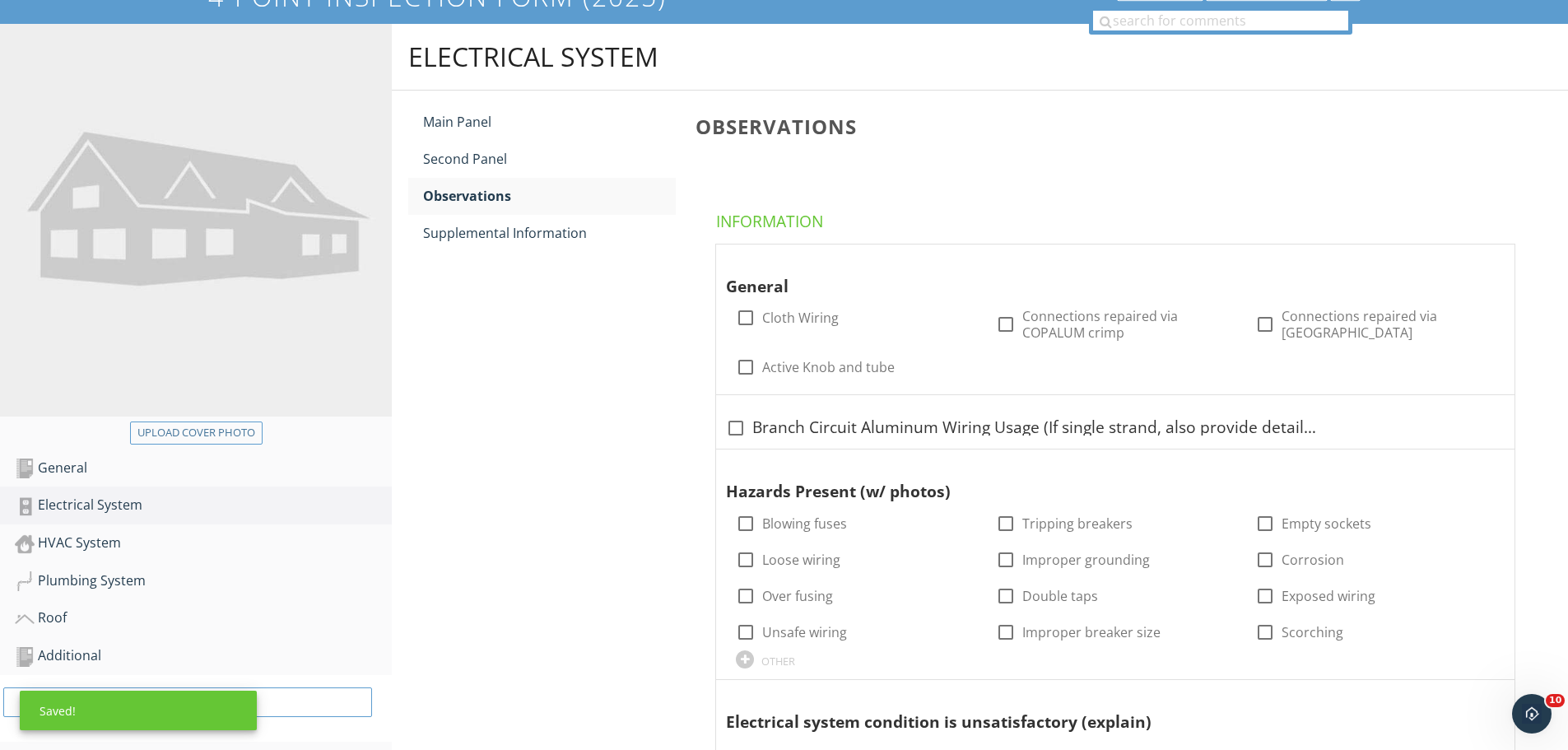
scroll to position [340, 0]
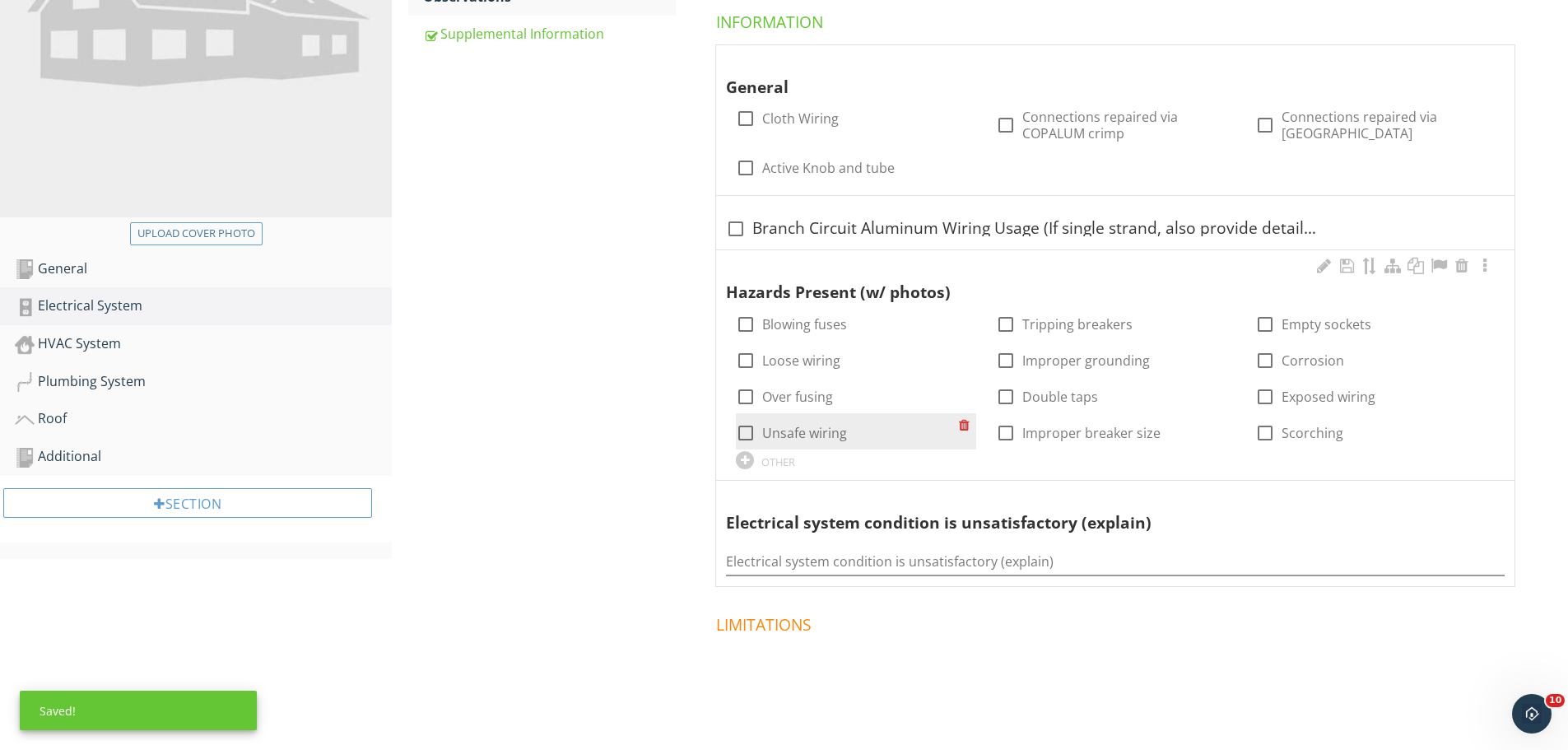
click at [744, 427] on div at bounding box center [745, 432] width 28 height 28
checkbox input "true"
click at [127, 352] on div "HVAC System" at bounding box center [203, 344] width 377 height 22
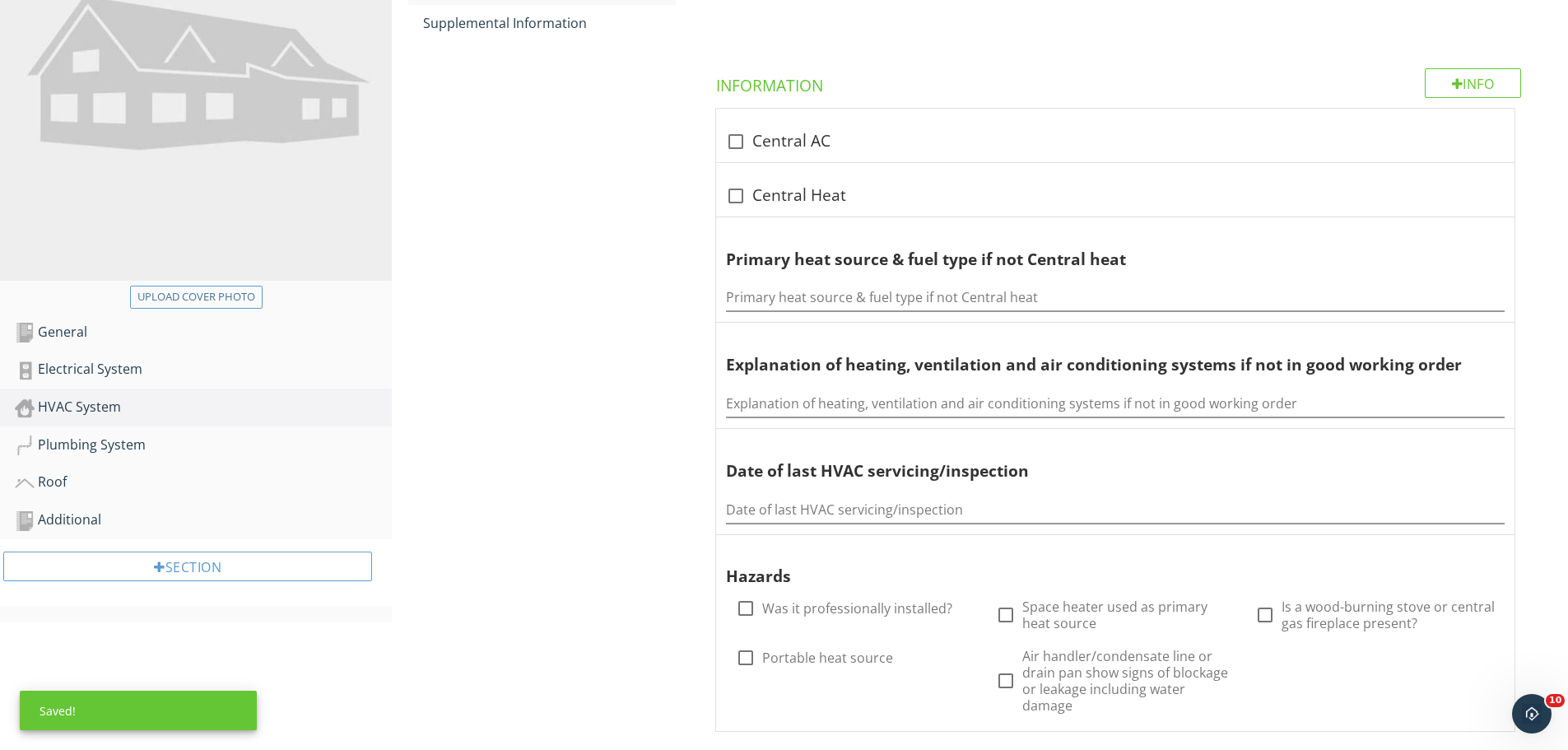
scroll to position [258, 0]
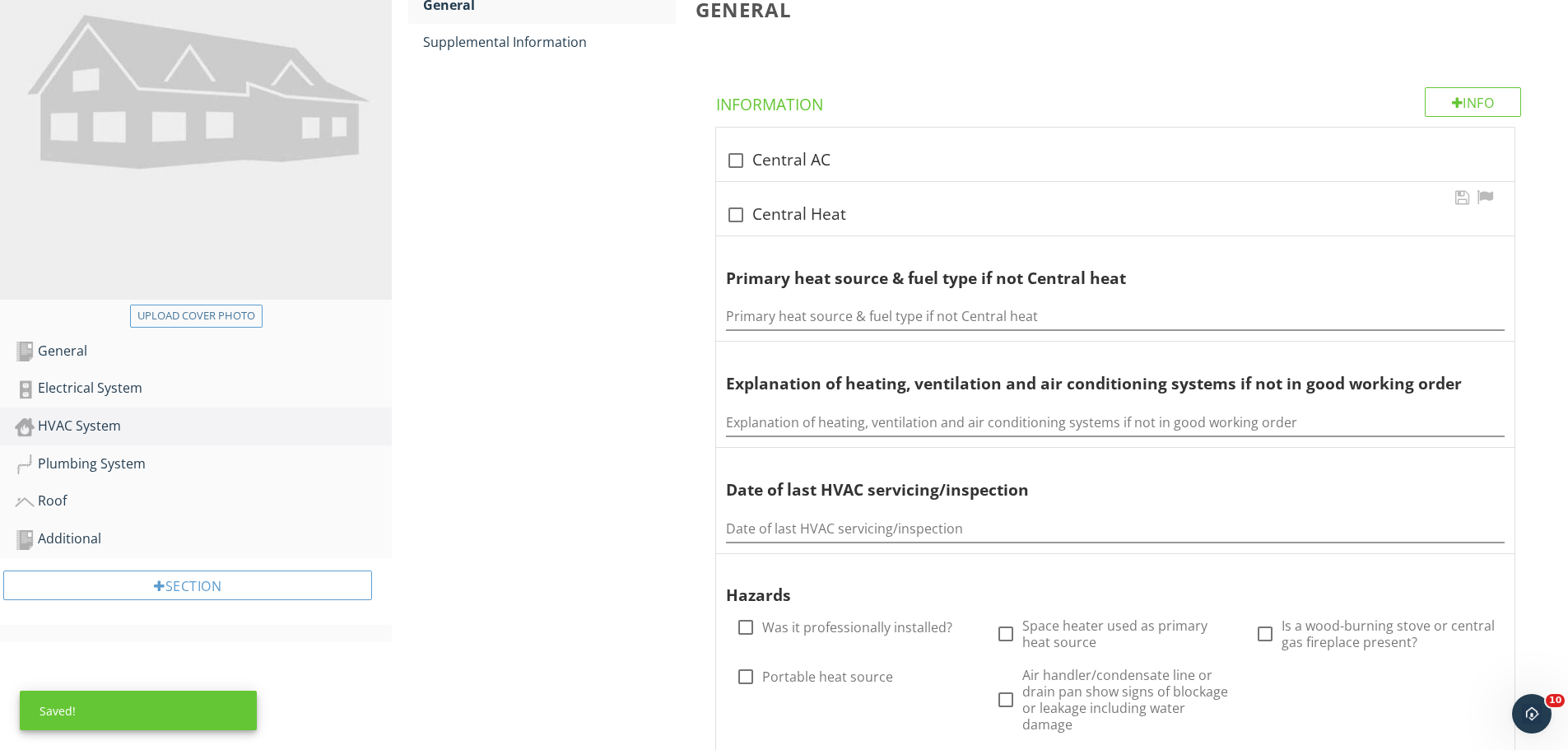
click at [727, 216] on div at bounding box center [735, 214] width 28 height 28
checkbox input "true"
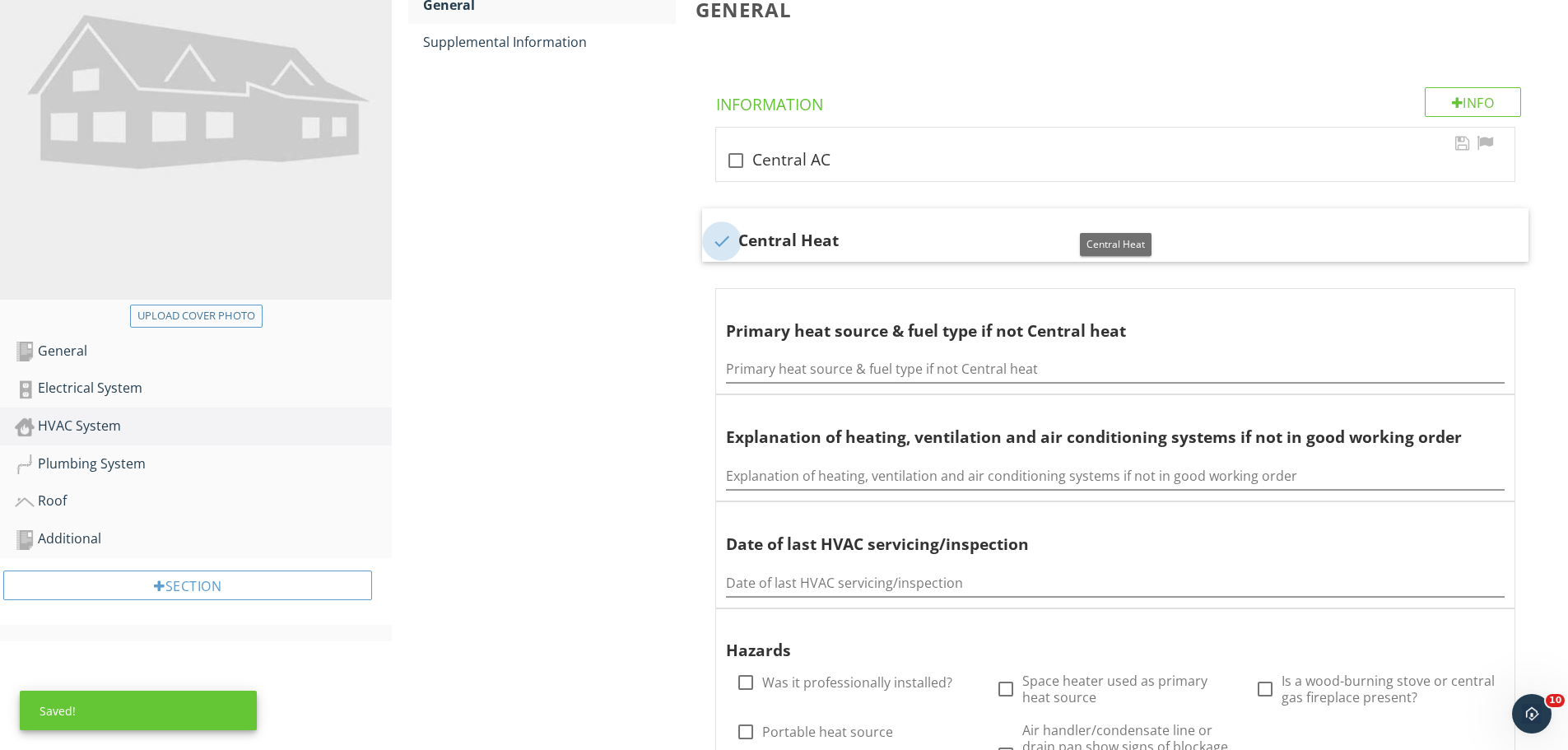
click at [737, 148] on div at bounding box center [735, 160] width 28 height 28
checkbox input "true"
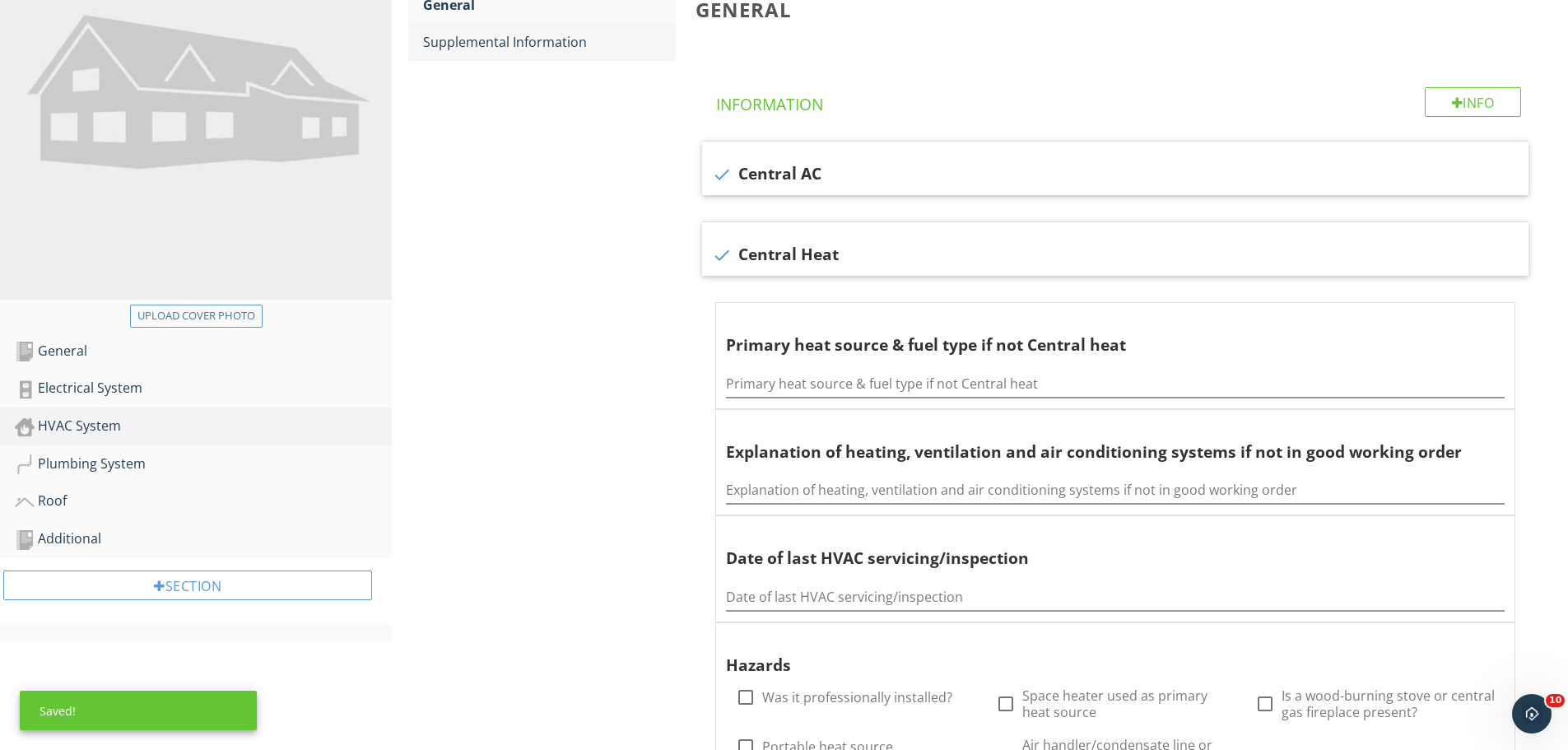
click at [528, 39] on div "Supplemental Information" at bounding box center [549, 42] width 253 height 20
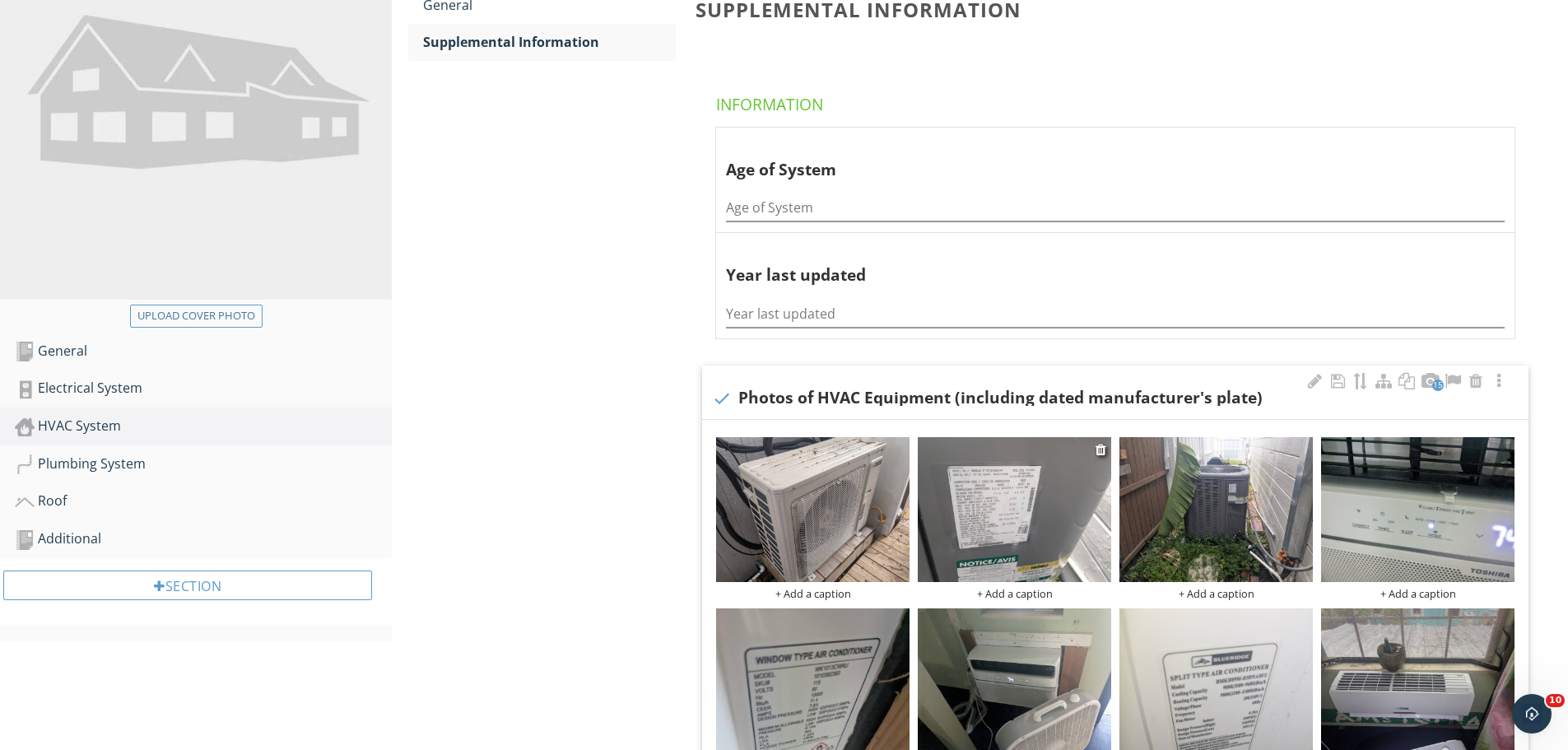
click at [985, 500] on img at bounding box center [1014, 509] width 193 height 145
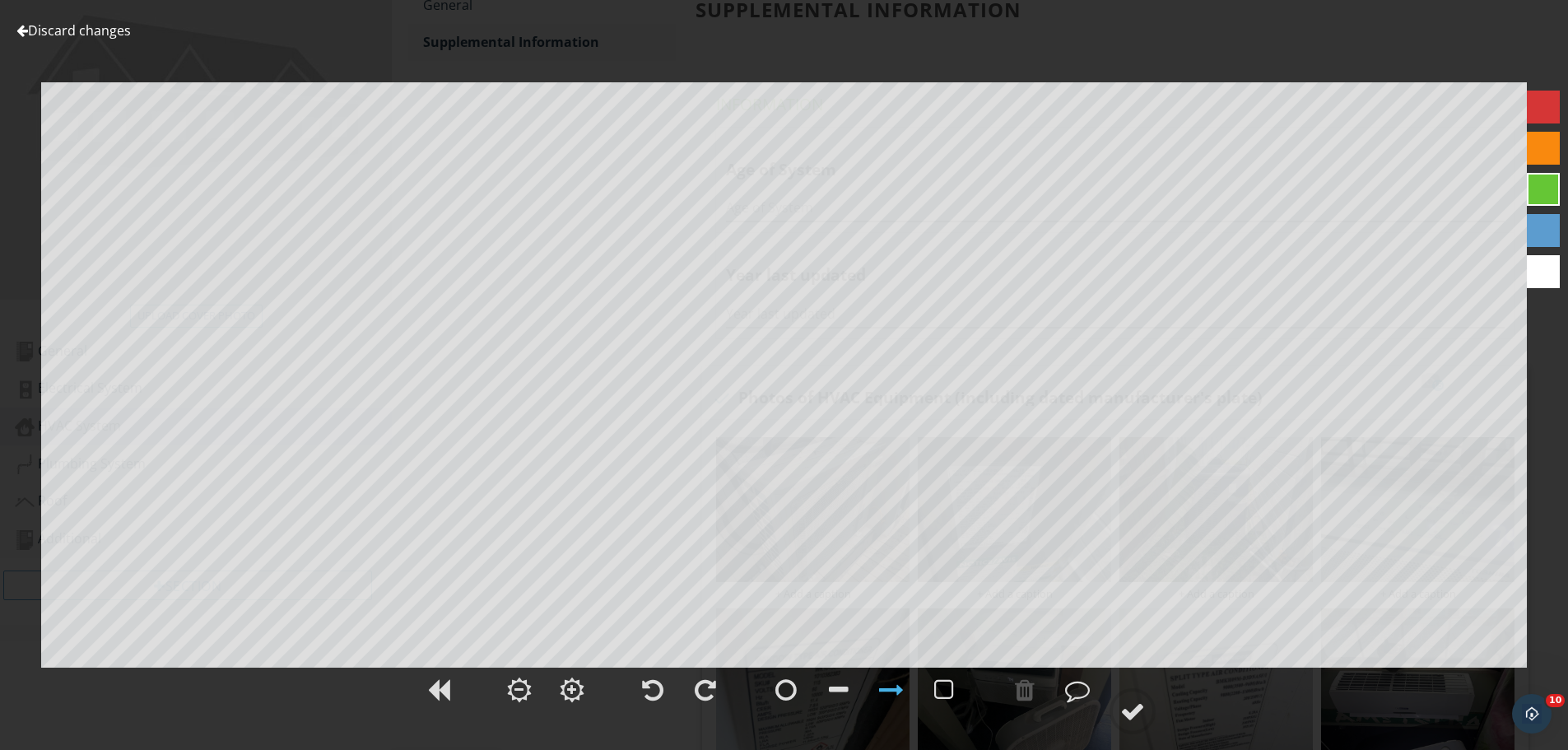
click at [115, 34] on link "Discard changes" at bounding box center [74, 31] width 115 height 18
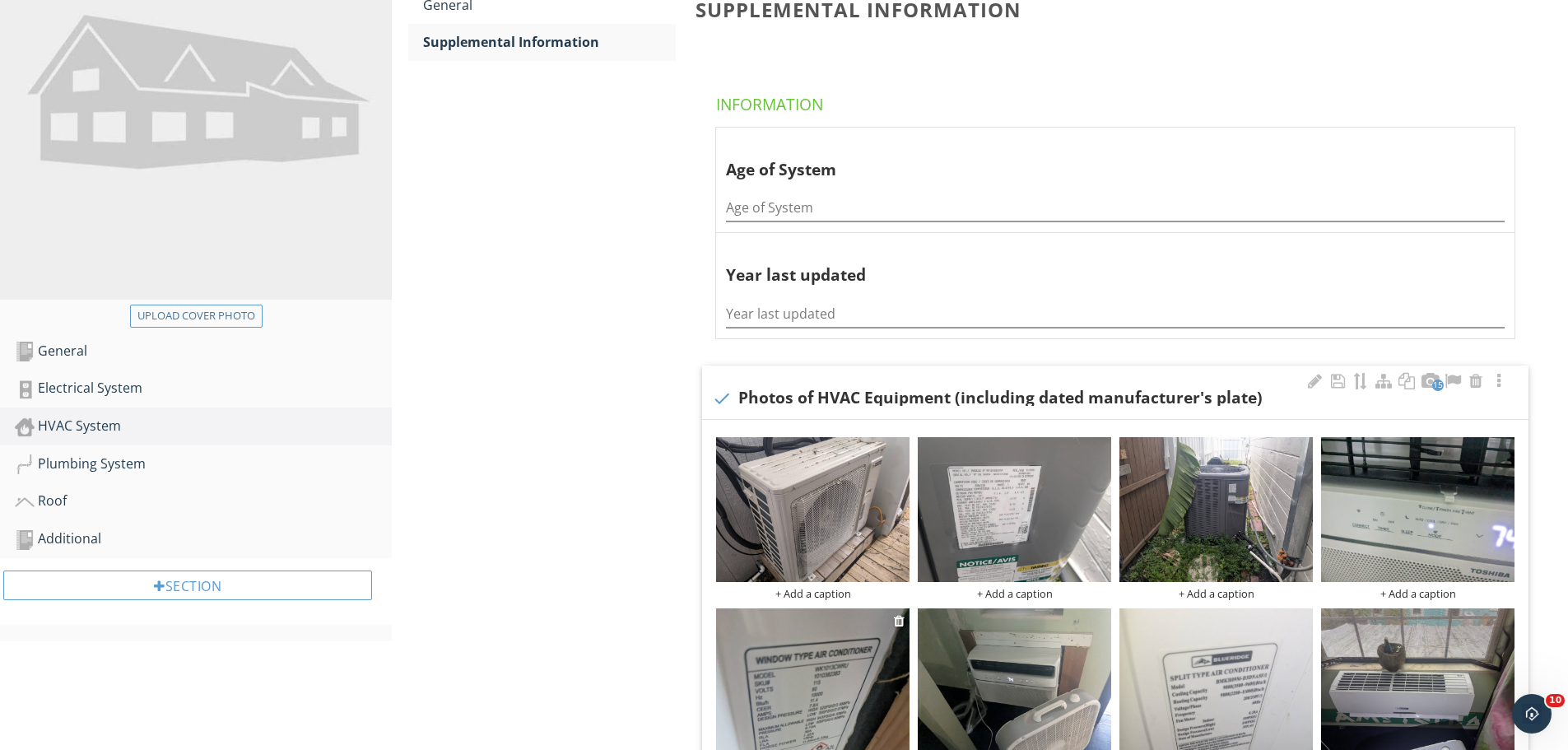
click at [797, 693] on img at bounding box center [812, 737] width 193 height 258
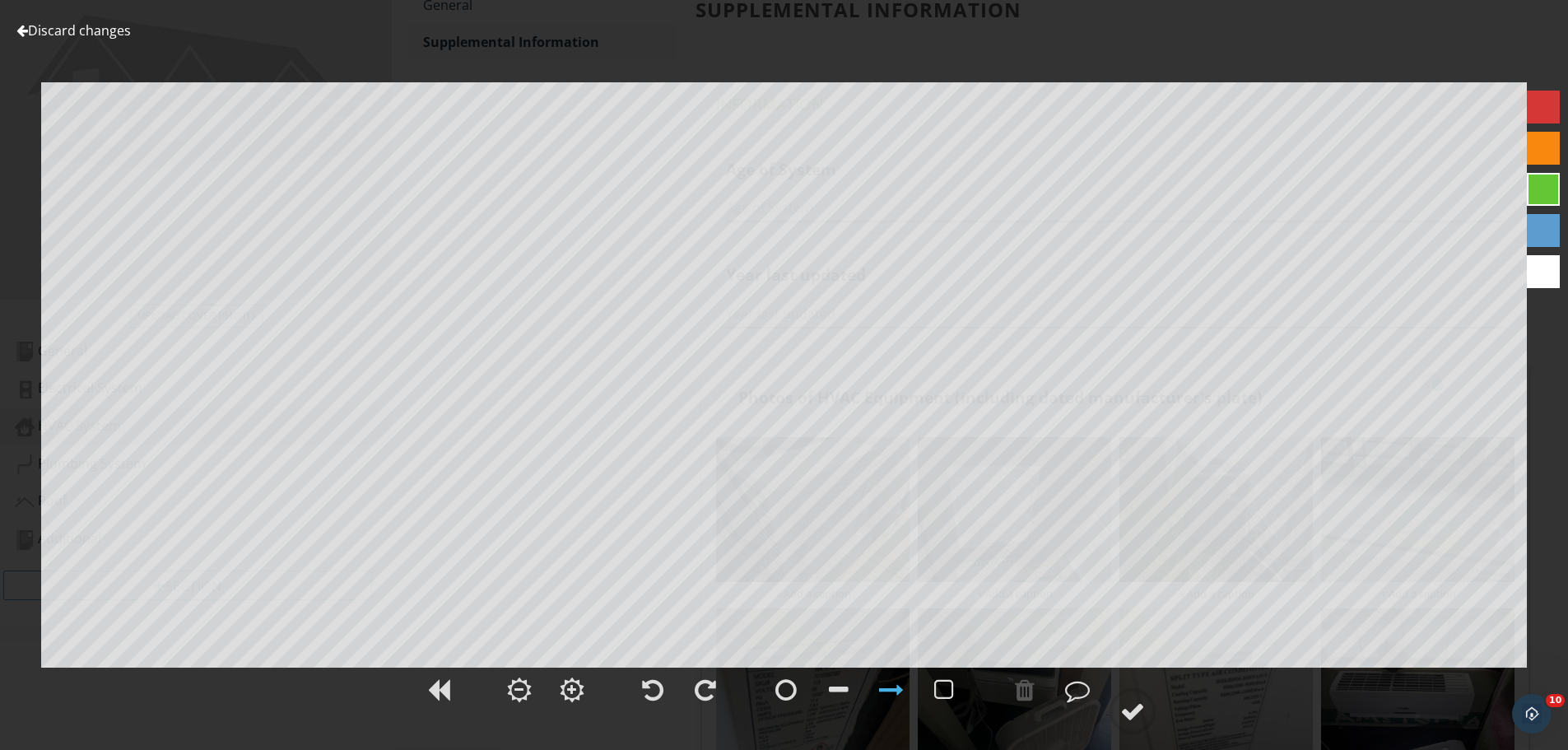
click at [102, 31] on link "Discard changes" at bounding box center [74, 31] width 115 height 18
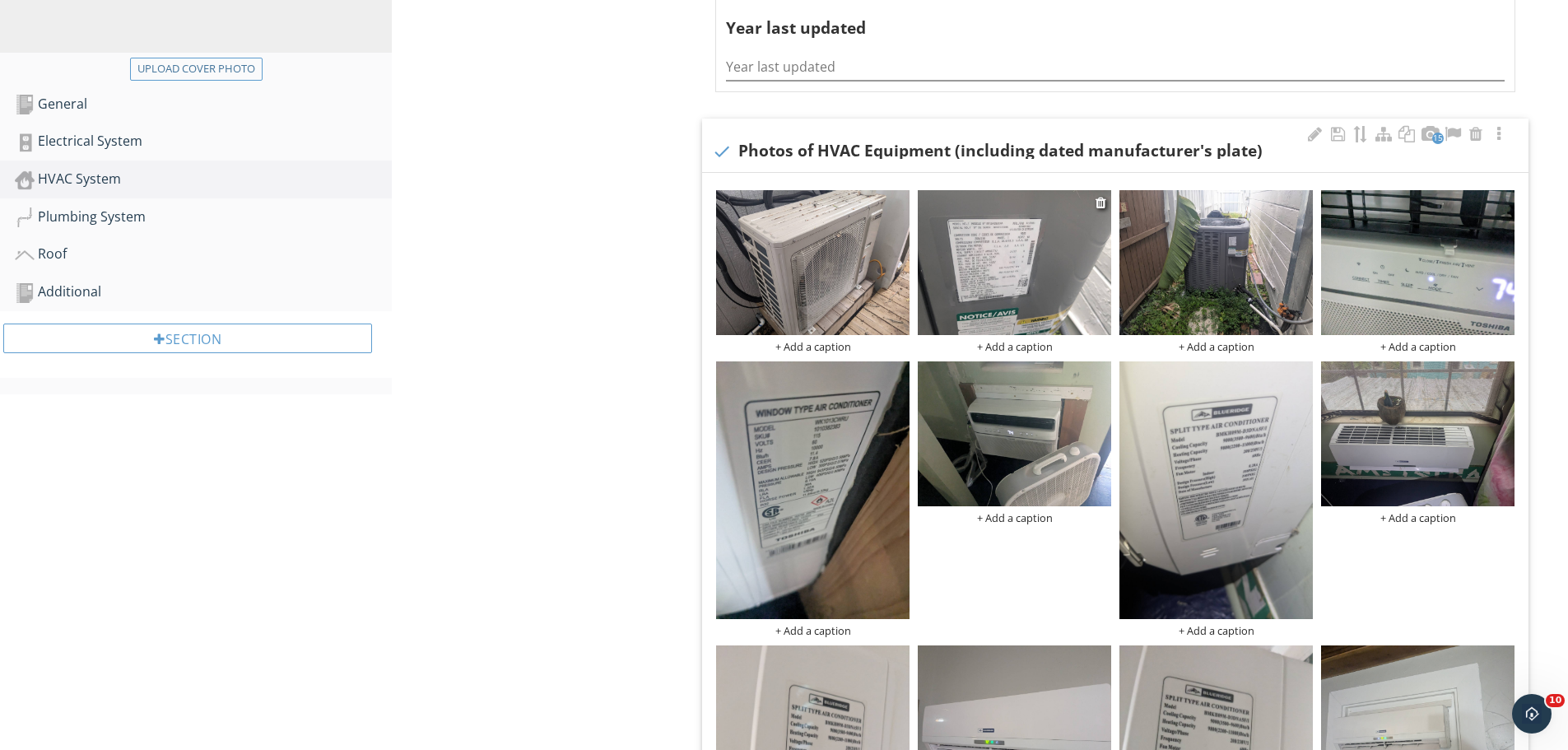
scroll to position [587, 0]
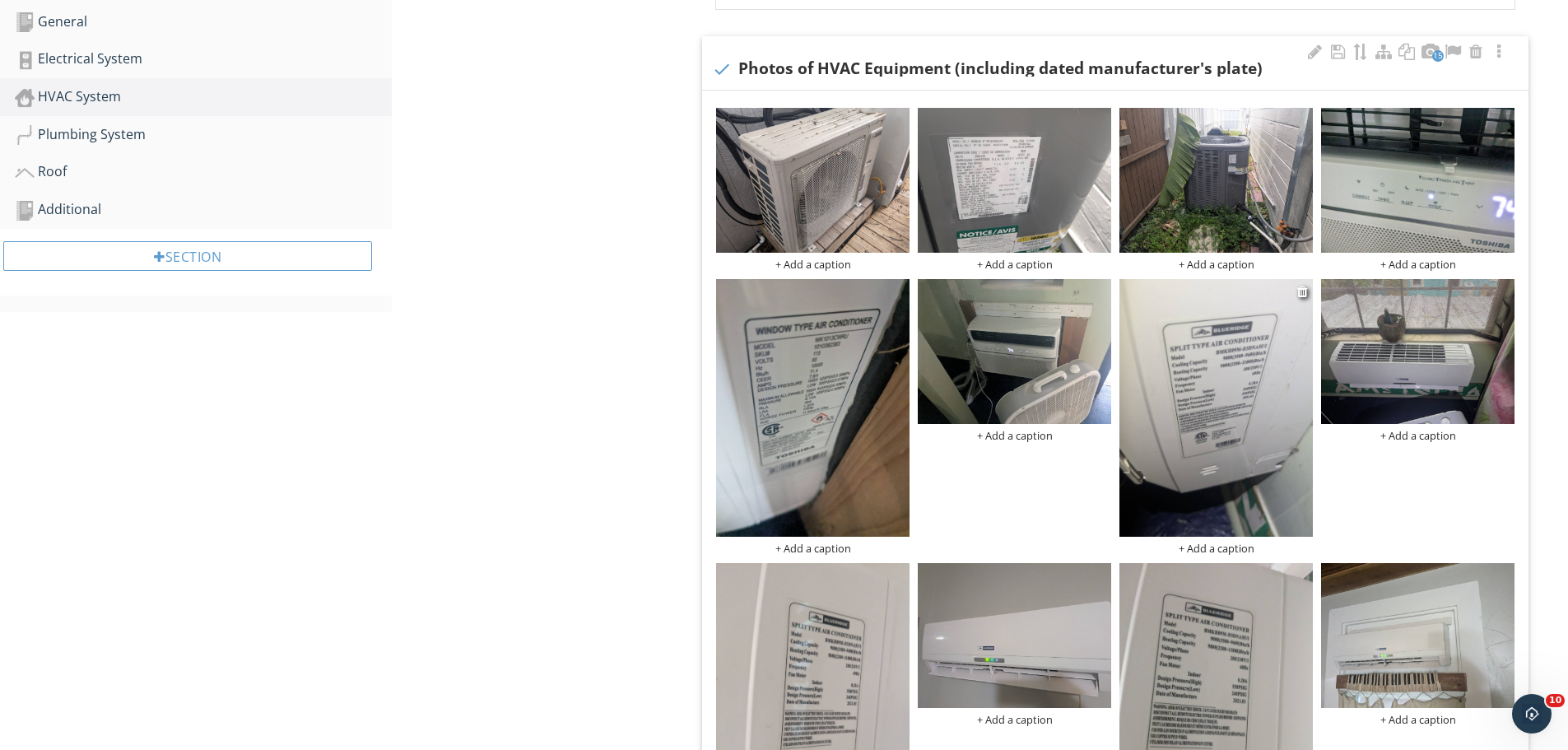
click at [1239, 421] on img at bounding box center [1216, 408] width 193 height 258
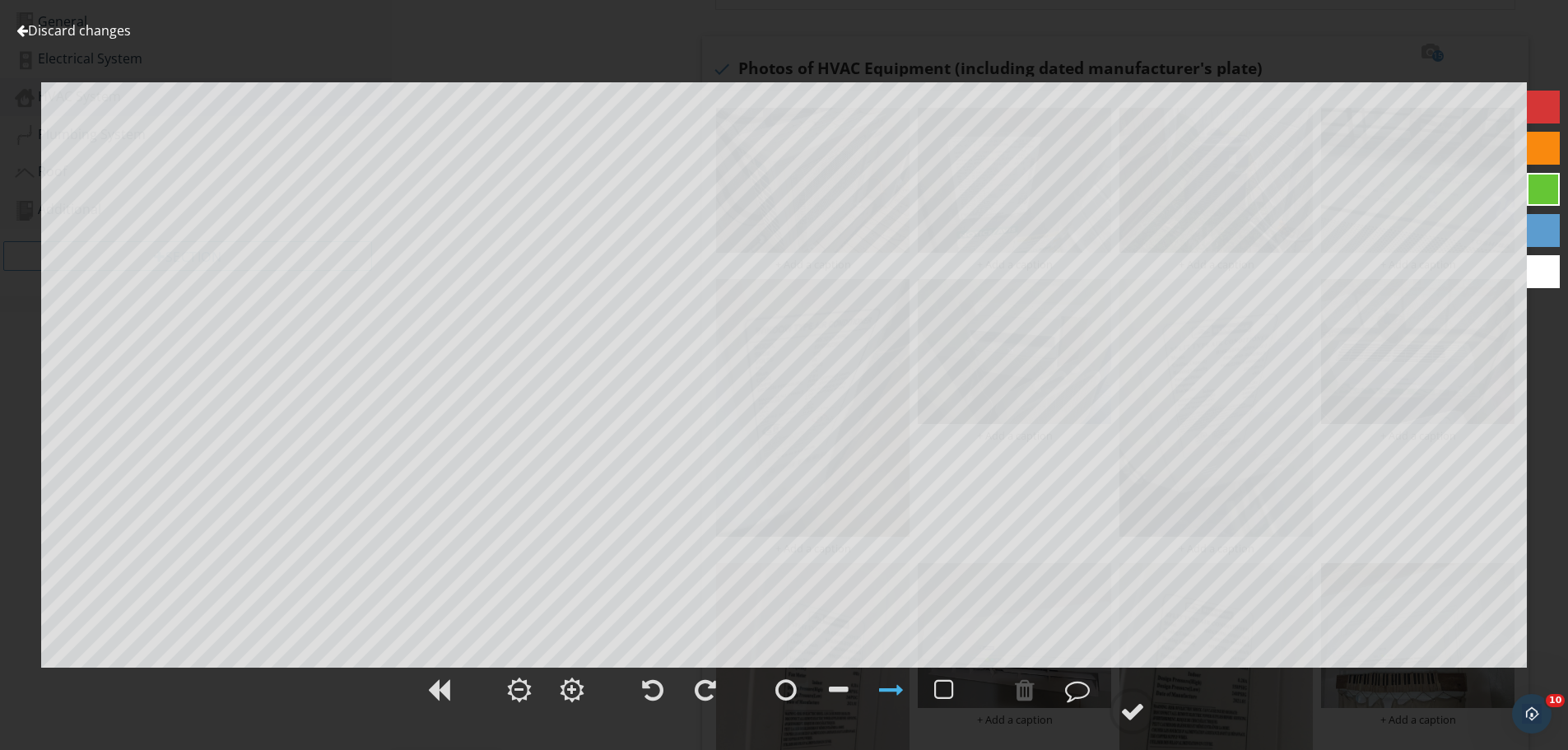
click at [114, 32] on link "Discard changes" at bounding box center [74, 31] width 115 height 18
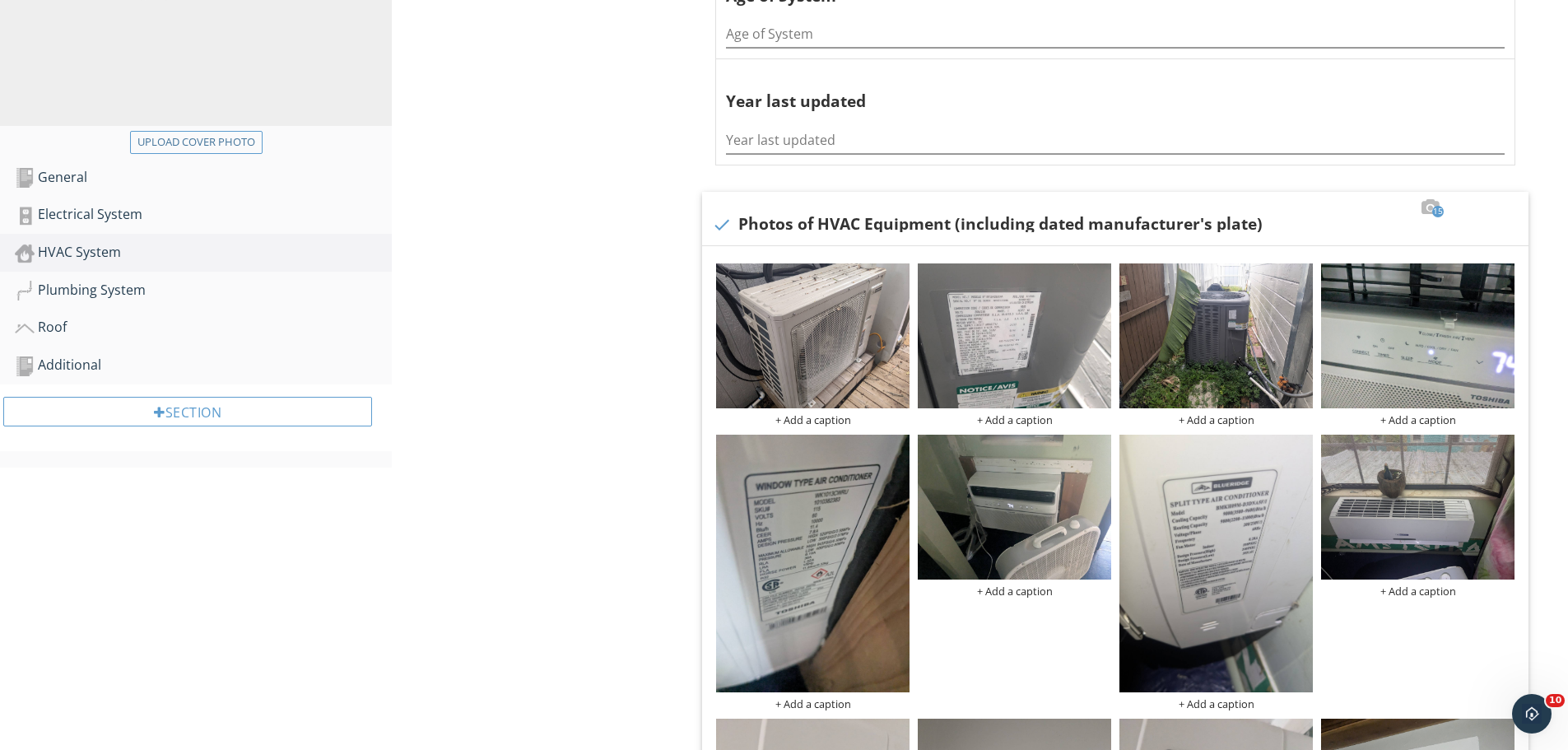
scroll to position [258, 0]
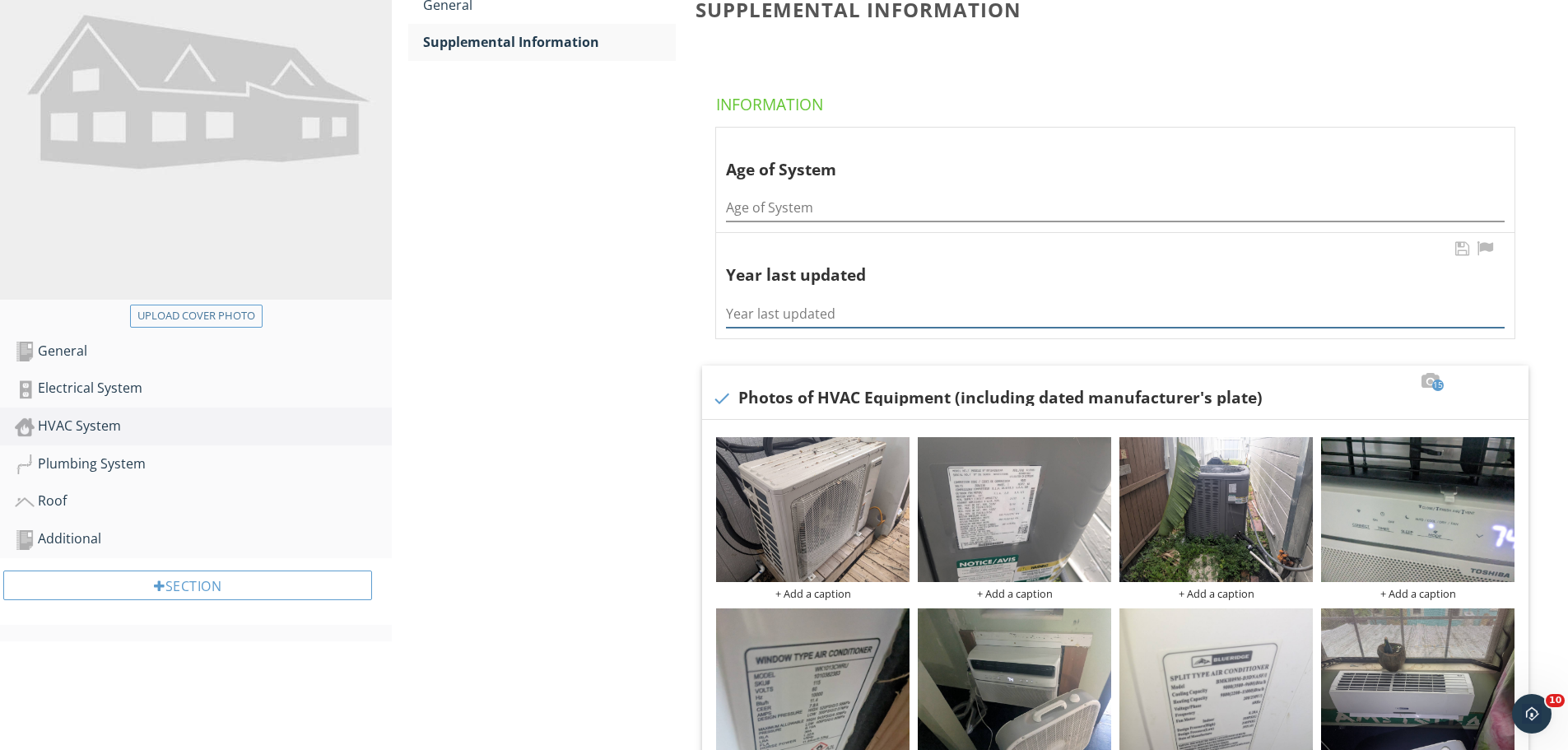
click at [852, 319] on input "Year last updated" at bounding box center [1115, 314] width 779 height 27
type input "2021"
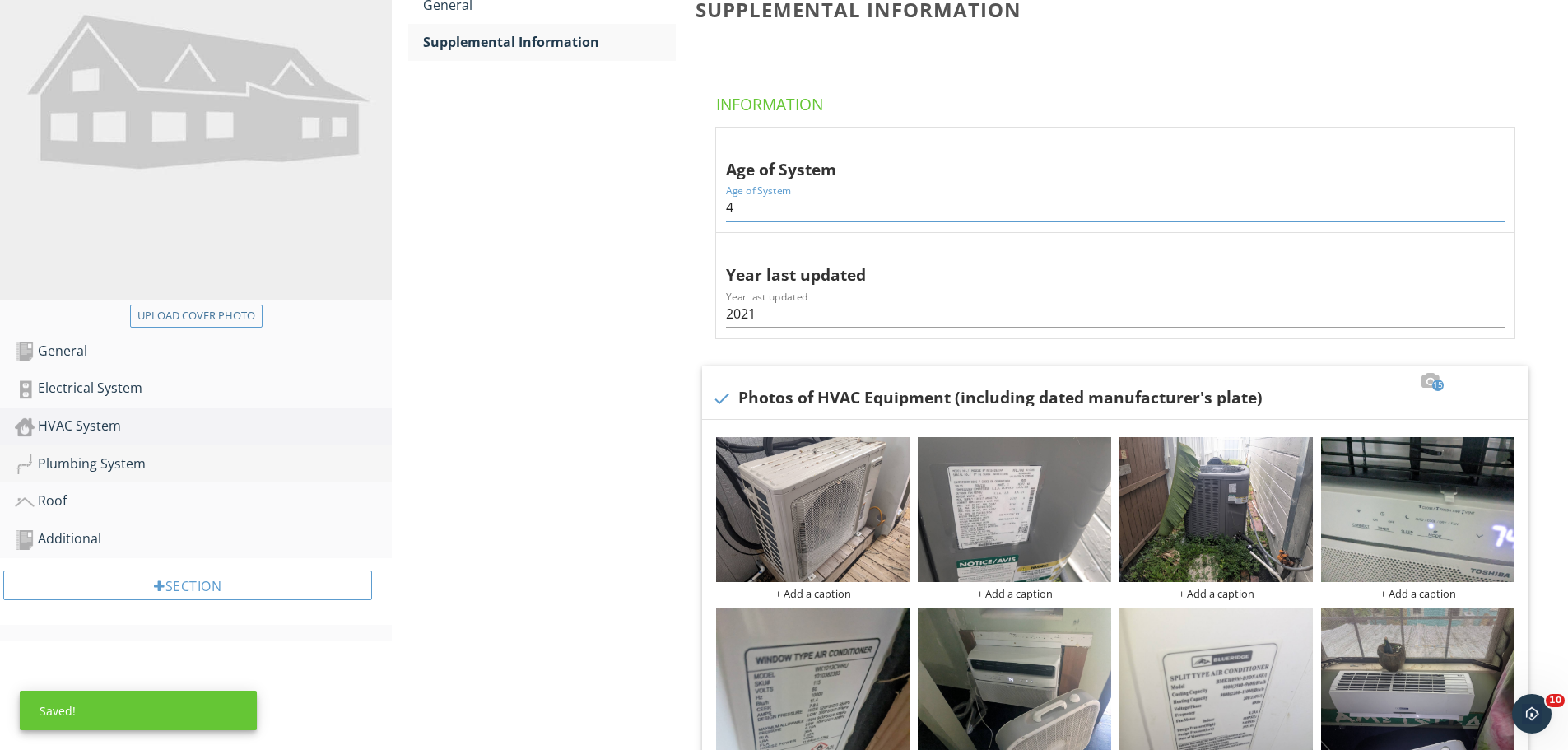
type input "4"
click at [128, 469] on div "Plumbing System" at bounding box center [203, 464] width 377 height 22
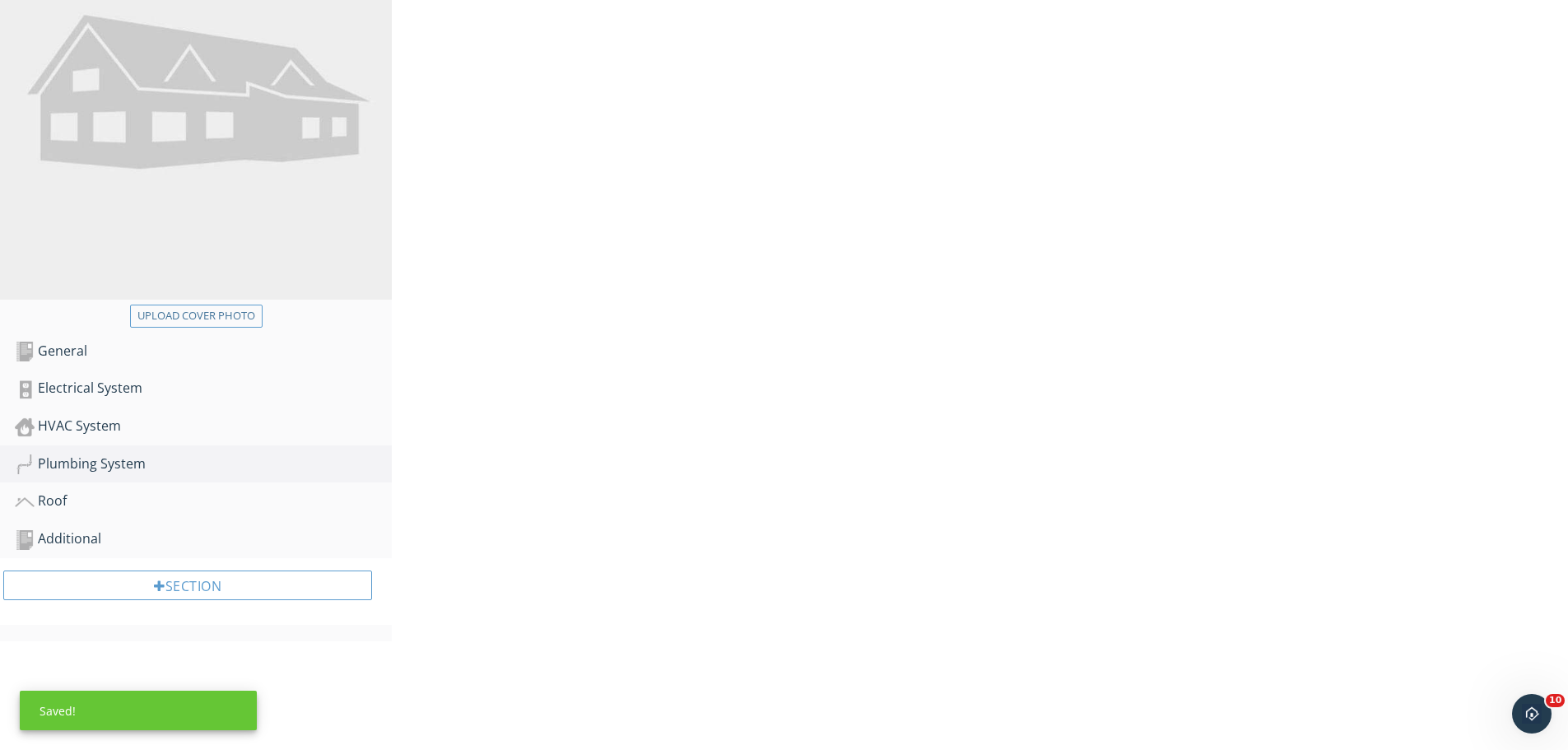
scroll to position [231, 0]
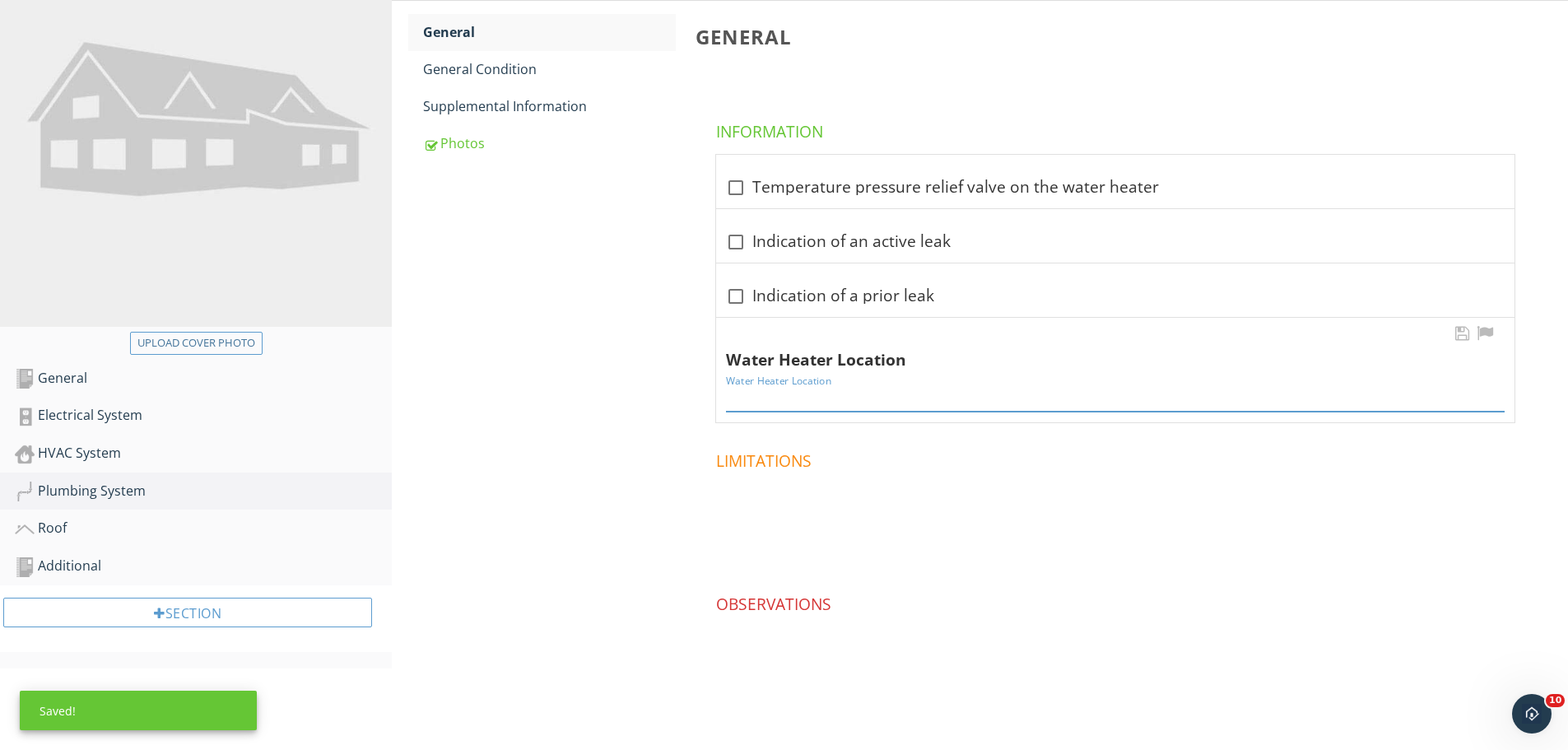
click at [774, 396] on input "Water Heater Location" at bounding box center [1115, 398] width 779 height 27
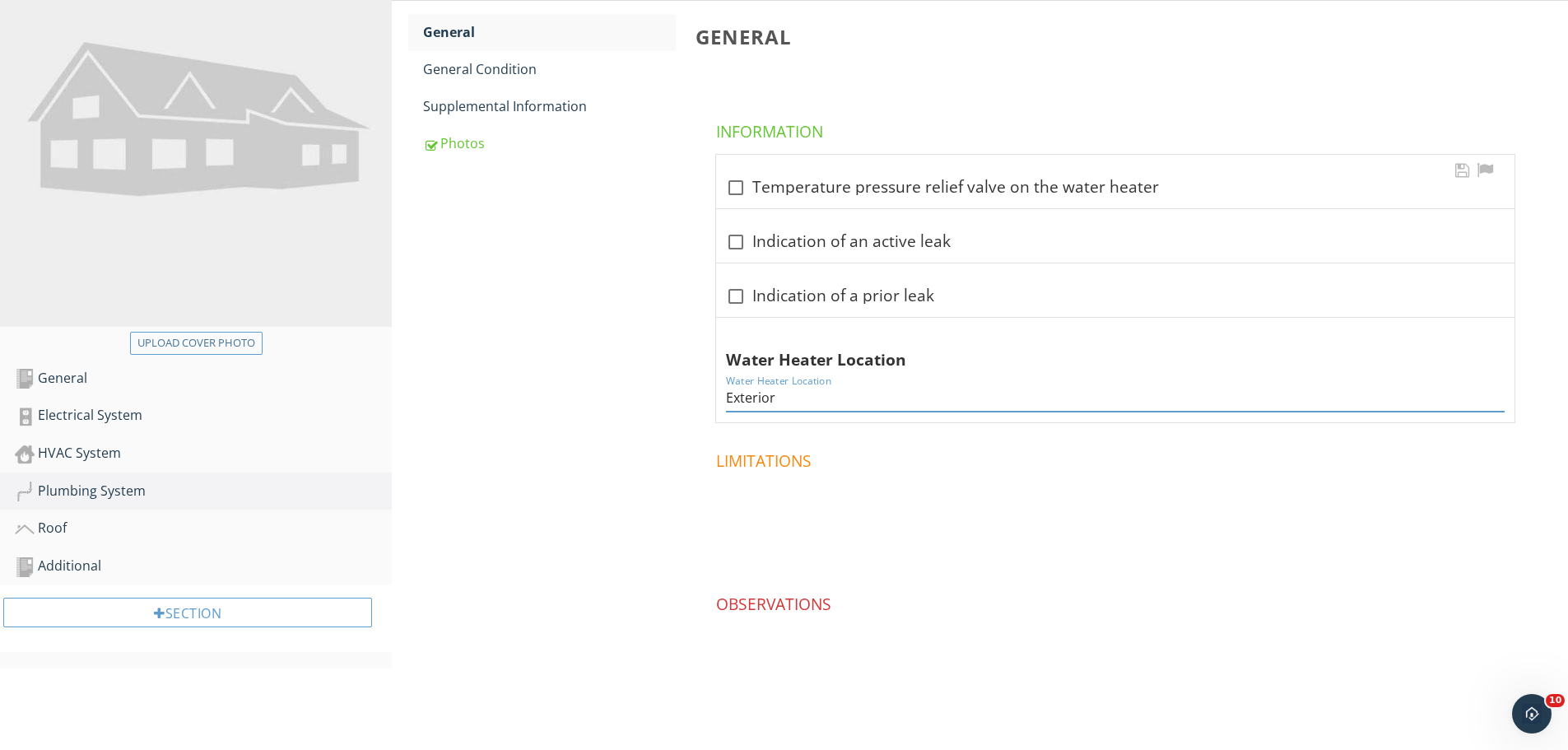
type input "Exterior"
click at [741, 190] on div at bounding box center [735, 187] width 28 height 28
checkbox input "true"
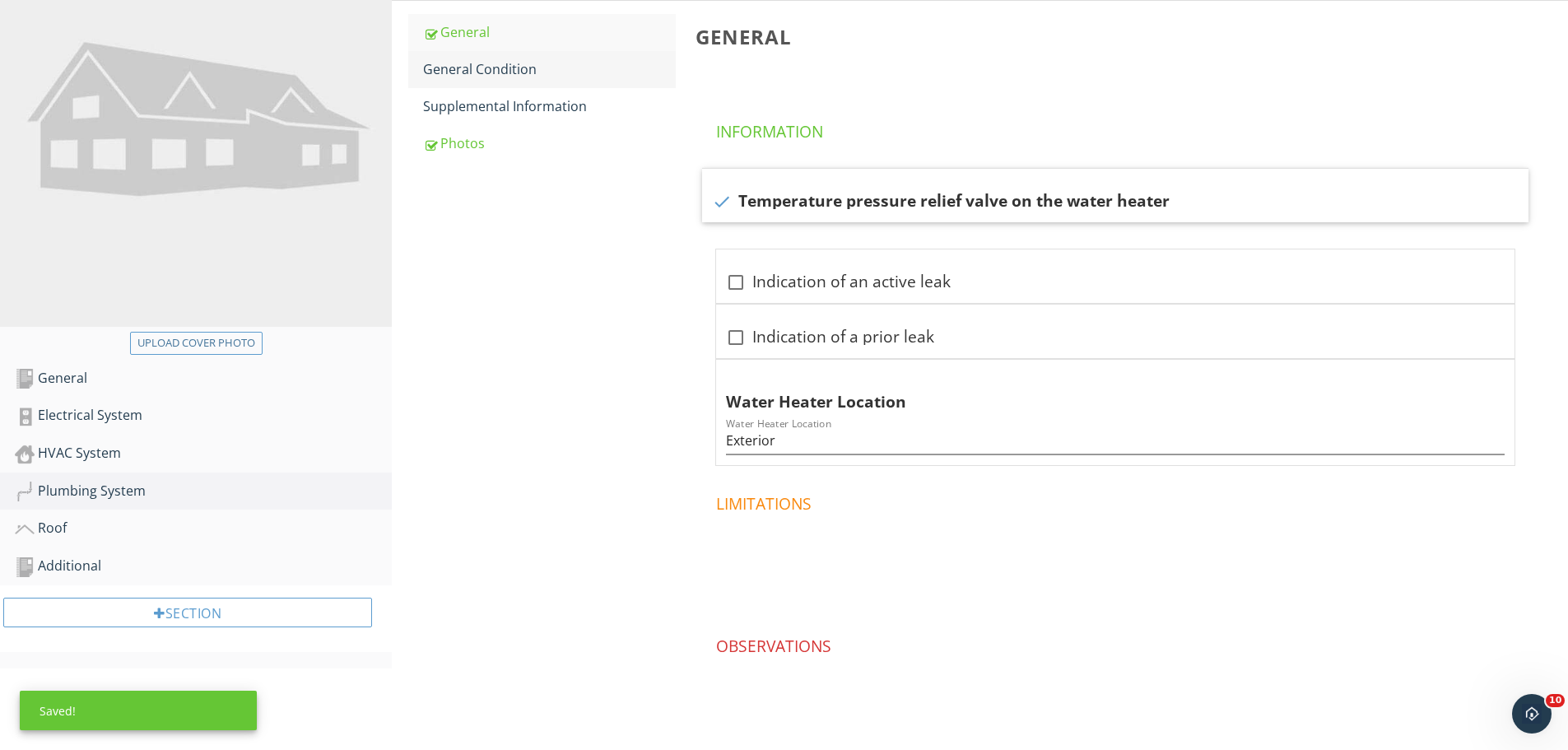
click at [553, 73] on div "General Condition" at bounding box center [549, 69] width 253 height 20
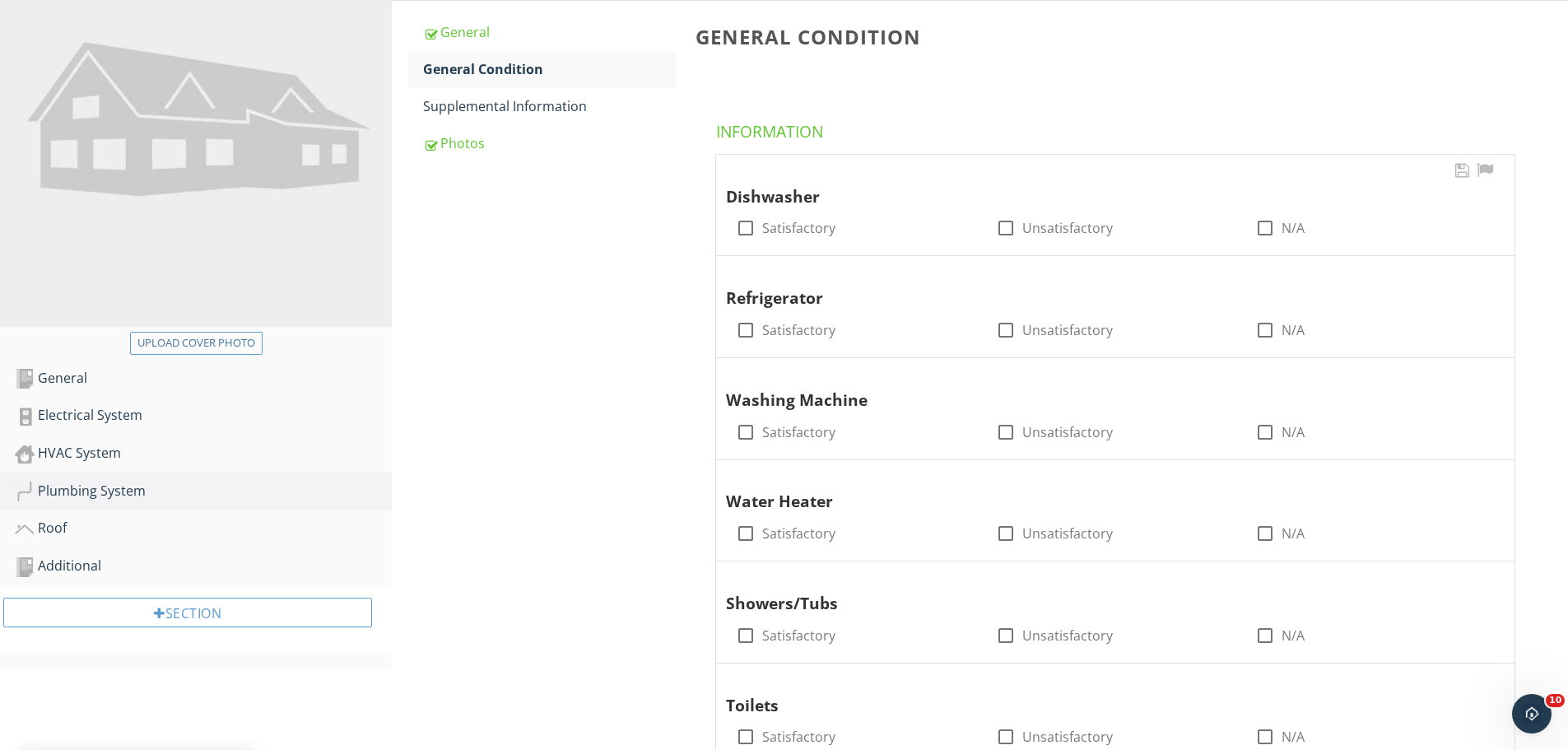
drag, startPoint x: 1272, startPoint y: 228, endPoint x: 1198, endPoint y: 247, distance: 76.4
click at [1271, 228] on div at bounding box center [1264, 227] width 28 height 28
checkbox input "true"
click at [747, 327] on div at bounding box center [745, 329] width 28 height 28
checkbox input "true"
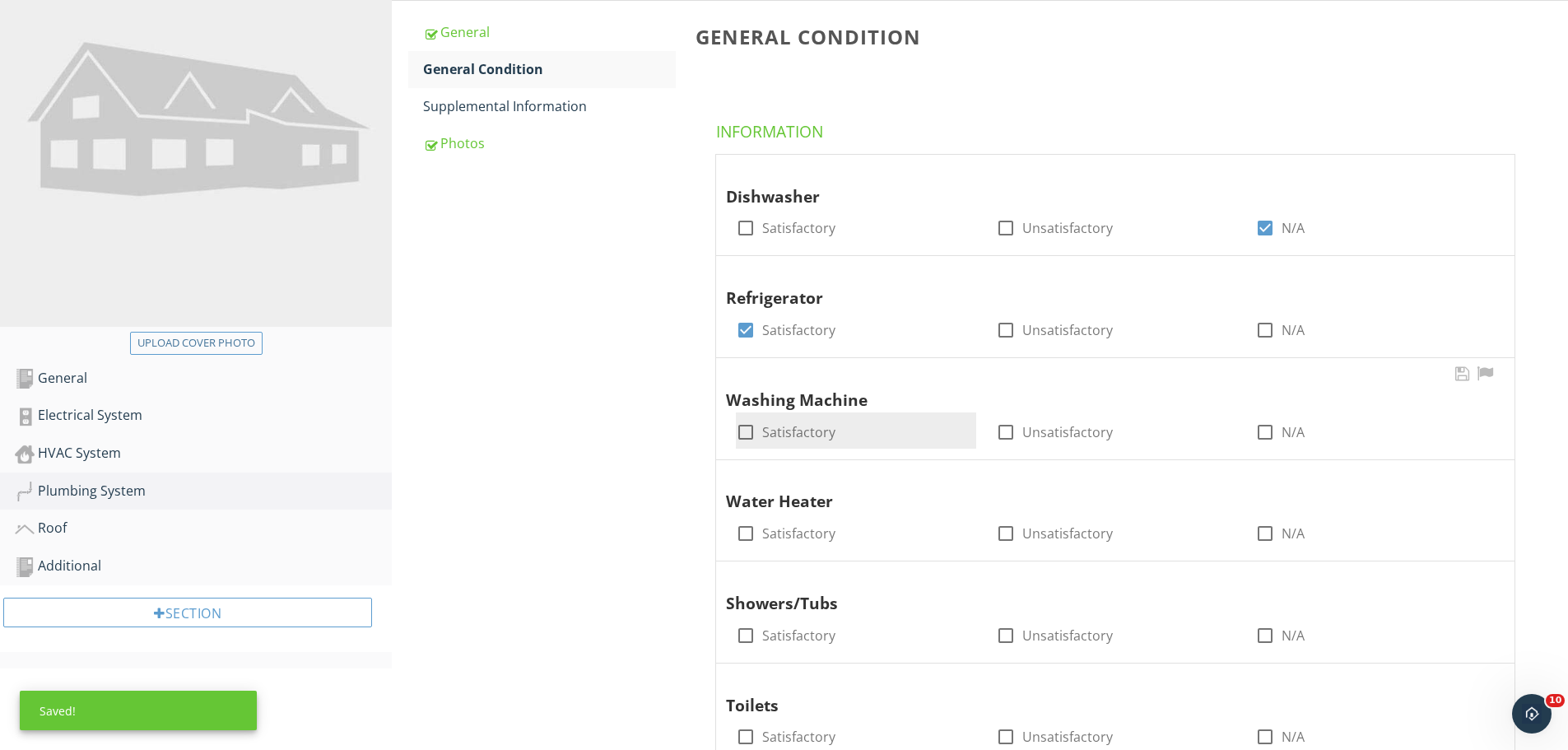
click at [744, 429] on div at bounding box center [745, 431] width 28 height 28
checkbox input "true"
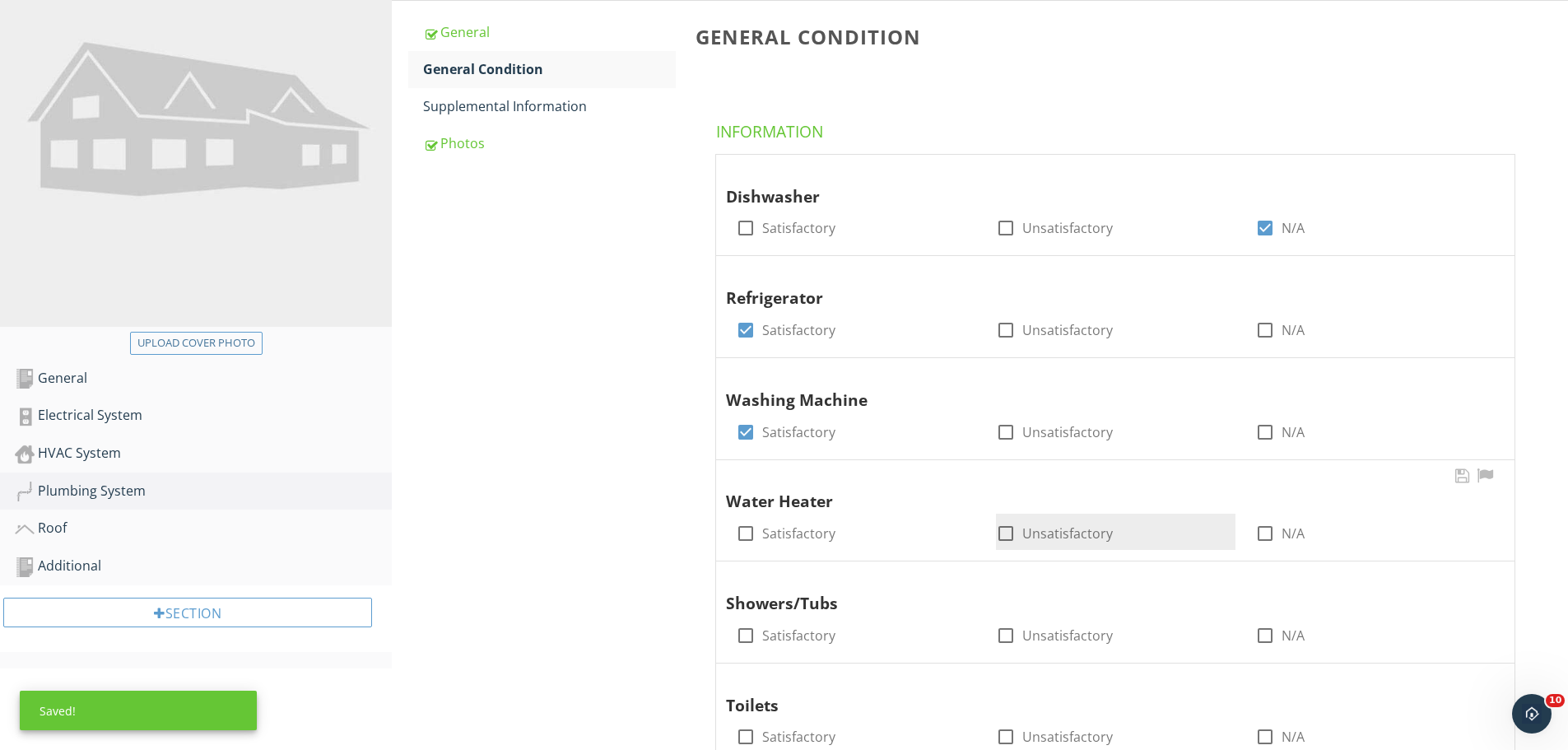
click at [1004, 529] on div at bounding box center [1005, 533] width 28 height 28
checkbox input "true"
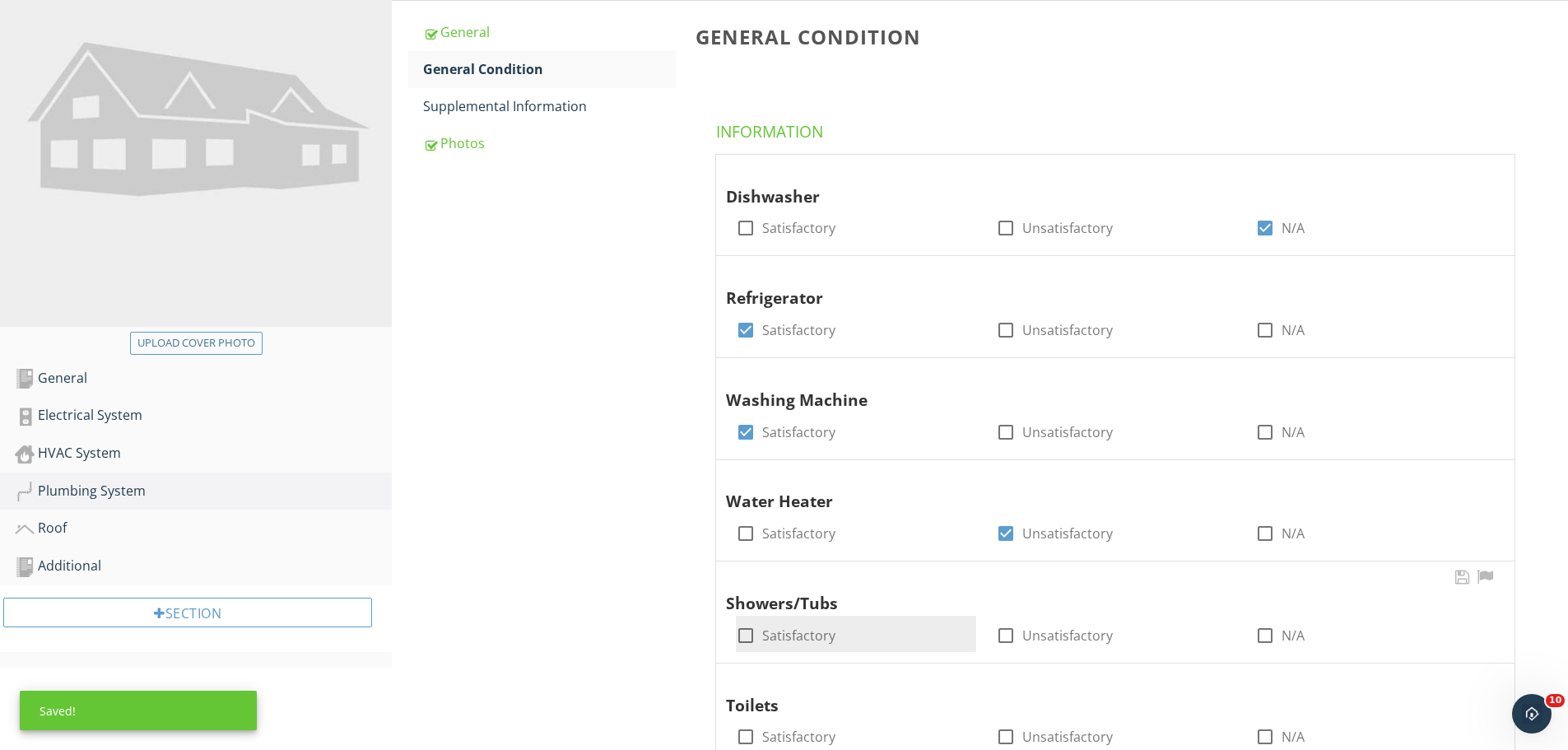
click at [739, 631] on div at bounding box center [745, 635] width 28 height 28
checkbox input "true"
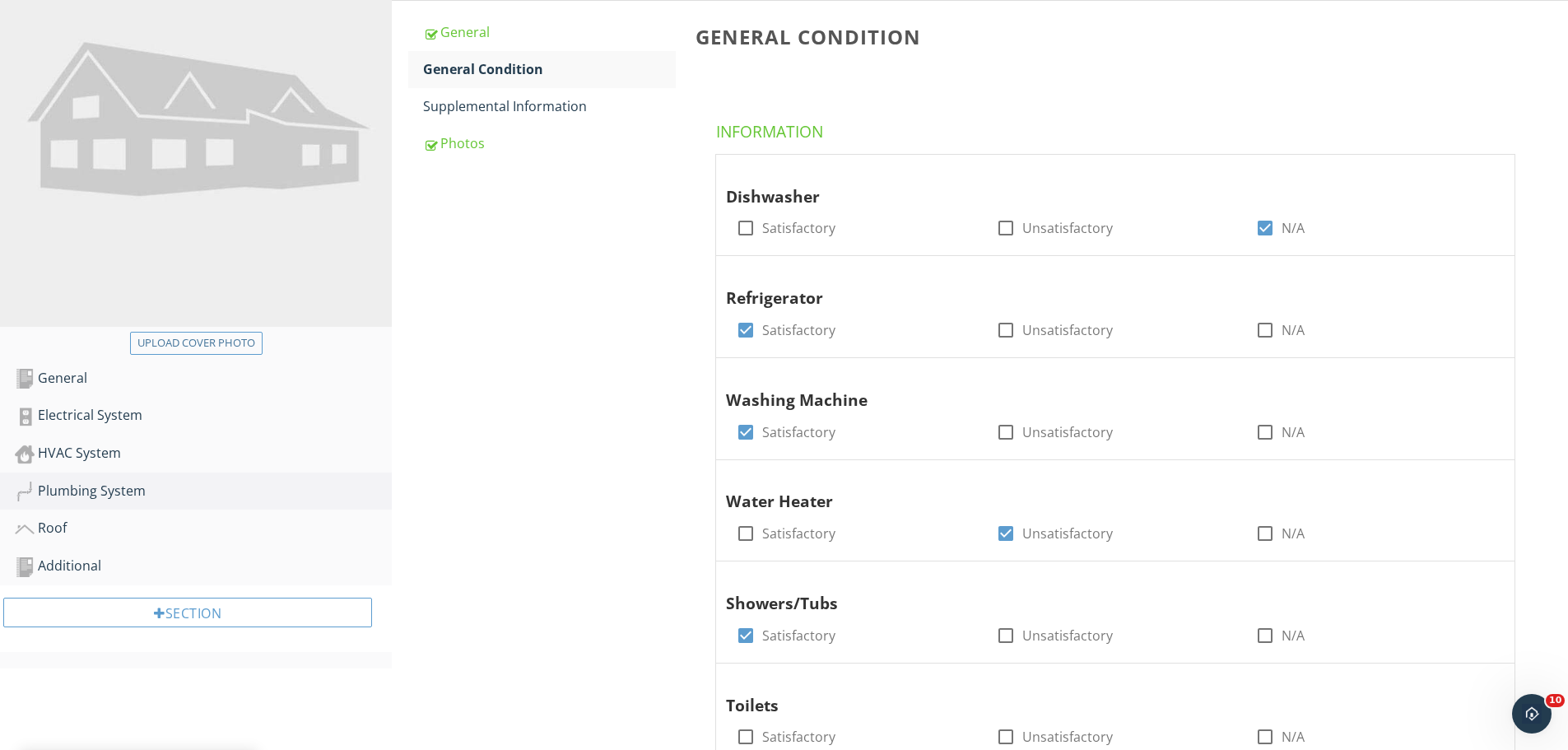
scroll to position [477, 0]
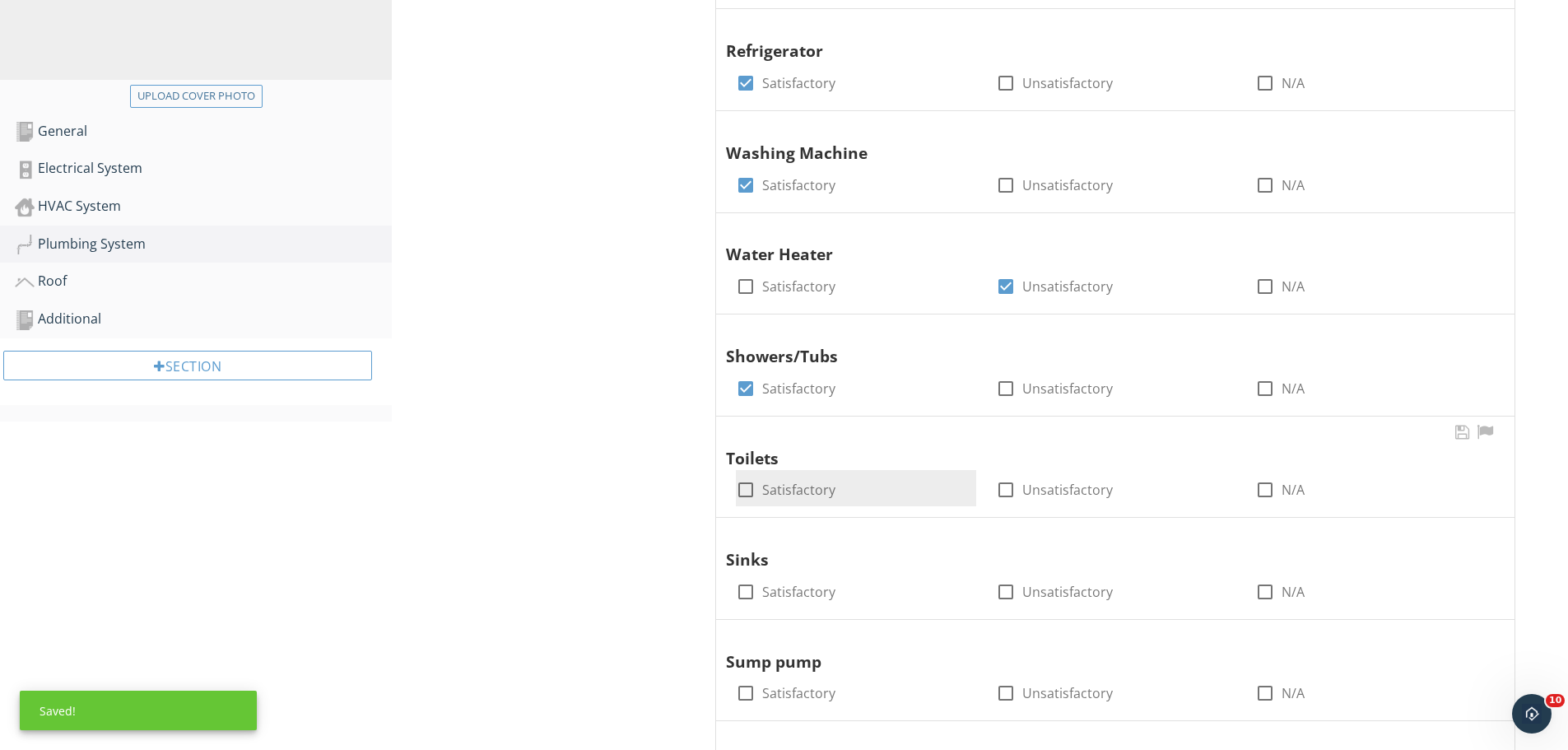
click at [752, 494] on div at bounding box center [745, 489] width 28 height 28
checkbox input "true"
click at [748, 599] on div at bounding box center [745, 591] width 28 height 28
checkbox input "true"
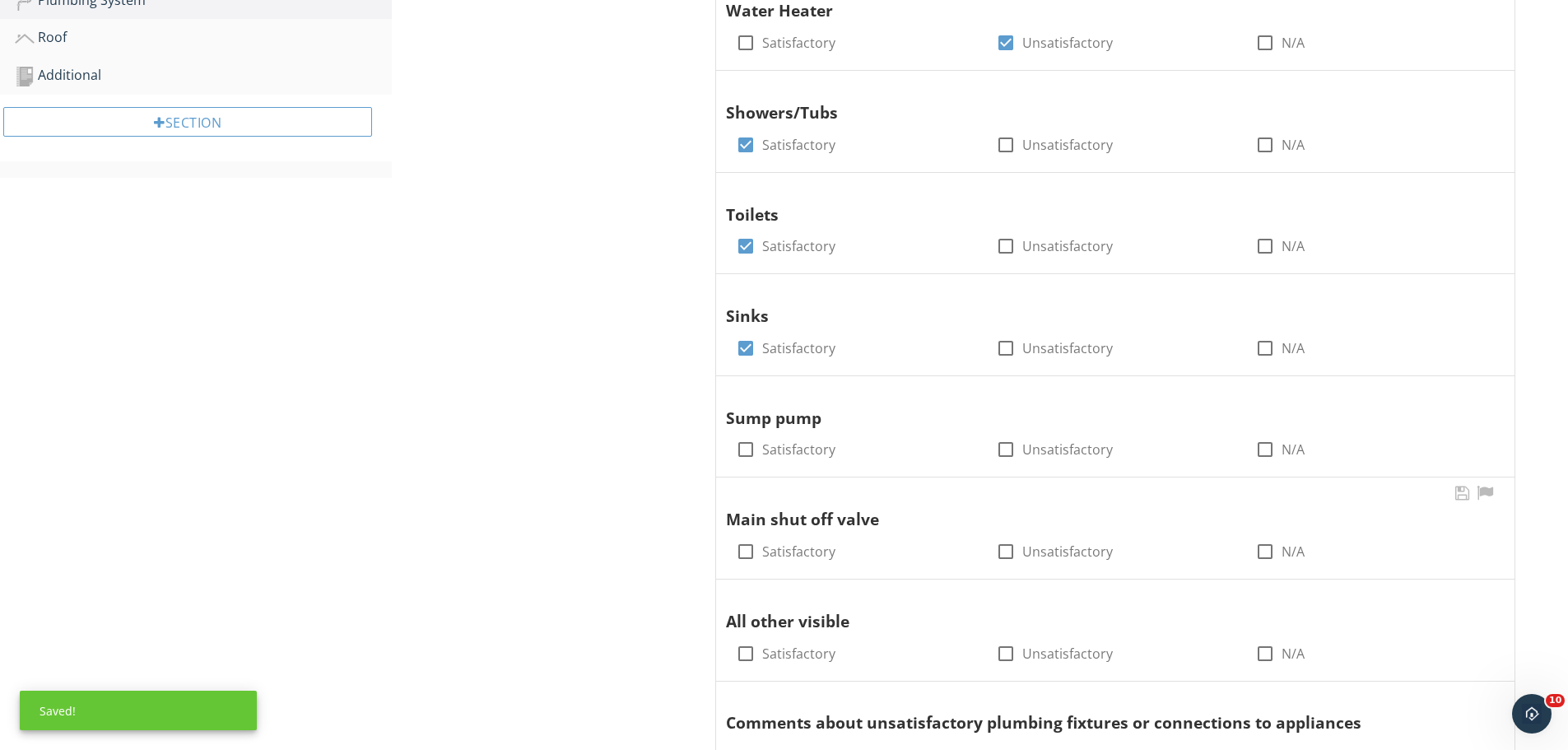
scroll to position [724, 0]
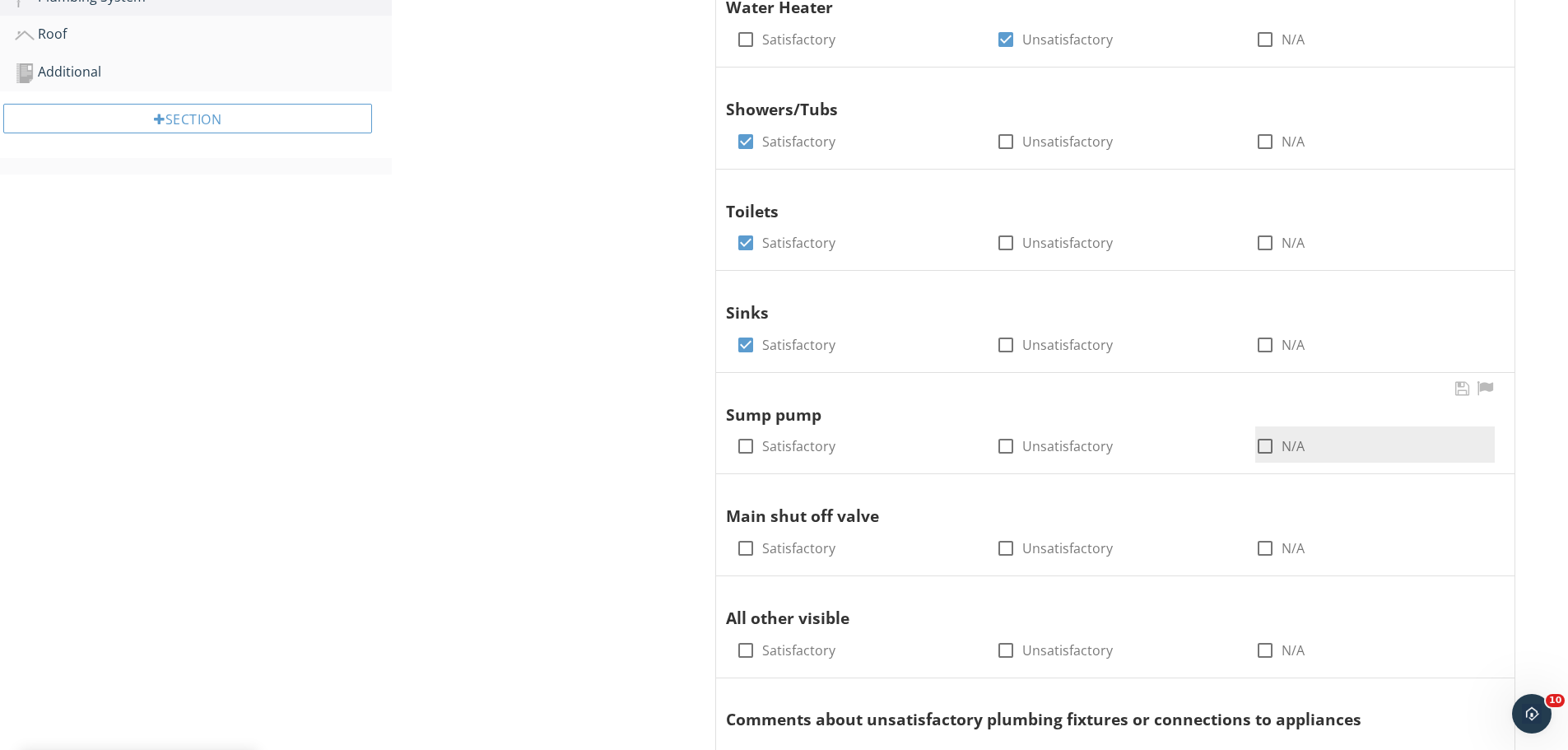
click at [1259, 438] on div at bounding box center [1264, 446] width 28 height 28
checkbox input "true"
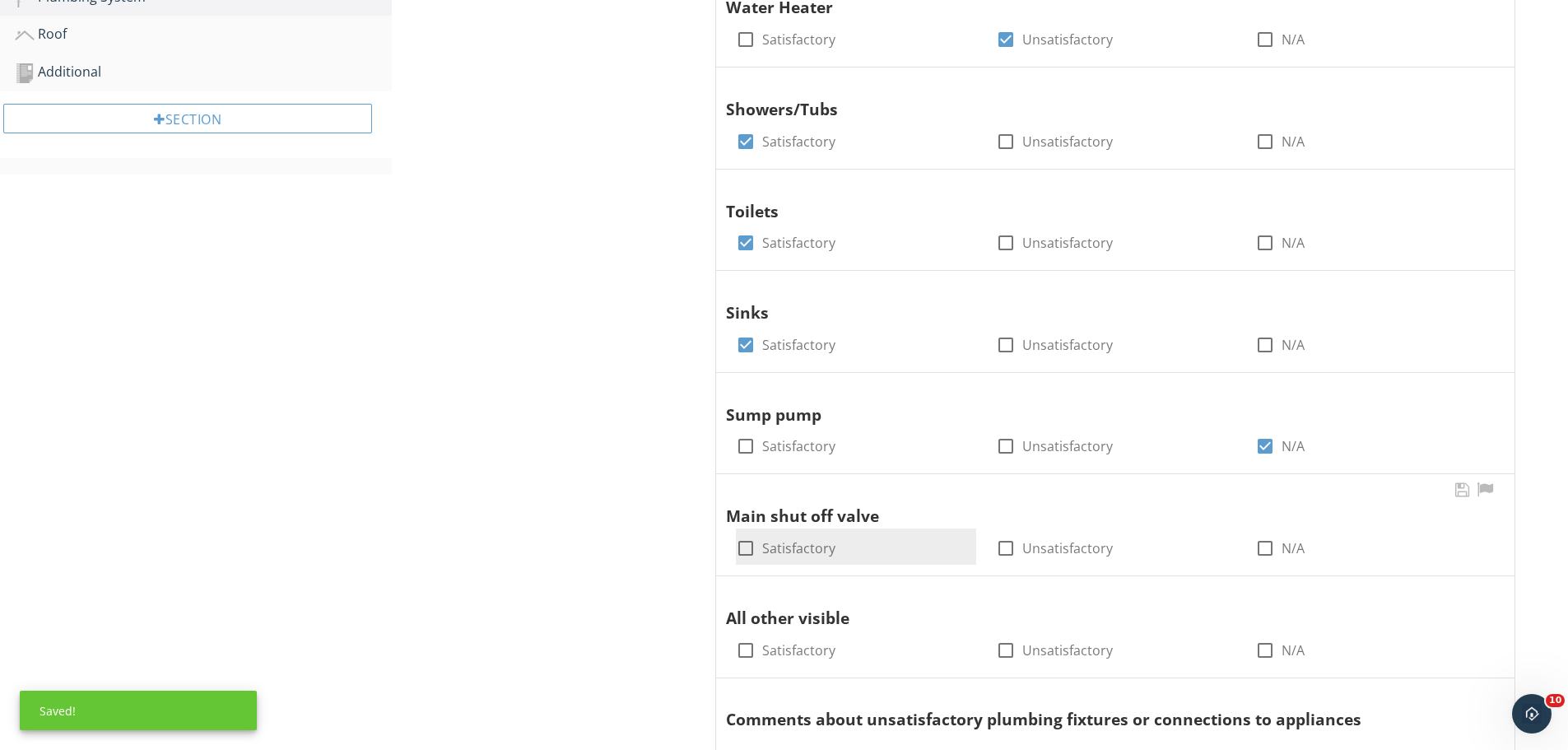
click at [751, 543] on div at bounding box center [745, 548] width 28 height 28
checkbox input "true"
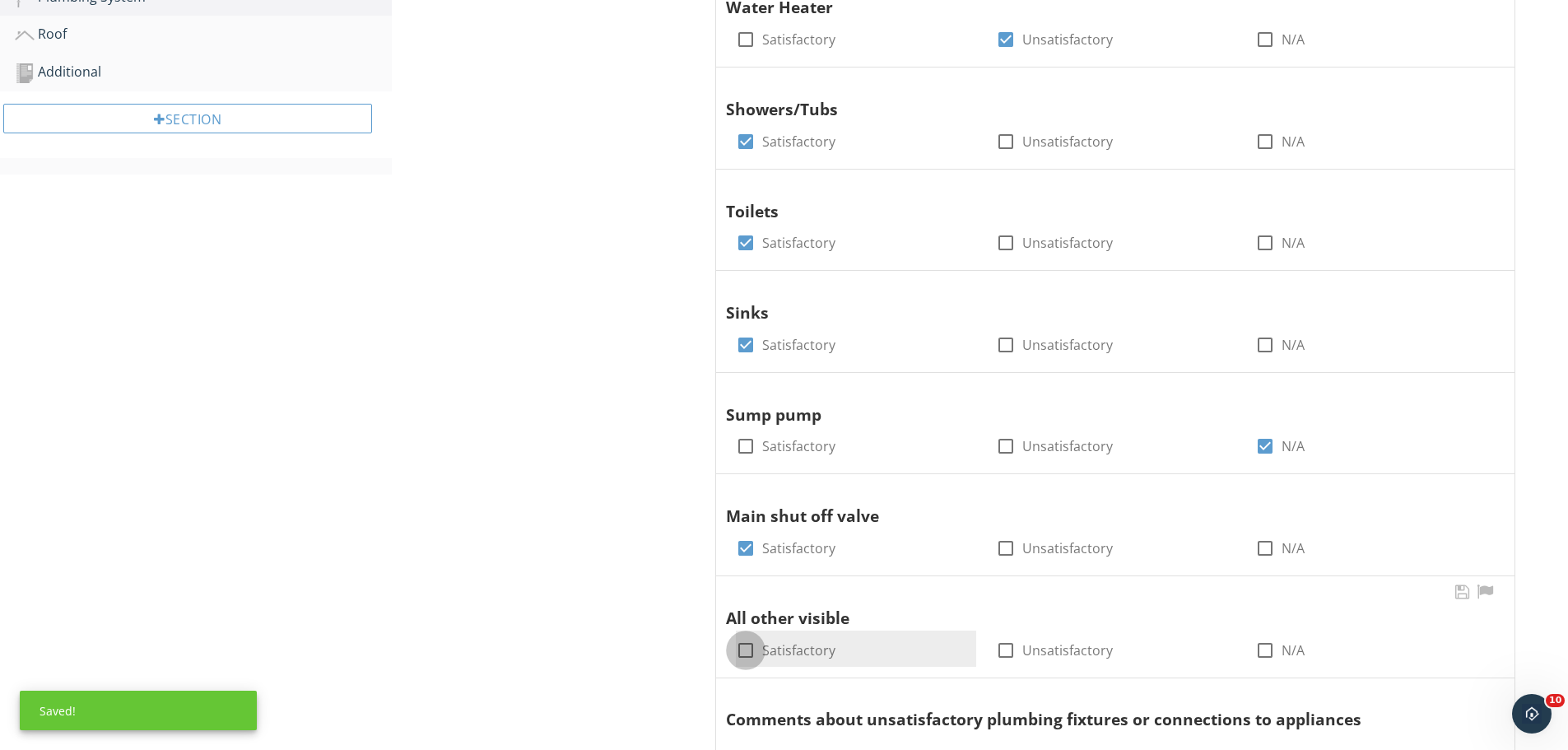
click at [744, 653] on div at bounding box center [745, 650] width 28 height 28
checkbox input "true"
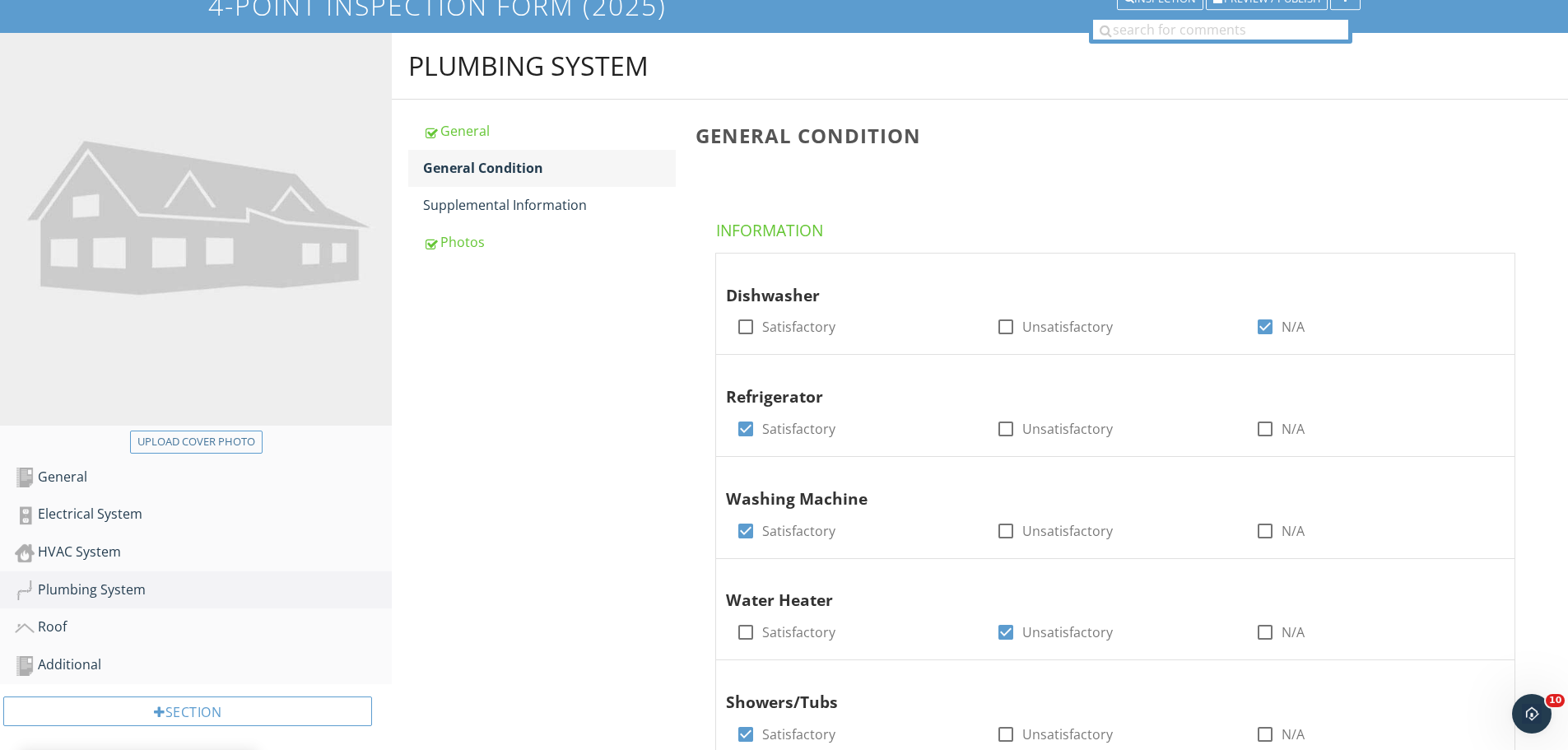
scroll to position [0, 0]
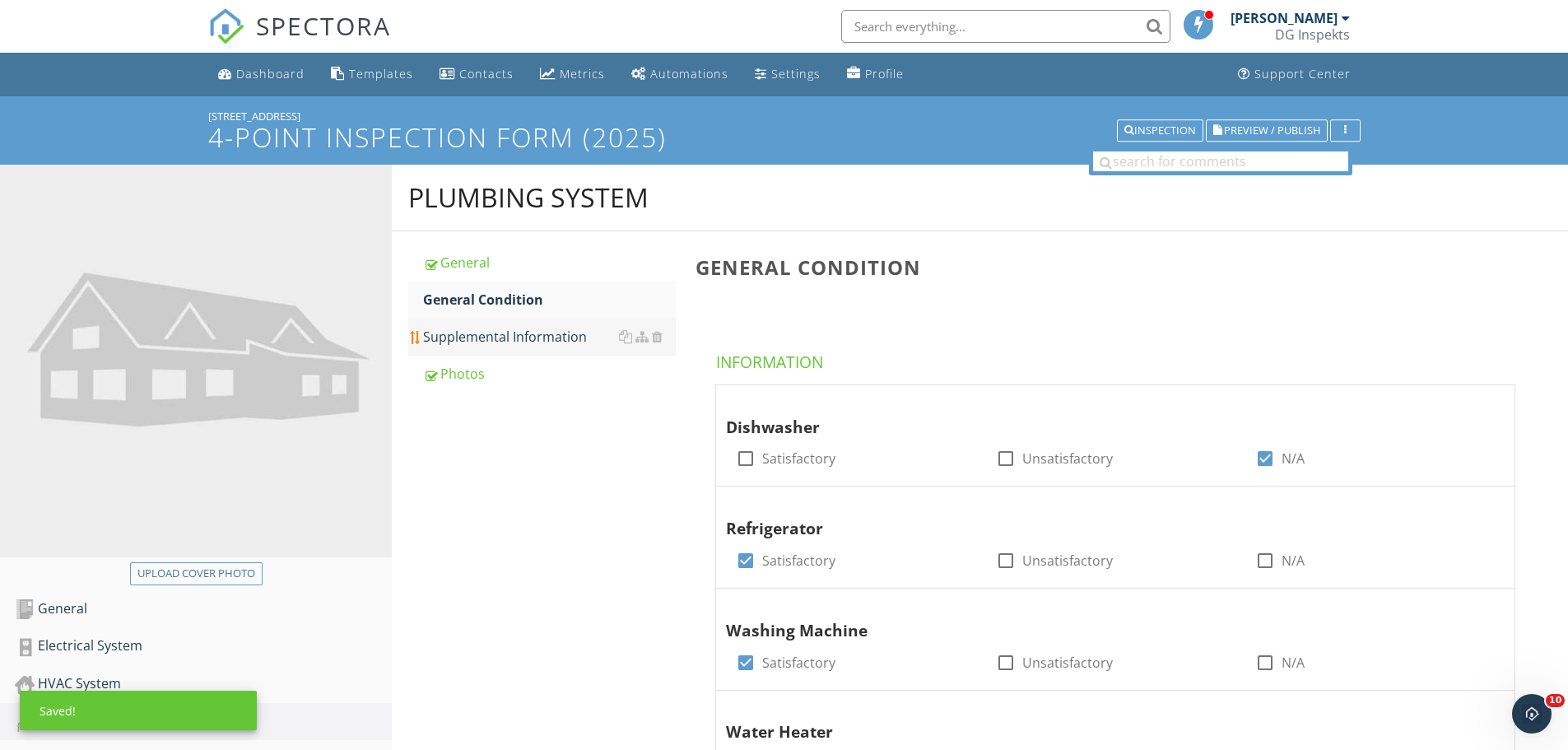
click at [493, 339] on div "Supplemental Information" at bounding box center [549, 337] width 253 height 20
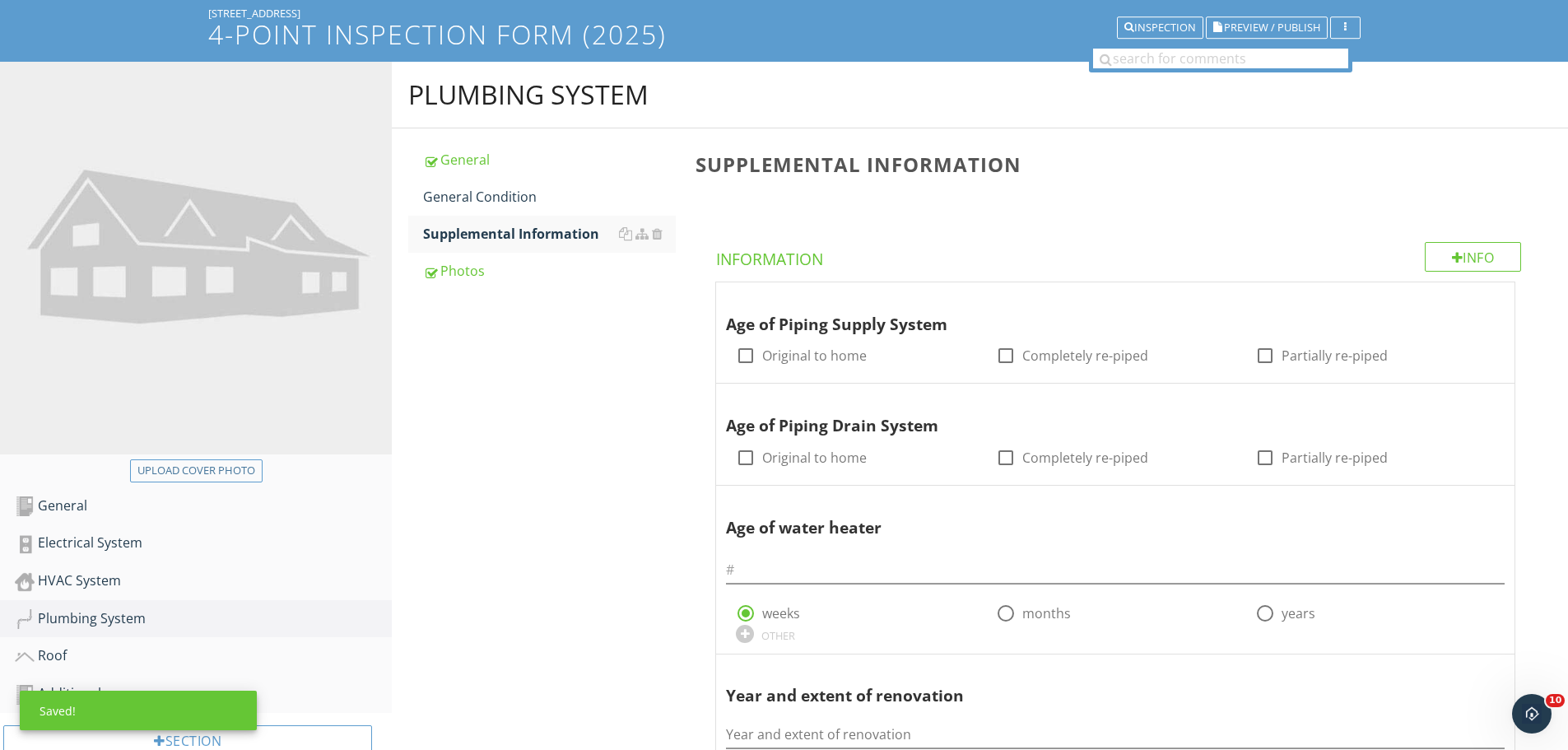
scroll to position [247, 0]
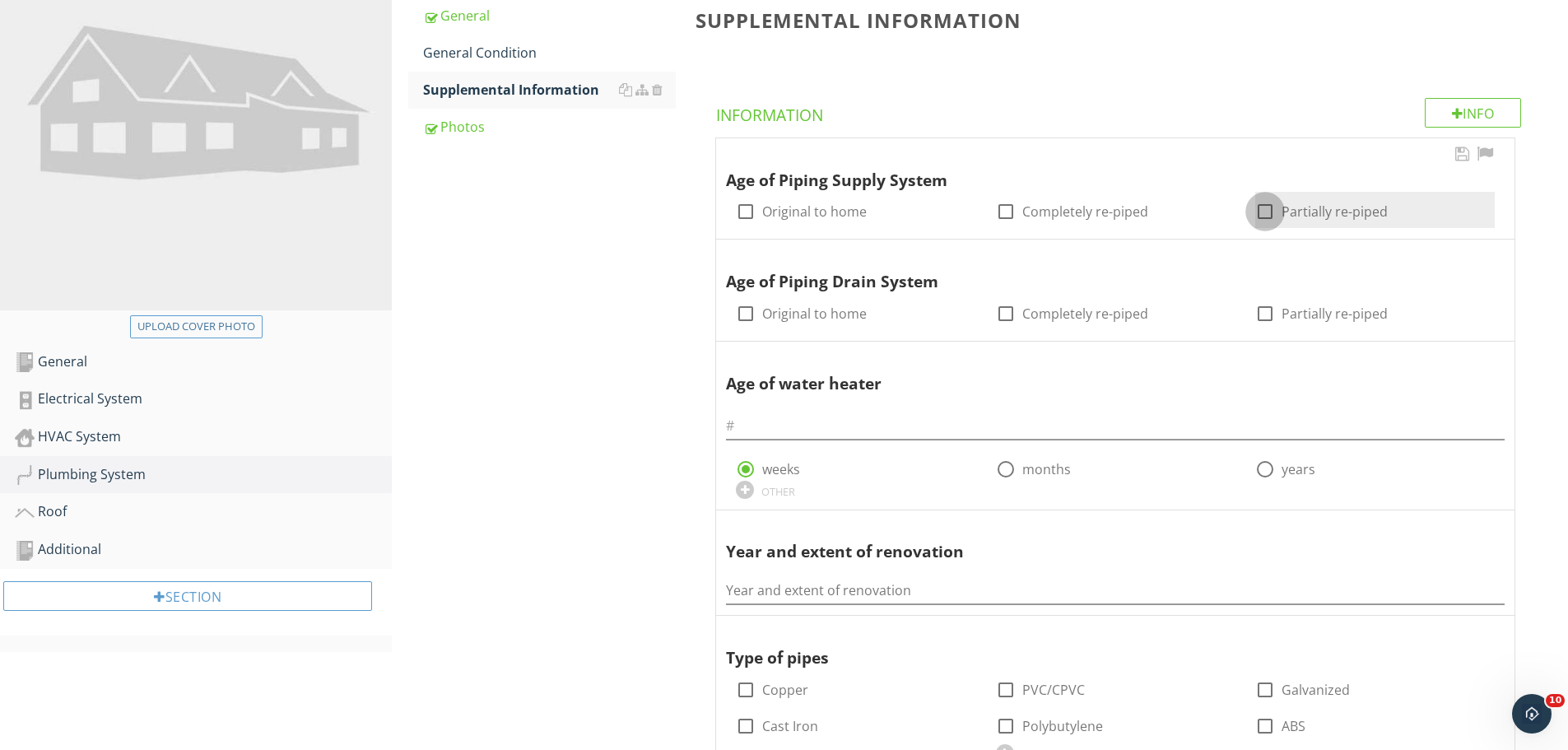
click at [1269, 207] on div at bounding box center [1264, 211] width 28 height 28
checkbox input "true"
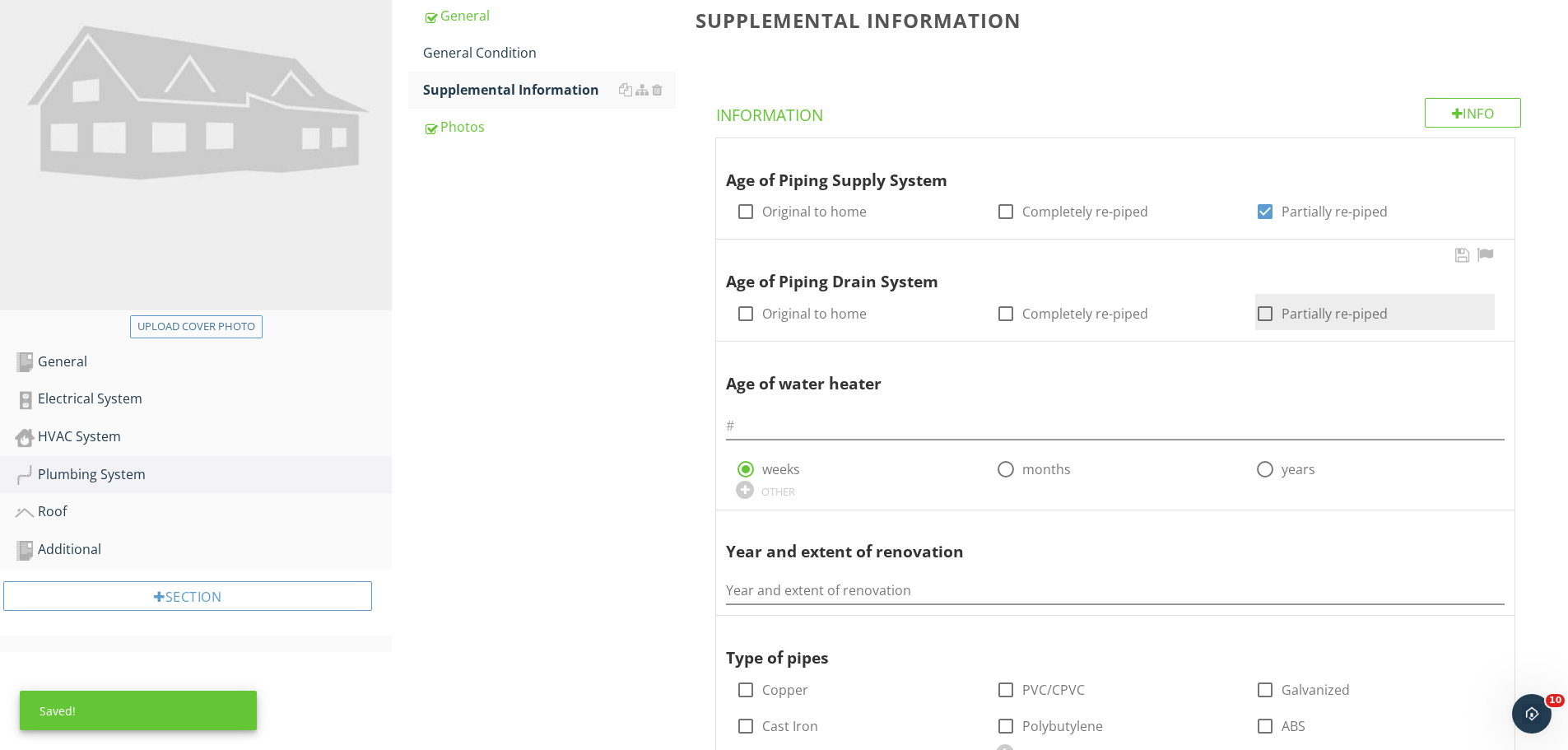
click at [1269, 312] on div at bounding box center [1264, 313] width 28 height 28
checkbox input "true"
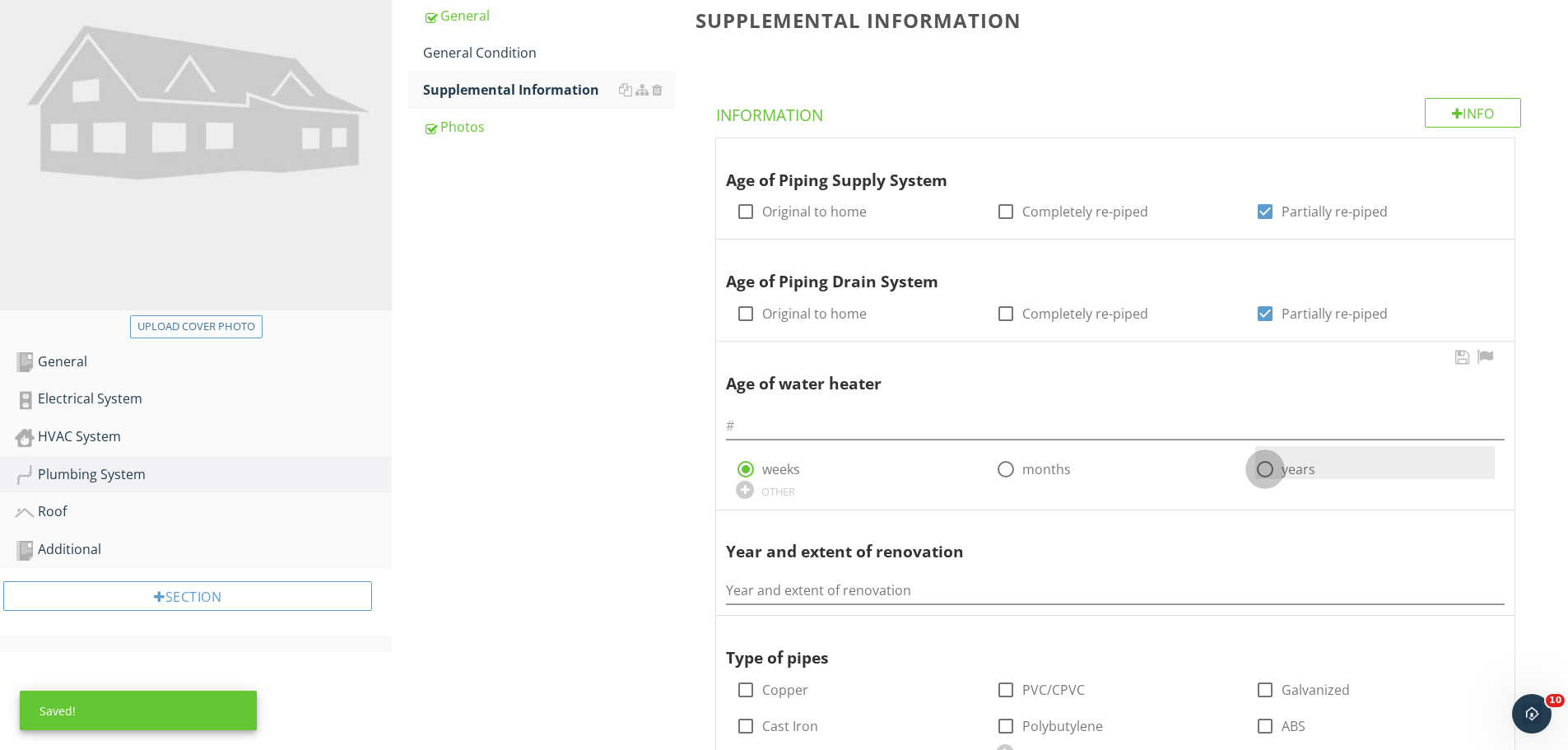
click at [1267, 464] on div at bounding box center [1264, 468] width 28 height 28
radio input "false"
radio input "true"
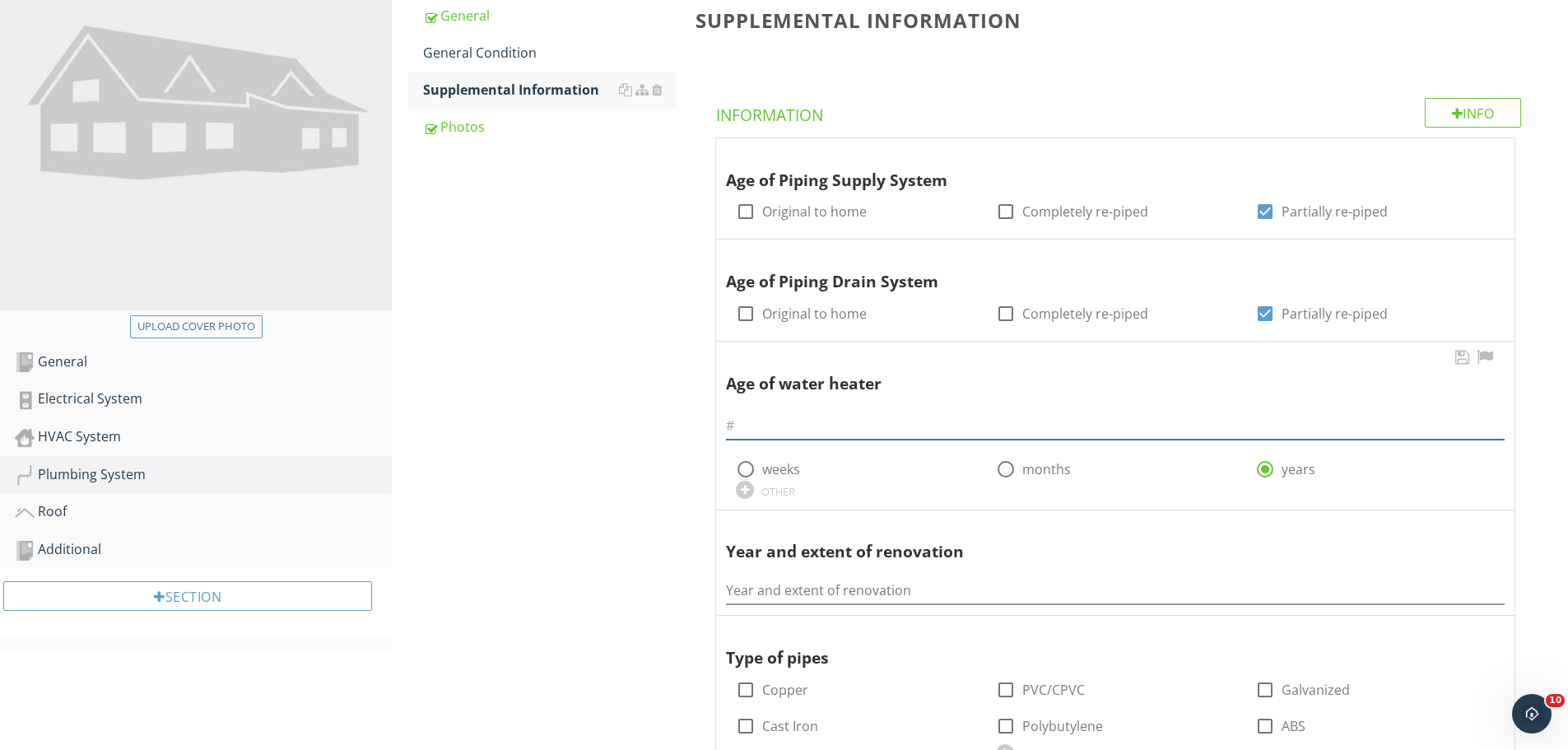
click at [802, 431] on input "text" at bounding box center [1115, 426] width 779 height 27
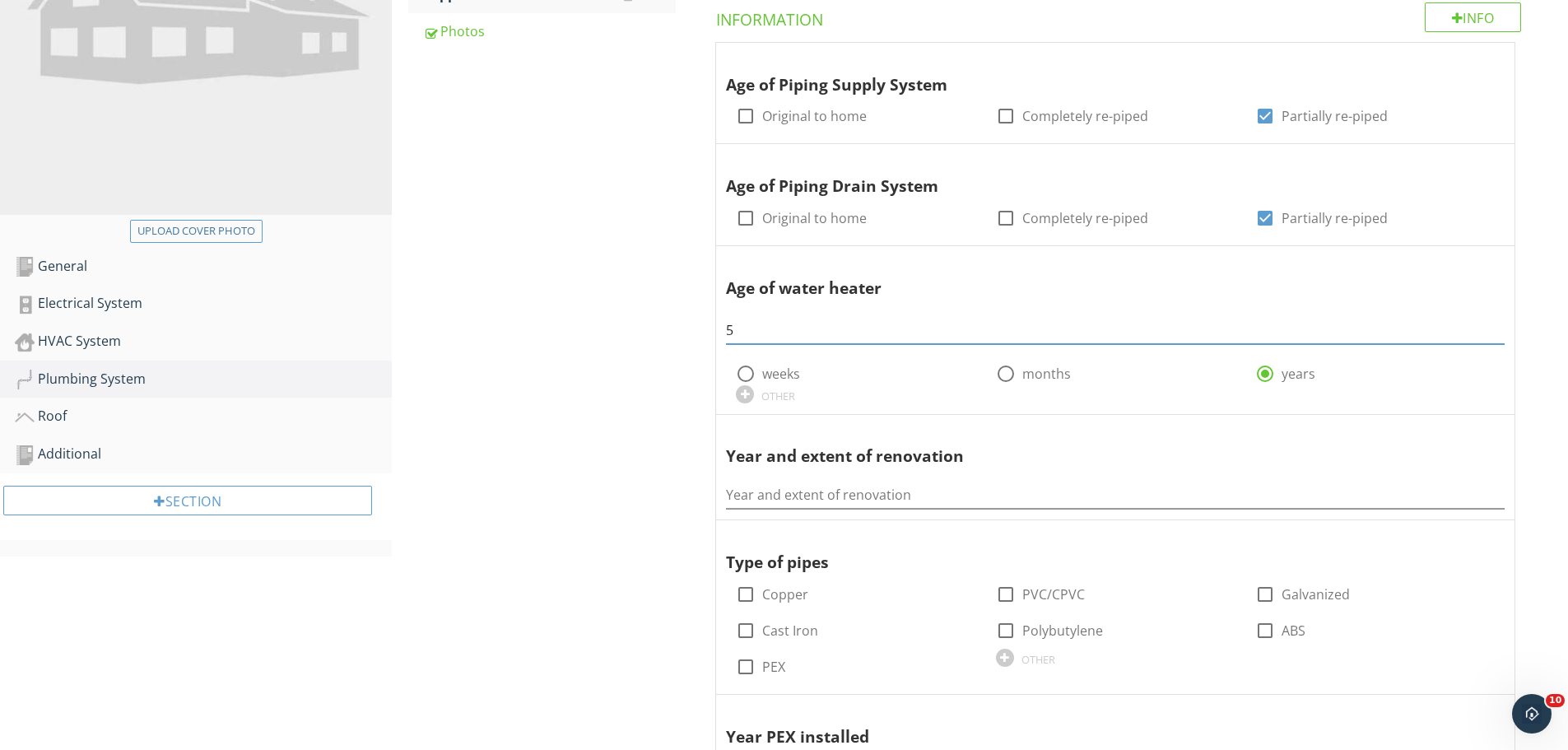
scroll to position [494, 0]
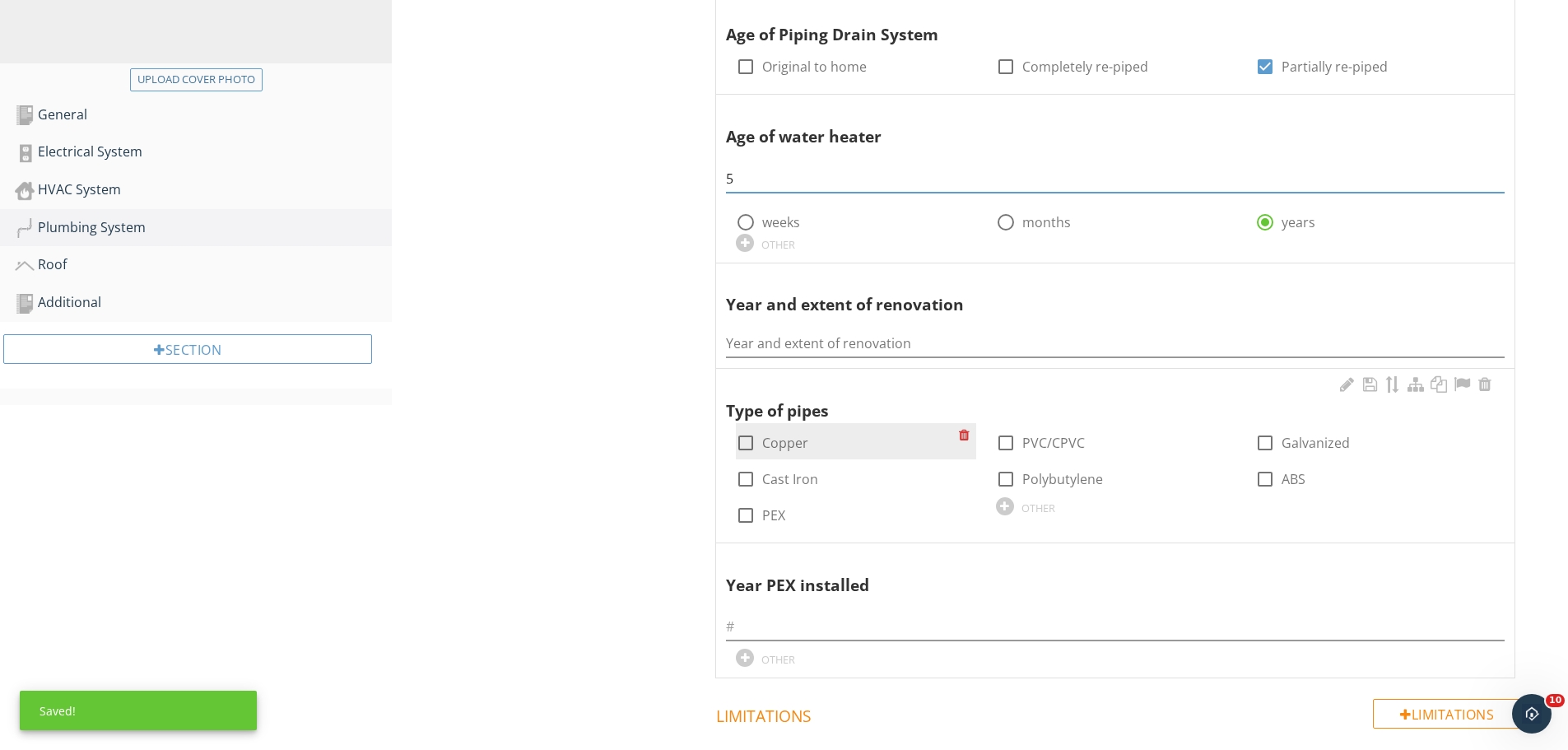
type input "5"
click at [744, 448] on div at bounding box center [745, 442] width 28 height 28
checkbox input "true"
click at [1267, 437] on div at bounding box center [1264, 442] width 28 height 28
checkbox input "true"
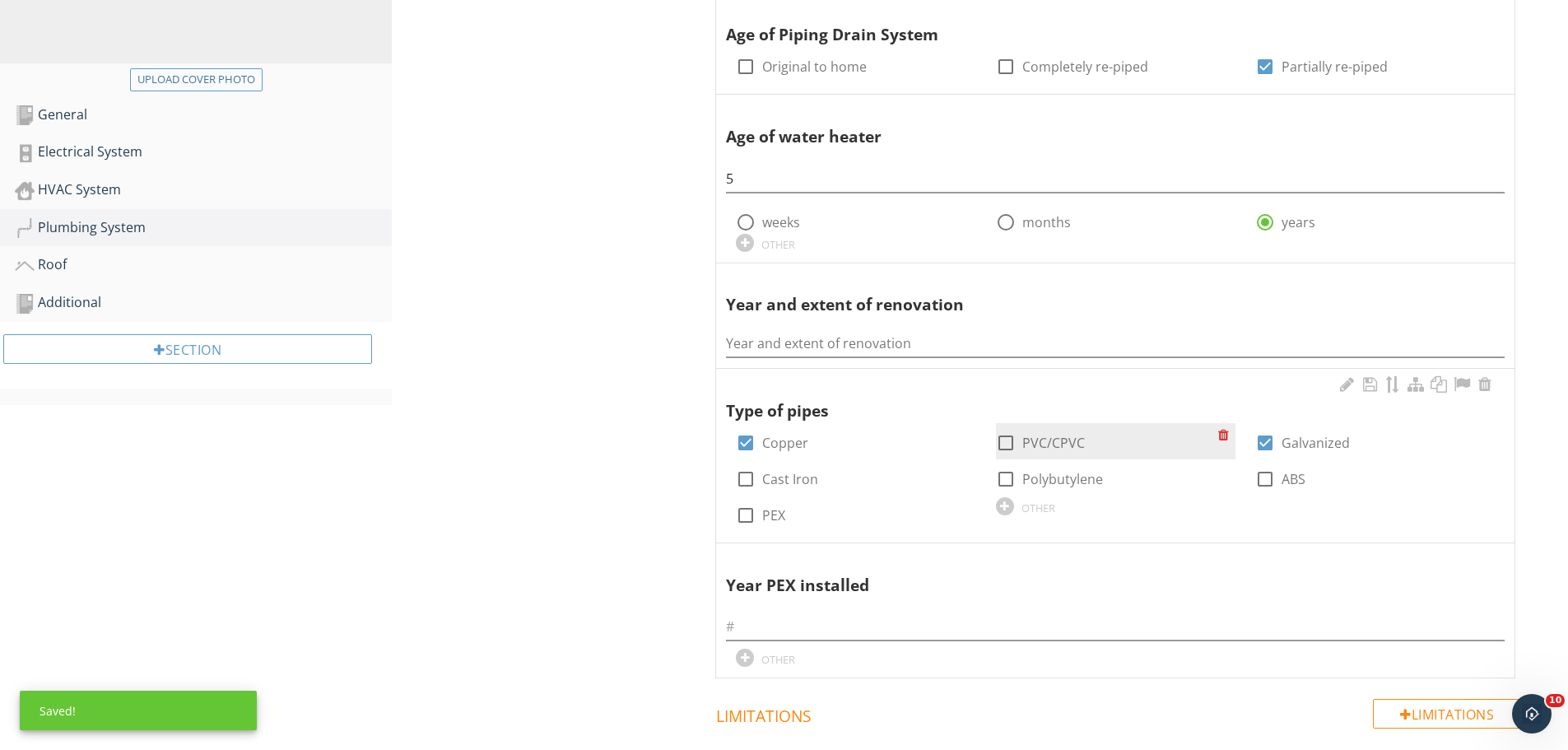
click at [1014, 442] on div at bounding box center [1005, 442] width 28 height 28
checkbox input "true"
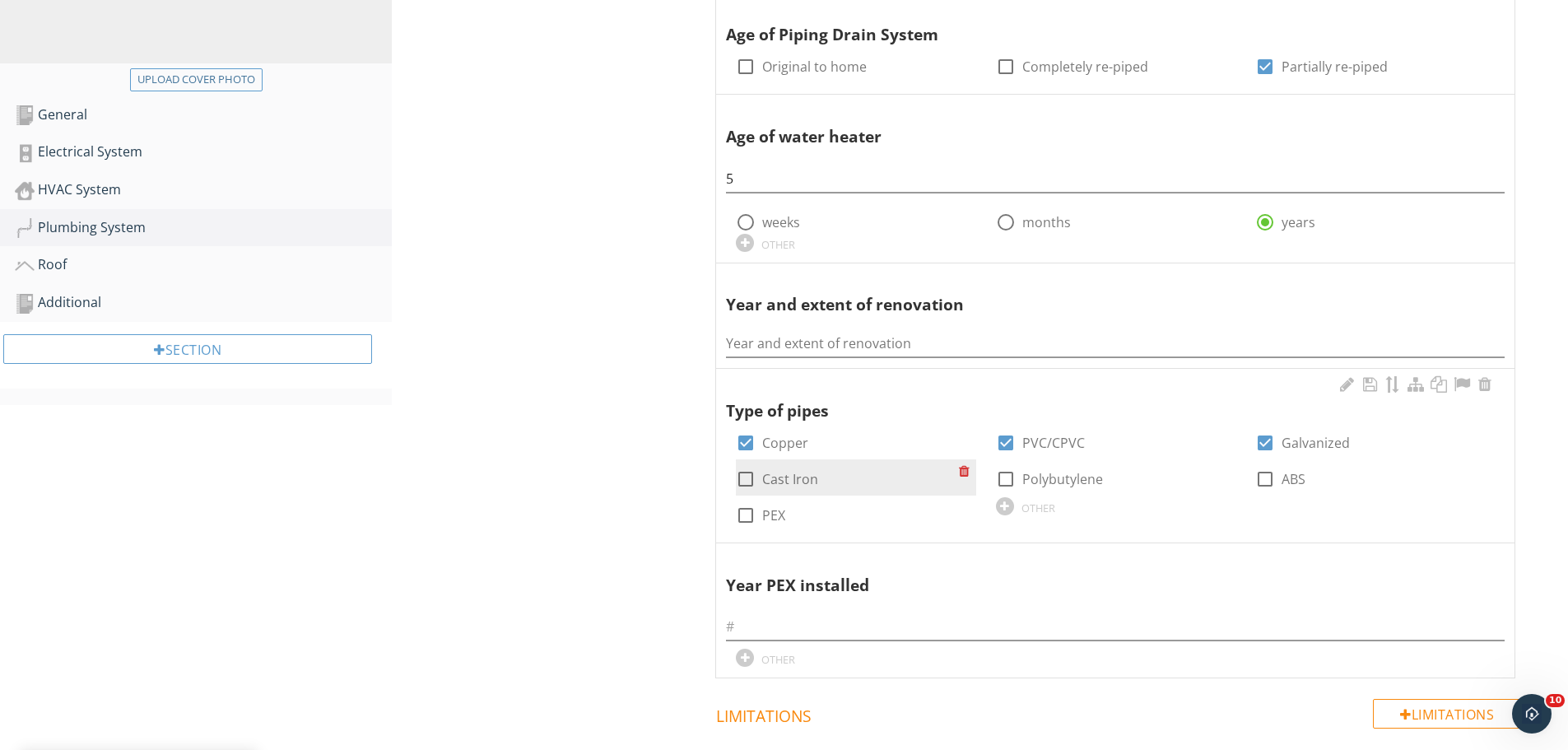
click at [743, 470] on div at bounding box center [745, 478] width 28 height 28
checkbox input "true"
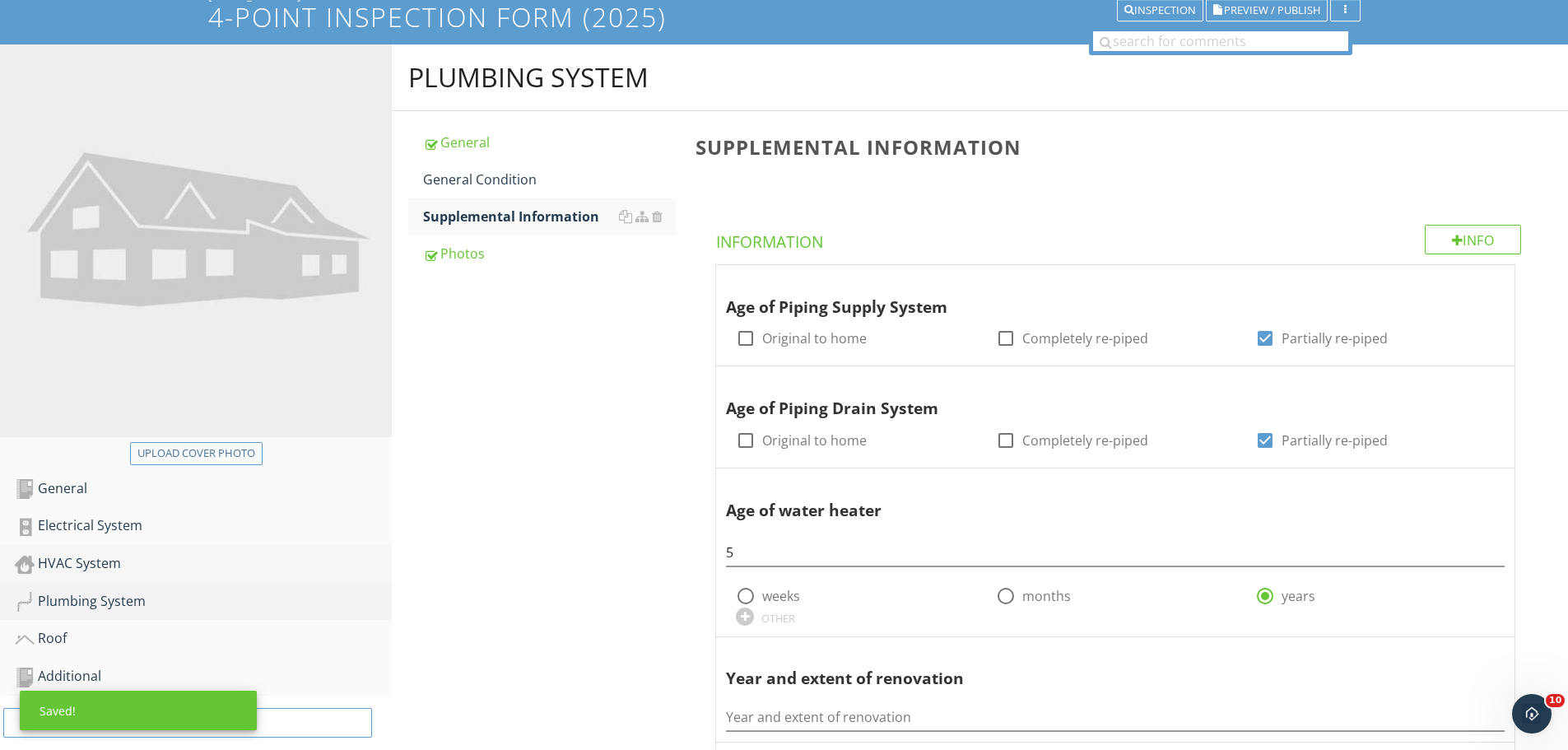
scroll to position [329, 0]
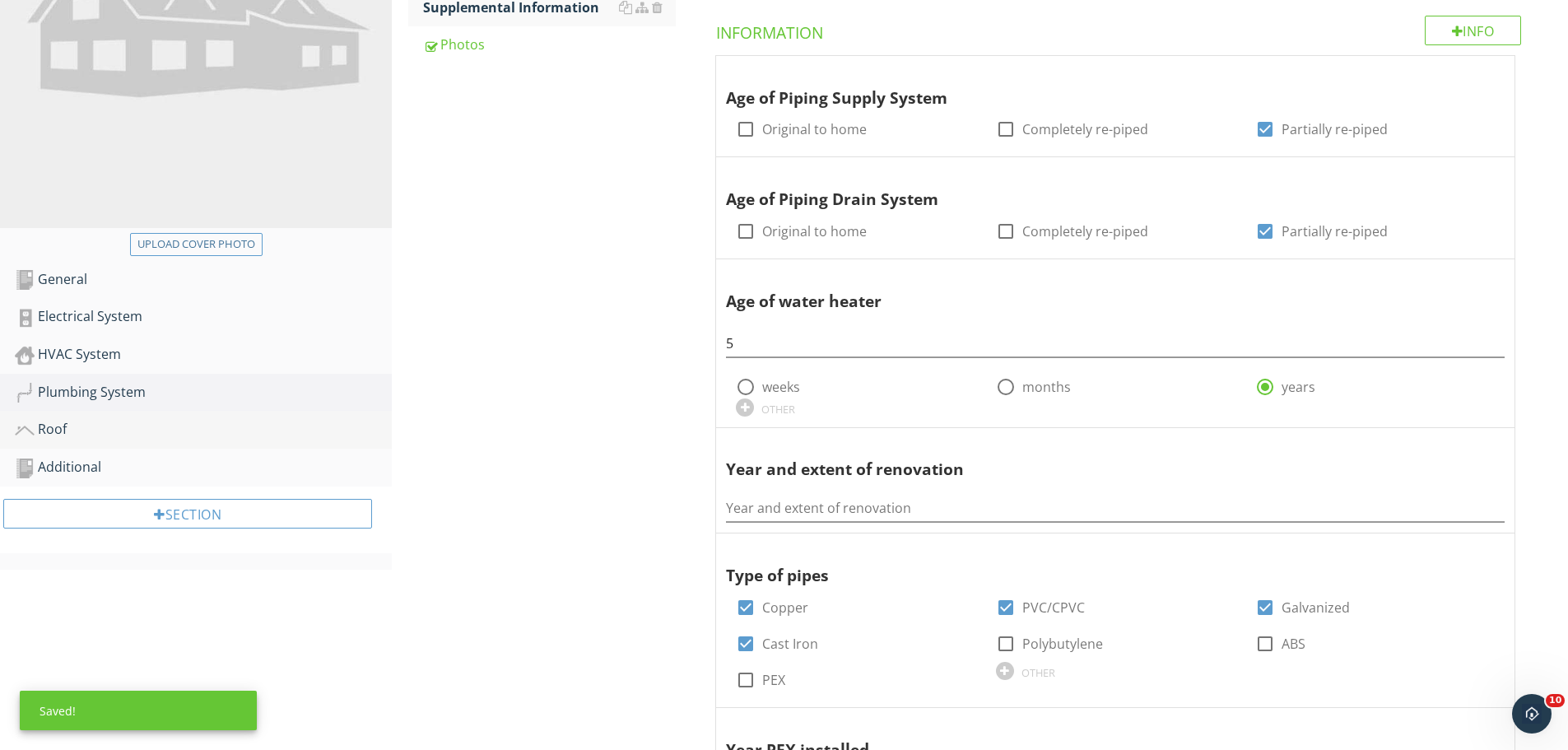
click at [77, 437] on div "Roof" at bounding box center [203, 430] width 377 height 22
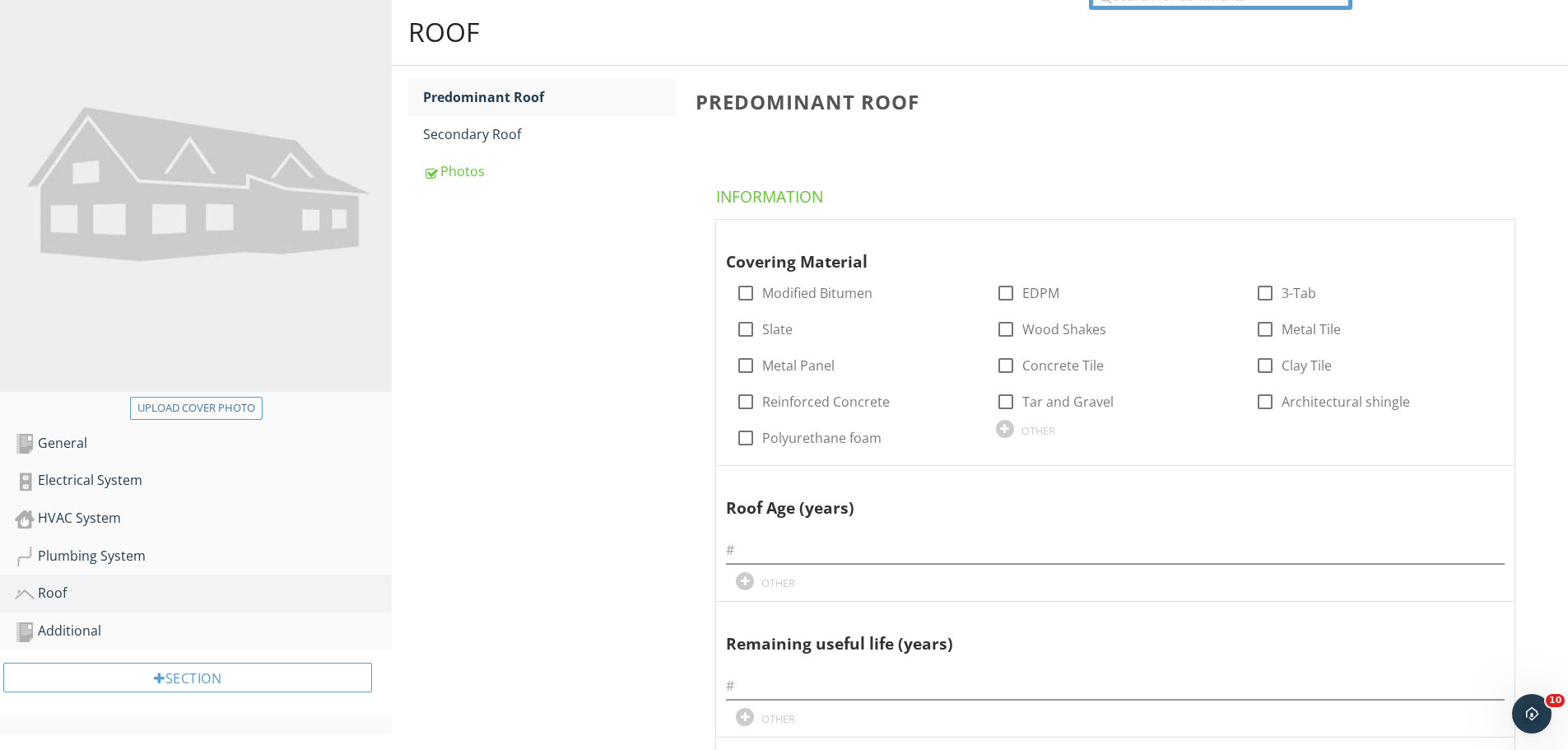
scroll to position [165, 0]
click at [751, 369] on div at bounding box center [745, 365] width 28 height 28
checkbox input "true"
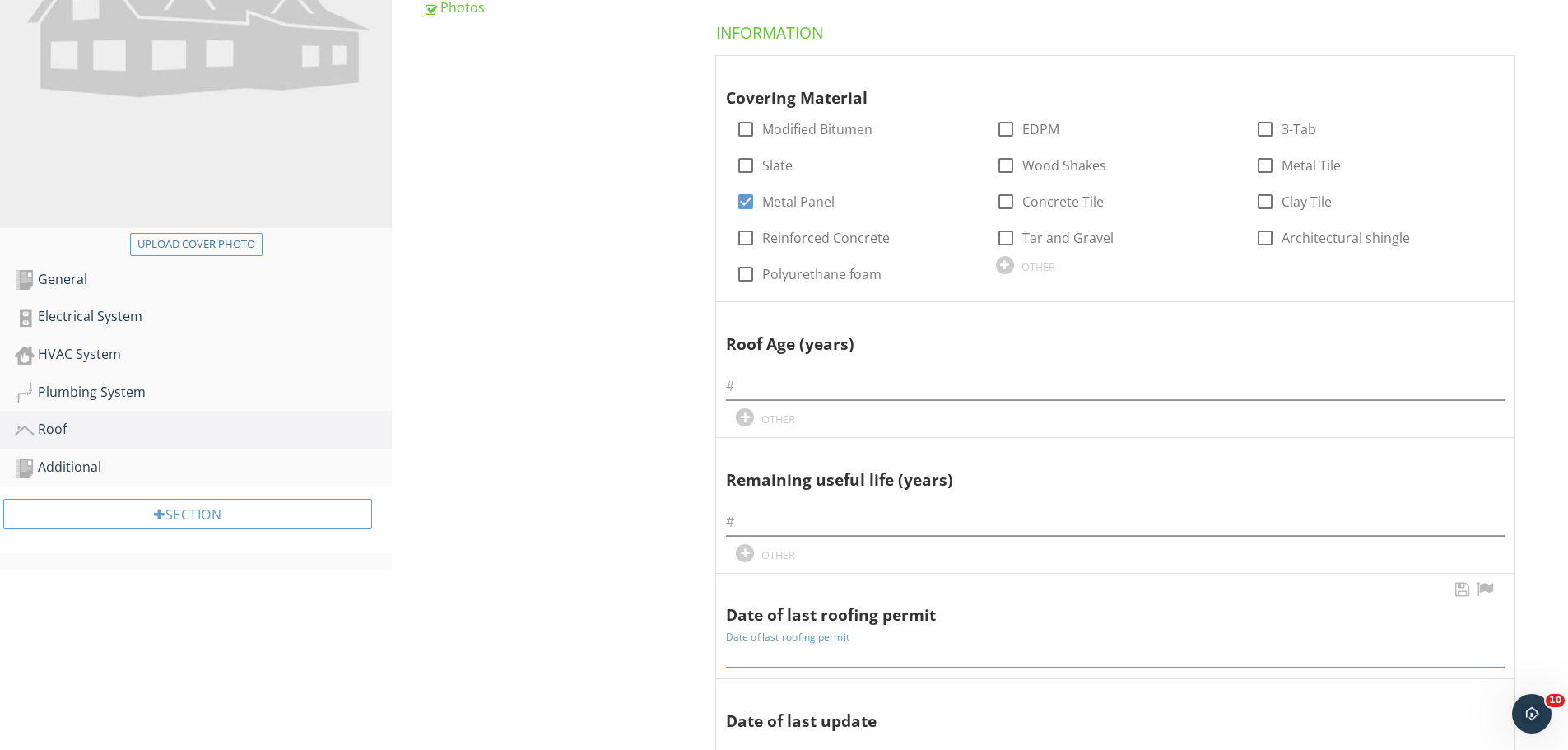
click at [860, 647] on input "Date of last roofing permit" at bounding box center [1115, 654] width 779 height 27
type input "6/3/20"
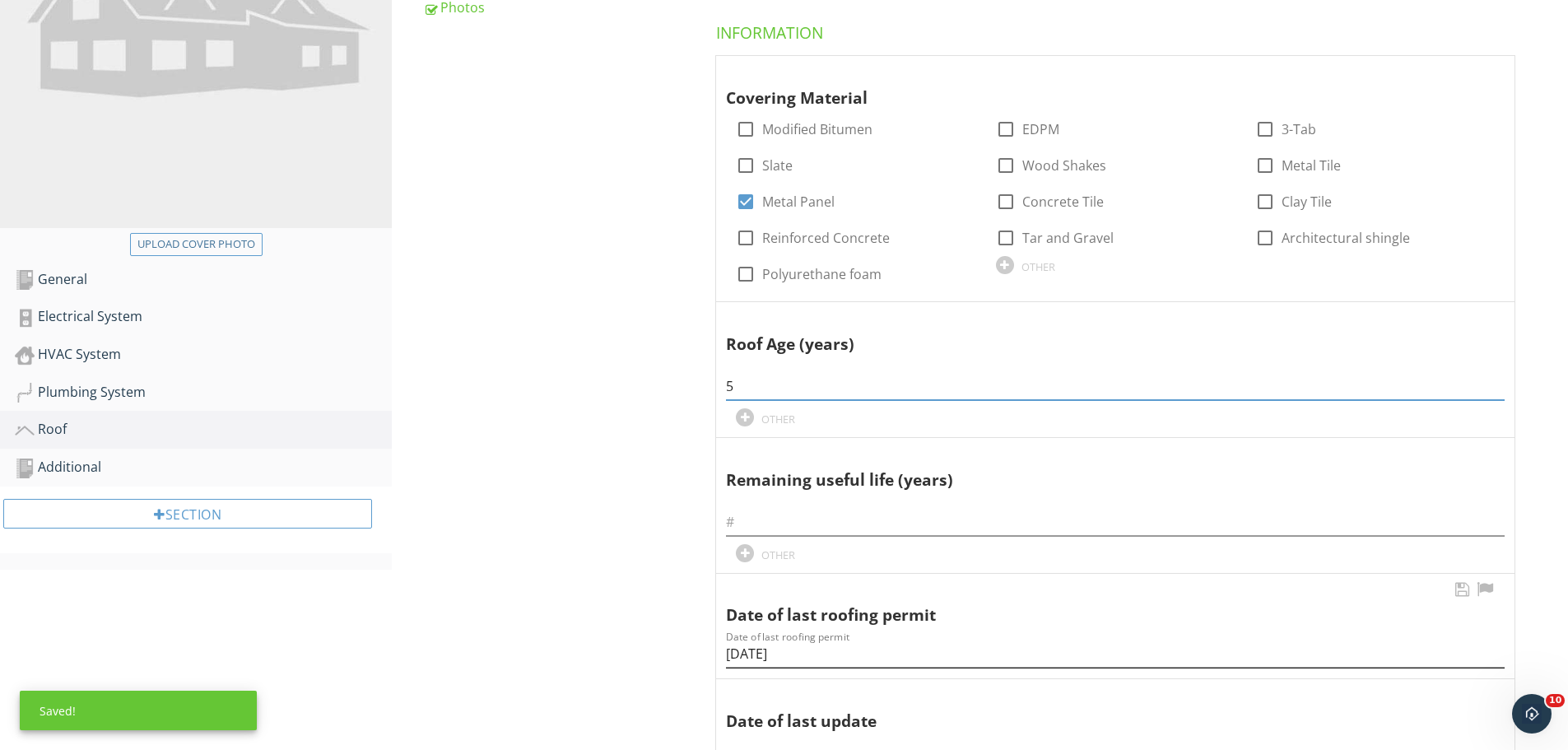
type input "5"
type input "1"
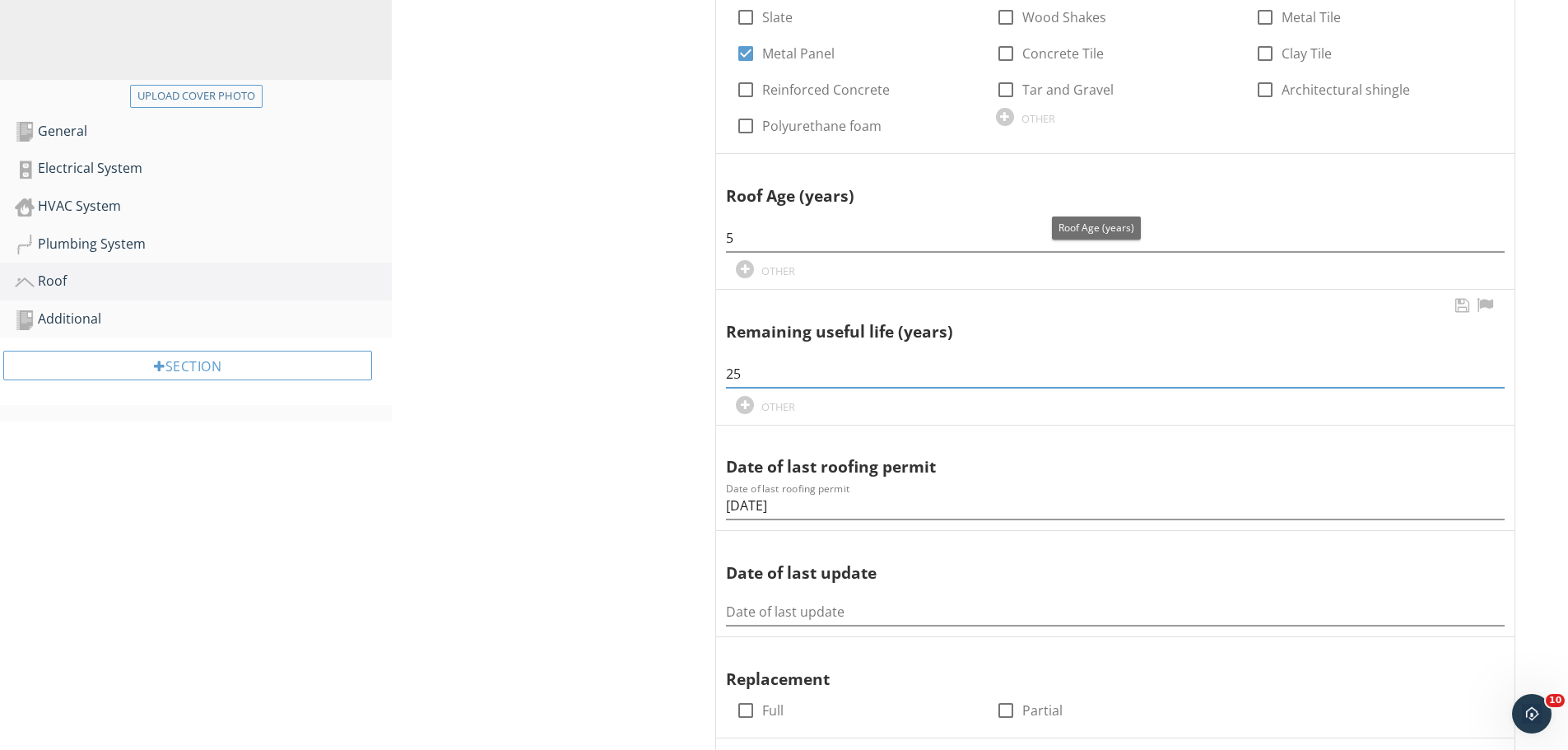
scroll to position [659, 0]
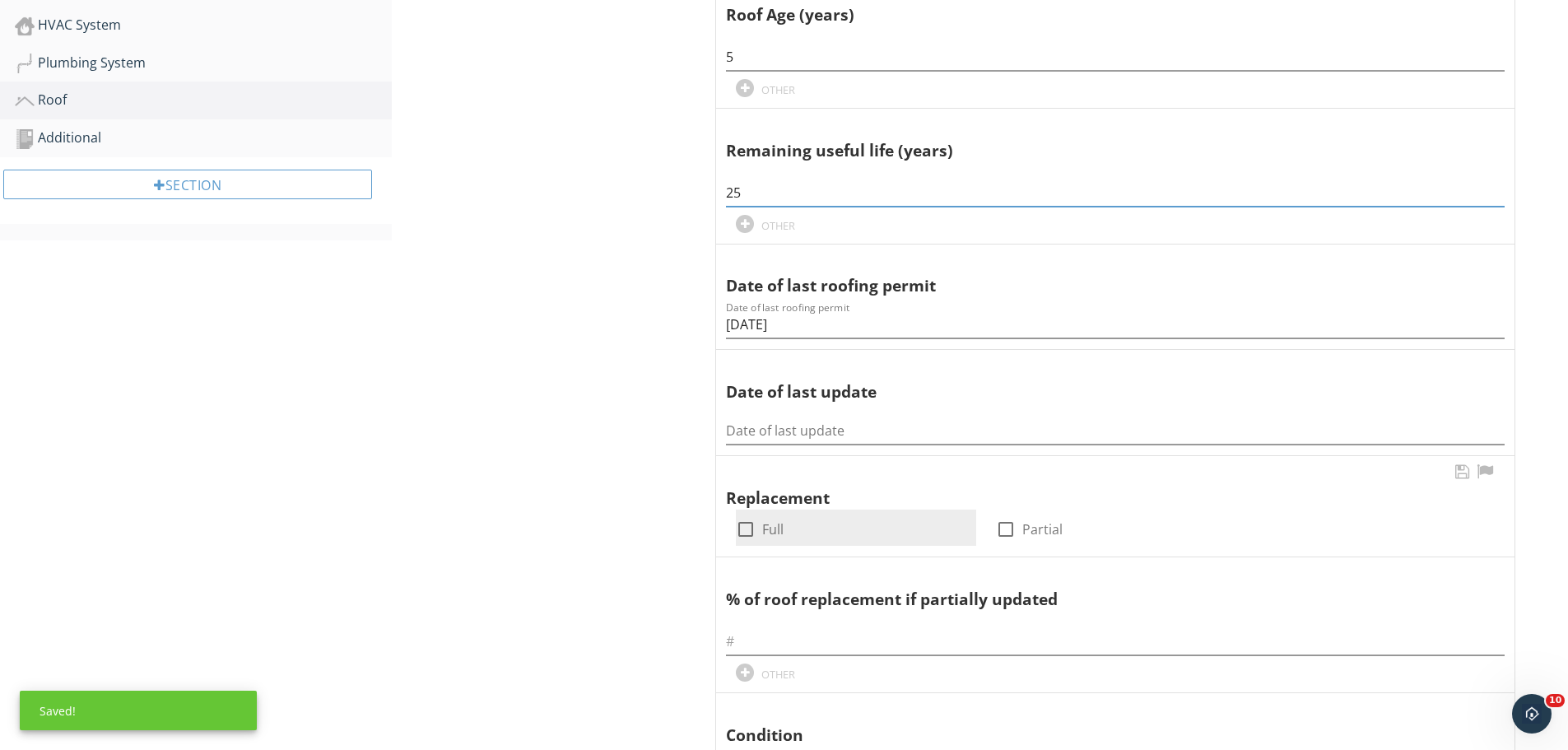
type input "25"
click at [745, 536] on div at bounding box center [745, 528] width 28 height 28
checkbox input "true"
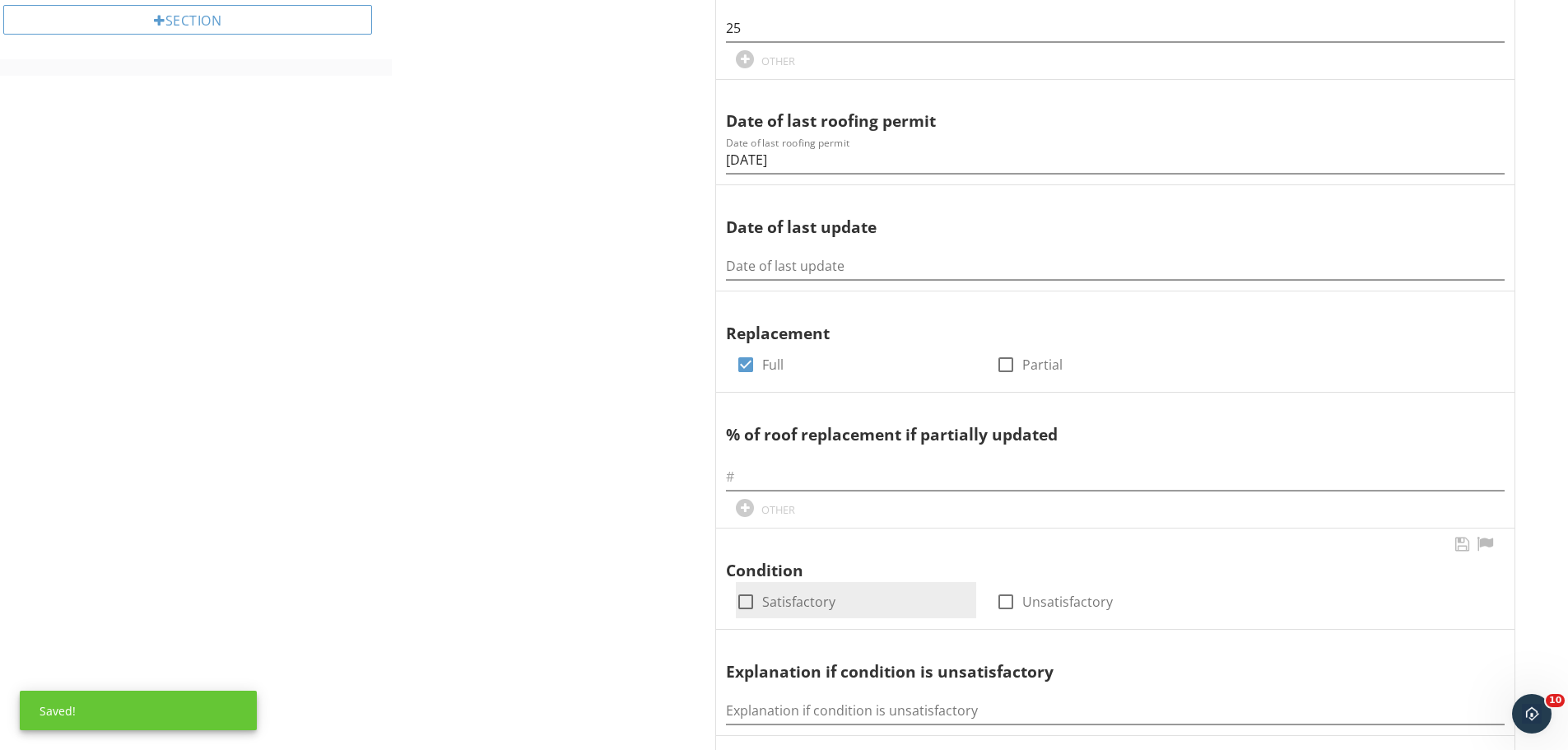
click at [737, 599] on div at bounding box center [745, 601] width 28 height 28
checkbox input "true"
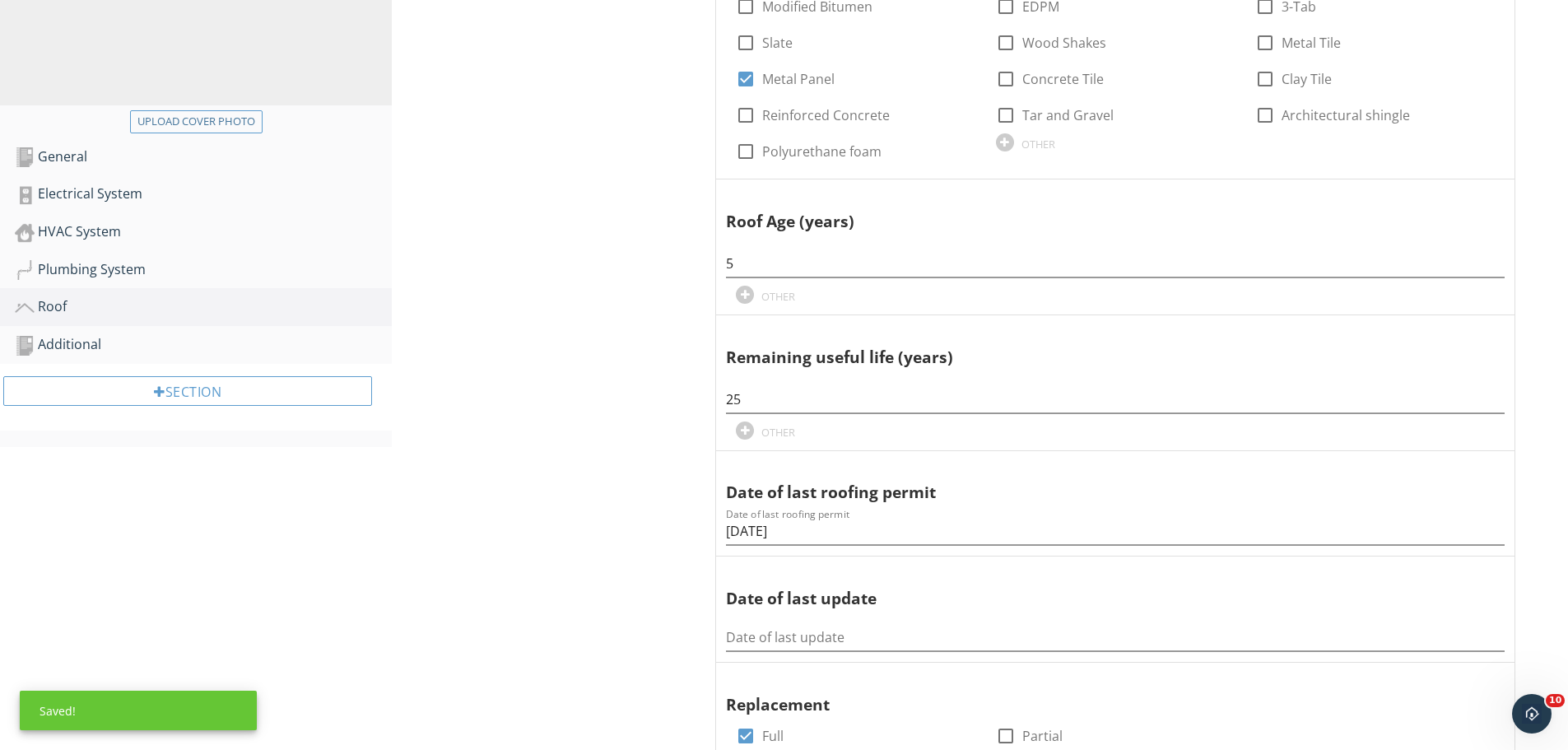
scroll to position [165, 0]
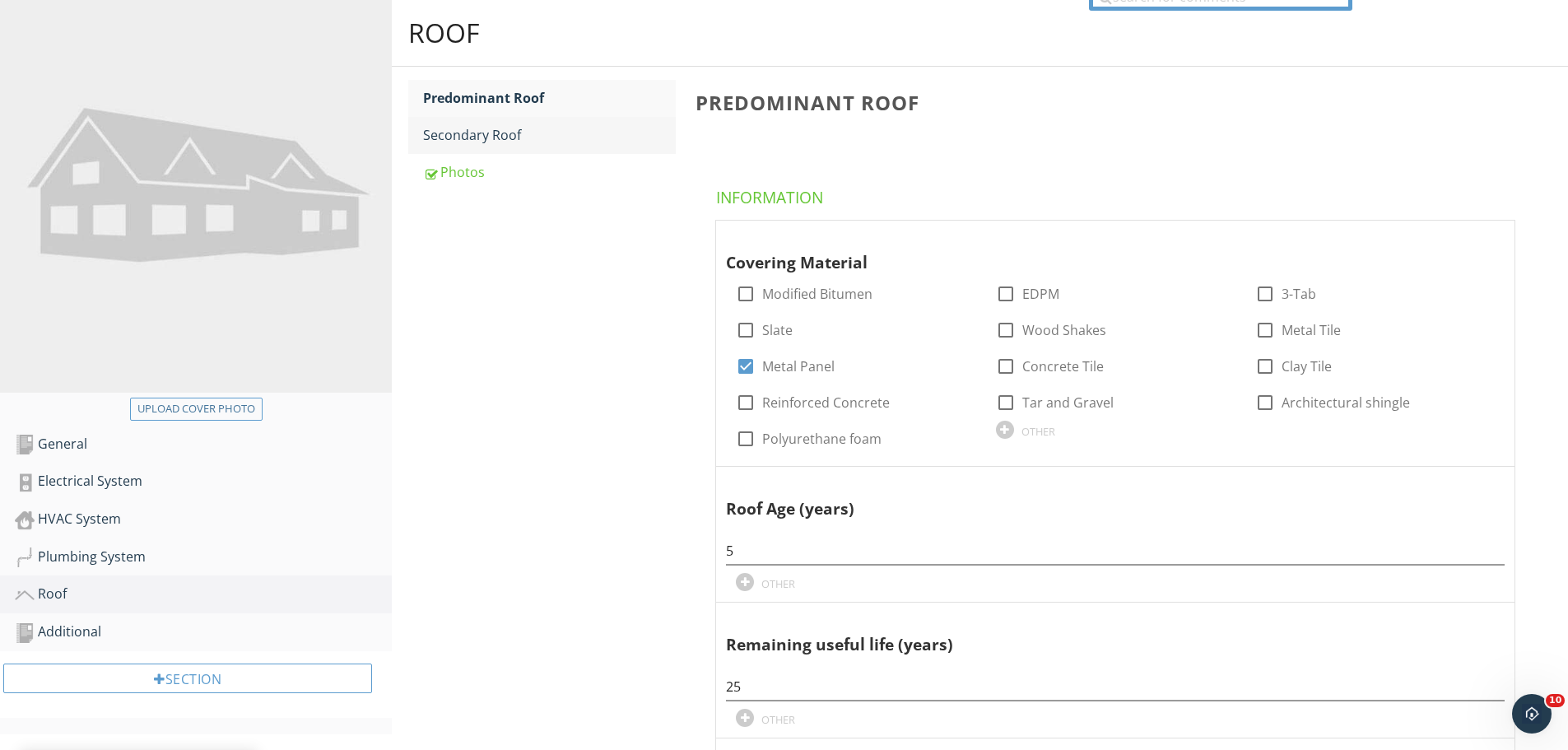
click at [480, 136] on div "Secondary Roof" at bounding box center [549, 135] width 253 height 20
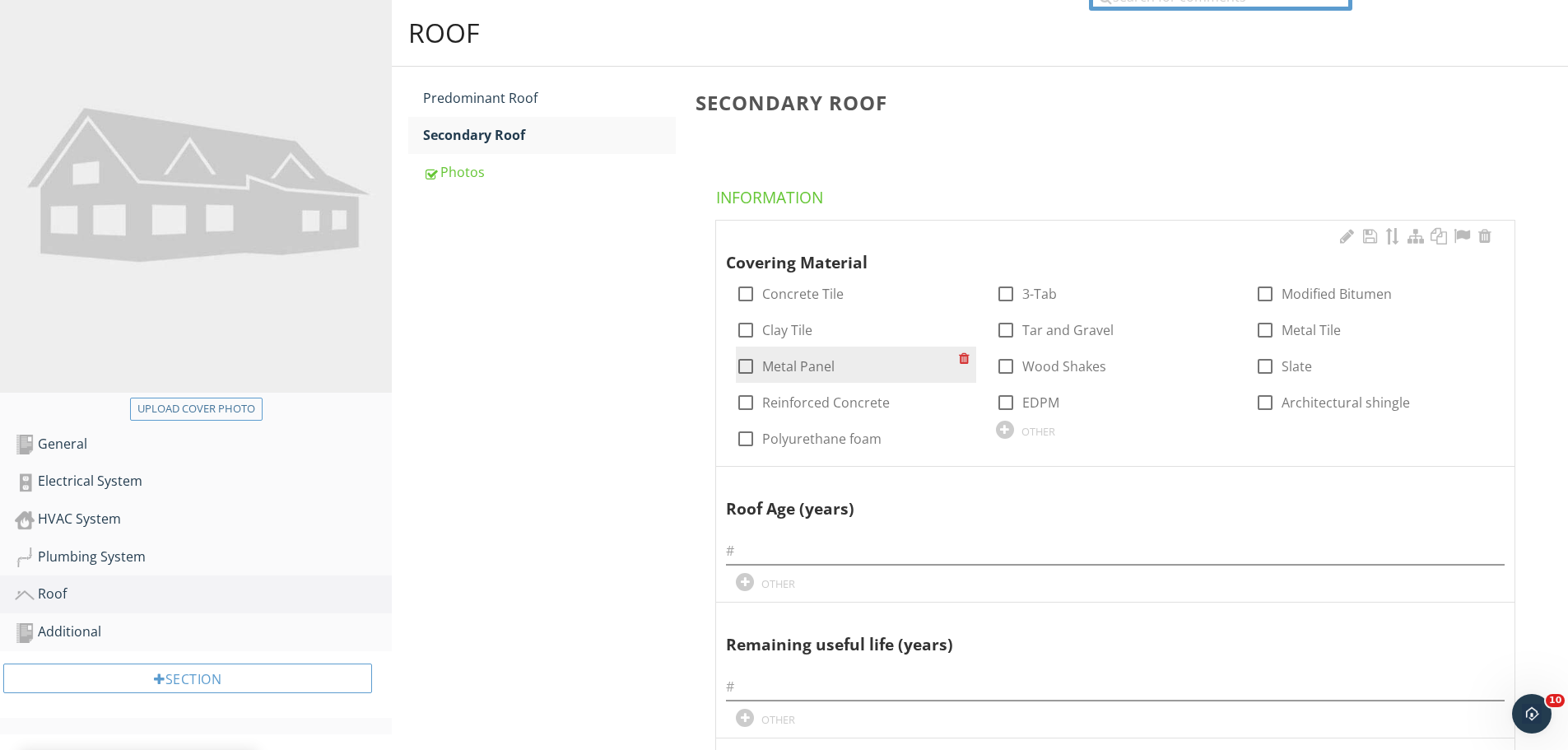
click at [749, 365] on div at bounding box center [745, 365] width 28 height 28
checkbox input "true"
click at [825, 549] on input "text" at bounding box center [1115, 551] width 779 height 27
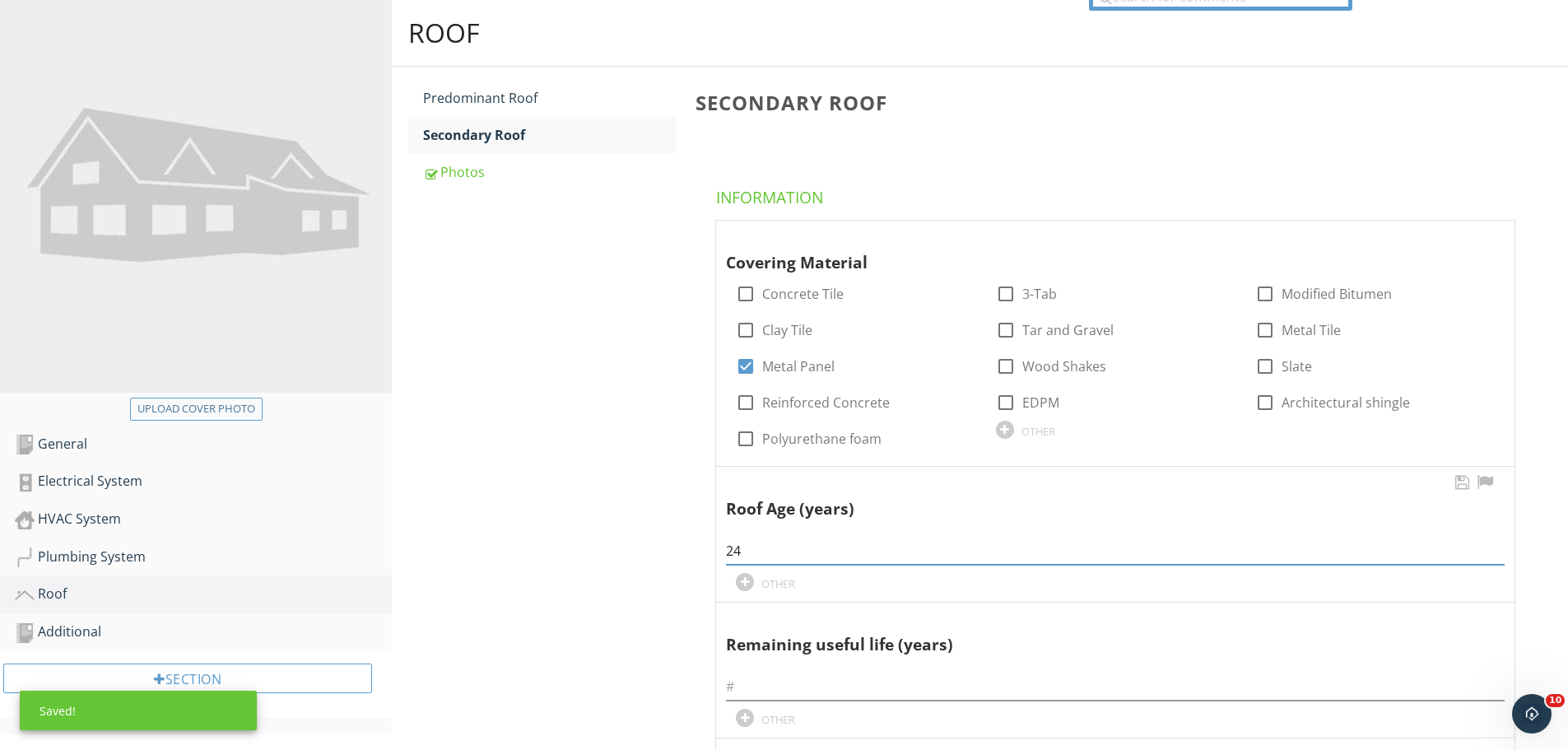
type input "24"
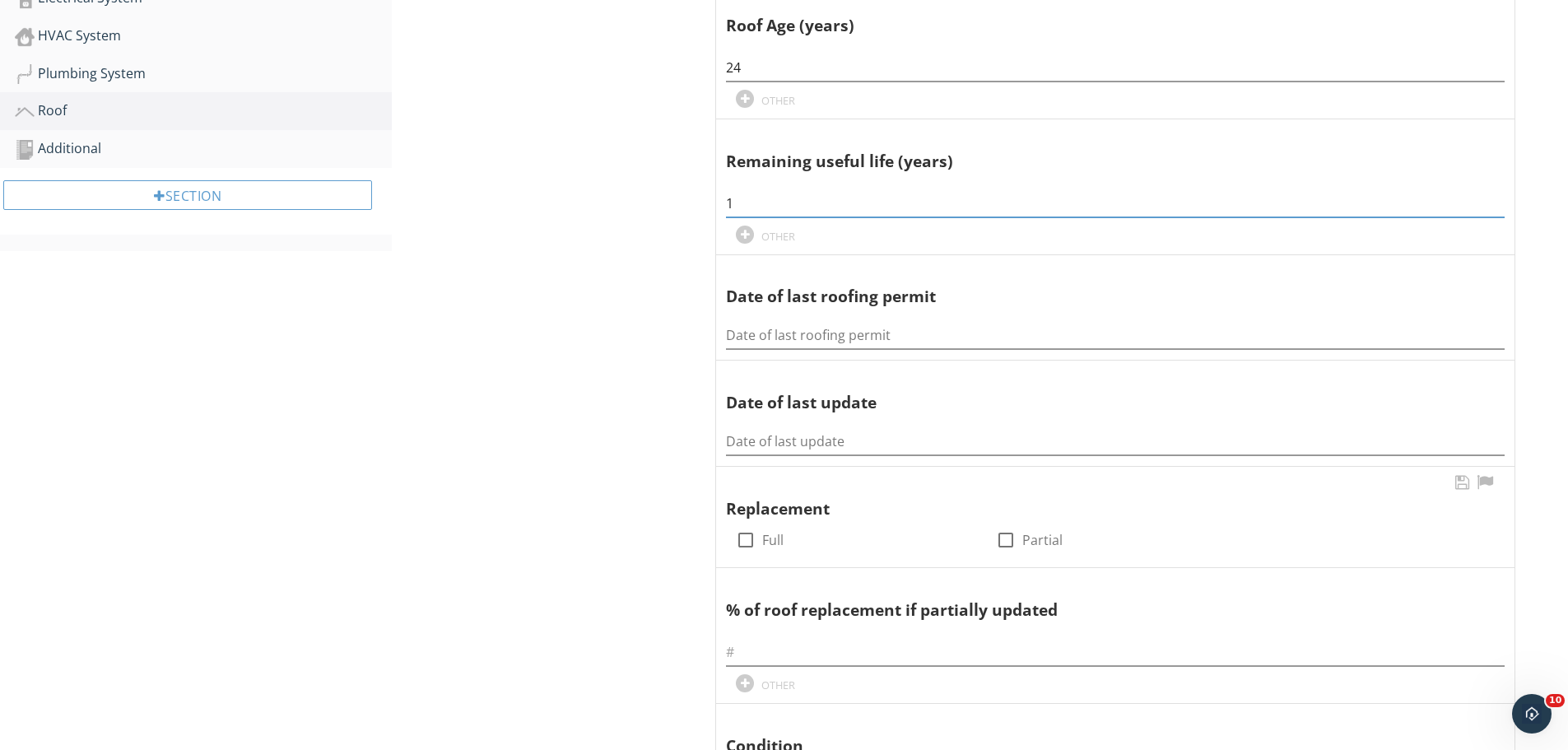
scroll to position [659, 0]
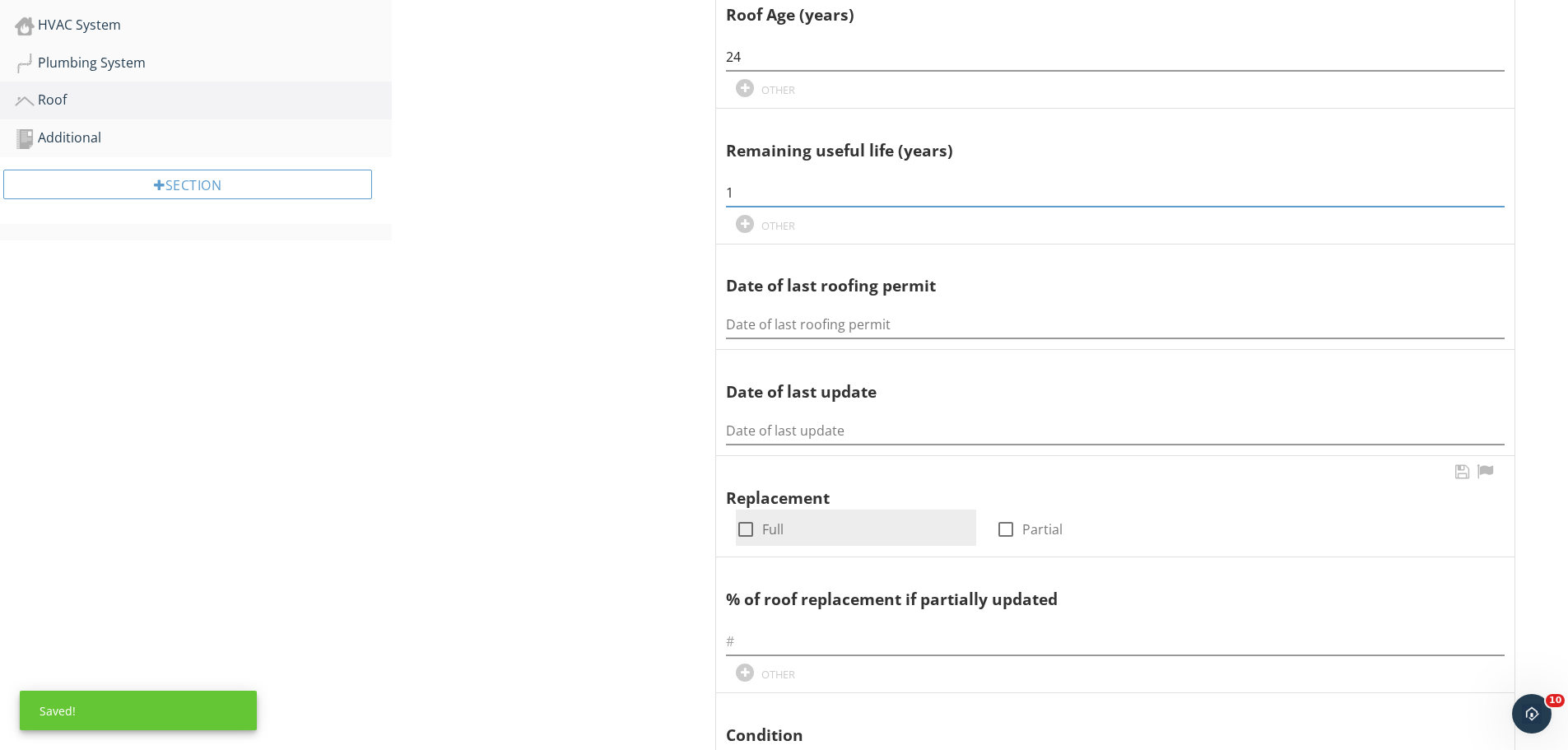
type input "1"
click at [746, 528] on div at bounding box center [745, 528] width 28 height 28
checkbox input "true"
click at [765, 434] on input "Date of last update" at bounding box center [1115, 431] width 779 height 27
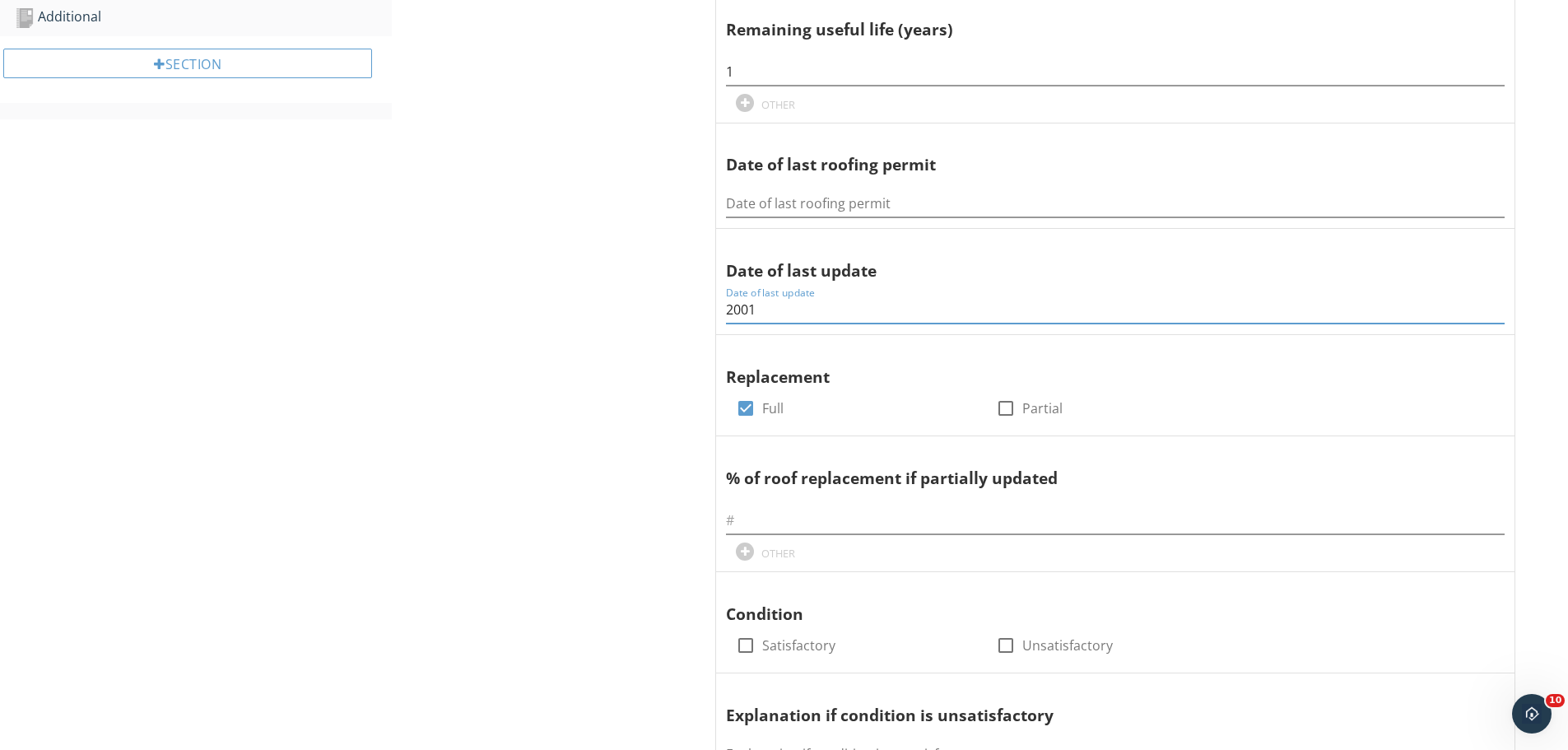
scroll to position [987, 0]
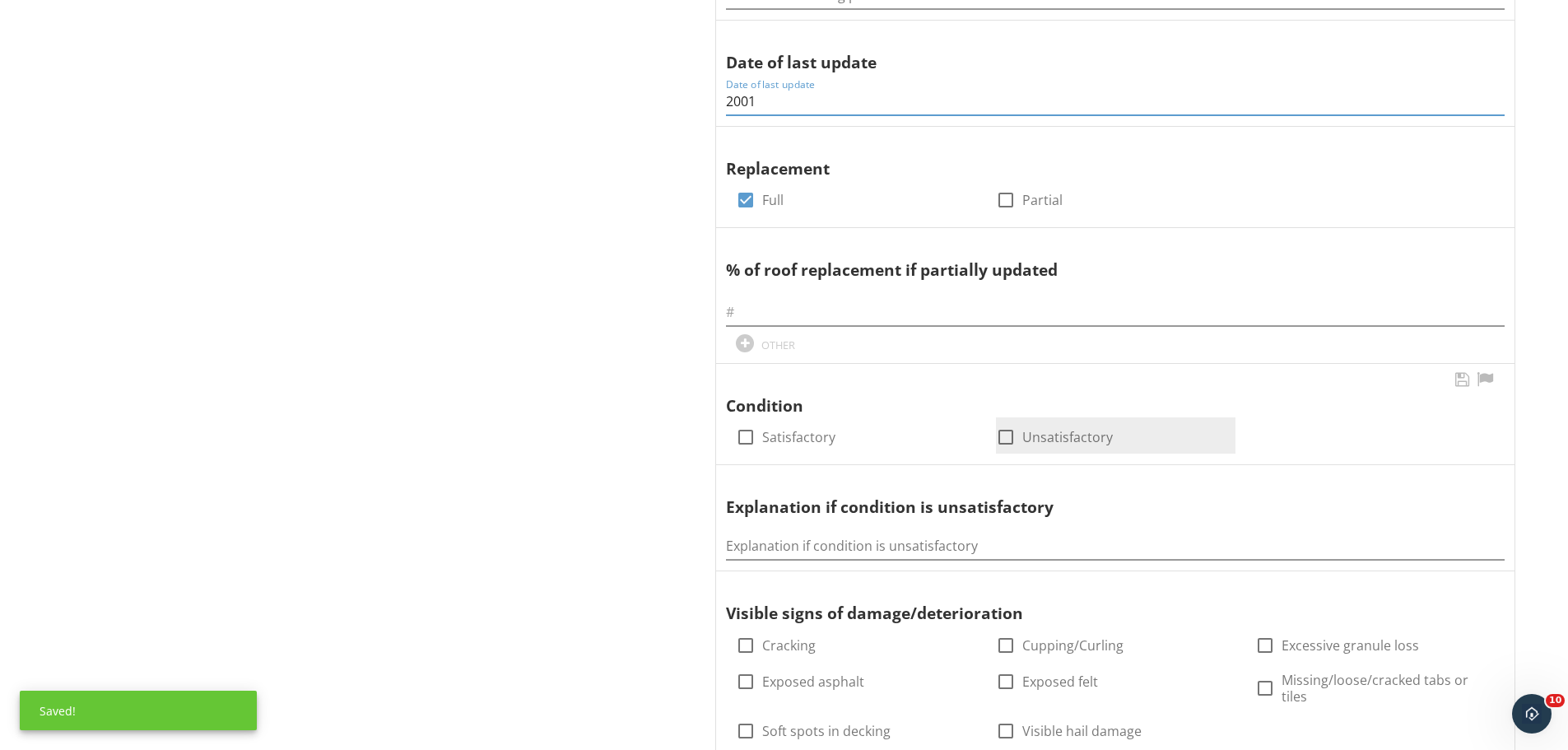
type input "2001"
click at [1033, 434] on label "Unsatisfactory" at bounding box center [1068, 437] width 90 height 17
checkbox input "true"
click at [777, 534] on input "Explanation if condition is unsatisfactory" at bounding box center [1115, 546] width 779 height 27
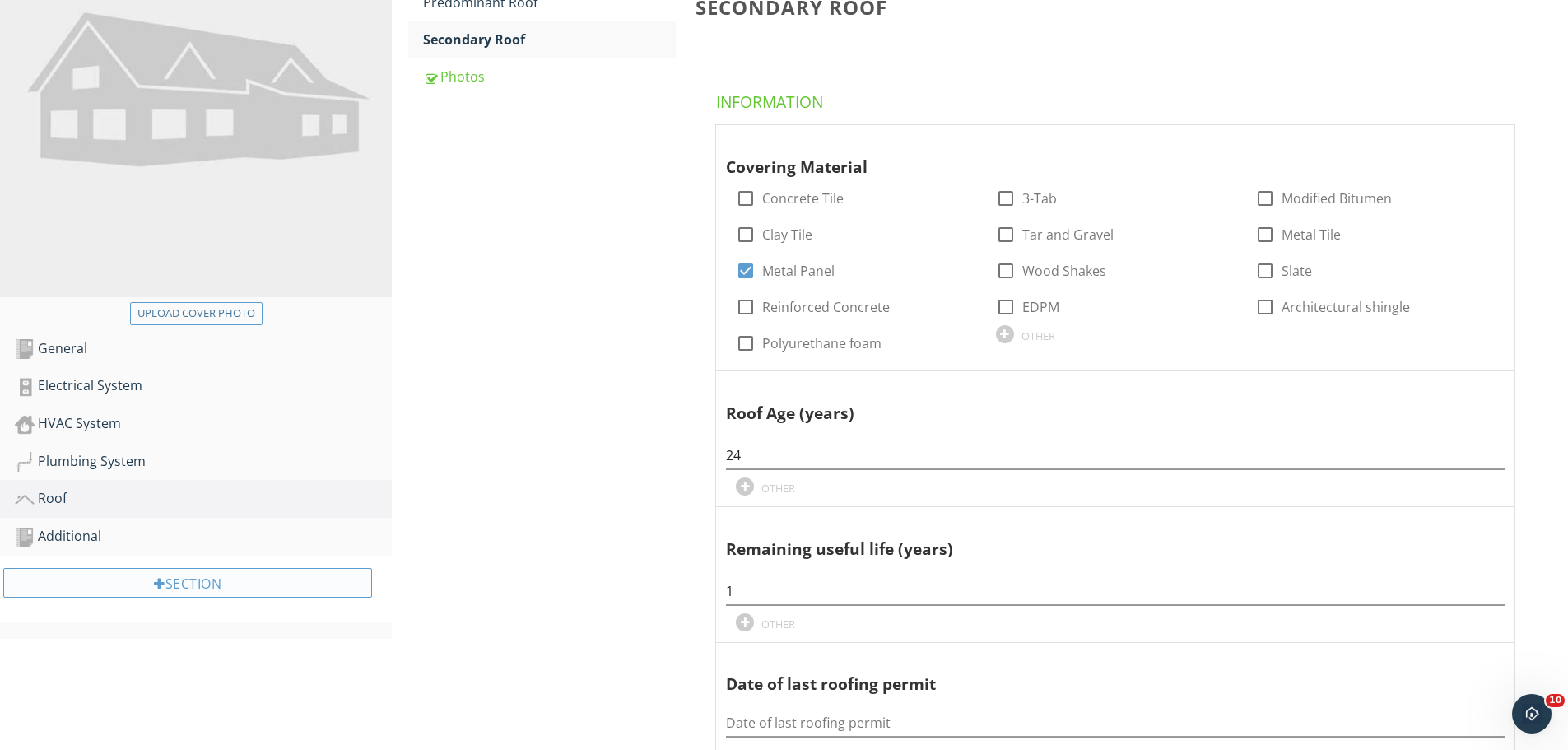
scroll to position [262, 0]
type input "multiple issues"
click at [185, 540] on div "Additional" at bounding box center [203, 535] width 377 height 22
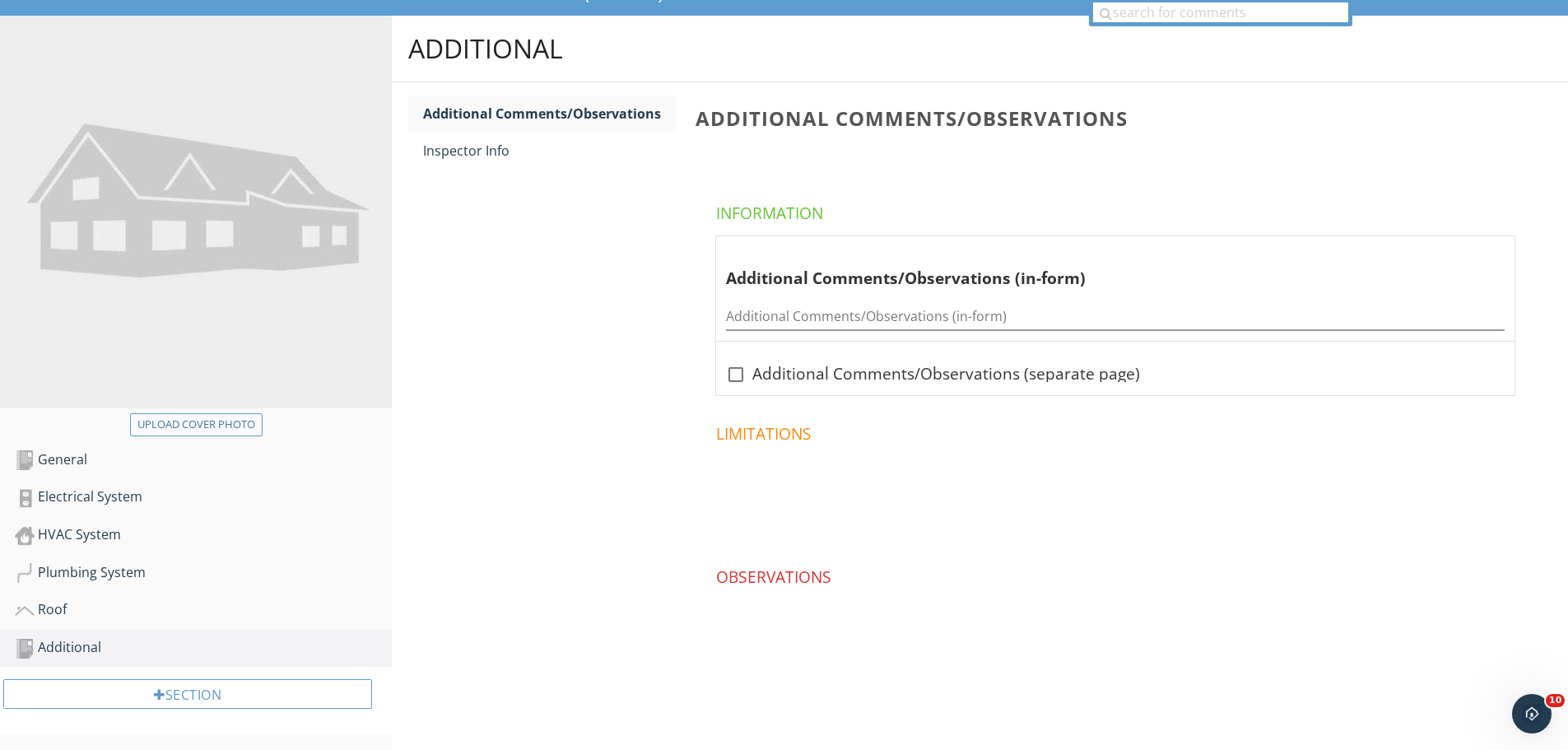
scroll to position [149, 0]
click at [750, 316] on input "Additional Comments/Observations (in-form)" at bounding box center [1115, 316] width 779 height 27
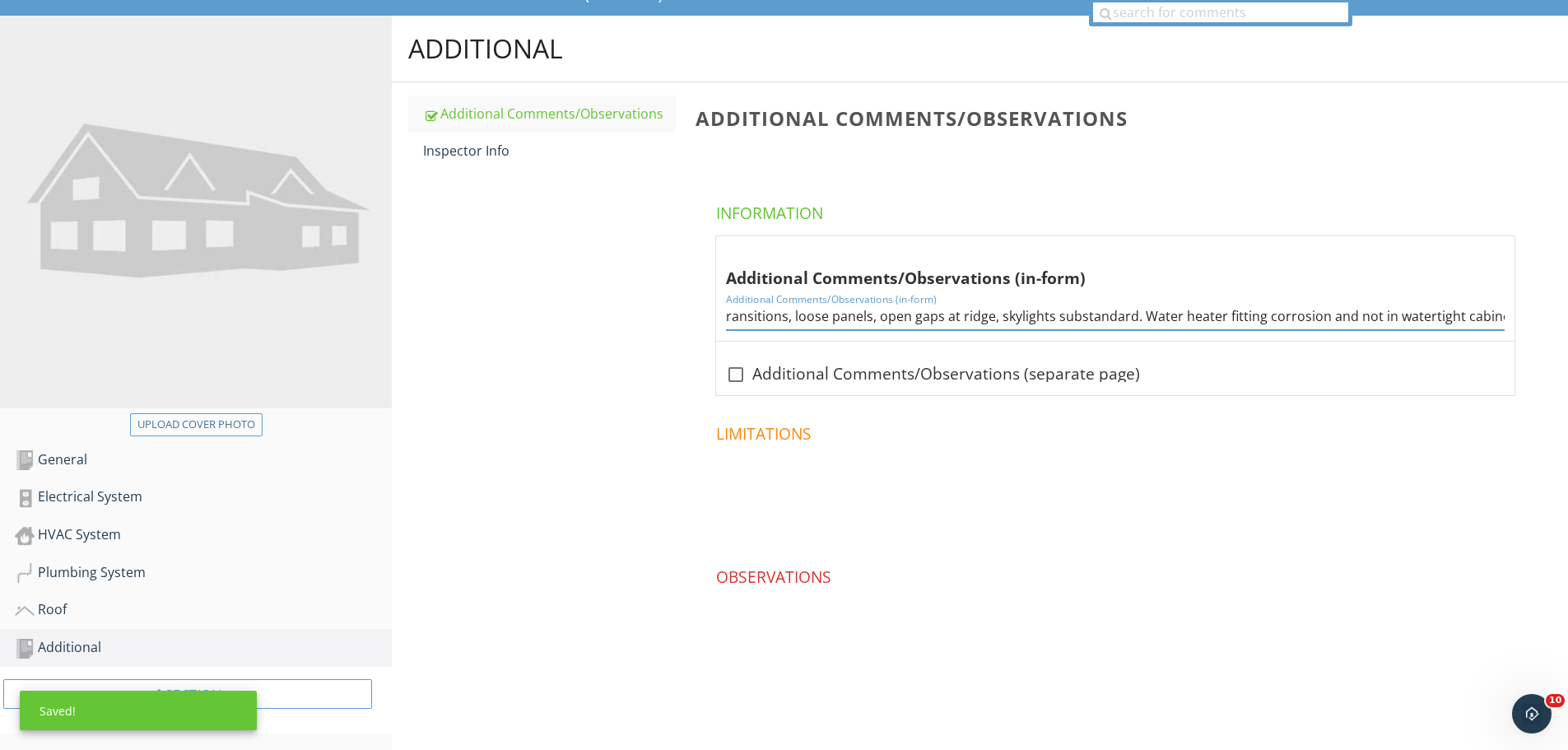
scroll to position [0, 0]
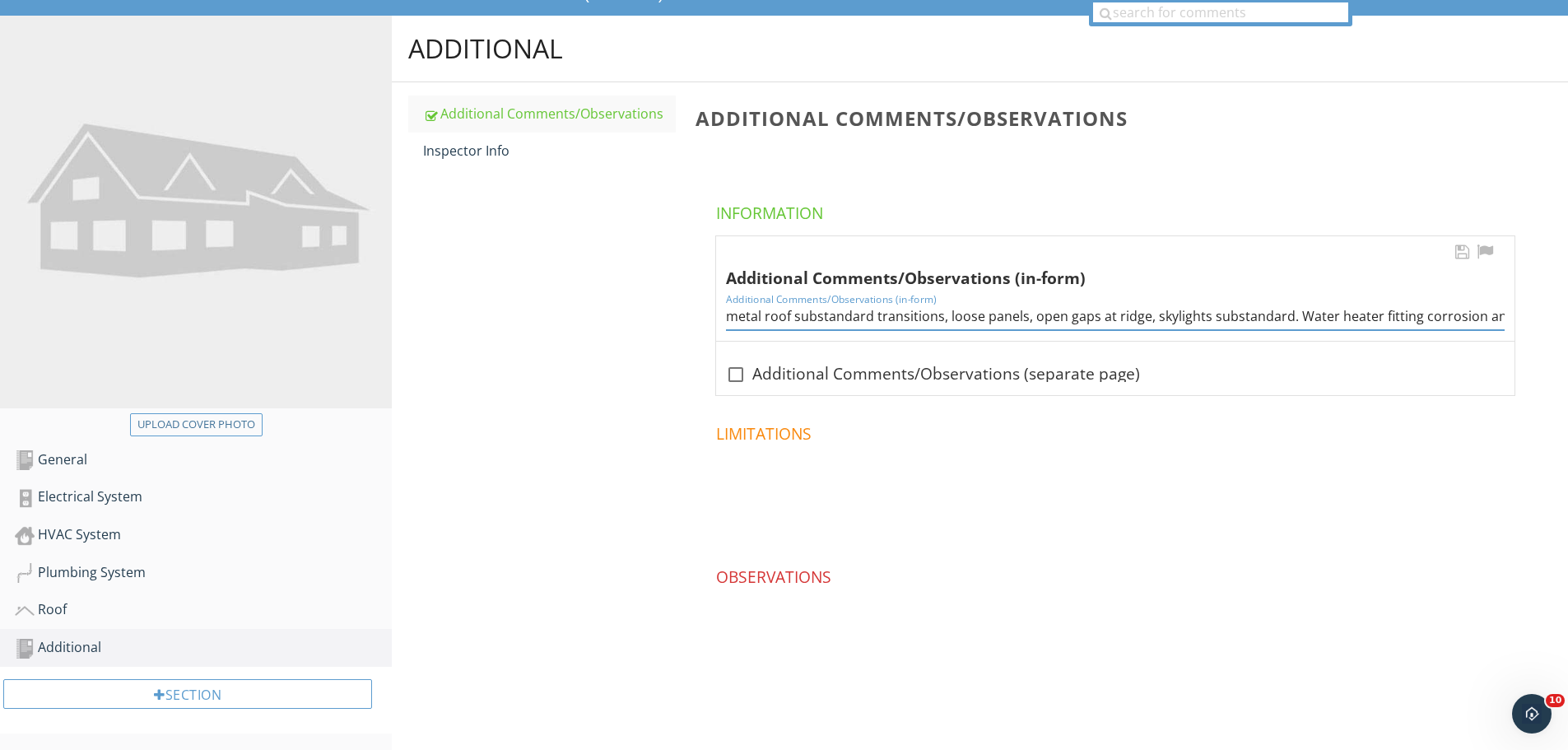
click at [1319, 320] on input "metal roof substandard transitions, loose panels, open gaps at ridge, skylights…" at bounding box center [1115, 316] width 779 height 27
click at [936, 313] on input "metal roof substandard transitions, loose panels, open gaps at ridge, skylights…" at bounding box center [1115, 316] width 779 height 27
click at [1317, 312] on input "metal roof substandard transitions, loose panels, open gaps at ridge, skylights…" at bounding box center [1115, 316] width 779 height 27
drag, startPoint x: 1317, startPoint y: 312, endPoint x: 1524, endPoint y: 313, distance: 207.0
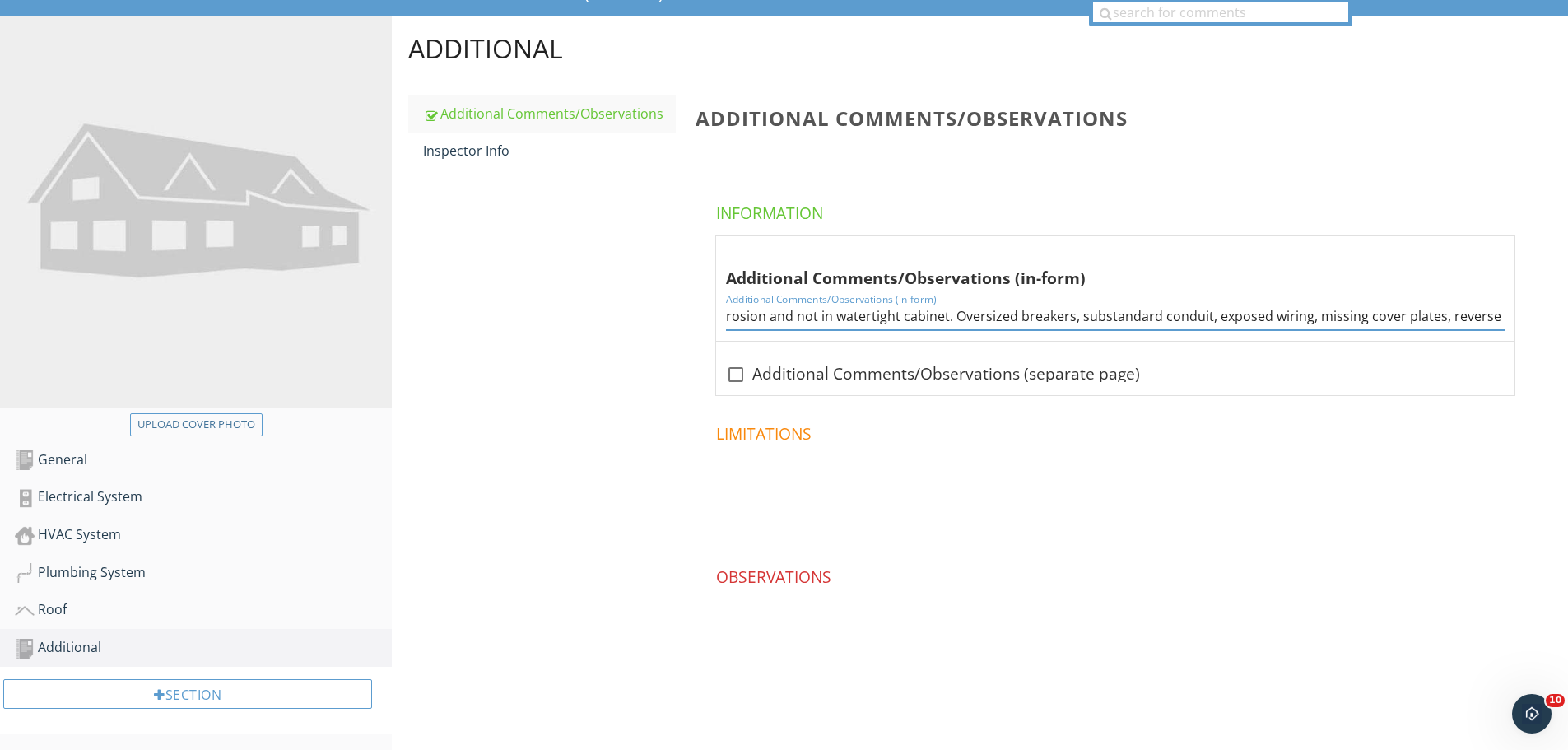
click at [1524, 313] on span "Additional Comments/Observations (in-form) Additional Comments/Observations (in…" at bounding box center [1119, 316] width 846 height 161
click at [1222, 316] on input "metal roof substandard transitions, loose panels, open gaps at ridge, skylights…" at bounding box center [1115, 316] width 779 height 27
click at [1039, 319] on input "metal roof substandard transitions, loose panels, open gaps at ridge, skylights…" at bounding box center [1115, 316] width 779 height 27
type input "metal roof substandard transitions, loose panels, open gaps at ridge, skylights…"
click at [90, 462] on div "General" at bounding box center [203, 461] width 377 height 22
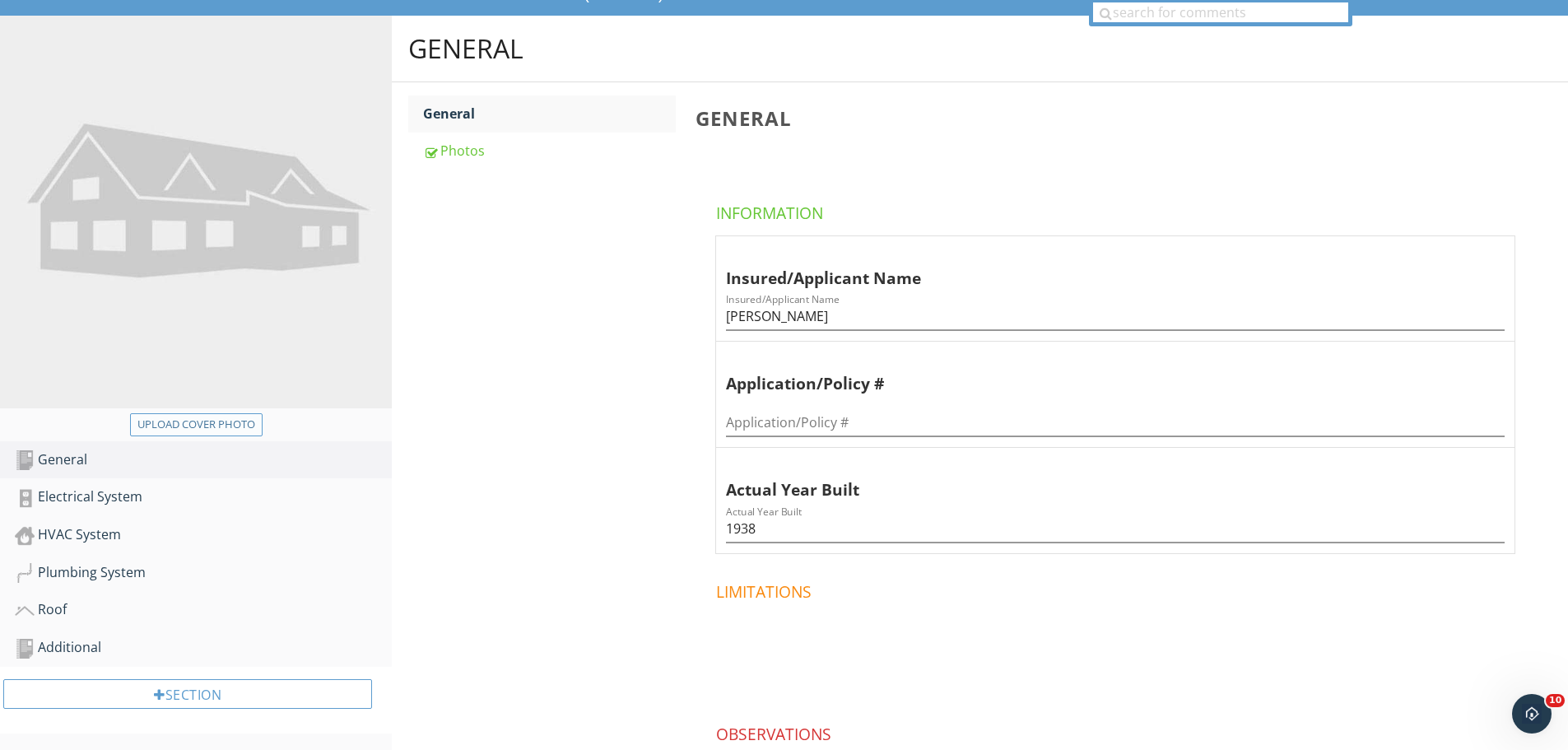
click at [198, 428] on div "Upload cover photo" at bounding box center [196, 425] width 118 height 17
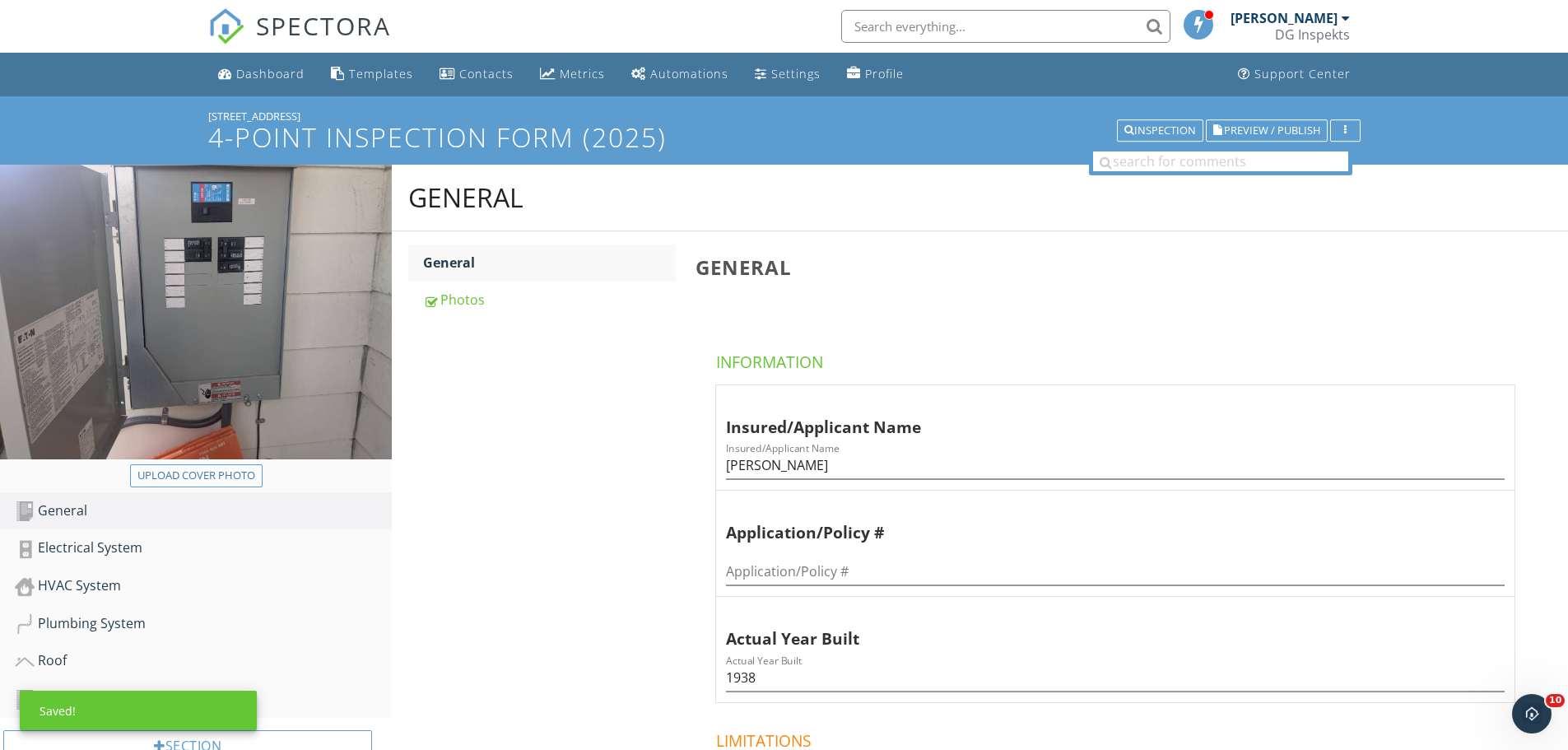
click at [234, 477] on div "Upload cover photo" at bounding box center [196, 476] width 118 height 17
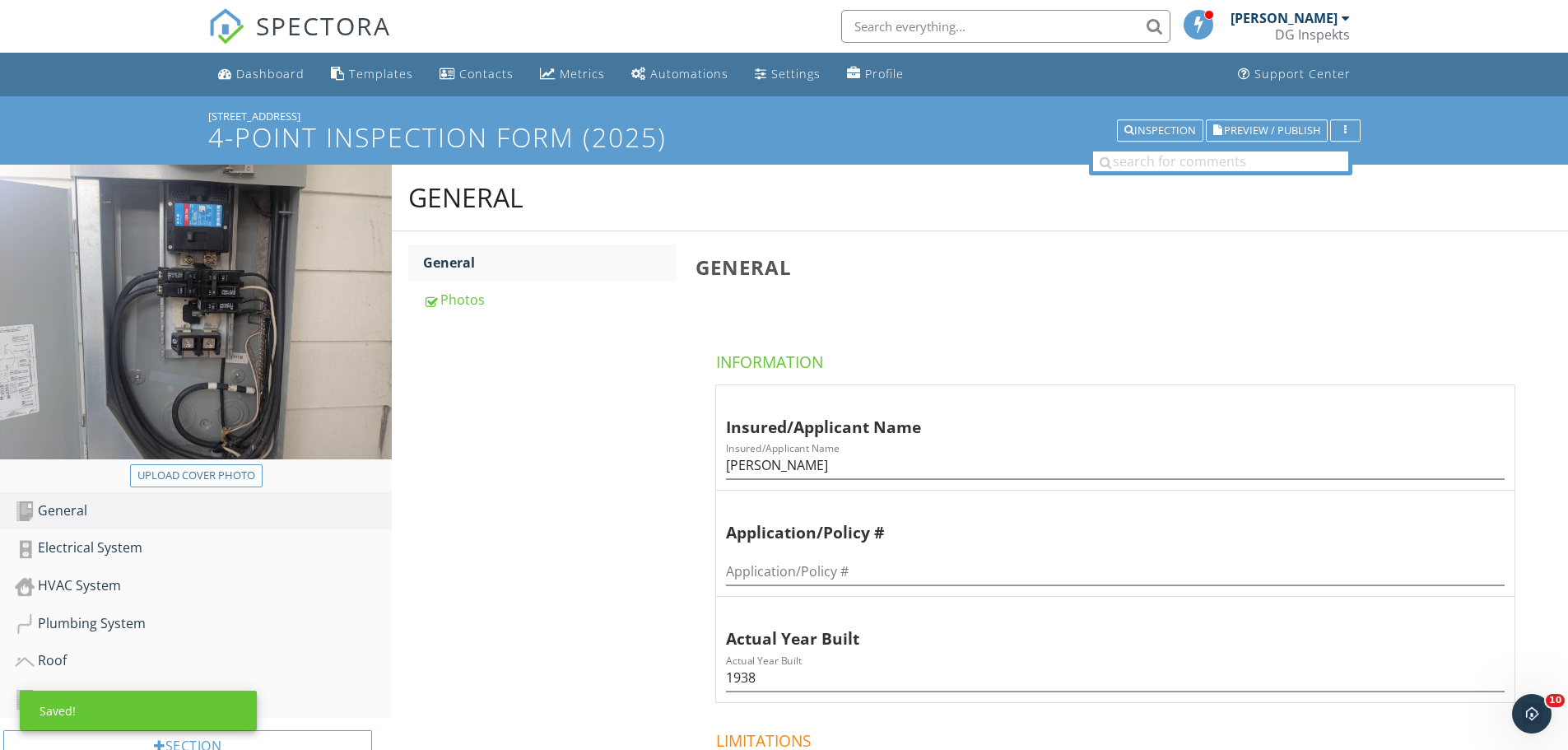
click at [209, 473] on div "Upload cover photo" at bounding box center [196, 476] width 118 height 17
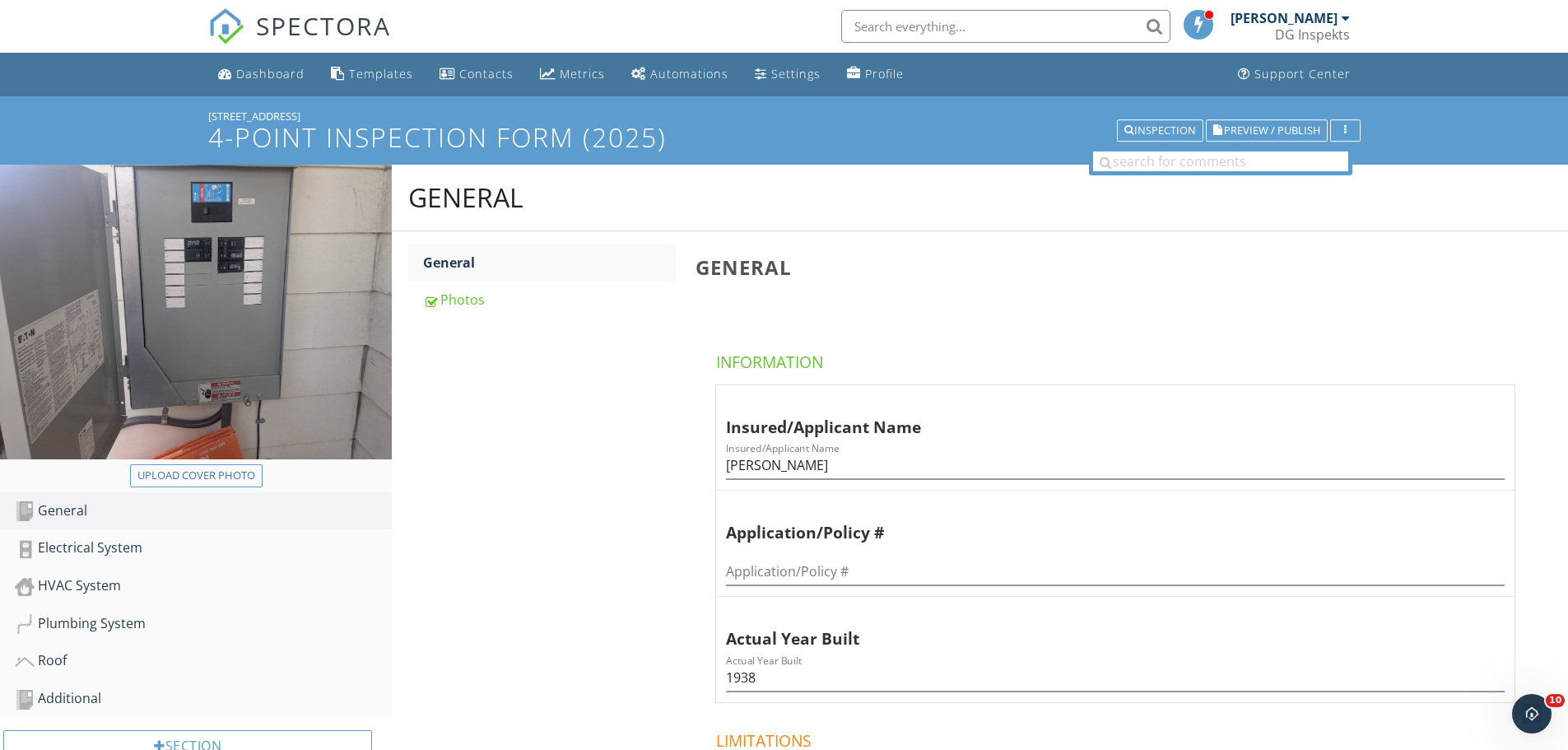
click at [584, 656] on div "General General Photos General Information Insured/Applicant Name Insured/Appli…" at bounding box center [980, 597] width 1177 height 865
click at [204, 474] on div "Upload cover photo" at bounding box center [196, 476] width 118 height 17
type input "C:\fakepath\photo (7).jpg"
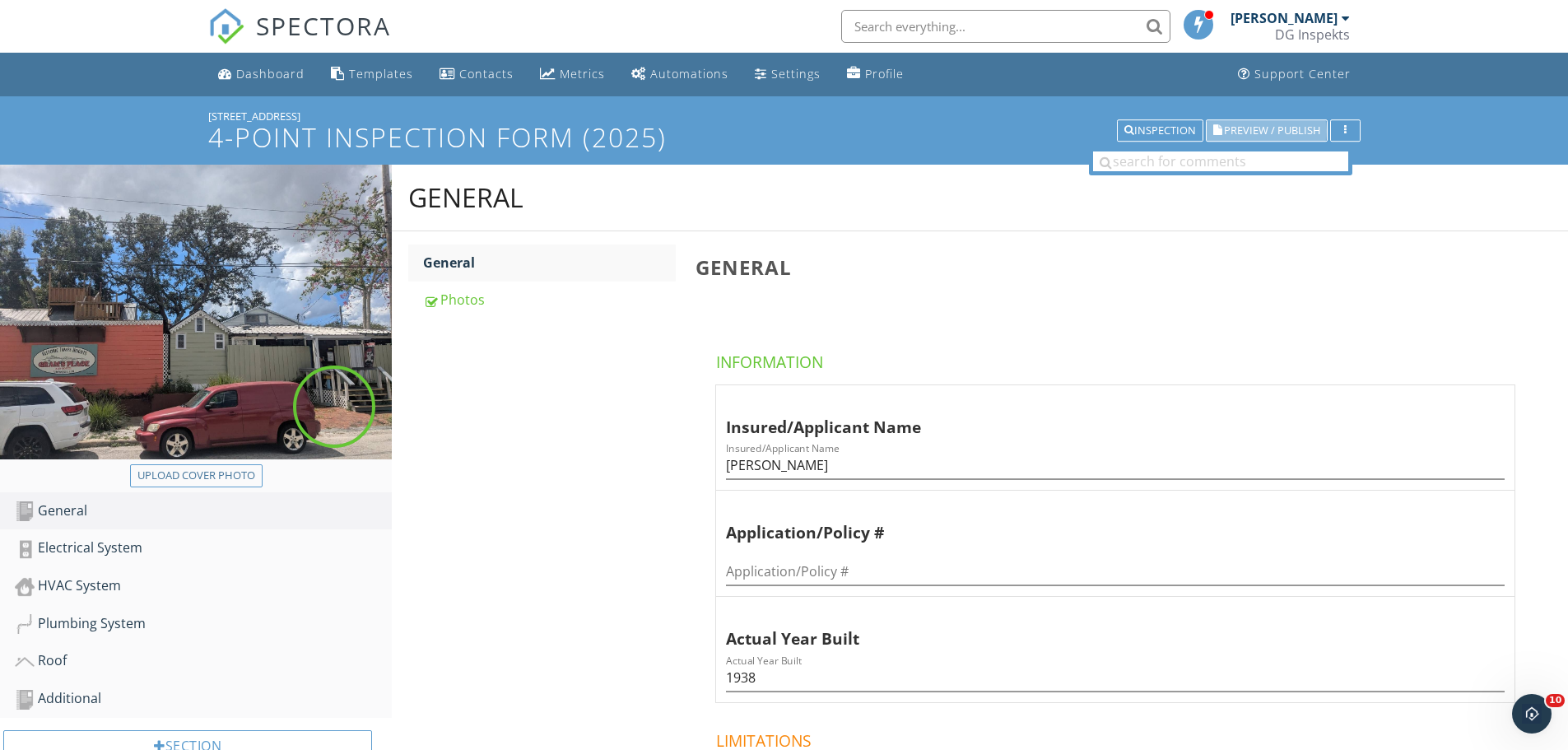
click at [1254, 122] on button "Preview / Publish" at bounding box center [1267, 131] width 122 height 23
